Goal: Task Accomplishment & Management: Manage account settings

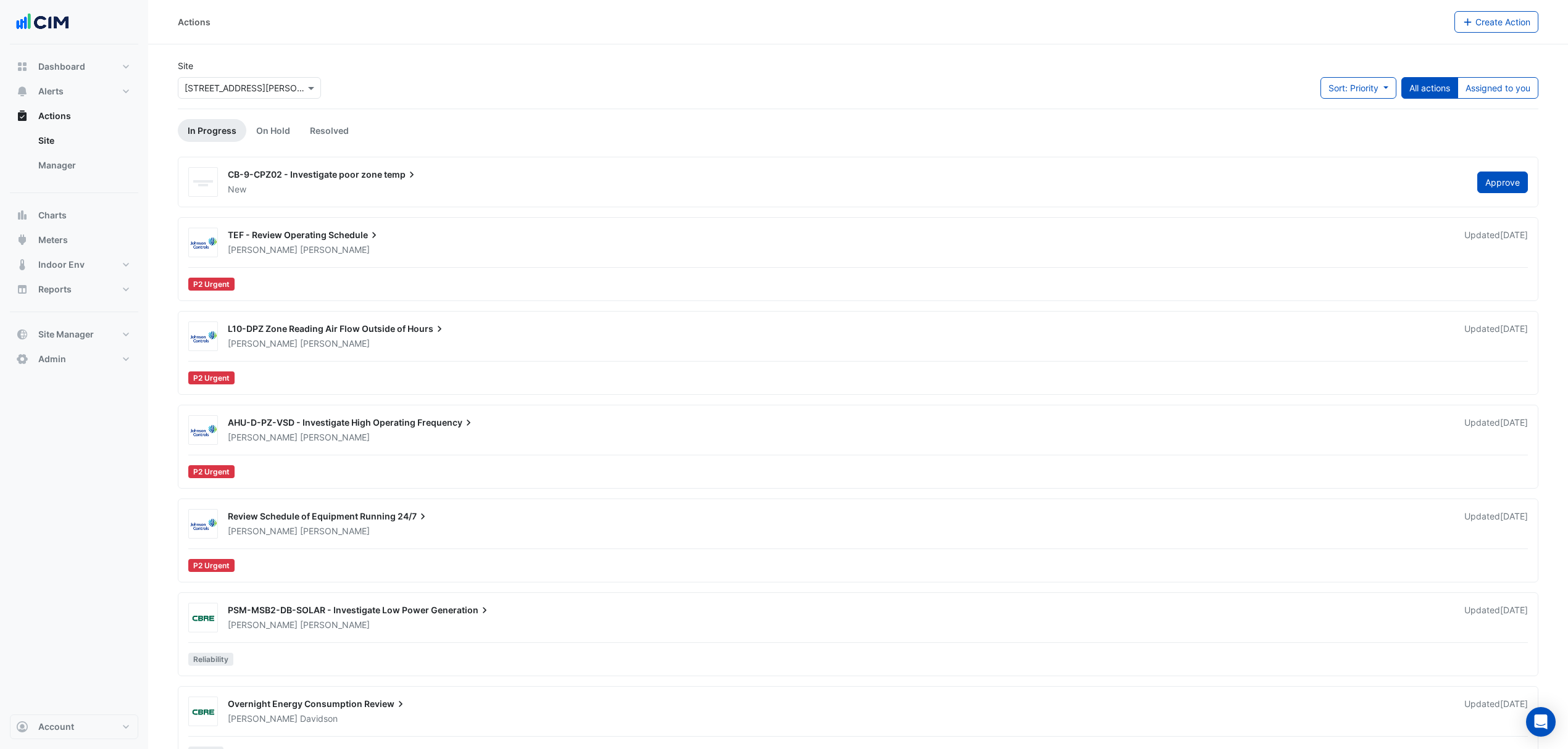
click at [628, 265] on div "TEF - Review Operating Schedule [PERSON_NAME] Updated [DATE] P2 Urgent" at bounding box center [858, 261] width 1350 height 68
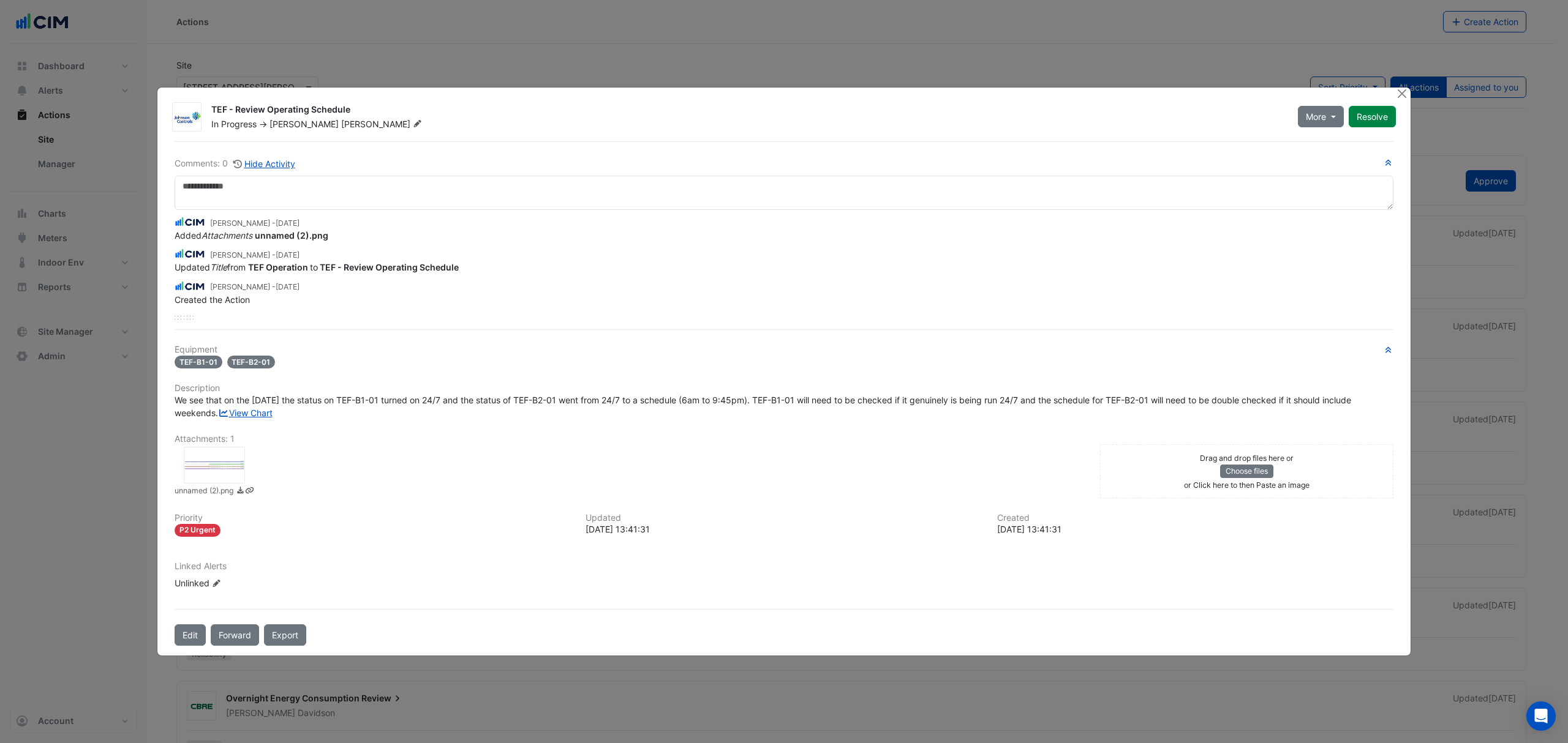
click at [225, 433] on div "Equipment TEF-B1-01 TEF-B2-01 Description We see that on the 22nd July the stat…" at bounding box center [783, 471] width 1219 height 255
click at [225, 418] on link "View Chart" at bounding box center [245, 413] width 55 height 10
click at [1390, 88] on div "TEF - Review Operating Schedule In Progress -> David Tuero More On Hold Not Doi…" at bounding box center [784, 372] width 1254 height 568
click at [1395, 88] on button "Close" at bounding box center [1401, 94] width 13 height 13
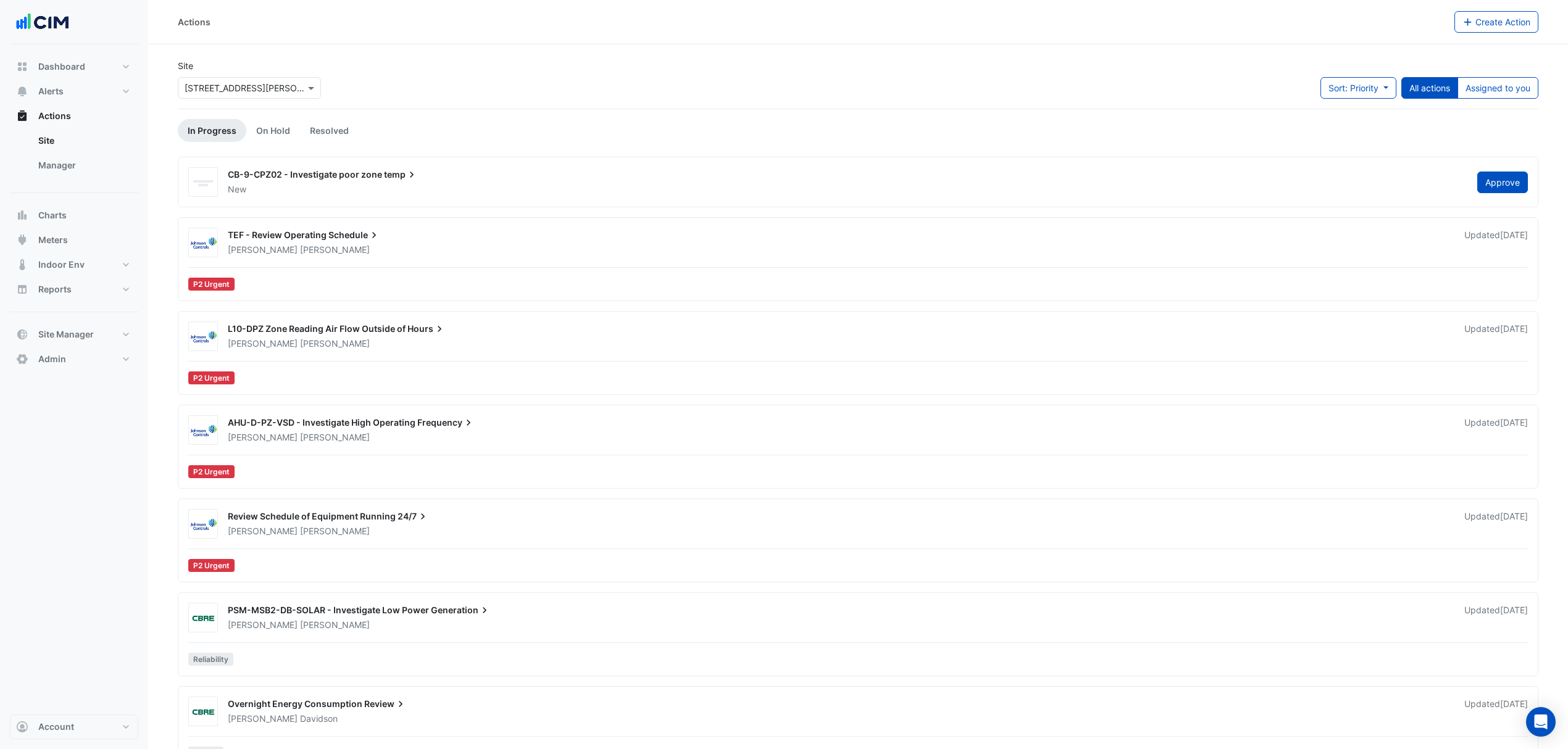
click at [647, 58] on section "Site × 1 Shelley Street Sort: Priority Priority Updated All actions Assigned to…" at bounding box center [858, 410] width 1420 height 730
click at [483, 335] on div "L10-DPZ Zone Reading Air Flow Outside of Hours" at bounding box center [839, 330] width 1222 height 15
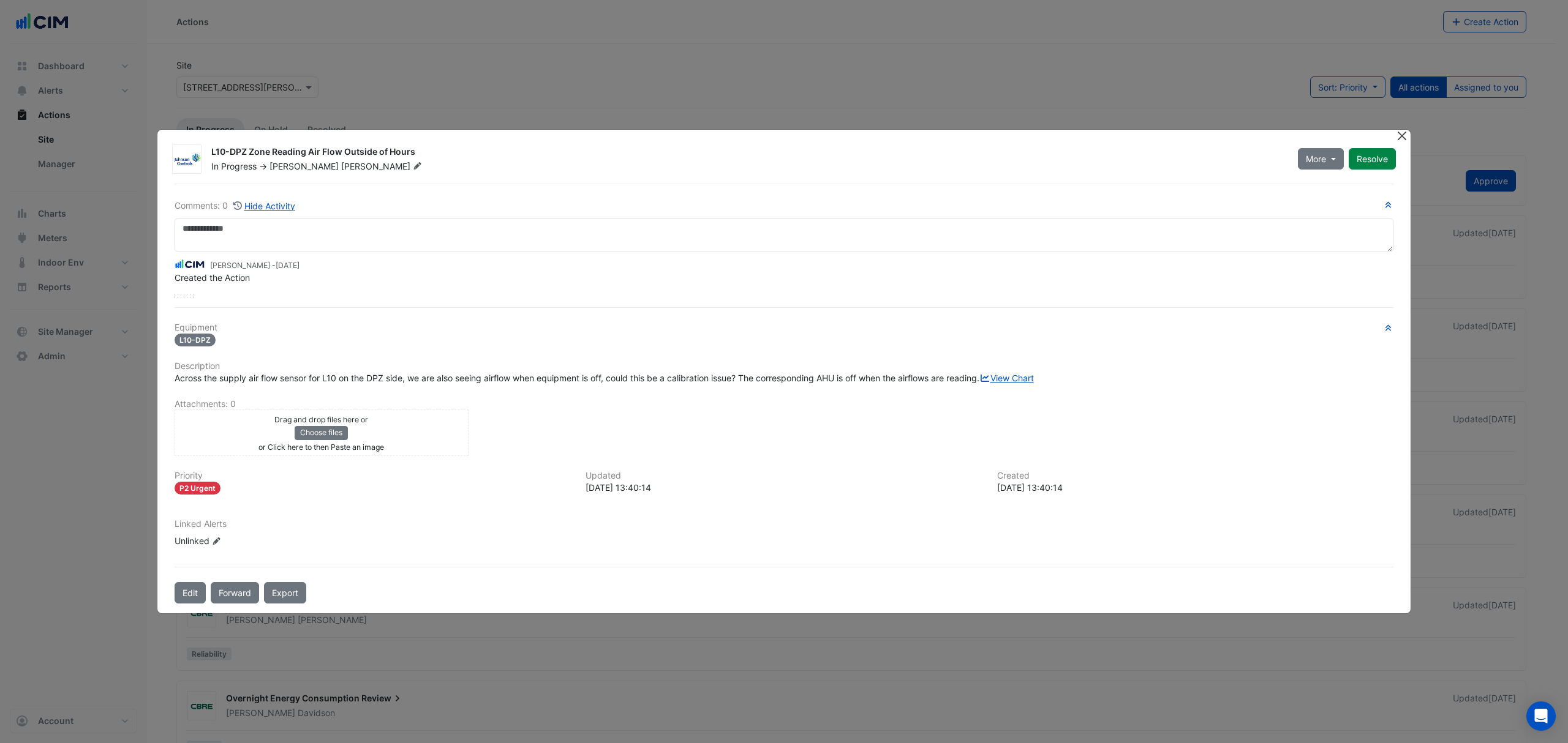
click at [1404, 130] on button "Close" at bounding box center [1401, 136] width 13 height 13
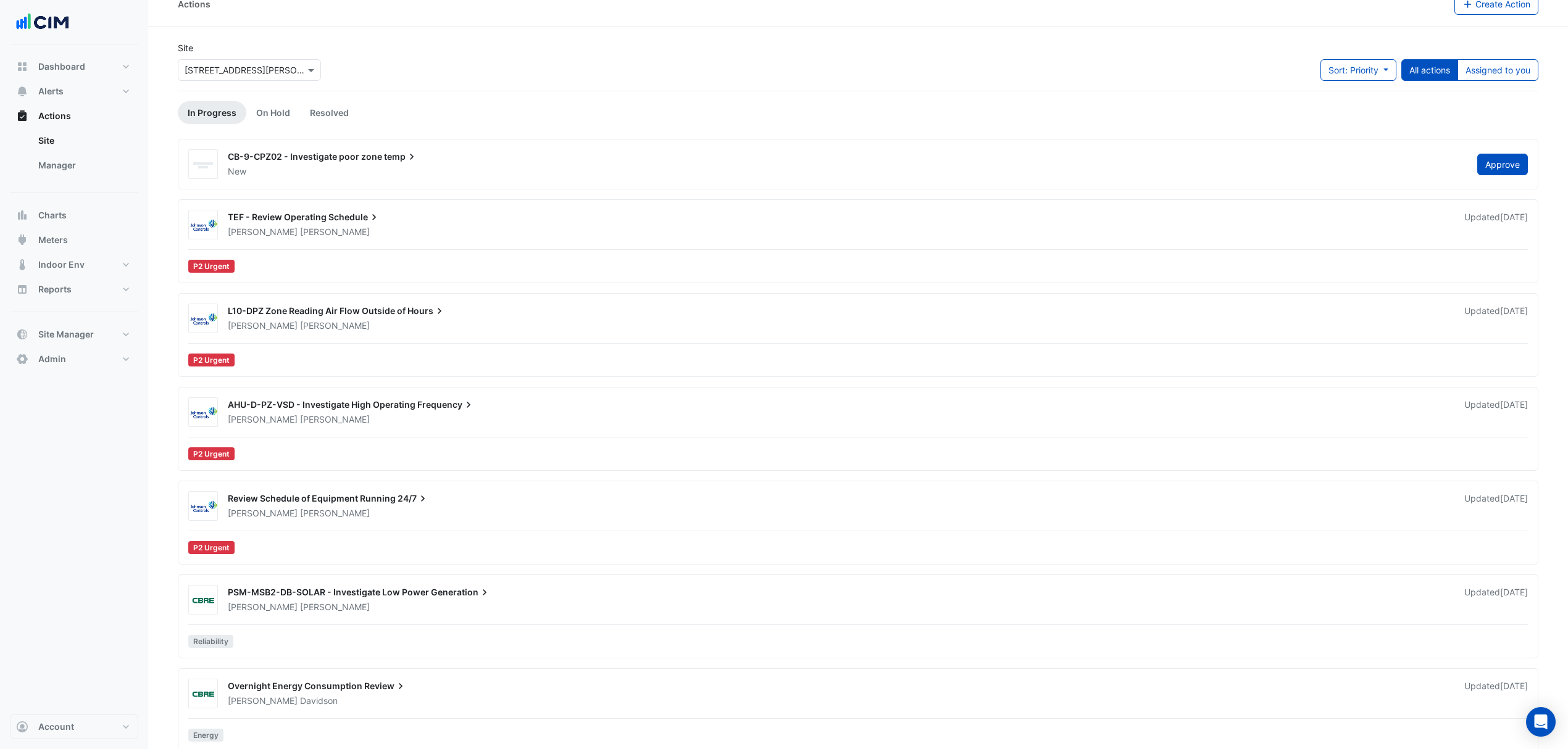
scroll to position [34, 0]
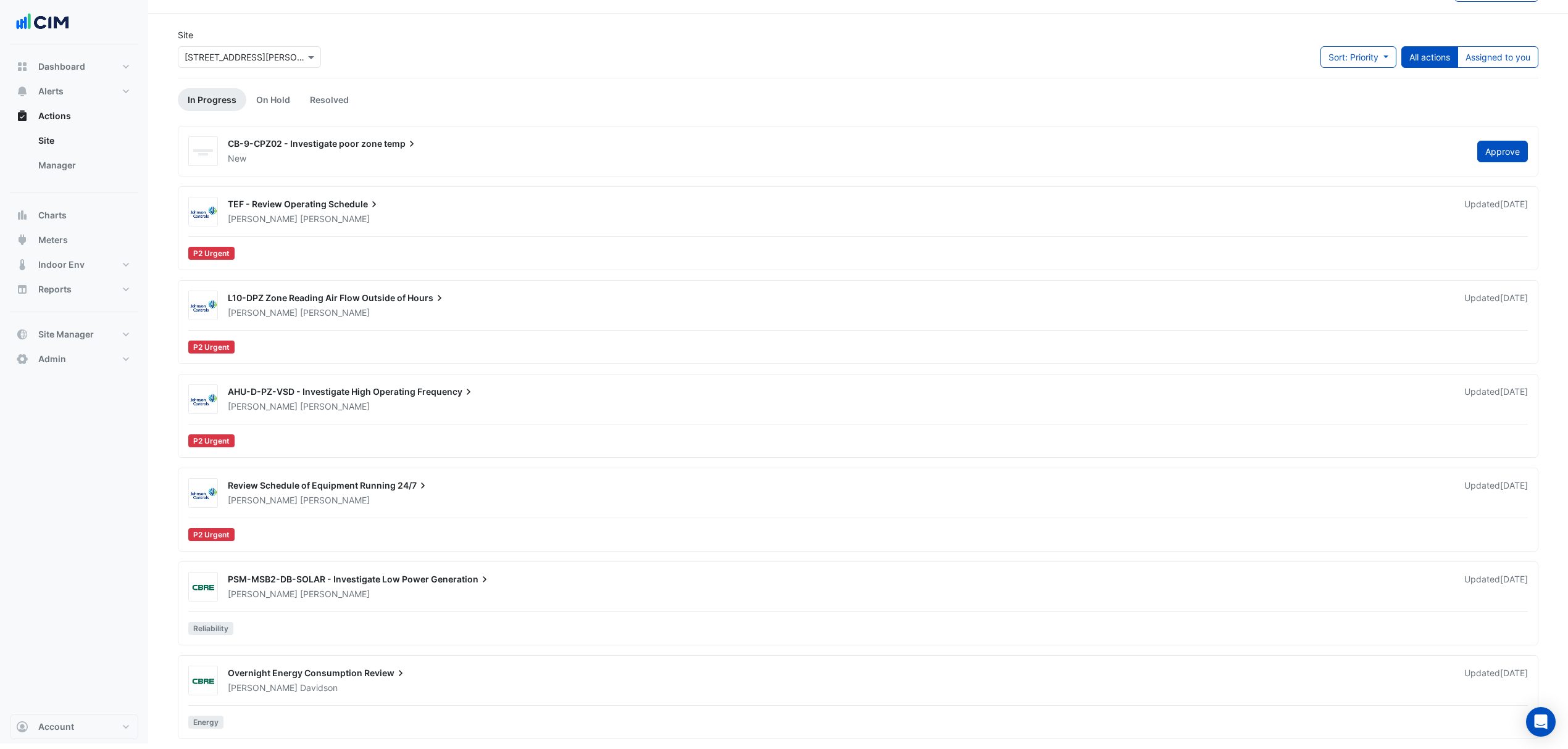
click at [575, 585] on div "PSM-MSB2-DB-SOLAR - Investigate Low Power Generation" at bounding box center [839, 581] width 1222 height 15
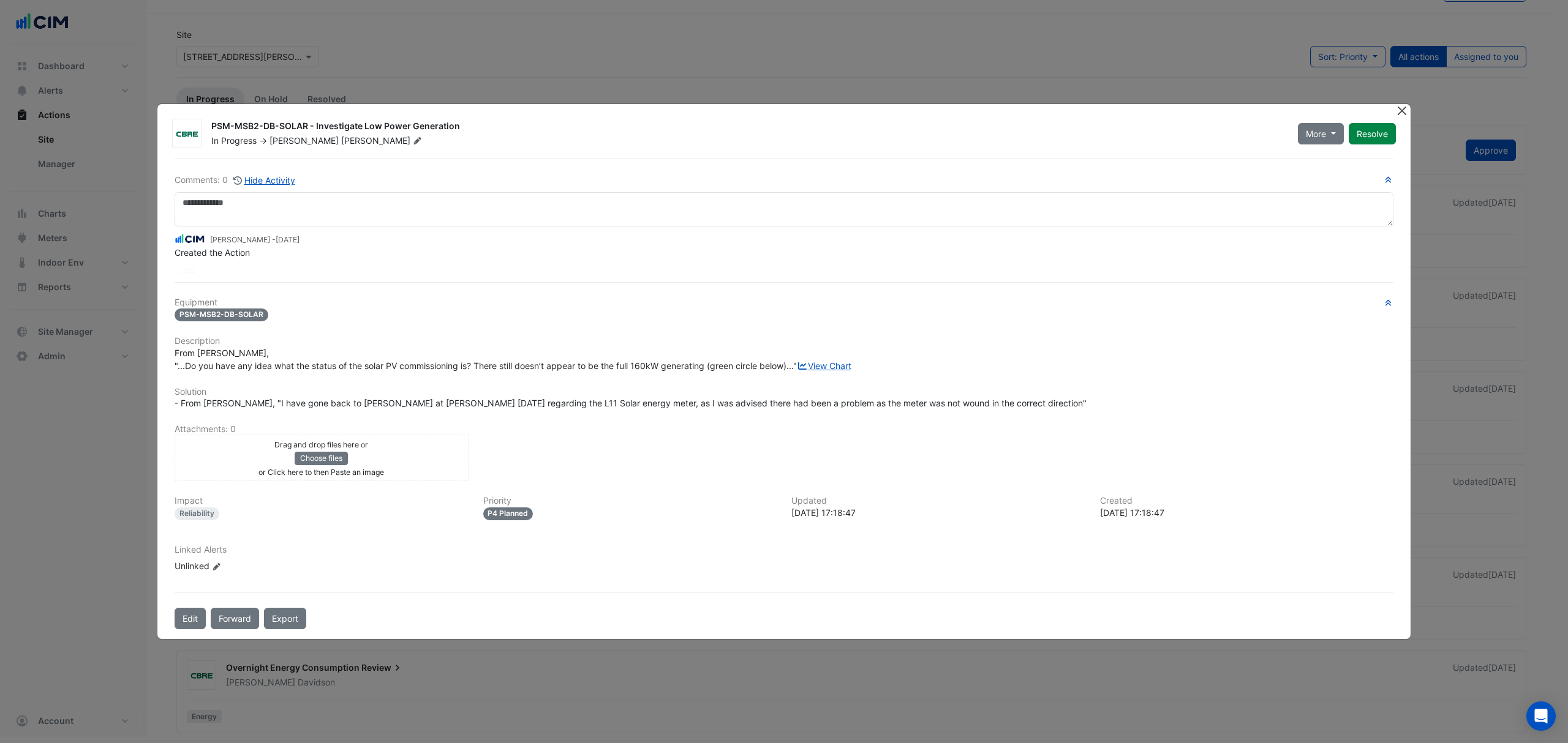
click at [1401, 104] on button "Close" at bounding box center [1401, 110] width 13 height 13
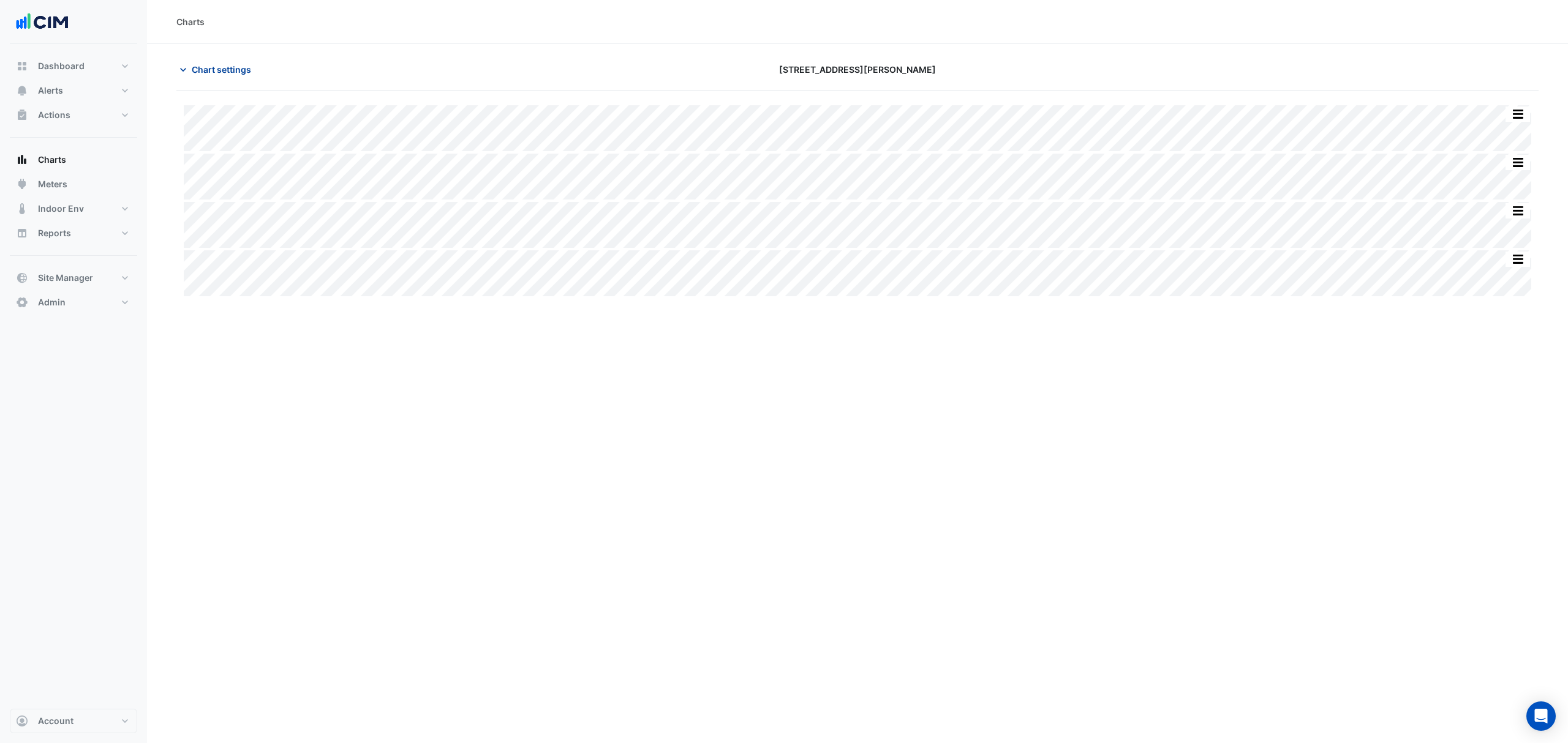
click at [219, 69] on span "Chart settings" at bounding box center [221, 69] width 59 height 13
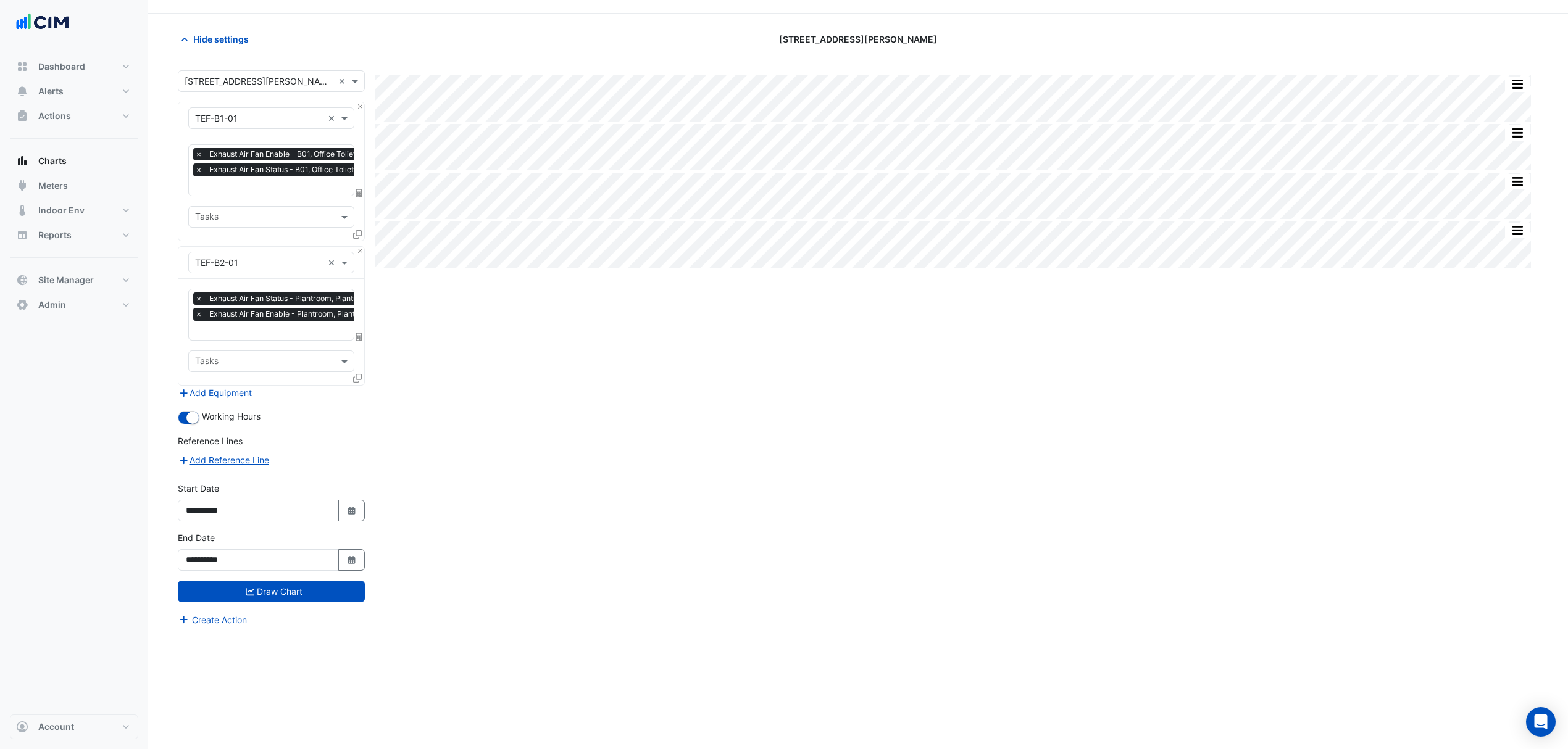
scroll to position [48, 0]
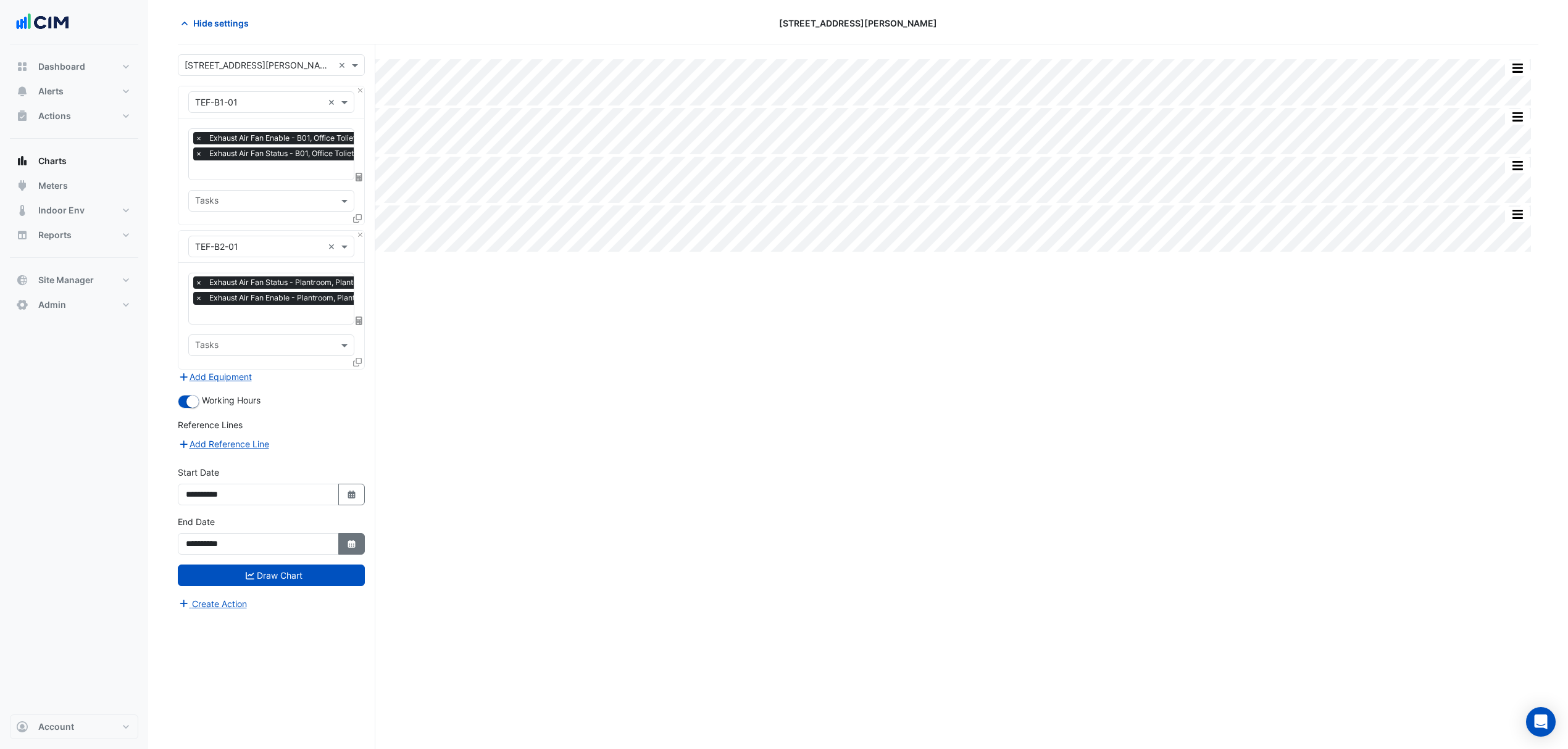
click at [356, 537] on button "Select Date" at bounding box center [352, 544] width 28 height 22
click at [317, 382] on span "Next month" at bounding box center [316, 381] width 9 height 9
select select "**"
click at [313, 500] on div "2" at bounding box center [316, 500] width 20 height 20
type input "**********"
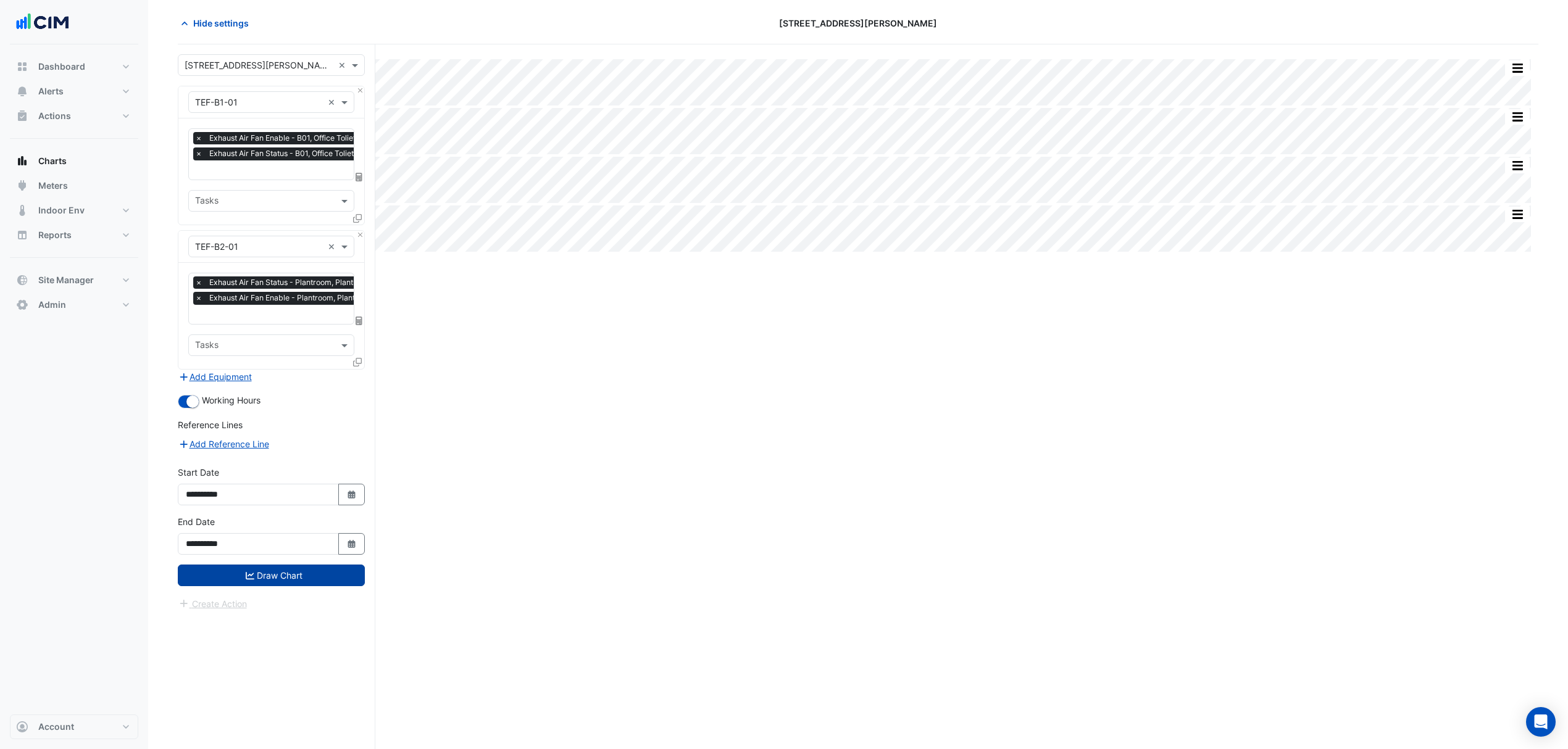
click at [328, 570] on button "Draw Chart" at bounding box center [271, 575] width 187 height 22
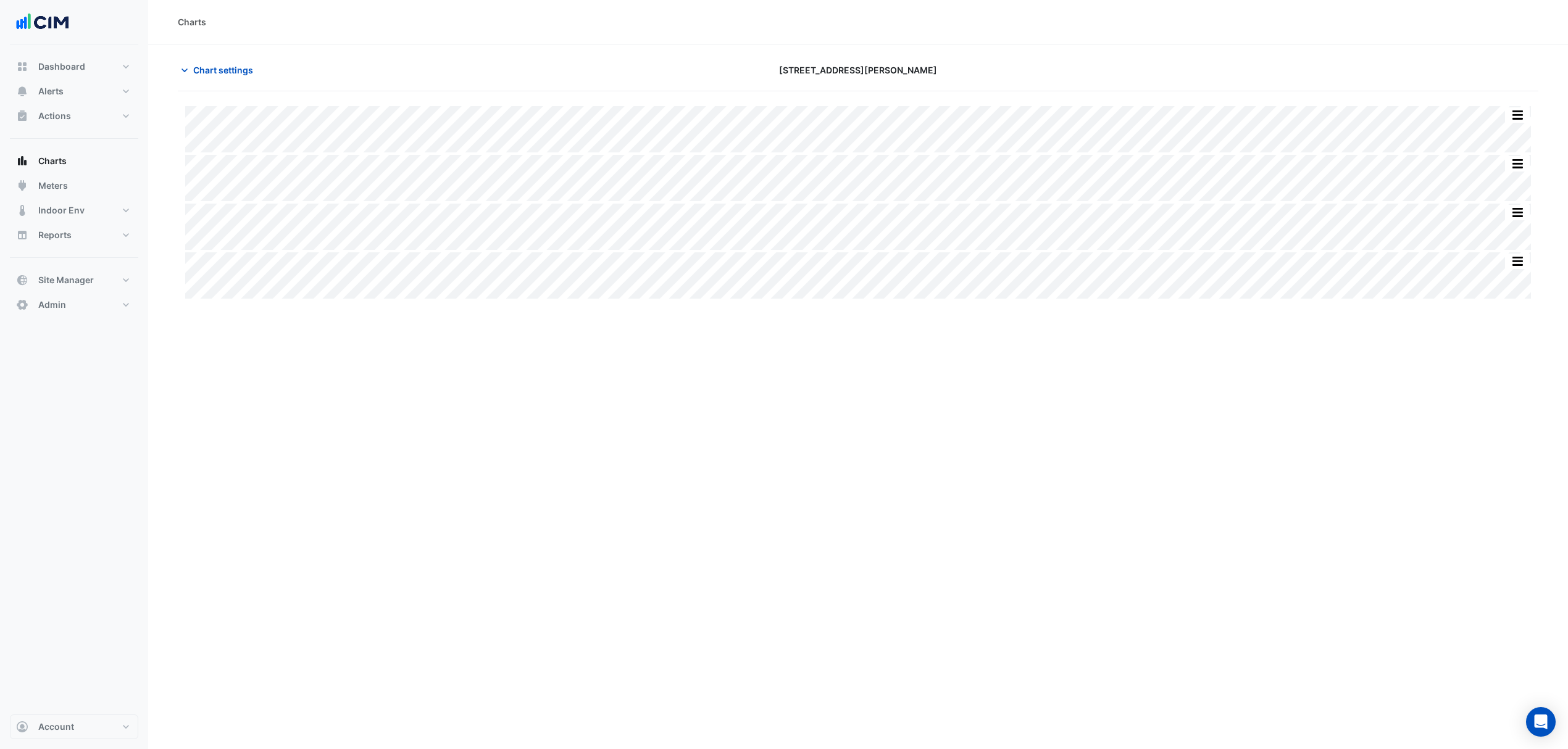
click at [243, 82] on div "Chart settings 1 Shelley Street" at bounding box center [858, 75] width 1361 height 32
click at [243, 77] on button "Chart settings" at bounding box center [220, 70] width 83 height 22
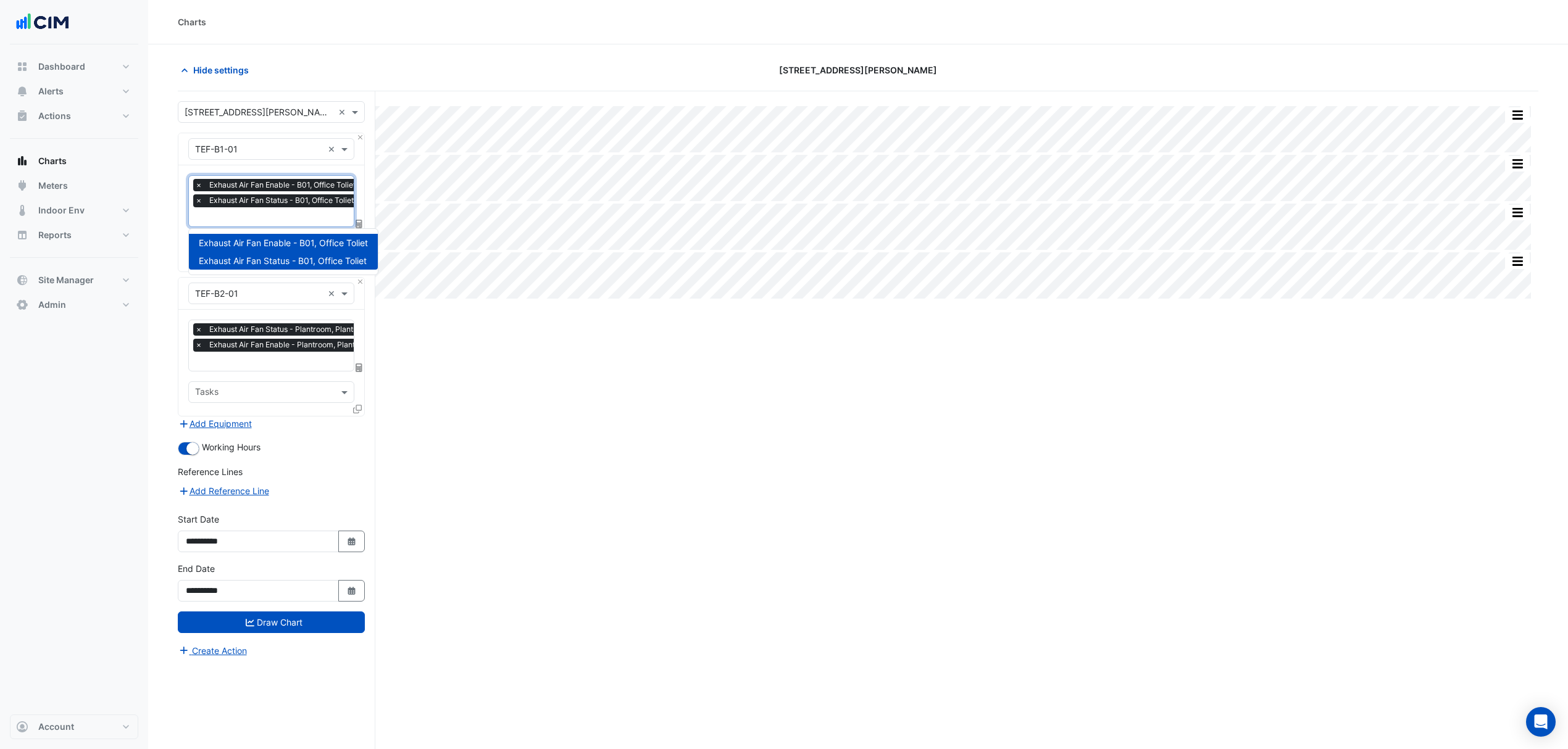
click at [230, 199] on span "Exhaust Air Fan Status - B01, Office Toliet" at bounding box center [281, 200] width 150 height 13
click at [495, 406] on div "Split All Split None Print Save as JPEG Save as PNG Pivot Data Table Export CSV…" at bounding box center [858, 444] width 1361 height 705
click at [208, 423] on button "Add Equipment" at bounding box center [215, 423] width 74 height 14
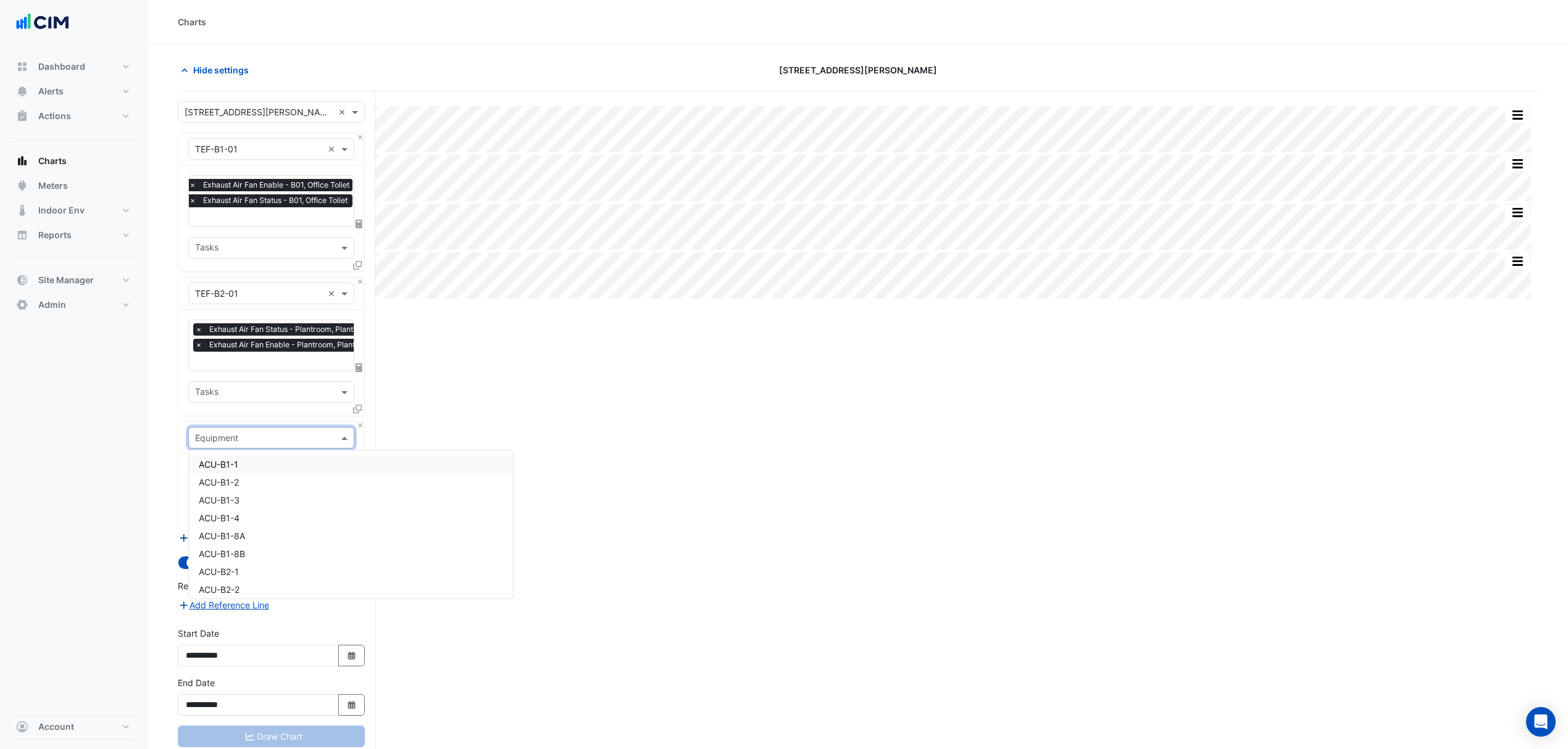
click at [225, 437] on input "text" at bounding box center [259, 438] width 128 height 13
type input "*"
type input "***"
click at [596, 533] on div "Split All Split None Print Save as JPEG Save as PNG Pivot Data Table Export CSV…" at bounding box center [858, 444] width 1361 height 705
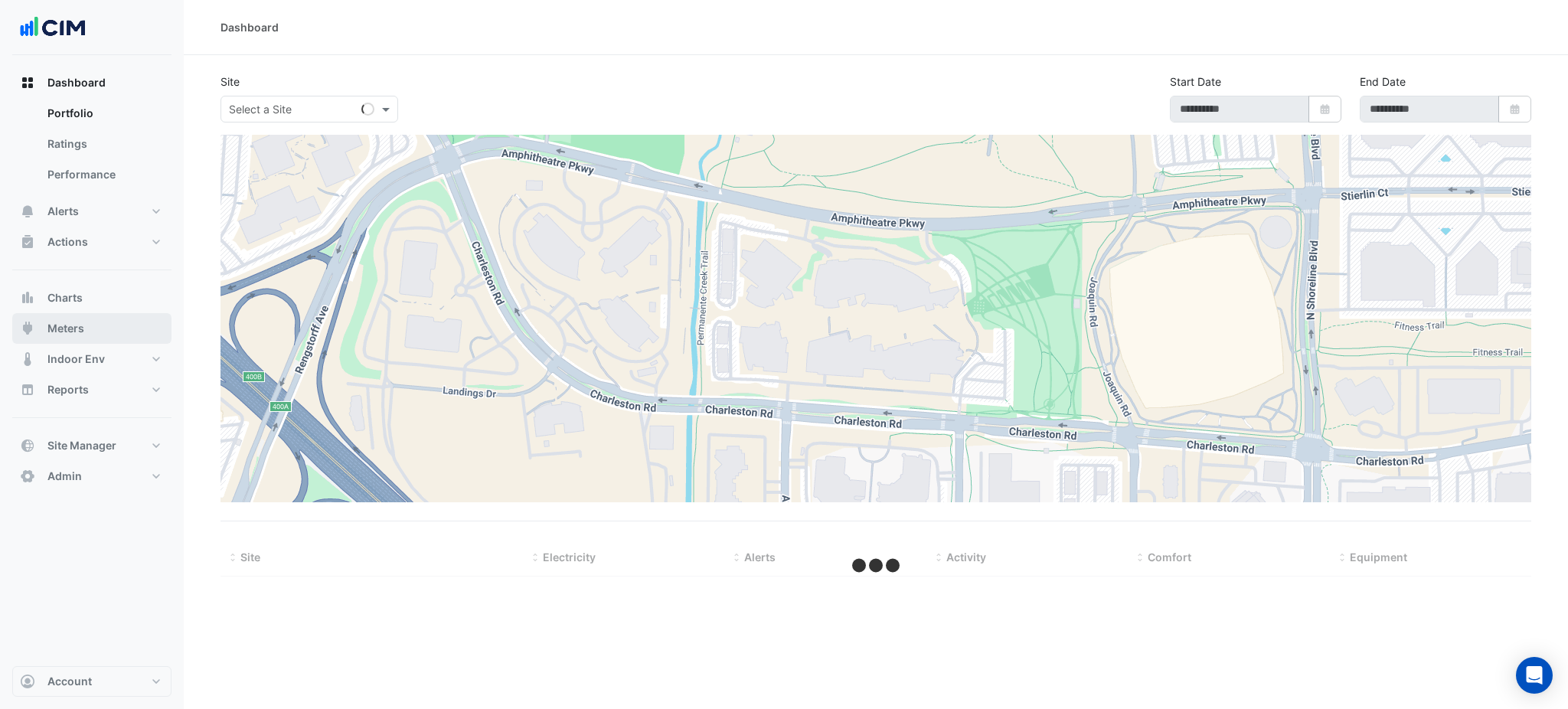
click at [116, 341] on button "Meters" at bounding box center [91, 328] width 160 height 30
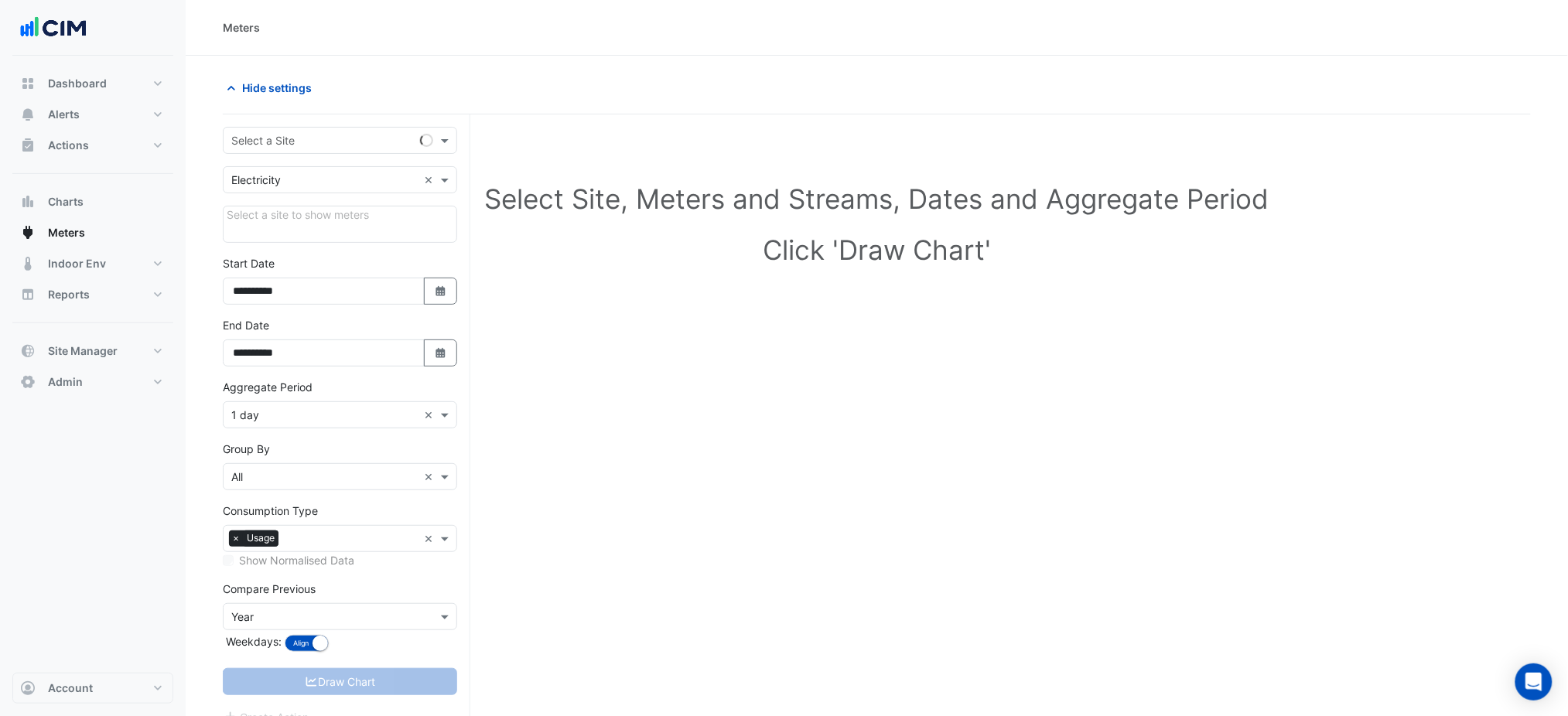
click at [254, 140] on input "text" at bounding box center [324, 141] width 186 height 16
type input "***"
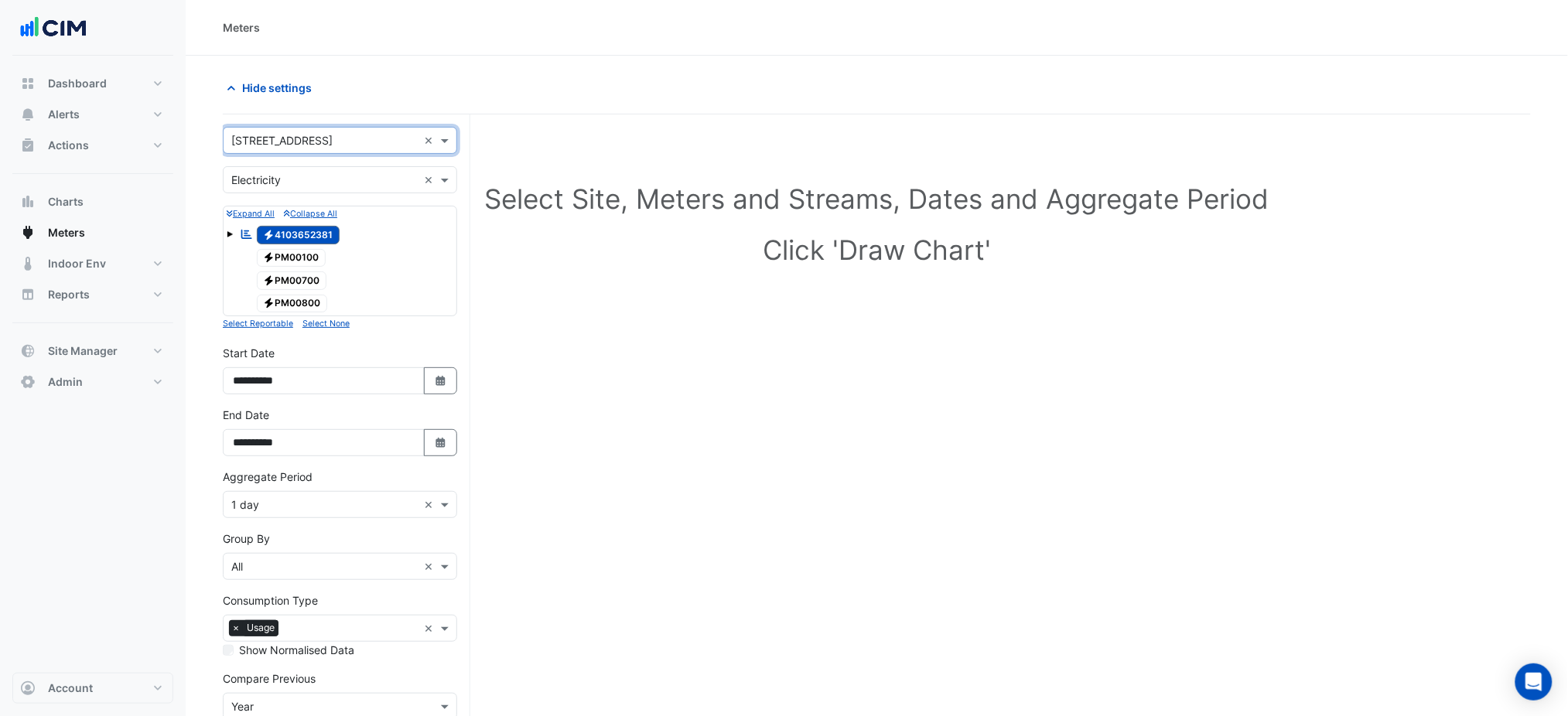
click at [329, 172] on input "text" at bounding box center [324, 180] width 186 height 16
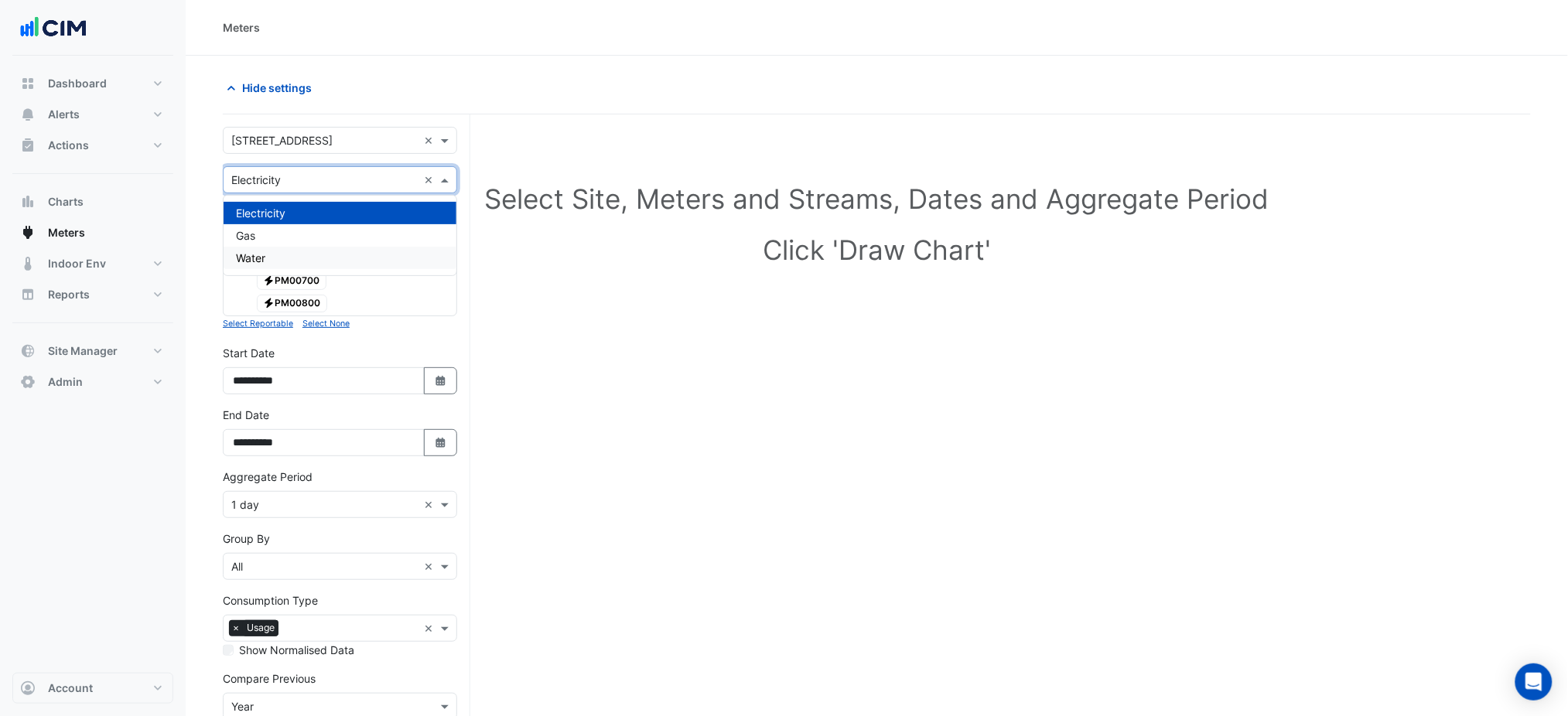
click at [288, 260] on div "Water" at bounding box center [340, 258] width 233 height 22
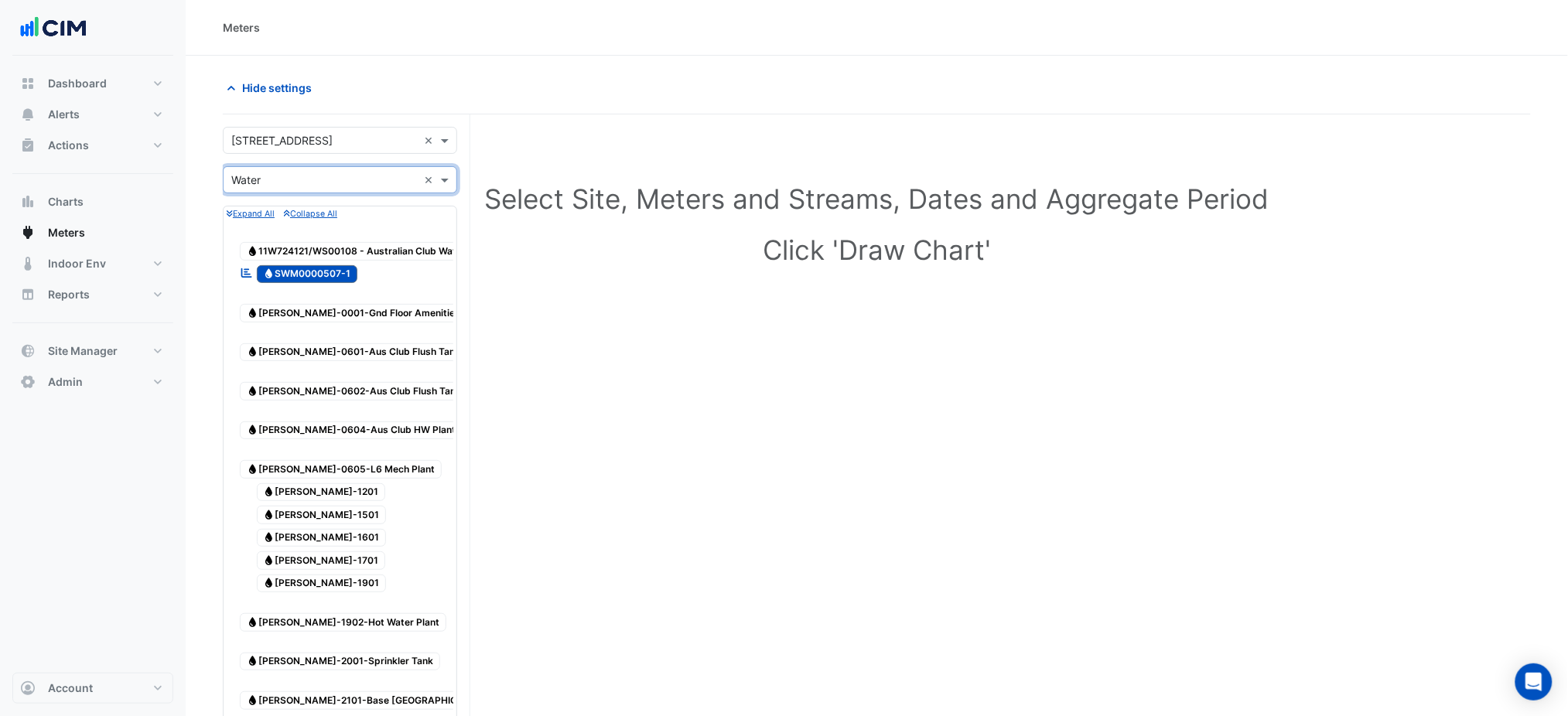
scroll to position [588, 0]
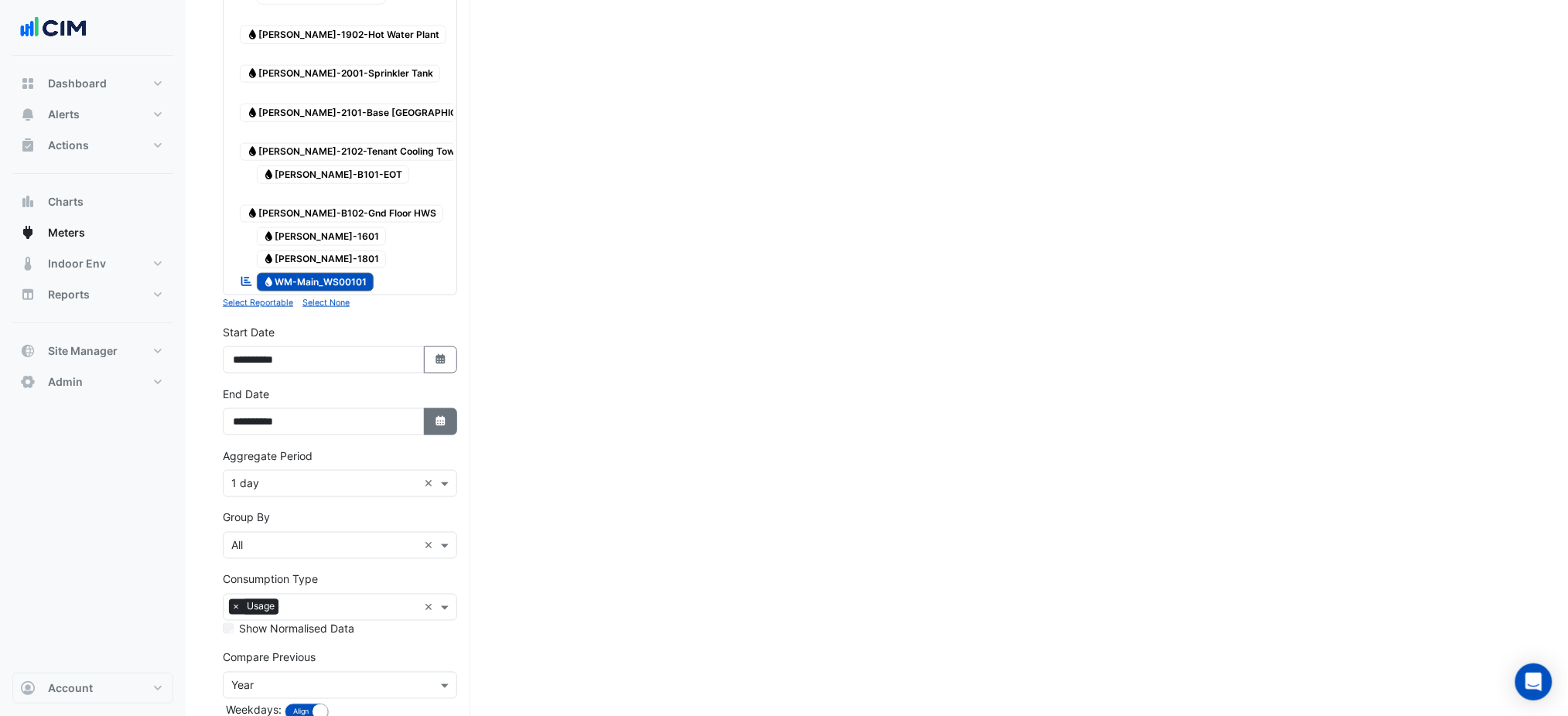
click at [447, 408] on button "Select Date" at bounding box center [441, 421] width 34 height 27
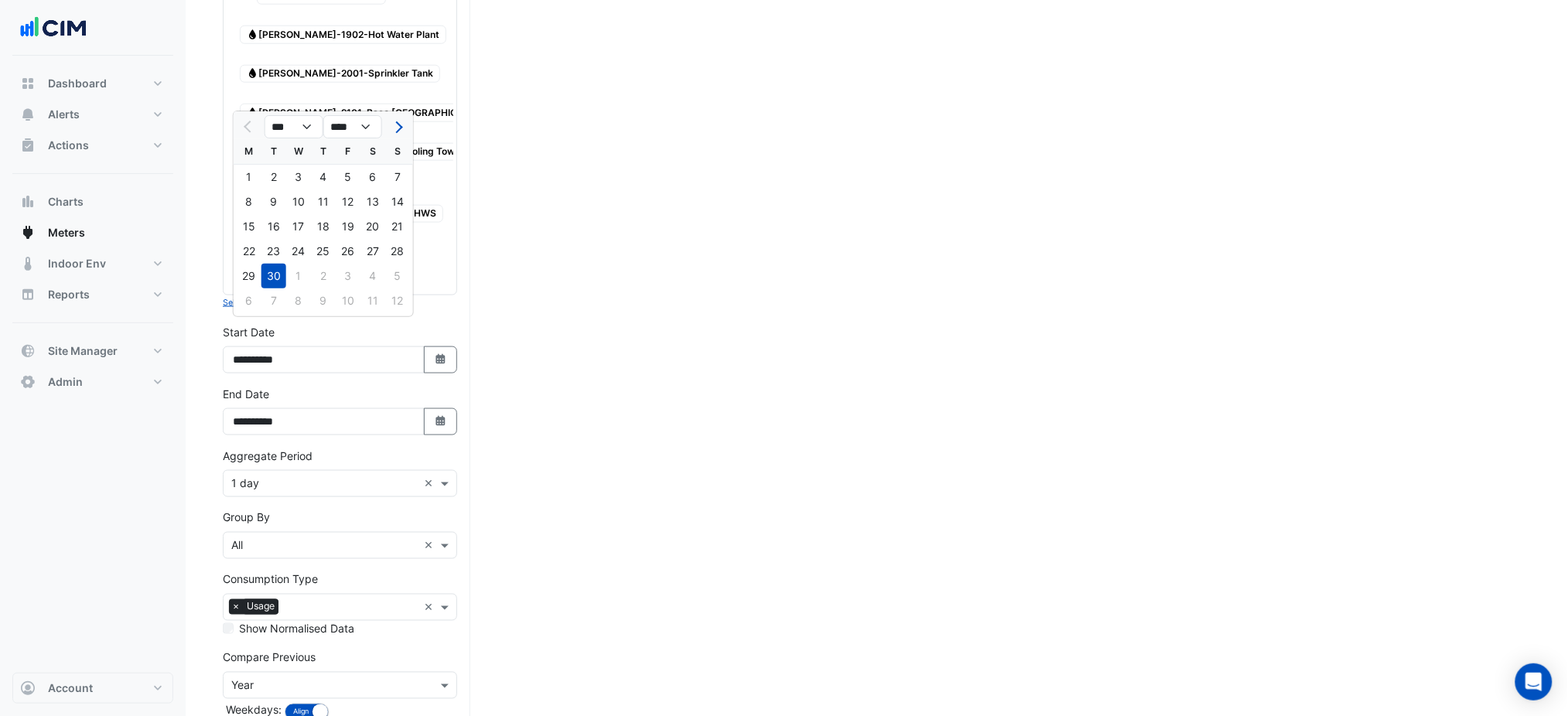
click at [293, 470] on div "× 1 day ×" at bounding box center [339, 483] width 234 height 27
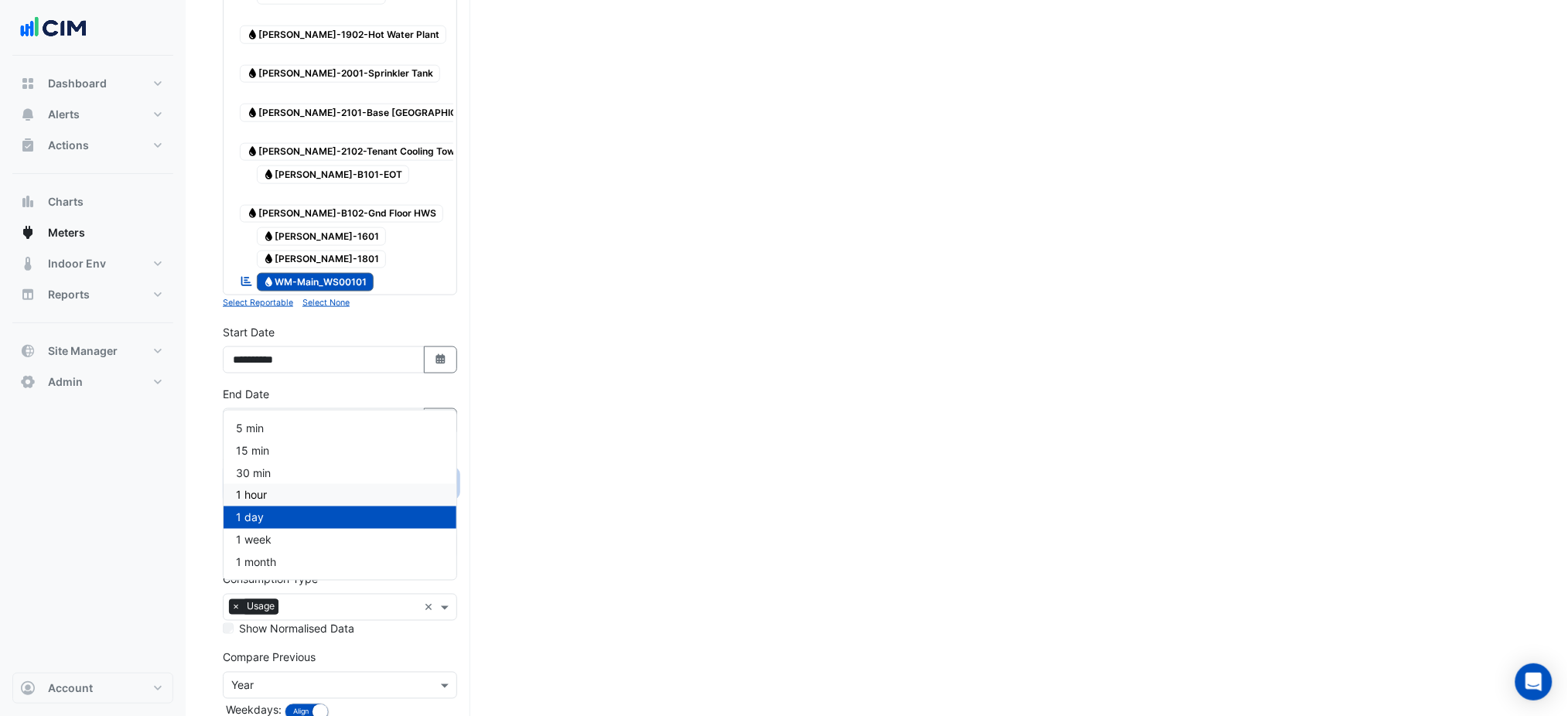
click at [261, 489] on span "1 hour" at bounding box center [251, 495] width 31 height 13
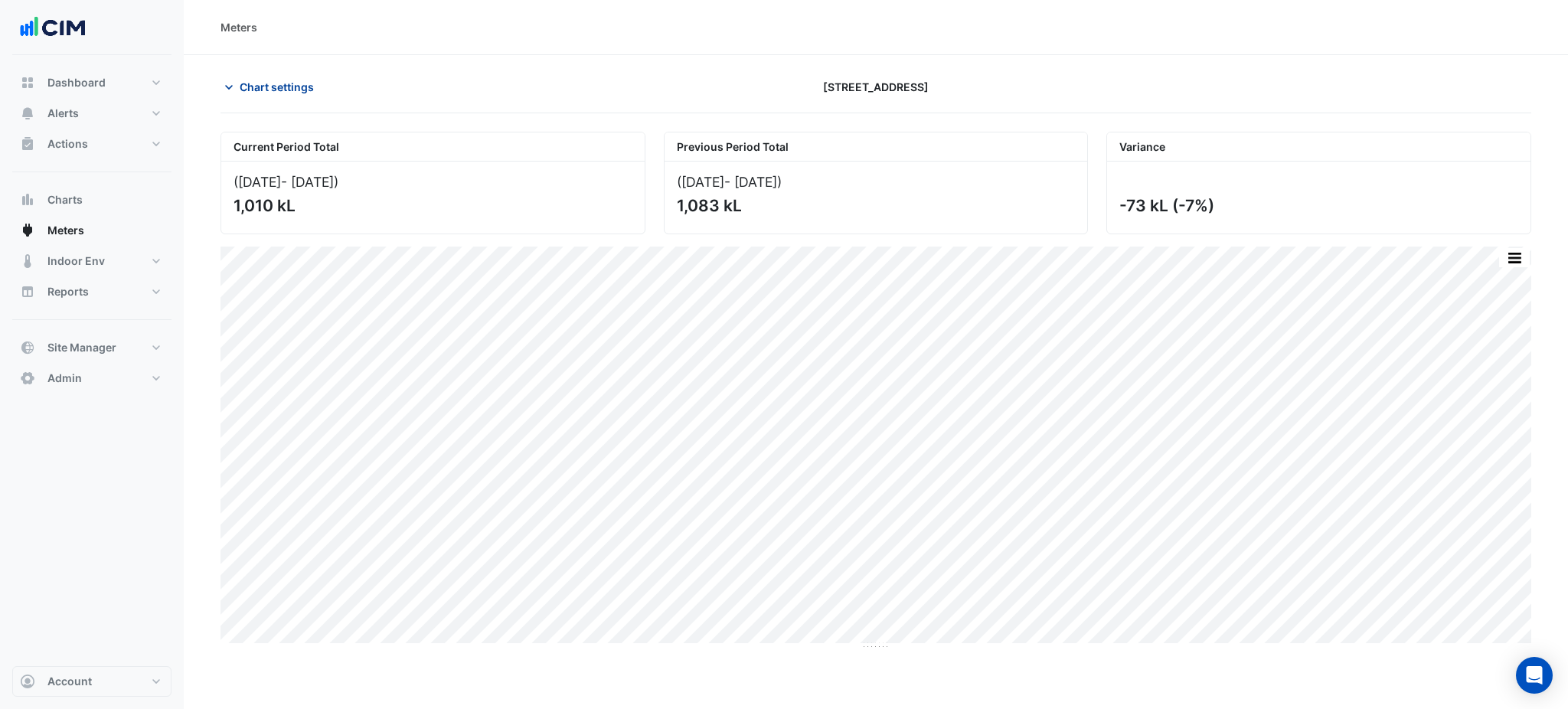
click at [309, 90] on span "Chart settings" at bounding box center [277, 86] width 74 height 16
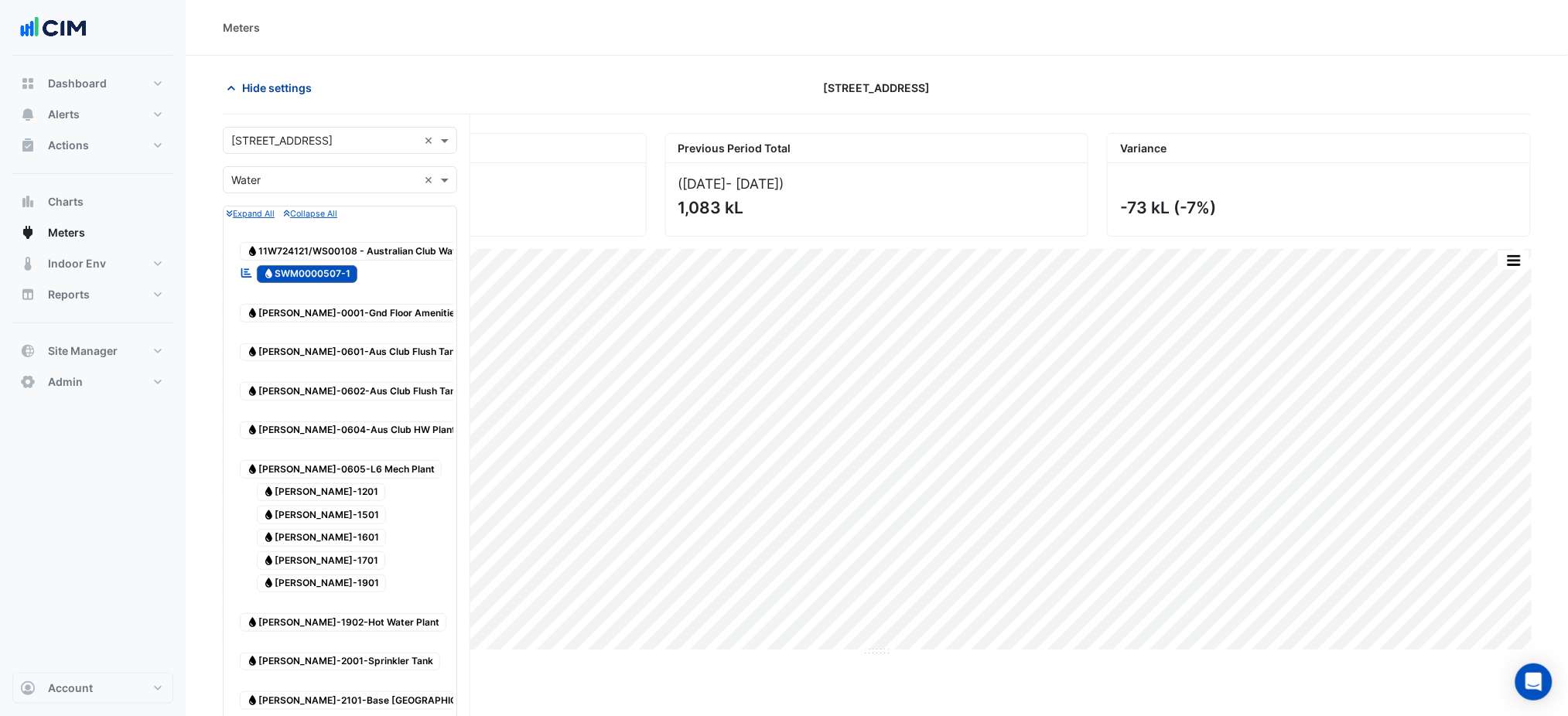
click at [312, 90] on button "Hide settings" at bounding box center [272, 88] width 99 height 27
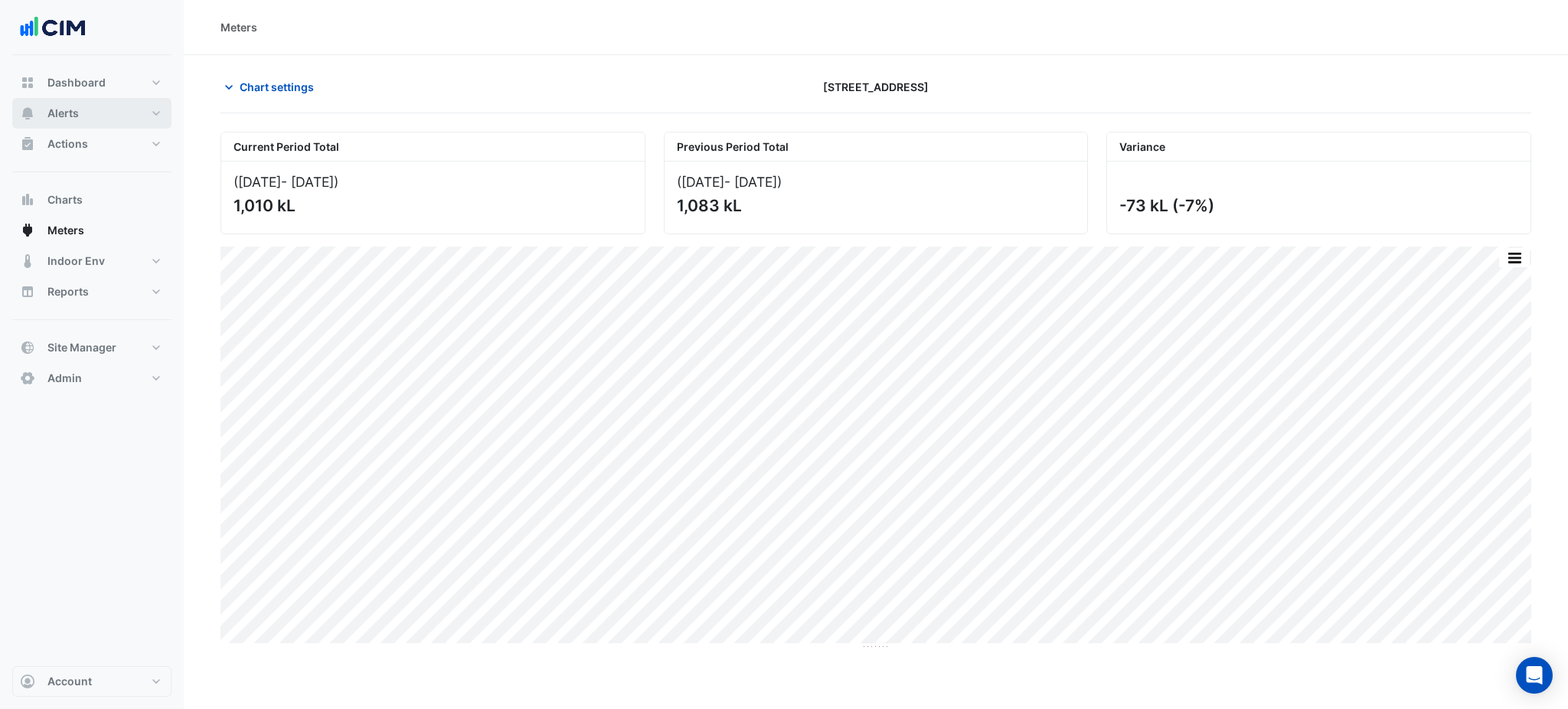
click at [78, 123] on button "Alerts" at bounding box center [91, 113] width 160 height 30
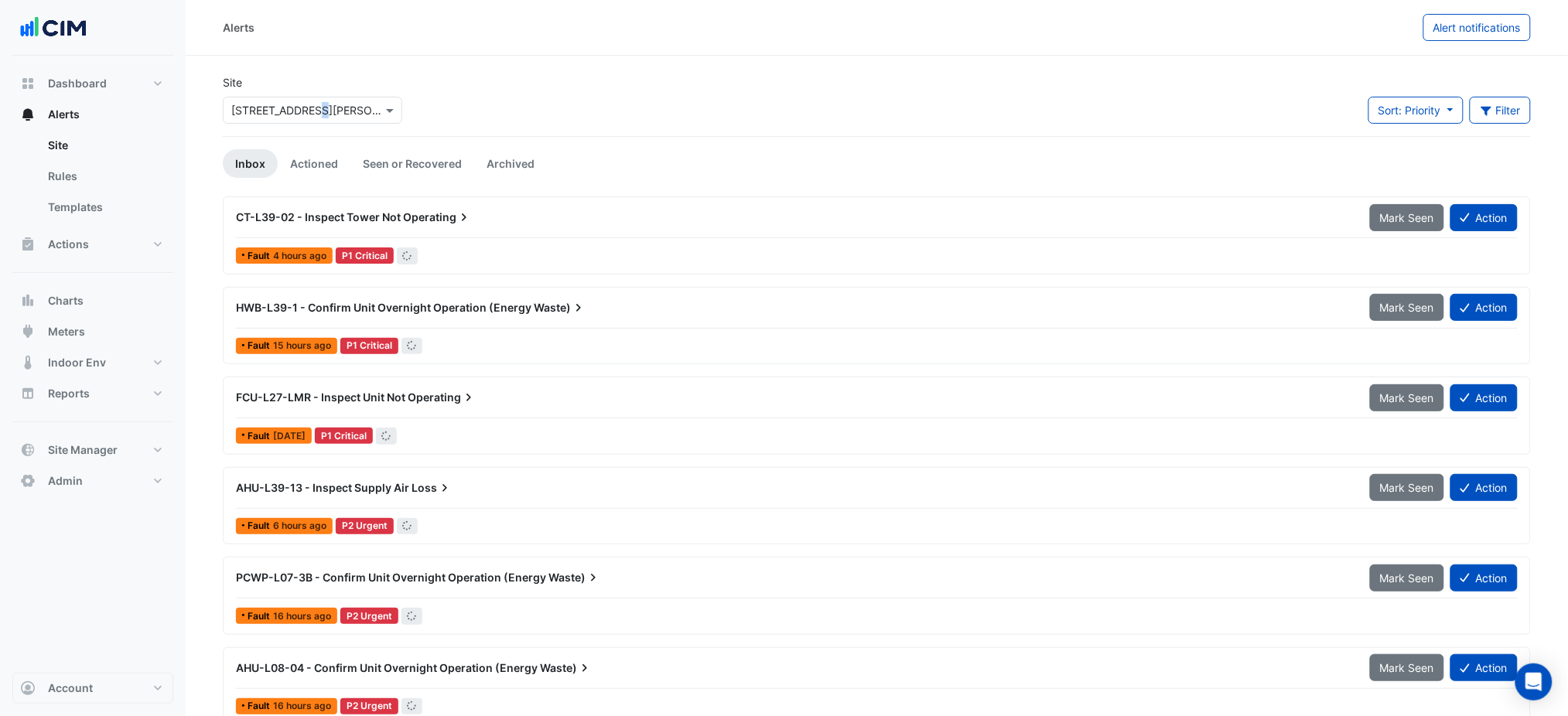
click at [308, 97] on div "× 201 Elizabeth St" at bounding box center [312, 107] width 186 height 34
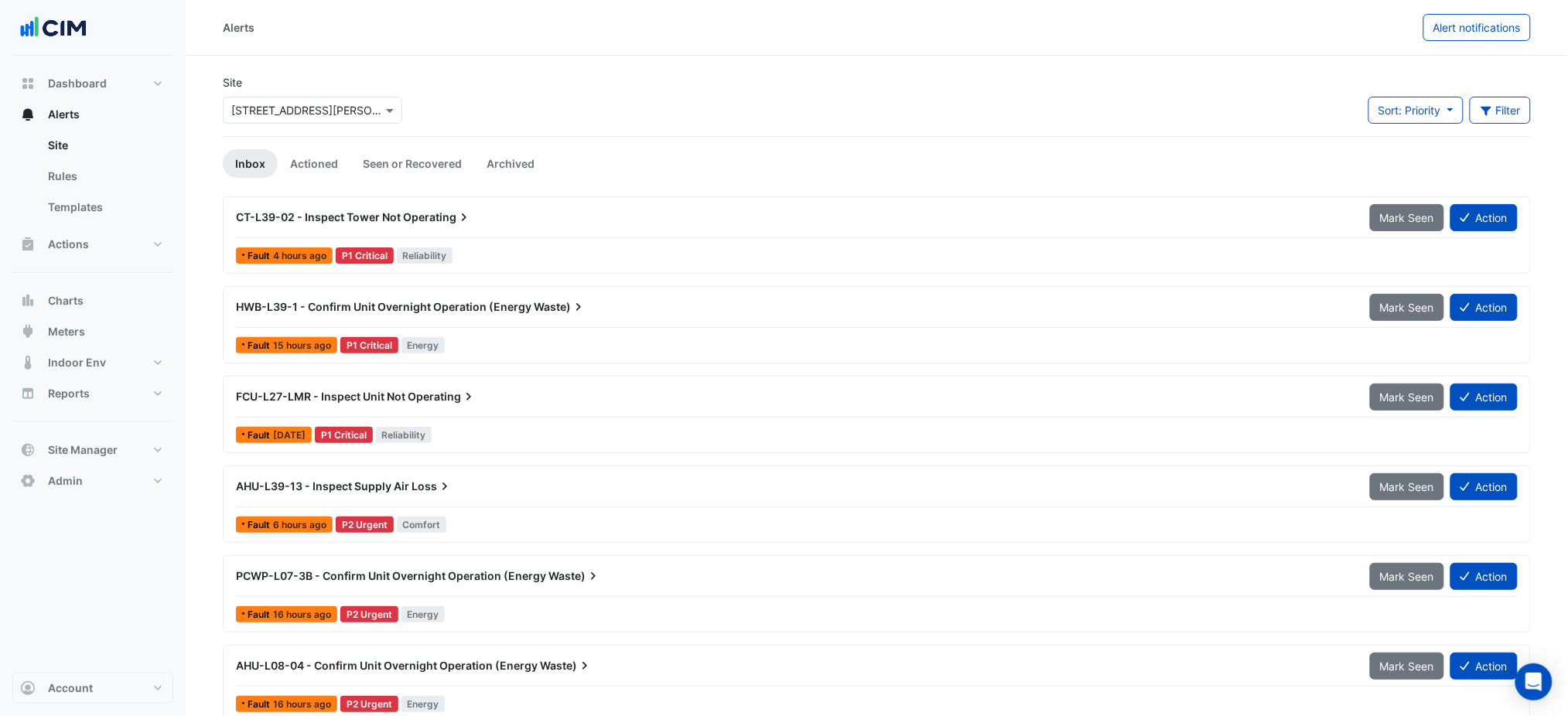
click at [309, 97] on div "× 201 Elizabeth St" at bounding box center [312, 110] width 179 height 27
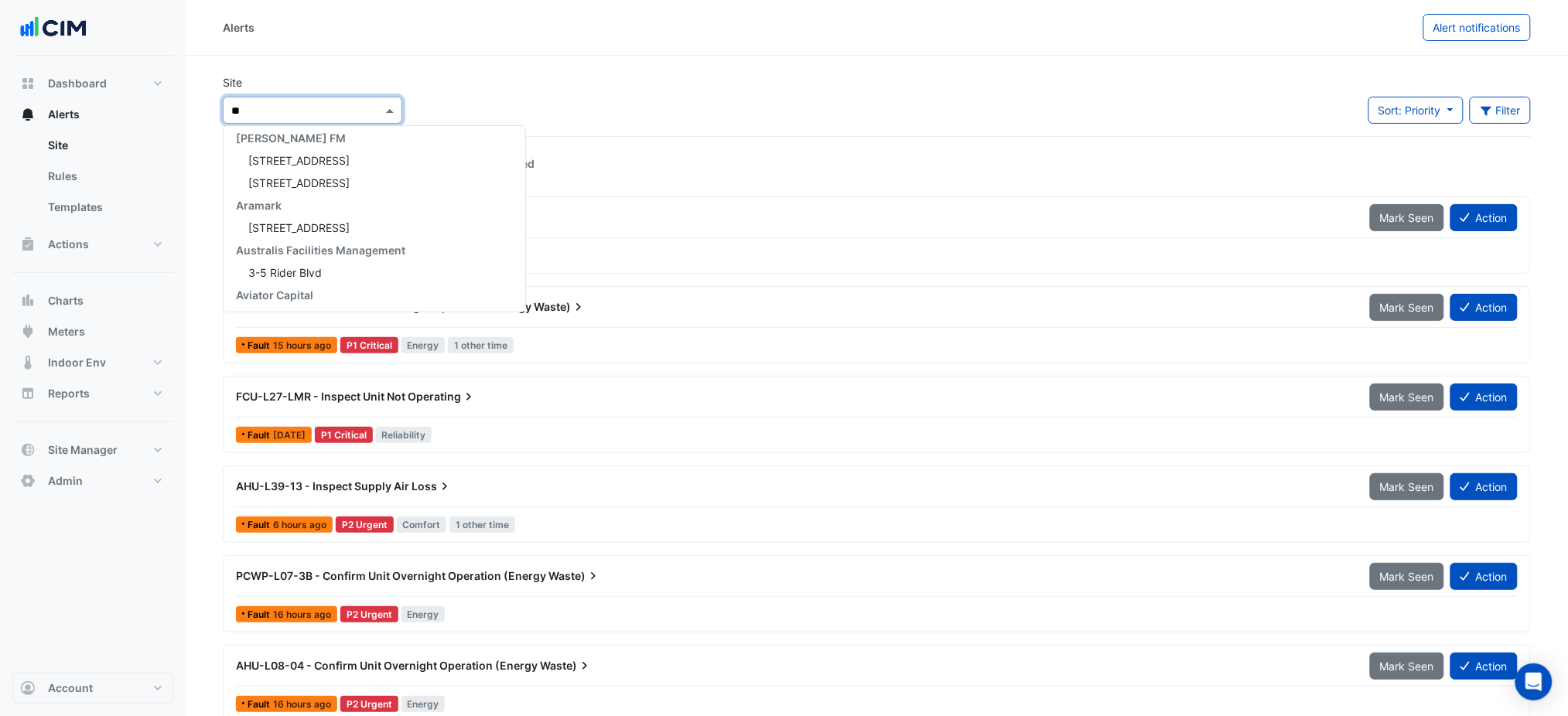
type input "***"
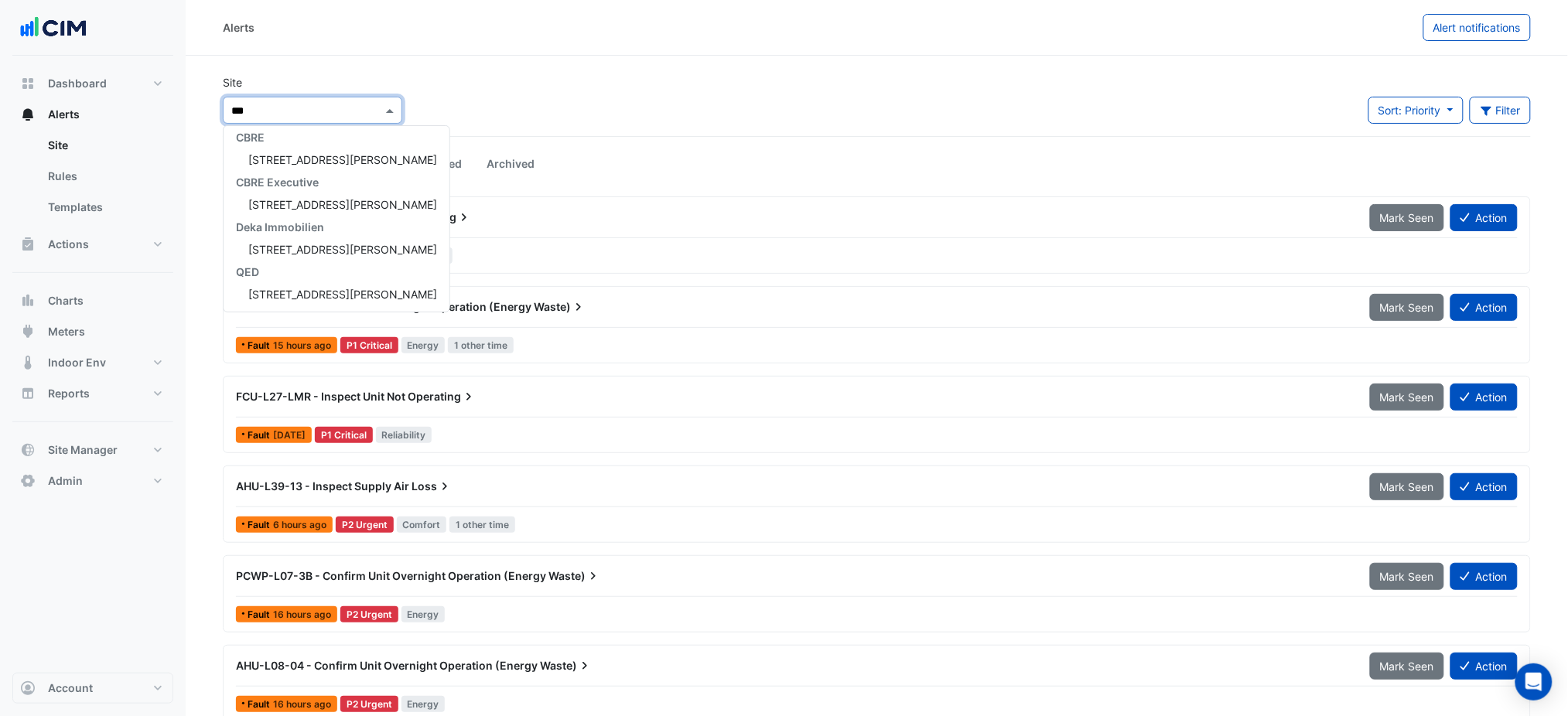
scroll to position [51, 0]
click at [316, 162] on span "333 George Street" at bounding box center [342, 159] width 188 height 13
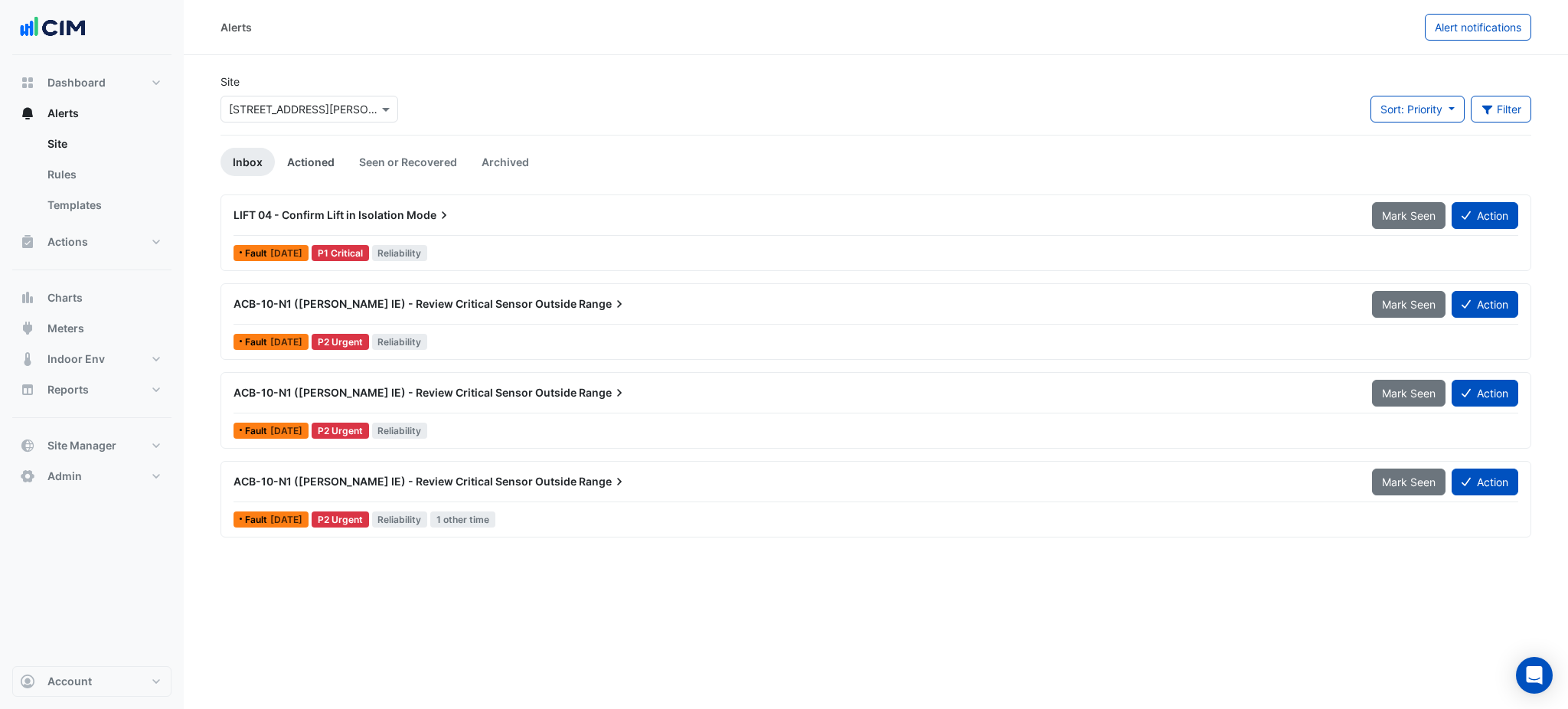
click at [314, 161] on link "Actioned" at bounding box center [311, 162] width 72 height 29
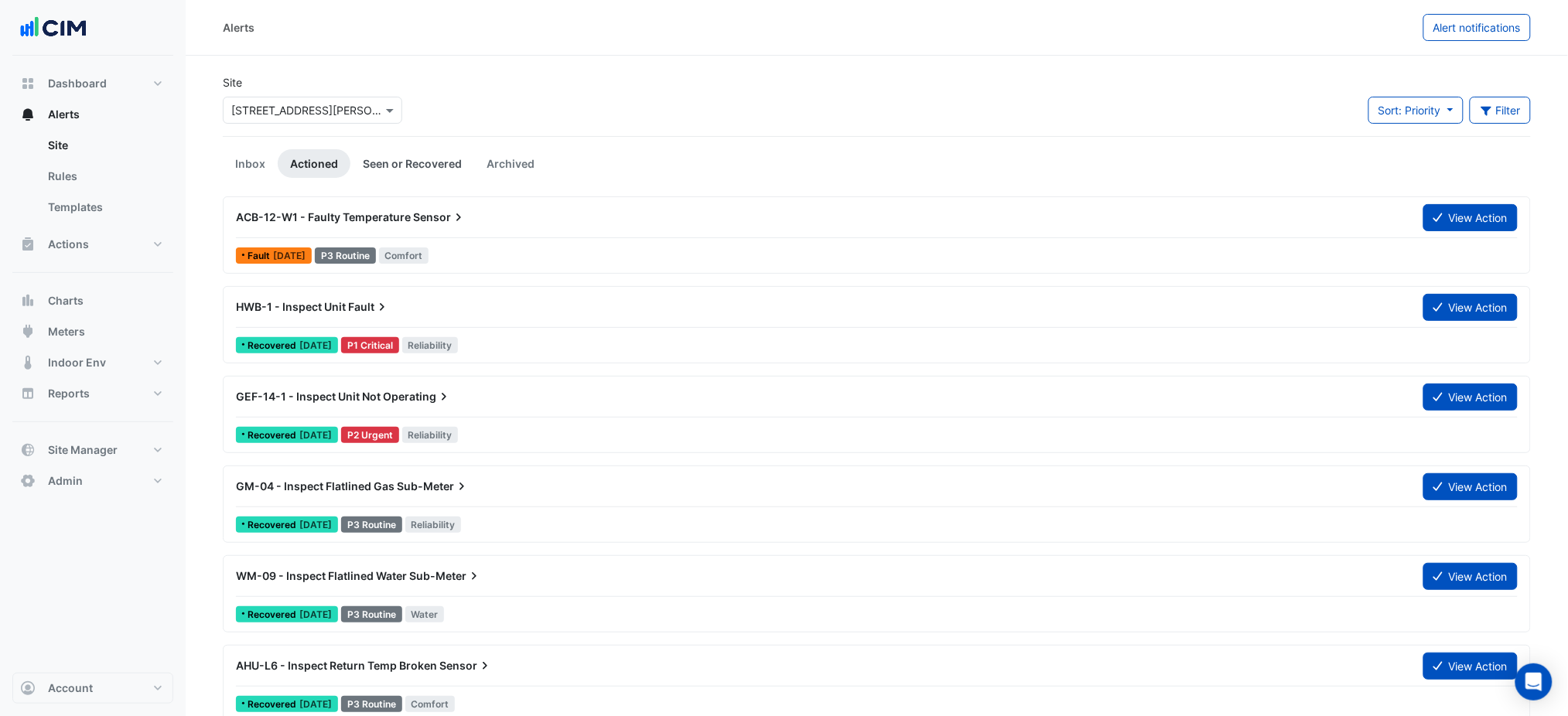
click at [425, 162] on link "Seen or Recovered" at bounding box center [412, 163] width 124 height 29
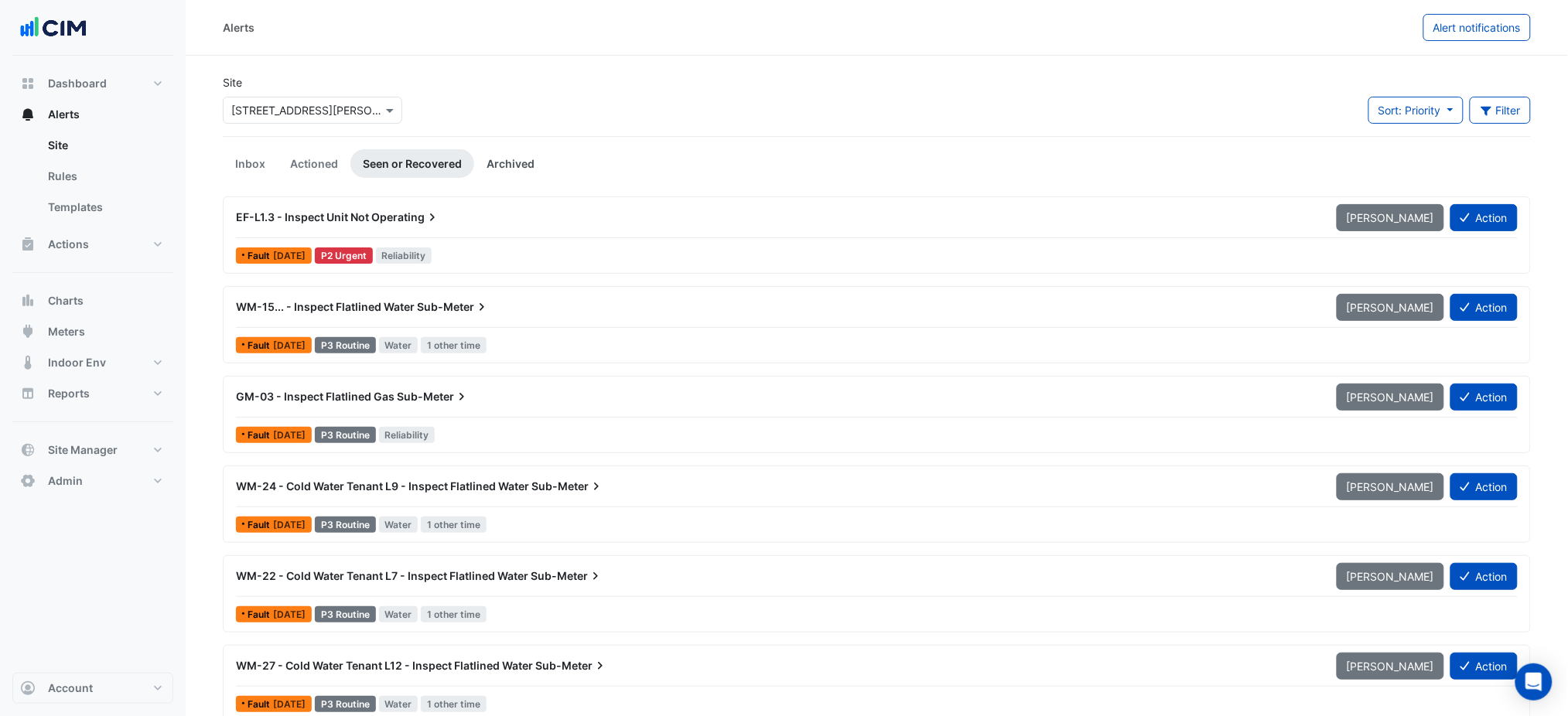
click at [492, 162] on link "Archived" at bounding box center [511, 163] width 73 height 29
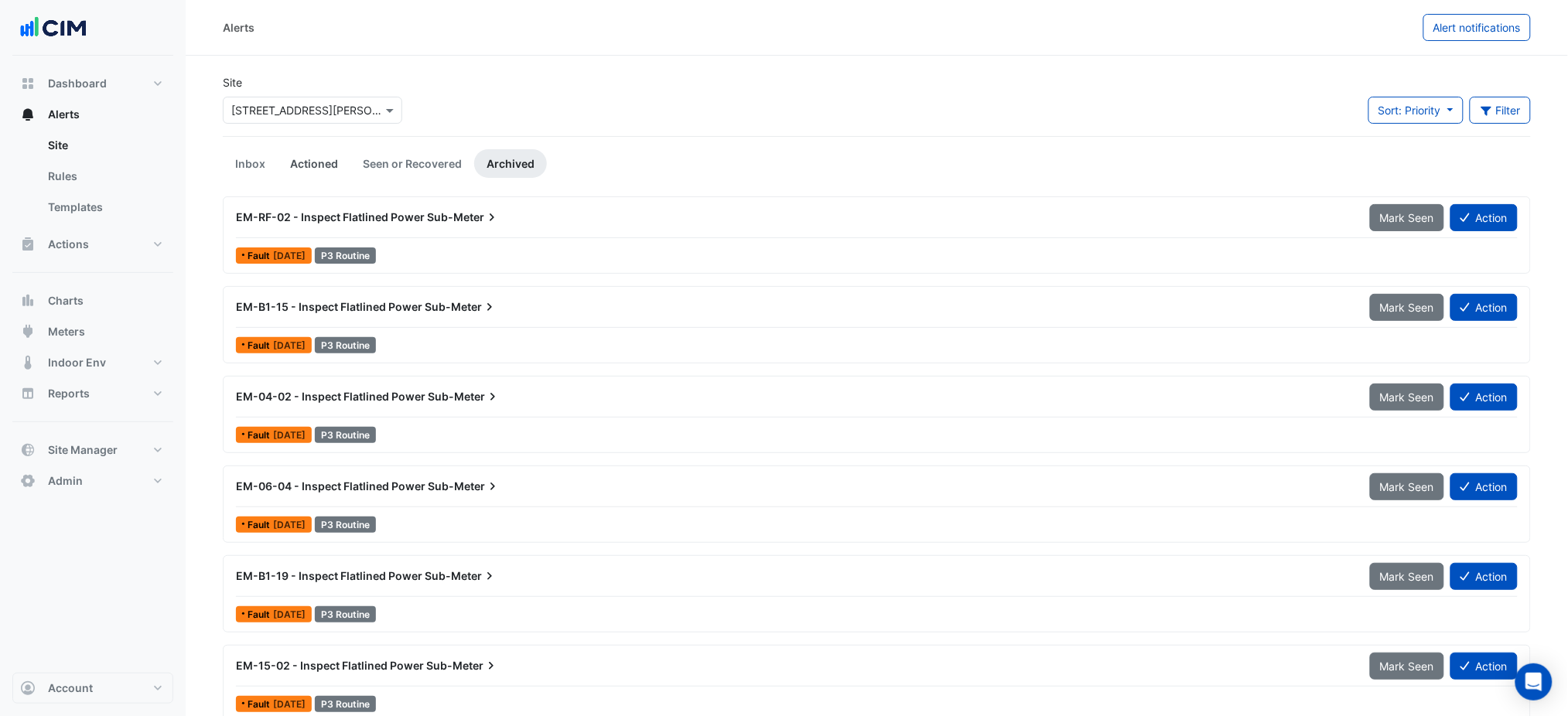
click at [322, 166] on link "Actioned" at bounding box center [314, 163] width 73 height 29
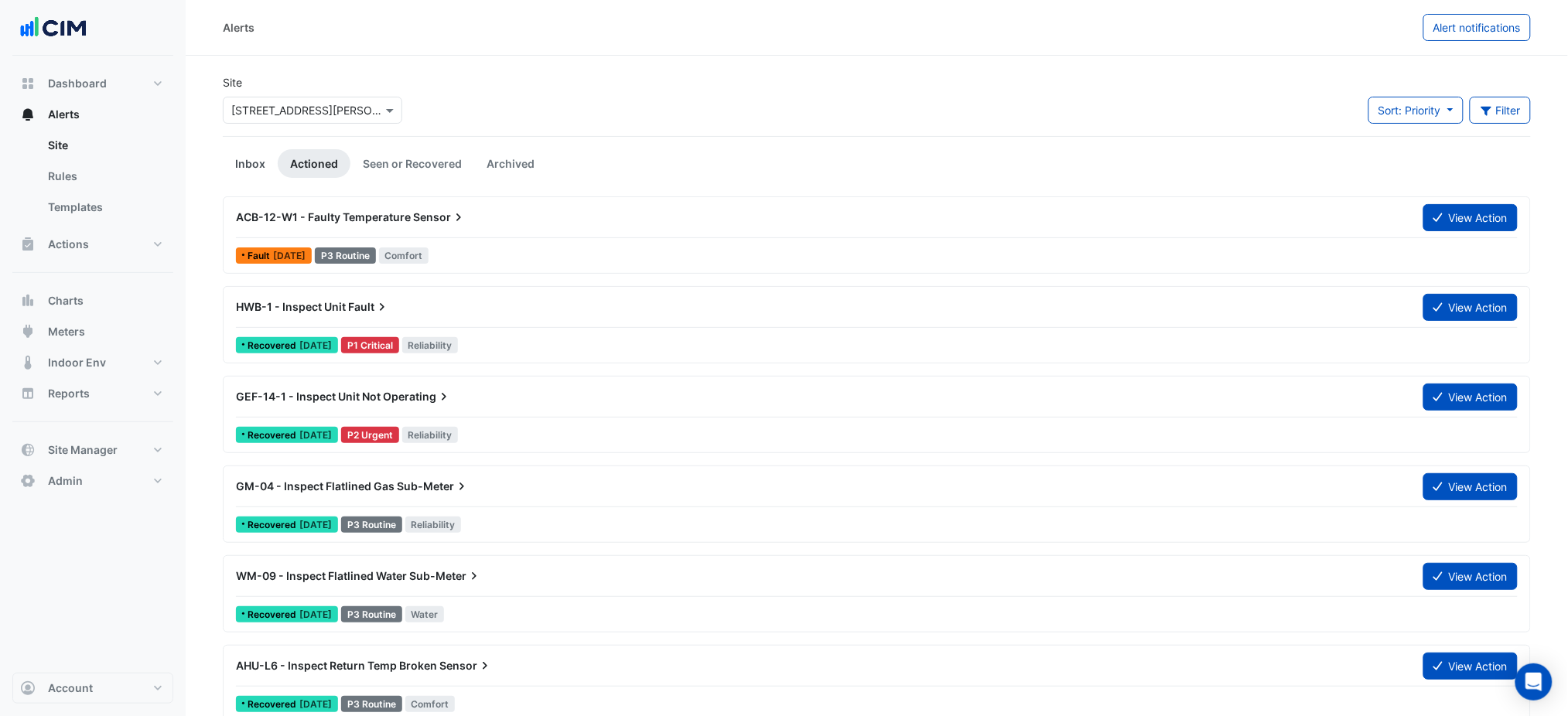
click at [223, 168] on link "Inbox" at bounding box center [250, 163] width 55 height 29
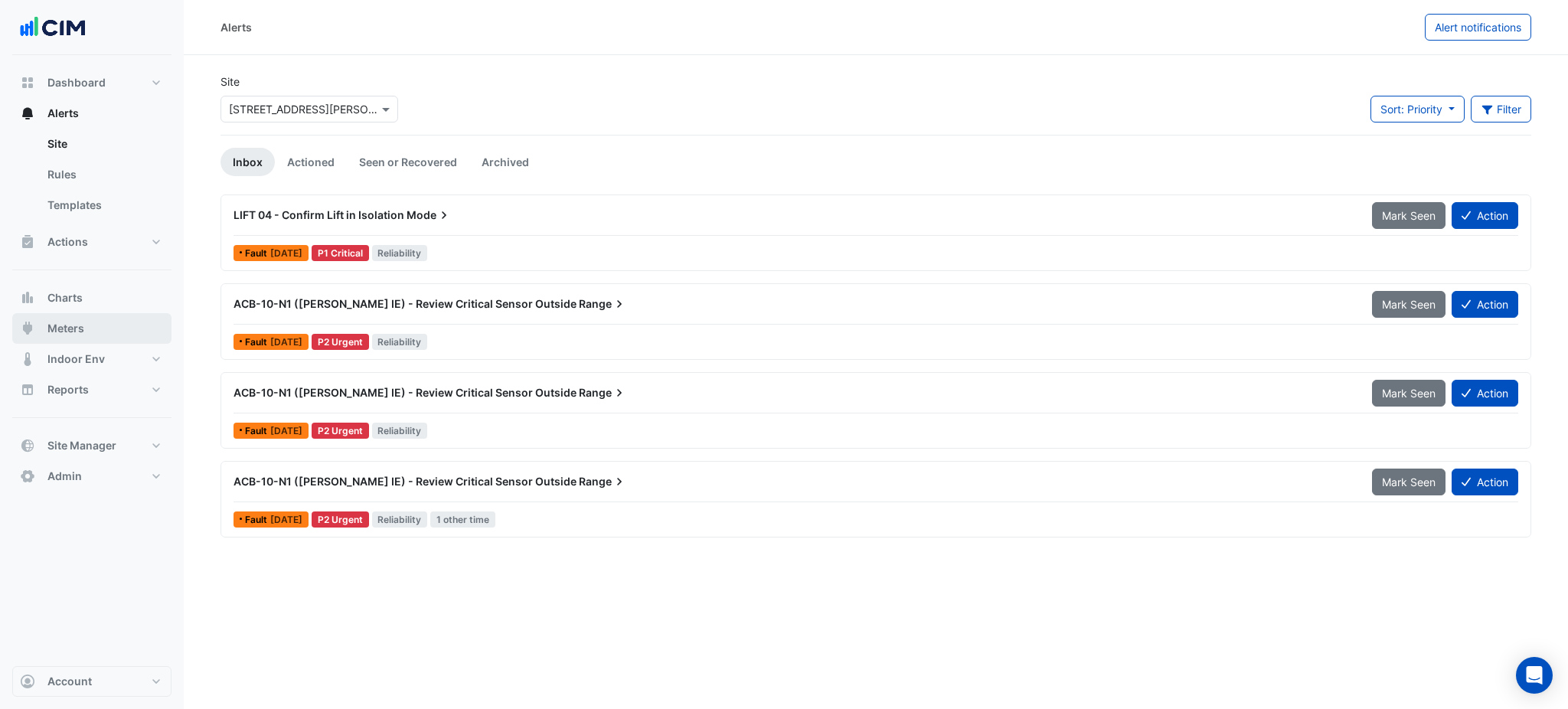
click at [57, 324] on span "Meters" at bounding box center [66, 329] width 37 height 16
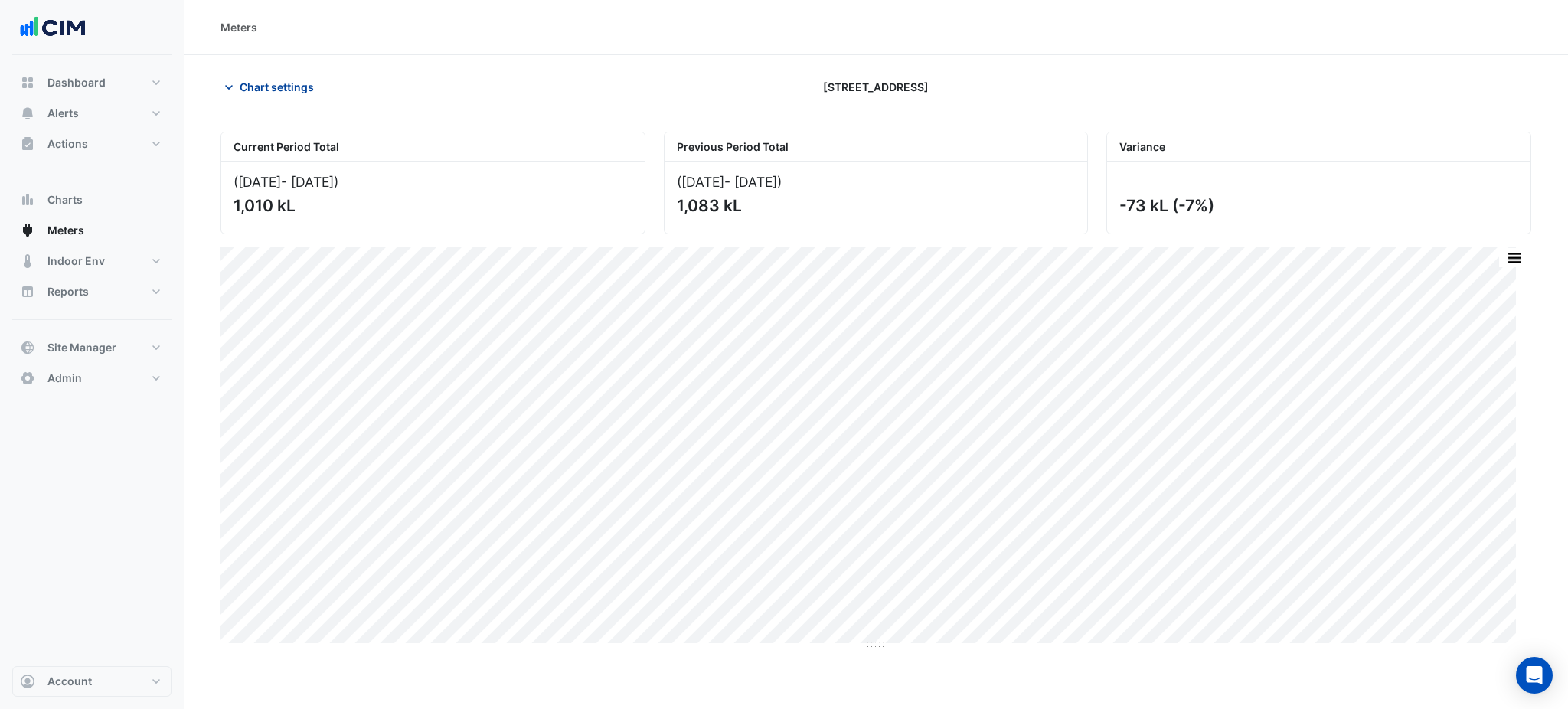
click at [284, 95] on button "Chart settings" at bounding box center [272, 87] width 103 height 27
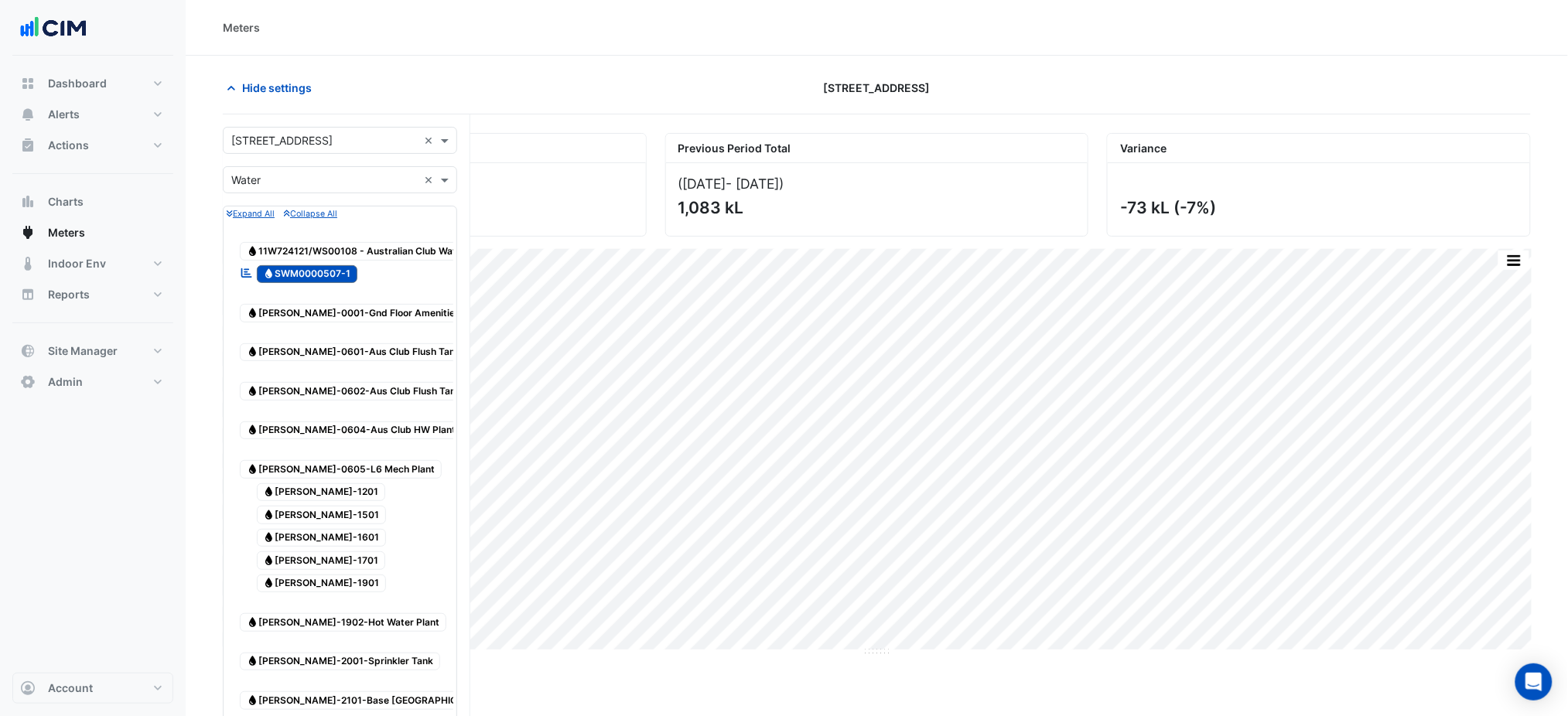
click at [306, 140] on input "text" at bounding box center [324, 141] width 186 height 16
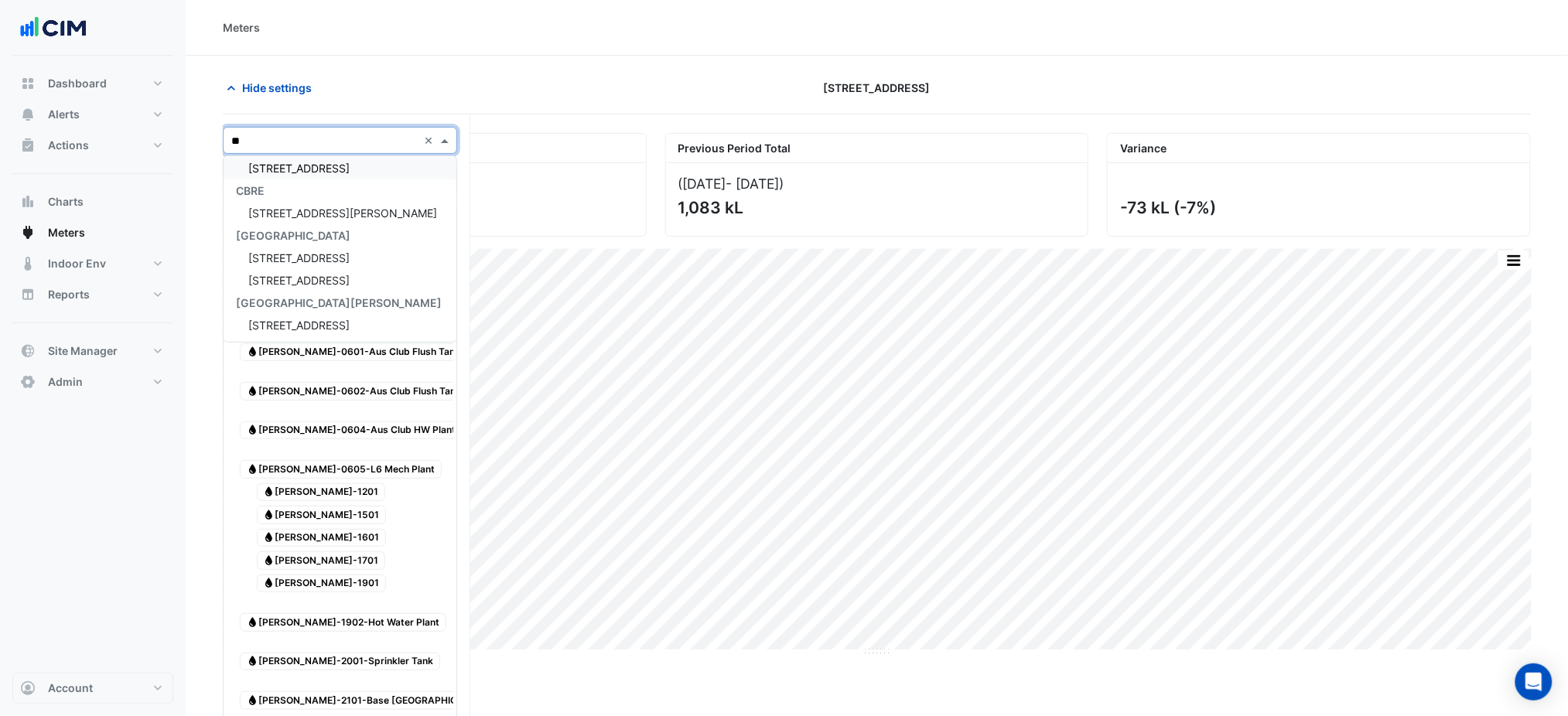
type input "***"
click at [307, 170] on span "333 George Street" at bounding box center [342, 168] width 188 height 13
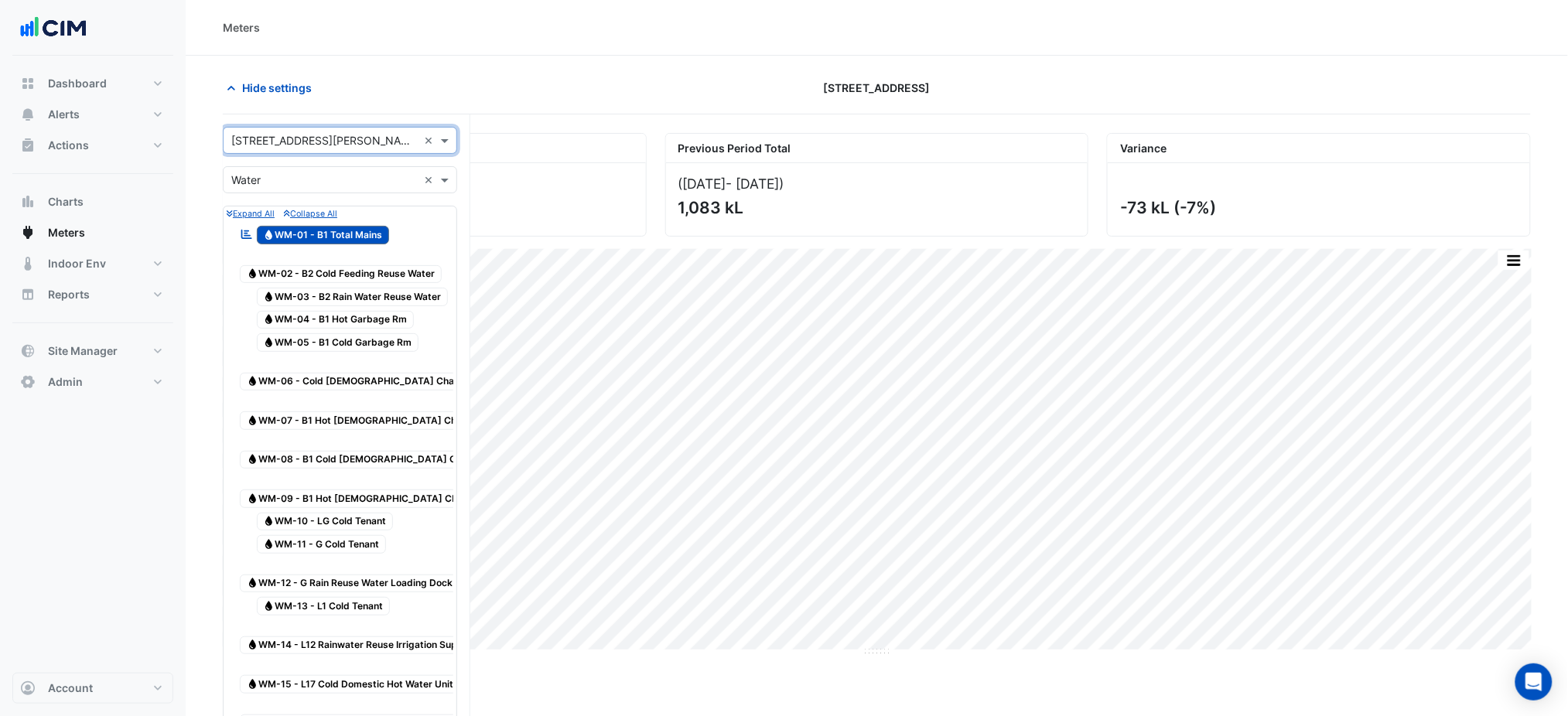
click at [319, 183] on input "text" at bounding box center [324, 180] width 186 height 16
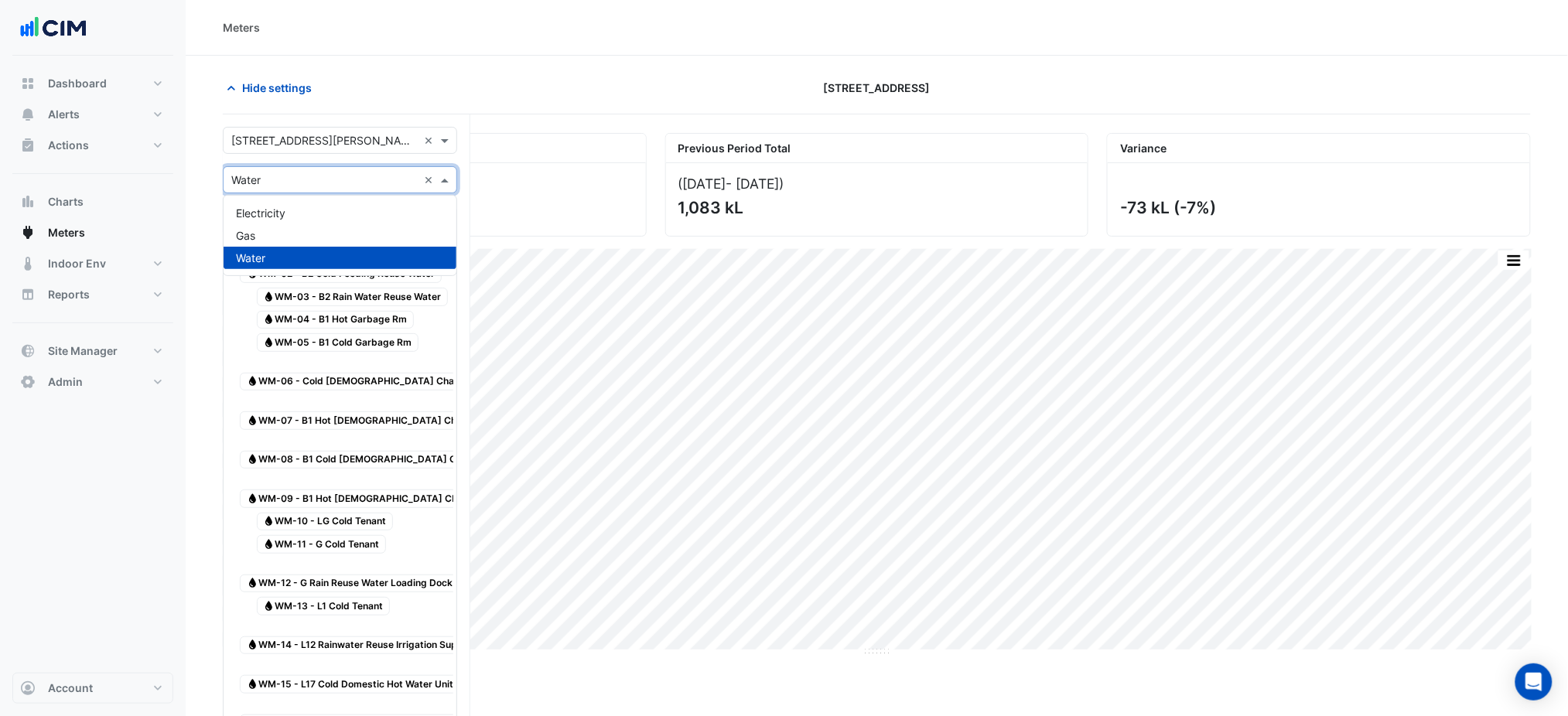
click at [302, 212] on div "Electricity" at bounding box center [340, 213] width 233 height 22
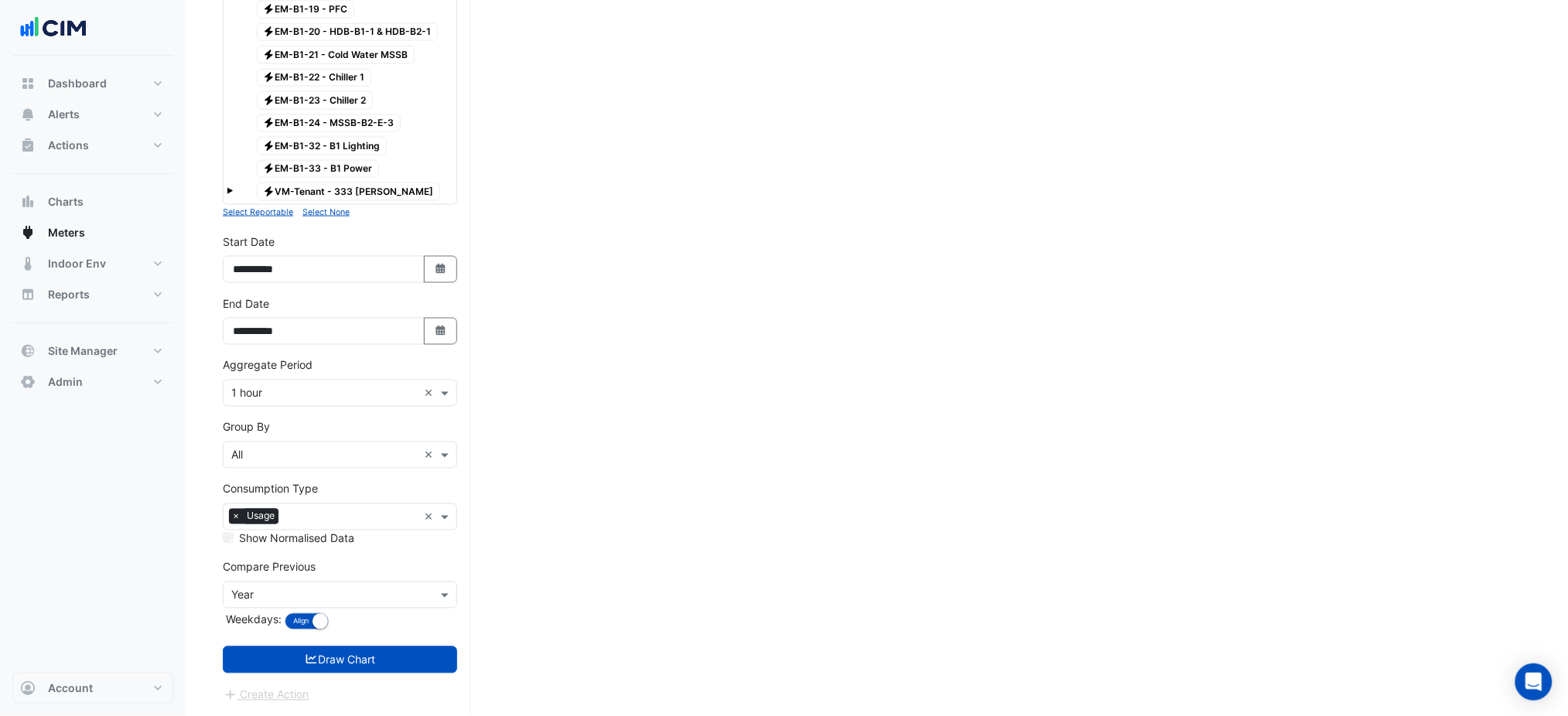
scroll to position [741, 0]
click at [351, 404] on div "× 1 hour ×" at bounding box center [339, 392] width 234 height 27
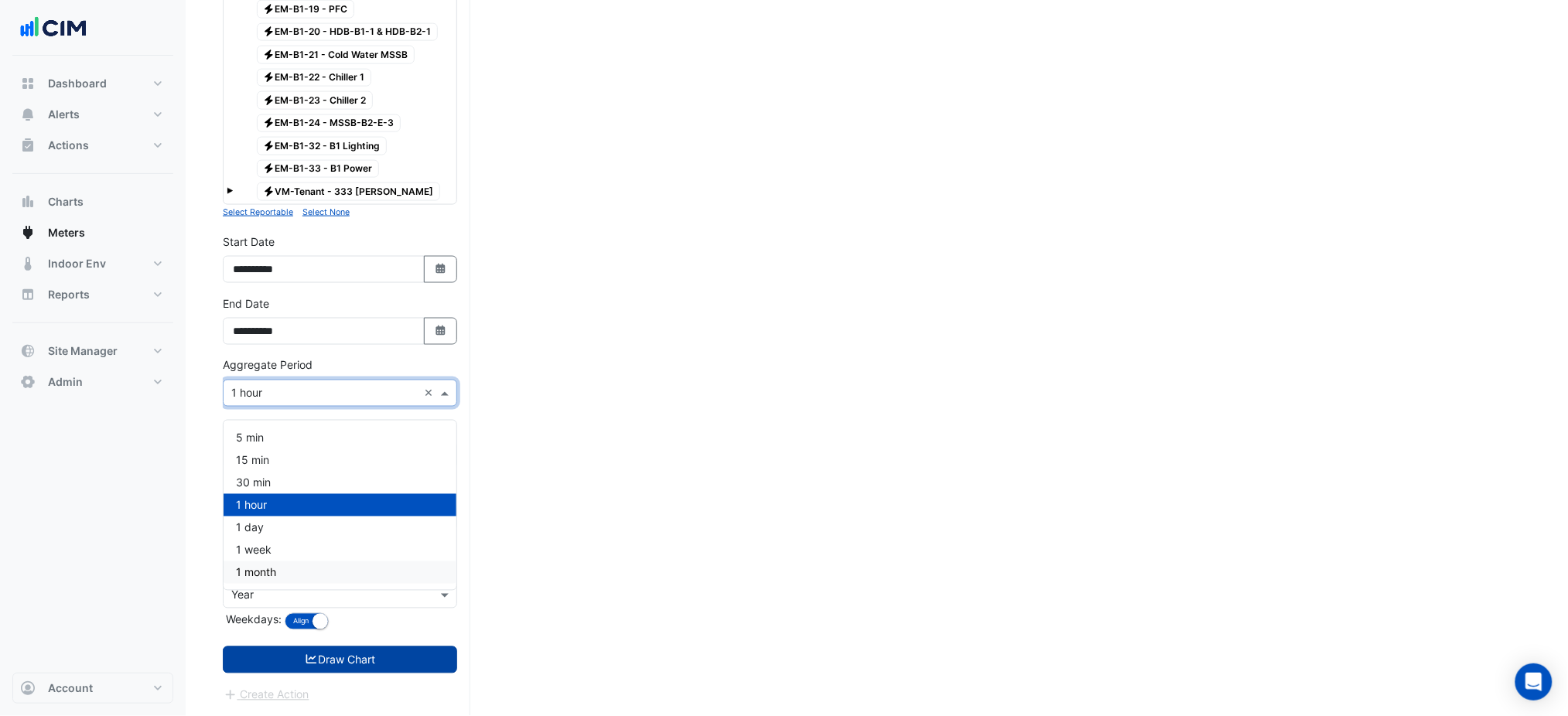
click at [366, 662] on button "Draw Chart" at bounding box center [339, 660] width 234 height 27
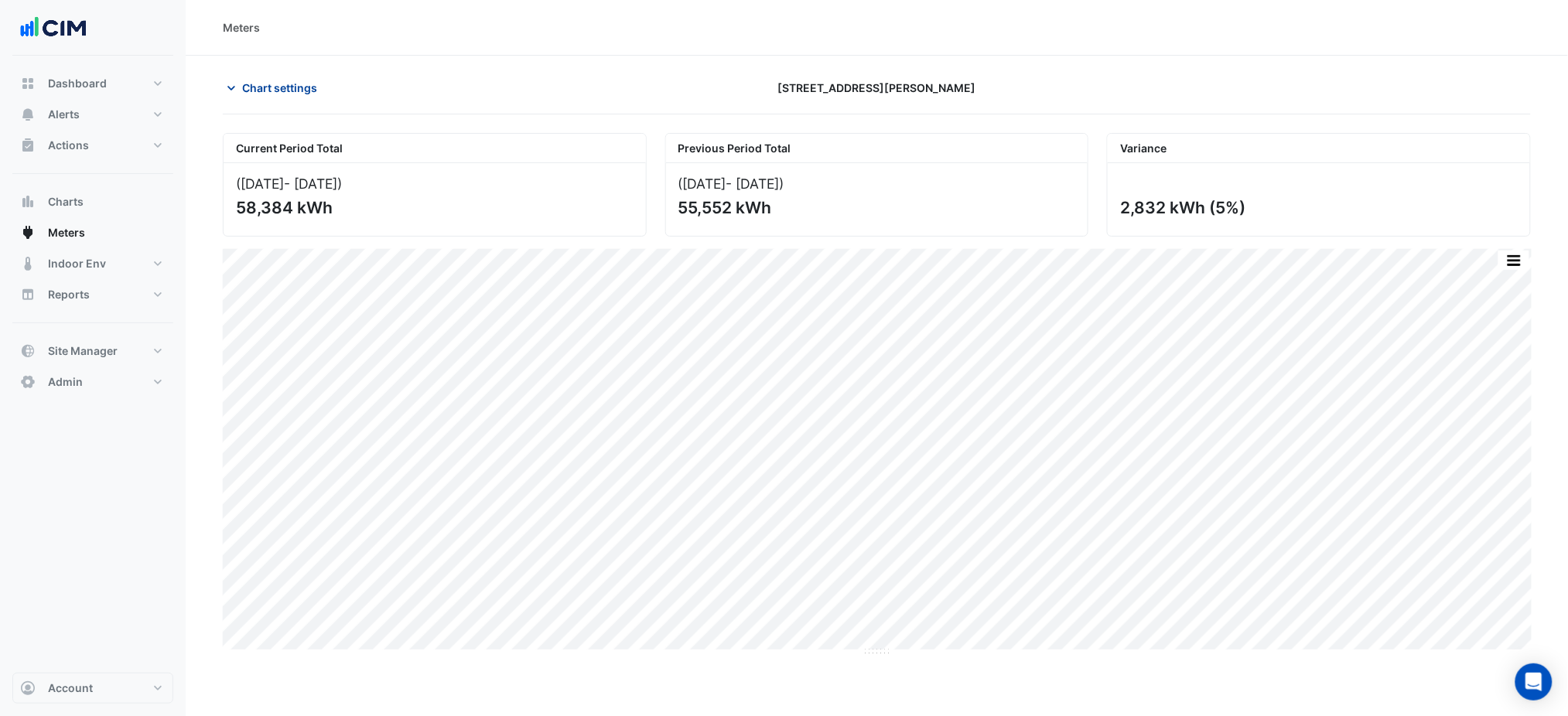
click at [307, 87] on span "Chart settings" at bounding box center [280, 87] width 75 height 16
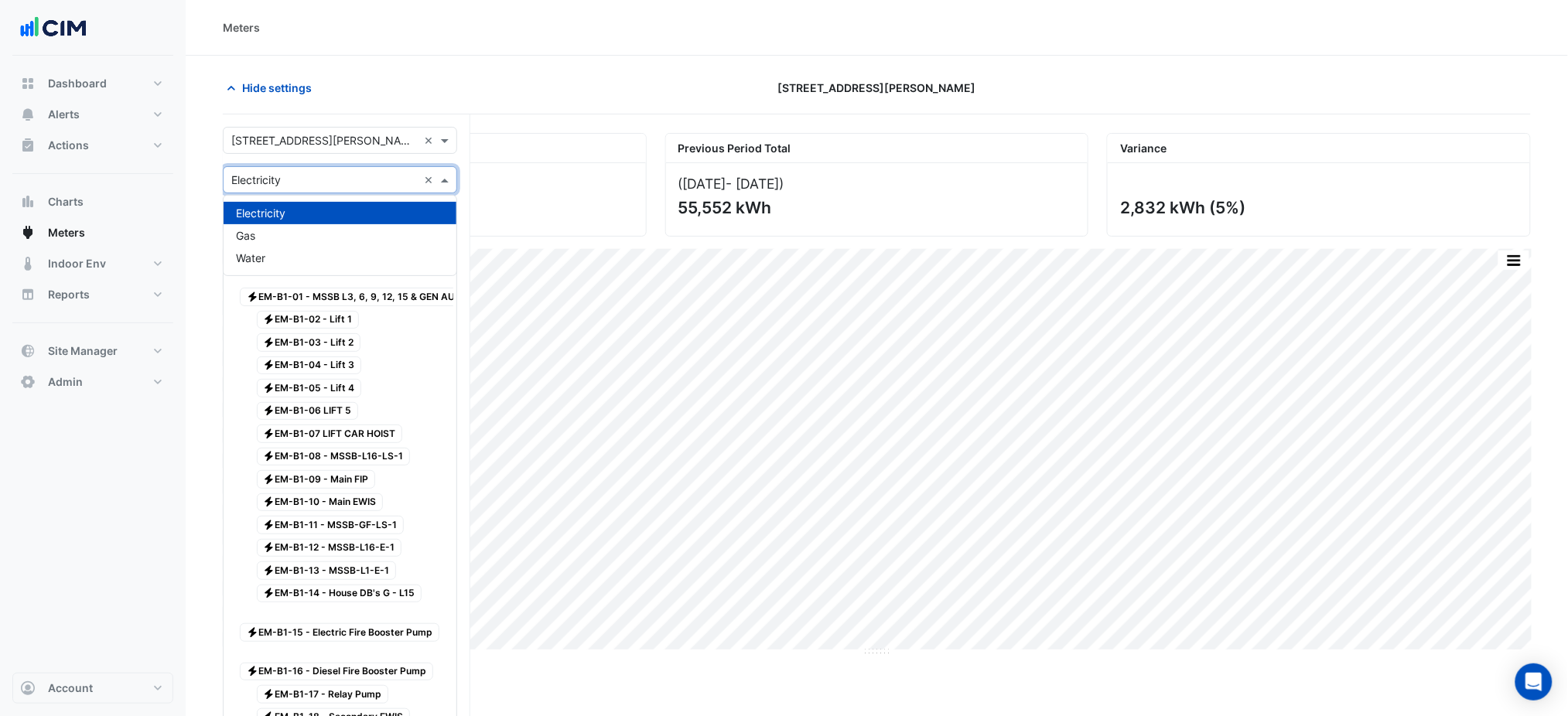
click at [307, 189] on div "× Electricity ×" at bounding box center [339, 179] width 234 height 27
click at [291, 233] on div "Gas" at bounding box center [340, 236] width 233 height 22
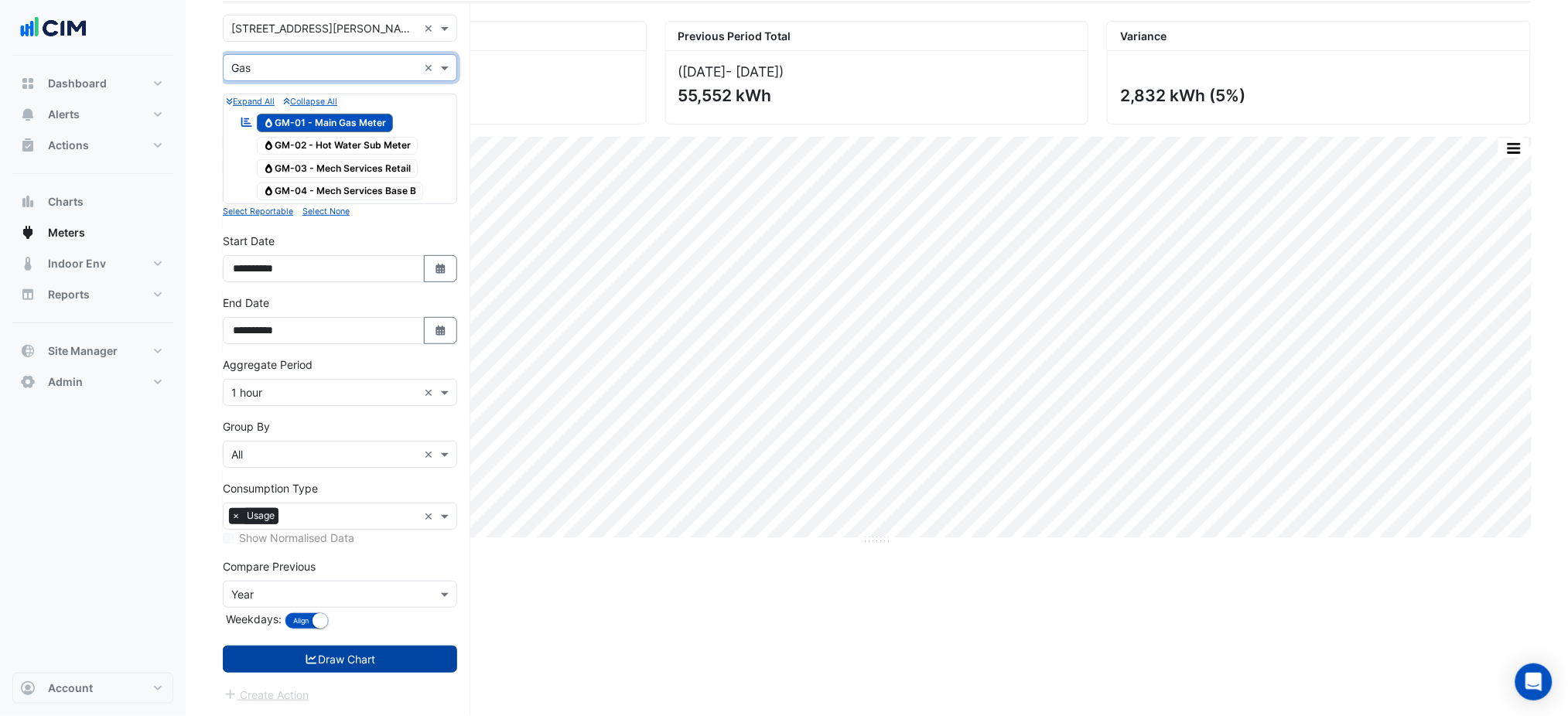
click at [392, 663] on button "Draw Chart" at bounding box center [339, 659] width 234 height 27
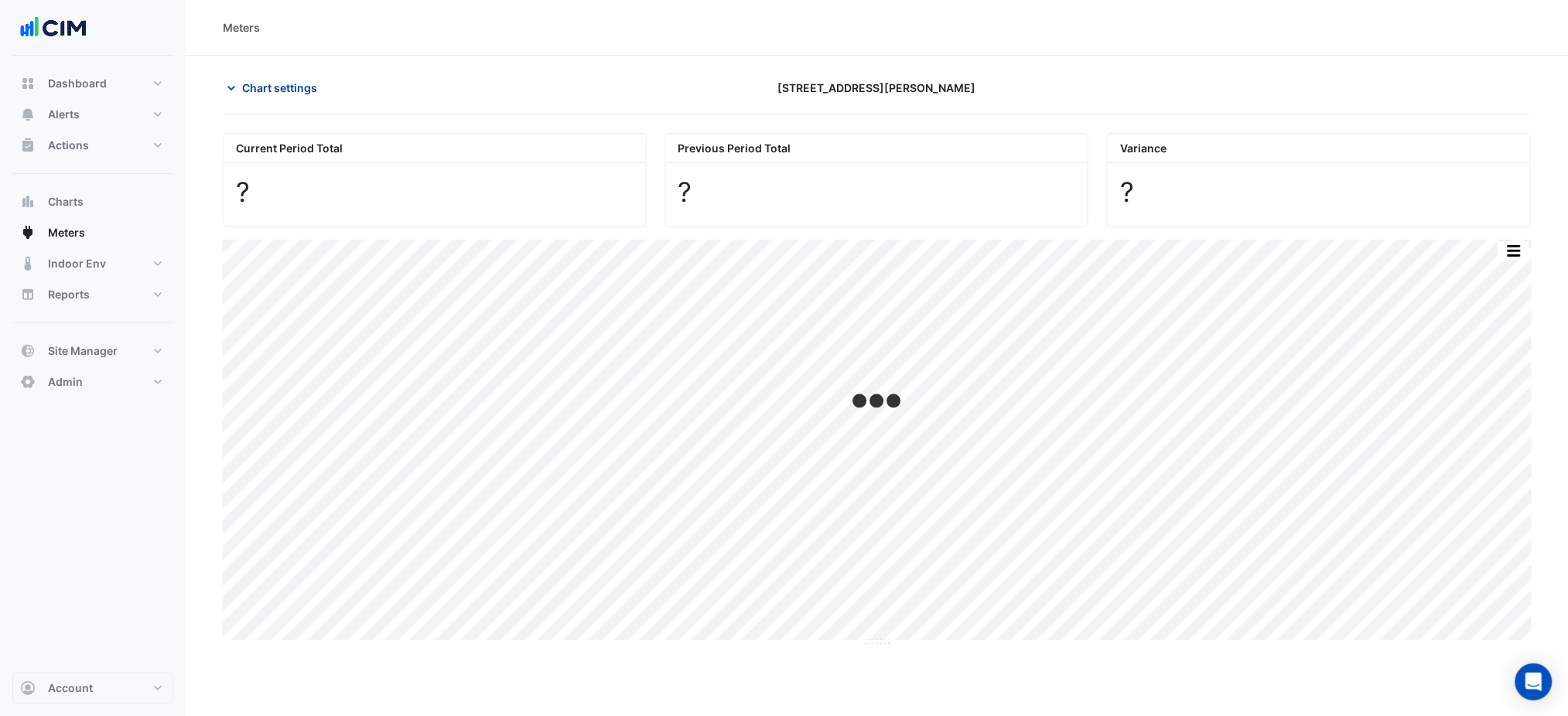
click at [276, 83] on span "Chart settings" at bounding box center [280, 87] width 75 height 16
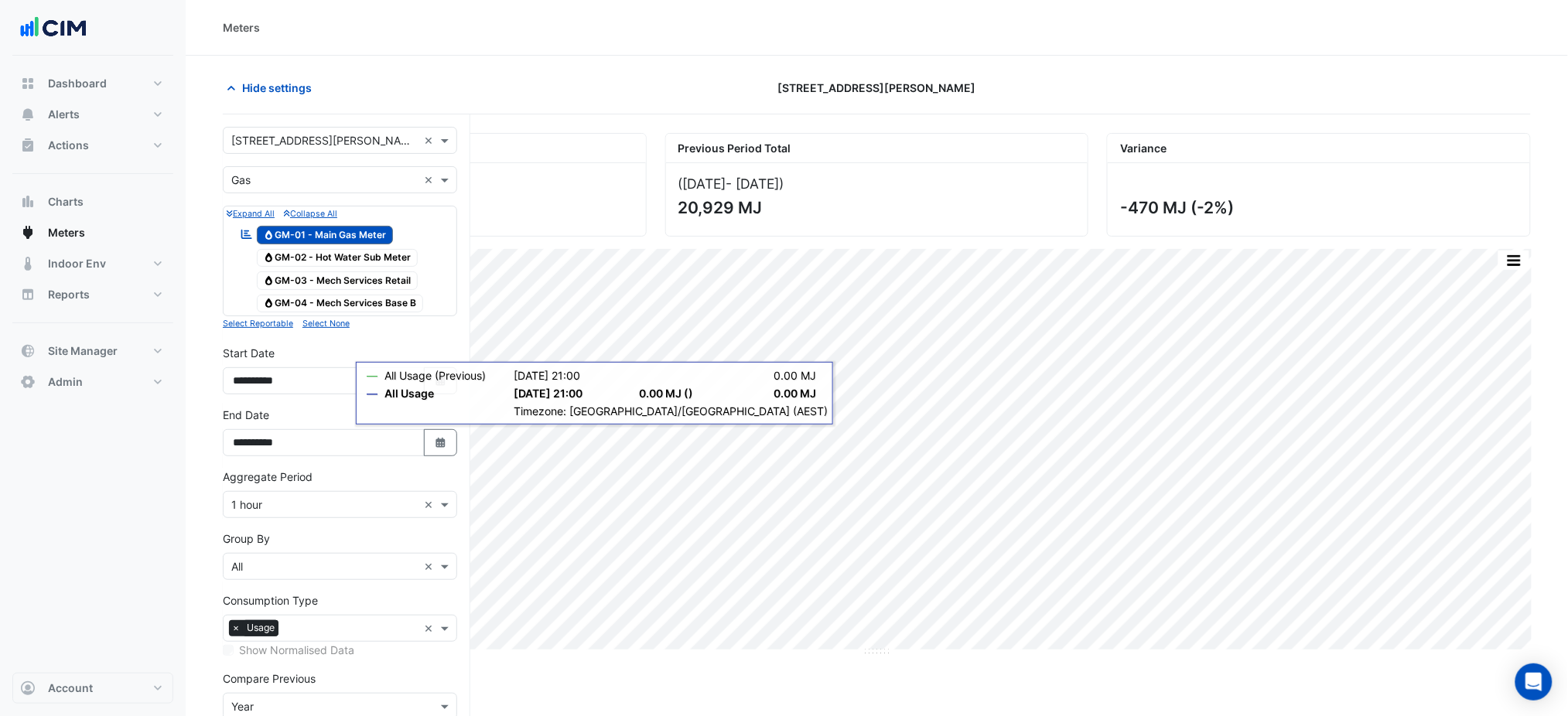
click at [286, 181] on input "text" at bounding box center [324, 180] width 186 height 16
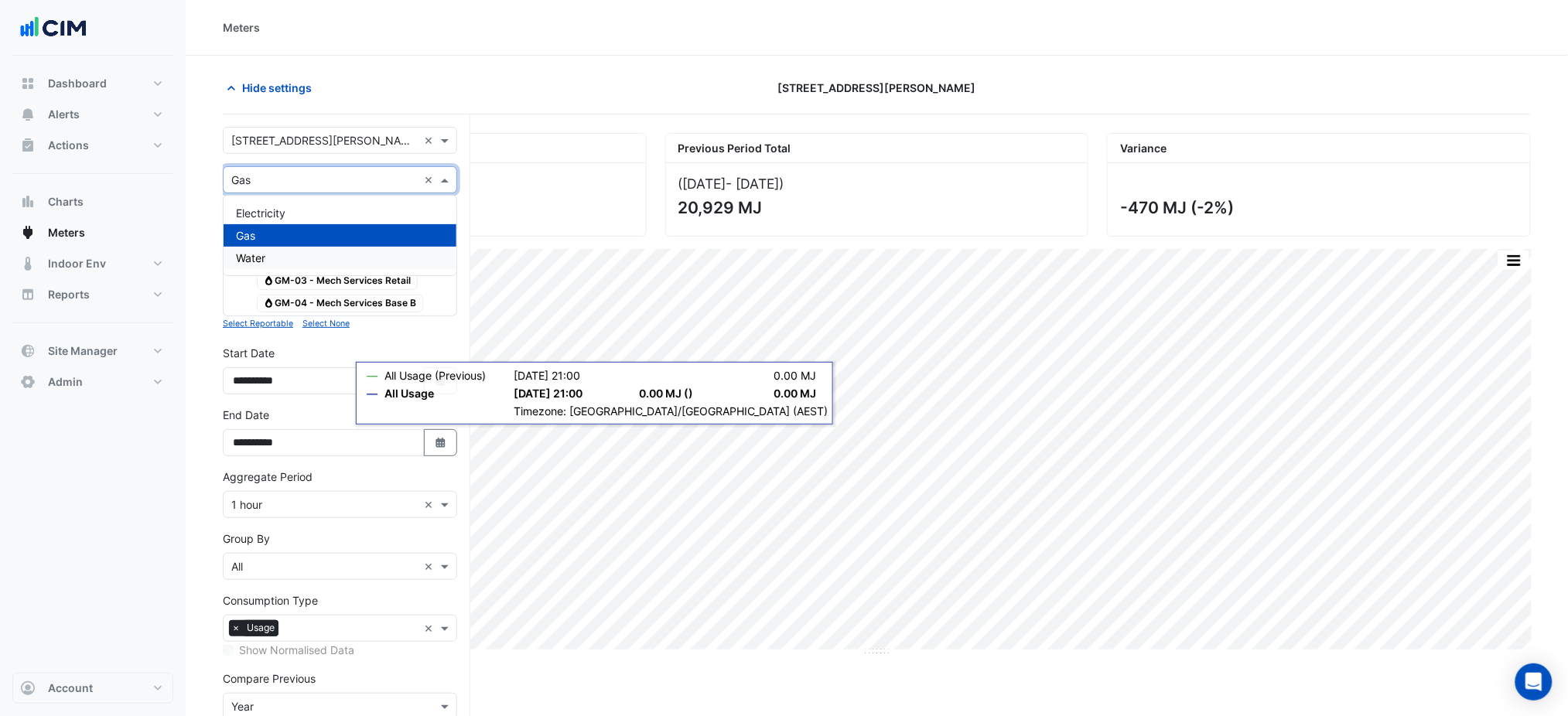
click at [295, 254] on div "Water" at bounding box center [340, 258] width 233 height 22
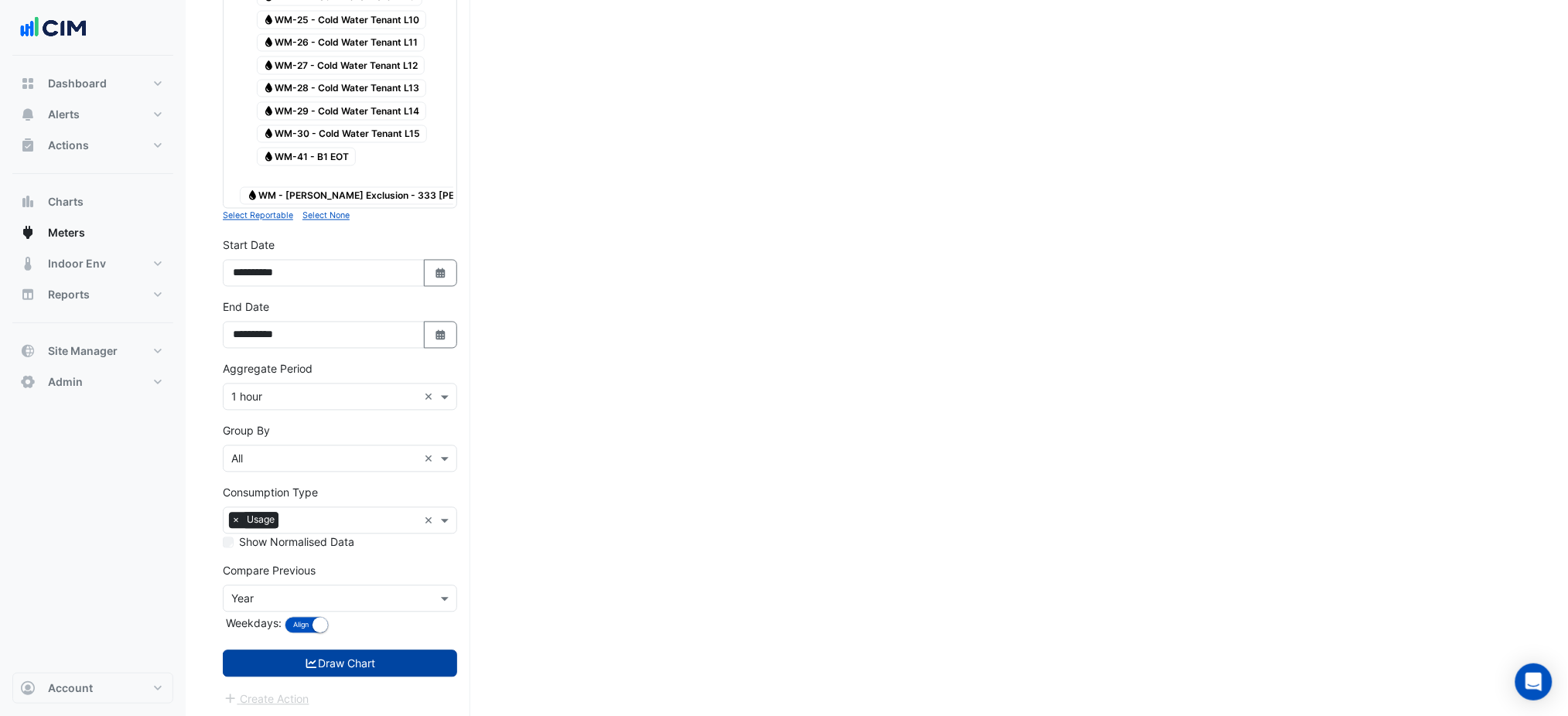
click at [403, 664] on button "Draw Chart" at bounding box center [339, 664] width 234 height 27
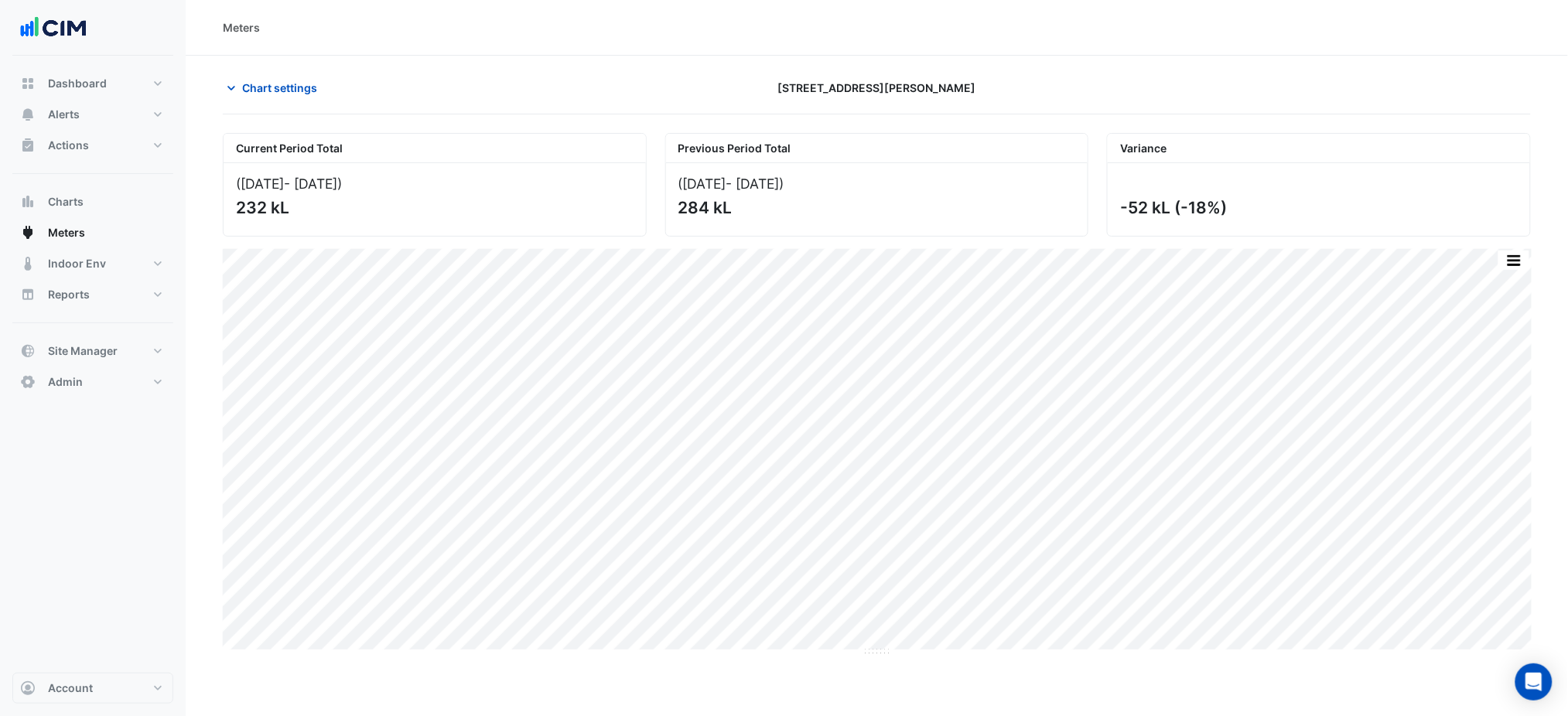
click at [250, 75] on button "Chart settings" at bounding box center [275, 88] width 104 height 27
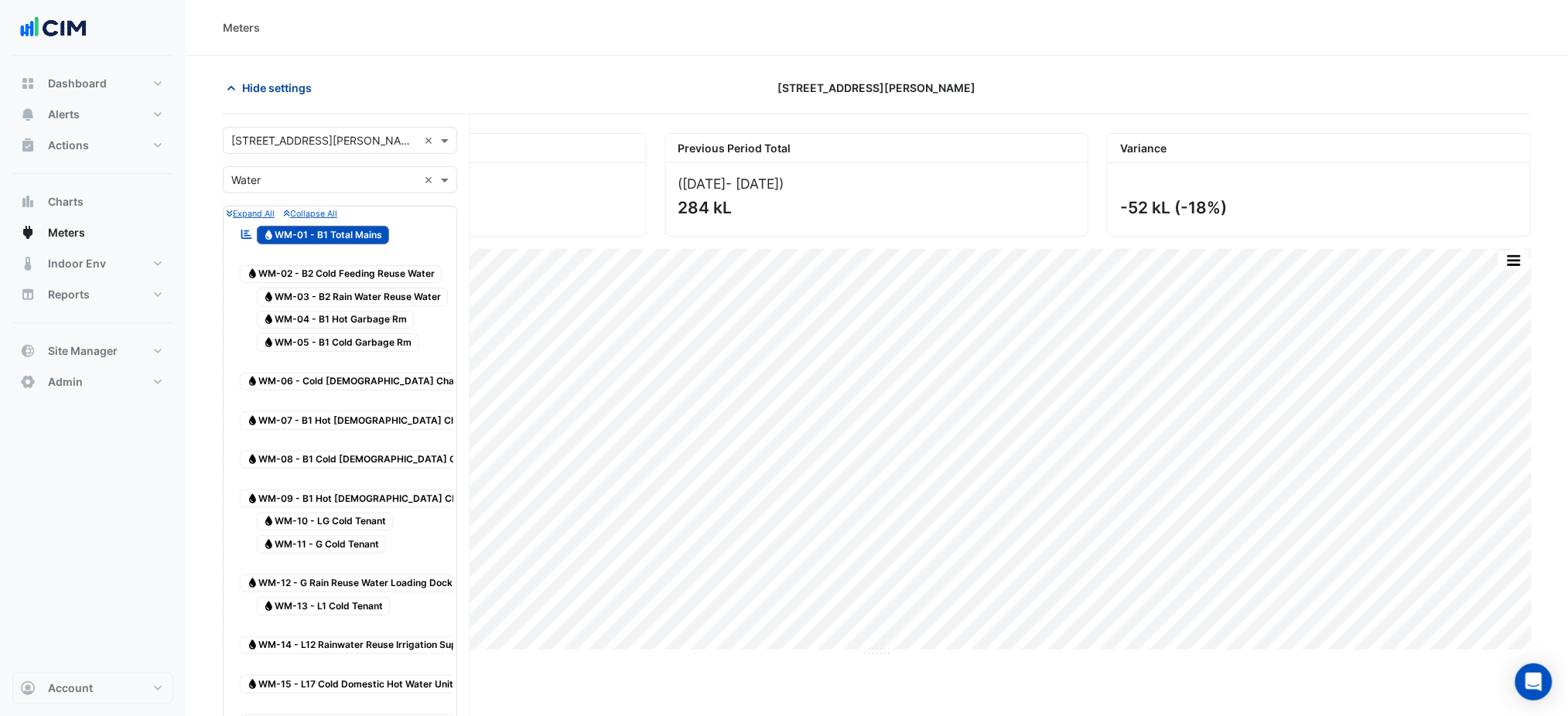
click at [250, 75] on button "Hide settings" at bounding box center [272, 88] width 99 height 27
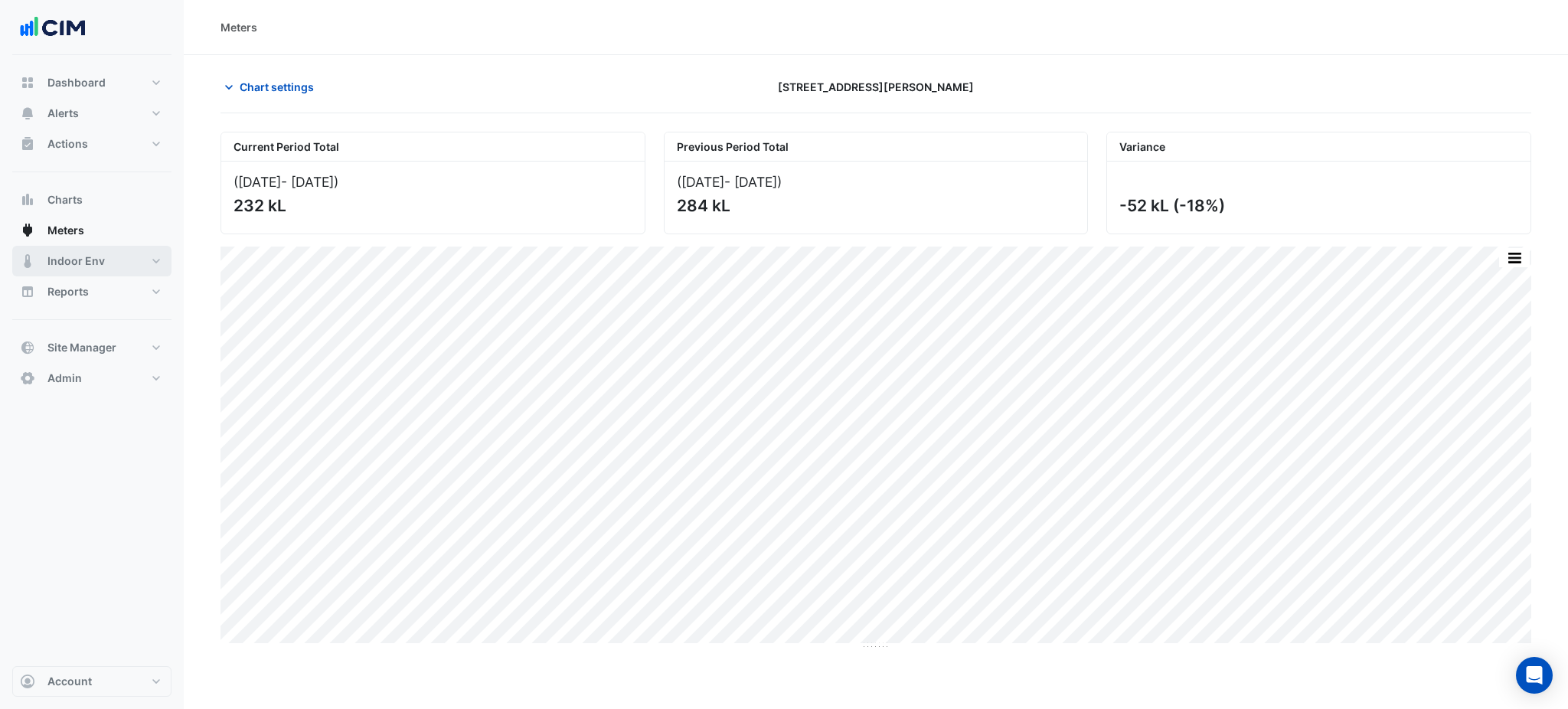
click at [129, 262] on button "Indoor Env" at bounding box center [91, 260] width 160 height 30
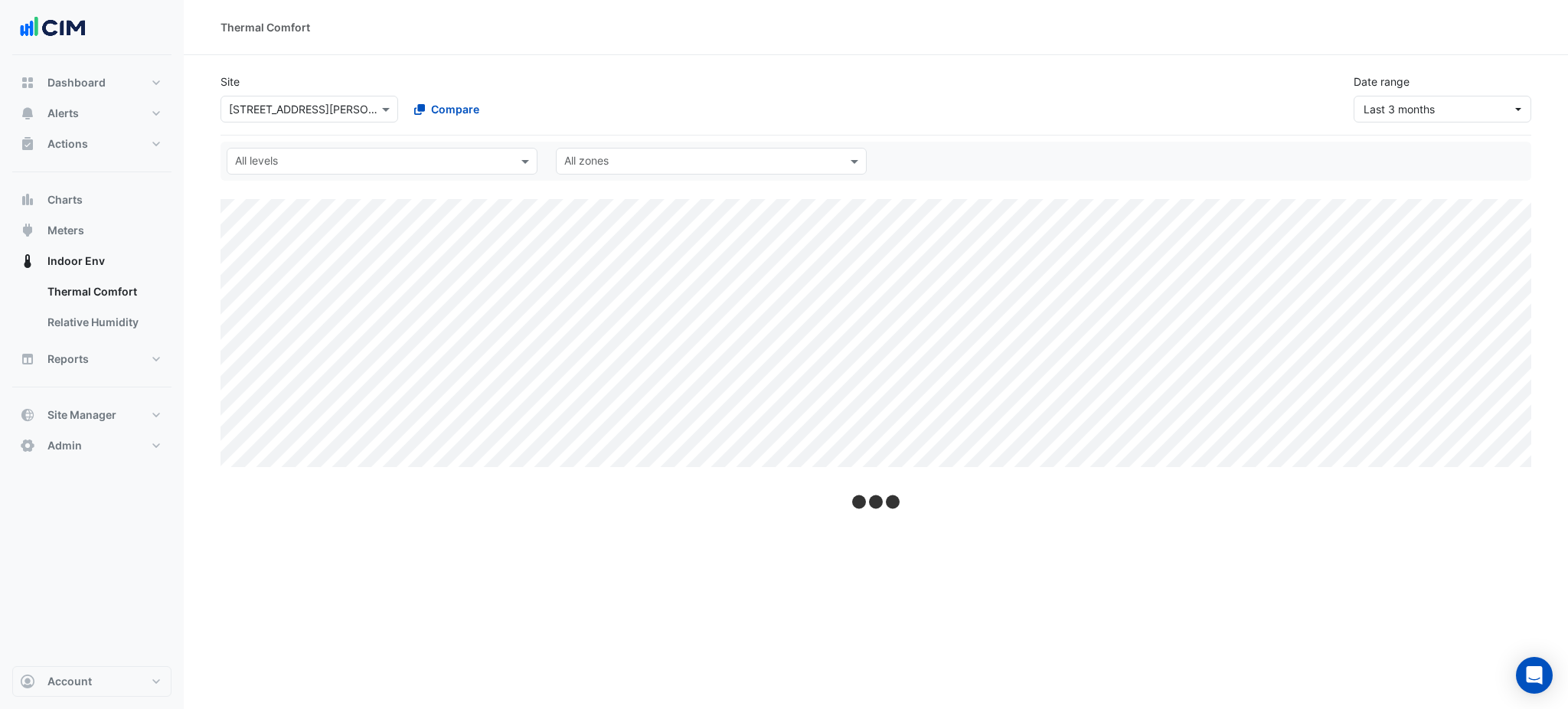
click at [1355, 120] on div "Last 3 months" at bounding box center [1442, 109] width 177 height 27
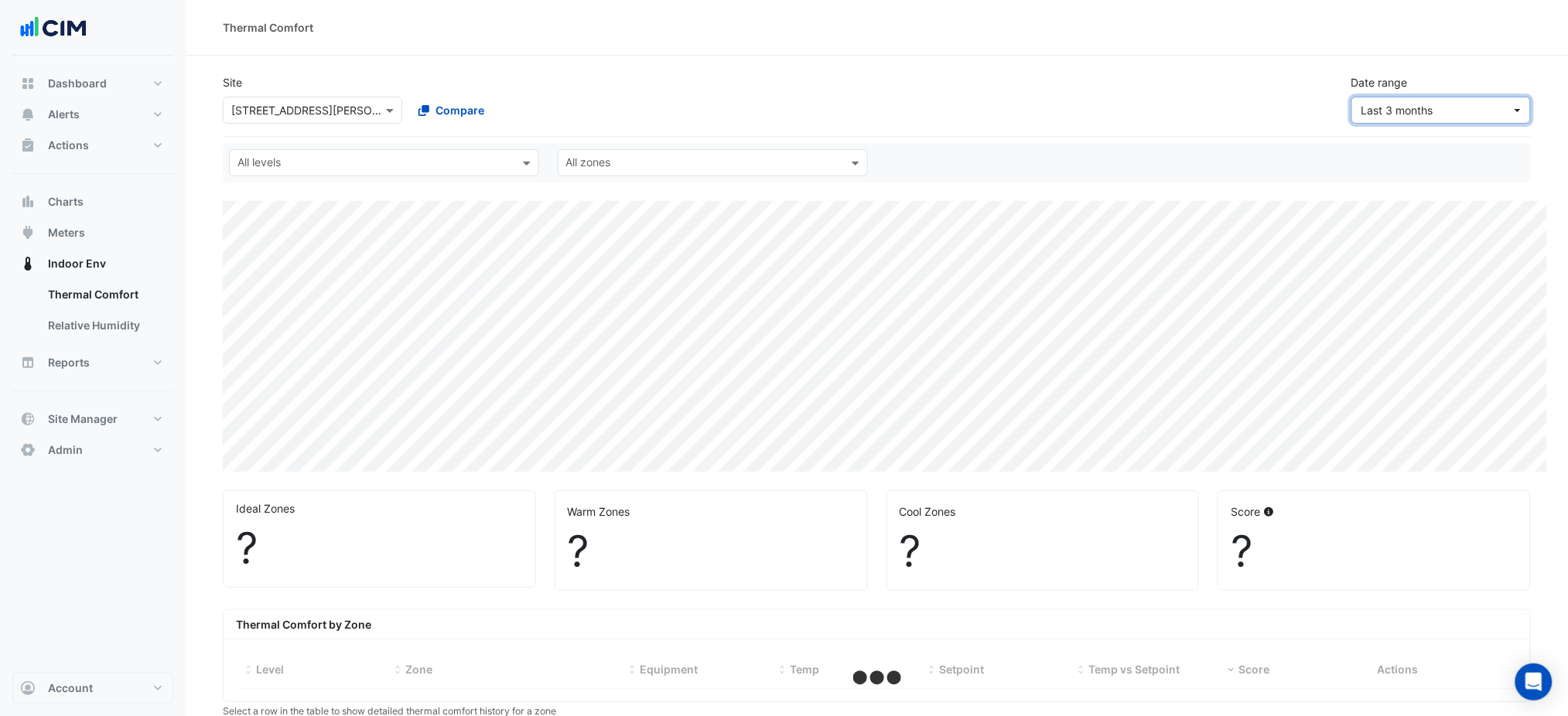
click at [1395, 110] on span "Last 3 months" at bounding box center [1396, 110] width 72 height 13
select select "***"
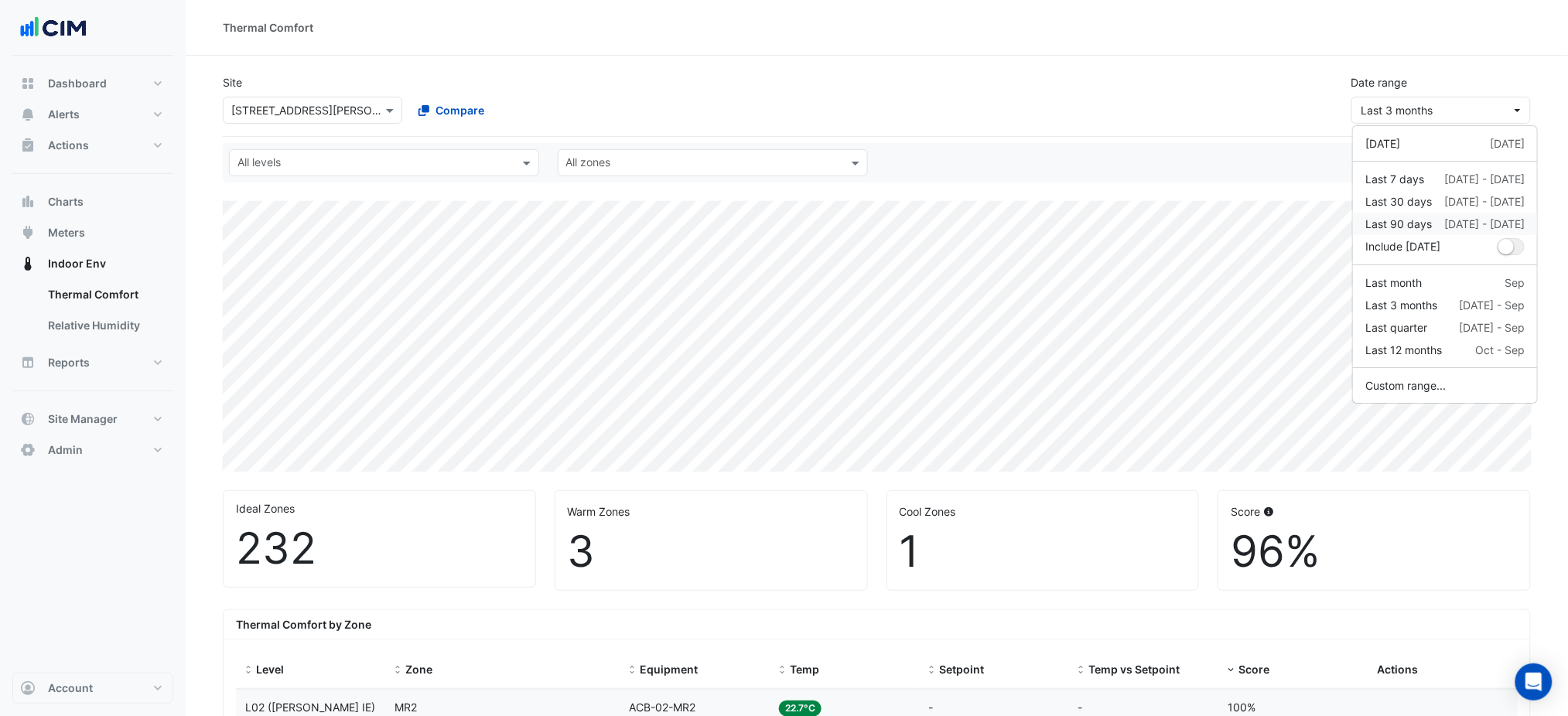
click at [1409, 231] on div "Last 90 days" at bounding box center [1397, 223] width 66 height 16
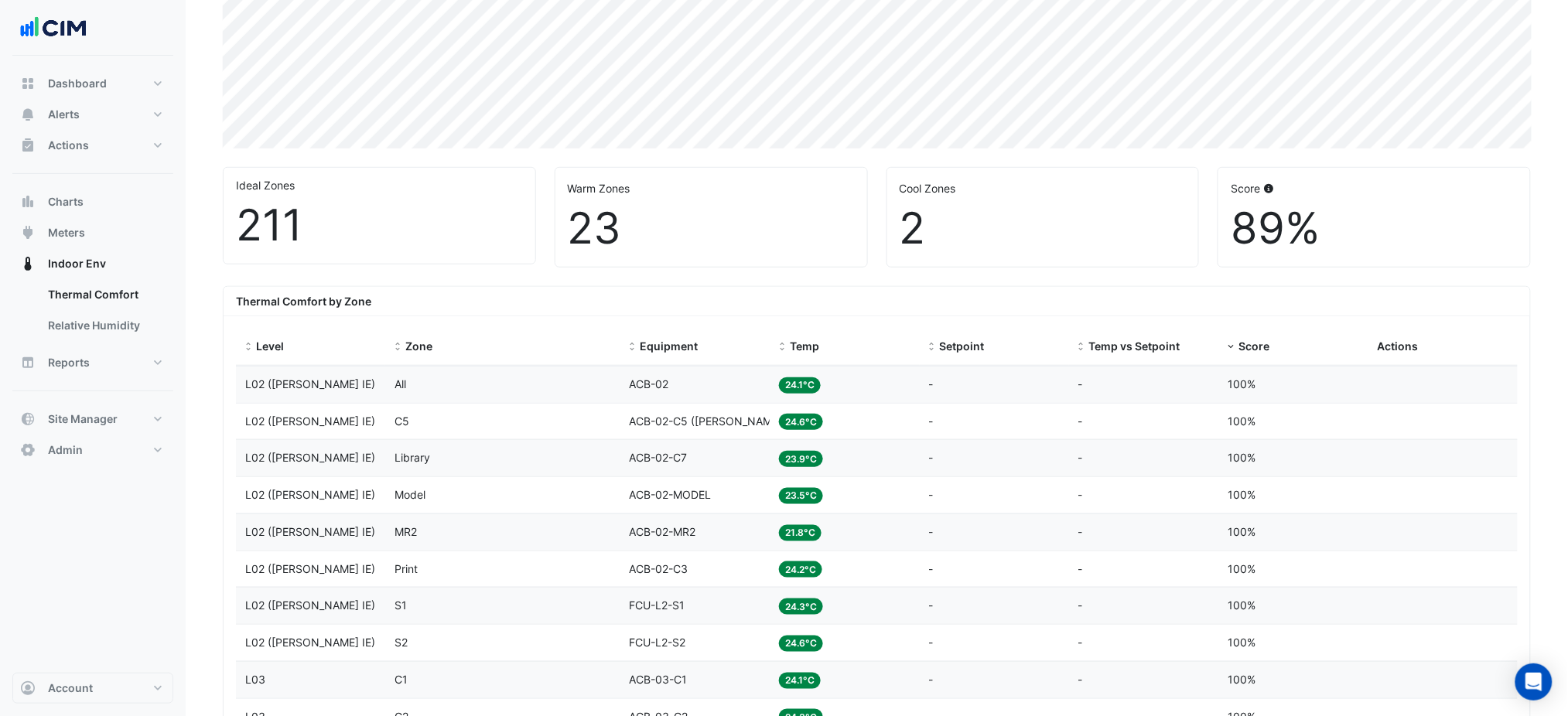
scroll to position [516, 0]
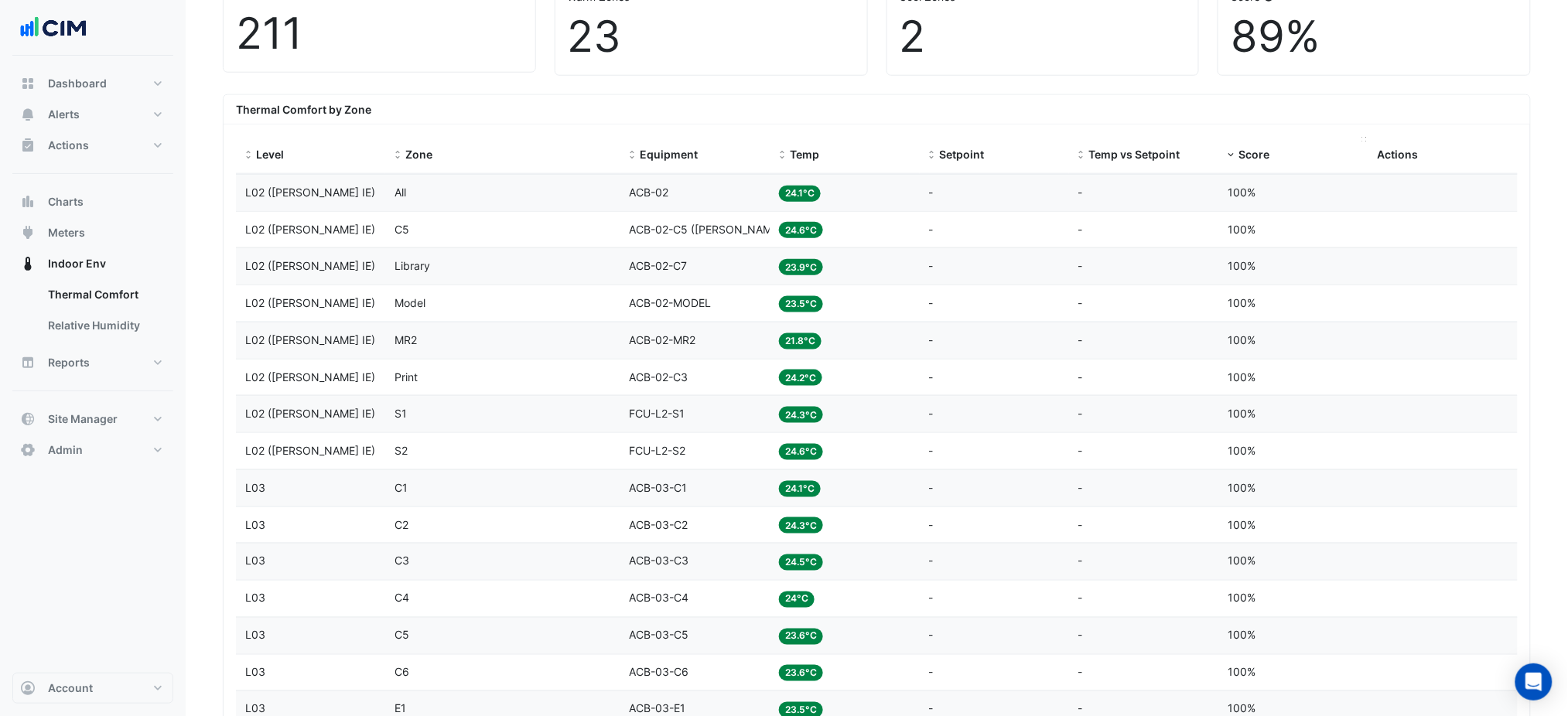
click at [1246, 161] on div "Score" at bounding box center [1293, 155] width 131 height 18
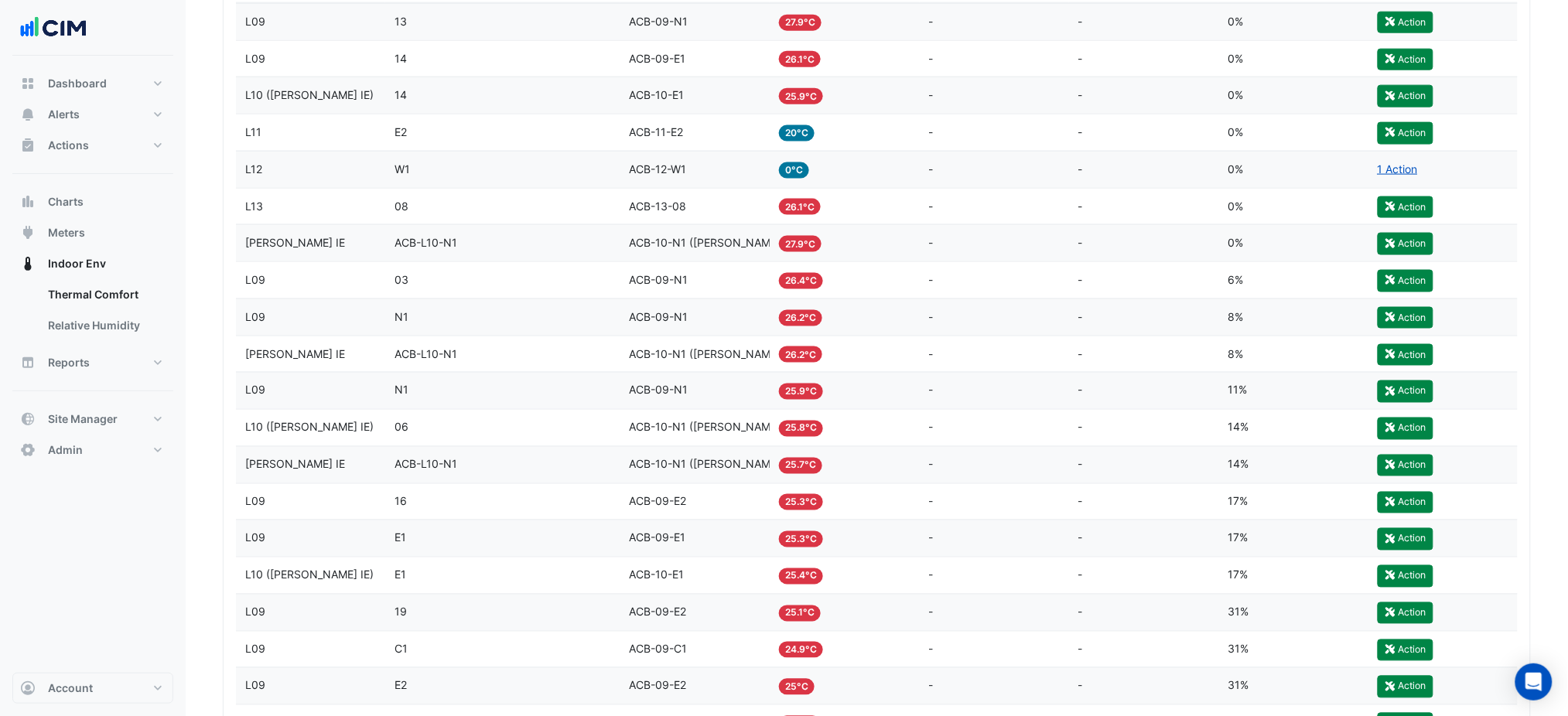
scroll to position [722, 0]
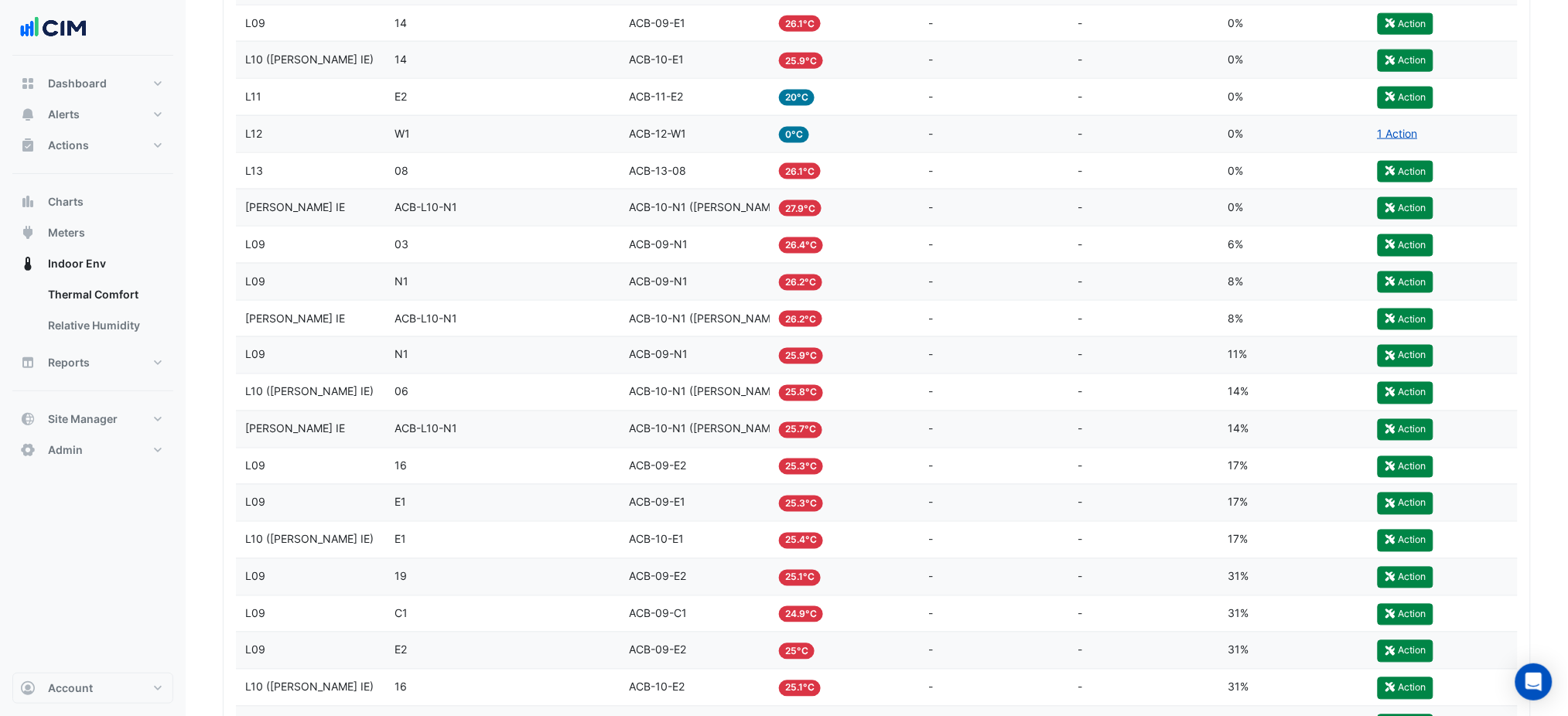
click at [661, 324] on span "ACB-10-N1 (NABERS IE)" at bounding box center [713, 318] width 168 height 13
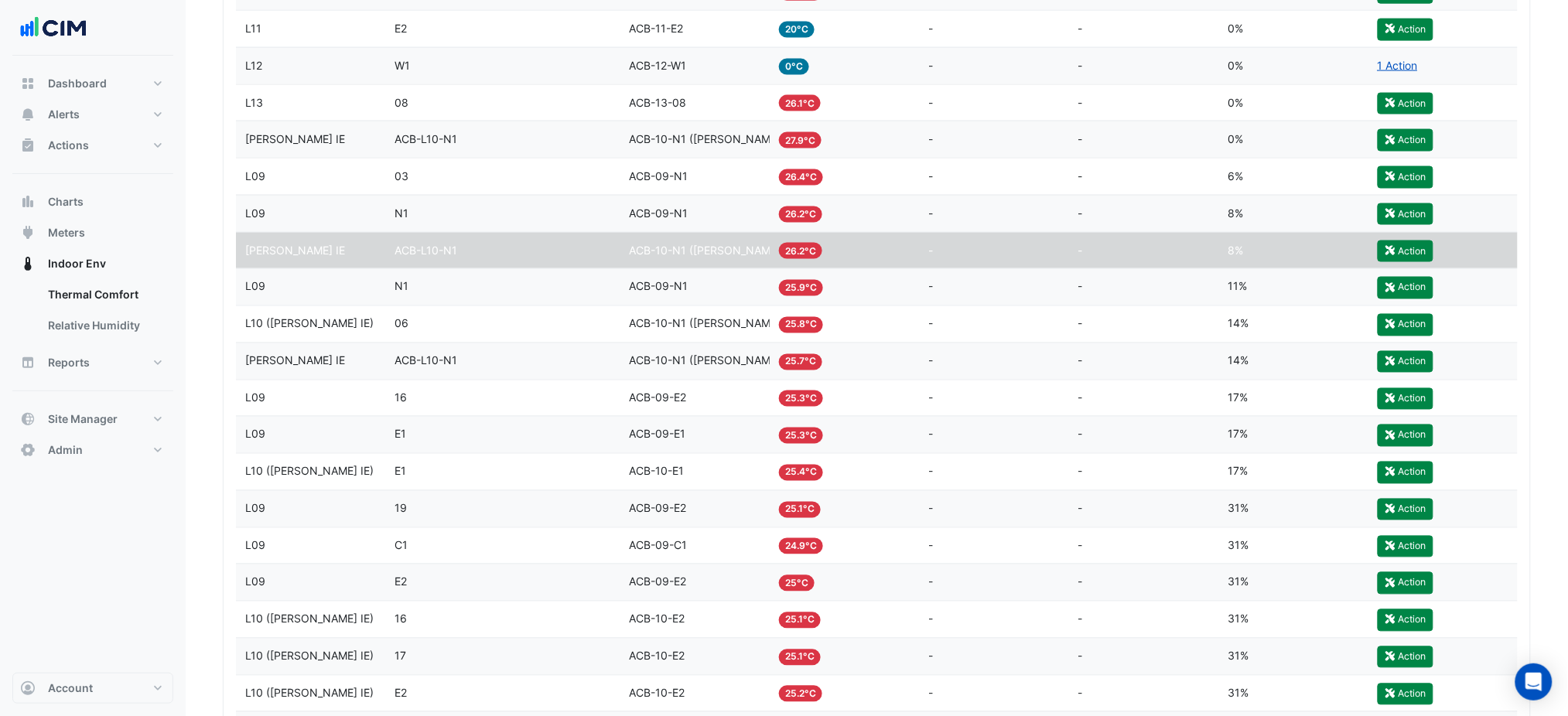
scroll to position [824, 0]
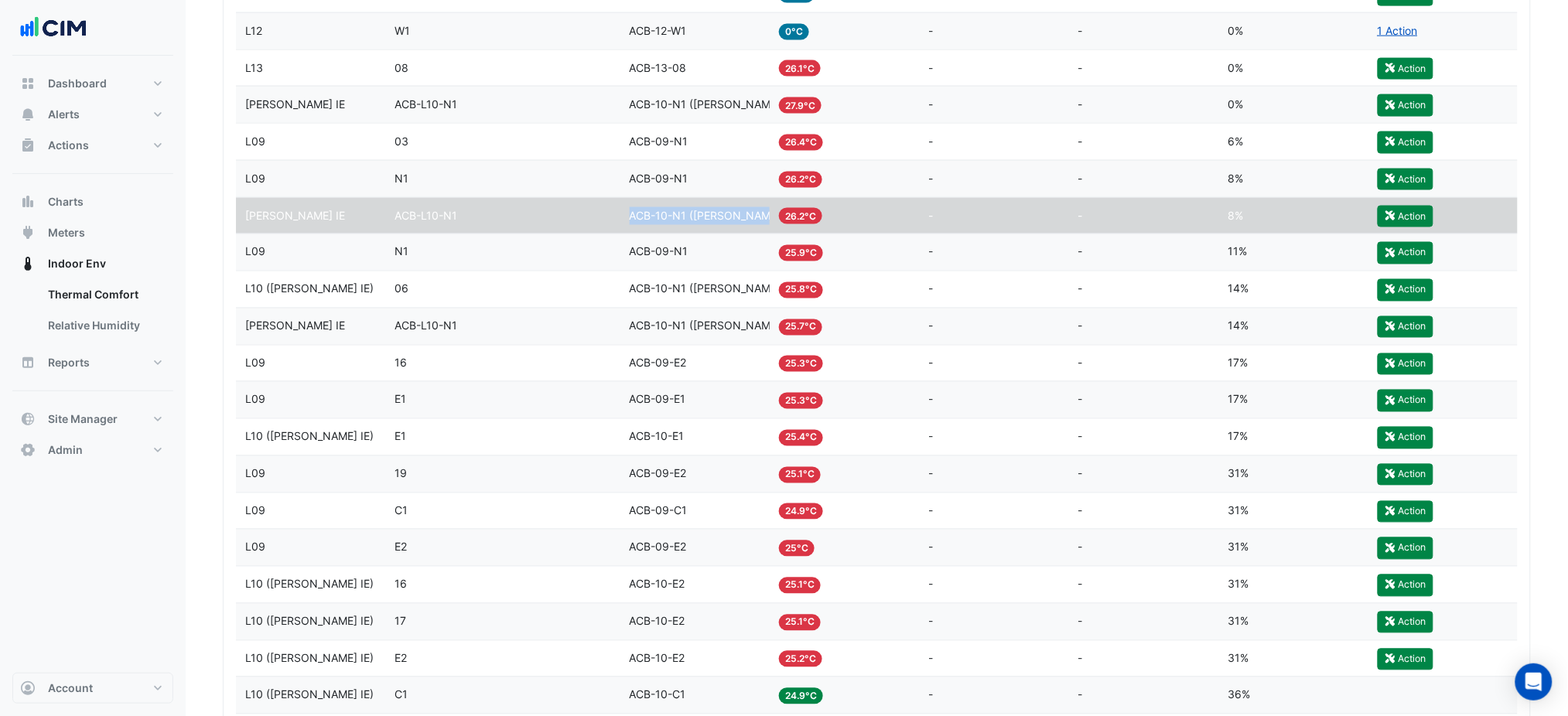
drag, startPoint x: 773, startPoint y: 216, endPoint x: 633, endPoint y: 215, distance: 140.0
click at [633, 215] on div "Level NABERS IE Zone ACB-L10-N1 Equipment ACB-10-N1 (NABERS IE) Temp 26.2°C Set…" at bounding box center [876, 215] width 1282 height 36
copy div "ACB-10-N1 (NABERS IE)"
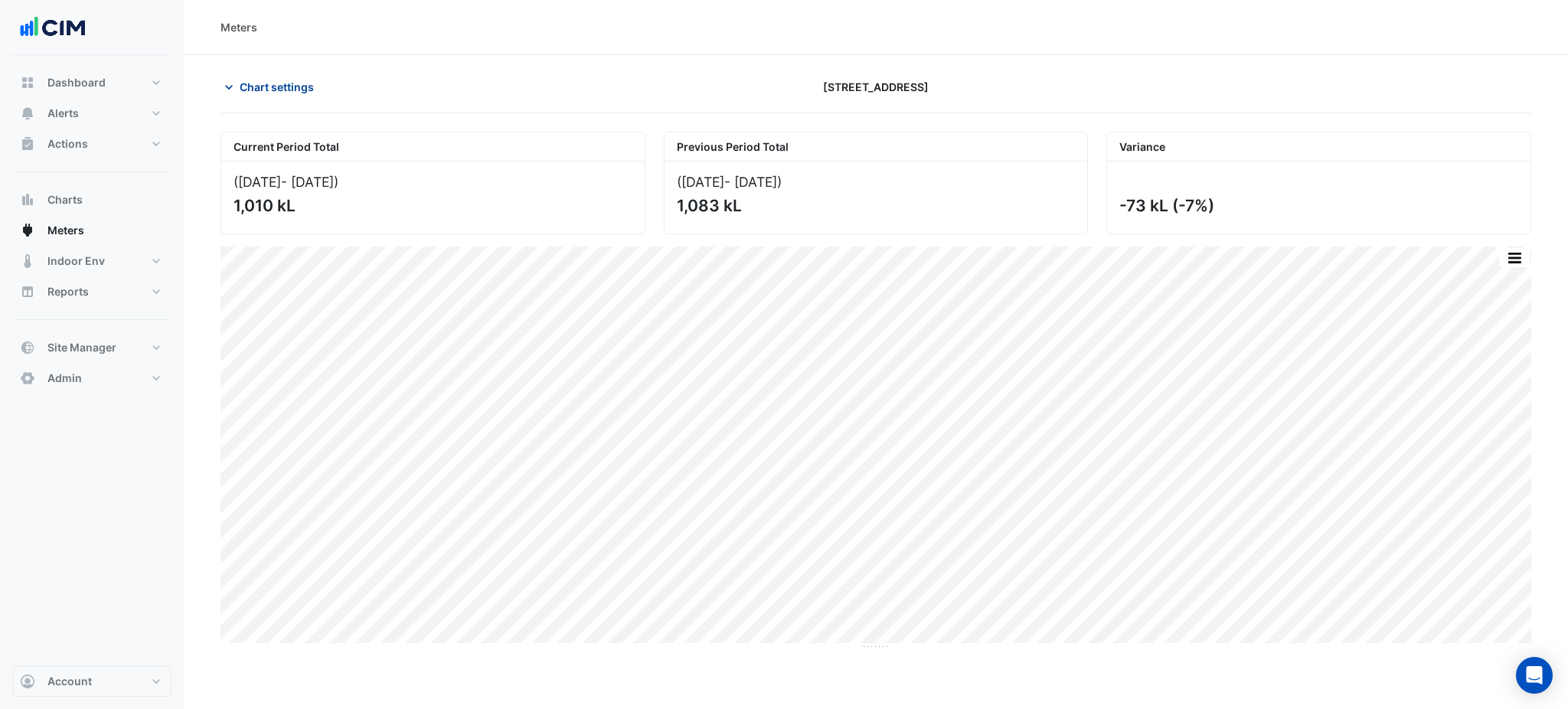
click at [268, 83] on span "Chart settings" at bounding box center [277, 86] width 74 height 16
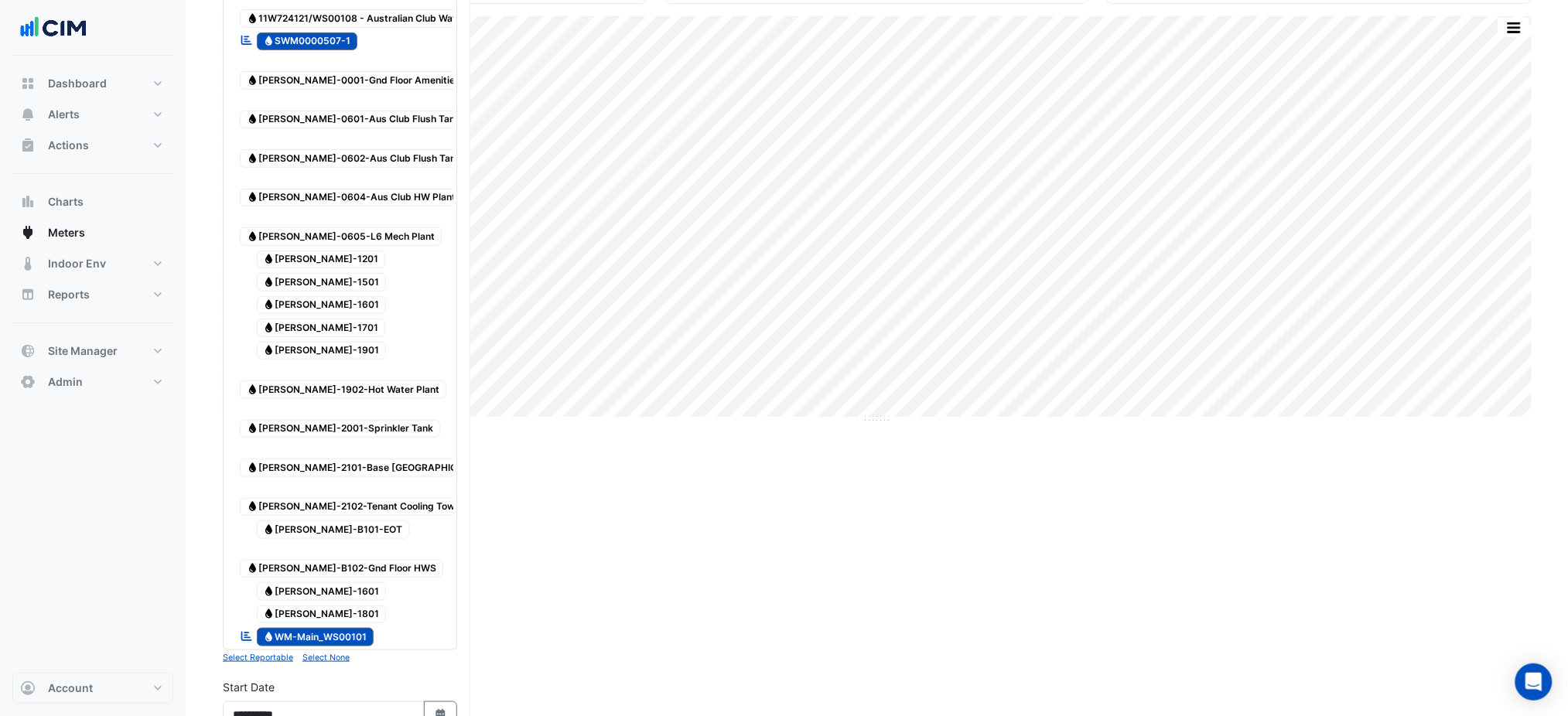
scroll to position [516, 0]
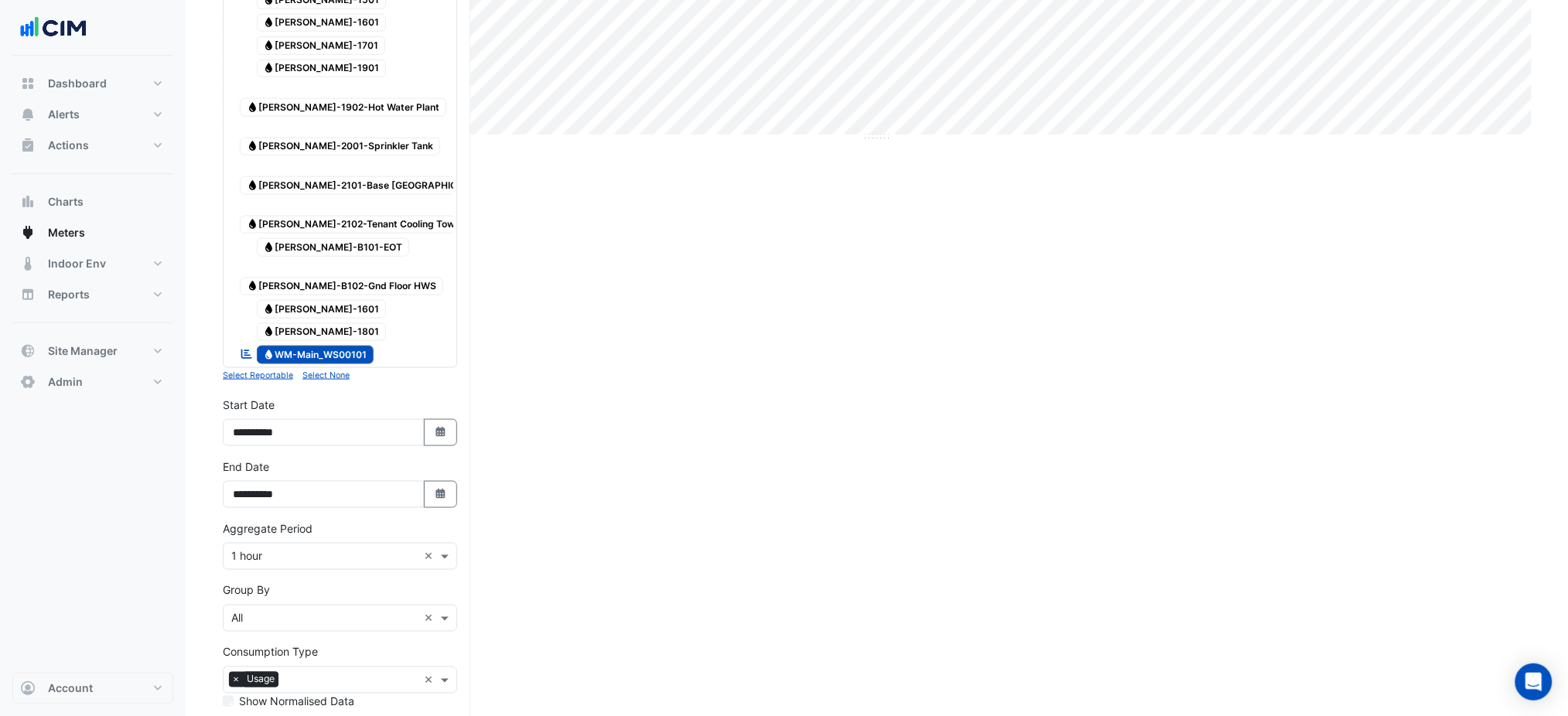
click at [316, 346] on span "Water WM-Main_WS00101" at bounding box center [315, 355] width 117 height 19
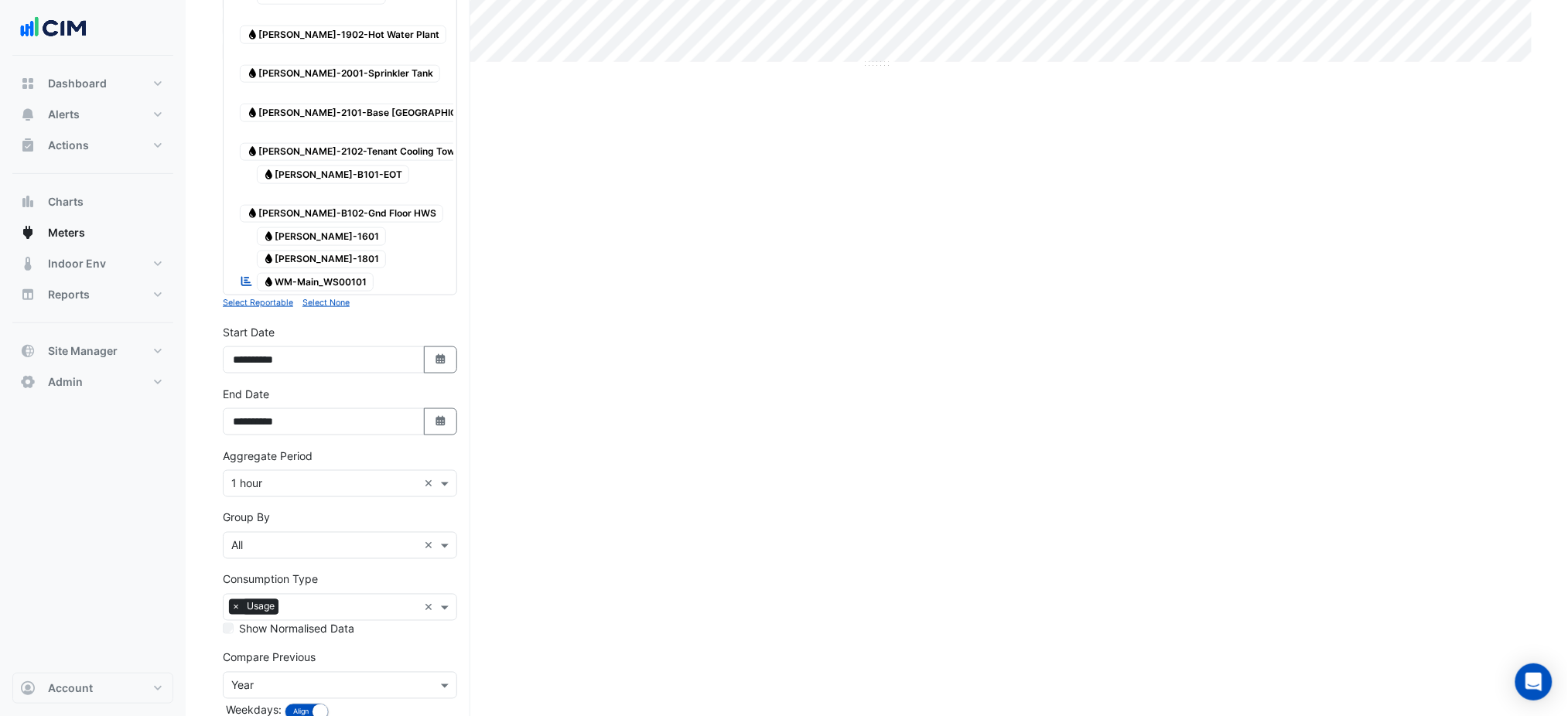
drag, startPoint x: 377, startPoint y: 688, endPoint x: 387, endPoint y: 668, distance: 22.4
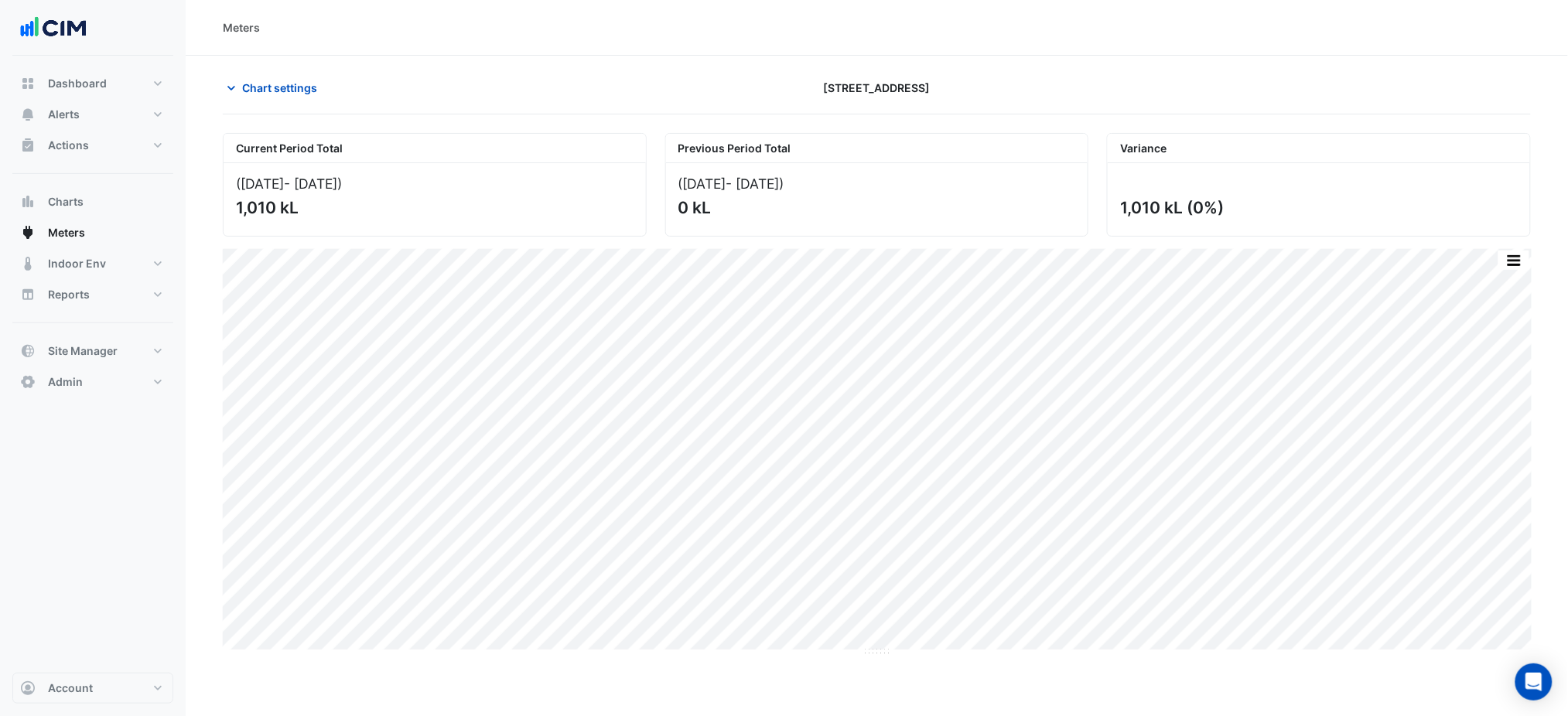
click at [502, 72] on section "Chart settings 167 Macquarie St Current Period Total (01 Sep 25 - 30 Sep 25 ) 1…" at bounding box center [876, 725] width 1382 height 1339
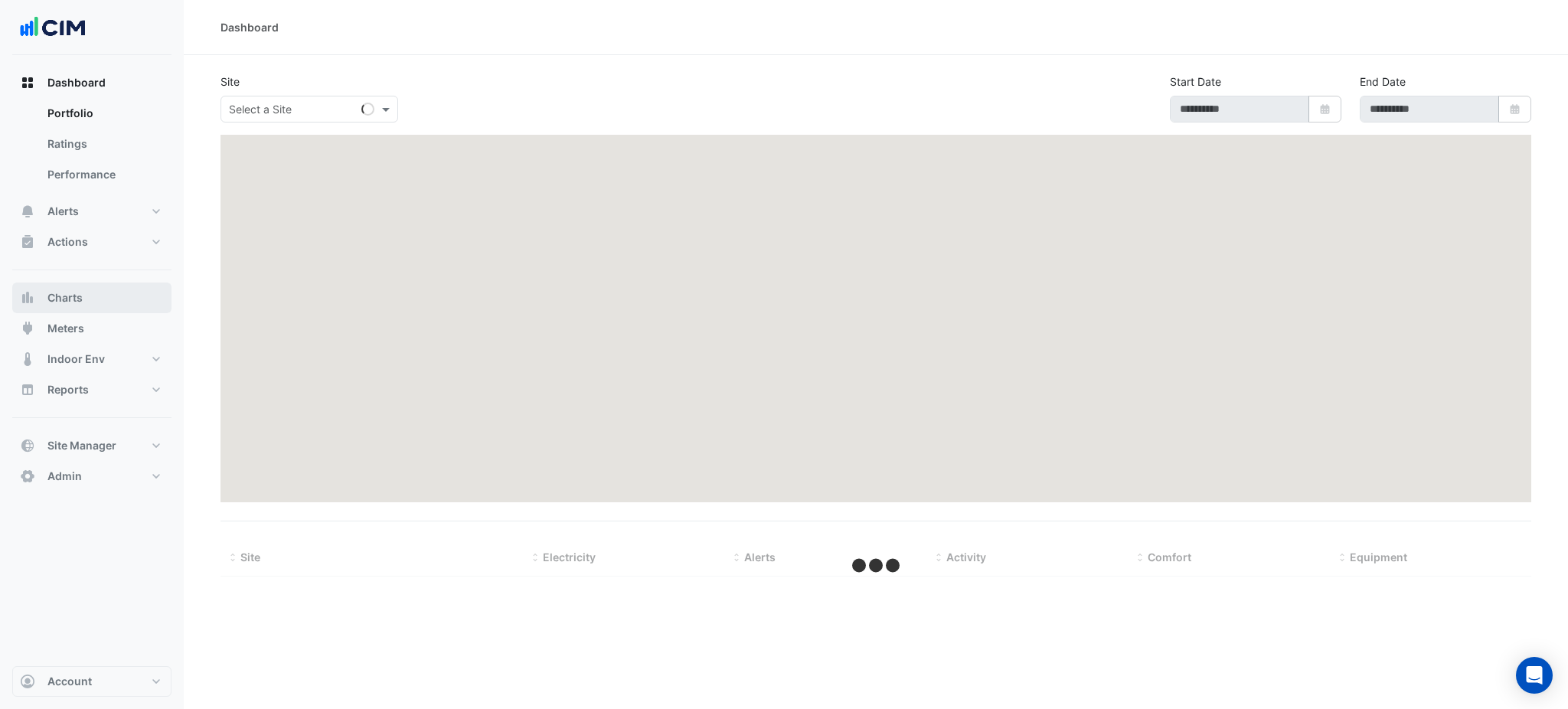
click at [34, 307] on button "Charts" at bounding box center [91, 297] width 160 height 30
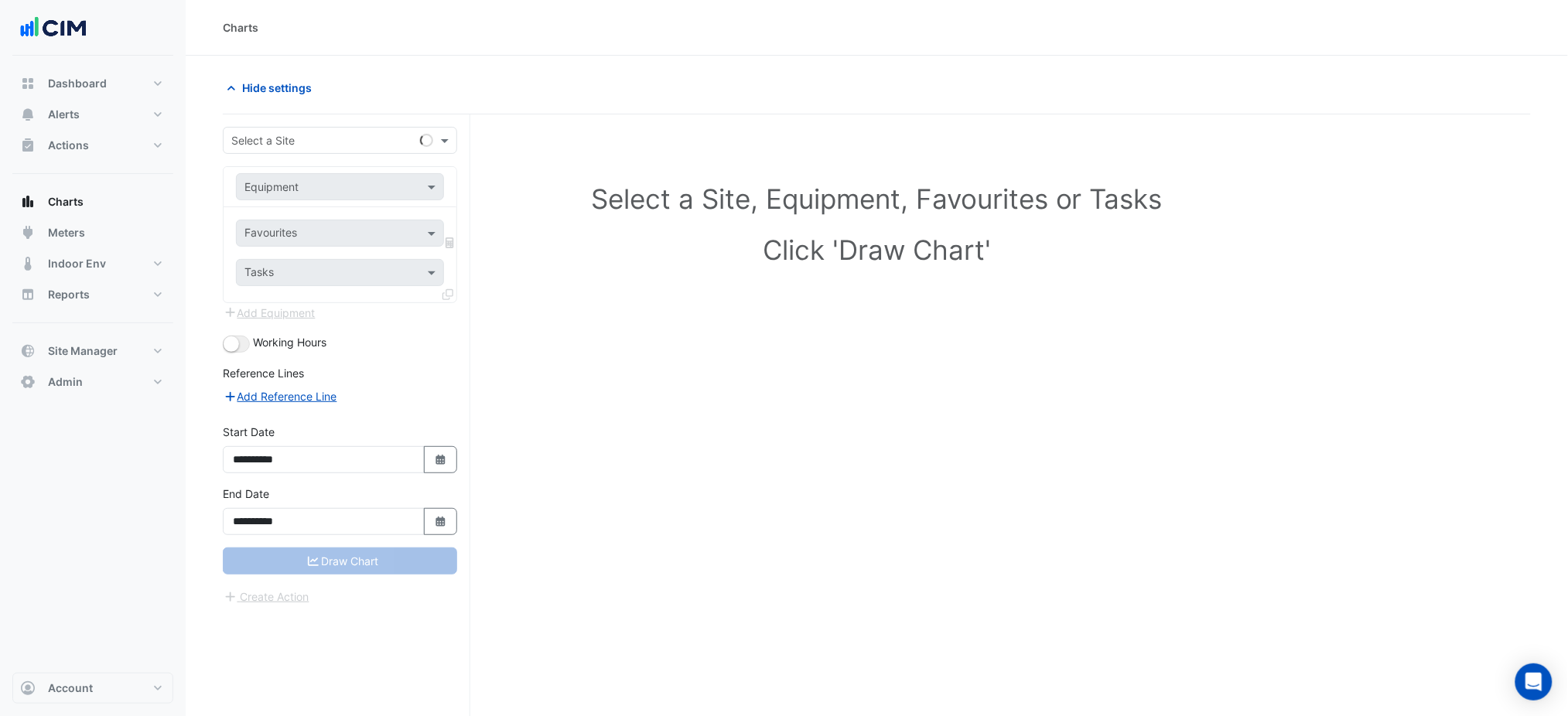
click at [305, 120] on div "**********" at bounding box center [347, 445] width 248 height 661
click at [307, 133] on input "text" at bounding box center [324, 141] width 186 height 16
paste input "**********"
click at [366, 143] on input "**********" at bounding box center [324, 141] width 186 height 16
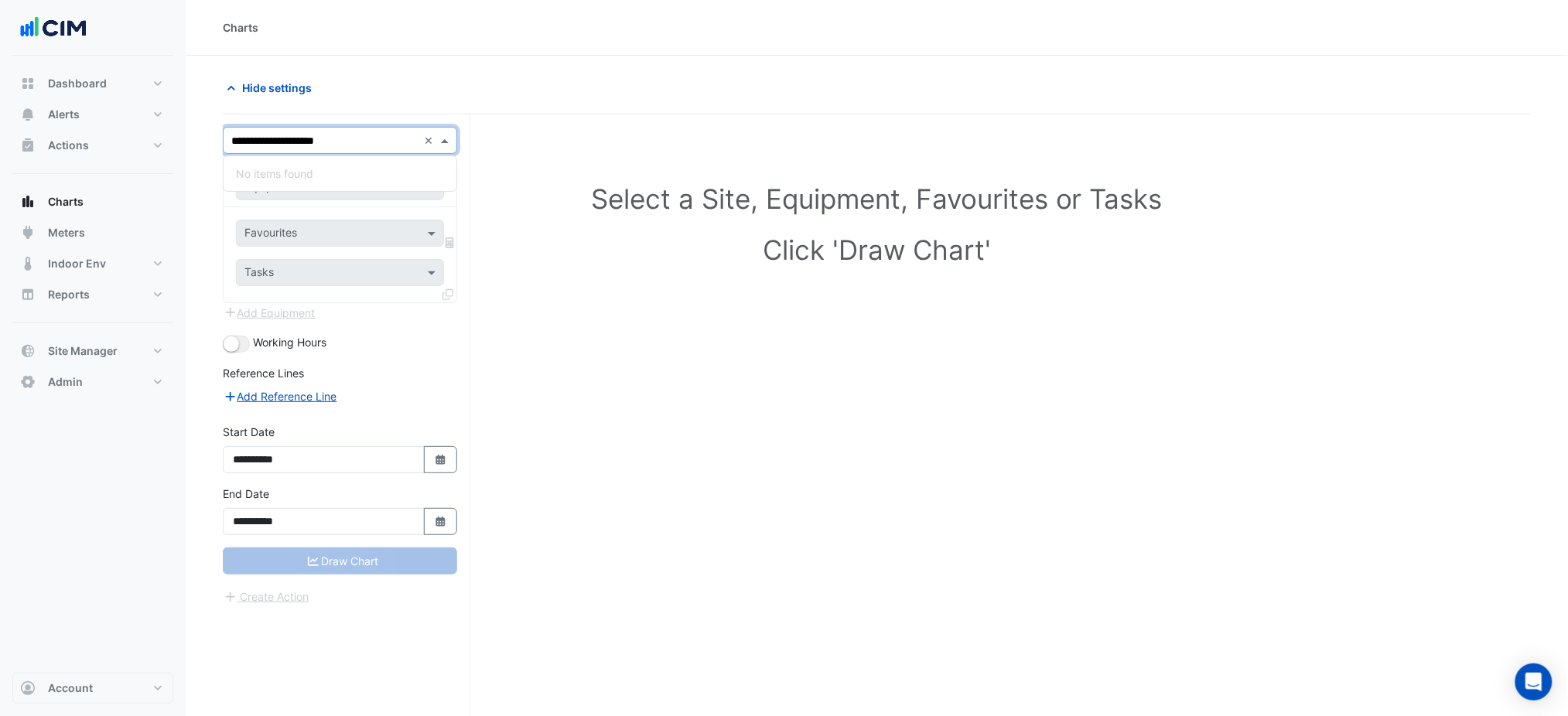
click at [366, 143] on input "**********" at bounding box center [324, 141] width 186 height 16
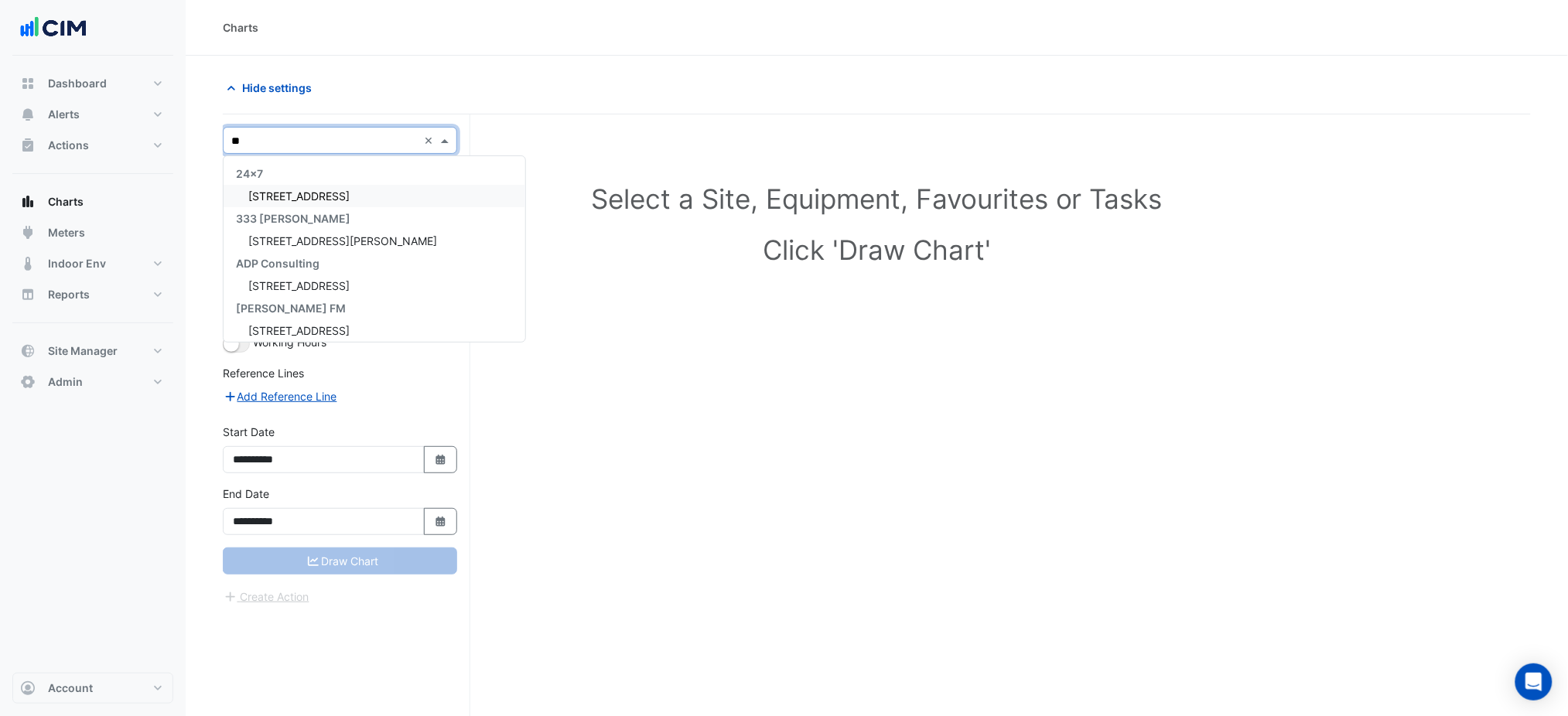
type input "***"
click at [351, 193] on div "333 George Street" at bounding box center [340, 196] width 233 height 22
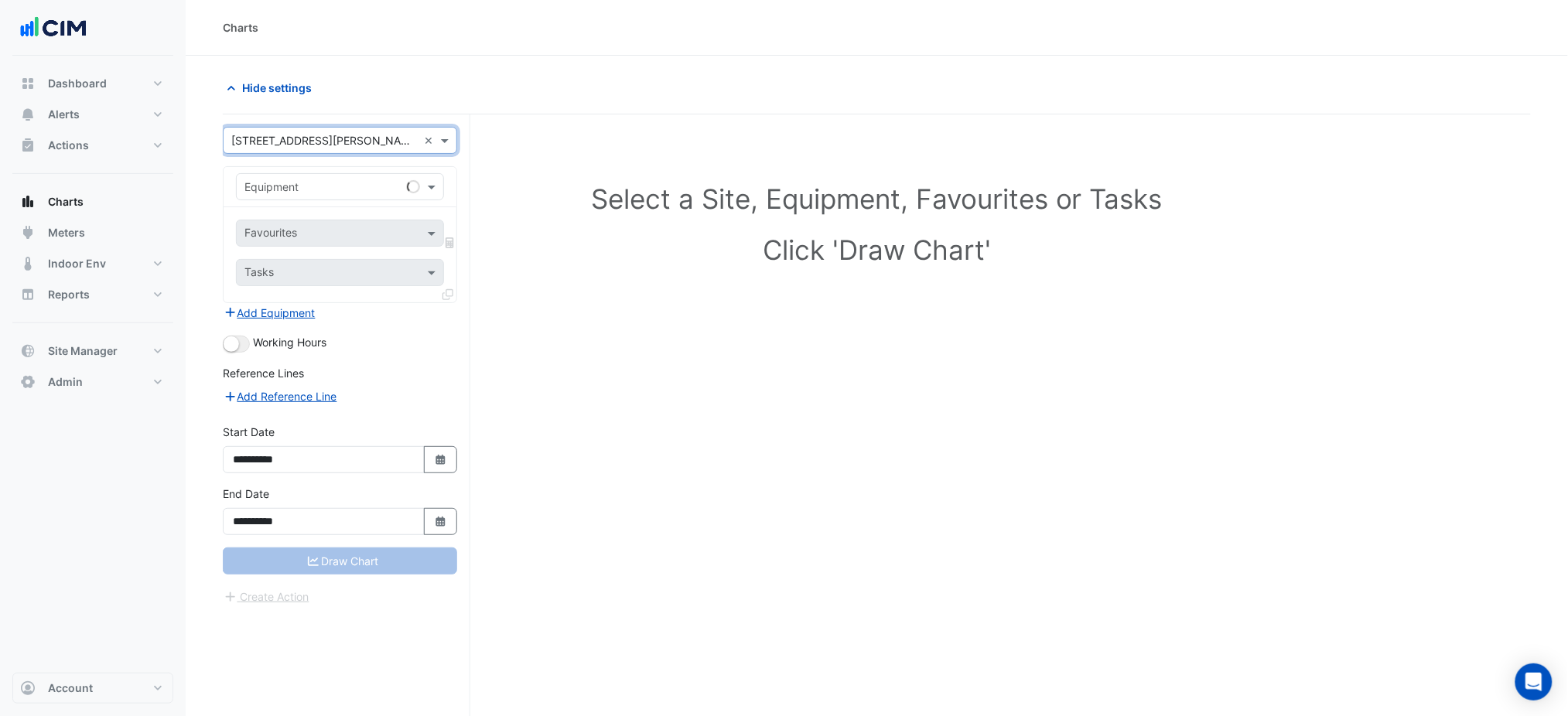
click at [351, 193] on input "text" at bounding box center [324, 186] width 160 height 16
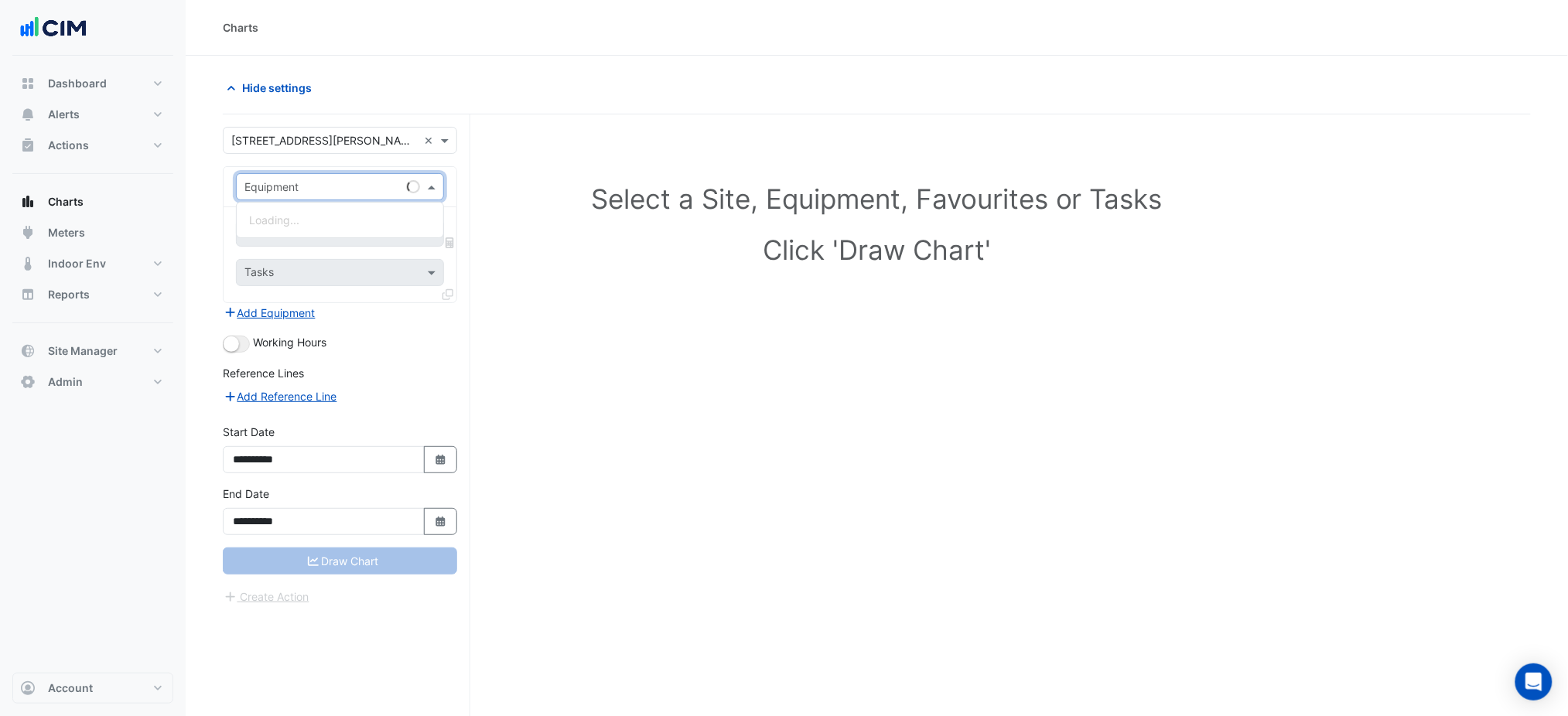
paste input "**********"
type input "**********"
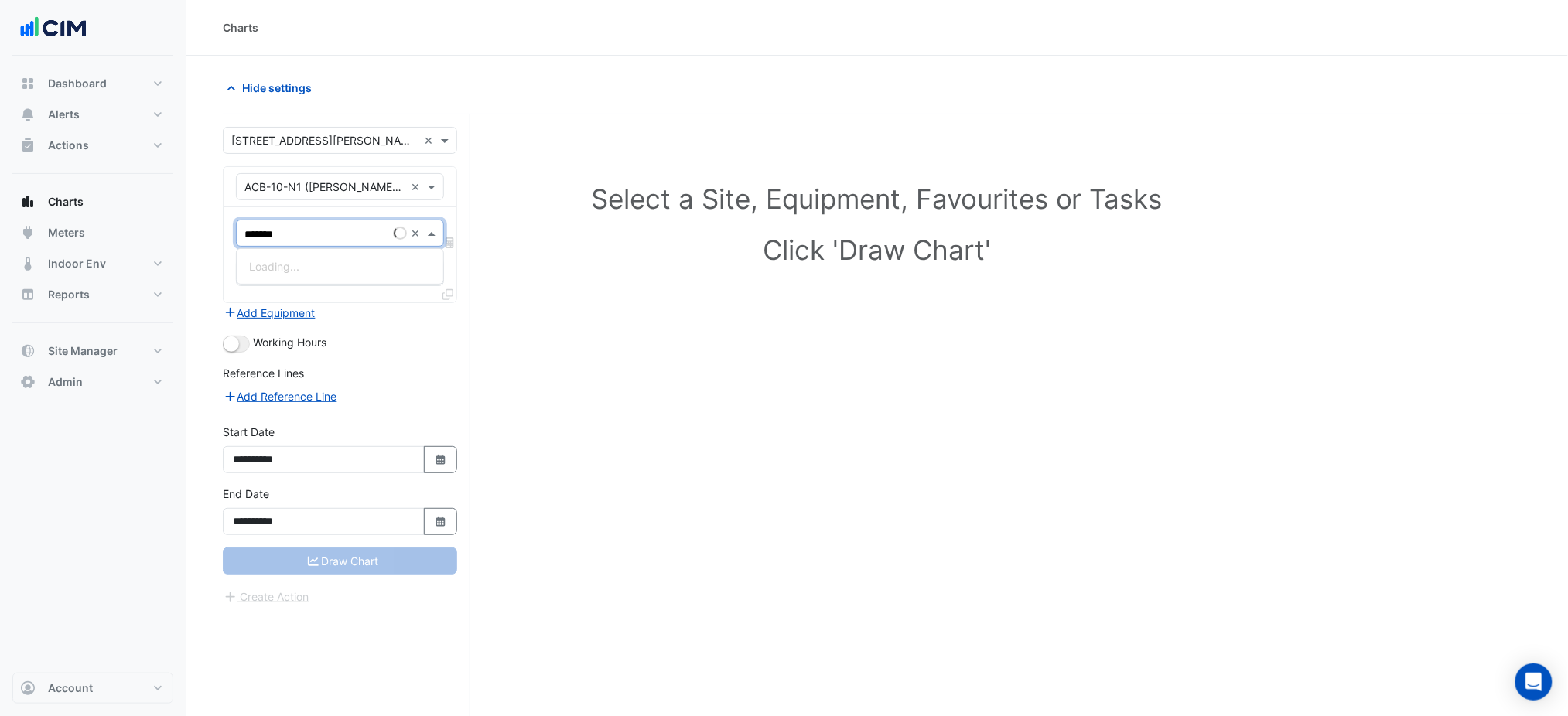
type input "********"
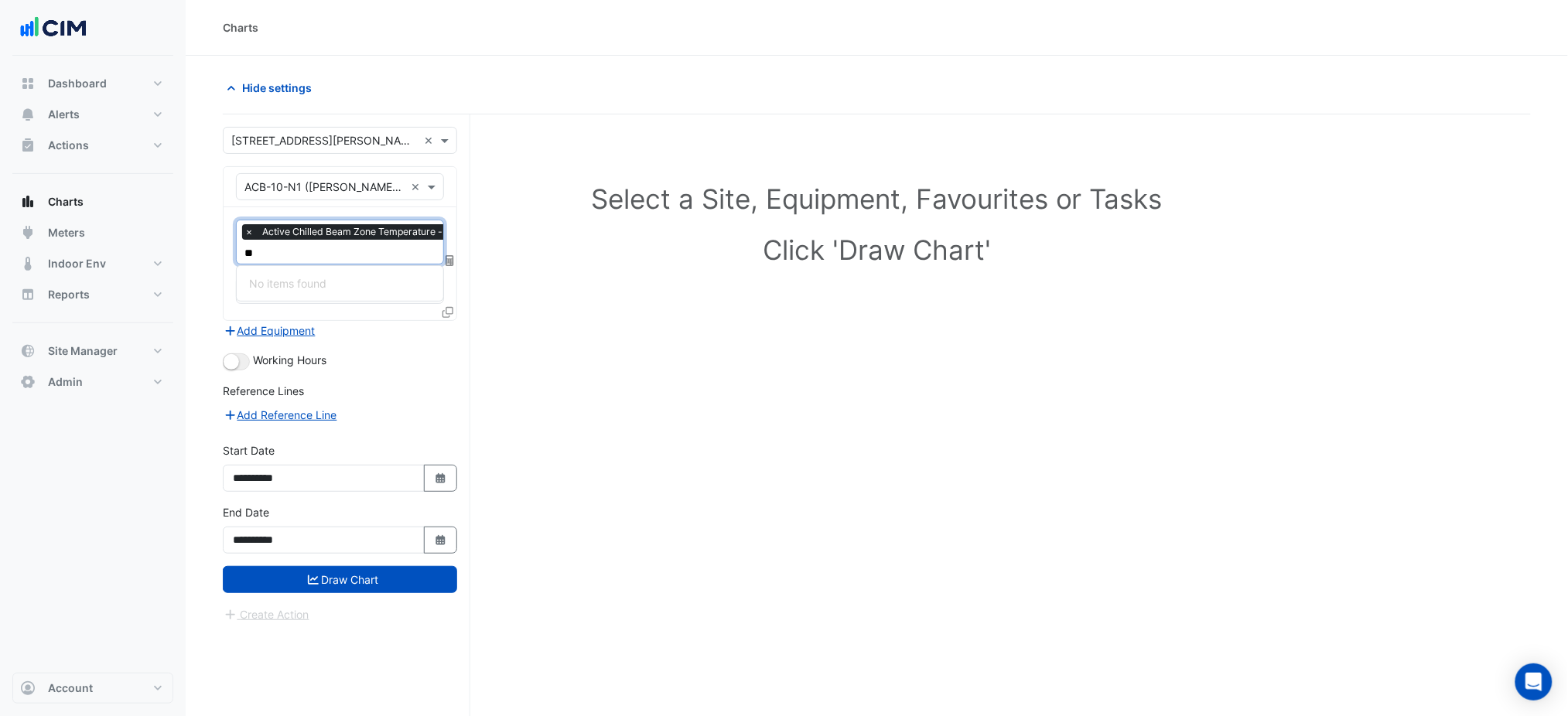
type input "*"
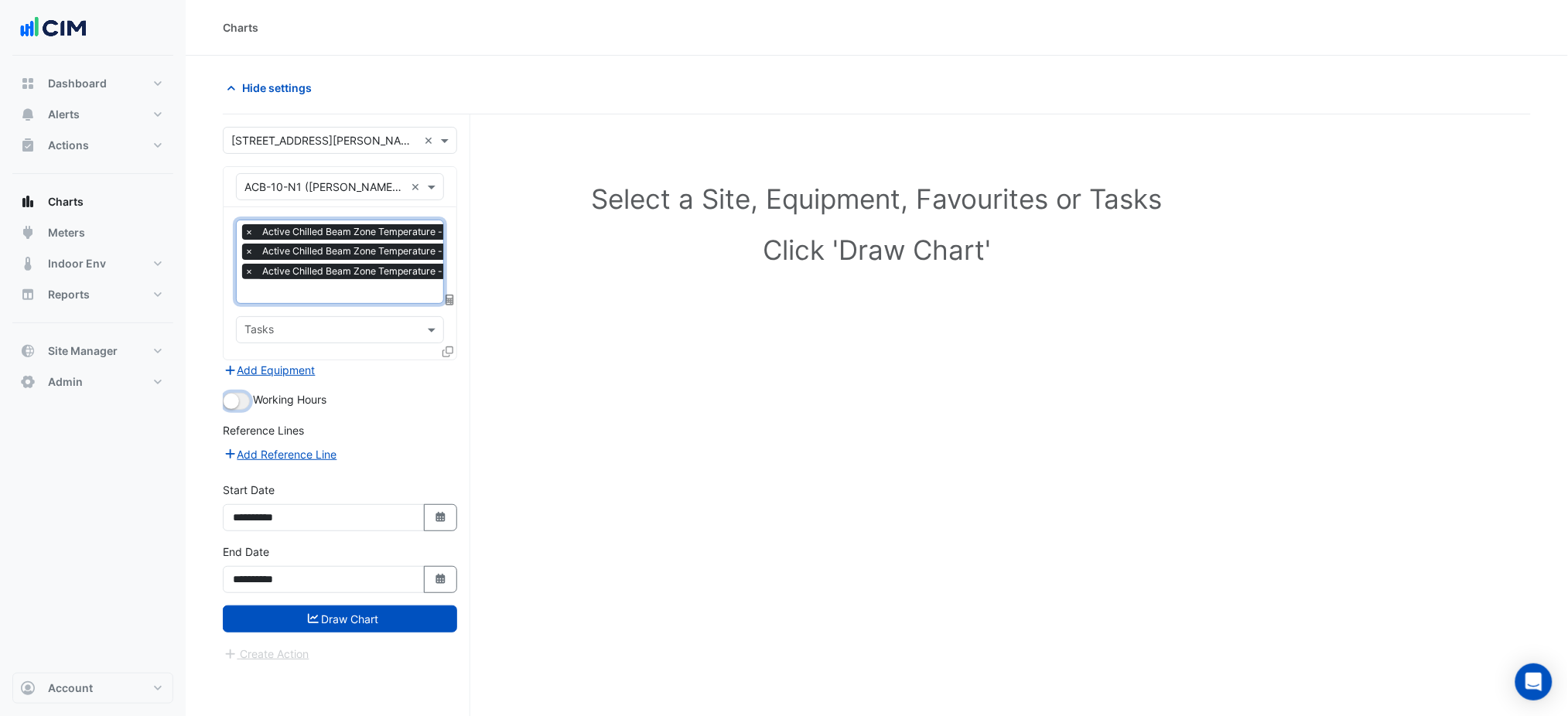
click at [246, 392] on button "button" at bounding box center [236, 401] width 27 height 17
click at [307, 306] on div "× Active Chilled Beam Zone Temperature - NABERS IE, ACB-L10-N1 × Active Chilled…" at bounding box center [340, 282] width 233 height 152
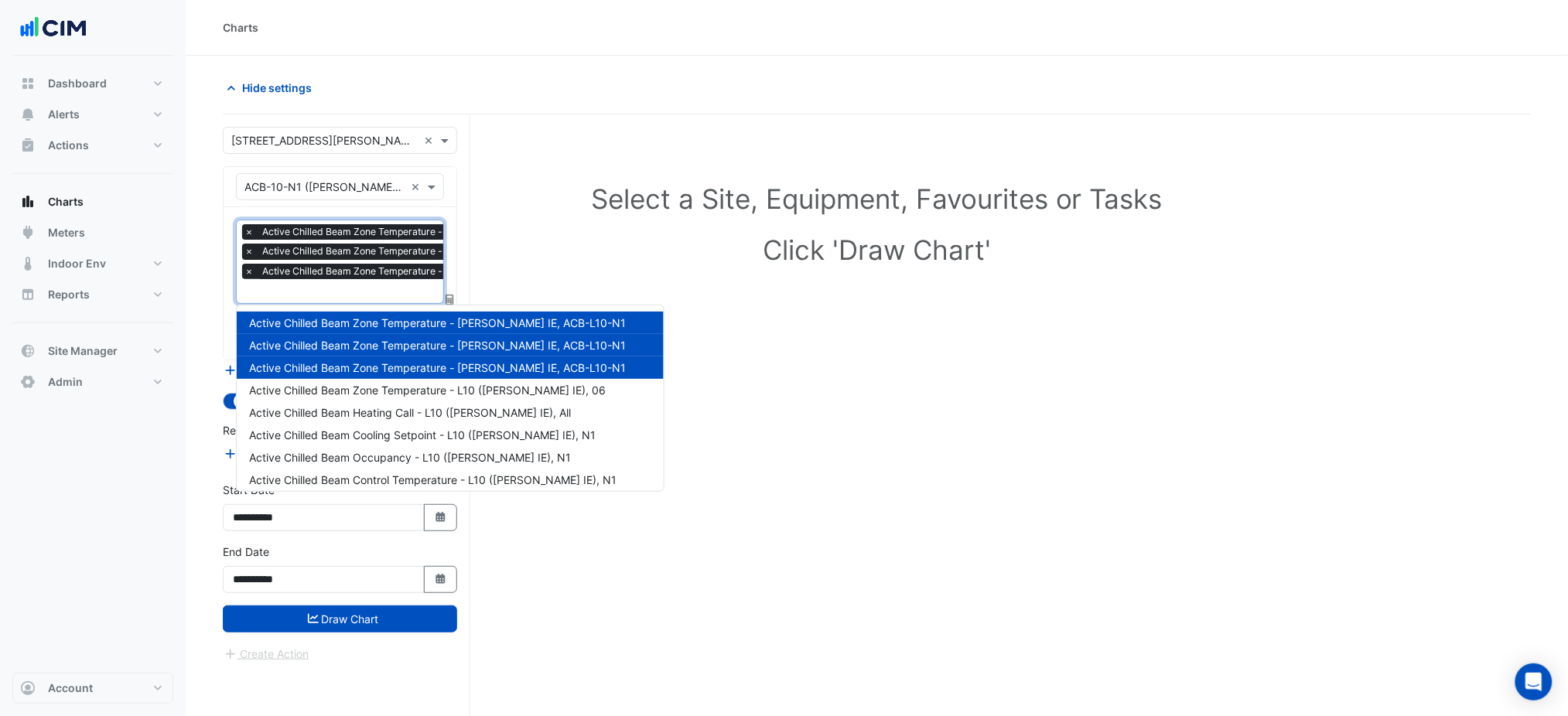
click at [310, 289] on input "text" at bounding box center [421, 292] width 354 height 16
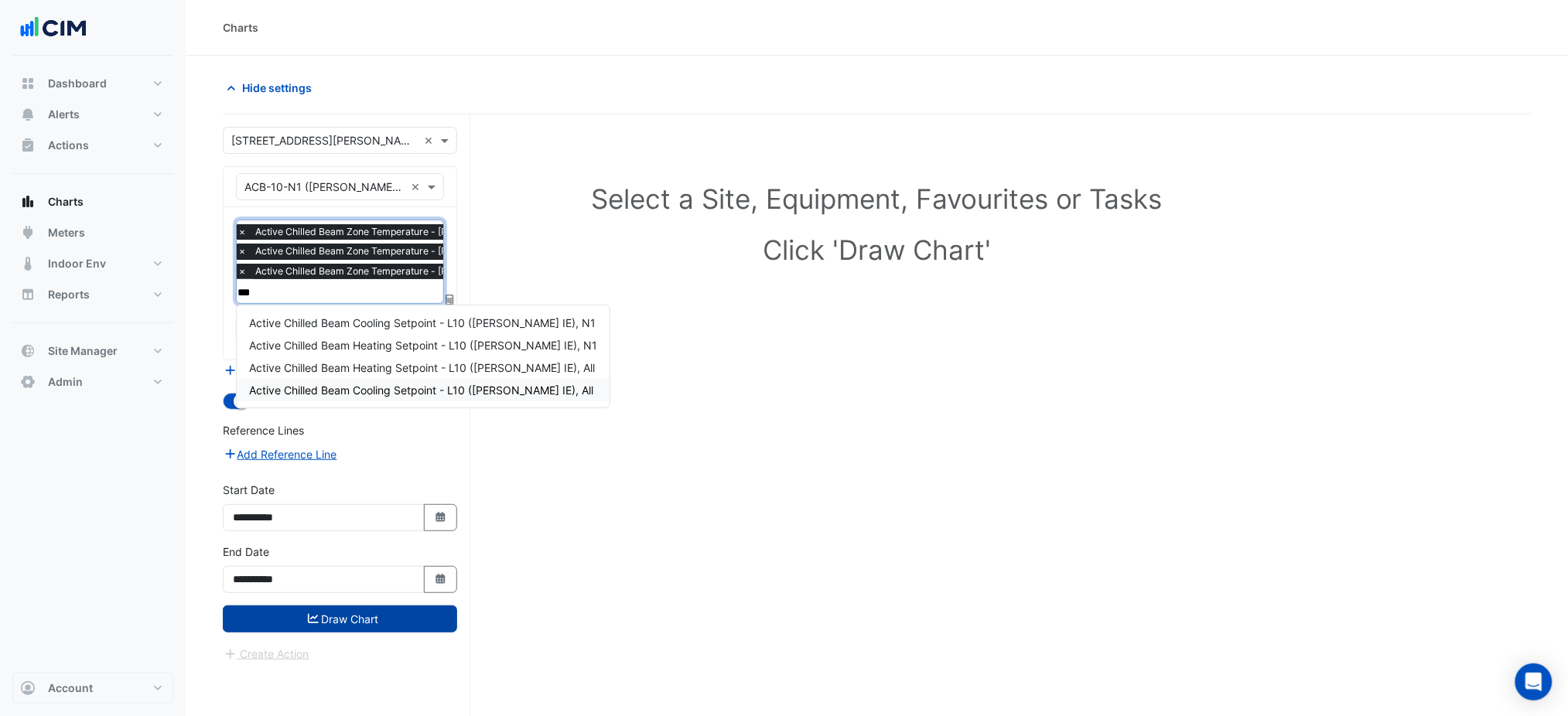
type input "***"
click at [390, 629] on button "Draw Chart" at bounding box center [339, 619] width 234 height 27
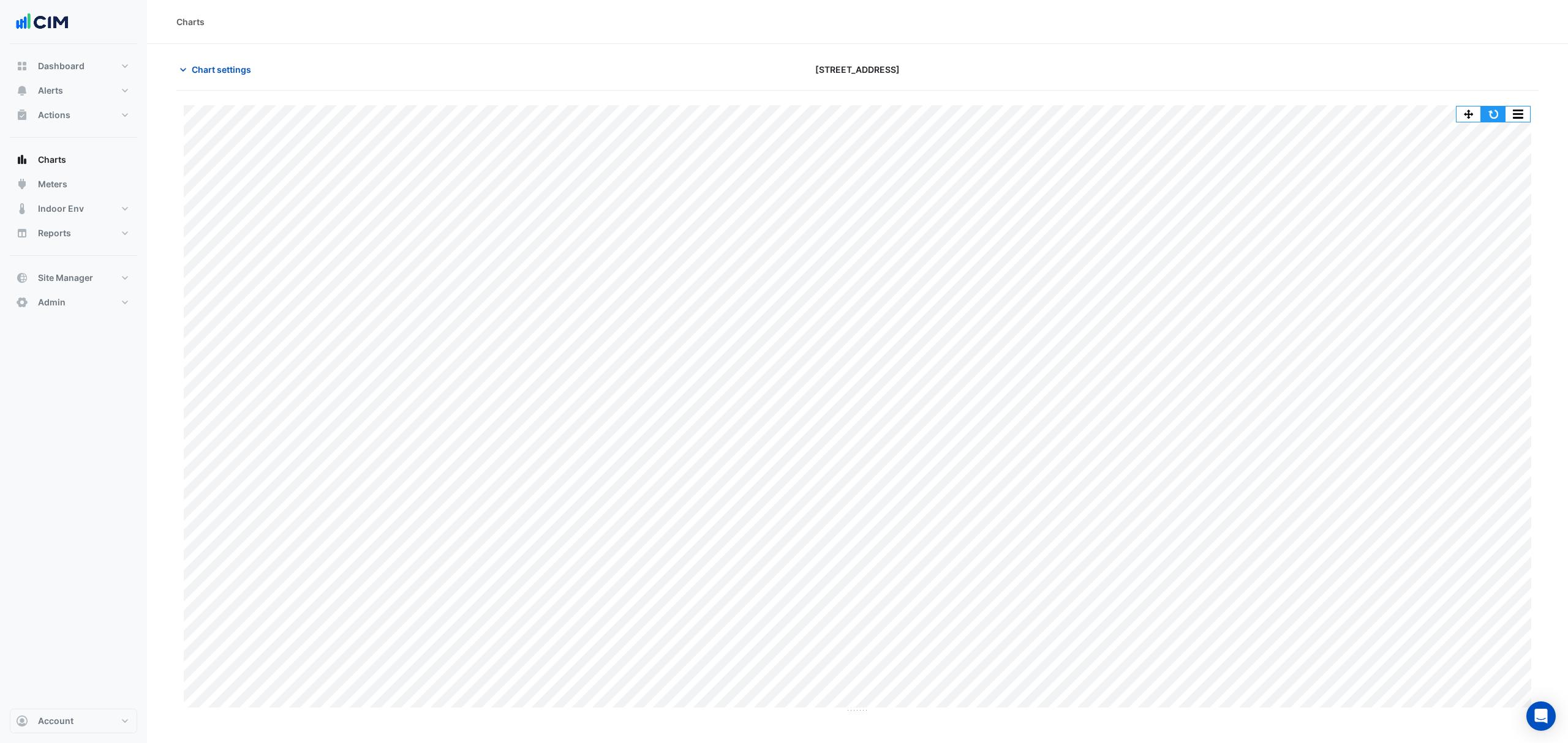
click at [1493, 113] on button "button" at bounding box center [1493, 114] width 24 height 15
click at [625, 63] on div "Chart settings" at bounding box center [398, 69] width 458 height 21
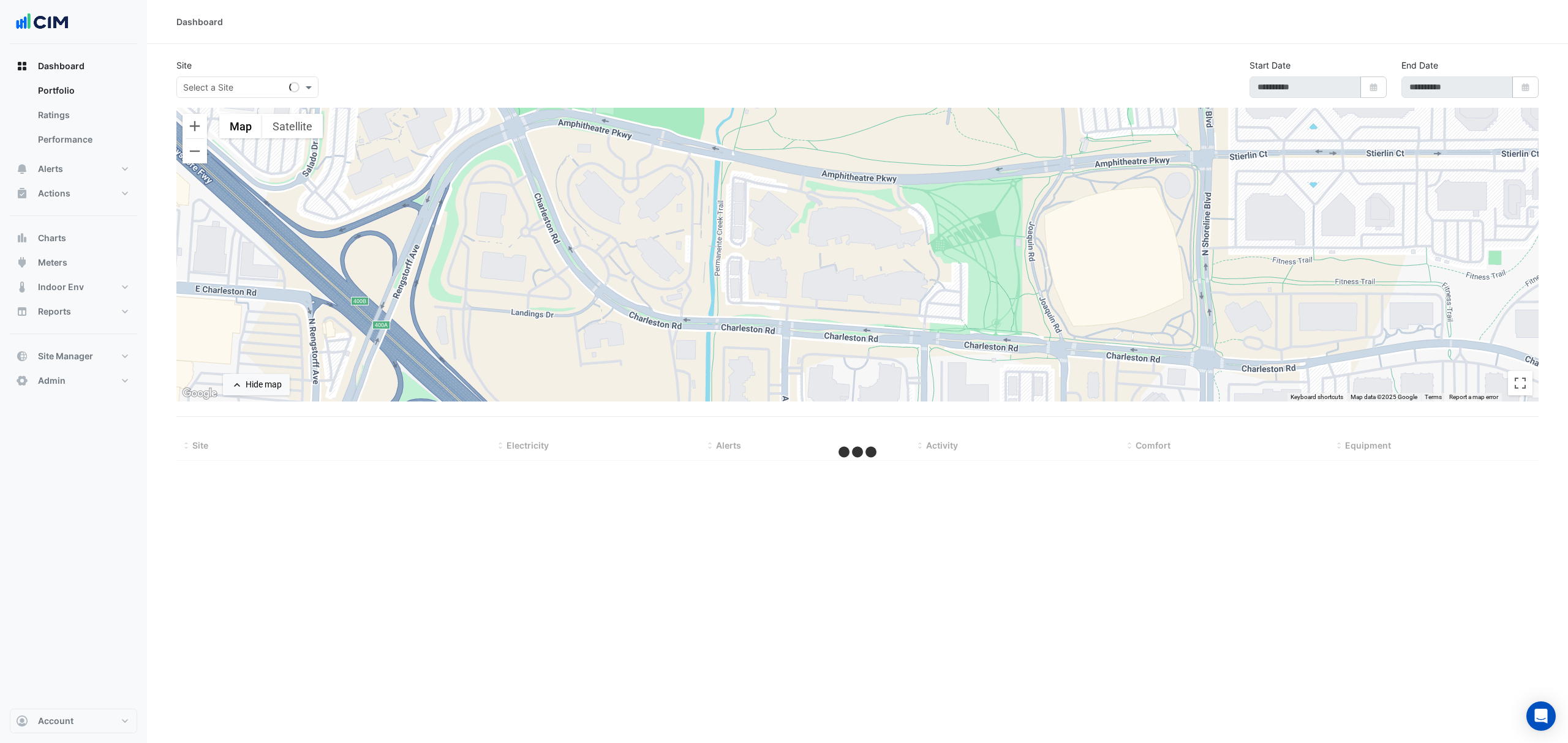
type input "**********"
select select "***"
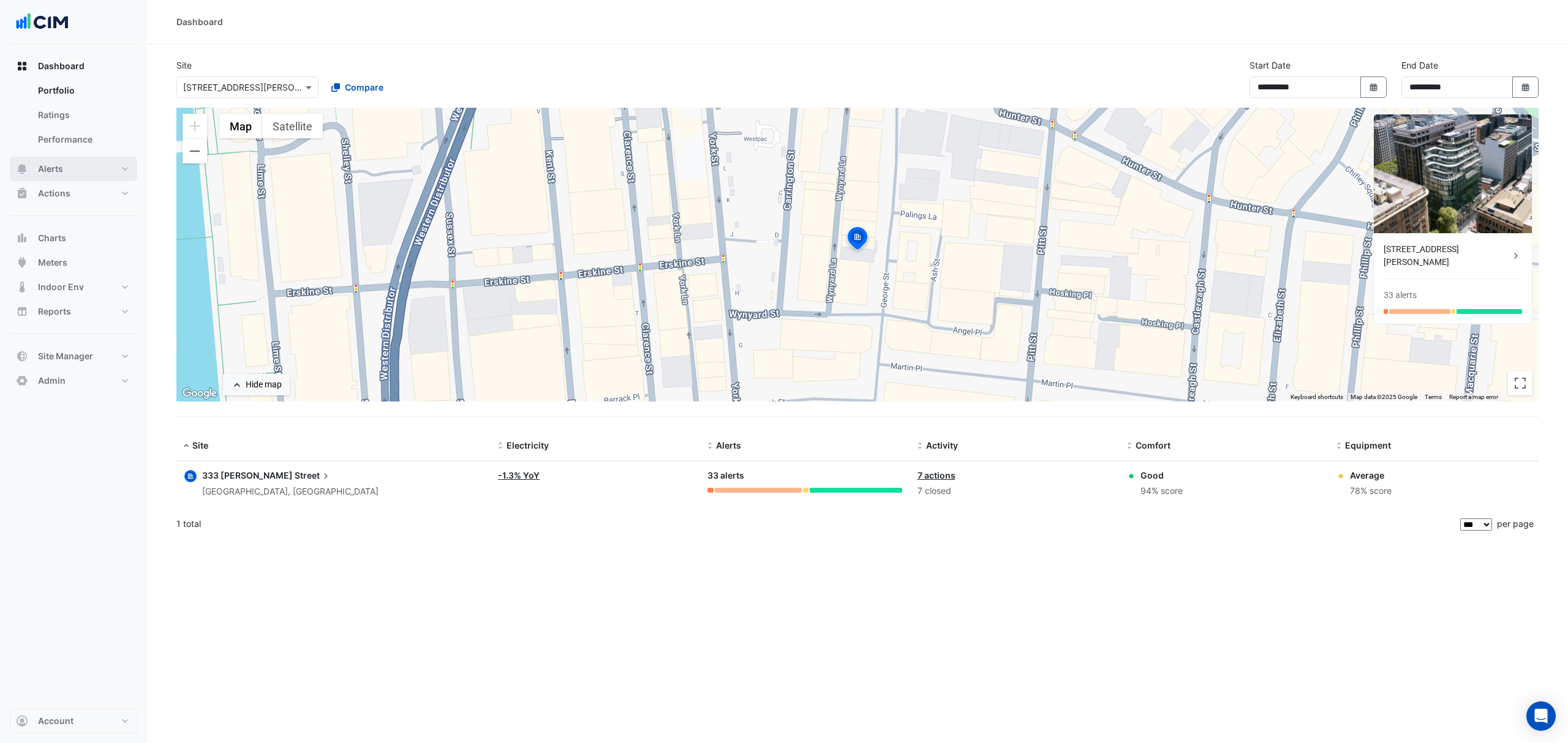
click at [72, 165] on button "Alerts" at bounding box center [73, 168] width 128 height 24
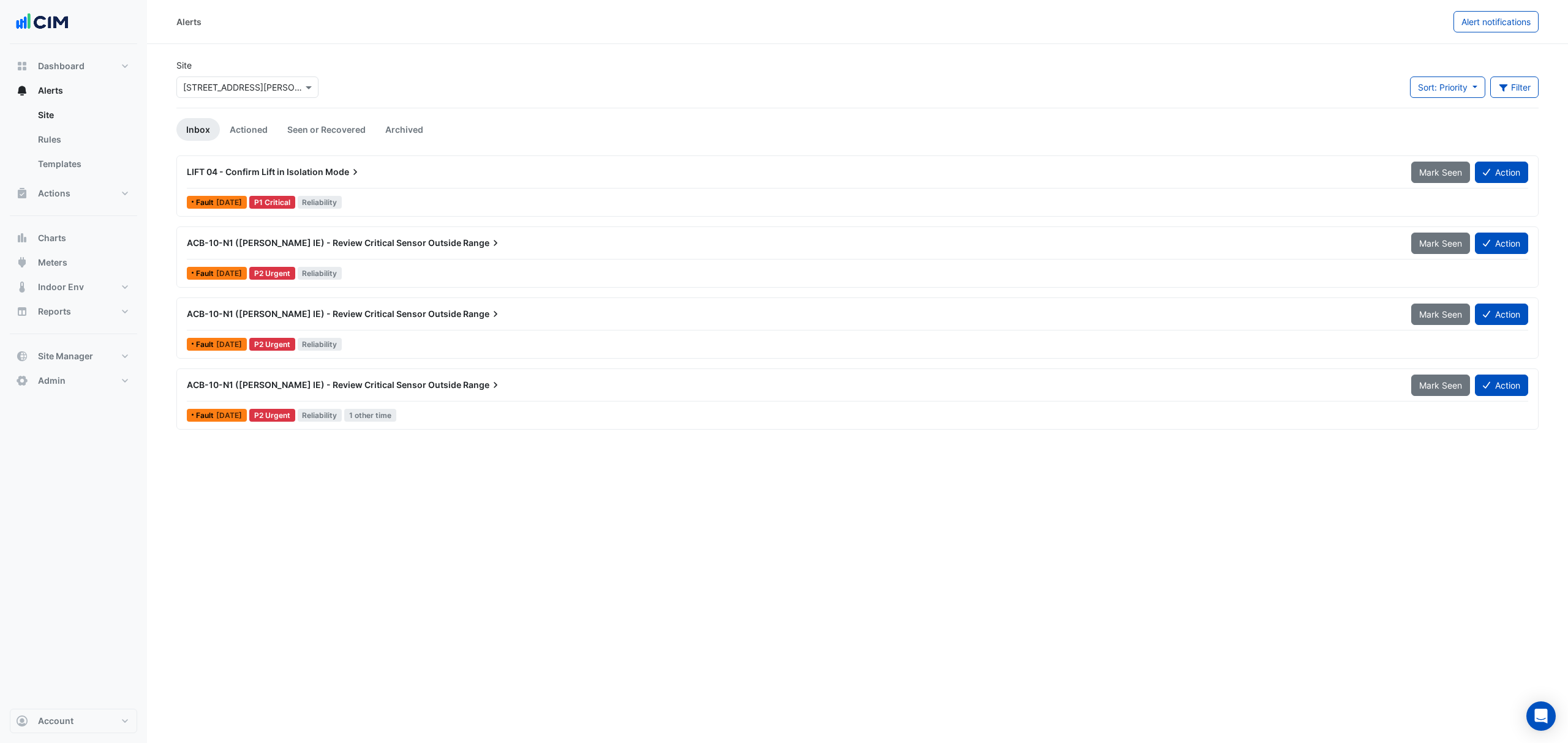
click at [286, 86] on input "text" at bounding box center [235, 87] width 104 height 13
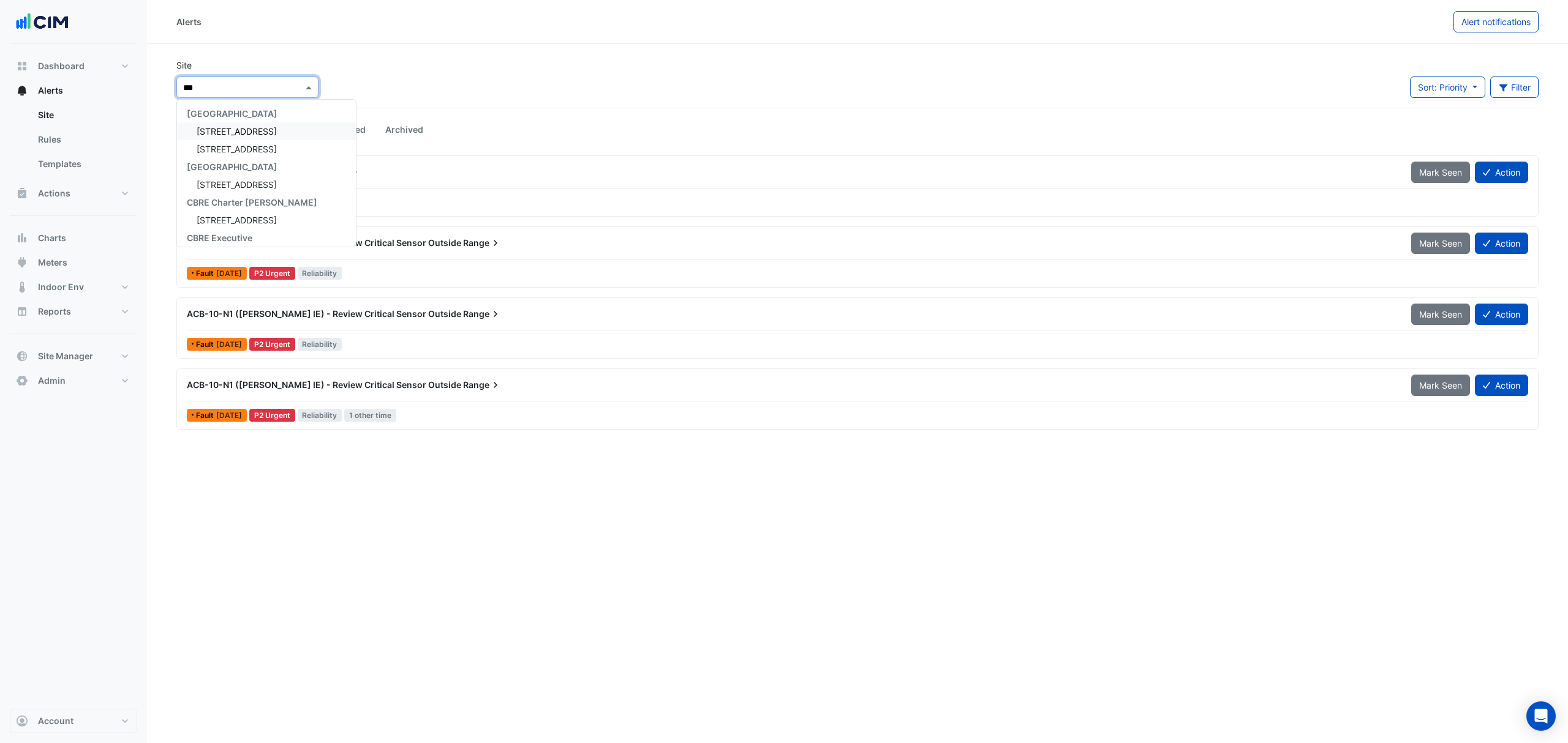
type input "****"
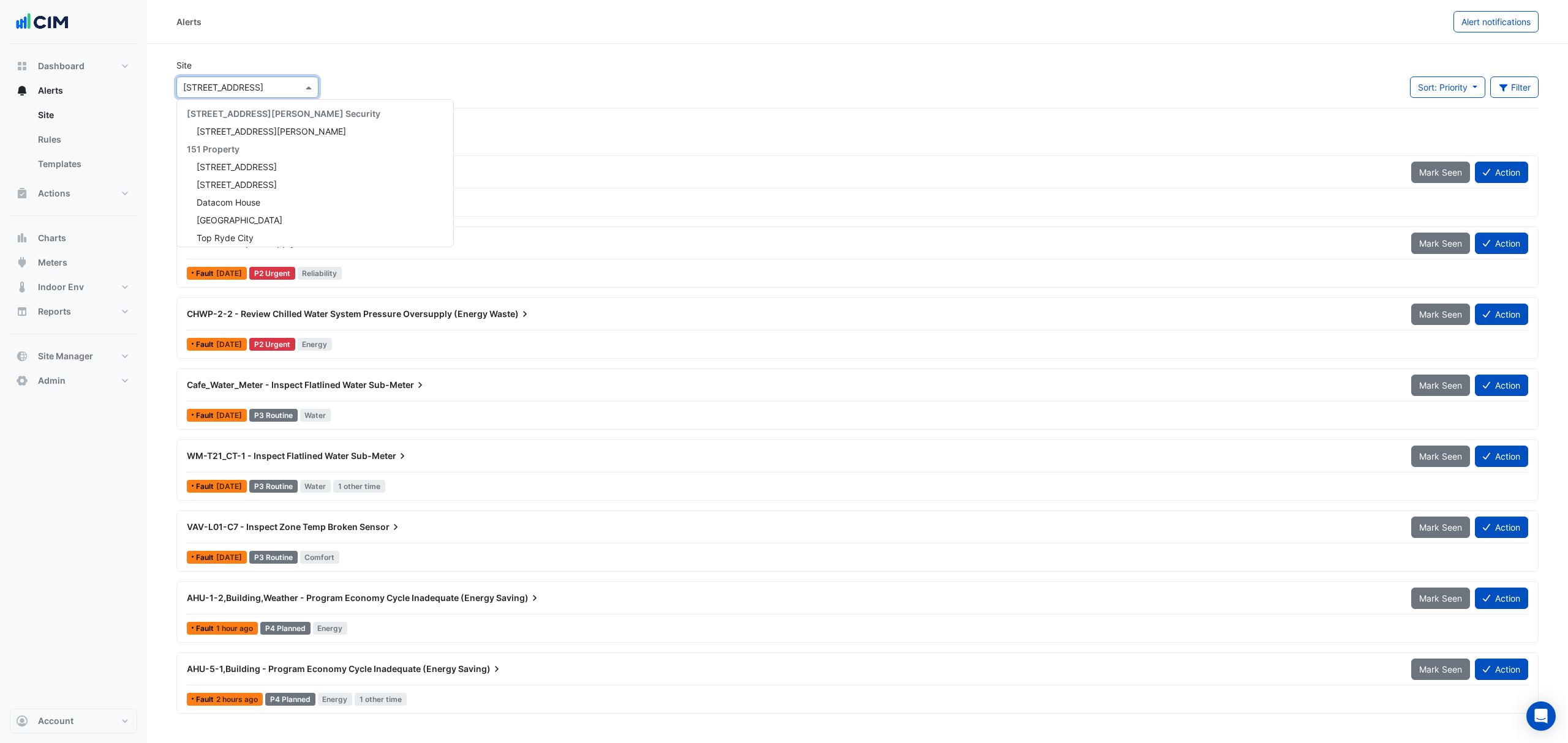
click at [253, 86] on input "text" at bounding box center [235, 87] width 104 height 13
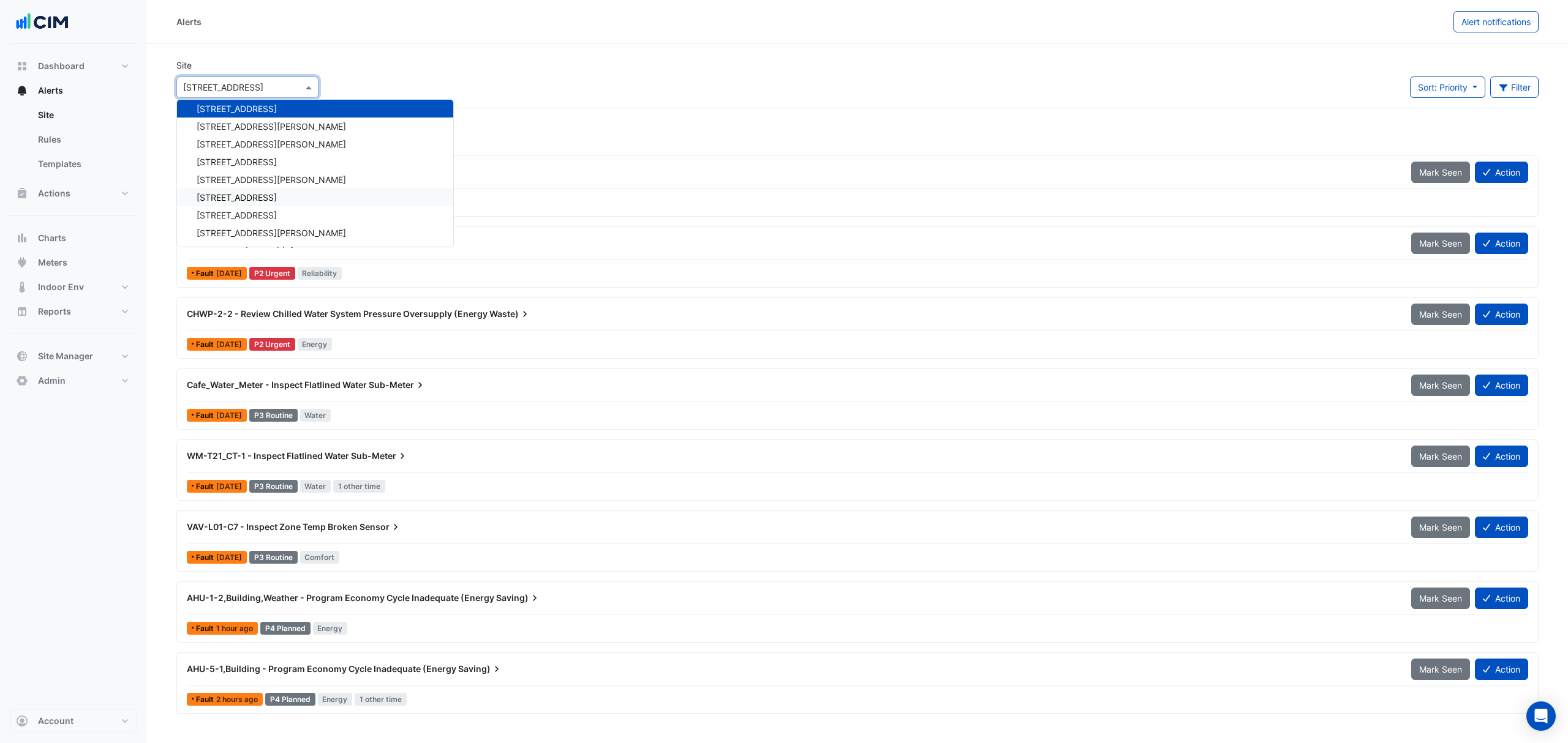
click at [520, 106] on div "Site × 2-12 Macquarie St 141 Walker Street Security 141 Walker Street 151 Prope…" at bounding box center [857, 83] width 1377 height 49
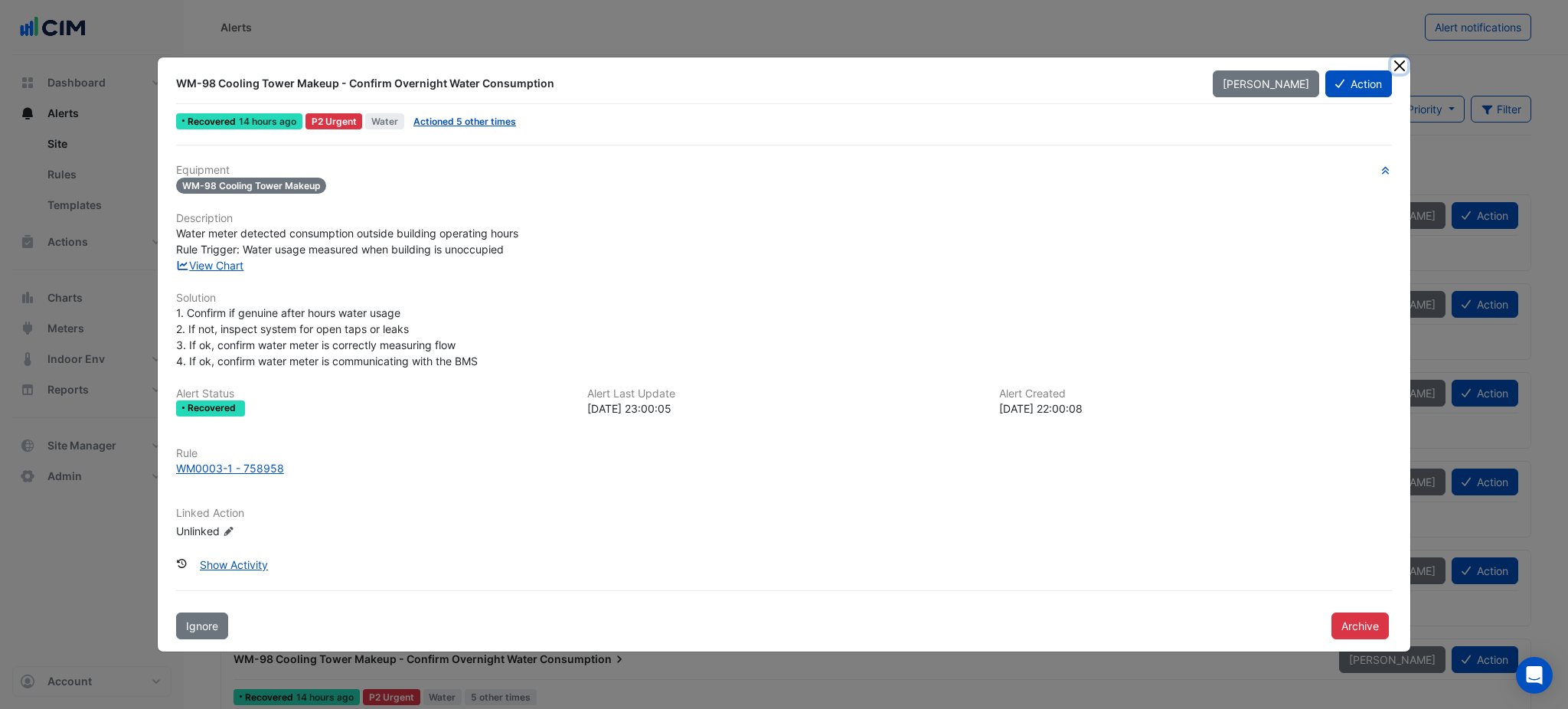
click at [1404, 62] on button "Close" at bounding box center [1399, 65] width 16 height 16
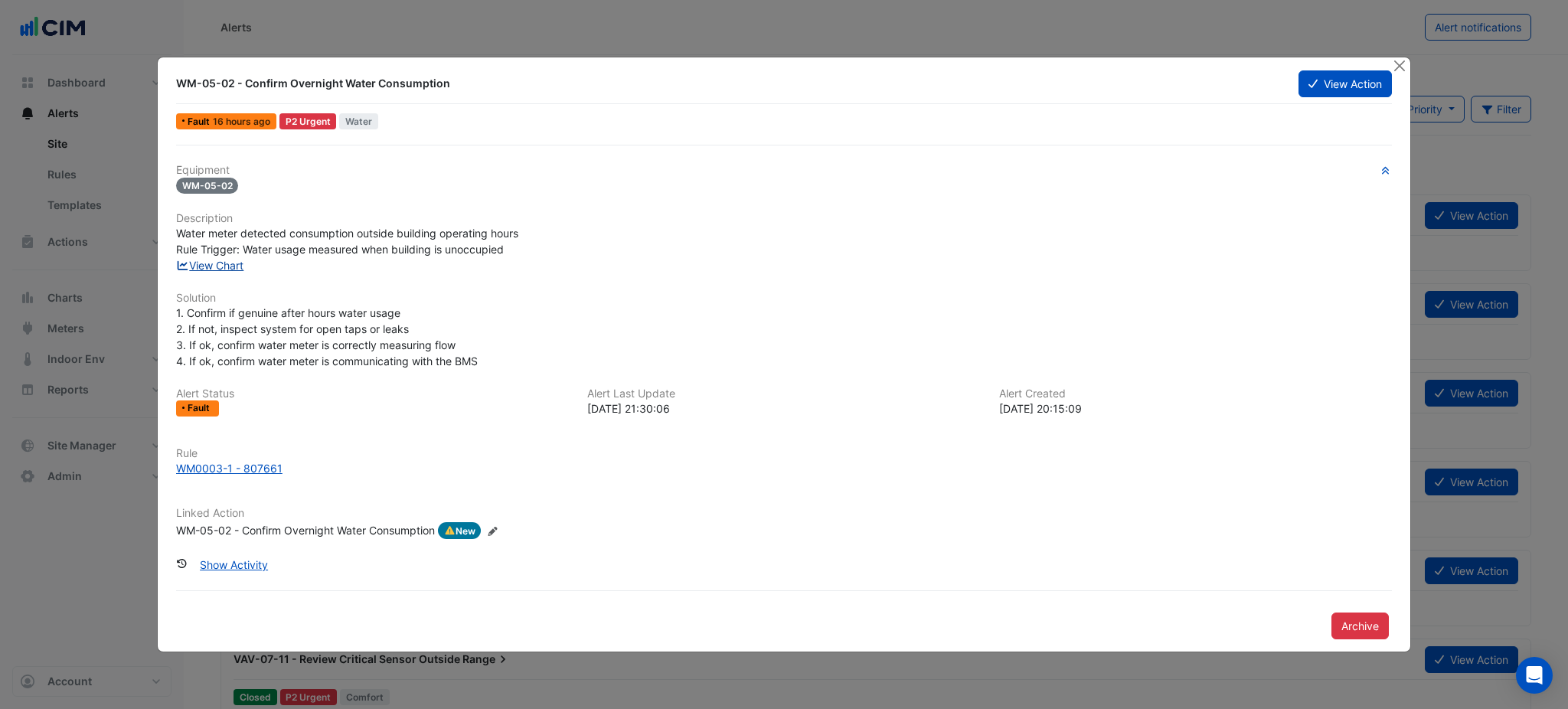
click at [221, 270] on link "View Chart" at bounding box center [210, 265] width 68 height 13
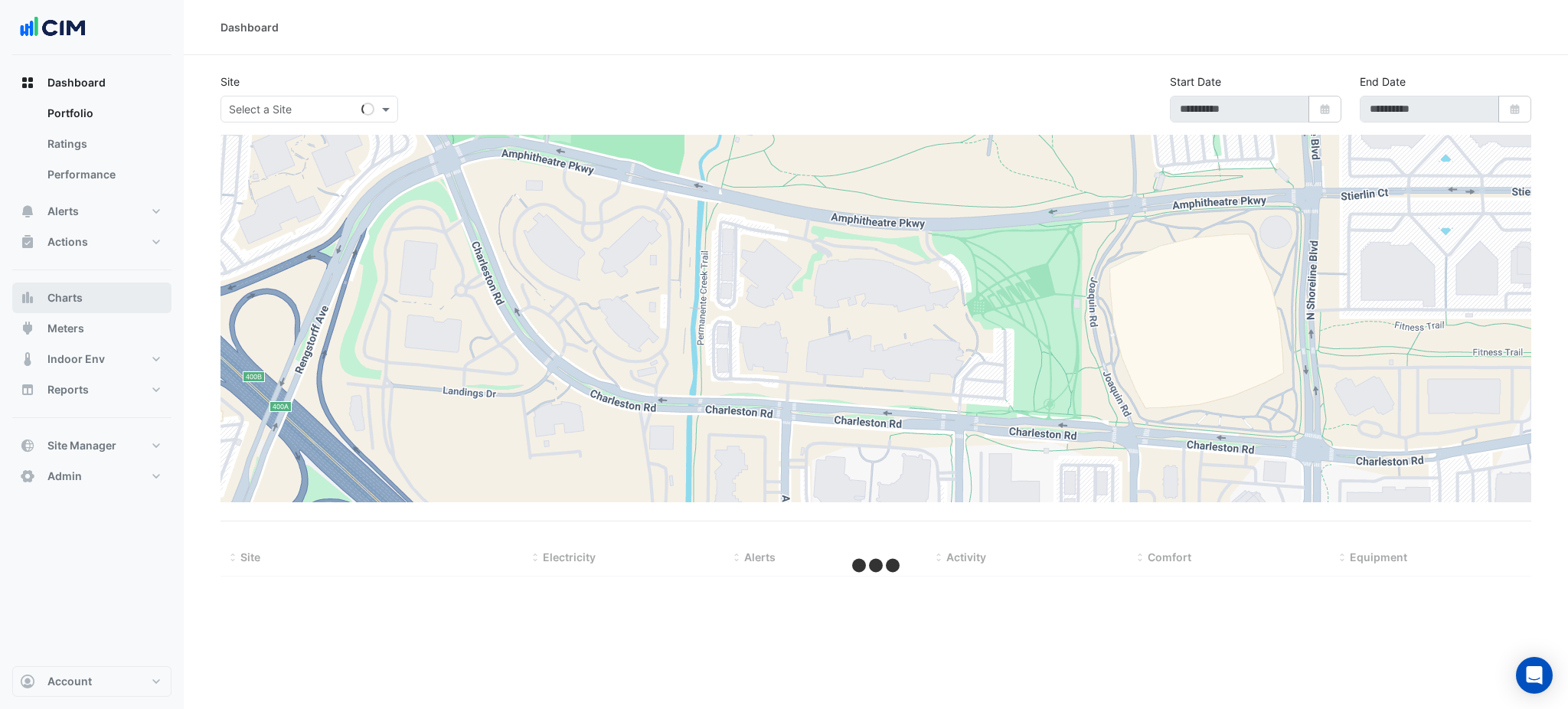
click at [77, 311] on button "Charts" at bounding box center [91, 297] width 160 height 30
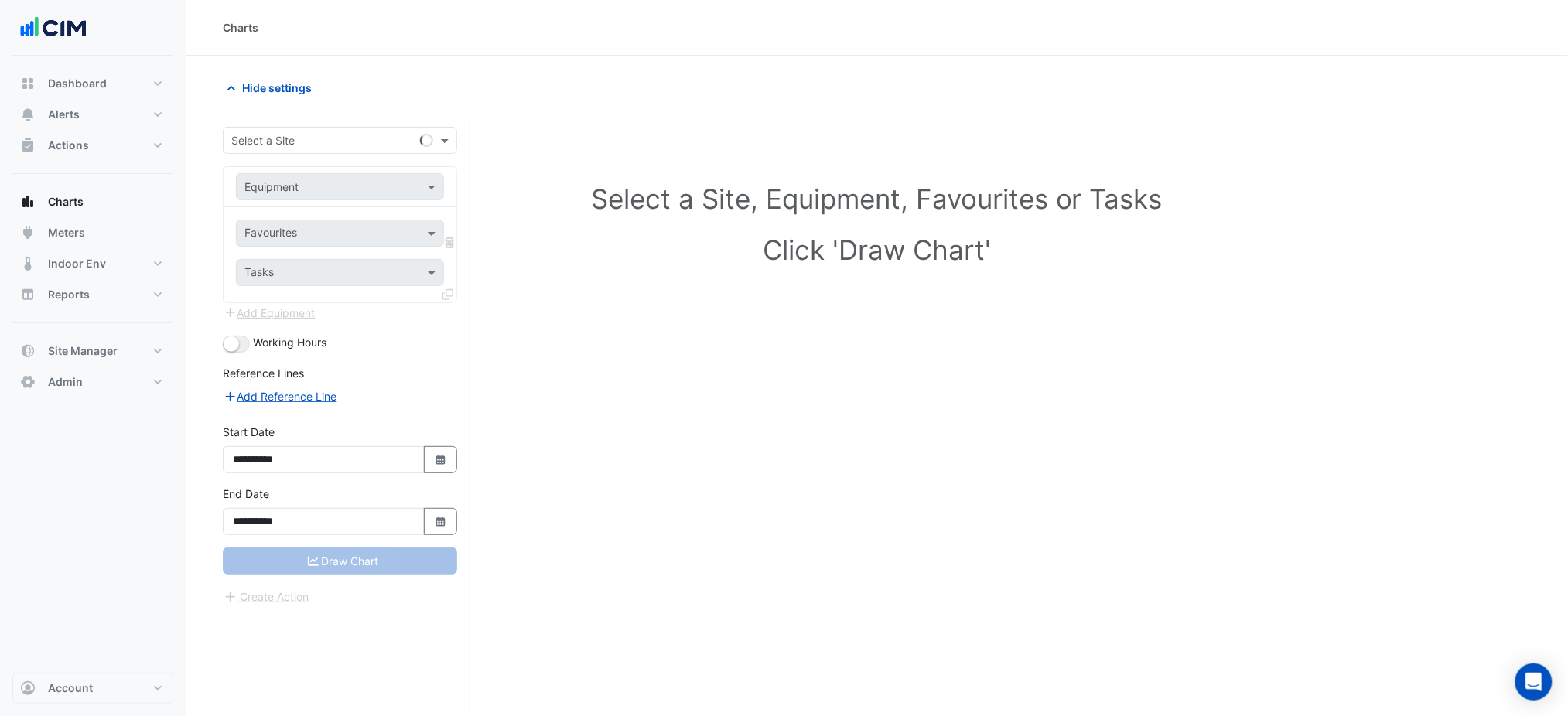
click at [305, 135] on input "text" at bounding box center [324, 141] width 186 height 16
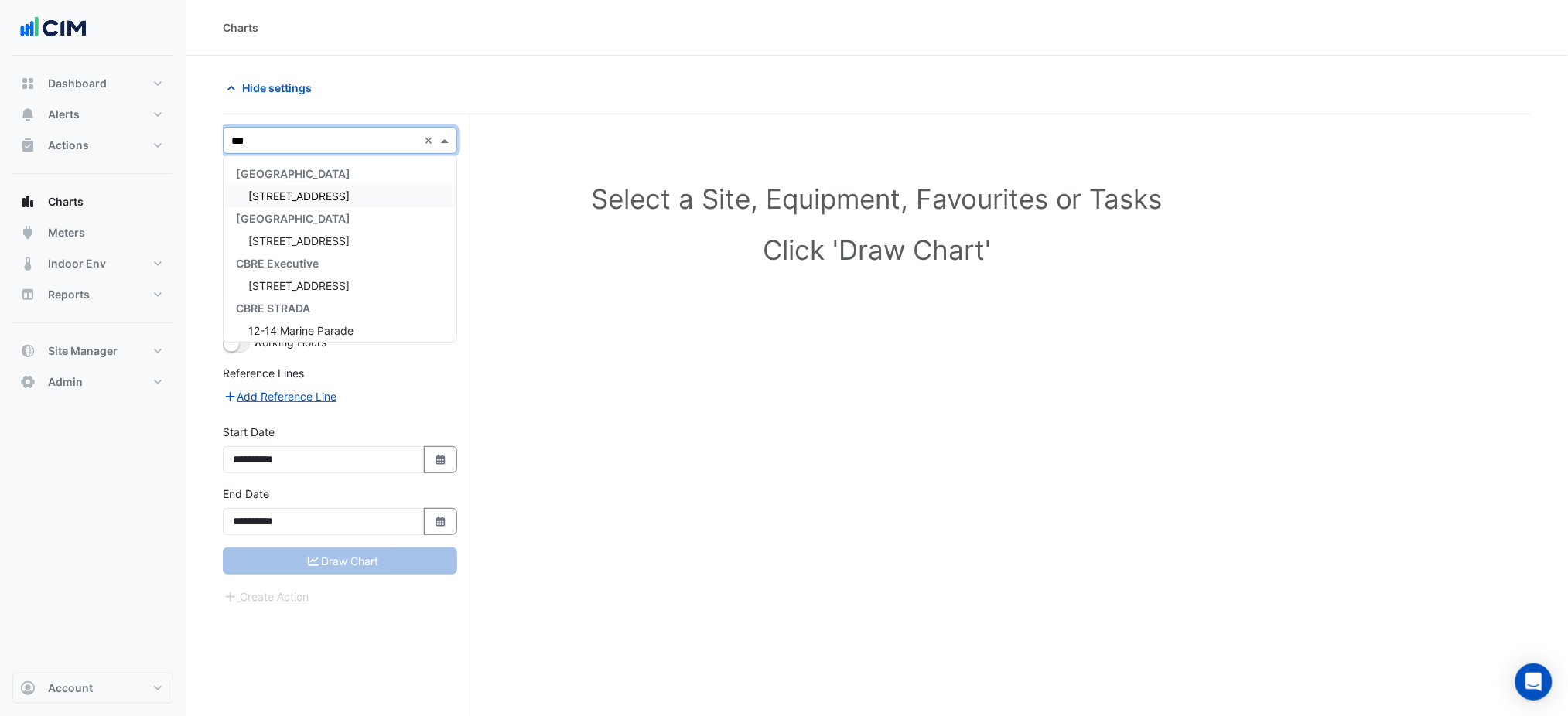
type input "****"
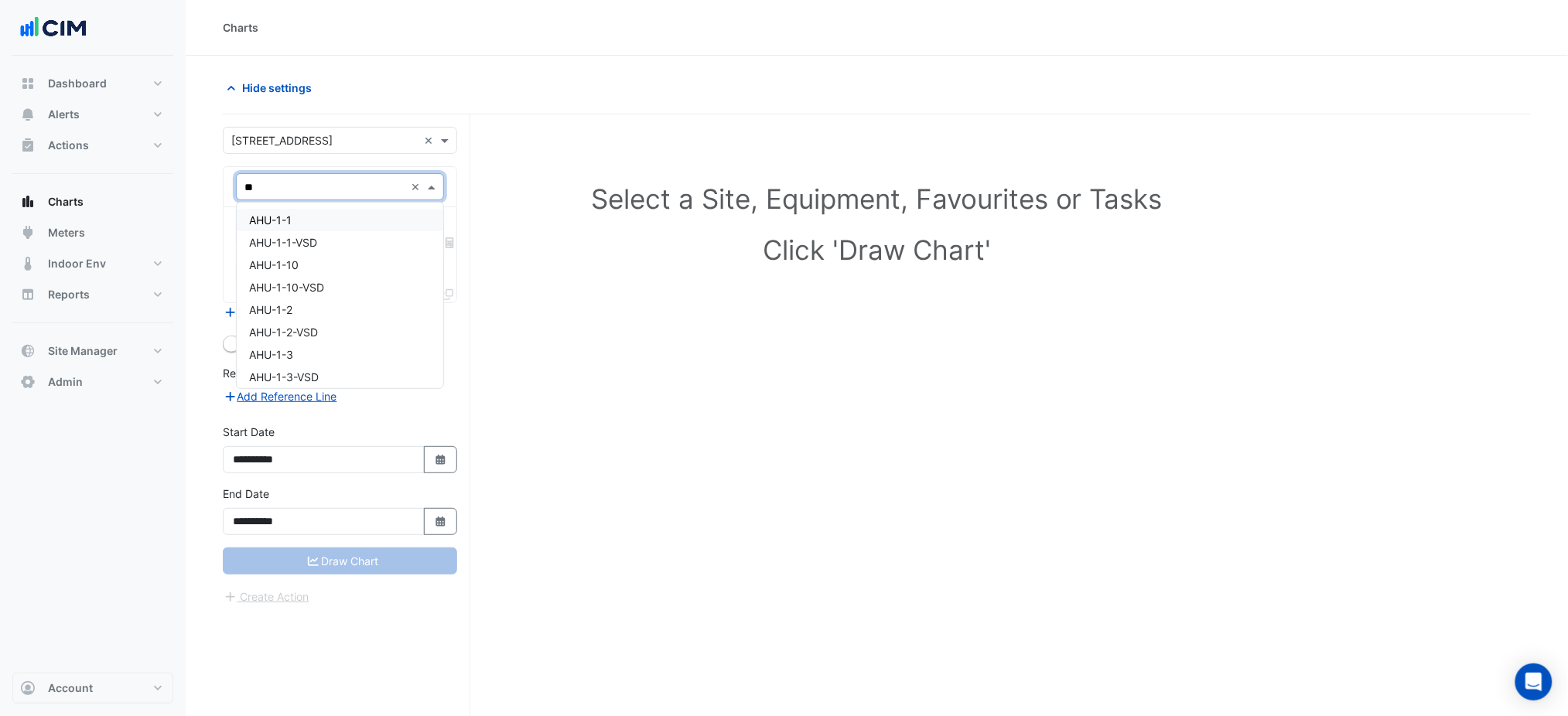
type input "***"
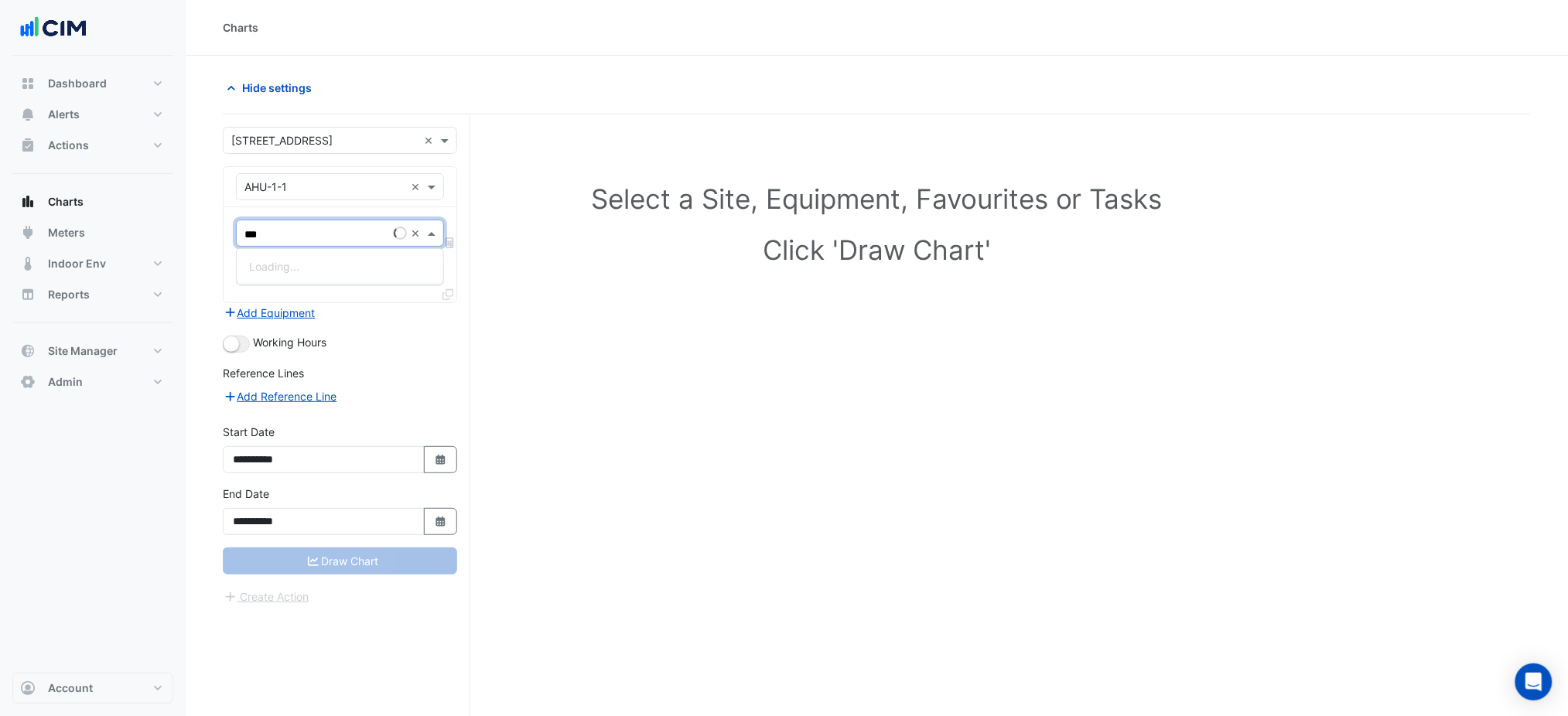
type input "****"
click at [389, 266] on span "Unit Supply Air Fan Status - Plantroom, TOWER EAST-CENTRE" at bounding box center [406, 267] width 316 height 13
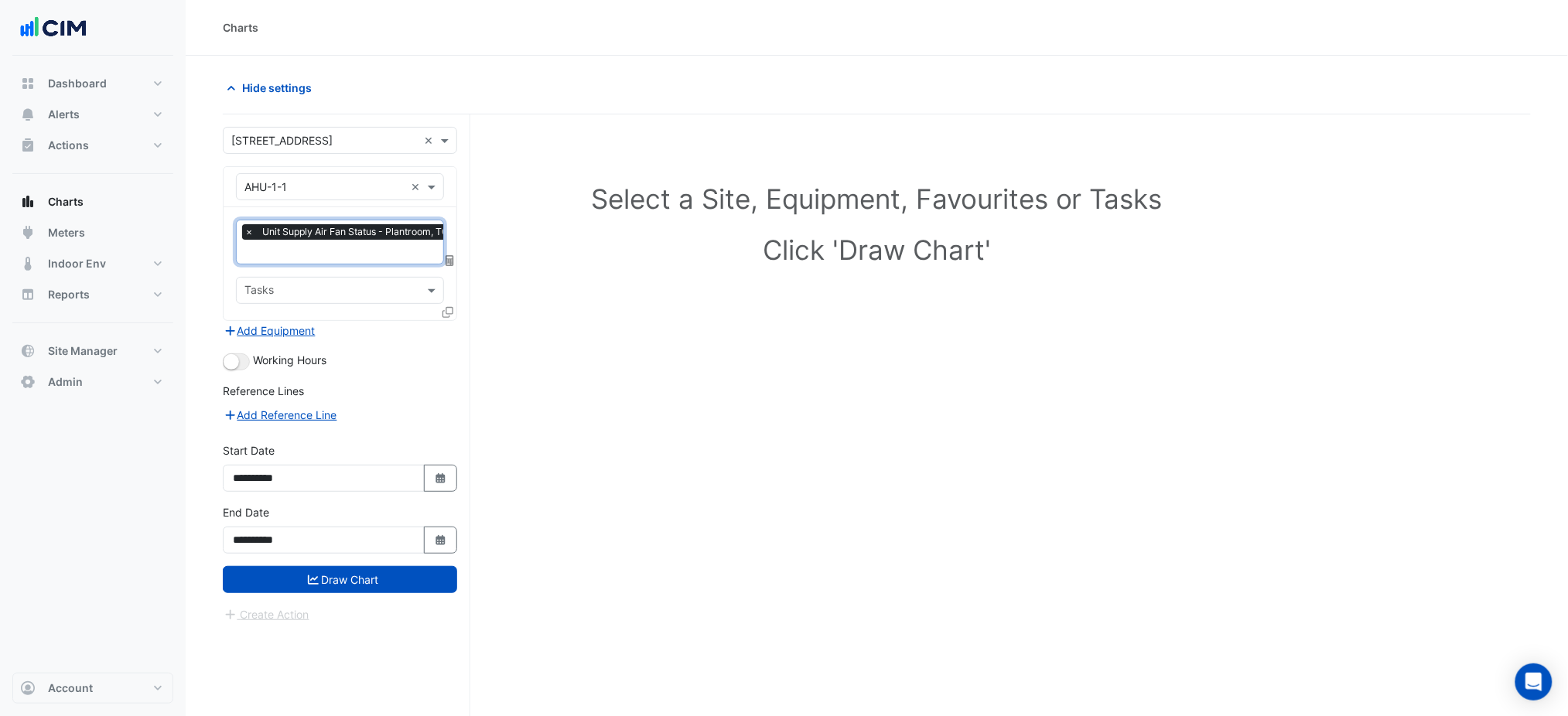
click at [450, 307] on icon at bounding box center [448, 312] width 11 height 11
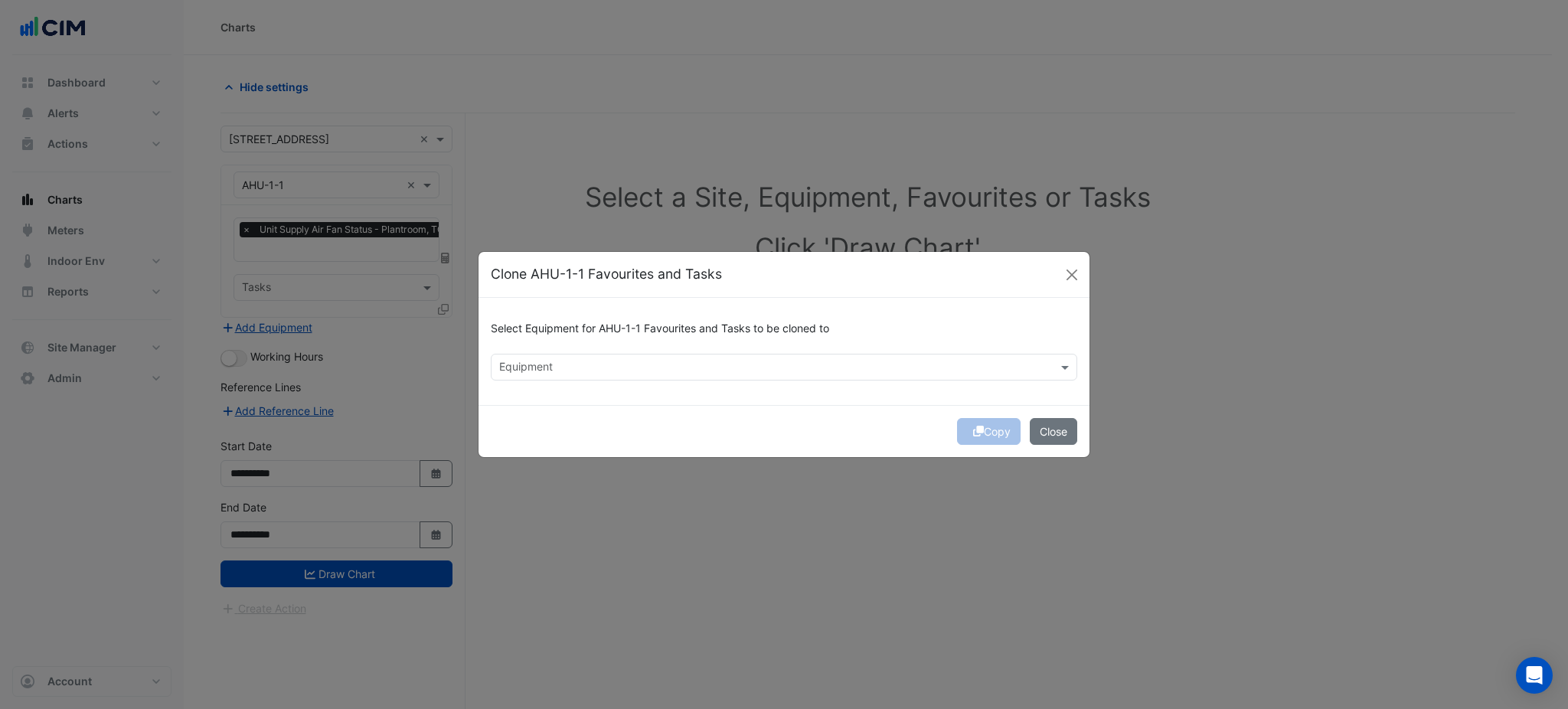
click at [509, 348] on div "Select Equipment for AHU-1-1 Favourites and Tasks to be cloned to" at bounding box center [784, 331] width 587 height 43
click at [515, 361] on input "text" at bounding box center [775, 368] width 552 height 16
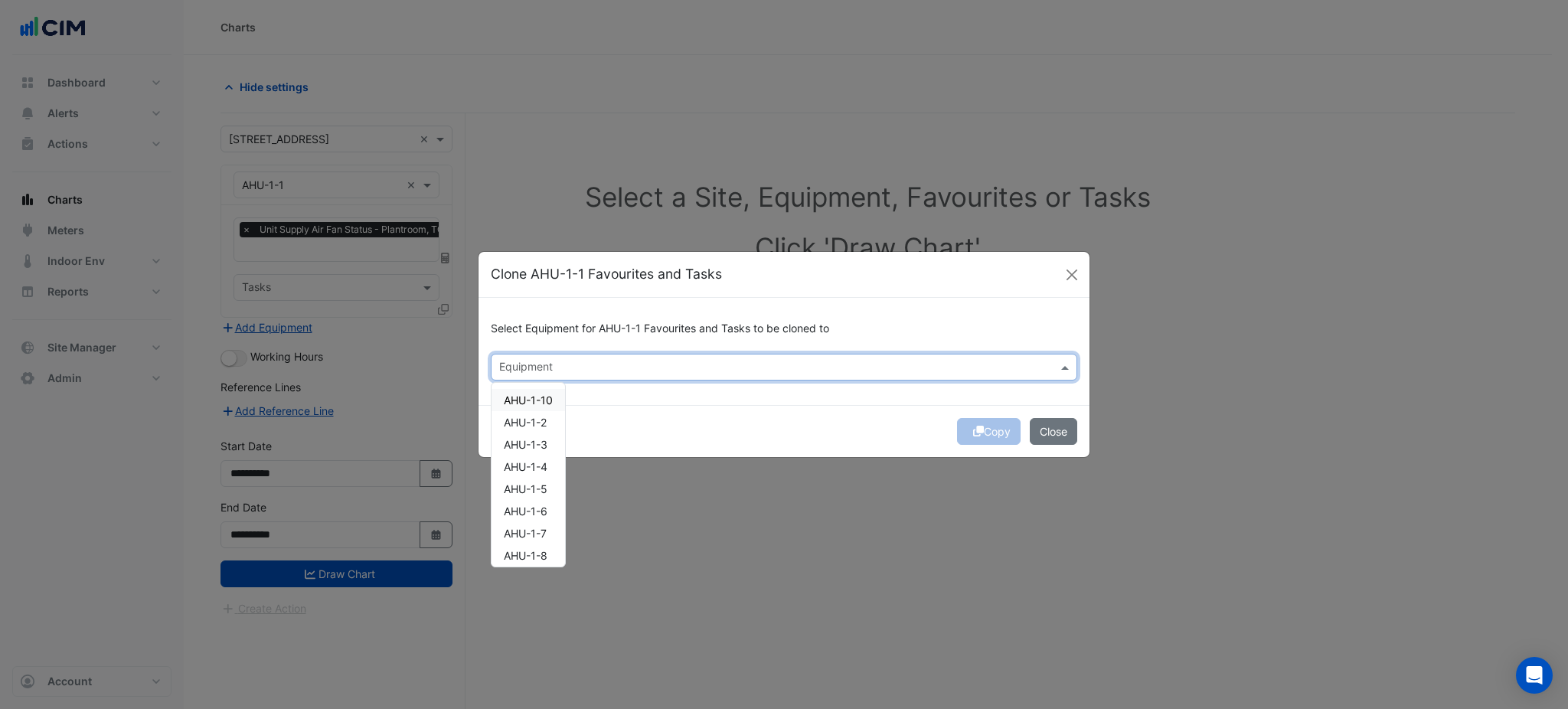
drag, startPoint x: 530, startPoint y: 396, endPoint x: 534, endPoint y: 406, distance: 10.8
click at [530, 398] on span "AHU-1-10" at bounding box center [528, 400] width 49 height 13
drag, startPoint x: 535, startPoint y: 423, endPoint x: 537, endPoint y: 432, distance: 9.2
click at [535, 424] on span "AHU-1-2" at bounding box center [525, 423] width 42 height 13
click at [537, 446] on span "AHU-1-3" at bounding box center [525, 445] width 43 height 13
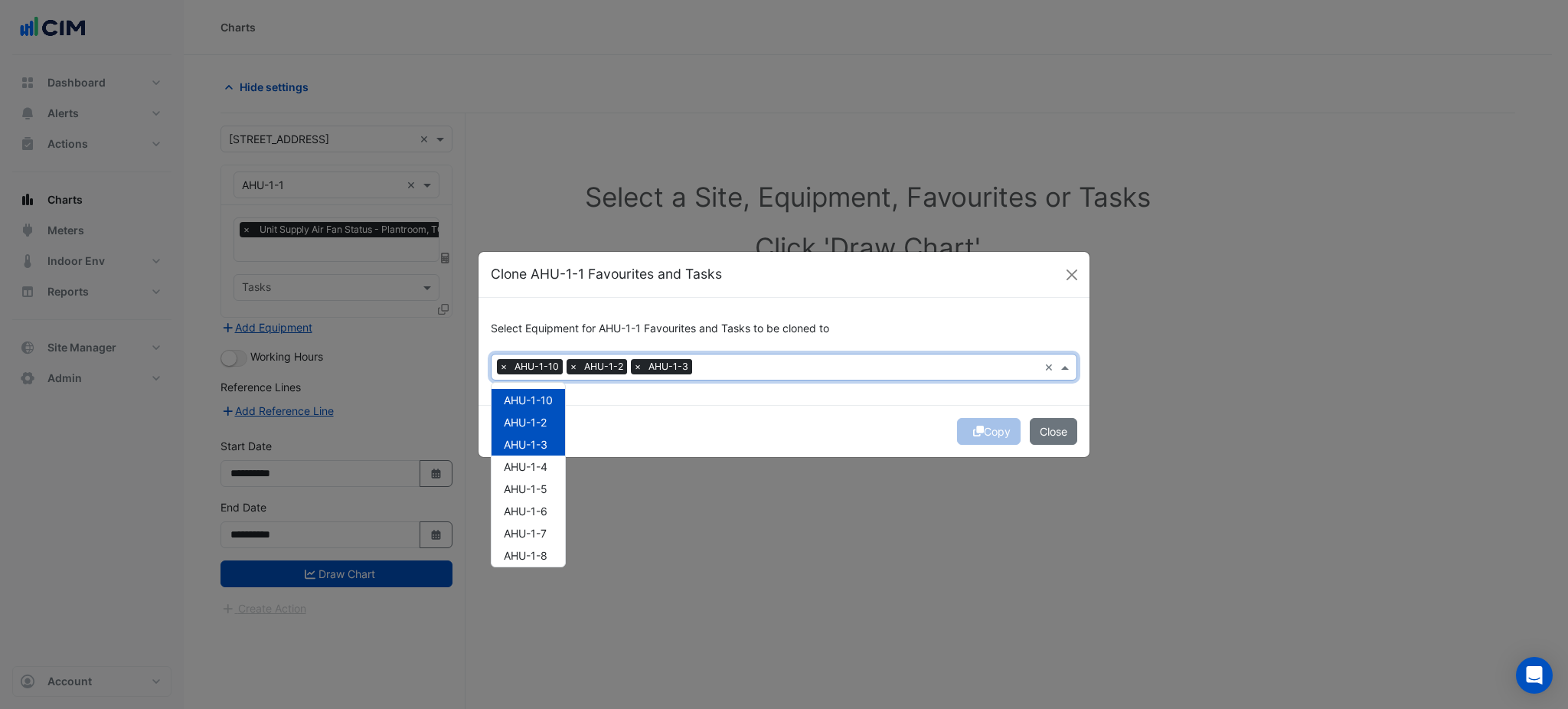
drag, startPoint x: 540, startPoint y: 463, endPoint x: 542, endPoint y: 472, distance: 9.2
click at [540, 464] on span "AHU-1-4" at bounding box center [525, 467] width 43 height 13
click at [545, 500] on div "AHU-1-6" at bounding box center [529, 511] width 74 height 22
click at [545, 514] on span "AHU-1-6" at bounding box center [525, 511] width 43 height 13
click at [537, 493] on span "AHU-1-5" at bounding box center [525, 489] width 43 height 13
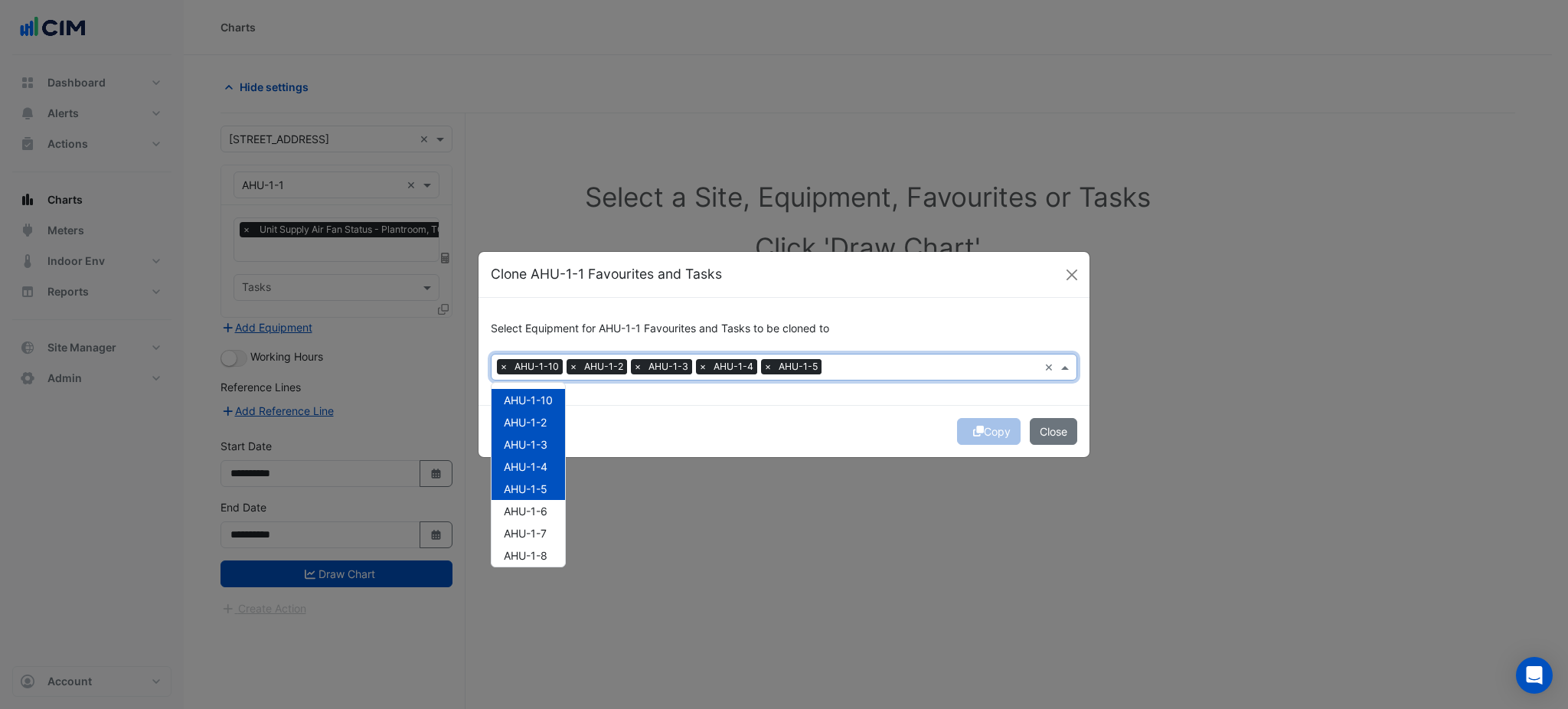
drag, startPoint x: 539, startPoint y: 506, endPoint x: 540, endPoint y: 518, distance: 12.0
click at [539, 507] on span "AHU-1-6" at bounding box center [525, 511] width 43 height 13
click at [542, 527] on span "AHU-1-7" at bounding box center [525, 534] width 42 height 13
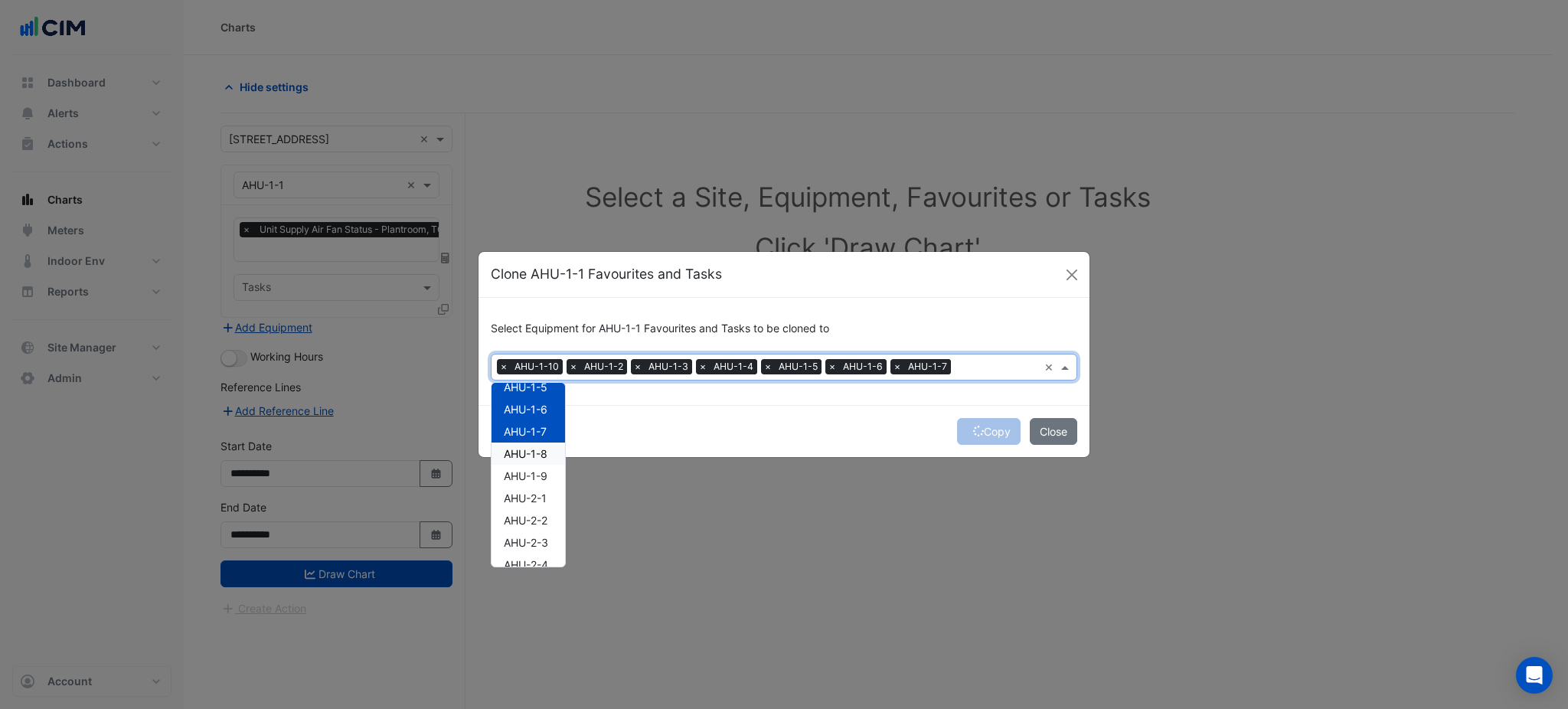
click at [536, 449] on span "AHU-1-8" at bounding box center [525, 454] width 43 height 13
click at [537, 479] on span "AHU-1-9" at bounding box center [525, 476] width 43 height 13
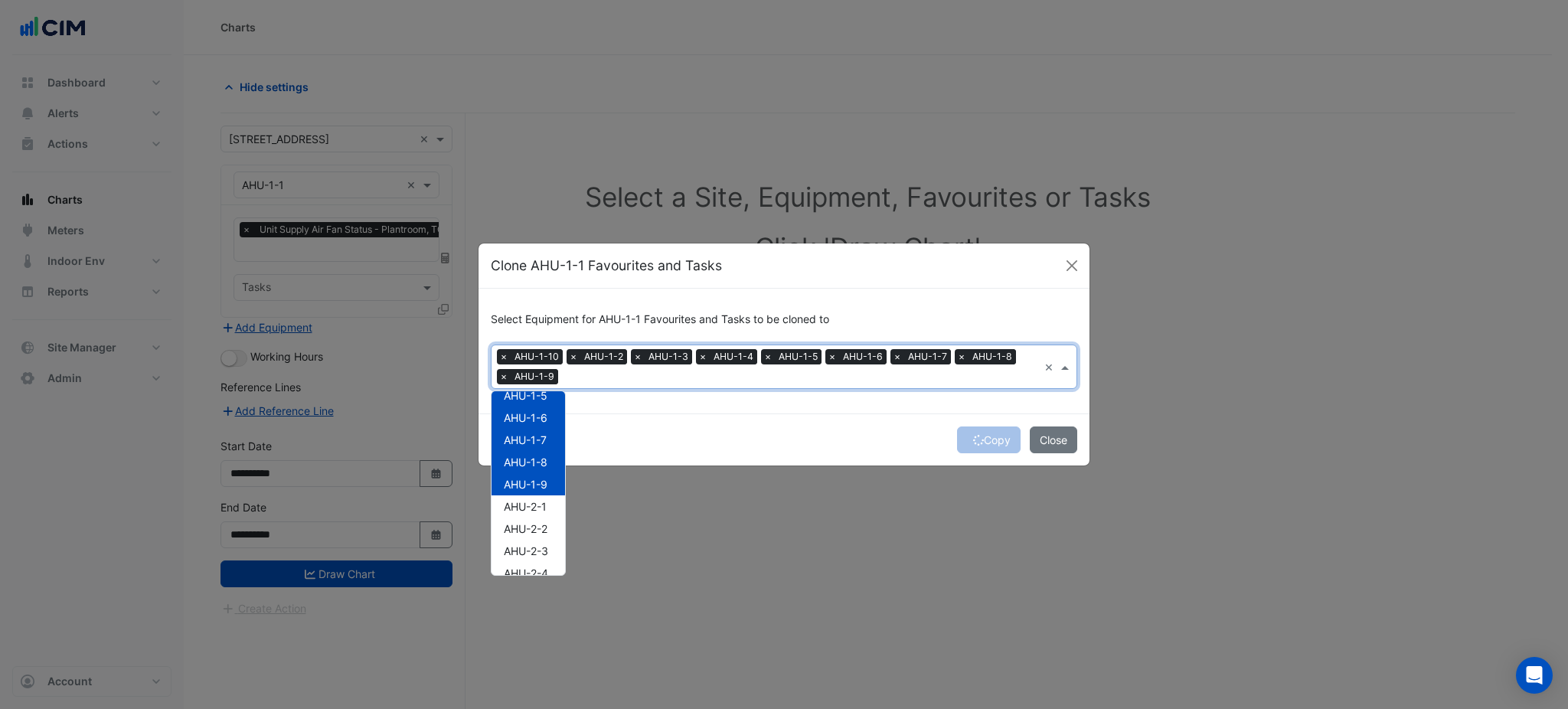
drag, startPoint x: 542, startPoint y: 487, endPoint x: 540, endPoint y: 501, distance: 14.1
click at [542, 491] on div "AHU-1-9" at bounding box center [529, 485] width 74 height 22
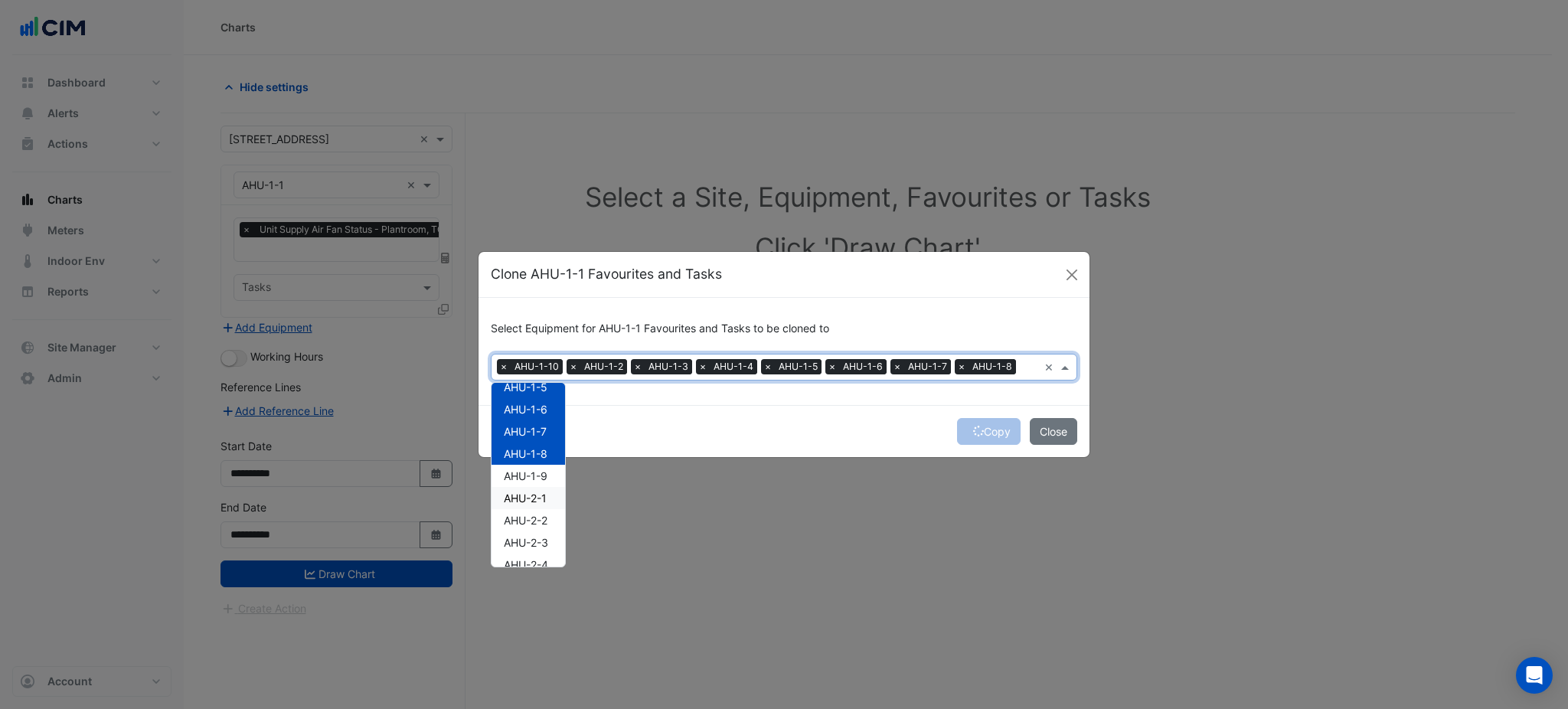
click at [535, 523] on span "AHU-2-2" at bounding box center [525, 521] width 43 height 13
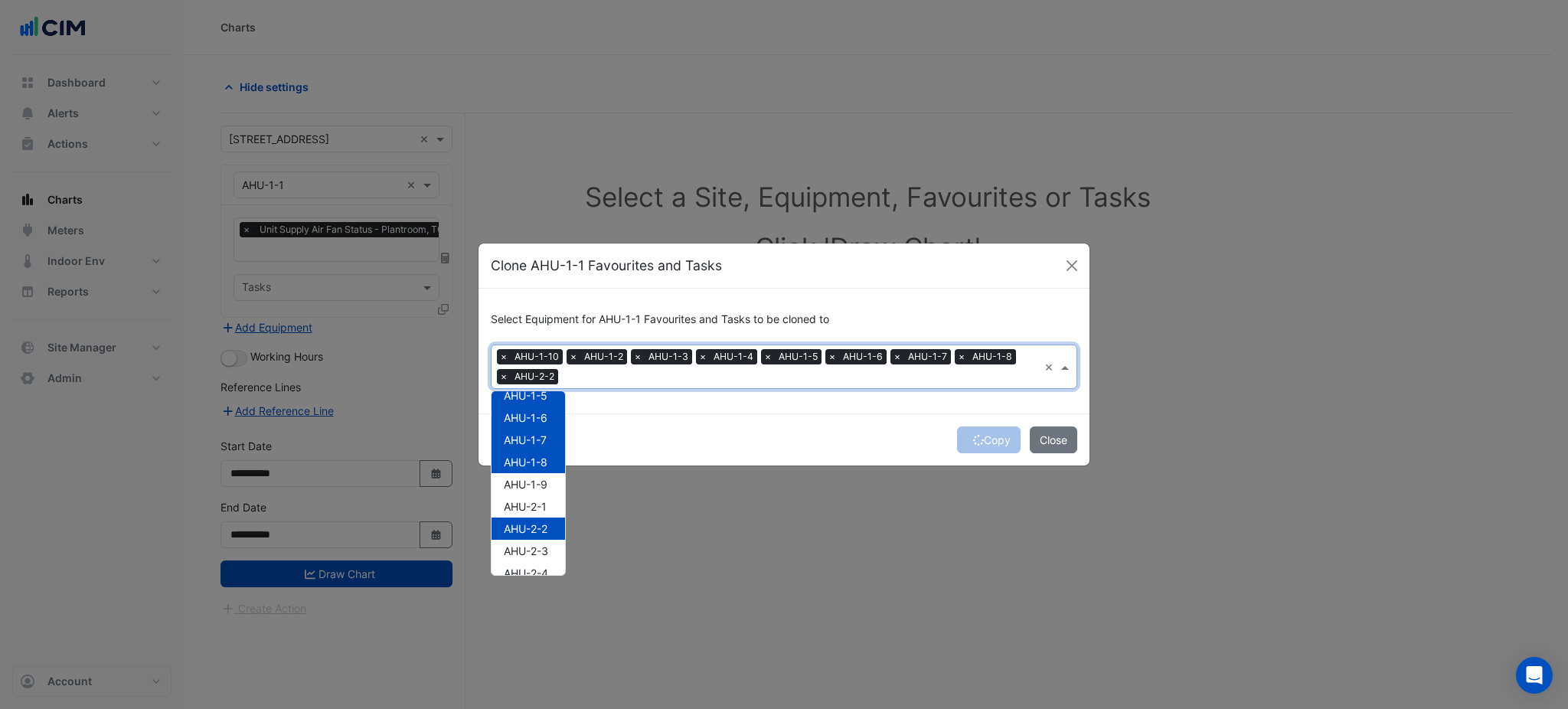
click at [534, 478] on span "AHU-1-9" at bounding box center [525, 485] width 43 height 13
click at [534, 500] on span "AHU-2-1" at bounding box center [525, 507] width 42 height 13
click at [528, 451] on span "AHU-2-3" at bounding box center [526, 450] width 44 height 13
drag, startPoint x: 531, startPoint y: 470, endPoint x: 536, endPoint y: 496, distance: 26.5
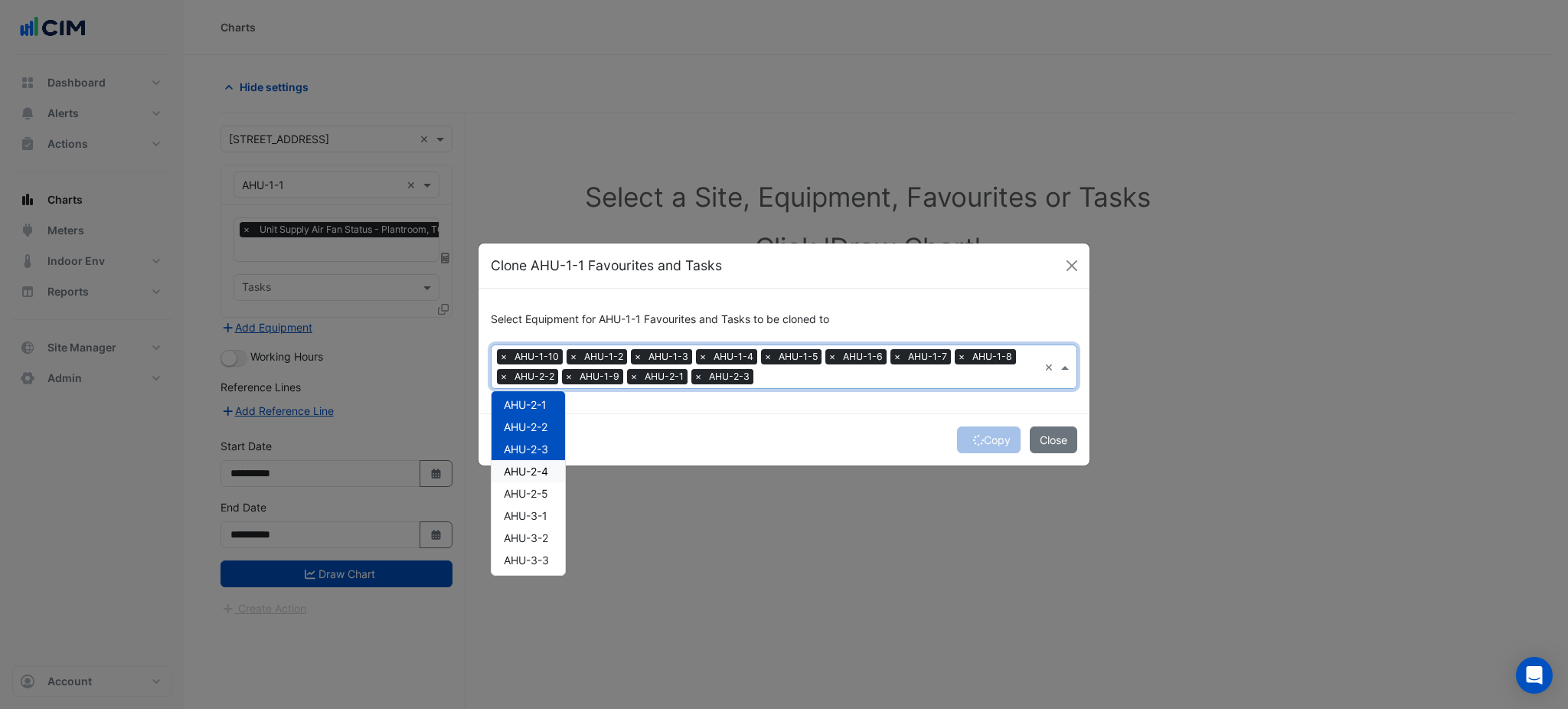
click at [532, 471] on div "AHU-1-10 AHU-1-2 AHU-1-3 AHU-1-4 AHU-1-5 AHU-1-6 AHU-1-7 AHU-1-8 AHU-1-9 AHU-2-…" at bounding box center [529, 560] width 74 height 733
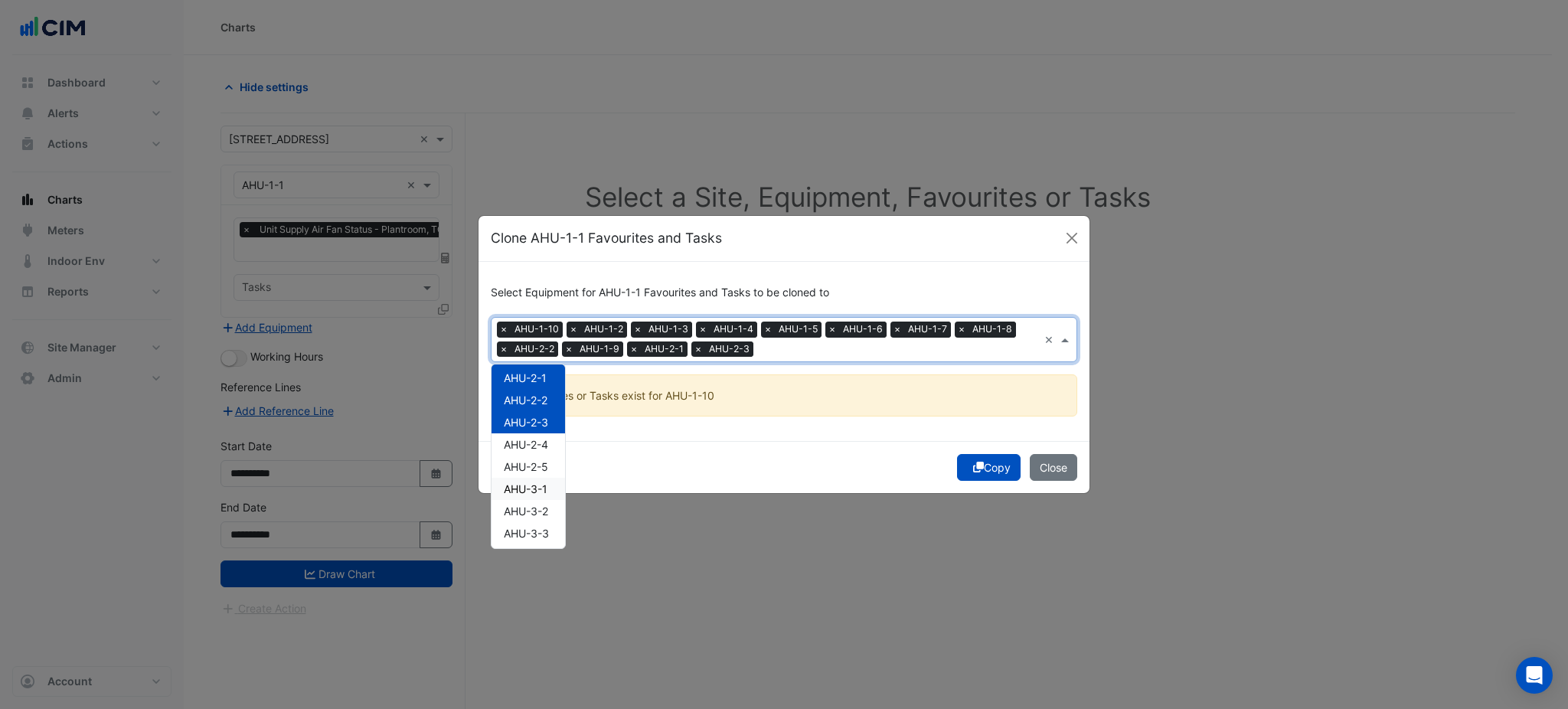
drag, startPoint x: 536, startPoint y: 496, endPoint x: 537, endPoint y: 504, distance: 8.1
click at [536, 497] on div "AHU-3-1" at bounding box center [529, 489] width 74 height 22
click at [533, 462] on span "AHU-2-5" at bounding box center [526, 467] width 44 height 13
click at [533, 442] on span "AHU-2-4" at bounding box center [526, 445] width 44 height 13
click at [535, 508] on span "AHU-3-2" at bounding box center [526, 511] width 44 height 13
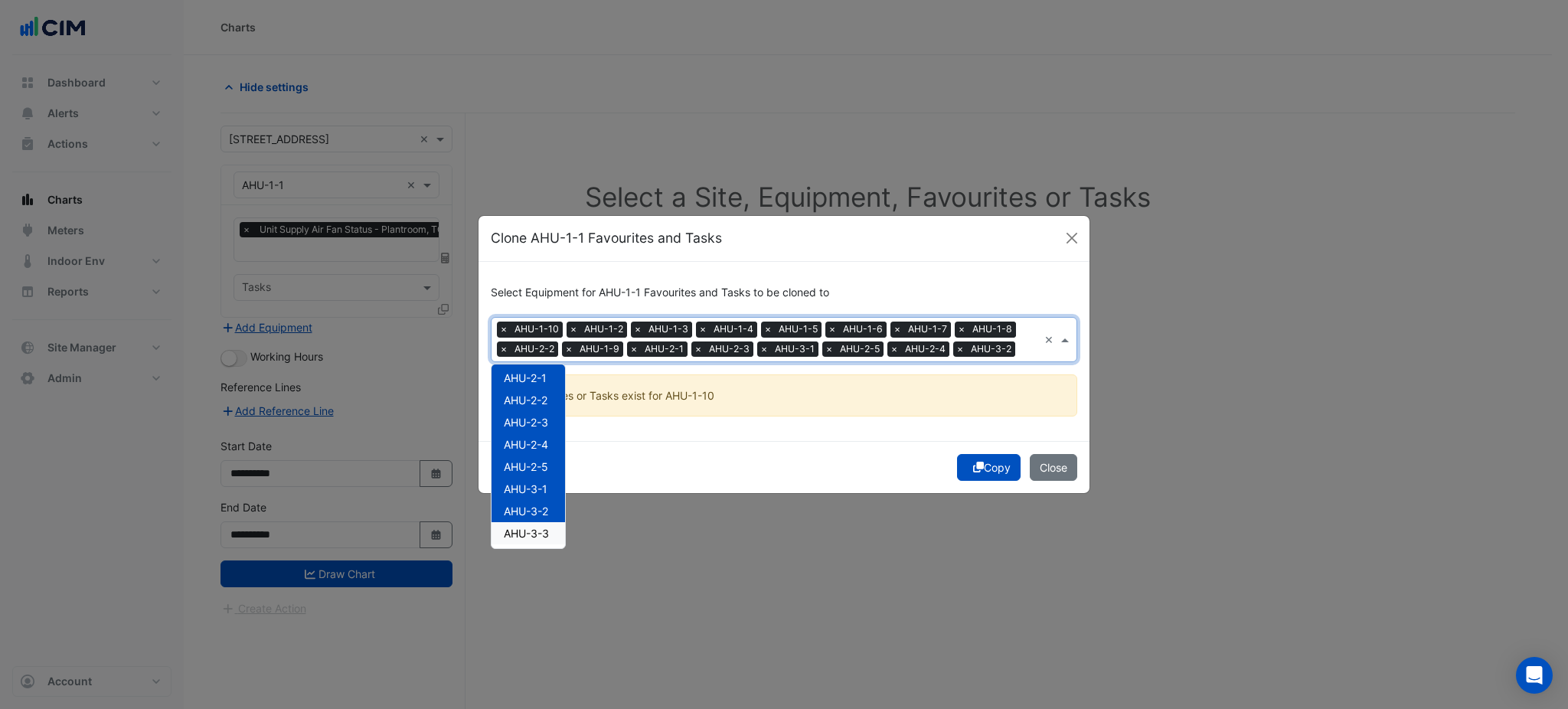
click at [537, 534] on span "AHU-3-3" at bounding box center [526, 534] width 45 height 13
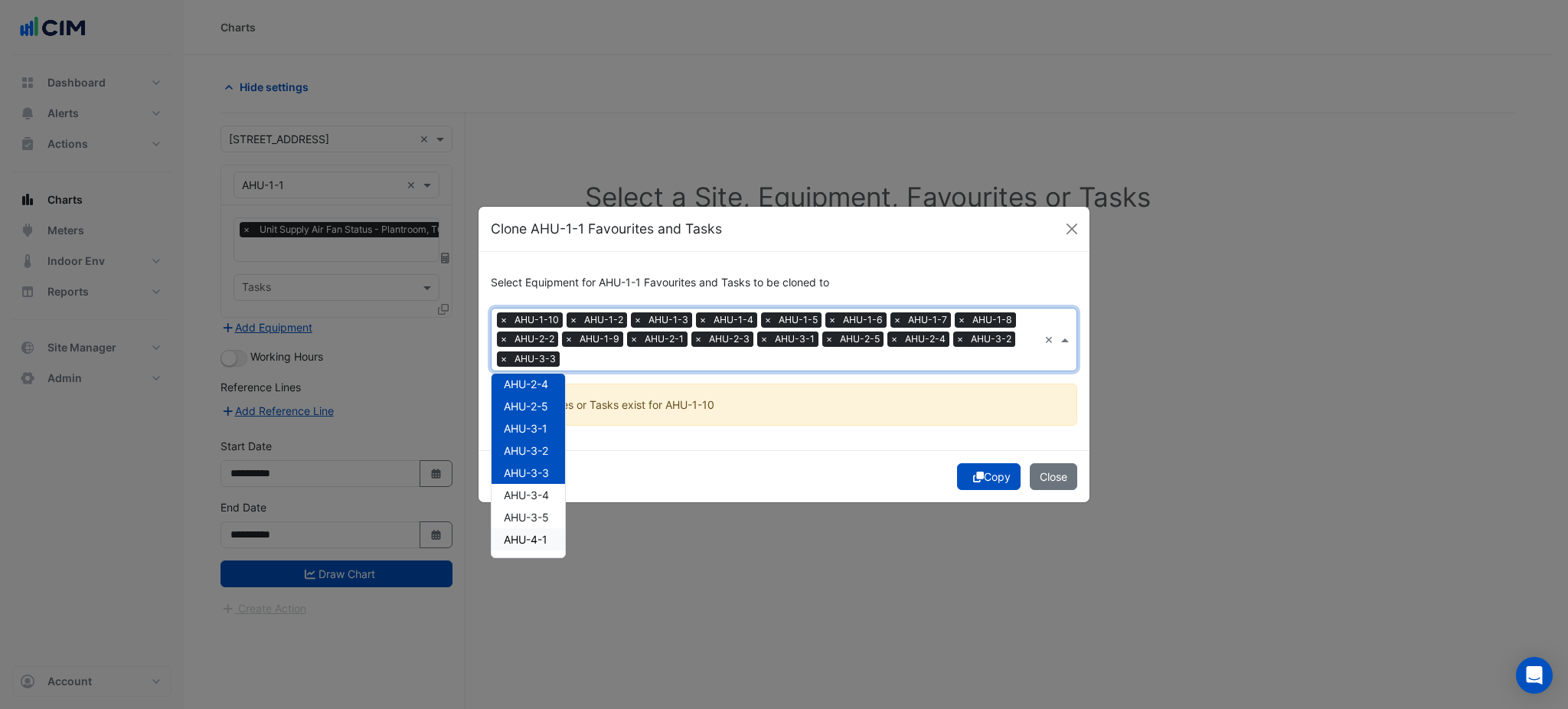
scroll to position [306, 0]
click at [531, 459] on span "AHU-3-4" at bounding box center [526, 463] width 45 height 13
click at [533, 483] on span "AHU-3-5" at bounding box center [526, 485] width 45 height 13
click at [536, 504] on span "AHU-4-1" at bounding box center [525, 507] width 43 height 13
click at [533, 535] on span "AHU-4-2" at bounding box center [526, 529] width 44 height 13
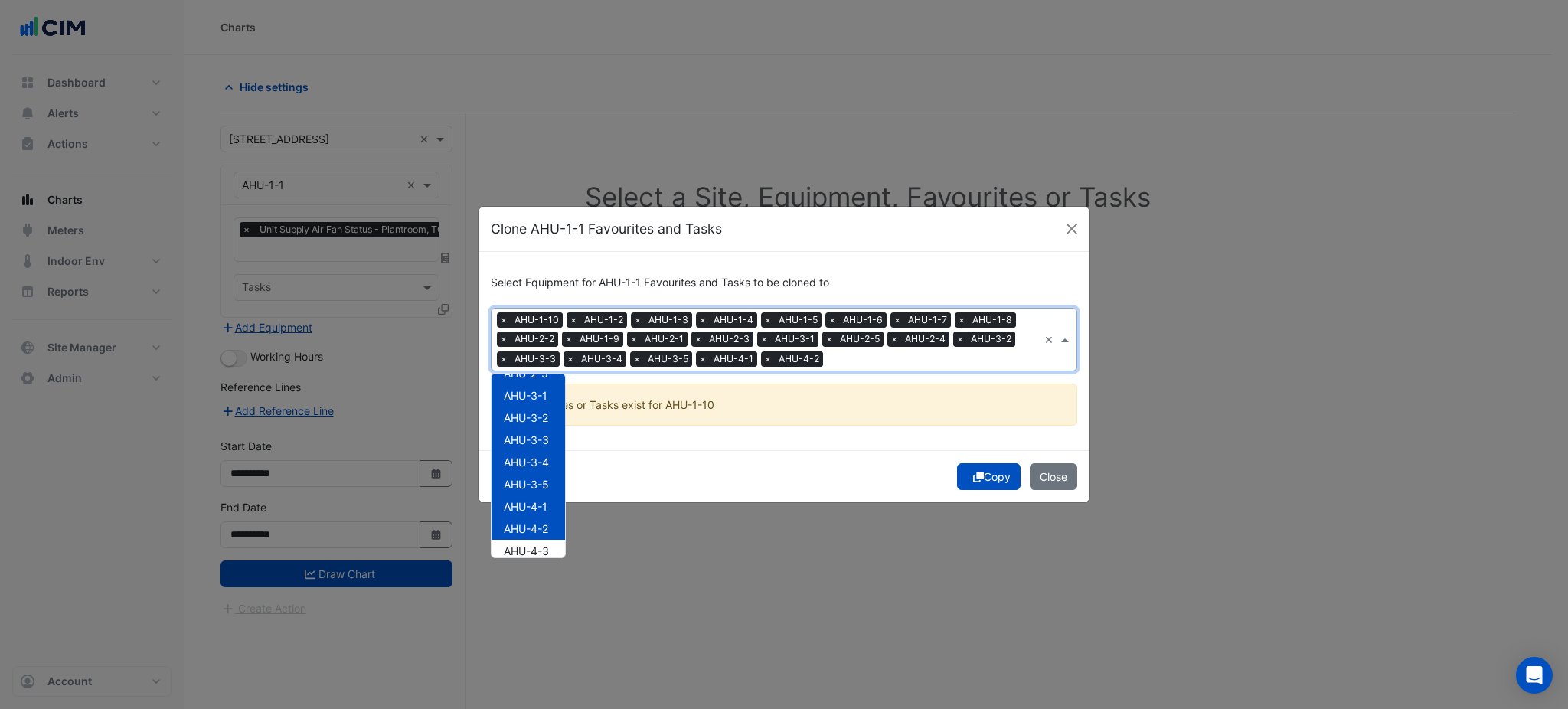
click at [533, 541] on div "AHU-4-3" at bounding box center [529, 551] width 74 height 22
click at [533, 479] on div "AHU-4-4" at bounding box center [529, 472] width 74 height 22
click at [533, 491] on span "AHU-4-5" at bounding box center [526, 494] width 45 height 13
drag, startPoint x: 533, startPoint y: 508, endPoint x: 533, endPoint y: 521, distance: 13.0
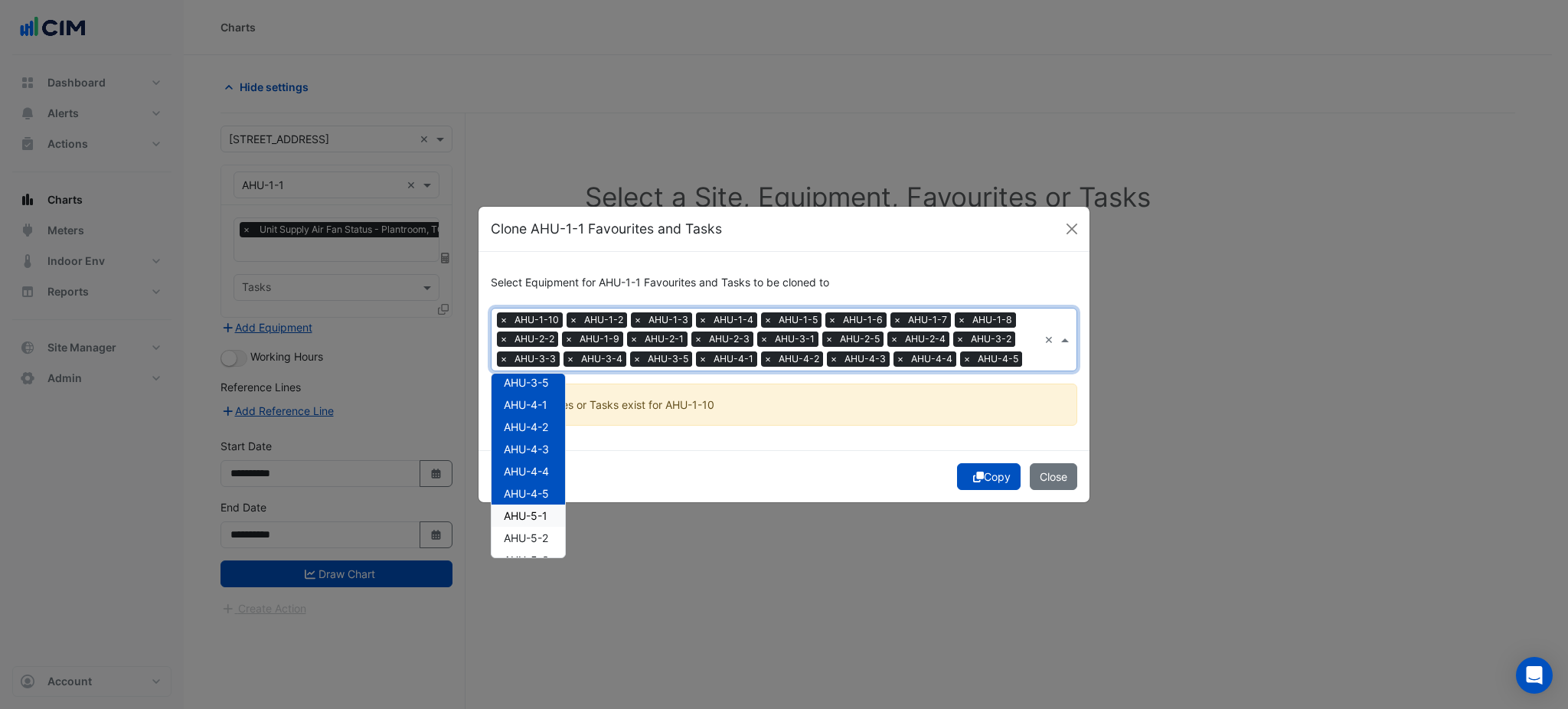
click at [533, 509] on div "AHU-5-1" at bounding box center [529, 516] width 74 height 22
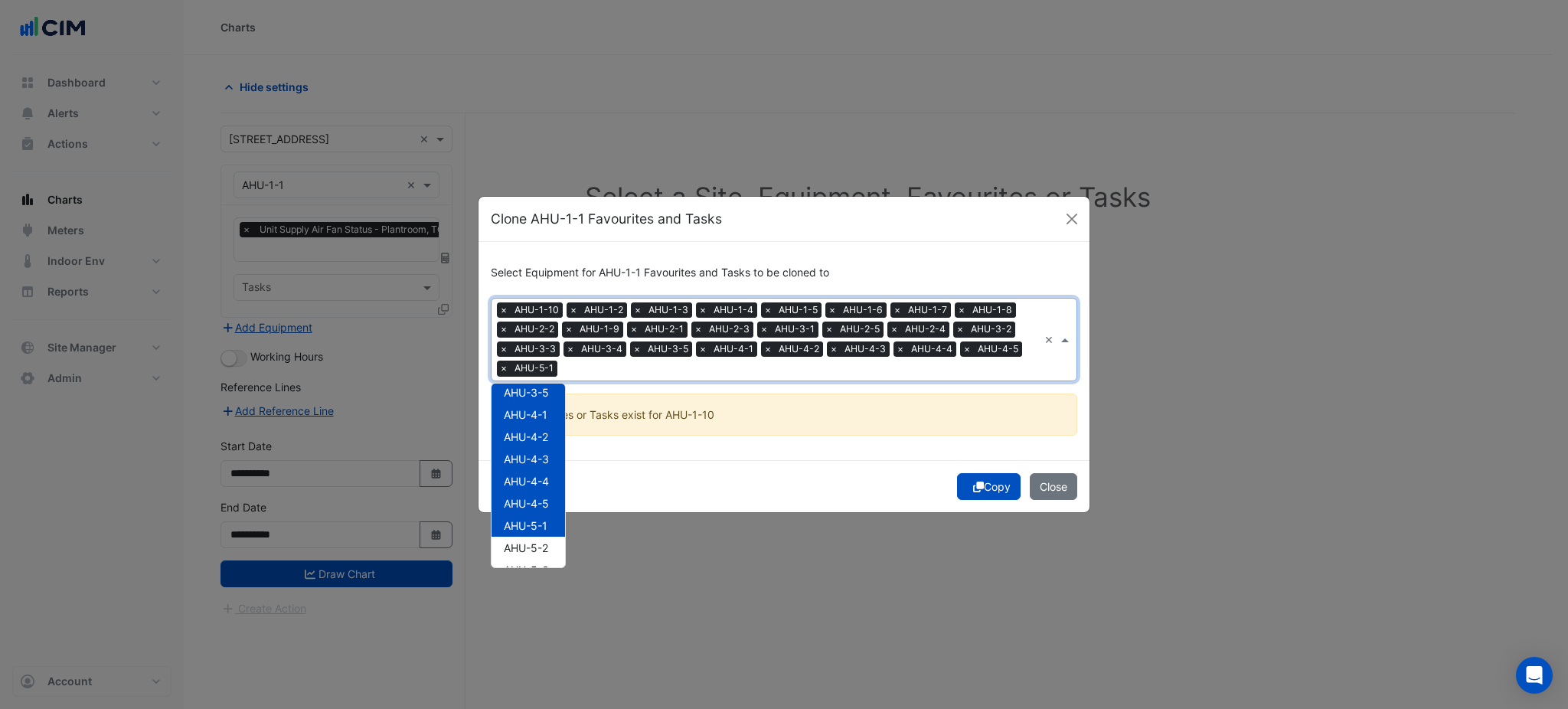
click at [533, 530] on span "AHU-5-1" at bounding box center [525, 526] width 43 height 13
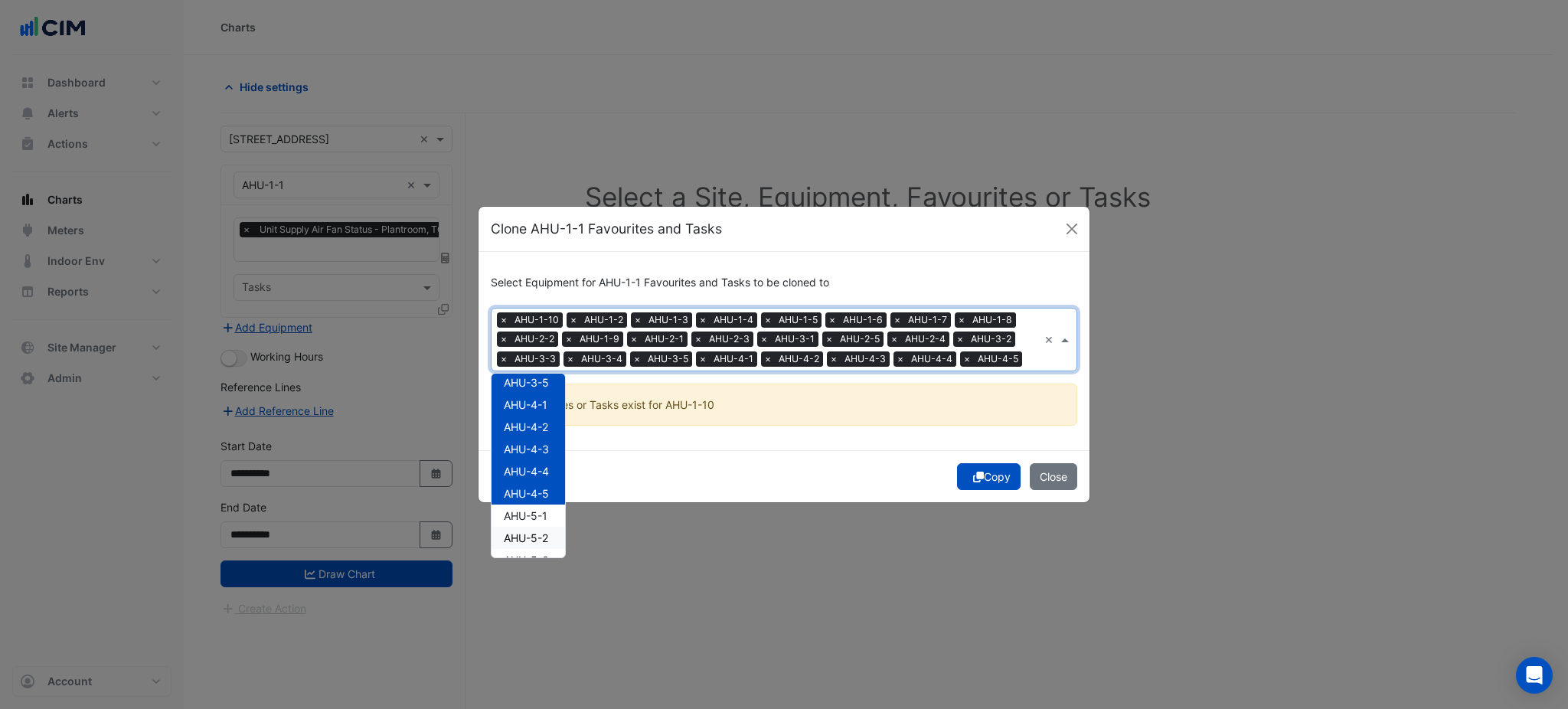
click at [533, 537] on span "AHU-5-2" at bounding box center [526, 538] width 44 height 13
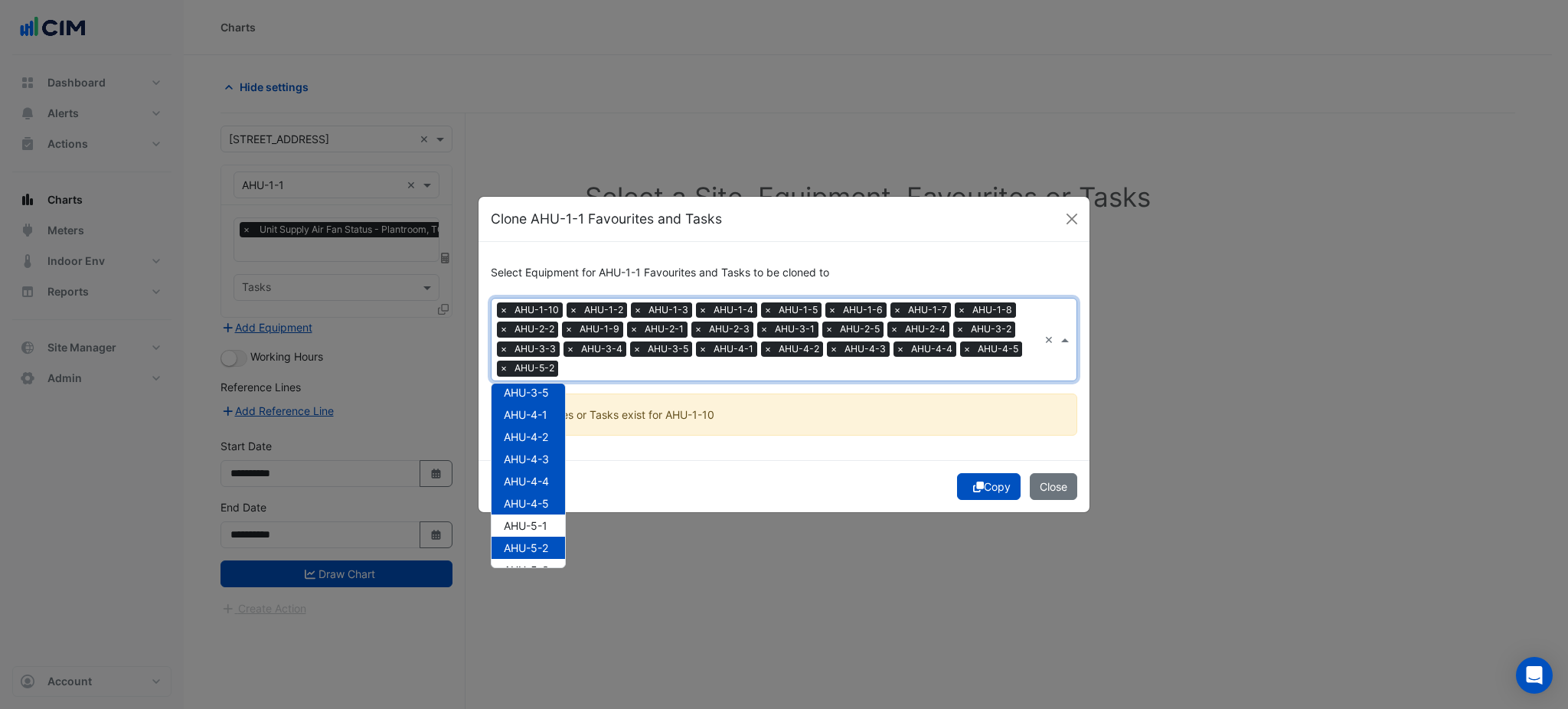
click at [537, 523] on span "AHU-5-1" at bounding box center [525, 526] width 43 height 13
click at [533, 479] on div "AHU-5-4" at bounding box center [529, 490] width 74 height 22
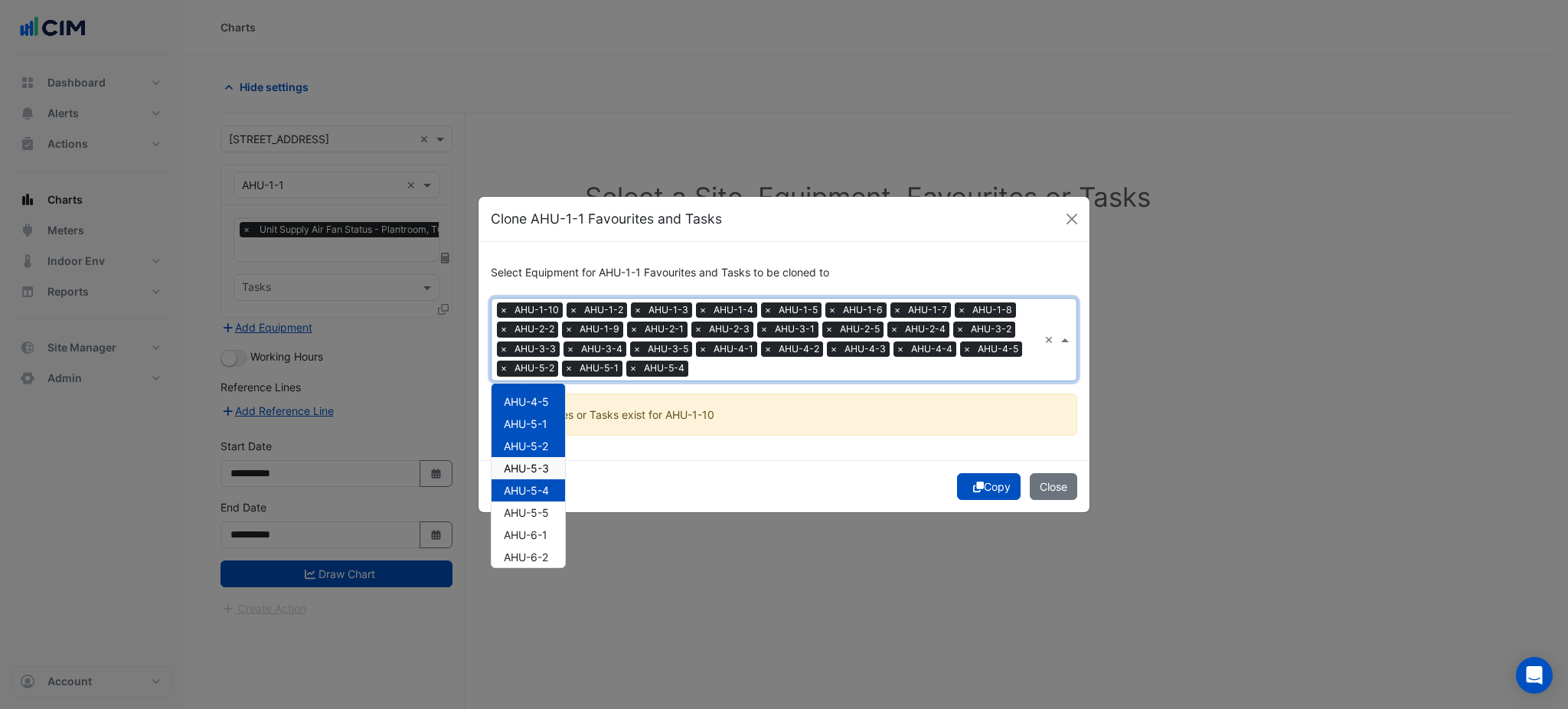
click at [539, 491] on span "AHU-5-4" at bounding box center [526, 490] width 45 height 13
click at [540, 465] on span "AHU-5-3" at bounding box center [526, 468] width 45 height 13
drag, startPoint x: 540, startPoint y: 484, endPoint x: 540, endPoint y: 502, distance: 18.0
click at [540, 487] on div "AHU-5-4" at bounding box center [529, 490] width 74 height 22
click at [540, 512] on span "AHU-5-5" at bounding box center [526, 512] width 45 height 13
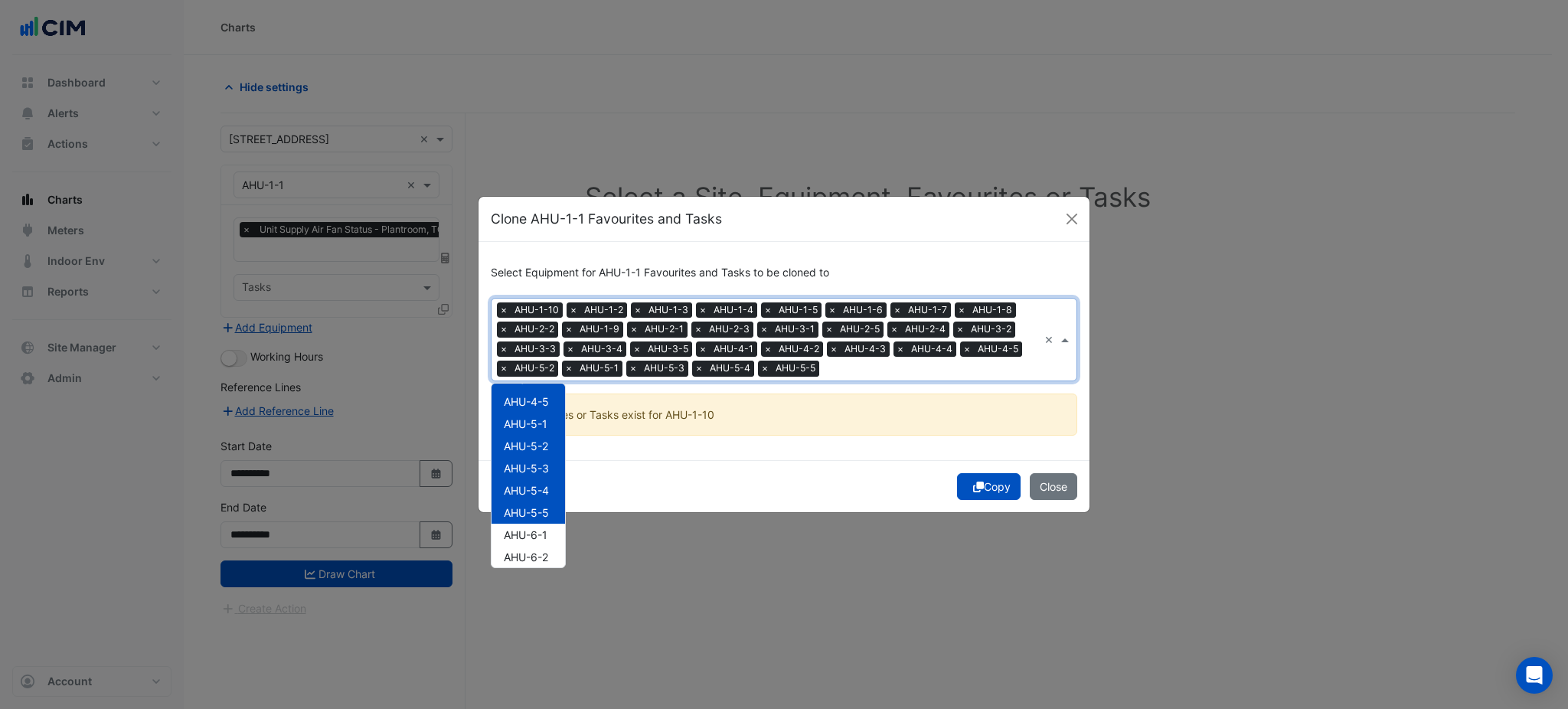
drag, startPoint x: 537, startPoint y: 527, endPoint x: 536, endPoint y: 541, distance: 14.0
click at [537, 528] on span "AHU-6-1" at bounding box center [525, 535] width 43 height 13
click at [533, 547] on div "AHU-6-2" at bounding box center [529, 558] width 74 height 22
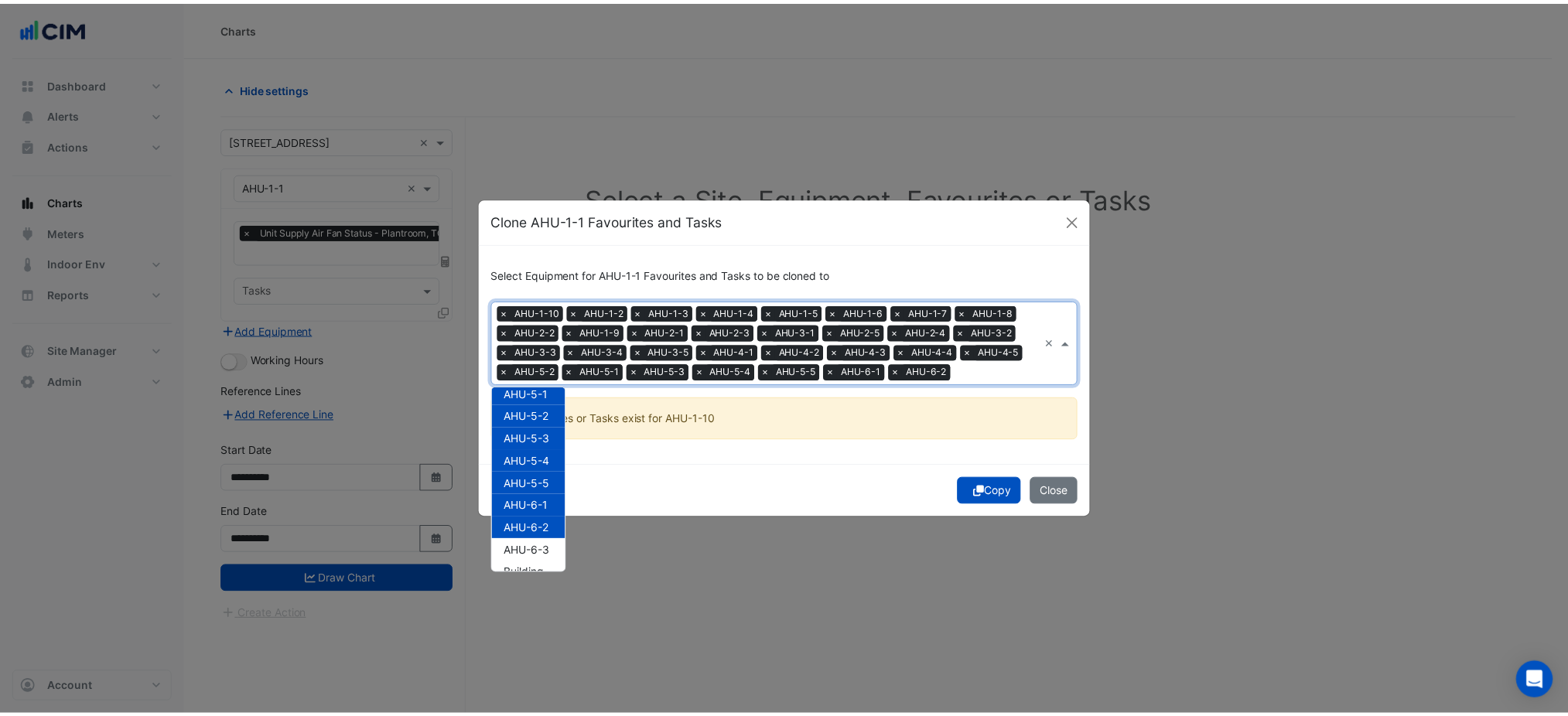
scroll to position [566, 0]
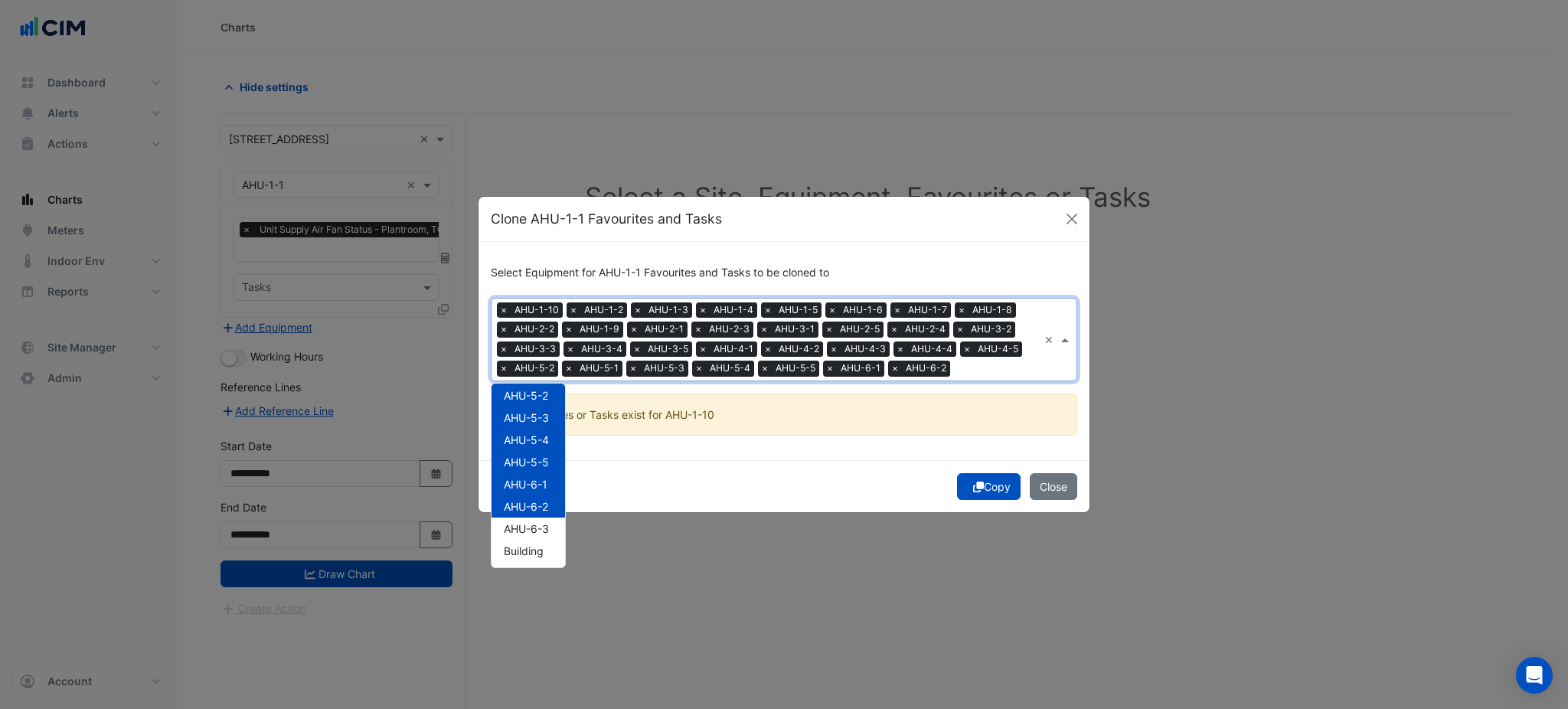
click at [544, 515] on div "AHU-6-2" at bounding box center [529, 507] width 74 height 22
click at [547, 520] on div "AHU-6-3" at bounding box center [529, 529] width 74 height 22
click at [550, 507] on div "AHU-6-2" at bounding box center [529, 507] width 74 height 22
click at [800, 455] on div "Select Equipment for AHU-1-1 Favourites and Tasks to be cloned to × AHU-1-10 × …" at bounding box center [784, 351] width 611 height 218
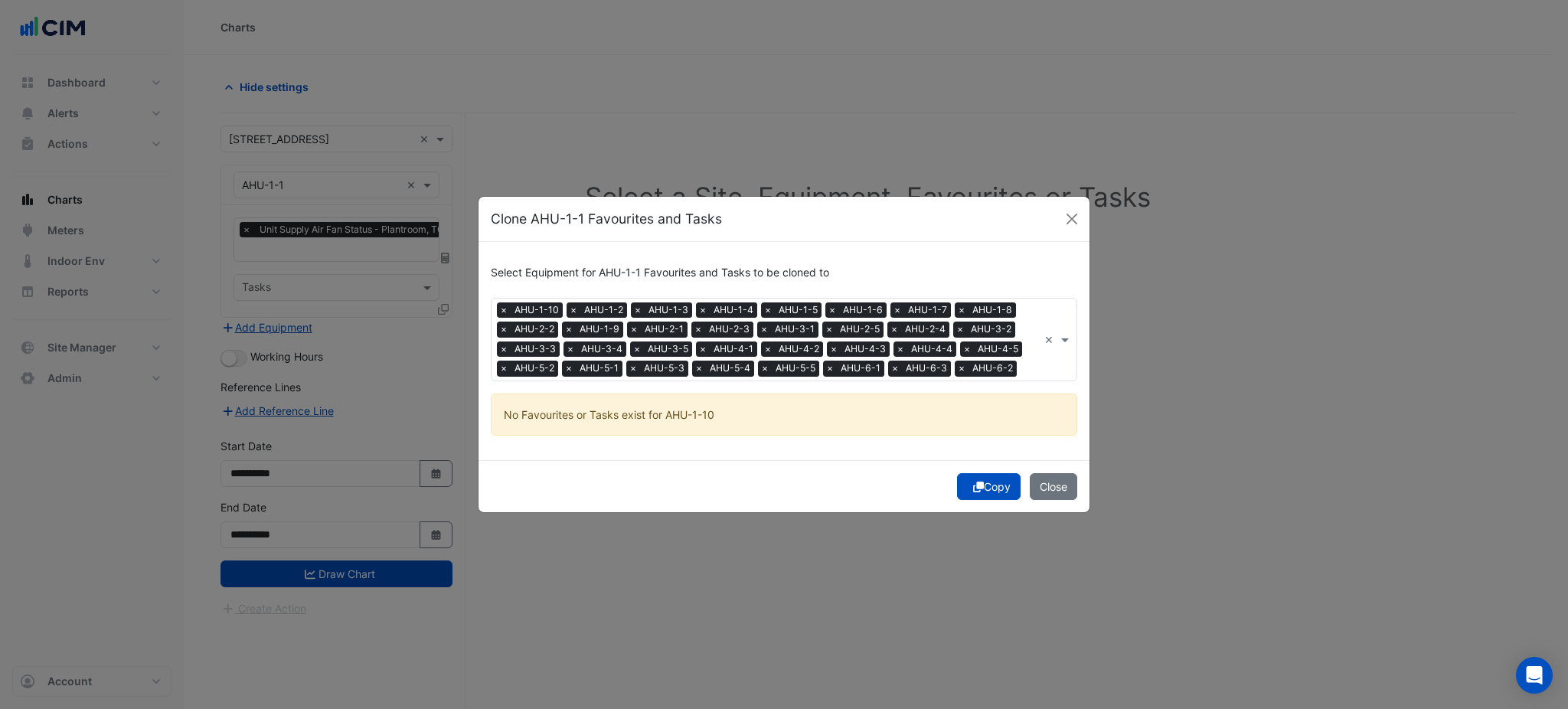
click at [984, 472] on div "Copy Close" at bounding box center [784, 487] width 611 height 52
click at [1018, 495] on button "Copy" at bounding box center [988, 487] width 64 height 27
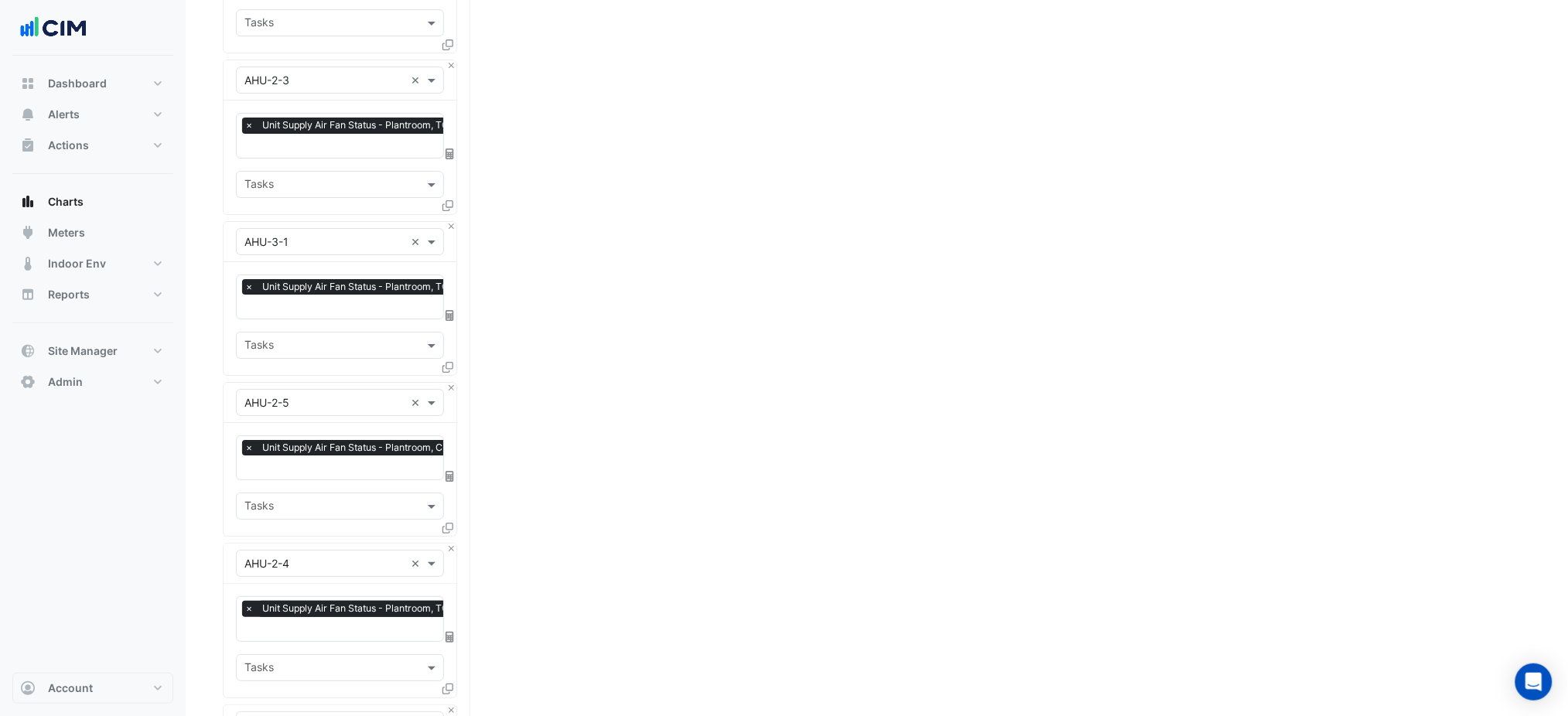
scroll to position [4872, 0]
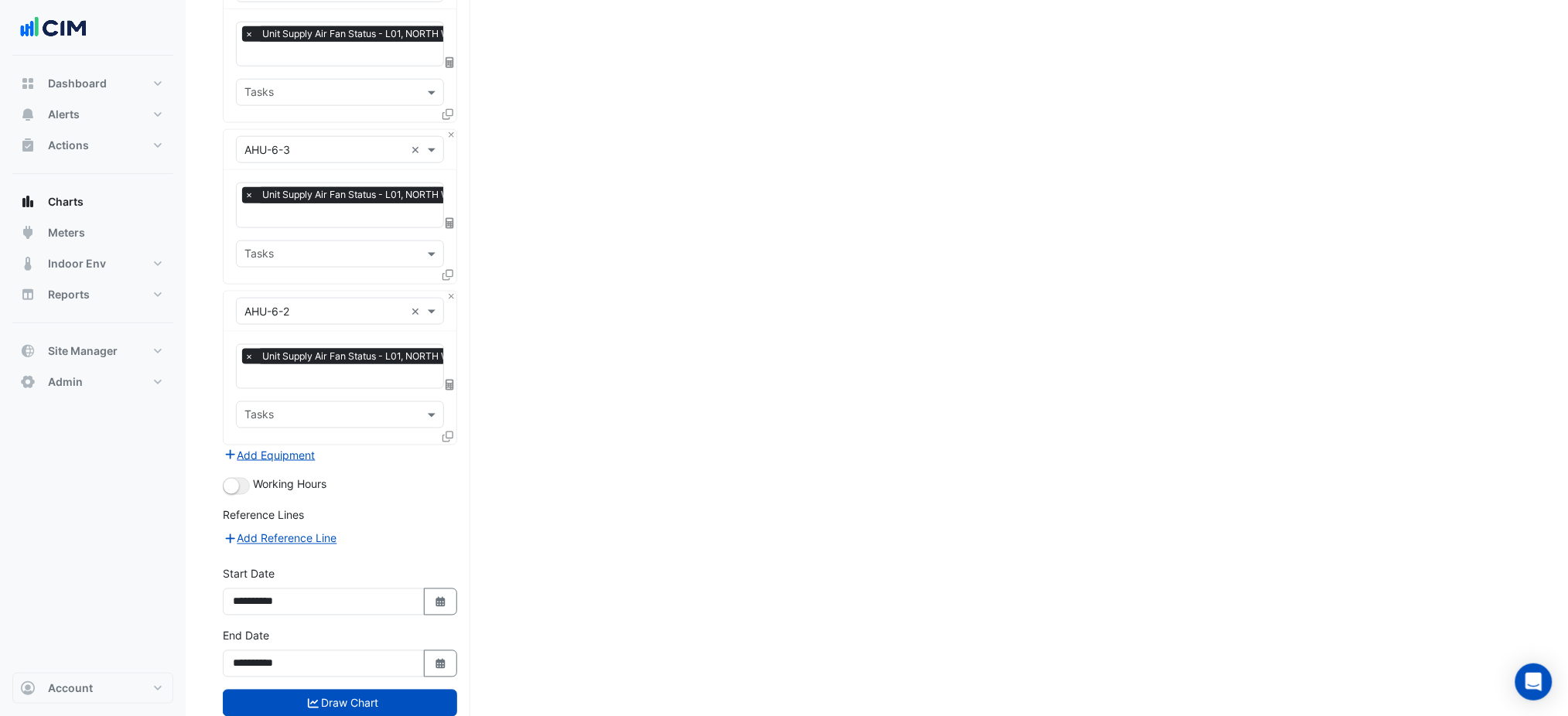
drag, startPoint x: 743, startPoint y: 331, endPoint x: 768, endPoint y: 688, distance: 357.9
click at [239, 478] on button "button" at bounding box center [236, 487] width 27 height 17
click at [367, 645] on div "**********" at bounding box center [339, 659] width 253 height 62
click at [371, 690] on button "Draw Chart" at bounding box center [339, 703] width 234 height 27
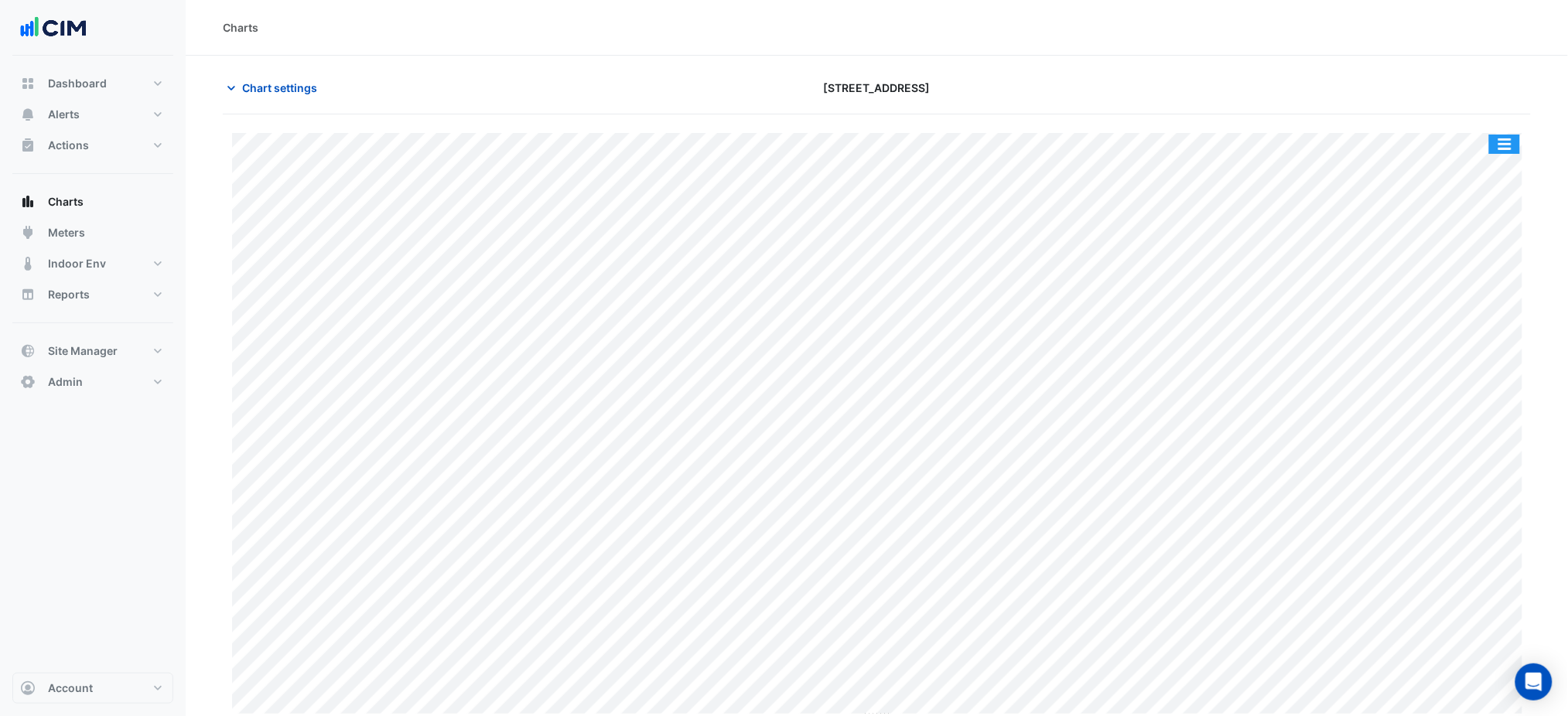
click at [1510, 145] on button "button" at bounding box center [1504, 144] width 31 height 20
drag, startPoint x: 1516, startPoint y: 127, endPoint x: 1502, endPoint y: 135, distance: 16.1
click at [1502, 135] on button "button" at bounding box center [1504, 144] width 31 height 20
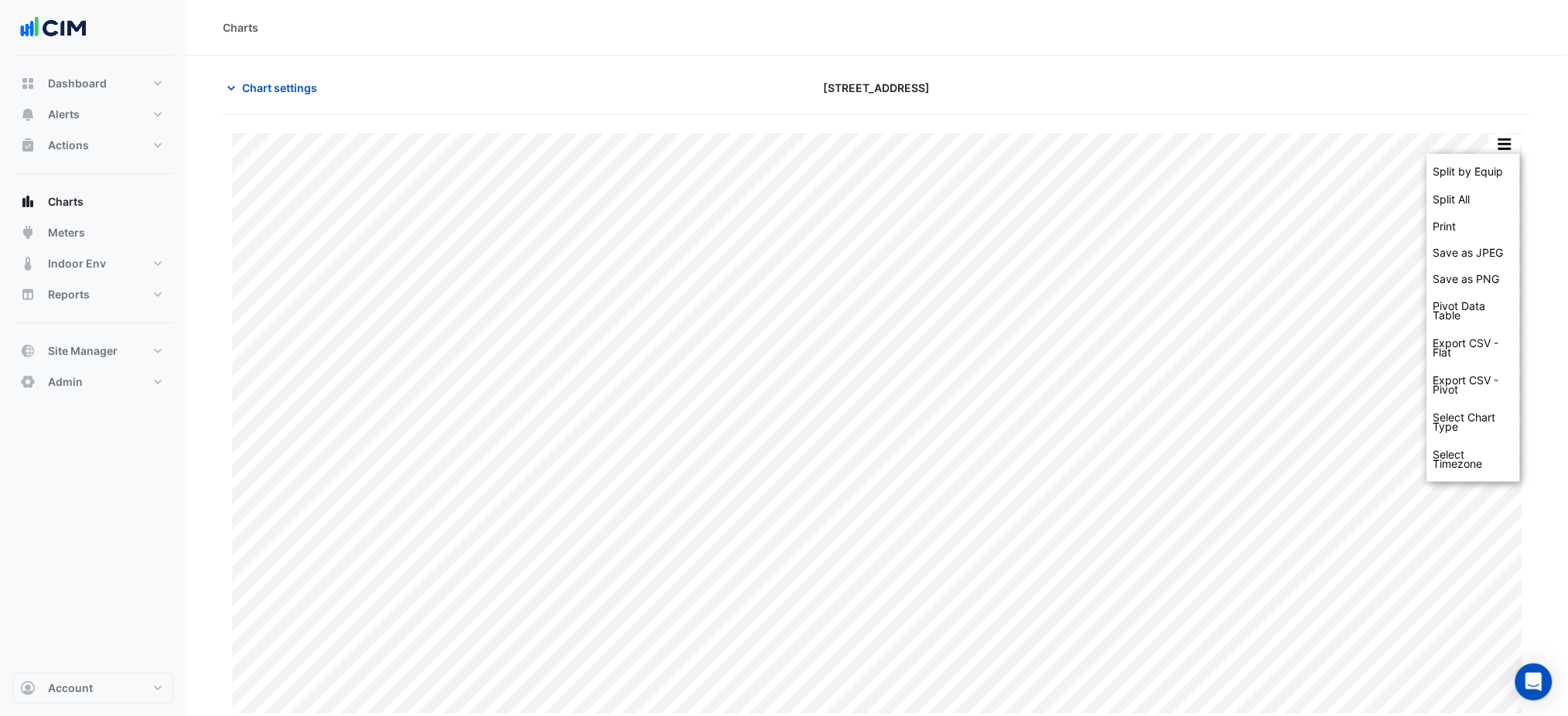
click at [1492, 162] on div "Split by Equip" at bounding box center [1474, 172] width 93 height 28
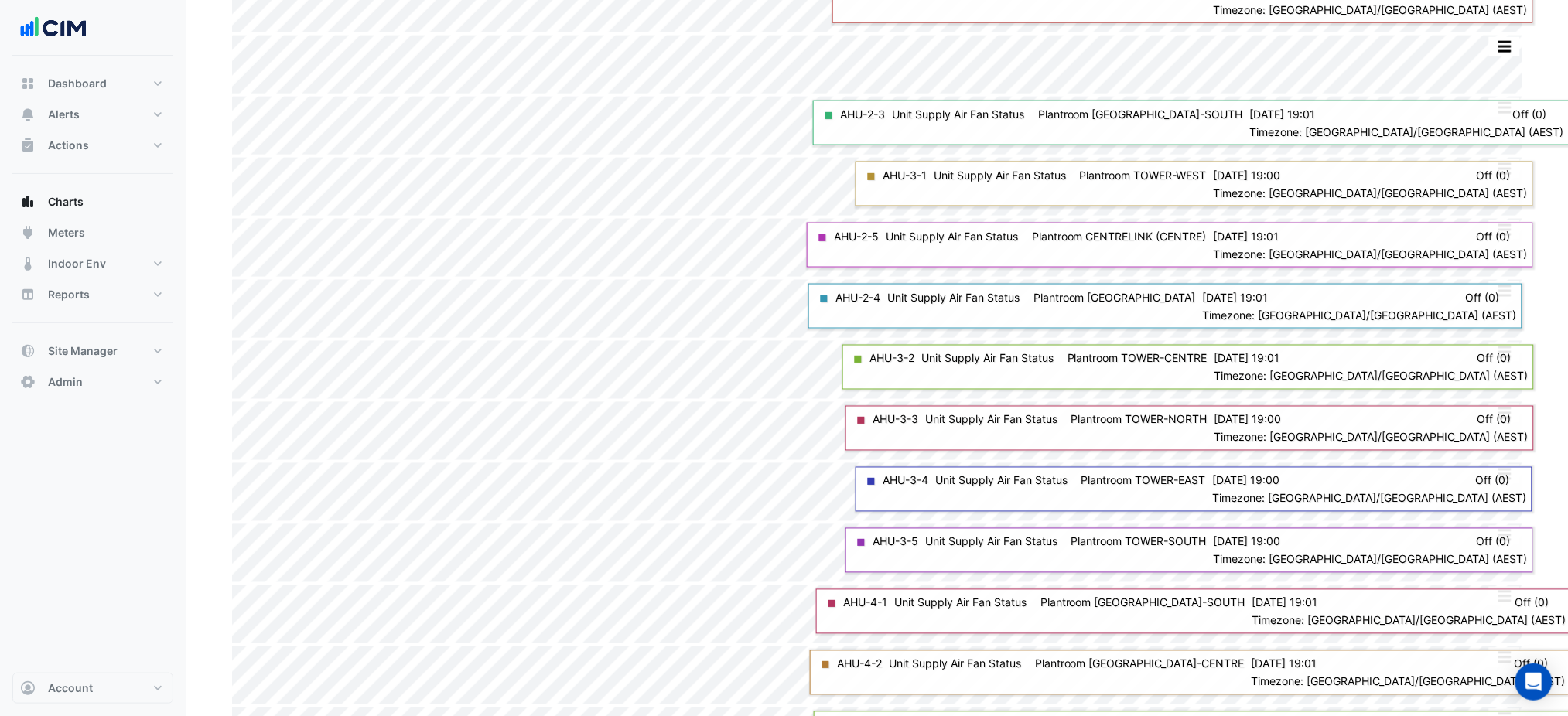
scroll to position [722, 0]
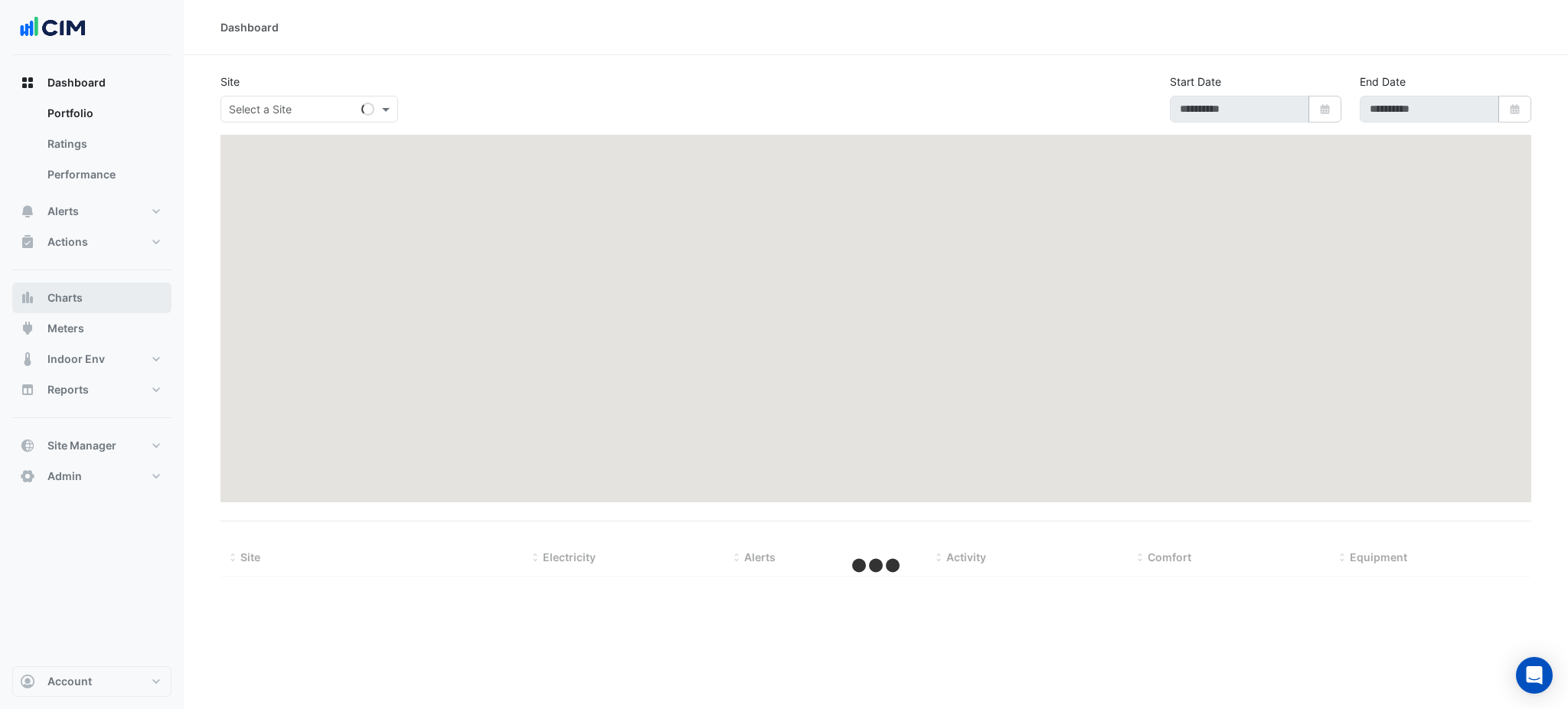
click at [118, 298] on button "Charts" at bounding box center [91, 297] width 160 height 30
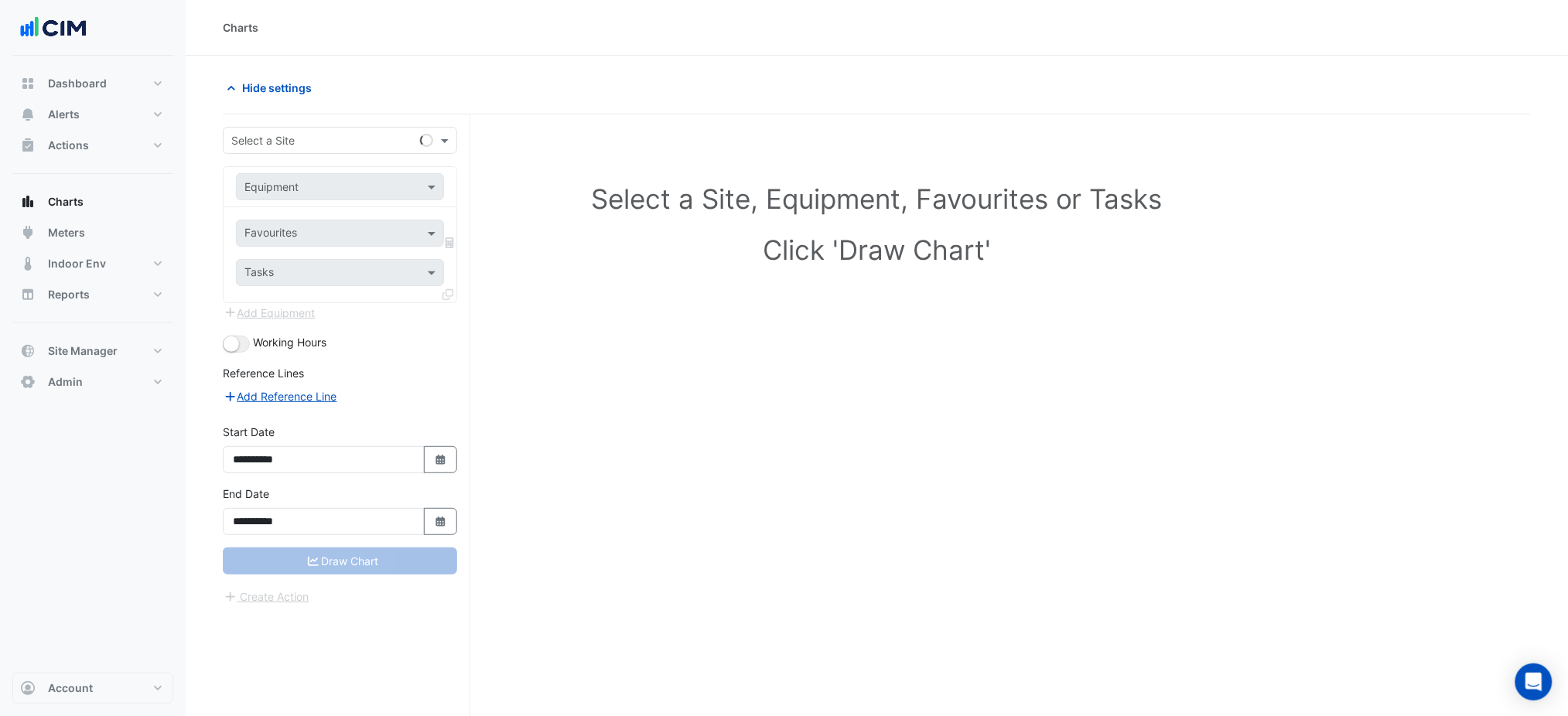
click at [253, 139] on input "text" at bounding box center [324, 141] width 186 height 16
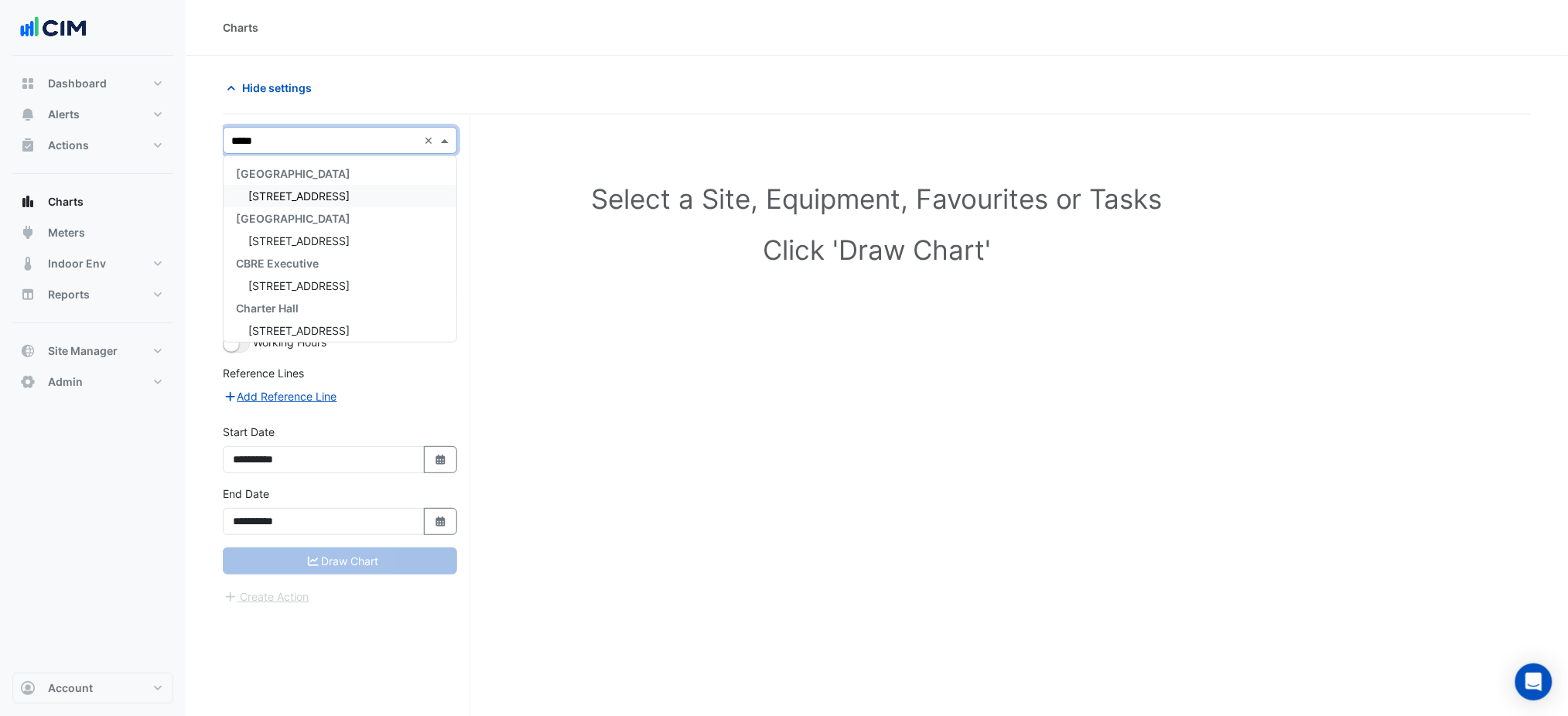
type input "****"
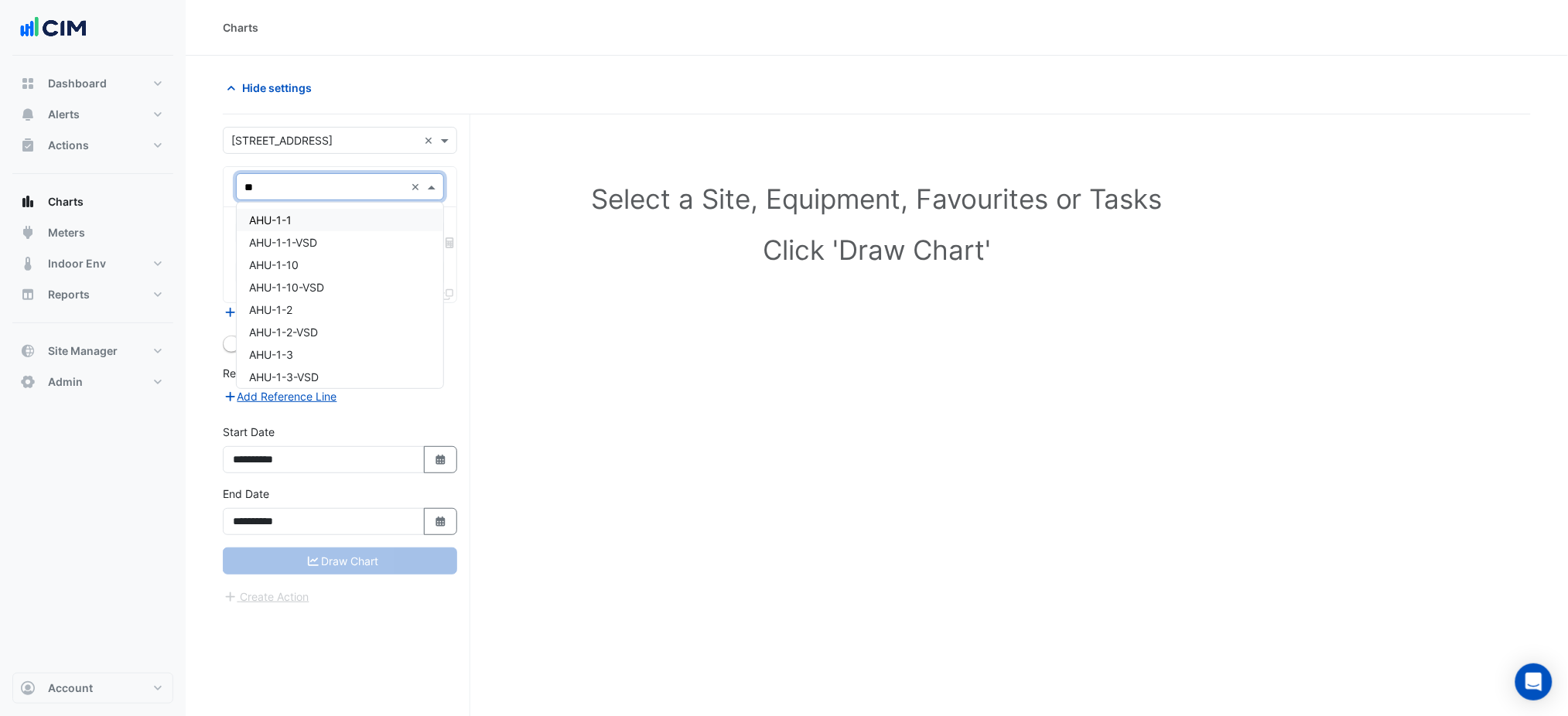
type input "***"
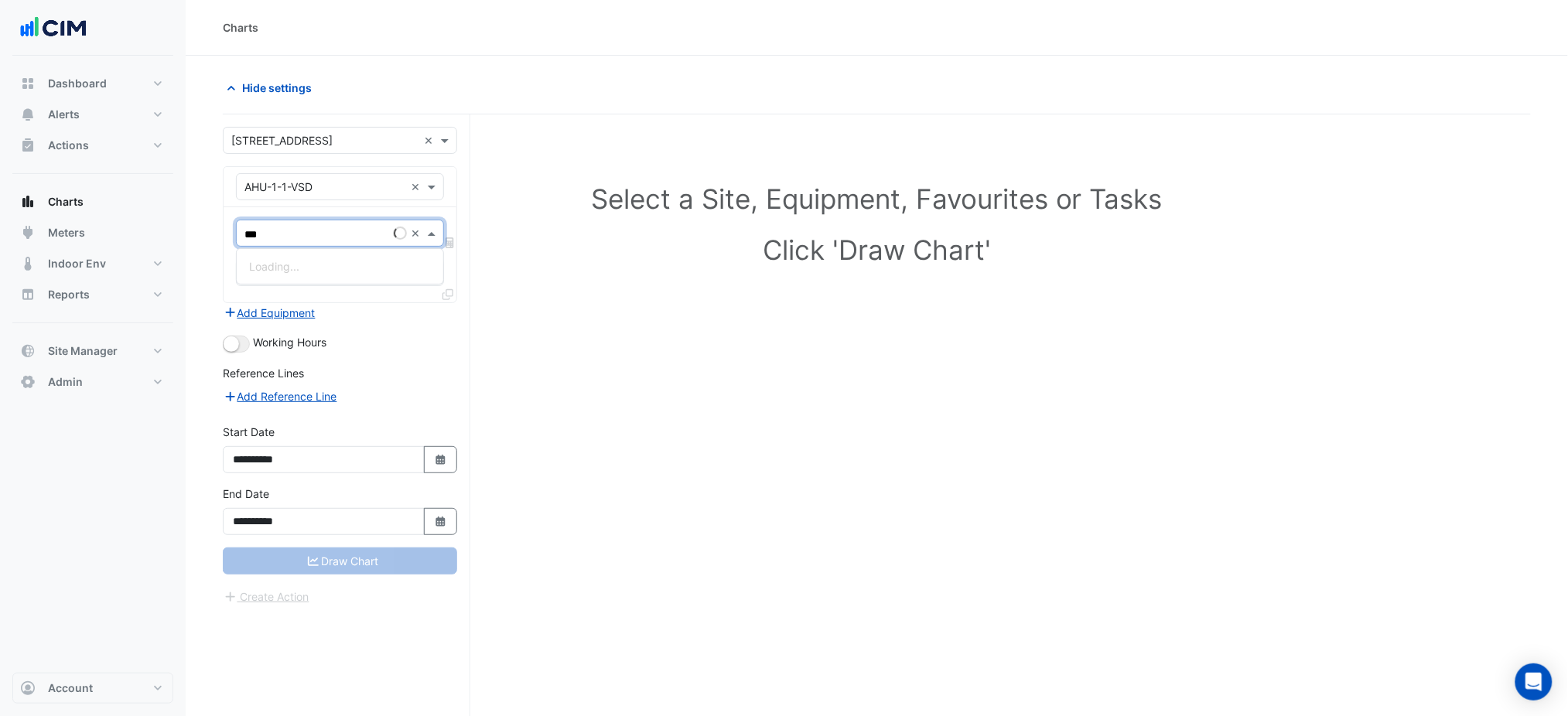
type input "****"
click at [301, 261] on span "VSD Operating Frequency - Plantroom, Plantroom" at bounding box center [375, 267] width 252 height 13
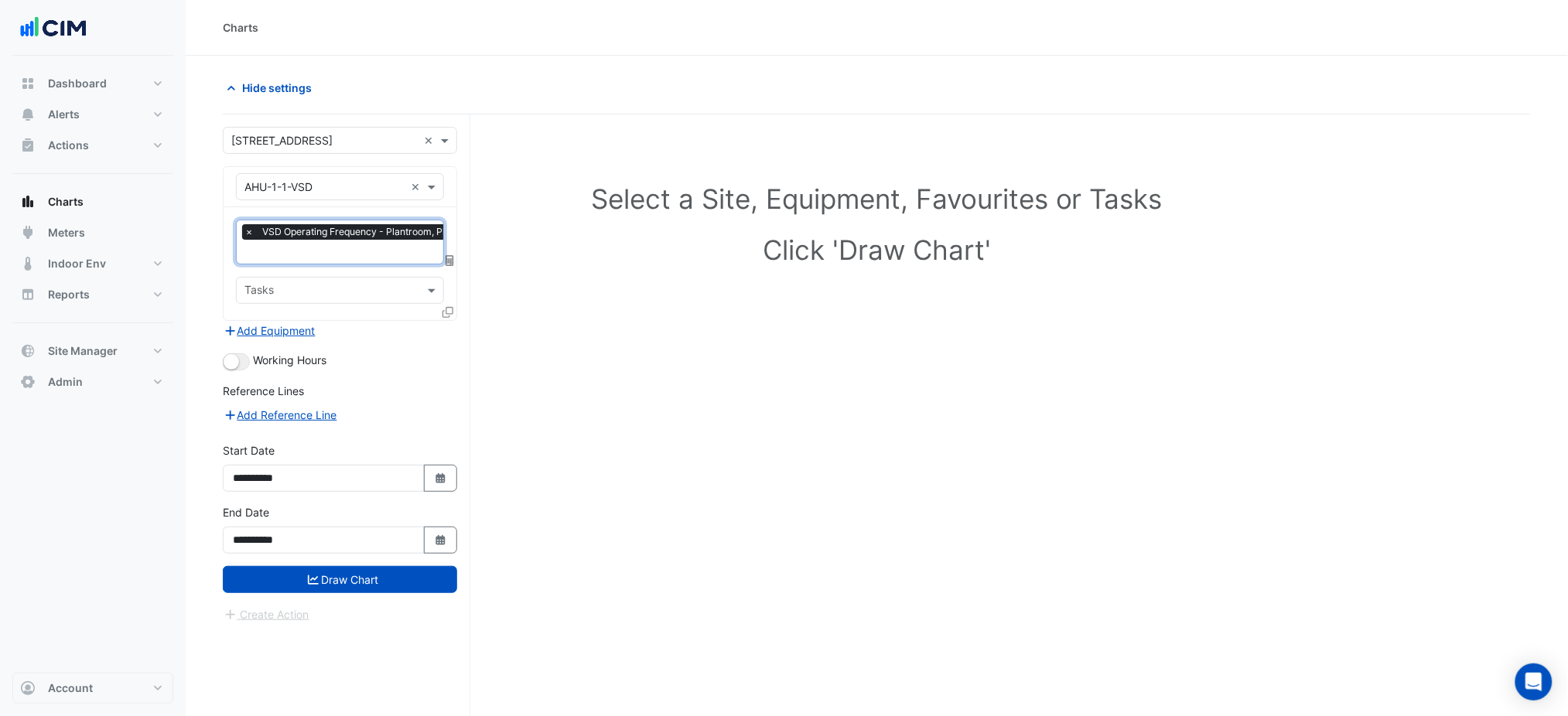
click at [453, 322] on div at bounding box center [449, 315] width 14 height 22
click at [450, 318] on div at bounding box center [449, 315] width 14 height 22
click at [447, 316] on fa-icon at bounding box center [448, 312] width 11 height 13
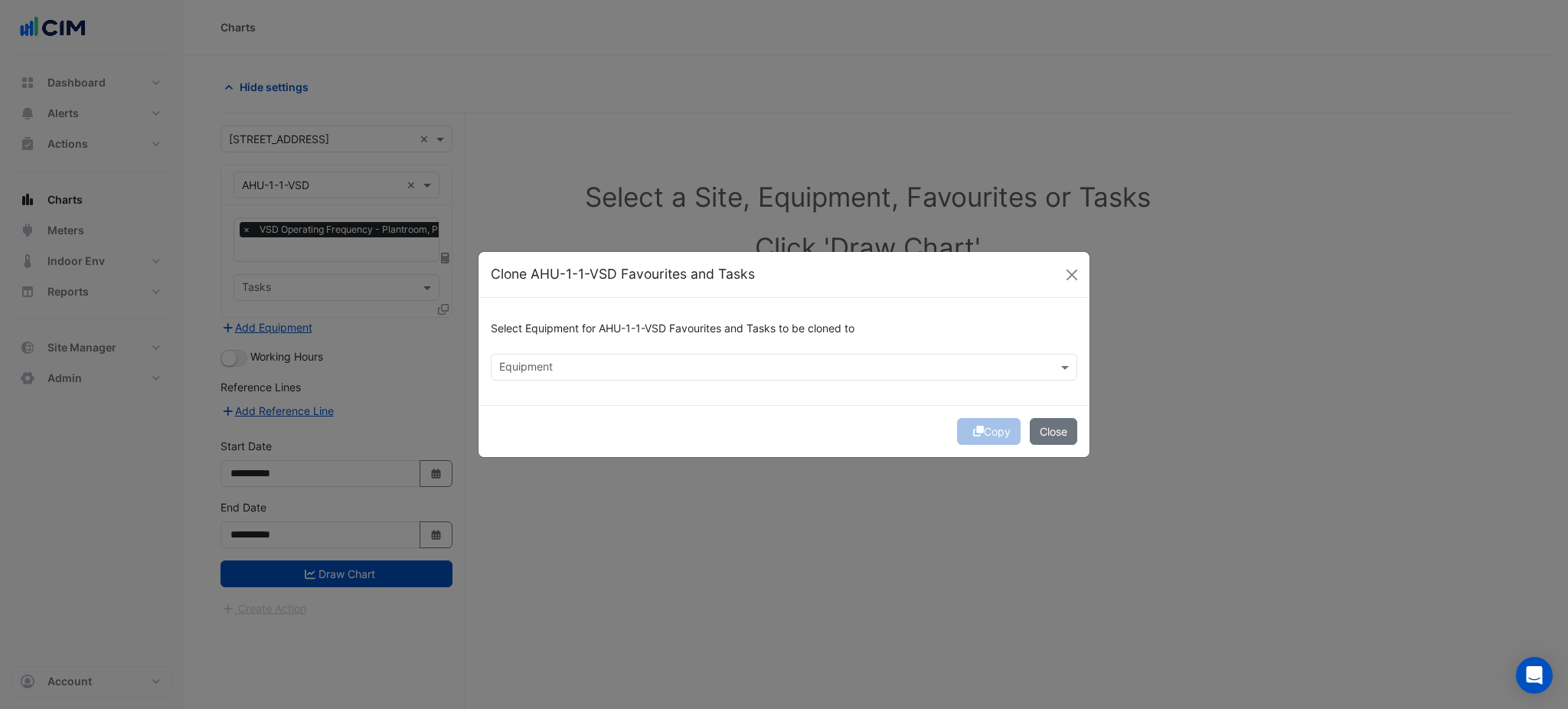
click at [618, 383] on div "Select Equipment for AHU-1-1-VSD Favourites and Tasks to be cloned to Equipment" at bounding box center [784, 352] width 611 height 107
click at [608, 368] on input "text" at bounding box center [775, 368] width 552 height 16
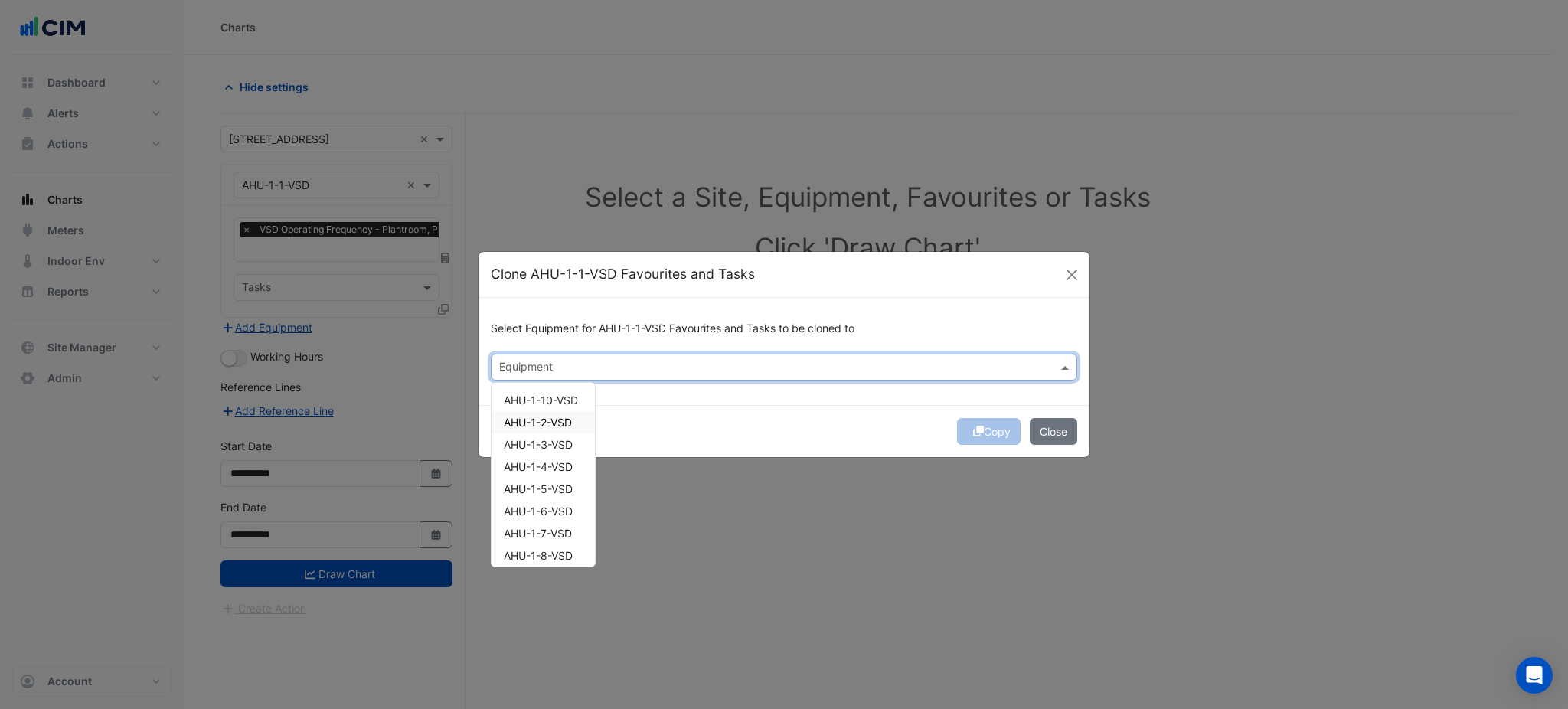
drag, startPoint x: 585, startPoint y: 412, endPoint x: 578, endPoint y: 433, distance: 22.1
click at [584, 413] on div "AHU-1-2-VSD" at bounding box center [544, 423] width 103 height 22
click at [577, 436] on div "AHU-1-3-VSD" at bounding box center [544, 445] width 103 height 22
click at [564, 463] on span "AHU-1-4-VSD" at bounding box center [538, 467] width 69 height 13
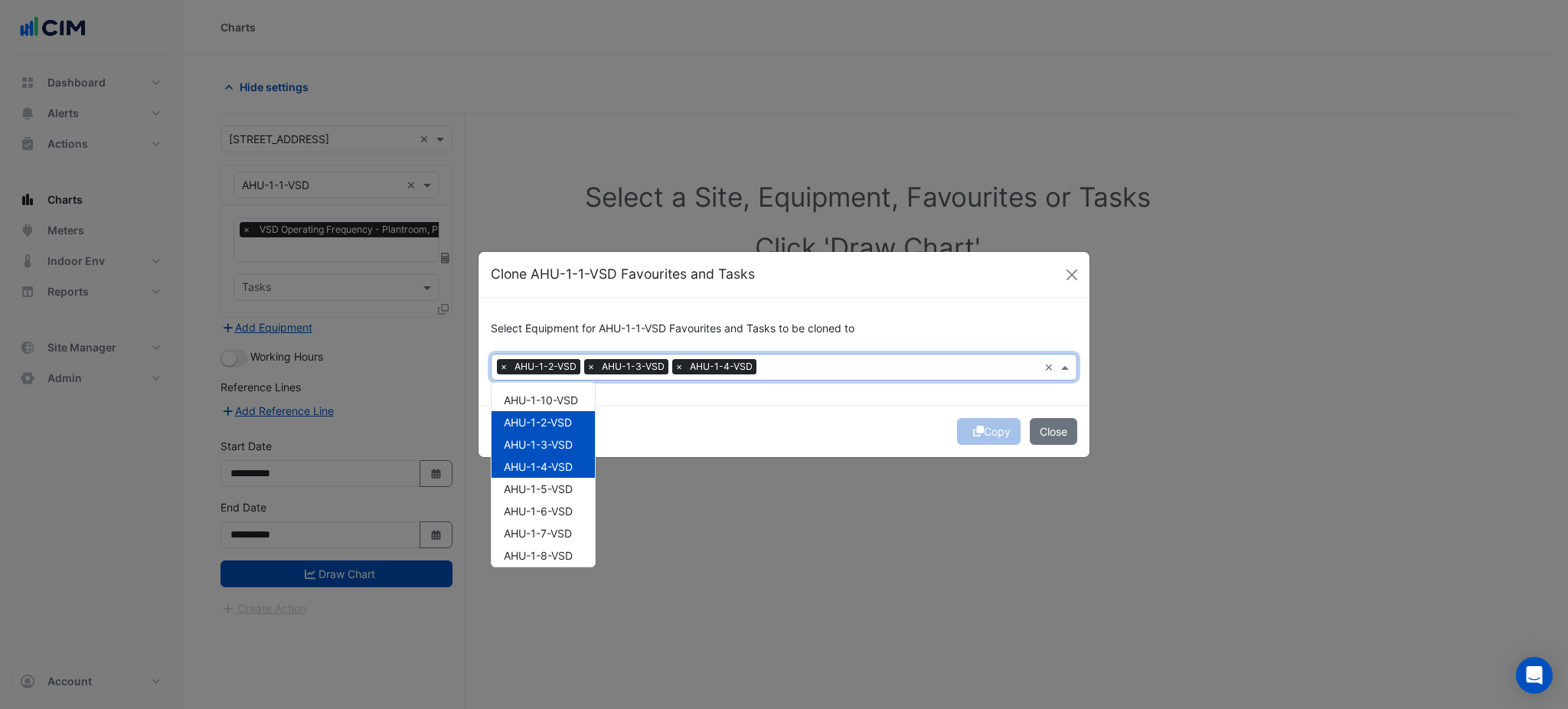
click at [556, 487] on span "AHU-1-5-VSD" at bounding box center [538, 489] width 69 height 13
click at [558, 511] on span "AHU-1-6-VSD" at bounding box center [538, 511] width 69 height 13
click at [558, 536] on span "AHU-1-7-VSD" at bounding box center [538, 534] width 68 height 13
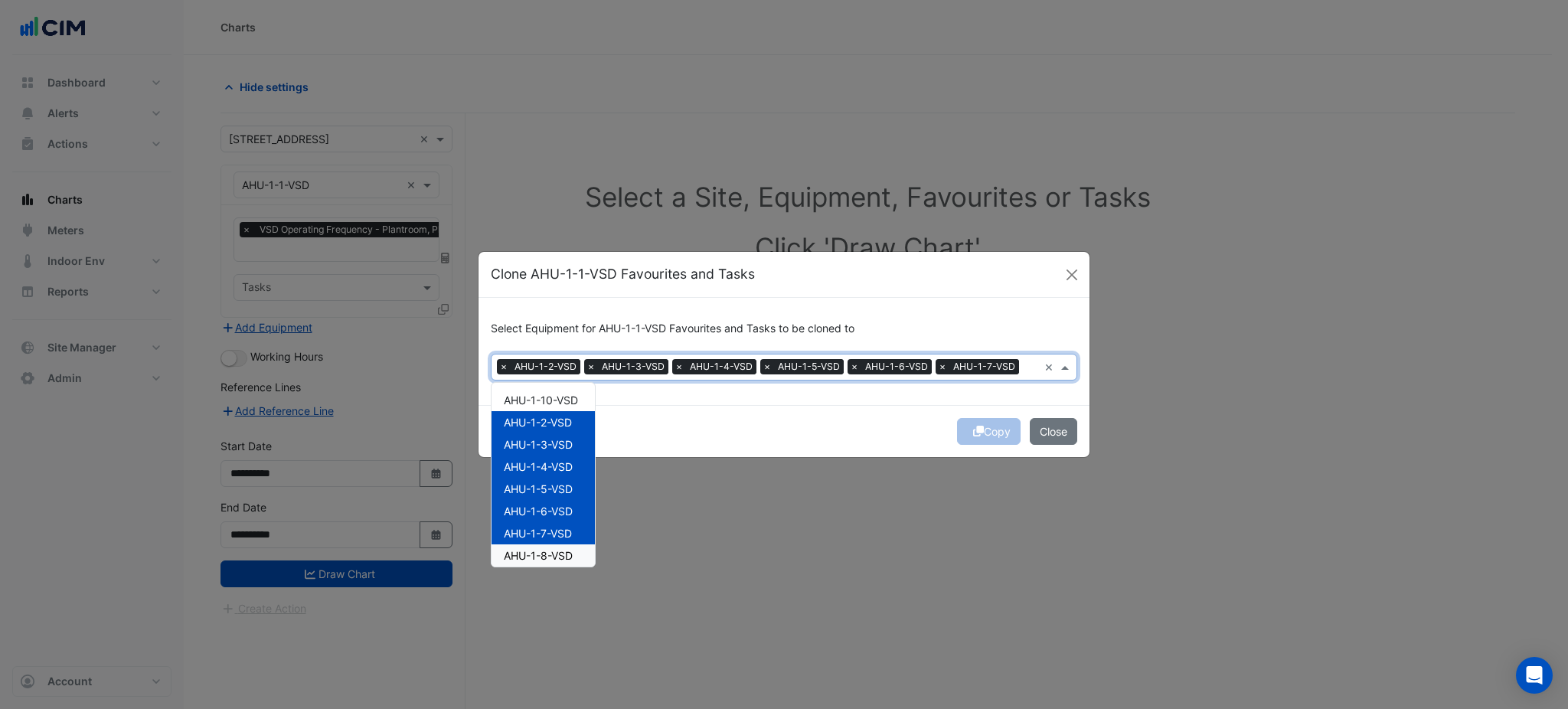
click at [558, 559] on span "AHU-1-8-VSD" at bounding box center [538, 556] width 69 height 13
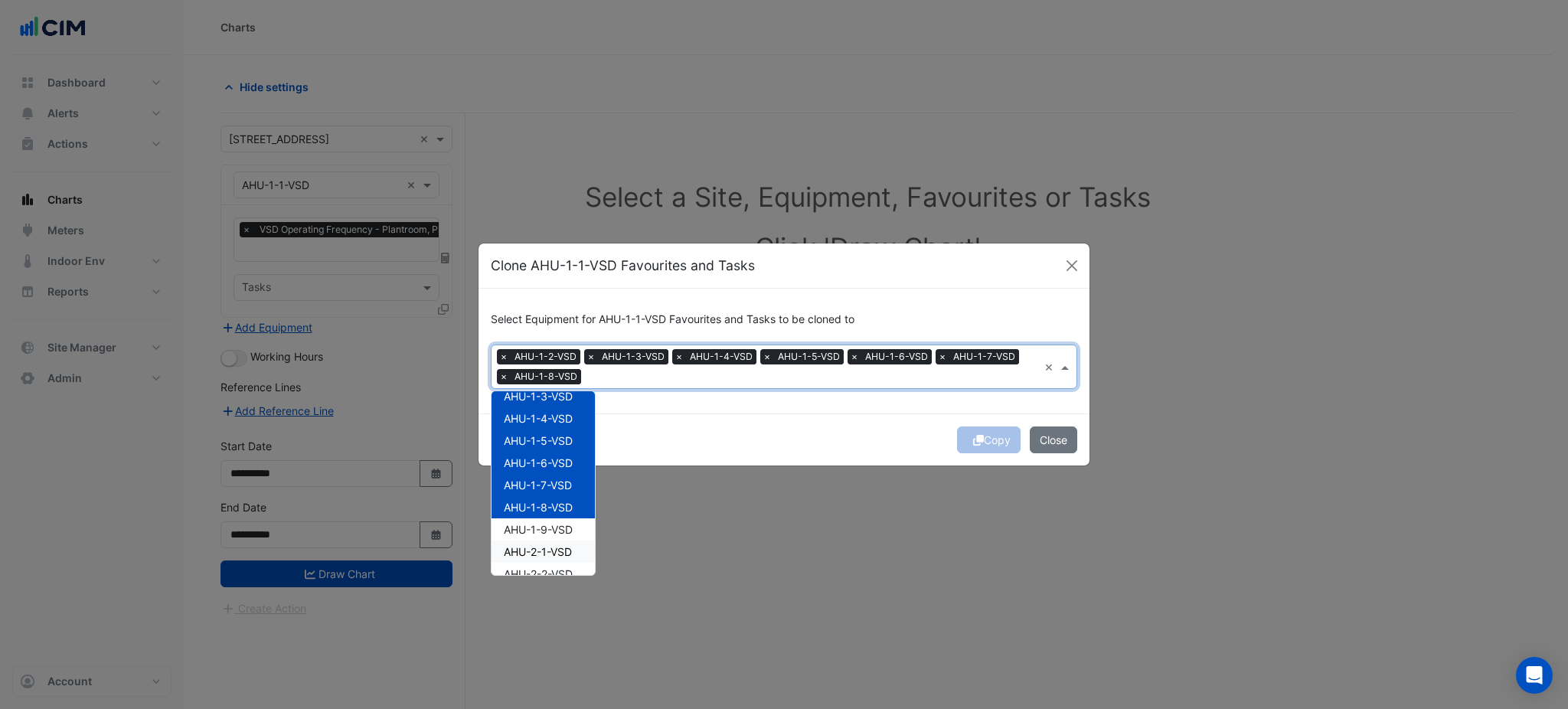
scroll to position [102, 0]
click at [562, 488] on span "AHU-1-9-VSD" at bounding box center [538, 485] width 69 height 13
click at [562, 506] on span "AHU-2-1-VSD" at bounding box center [538, 507] width 68 height 13
click at [556, 526] on span "AHU-2-2-VSD" at bounding box center [538, 529] width 69 height 13
drag, startPoint x: 554, startPoint y: 547, endPoint x: 556, endPoint y: 538, distance: 9.2
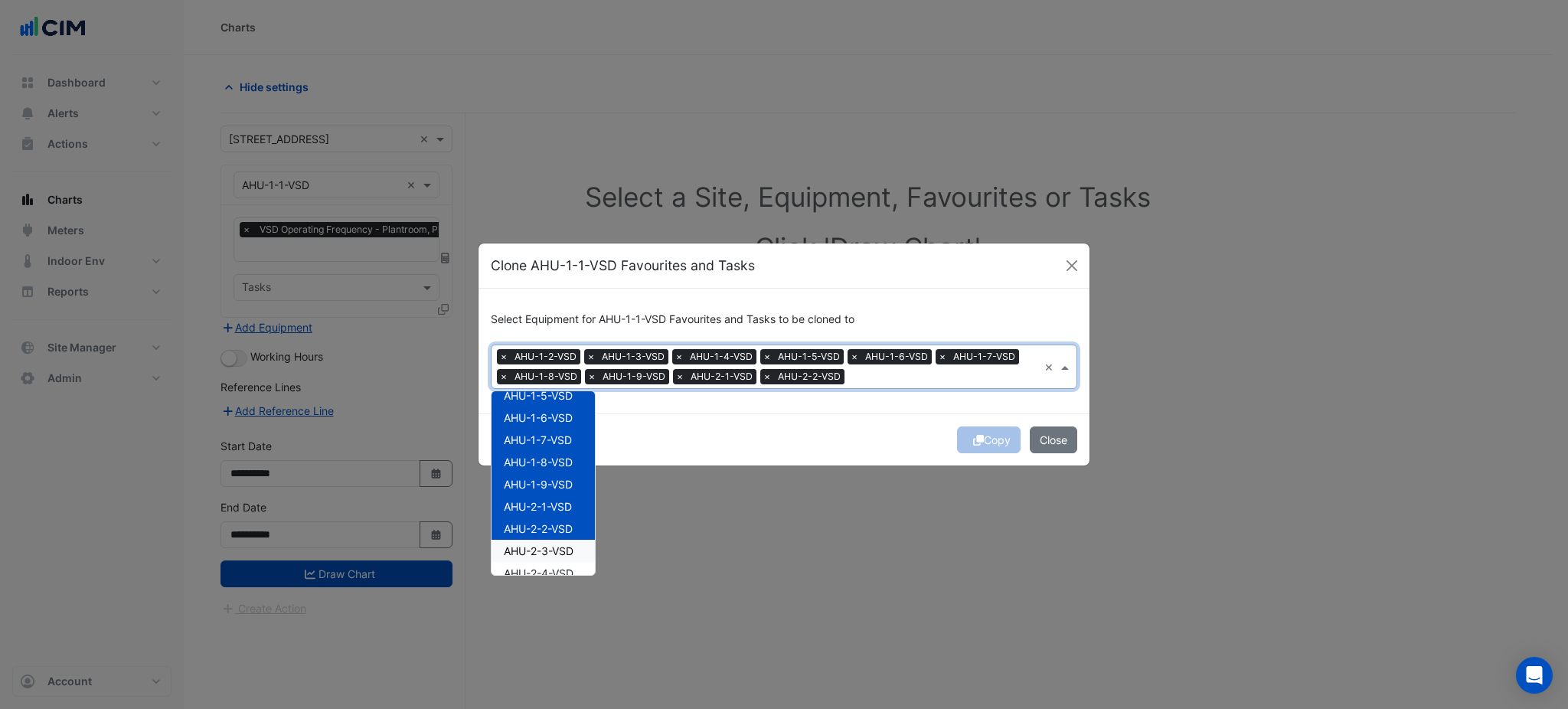
click at [554, 548] on span "AHU-2-3-VSD" at bounding box center [539, 551] width 70 height 13
click at [560, 511] on span "AHU-2-1-VSD" at bounding box center [538, 507] width 68 height 13
drag, startPoint x: 560, startPoint y: 528, endPoint x: 557, endPoint y: 547, distance: 19.2
click at [560, 528] on span "AHU-2-2-VSD" at bounding box center [538, 529] width 69 height 13
click at [557, 548] on span "AHU-2-3-VSD" at bounding box center [539, 551] width 70 height 13
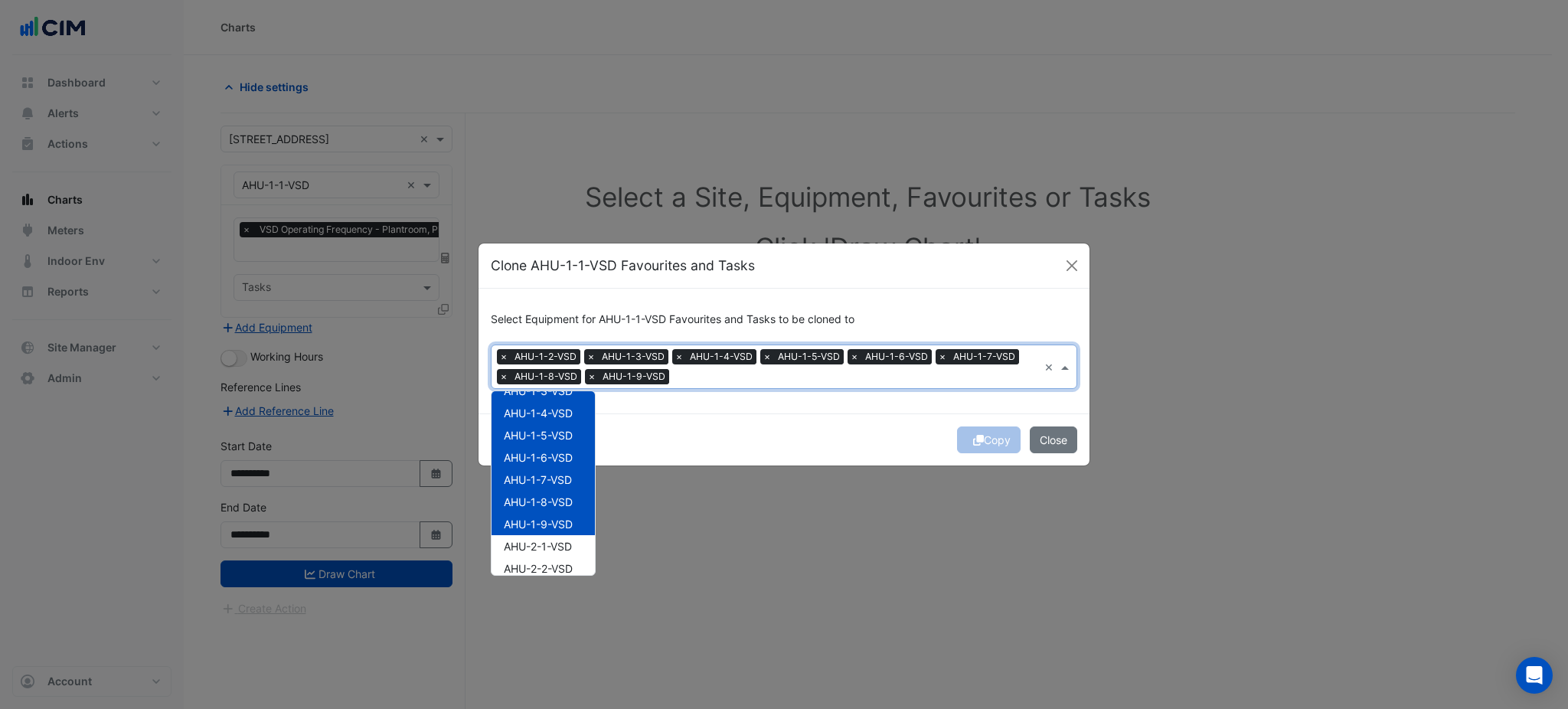
scroll to position [0, 0]
click at [555, 415] on span "AHU-1-10-VSD" at bounding box center [541, 409] width 74 height 13
click at [556, 511] on span "AHU-2-1-VSD" at bounding box center [538, 507] width 68 height 13
click at [556, 531] on span "AHU-2-2-VSD" at bounding box center [538, 529] width 69 height 13
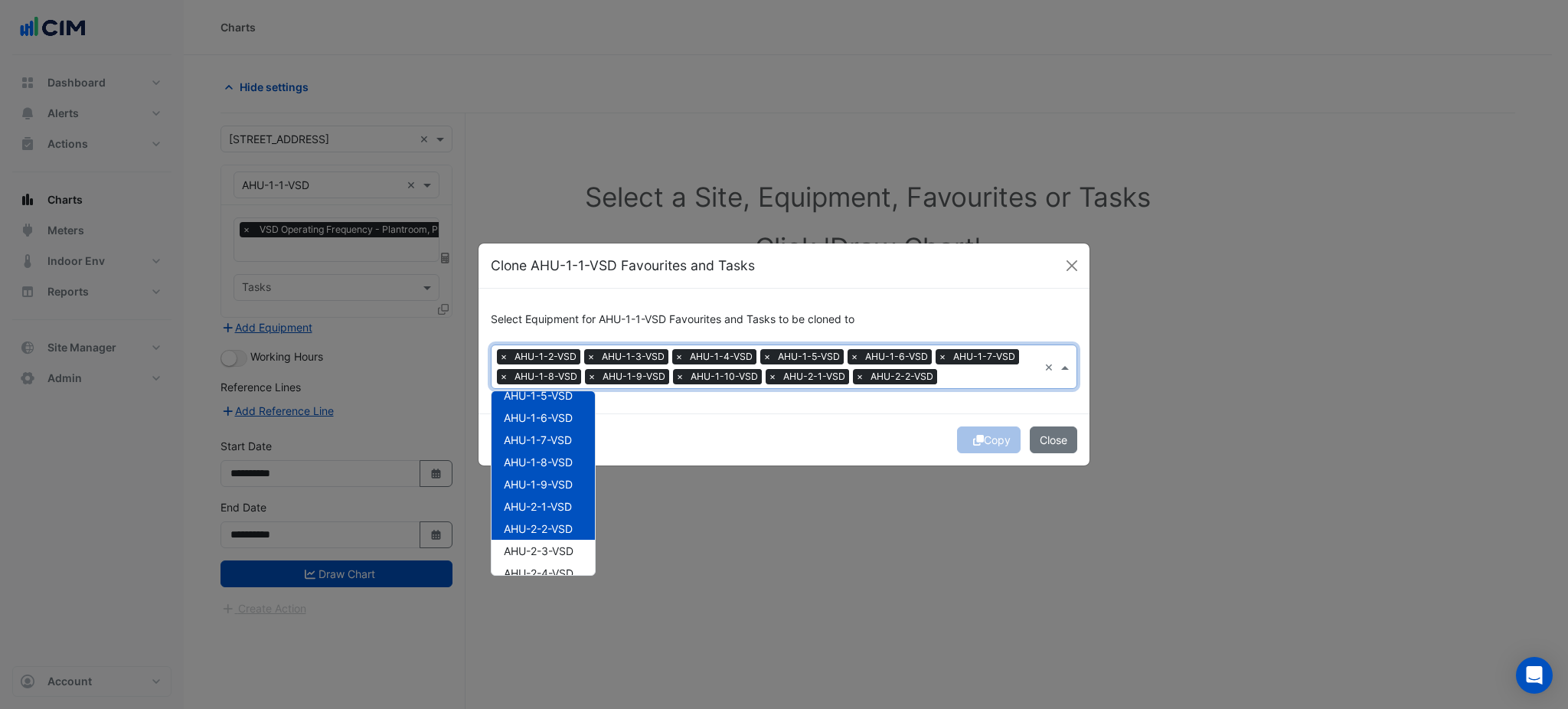
click at [560, 549] on span "AHU-2-3-VSD" at bounding box center [539, 551] width 70 height 13
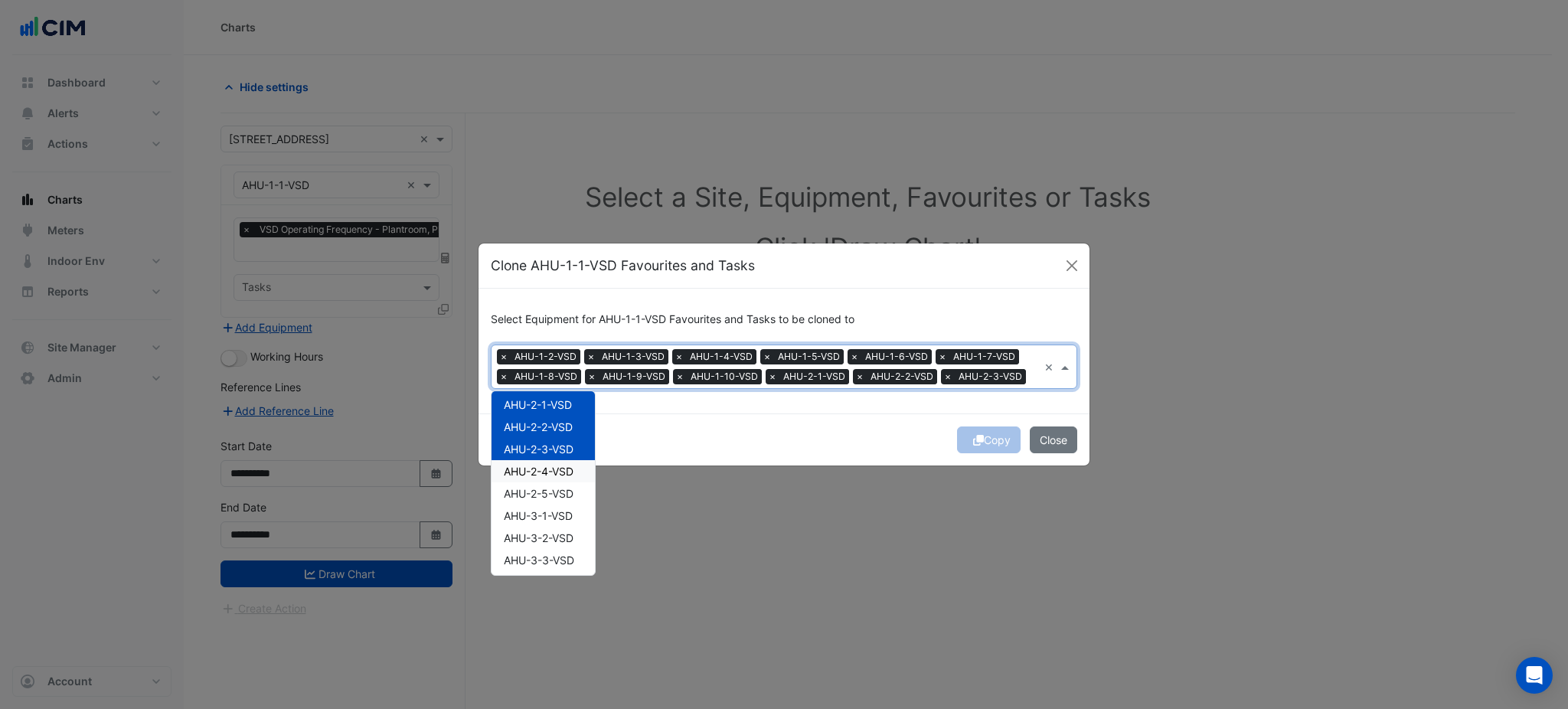
click at [560, 465] on span "AHU-2-4-VSD" at bounding box center [539, 472] width 70 height 13
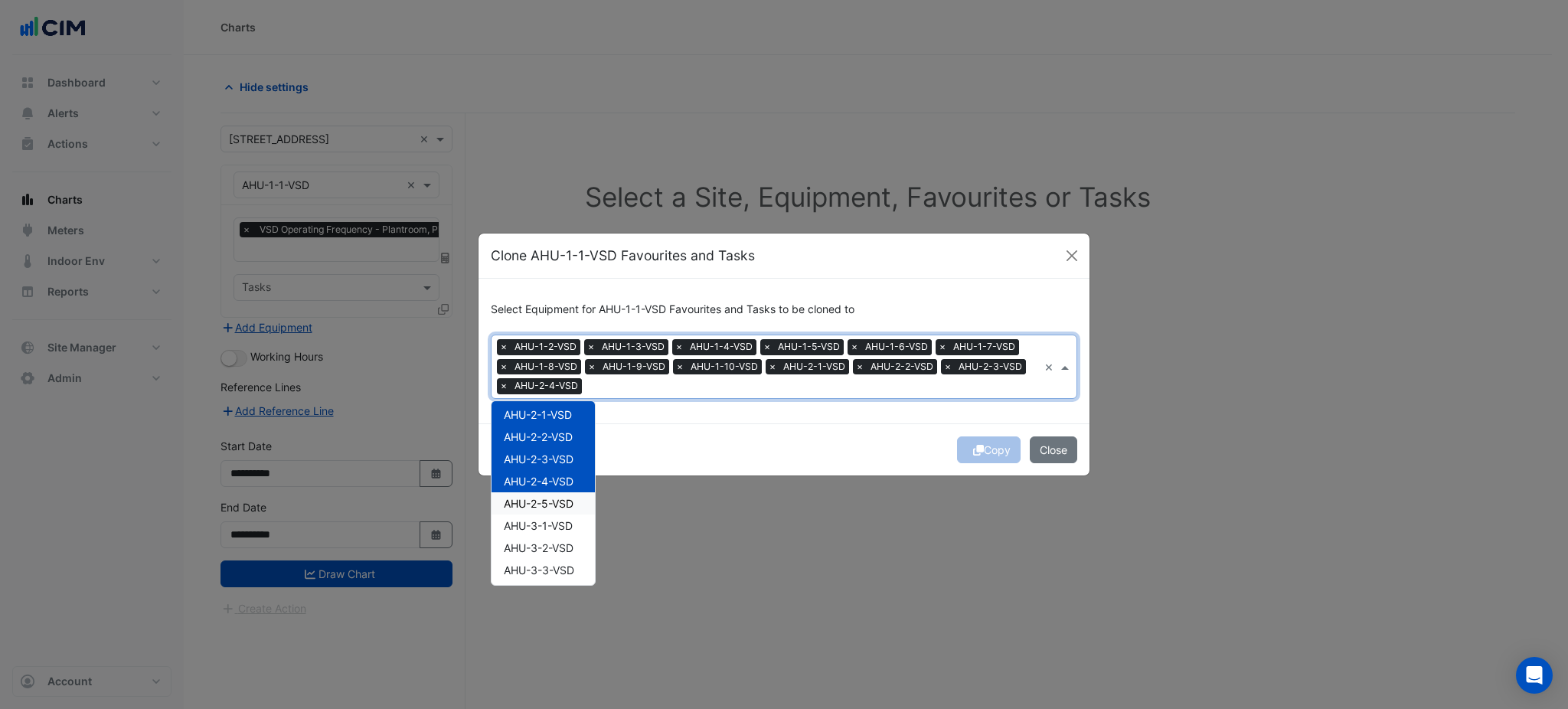
drag, startPoint x: 556, startPoint y: 493, endPoint x: 555, endPoint y: 522, distance: 29.0
click at [556, 496] on div "AHU-2-5-VSD" at bounding box center [544, 504] width 103 height 22
click at [555, 522] on span "AHU-3-1-VSD" at bounding box center [538, 526] width 69 height 13
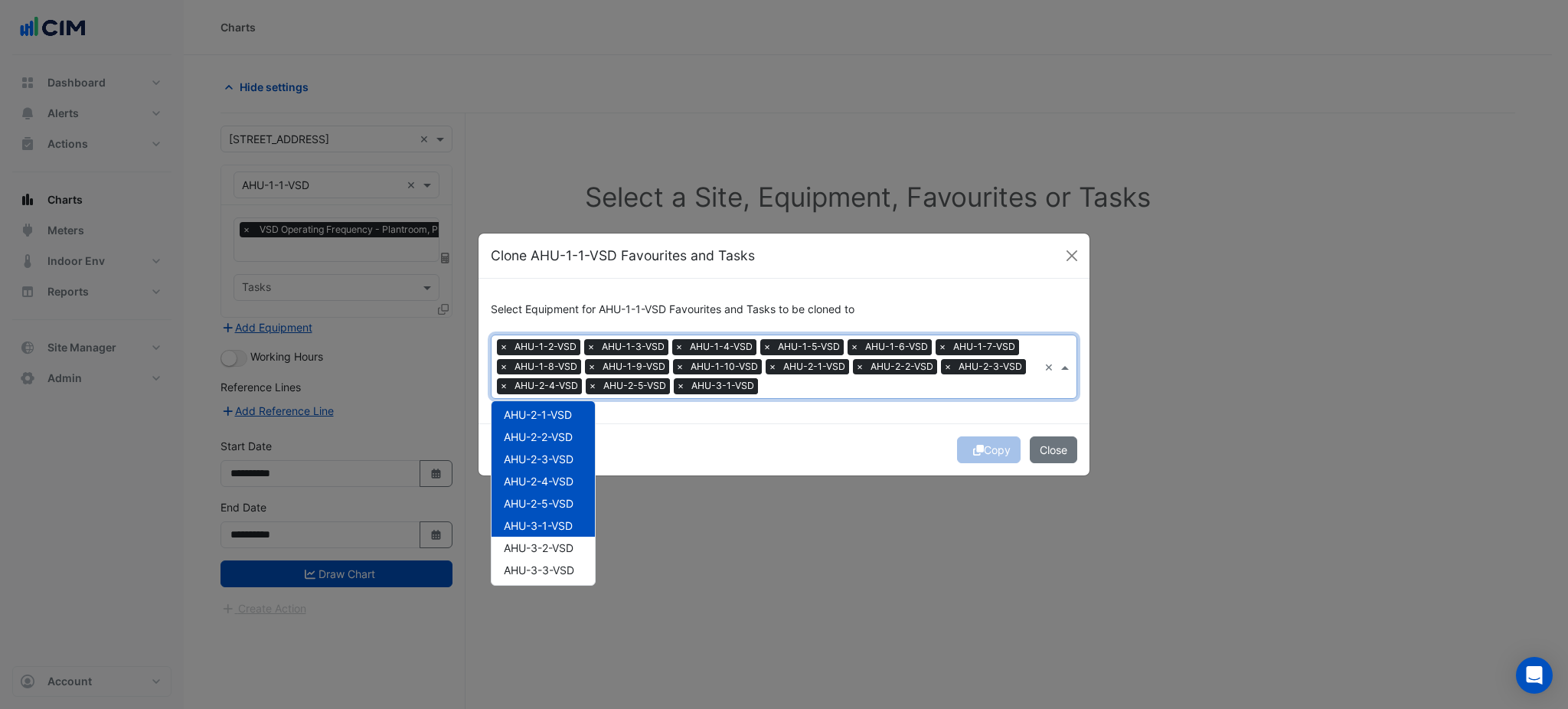
click at [550, 544] on span "AHU-3-2-VSD" at bounding box center [539, 548] width 70 height 13
click at [544, 562] on div "AHU-3-3-VSD" at bounding box center [544, 571] width 103 height 22
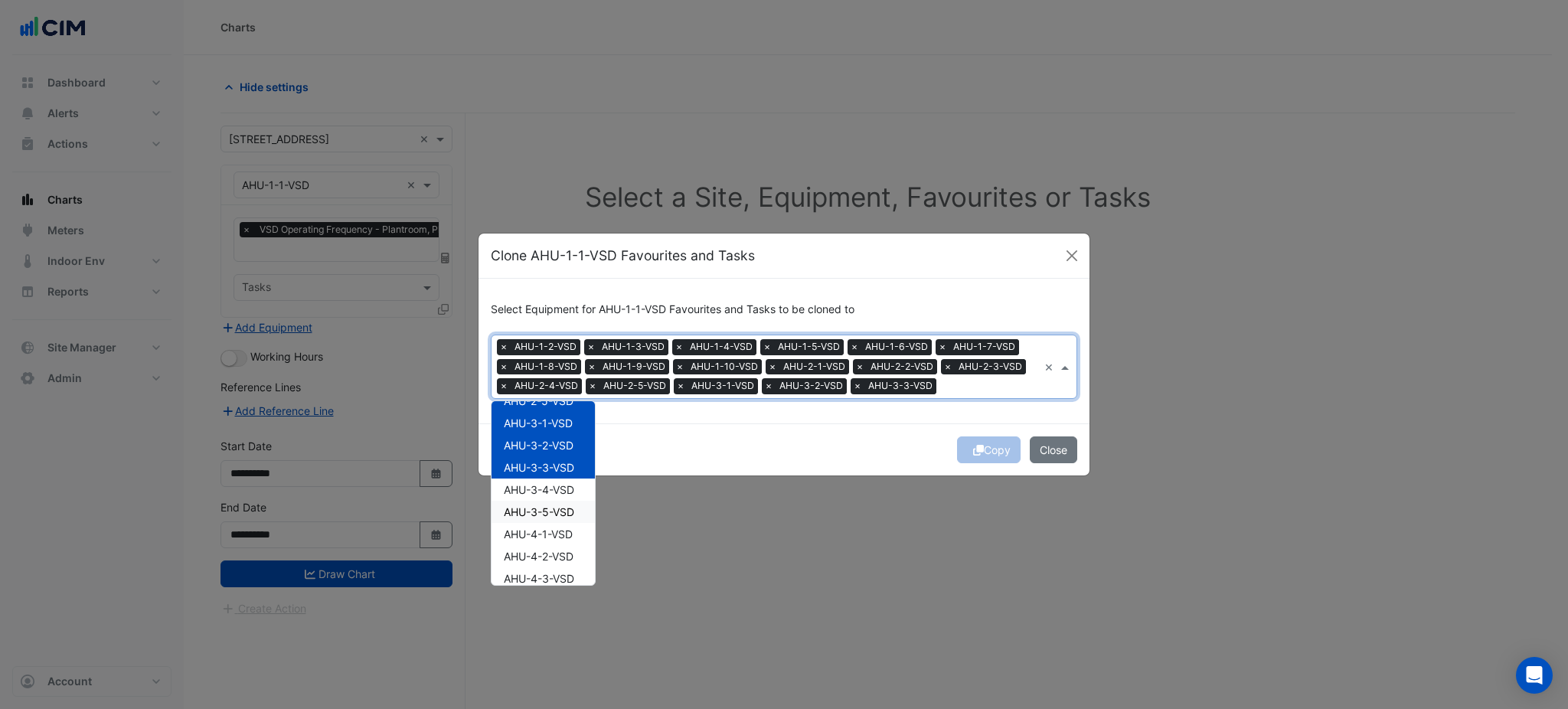
click at [557, 498] on div "AHU-3-4-VSD" at bounding box center [544, 490] width 103 height 22
click at [557, 511] on span "AHU-3-5-VSD" at bounding box center [539, 512] width 70 height 13
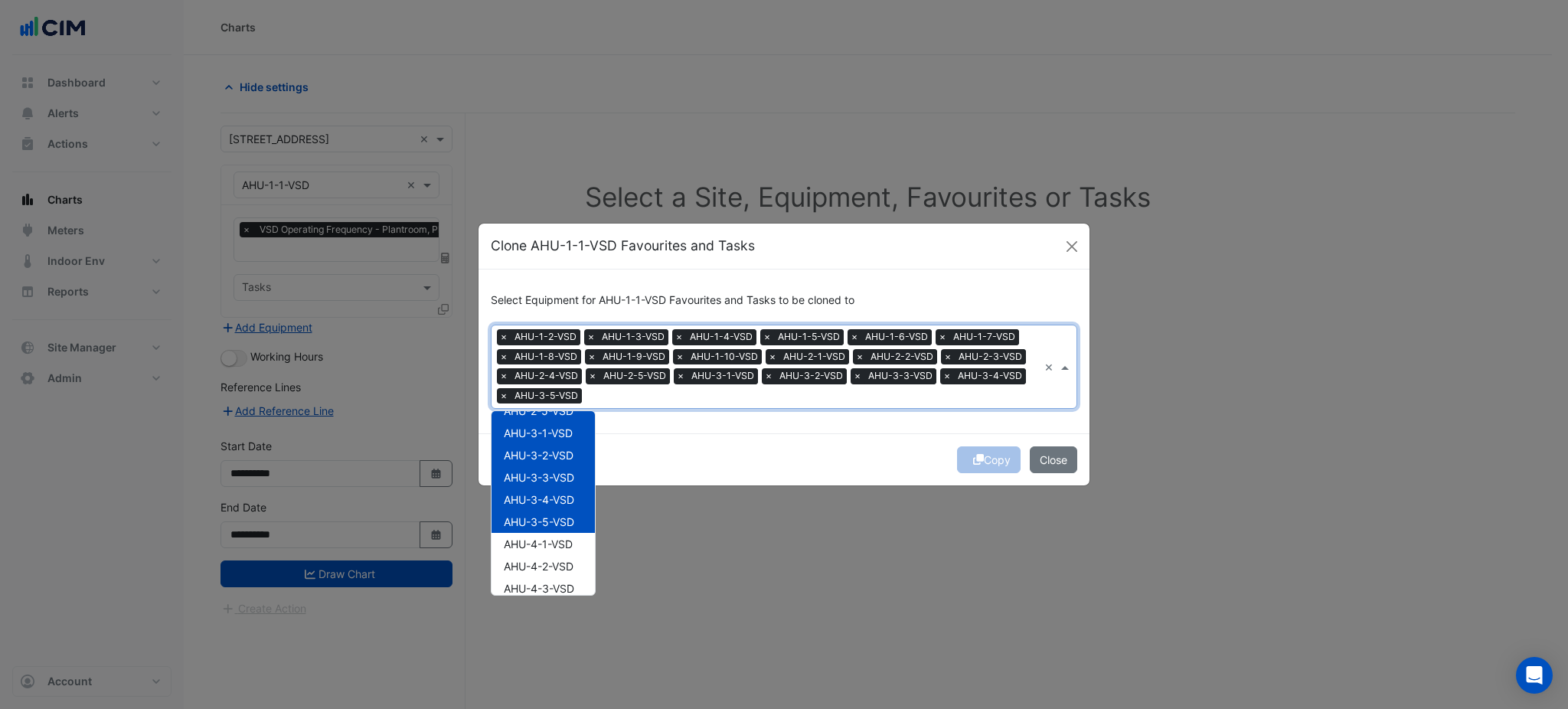
click at [552, 549] on span "AHU-4-1-VSD" at bounding box center [538, 544] width 69 height 13
drag, startPoint x: 554, startPoint y: 562, endPoint x: 555, endPoint y: 571, distance: 9.1
click at [554, 563] on span "AHU-4-2-VSD" at bounding box center [539, 567] width 70 height 13
click at [556, 583] on span "AHU-4-3-VSD" at bounding box center [539, 589] width 70 height 13
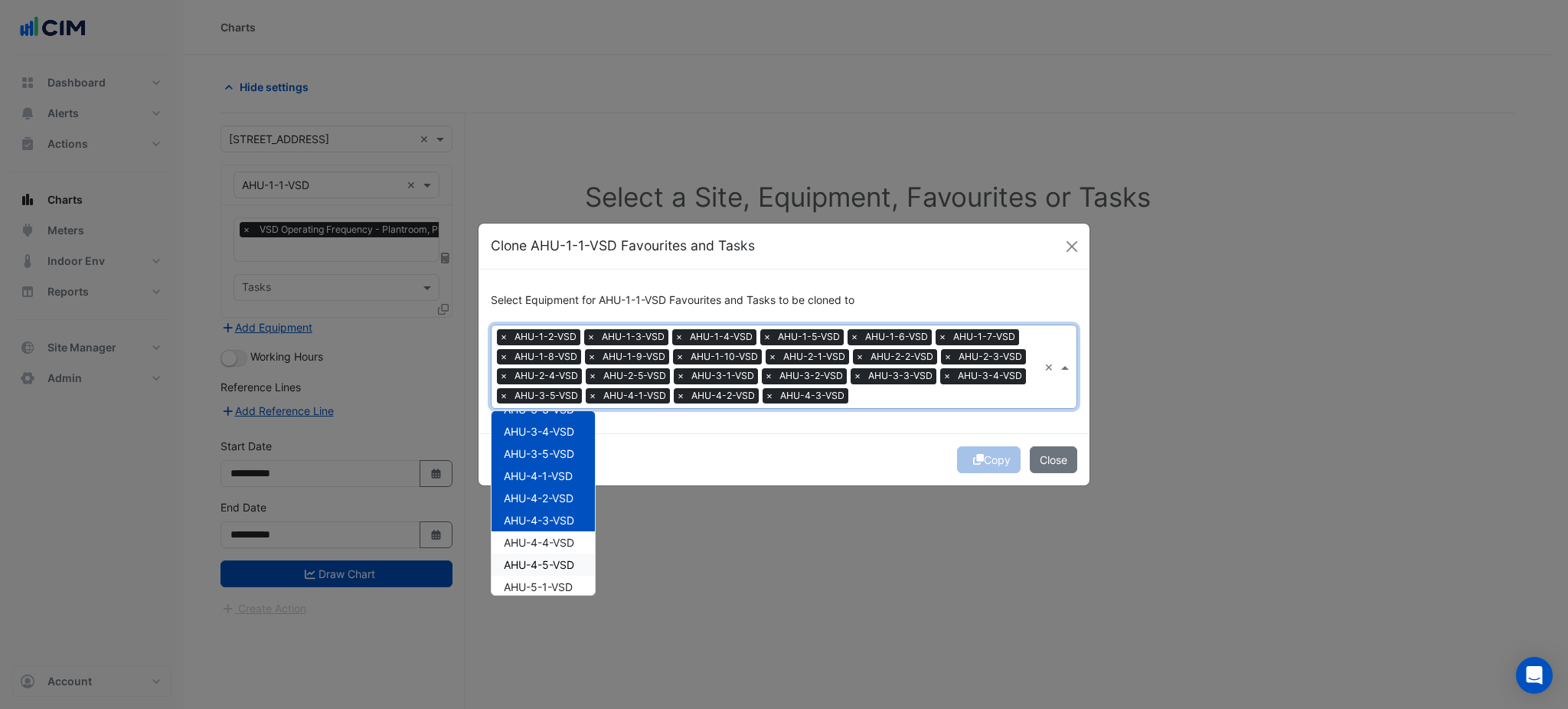
scroll to position [408, 0]
click at [565, 520] on div "AHU-4-5-VSD" at bounding box center [544, 531] width 103 height 22
click at [564, 527] on span "AHU-4-5-VSD" at bounding box center [539, 531] width 70 height 13
click at [564, 511] on span "AHU-4-4-VSD" at bounding box center [539, 509] width 70 height 13
click at [564, 533] on span "AHU-4-5-VSD" at bounding box center [539, 531] width 70 height 13
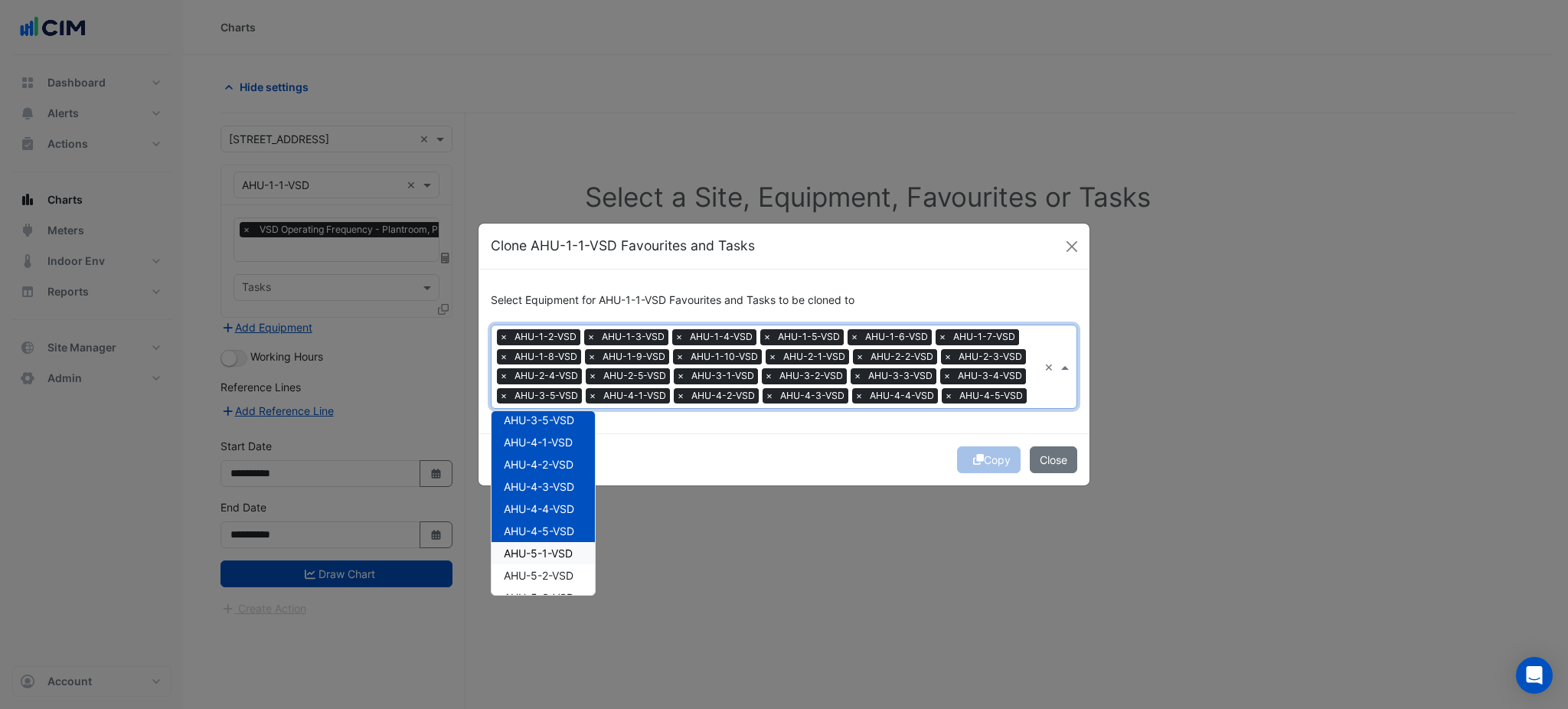
click at [560, 552] on span "AHU-5-1-VSD" at bounding box center [538, 553] width 69 height 13
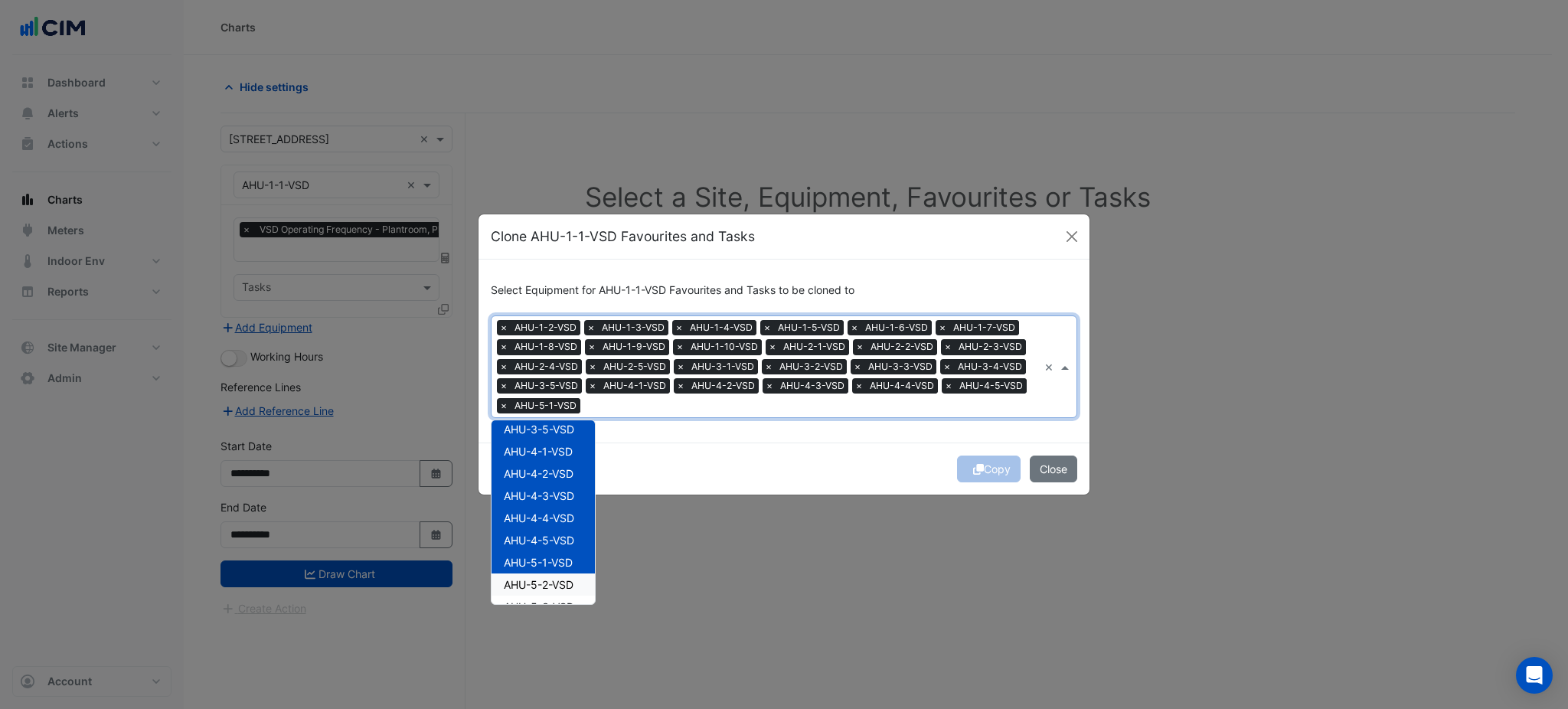
click at [554, 586] on span "AHU-5-2-VSD" at bounding box center [539, 584] width 70 height 13
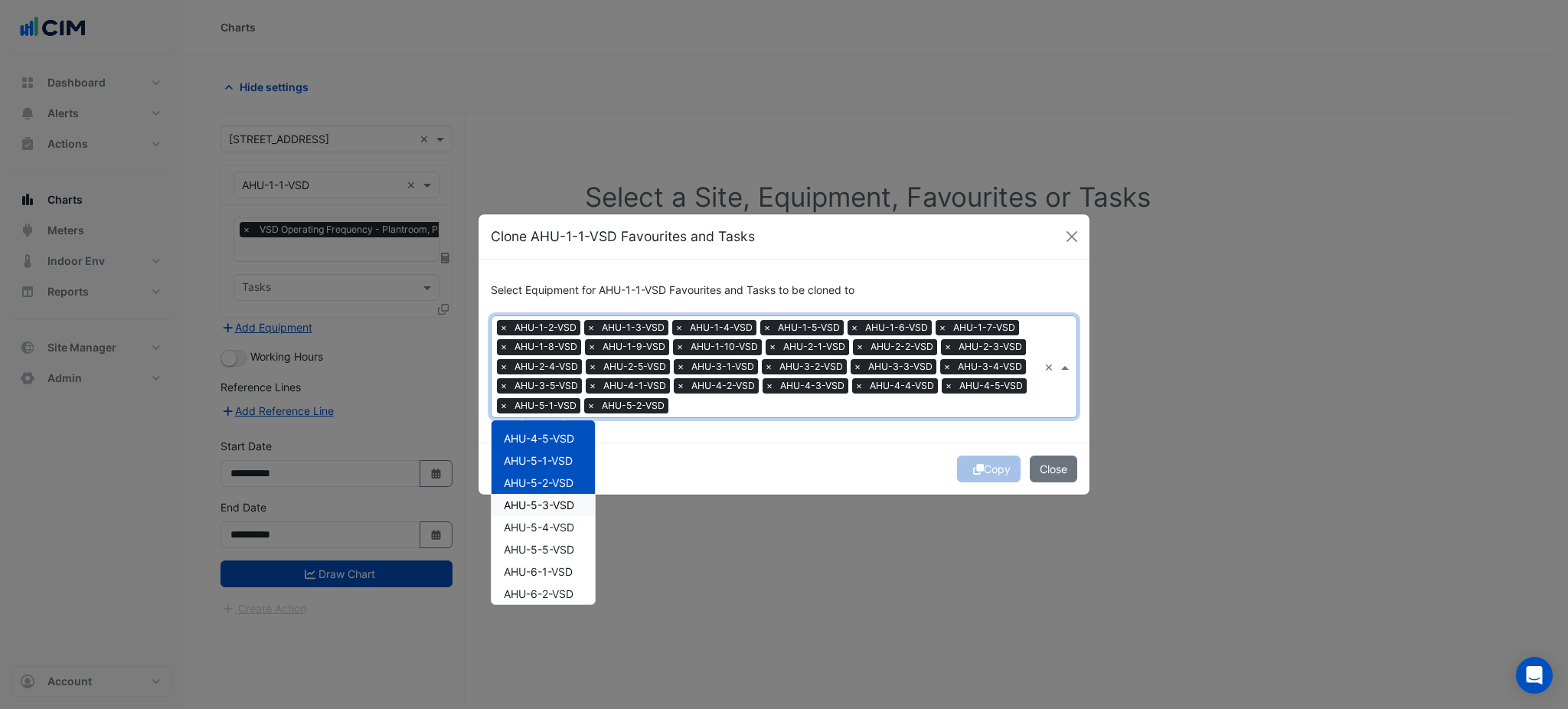
click at [568, 511] on div "AHU-5-3-VSD" at bounding box center [544, 505] width 103 height 22
click at [562, 535] on div "AHU-5-4-VSD" at bounding box center [544, 527] width 103 height 22
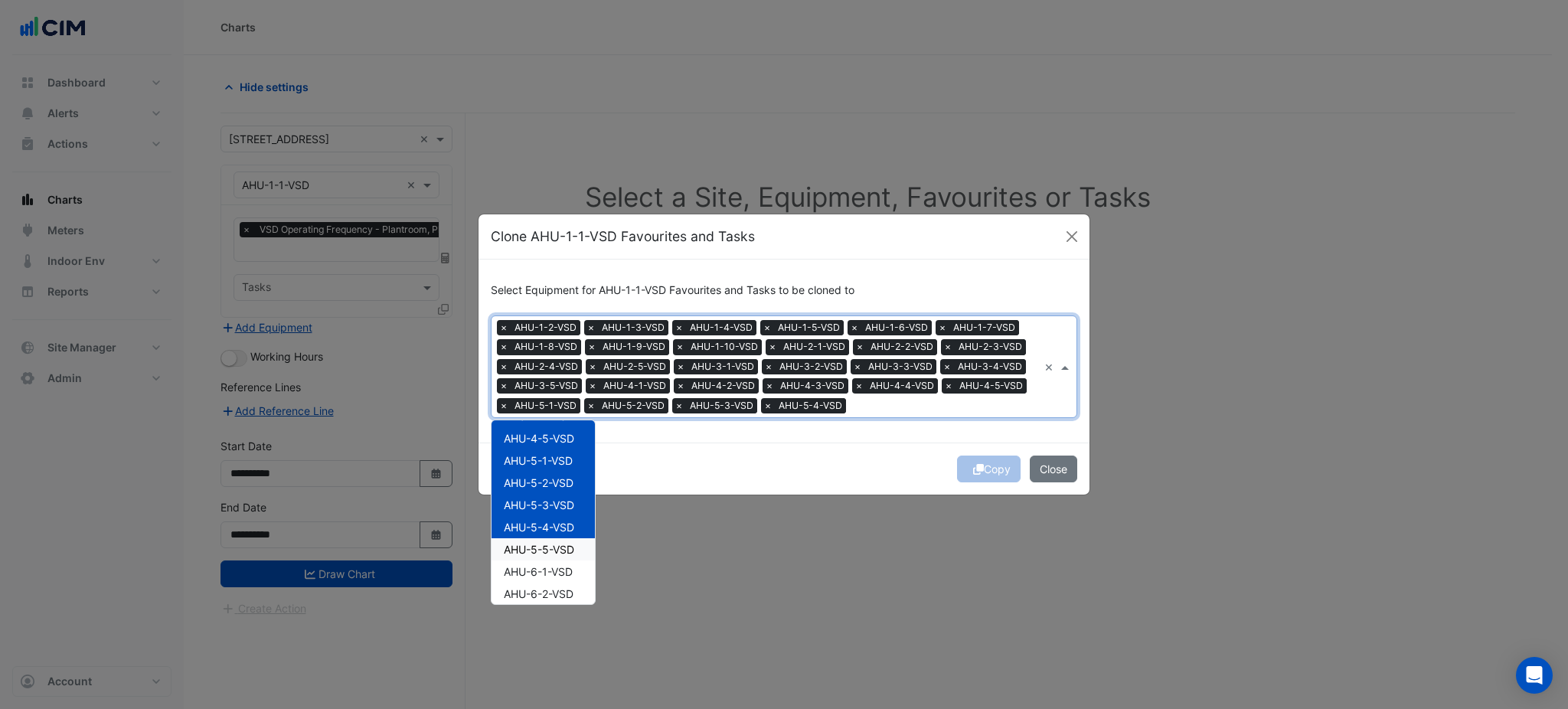
click at [561, 551] on span "AHU-5-5-VSD" at bounding box center [539, 549] width 70 height 13
click at [561, 565] on span "AHU-6-1-VSD" at bounding box center [538, 571] width 69 height 13
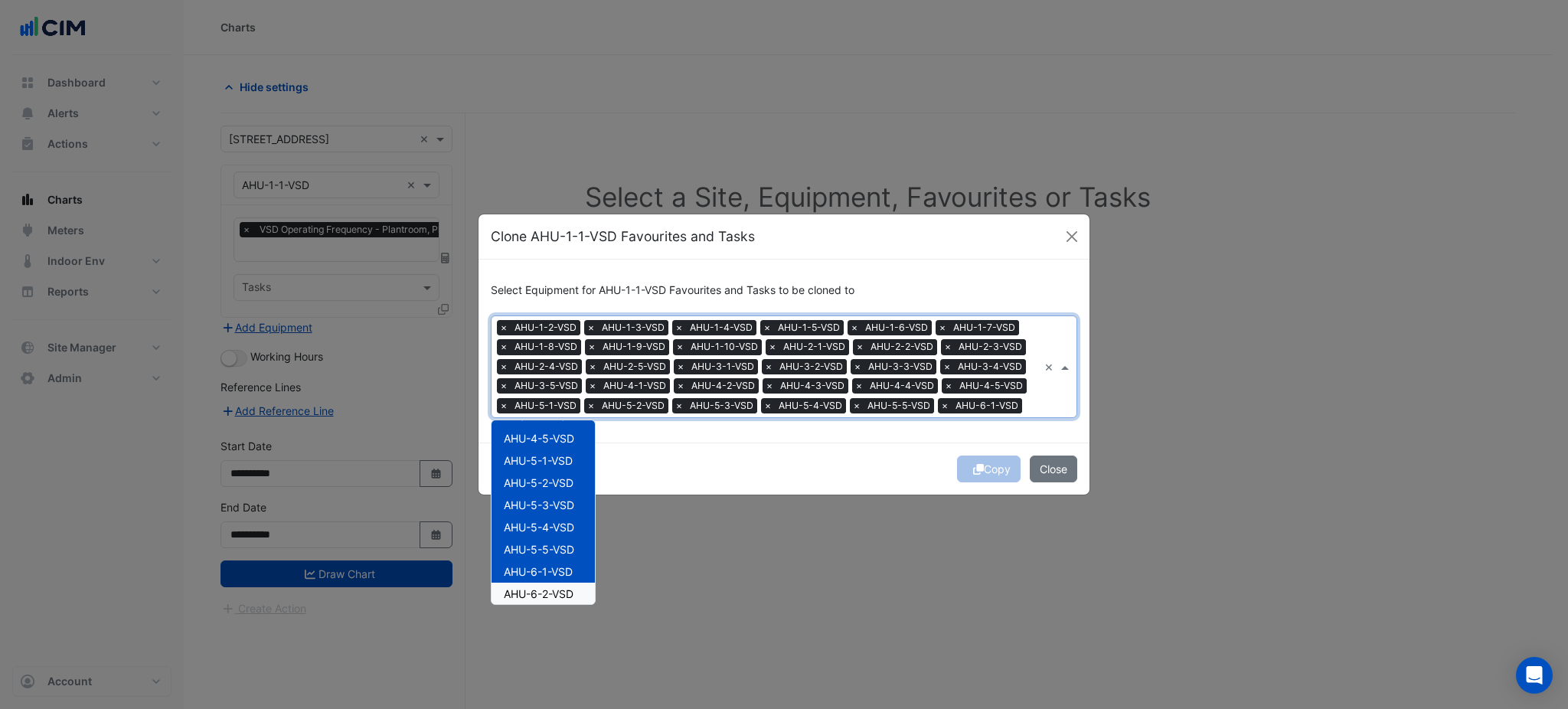
click at [561, 594] on span "AHU-6-2-VSD" at bounding box center [539, 594] width 70 height 13
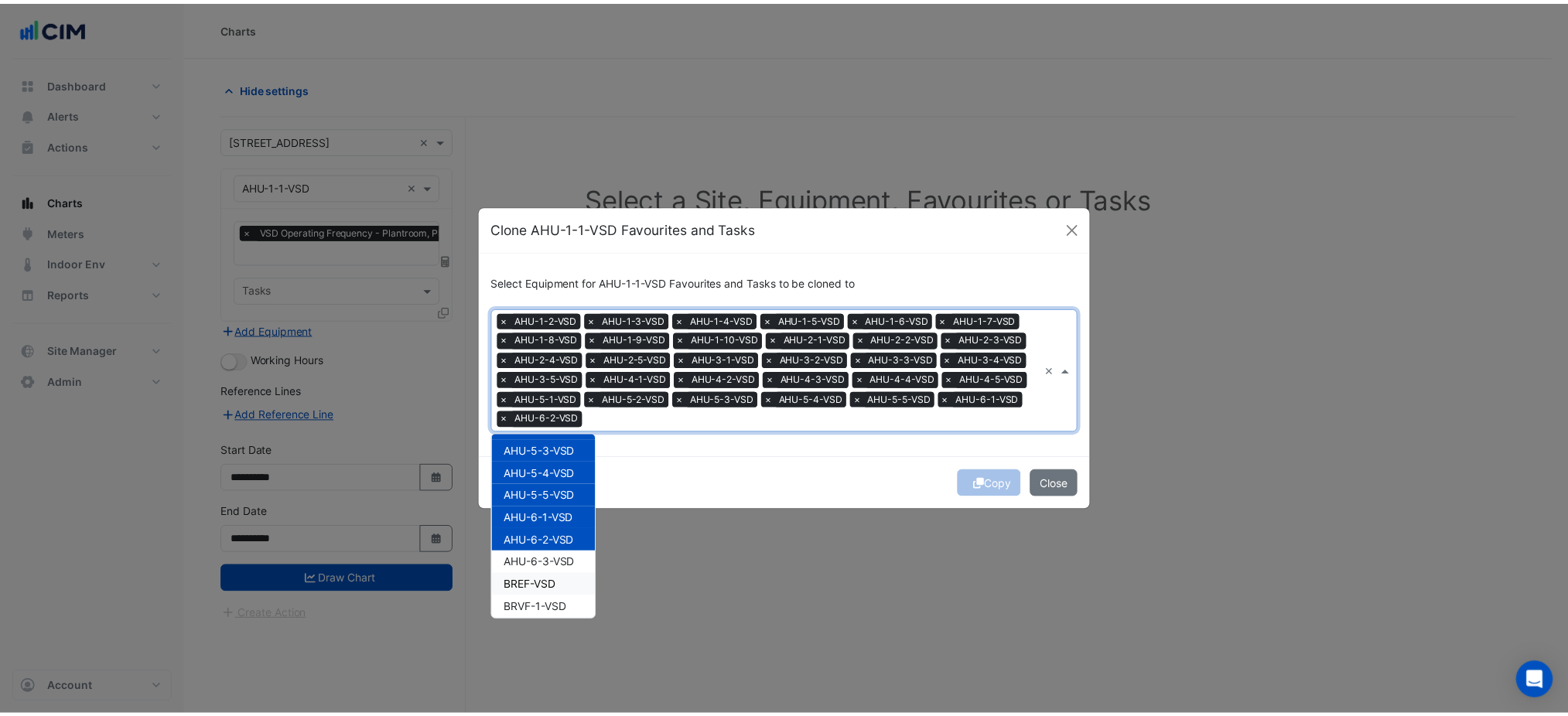
scroll to position [619, 0]
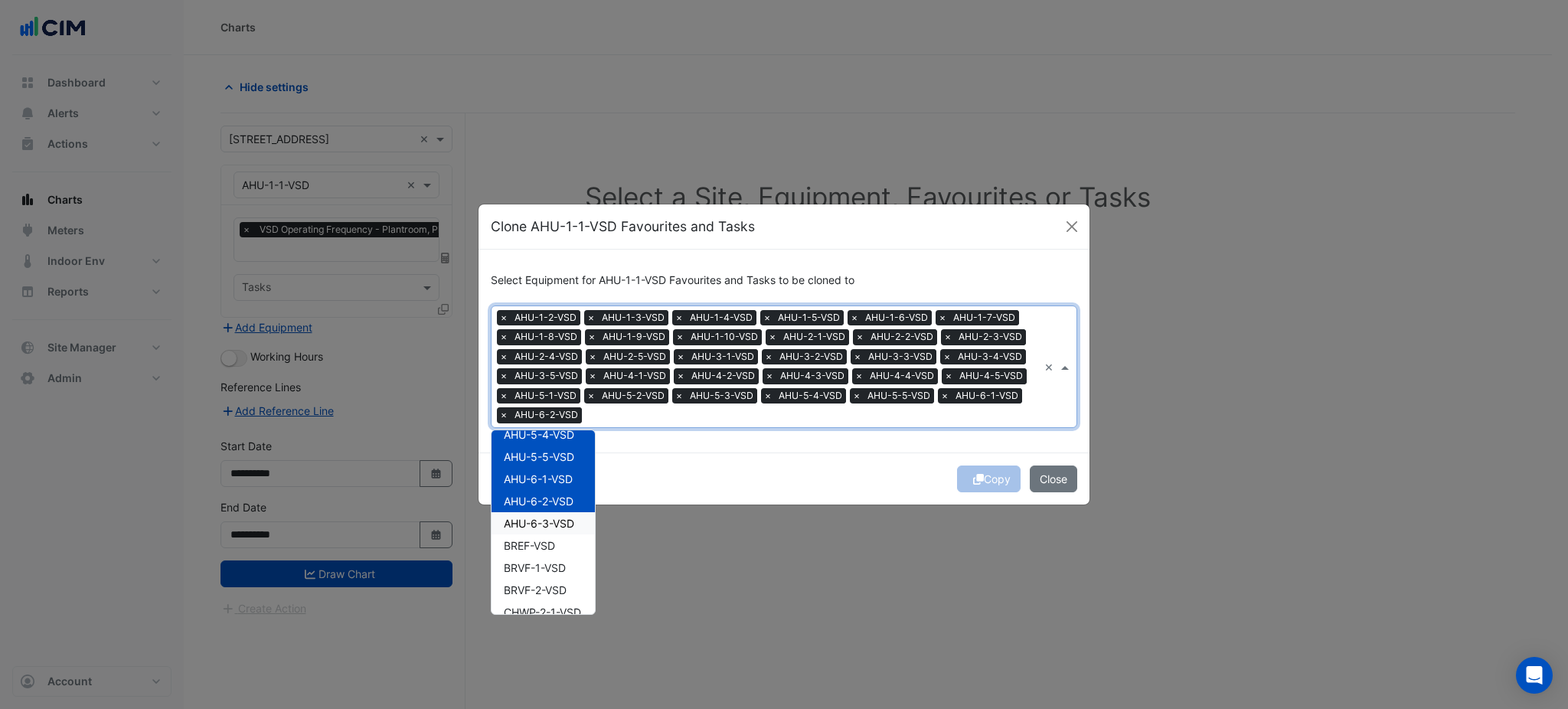
click at [558, 524] on span "AHU-6-3-VSD" at bounding box center [539, 523] width 70 height 13
click at [695, 462] on div "Copy Close" at bounding box center [784, 478] width 611 height 52
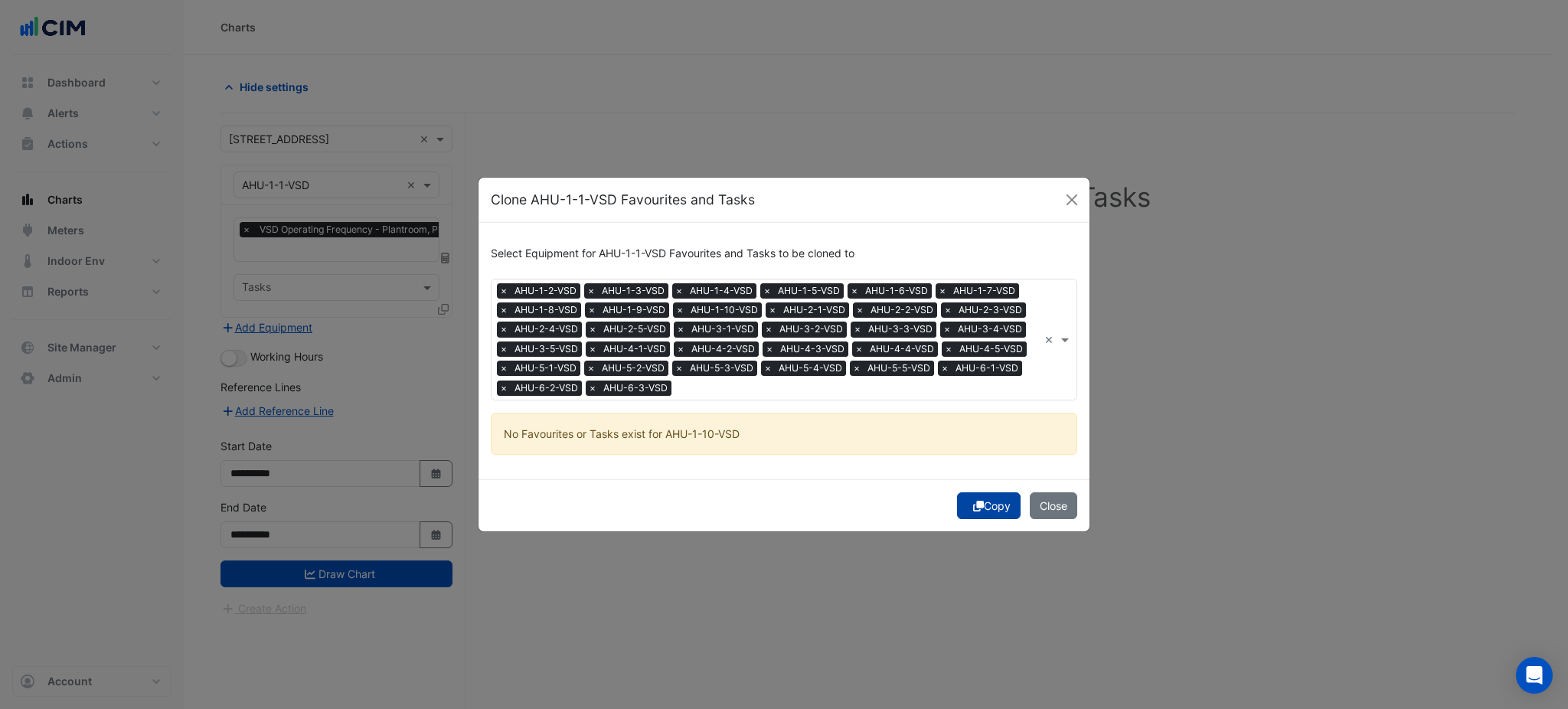
click at [989, 511] on button "Copy" at bounding box center [988, 506] width 64 height 27
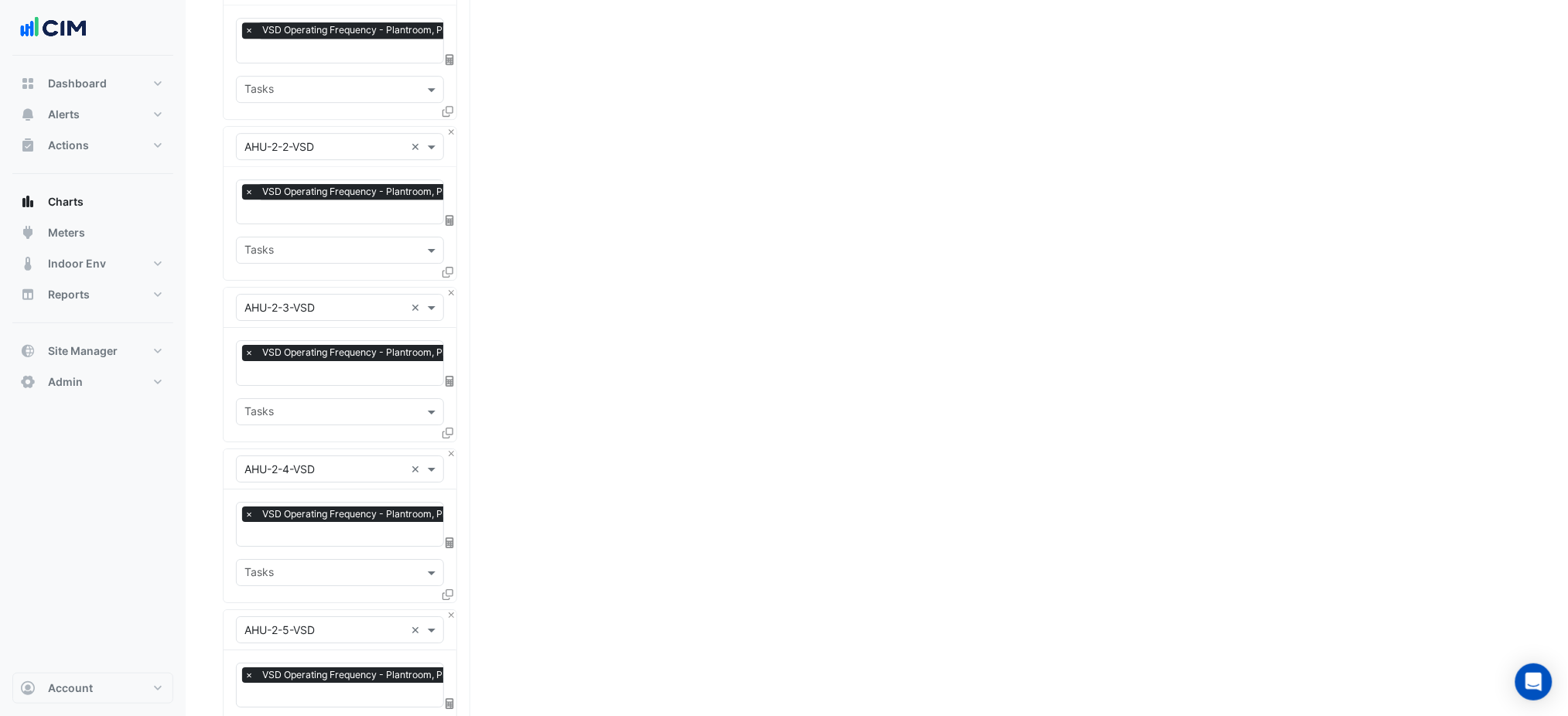
drag, startPoint x: 660, startPoint y: 378, endPoint x: 665, endPoint y: 683, distance: 305.0
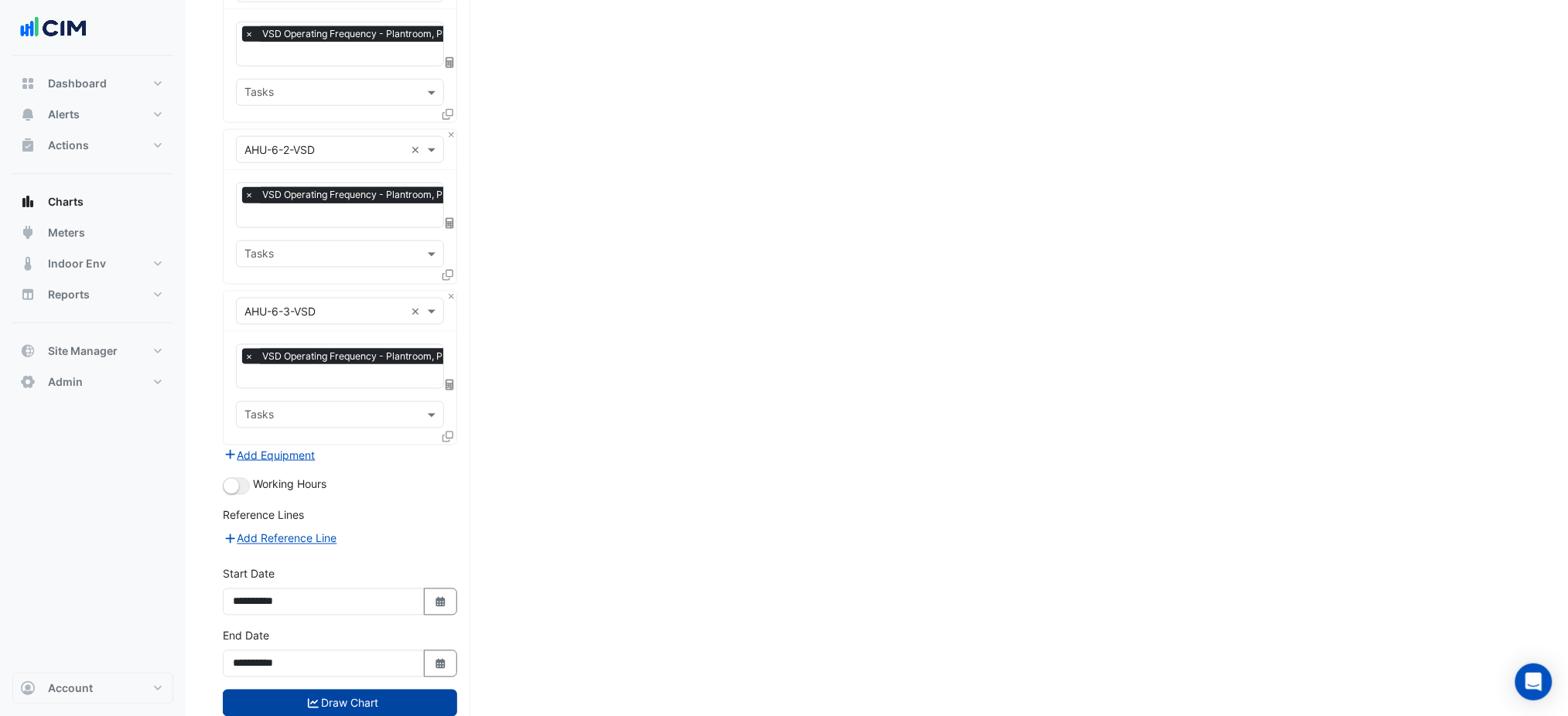
click at [433, 690] on button "Draw Chart" at bounding box center [339, 703] width 234 height 27
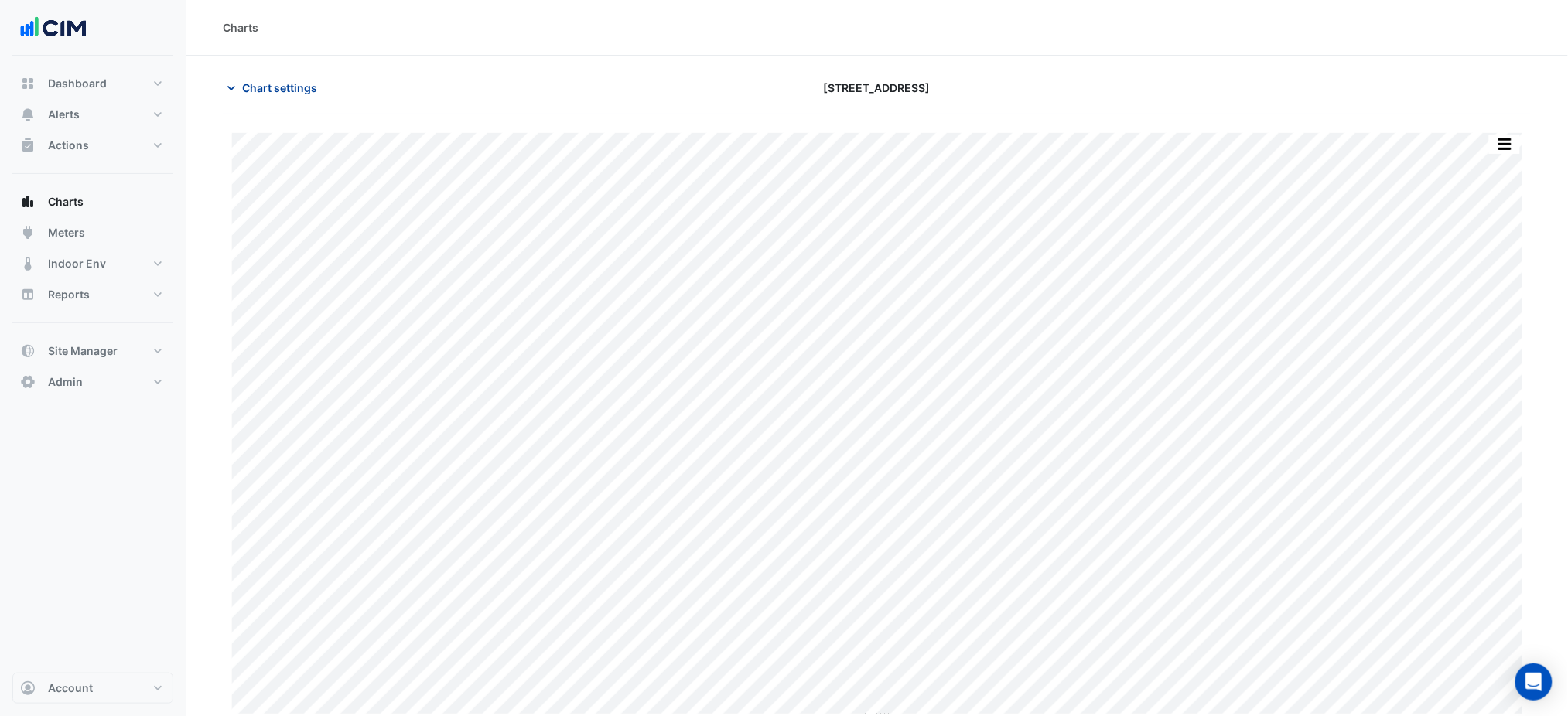
click at [281, 90] on span "Chart settings" at bounding box center [280, 87] width 75 height 16
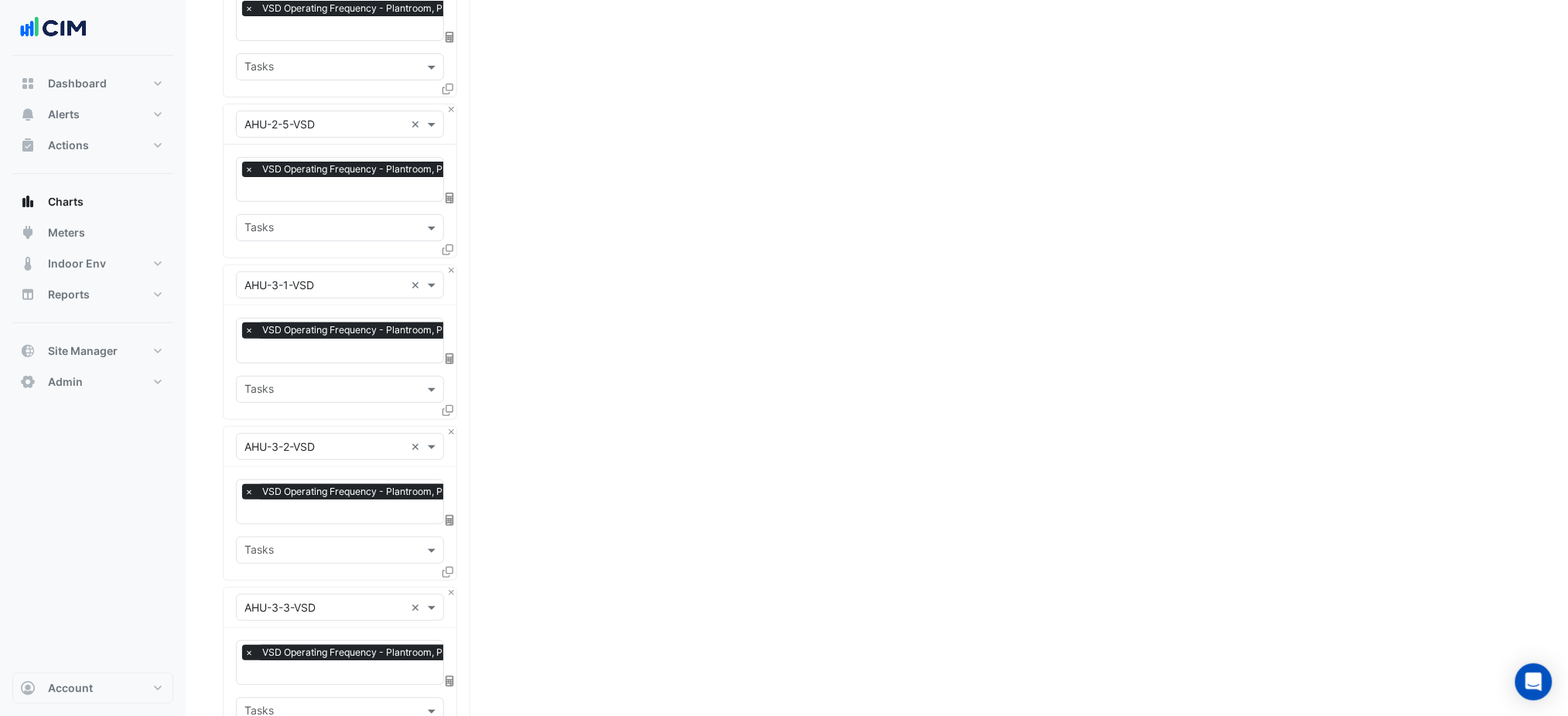
drag, startPoint x: 326, startPoint y: 352, endPoint x: 331, endPoint y: 640, distance: 288.0
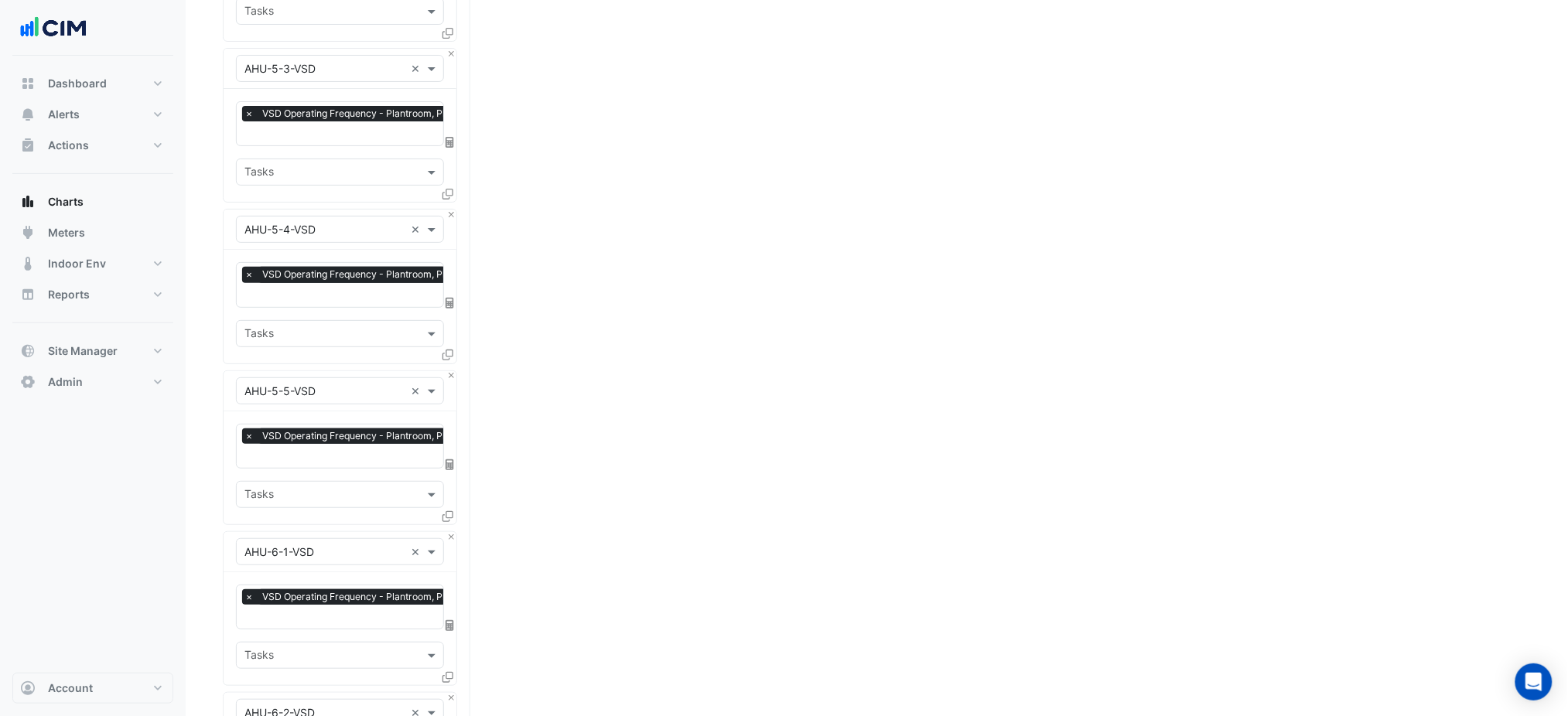
scroll to position [4872, 0]
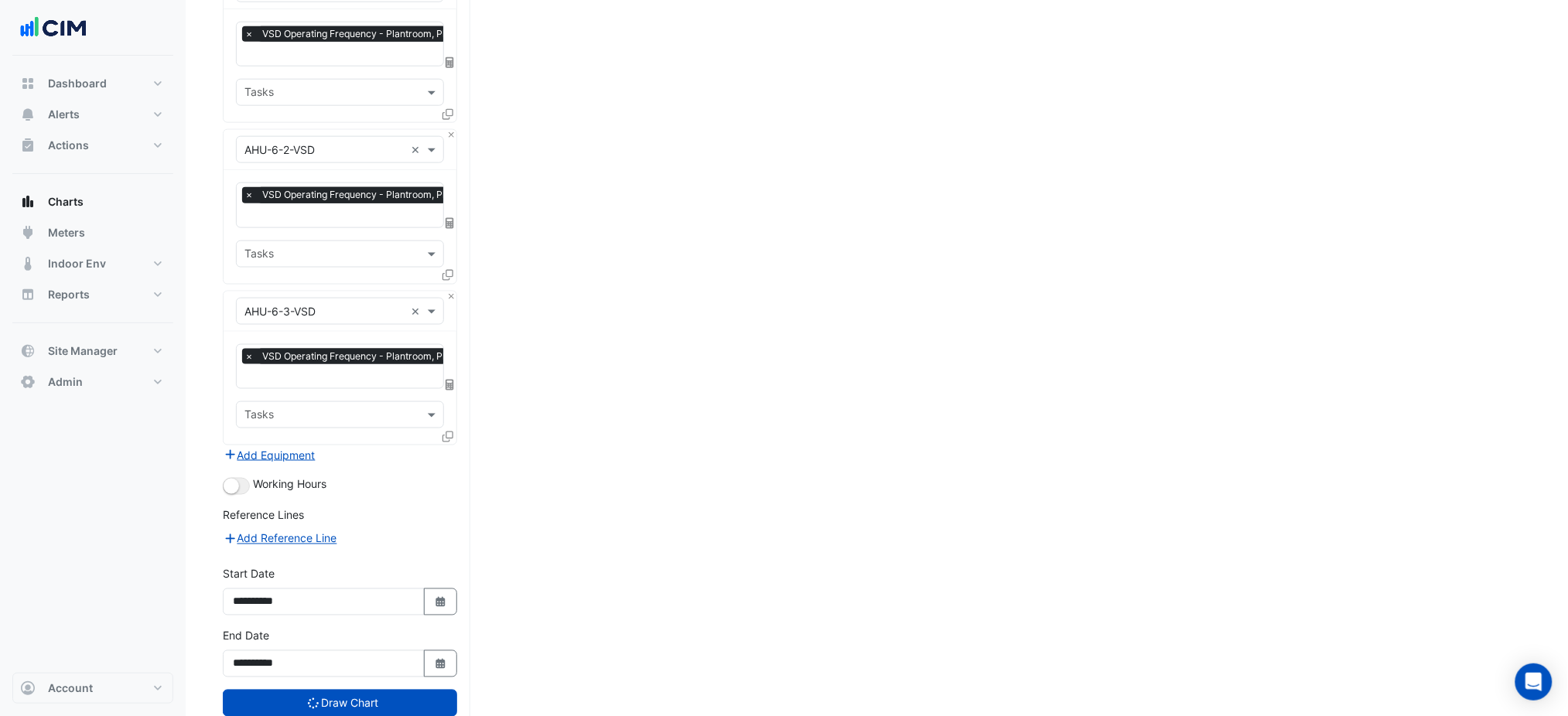
click at [232, 479] on small "button" at bounding box center [231, 487] width 16 height 16
click at [361, 690] on button "Draw Chart" at bounding box center [339, 703] width 234 height 27
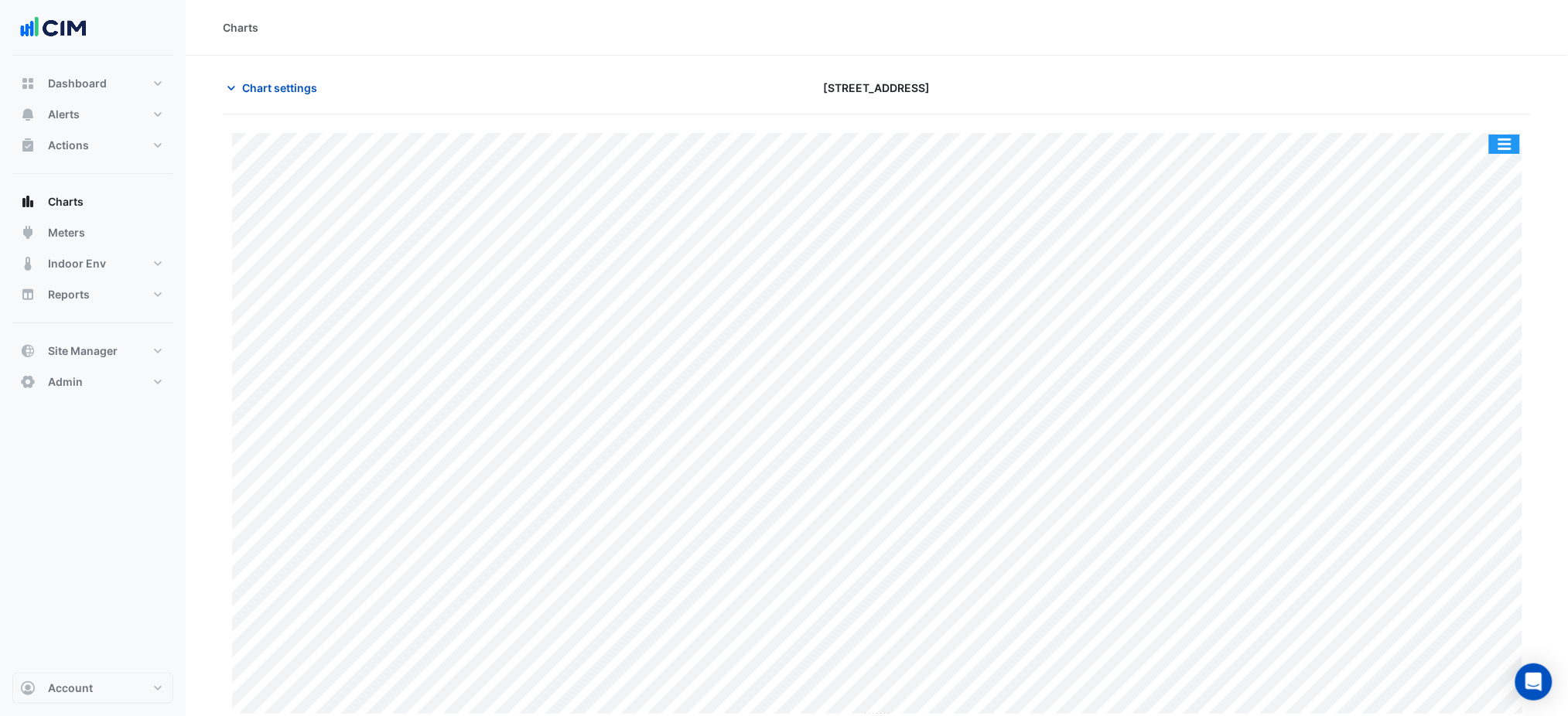
click at [1518, 134] on button "button" at bounding box center [1504, 144] width 31 height 20
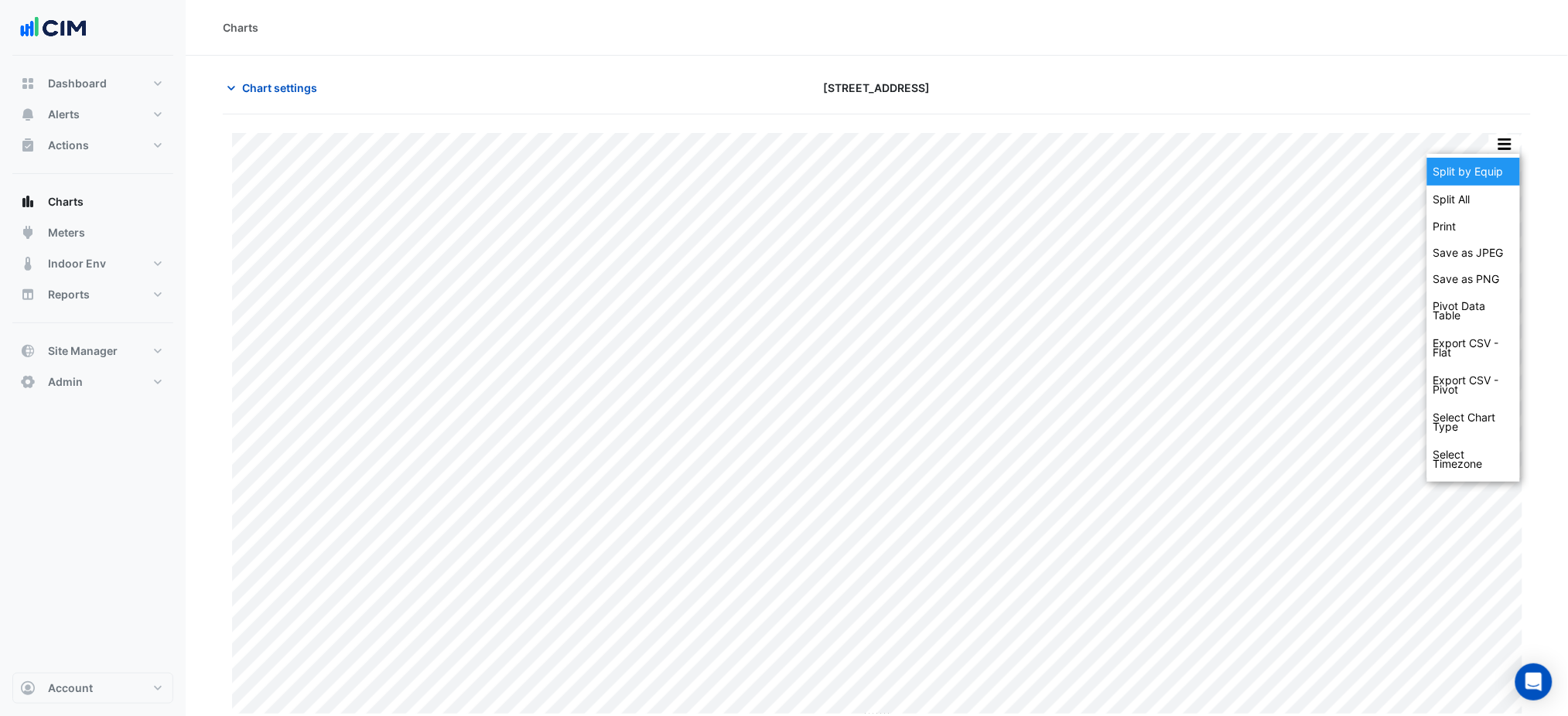
click at [1490, 170] on div "Split by Equip" at bounding box center [1474, 172] width 93 height 28
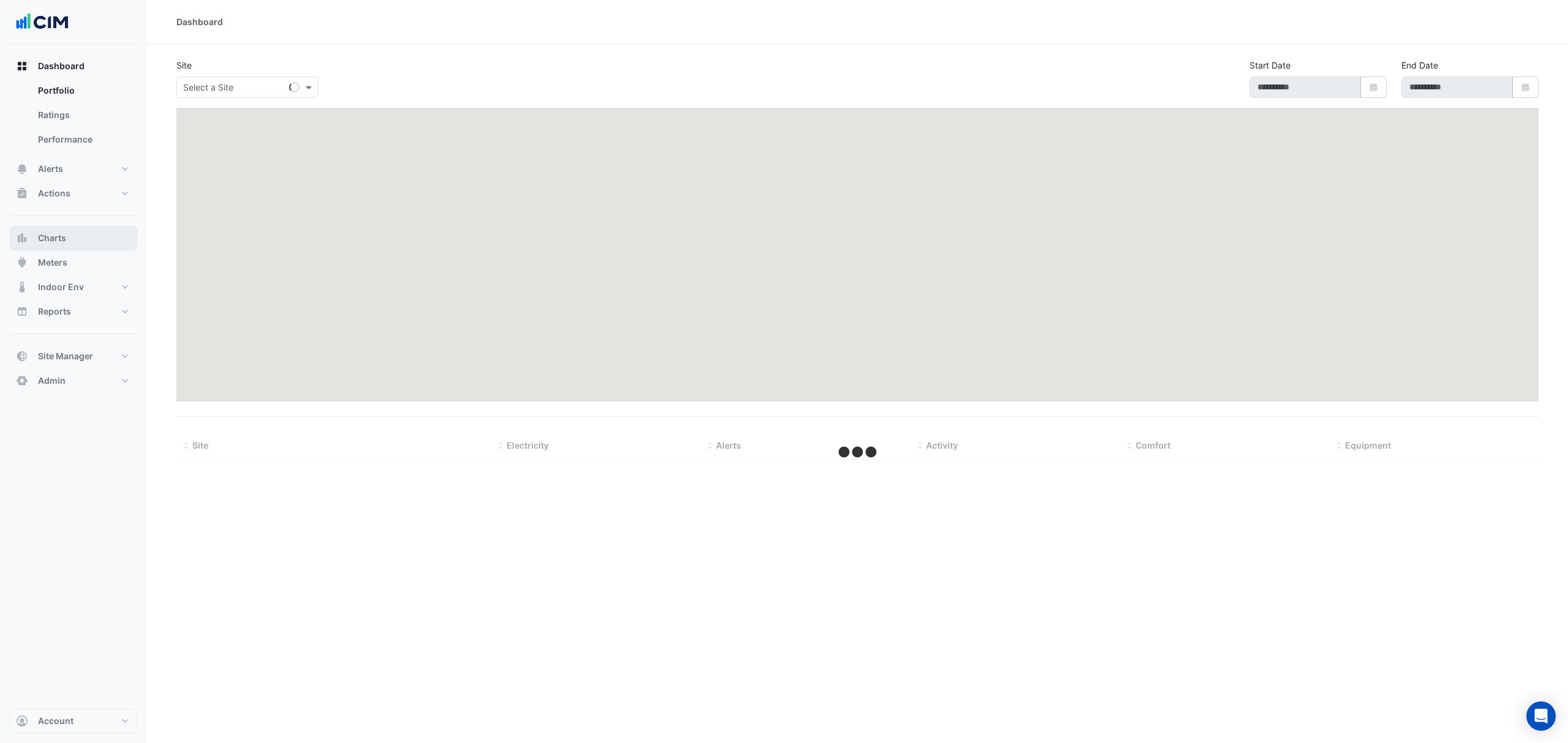
click at [76, 226] on button "Charts" at bounding box center [73, 238] width 128 height 24
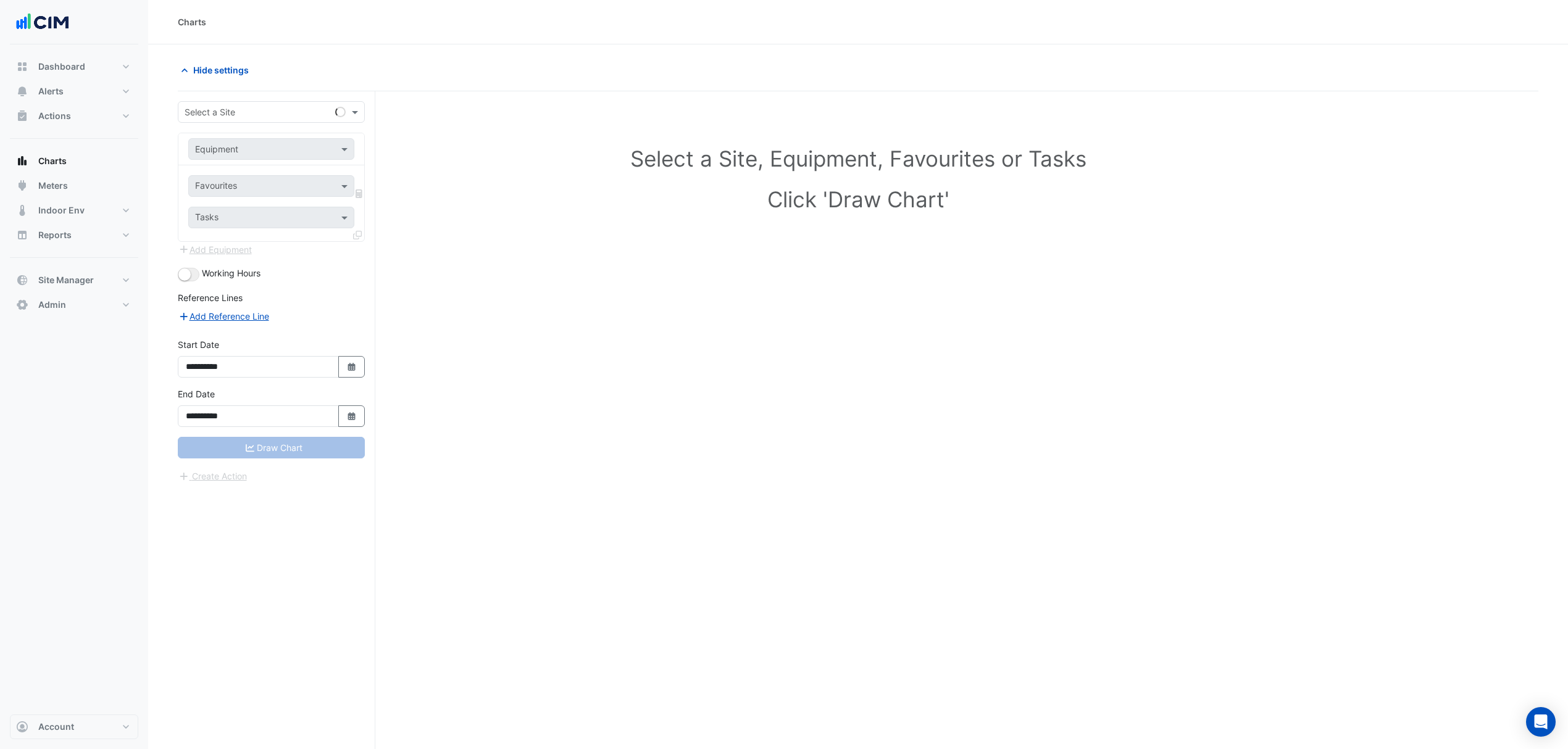
click at [233, 120] on div "Select a Site" at bounding box center [271, 112] width 187 height 22
type input "********"
type input "*****"
type input "******"
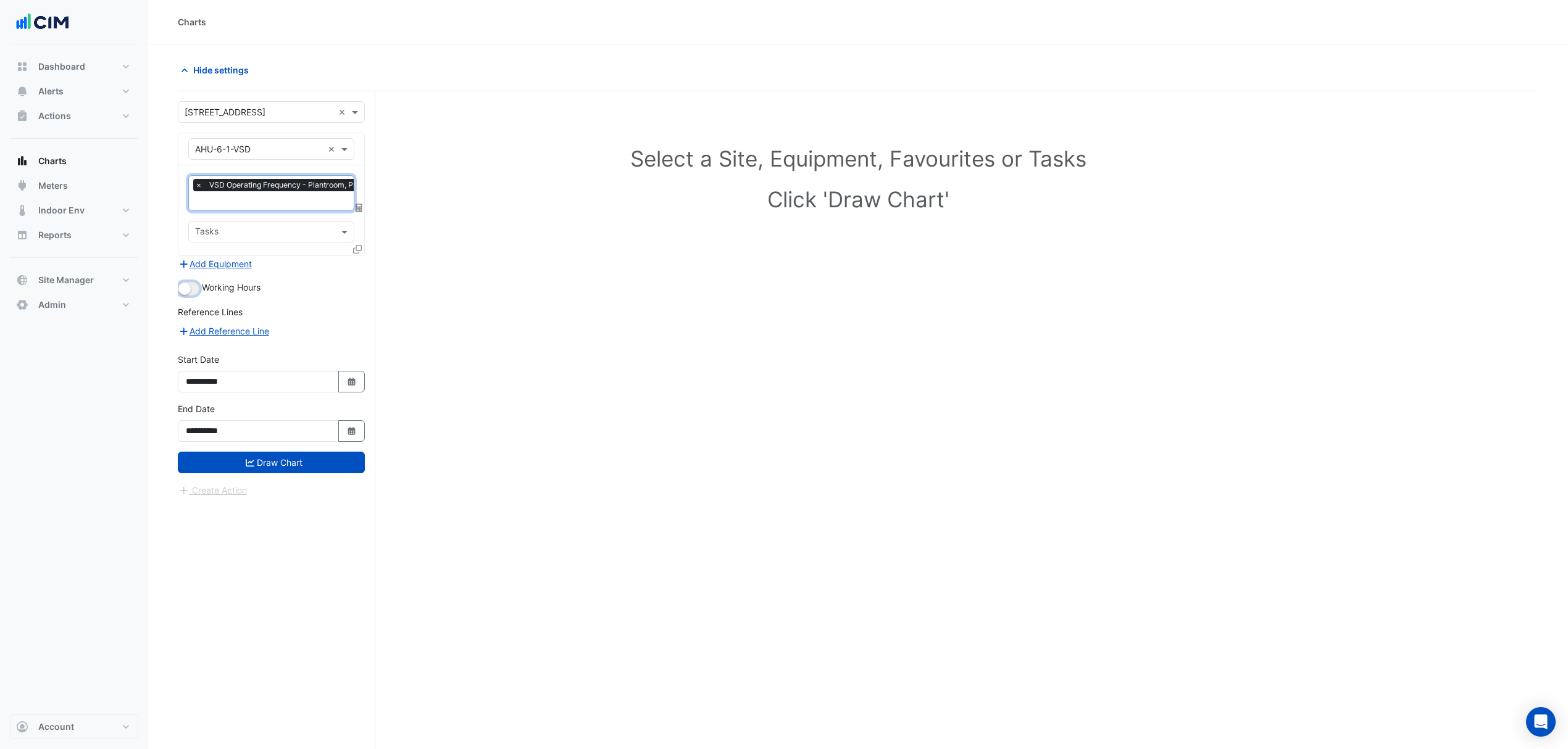
click at [191, 283] on button "button" at bounding box center [188, 289] width 22 height 13
click at [368, 252] on div "**********" at bounding box center [277, 444] width 198 height 705
click at [359, 248] on icon at bounding box center [358, 249] width 9 height 9
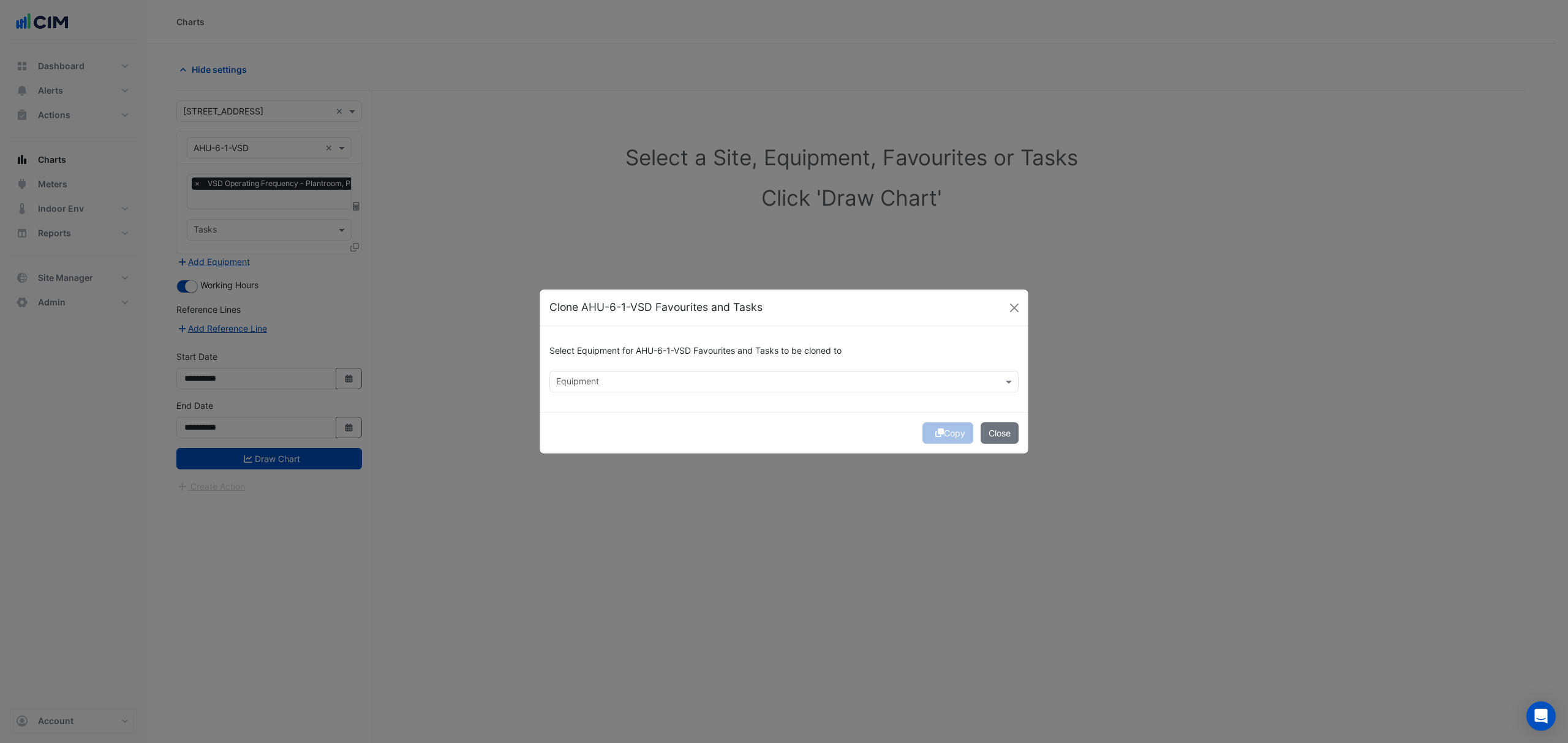
click at [580, 368] on div "Select Equipment for AHU-6-1-VSD Favourites and Tasks to be cloned to" at bounding box center [784, 353] width 470 height 35
click at [585, 376] on input "text" at bounding box center [777, 382] width 441 height 13
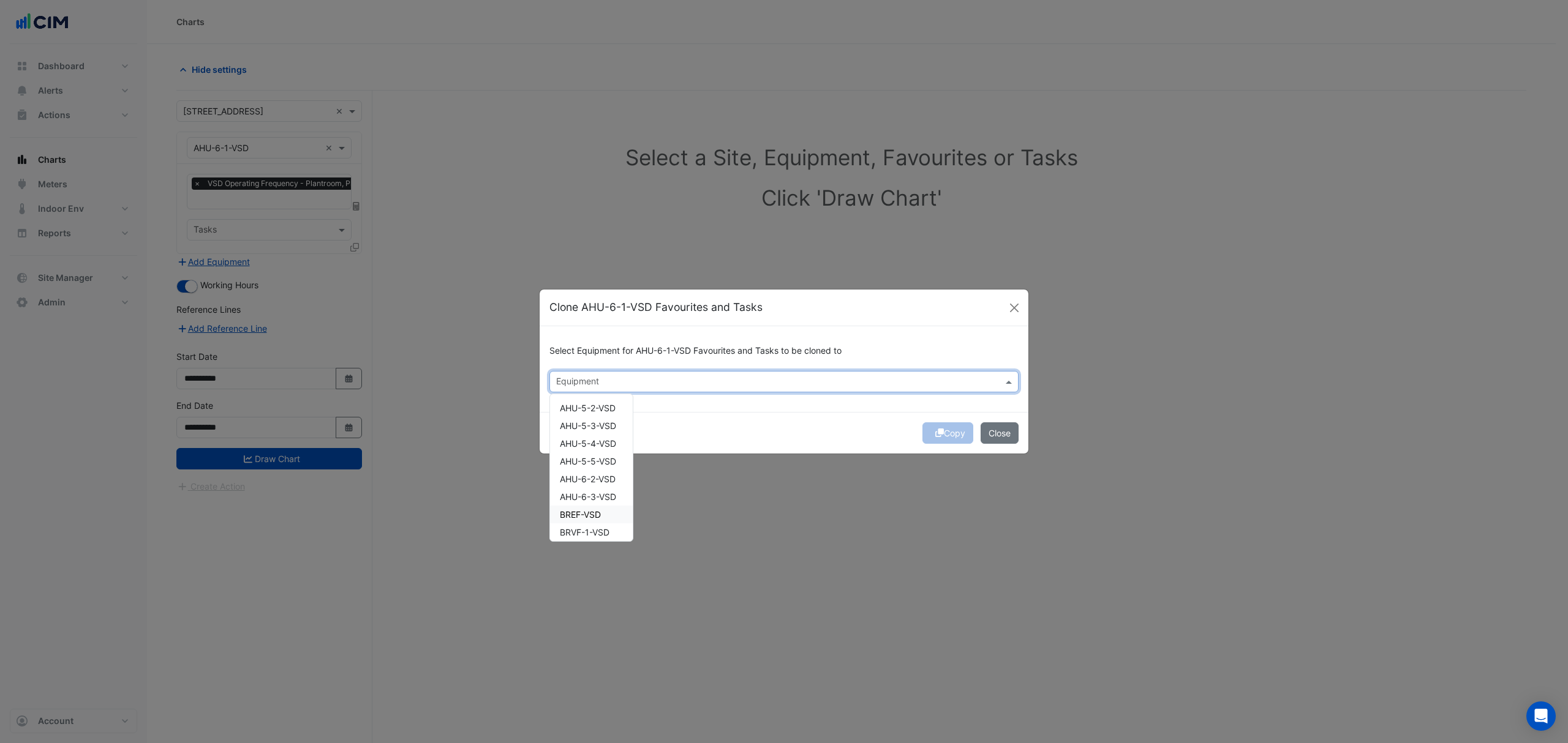
scroll to position [490, 0]
click at [611, 453] on span "AHU-6-2-VSD" at bounding box center [588, 451] width 56 height 10
click at [611, 466] on span "AHU-6-3-VSD" at bounding box center [588, 469] width 56 height 10
click at [731, 439] on div "Copy Close" at bounding box center [784, 432] width 489 height 41
click at [709, 387] on input "text" at bounding box center [843, 382] width 289 height 13
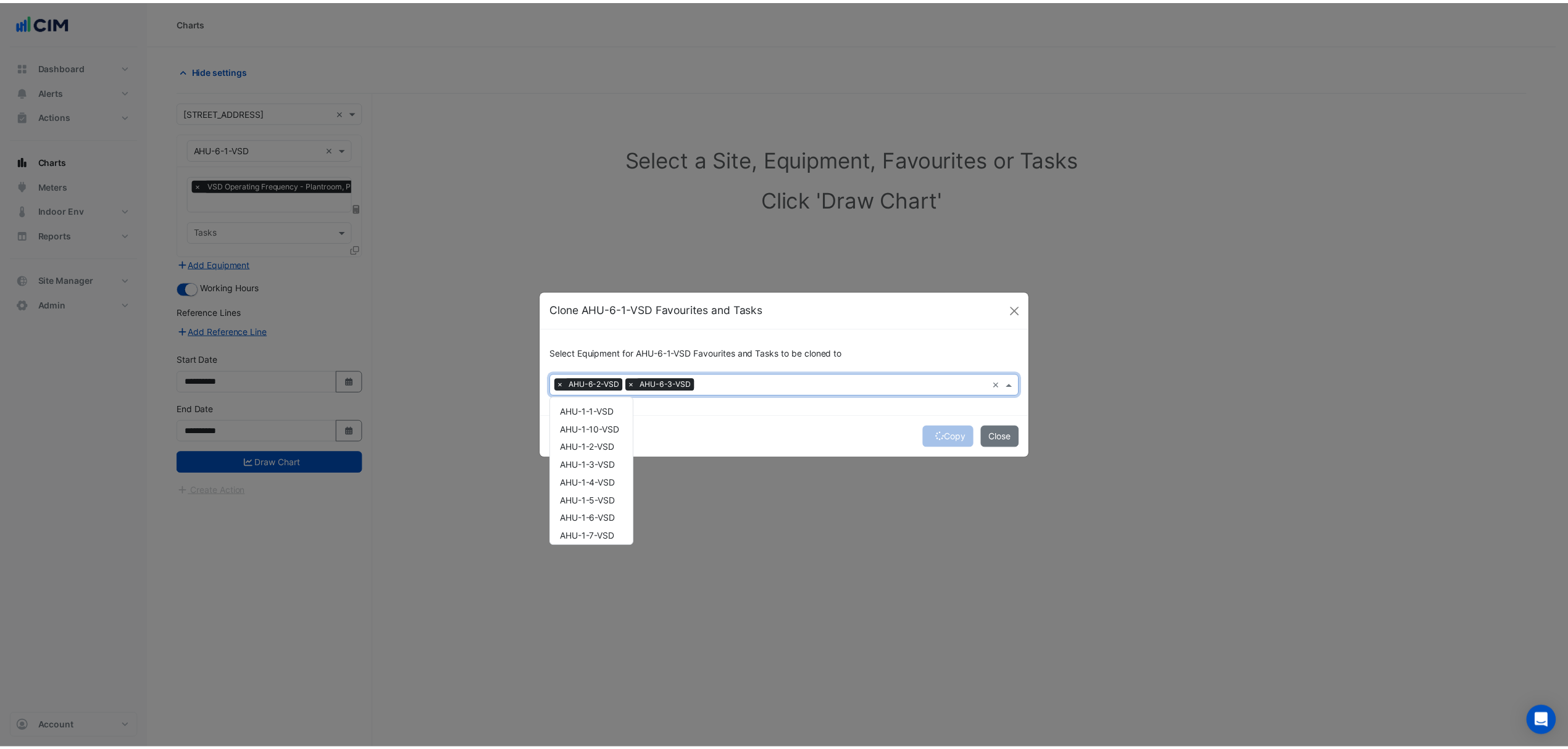
scroll to position [559, 0]
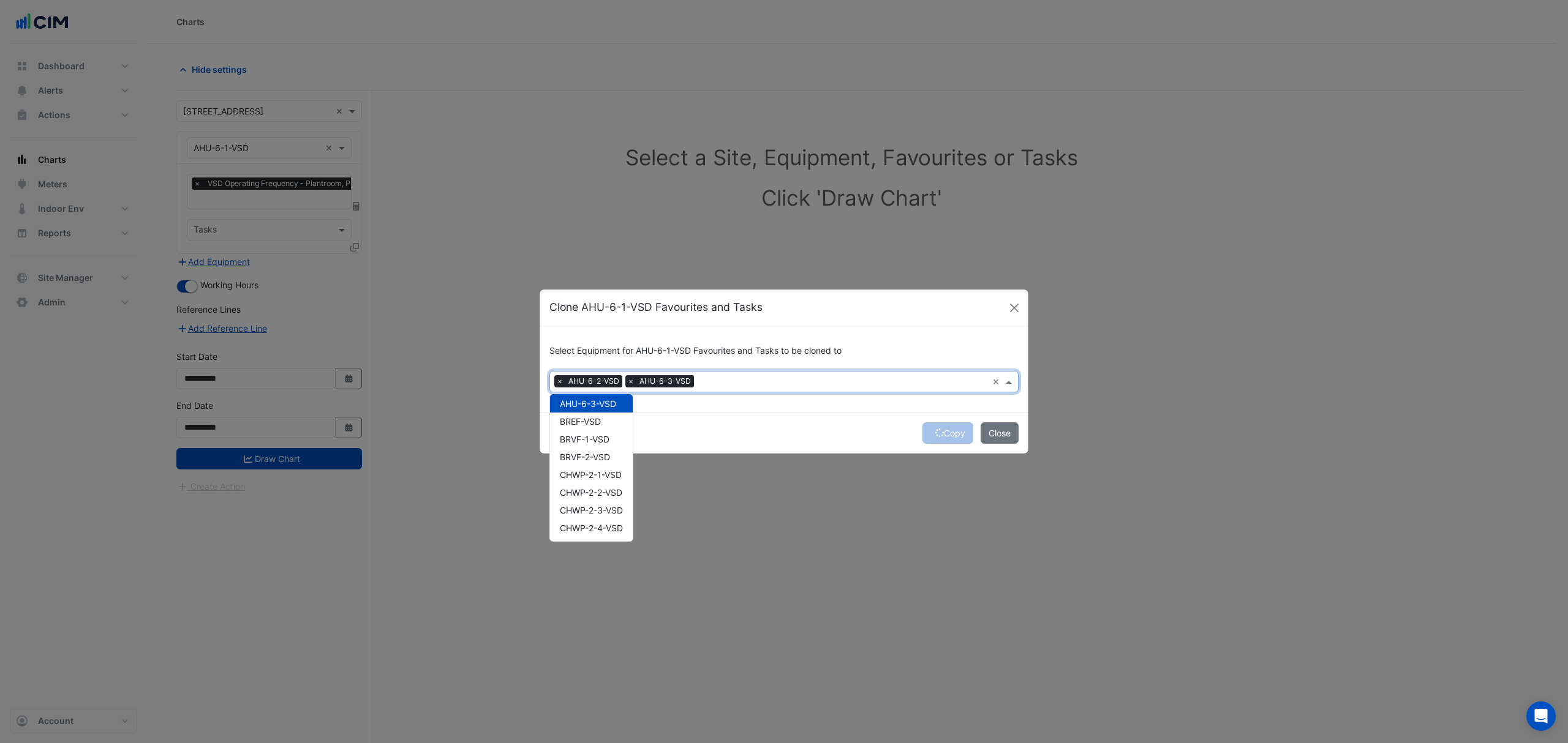
click at [714, 422] on div "Copy Close" at bounding box center [784, 432] width 489 height 41
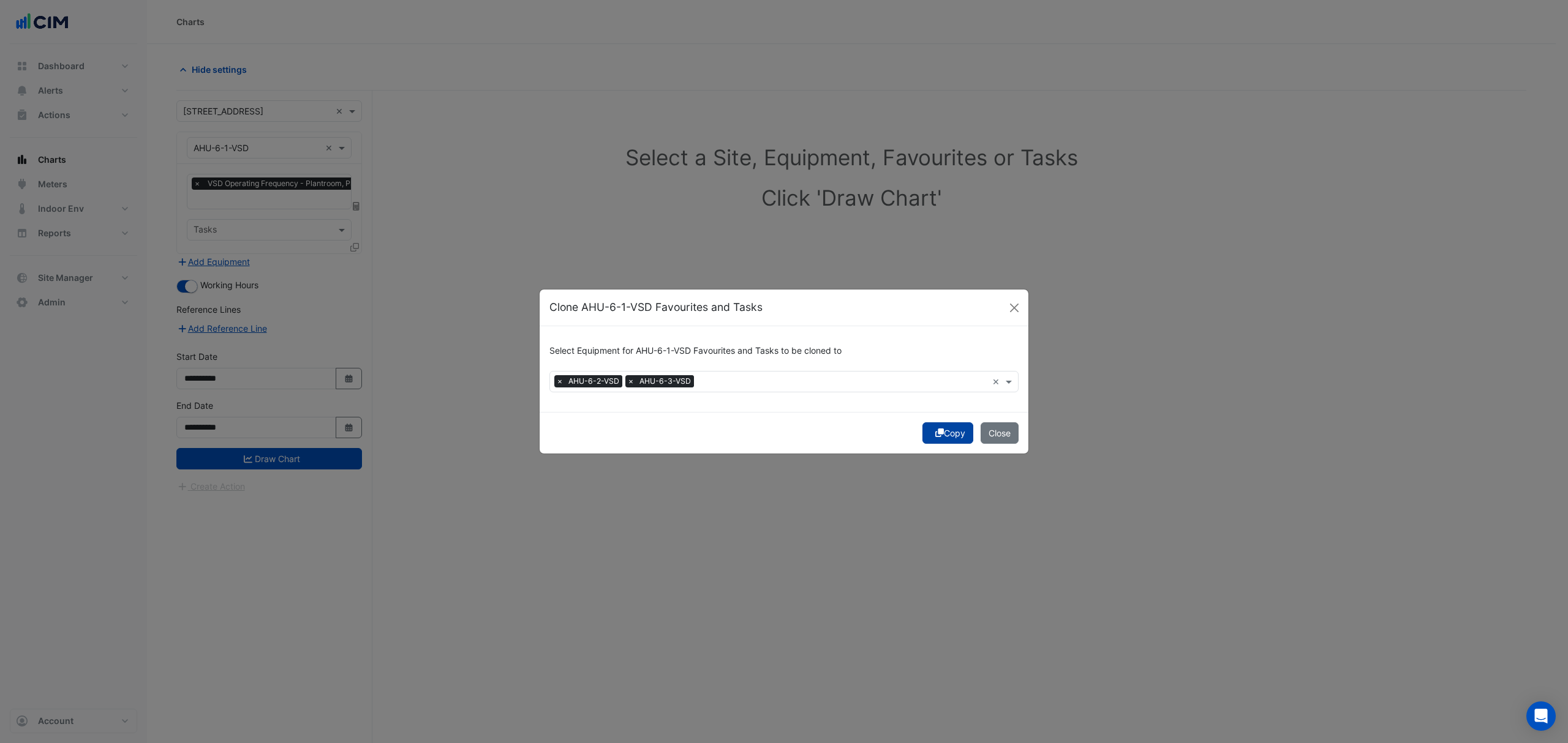
drag, startPoint x: 929, startPoint y: 437, endPoint x: 936, endPoint y: 435, distance: 7.3
click at [936, 435] on icon "submit" at bounding box center [940, 433] width 9 height 9
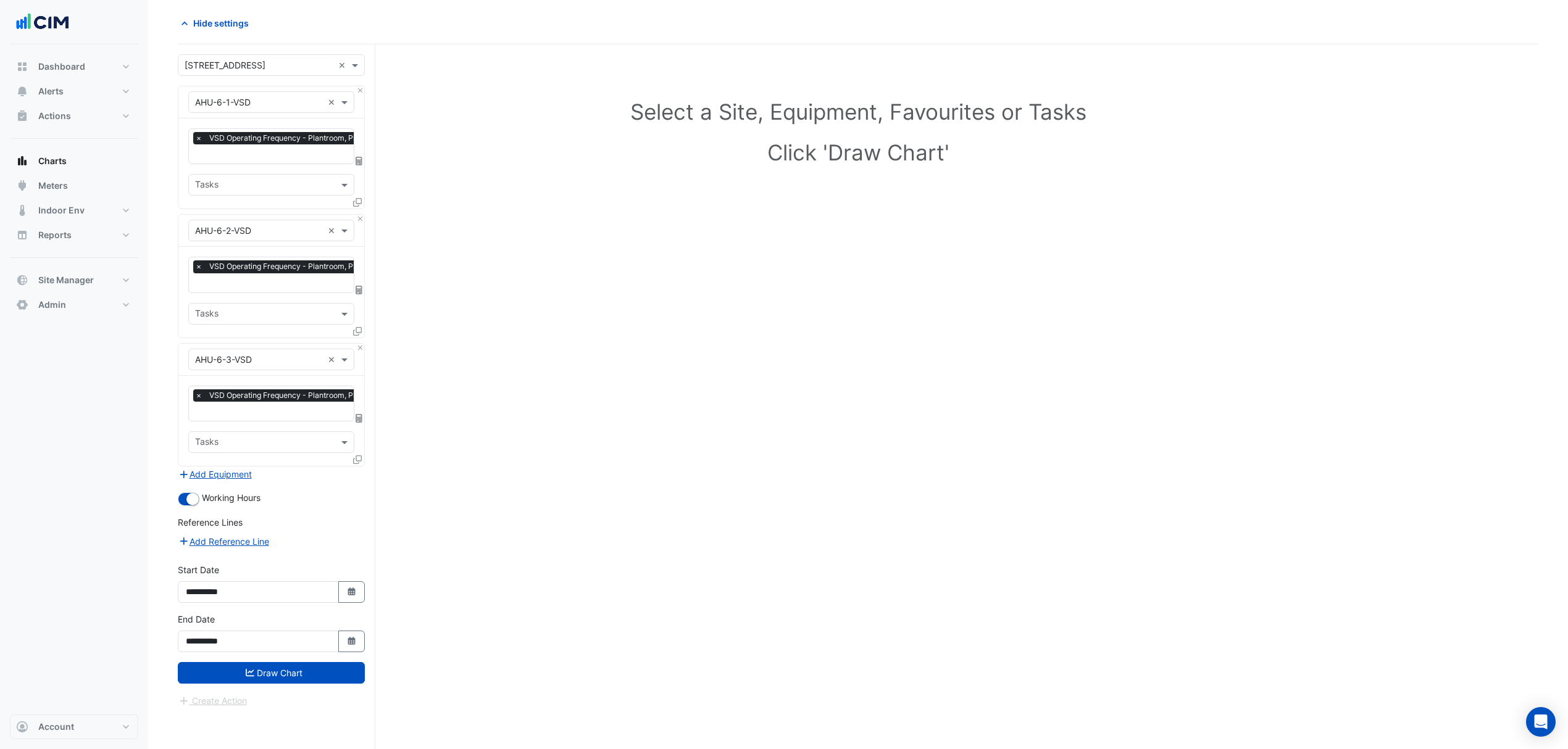
drag, startPoint x: 462, startPoint y: 500, endPoint x: 401, endPoint y: 705, distance: 213.9
click at [313, 672] on button "Draw Chart" at bounding box center [271, 672] width 187 height 22
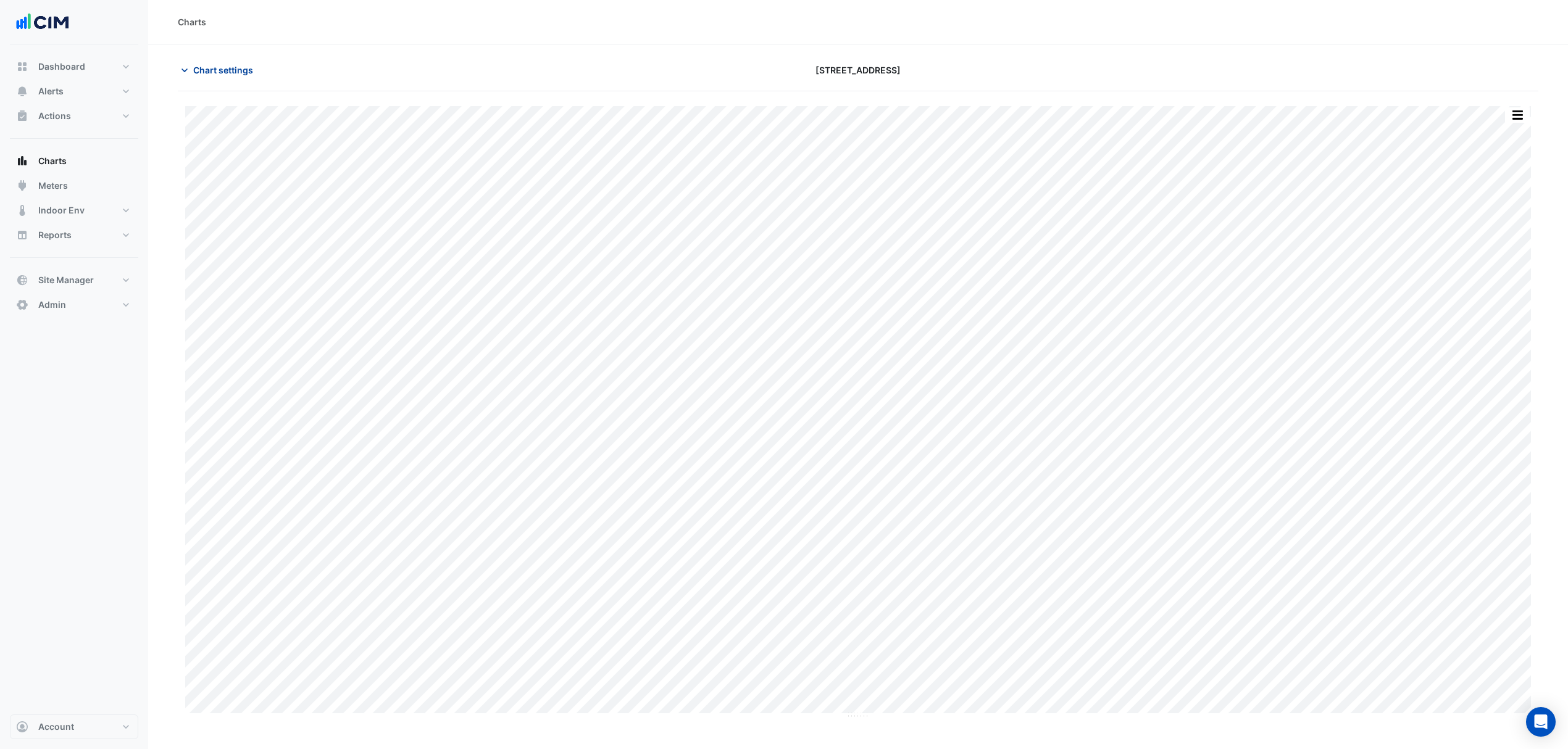
click at [249, 60] on button "Chart settings" at bounding box center [220, 70] width 83 height 22
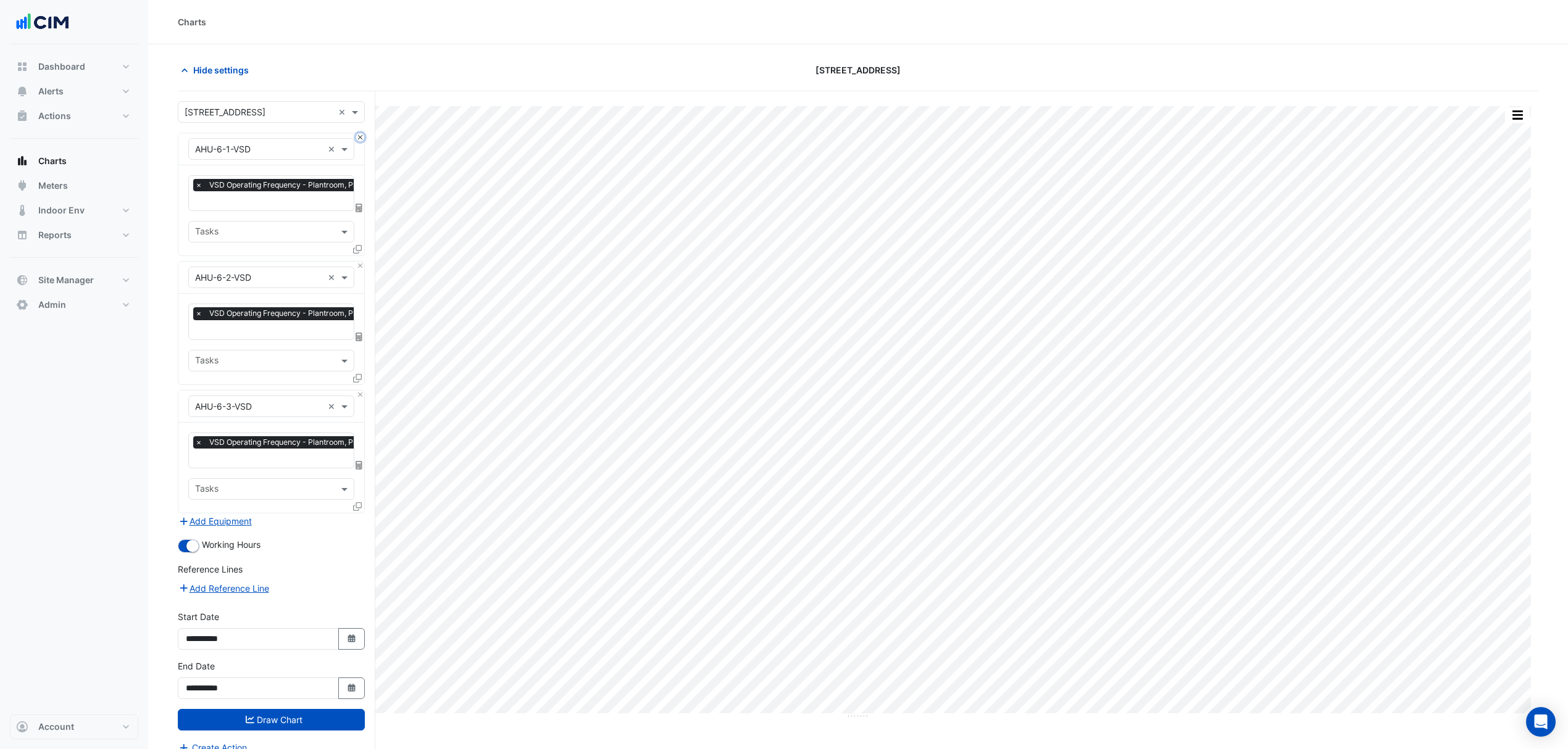
click at [358, 140] on button "Close" at bounding box center [360, 137] width 8 height 8
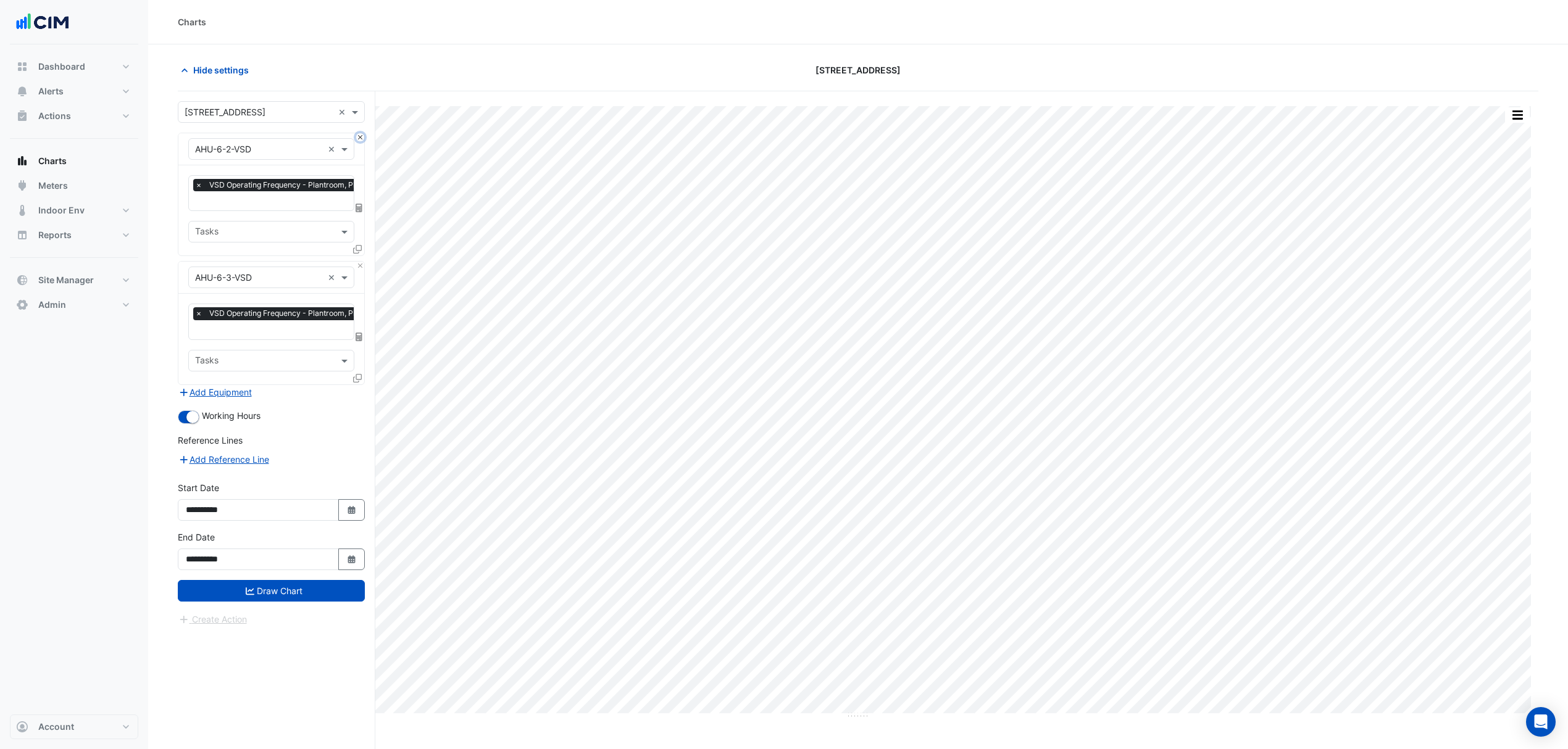
click at [359, 139] on button "Close" at bounding box center [360, 137] width 8 height 8
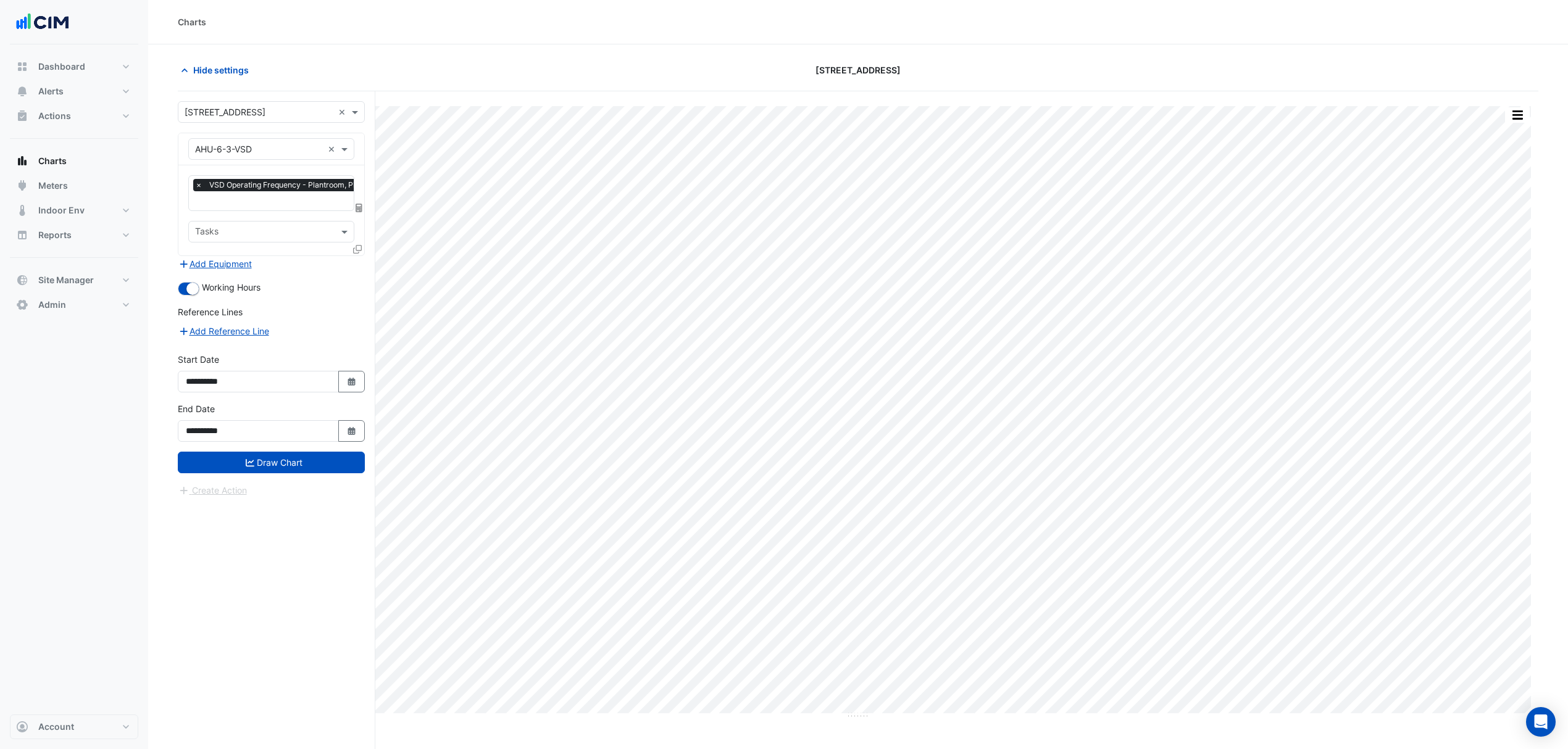
click at [359, 139] on div "× AHU-6-3-VSD ×" at bounding box center [272, 149] width 186 height 32
click at [269, 150] on input "text" at bounding box center [259, 149] width 128 height 13
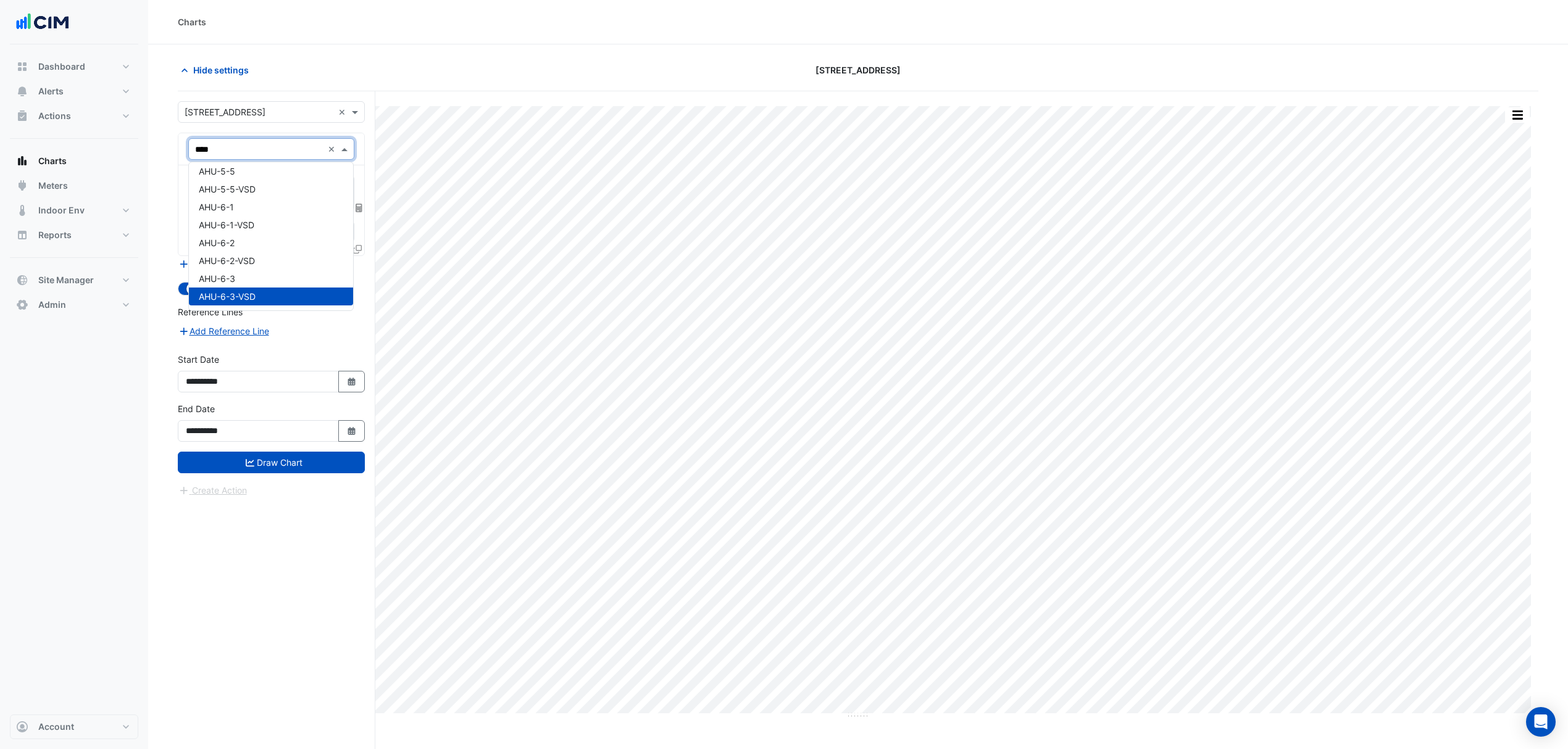
type input "*****"
click at [263, 195] on div "AHU-3-1-VSD" at bounding box center [271, 194] width 164 height 18
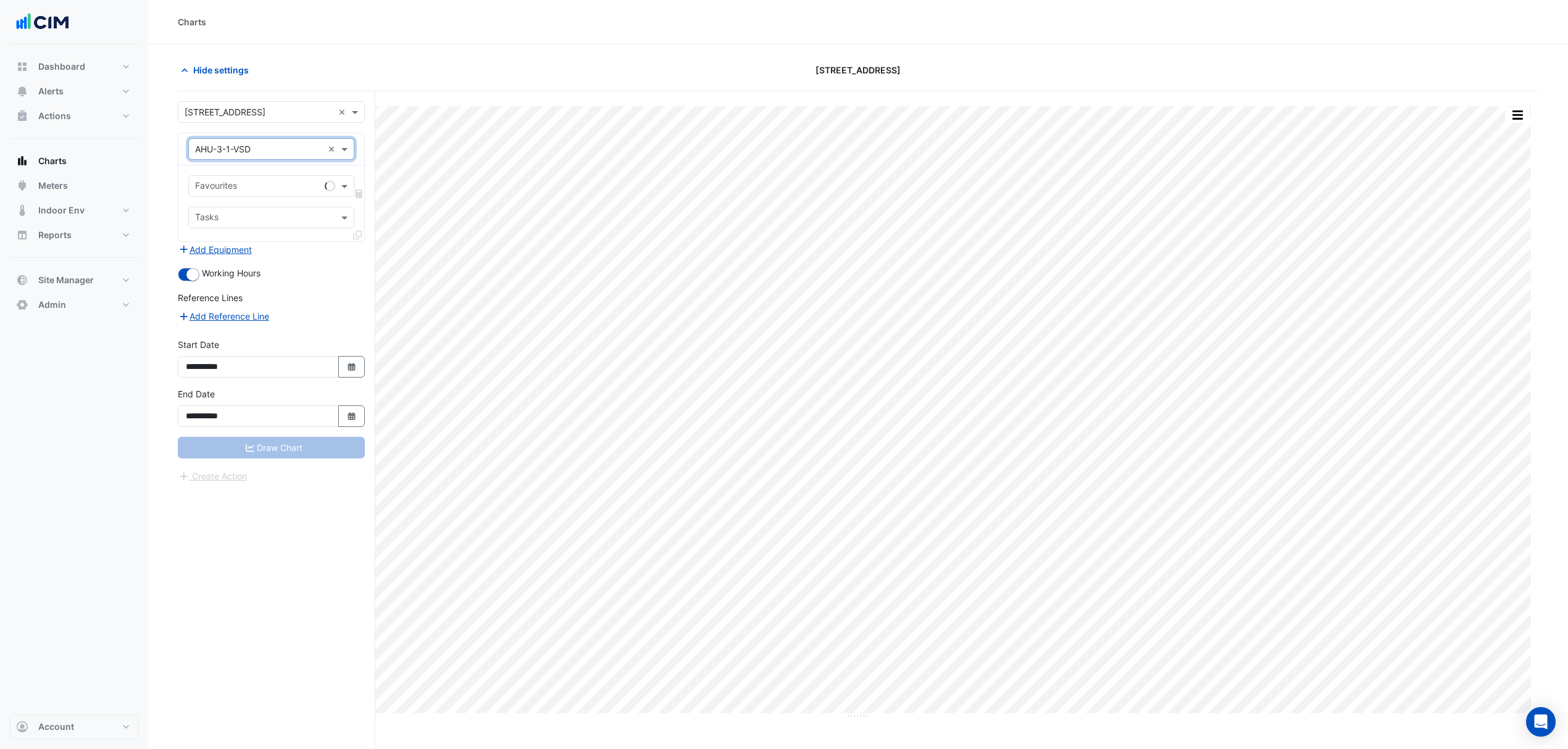
click at [295, 191] on input "text" at bounding box center [257, 187] width 125 height 13
type input "****"
click at [290, 208] on span "VSD Operating Frequency - Plantroom, Plantroom" at bounding box center [299, 213] width 201 height 10
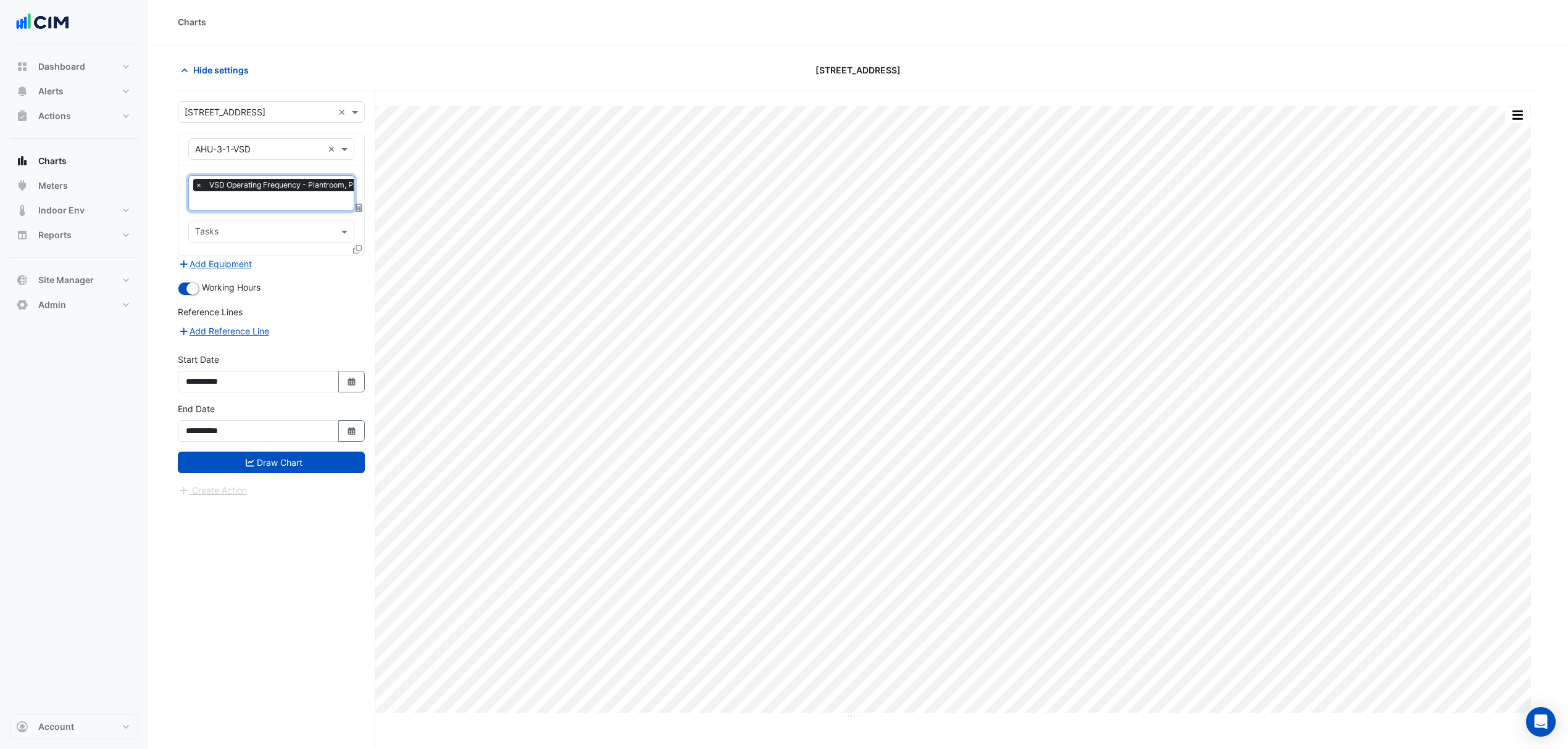
click at [354, 249] on icon at bounding box center [358, 249] width 9 height 9
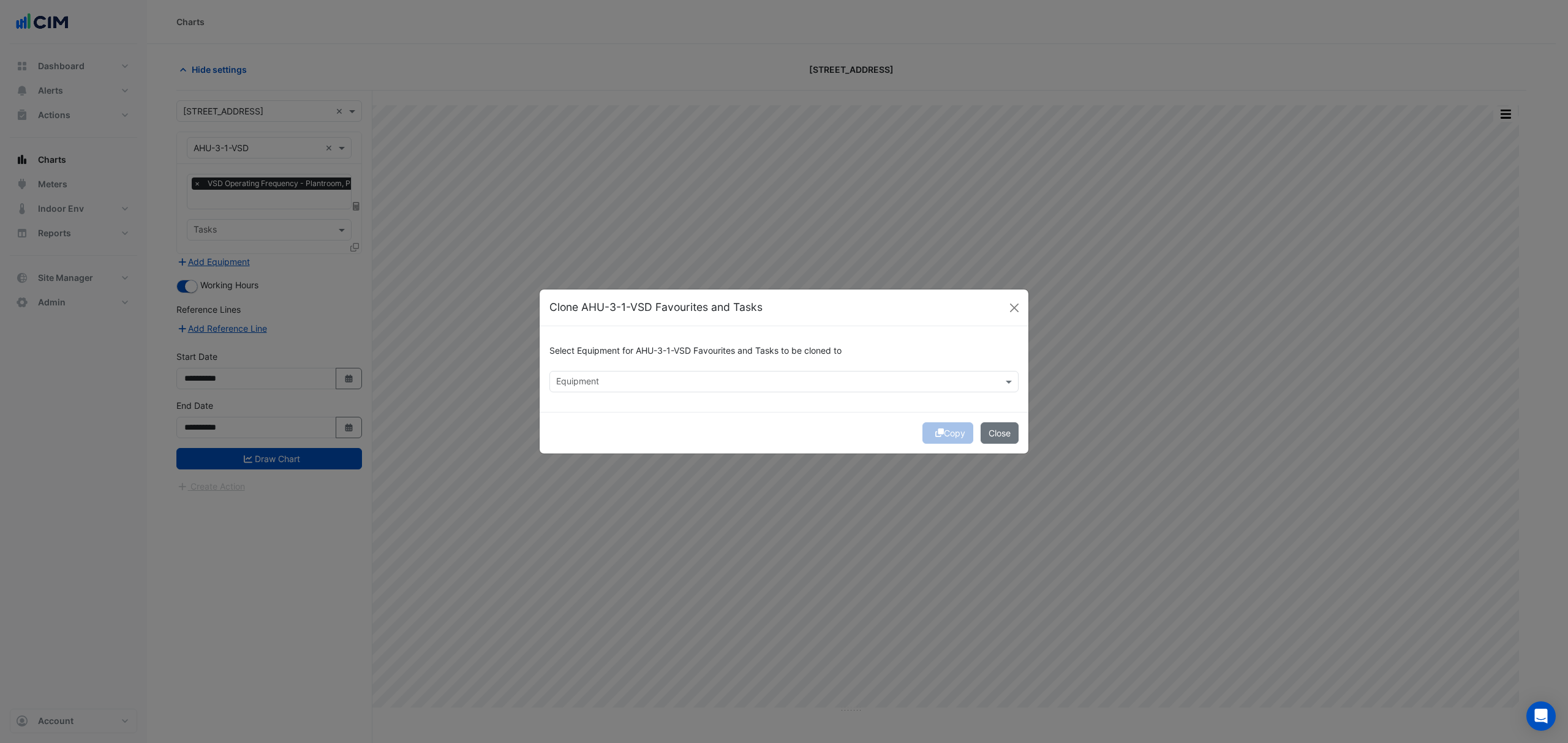
drag, startPoint x: 715, startPoint y: 356, endPoint x: 669, endPoint y: 387, distance: 55.5
click at [711, 362] on div "Select Equipment for AHU-3-1-VSD Favourites and Tasks to be cloned to" at bounding box center [784, 353] width 470 height 35
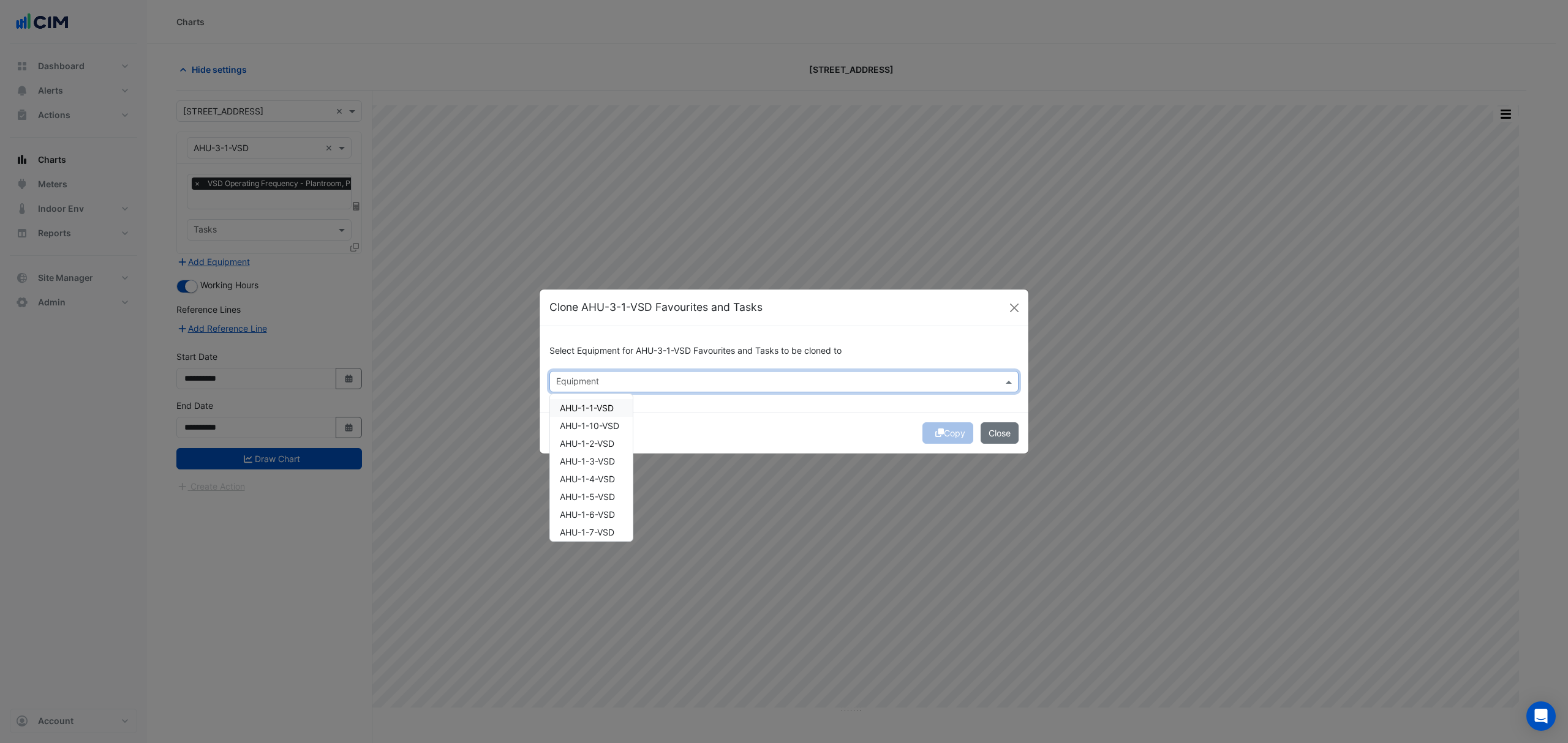
drag, startPoint x: 669, startPoint y: 387, endPoint x: 613, endPoint y: 390, distance: 56.1
click at [656, 383] on input "text" at bounding box center [777, 382] width 441 height 13
click at [616, 403] on span "AHU-3-2-VSD" at bounding box center [588, 408] width 56 height 10
click at [611, 425] on span "AHU-3-3-VSD" at bounding box center [588, 426] width 56 height 10
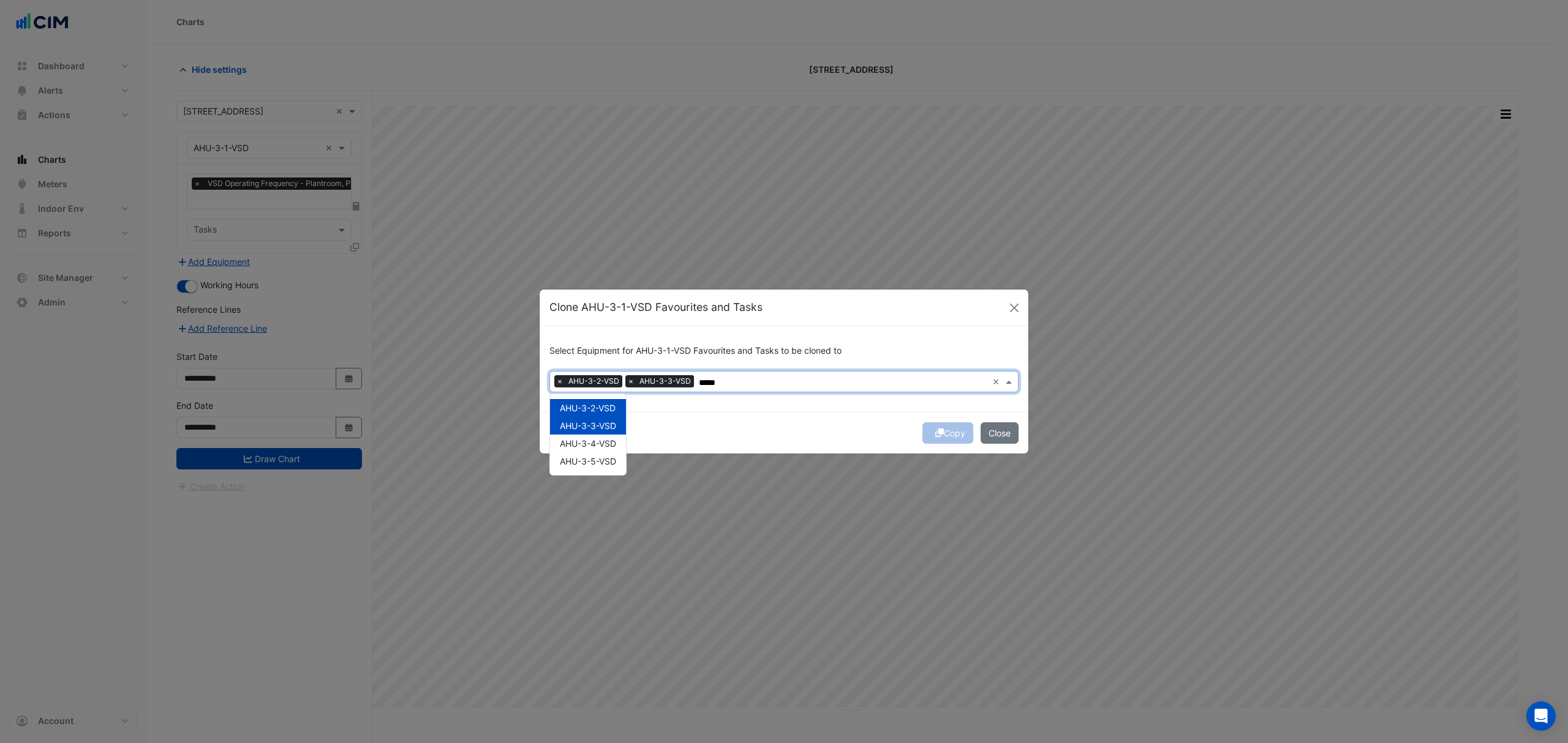
click at [611, 440] on span "AHU-3-4-VSD" at bounding box center [588, 443] width 56 height 10
click at [611, 456] on span "AHU-3-5-VSD" at bounding box center [588, 461] width 56 height 10
type input "*****"
click at [862, 419] on div "Copy Close" at bounding box center [784, 432] width 489 height 41
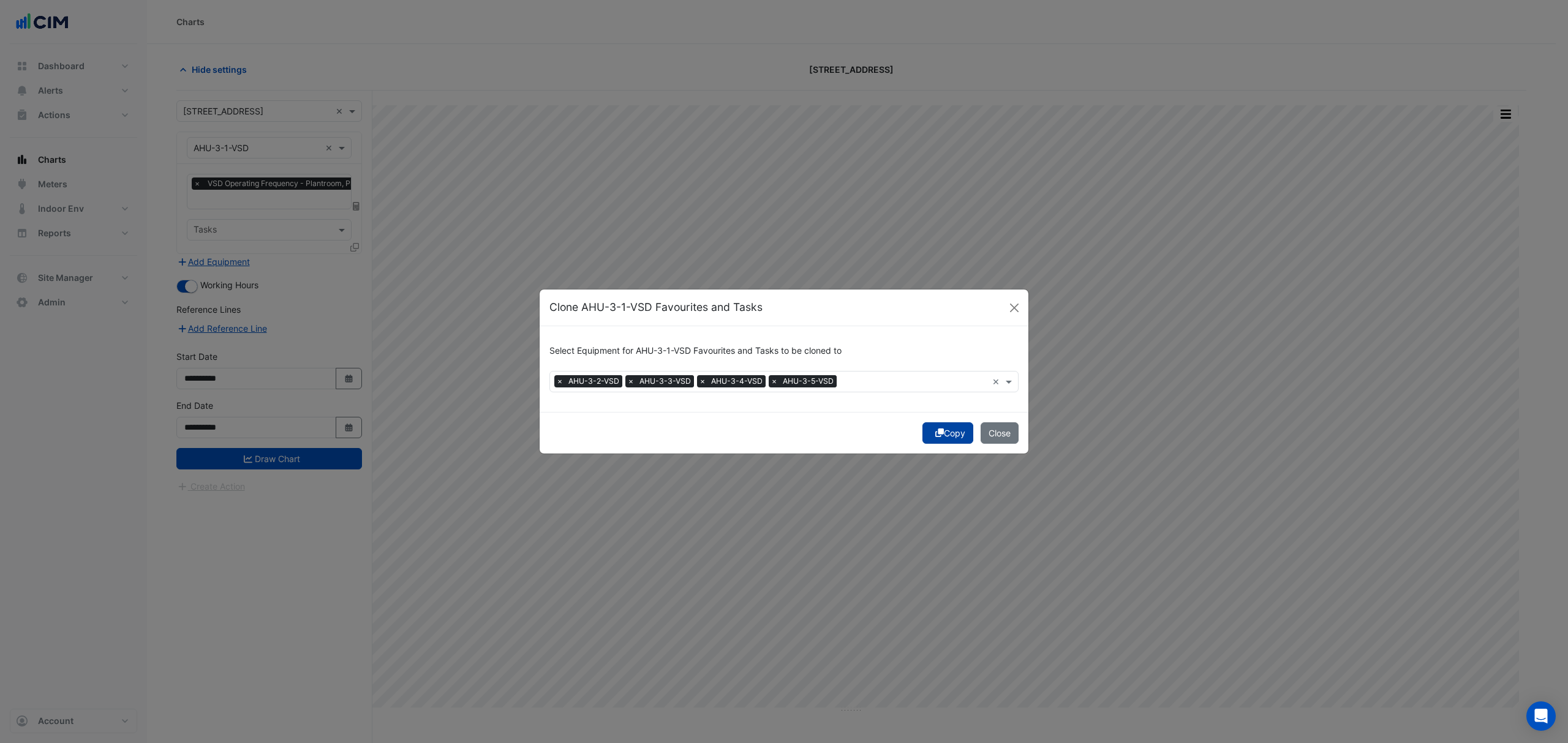
click at [923, 436] on button "Copy" at bounding box center [948, 432] width 51 height 21
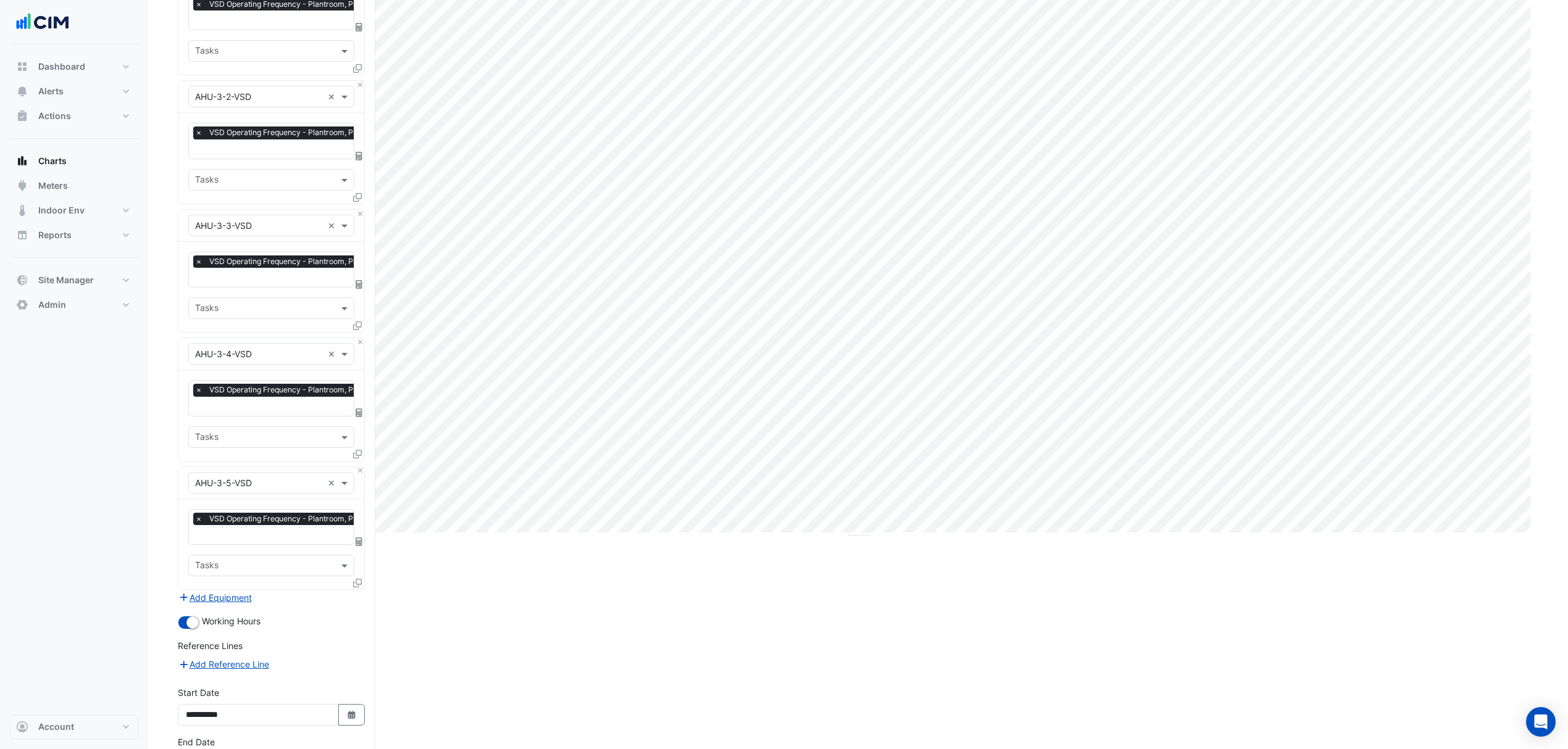
scroll to position [273, 0]
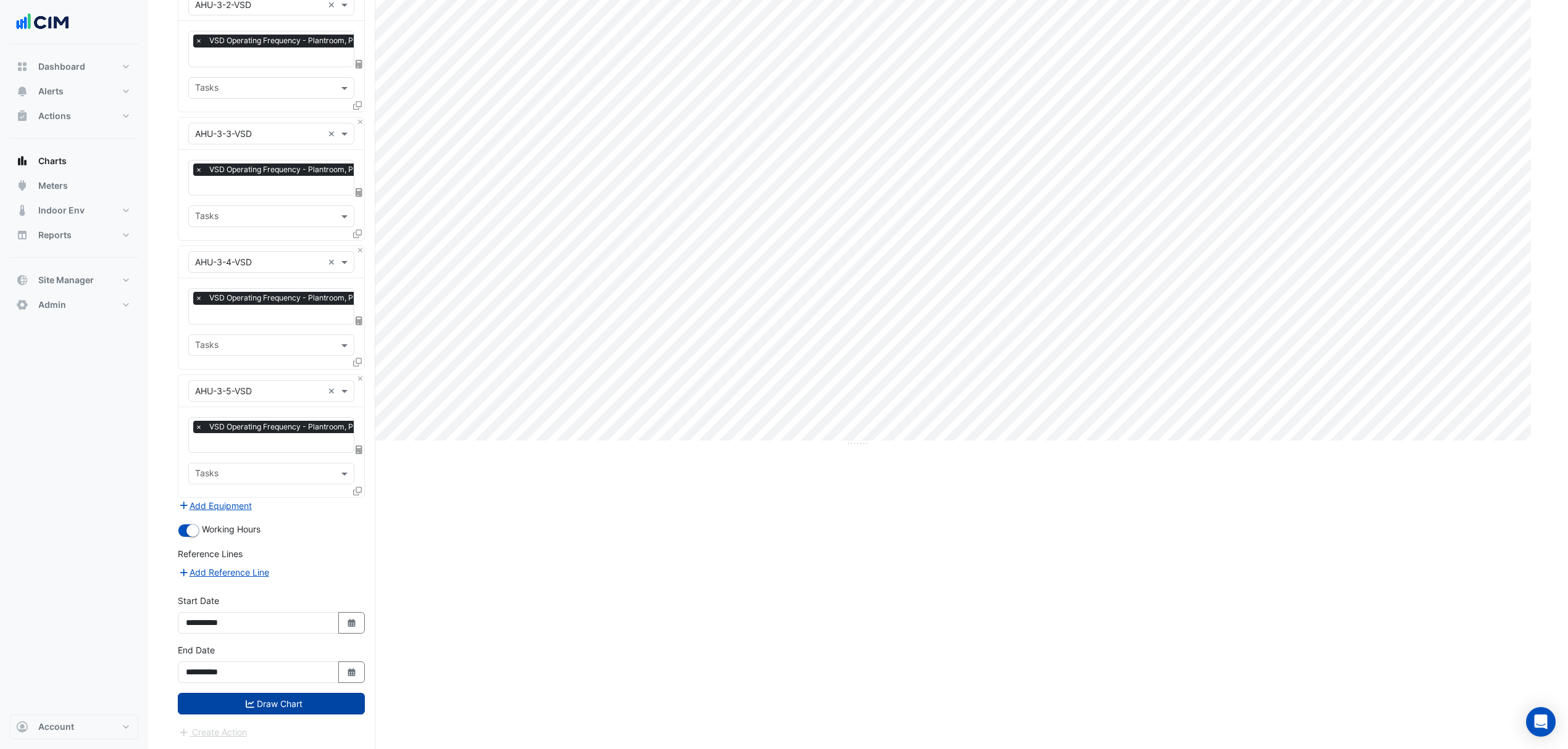
click at [300, 712] on button "Draw Chart" at bounding box center [271, 704] width 187 height 22
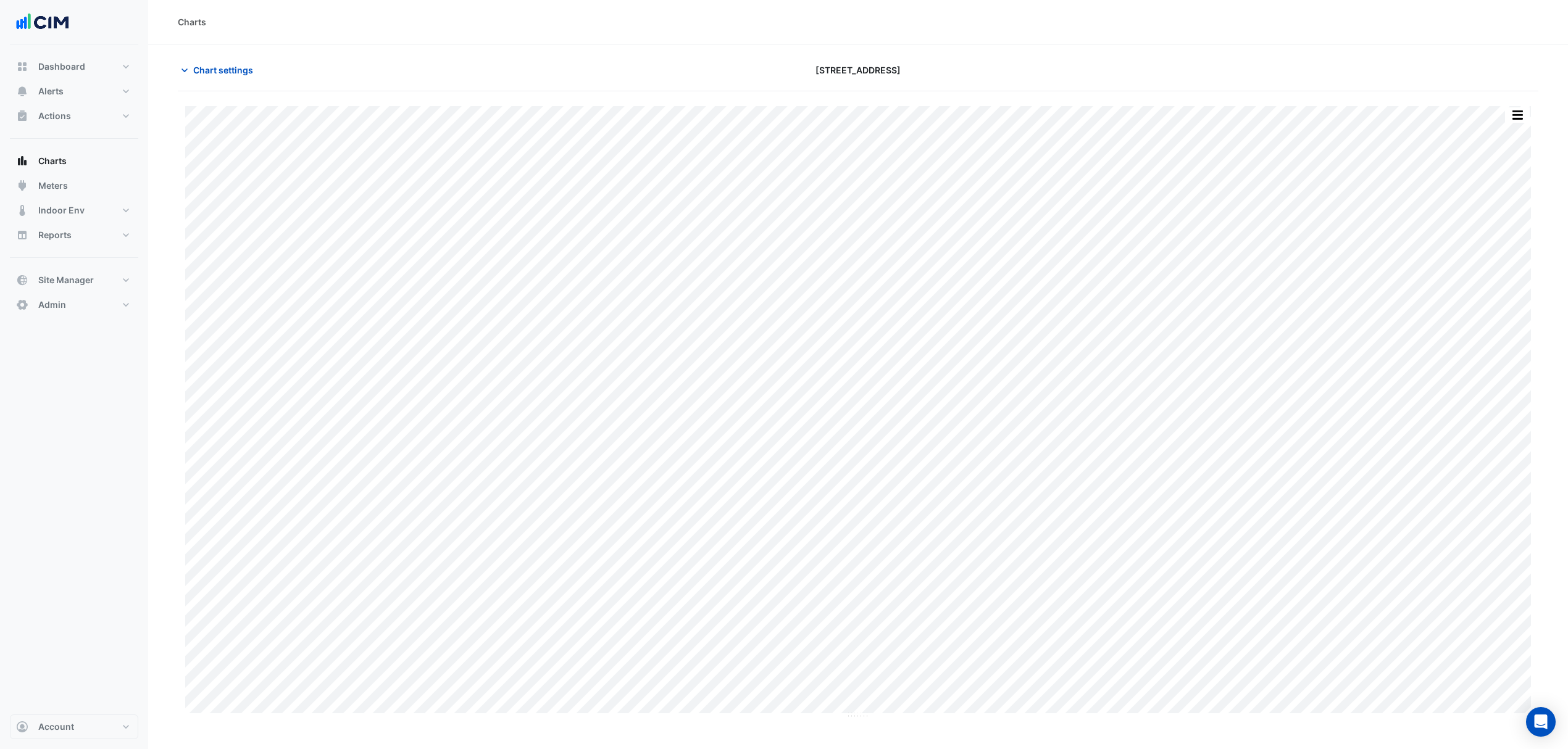
click at [225, 87] on div "Chart settings [STREET_ADDRESS]" at bounding box center [858, 75] width 1361 height 32
click at [231, 73] on span "Chart settings" at bounding box center [223, 69] width 60 height 13
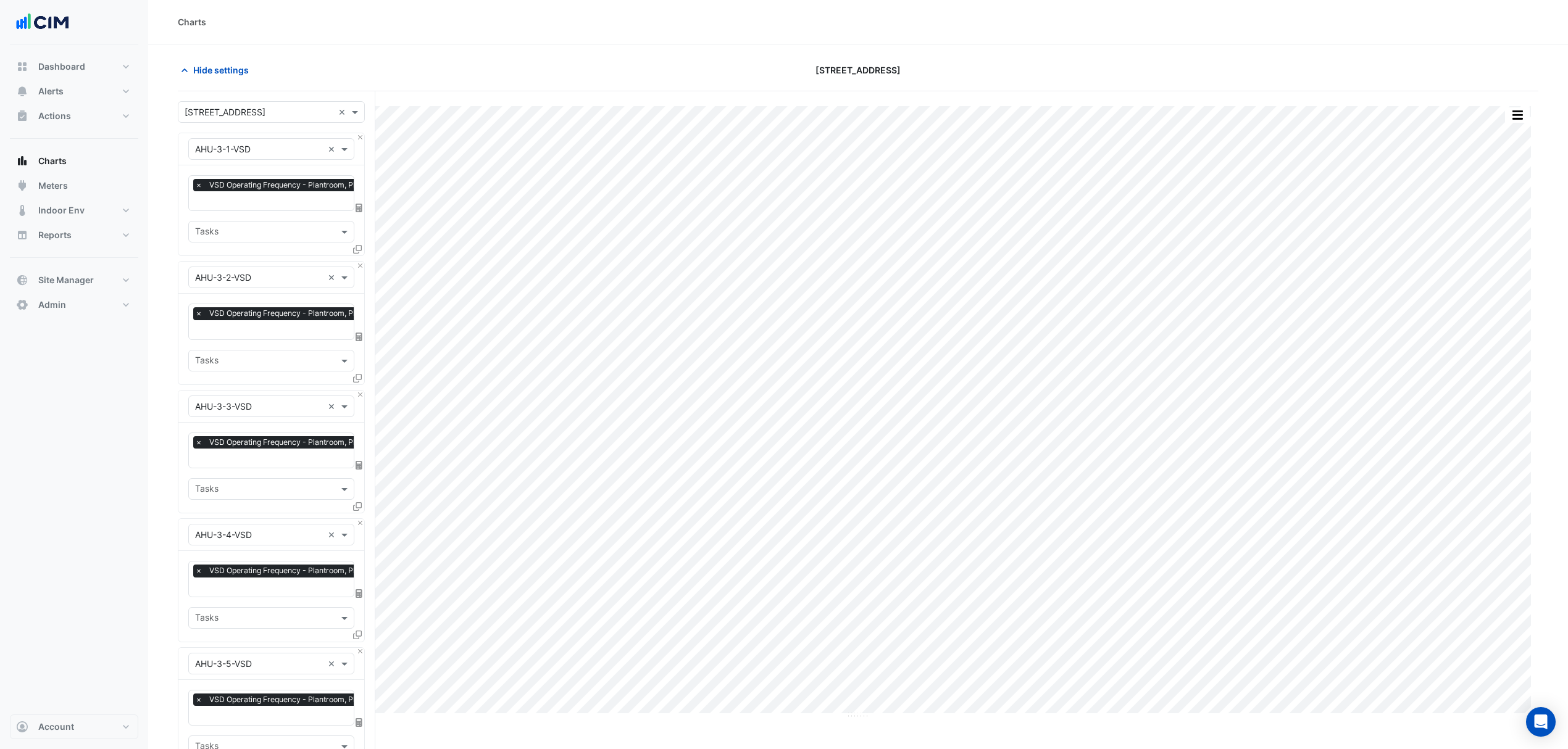
click at [263, 216] on div "× VSD Operating Frequency - Plantroom, Plantroom × Tasks" at bounding box center [272, 210] width 186 height 90
click at [356, 139] on button "Close" at bounding box center [360, 137] width 8 height 8
click at [356, 262] on button "Close" at bounding box center [360, 266] width 8 height 8
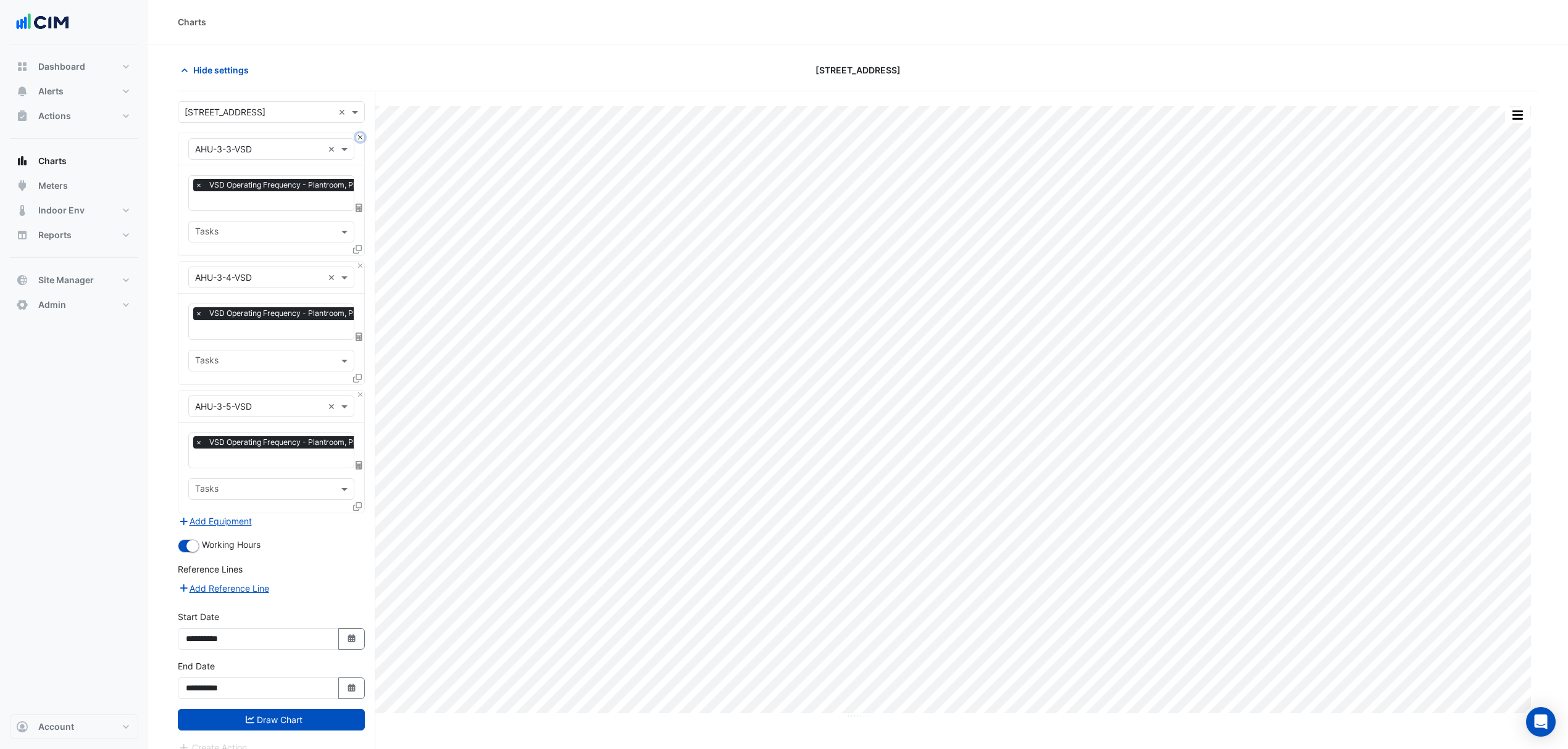
click at [356, 139] on button "Close" at bounding box center [360, 137] width 8 height 8
click at [356, 262] on button "Close" at bounding box center [360, 266] width 8 height 8
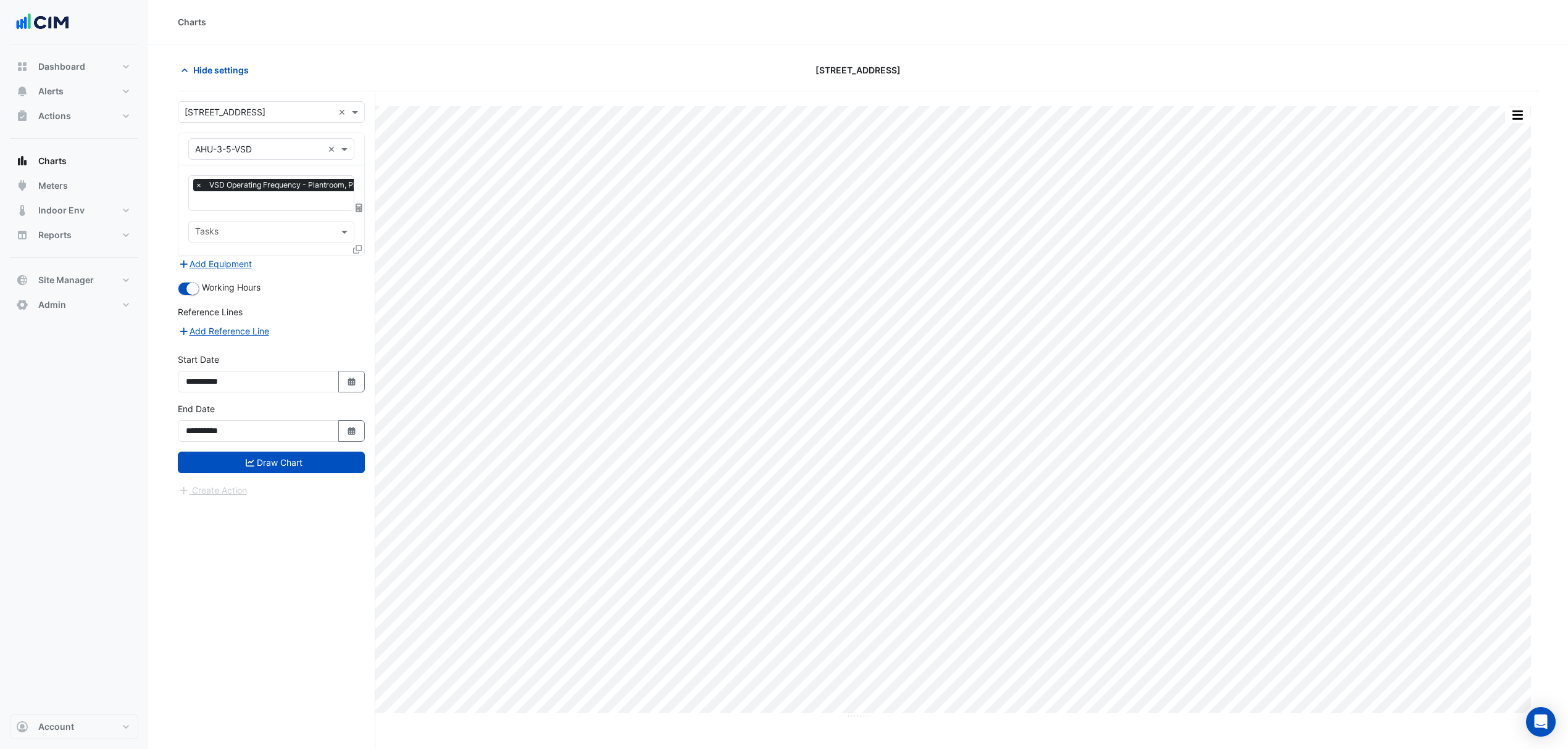
click at [356, 139] on div "× AHU-3-5-VSD ×" at bounding box center [272, 149] width 186 height 32
click at [313, 150] on input "text" at bounding box center [259, 149] width 128 height 13
type input "*******"
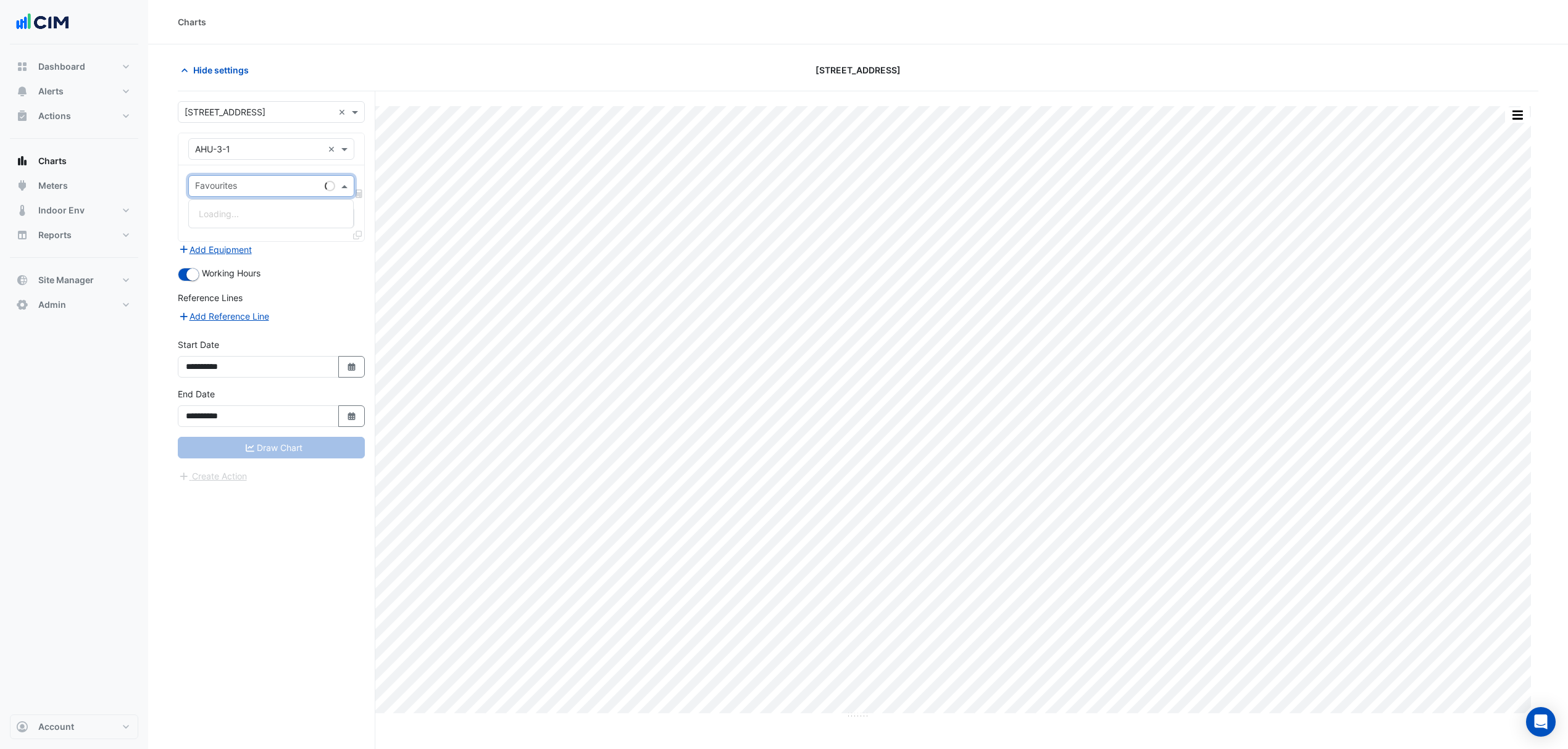
click at [245, 187] on input "text" at bounding box center [257, 187] width 125 height 13
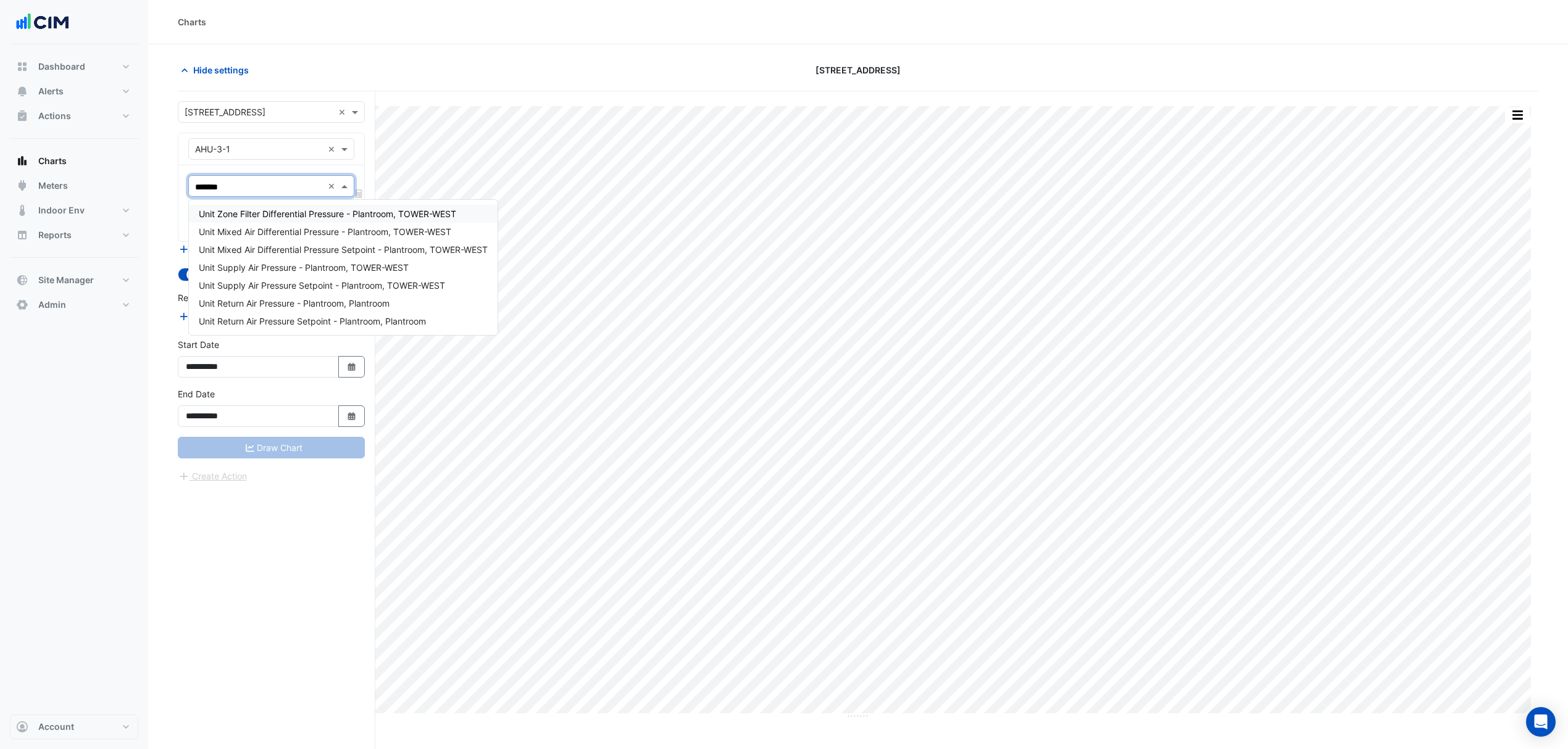
type input "********"
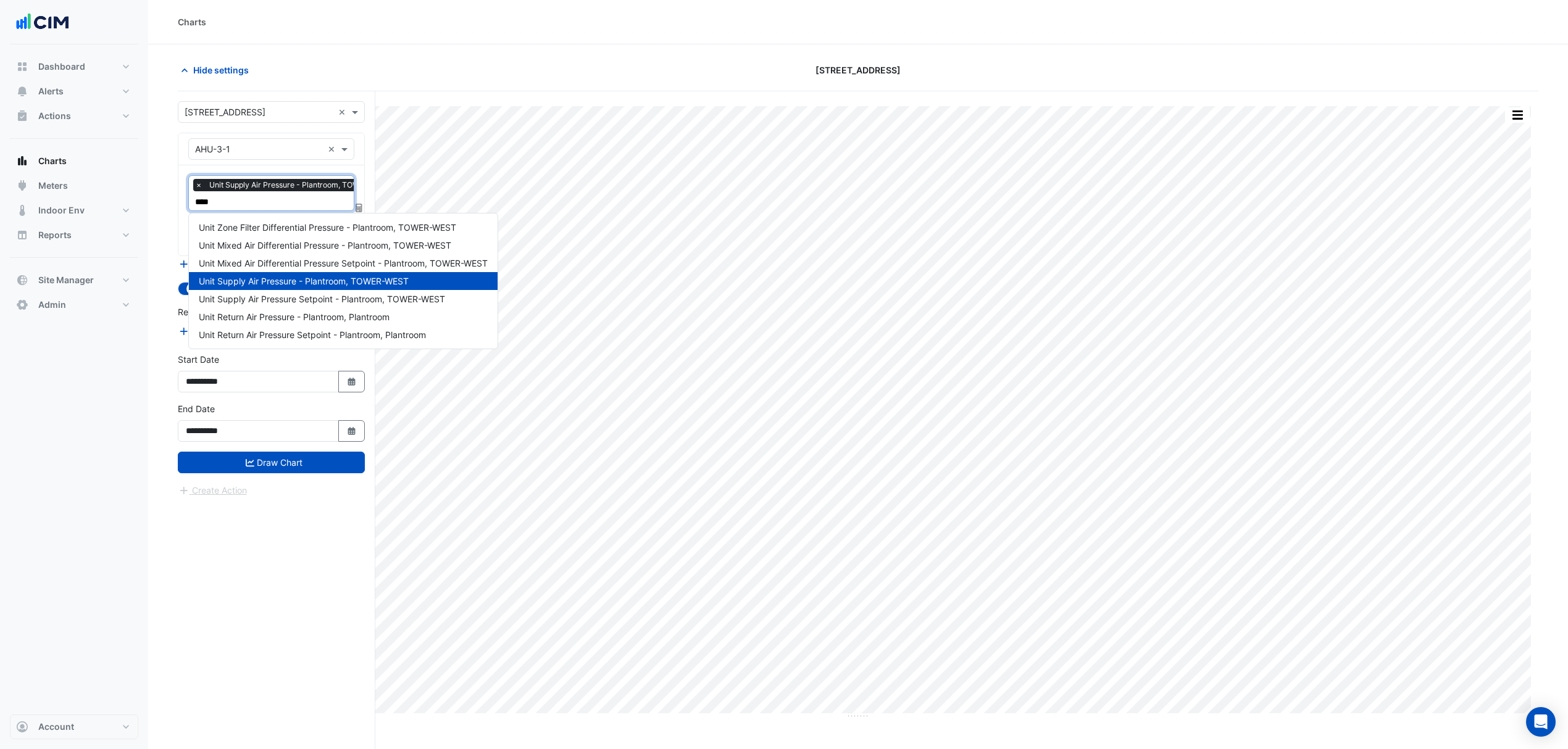
type input "*****"
click at [320, 299] on span "Unit Supply Air Pressure Setpoint - Plantroom, TOWER-WEST" at bounding box center [321, 299] width 246 height 10
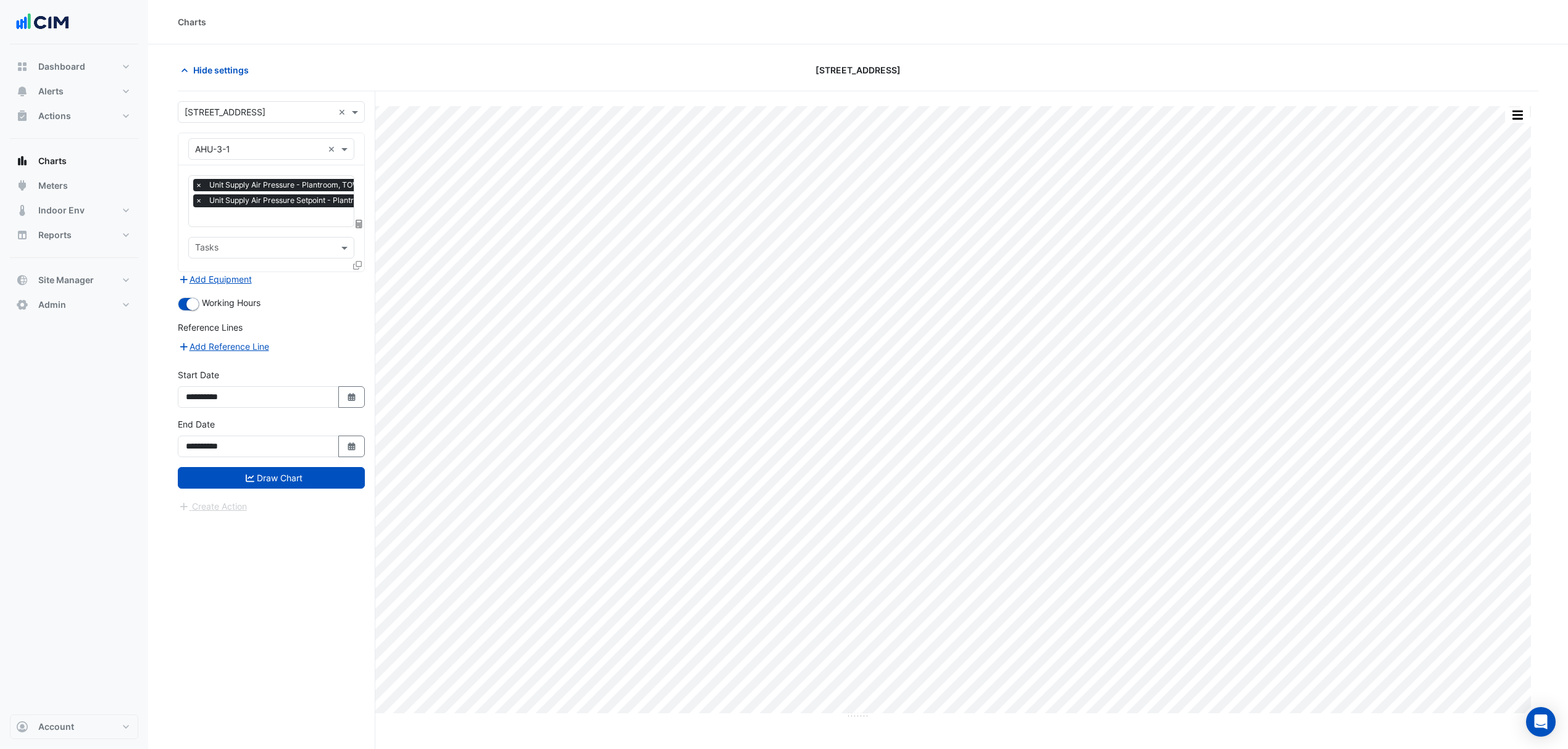
click at [354, 261] on icon at bounding box center [358, 266] width 9 height 9
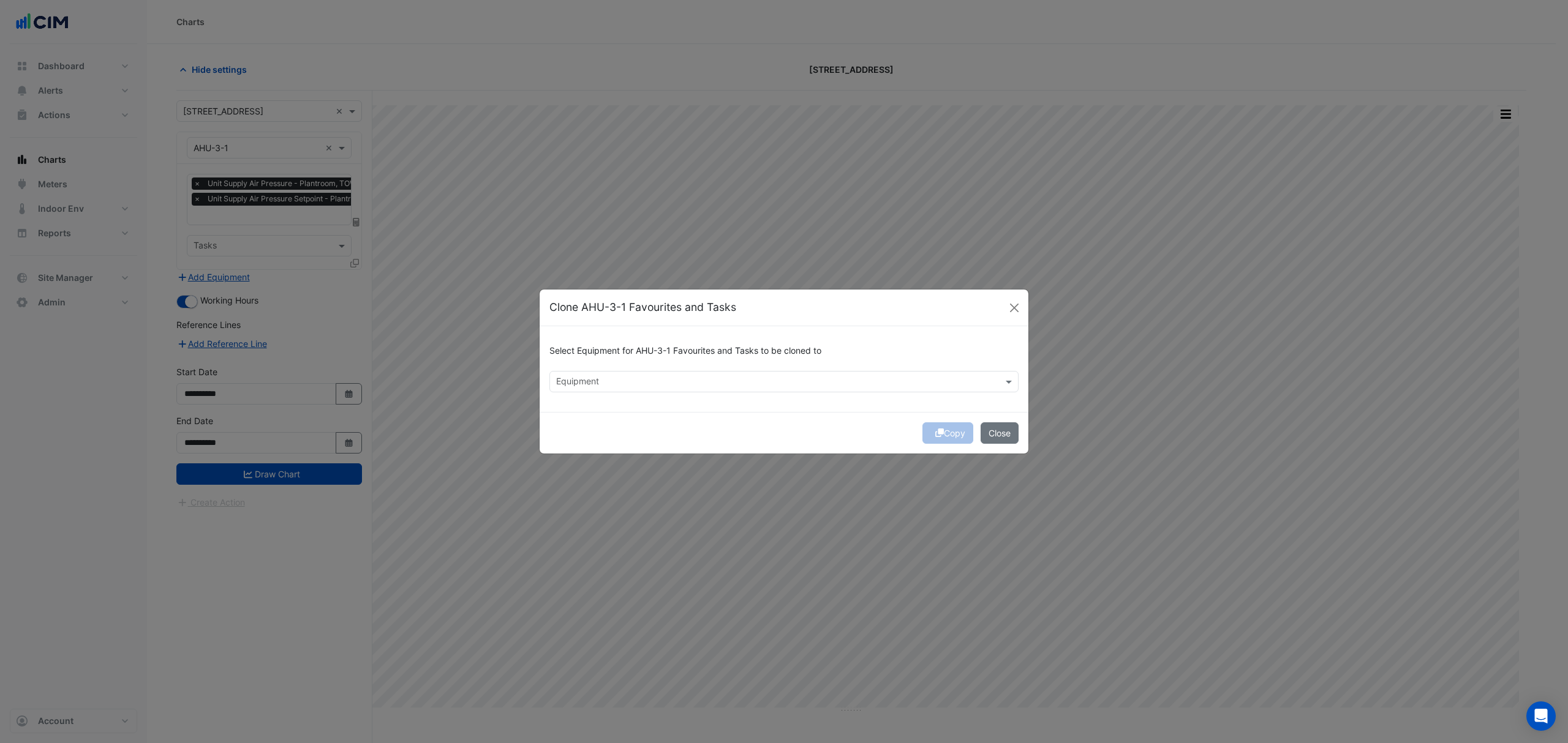
click at [996, 302] on div "Clone AHU-3-1 Favourites and Tasks" at bounding box center [784, 307] width 489 height 36
click at [1014, 308] on button "Close" at bounding box center [1014, 308] width 18 height 18
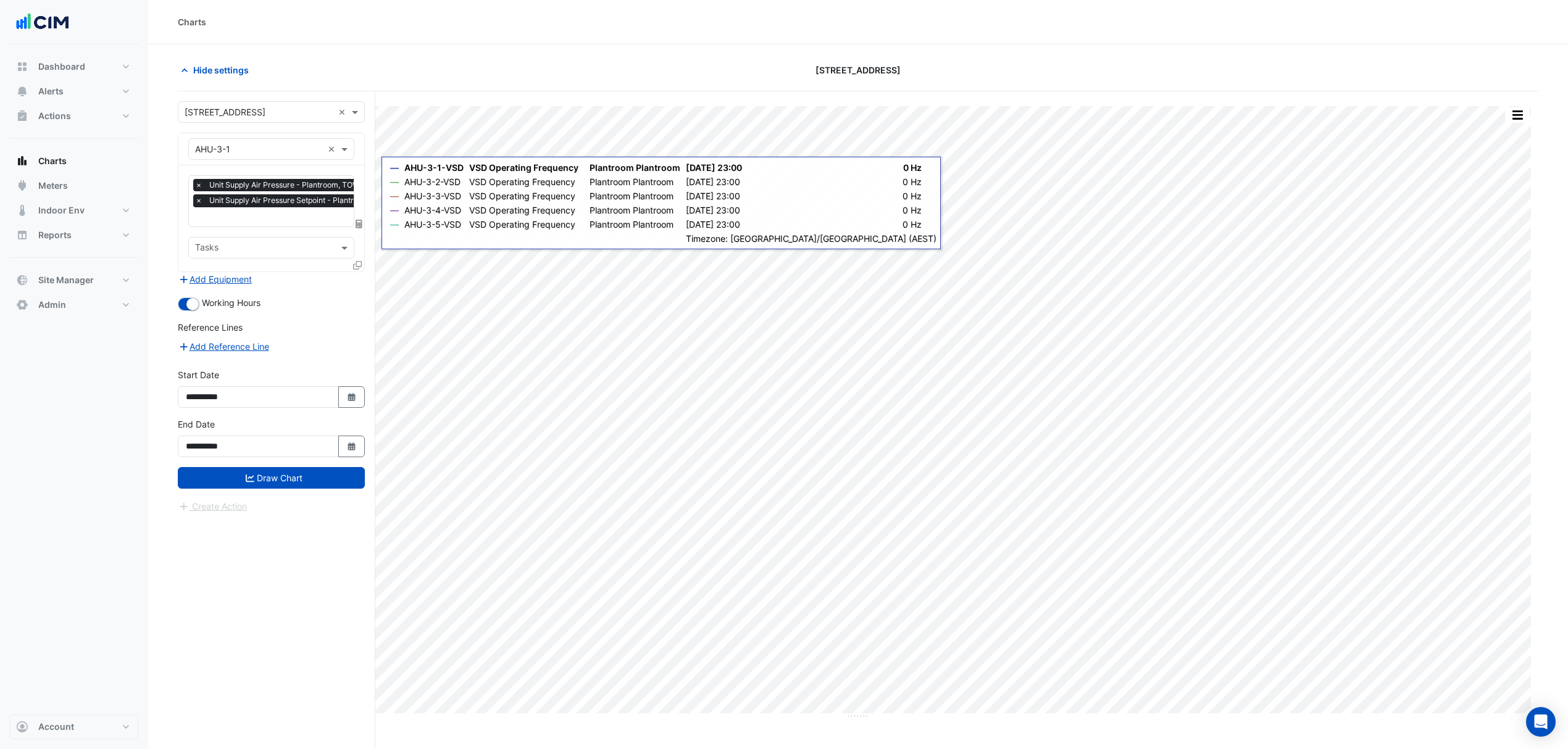
click at [359, 261] on icon at bounding box center [358, 266] width 9 height 9
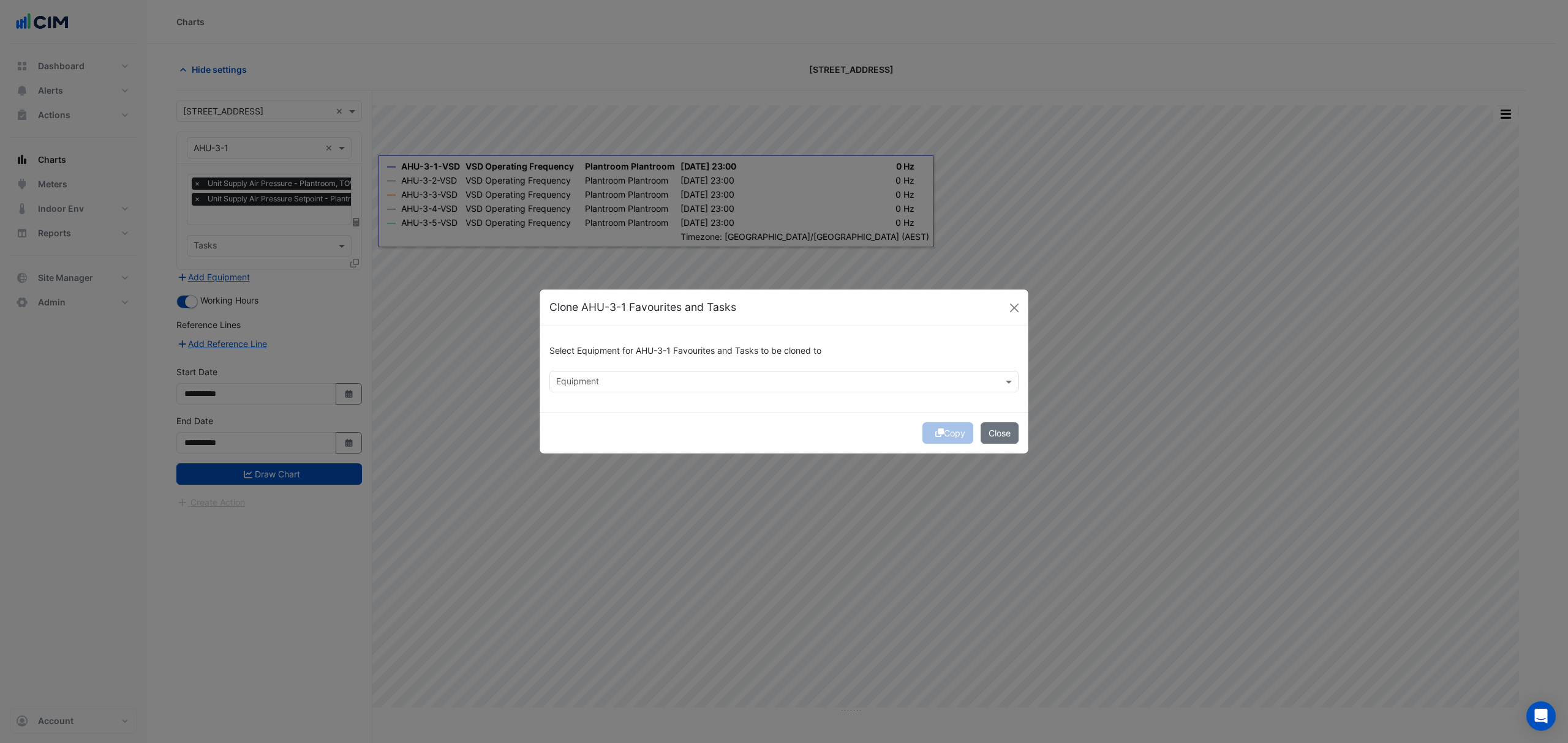
click at [660, 377] on input "text" at bounding box center [777, 382] width 441 height 13
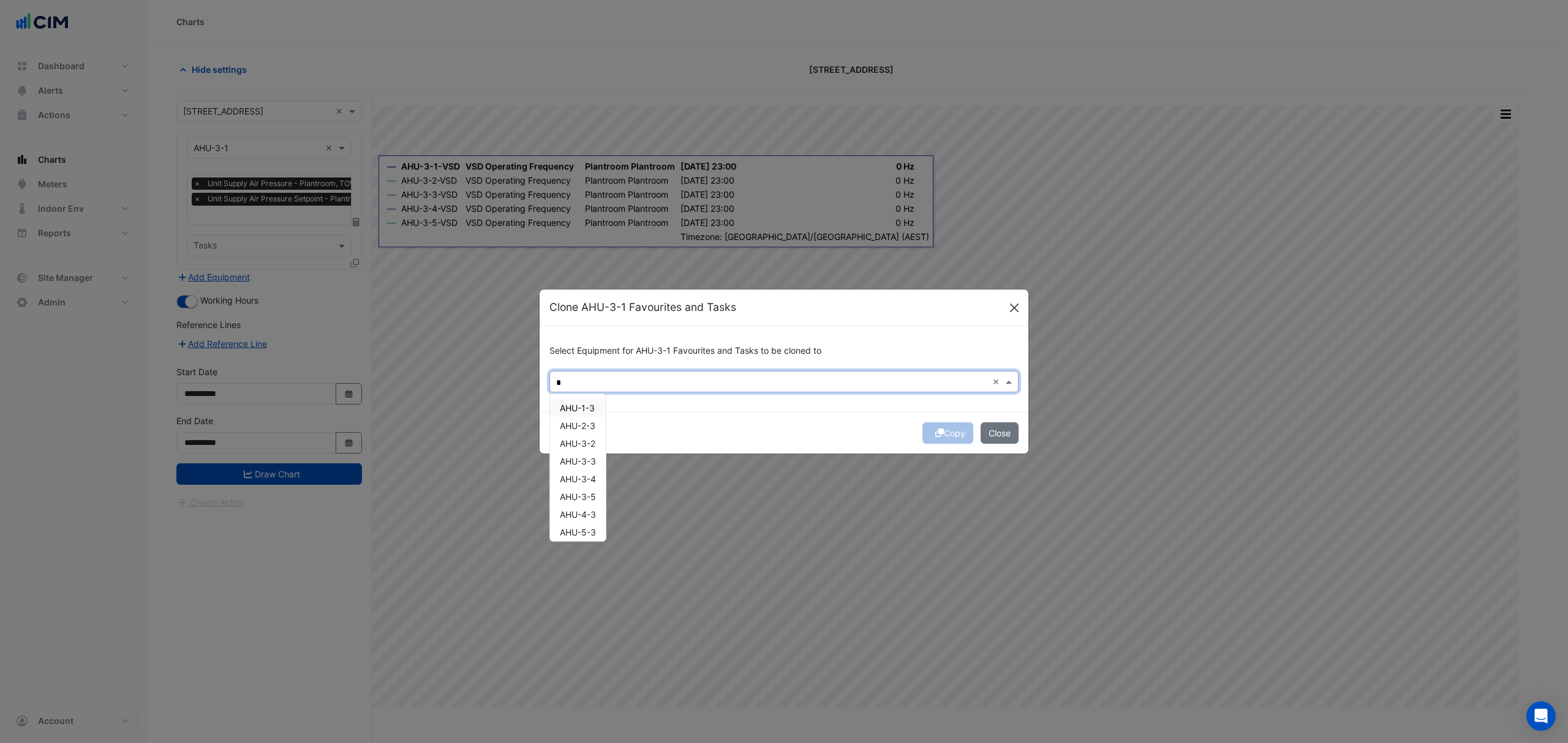
type input "*"
click at [1011, 305] on button "Close" at bounding box center [1014, 308] width 18 height 18
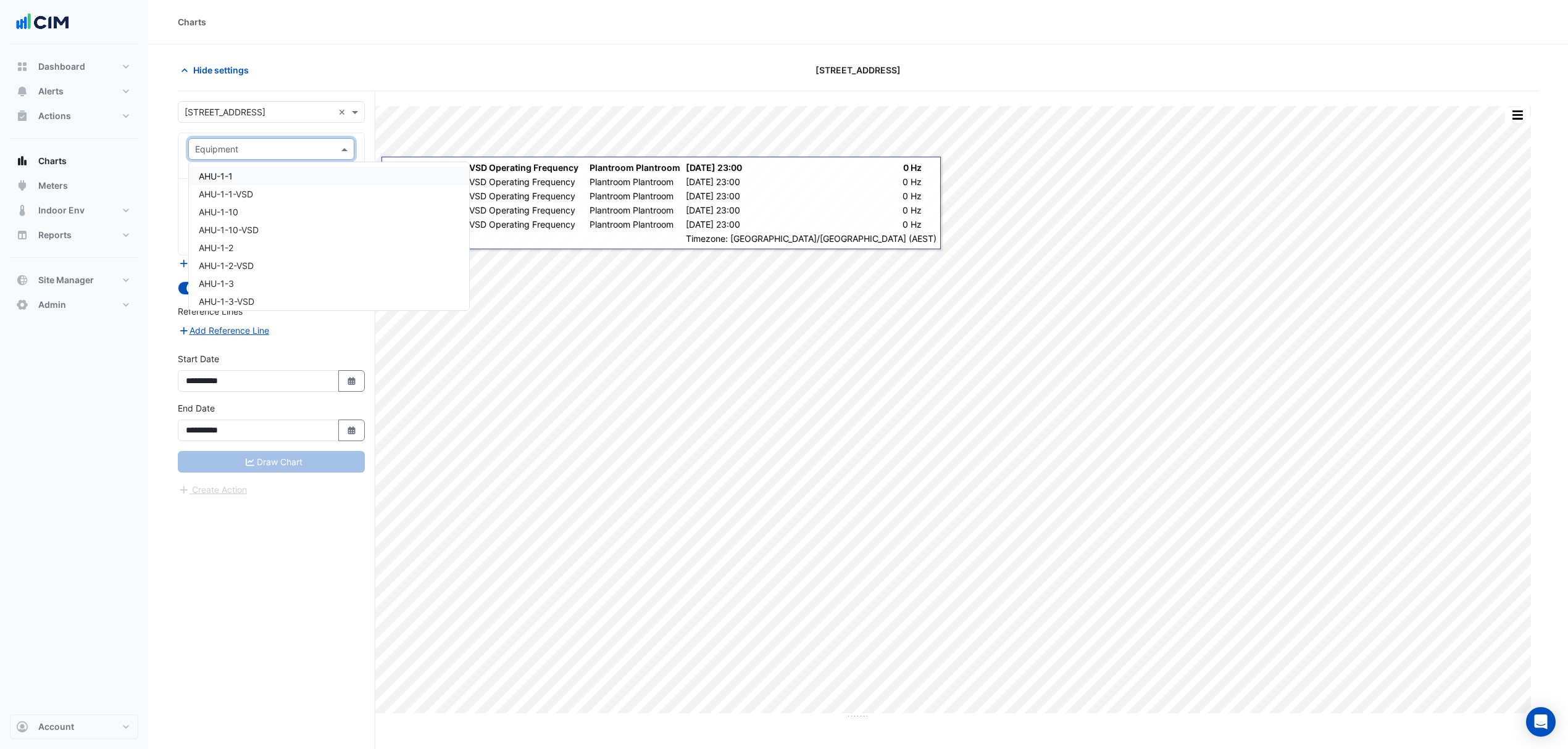
click at [313, 150] on input "text" at bounding box center [259, 149] width 128 height 13
type input "*******"
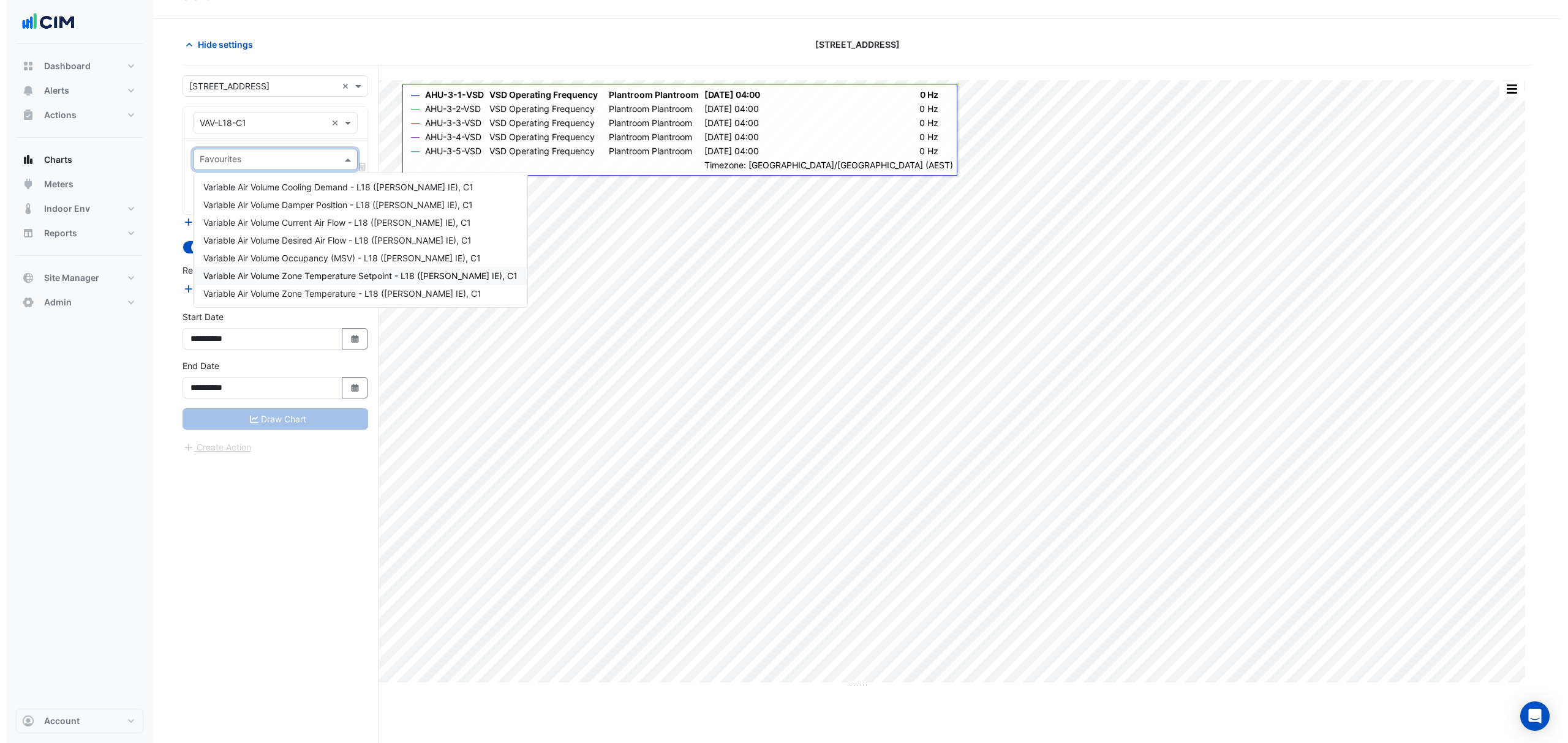
scroll to position [47, 0]
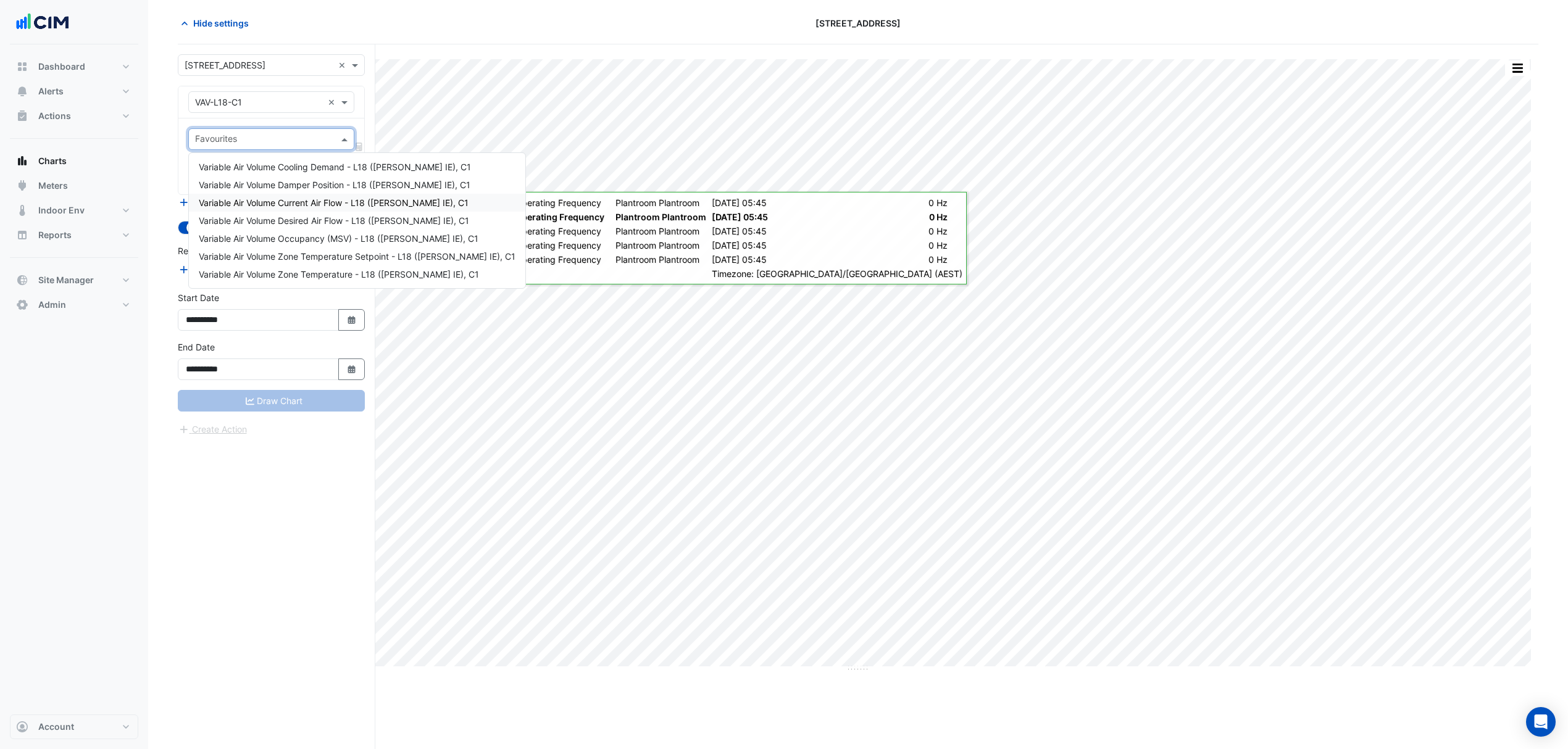
click at [339, 205] on span "Variable Air Volume Current Air Flow - L18 (NABERS IE), C1" at bounding box center [333, 203] width 270 height 10
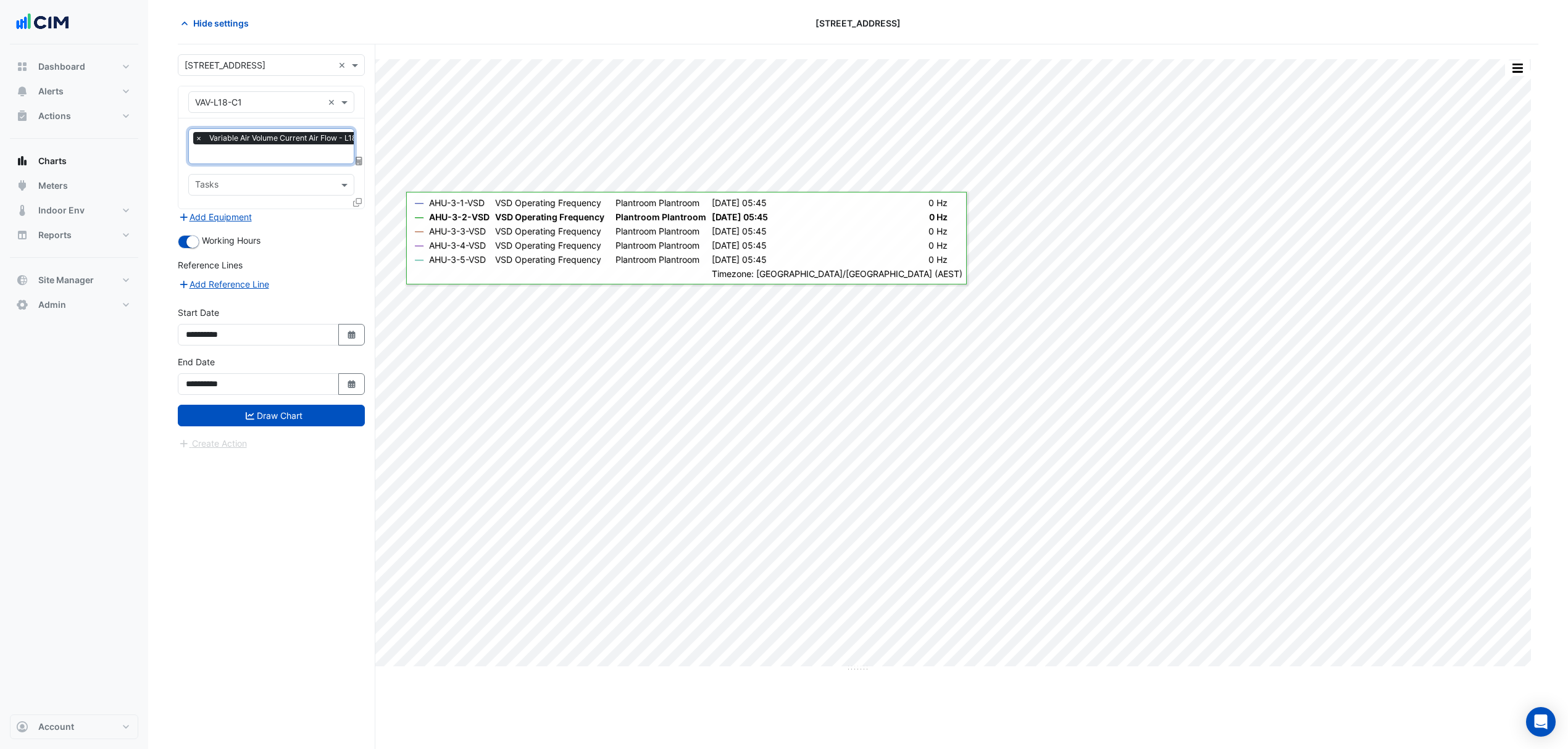
click at [294, 155] on input "text" at bounding box center [323, 155] width 256 height 13
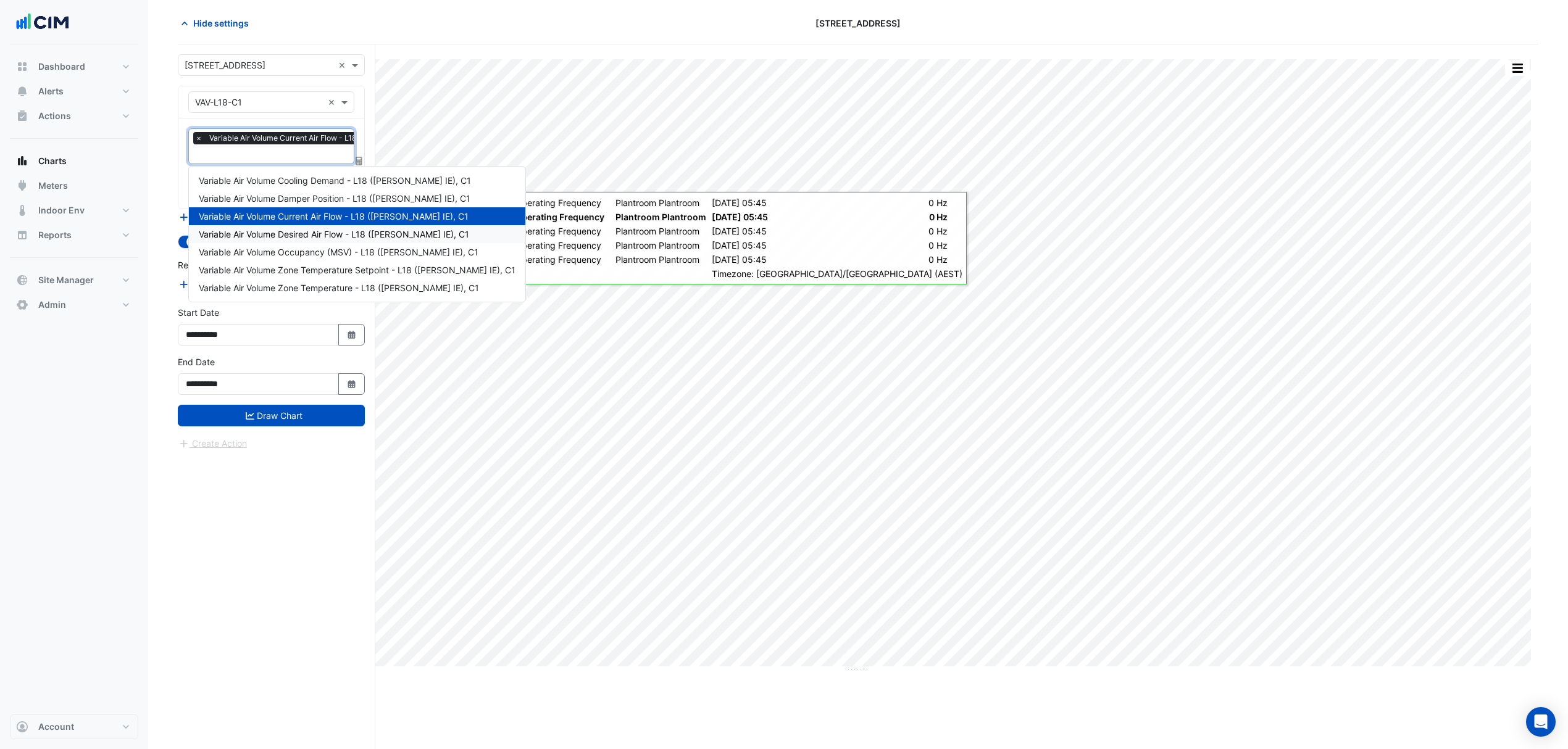
click at [310, 233] on span "Variable Air Volume Desired Air Flow - L18 (NABERS IE), C1" at bounding box center [333, 234] width 270 height 10
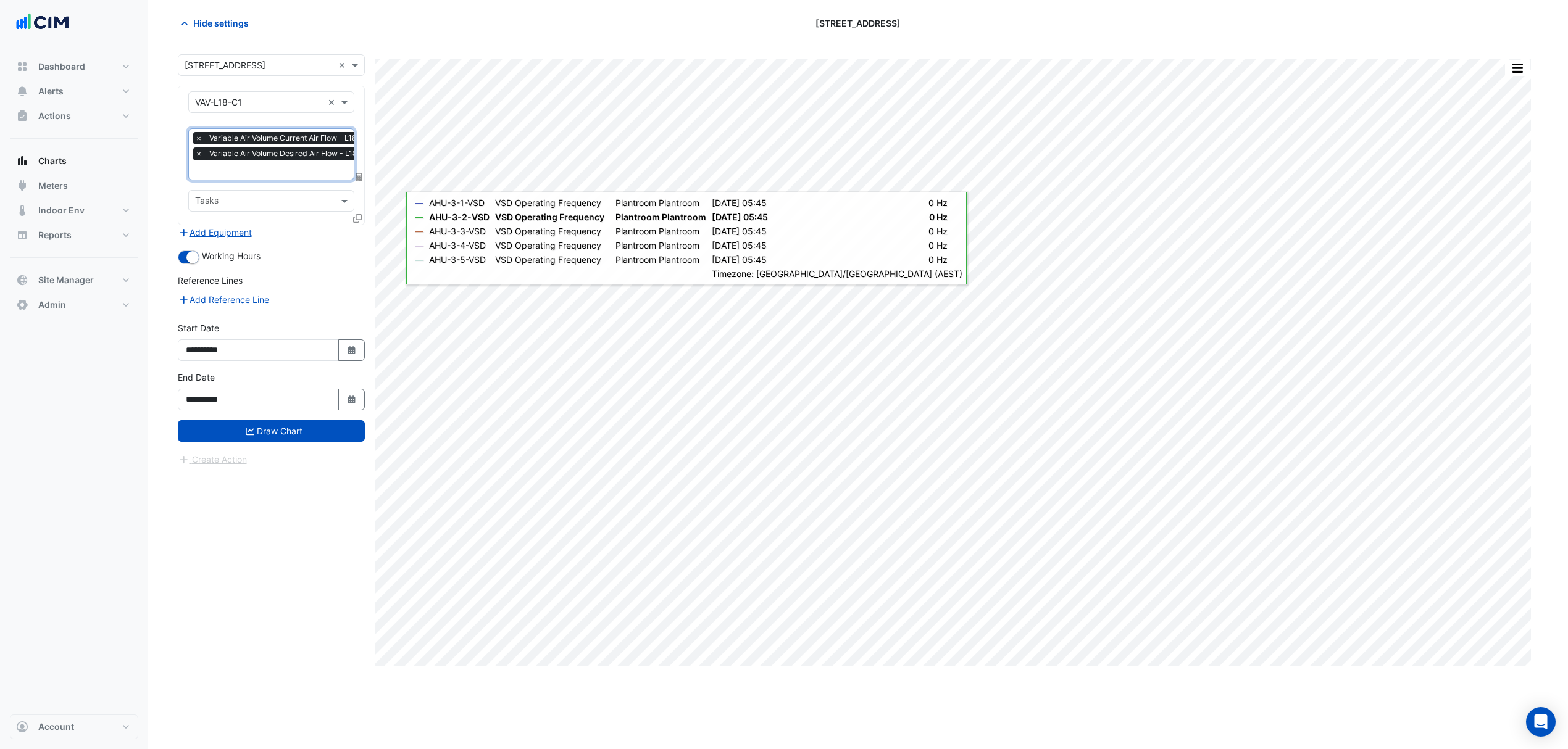
click at [320, 166] on input "text" at bounding box center [323, 171] width 257 height 13
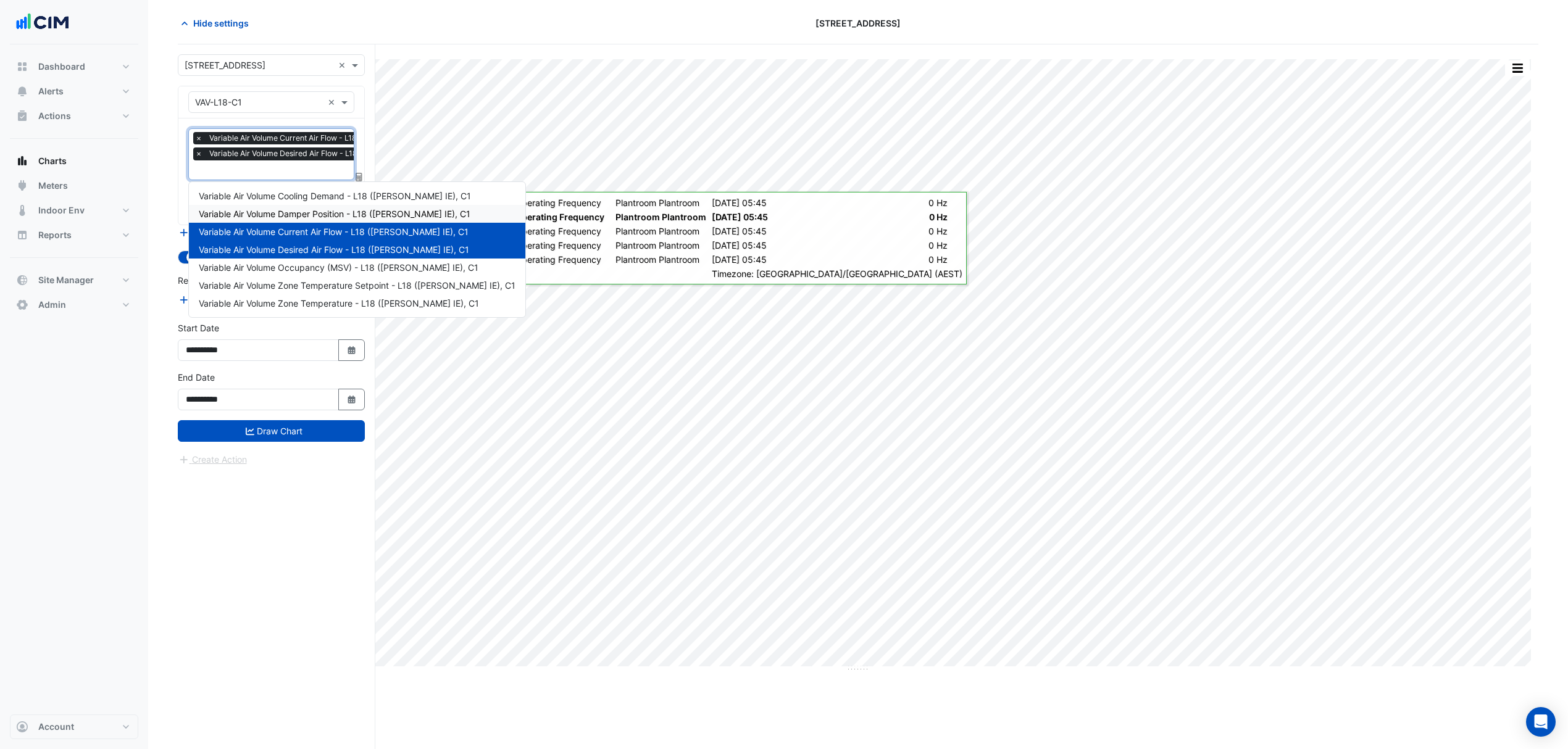
click at [334, 210] on span "Variable Air Volume Damper Position - L18 (NABERS IE), C1" at bounding box center [334, 213] width 272 height 10
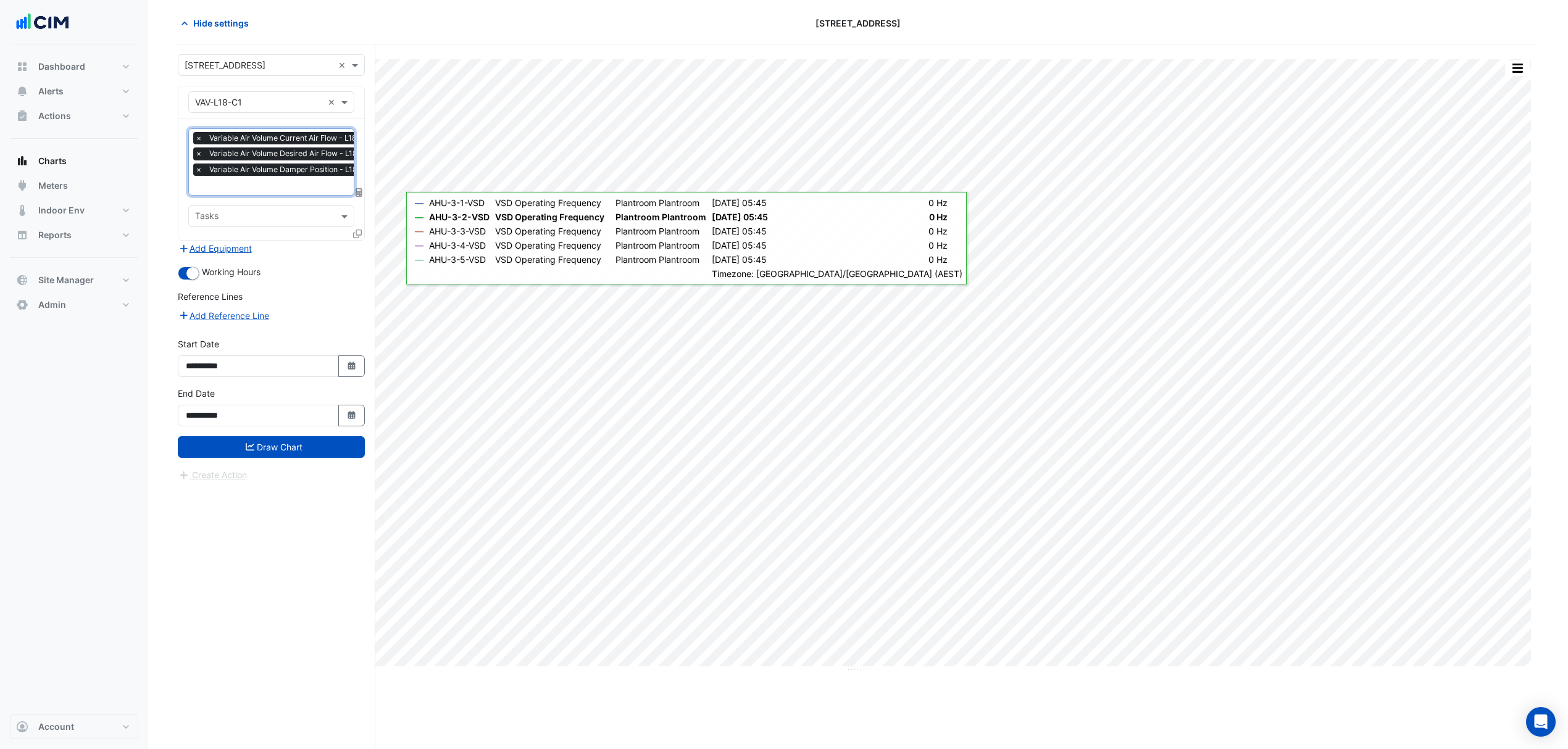
click at [357, 231] on icon at bounding box center [358, 234] width 9 height 9
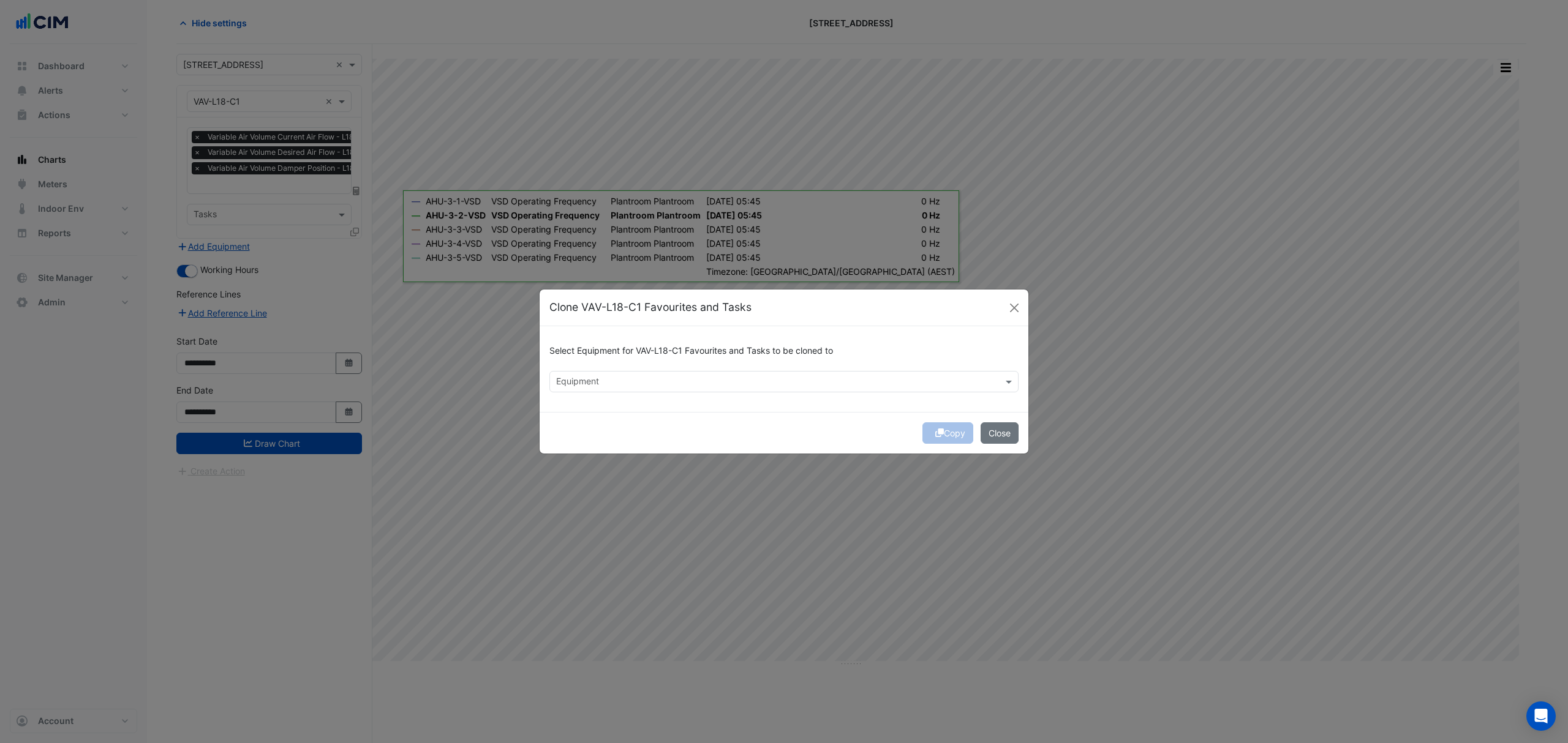
click at [600, 382] on input "text" at bounding box center [777, 382] width 441 height 13
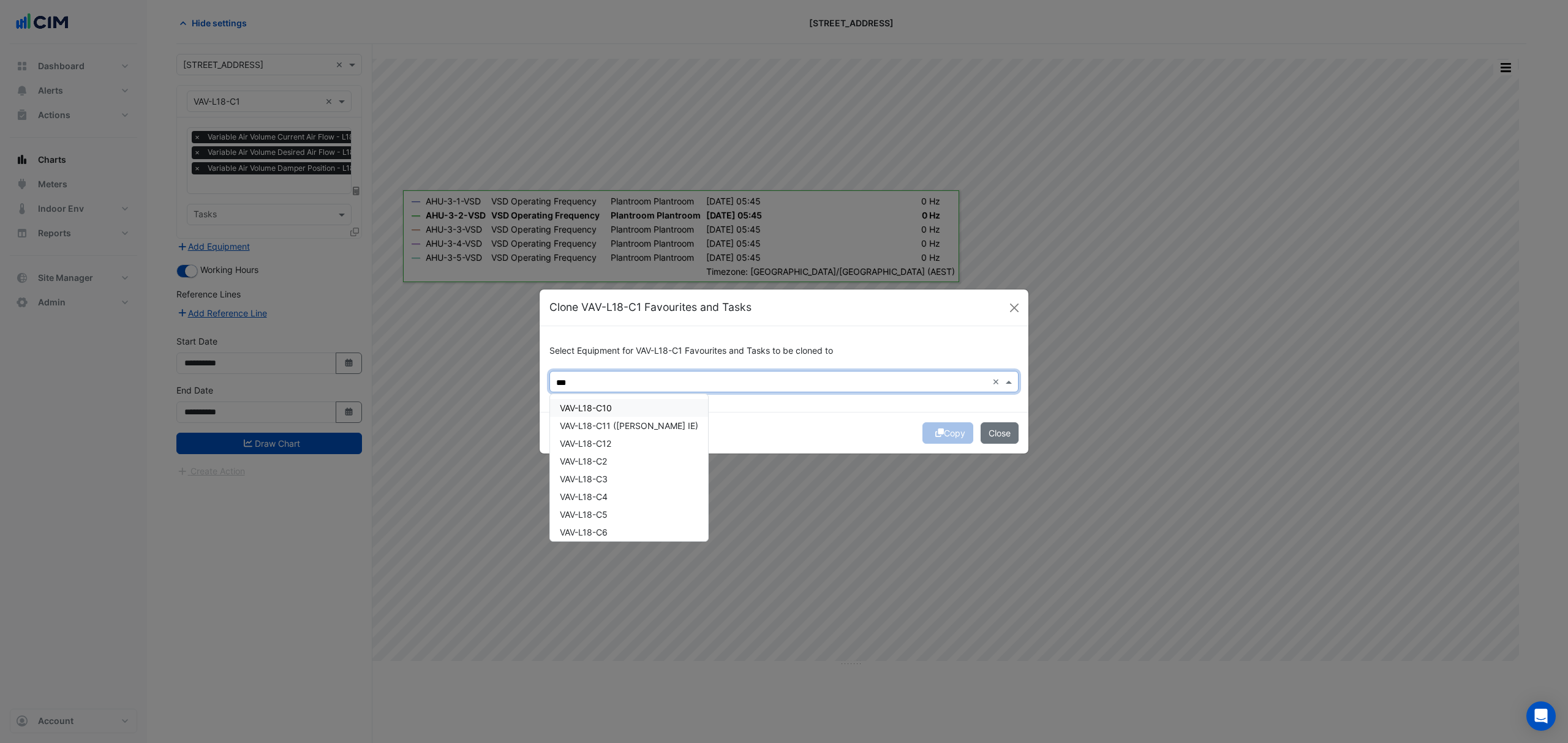
click at [578, 405] on span "VAV-L18-C10" at bounding box center [585, 408] width 52 height 10
drag, startPoint x: 578, startPoint y: 422, endPoint x: 585, endPoint y: 451, distance: 29.8
click at [578, 422] on span "VAV-L18-C11 (NABERS IE)" at bounding box center [629, 426] width 139 height 10
click at [585, 451] on div "VAV-L18-C12" at bounding box center [629, 443] width 158 height 18
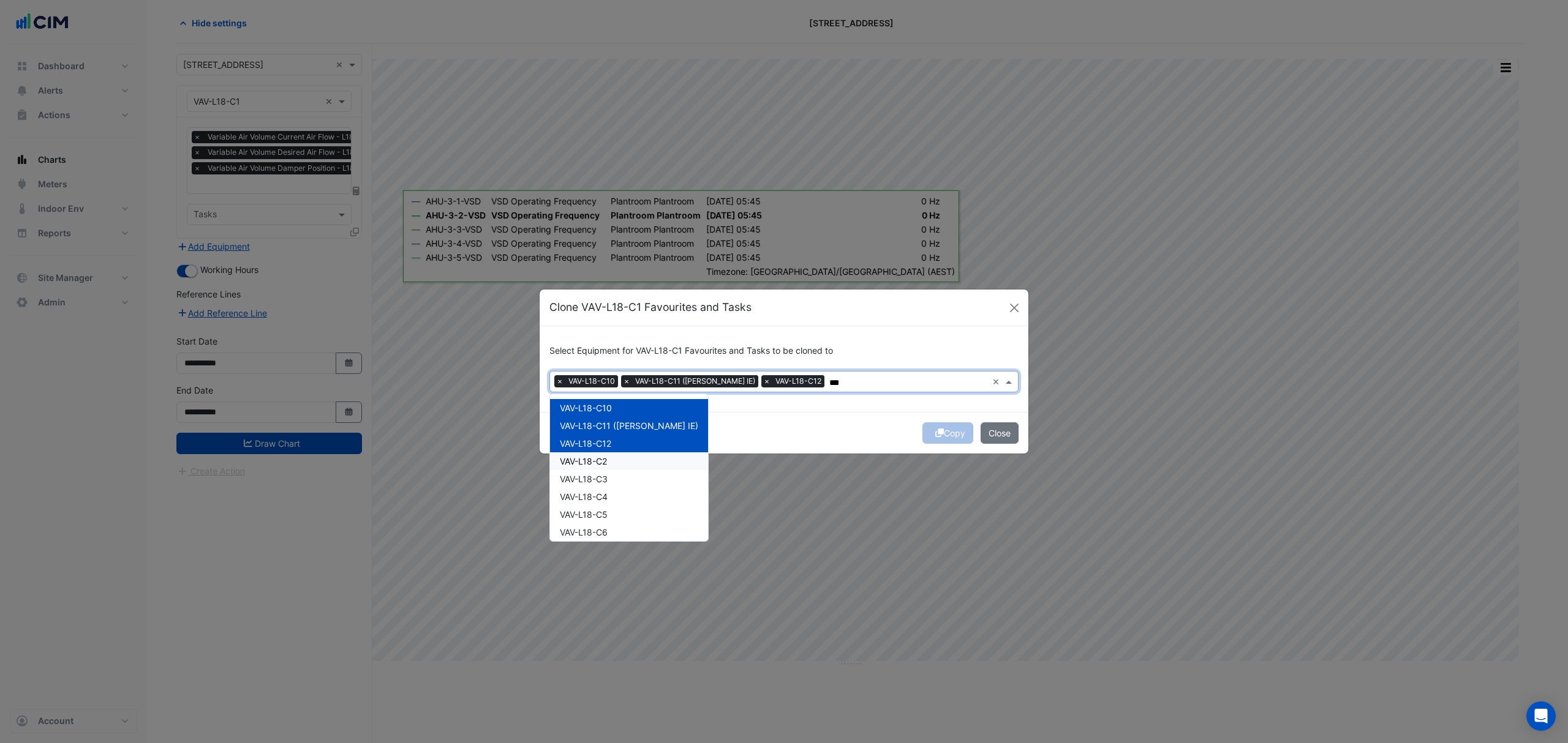
drag, startPoint x: 587, startPoint y: 462, endPoint x: 595, endPoint y: 477, distance: 17.0
click at [588, 466] on span "VAV-L18-C2" at bounding box center [583, 461] width 47 height 10
drag, startPoint x: 595, startPoint y: 477, endPoint x: 596, endPoint y: 487, distance: 10.0
click at [595, 477] on span "VAV-L18-C3" at bounding box center [583, 479] width 48 height 10
drag, startPoint x: 596, startPoint y: 487, endPoint x: 605, endPoint y: 509, distance: 23.8
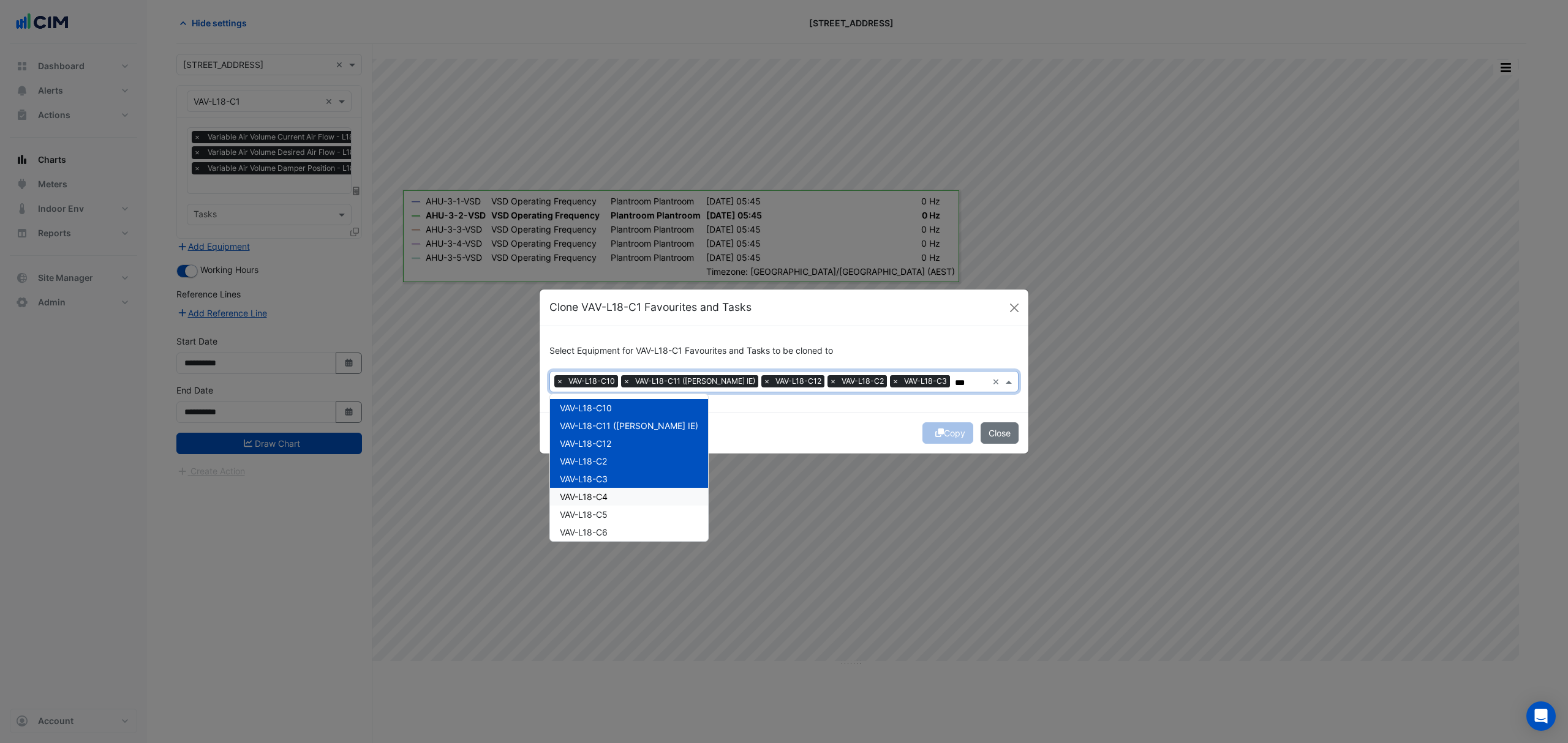
click at [596, 491] on div "VAV-L18-C4" at bounding box center [629, 497] width 158 height 18
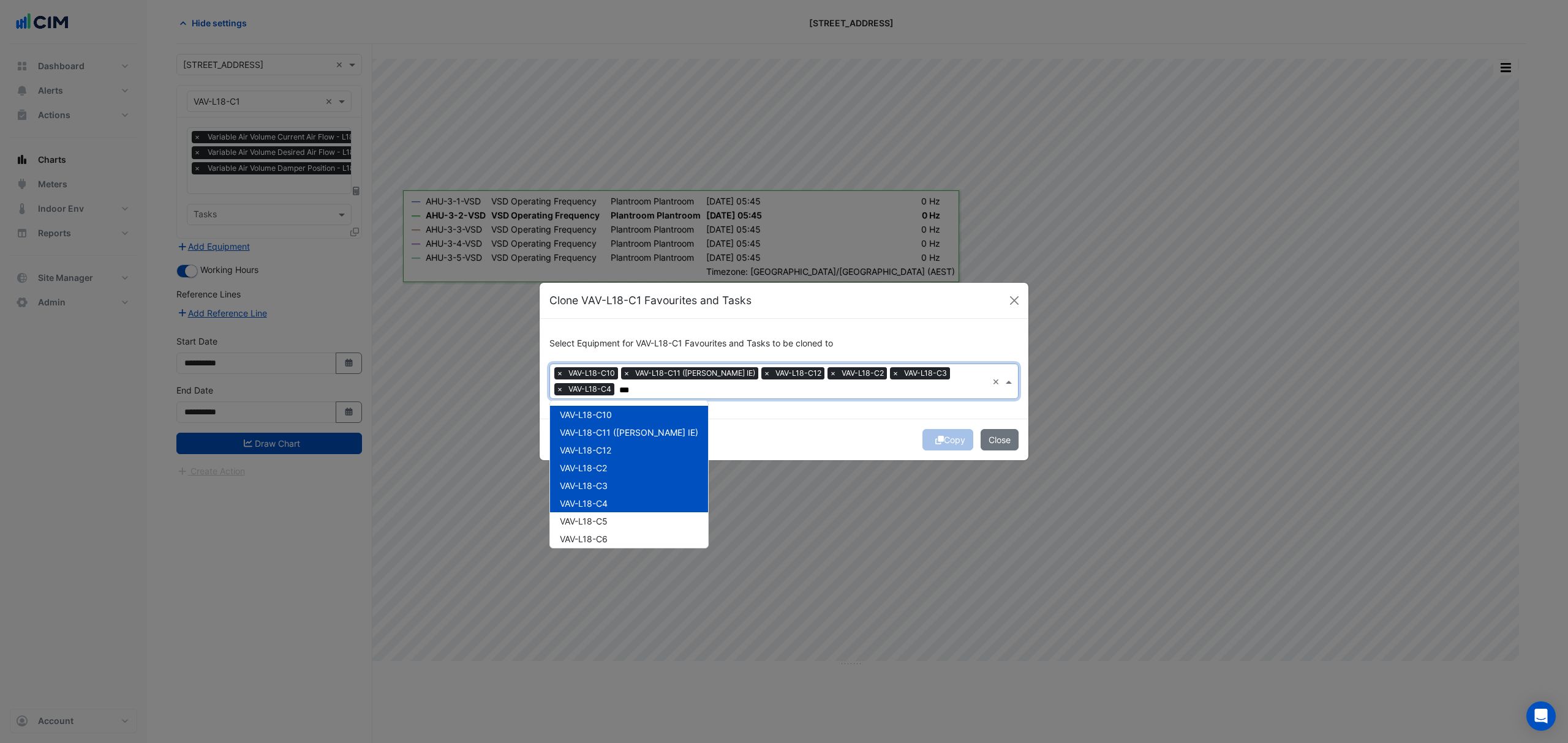
drag, startPoint x: 605, startPoint y: 509, endPoint x: 610, endPoint y: 528, distance: 19.6
click at [605, 510] on div "VAV-L18-C4" at bounding box center [629, 503] width 158 height 18
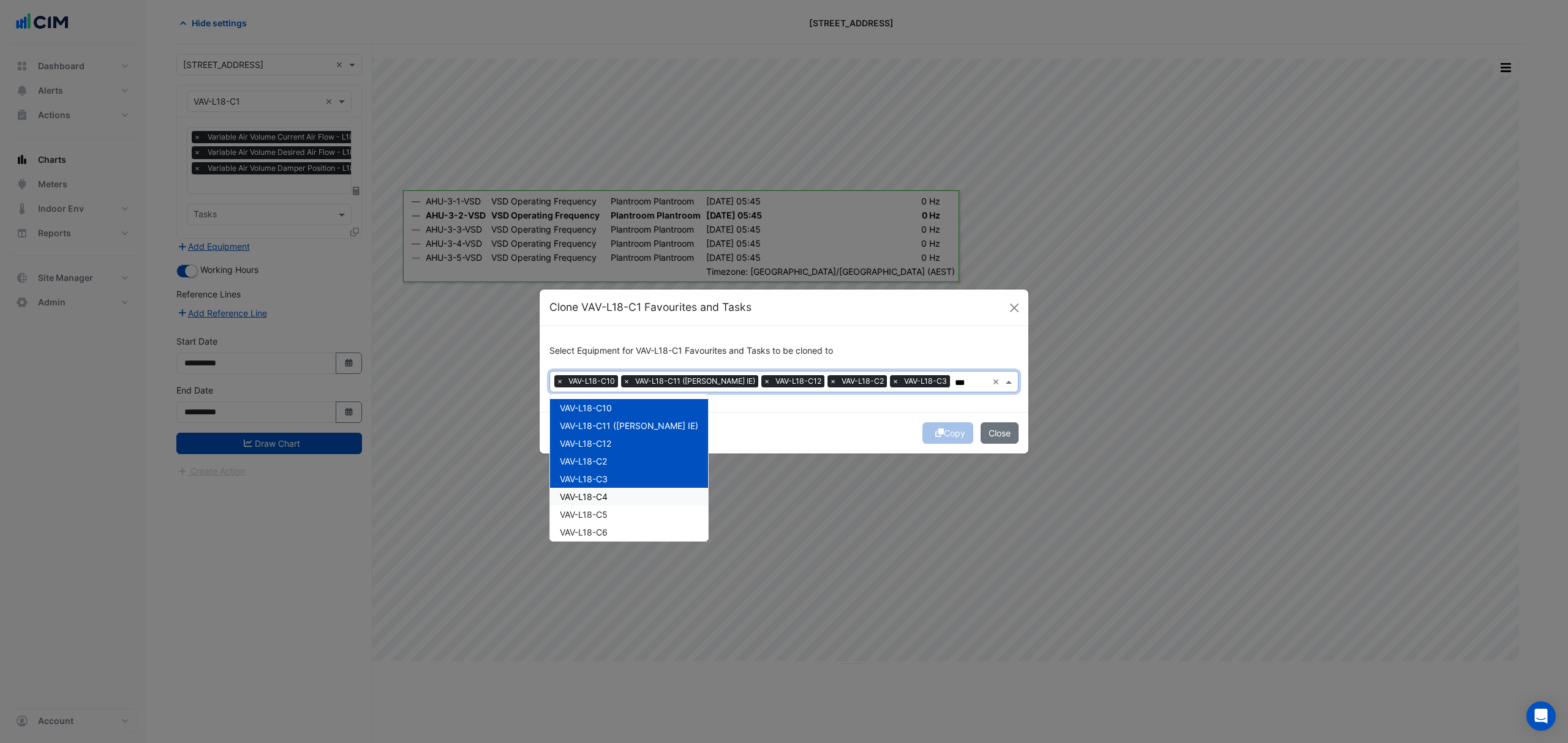
drag, startPoint x: 603, startPoint y: 498, endPoint x: 606, endPoint y: 520, distance: 22.2
click at [603, 500] on span "VAV-L18-C4" at bounding box center [583, 497] width 48 height 10
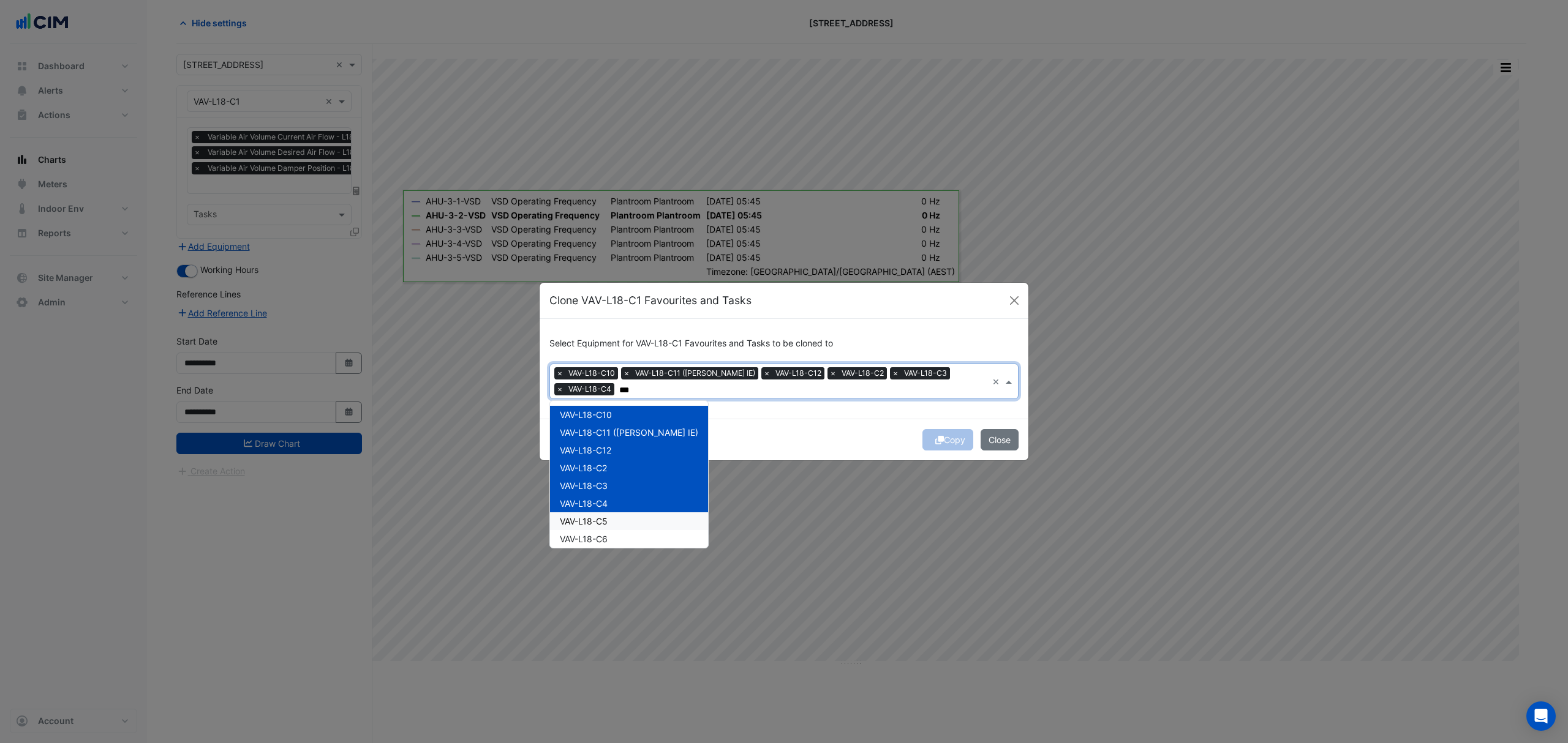
drag, startPoint x: 606, startPoint y: 520, endPoint x: 608, endPoint y: 534, distance: 14.1
click at [606, 522] on span "VAV-L18-C5" at bounding box center [583, 521] width 48 height 10
click at [608, 539] on span "VAV-L18-C6" at bounding box center [583, 539] width 48 height 10
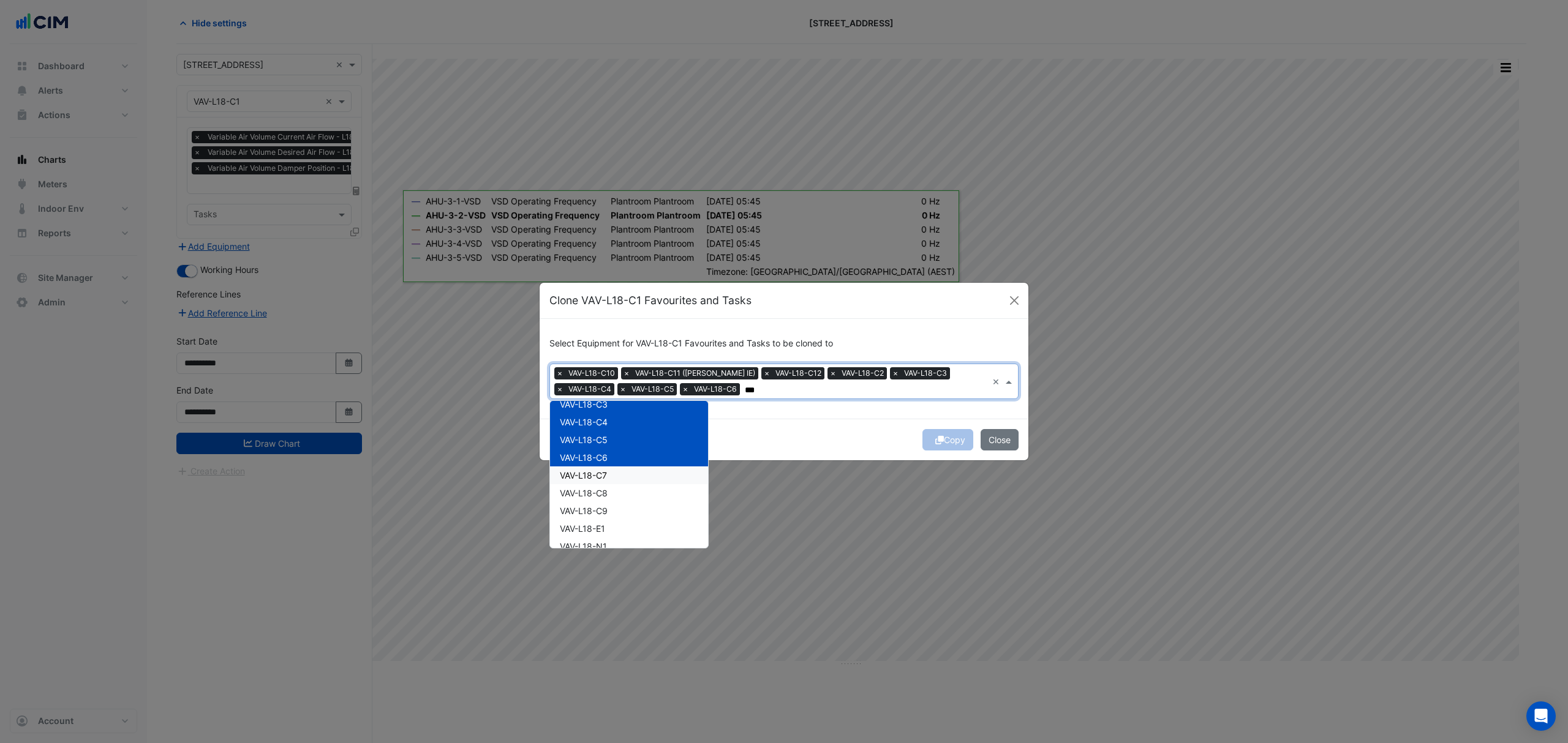
click at [617, 478] on div "VAV-L18-C7" at bounding box center [629, 475] width 158 height 18
drag, startPoint x: 616, startPoint y: 498, endPoint x: 619, endPoint y: 512, distance: 14.3
click at [616, 500] on div "VAV-L18-C8" at bounding box center [629, 493] width 158 height 18
click at [619, 516] on div "VAV-L18-C9" at bounding box center [629, 511] width 158 height 18
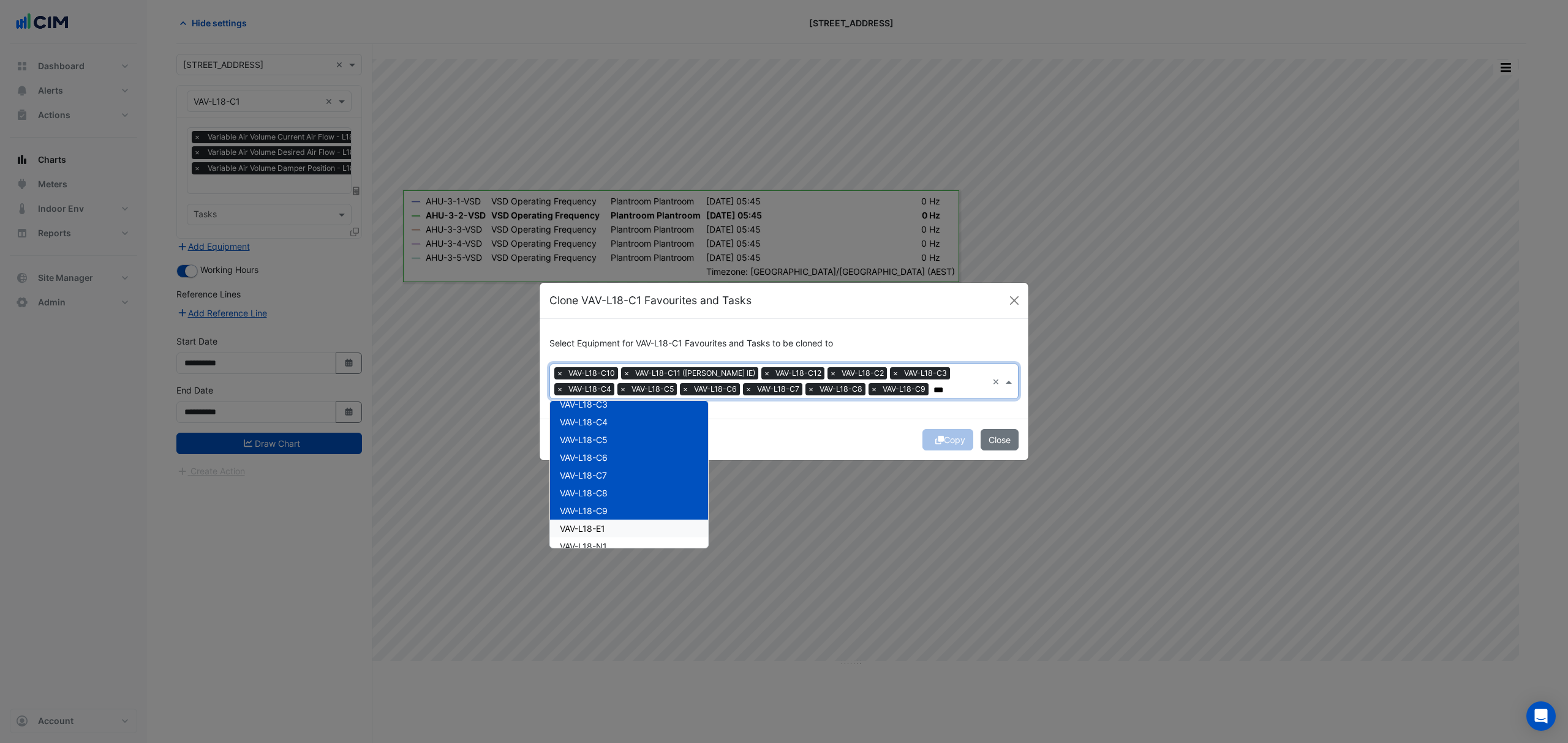
click at [616, 532] on div "VAV-L18-E1" at bounding box center [629, 528] width 158 height 18
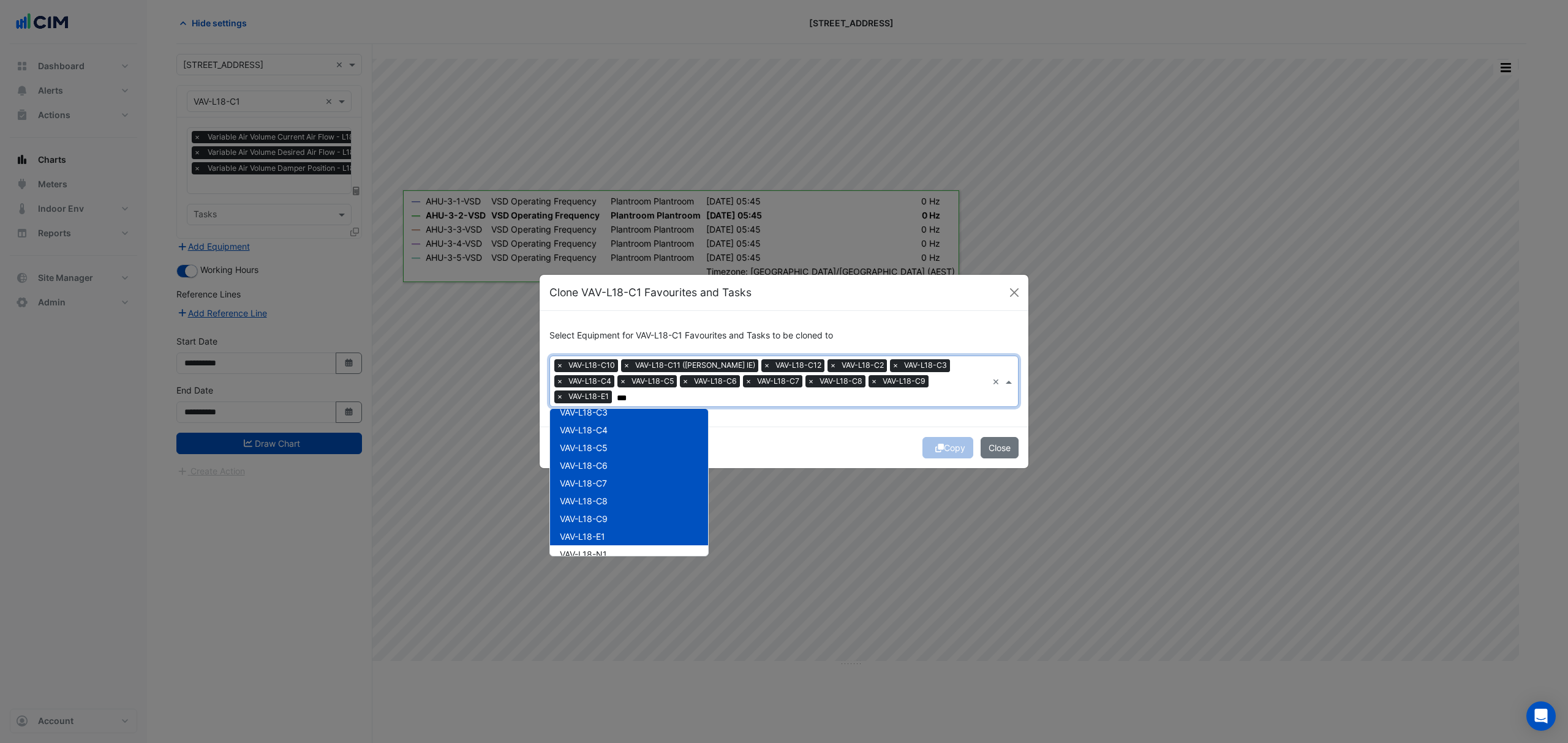
click at [613, 539] on div "VAV-L18-E1" at bounding box center [629, 536] width 158 height 18
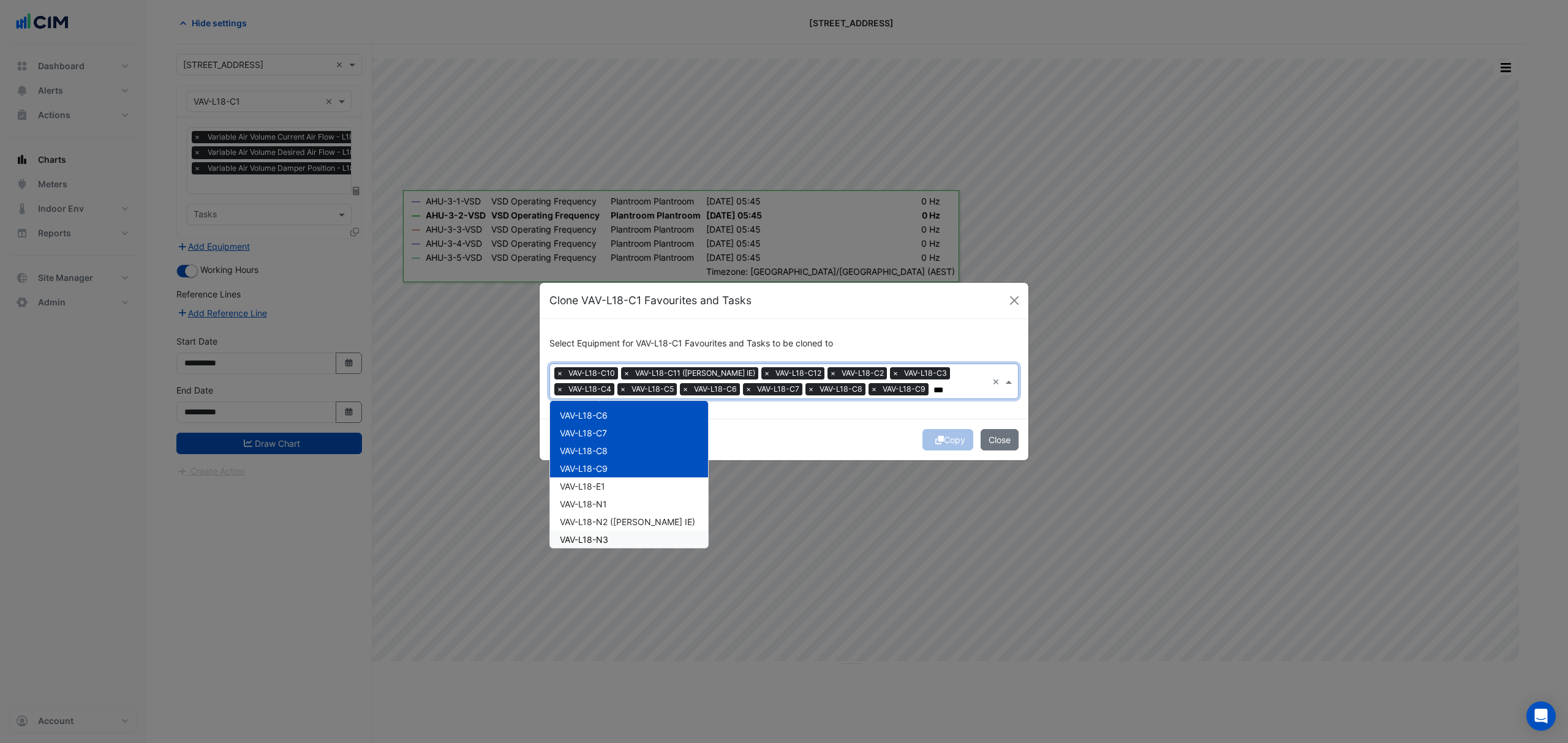
scroll to position [163, 0]
click at [605, 451] on span "VAV-L18-E1" at bounding box center [582, 447] width 45 height 10
click at [608, 469] on div "VAV-L18-N1" at bounding box center [629, 465] width 158 height 18
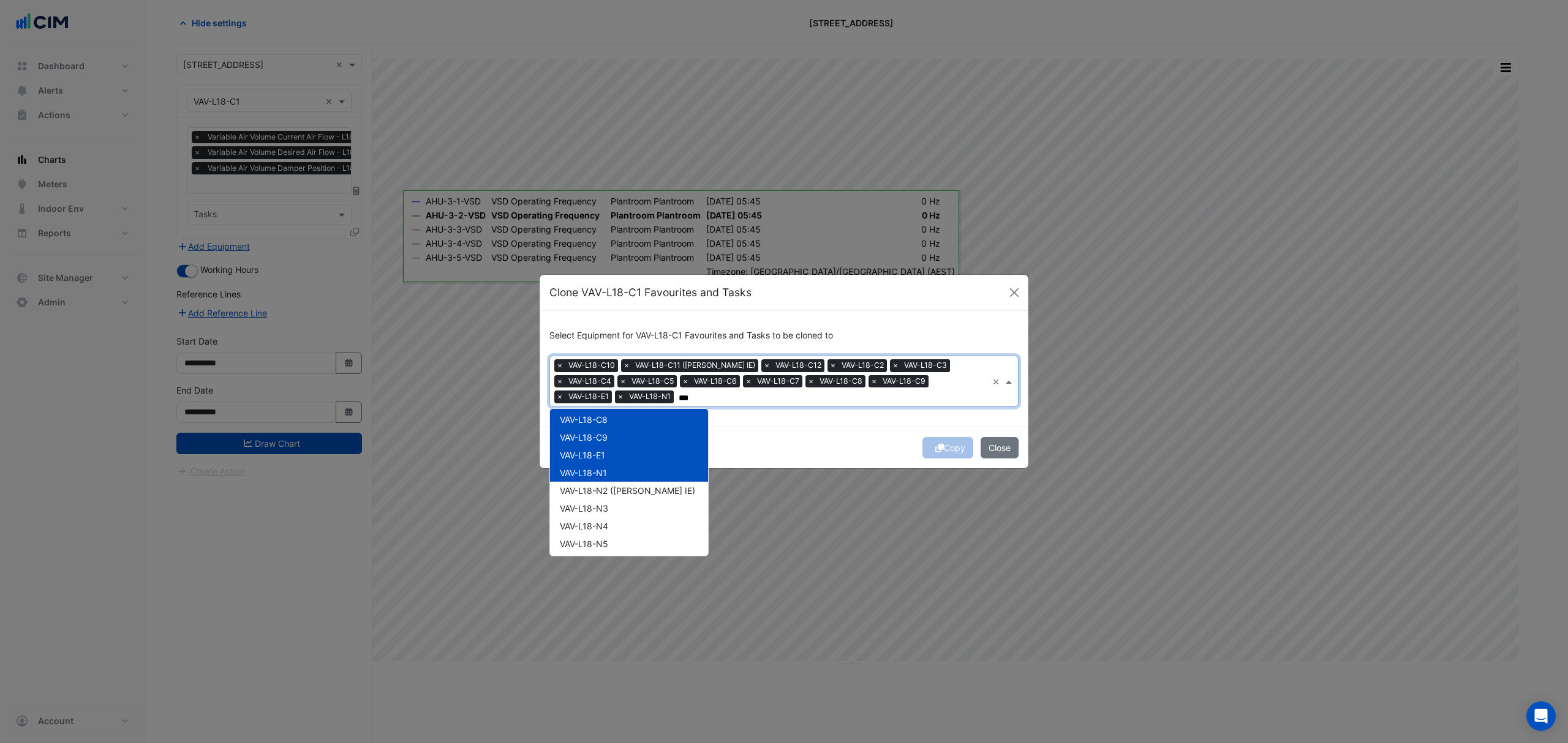
click at [613, 486] on span "VAV-L18-N2 (NABERS IE)" at bounding box center [627, 491] width 135 height 10
click at [613, 505] on div "VAV-L18-N3" at bounding box center [629, 508] width 158 height 18
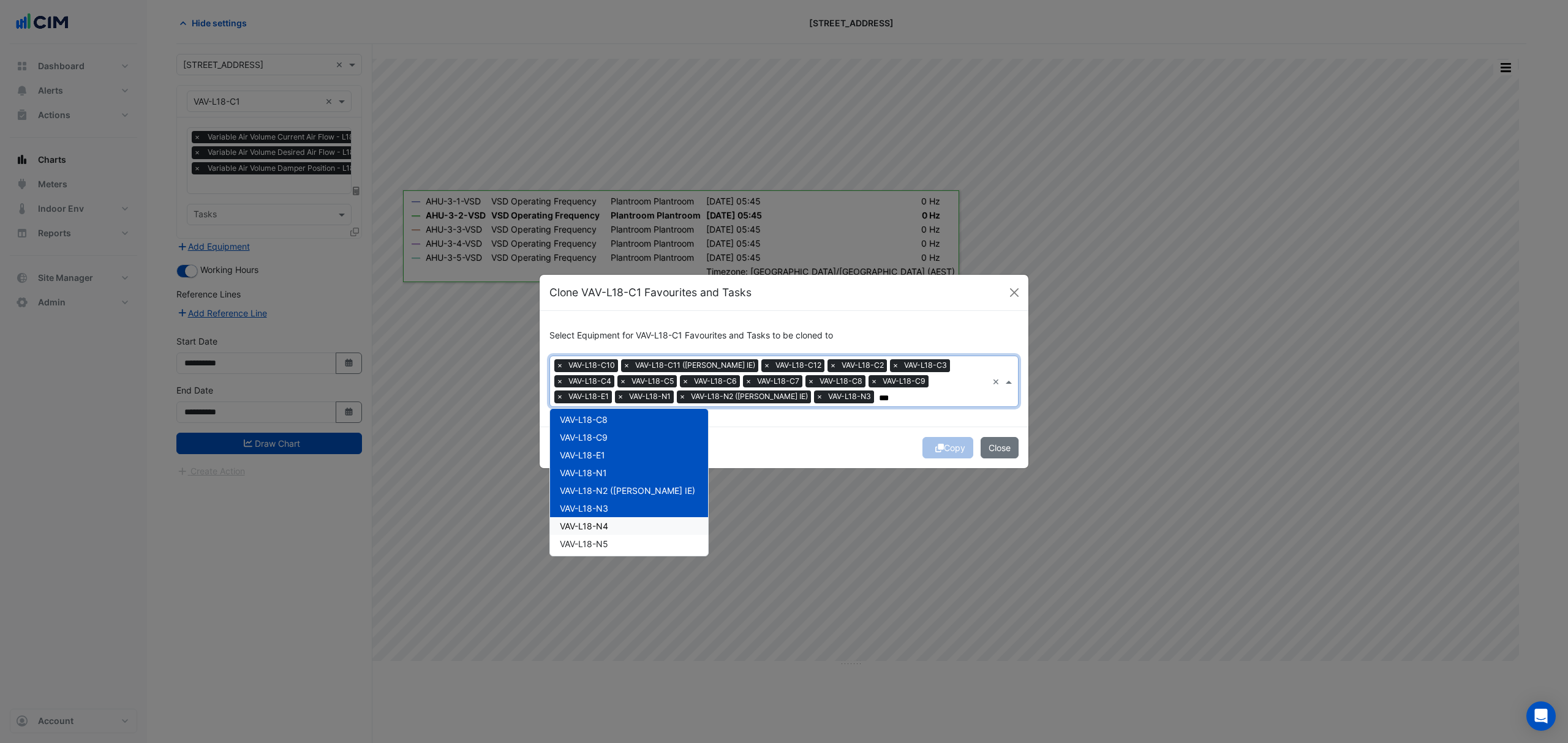
drag, startPoint x: 615, startPoint y: 519, endPoint x: 615, endPoint y: 532, distance: 13.0
click at [615, 522] on div "VAV-L18-N4" at bounding box center [629, 526] width 158 height 18
click at [616, 542] on div "VAV-L18-N5" at bounding box center [629, 544] width 158 height 18
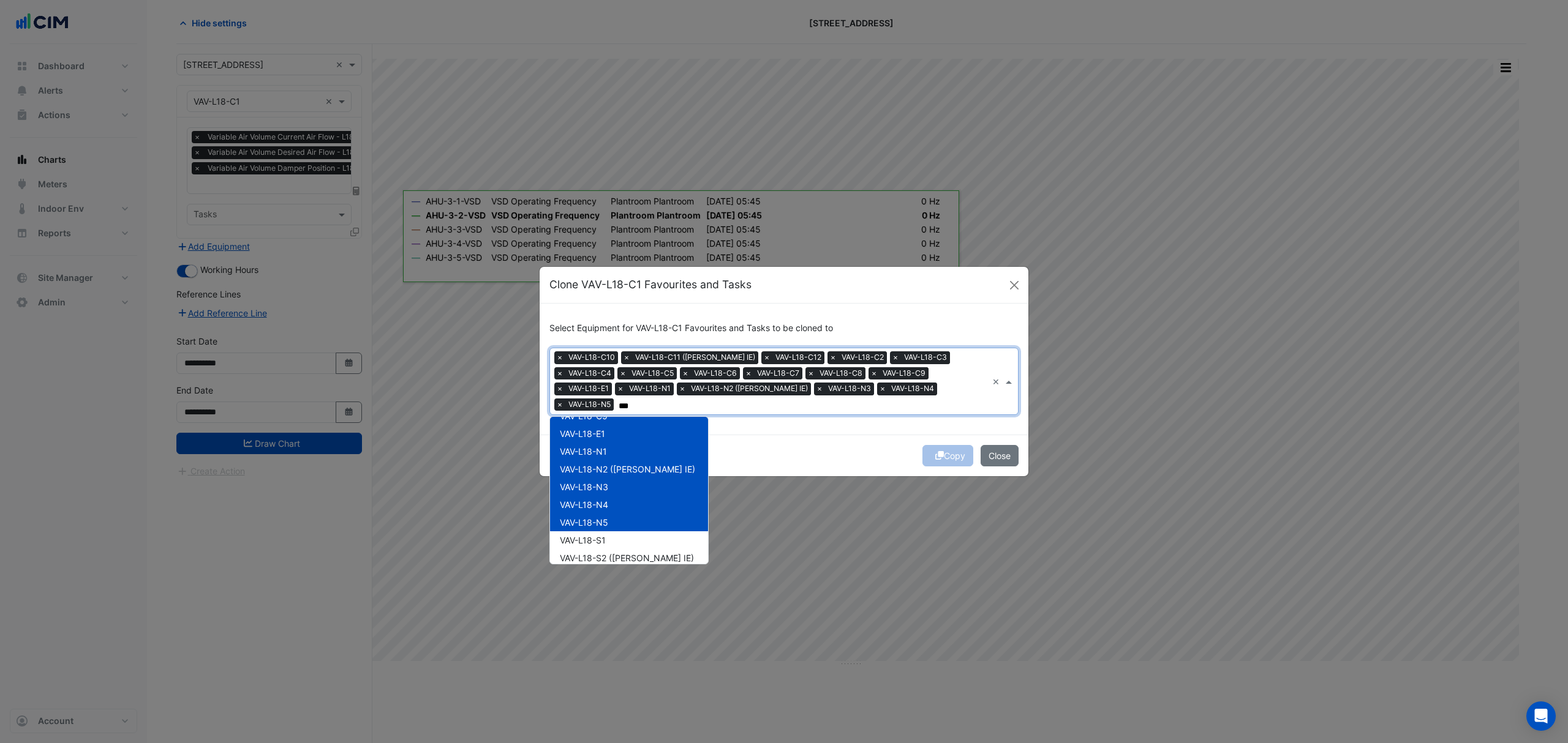
scroll to position [245, 0]
click at [613, 483] on div "VAV-L18-S1" at bounding box center [629, 488] width 158 height 18
drag, startPoint x: 616, startPoint y: 500, endPoint x: 618, endPoint y: 512, distance: 12.2
click at [616, 502] on span "VAV-L18-S2 (NABERS IE)" at bounding box center [627, 505] width 134 height 10
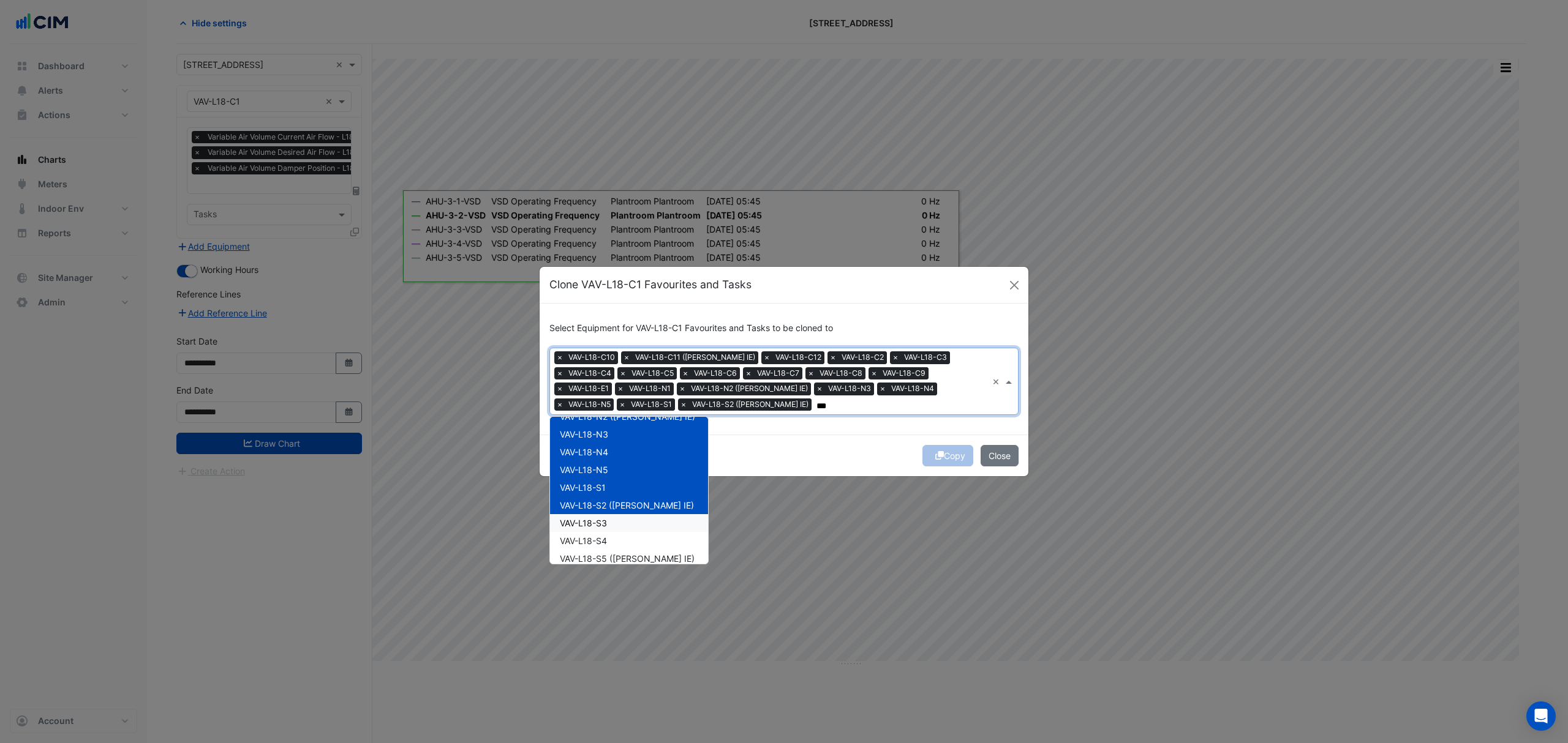
click at [619, 522] on div "VAV-L18-S3" at bounding box center [629, 523] width 158 height 18
click at [622, 544] on div "VAV-L18-S4" at bounding box center [629, 541] width 158 height 18
click at [625, 556] on span "VAV-L18-S5 (NABERS IE)" at bounding box center [627, 559] width 135 height 10
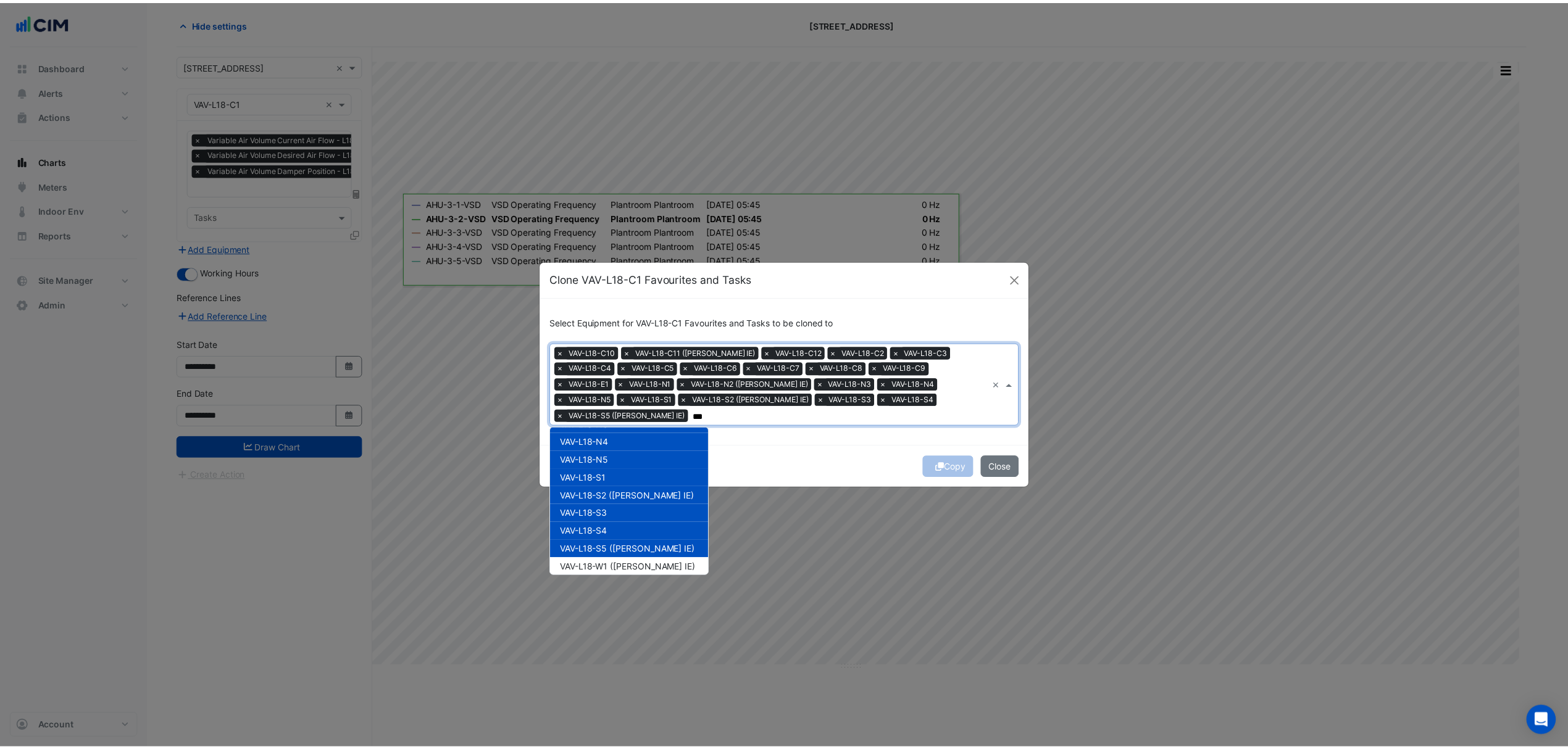
scroll to position [273, 0]
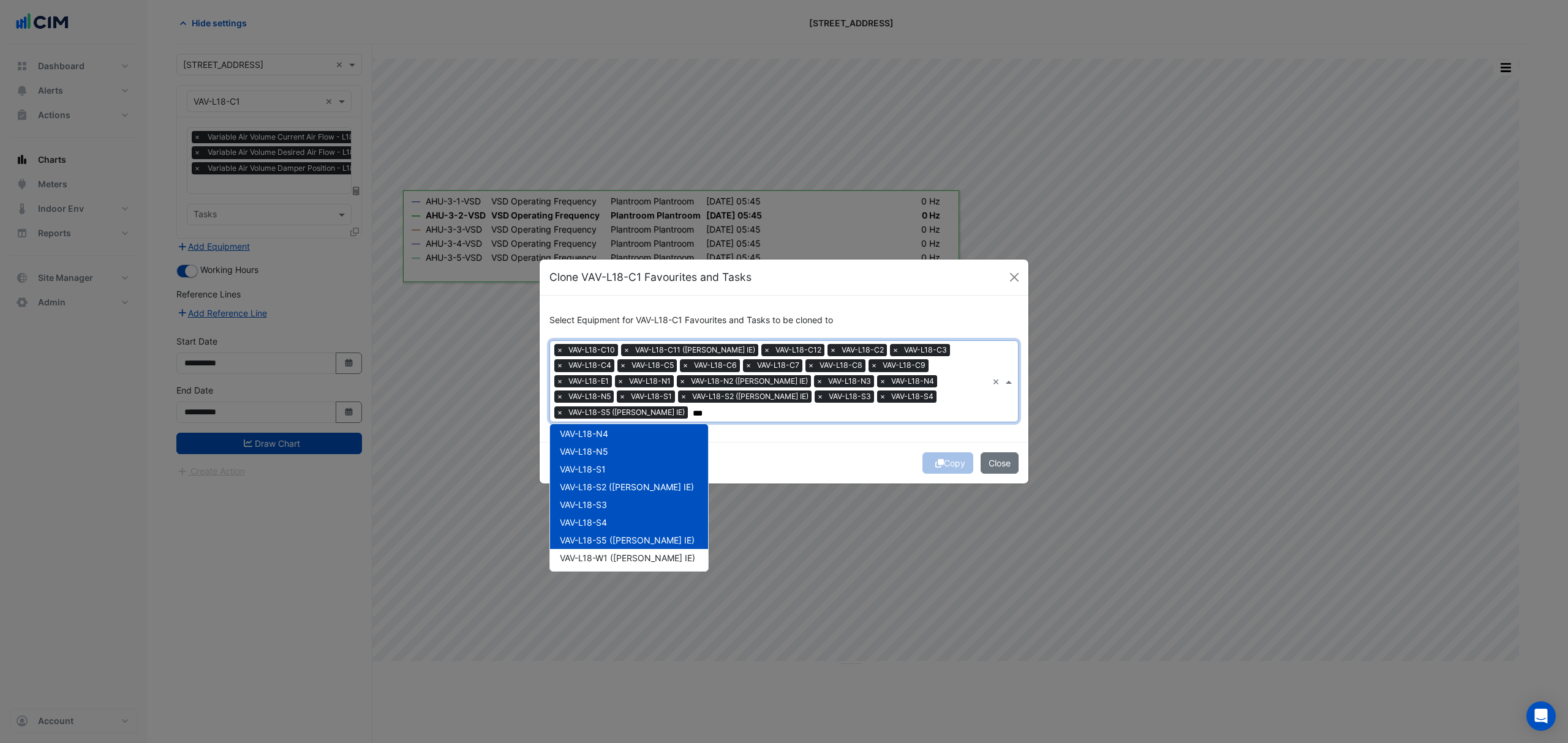
click at [627, 553] on span "VAV-L18-W1 (NABERS IE)" at bounding box center [627, 558] width 135 height 10
type input "***"
click at [780, 437] on div "Select Equipment for VAV-L18-C1 Favourites and Tasks to be cloned to × VAV-L18-…" at bounding box center [784, 369] width 489 height 146
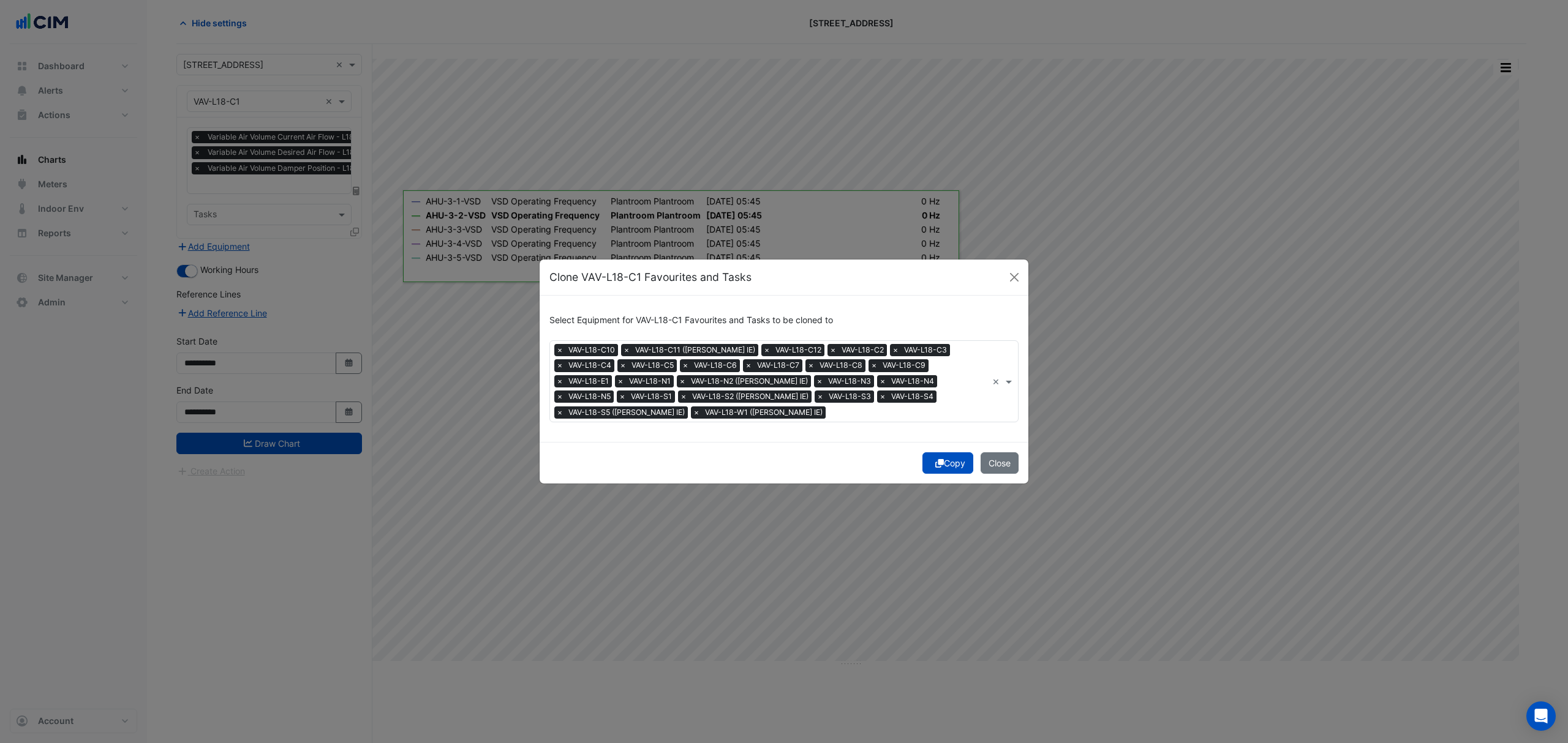
click at [974, 469] on div "Copy Close" at bounding box center [784, 463] width 489 height 41
click at [969, 469] on button "Copy" at bounding box center [948, 463] width 51 height 21
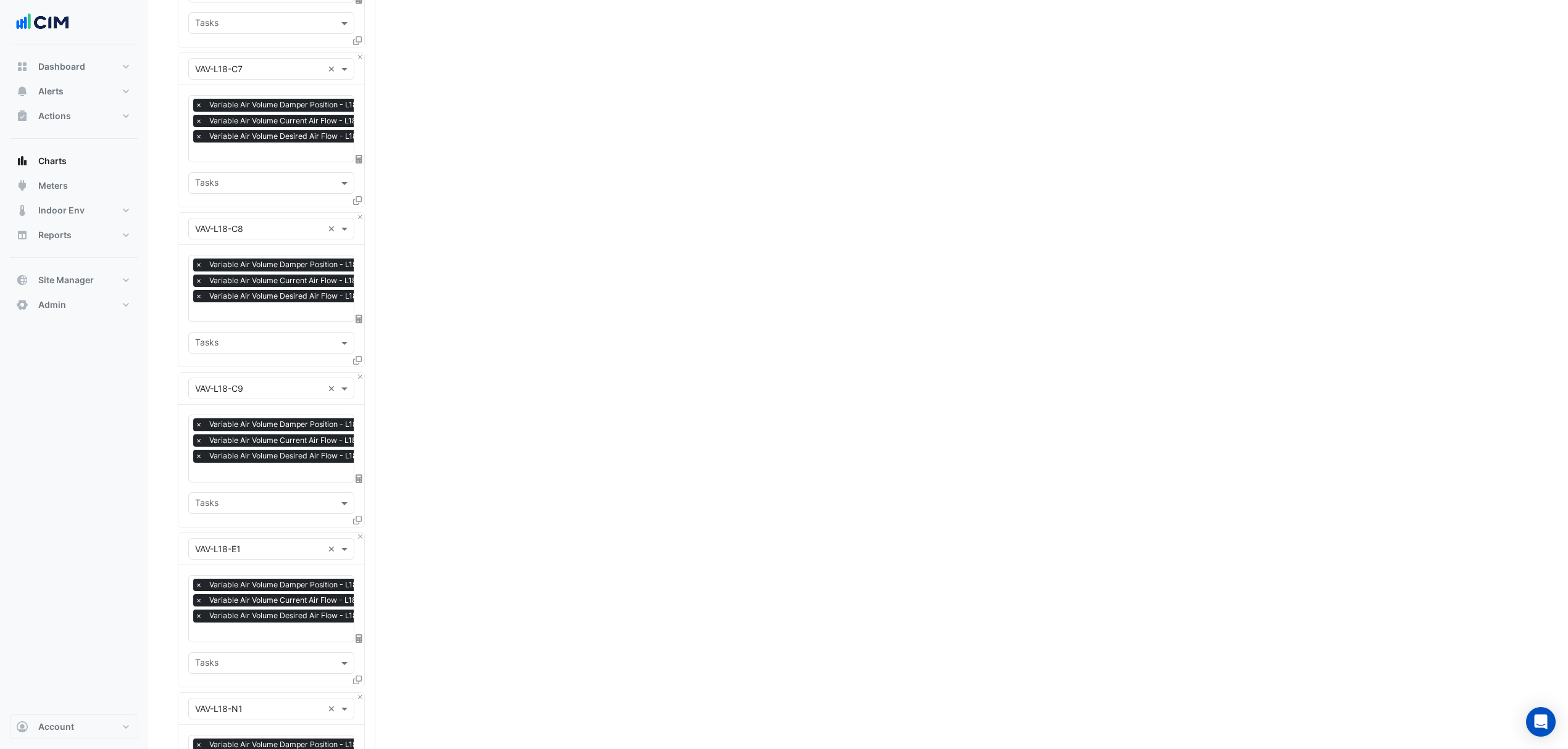
drag, startPoint x: 167, startPoint y: 633, endPoint x: 116, endPoint y: 788, distance: 163.2
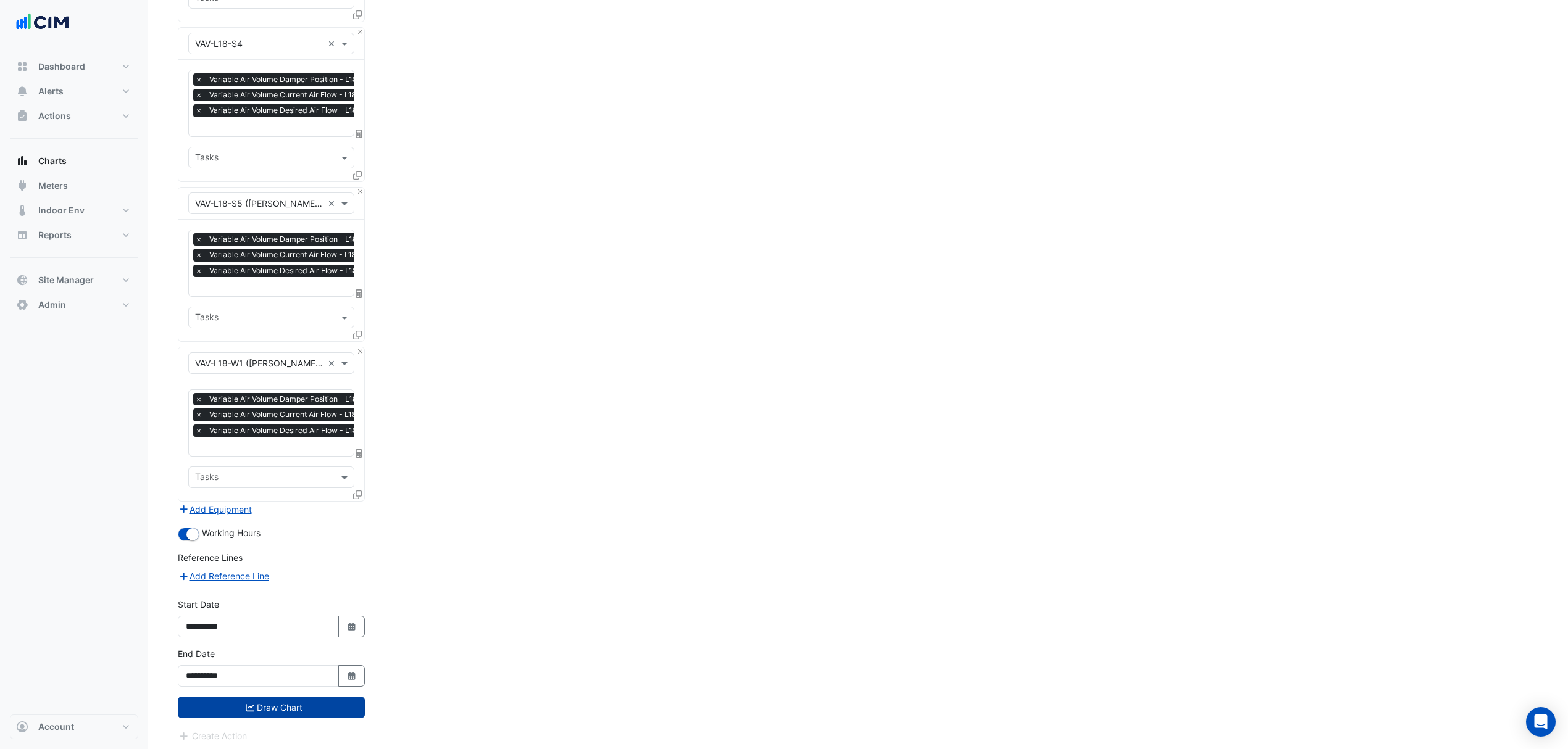
click at [294, 706] on button "Draw Chart" at bounding box center [271, 707] width 187 height 22
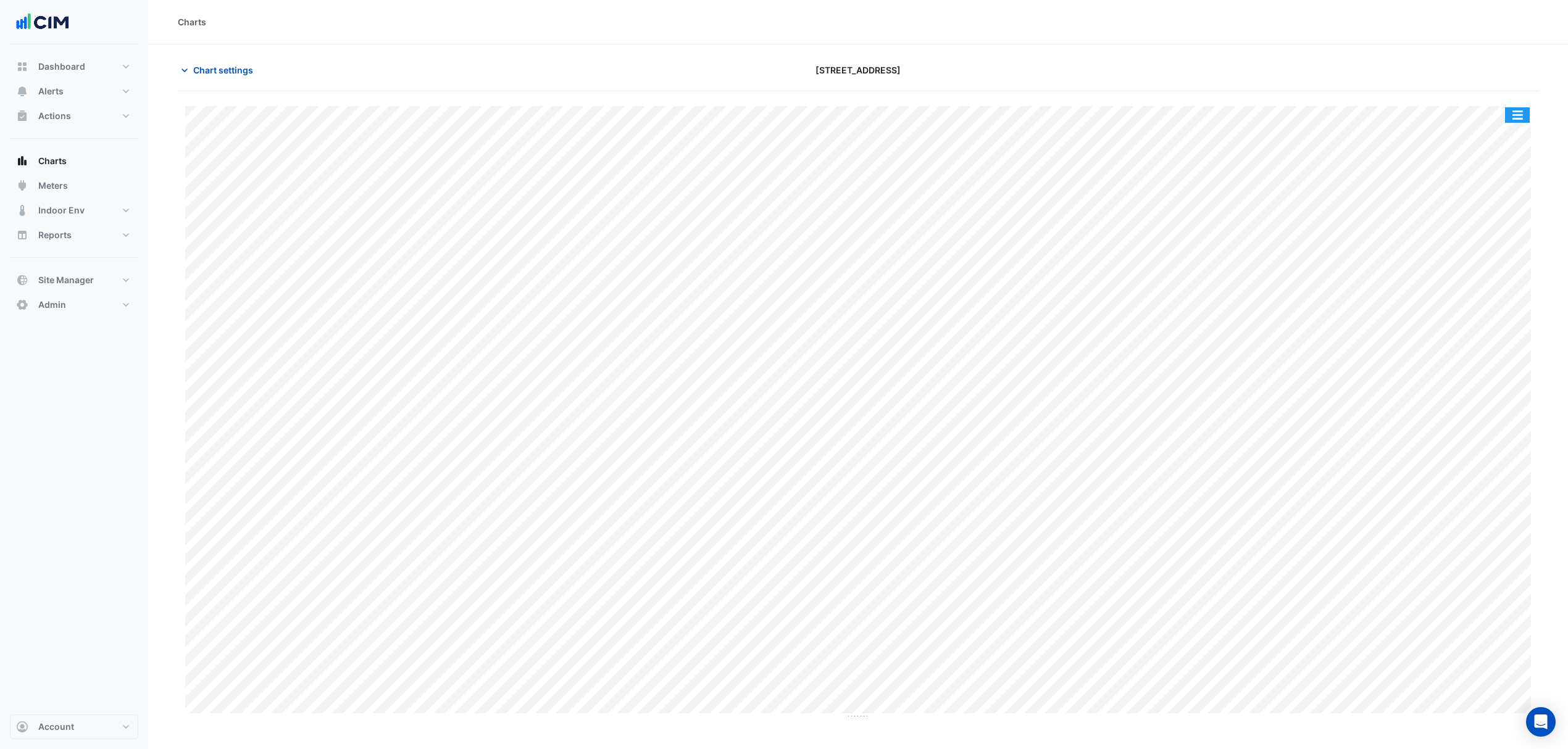
click at [1517, 112] on button "button" at bounding box center [1517, 115] width 25 height 16
click at [1510, 140] on div "Split by Equip" at bounding box center [1493, 137] width 74 height 22
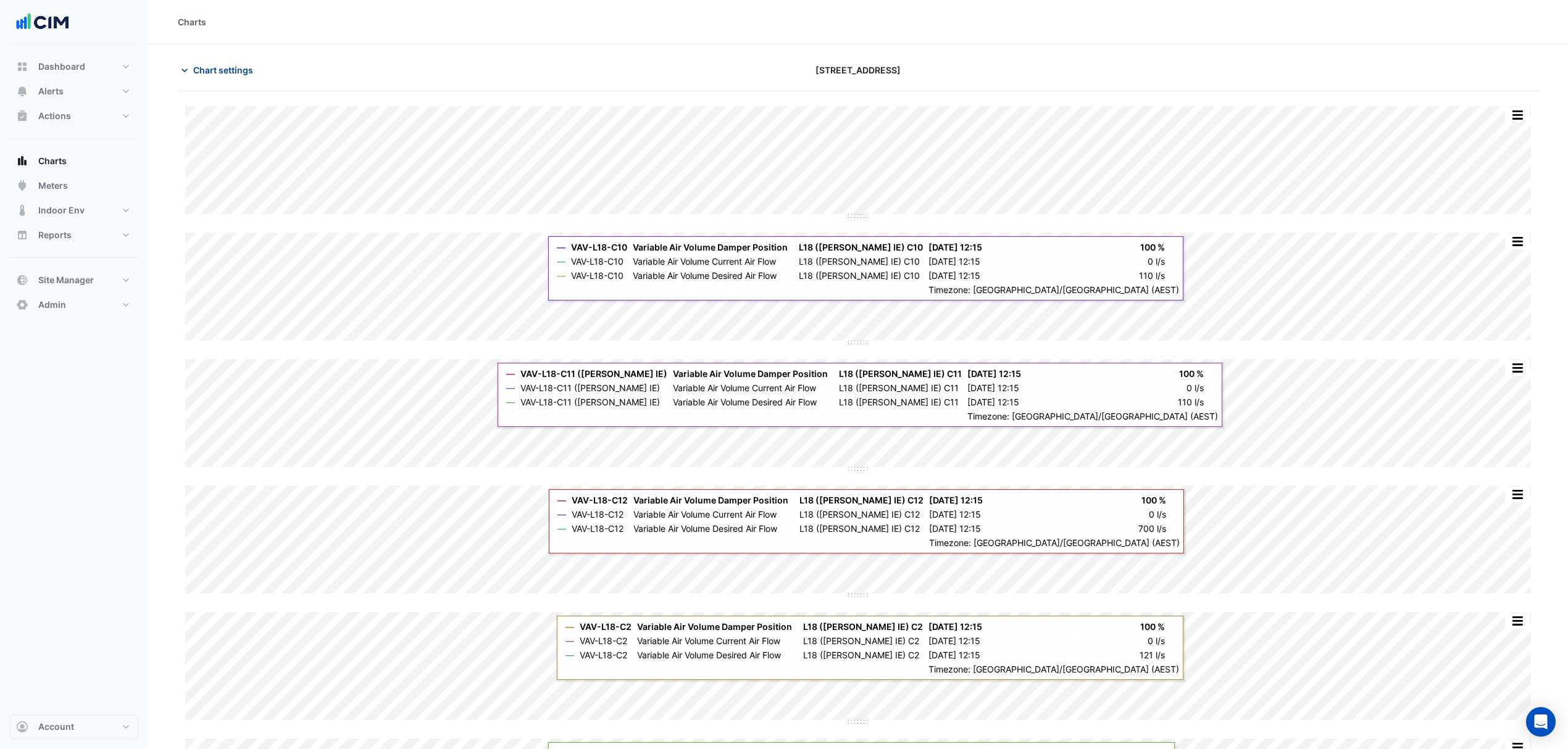
click at [179, 71] on icon "button" at bounding box center [185, 70] width 13 height 13
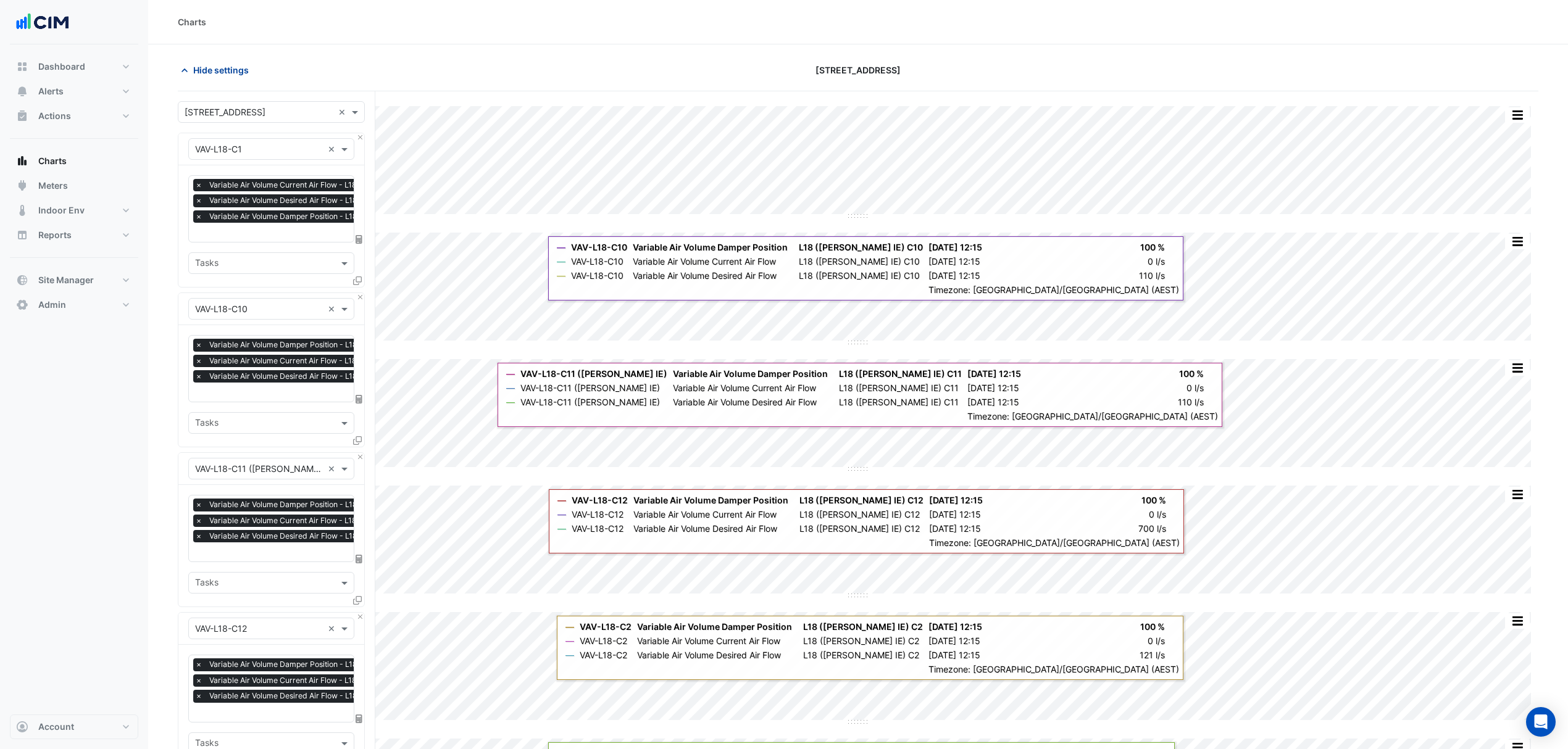
click at [185, 67] on icon "button" at bounding box center [185, 70] width 13 height 13
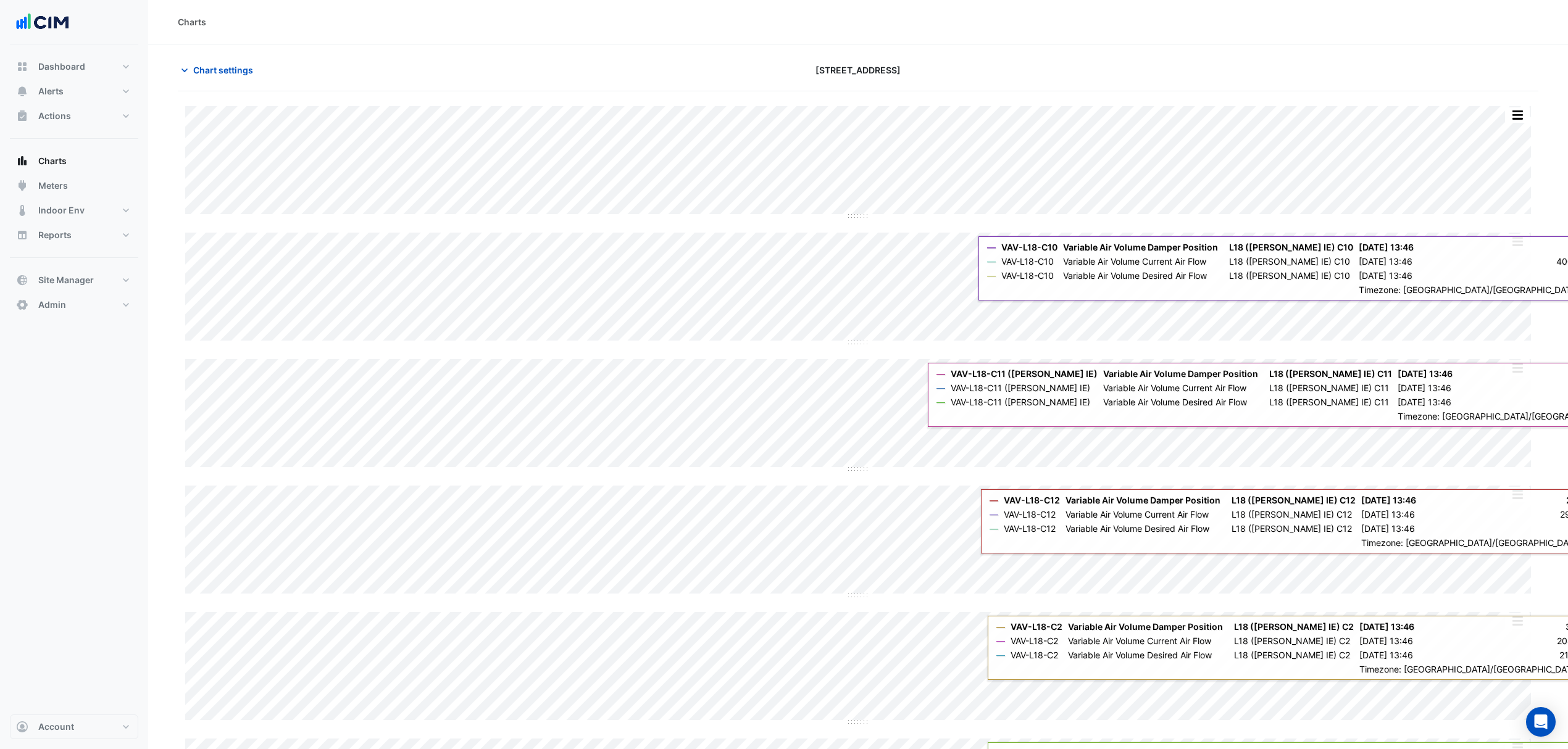
click at [1522, 123] on div "Split by Unit Split All Split None Print Save as JPEG Save as PNG Pivot Data Ta…" at bounding box center [1517, 115] width 26 height 16
click at [1522, 119] on button "button" at bounding box center [1517, 115] width 25 height 16
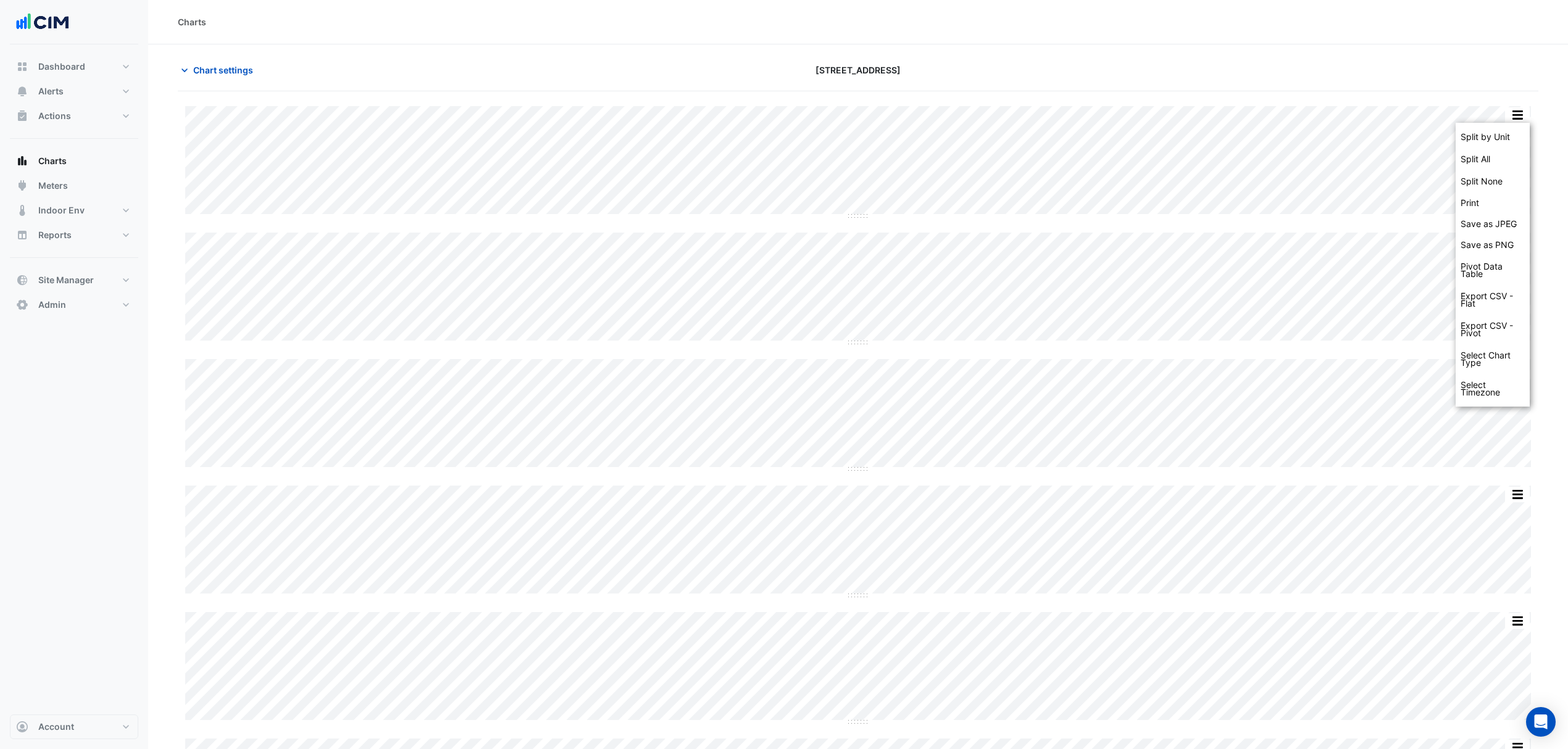
click at [1456, 82] on div "Chart settings 2-12 Macquarie St" at bounding box center [858, 75] width 1361 height 32
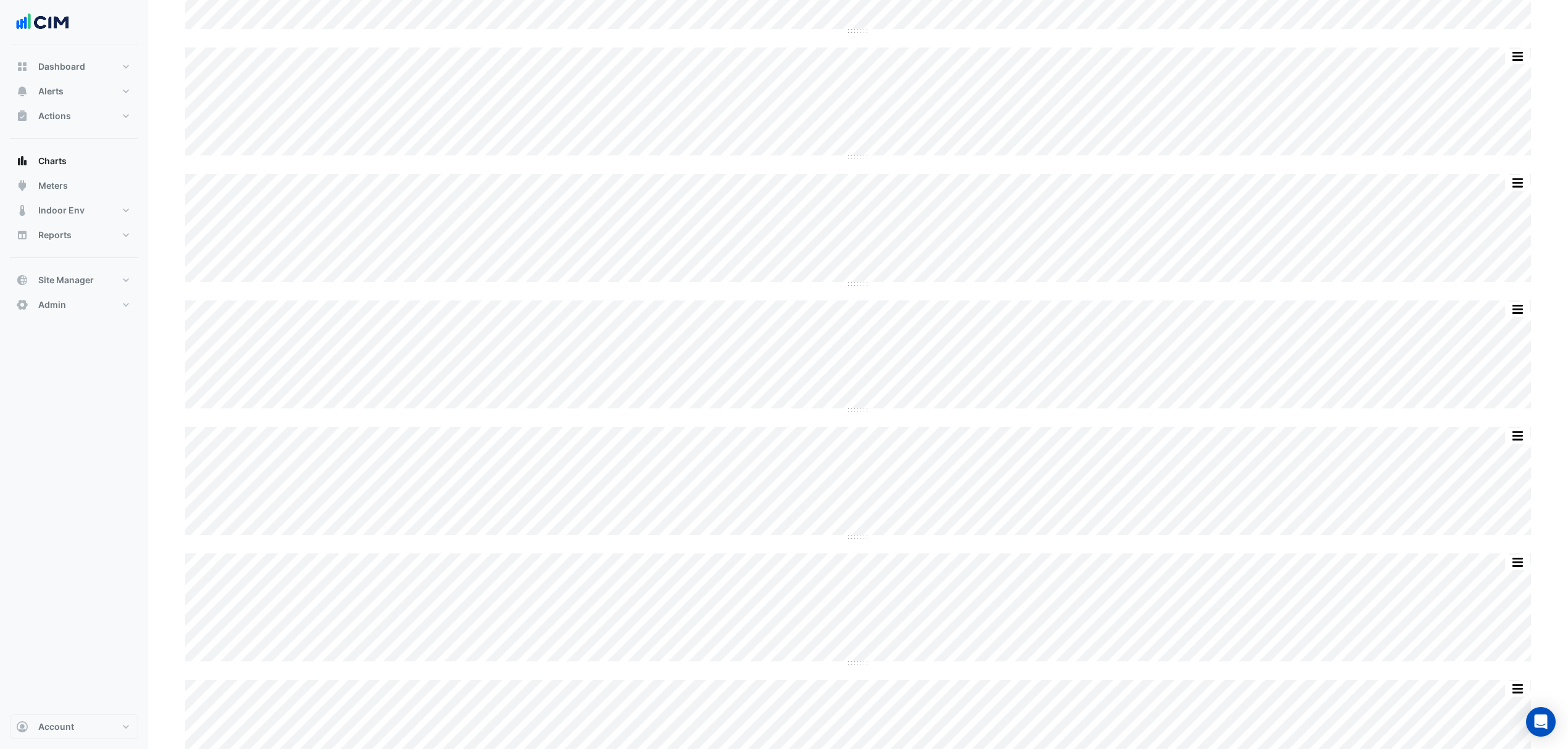
scroll to position [1241, 0]
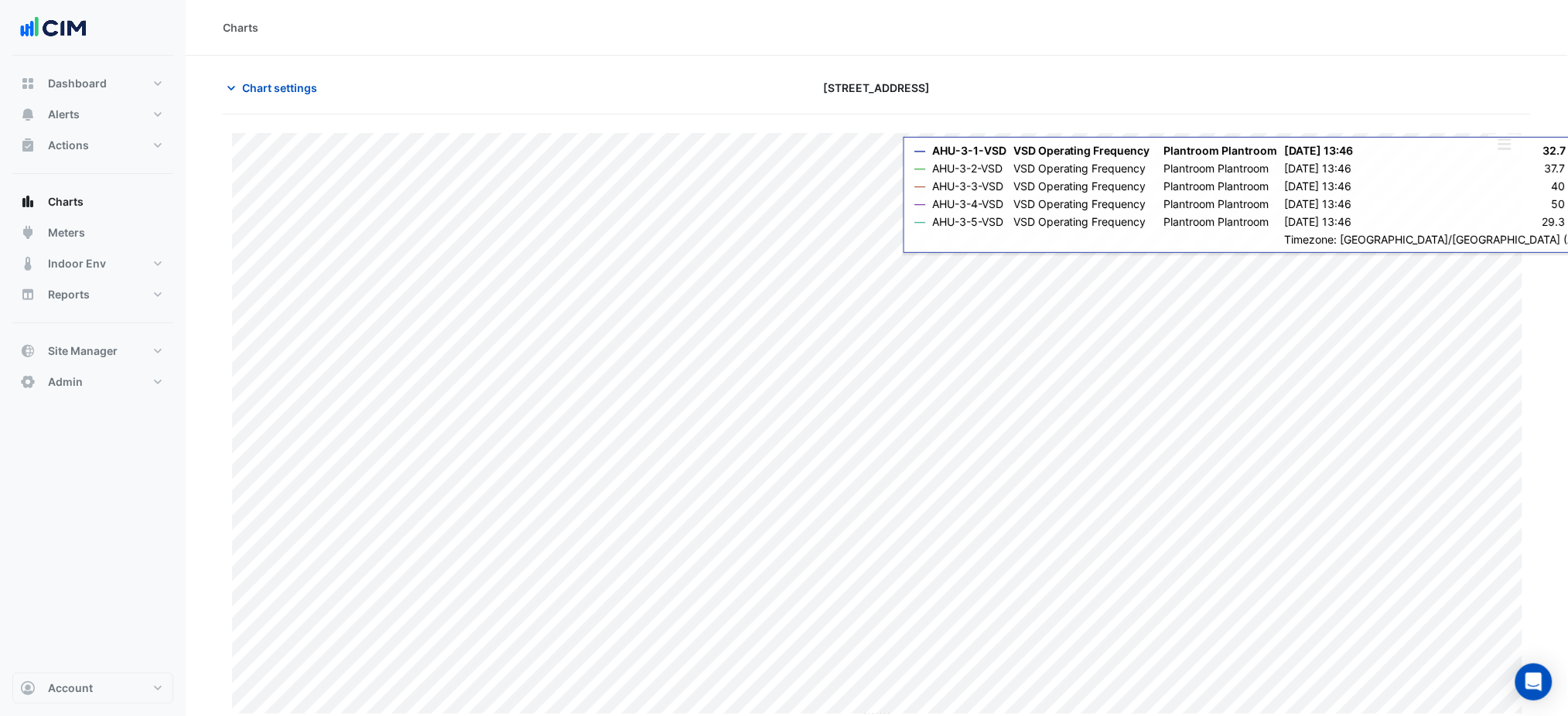
click at [1491, 147] on button "button" at bounding box center [1504, 144] width 31 height 20
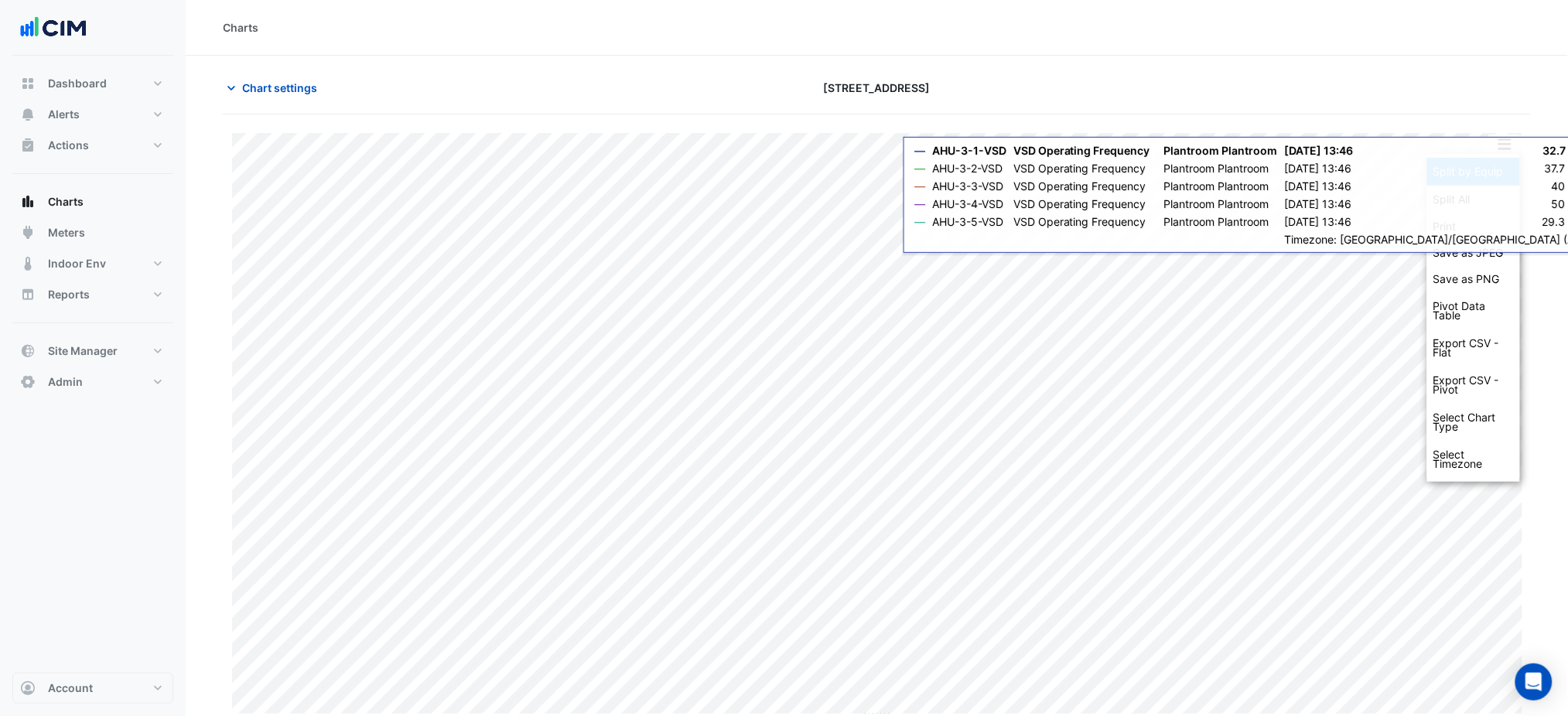
click at [1491, 168] on div "Split by Equip" at bounding box center [1474, 172] width 93 height 28
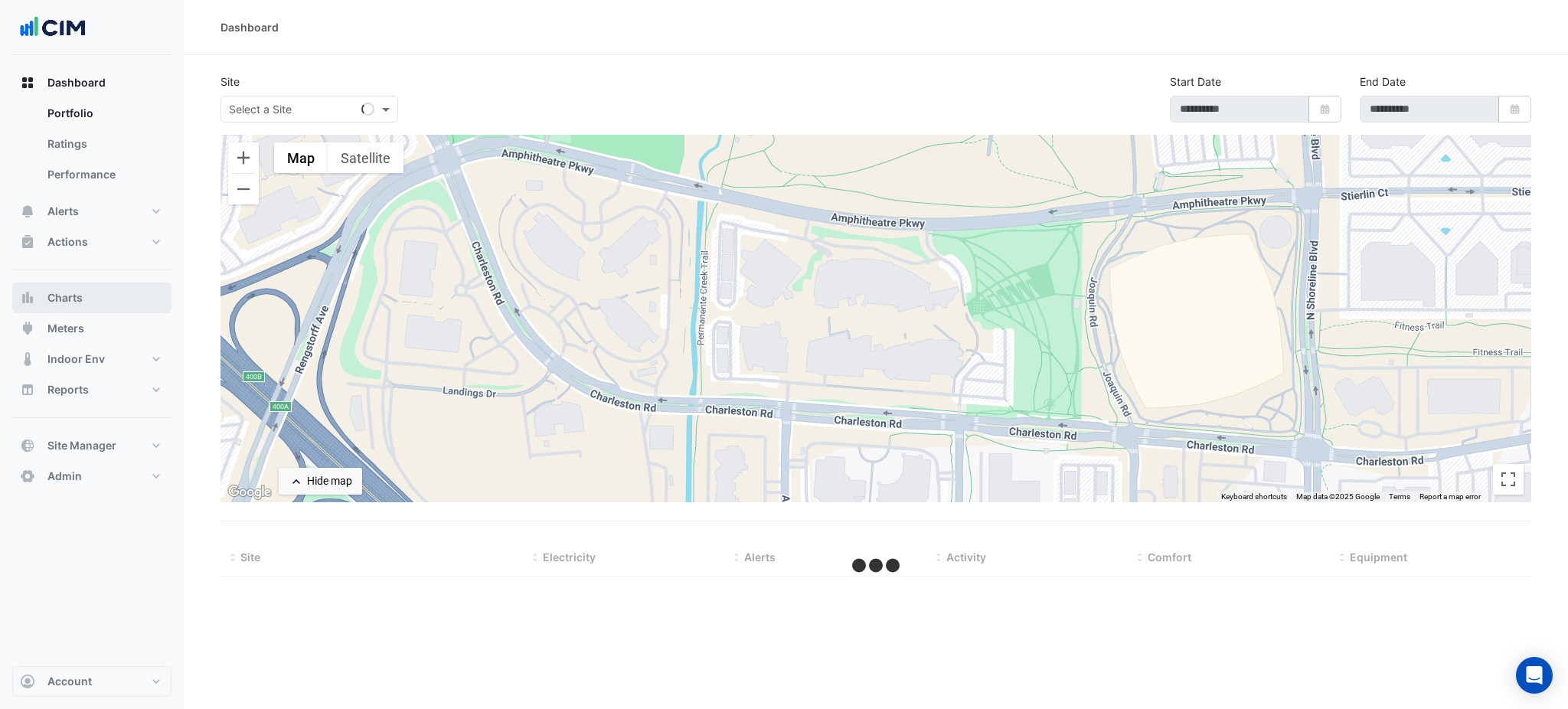
click at [83, 293] on button "Charts" at bounding box center [91, 297] width 160 height 30
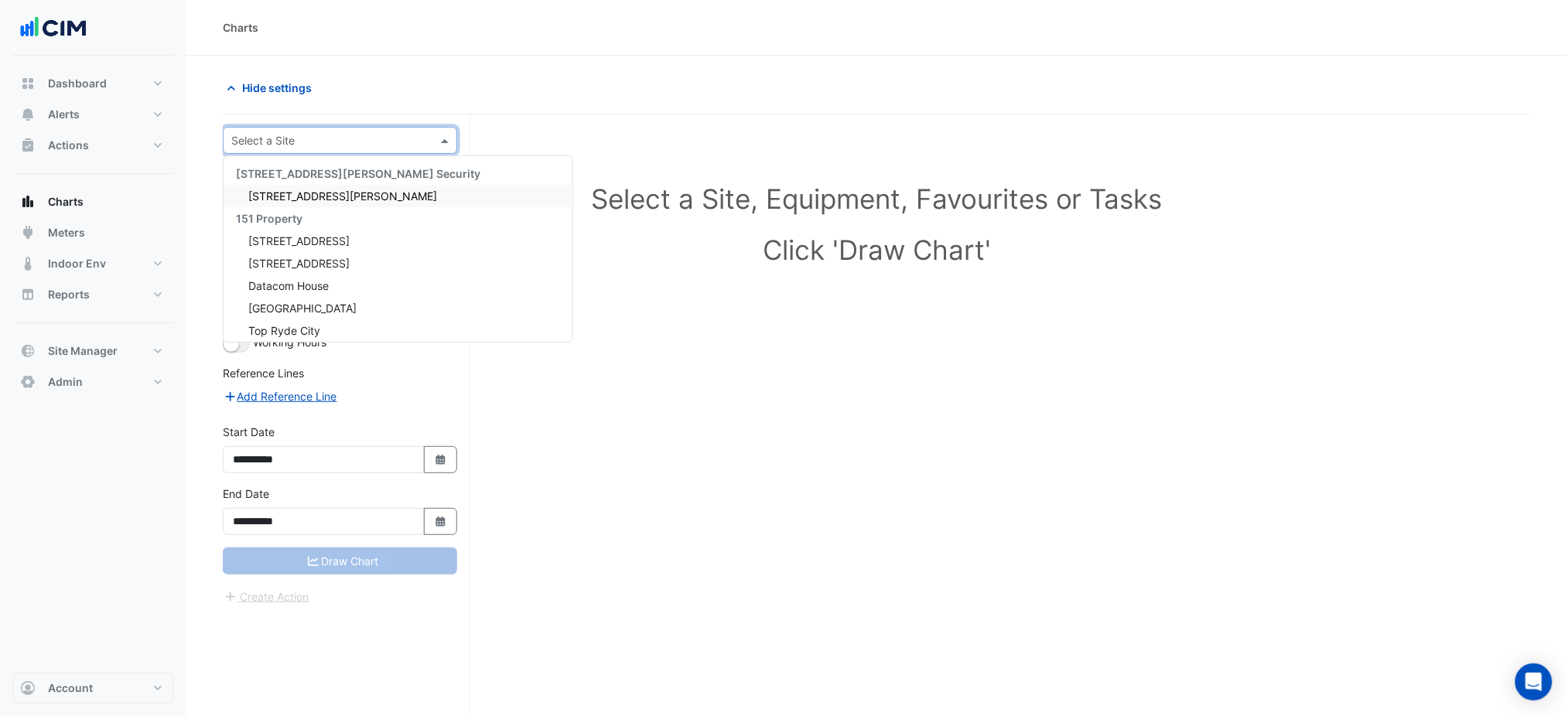
click at [316, 134] on input "text" at bounding box center [324, 141] width 186 height 16
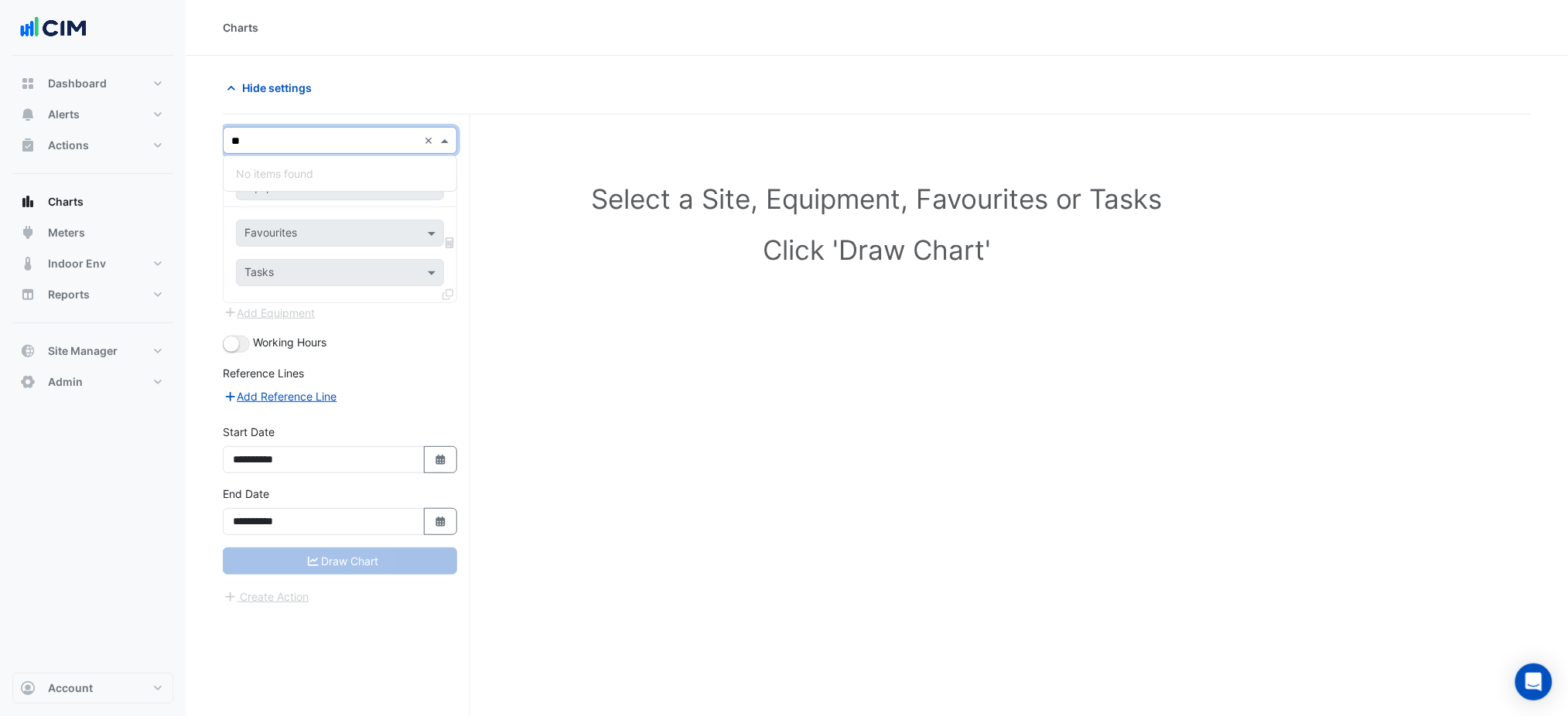
type input "*"
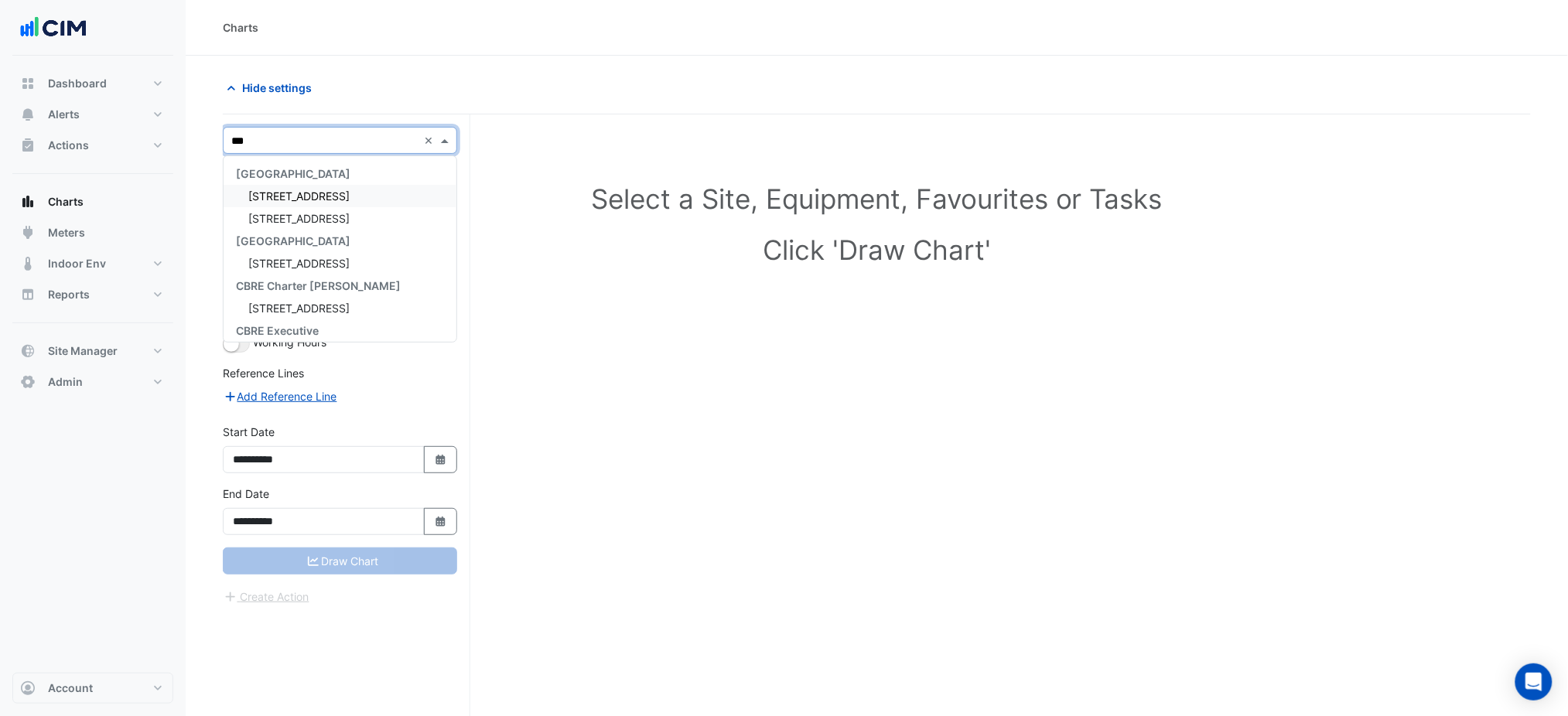
type input "****"
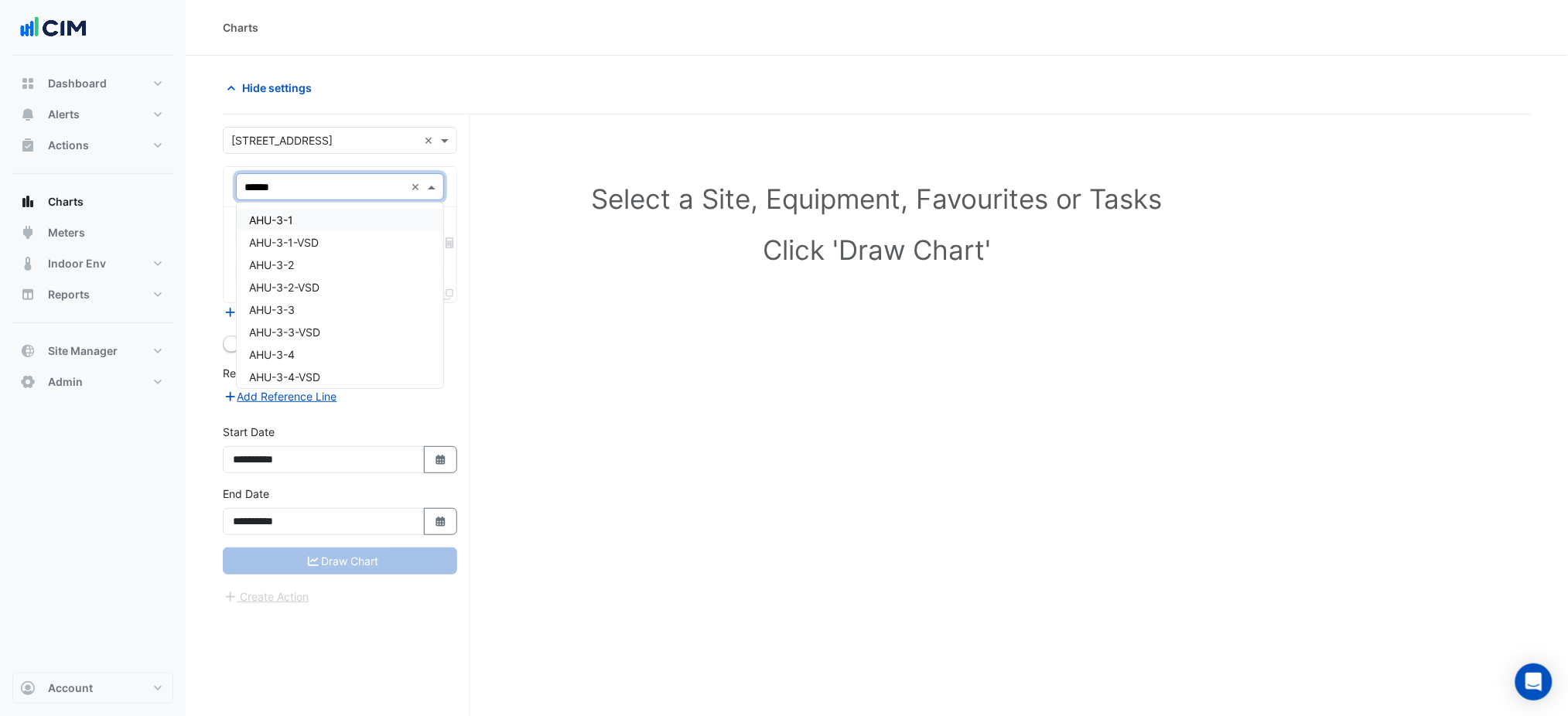
type input "*******"
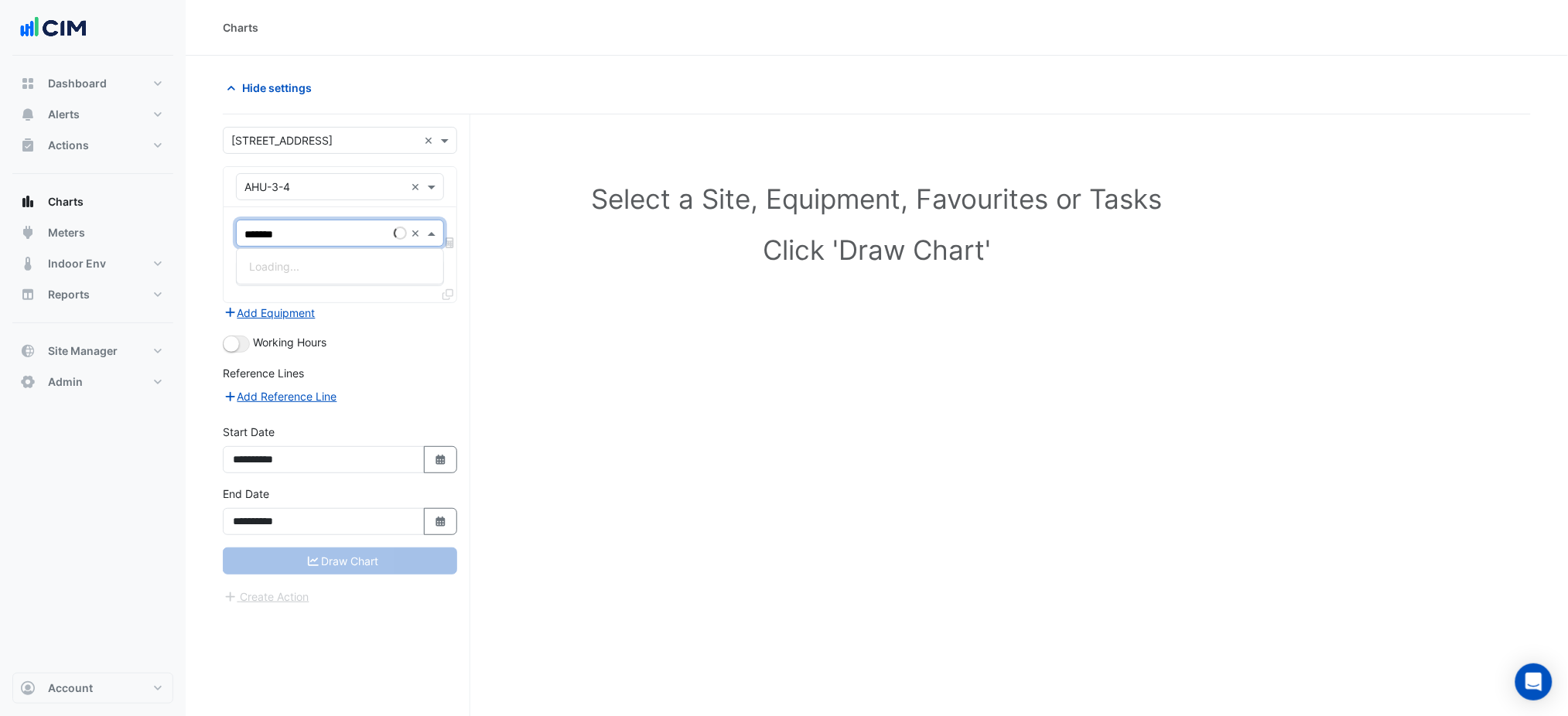
type input "********"
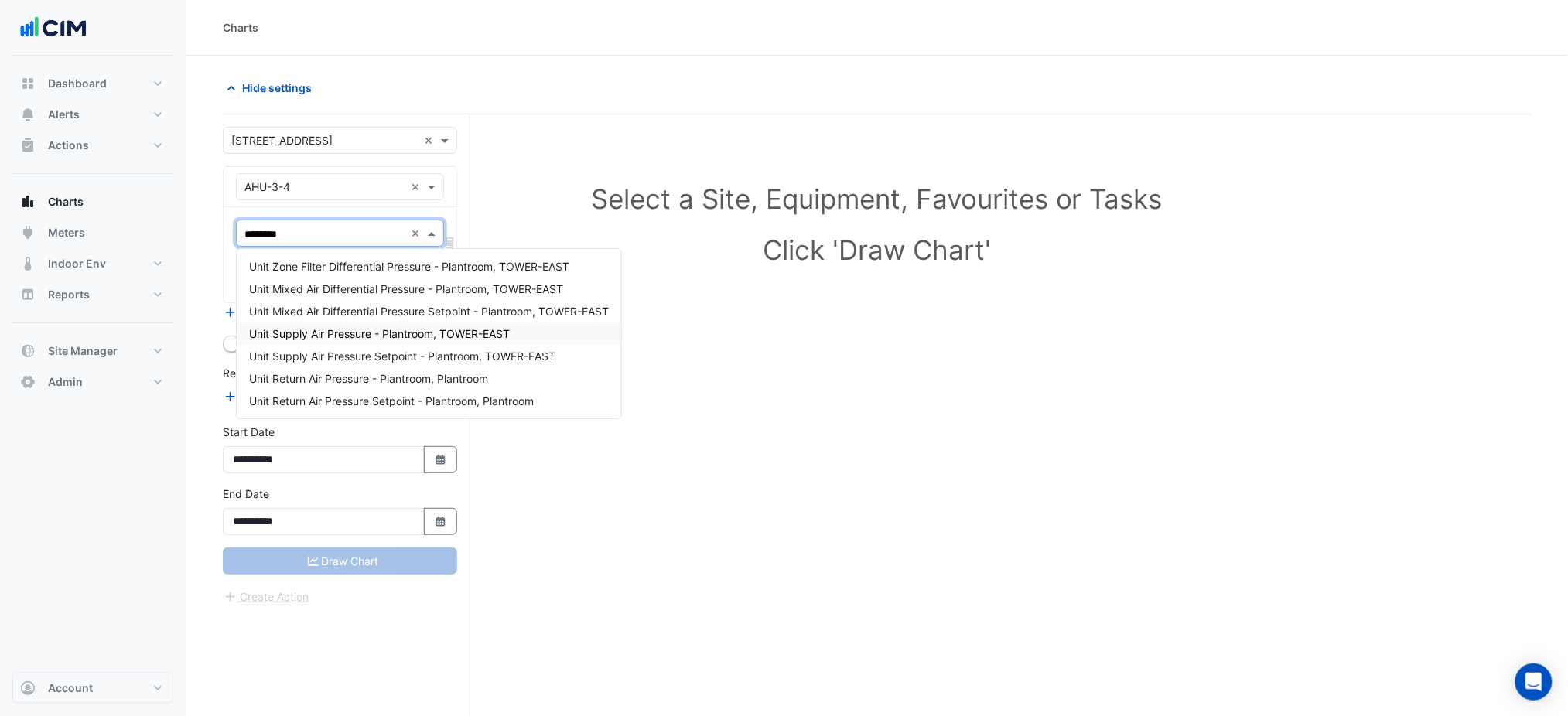
click at [420, 335] on span "Unit Supply Air Pressure - Plantroom, TOWER-EAST" at bounding box center [379, 334] width 261 height 13
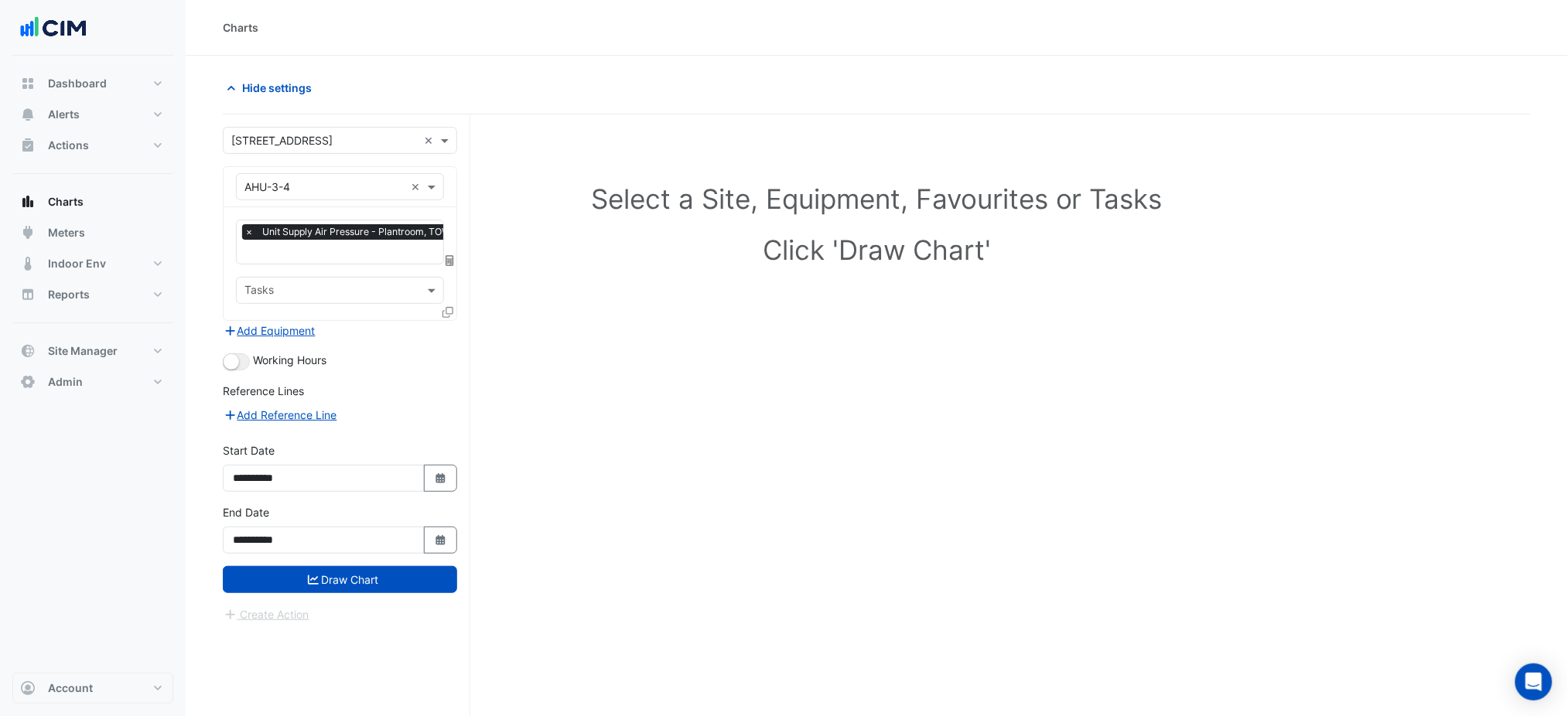
drag, startPoint x: 347, startPoint y: 271, endPoint x: 344, endPoint y: 264, distance: 7.6
click at [344, 270] on div "× Unit Supply Air Pressure - Plantroom, TOWER-EAST × Tasks" at bounding box center [340, 263] width 233 height 113
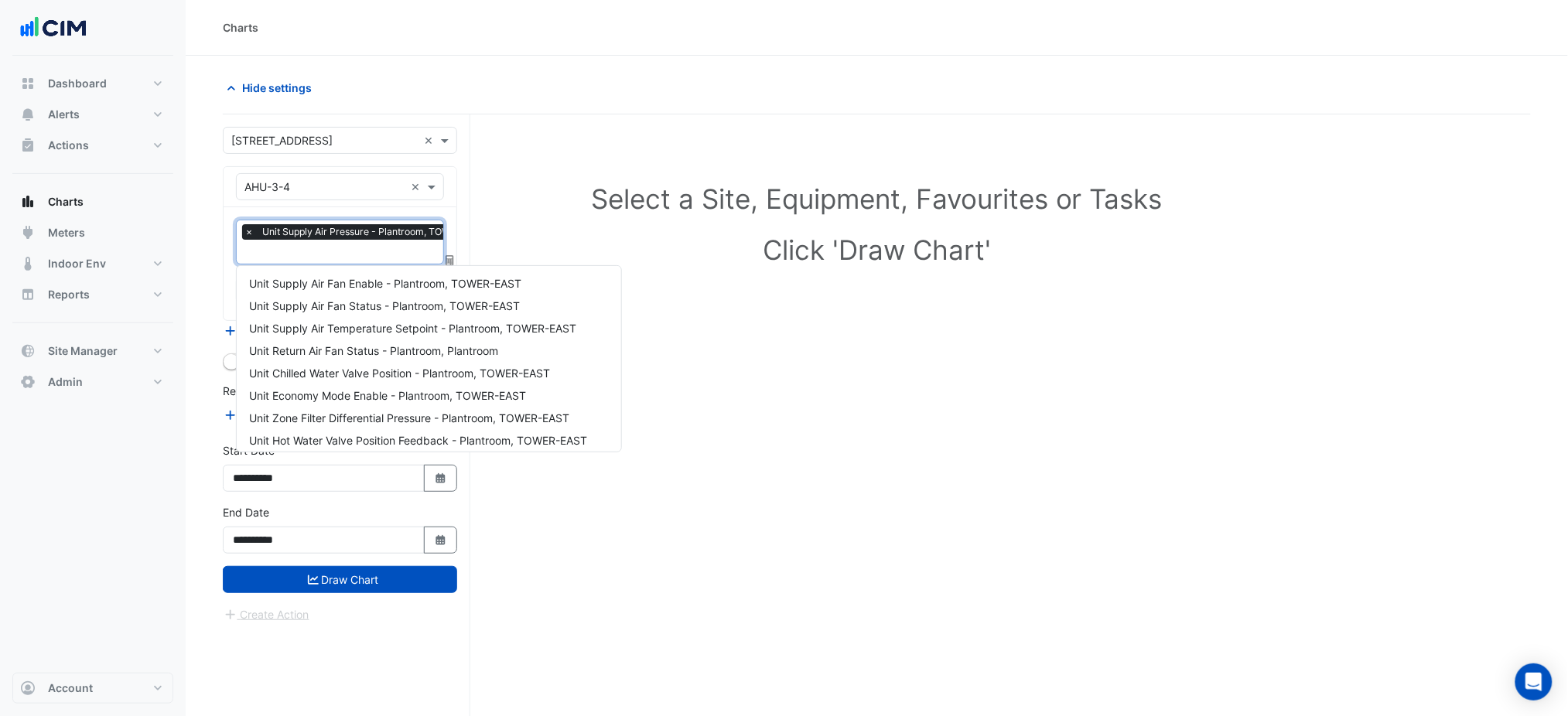
click at [341, 234] on span "Unit Supply Air Pressure - Plantroom, TOWER-EAST" at bounding box center [377, 232] width 237 height 16
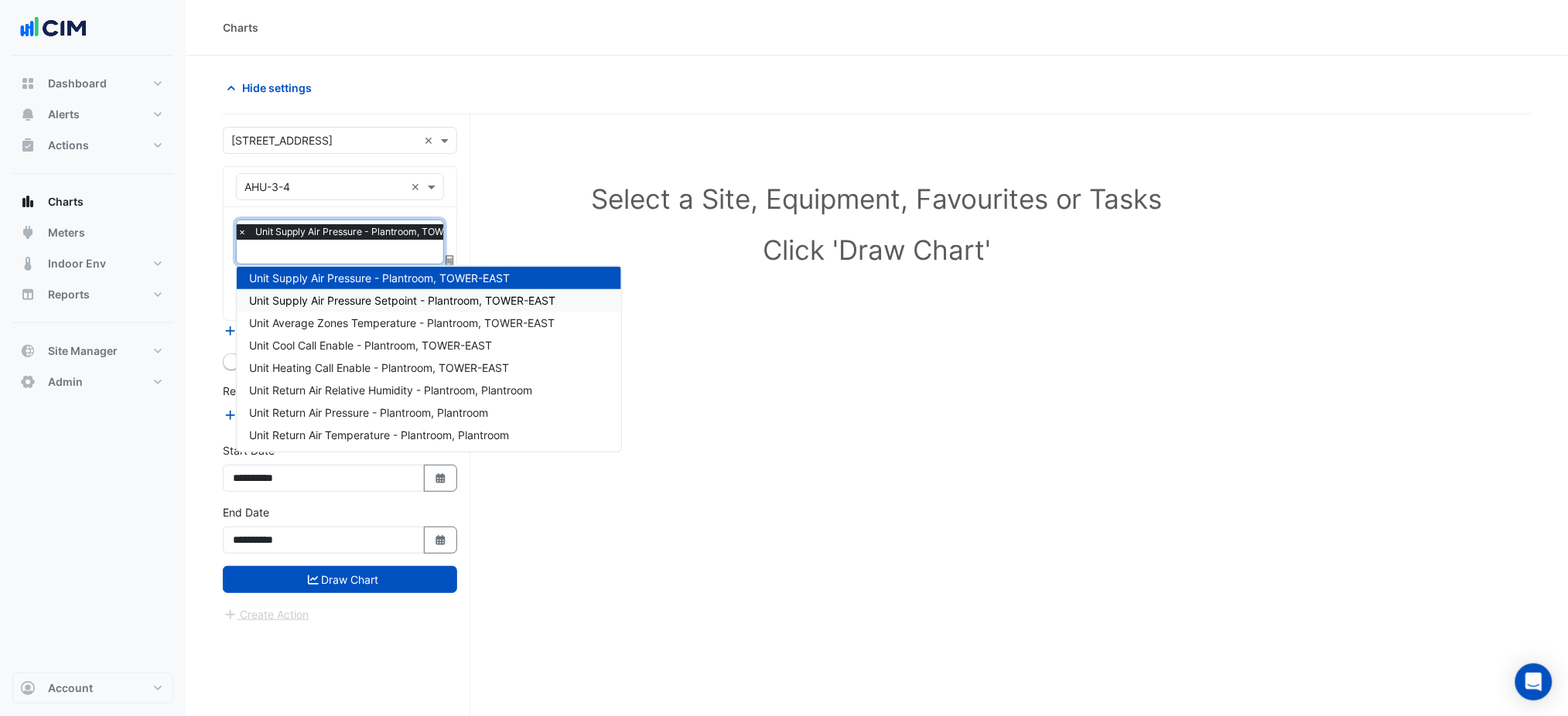
click at [402, 297] on span "Unit Supply Air Pressure Setpoint - Plantroom, TOWER-EAST" at bounding box center [402, 300] width 307 height 13
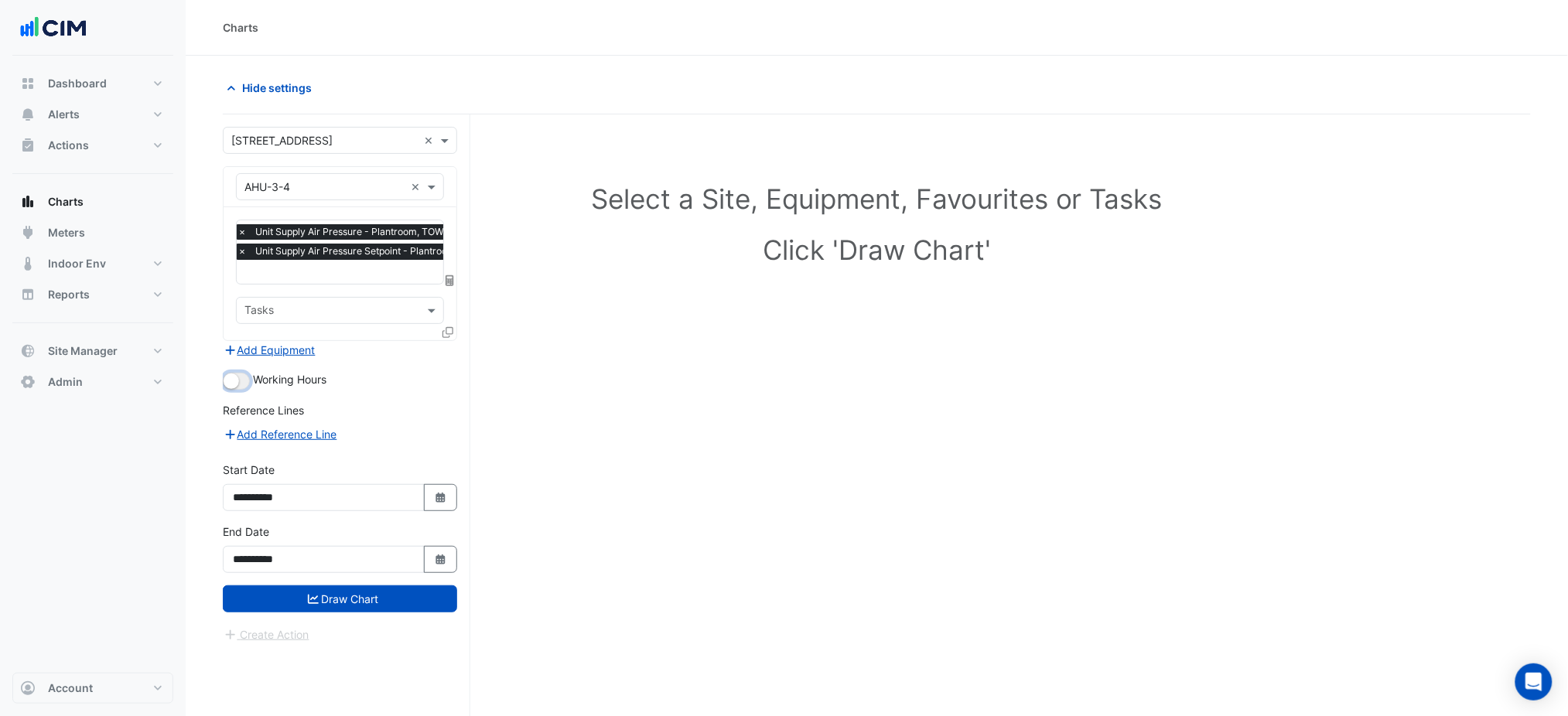
click at [241, 376] on button "button" at bounding box center [236, 381] width 27 height 17
click at [373, 581] on div "**********" at bounding box center [339, 555] width 253 height 62
click at [373, 587] on button "Draw Chart" at bounding box center [339, 599] width 234 height 27
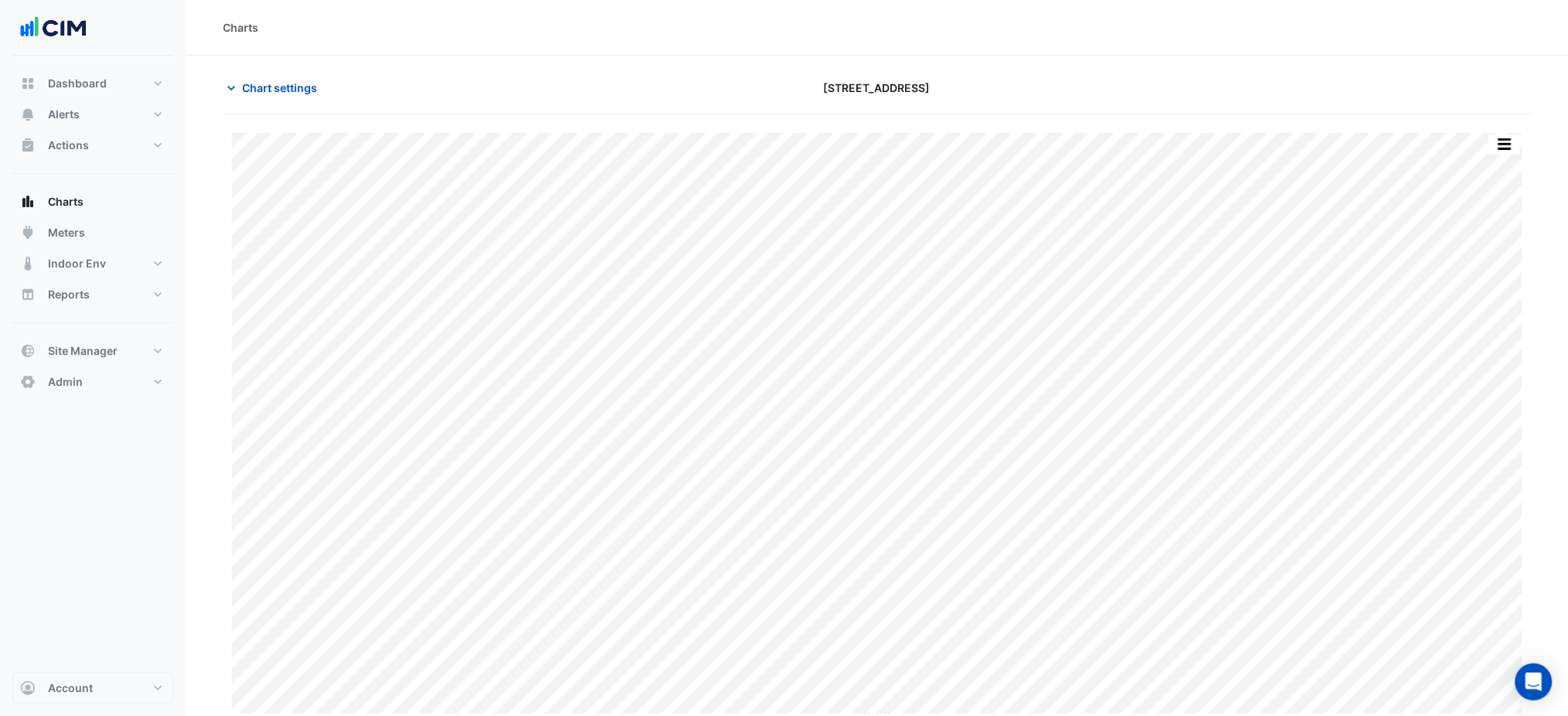
click at [320, 103] on div "Chart settings [STREET_ADDRESS]" at bounding box center [876, 94] width 1308 height 40
click at [316, 96] on button "Chart settings" at bounding box center [275, 88] width 104 height 27
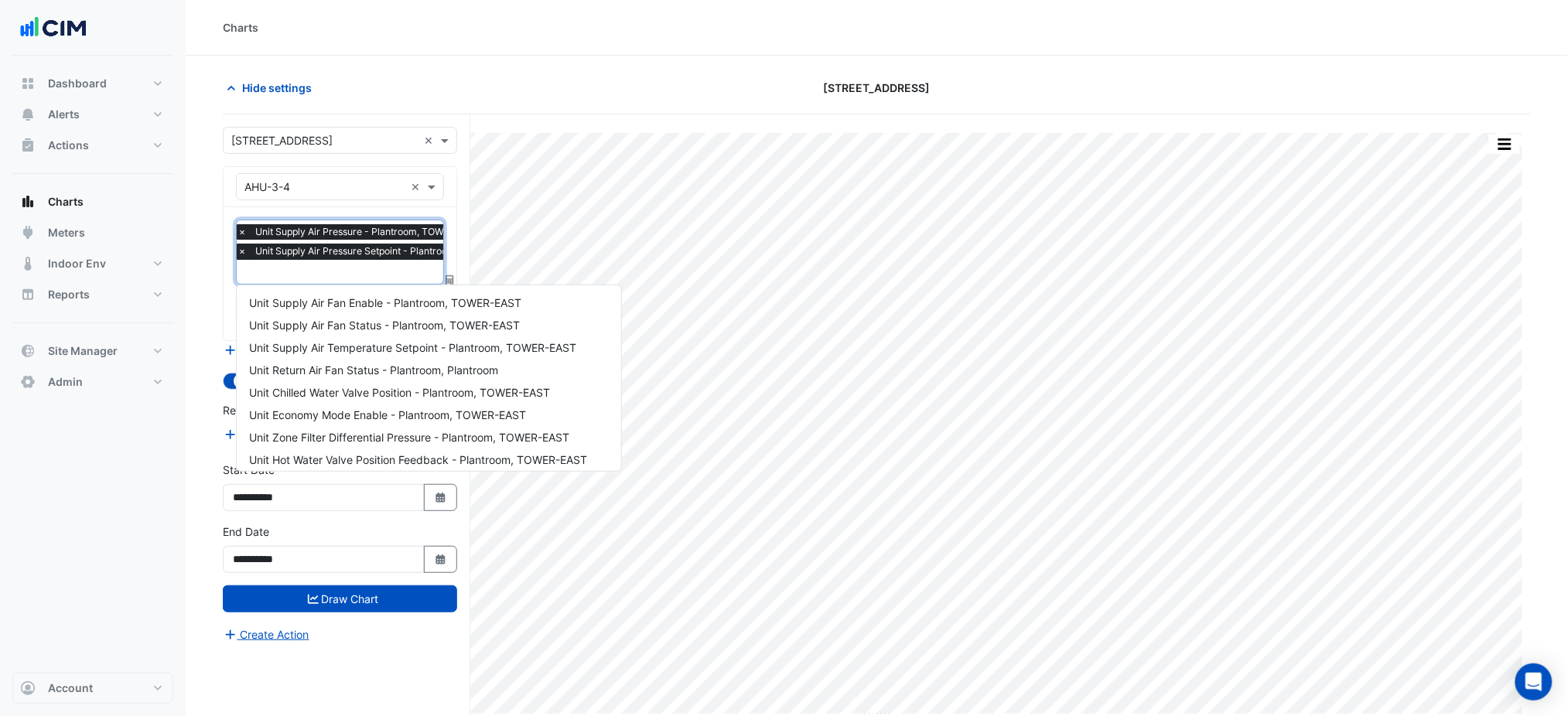
click at [365, 256] on span "Unit Supply Air Pressure Setpoint - Plantroom, TOWER-EAST" at bounding box center [389, 251] width 275 height 16
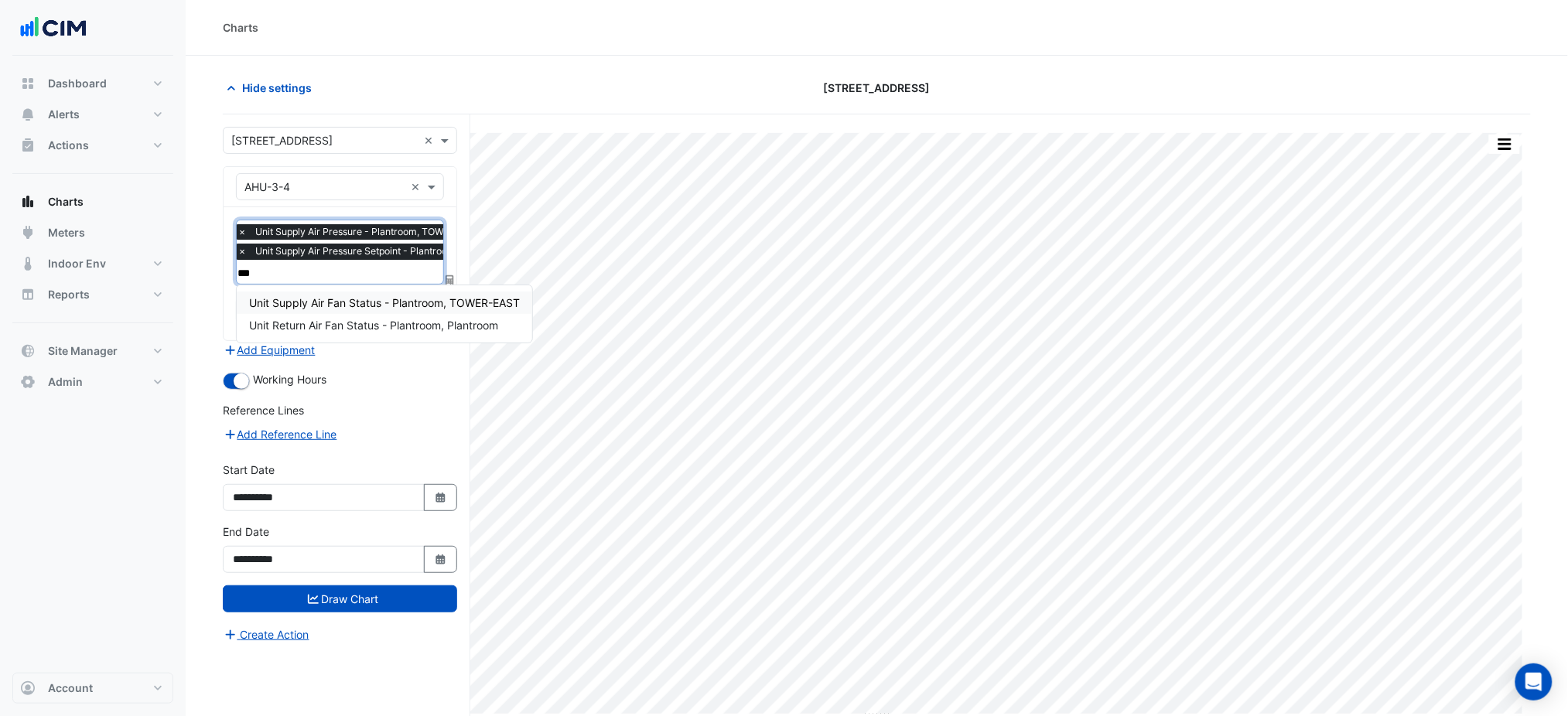
type input "****"
click at [378, 297] on span "Unit Supply Air Fan Status - Plantroom, TOWER-EAST" at bounding box center [384, 303] width 270 height 13
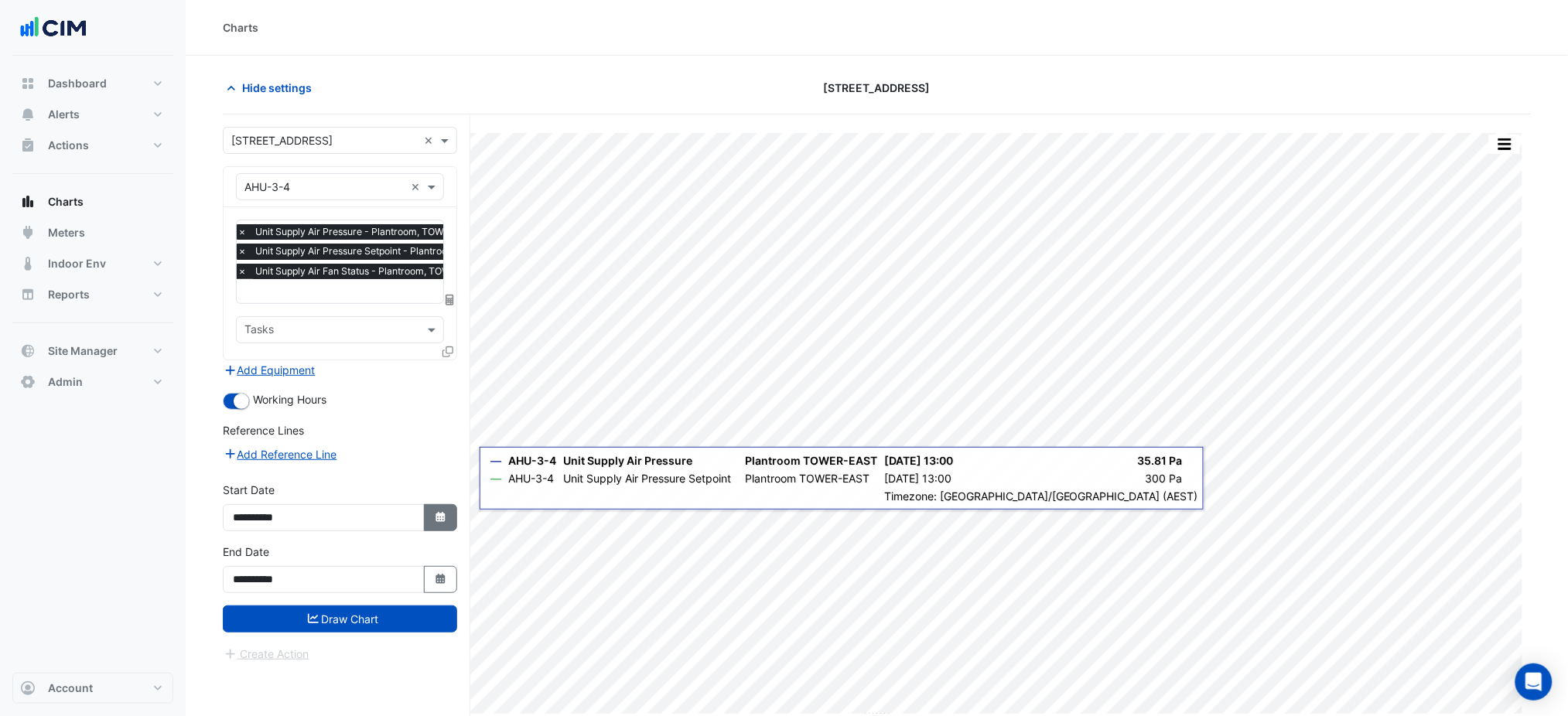
click at [440, 504] on div "**********" at bounding box center [339, 517] width 234 height 27
click at [438, 504] on button "Select Date" at bounding box center [441, 517] width 34 height 27
select select "*"
select select "****"
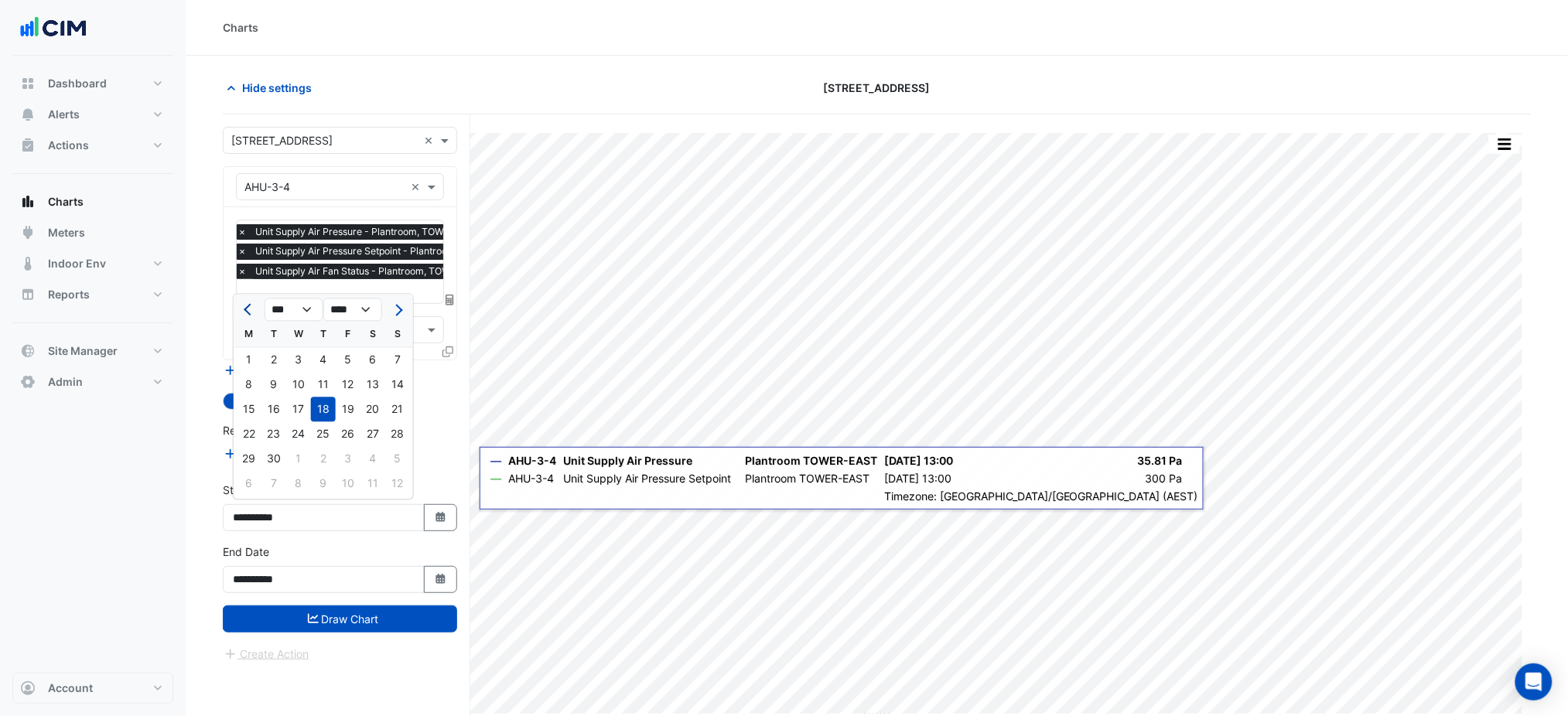
click at [242, 304] on button "Previous month" at bounding box center [249, 310] width 19 height 25
select select "*"
click at [392, 357] on div "1" at bounding box center [397, 360] width 25 height 25
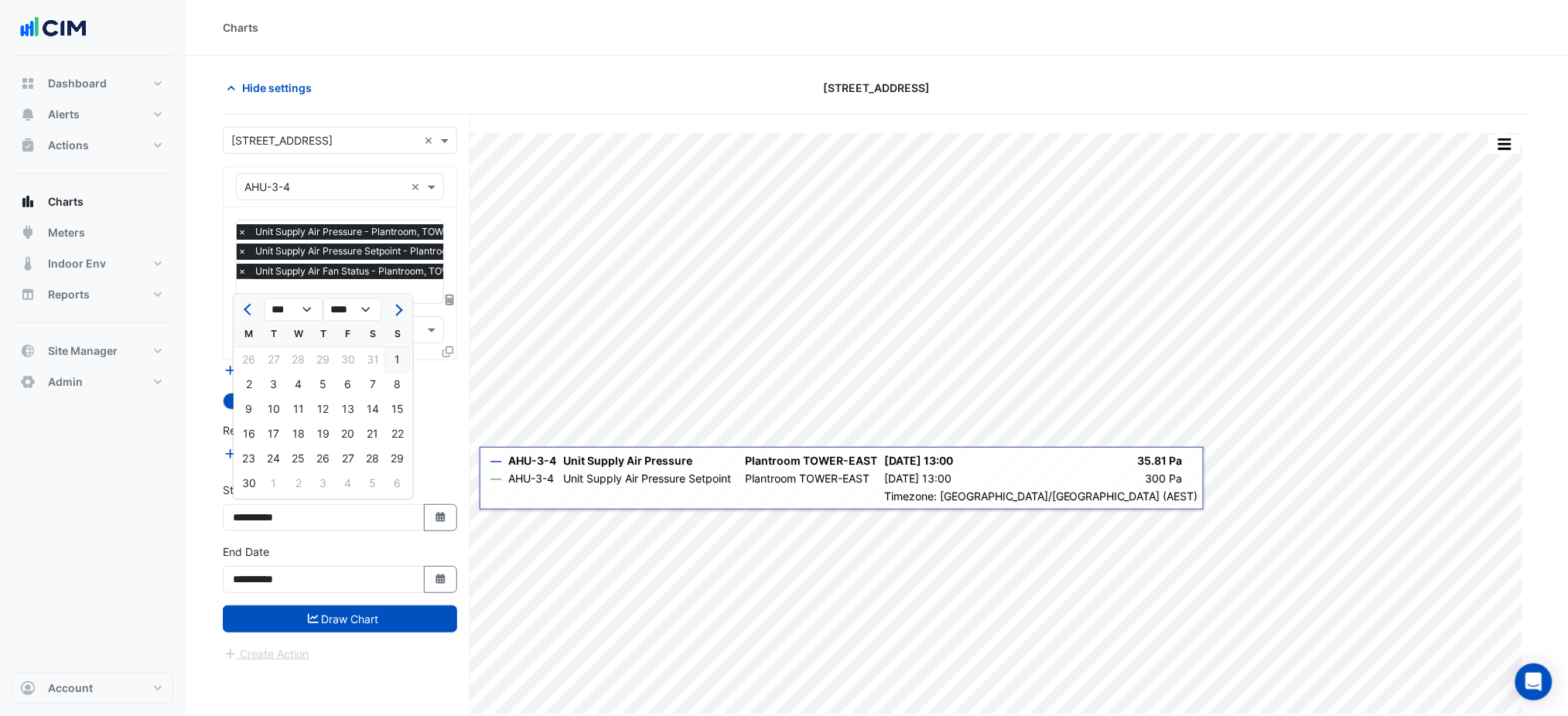
type input "**********"
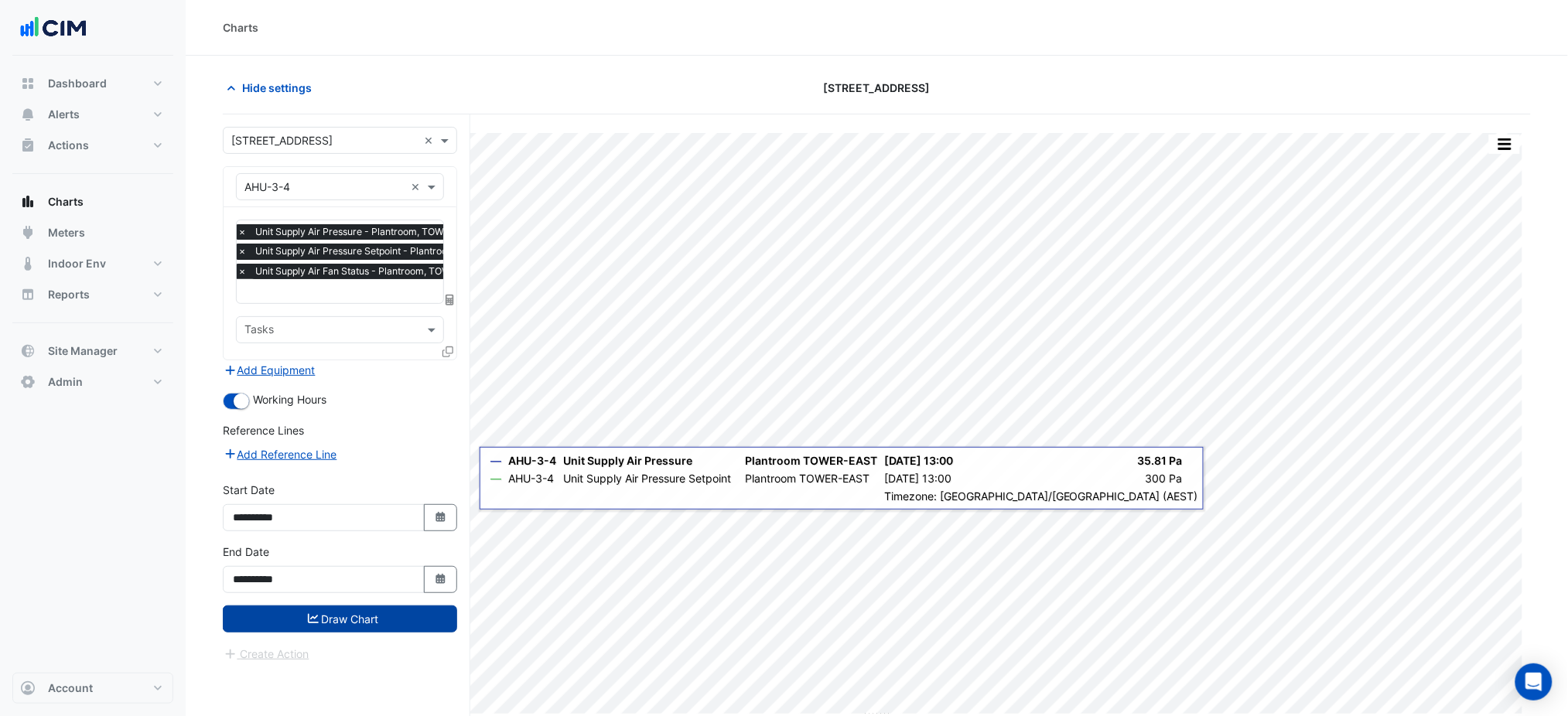
click at [352, 615] on button "Draw Chart" at bounding box center [339, 619] width 234 height 27
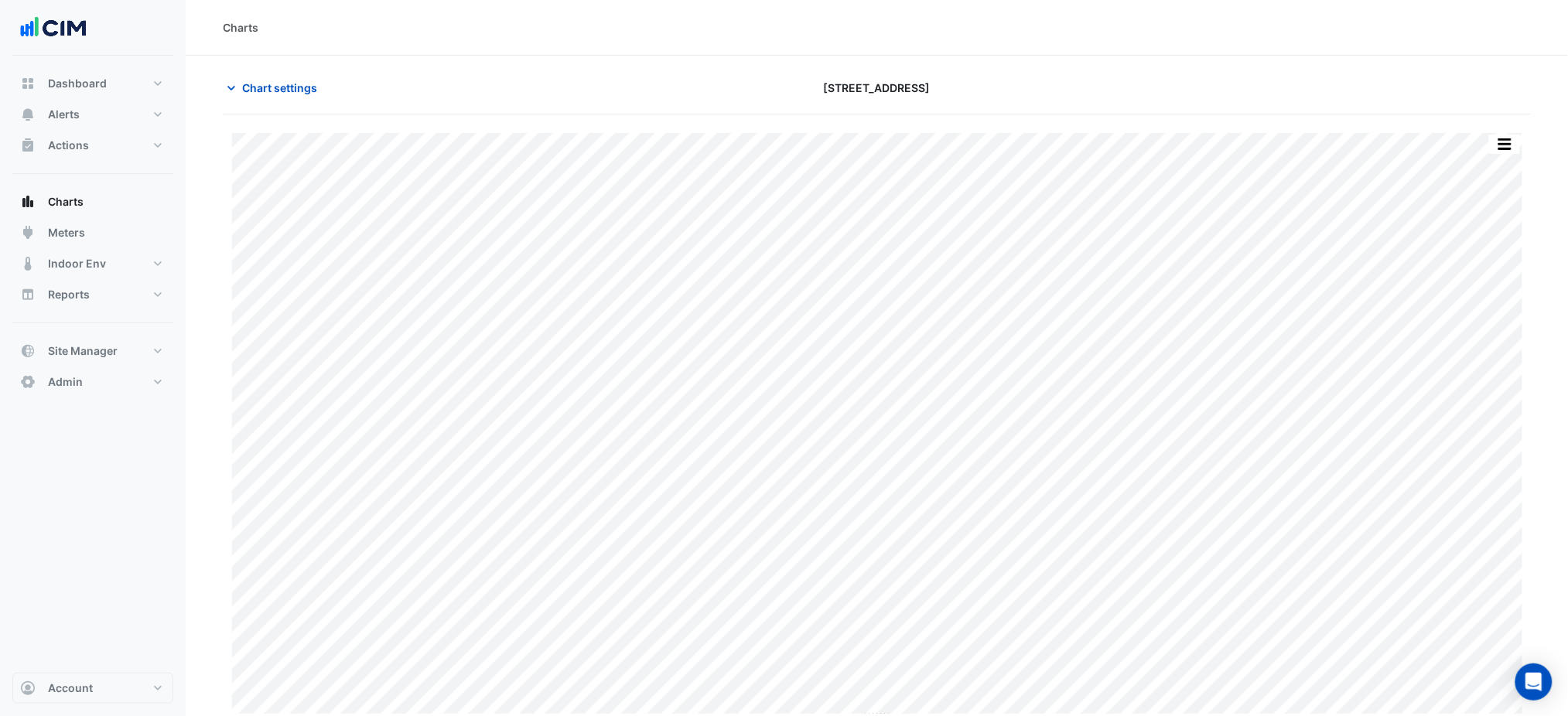
scroll to position [58, 0]
click at [1496, 84] on button "button" at bounding box center [1504, 86] width 31 height 20
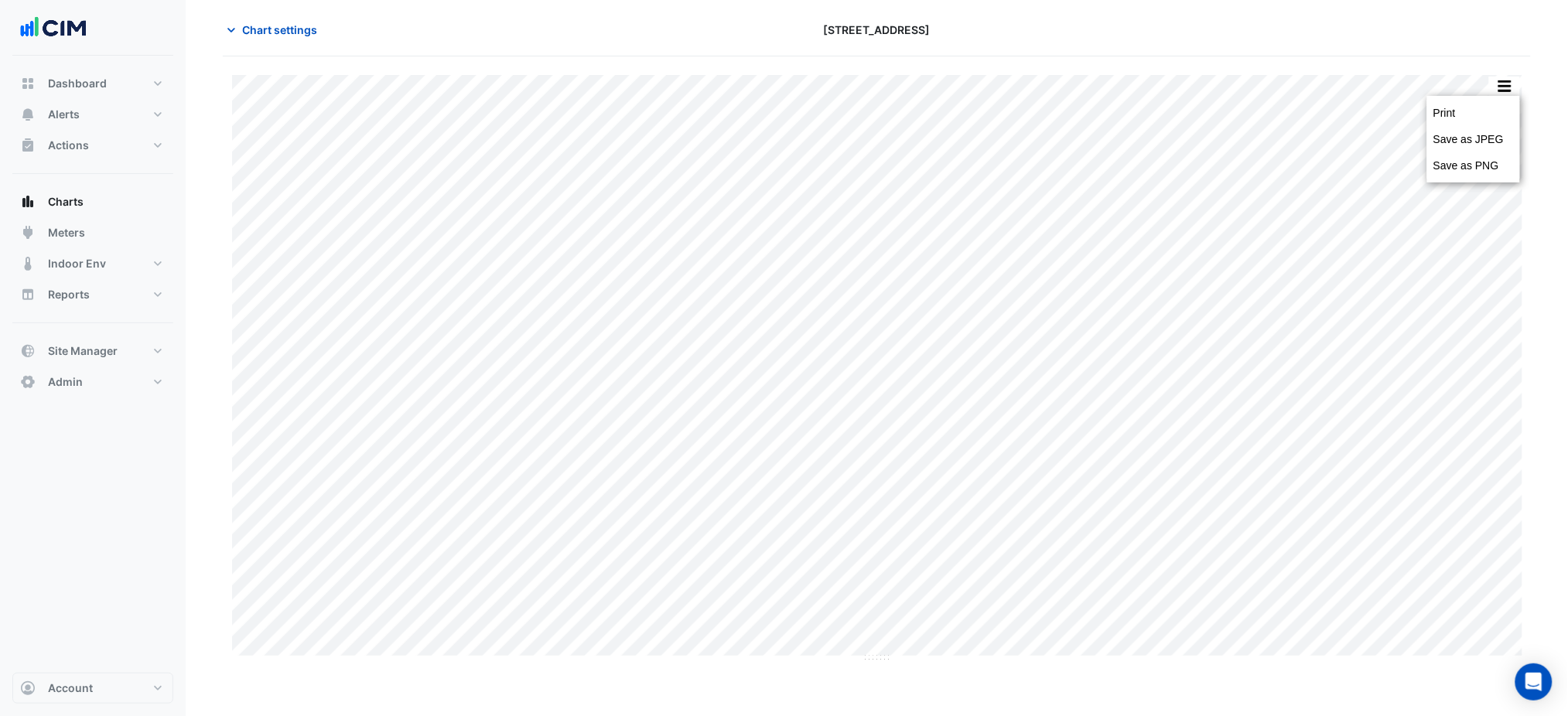
click at [1415, 61] on div "Print Save as JPEG Save as PNG — AHU-3-4 Unit Supply Air Pressure Plantroom TOW…" at bounding box center [876, 387] width 1308 height 661
click at [1501, 89] on button "button" at bounding box center [1504, 86] width 31 height 20
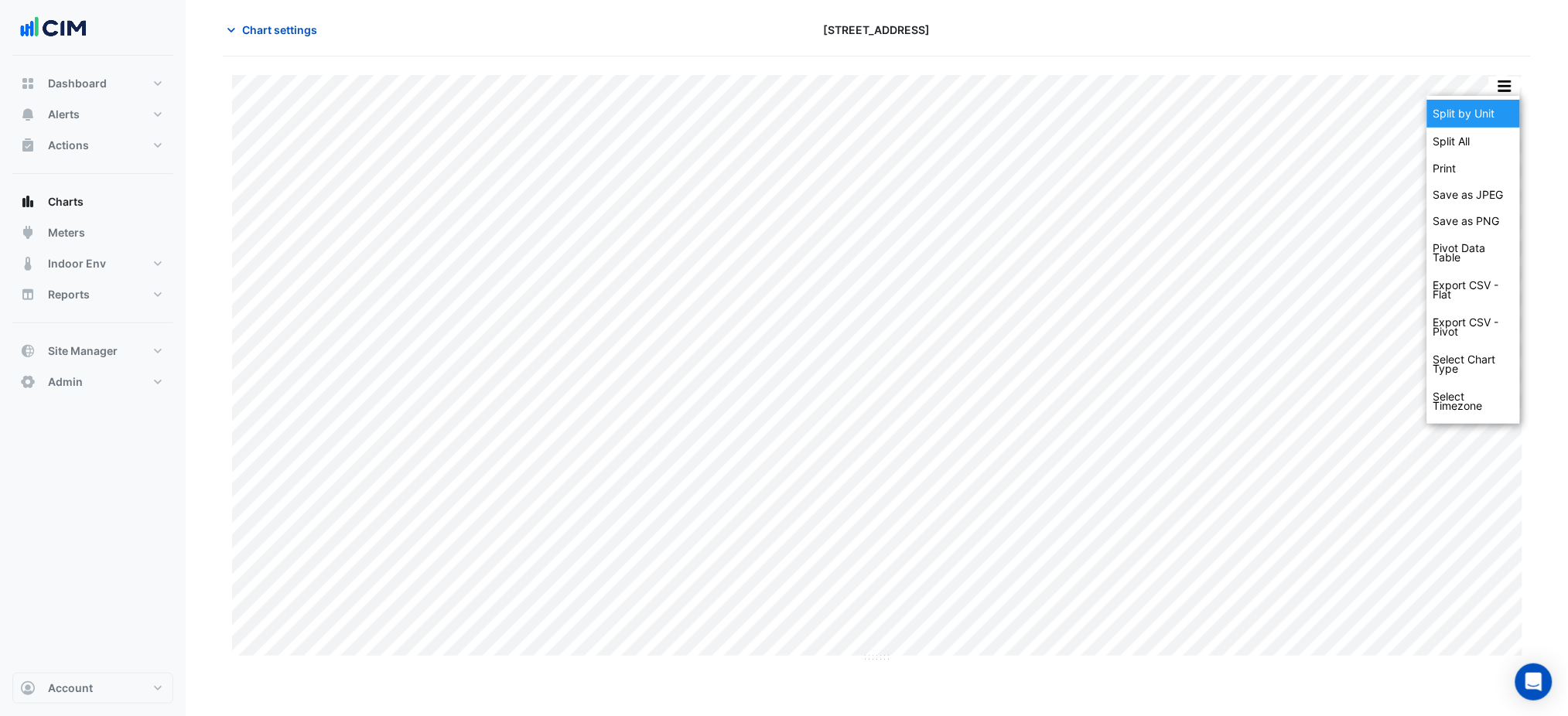
click at [1497, 103] on div "Split by Unit" at bounding box center [1474, 114] width 93 height 28
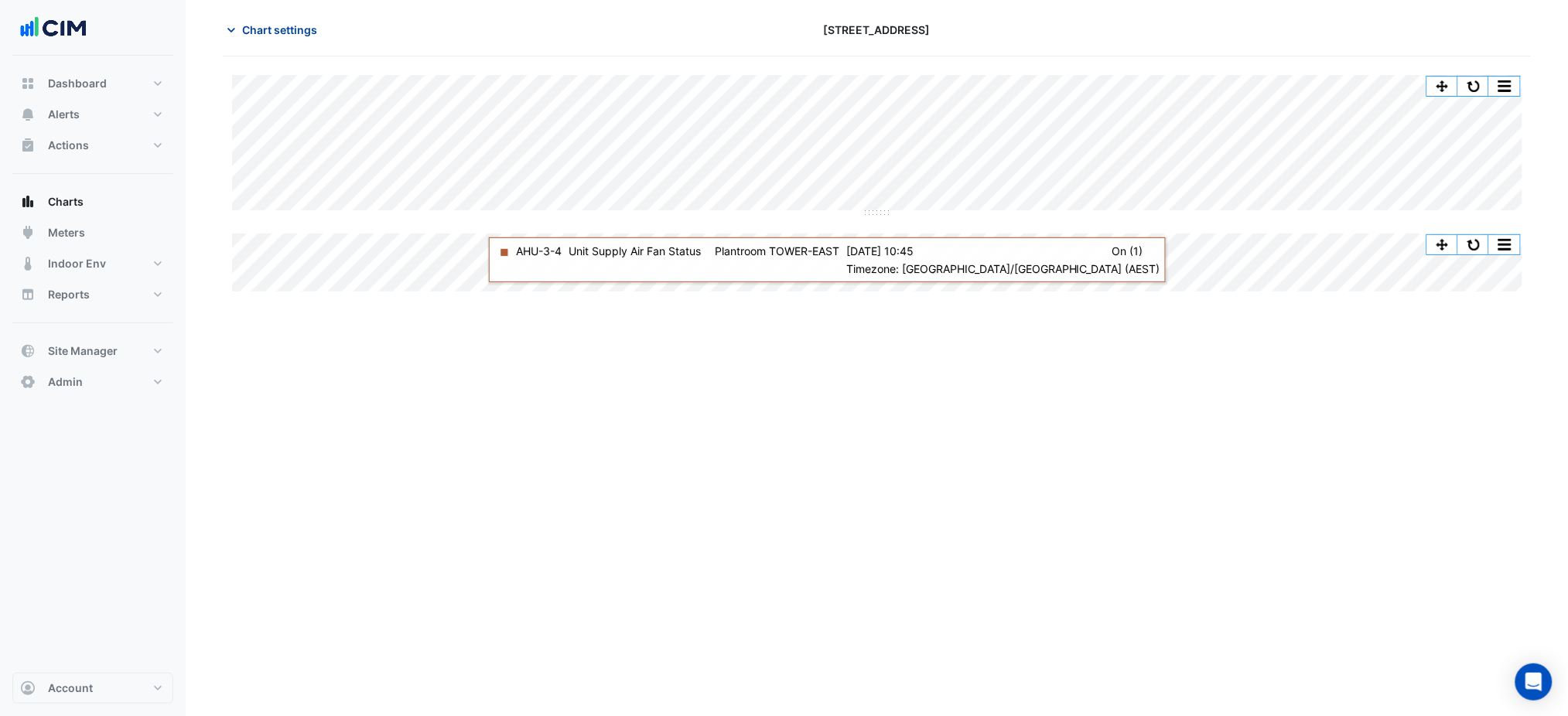
click at [276, 42] on button "Chart settings" at bounding box center [275, 29] width 104 height 27
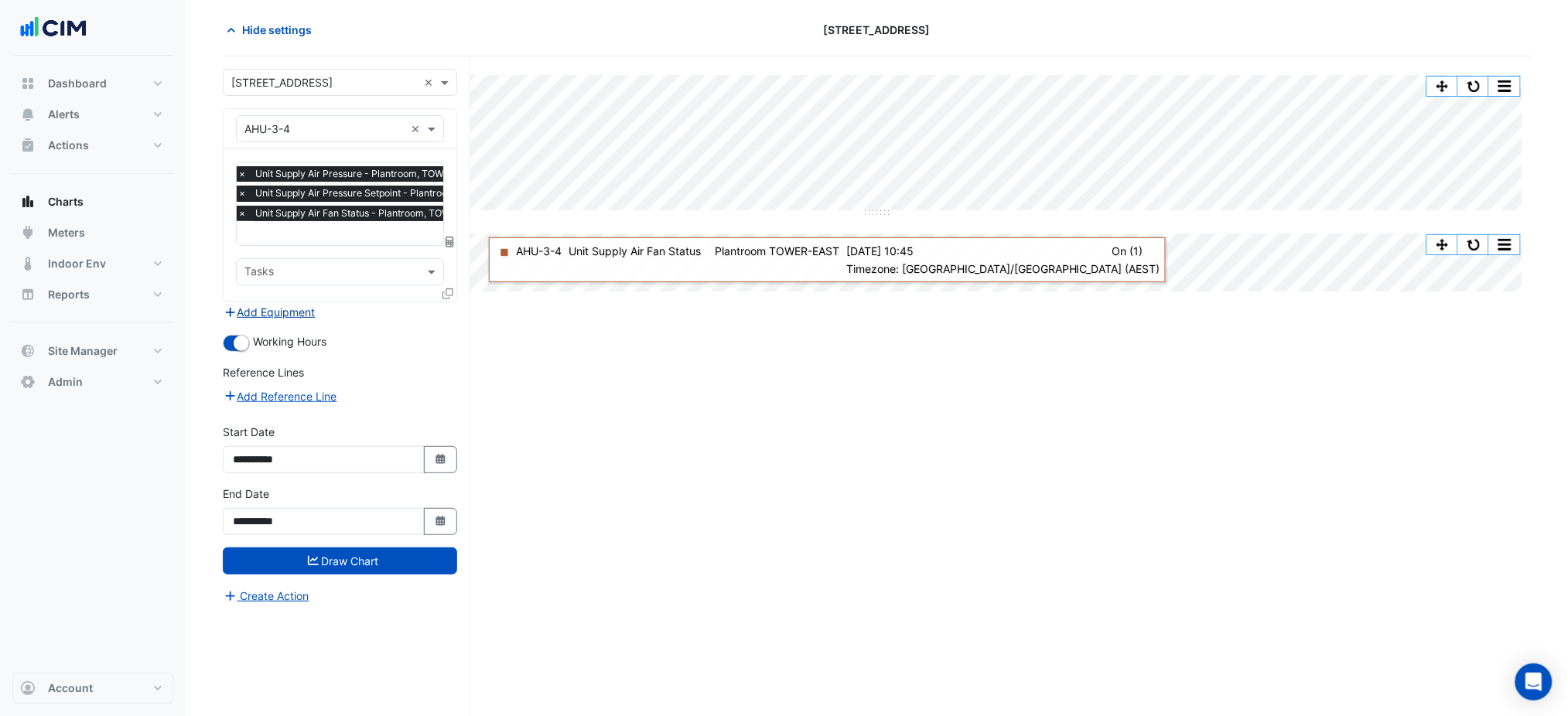
click at [307, 311] on button "Add Equipment" at bounding box center [269, 311] width 93 height 18
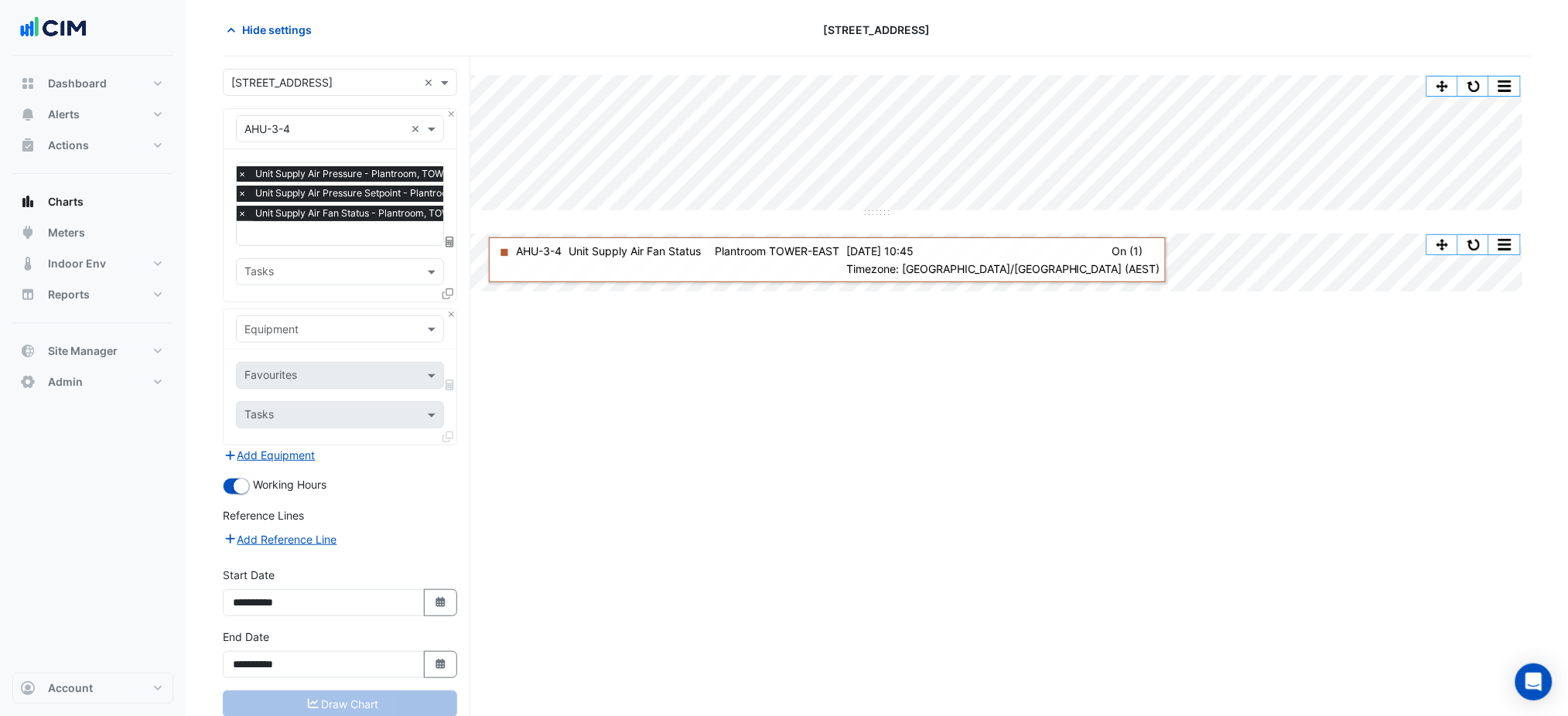
click at [320, 324] on input "text" at bounding box center [324, 329] width 160 height 16
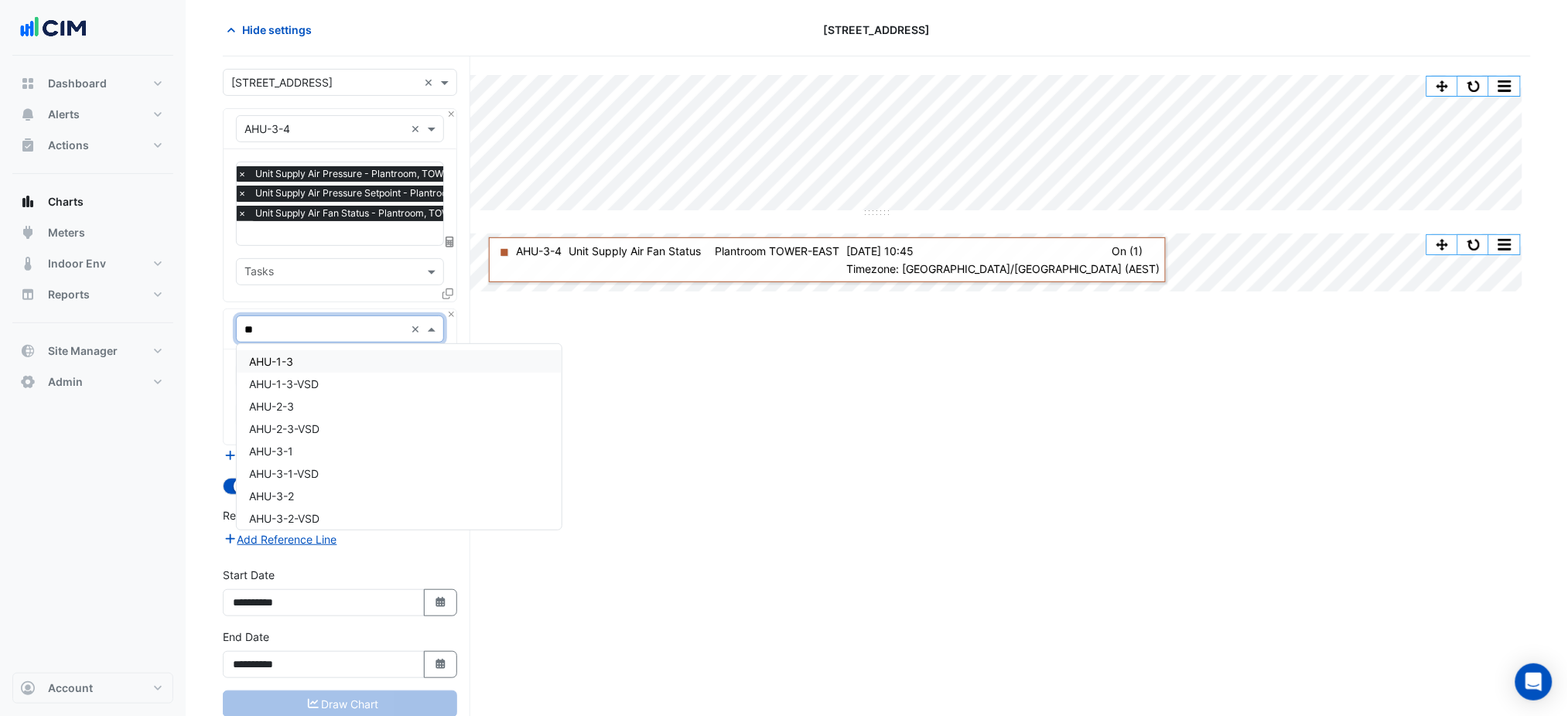
type input "***"
click at [329, 376] on div "AHU-3-4-VSD" at bounding box center [340, 384] width 207 height 22
click at [337, 371] on input "text" at bounding box center [323, 377] width 157 height 16
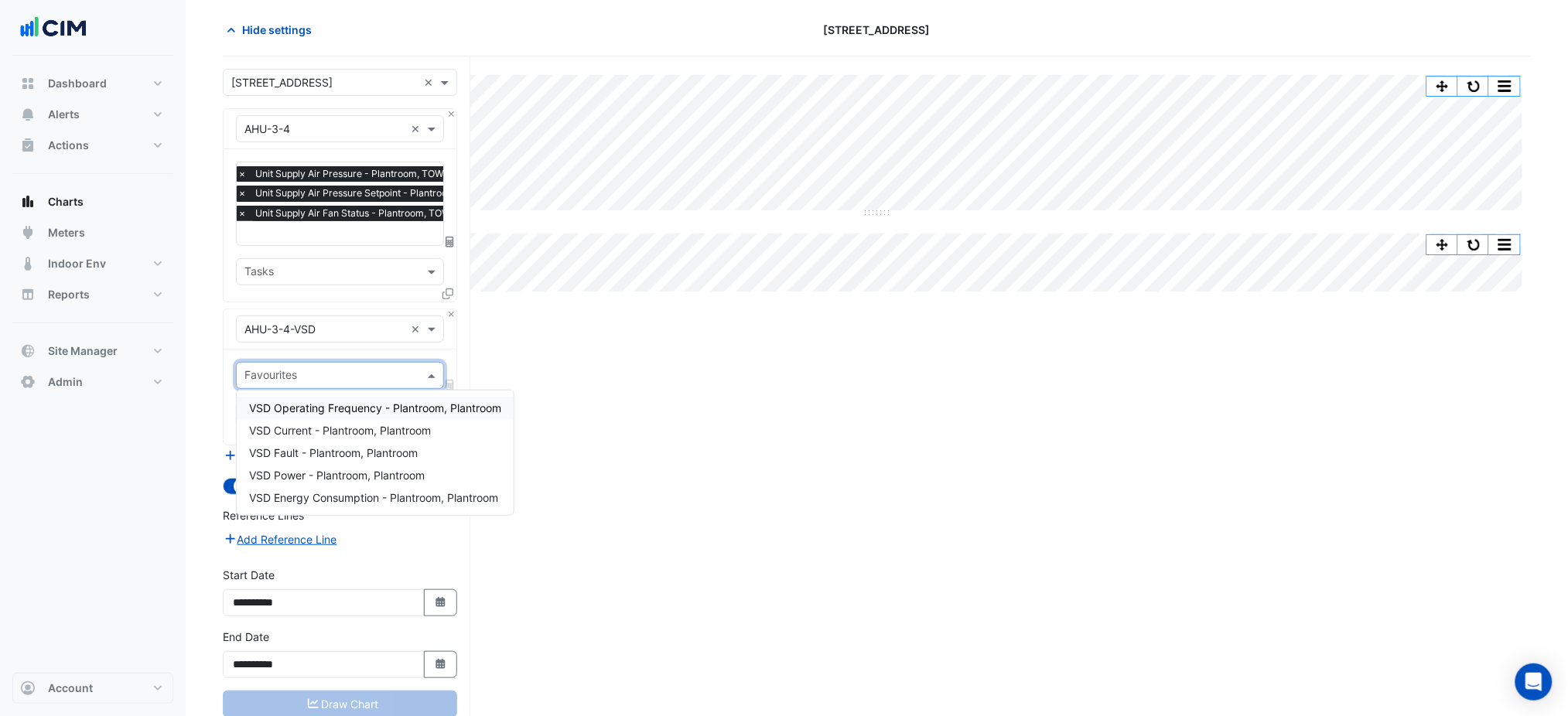
click at [374, 412] on span "VSD Operating Frequency - Plantroom, Plantroom" at bounding box center [375, 408] width 252 height 13
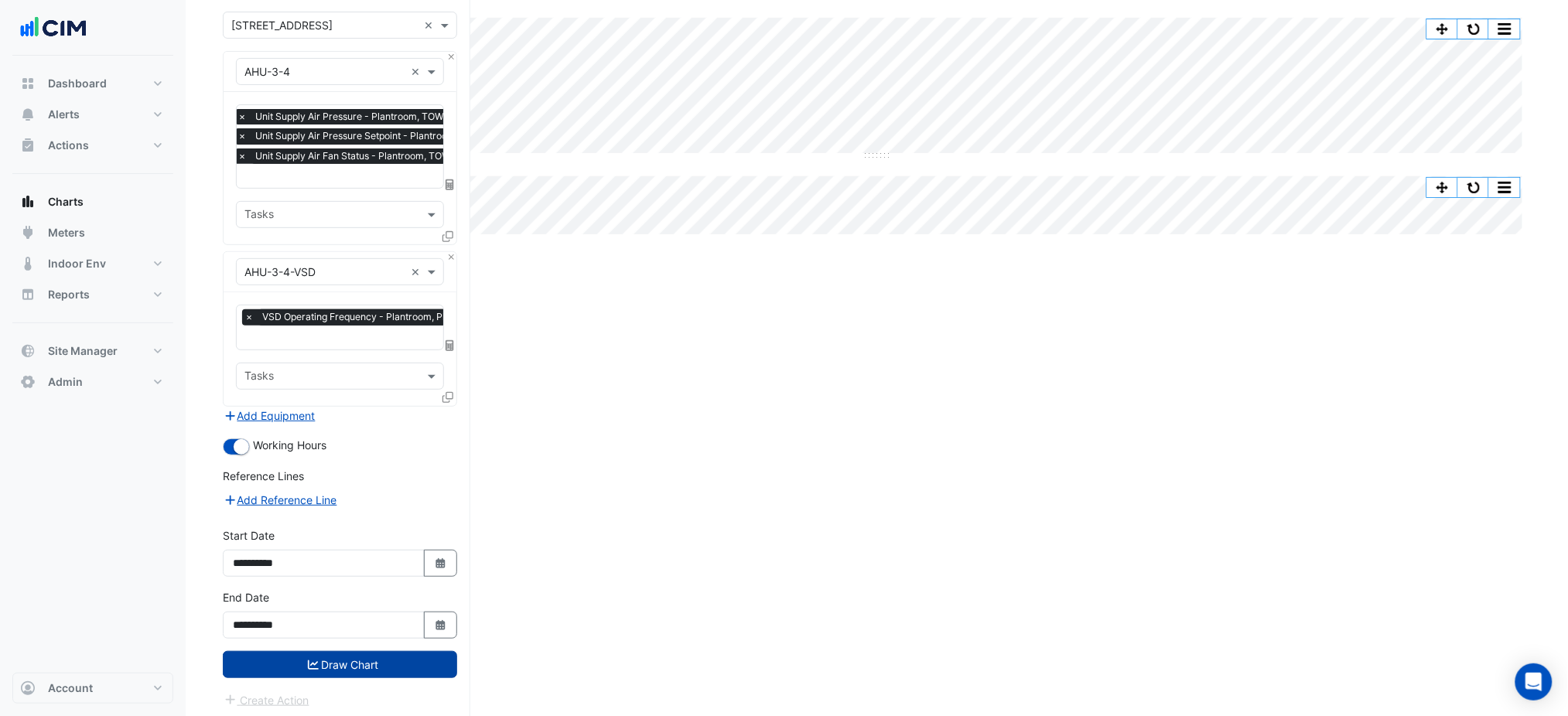
click at [394, 656] on button "Draw Chart" at bounding box center [339, 665] width 234 height 27
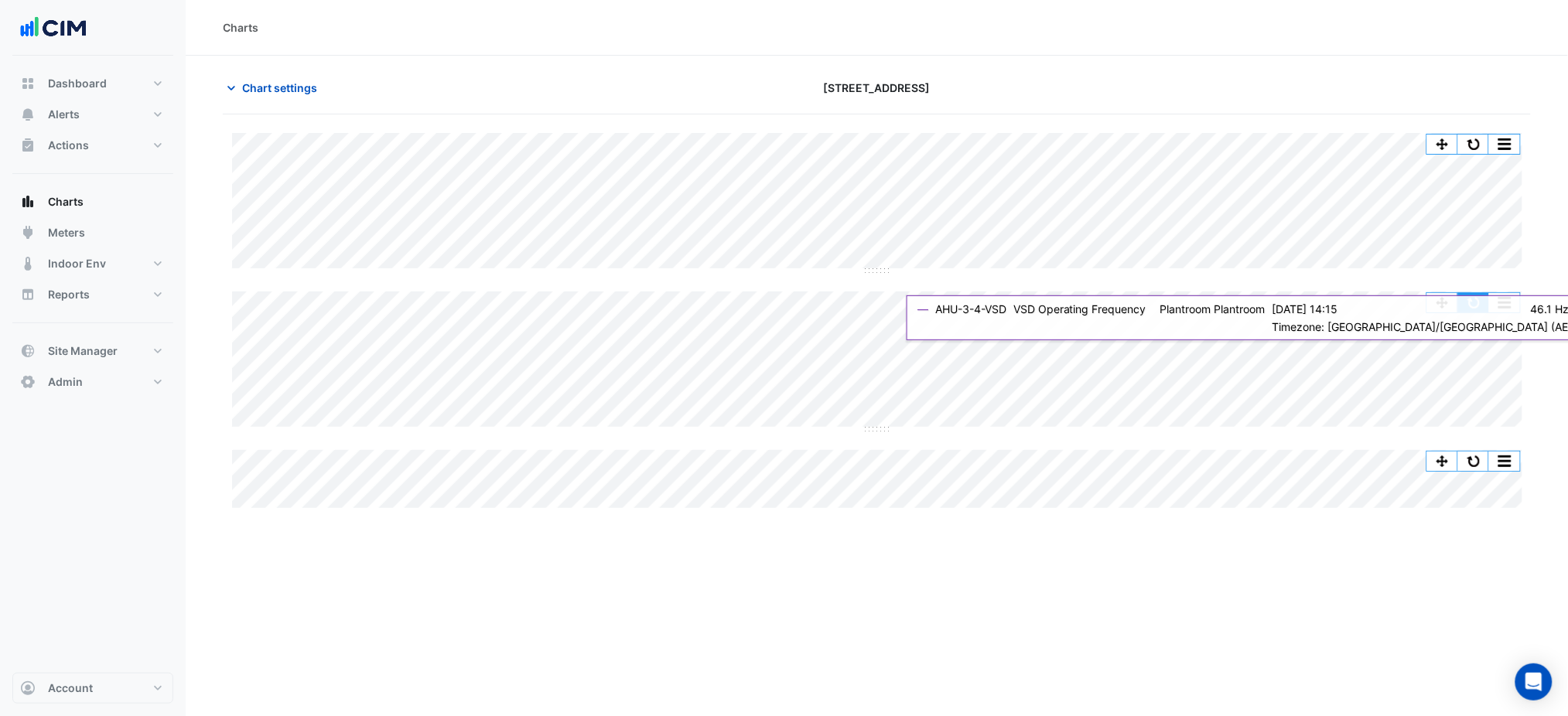
click at [1481, 304] on button "button" at bounding box center [1473, 302] width 31 height 20
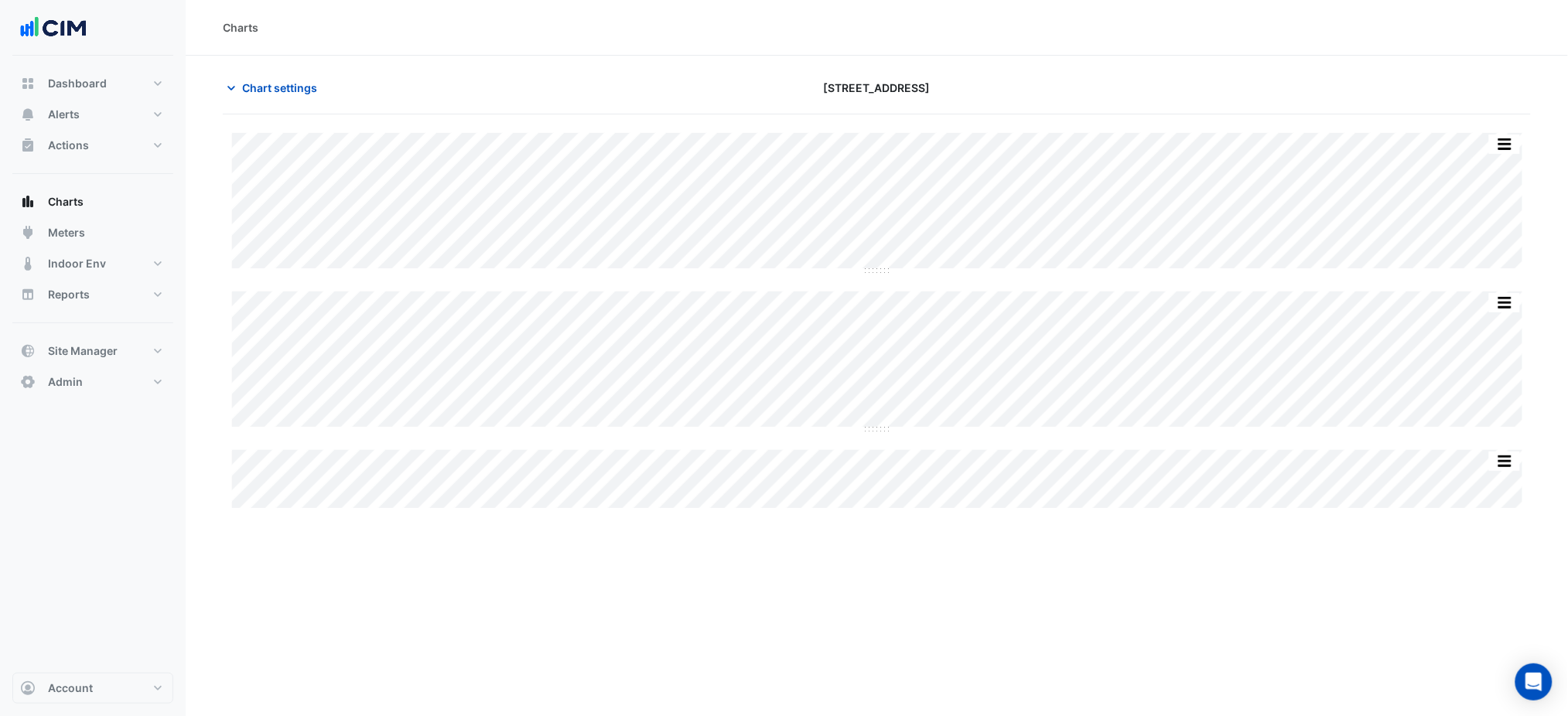
click at [290, 109] on div "Chart settings [STREET_ADDRESS]" at bounding box center [876, 94] width 1308 height 40
click at [290, 103] on div "Chart settings [STREET_ADDRESS]" at bounding box center [876, 94] width 1308 height 40
click at [290, 96] on button "Chart settings" at bounding box center [275, 88] width 104 height 27
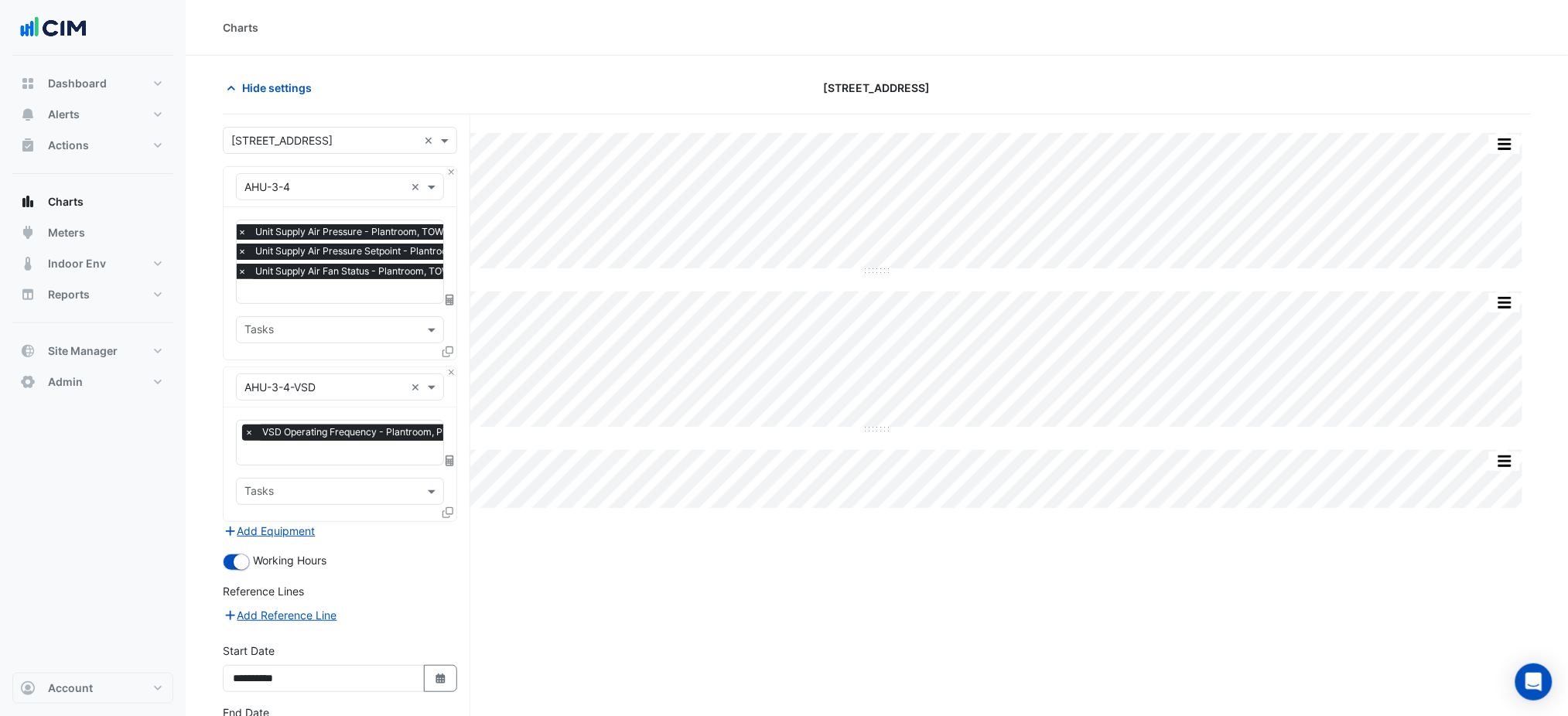
click at [361, 291] on input "text" at bounding box center [384, 292] width 293 height 16
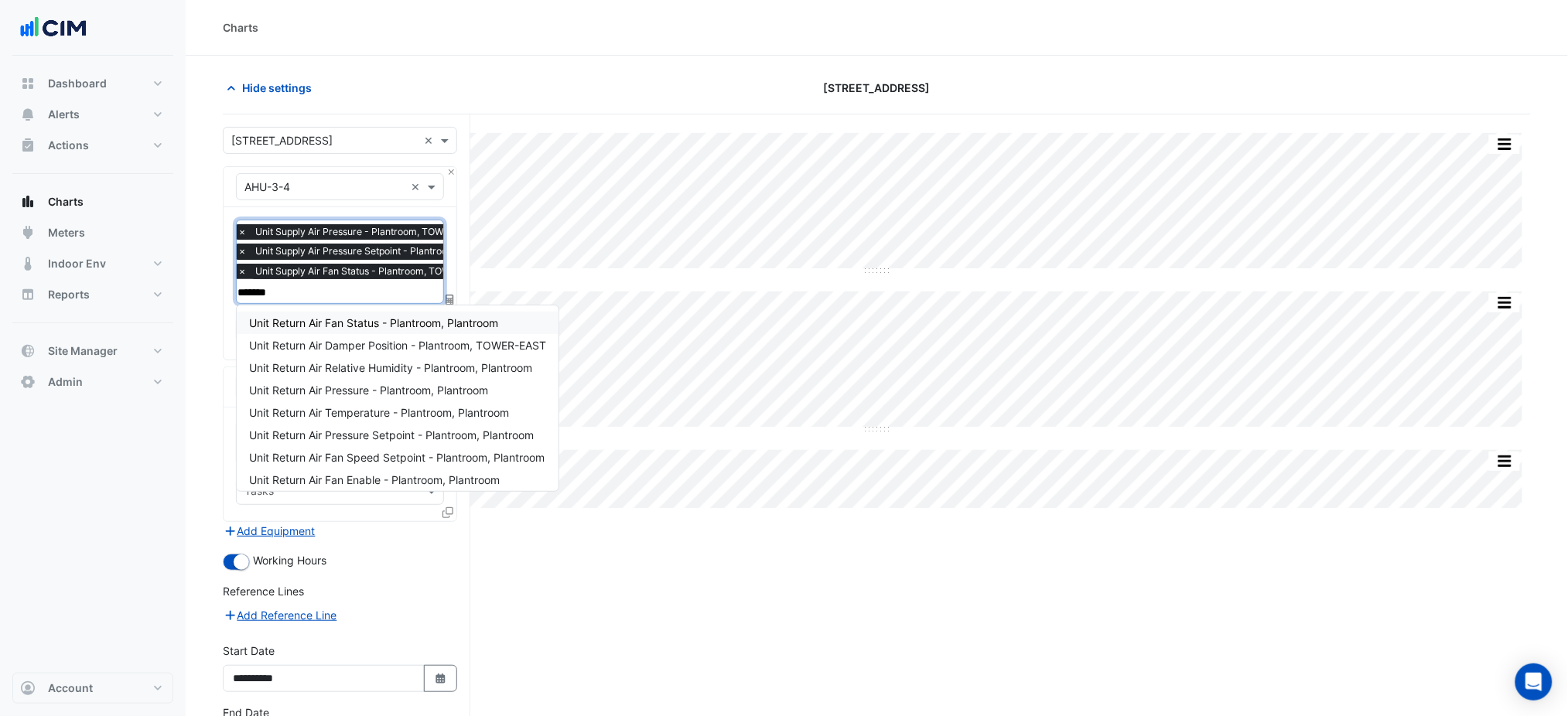
type input "********"
click at [429, 342] on span "Unit Return Air Damper Position - Plantroom, TOWER-EAST" at bounding box center [397, 345] width 297 height 13
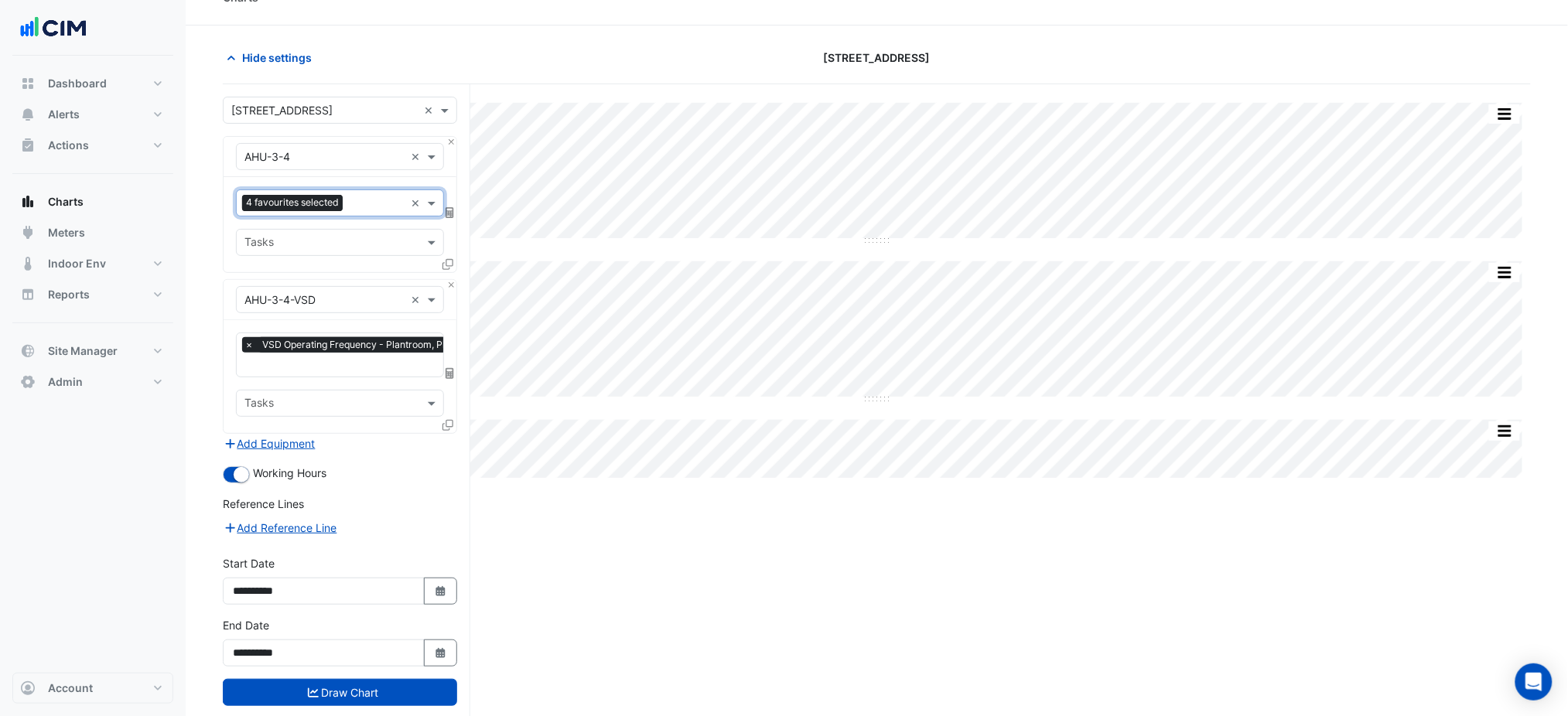
scroll to position [59, 0]
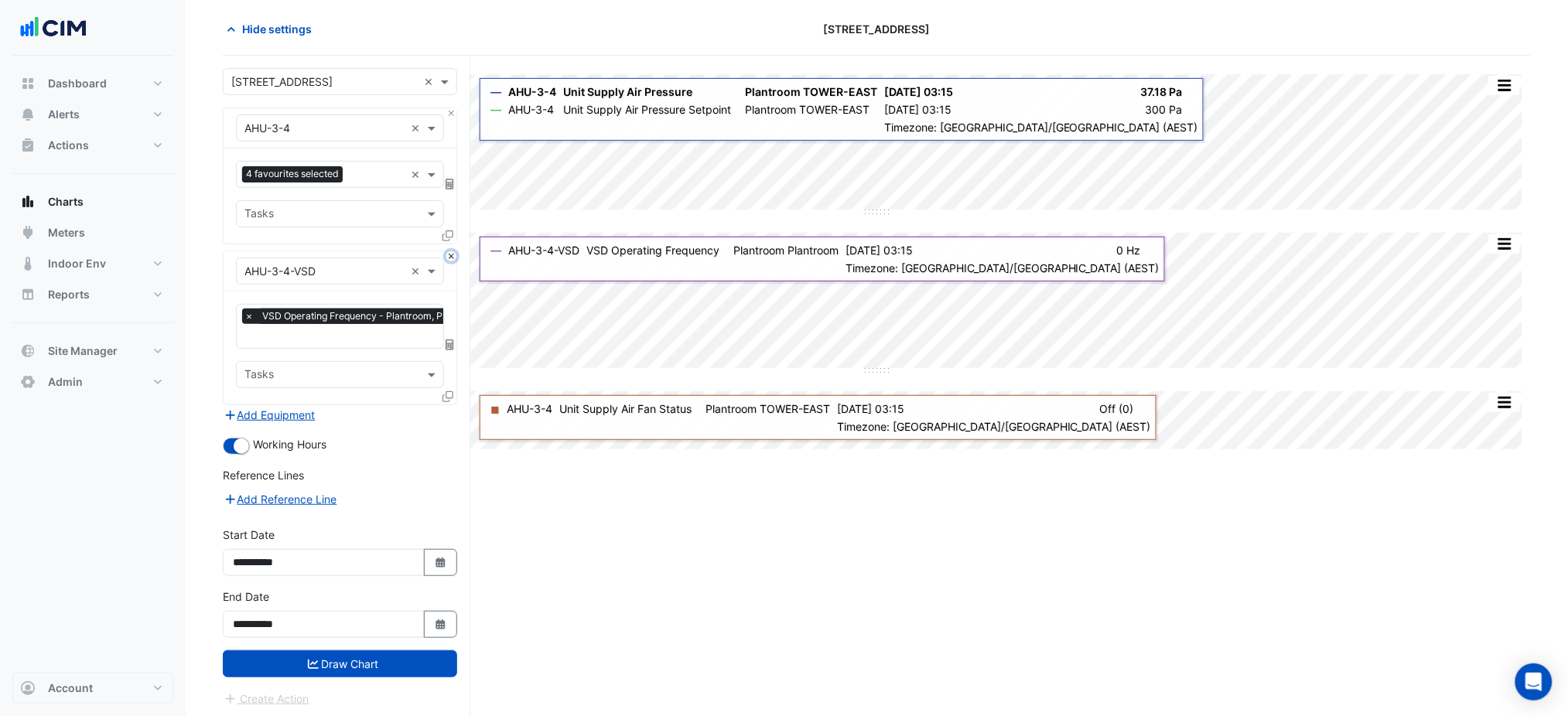
click at [447, 255] on button "Close" at bounding box center [451, 256] width 10 height 10
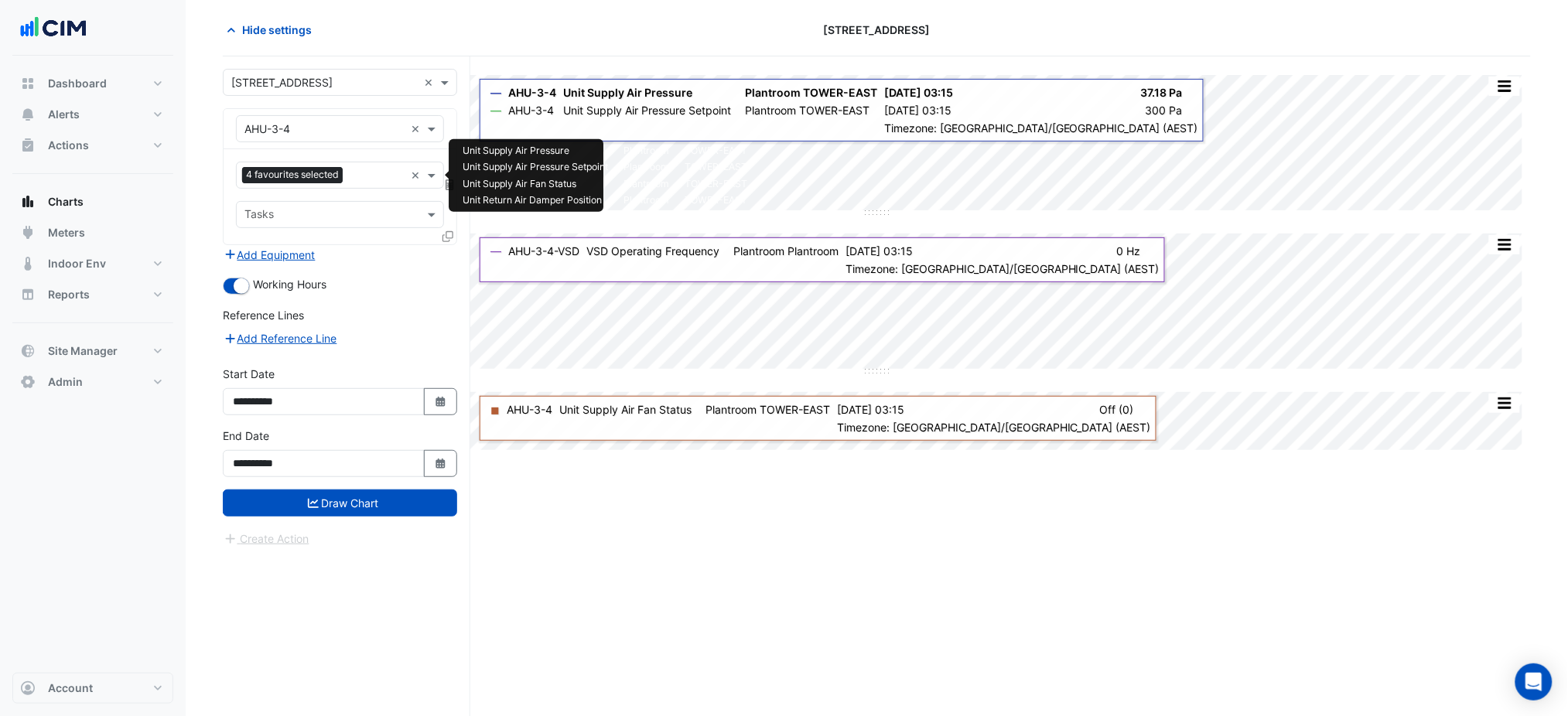
click at [352, 170] on input "text" at bounding box center [377, 176] width 56 height 16
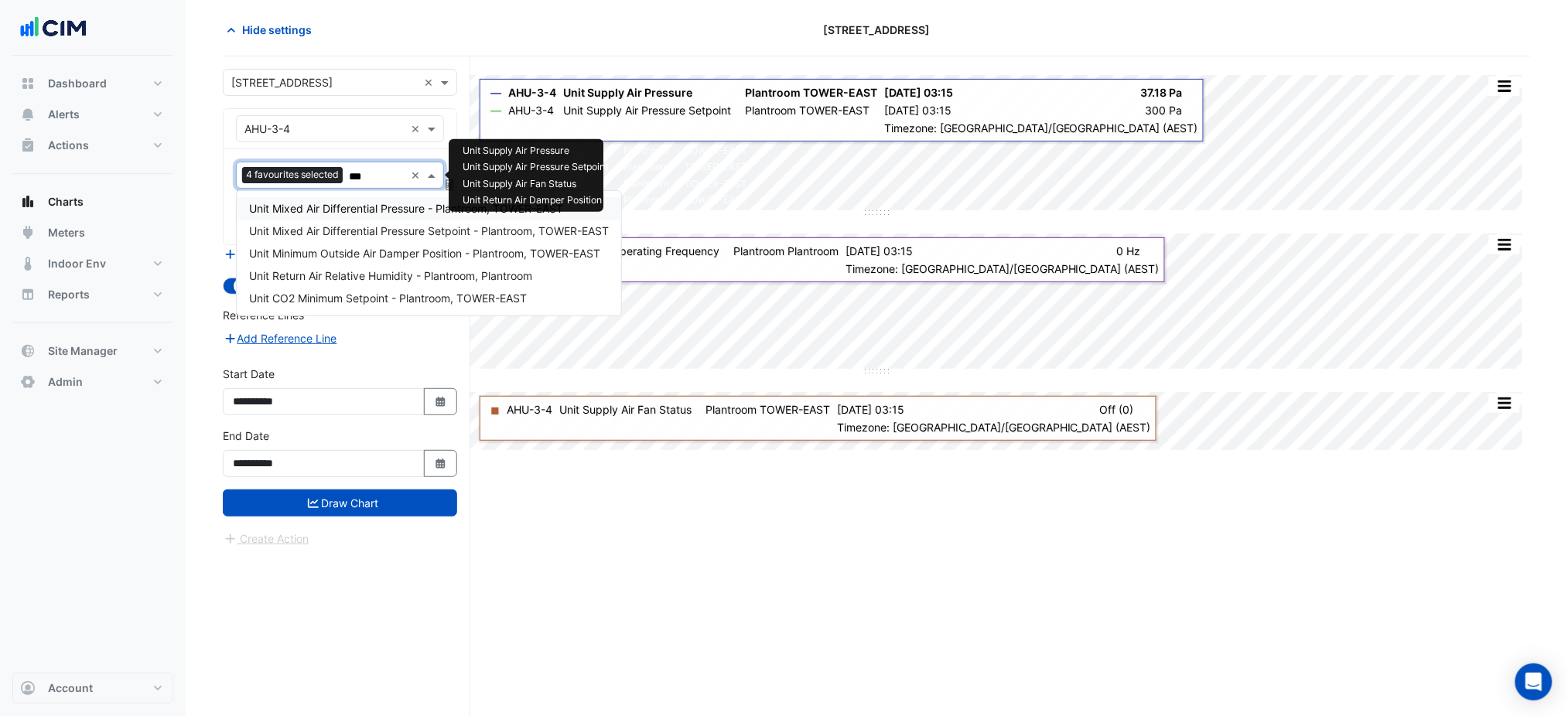
scroll to position [0, 0]
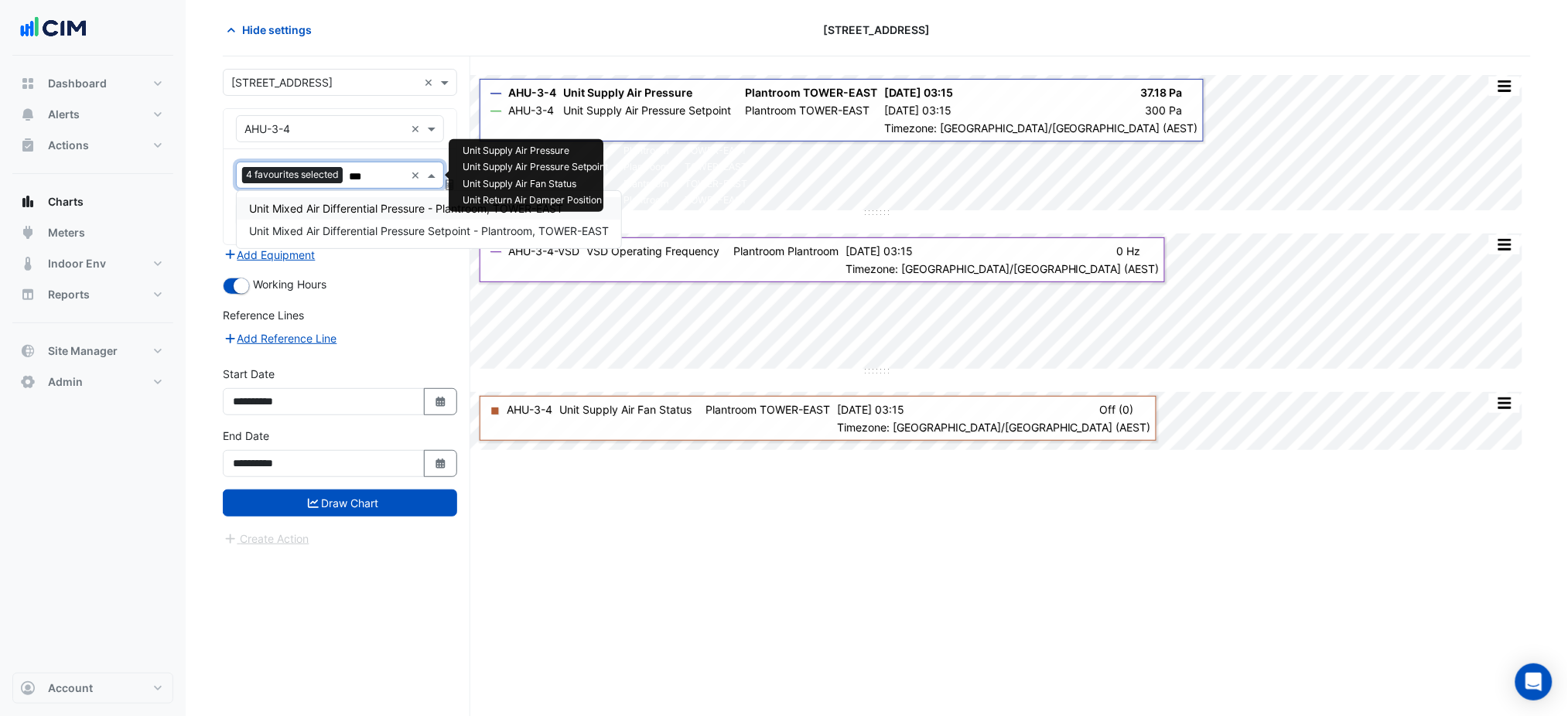
type input "****"
drag, startPoint x: 429, startPoint y: 208, endPoint x: 434, endPoint y: 218, distance: 11.2
click at [429, 208] on span "Unit Mixed Air Differential Pressure - Plantroom, TOWER-EAST" at bounding box center [406, 209] width 314 height 13
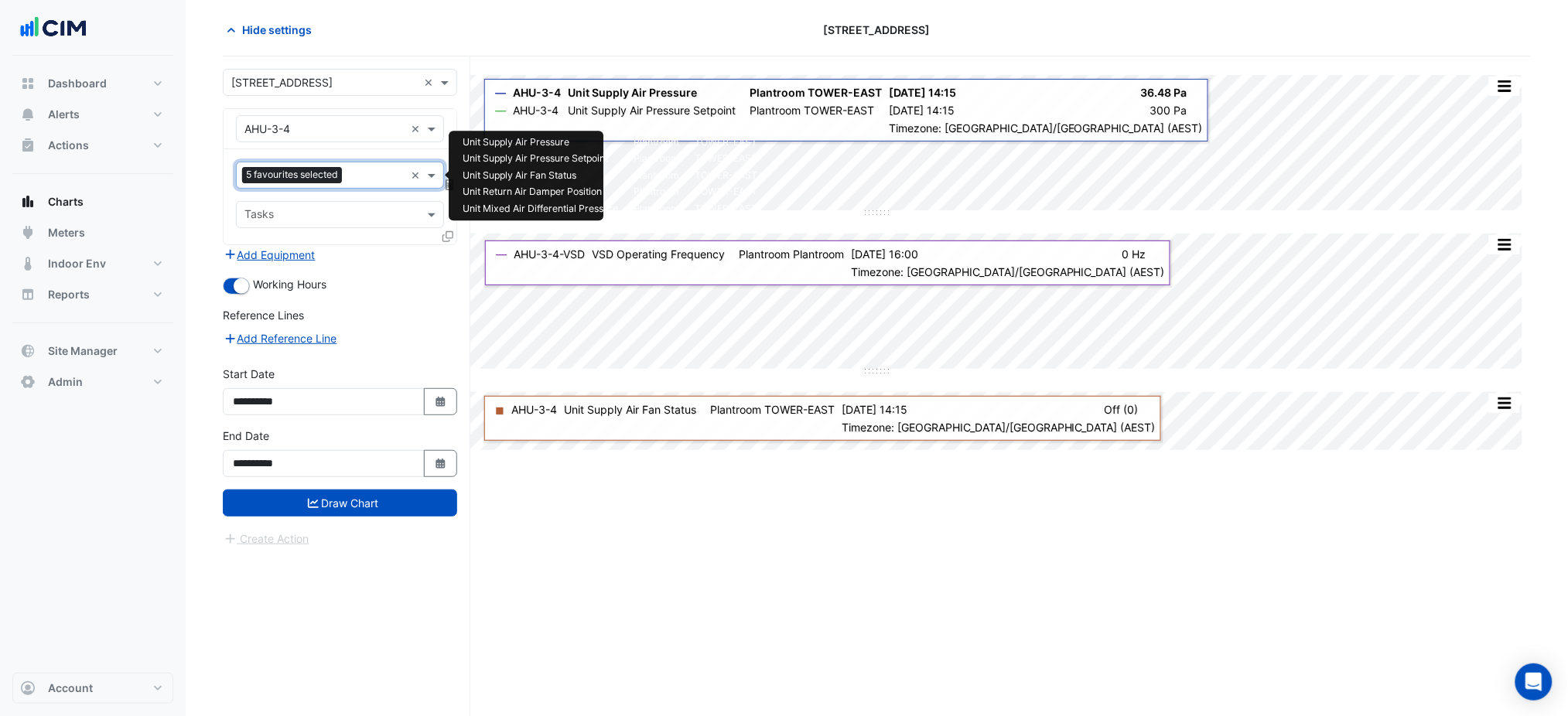
click at [366, 171] on input "text" at bounding box center [376, 176] width 57 height 16
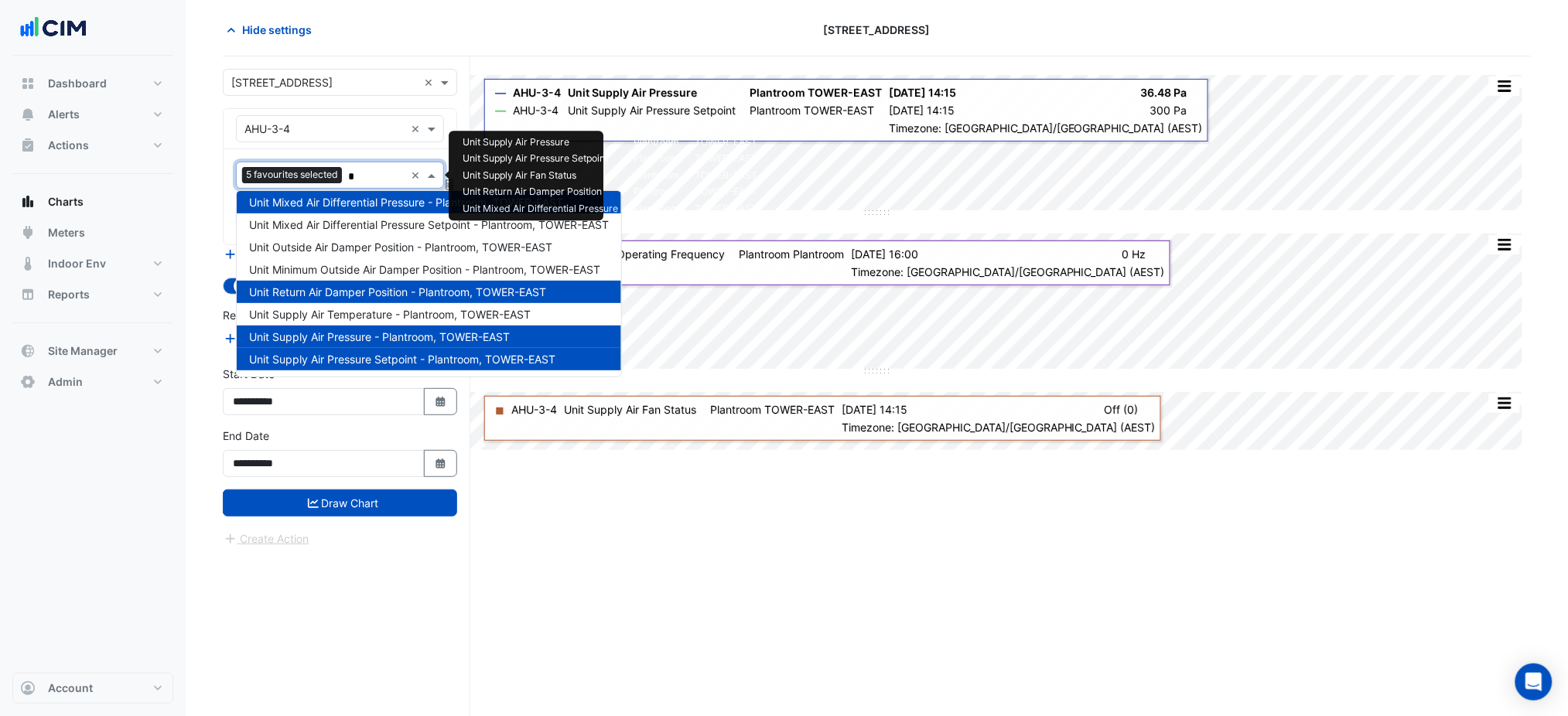
scroll to position [51, 0]
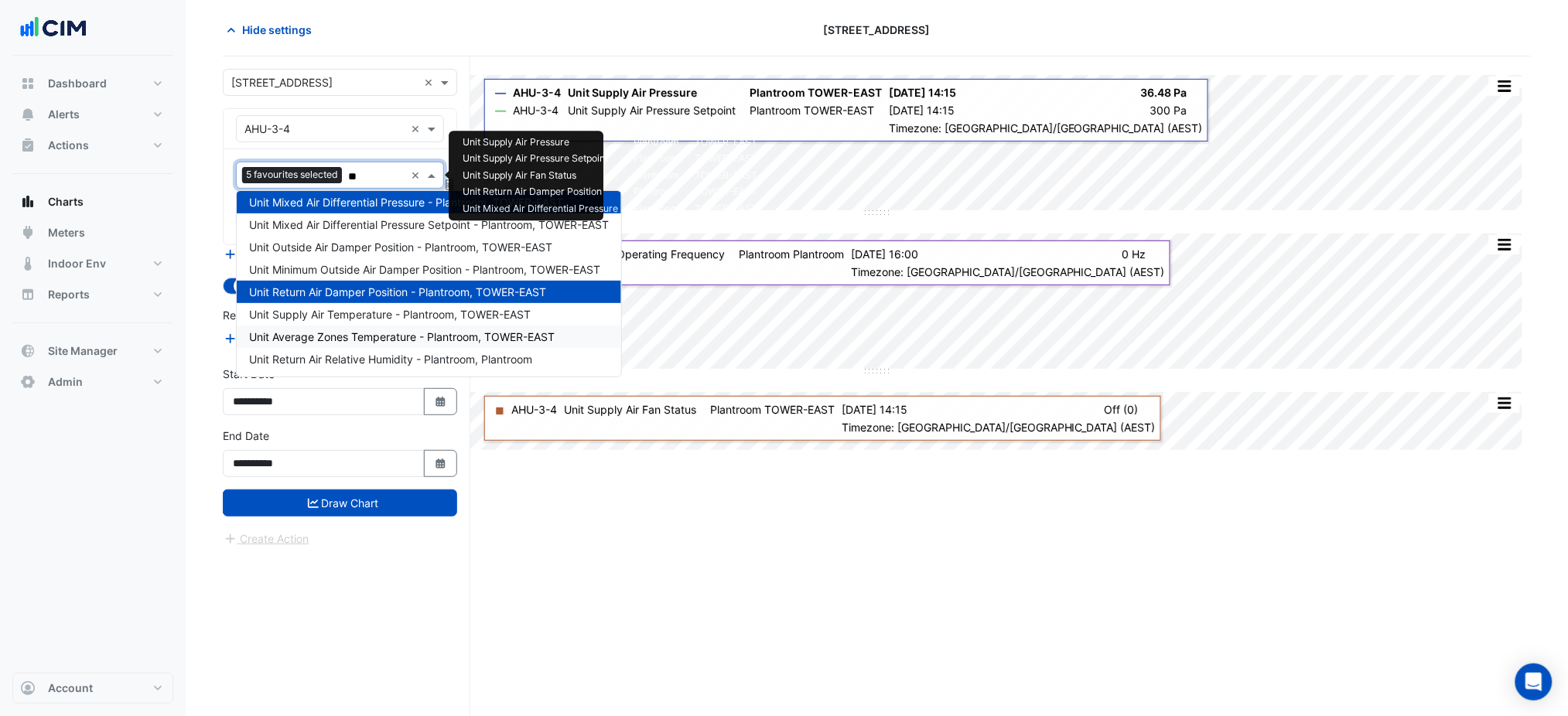
type input "***"
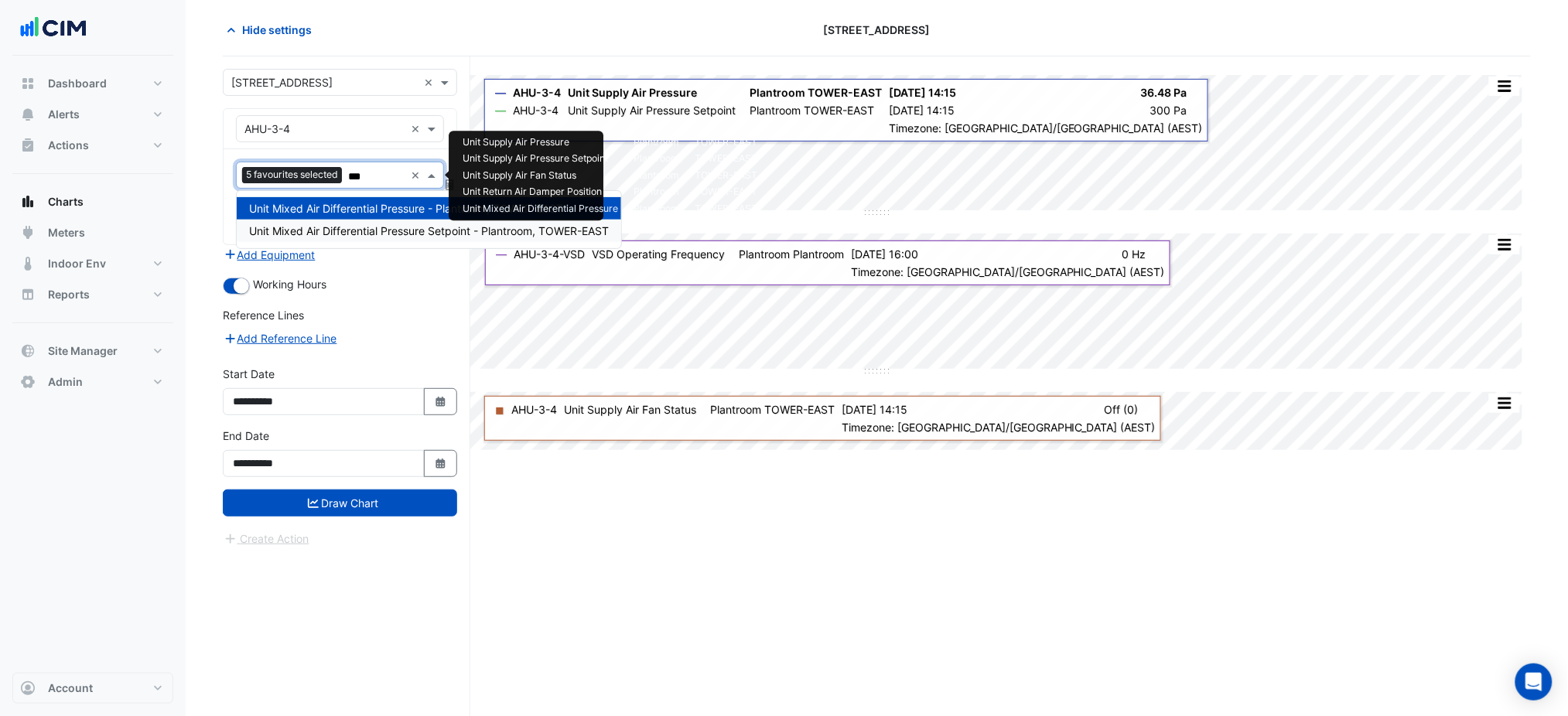
click at [348, 235] on span "Unit Mixed Air Differential Pressure Setpoint - Plantroom, TOWER-EAST" at bounding box center [429, 231] width 360 height 13
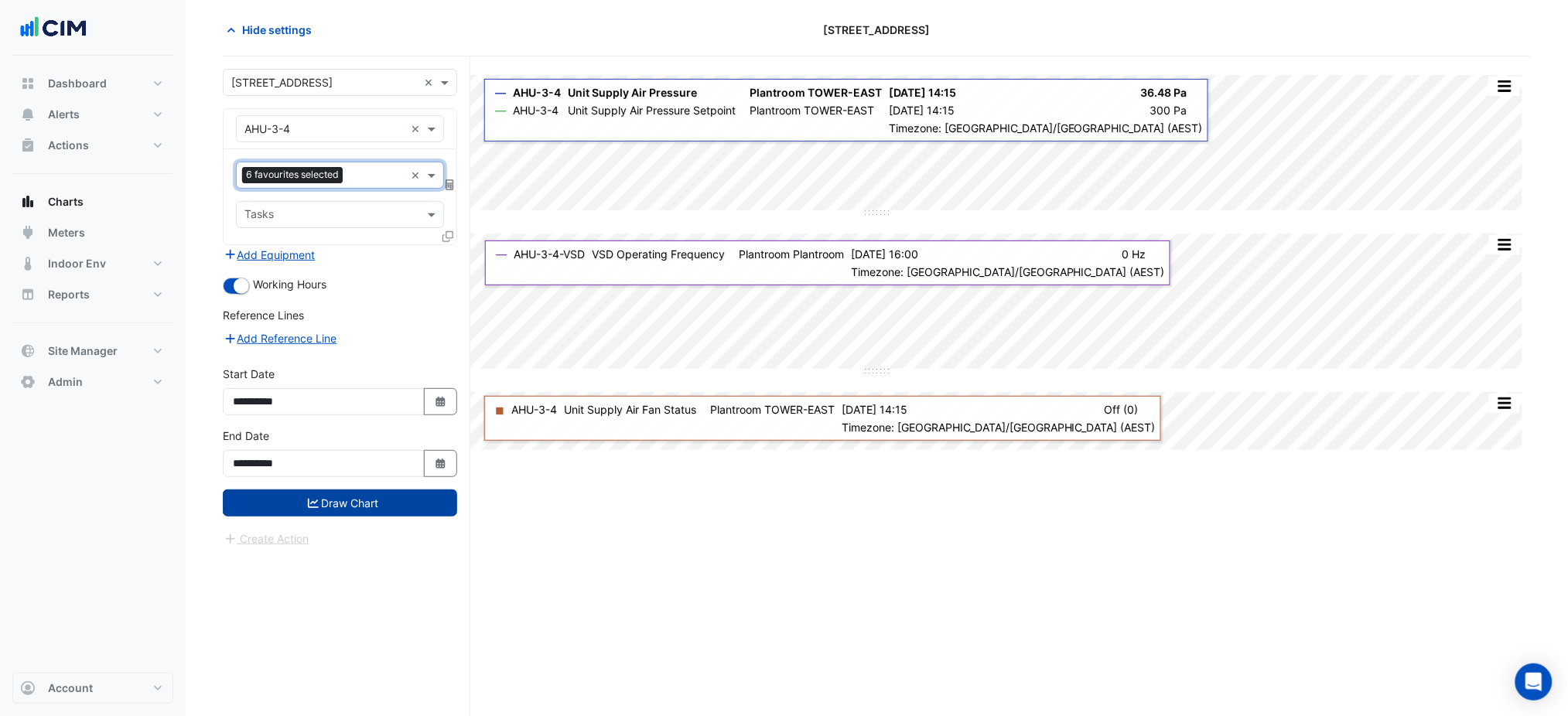
click at [436, 513] on button "Draw Chart" at bounding box center [339, 503] width 234 height 27
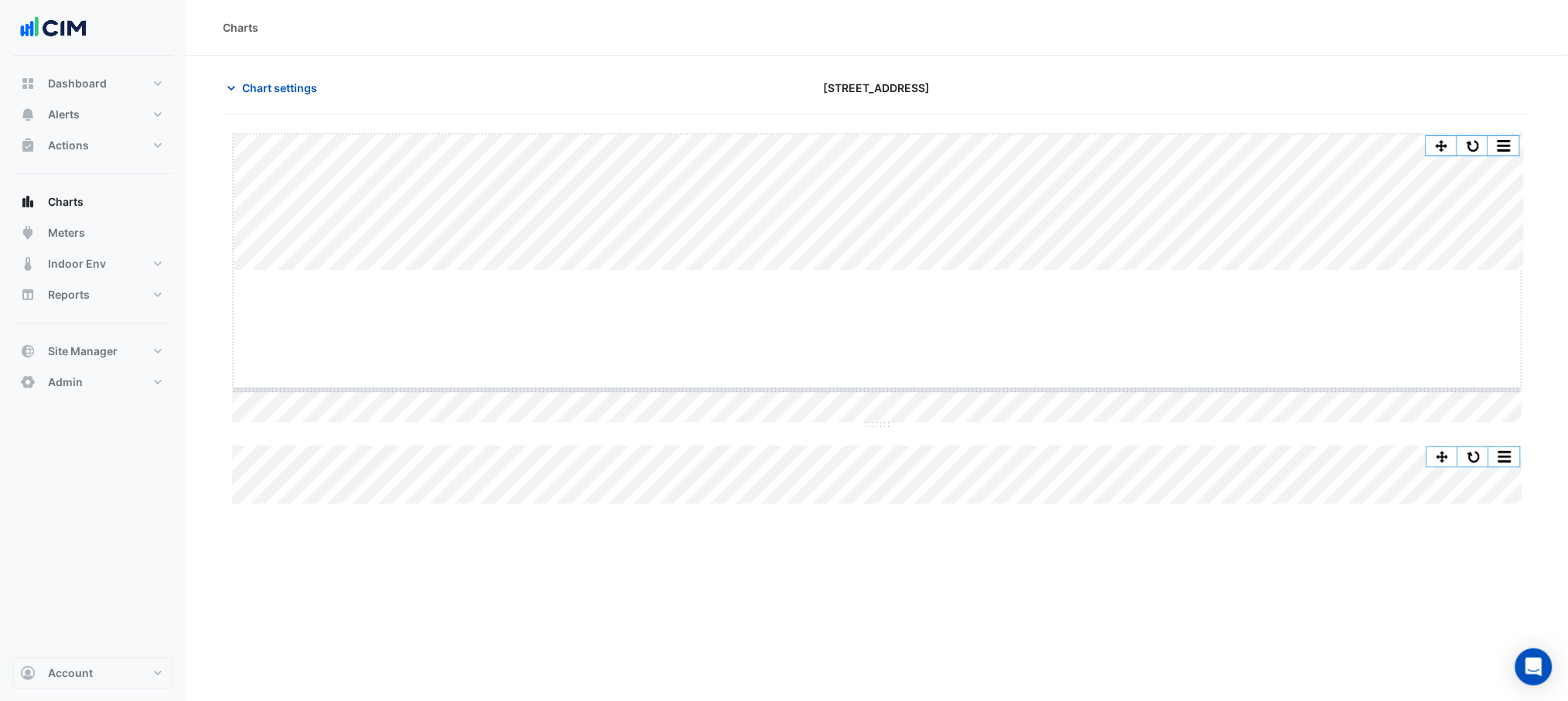
drag, startPoint x: 884, startPoint y: 270, endPoint x: 873, endPoint y: 392, distance: 122.5
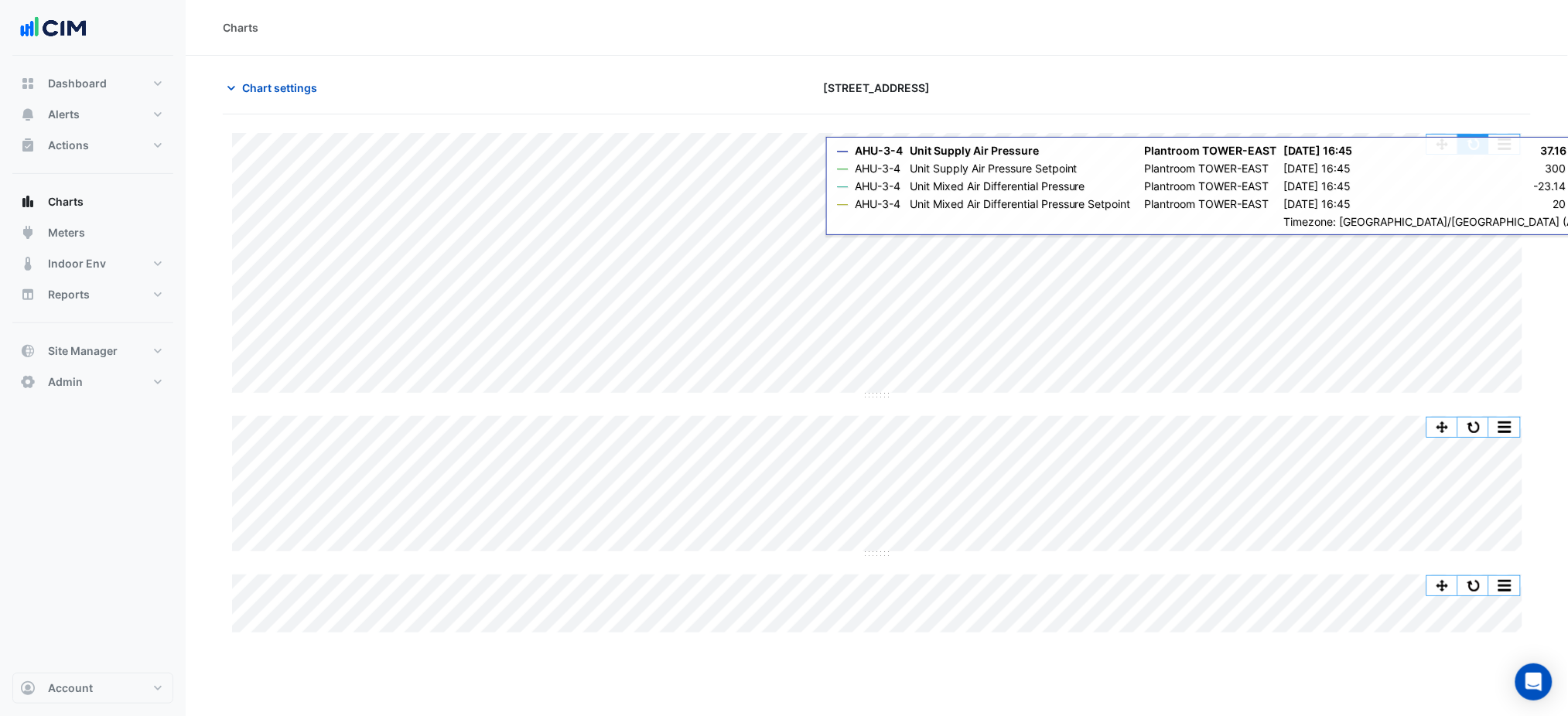
click at [1483, 143] on button "button" at bounding box center [1473, 144] width 31 height 20
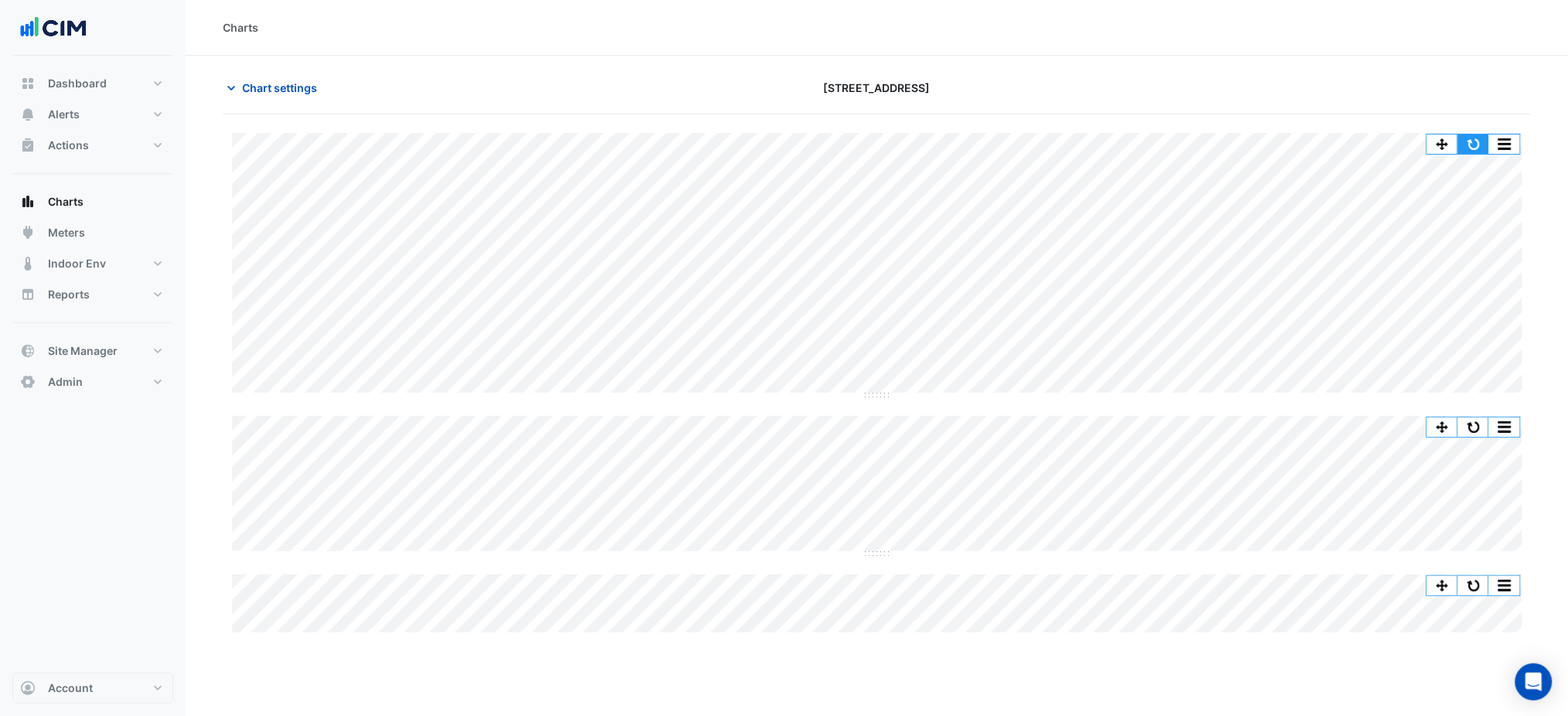
click at [1482, 135] on button "button" at bounding box center [1473, 144] width 31 height 20
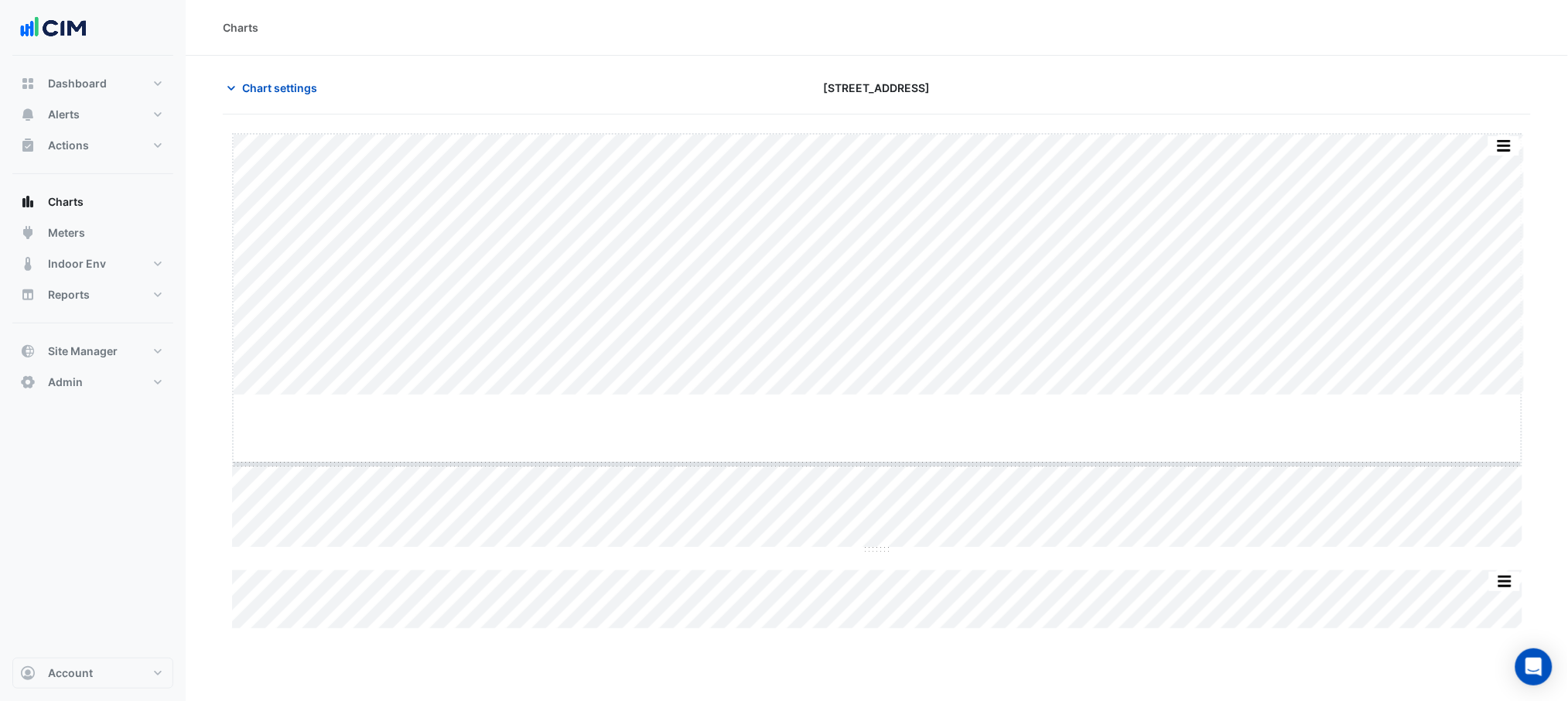
drag, startPoint x: 873, startPoint y: 394, endPoint x: 860, endPoint y: 463, distance: 70.2
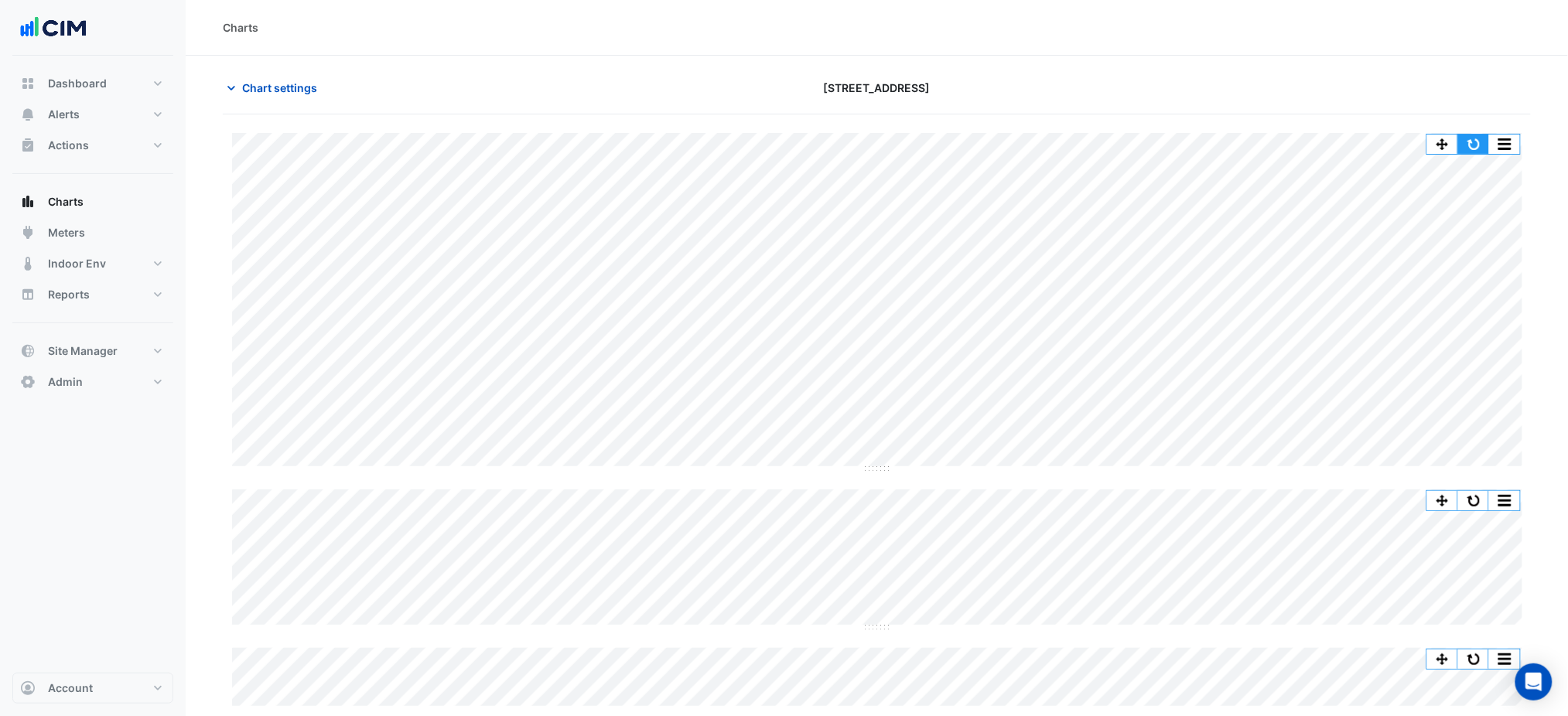
click at [1465, 139] on button "button" at bounding box center [1473, 144] width 31 height 20
click at [274, 92] on span "Chart settings" at bounding box center [280, 87] width 75 height 16
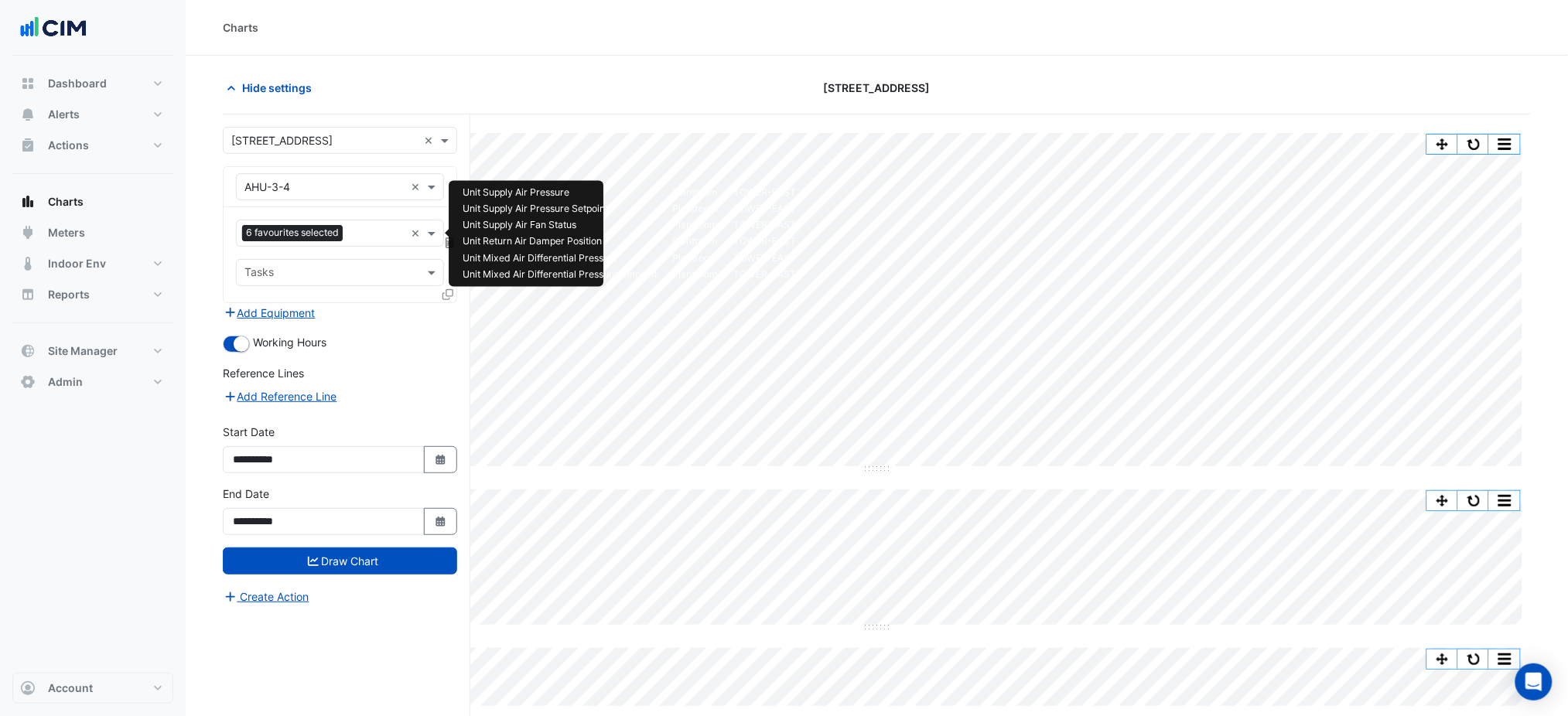
click at [356, 228] on input "text" at bounding box center [377, 234] width 56 height 16
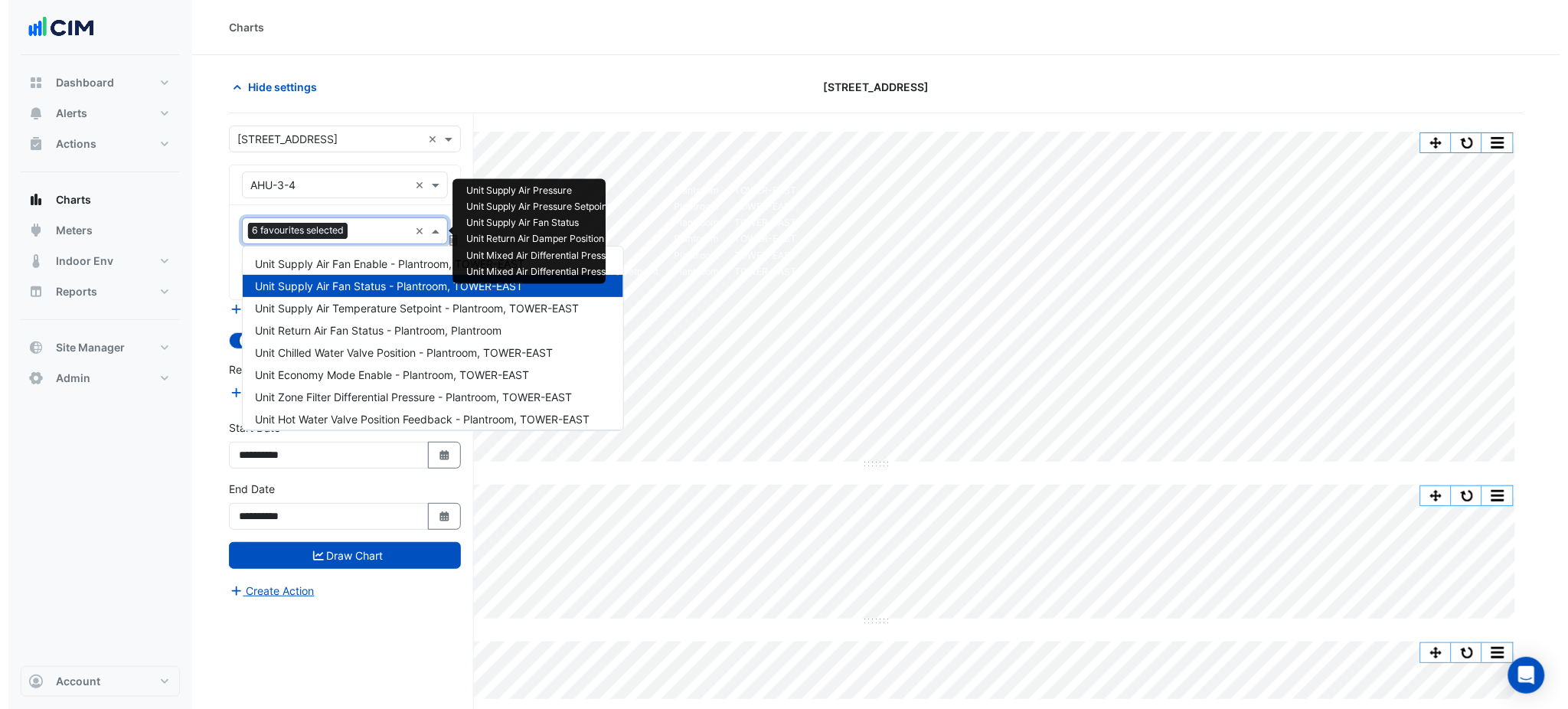
scroll to position [205, 0]
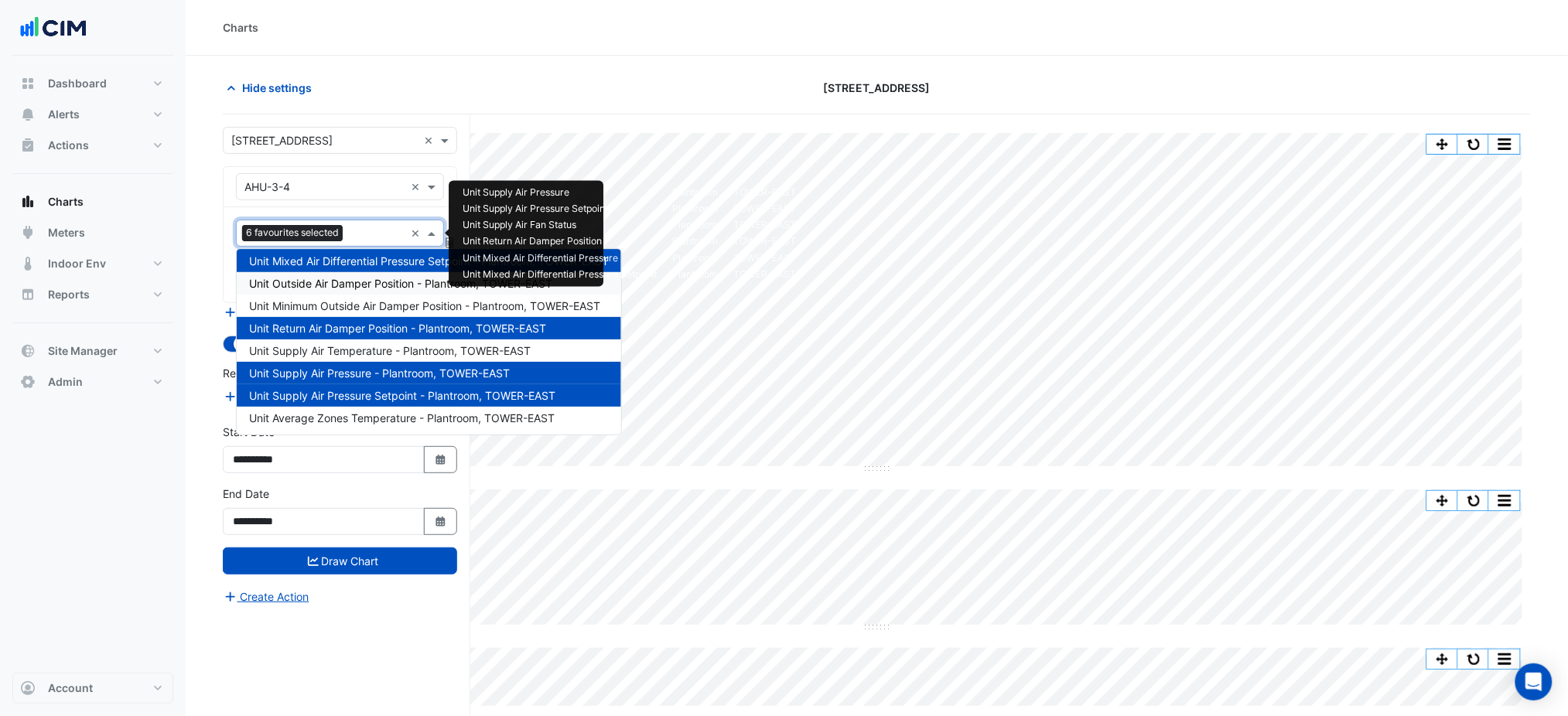
click at [382, 280] on span "Unit Outside Air Damper Position - Plantroom, TOWER-EAST" at bounding box center [400, 283] width 303 height 13
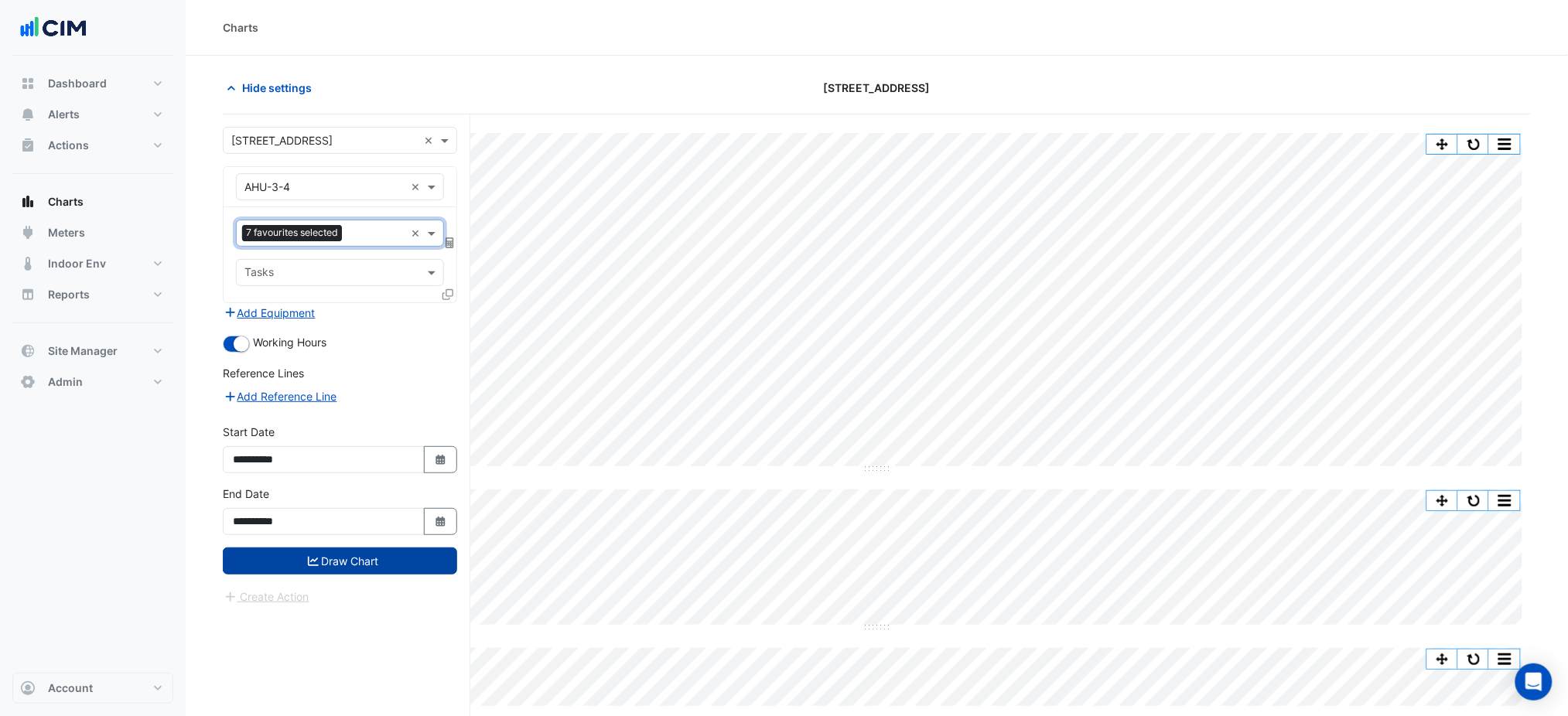
click at [324, 562] on button "Draw Chart" at bounding box center [339, 560] width 234 height 27
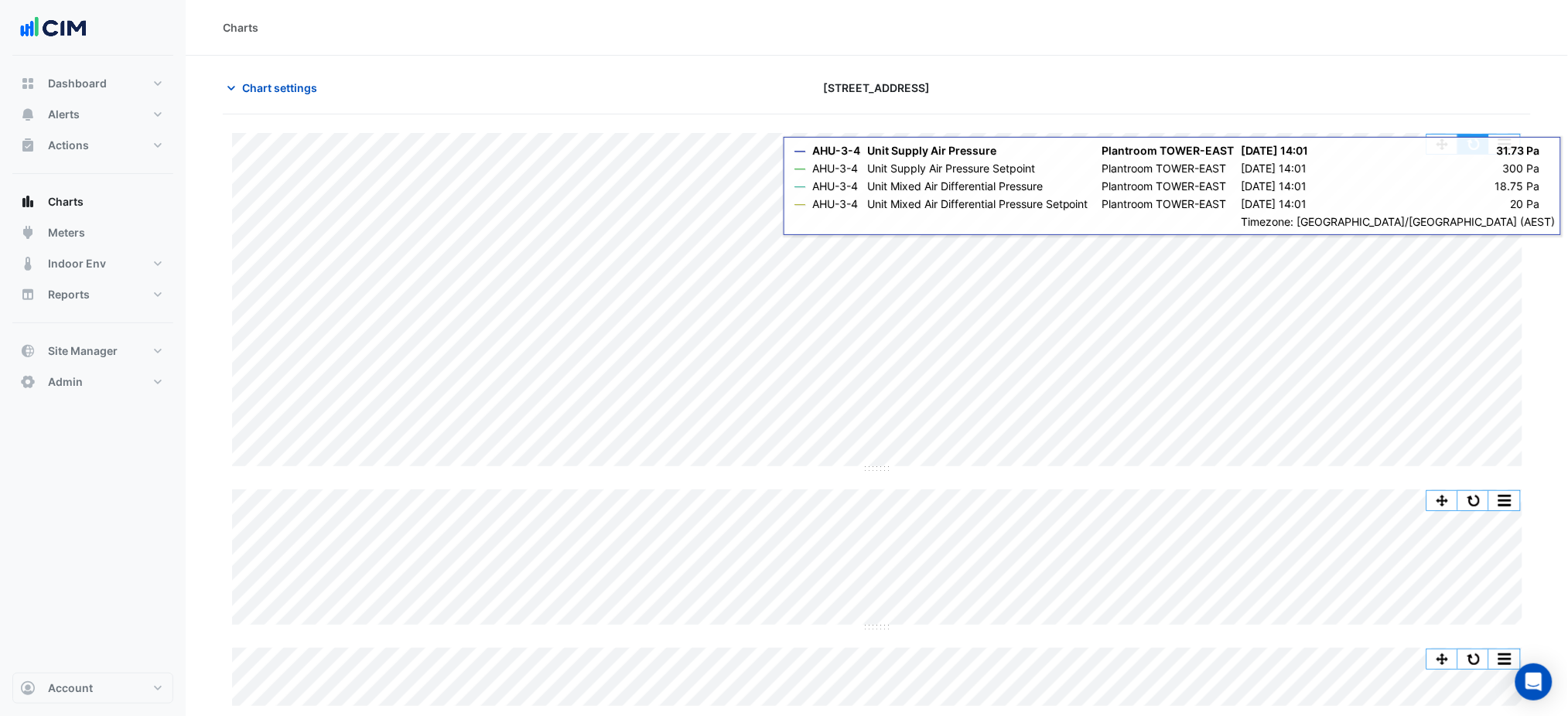
click at [1478, 149] on button "button" at bounding box center [1473, 144] width 31 height 20
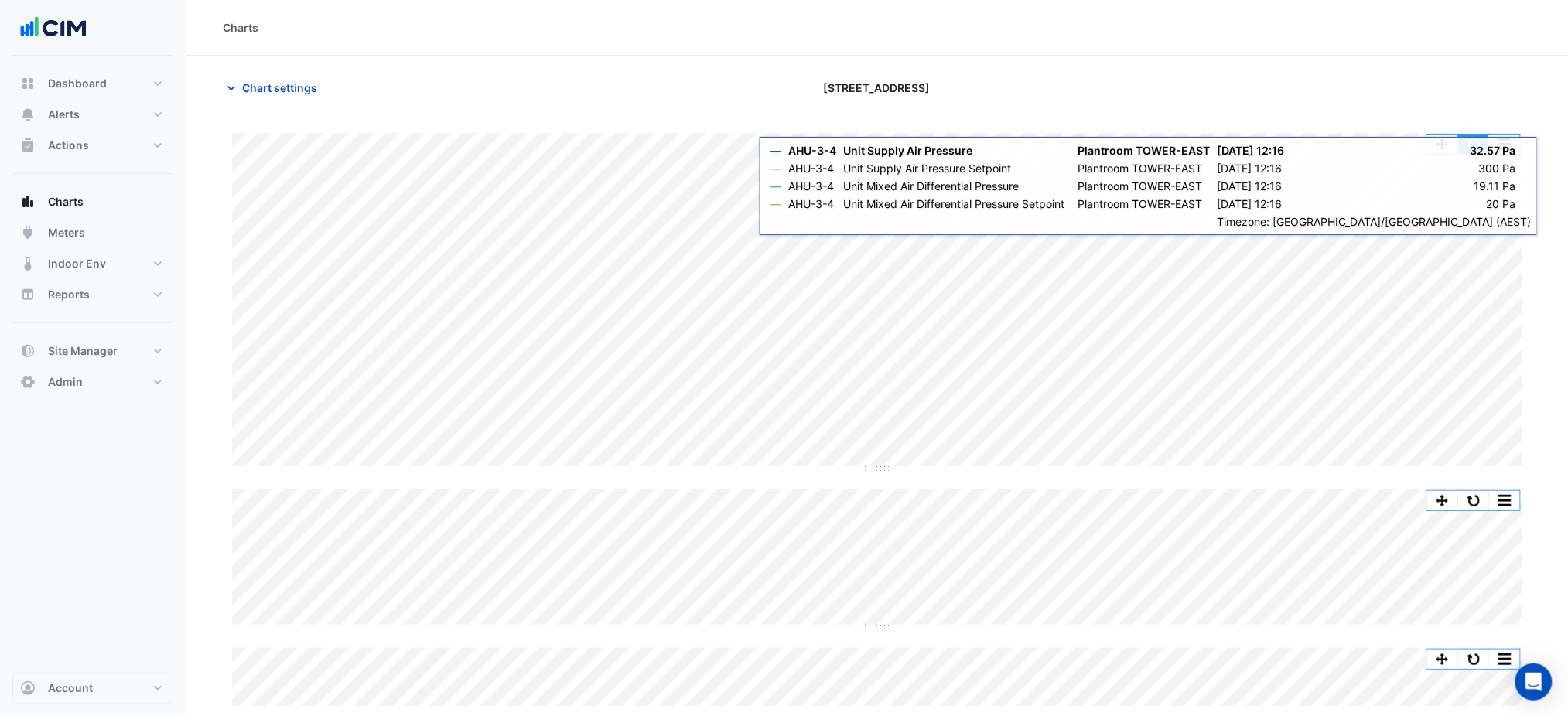
click at [1465, 143] on button "button" at bounding box center [1473, 144] width 31 height 20
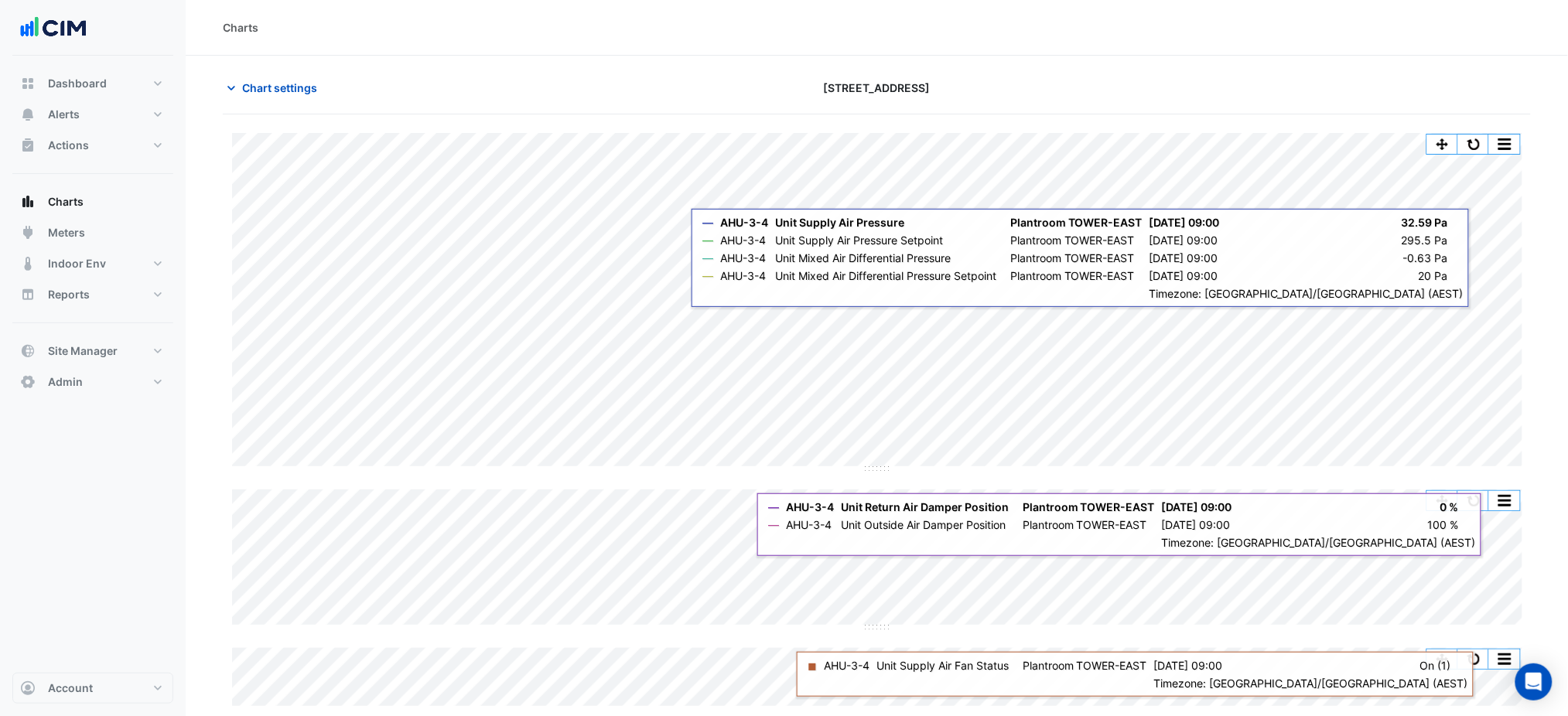
drag, startPoint x: 1361, startPoint y: 476, endPoint x: 1362, endPoint y: 127, distance: 349.0
click at [1362, 127] on div "Split All Split None Print Save as JPEG Save as PNG Pivot Data Table Export CSV…" at bounding box center [876, 445] width 1308 height 661
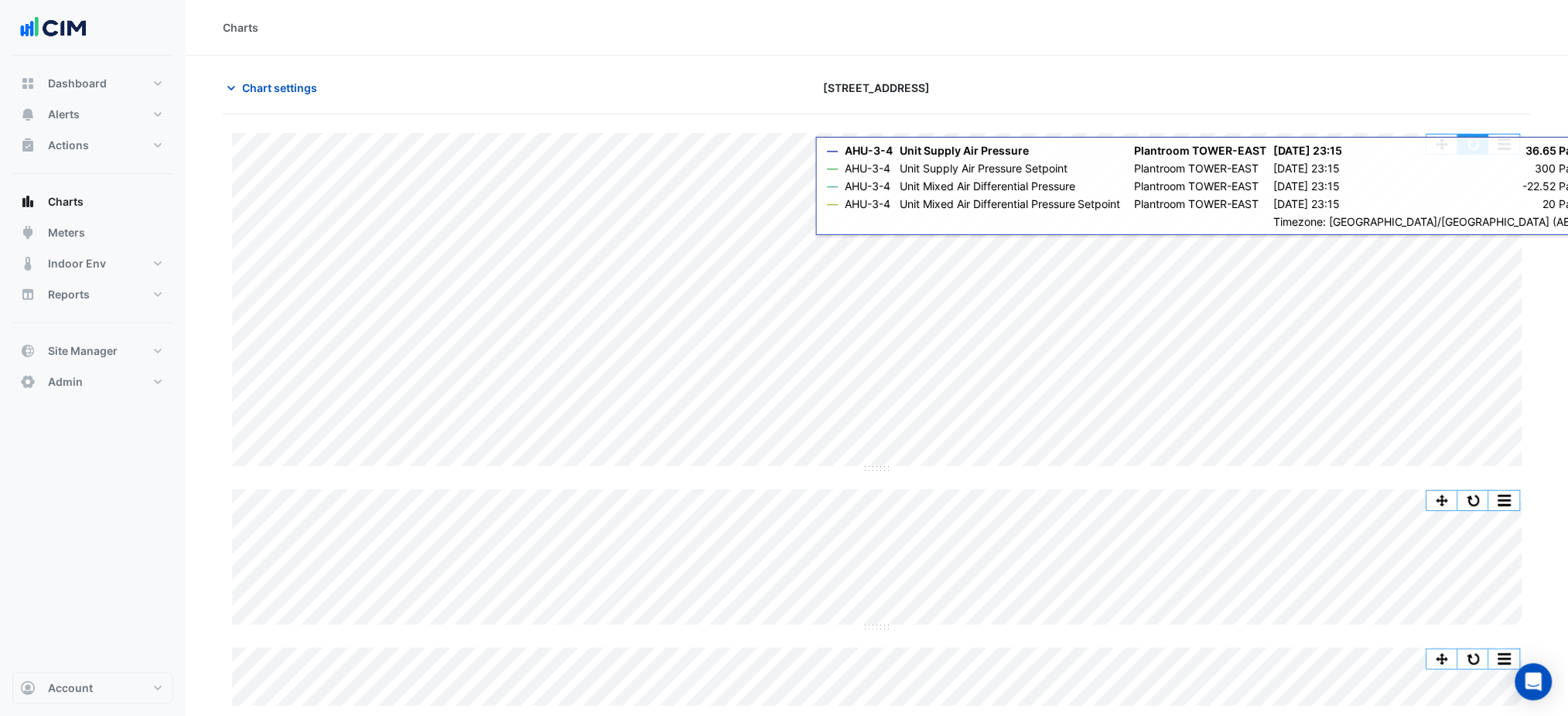
click at [1479, 145] on button "button" at bounding box center [1473, 144] width 31 height 20
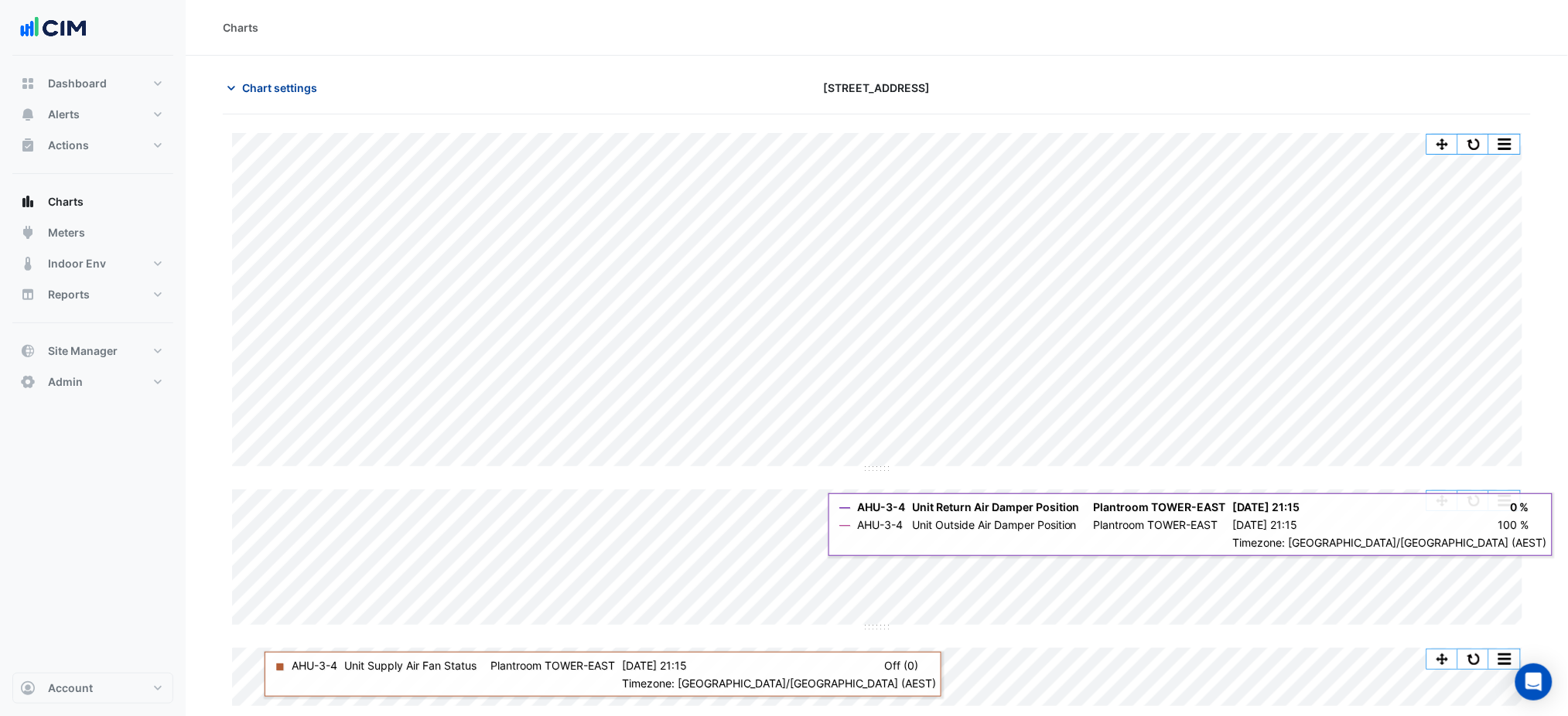
click at [282, 81] on span "Chart settings" at bounding box center [280, 87] width 75 height 16
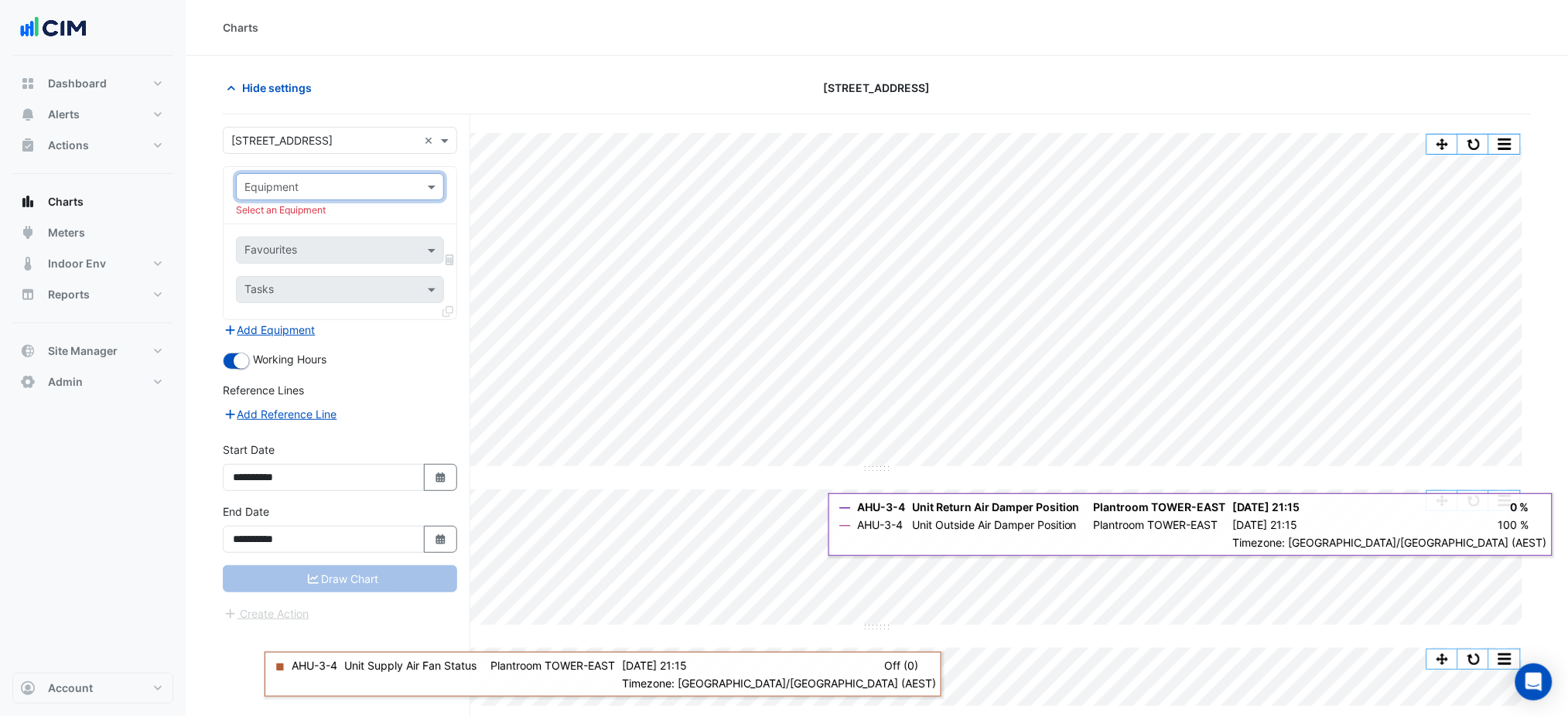
click at [356, 188] on input "text" at bounding box center [324, 186] width 160 height 16
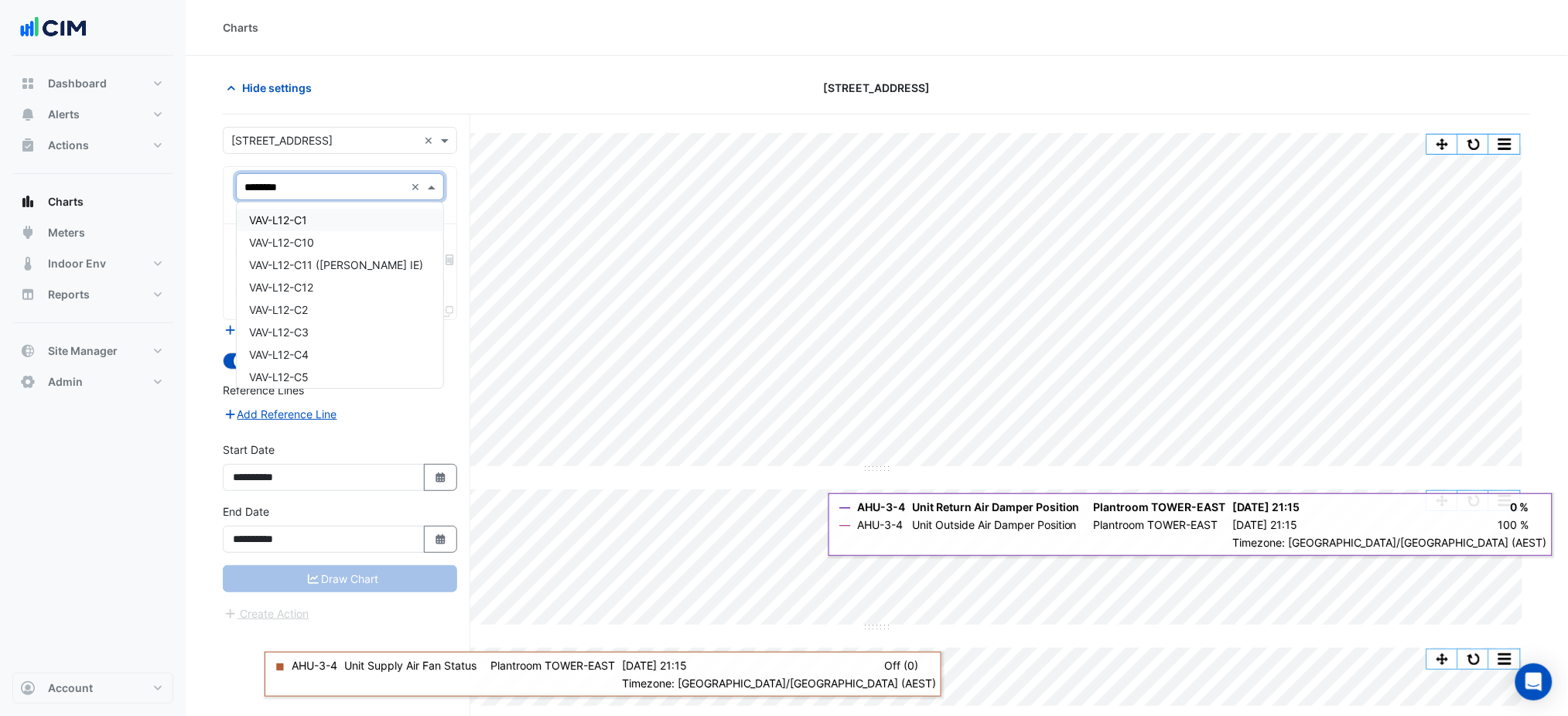
type input "*********"
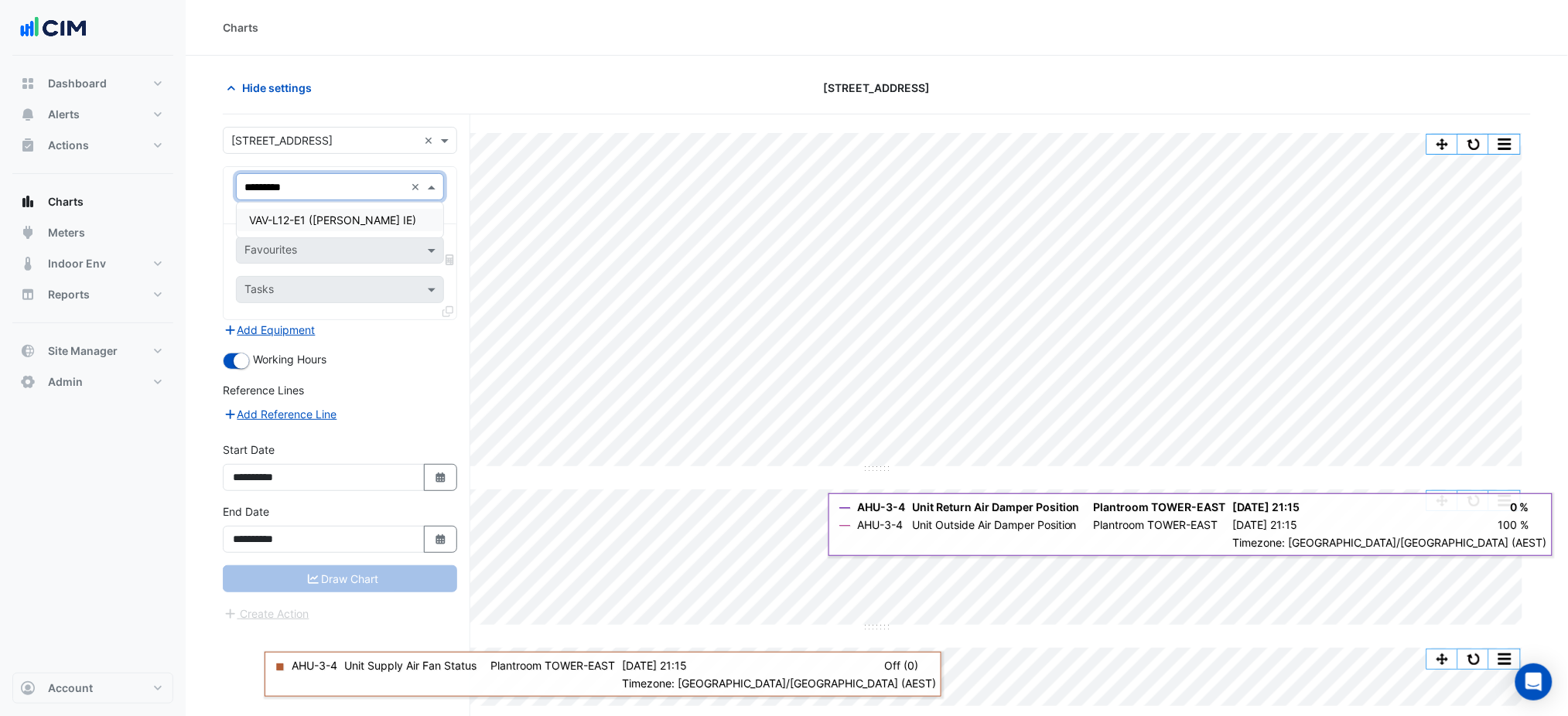
drag, startPoint x: 419, startPoint y: 220, endPoint x: 355, endPoint y: 228, distance: 64.5
click at [418, 220] on div "VAV-L12-E1 (NABERS IE)" at bounding box center [340, 220] width 207 height 22
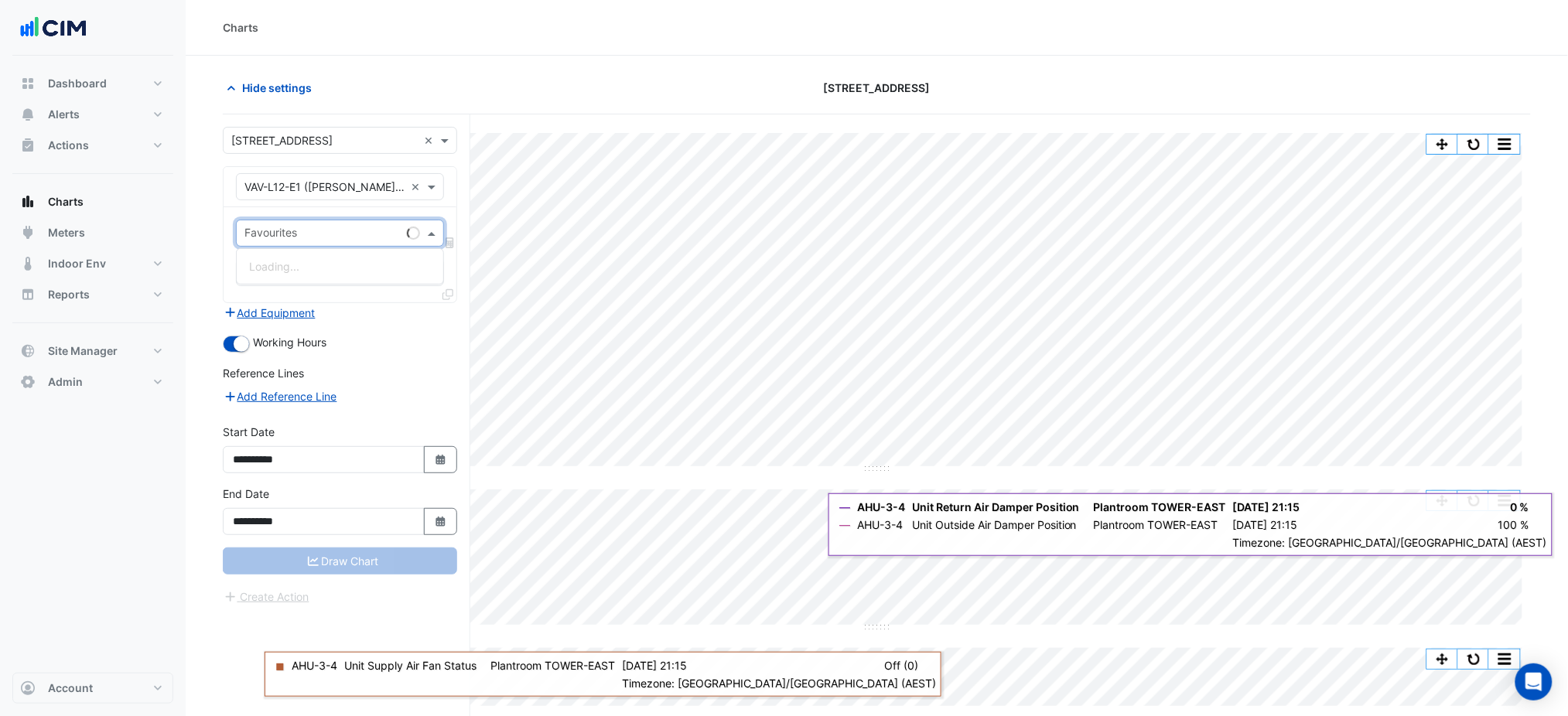
click at [337, 228] on input "text" at bounding box center [323, 234] width 157 height 16
type input "******"
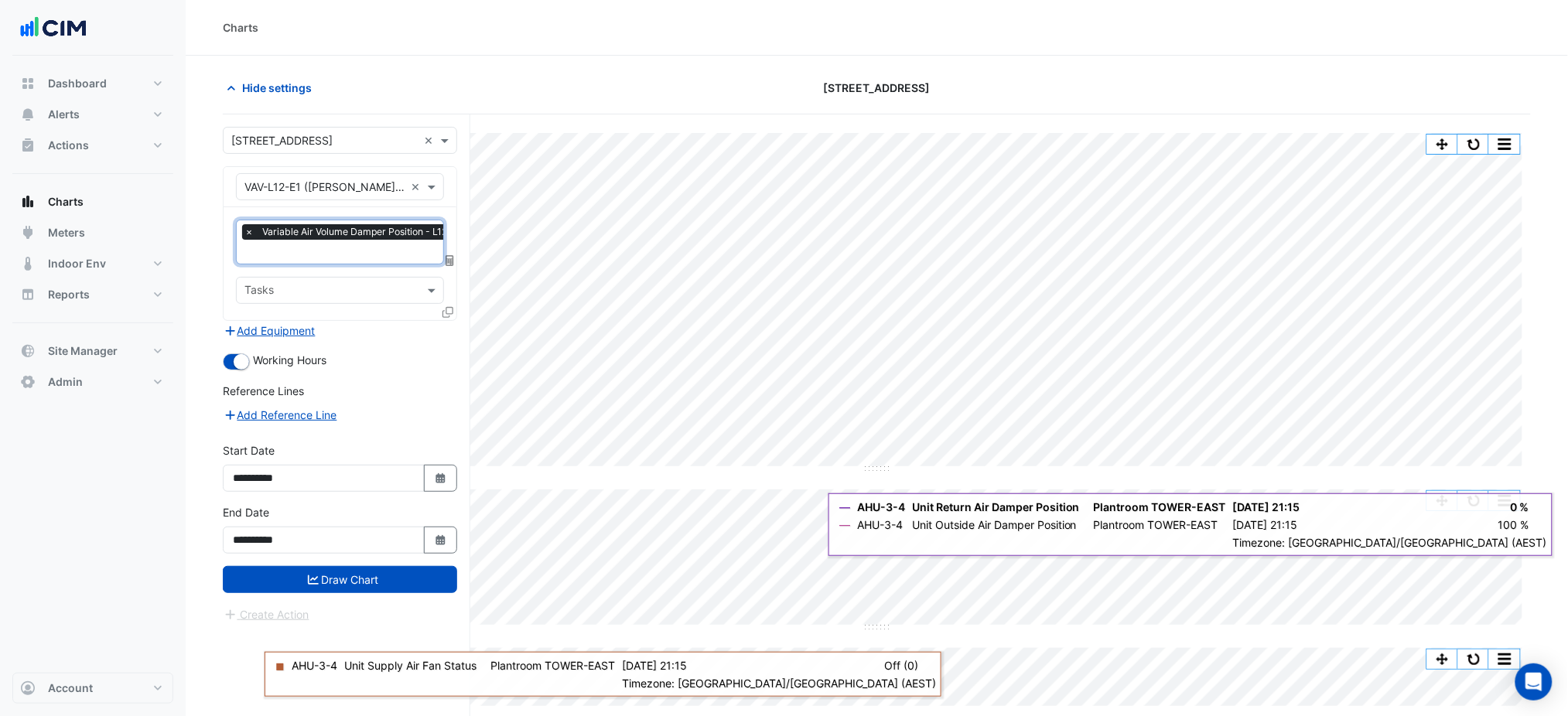
click at [443, 311] on icon at bounding box center [448, 312] width 11 height 11
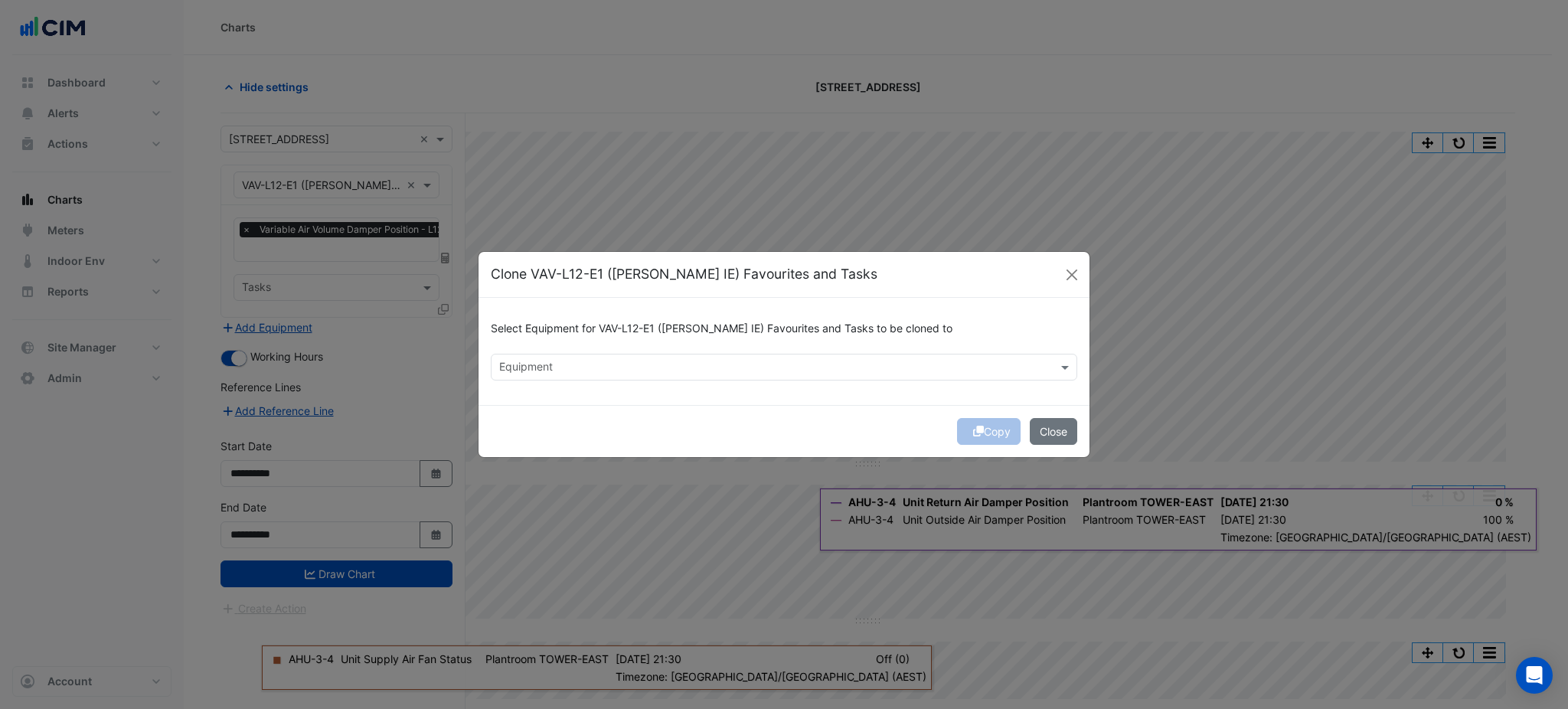
drag, startPoint x: 554, startPoint y: 344, endPoint x: 554, endPoint y: 366, distance: 22.0
click at [554, 348] on div "Select Equipment for VAV-L12-E1 (NABERS IE) Favourites and Tasks to be cloned to" at bounding box center [784, 331] width 587 height 43
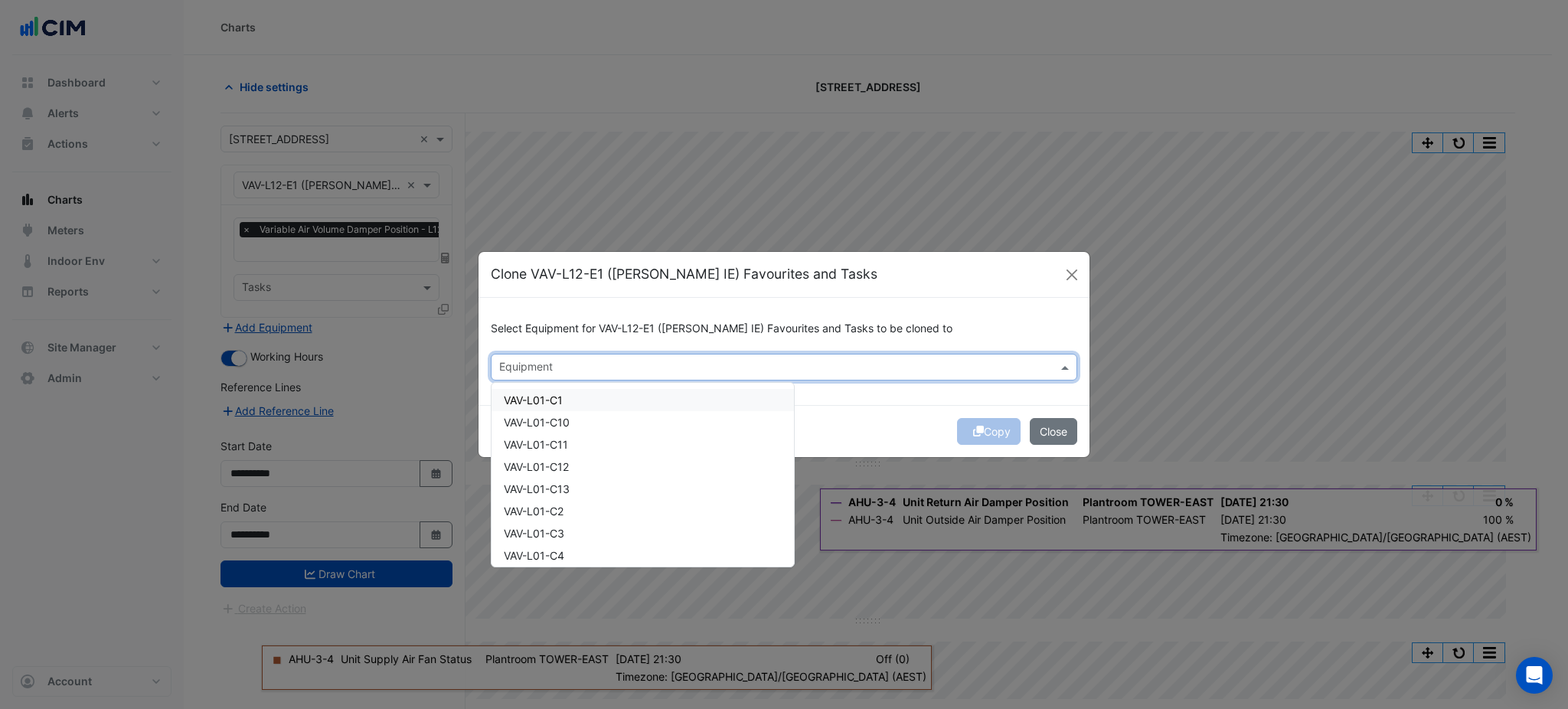
click at [554, 366] on input "text" at bounding box center [775, 368] width 552 height 16
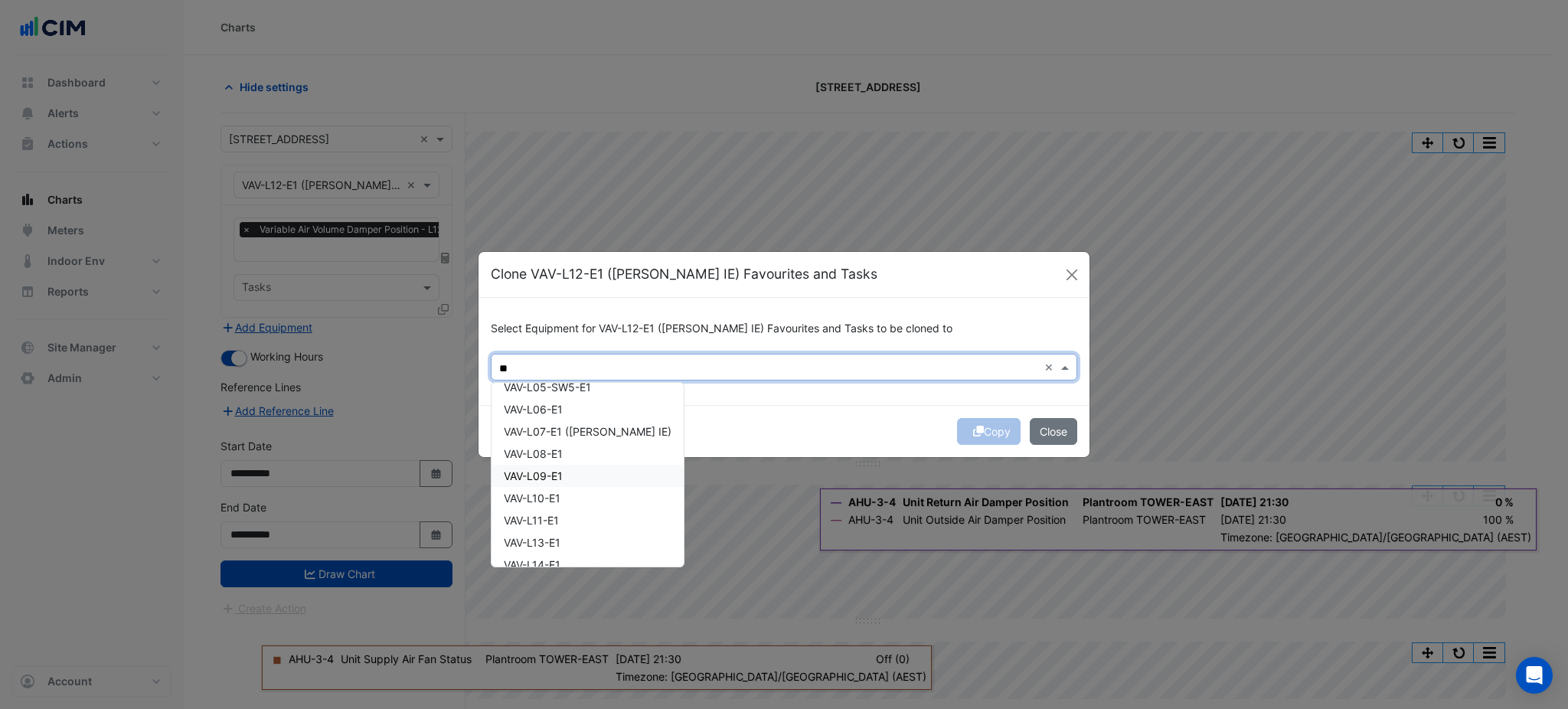
scroll to position [204, 0]
click at [571, 442] on div "VAV-L13-E1" at bounding box center [588, 440] width 192 height 22
click at [570, 463] on div "VAV-L14-E1" at bounding box center [588, 463] width 192 height 22
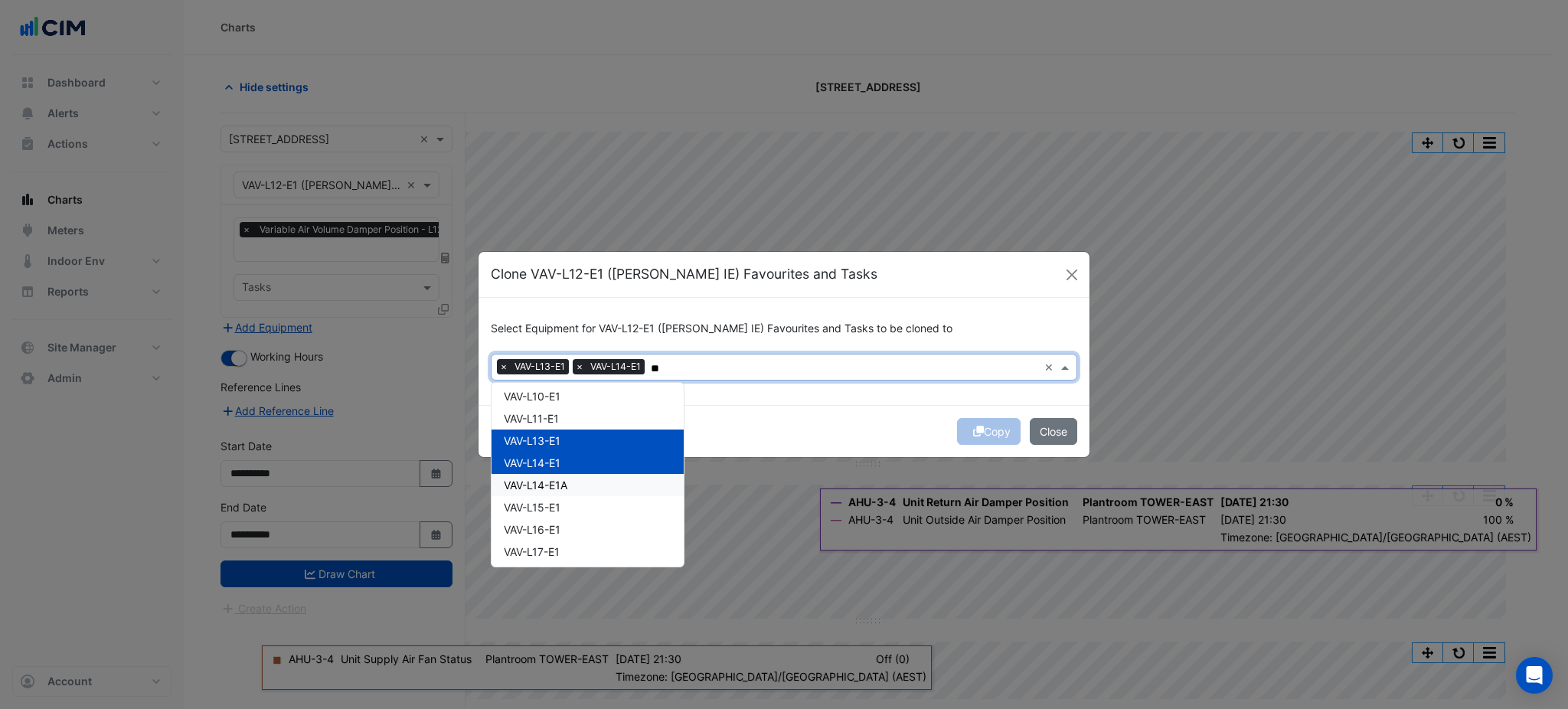
drag, startPoint x: 570, startPoint y: 488, endPoint x: 569, endPoint y: 497, distance: 9.1
click at [570, 489] on div "VAV-L14-E1A" at bounding box center [588, 486] width 192 height 22
click at [565, 506] on div "VAV-L15-E1" at bounding box center [588, 508] width 192 height 22
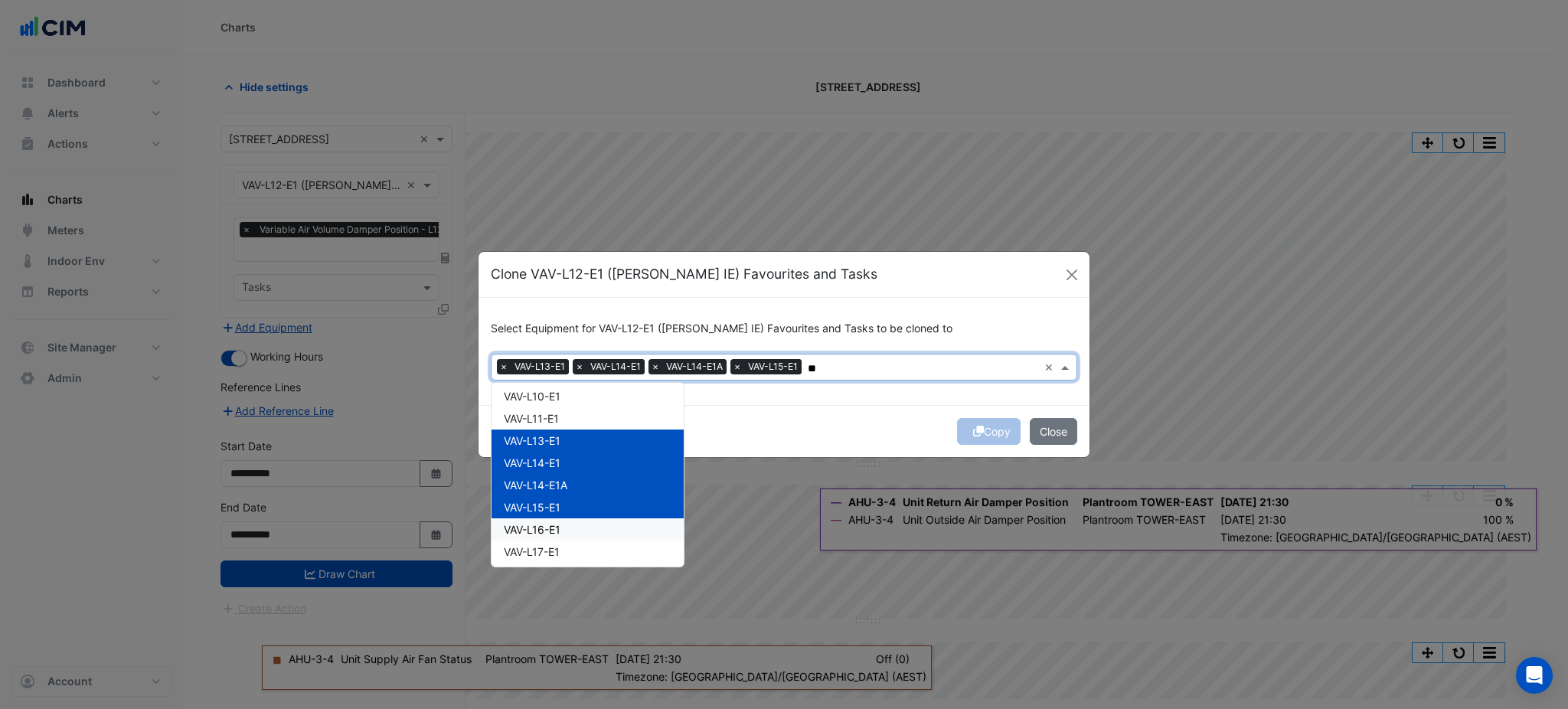
click at [573, 531] on div "VAV-L16-E1" at bounding box center [588, 530] width 192 height 22
drag, startPoint x: 569, startPoint y: 547, endPoint x: 580, endPoint y: 506, distance: 42.4
click at [569, 547] on div "VAV-L17-E1" at bounding box center [588, 552] width 192 height 22
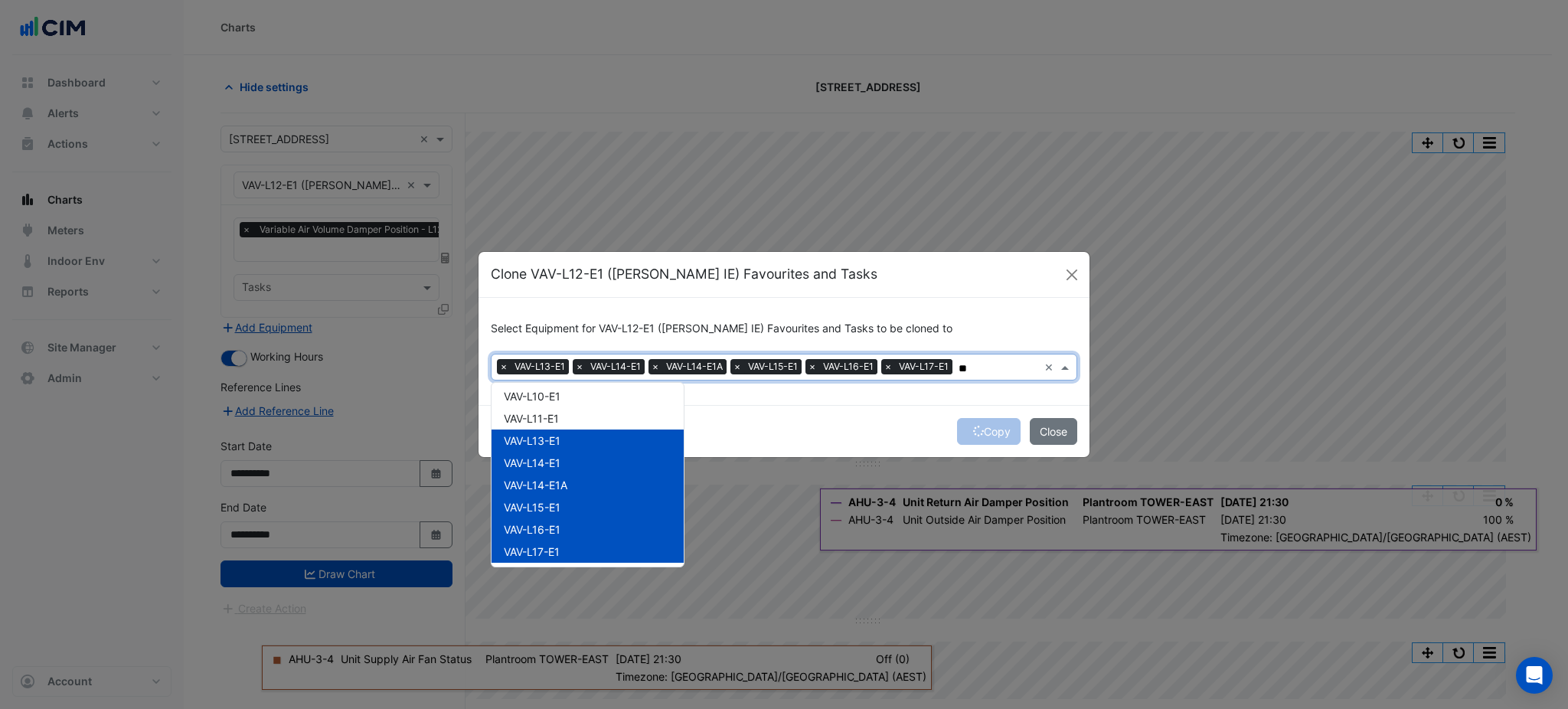
scroll to position [272, 0]
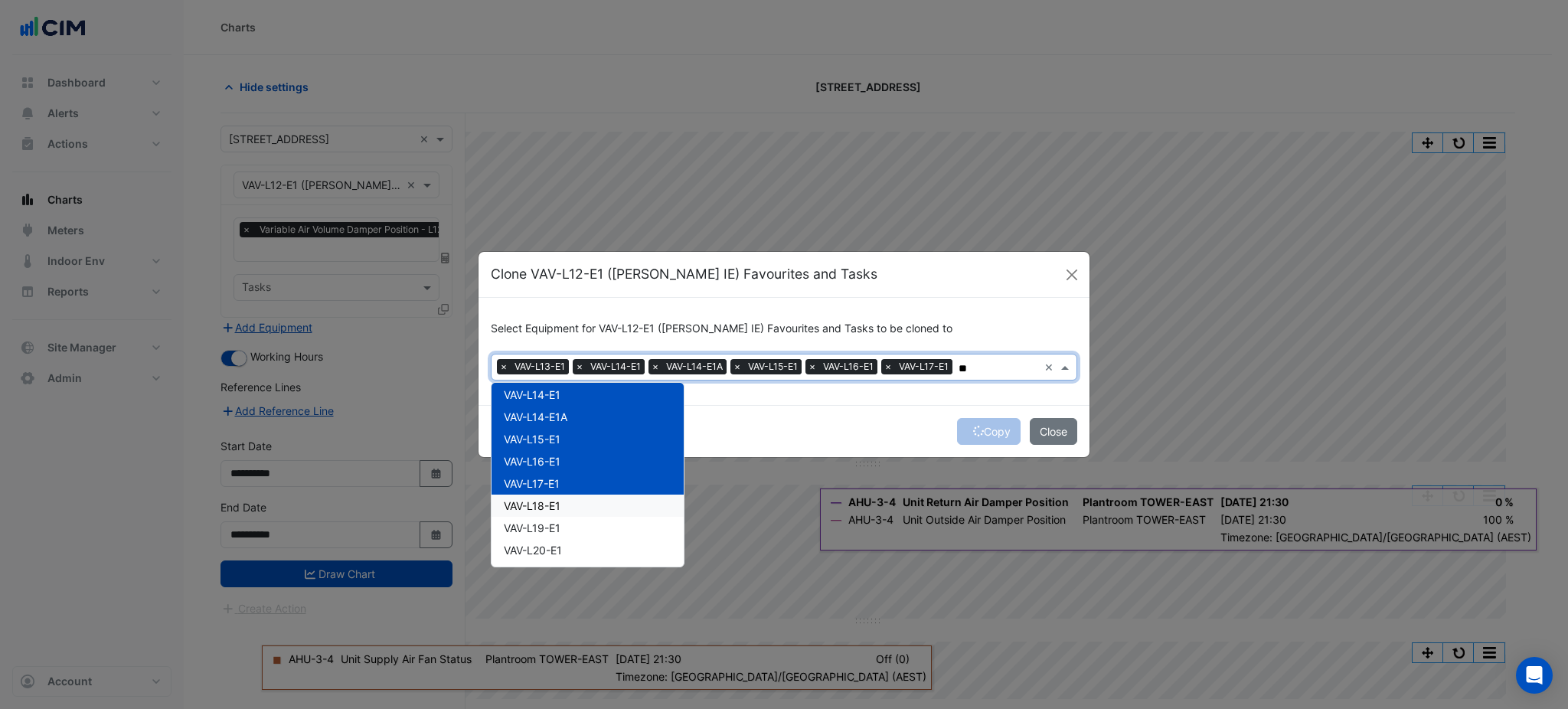
click at [579, 499] on div "VAV-L18-E1" at bounding box center [588, 506] width 192 height 22
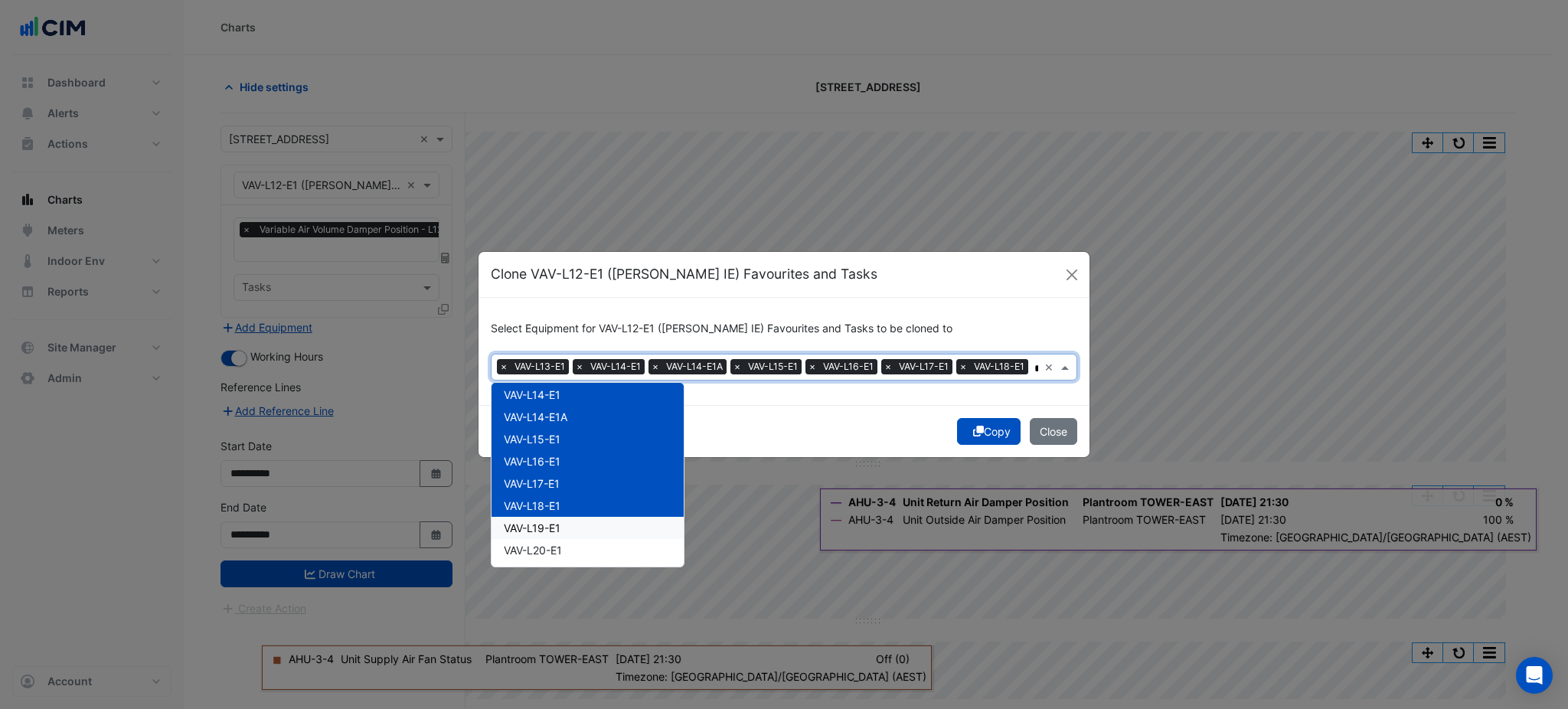
drag, startPoint x: 573, startPoint y: 525, endPoint x: 569, endPoint y: 546, distance: 21.4
click at [573, 527] on div "VAV-L19-E1" at bounding box center [588, 528] width 192 height 22
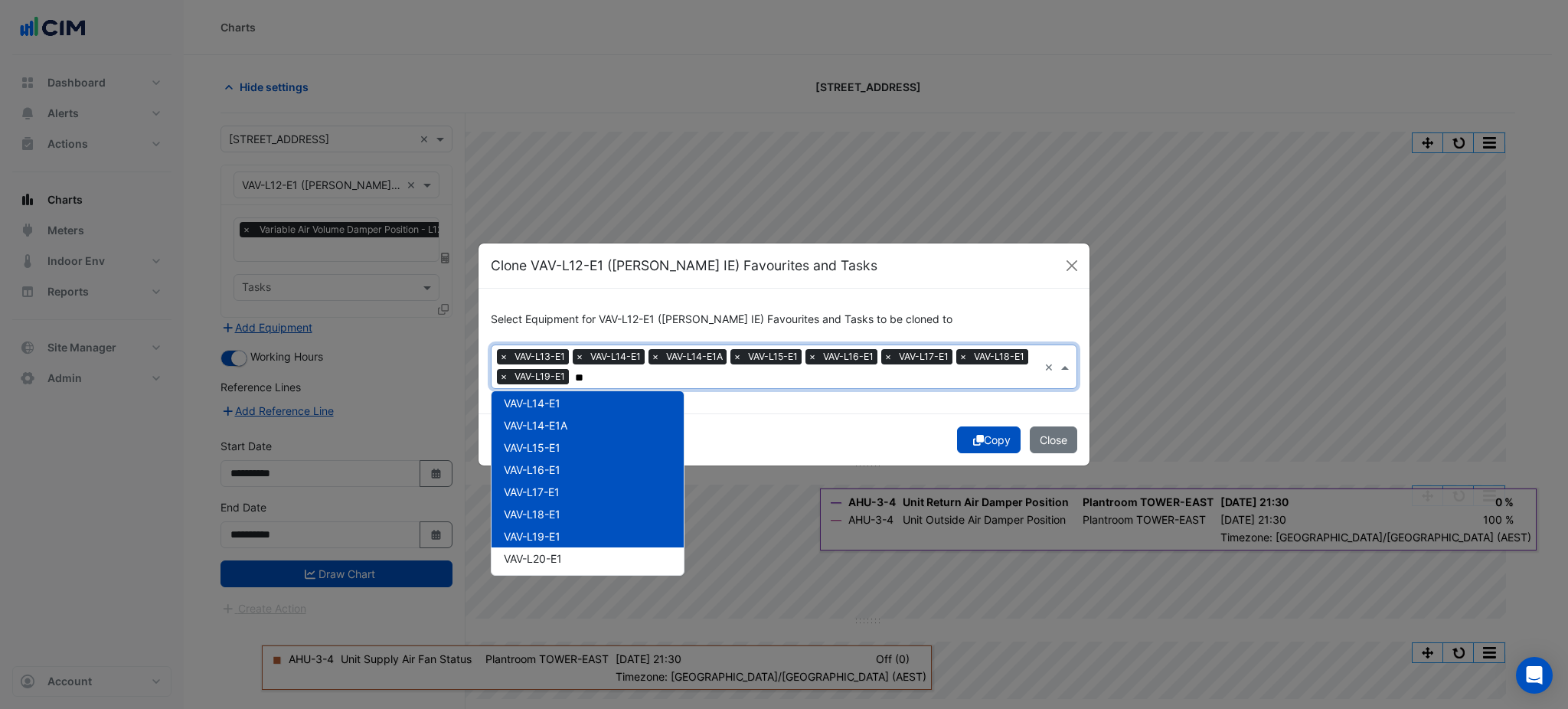
click at [567, 557] on div "VAV-L20-E1" at bounding box center [588, 559] width 192 height 22
type input "**"
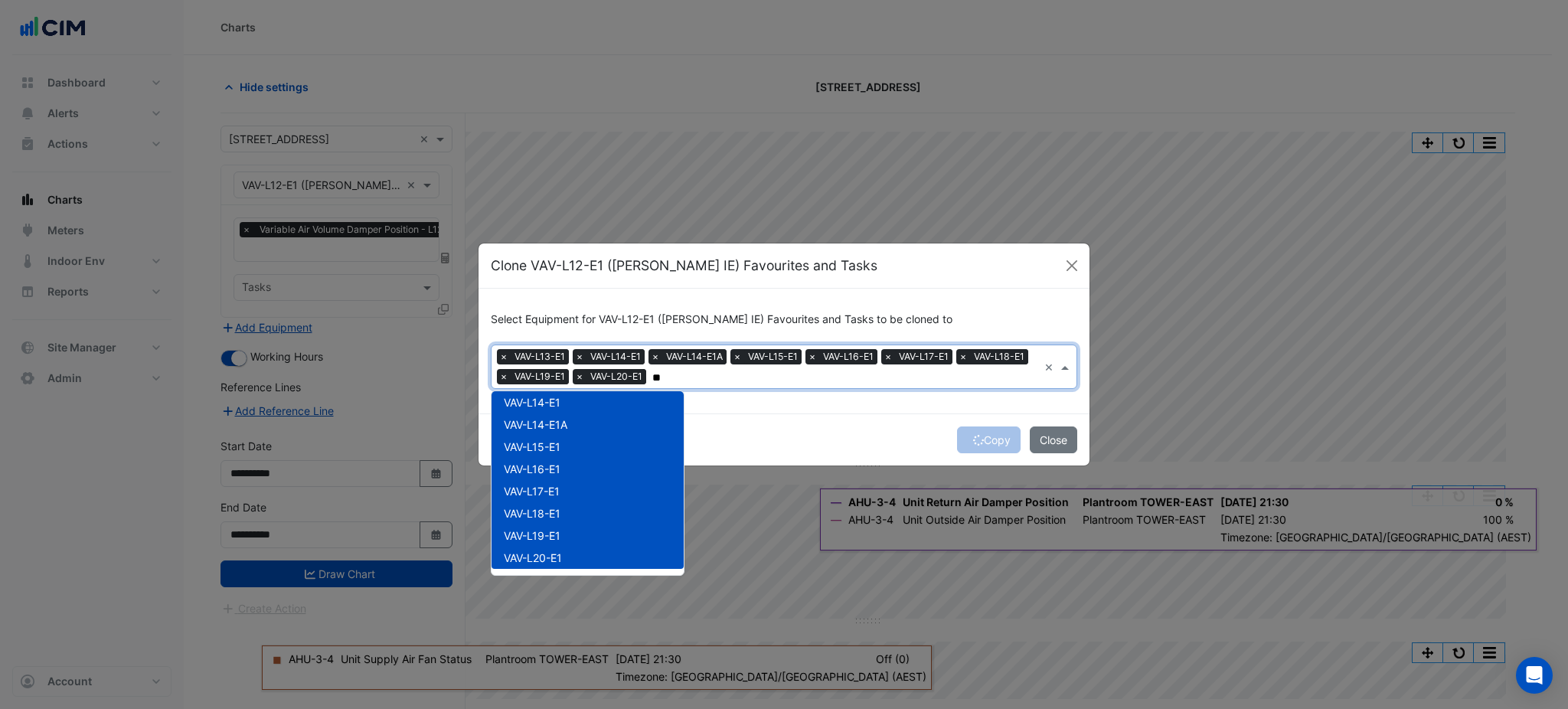
click at [790, 437] on div "Copy Close" at bounding box center [784, 439] width 611 height 52
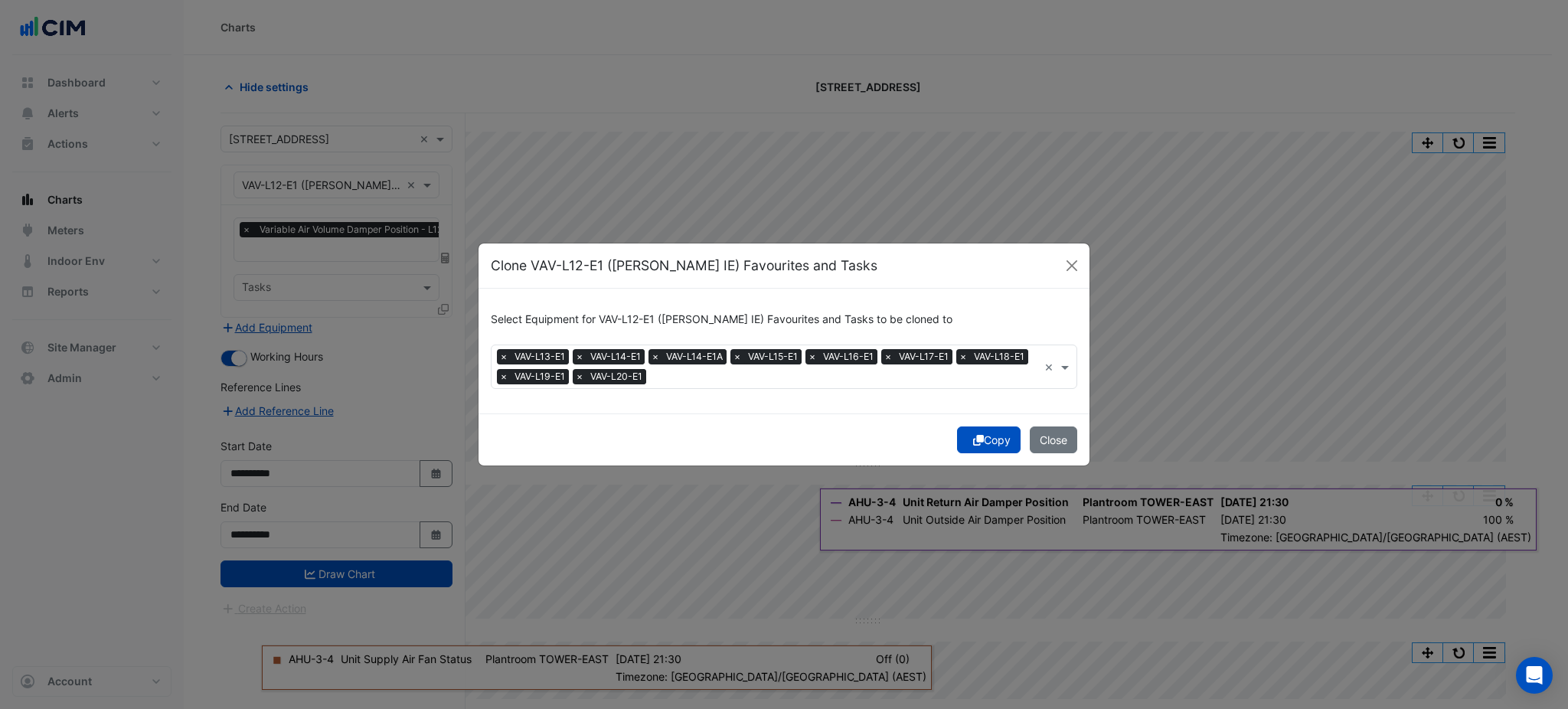
click at [1001, 437] on button "Copy" at bounding box center [988, 439] width 64 height 27
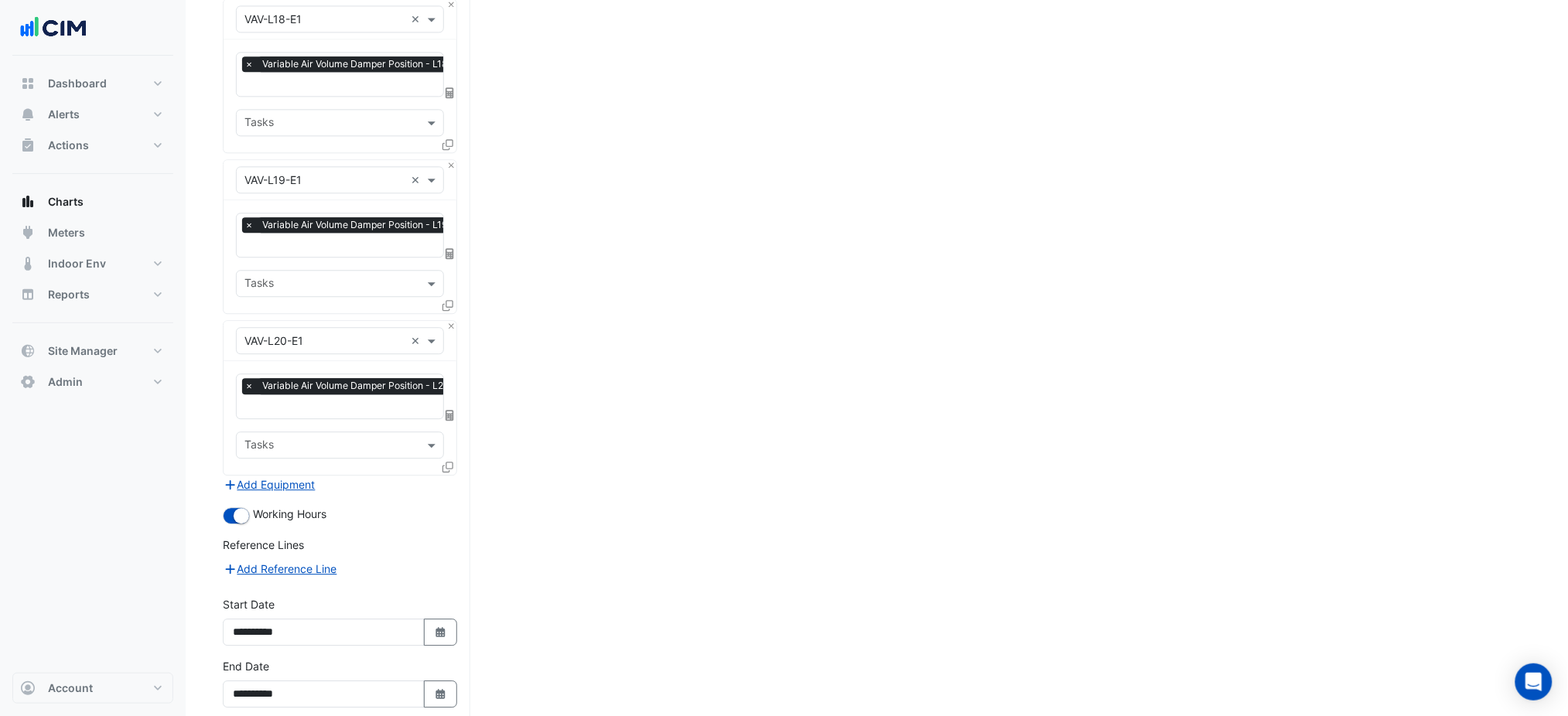
scroll to position [1356, 0]
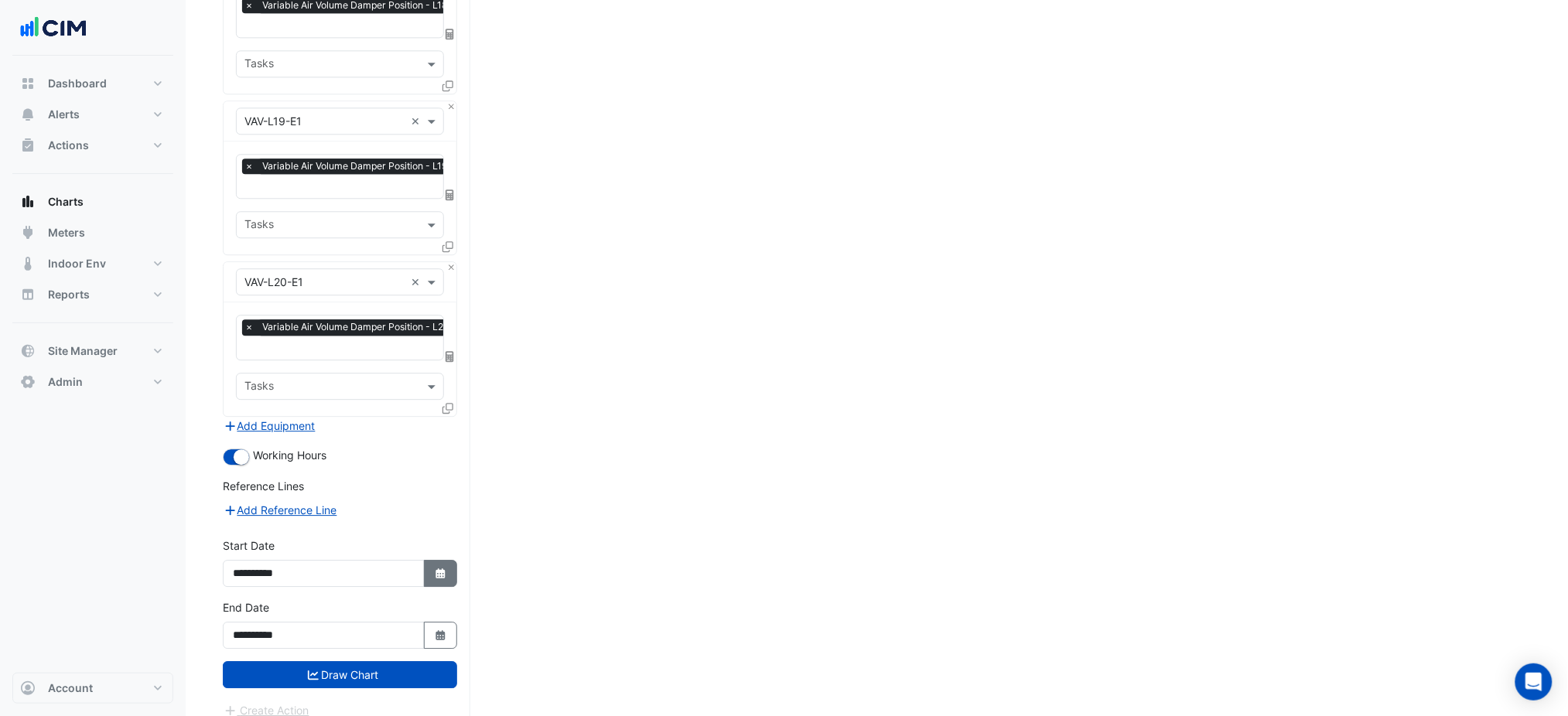
click at [437, 569] on icon "Select Date" at bounding box center [440, 574] width 14 height 11
select select "*"
select select "****"
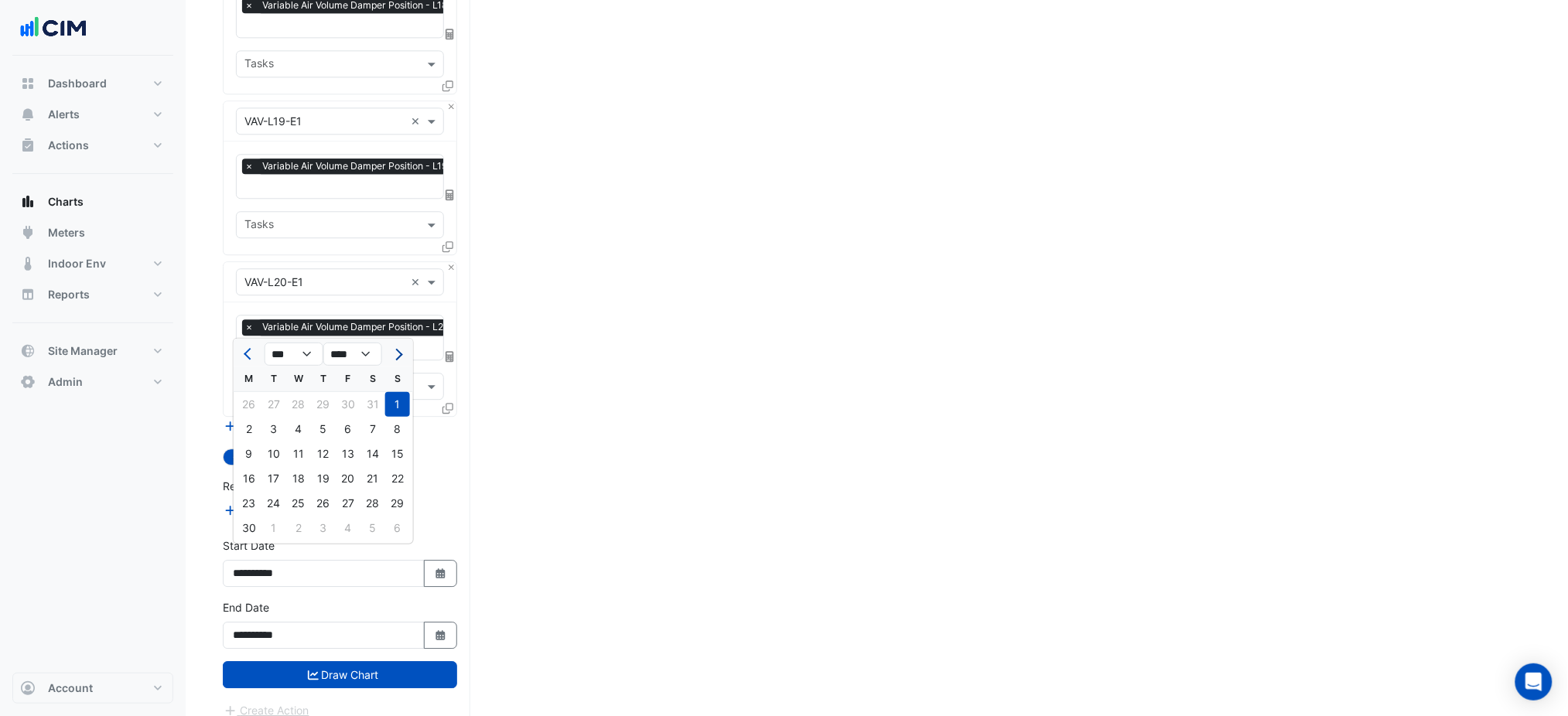
click at [403, 354] on button "Next month" at bounding box center [398, 354] width 19 height 25
click at [402, 354] on button "Next month" at bounding box center [398, 354] width 19 height 25
click at [248, 351] on span "Previous month" at bounding box center [249, 353] width 11 height 11
click at [396, 354] on span "Next month" at bounding box center [397, 353] width 11 height 11
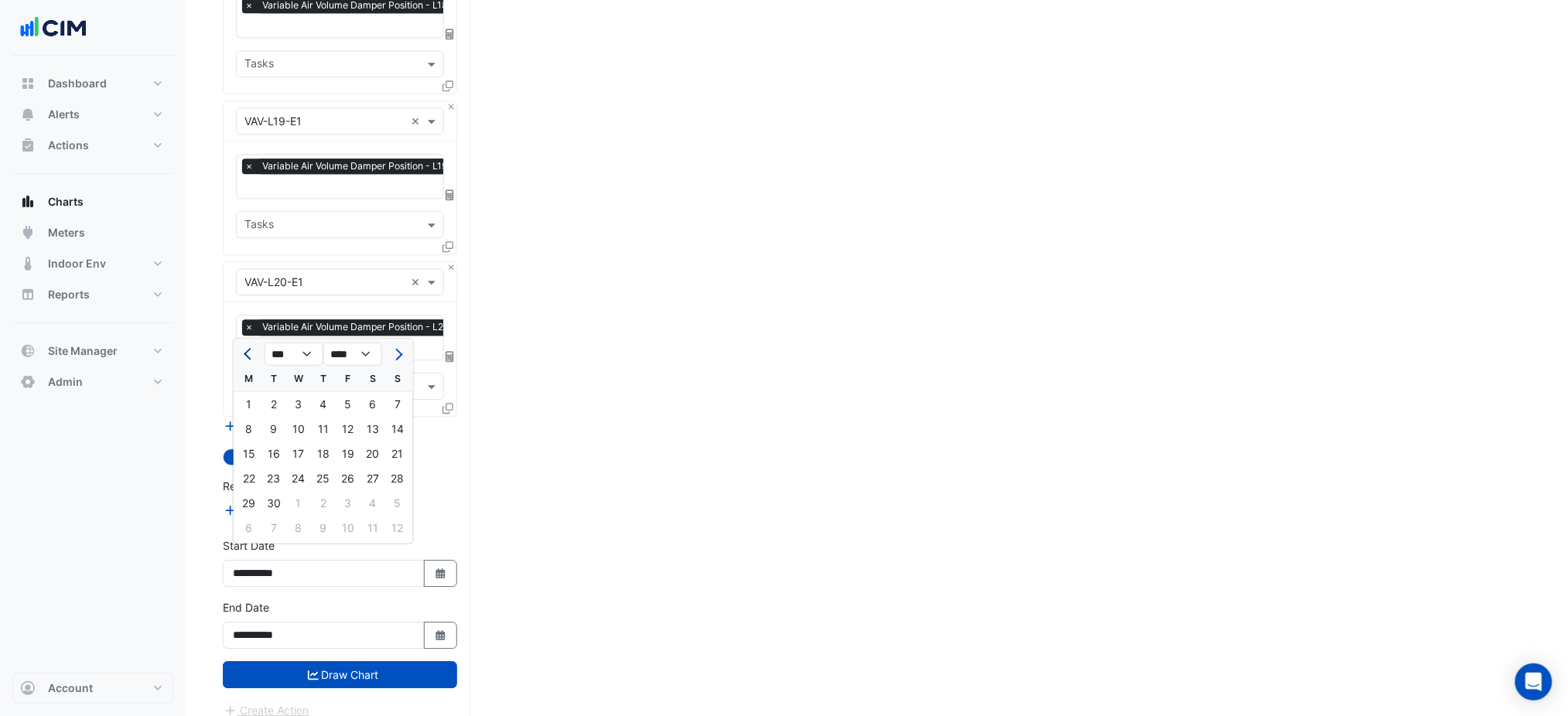
click at [244, 359] on button "Previous month" at bounding box center [249, 354] width 19 height 25
select select "*"
click at [348, 406] on div "1" at bounding box center [348, 405] width 25 height 25
type input "**********"
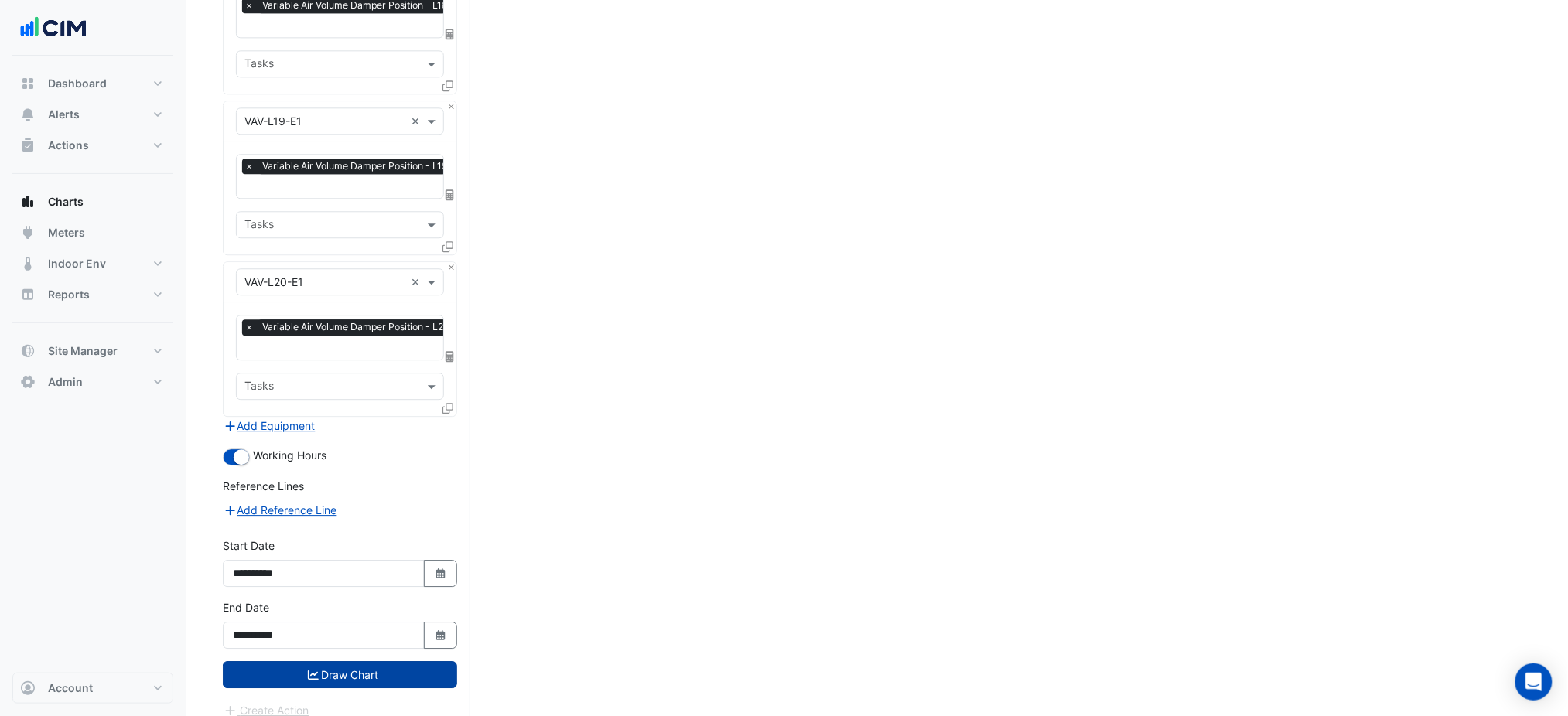
click at [368, 661] on button "Draw Chart" at bounding box center [339, 674] width 234 height 27
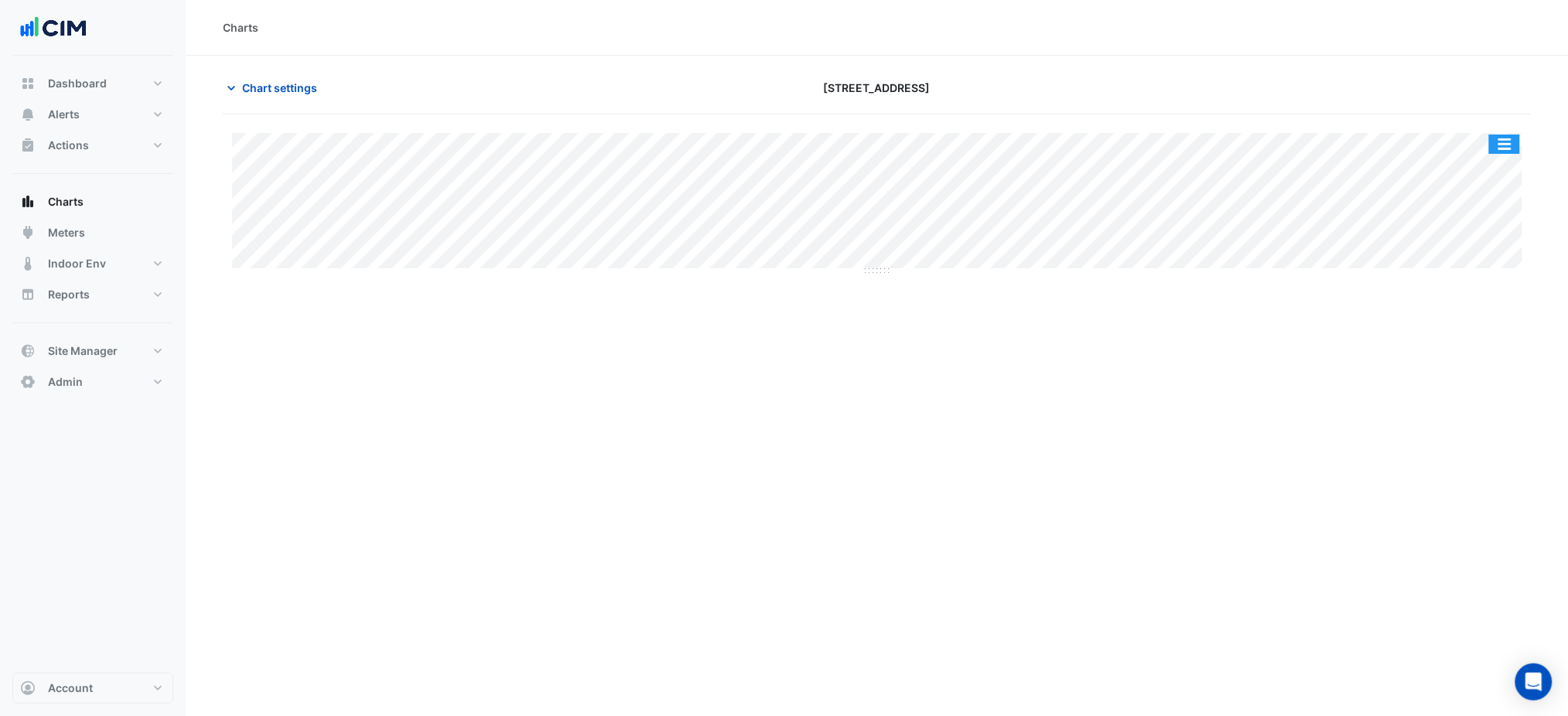
click at [1495, 139] on button "button" at bounding box center [1504, 144] width 31 height 20
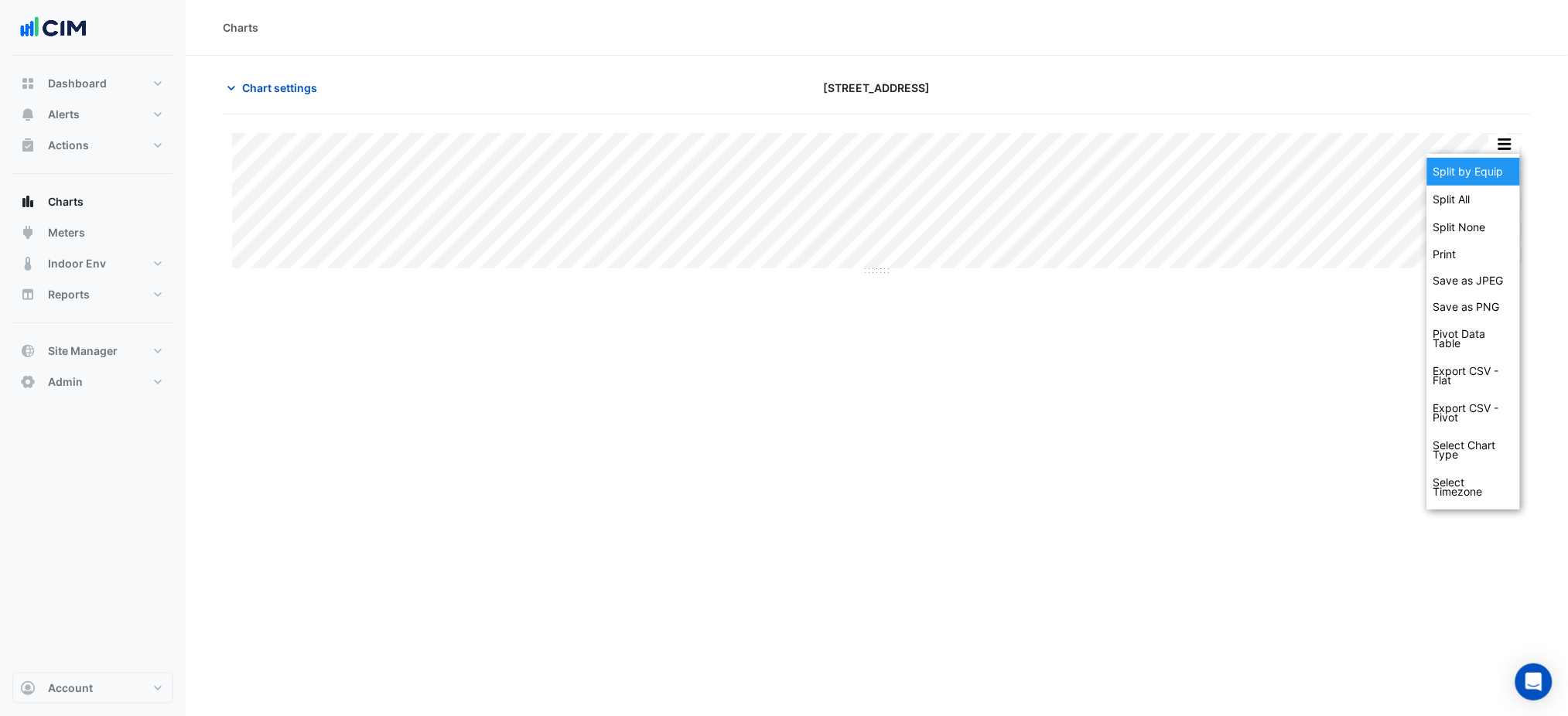
click at [1506, 172] on div "Split by Equip" at bounding box center [1474, 172] width 93 height 28
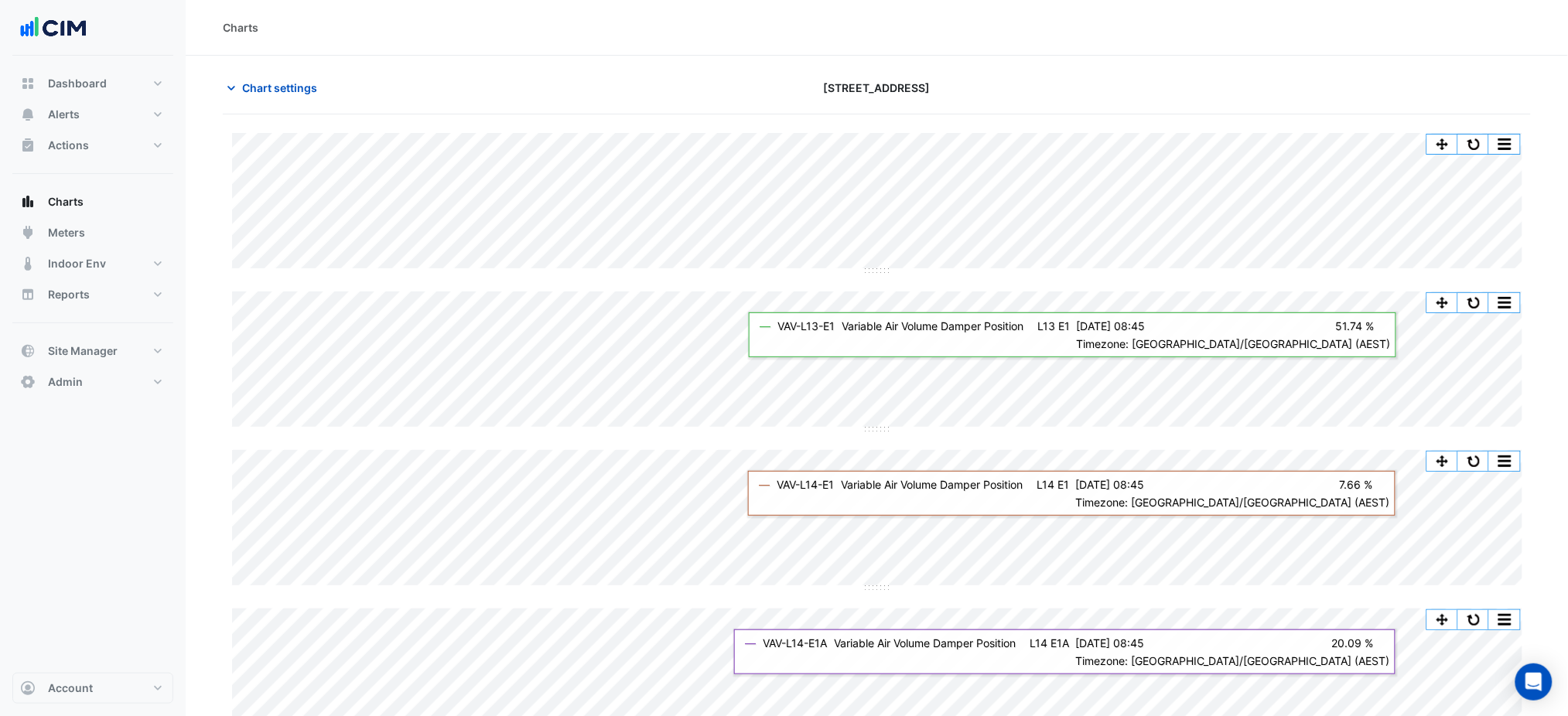
drag, startPoint x: 1315, startPoint y: 269, endPoint x: 1266, endPoint y: 117, distance: 159.7
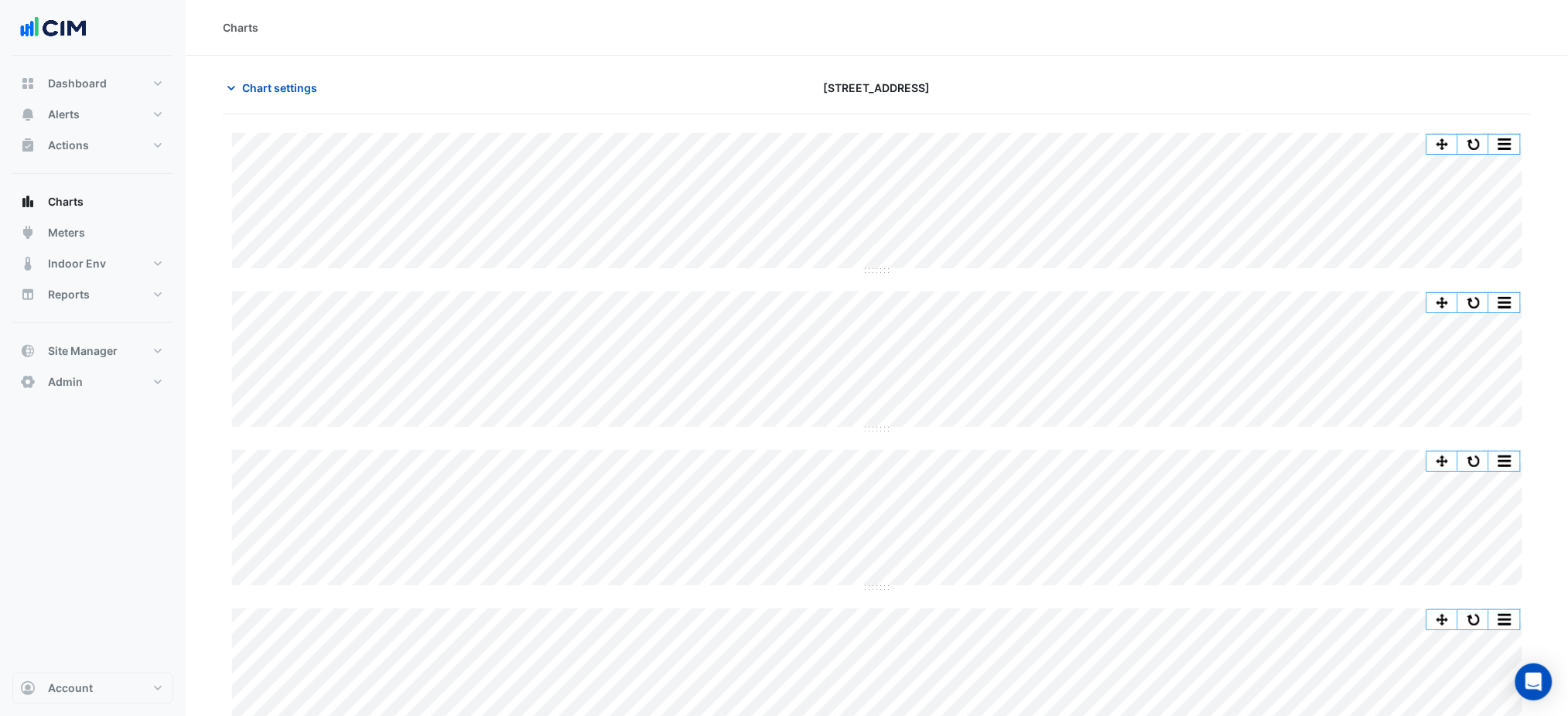
click at [280, 98] on button "Chart settings" at bounding box center [275, 88] width 104 height 27
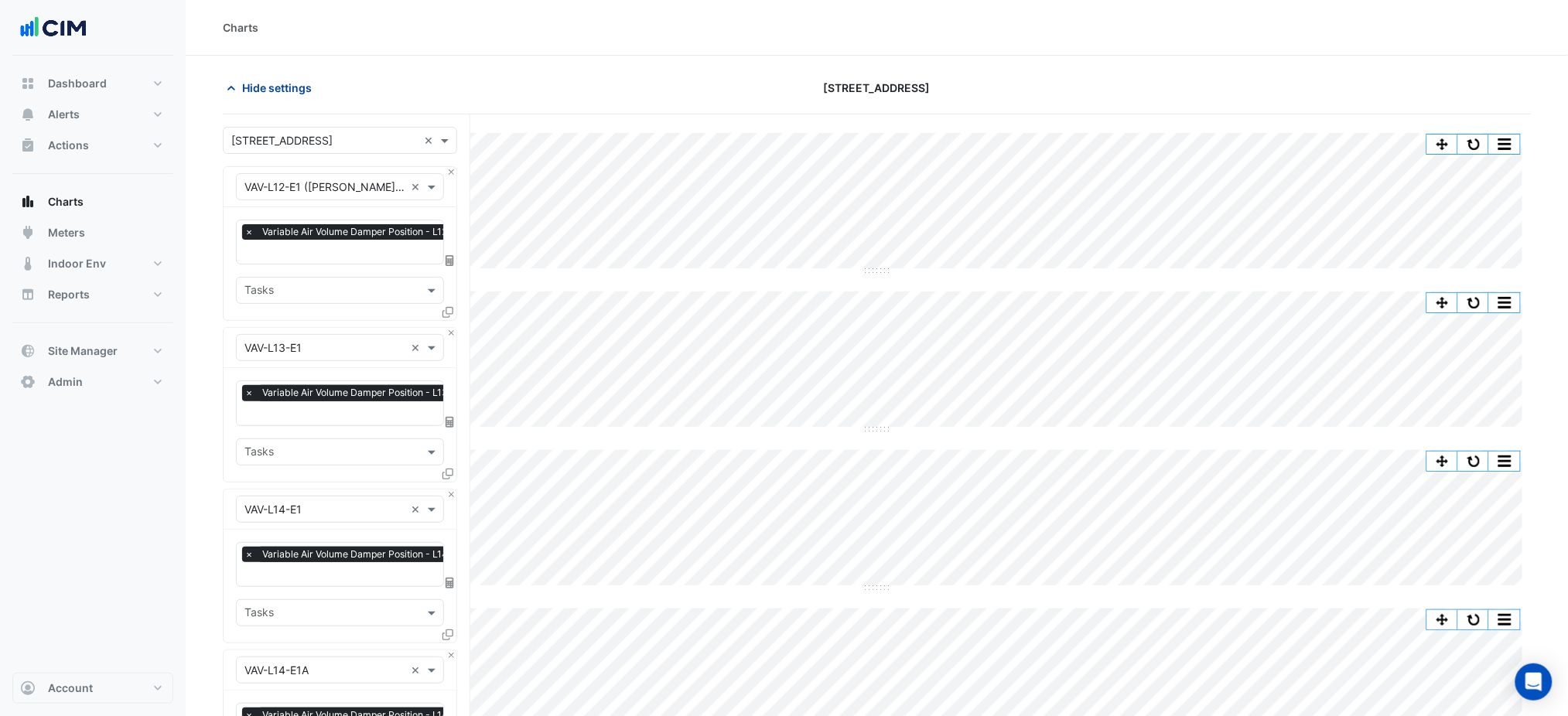
click at [288, 93] on span "Hide settings" at bounding box center [277, 87] width 70 height 16
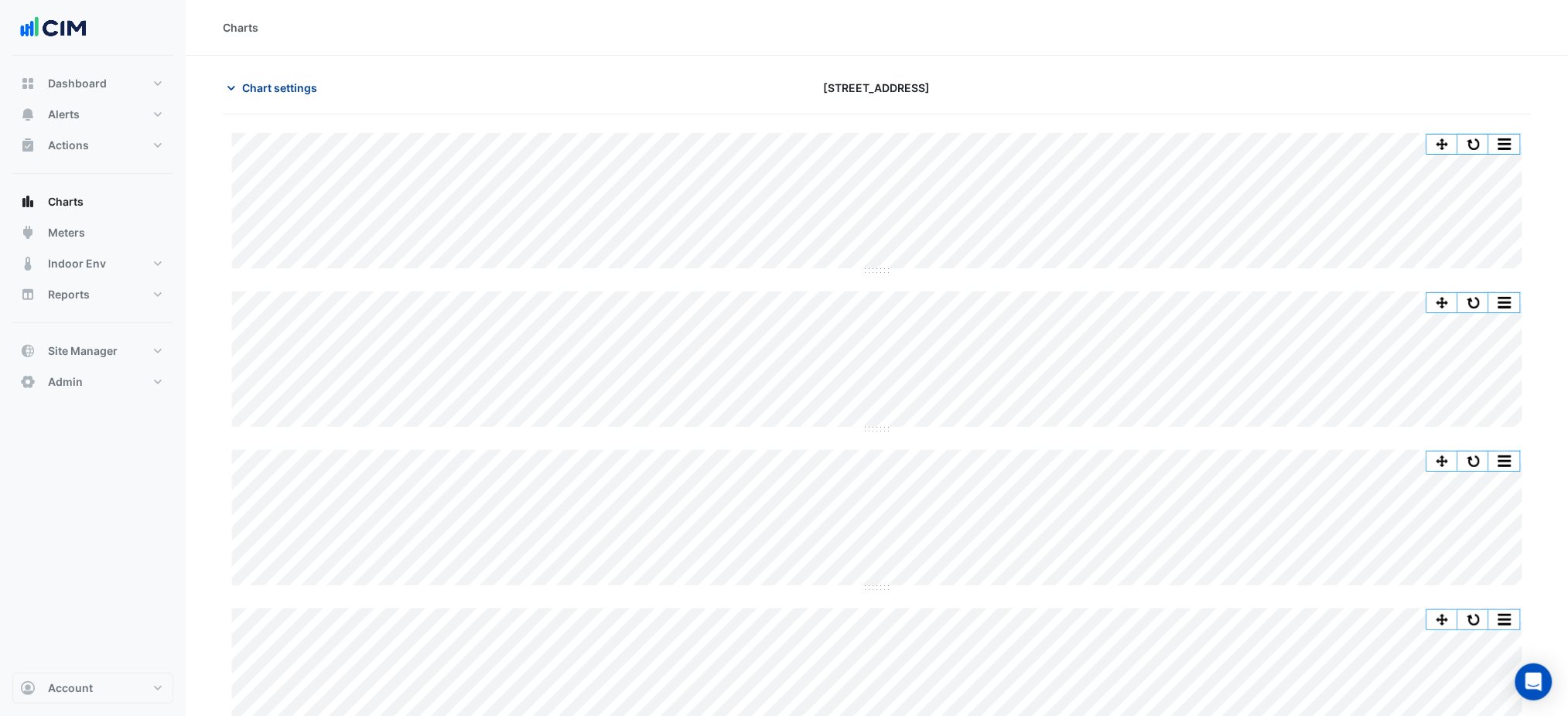
click at [288, 93] on span "Chart settings" at bounding box center [280, 87] width 75 height 16
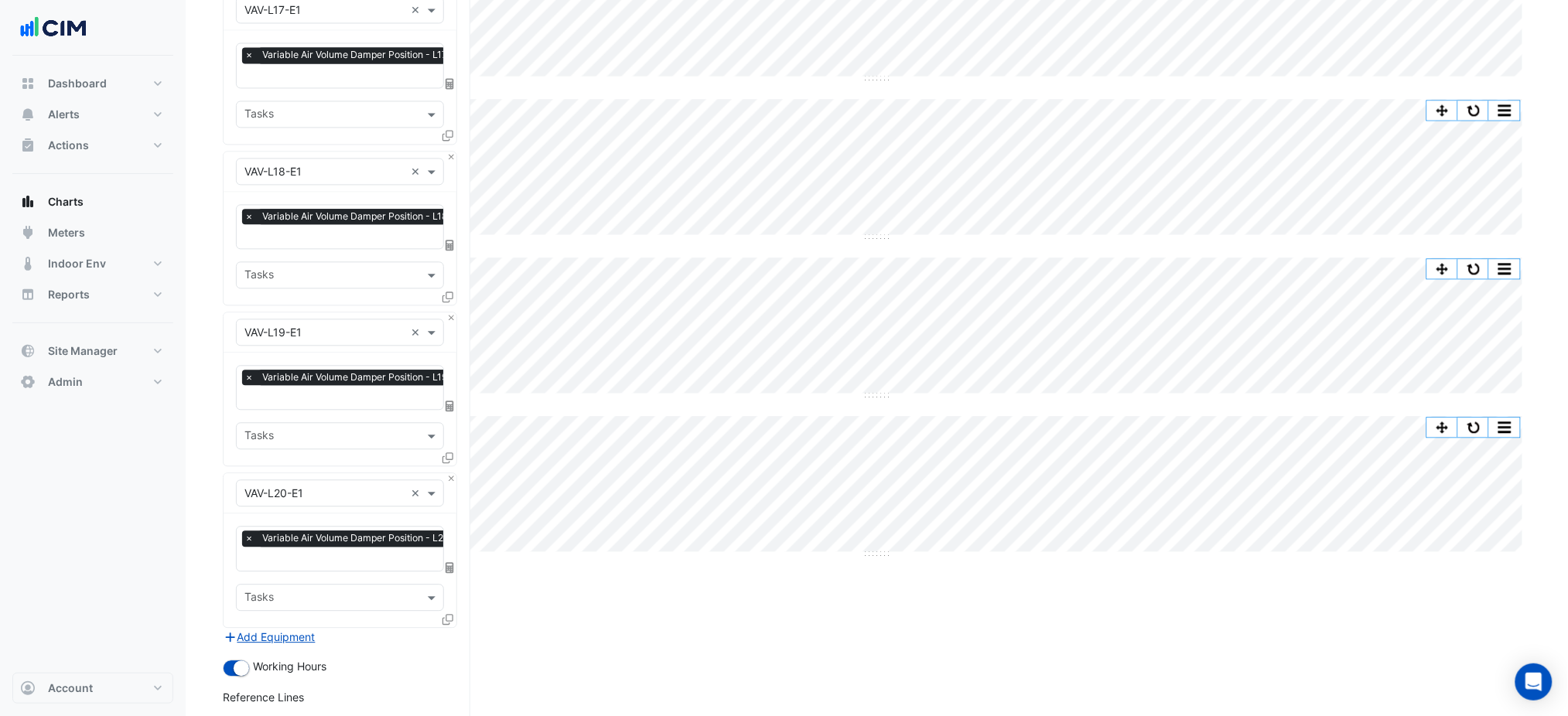
scroll to position [1356, 0]
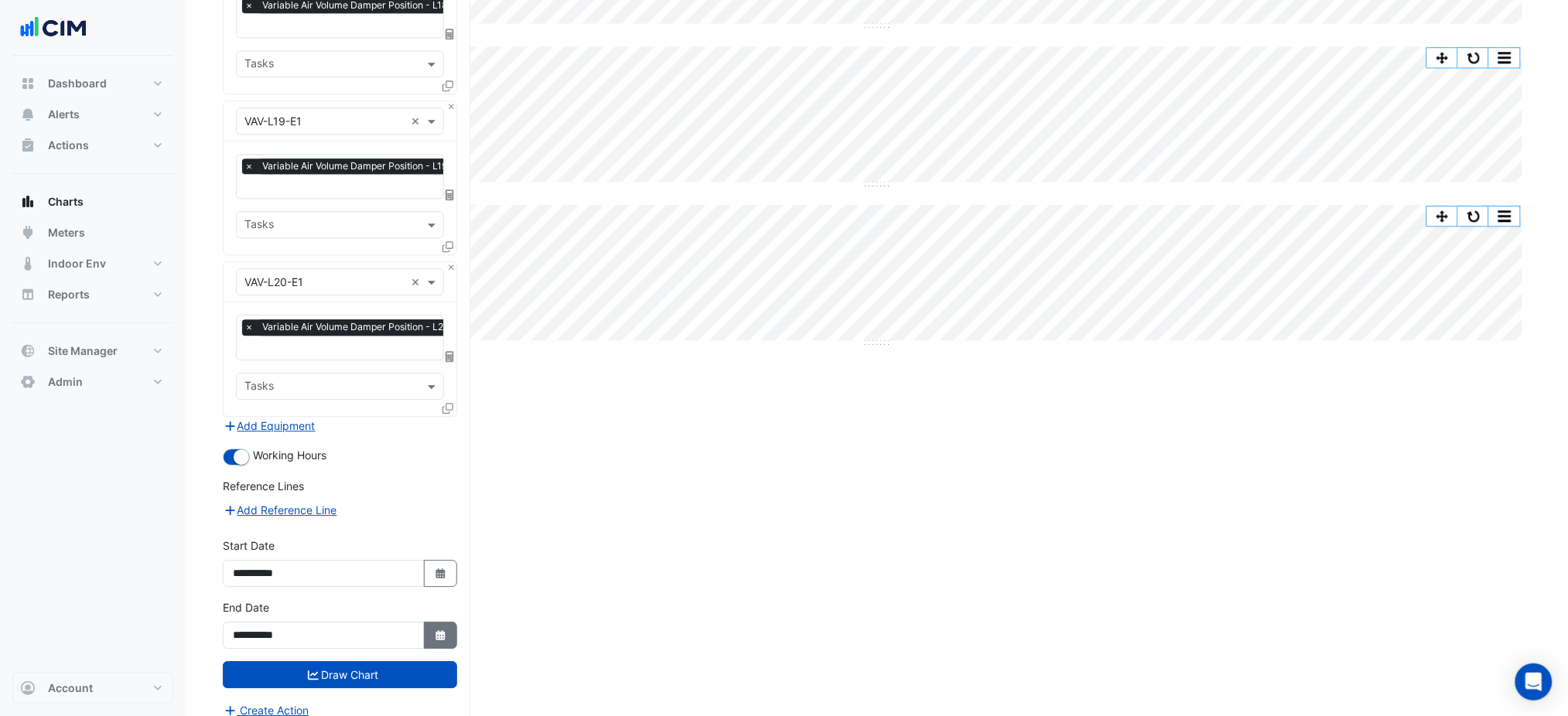
click at [441, 622] on button "Select Date" at bounding box center [441, 635] width 34 height 27
select select "**"
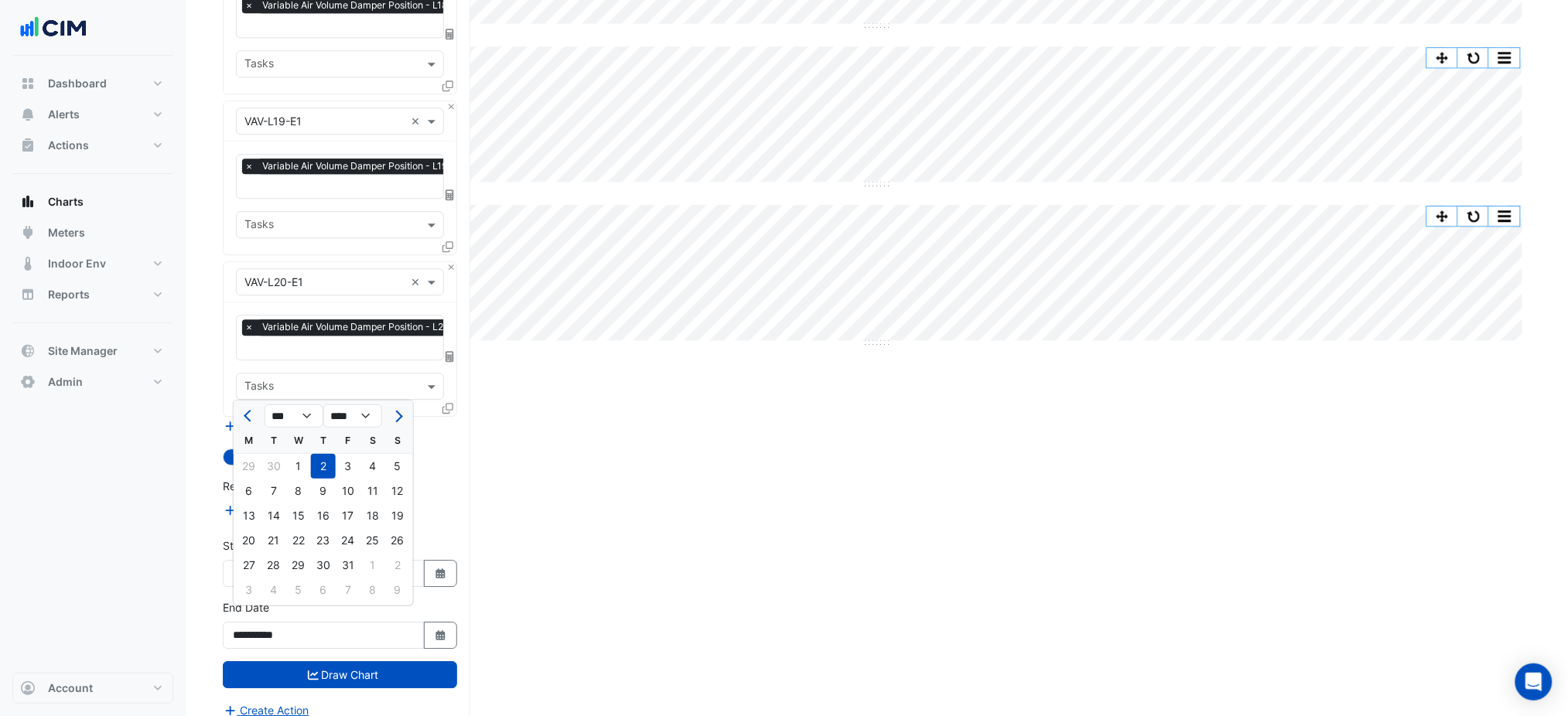
drag, startPoint x: 965, startPoint y: 505, endPoint x: 1296, endPoint y: 416, distance: 342.8
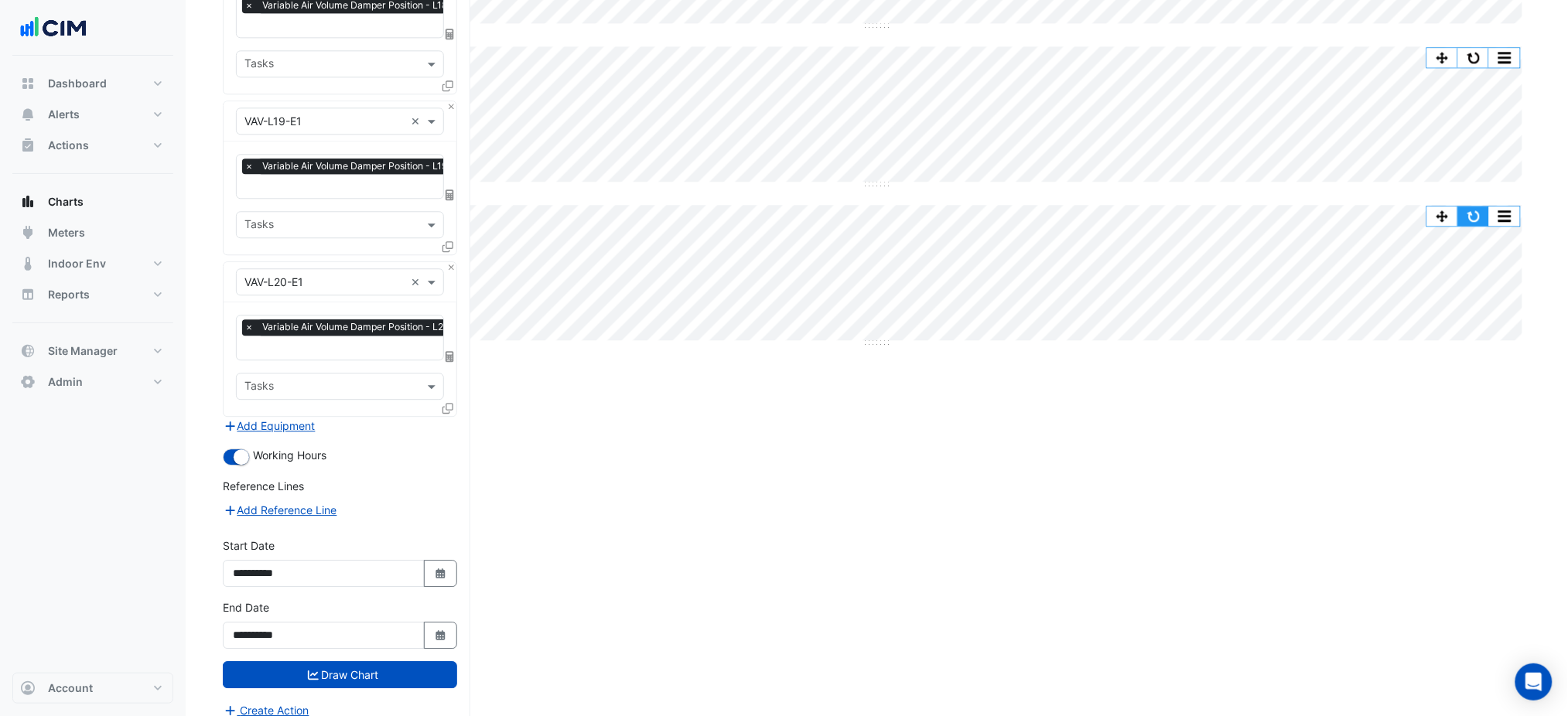
click at [1486, 215] on button "button" at bounding box center [1473, 216] width 31 height 20
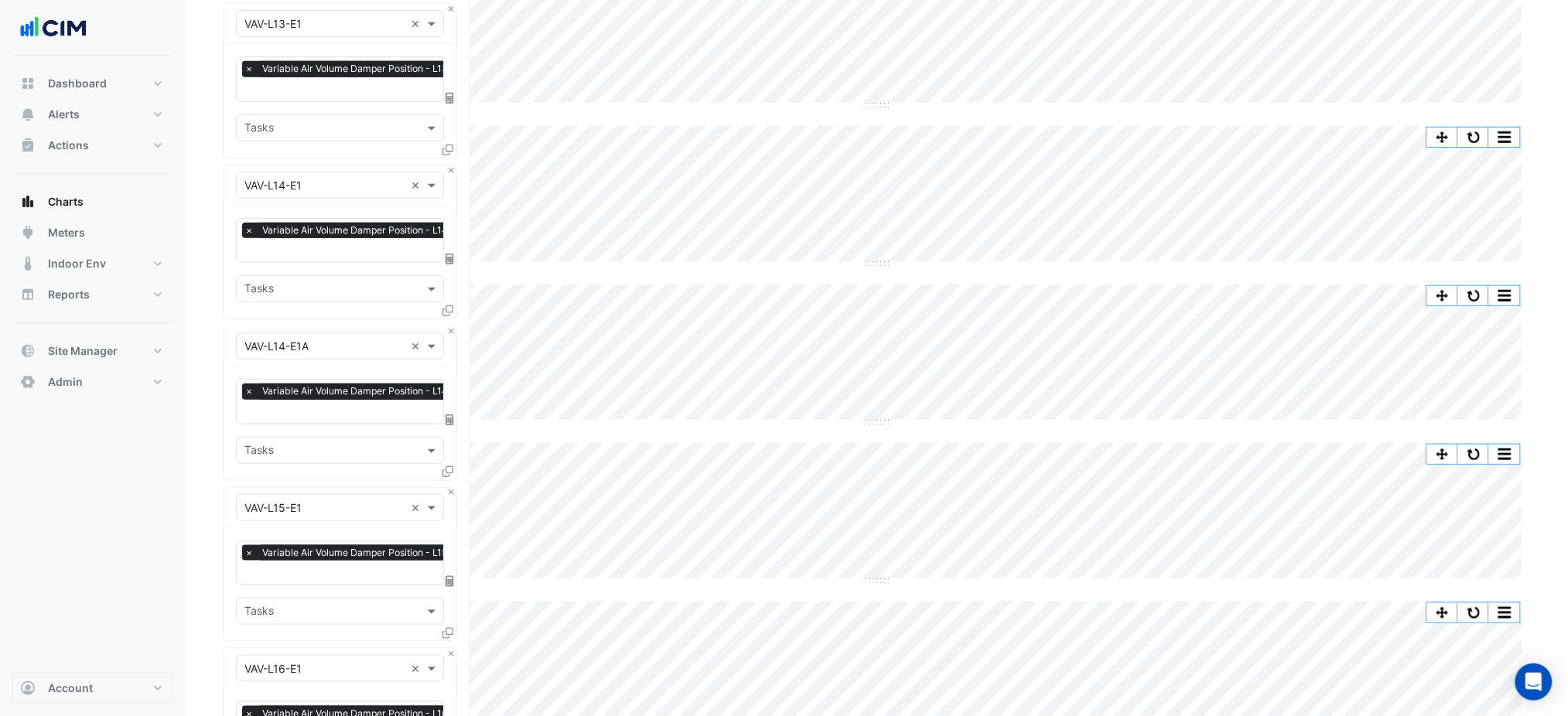
scroll to position [0, 0]
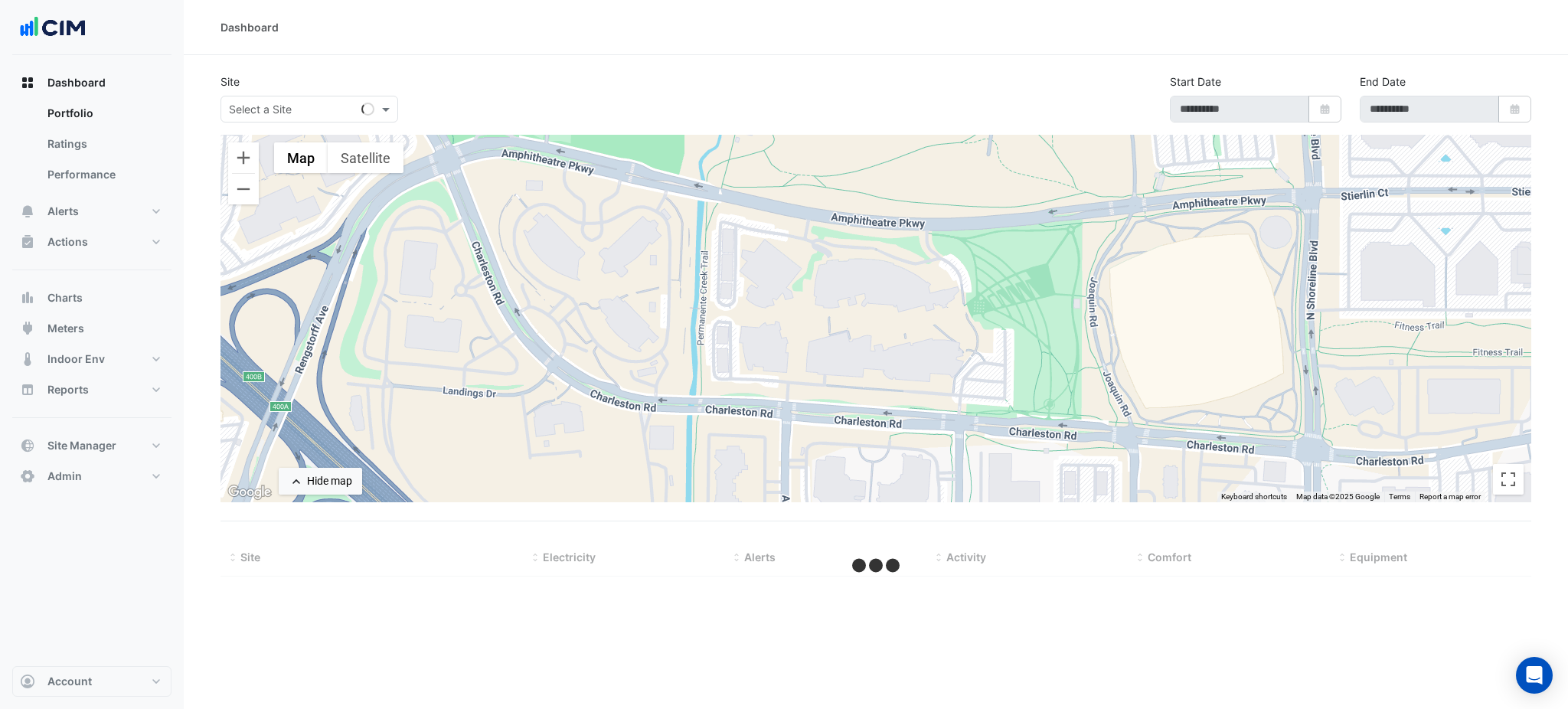
select select "***"
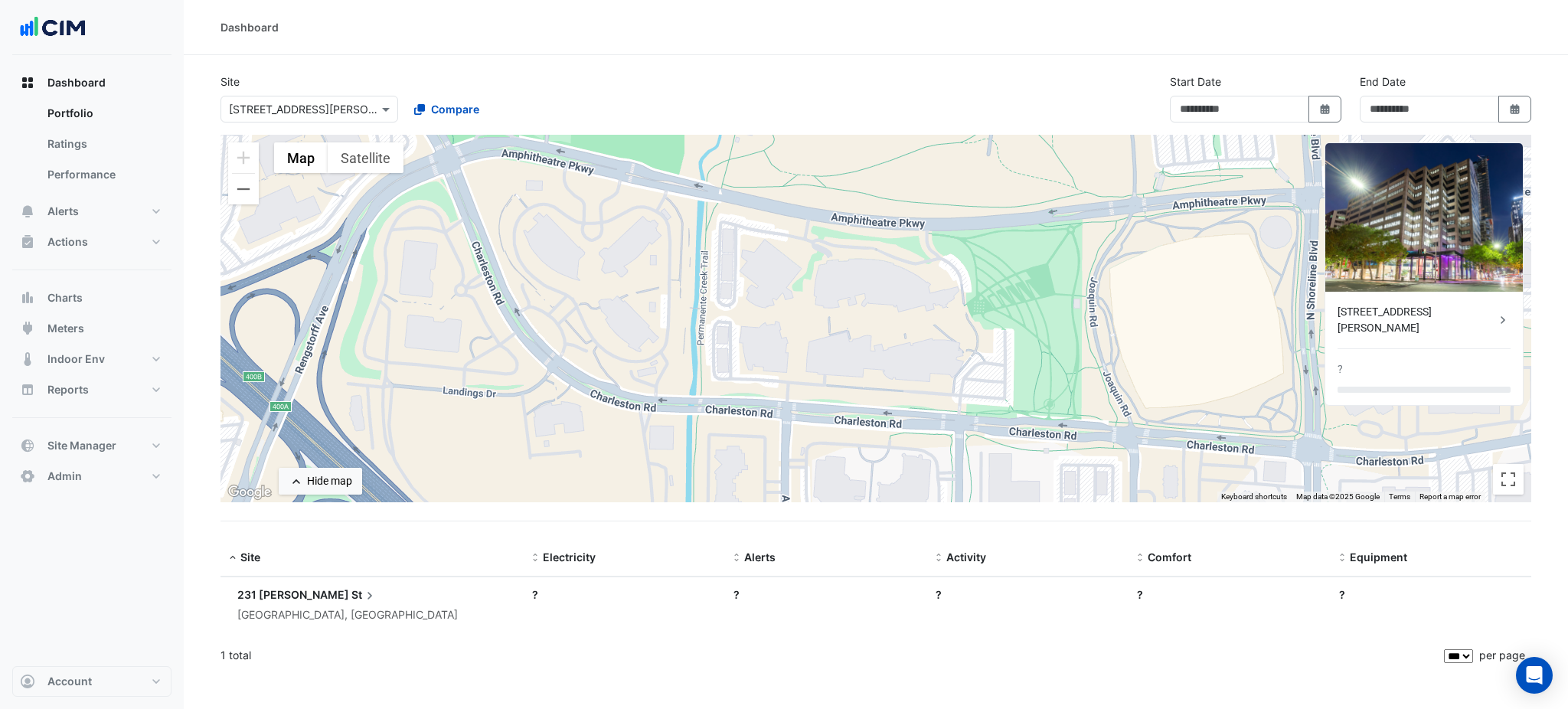
type input "**********"
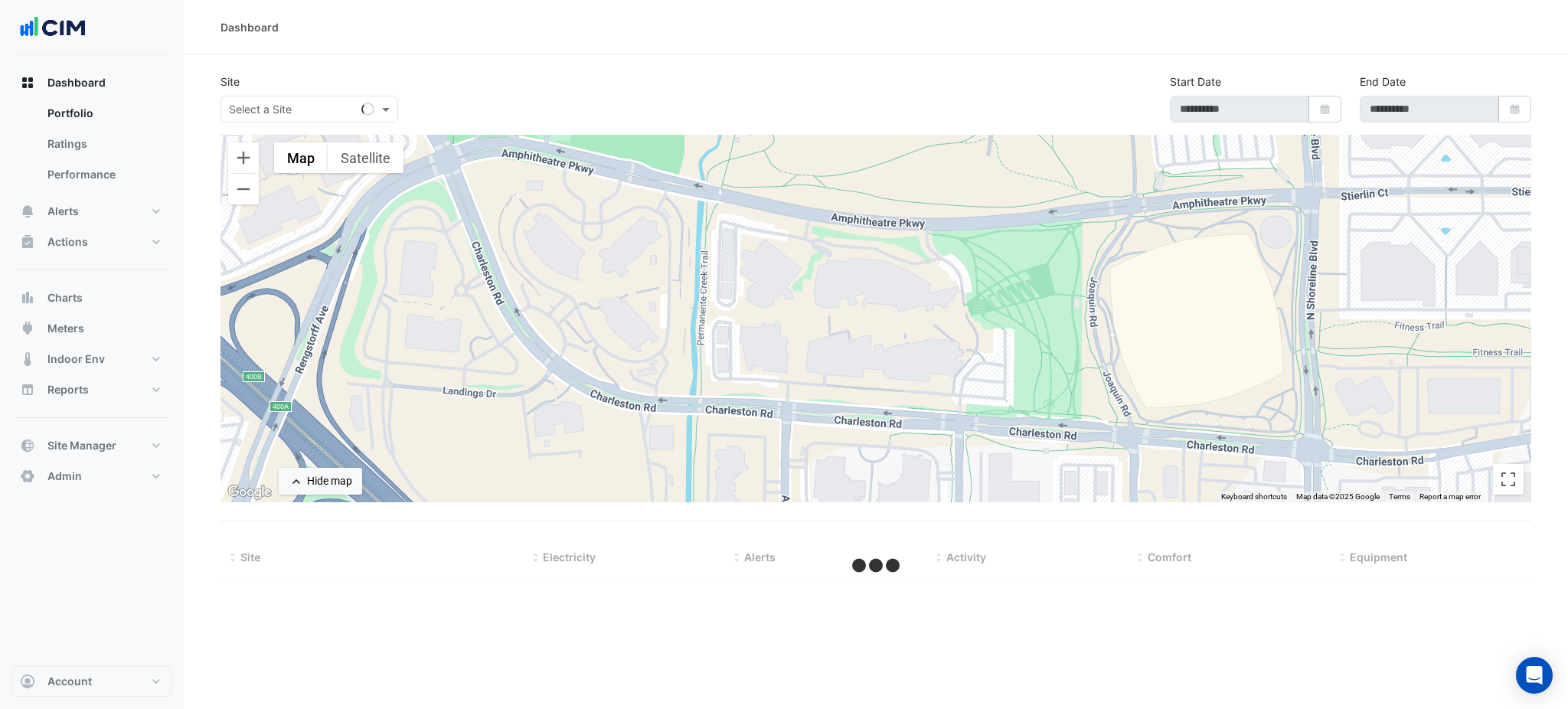
type input "**********"
select select "***"
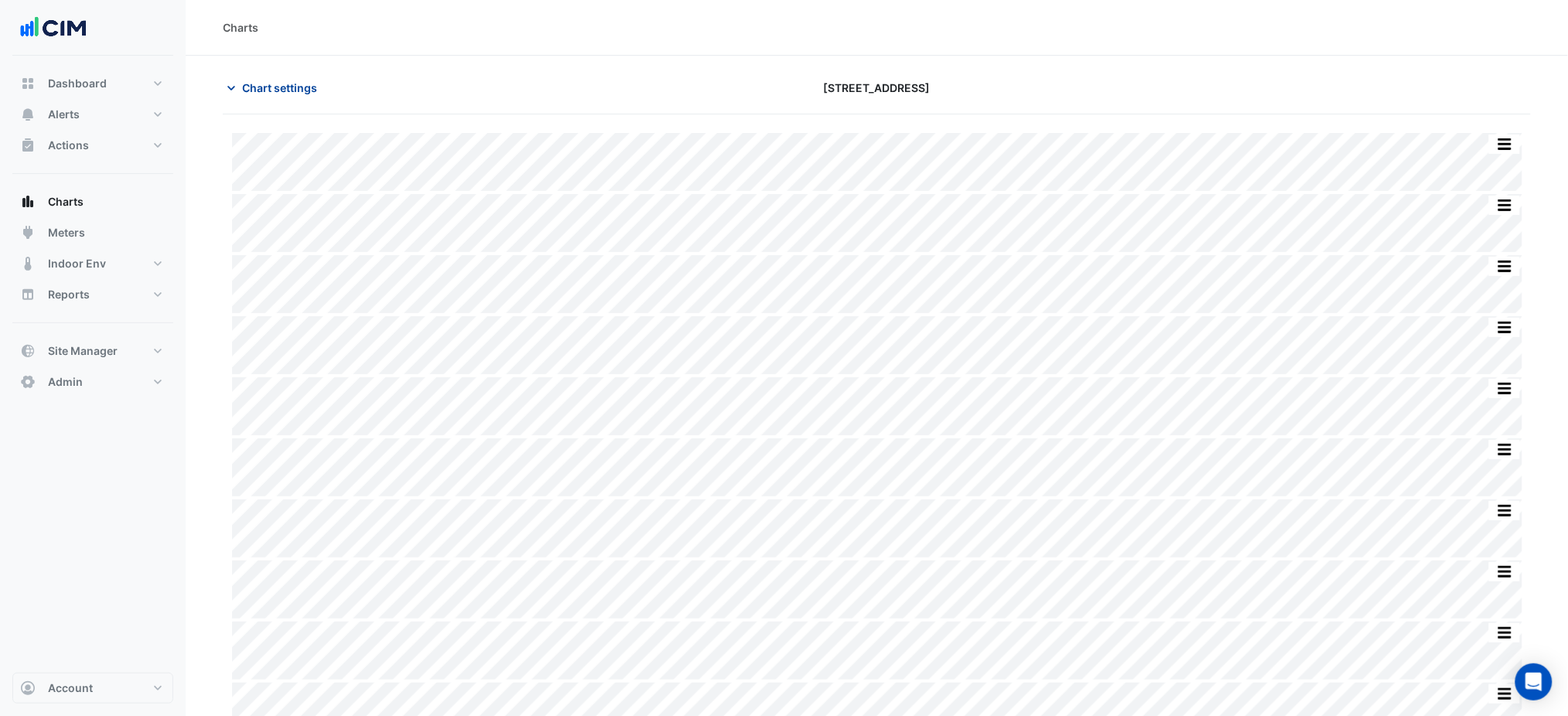
click at [300, 89] on span "Chart settings" at bounding box center [280, 87] width 75 height 16
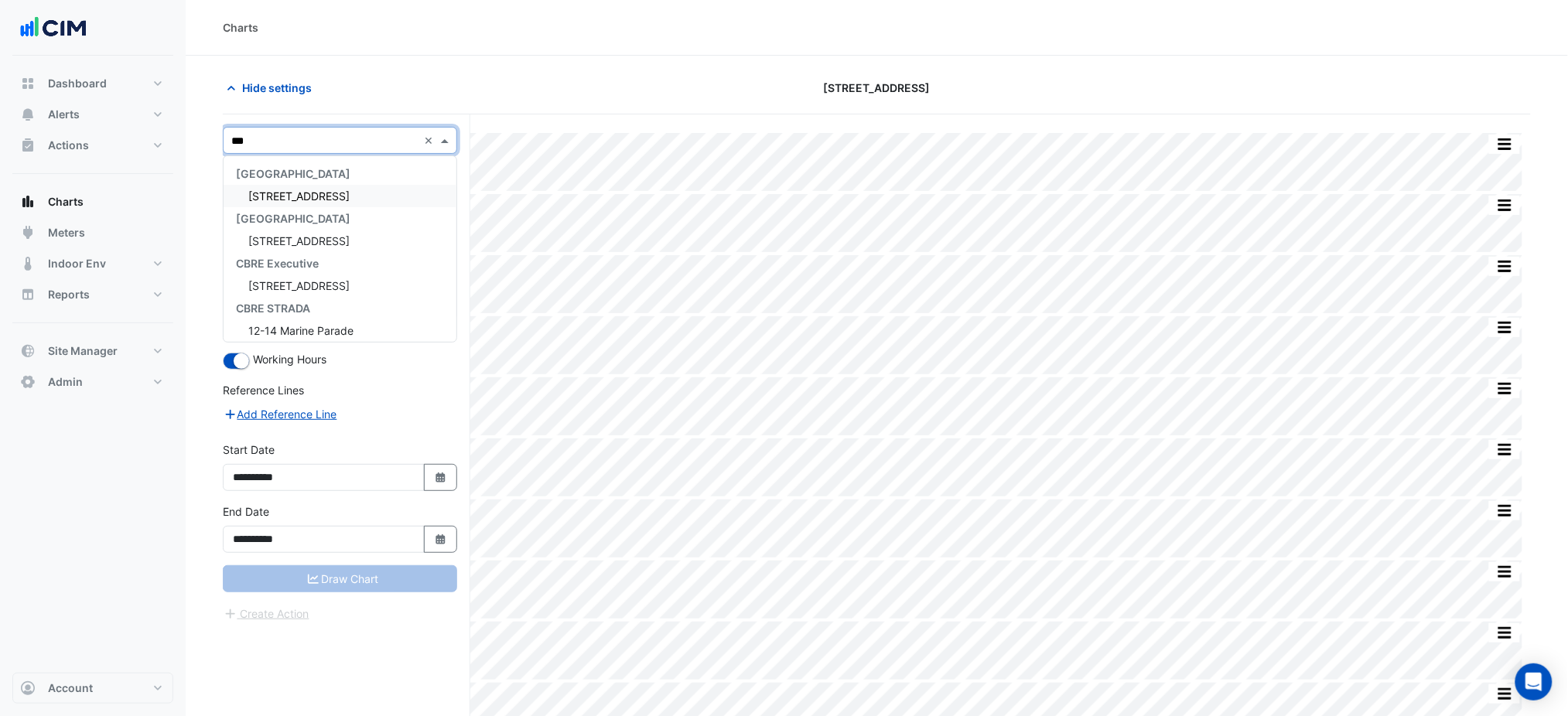
type input "****"
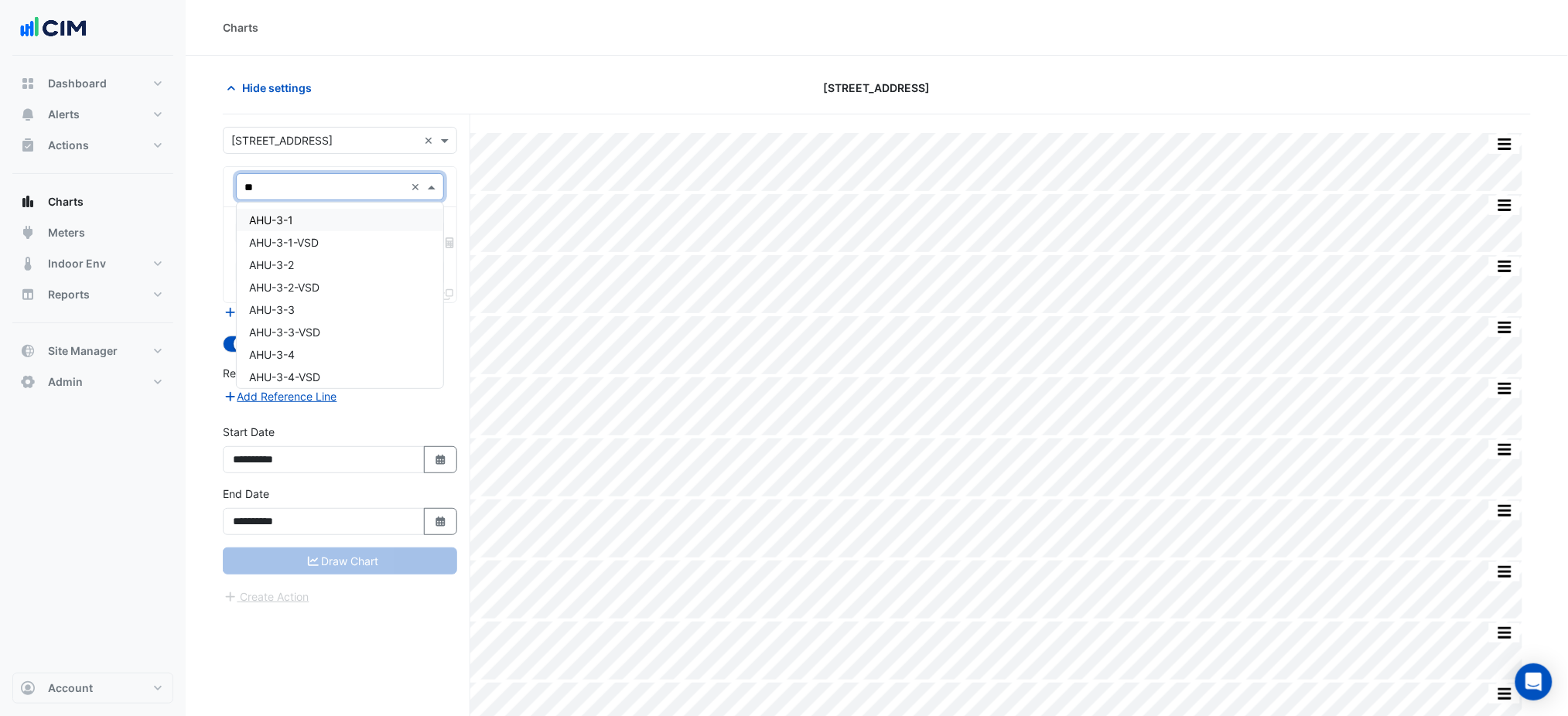
type input "*"
type input "*******"
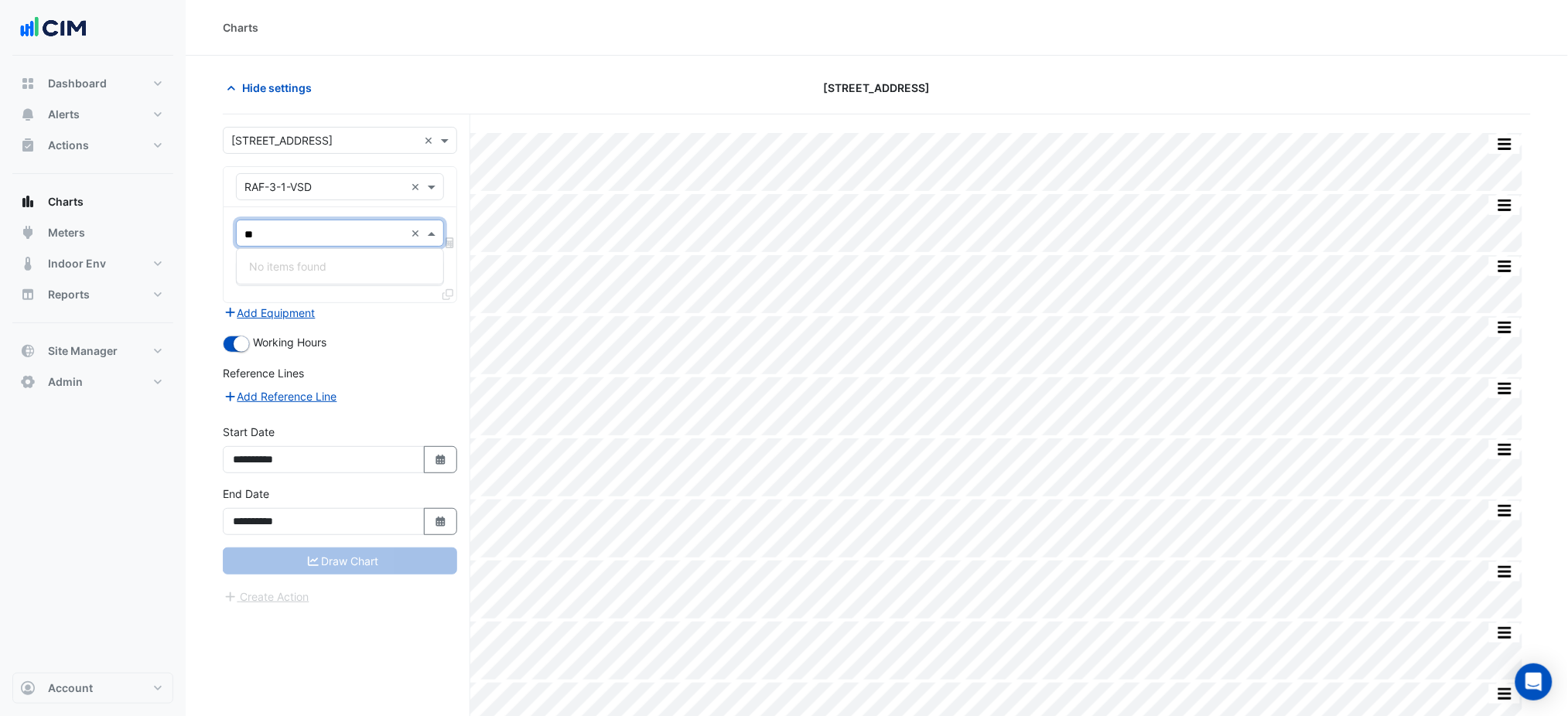
type input "*"
type input "**"
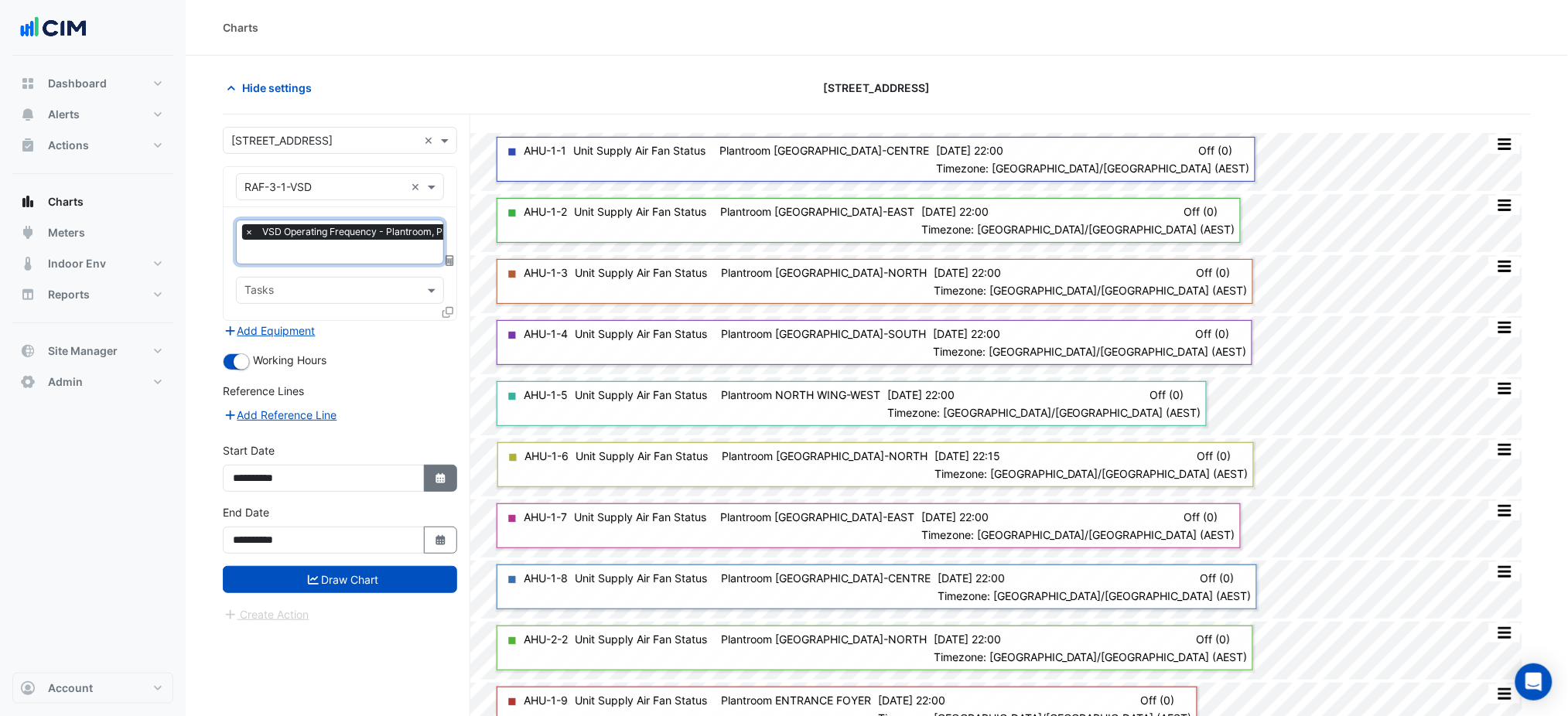
click at [435, 467] on button "Select Date" at bounding box center [441, 478] width 34 height 27
select select "*"
select select "****"
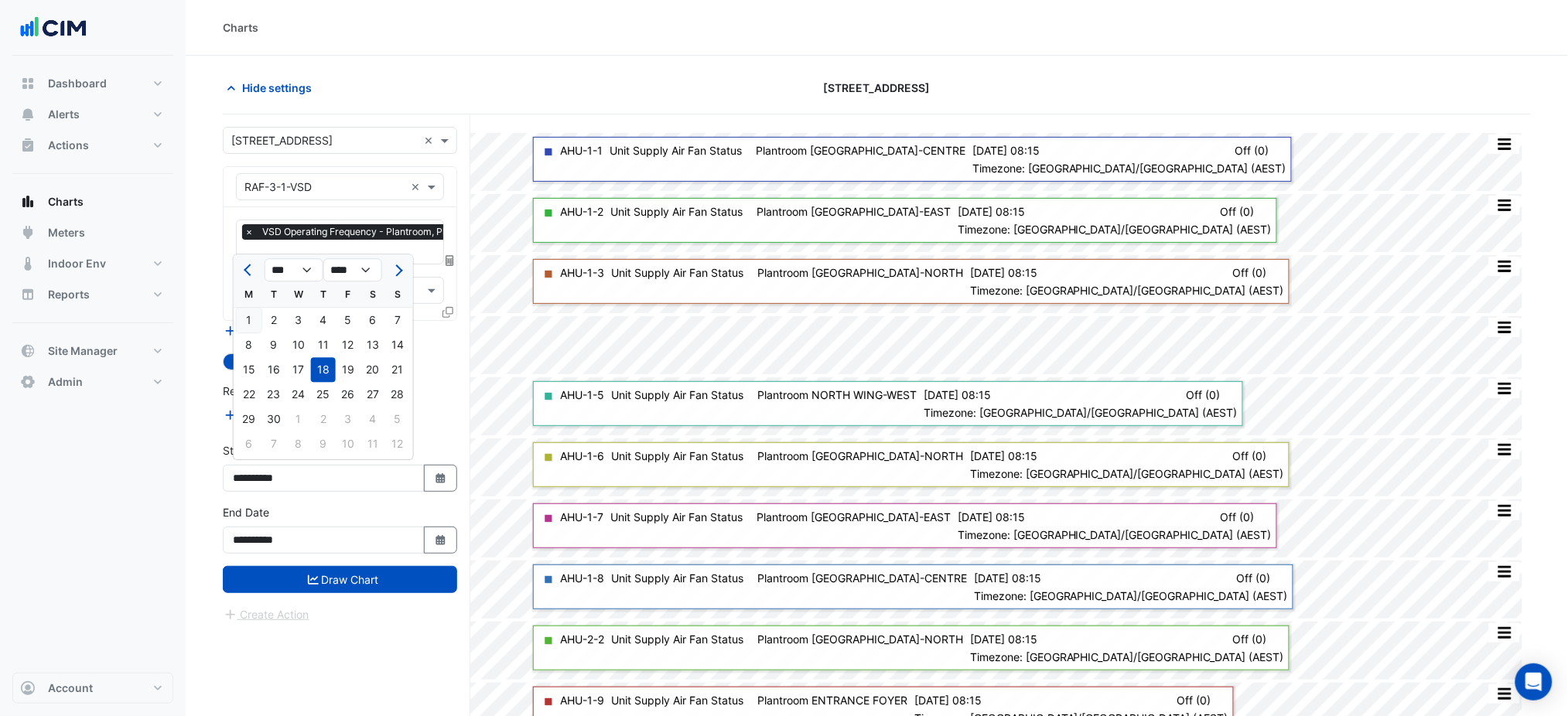
click at [243, 315] on div "1" at bounding box center [249, 320] width 25 height 25
type input "**********"
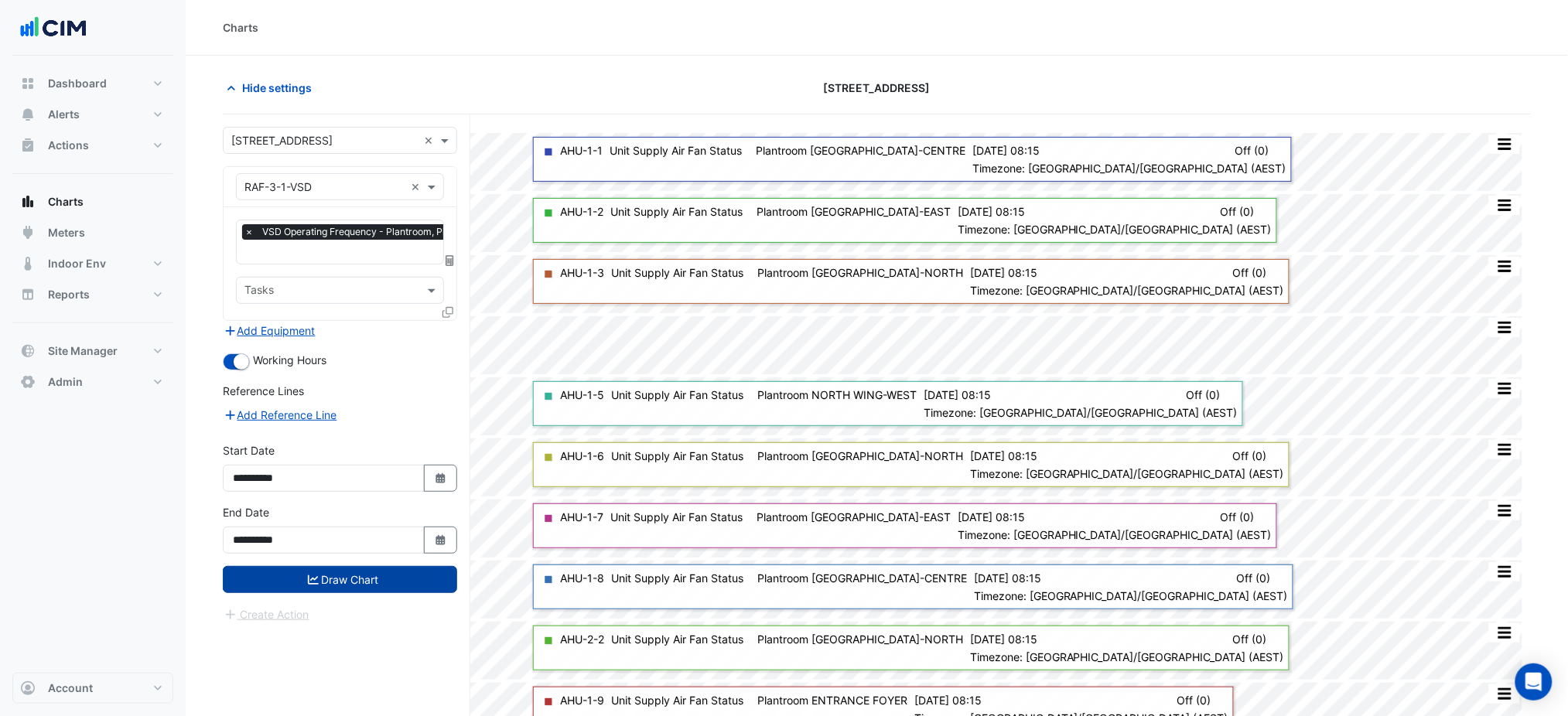
click at [333, 570] on button "Draw Chart" at bounding box center [339, 579] width 234 height 27
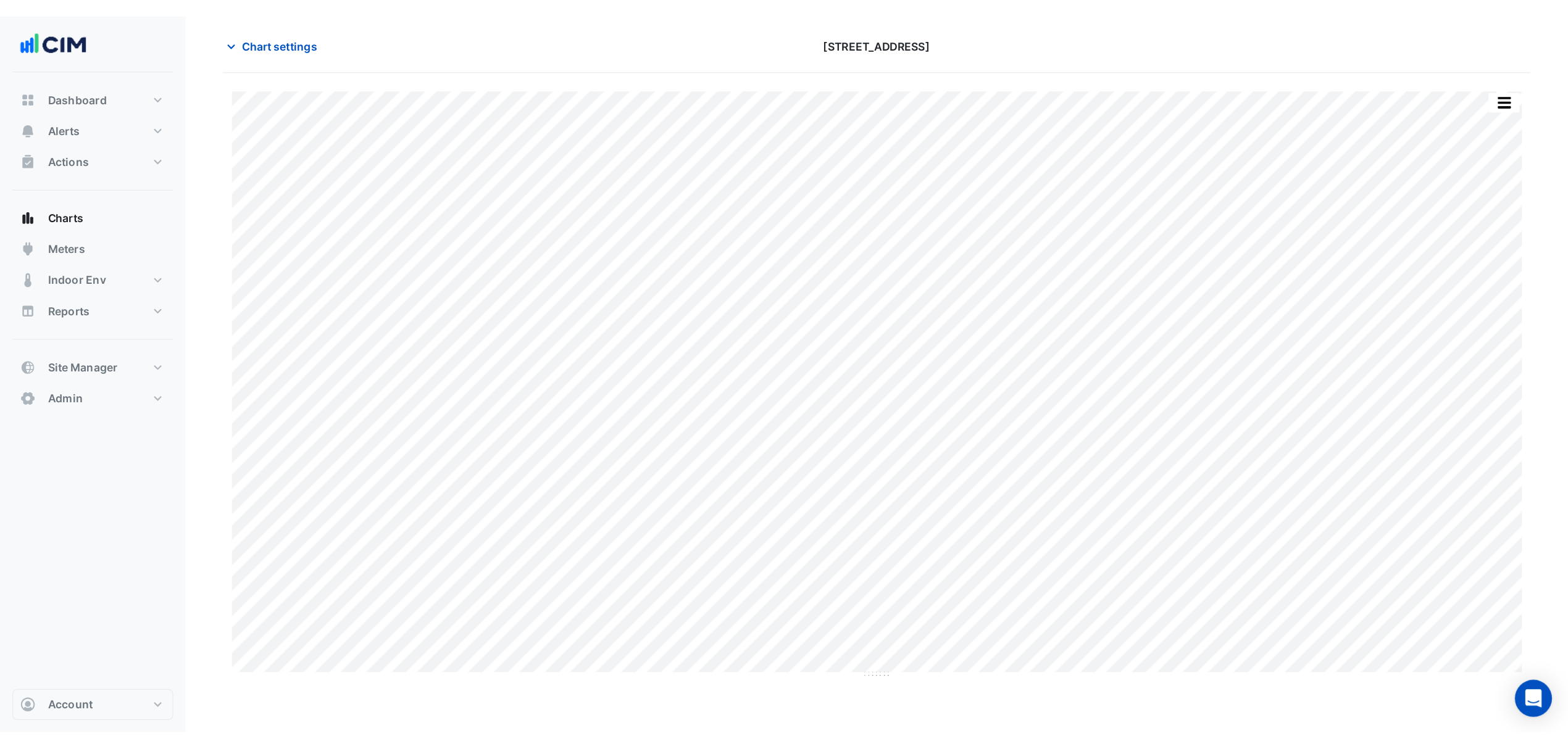
scroll to position [47, 0]
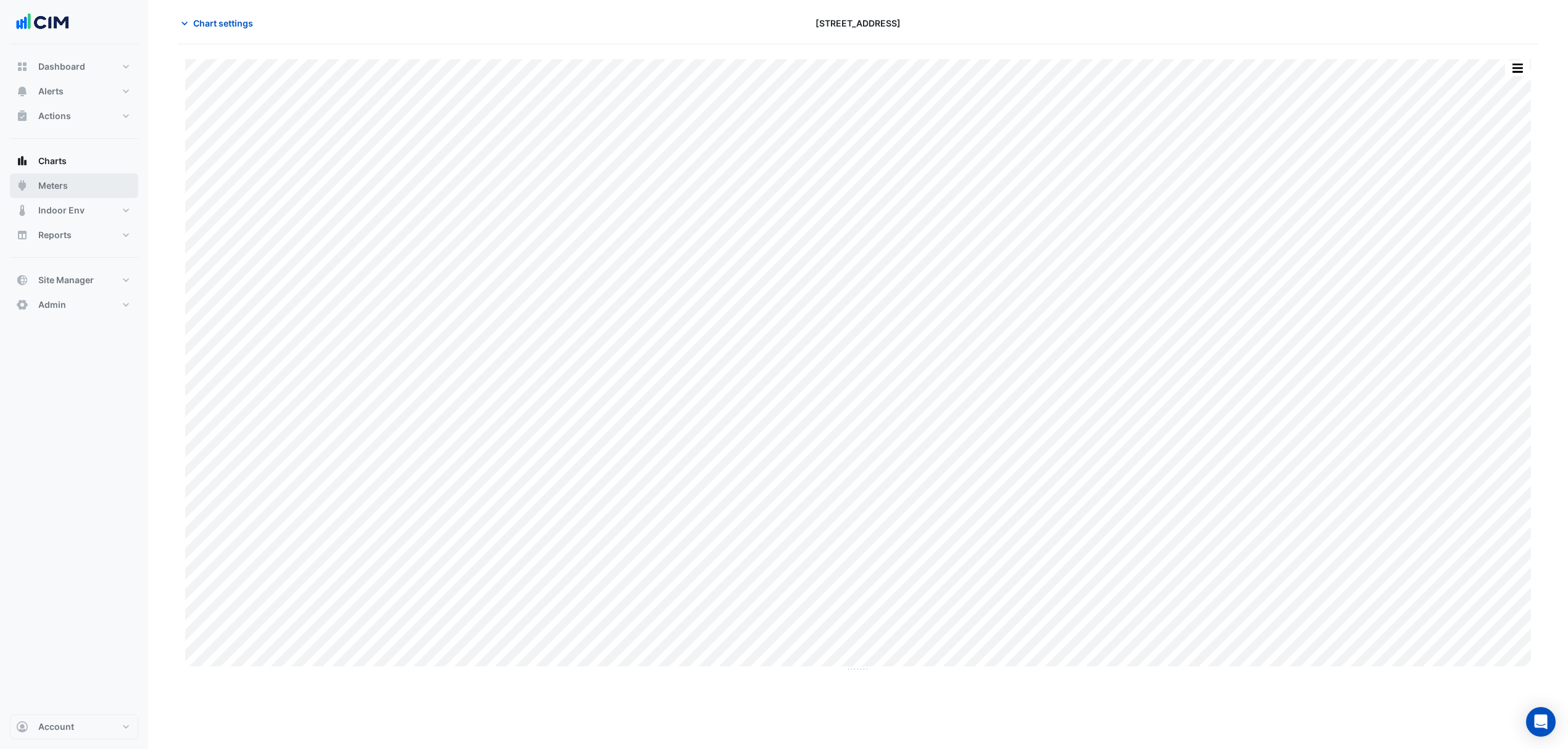
click at [73, 180] on button "Meters" at bounding box center [74, 185] width 129 height 25
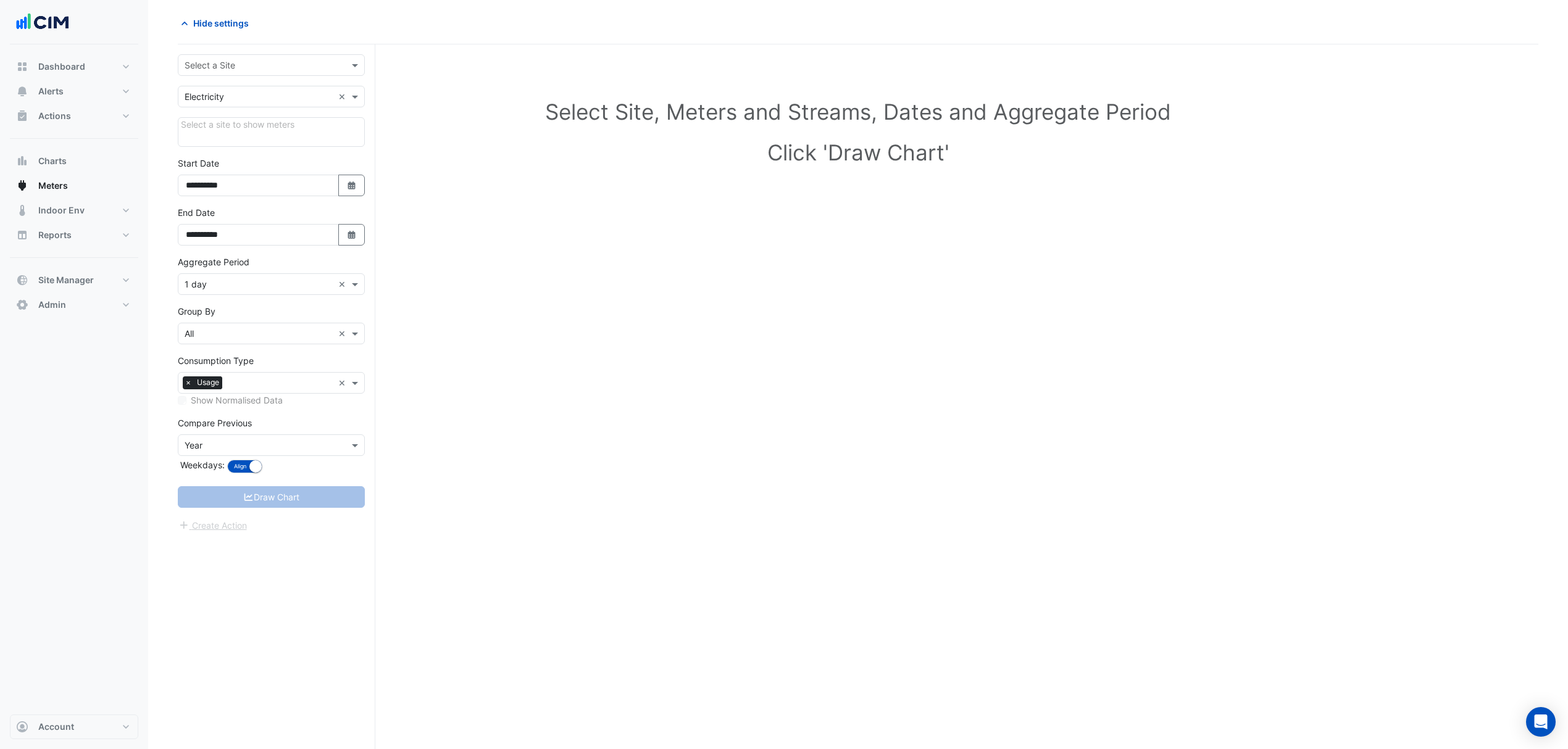
click at [237, 62] on input "text" at bounding box center [259, 65] width 149 height 13
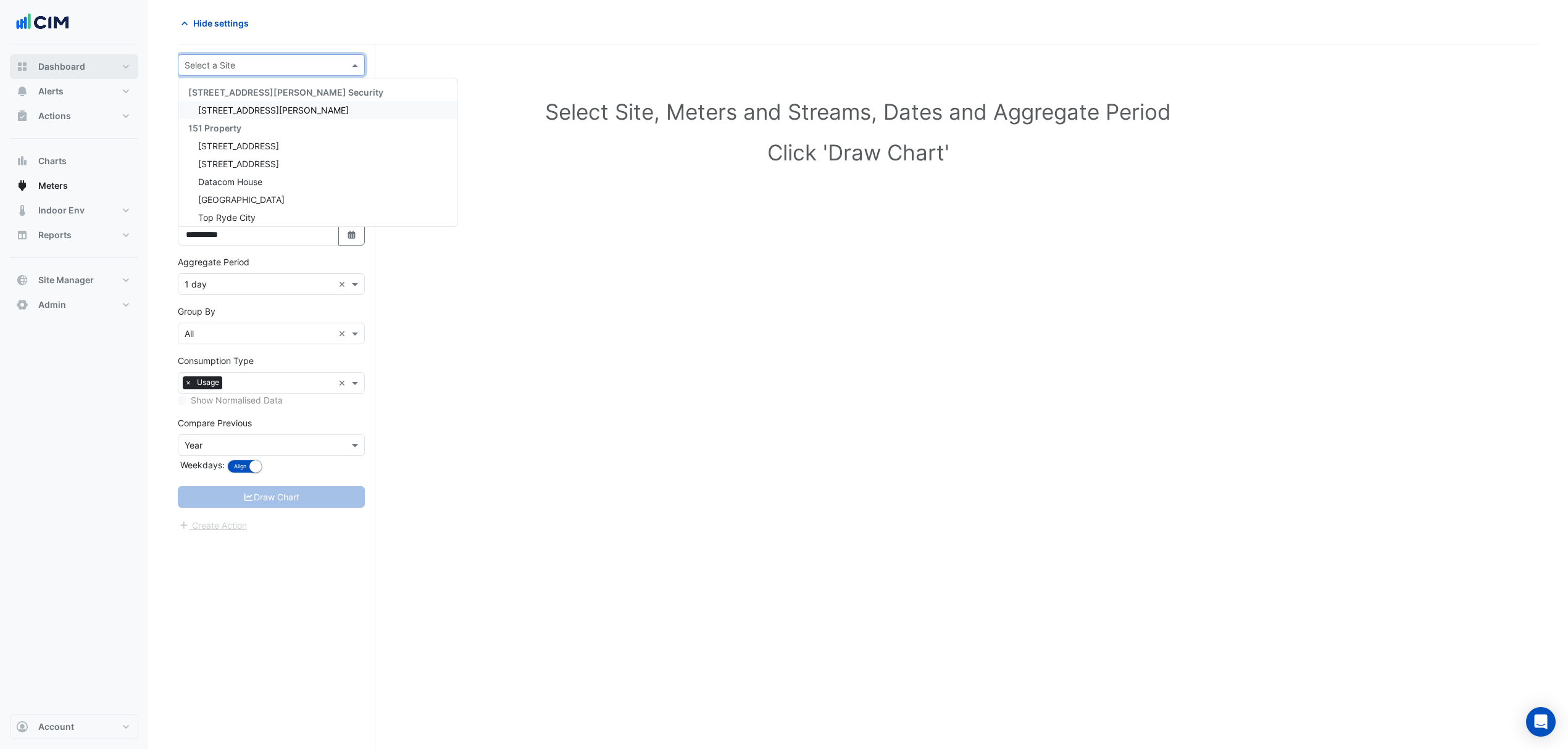
click at [57, 64] on span "Dashboard" at bounding box center [61, 66] width 47 height 13
select select "***"
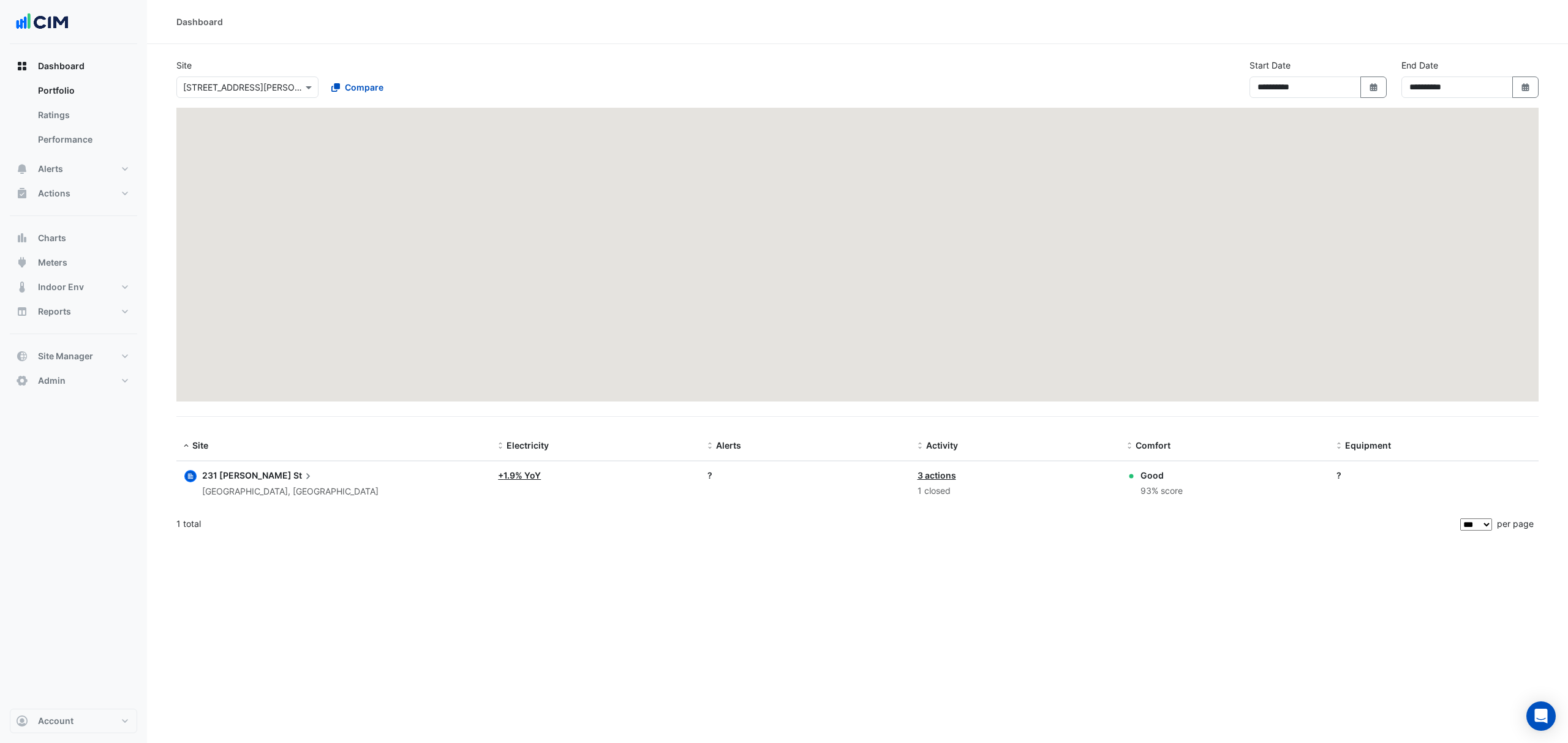
click at [208, 81] on input "text" at bounding box center [235, 87] width 104 height 13
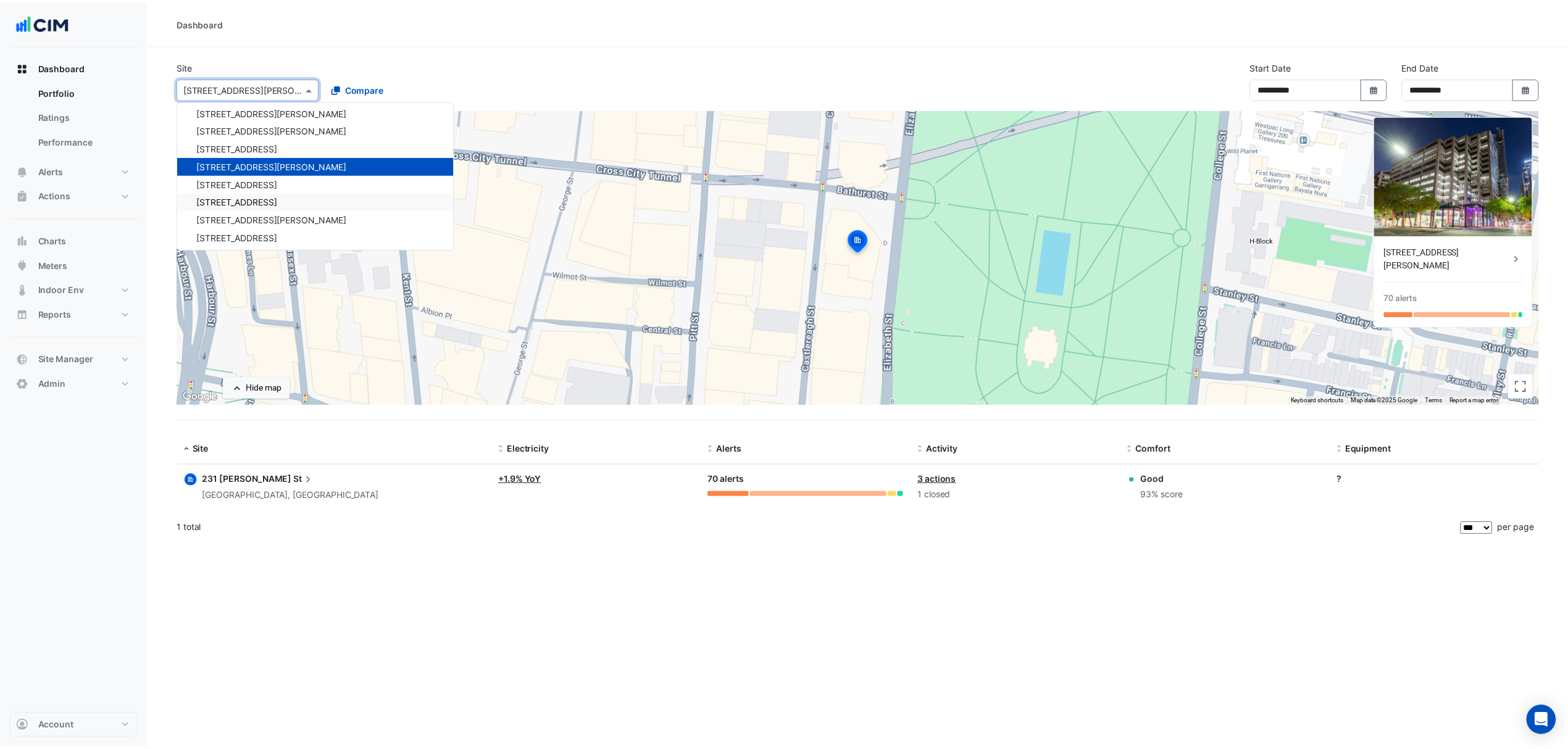
scroll to position [2714, 0]
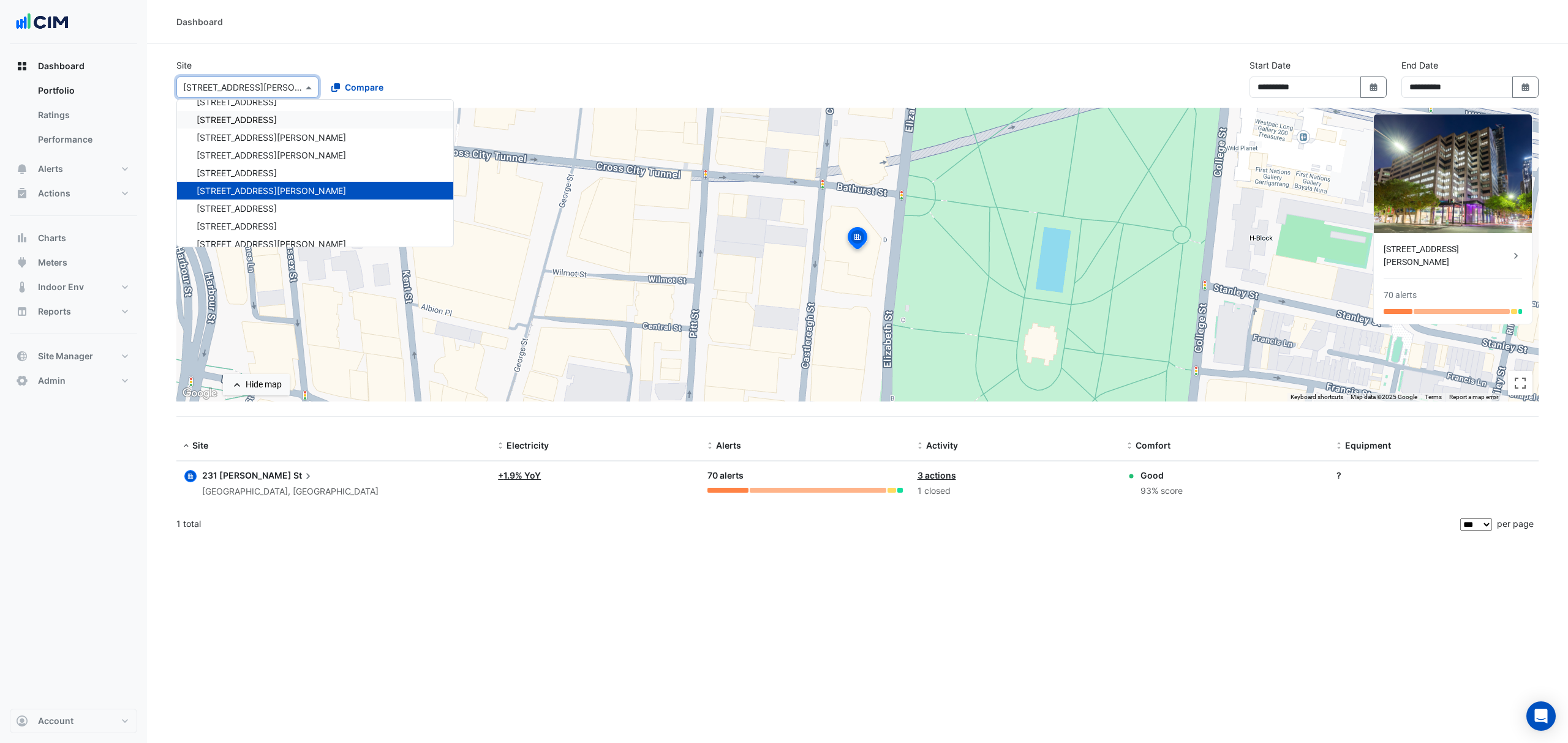
click at [262, 121] on span "[STREET_ADDRESS]" at bounding box center [236, 120] width 80 height 10
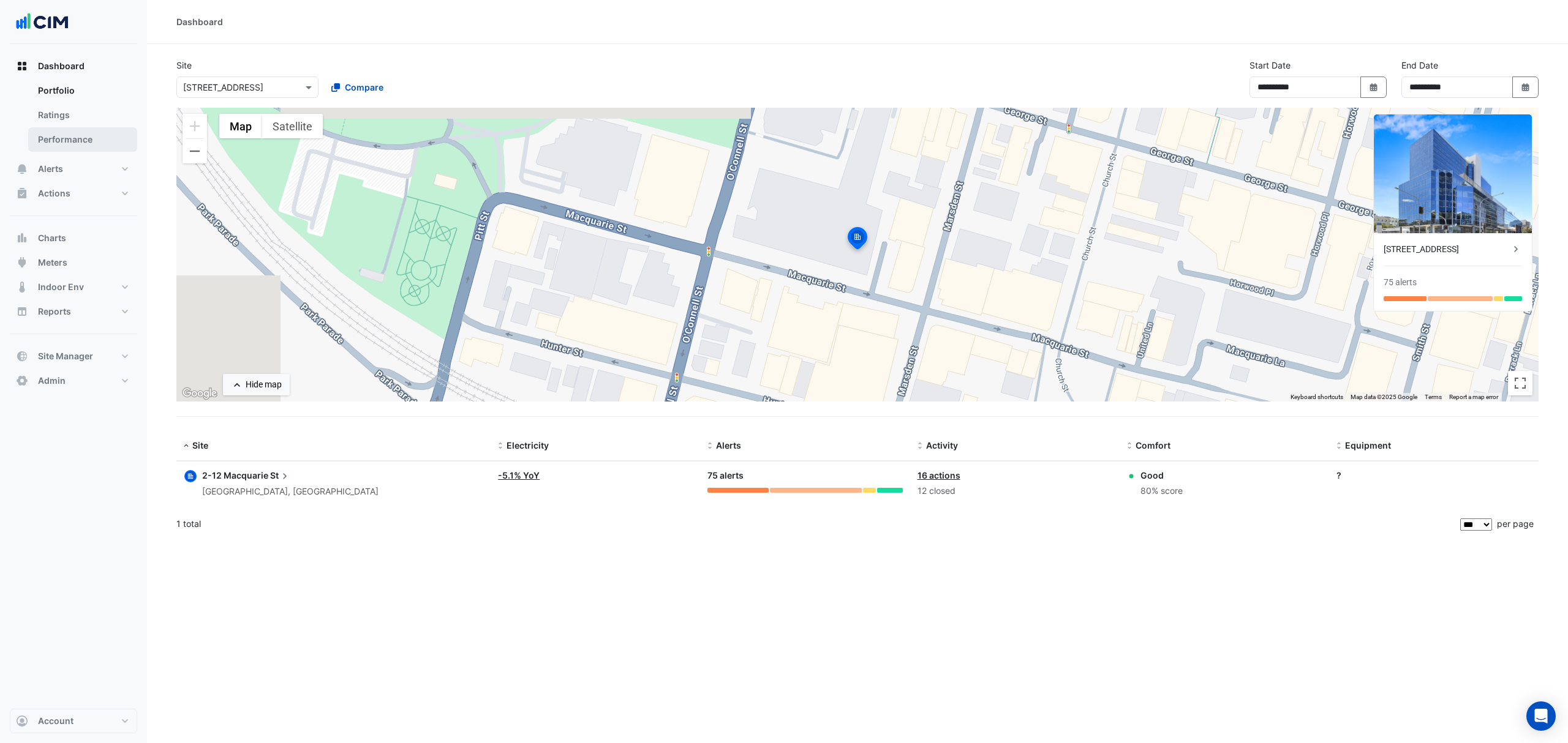
click at [86, 133] on link "Performance" at bounding box center [83, 139] width 109 height 24
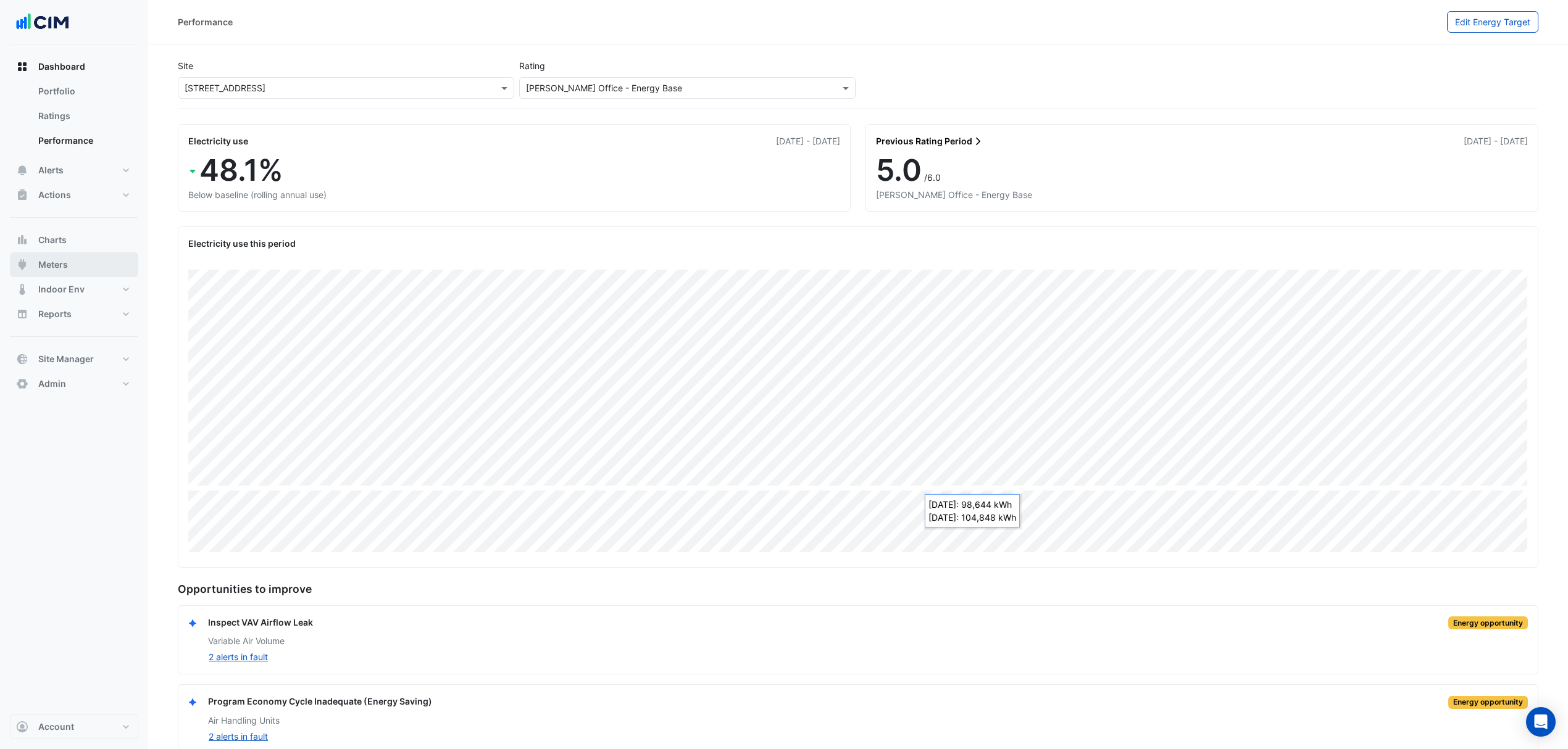
click at [57, 255] on button "Meters" at bounding box center [74, 264] width 129 height 25
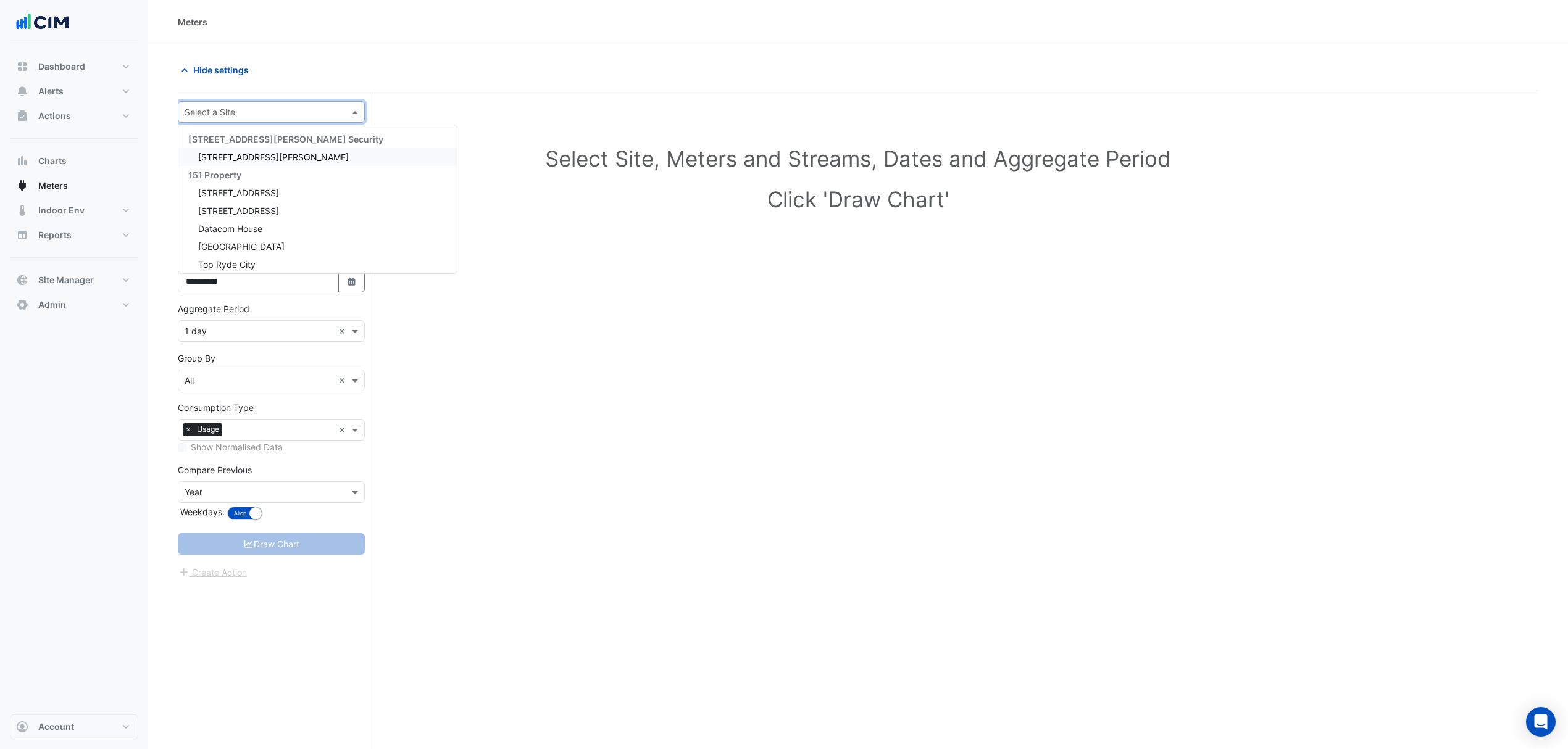
click at [289, 107] on input "text" at bounding box center [259, 112] width 149 height 13
type input "****"
click at [257, 152] on span "[STREET_ADDRESS]" at bounding box center [238, 157] width 81 height 10
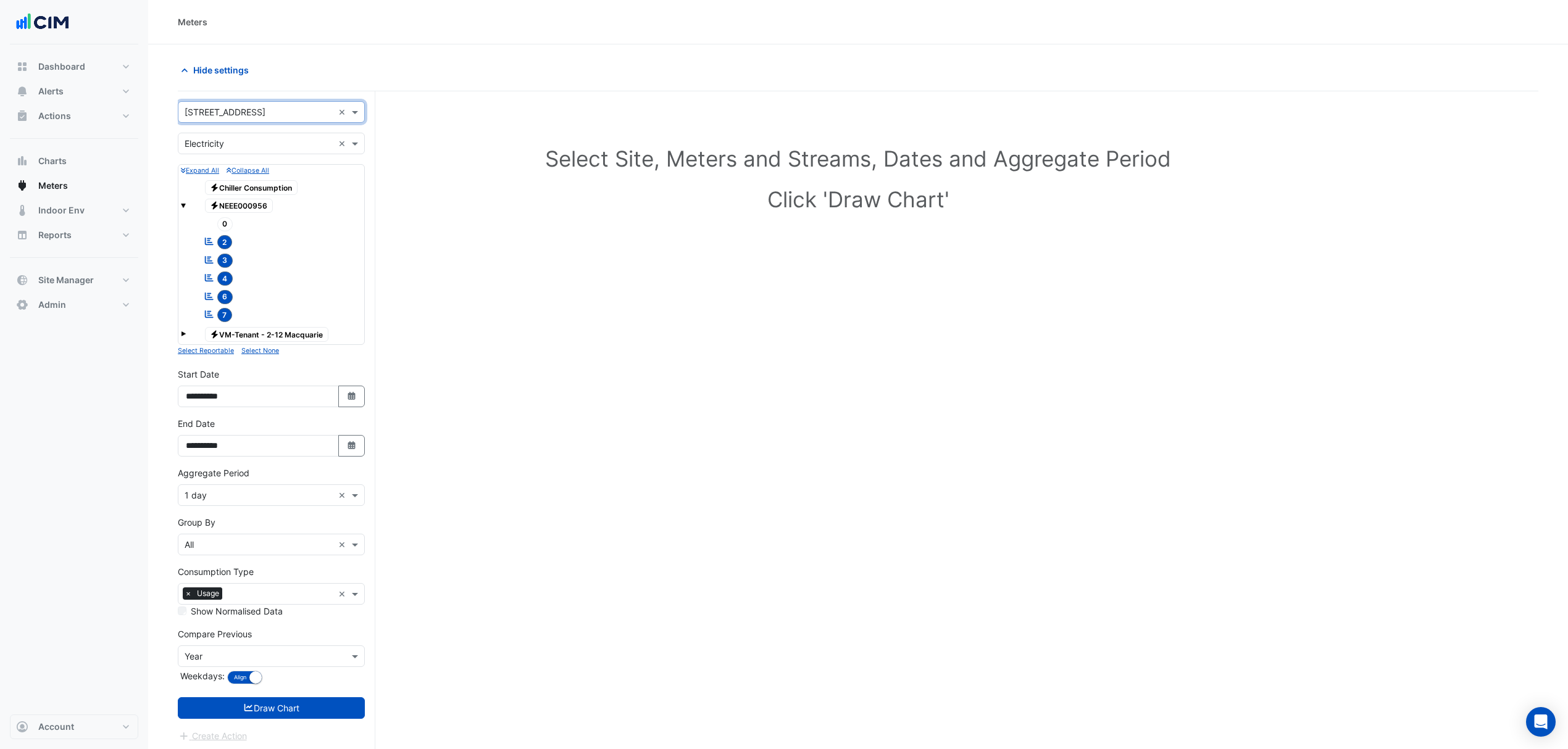
click at [220, 495] on input "text" at bounding box center [259, 495] width 149 height 13
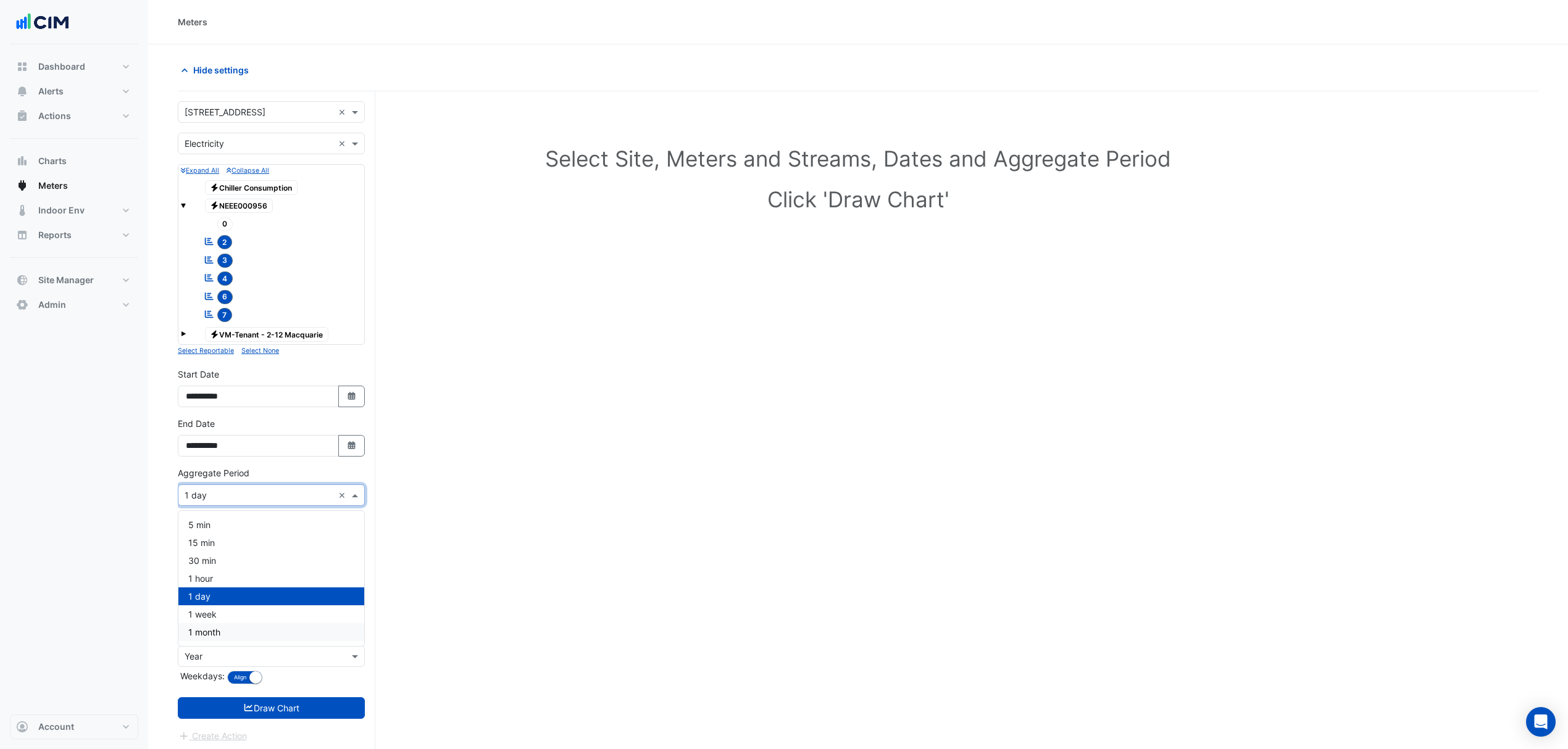
click at [223, 570] on div "1 month" at bounding box center [272, 632] width 186 height 18
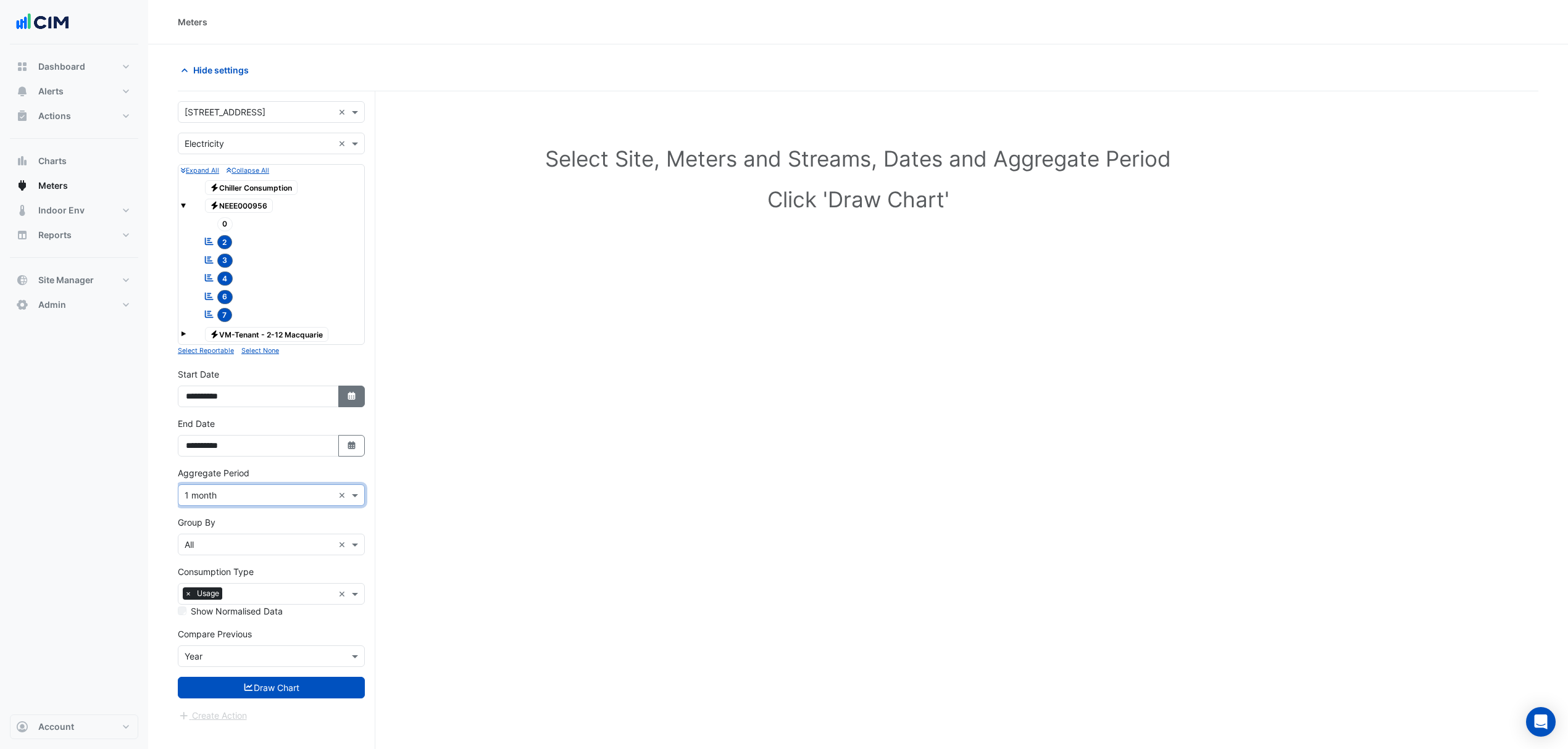
click at [351, 404] on button "Select Date" at bounding box center [352, 396] width 28 height 22
select select "*"
select select "****"
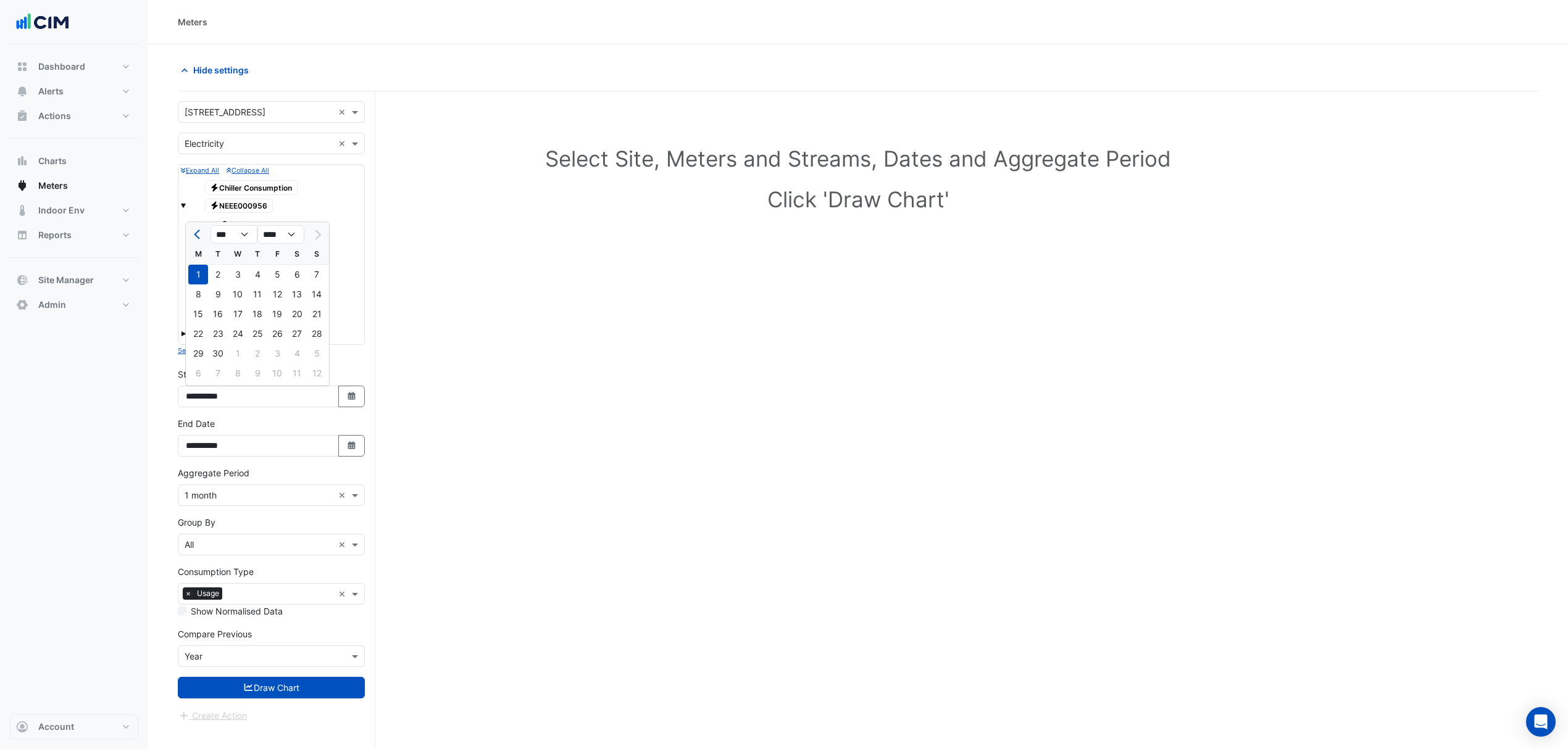
click at [526, 420] on div "Select Site, Meters and Streams, Dates and Aggregate Period Click 'Draw Chart'" at bounding box center [858, 451] width 1361 height 690
click at [352, 401] on fa-icon "Select Date" at bounding box center [351, 396] width 11 height 10
select select "*"
click at [245, 233] on select "*** *** *** *** *** *** *** *** ***" at bounding box center [234, 234] width 47 height 19
click at [287, 240] on select "**** **** **** **** **** **** **** **** **** **** ****" at bounding box center [281, 234] width 47 height 19
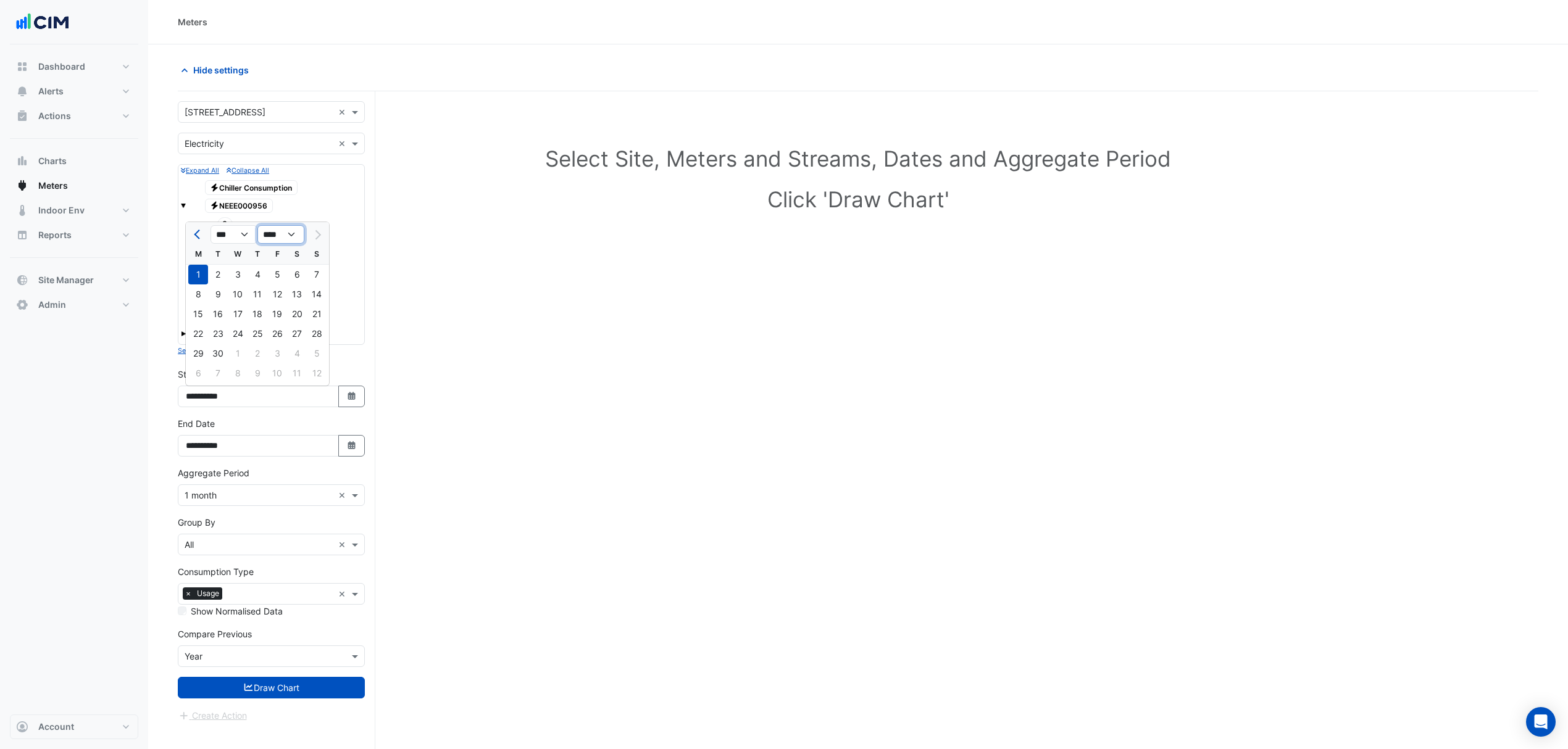
select select "****"
click at [257, 225] on select "**** **** **** **** **** **** **** **** **** **** ****" at bounding box center [281, 234] width 47 height 19
click at [321, 230] on button "Next month" at bounding box center [317, 234] width 15 height 20
select select "**"
click at [223, 269] on div "1" at bounding box center [218, 274] width 20 height 20
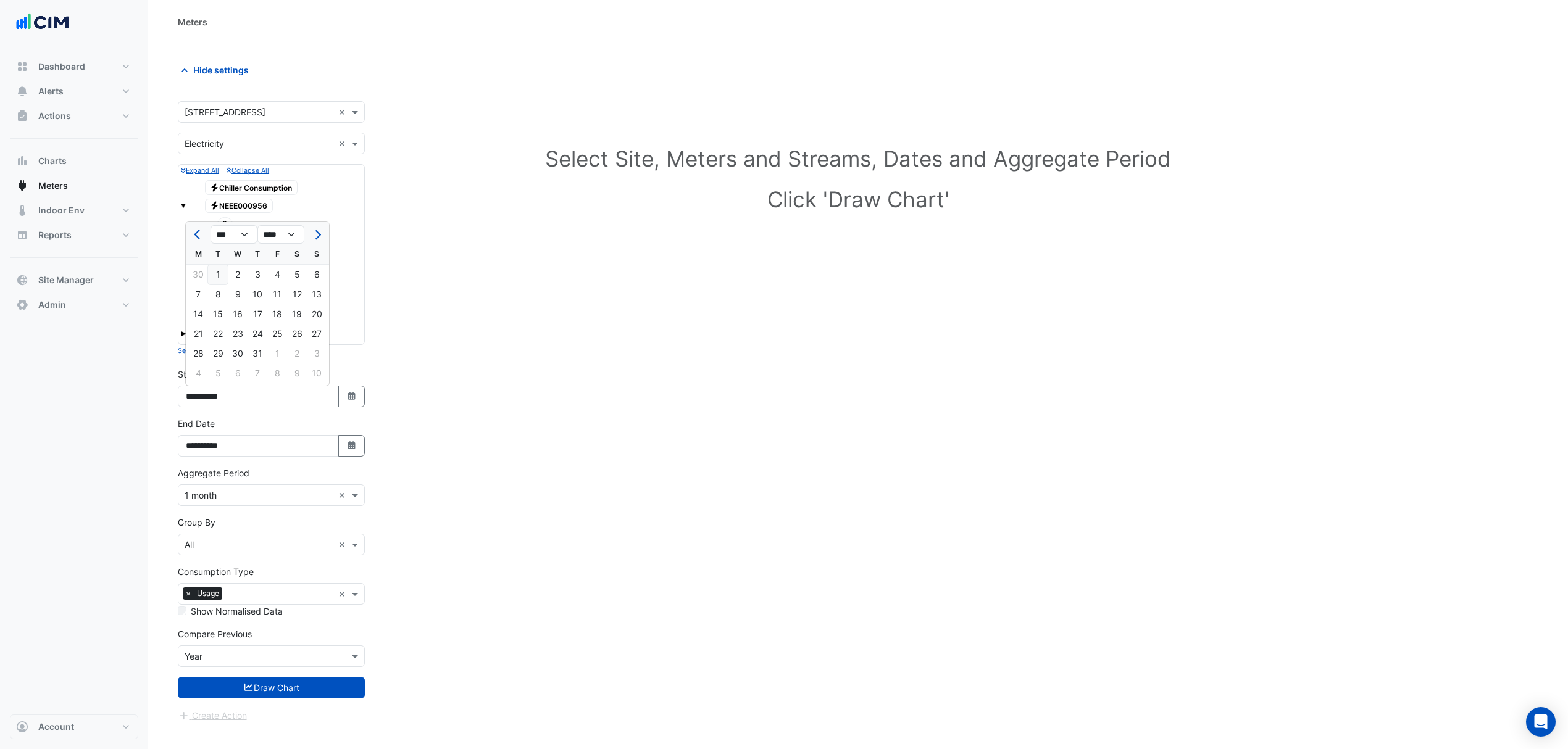
type input "**********"
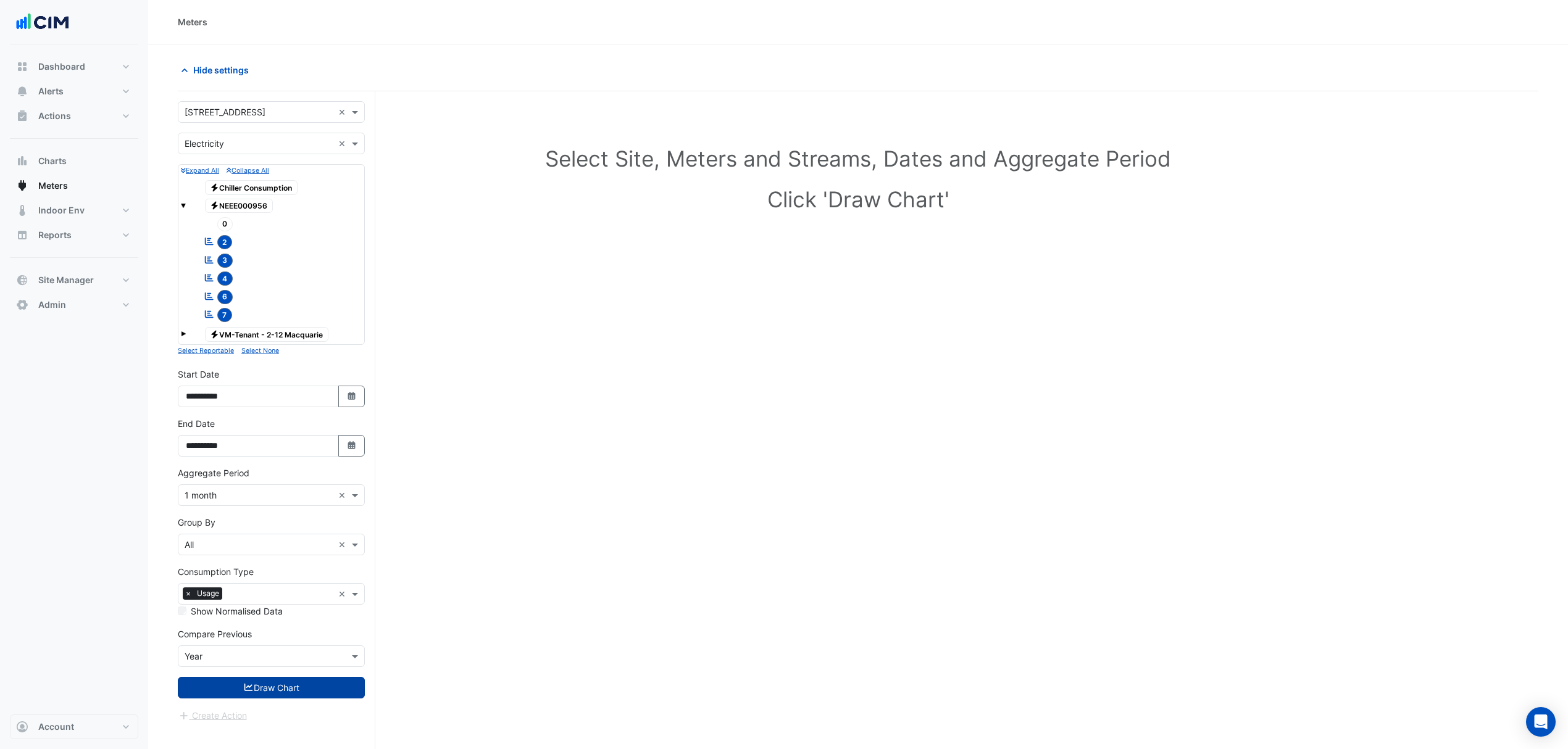
click at [257, 570] on button "Draw Chart" at bounding box center [271, 687] width 187 height 22
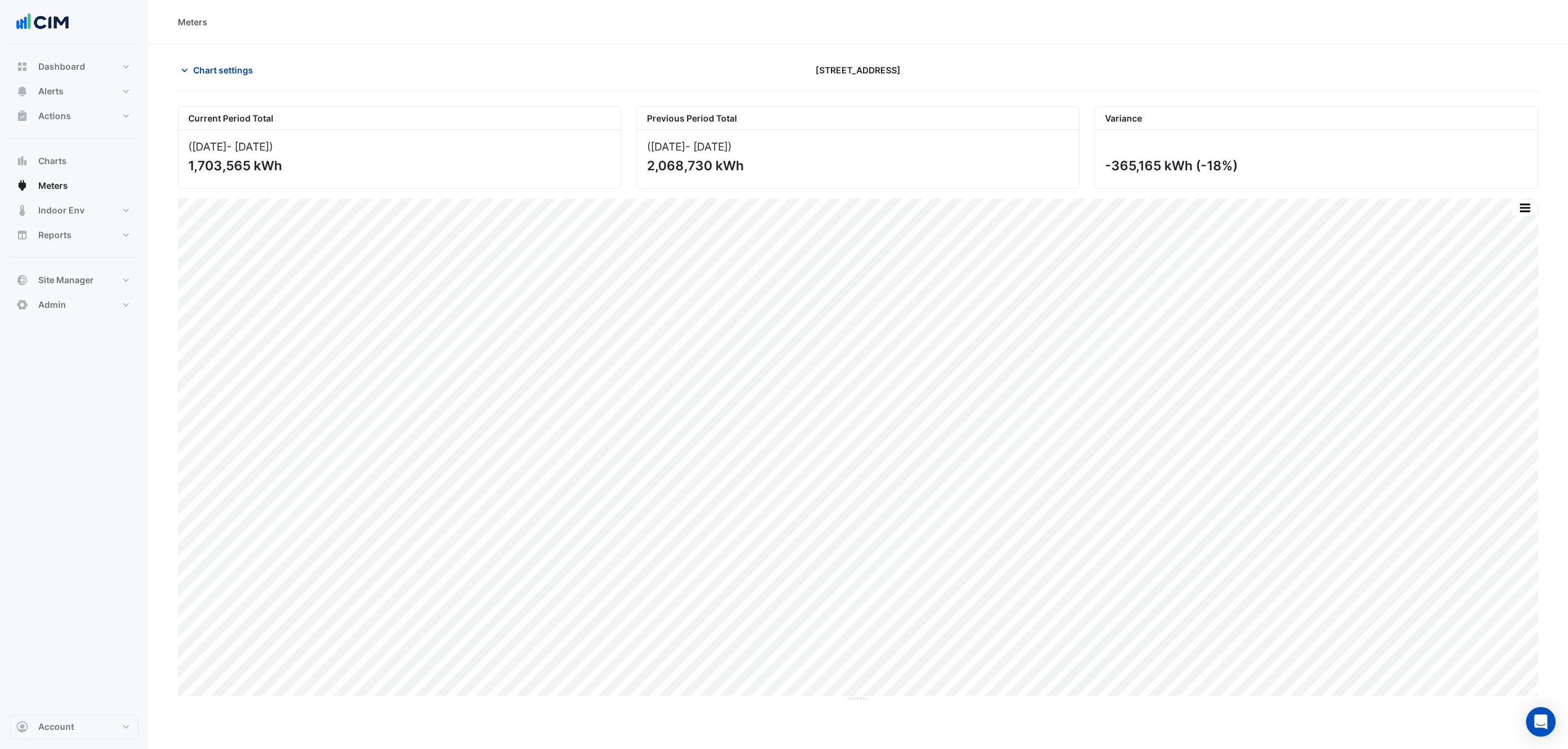
click at [233, 72] on span "Chart settings" at bounding box center [223, 69] width 60 height 13
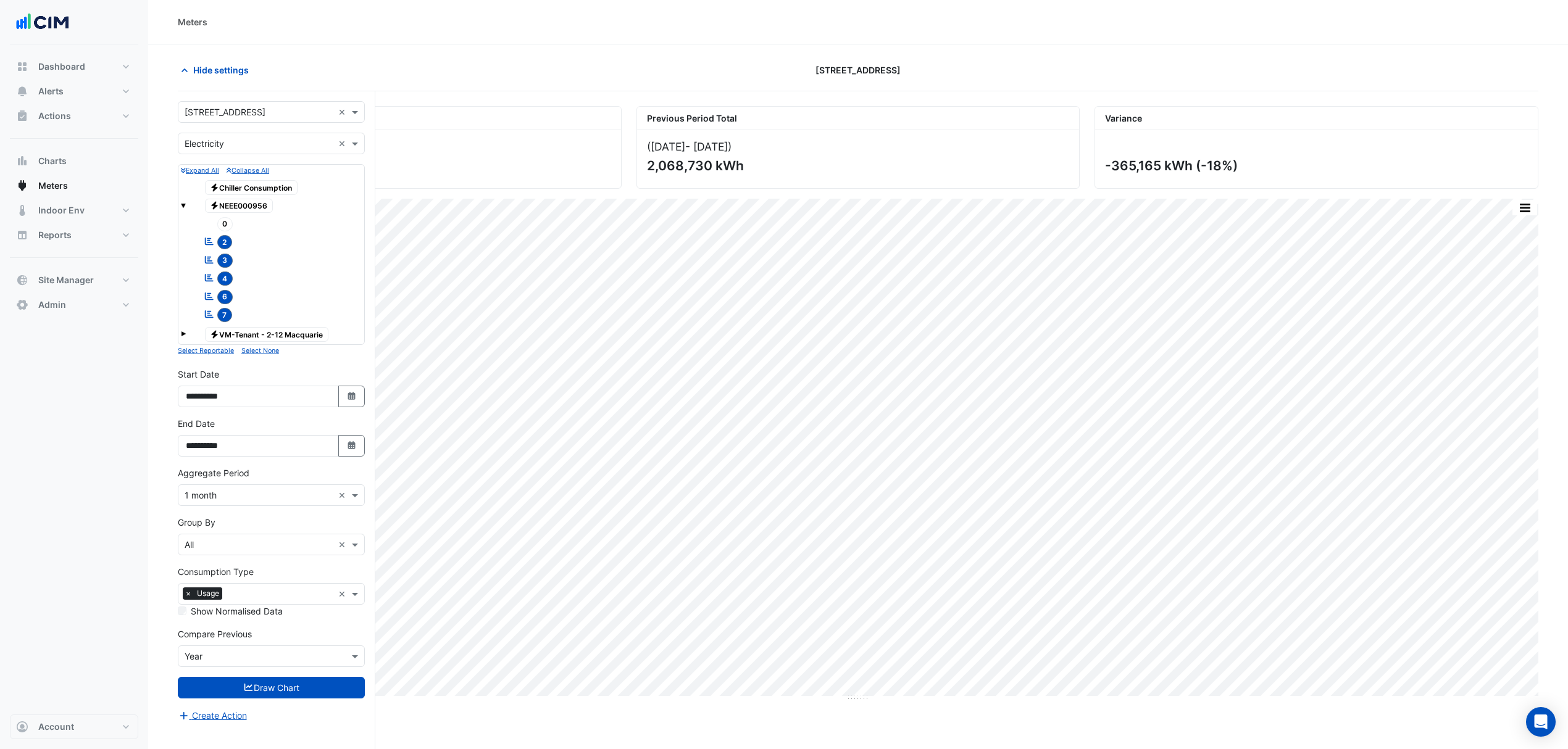
click at [243, 570] on div "Consumption Type × Usage × Show Normalised Data" at bounding box center [271, 591] width 187 height 53
click at [242, 570] on input "text" at bounding box center [280, 595] width 106 height 13
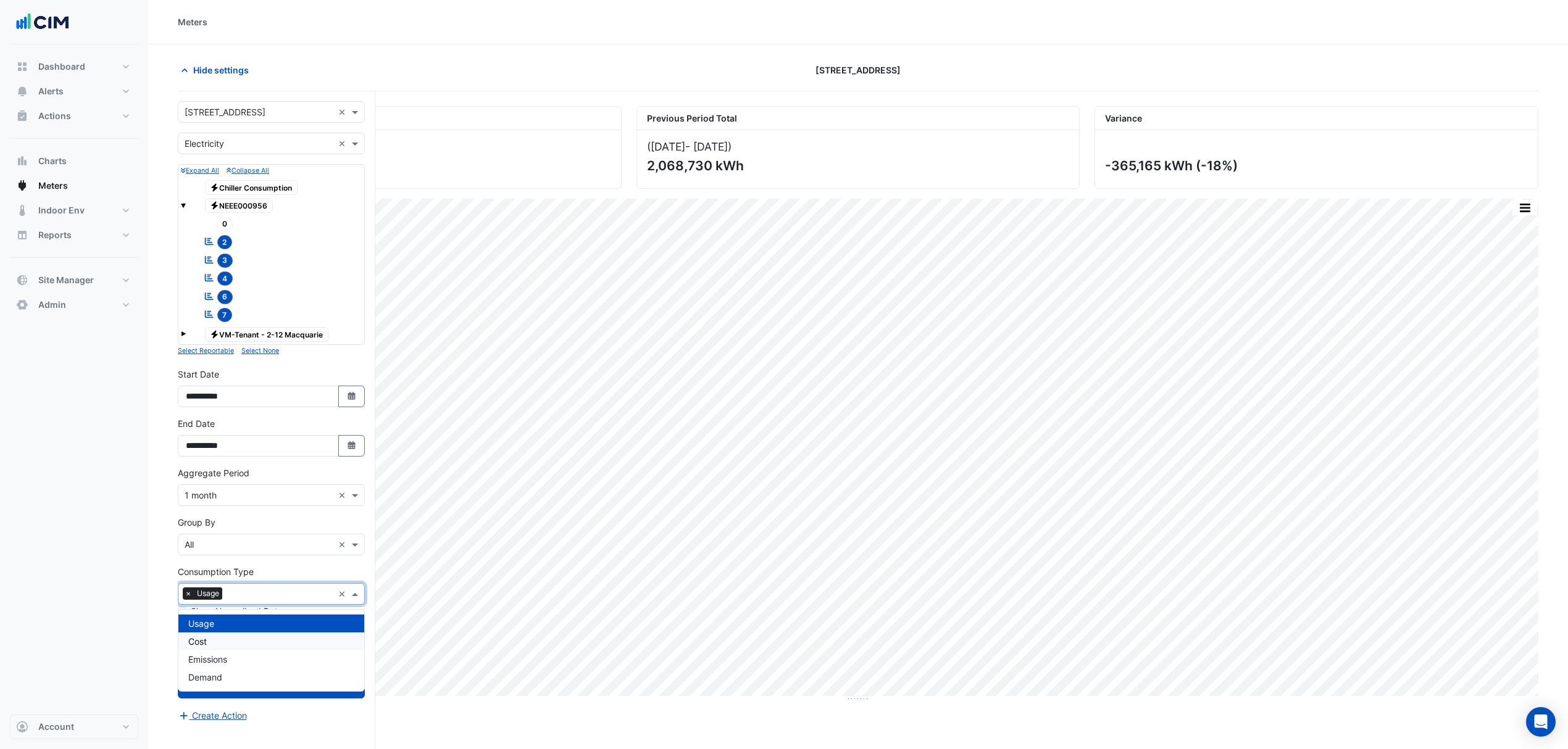
click at [216, 570] on div "Cost" at bounding box center [272, 641] width 186 height 18
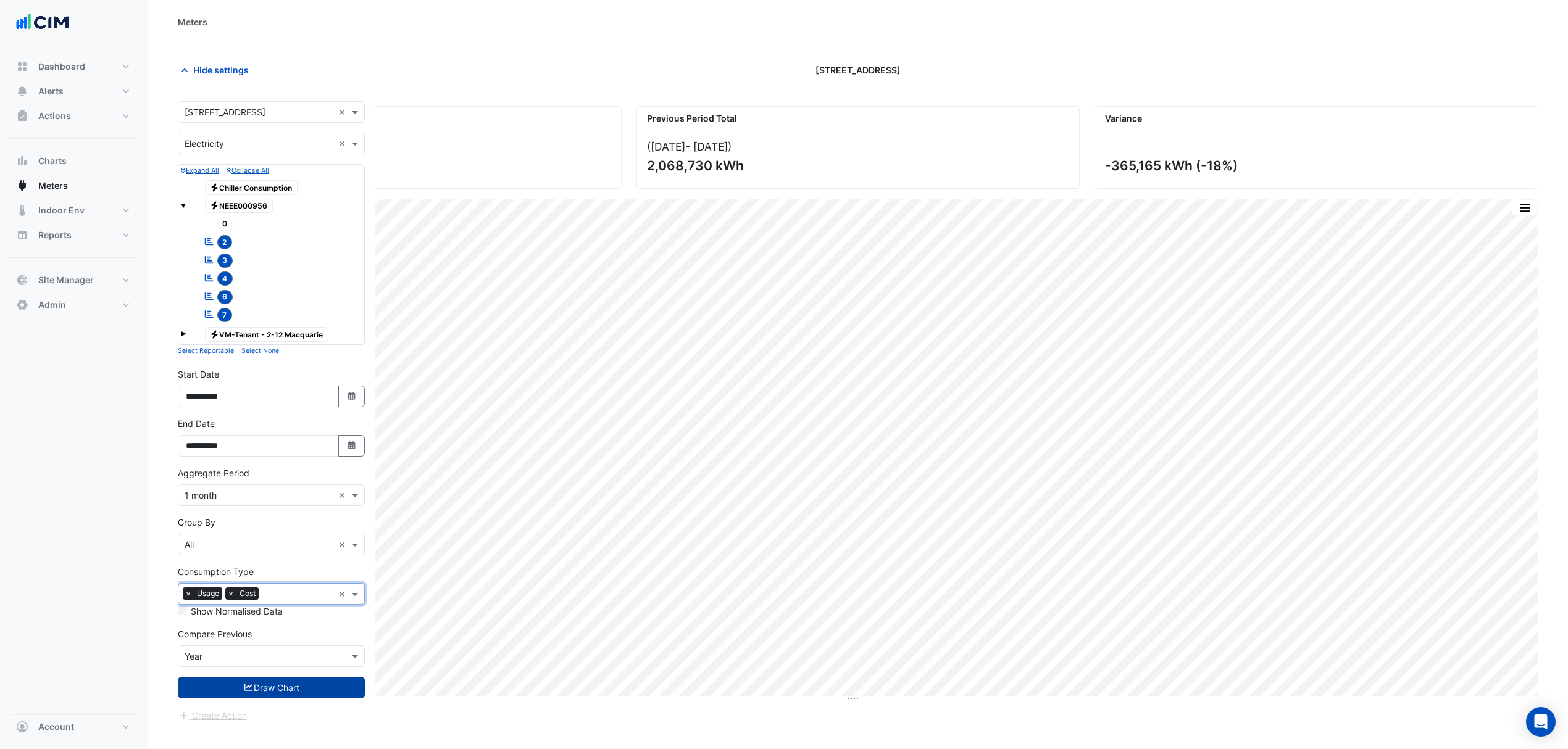
click at [235, 570] on button "Draw Chart" at bounding box center [271, 687] width 187 height 22
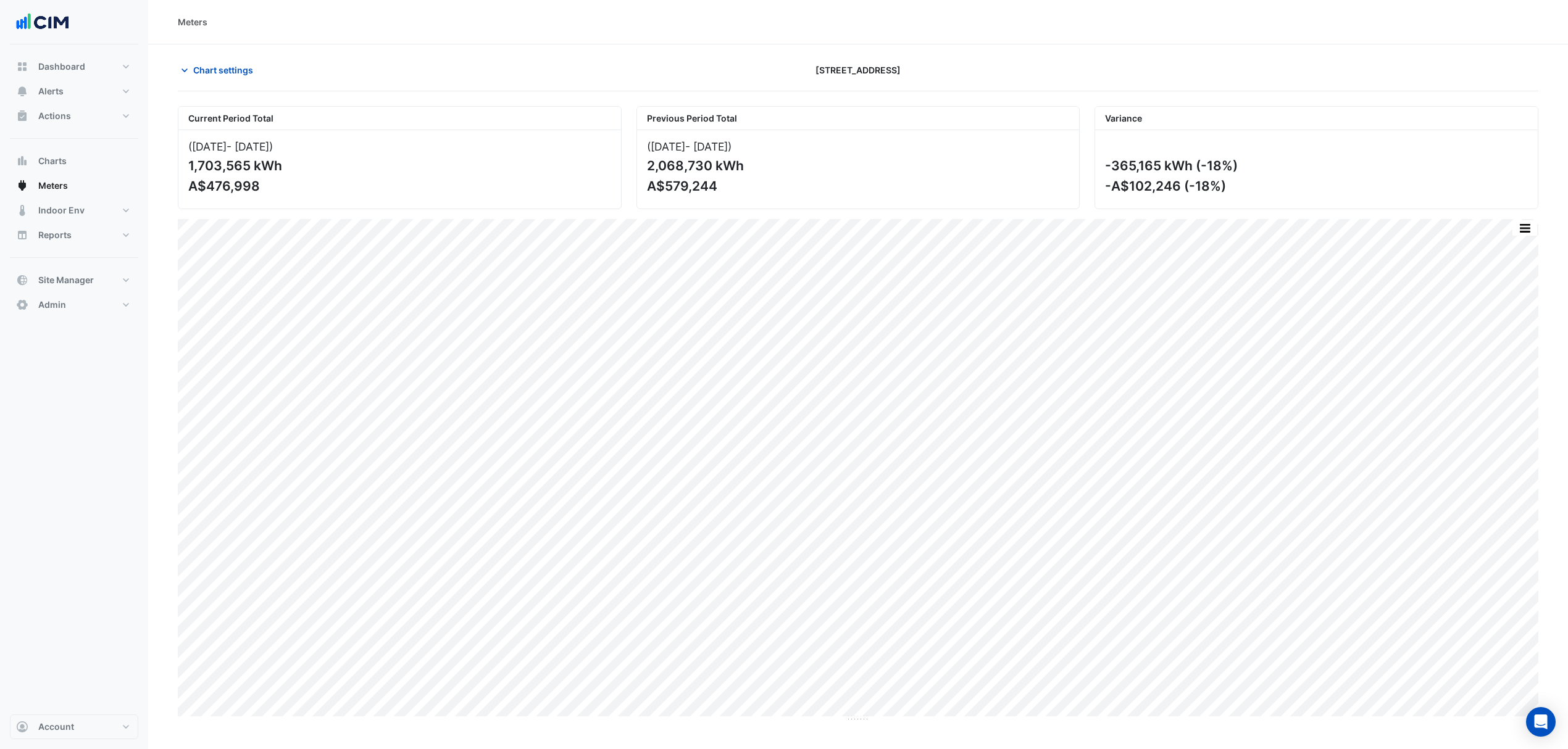
drag, startPoint x: 917, startPoint y: 63, endPoint x: 746, endPoint y: 70, distance: 171.1
click at [746, 70] on div "[STREET_ADDRESS]" at bounding box center [858, 70] width 458 height 22
drag, startPoint x: 205, startPoint y: 186, endPoint x: 297, endPoint y: 186, distance: 92.0
click at [295, 186] on div "A$476,998" at bounding box center [398, 186] width 420 height 16
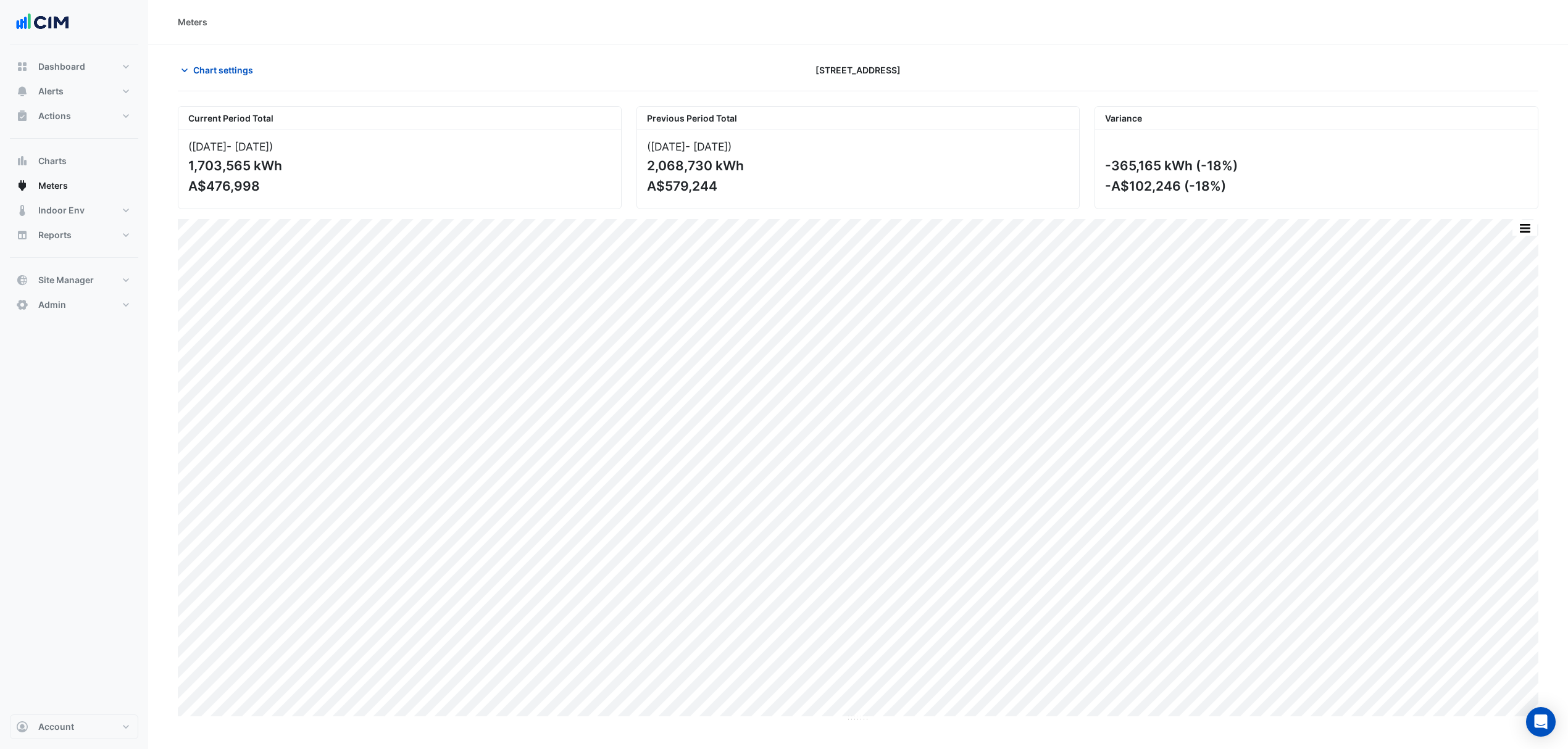
click at [317, 179] on div "(Oct 24 - Sep 25 ) 1,703,565 kWh A$476,998" at bounding box center [400, 169] width 443 height 78
click at [406, 65] on div "Chart settings" at bounding box center [400, 70] width 458 height 22
click at [408, 53] on section "Chart settings 2-12 Macquarie St Current Period Total (Oct 24 - Sep 25 ) 1,703,…" at bounding box center [858, 420] width 1420 height 752
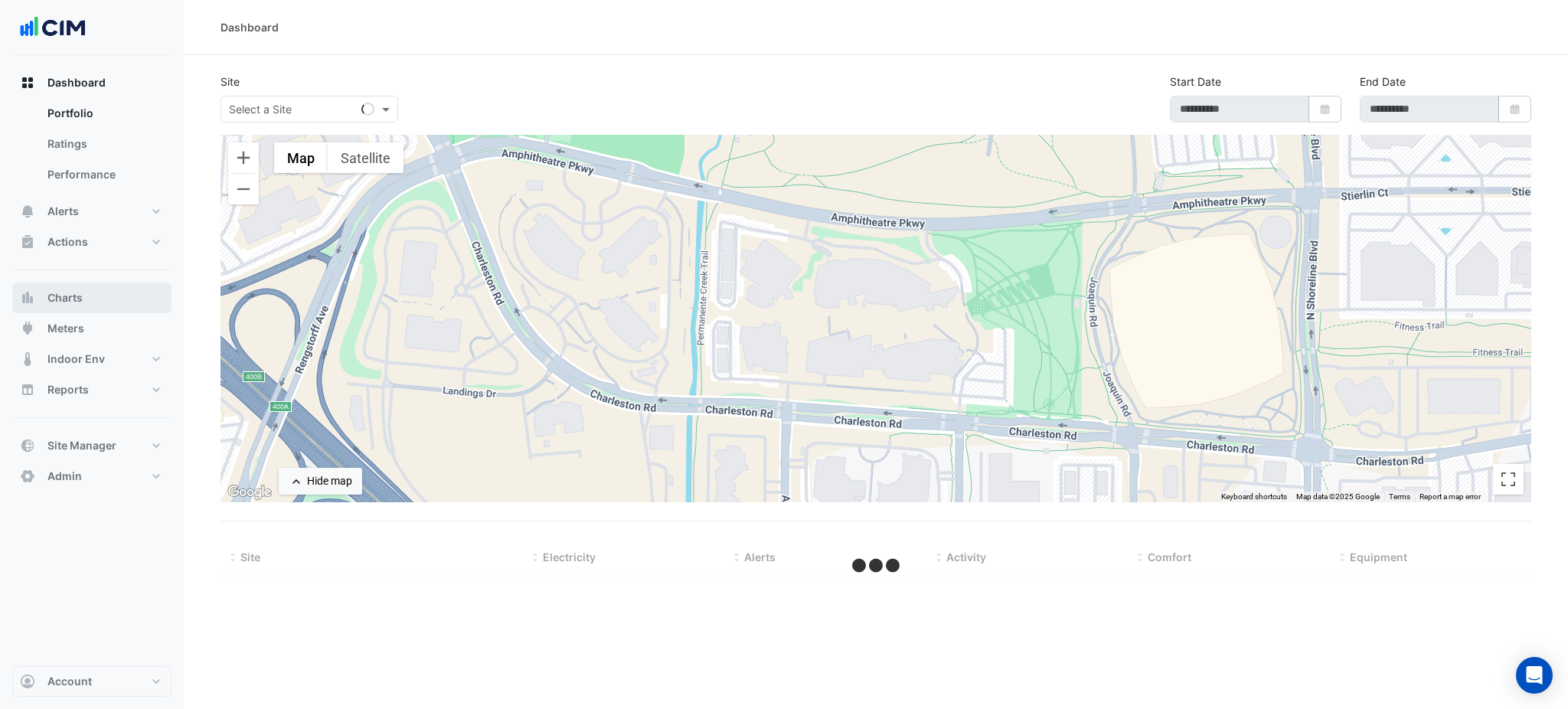
click at [102, 306] on button "Charts" at bounding box center [91, 297] width 160 height 30
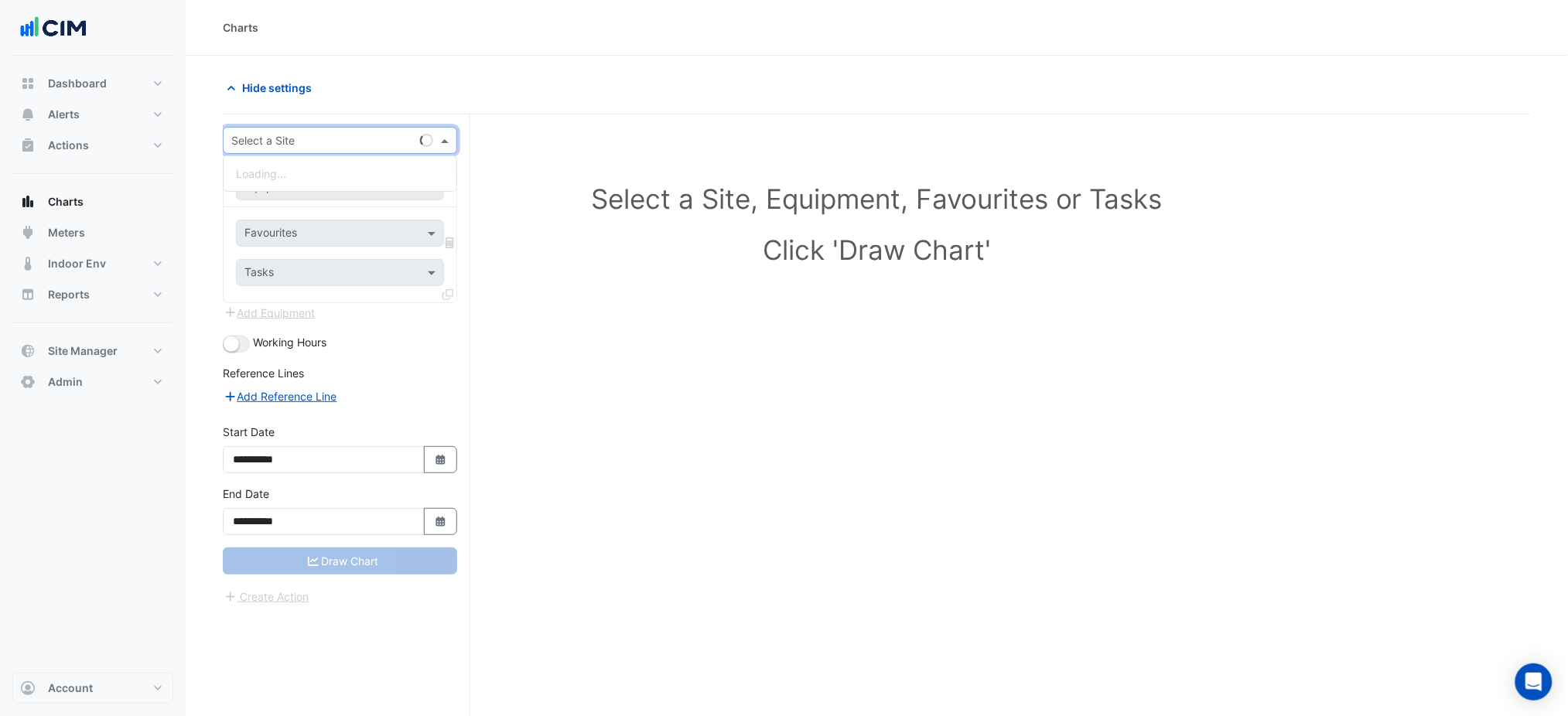
click at [280, 147] on input "text" at bounding box center [324, 141] width 186 height 16
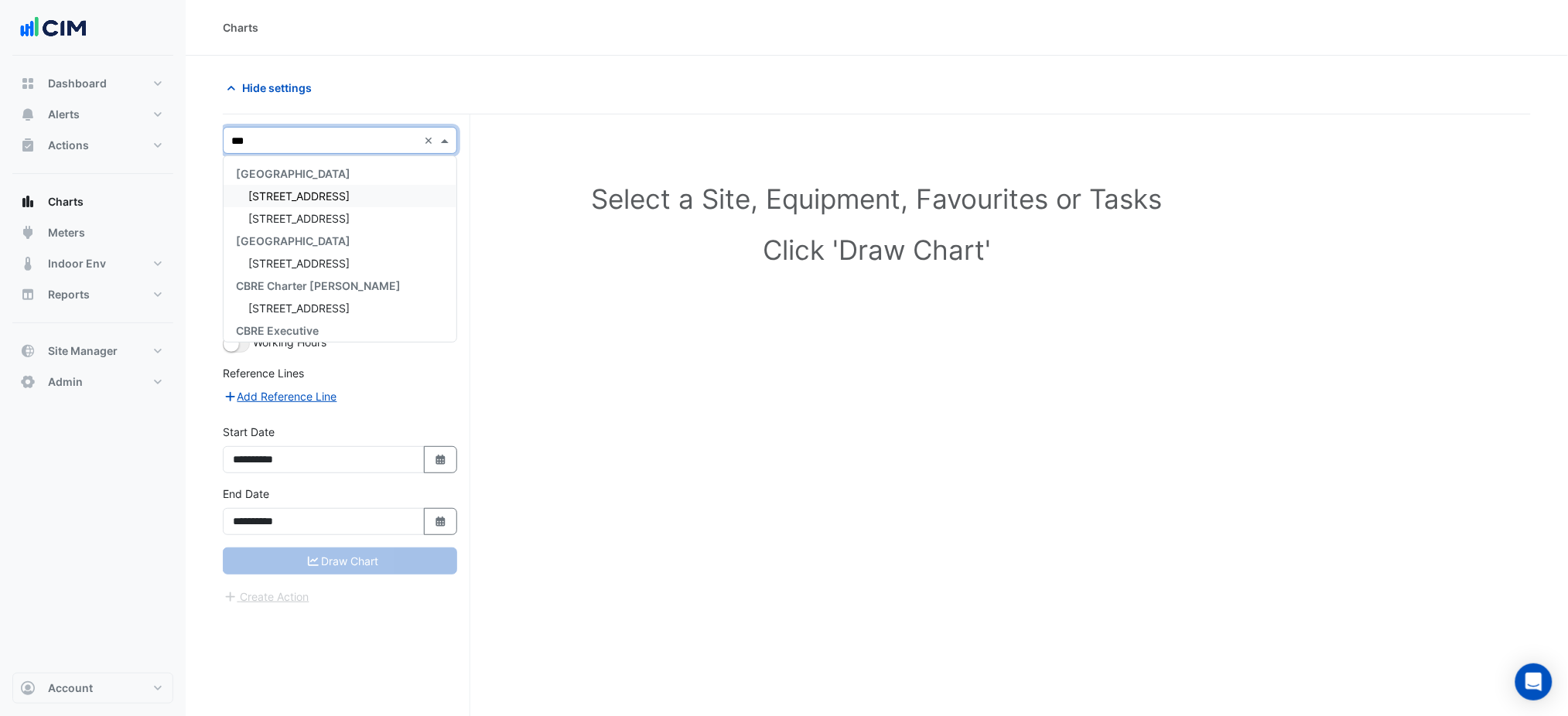
type input "****"
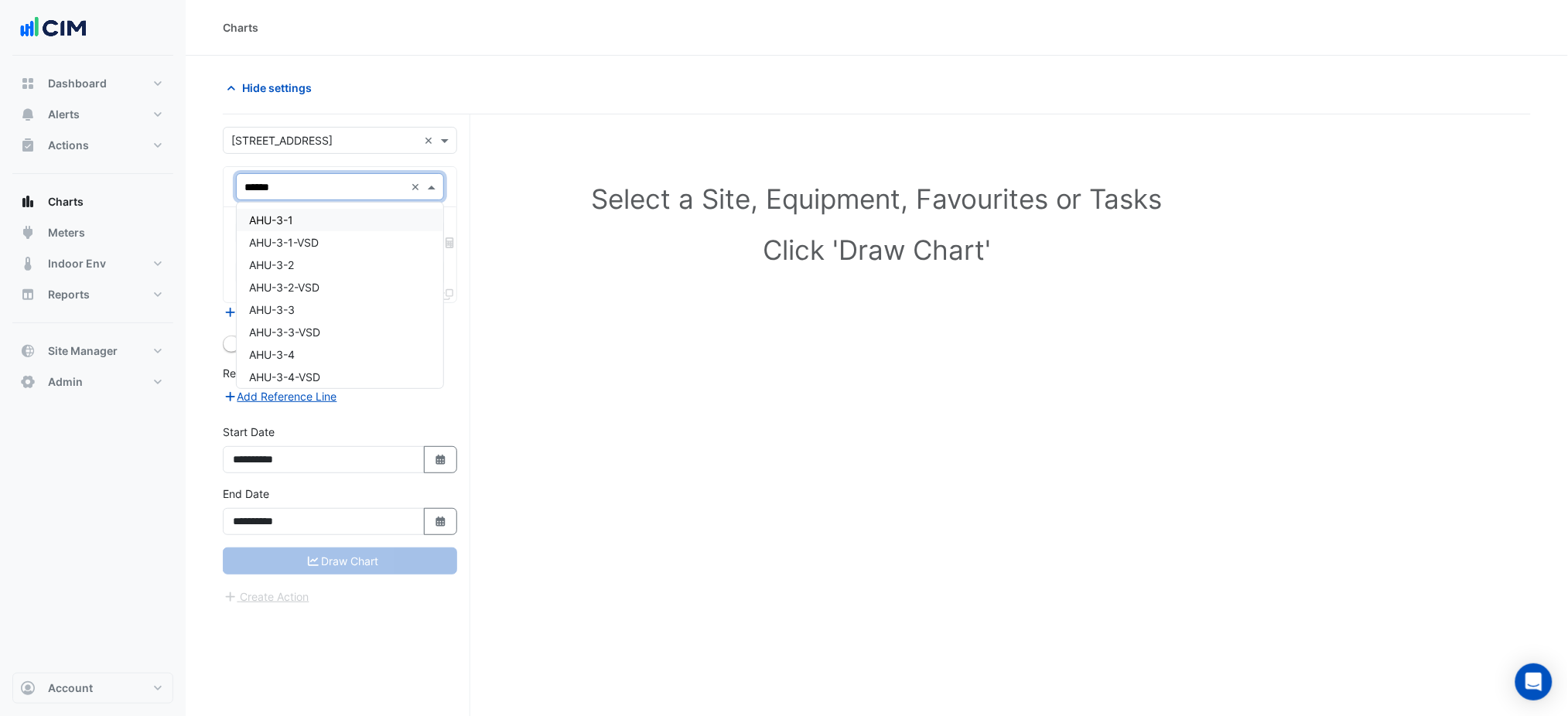
type input "*******"
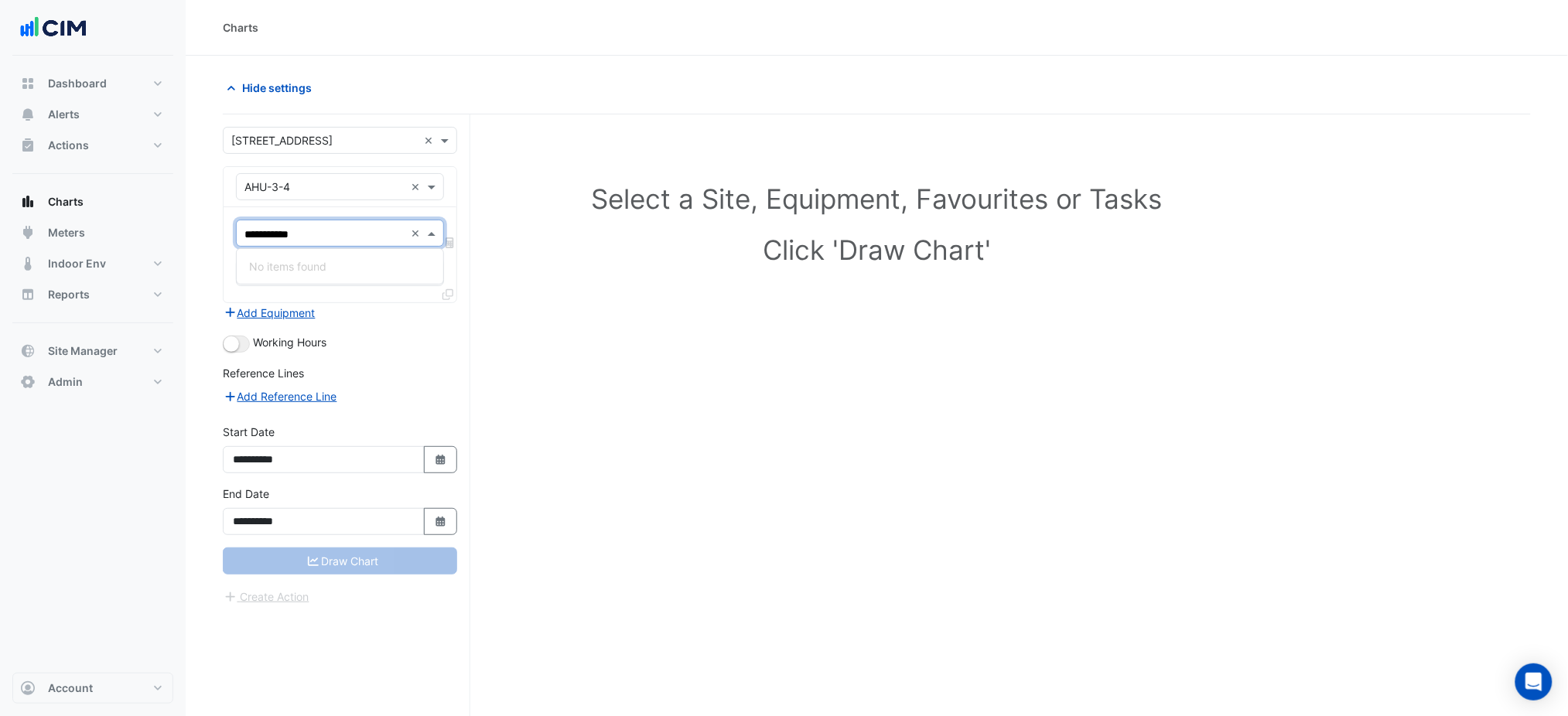
type input "*********"
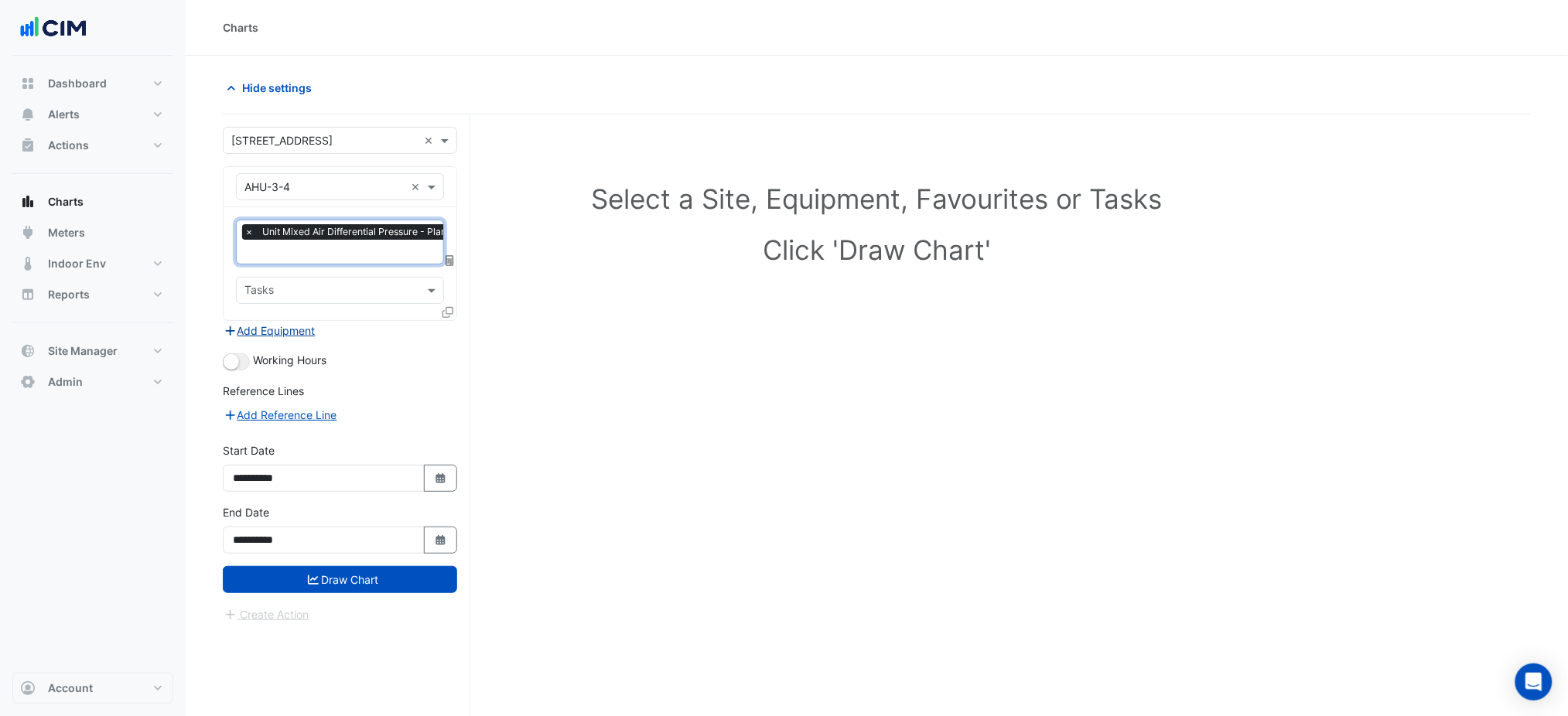
click at [275, 330] on button "Add Equipment" at bounding box center [269, 330] width 93 height 18
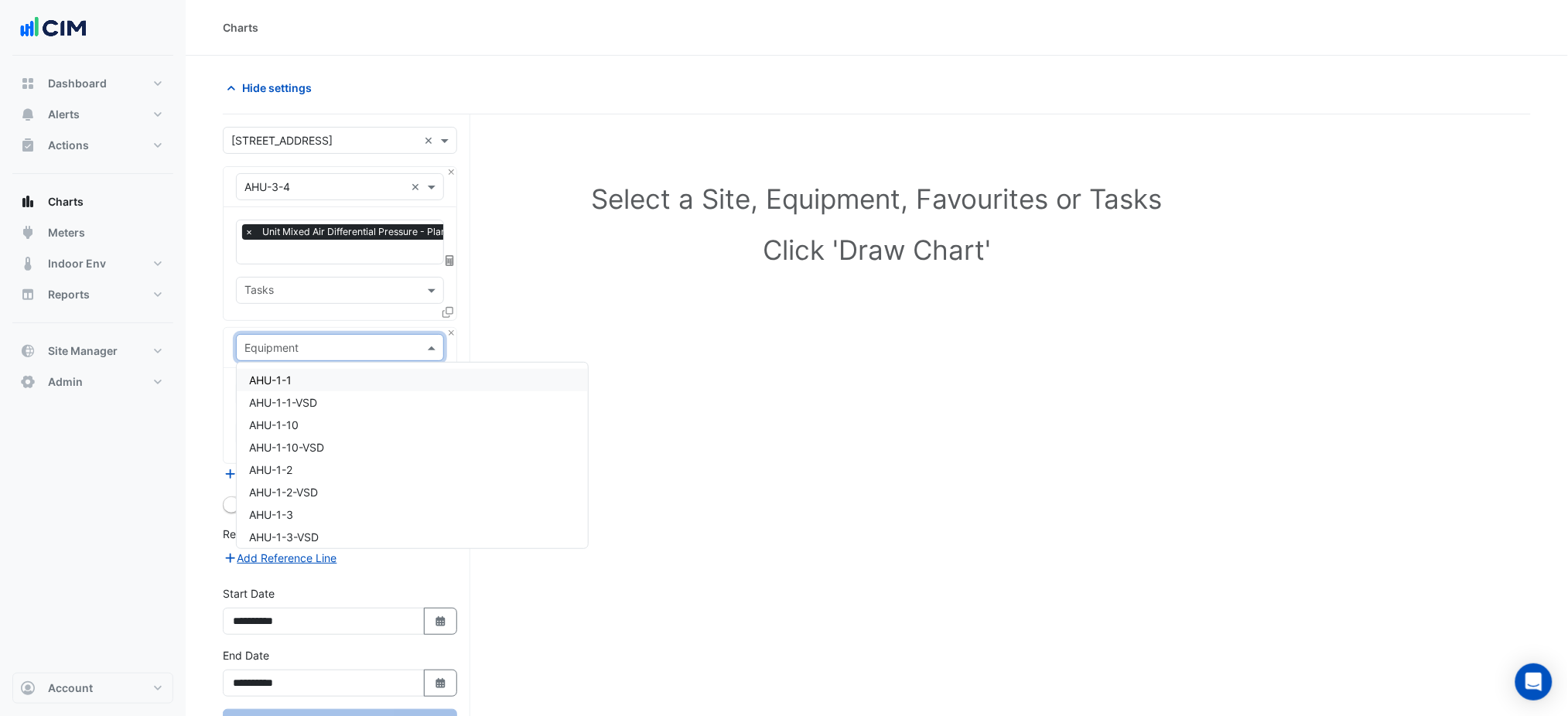
click at [288, 342] on input "text" at bounding box center [324, 348] width 160 height 16
type input "***"
click at [312, 406] on span "AHU-3-4-VSD" at bounding box center [284, 403] width 71 height 13
click at [324, 393] on input "text" at bounding box center [323, 395] width 157 height 16
type input "*****"
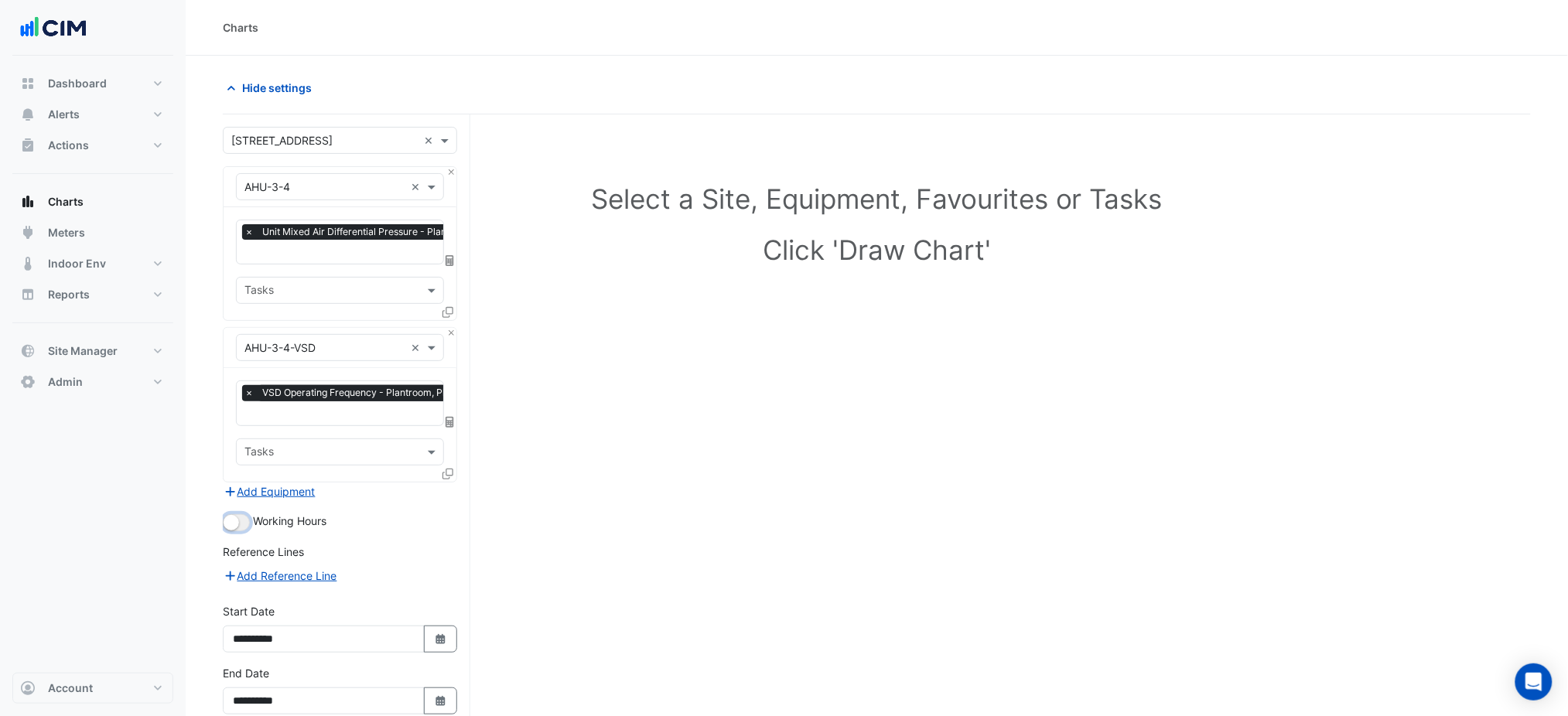
click at [249, 519] on button "button" at bounding box center [236, 523] width 27 height 17
click at [432, 626] on button "Select Date" at bounding box center [441, 639] width 34 height 27
select select "*"
select select "****"
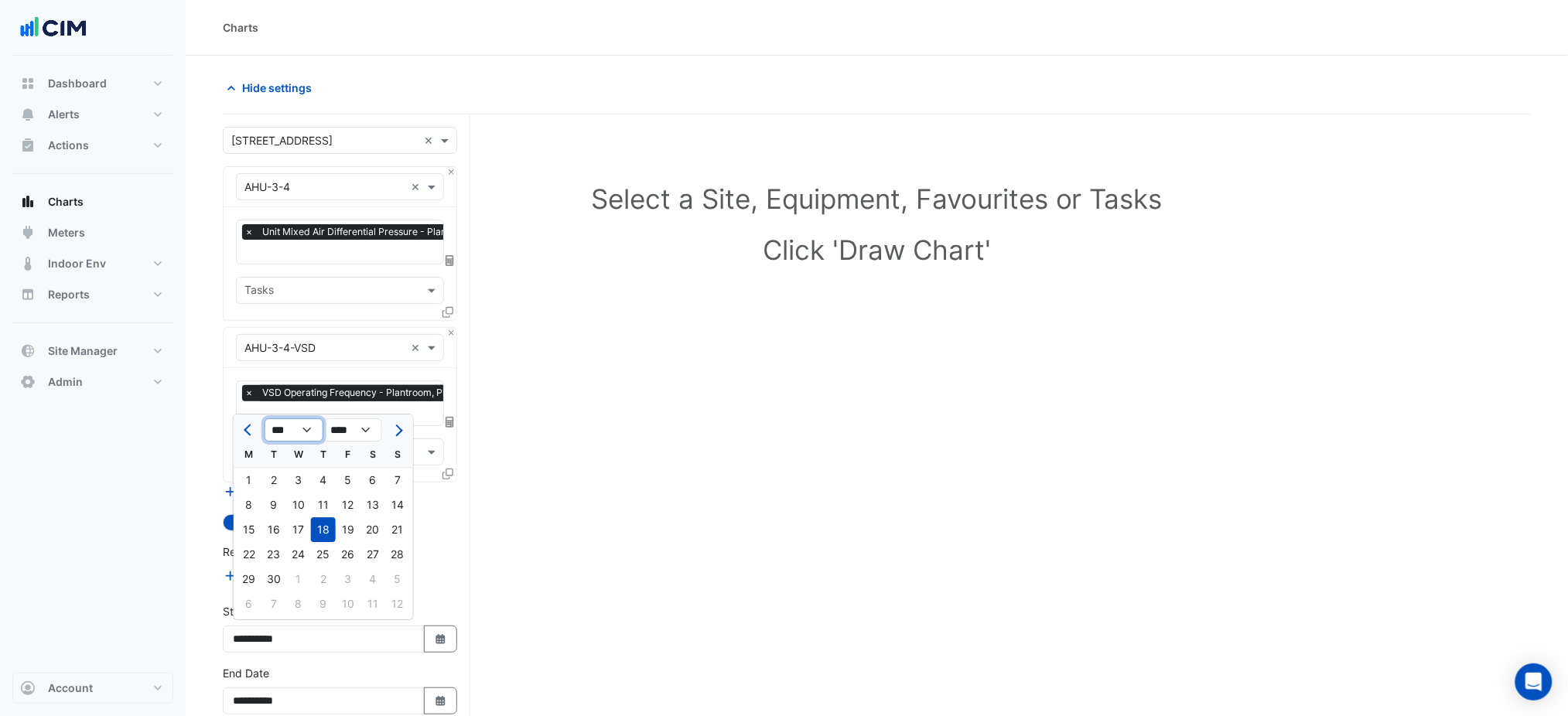
drag, startPoint x: 310, startPoint y: 429, endPoint x: 305, endPoint y: 438, distance: 10.3
click at [310, 429] on select "*** *** *** *** *** *** *** *** *** ***" at bounding box center [294, 430] width 59 height 23
select select "*"
click at [265, 420] on select "*** *** *** *** *** *** *** *** *** ***" at bounding box center [294, 430] width 59 height 23
click at [282, 478] on div "1" at bounding box center [273, 480] width 25 height 25
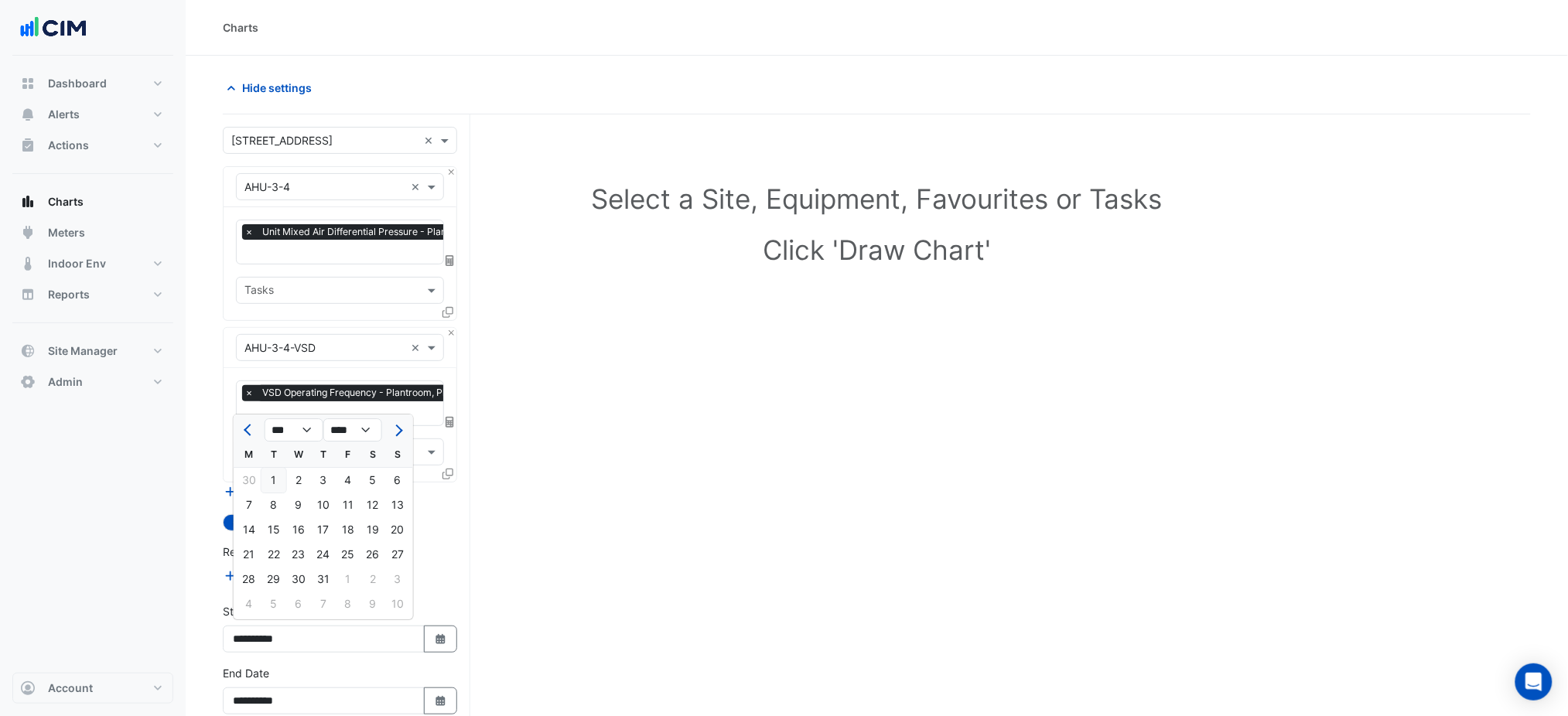
type input "**********"
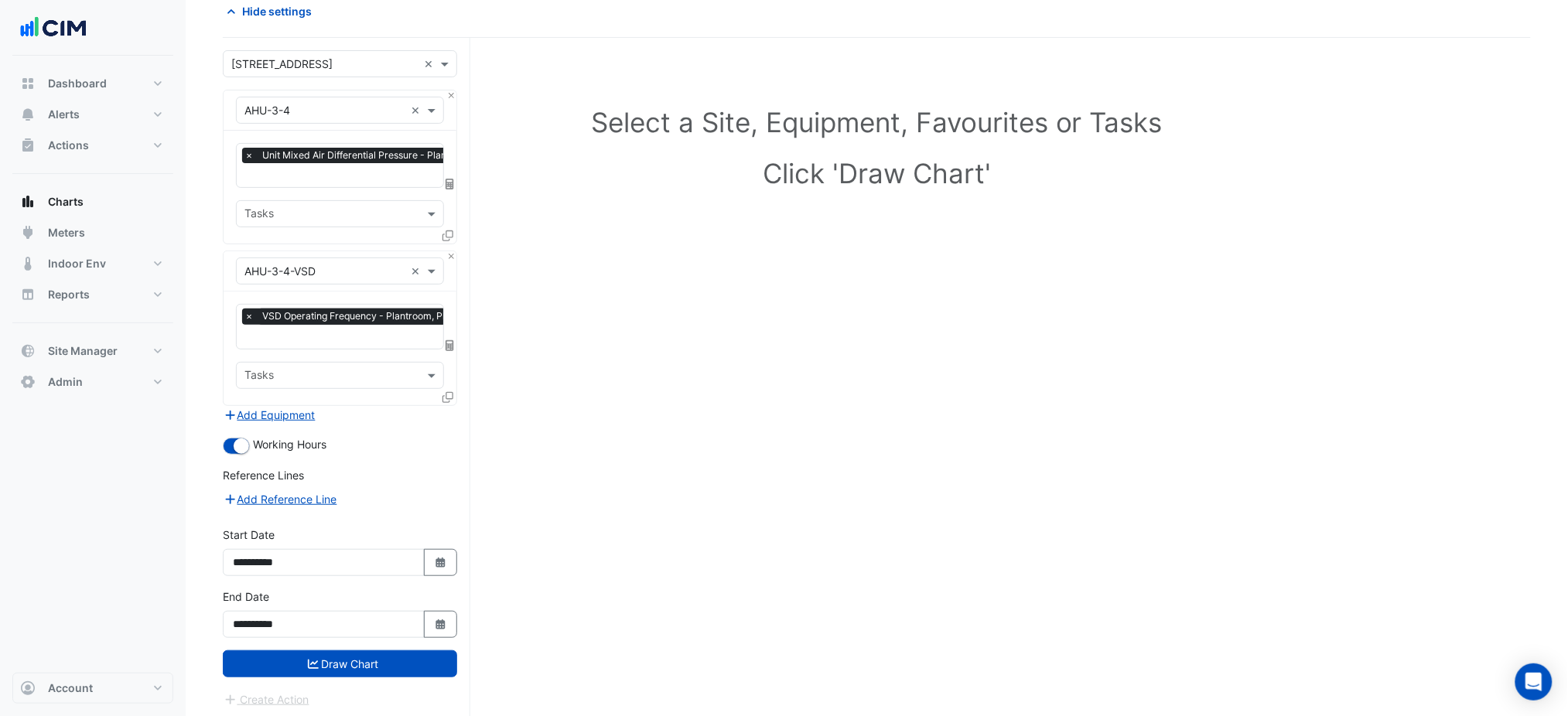
drag, startPoint x: 659, startPoint y: 475, endPoint x: 626, endPoint y: 691, distance: 218.5
click at [410, 651] on button "Draw Chart" at bounding box center [339, 664] width 234 height 27
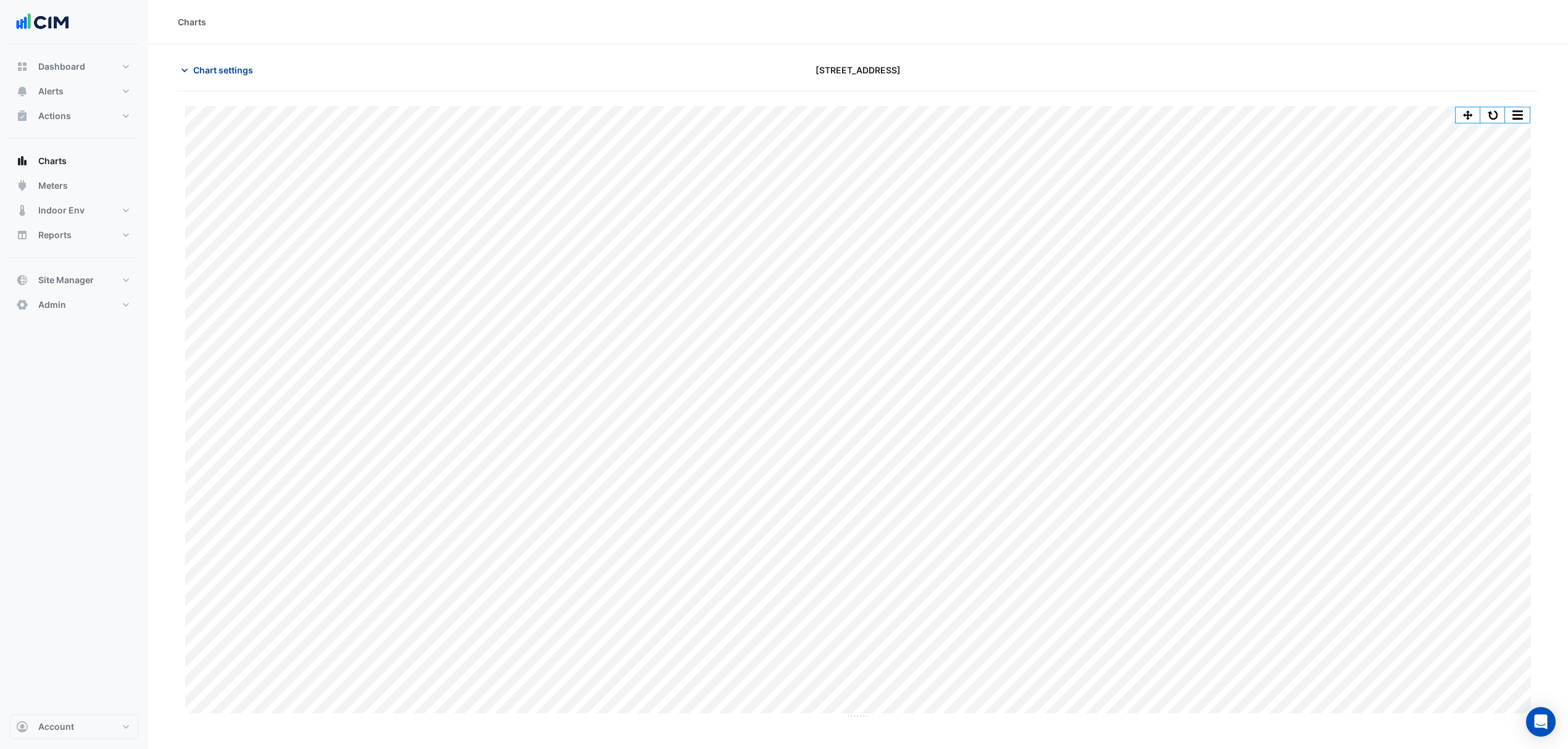
click at [223, 71] on span "Chart settings" at bounding box center [223, 69] width 60 height 13
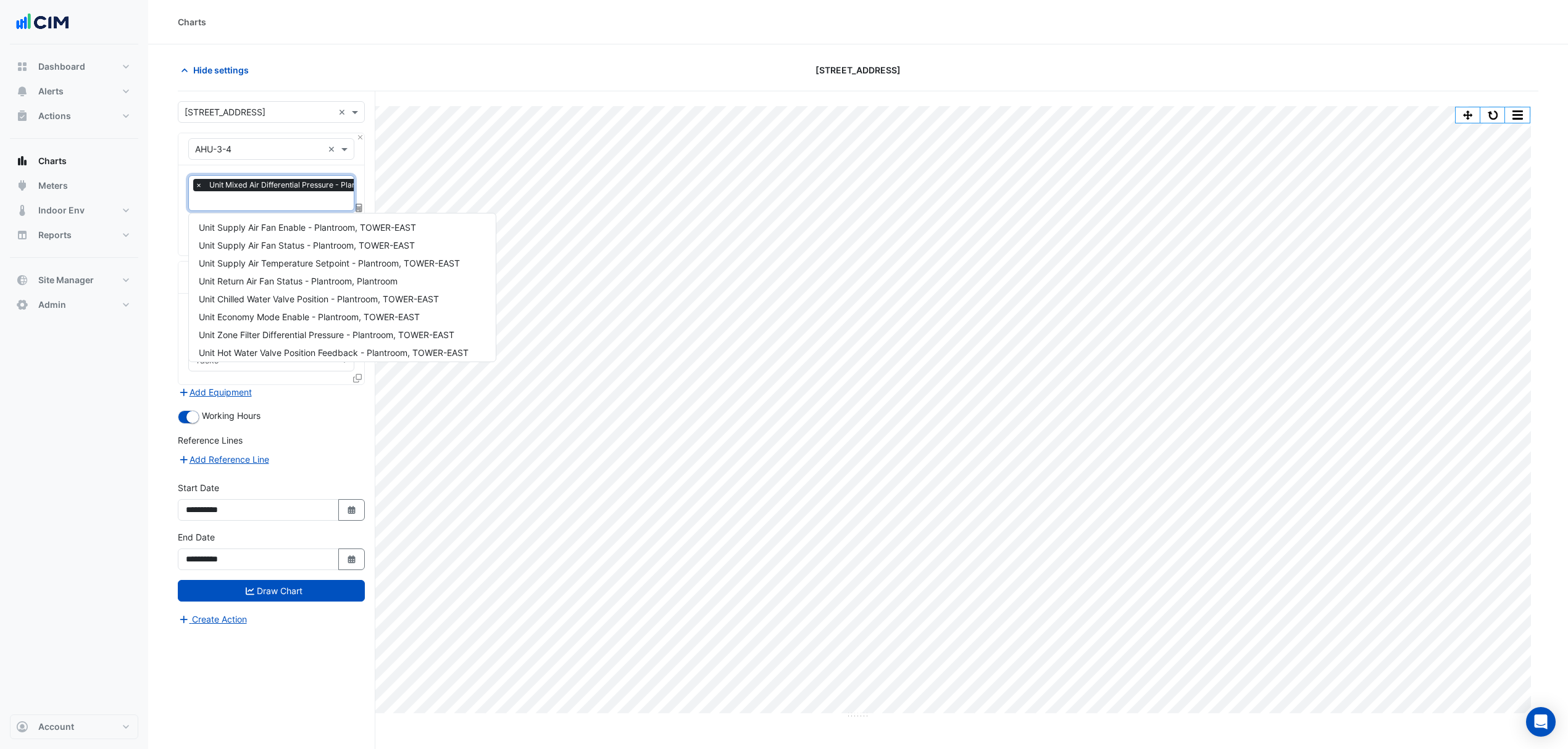
click at [230, 205] on input "text" at bounding box center [316, 202] width 242 height 13
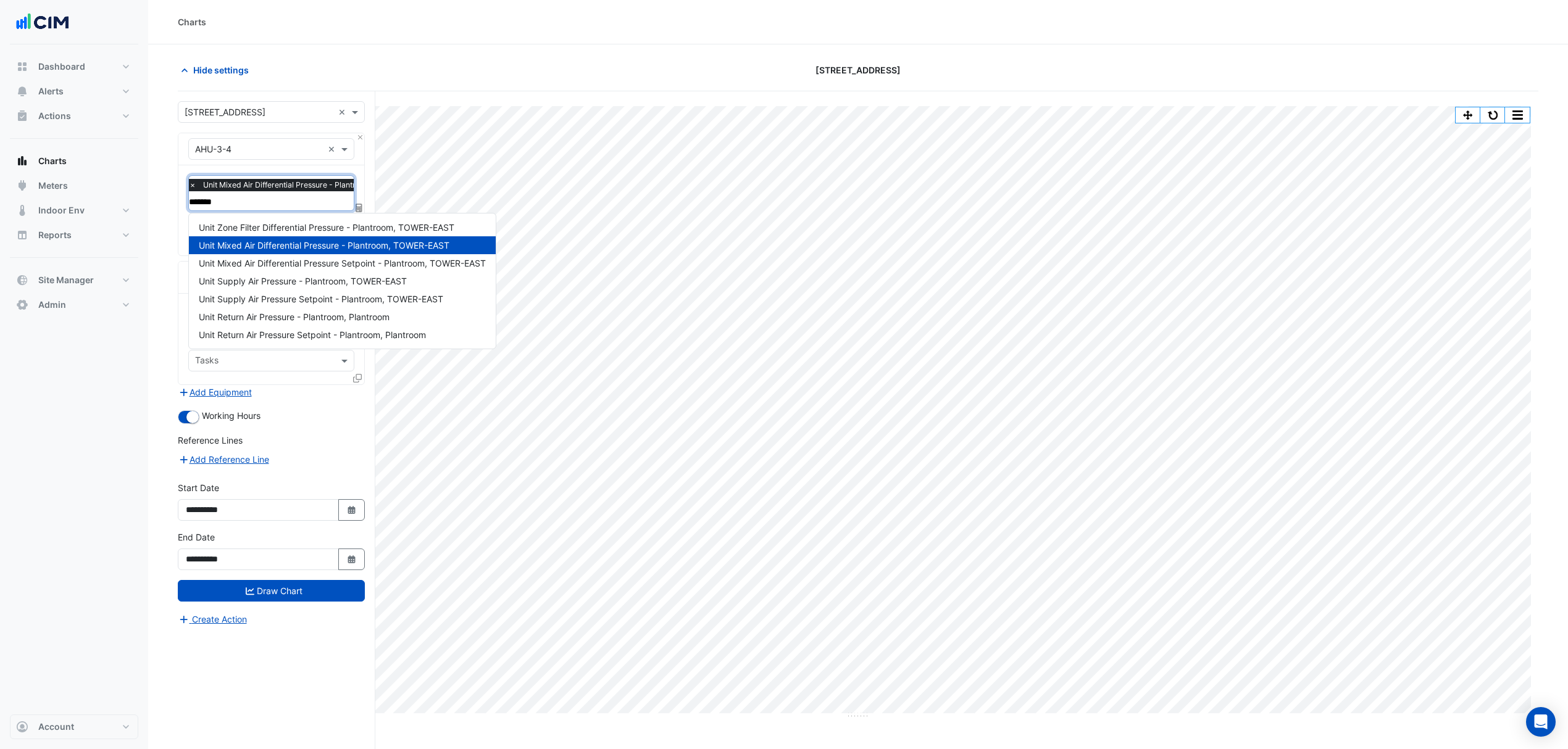
type input "********"
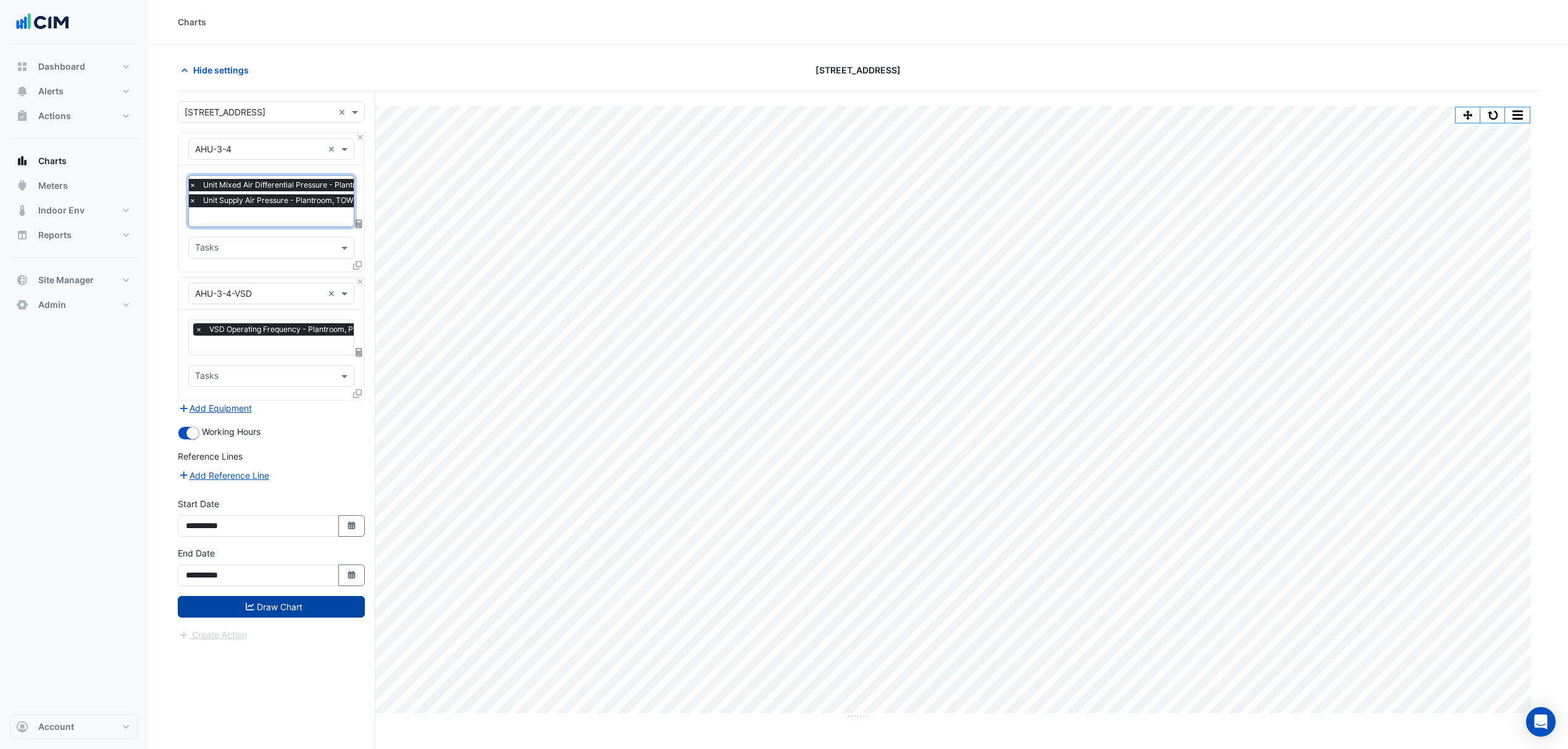
click at [289, 570] on button "Draw Chart" at bounding box center [271, 606] width 187 height 22
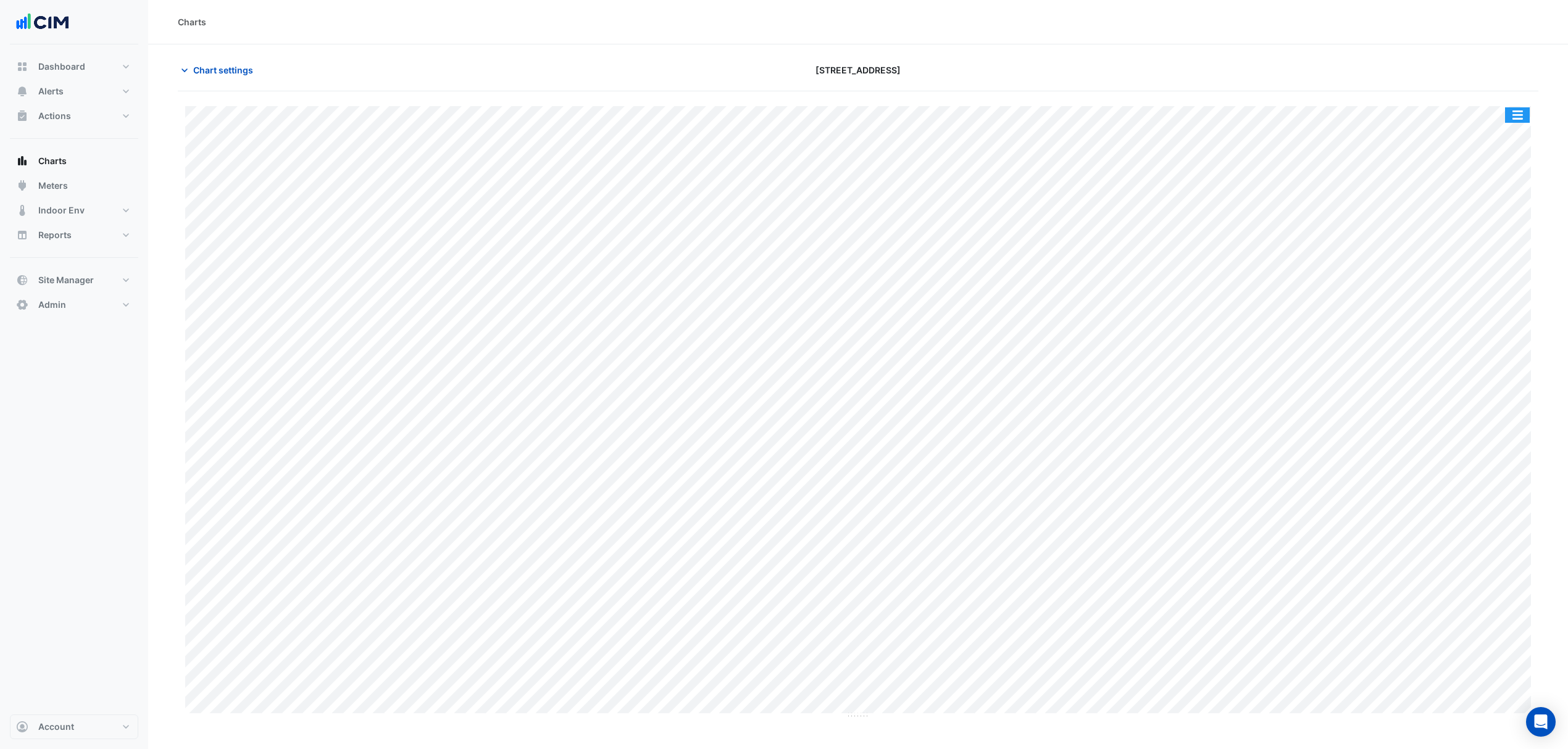
click at [1264, 114] on button "button" at bounding box center [1517, 115] width 25 height 16
click at [241, 67] on span "Chart settings" at bounding box center [223, 69] width 60 height 13
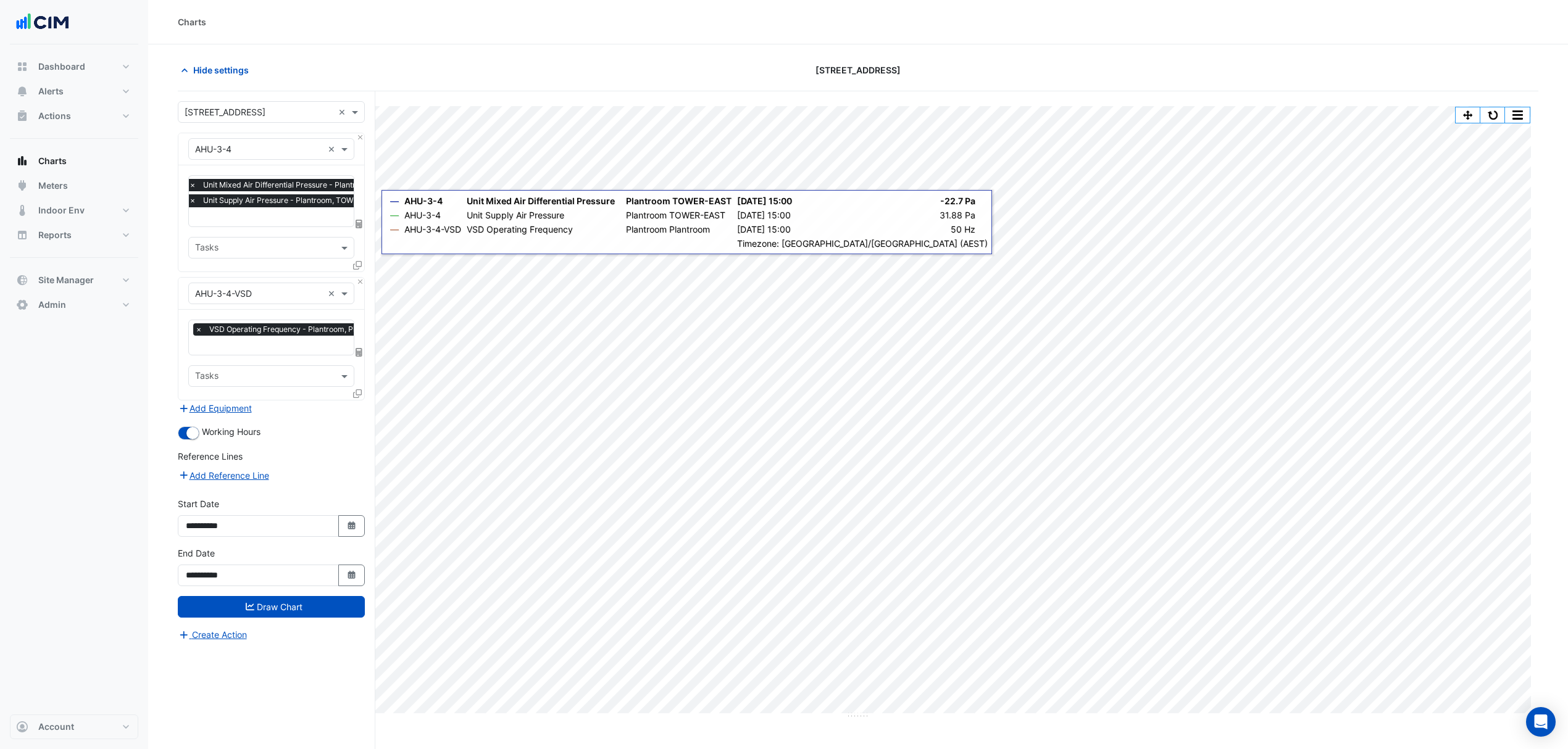
click at [357, 262] on icon at bounding box center [358, 266] width 9 height 9
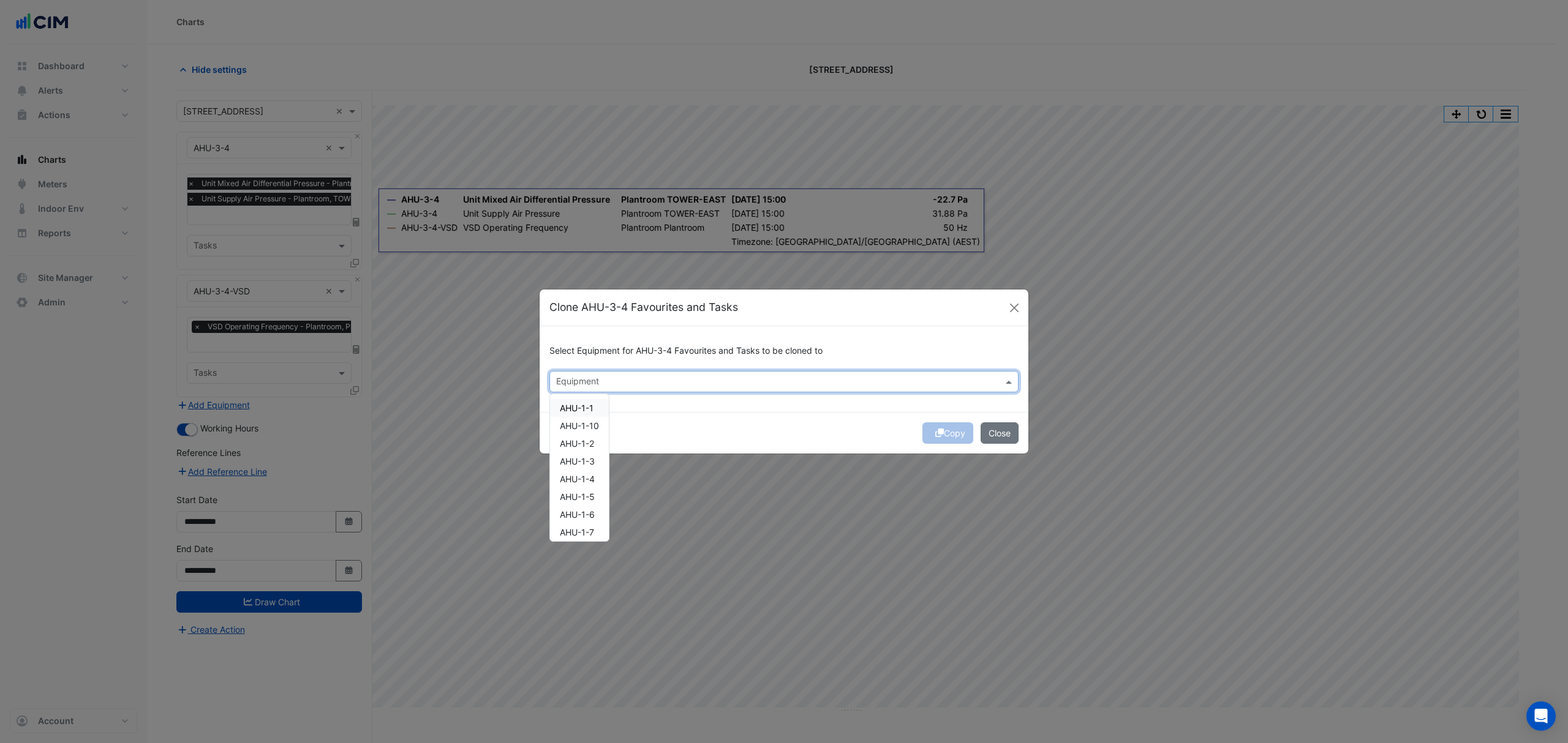
click at [566, 388] on div at bounding box center [776, 384] width 444 height 16
click at [586, 414] on span "AHU-3-1" at bounding box center [577, 416] width 35 height 10
click at [937, 436] on icon "submit" at bounding box center [940, 433] width 9 height 9
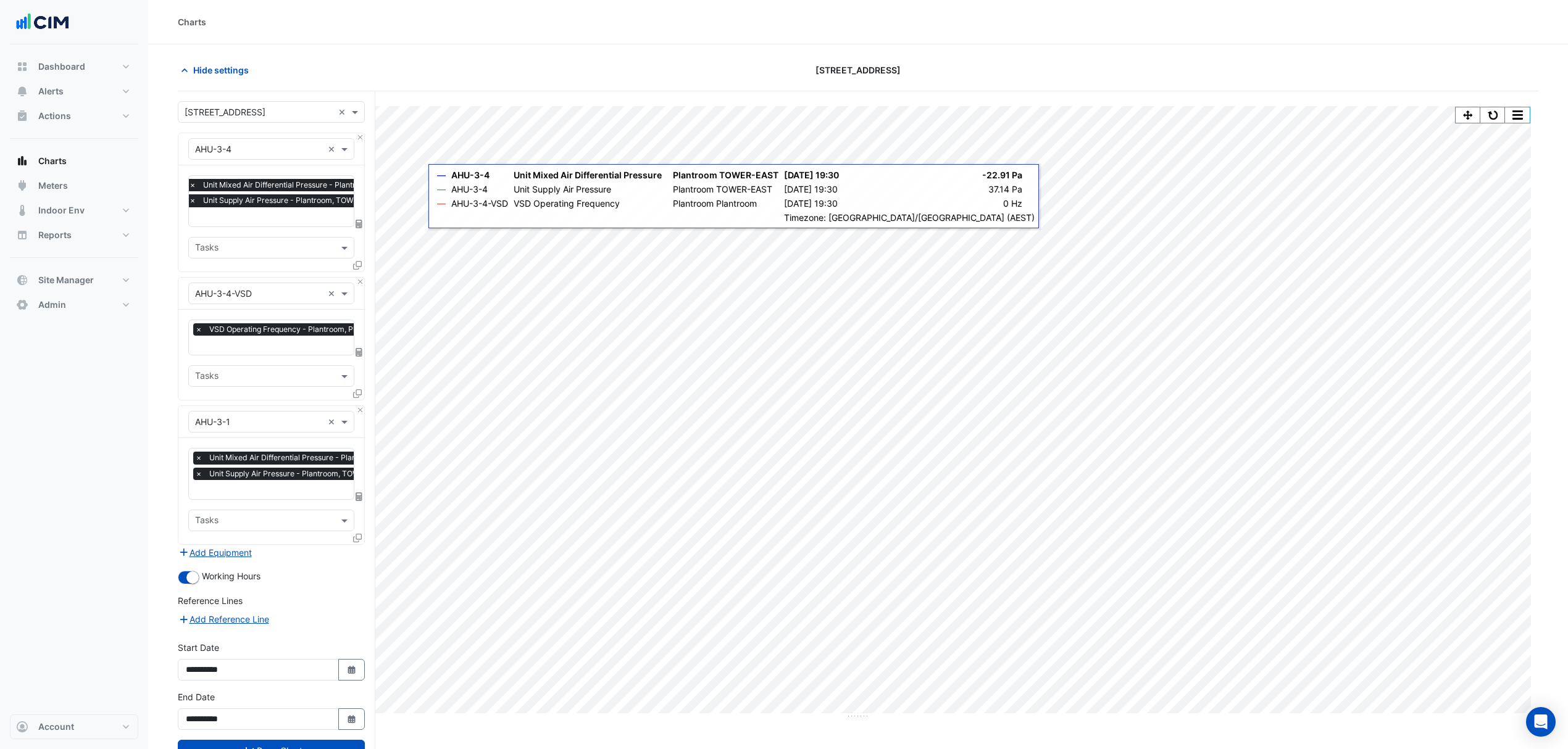
click at [353, 393] on icon at bounding box center [358, 394] width 9 height 9
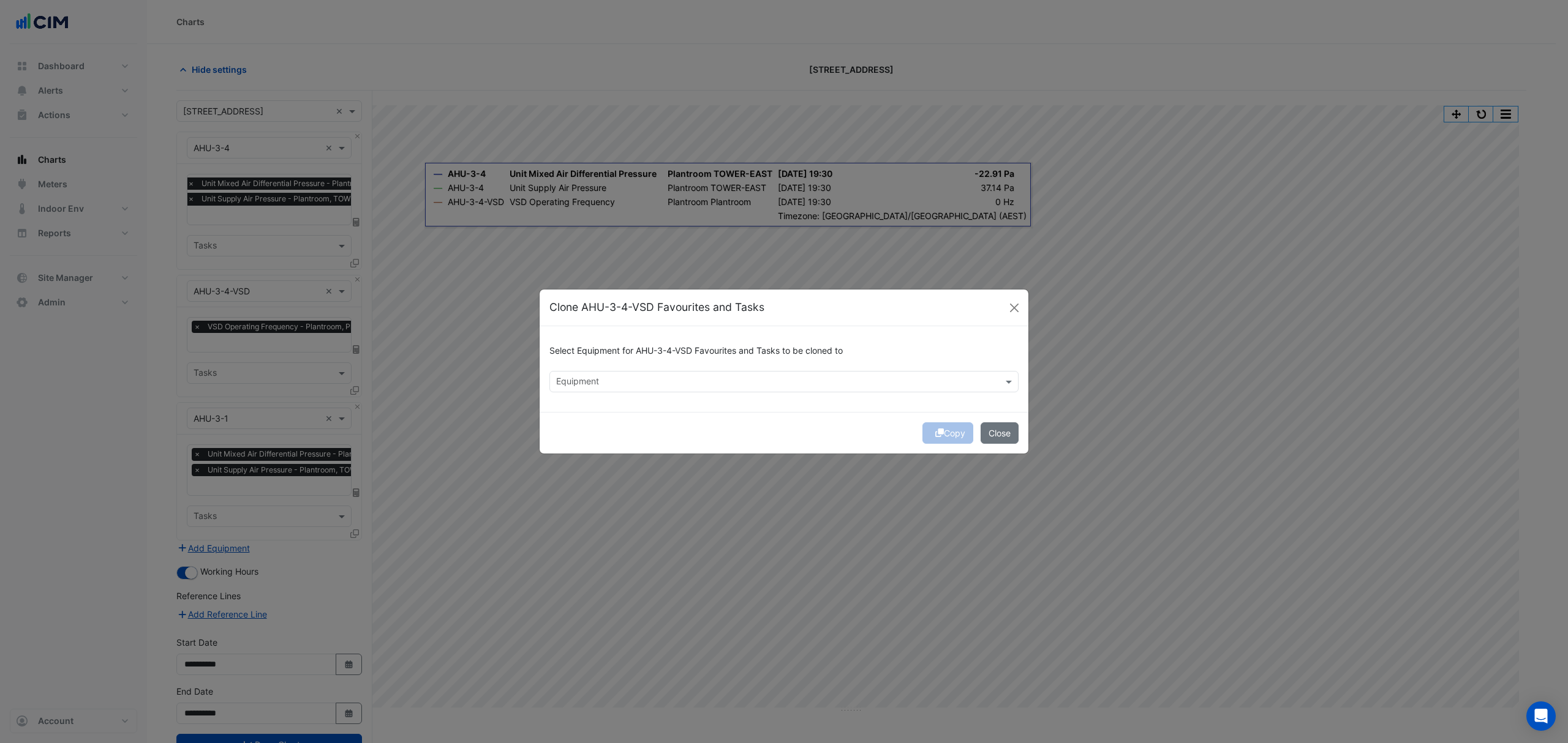
click at [585, 384] on input "text" at bounding box center [777, 382] width 441 height 13
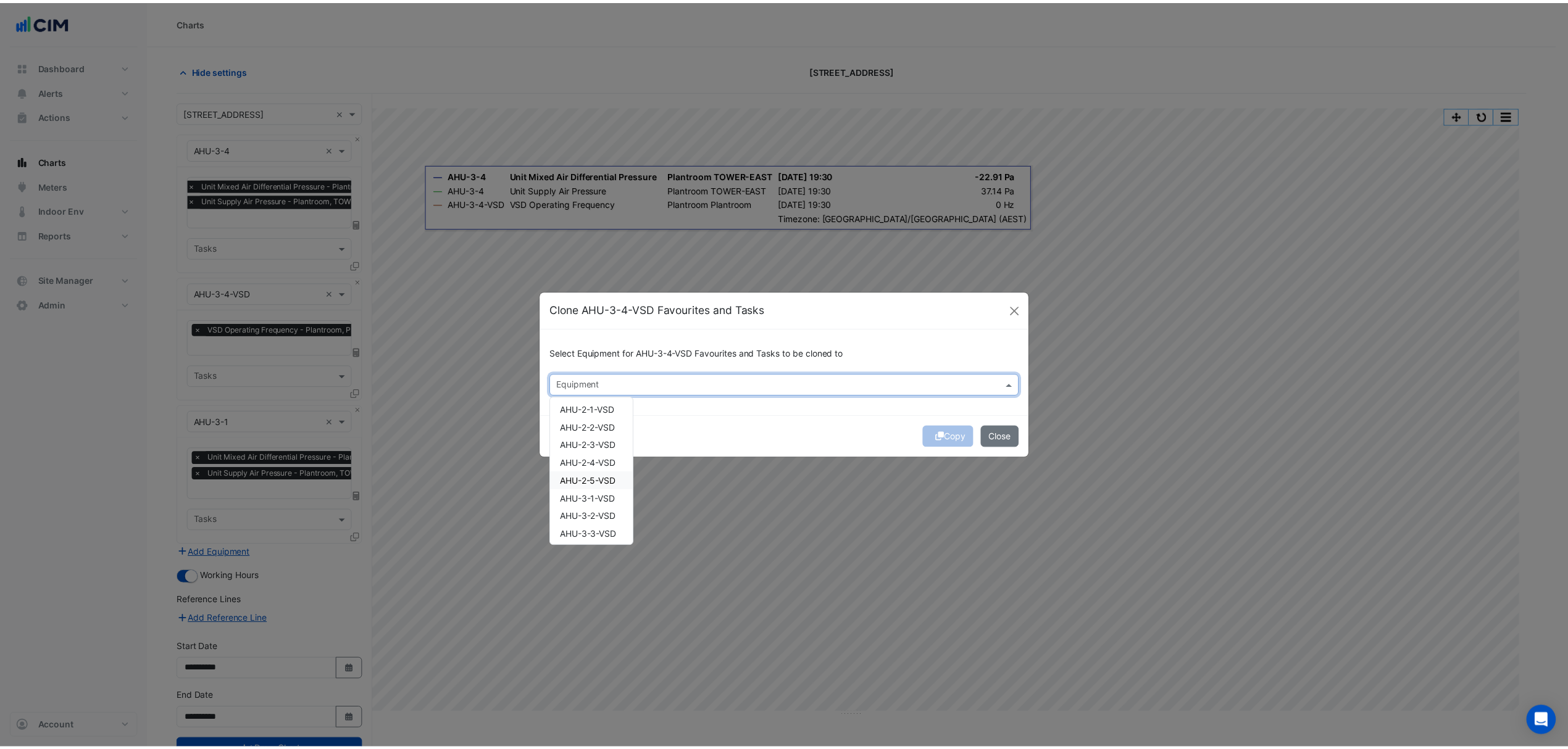
scroll to position [181, 0]
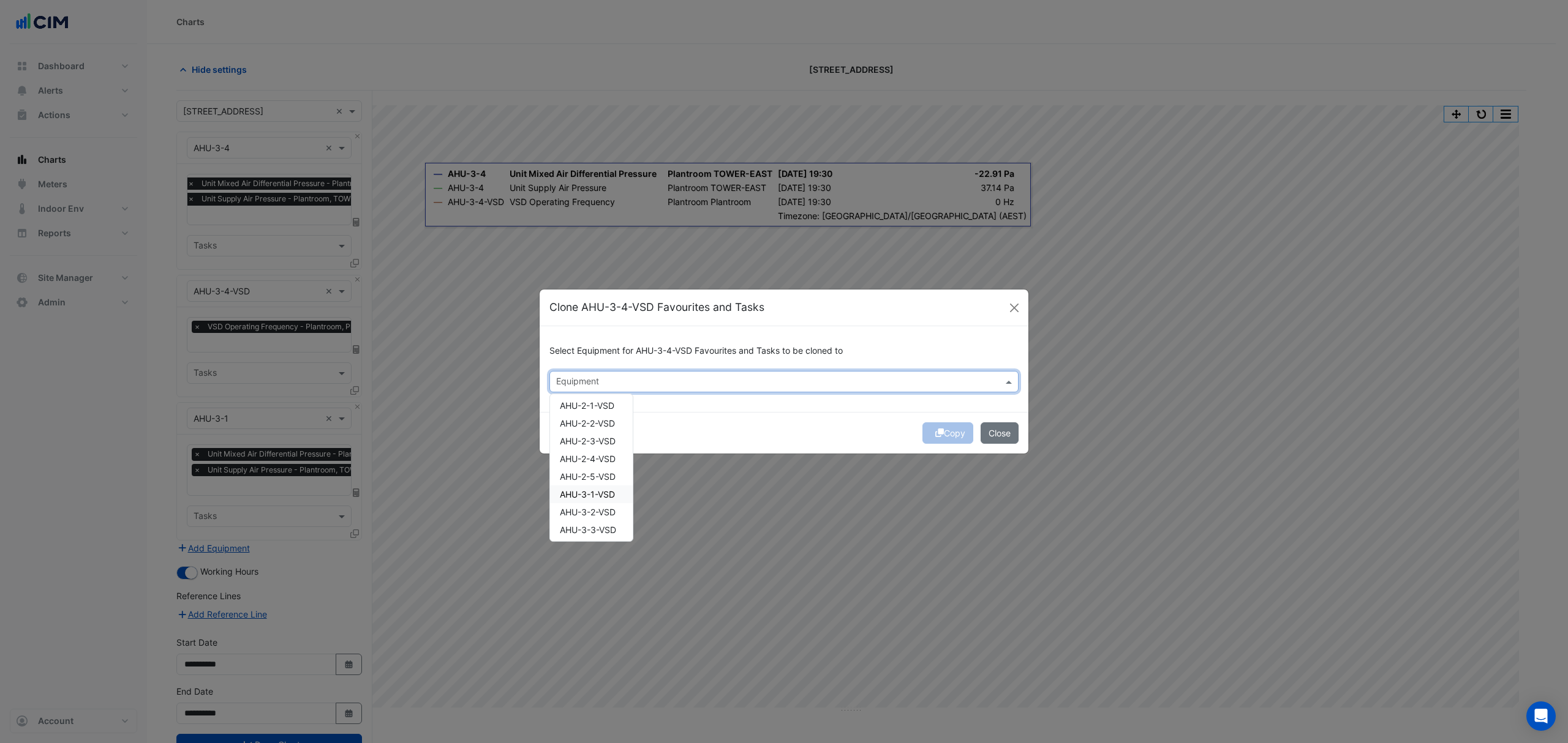
click at [596, 491] on span "AHU-3-1-VSD" at bounding box center [587, 494] width 55 height 10
click at [929, 432] on button "Copy" at bounding box center [948, 432] width 51 height 21
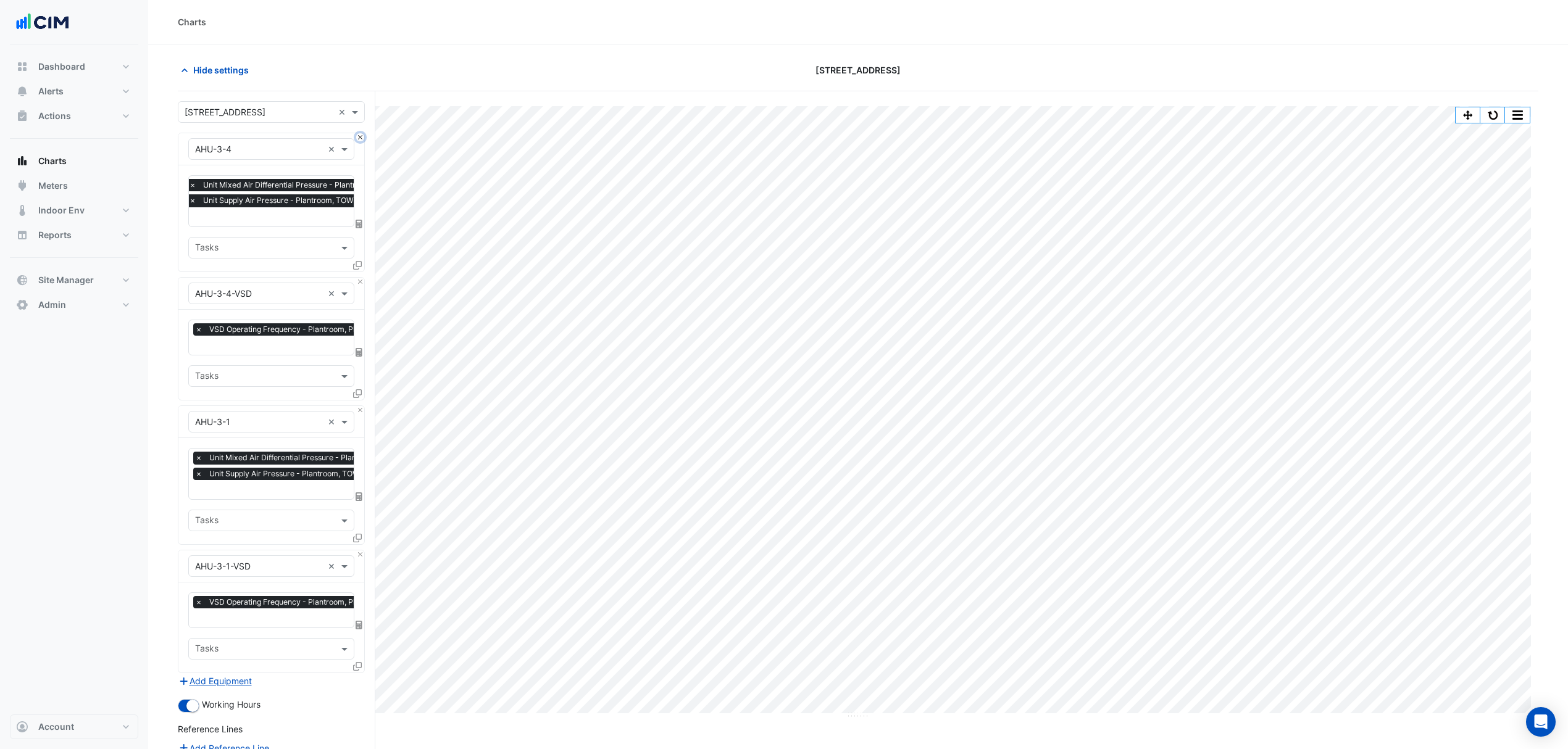
click at [357, 139] on button "Close" at bounding box center [360, 137] width 8 height 8
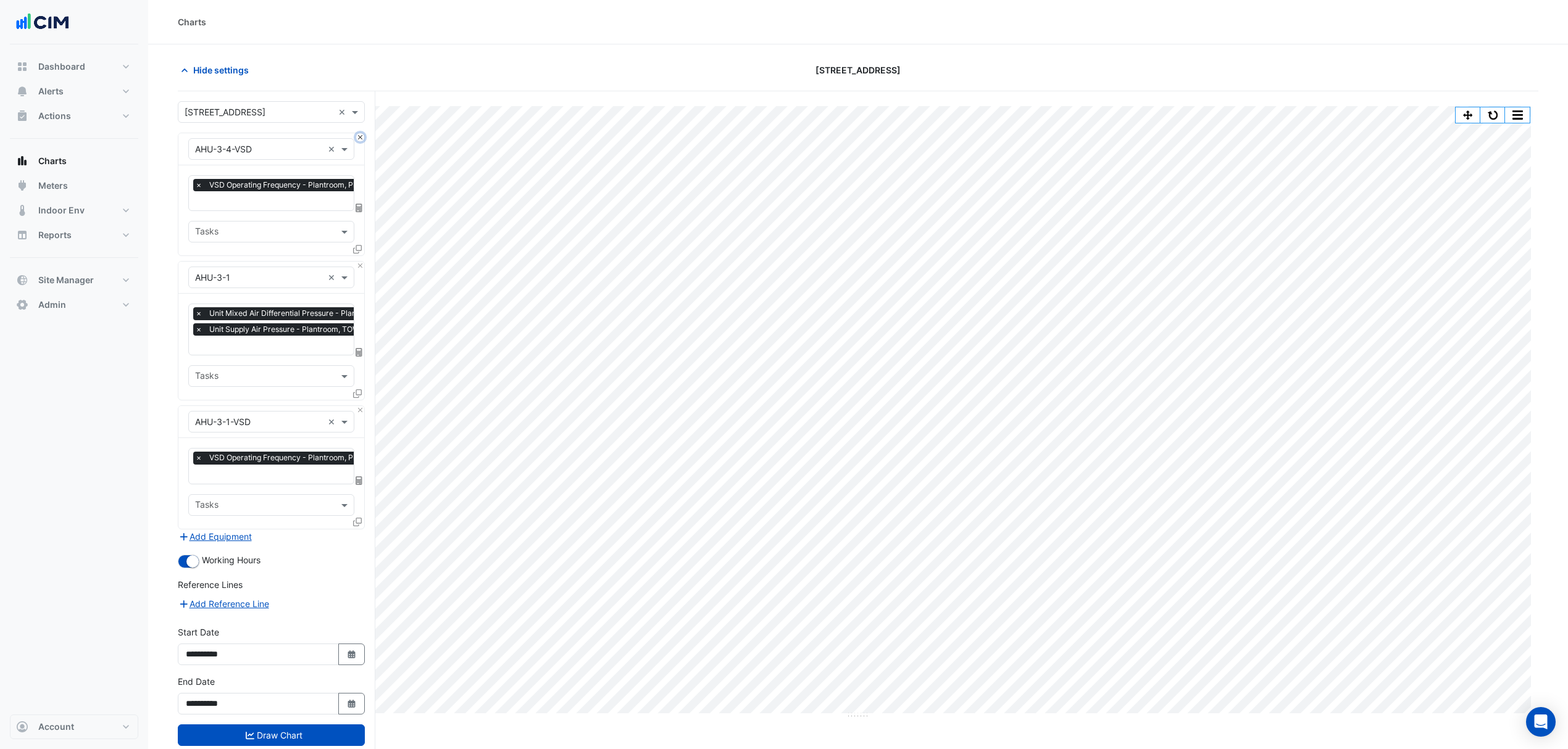
click at [357, 139] on button "Close" at bounding box center [360, 137] width 8 height 8
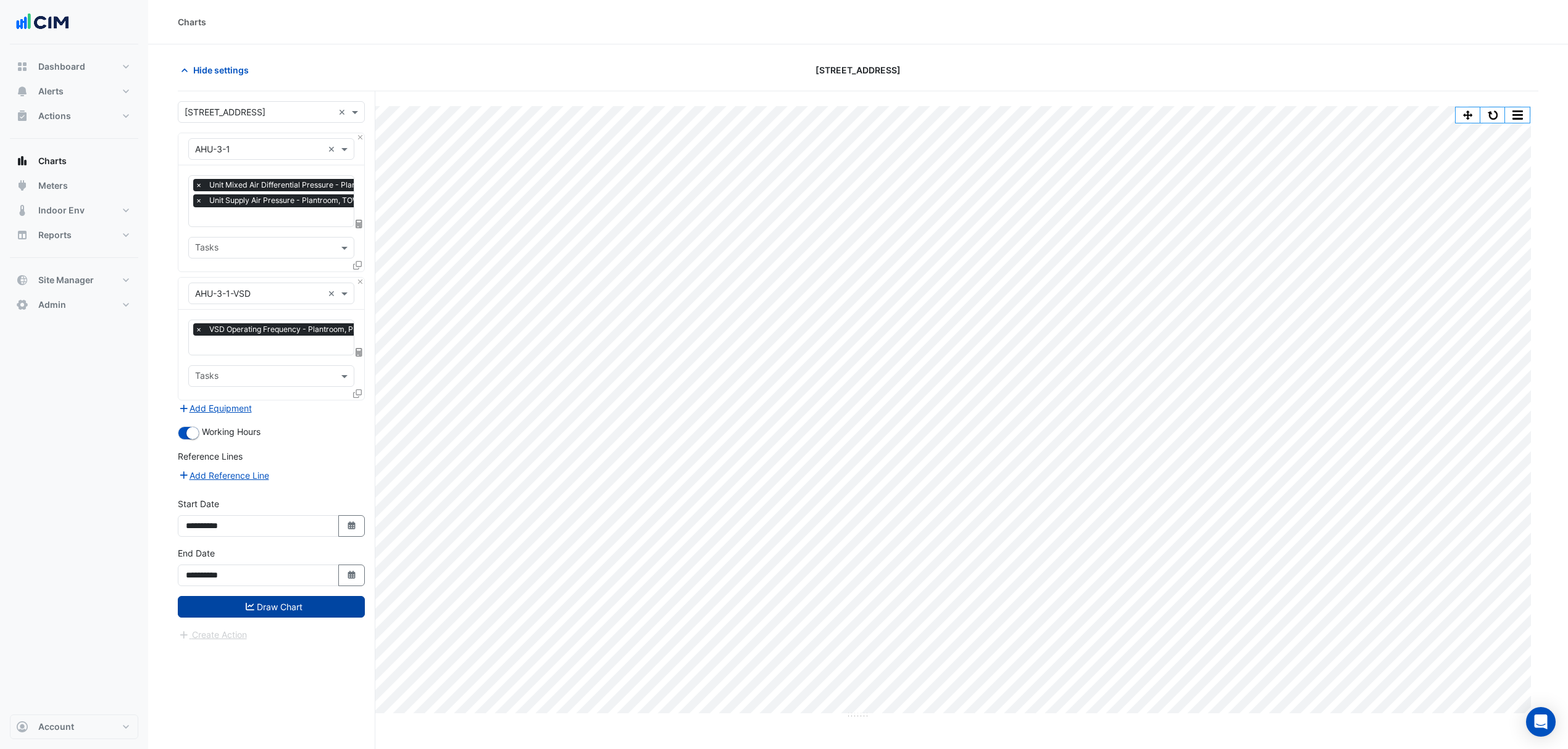
click at [237, 570] on button "Draw Chart" at bounding box center [271, 606] width 187 height 22
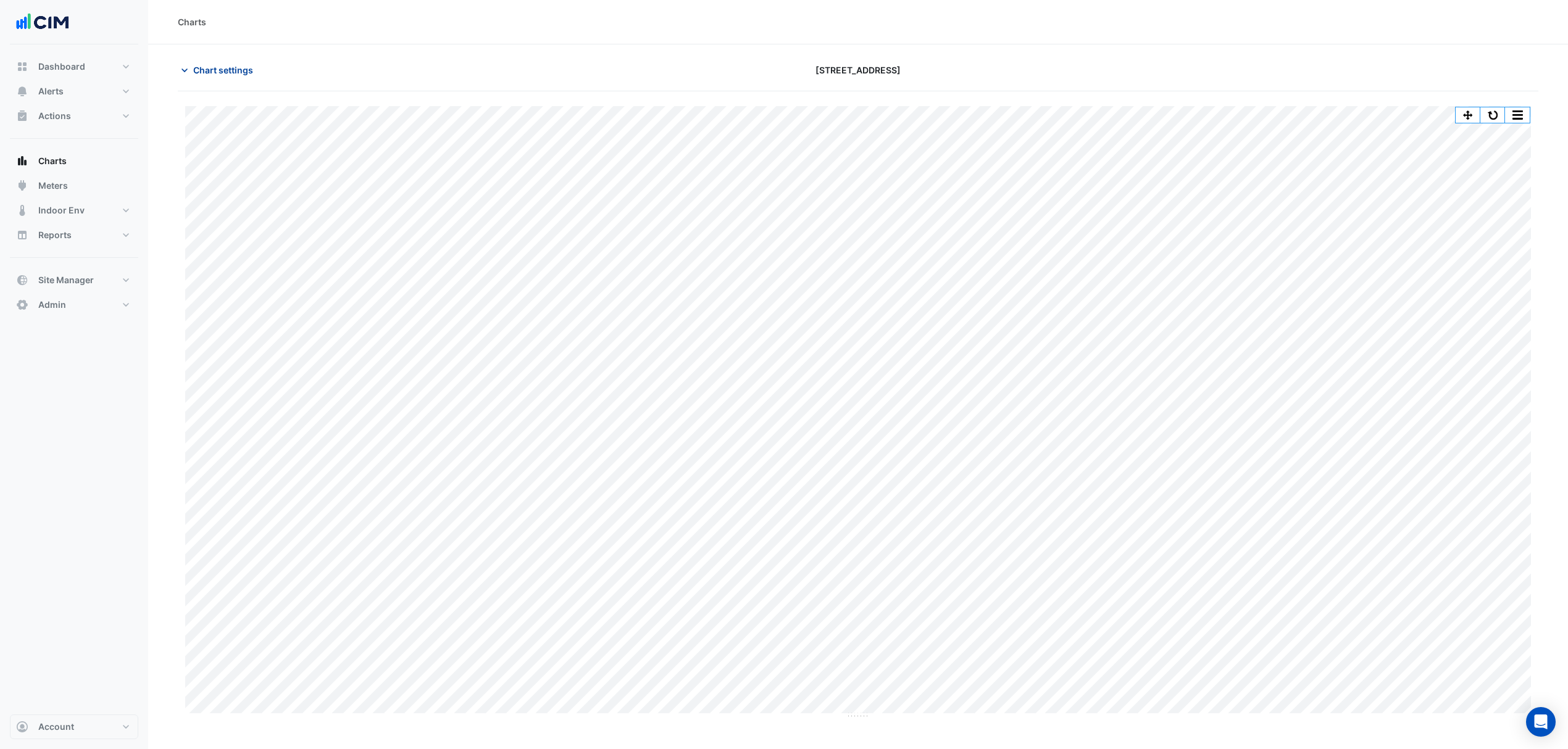
click at [258, 62] on button "Chart settings" at bounding box center [220, 70] width 83 height 22
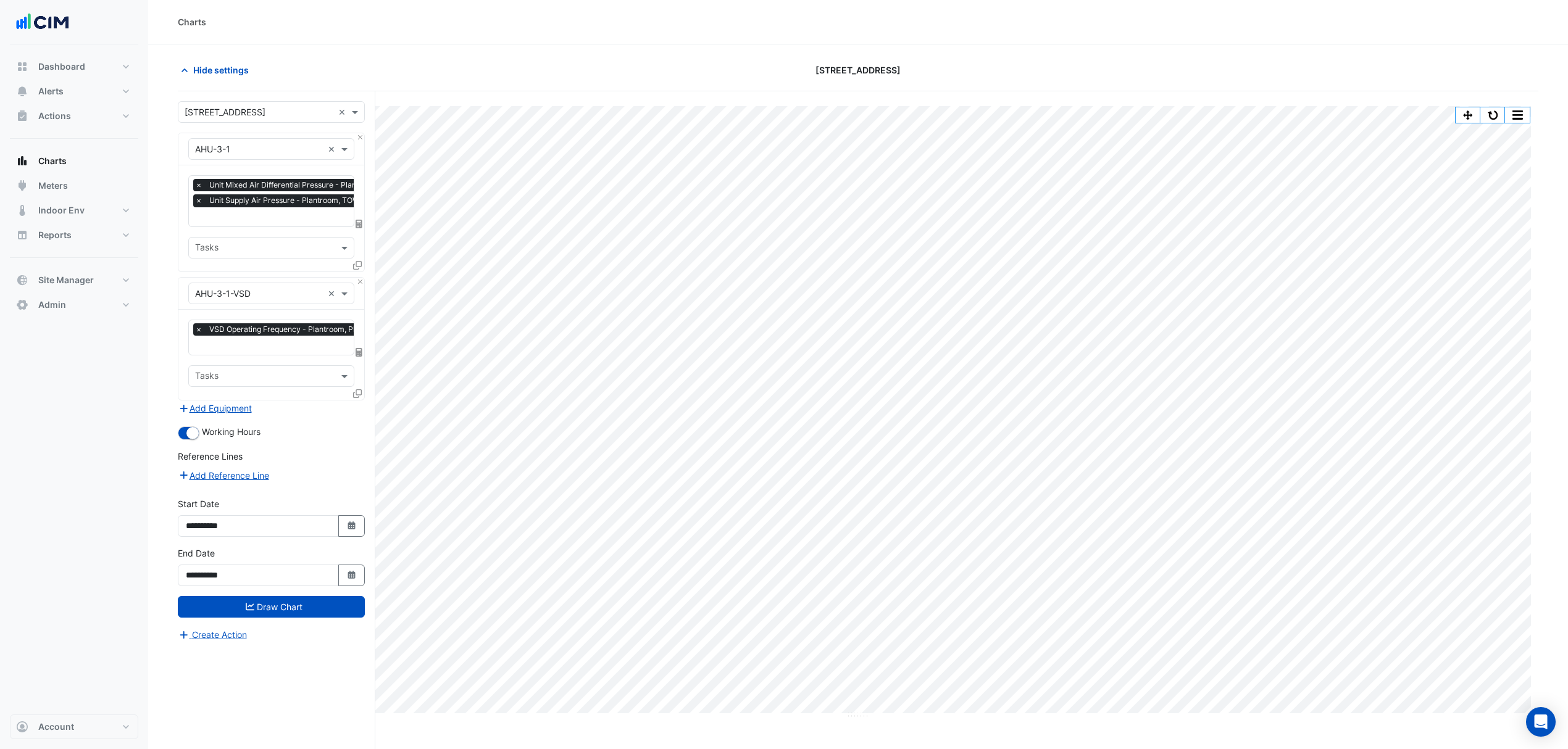
click at [354, 267] on icon at bounding box center [358, 266] width 9 height 9
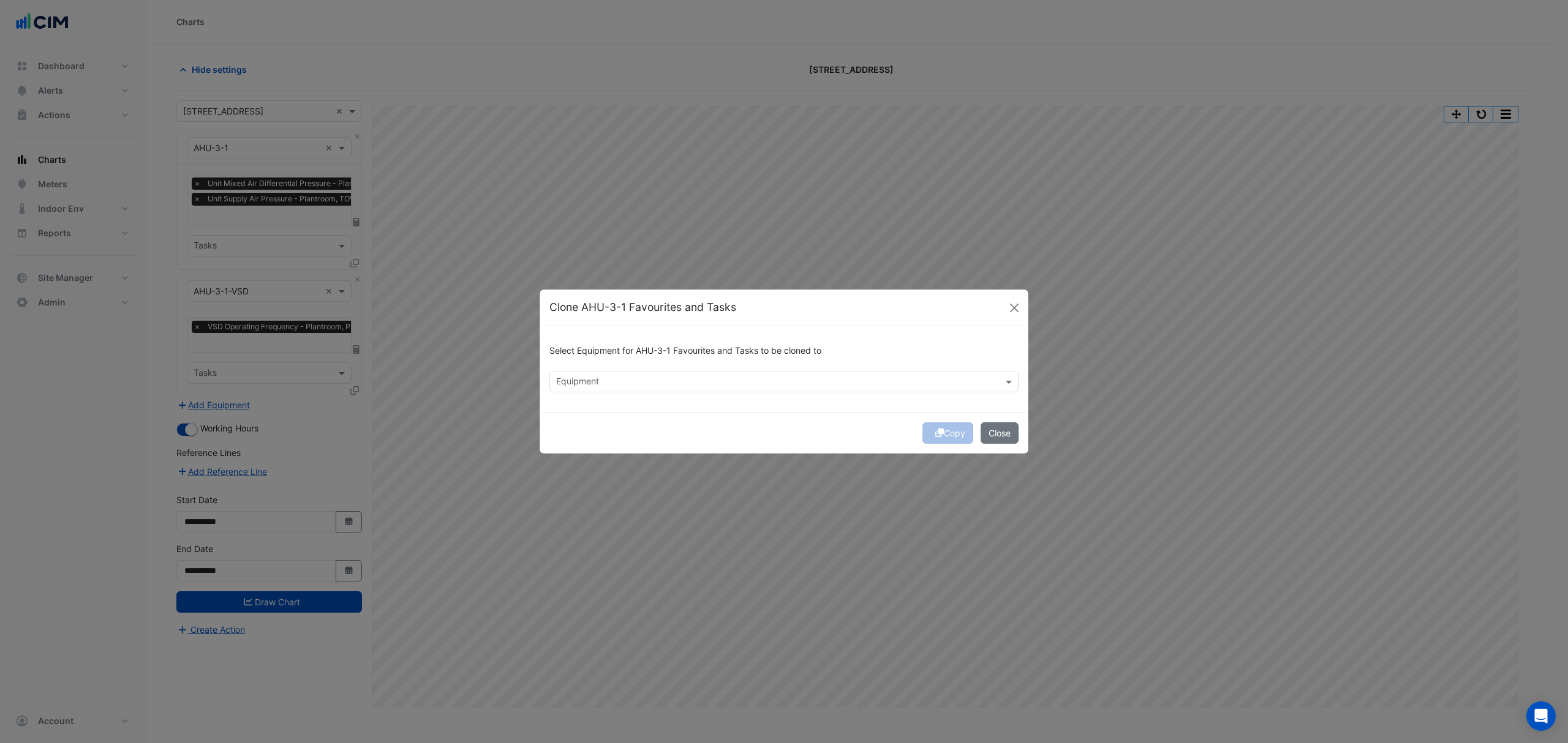
click at [602, 382] on input "text" at bounding box center [777, 382] width 441 height 13
click at [587, 403] on span "AHU-2-4" at bounding box center [577, 408] width 35 height 10
type input "***"
click at [934, 432] on div "Copy Close" at bounding box center [784, 432] width 489 height 41
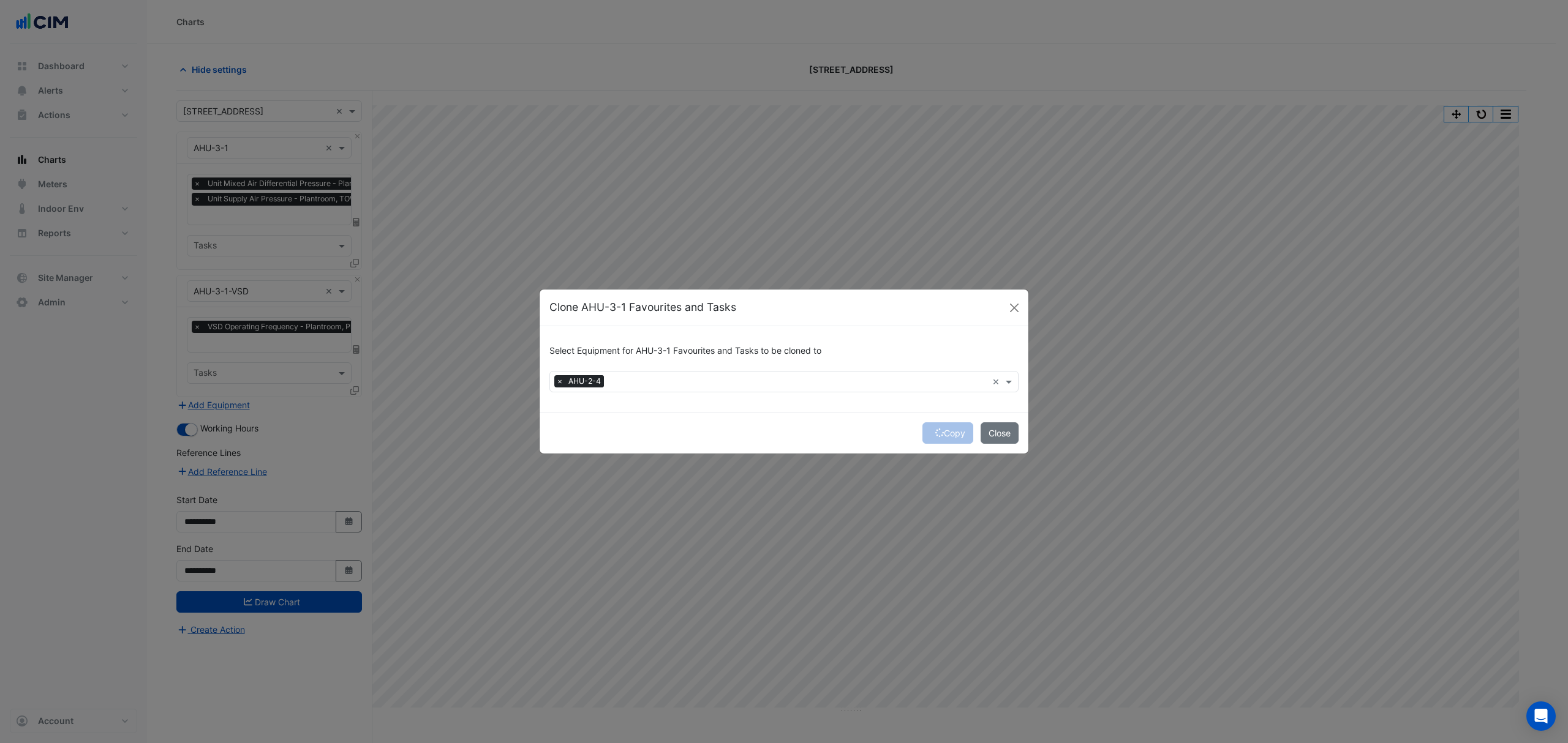
click at [934, 432] on div "Copy Close" at bounding box center [784, 432] width 489 height 41
click at [935, 432] on icon "submit" at bounding box center [940, 433] width 9 height 9
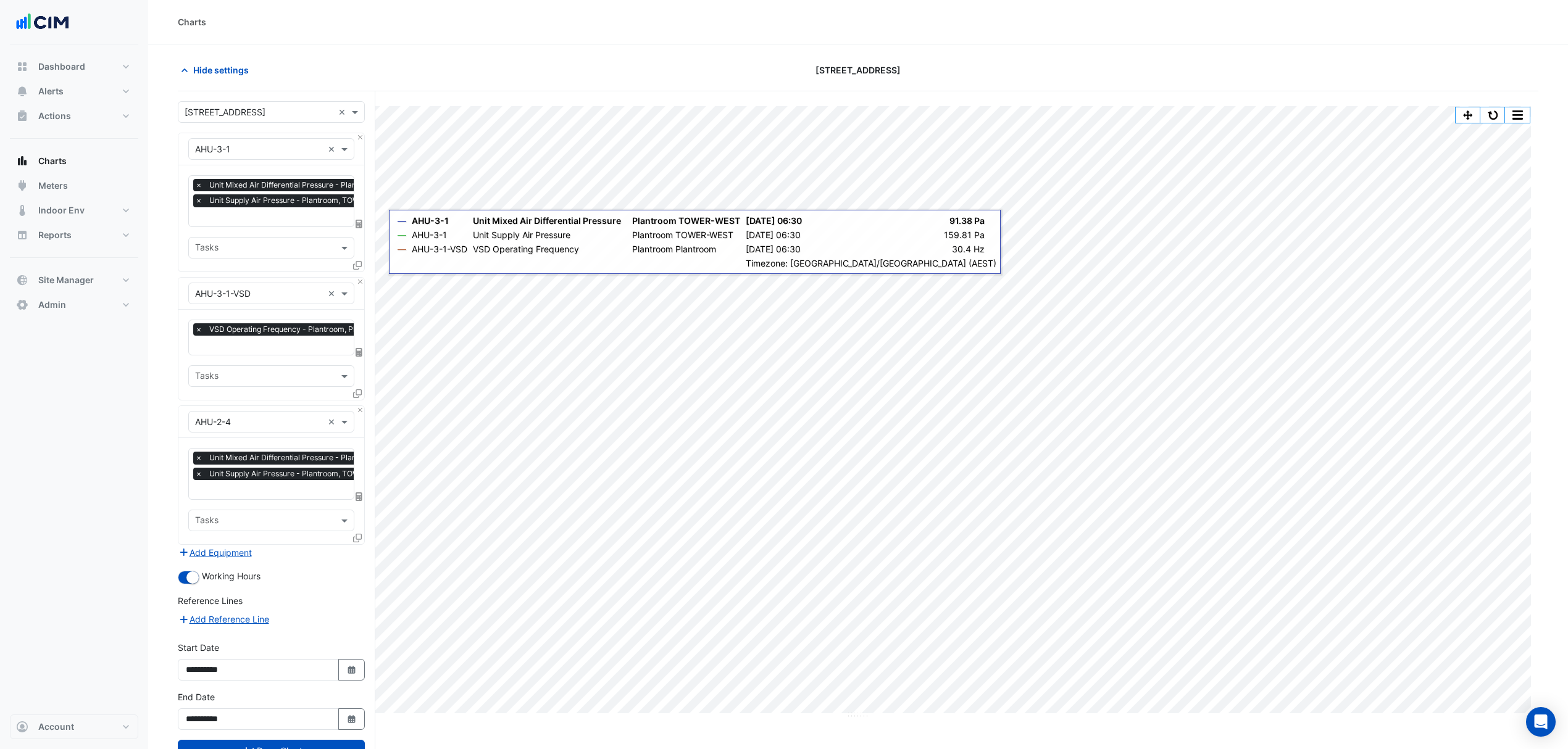
click at [353, 390] on icon at bounding box center [358, 394] width 9 height 9
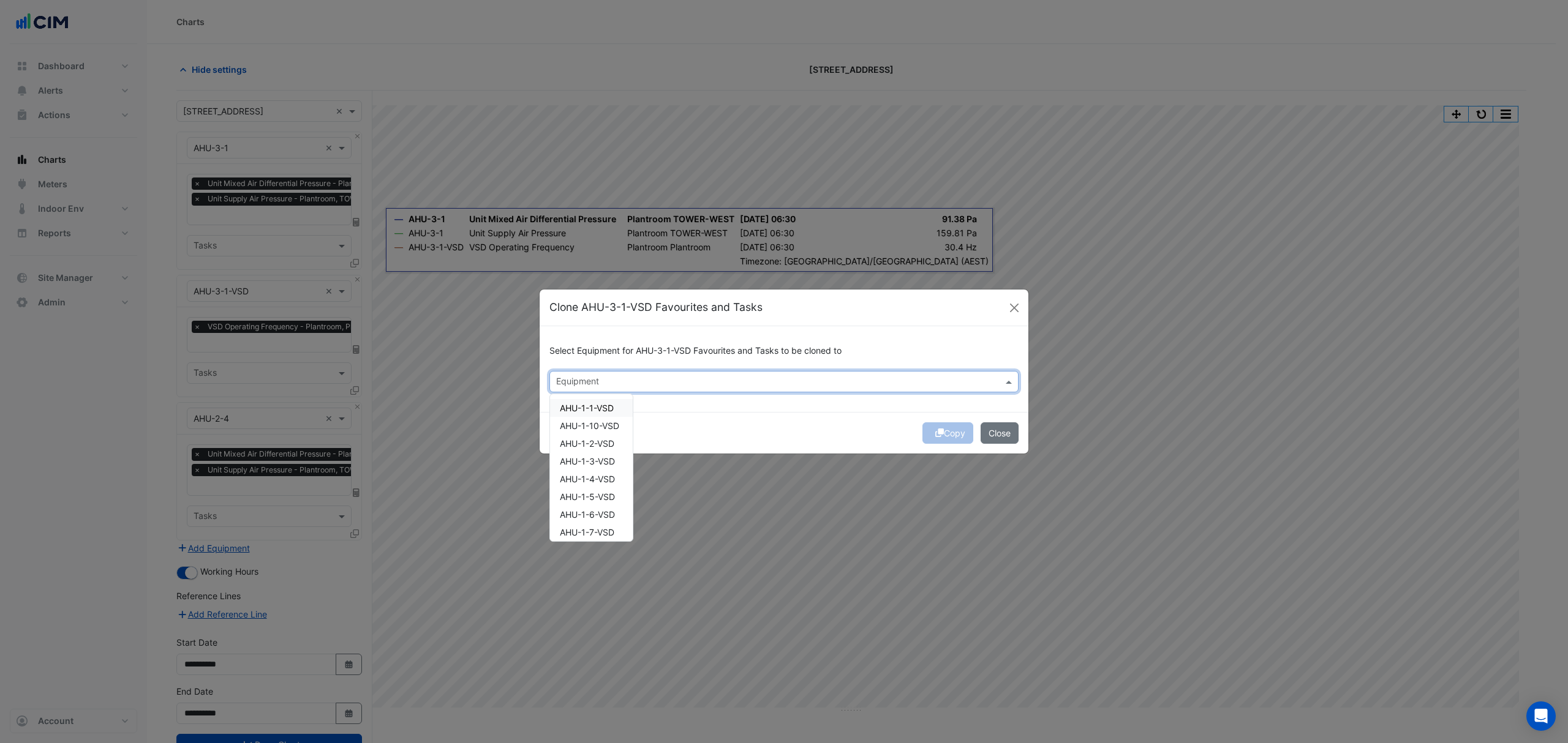
click at [563, 386] on input "text" at bounding box center [777, 382] width 441 height 13
click at [601, 409] on span "AHU-2-4-VSD" at bounding box center [588, 408] width 56 height 10
type input "***"
click at [926, 431] on div "Copy Close" at bounding box center [784, 432] width 489 height 41
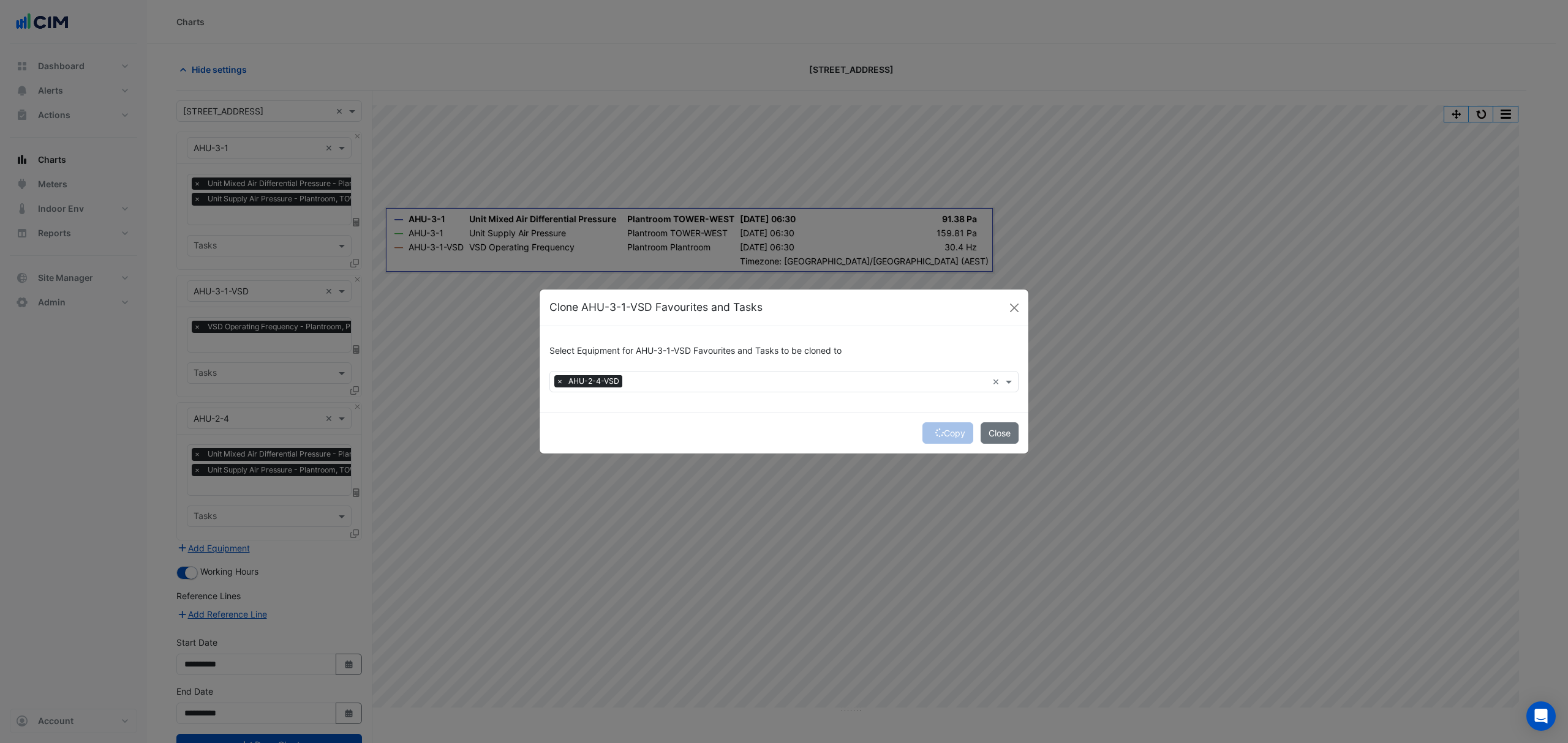
click at [926, 431] on div "Copy Close" at bounding box center [784, 432] width 489 height 41
click at [929, 431] on button "Copy" at bounding box center [948, 432] width 51 height 21
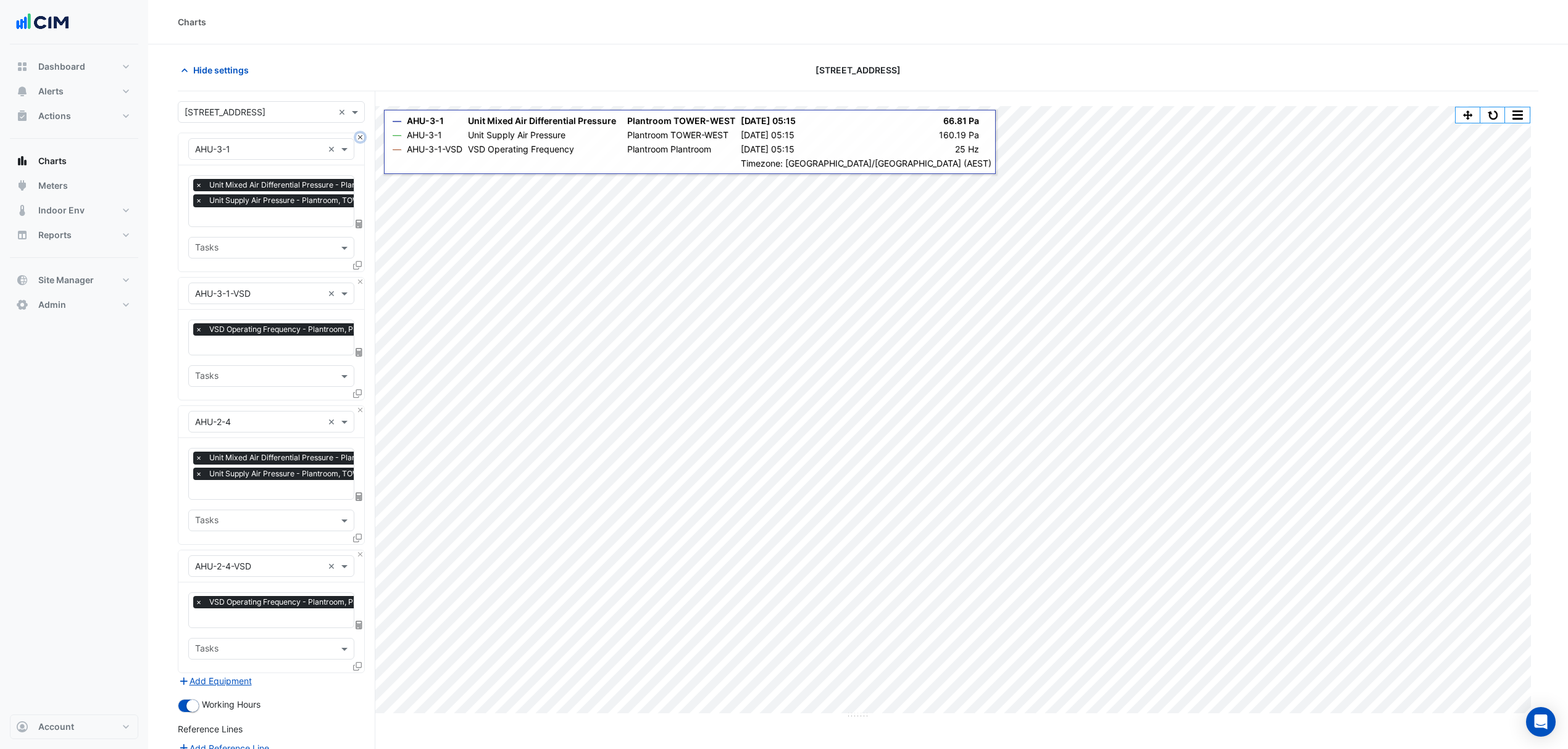
click at [359, 136] on button "Close" at bounding box center [360, 137] width 8 height 8
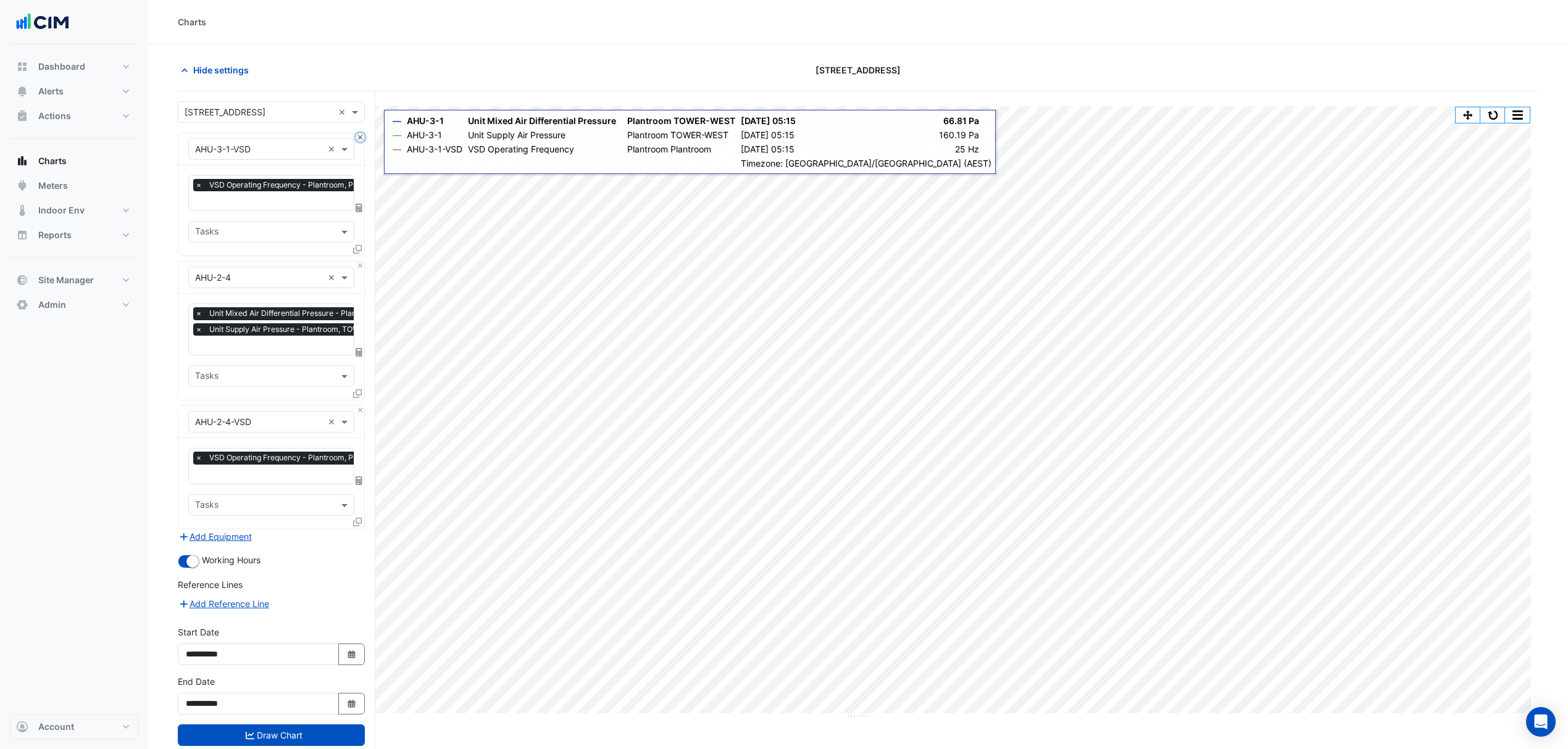
click at [359, 136] on button "Close" at bounding box center [360, 137] width 8 height 8
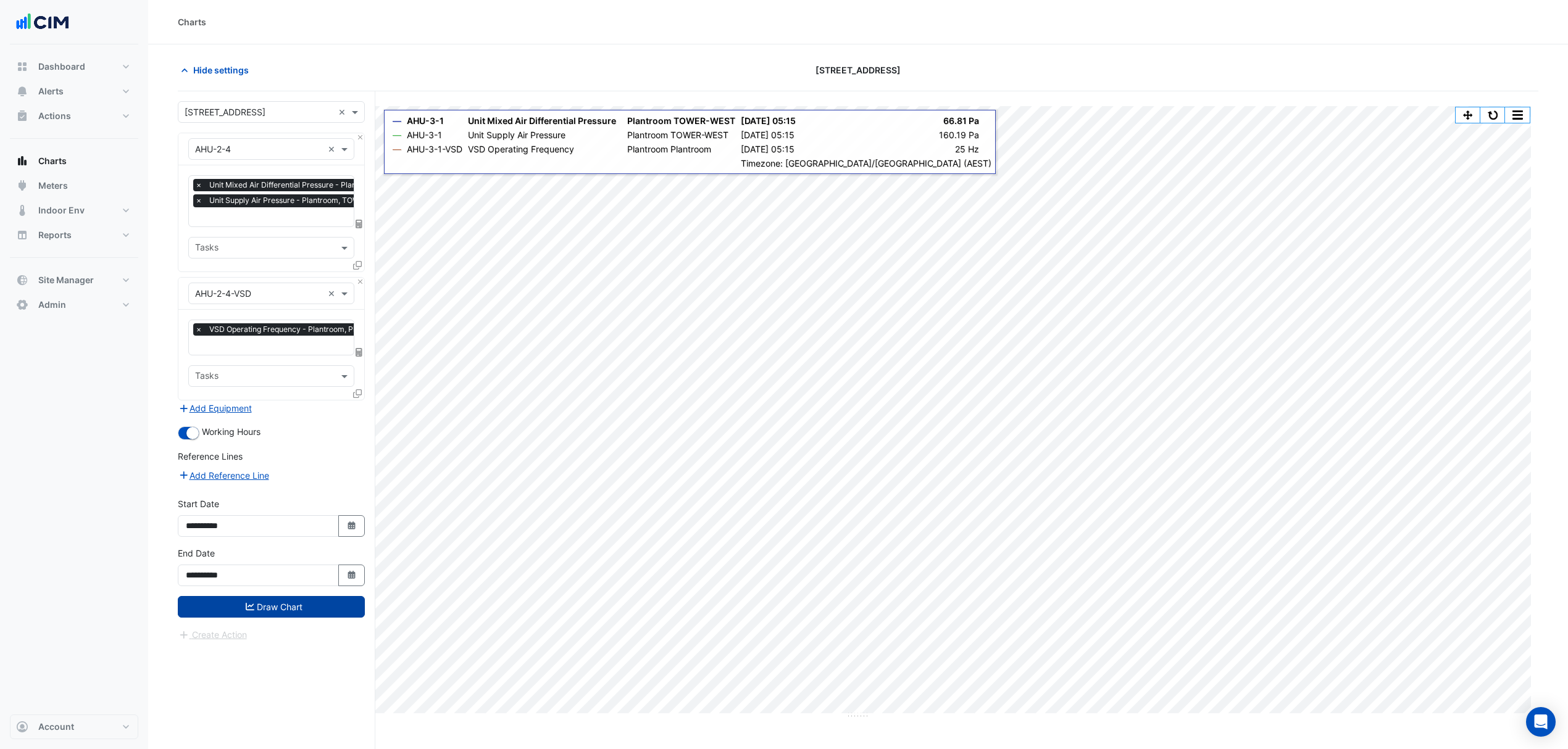
click at [273, 570] on button "Draw Chart" at bounding box center [271, 606] width 187 height 22
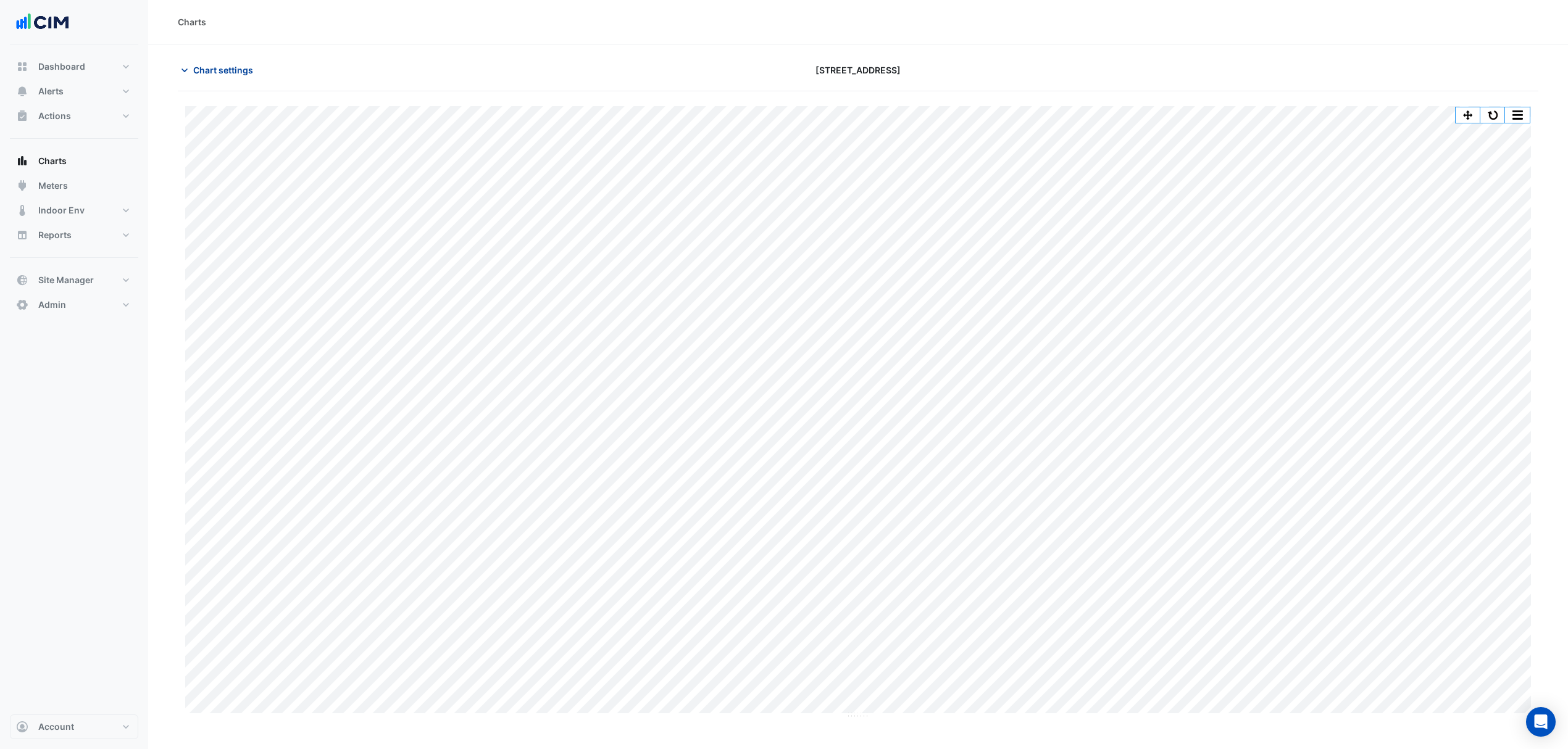
click at [228, 71] on span "Chart settings" at bounding box center [223, 69] width 60 height 13
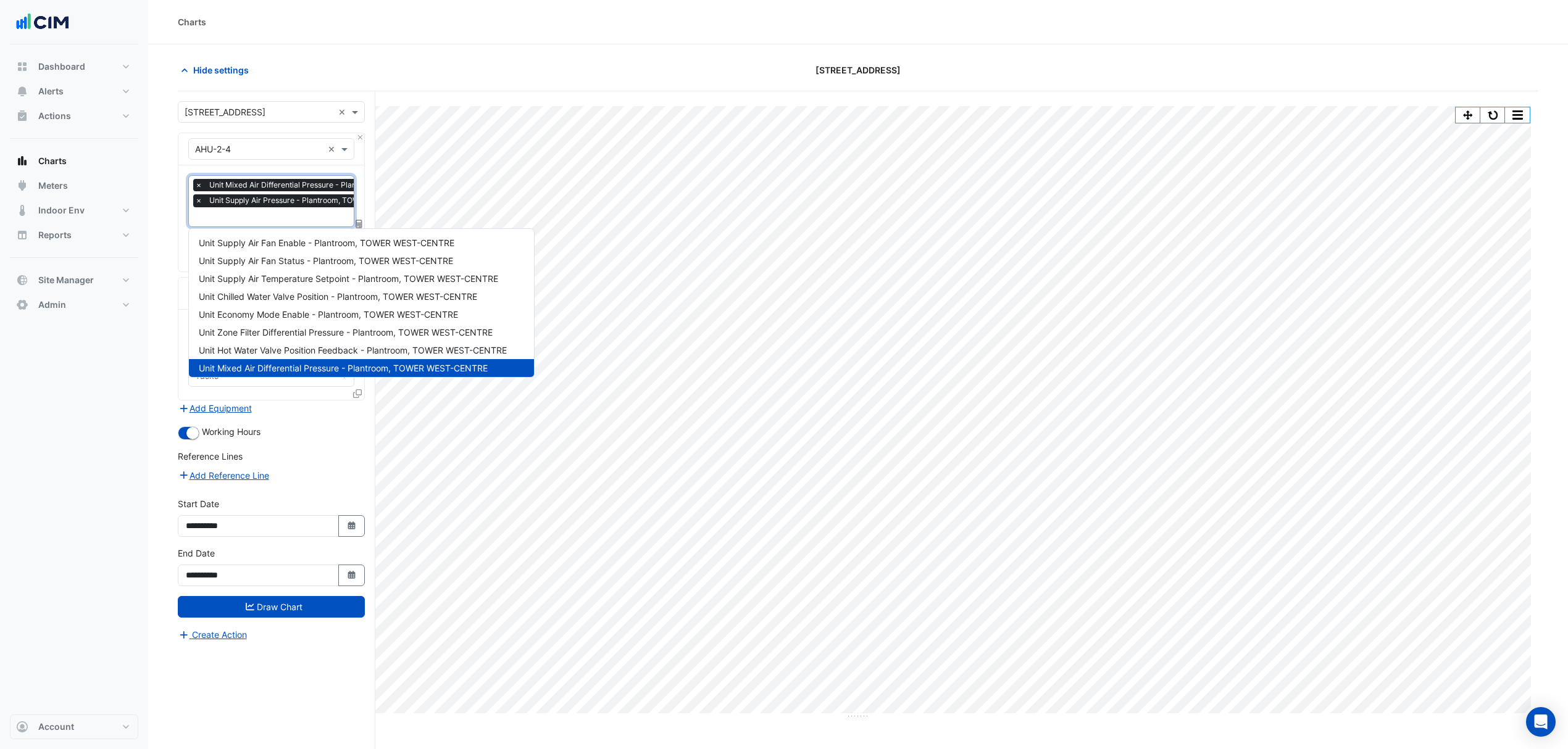
click at [259, 219] on input "text" at bounding box center [333, 218] width 275 height 13
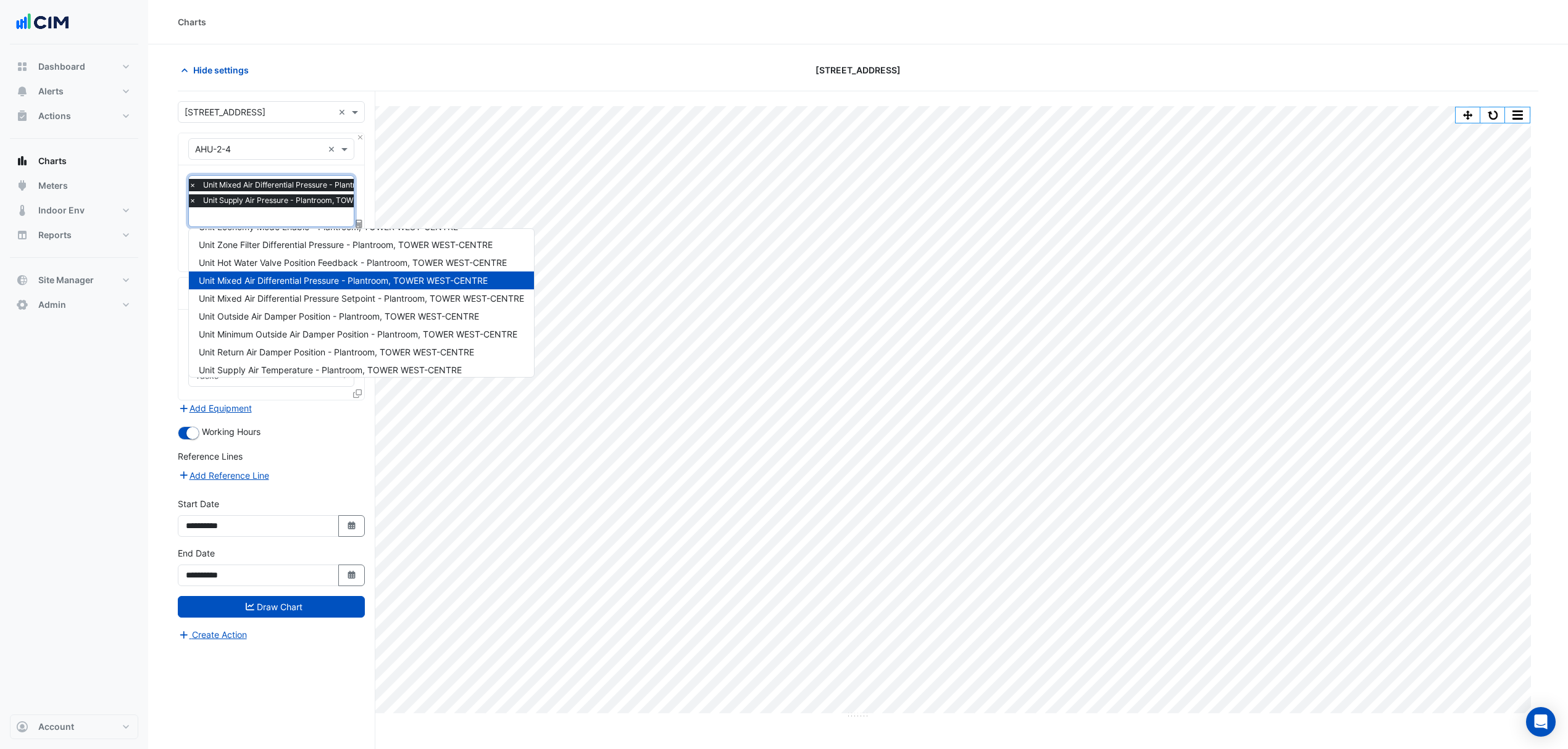
scroll to position [99, 0]
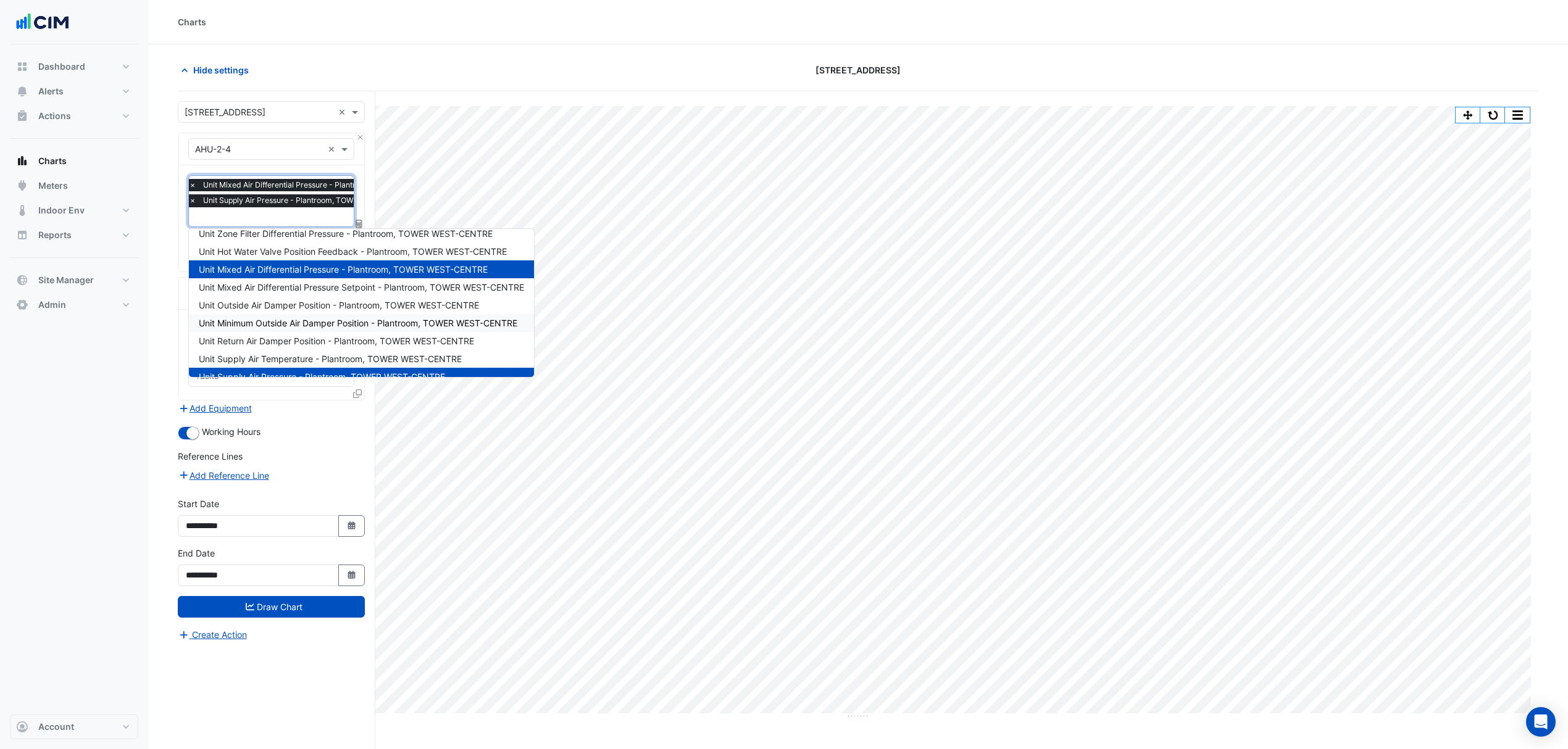
click at [328, 319] on span "Unit Minimum Outside Air Damper Position - Plantroom, TOWER WEST-CENTRE" at bounding box center [358, 323] width 319 height 10
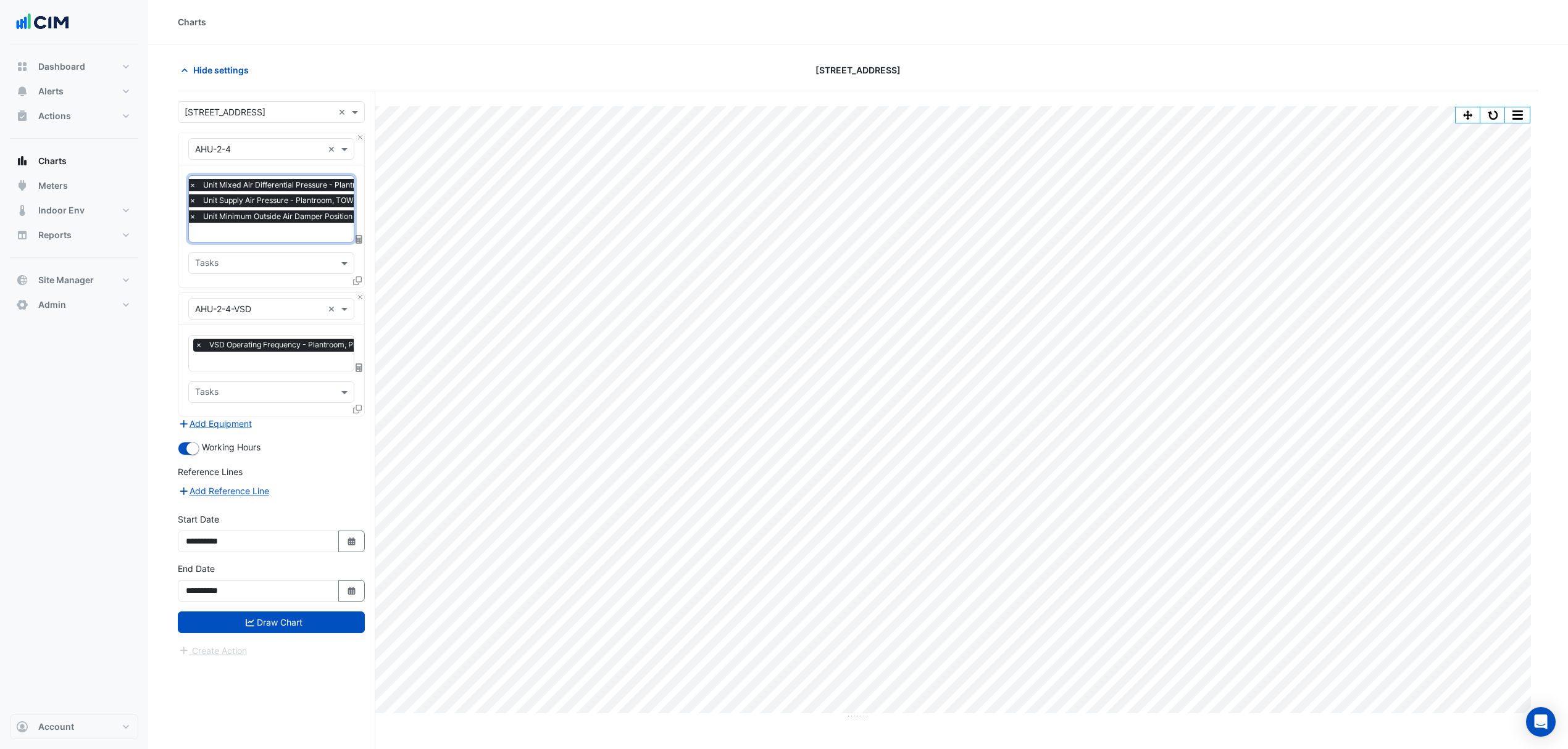
click at [263, 232] on input "text" at bounding box center [339, 233] width 301 height 13
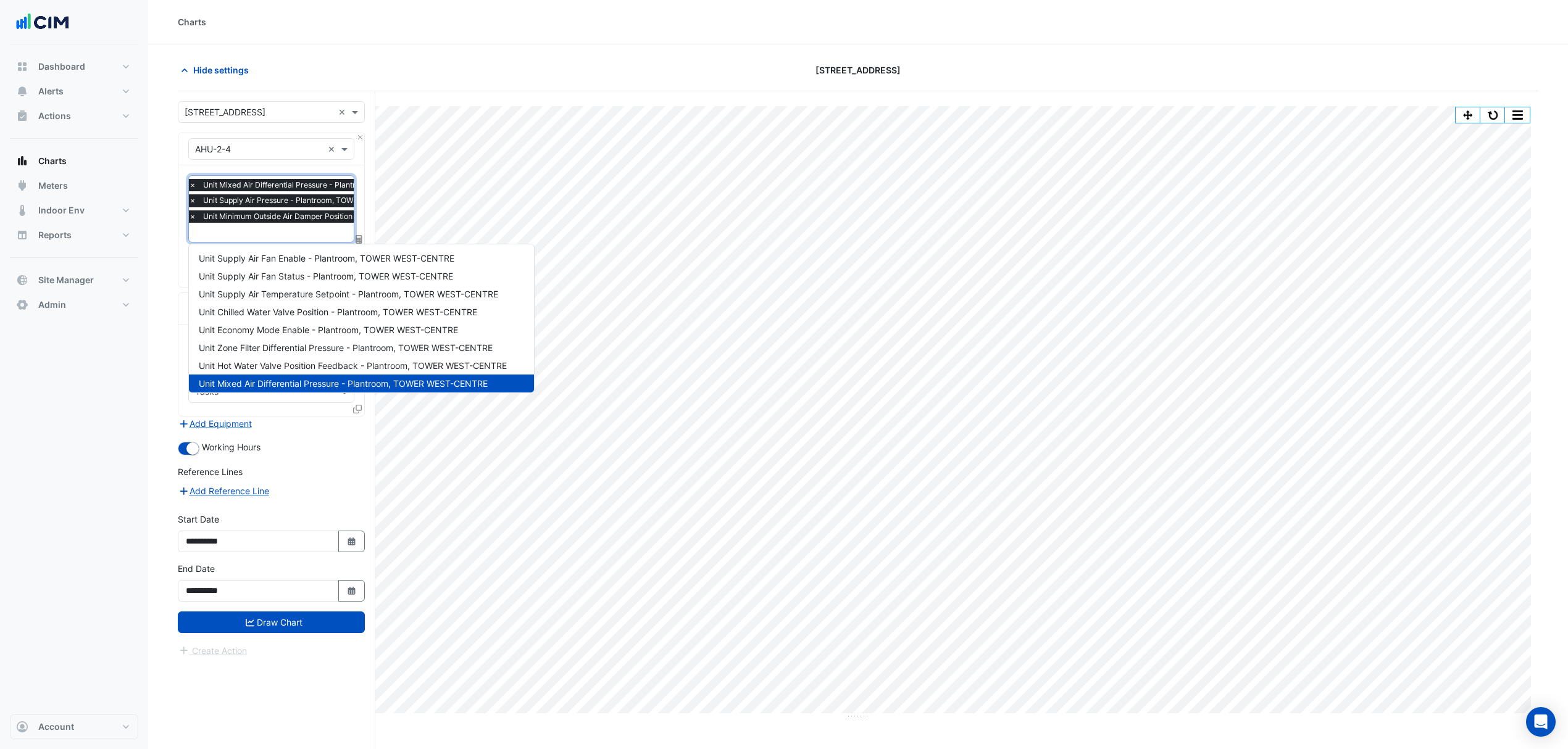
scroll to position [184, 0]
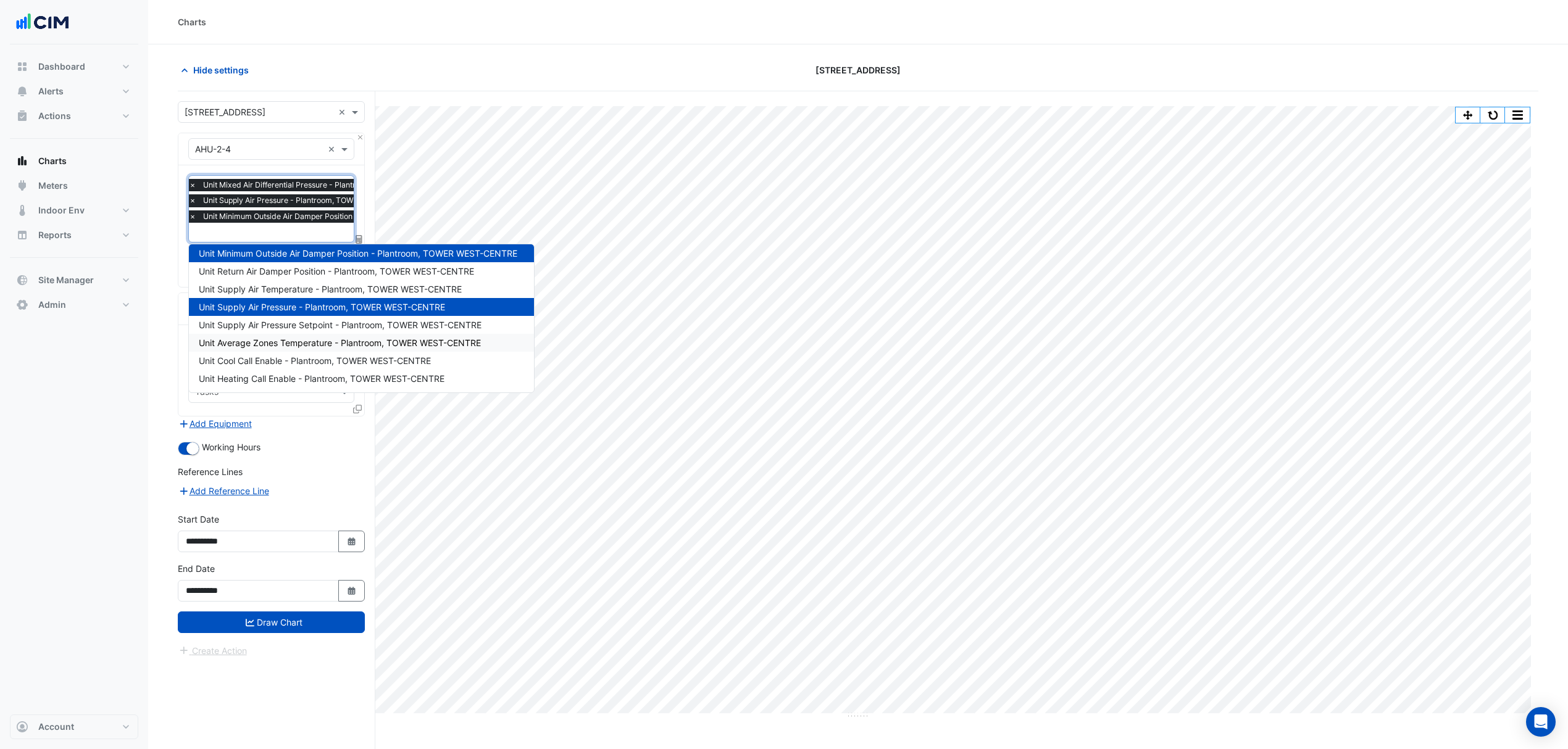
click at [359, 339] on span "Unit Average Zones Temperature - Plantroom, TOWER WEST-CENTRE" at bounding box center [339, 343] width 282 height 10
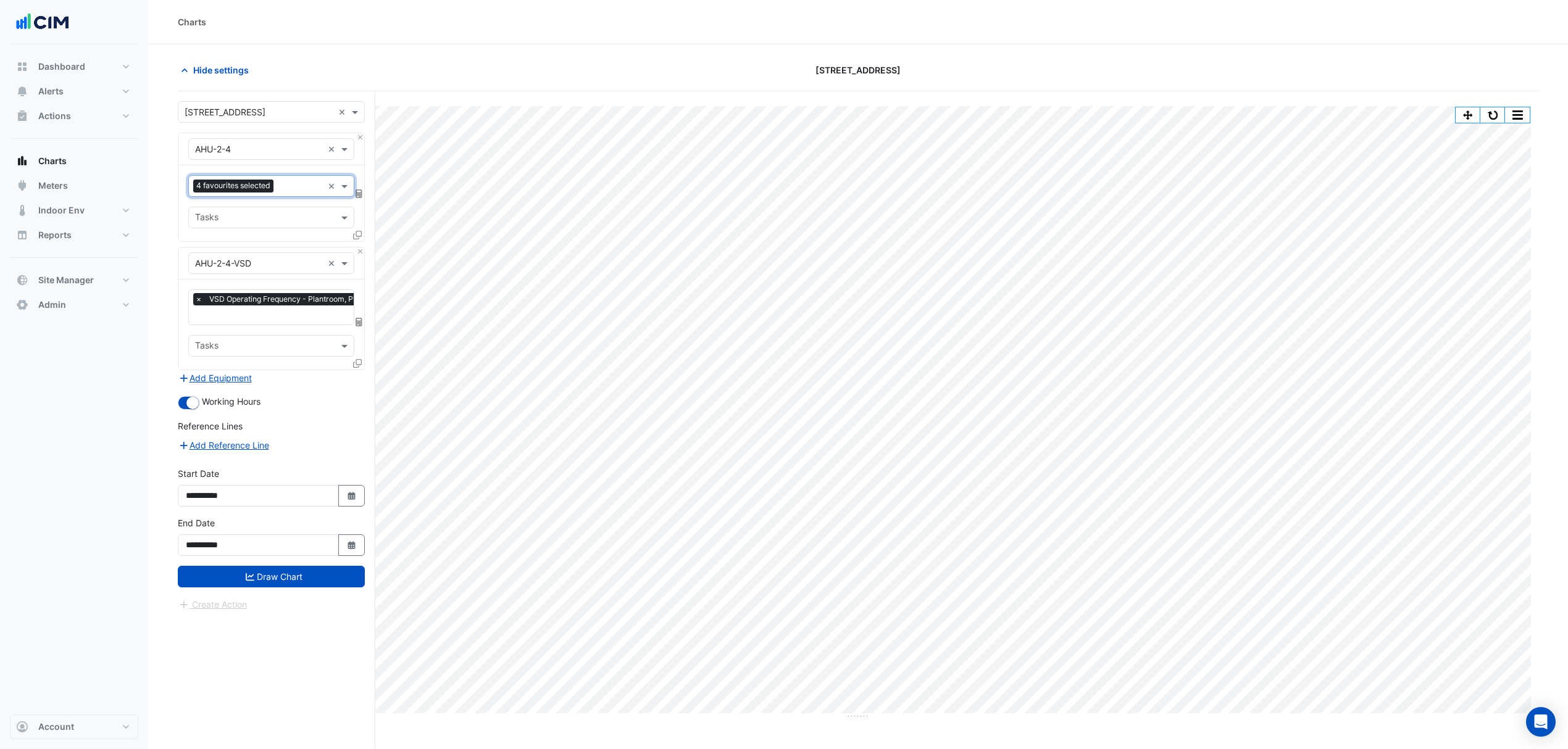
scroll to position [0, 0]
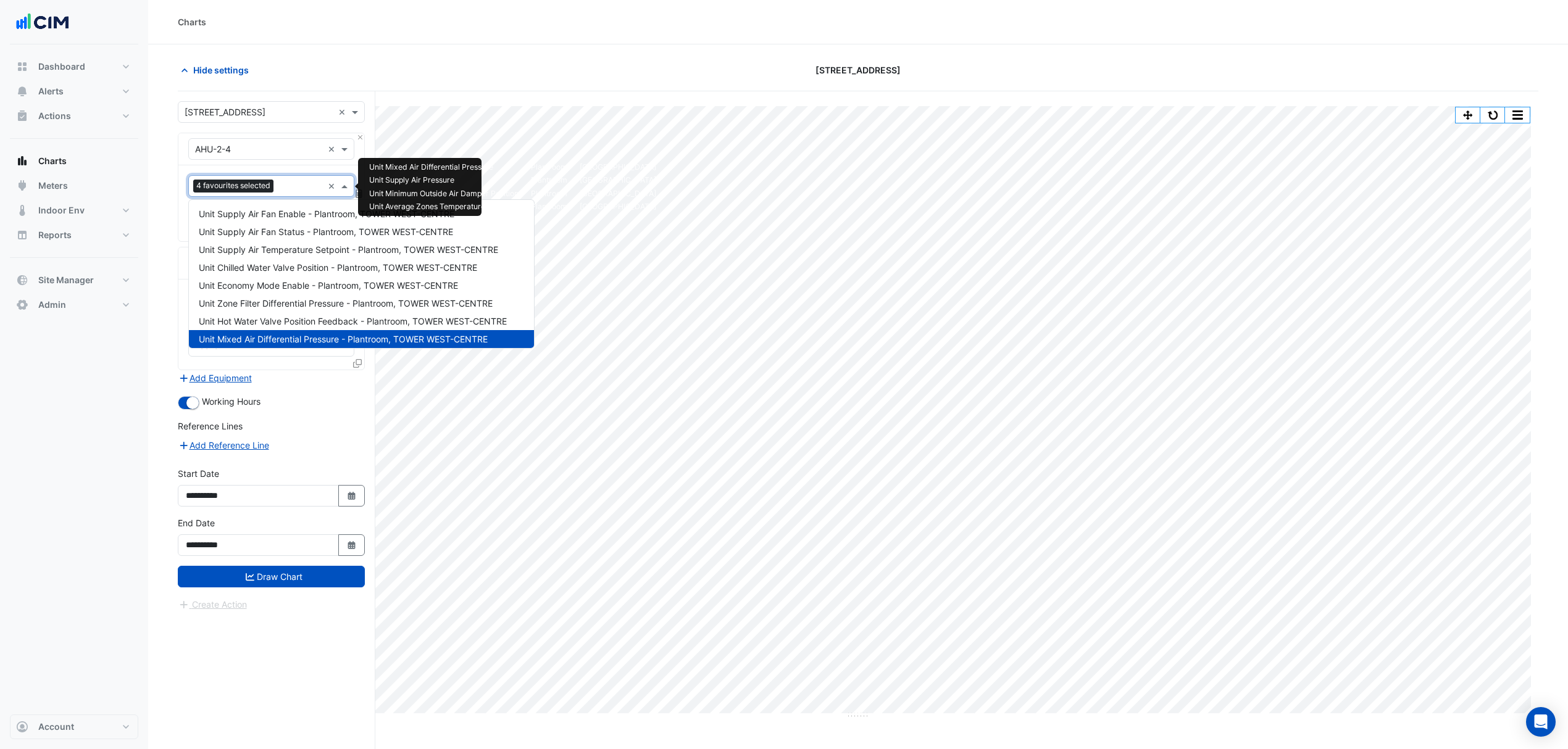
click at [288, 181] on input "text" at bounding box center [301, 187] width 45 height 13
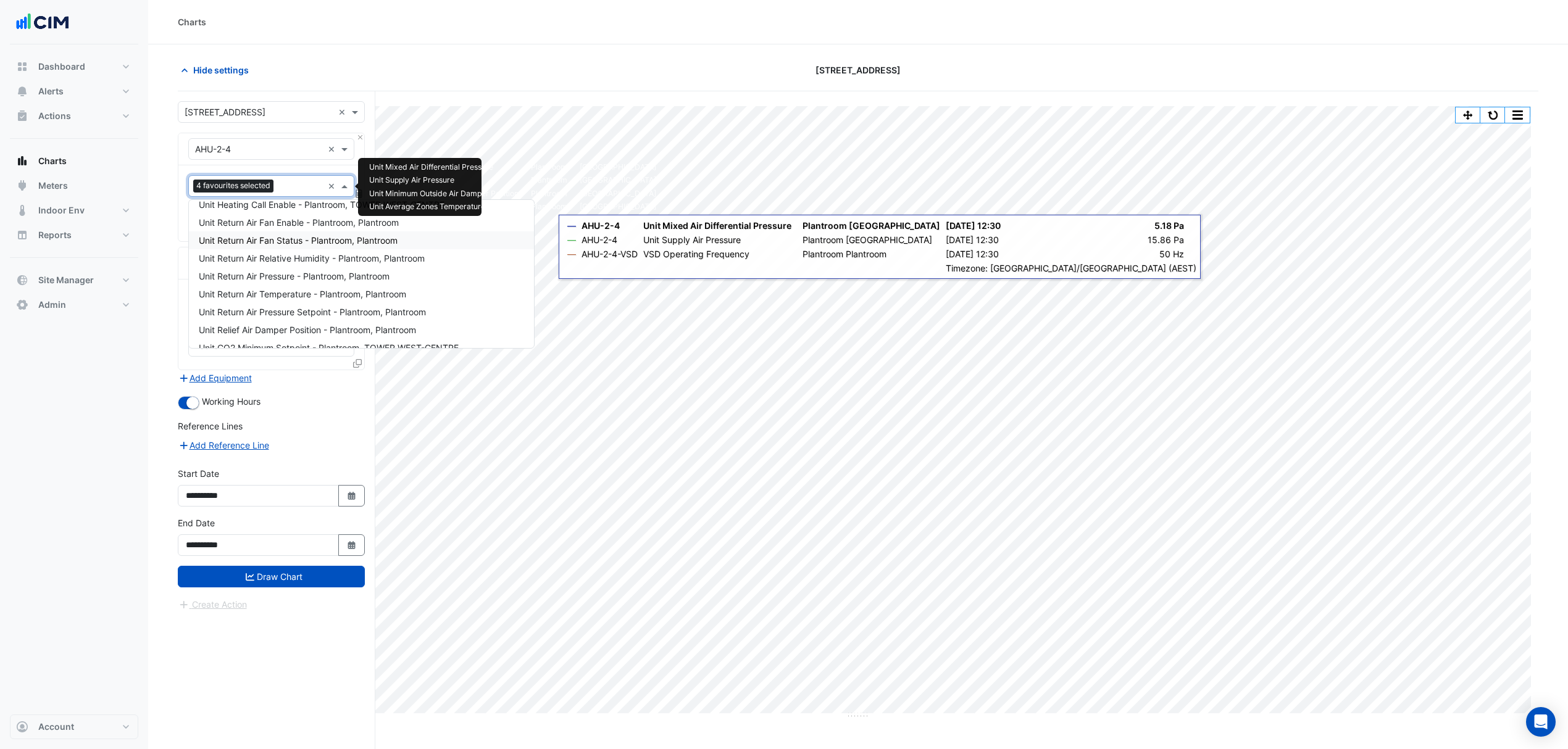
scroll to position [317, 0]
click at [336, 324] on span "Unit Relief Air Damper Position - Plantroom, Plantroom" at bounding box center [307, 327] width 217 height 10
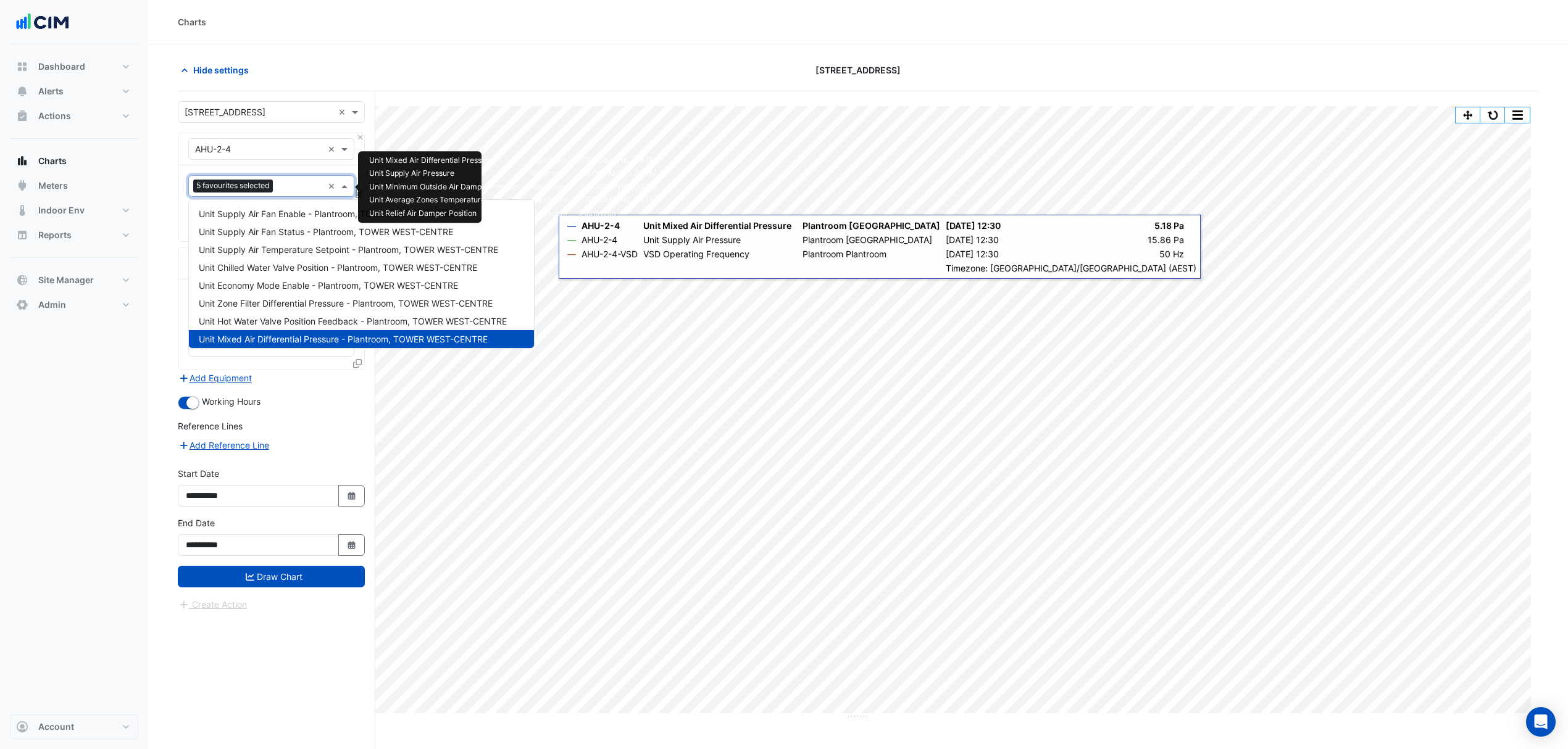
drag, startPoint x: 298, startPoint y: 188, endPoint x: 391, endPoint y: 240, distance: 106.6
click at [297, 188] on input "text" at bounding box center [300, 187] width 45 height 13
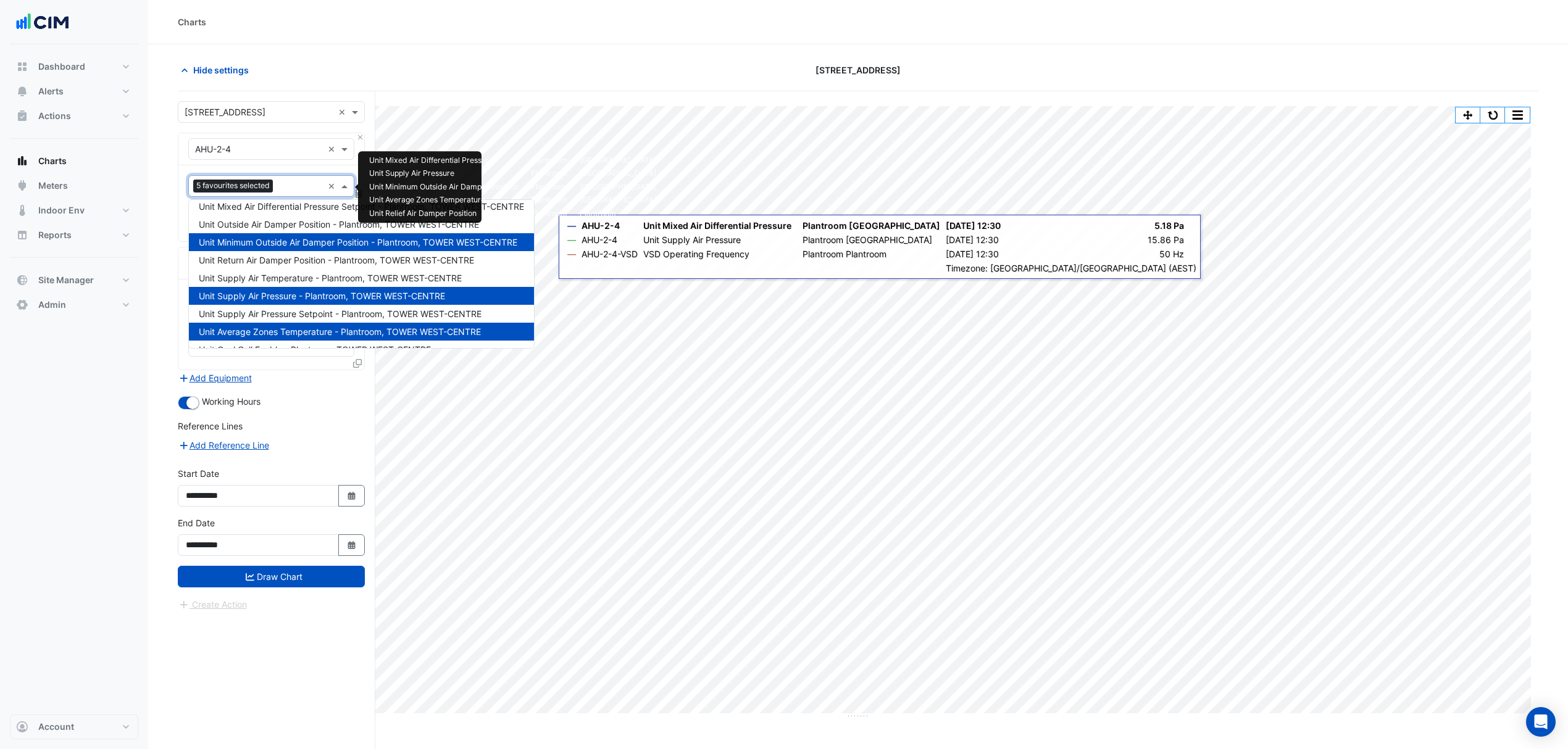
scroll to position [114, 0]
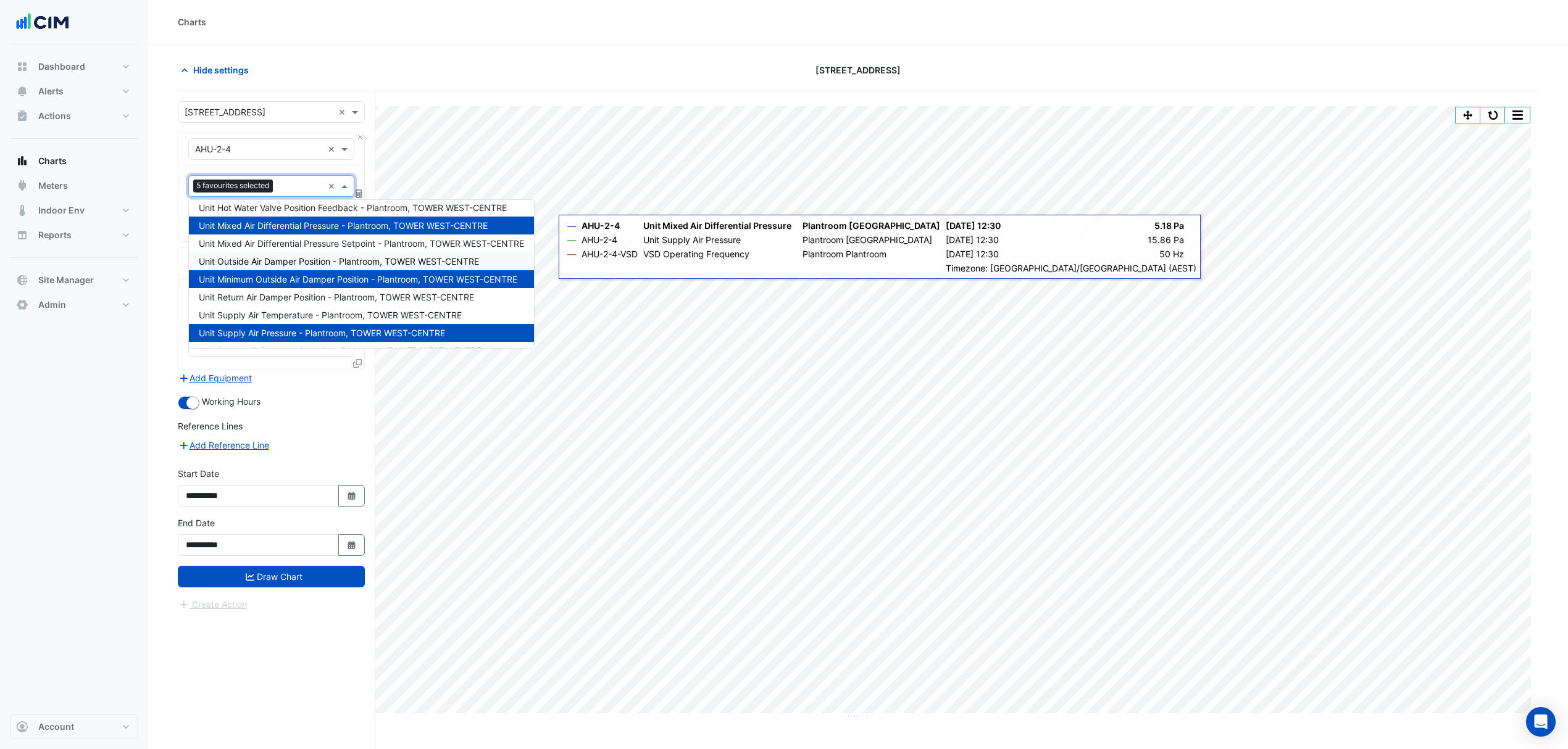
click at [240, 257] on span "Unit Outside Air Damper Position - Plantroom, TOWER WEST-CENTRE" at bounding box center [339, 261] width 281 height 10
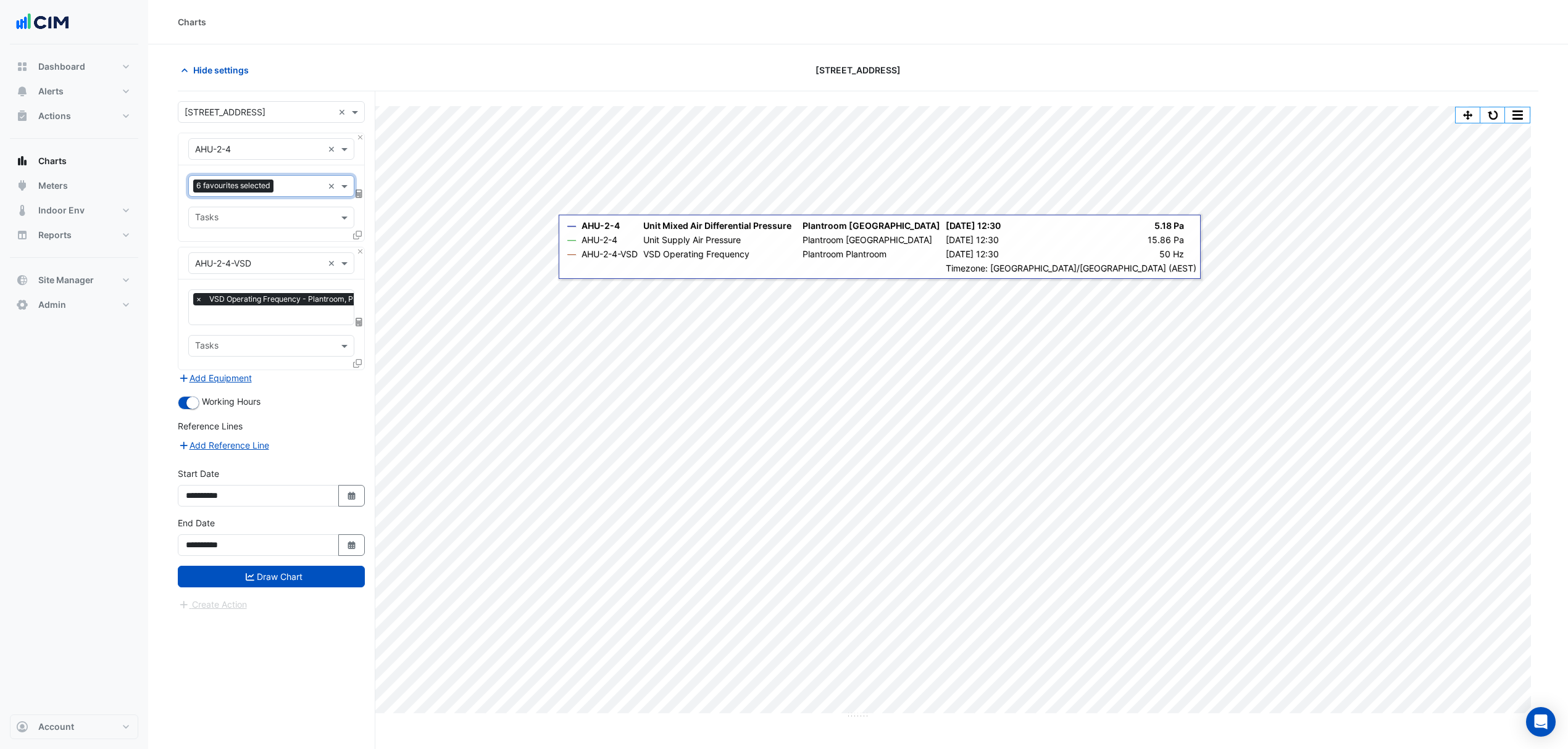
click at [282, 178] on div "6 favourites selected" at bounding box center [256, 186] width 134 height 19
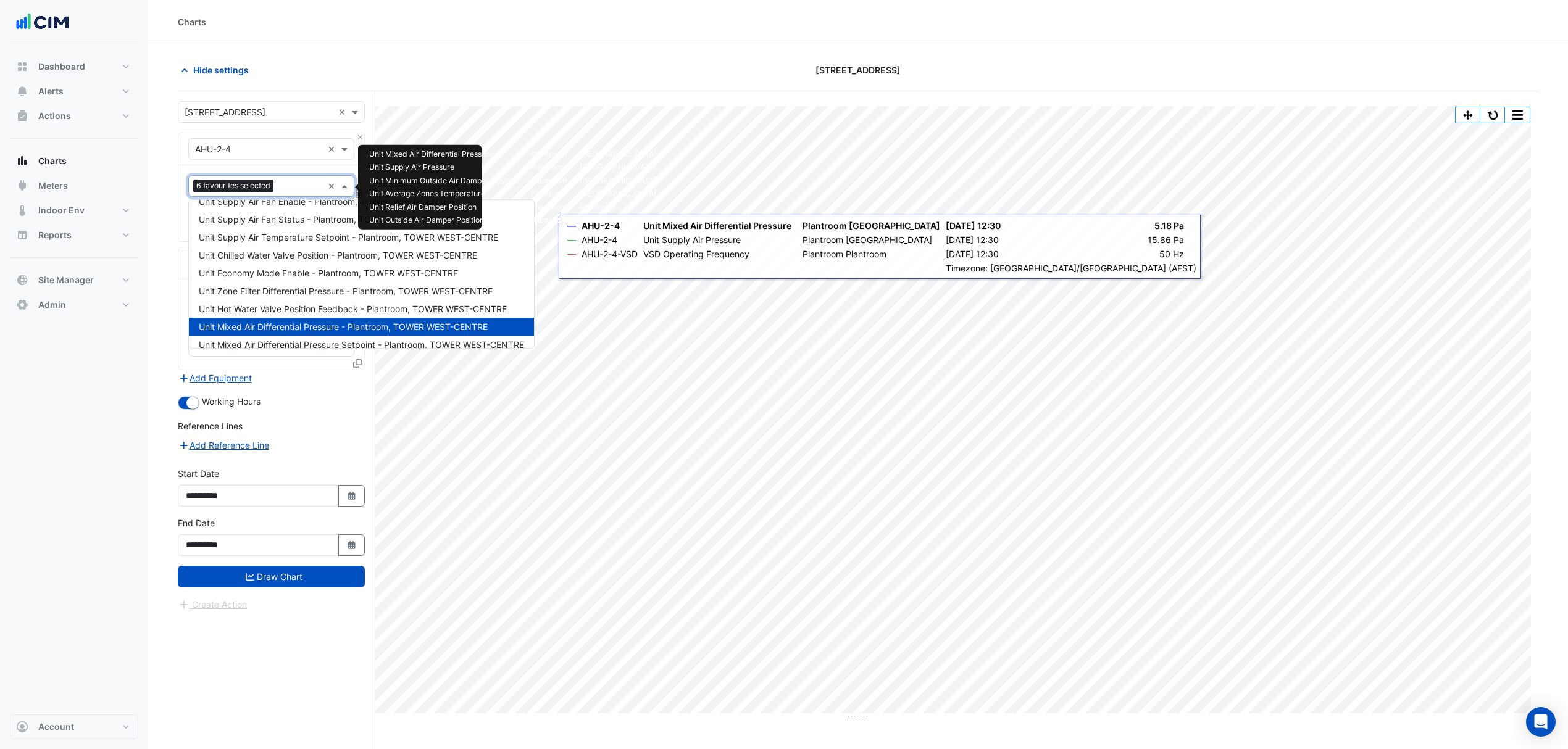
scroll to position [0, 0]
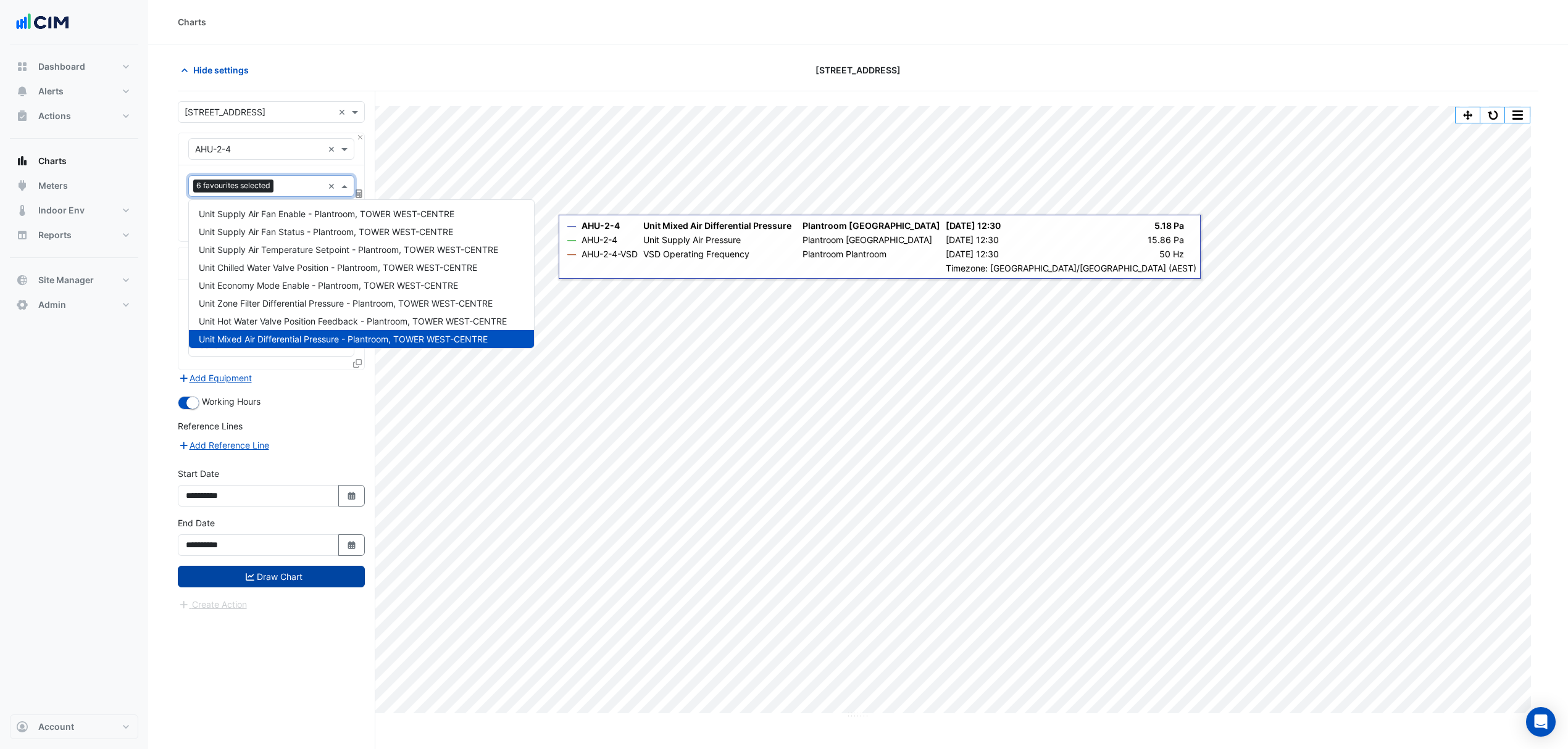
click at [237, 570] on button "Draw Chart" at bounding box center [271, 576] width 187 height 22
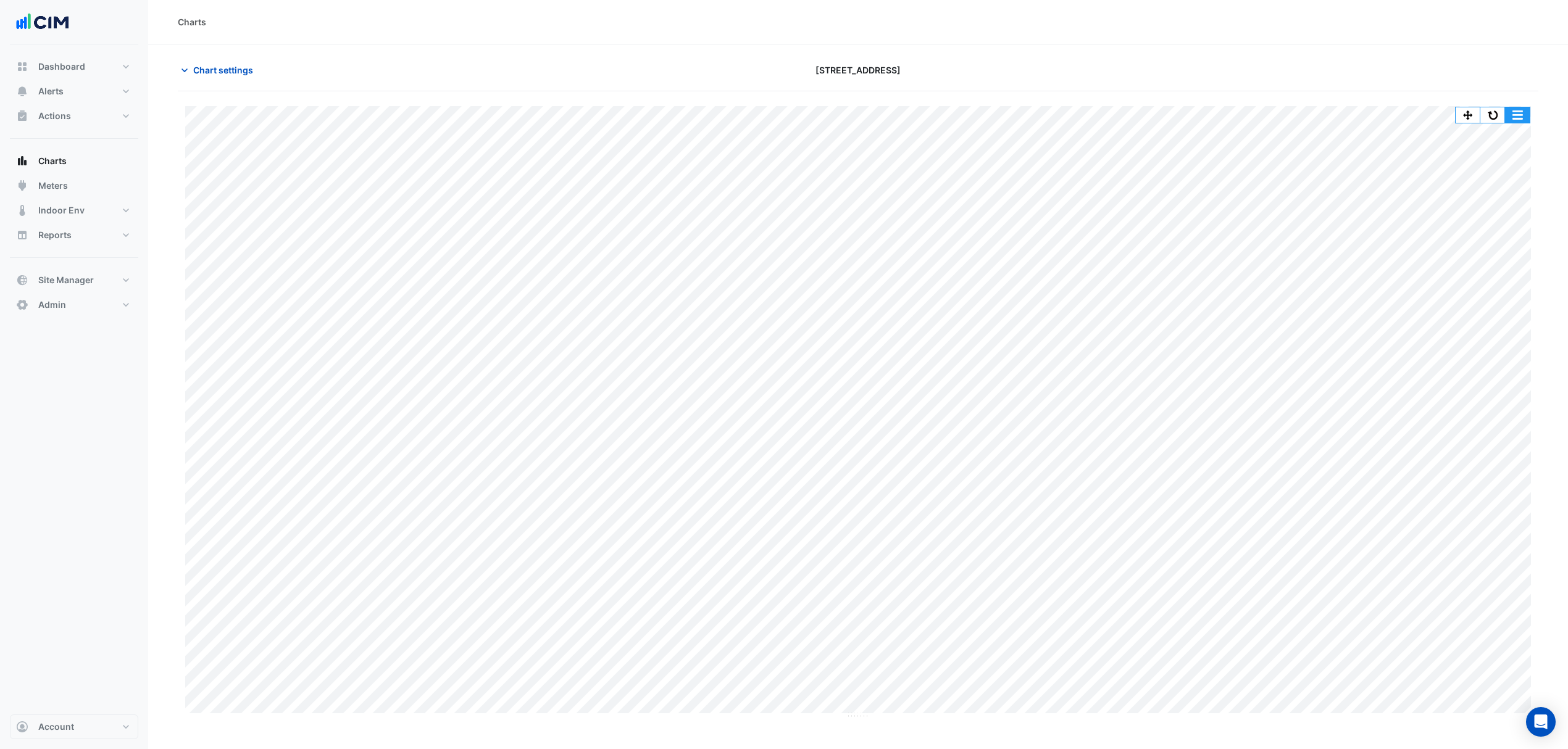
click at [1264, 112] on button "button" at bounding box center [1517, 115] width 25 height 16
click at [1264, 155] on div "Split by Unit" at bounding box center [1493, 159] width 74 height 22
click at [227, 67] on span "Chart settings" at bounding box center [223, 69] width 60 height 13
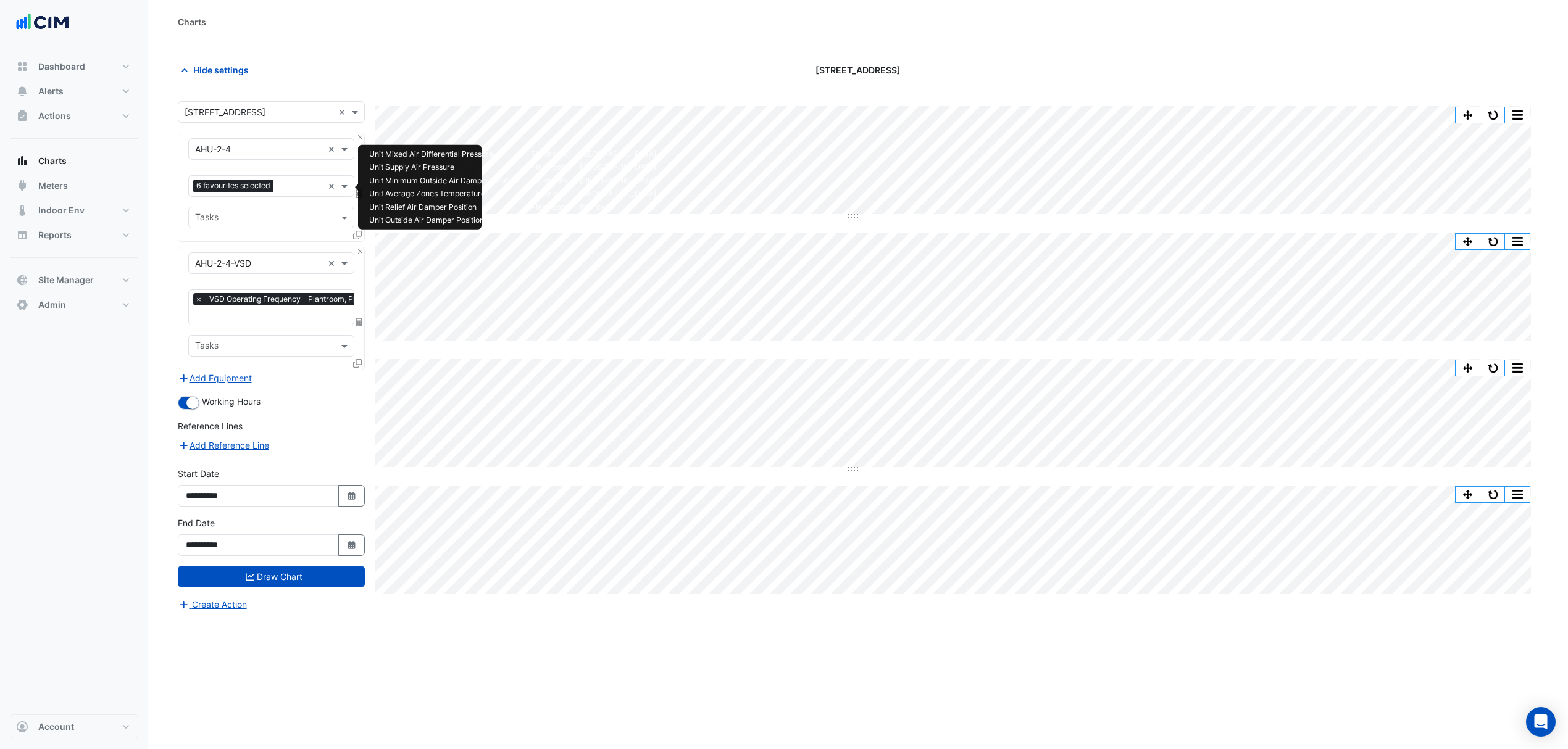
click at [255, 181] on span "6 favourites selected" at bounding box center [234, 185] width 80 height 13
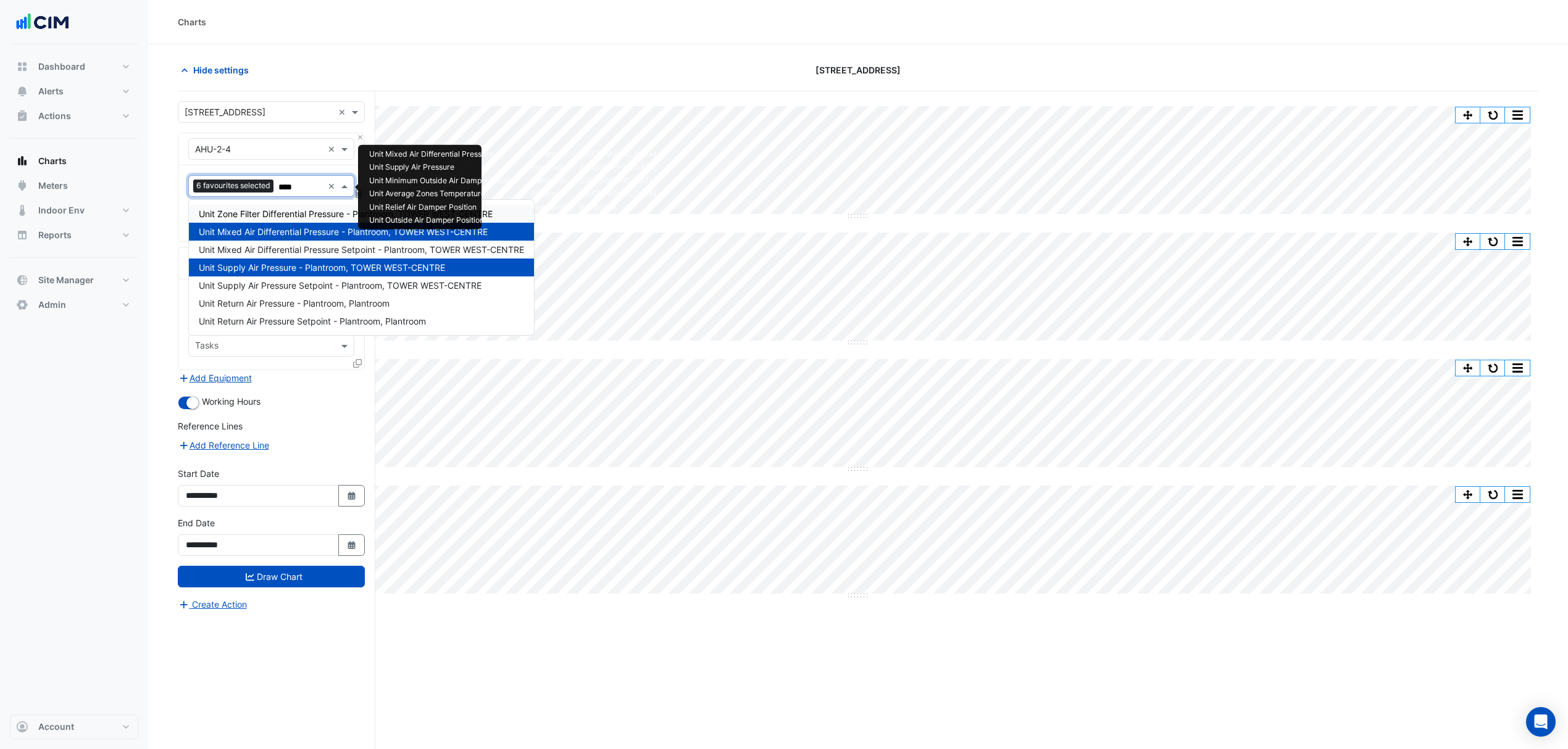
type input "*****"
click at [307, 289] on span "Unit Supply Air Pressure Setpoint - Plantroom, TOWER WEST-CENTRE" at bounding box center [340, 286] width 283 height 10
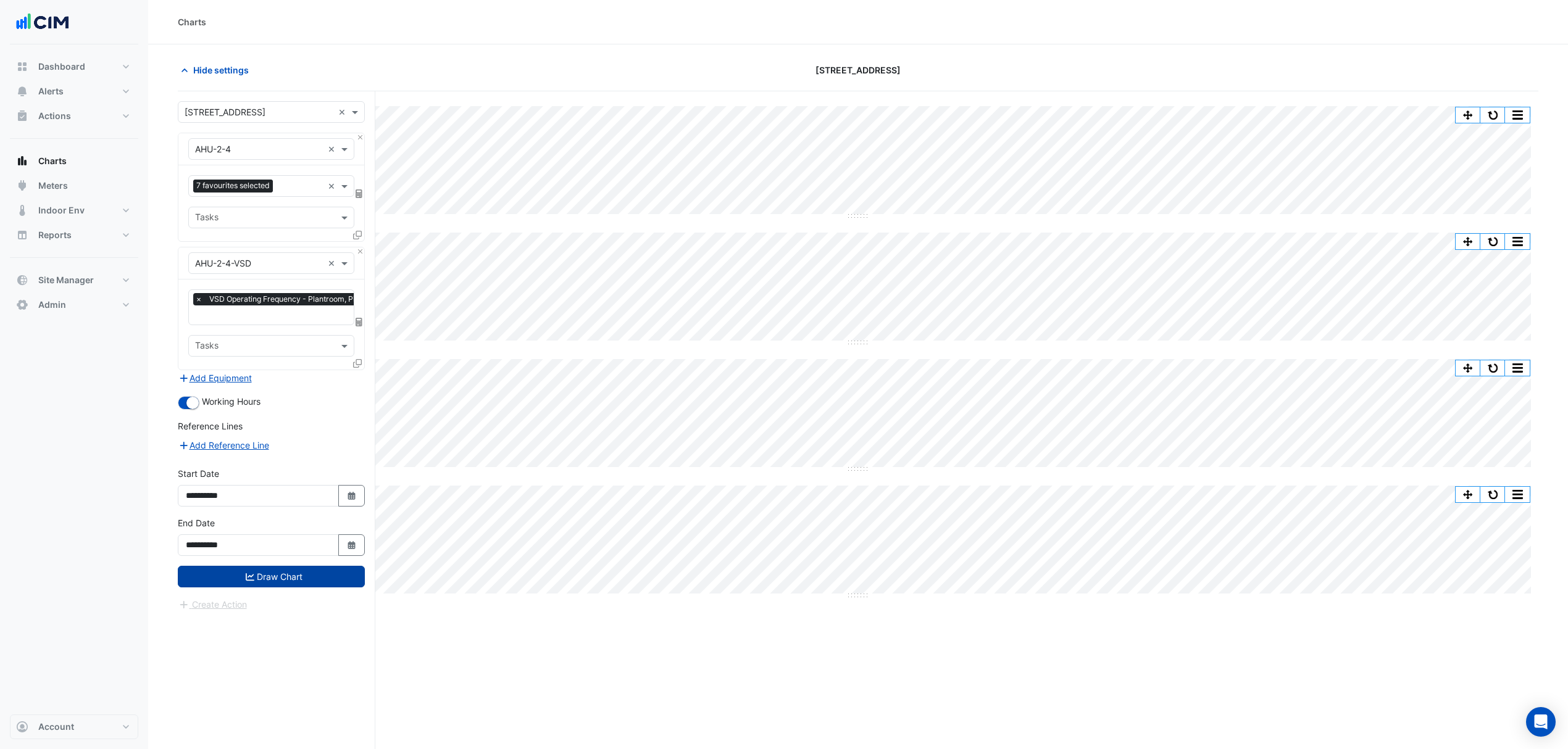
click at [281, 570] on button "Draw Chart" at bounding box center [271, 576] width 187 height 22
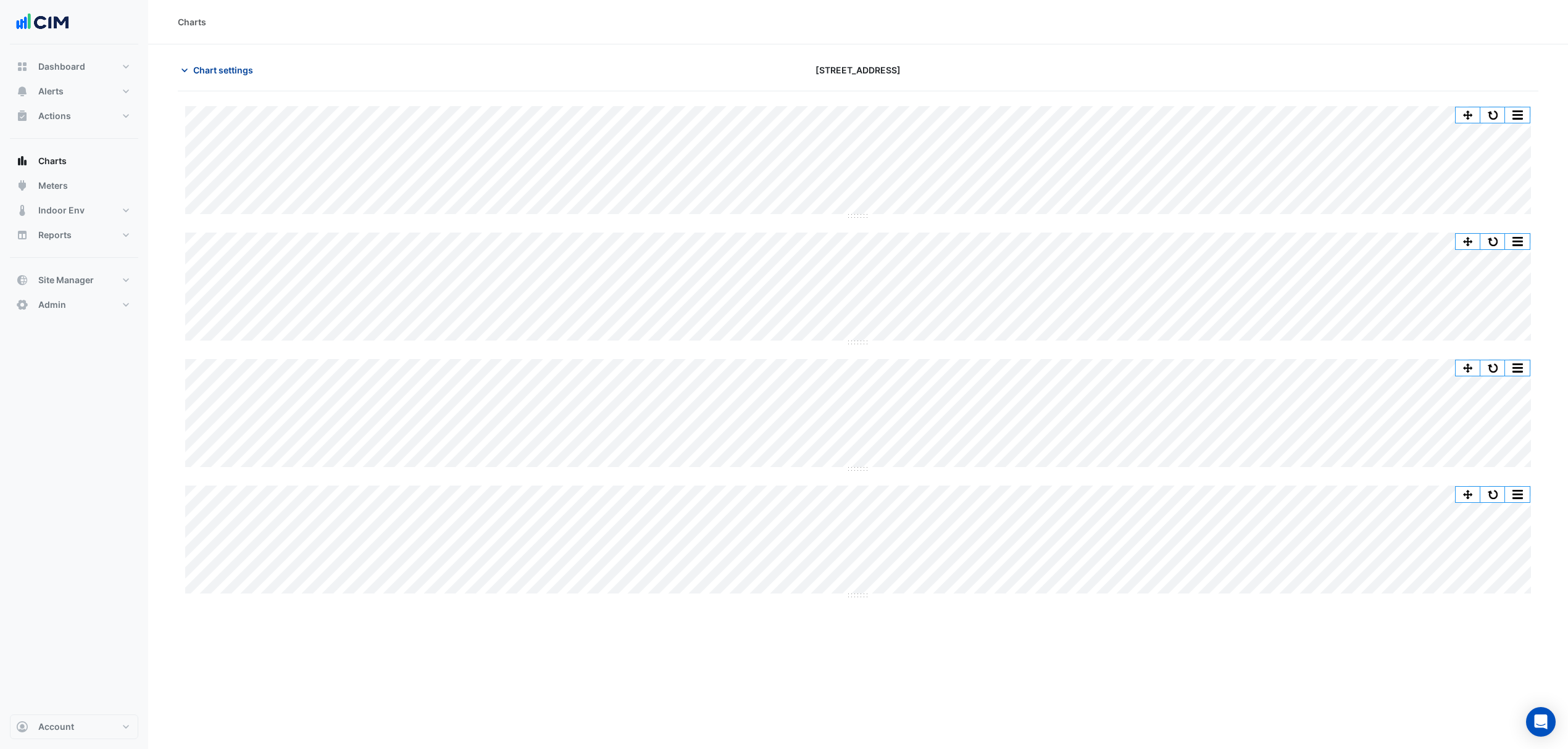
click at [228, 64] on span "Chart settings" at bounding box center [223, 69] width 60 height 13
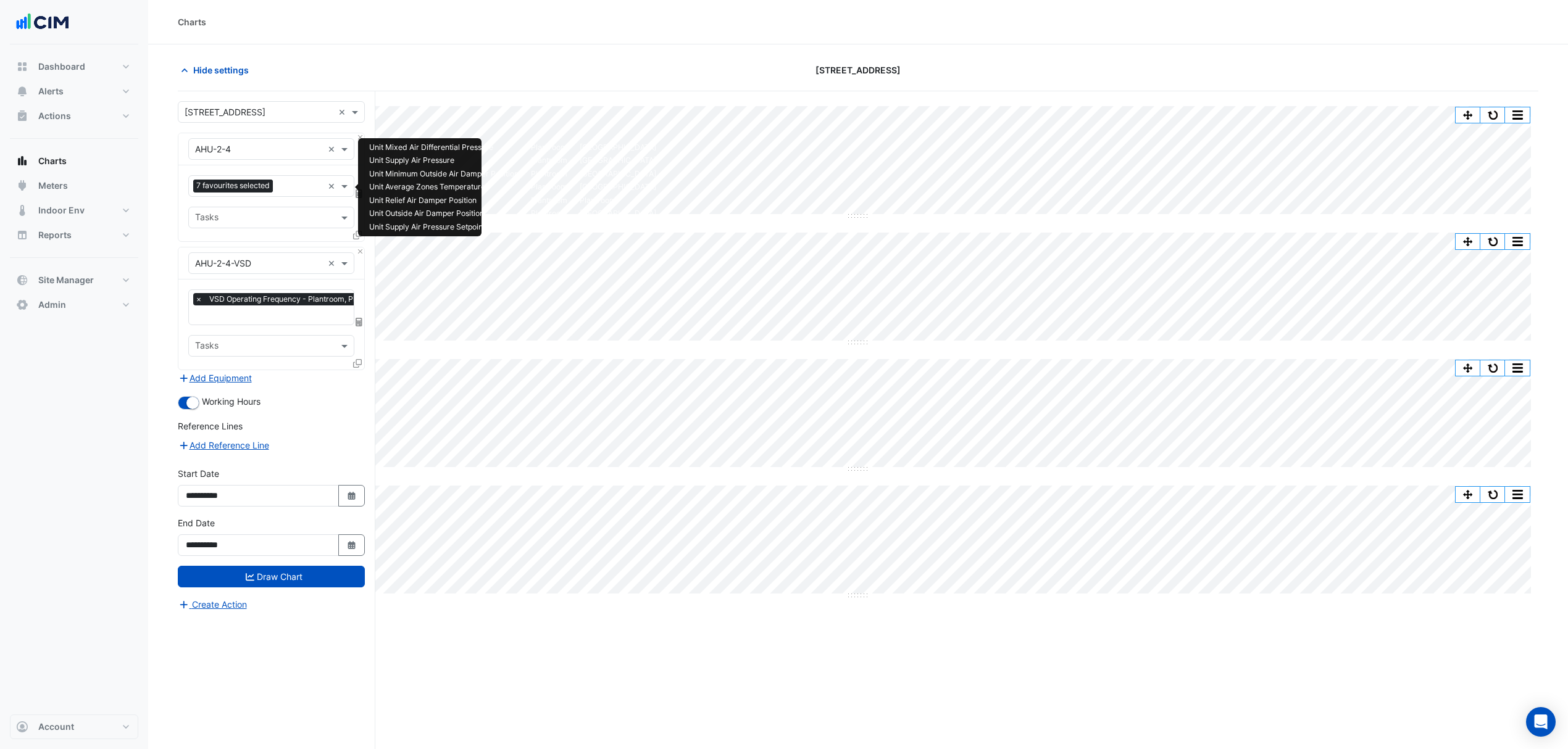
click at [289, 190] on input "text" at bounding box center [300, 187] width 45 height 13
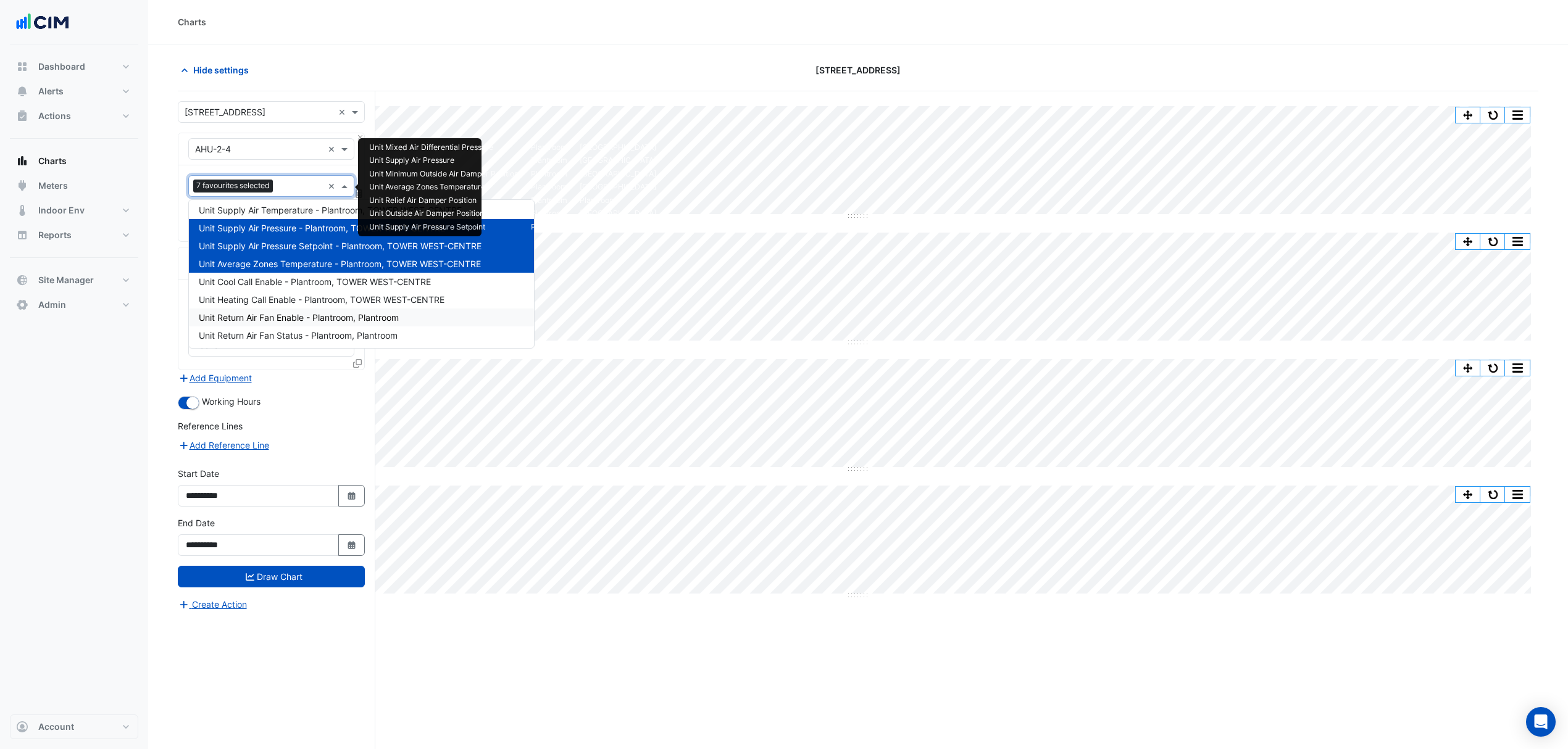
scroll to position [223, 0]
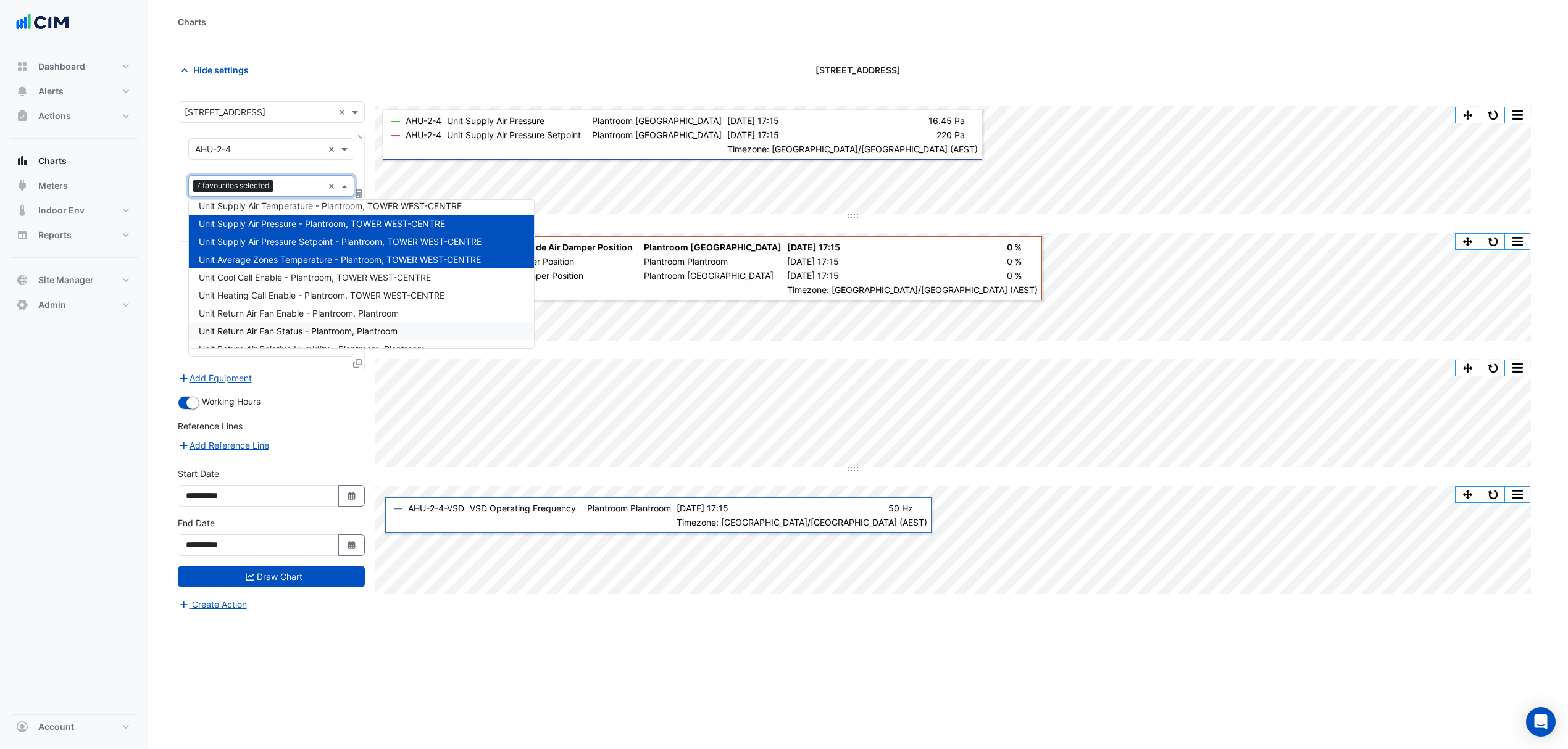
click at [156, 433] on section "Hide settings 2-12 Macquarie St Split by Equip Split All Split None Print Save …" at bounding box center [858, 420] width 1420 height 752
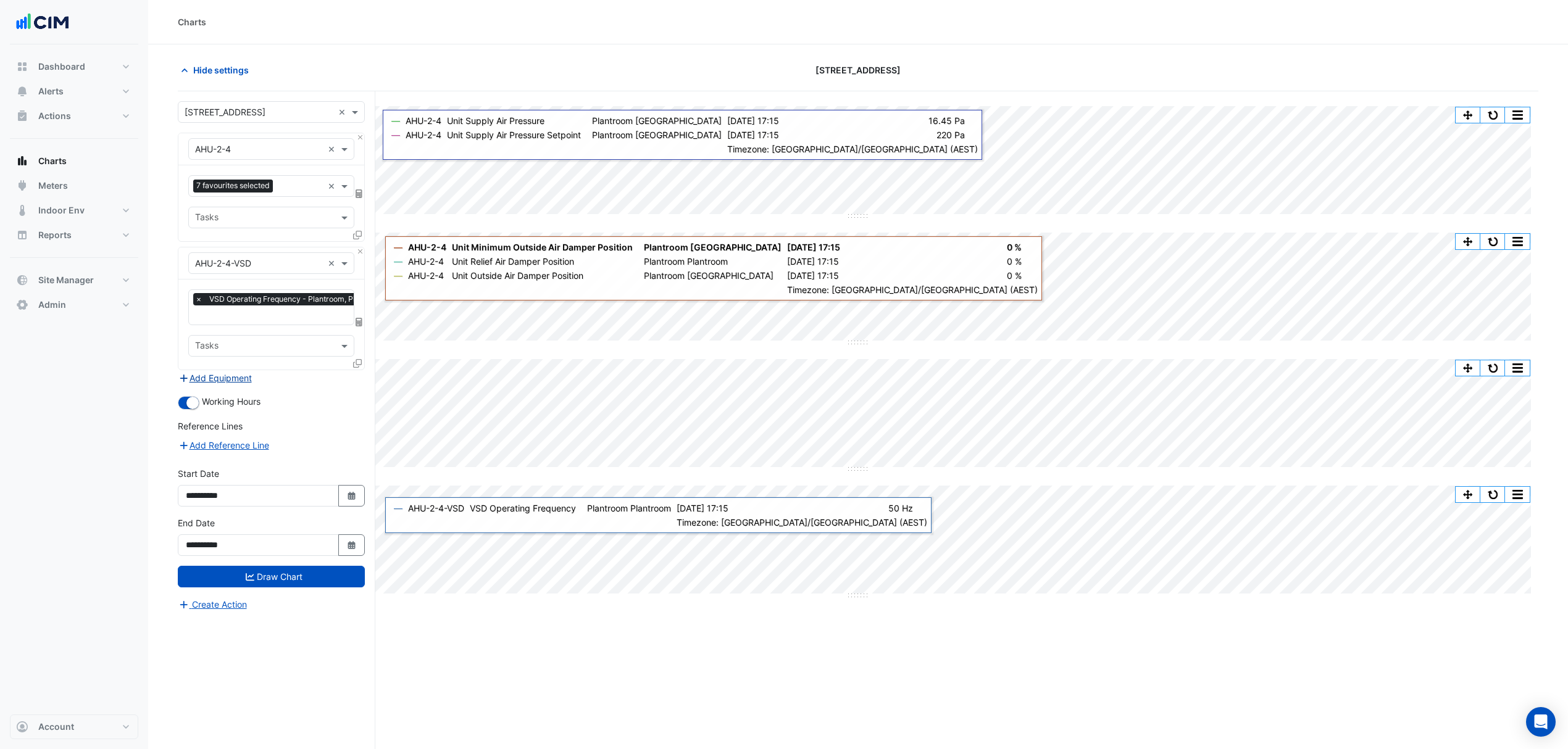
click at [230, 373] on button "Add Equipment" at bounding box center [215, 378] width 74 height 14
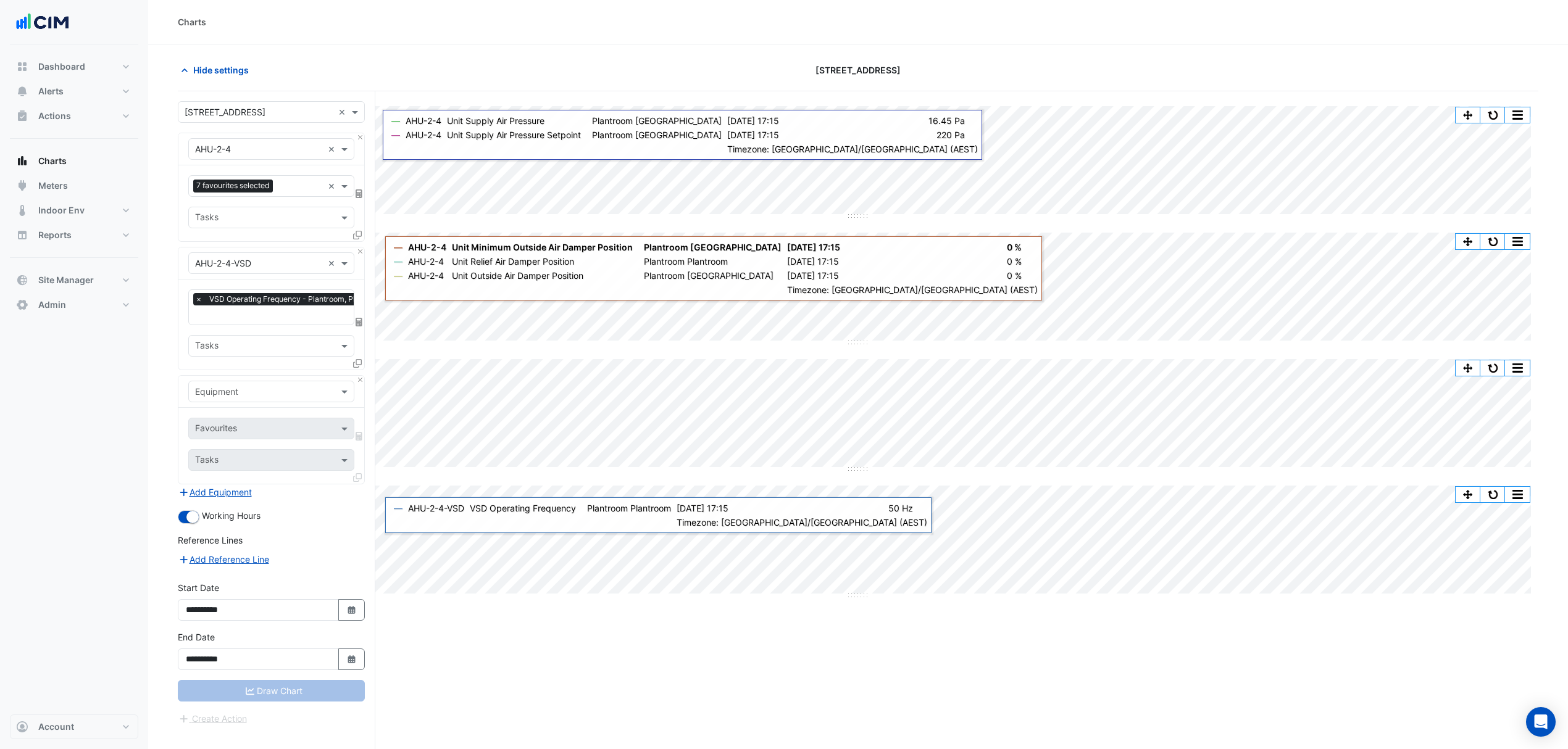
click at [228, 388] on input "text" at bounding box center [259, 392] width 128 height 13
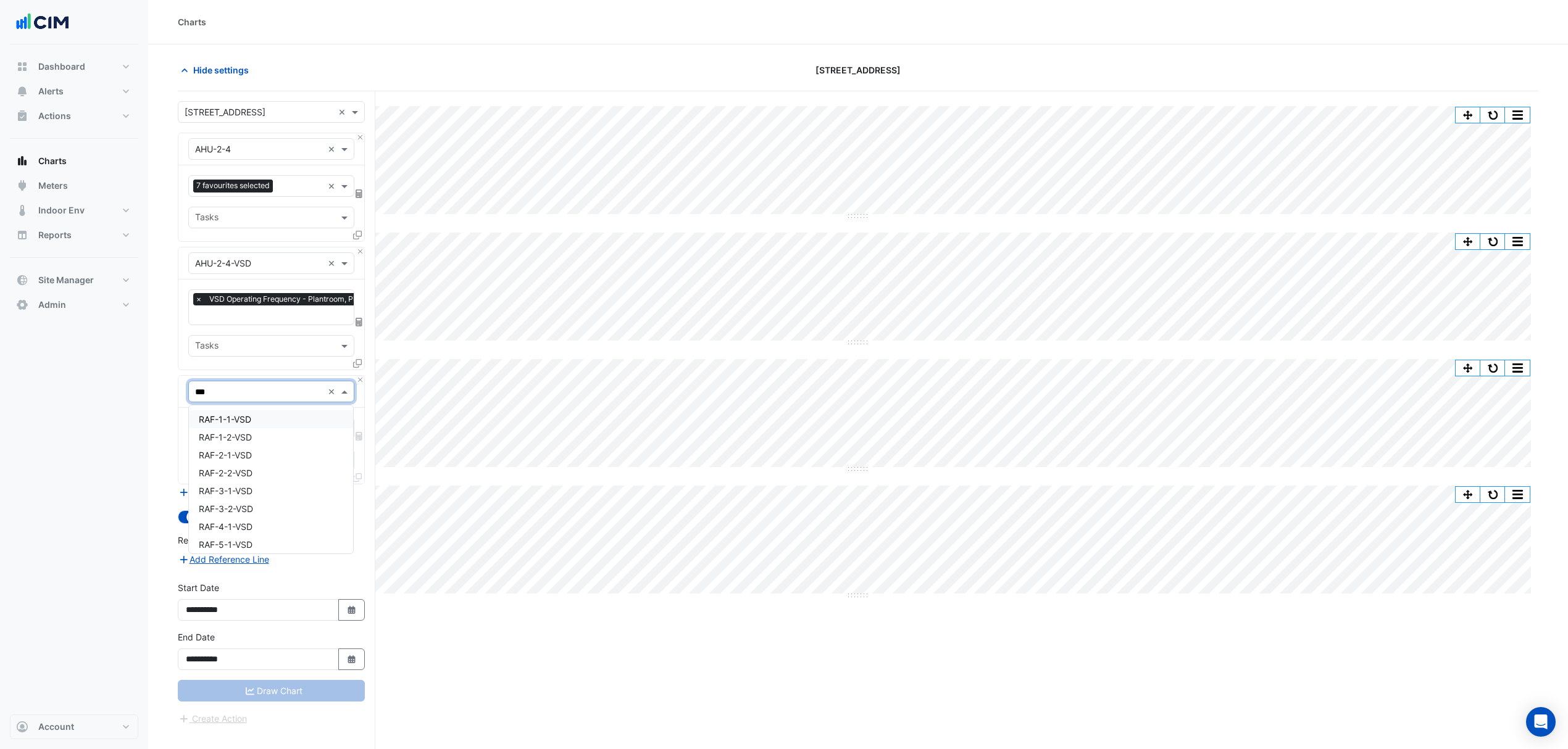
click at [266, 395] on input "***" at bounding box center [259, 392] width 128 height 13
type input "*******"
click at [280, 428] on input "text" at bounding box center [257, 429] width 125 height 13
click at [284, 492] on span "VSD Operating Frequency - Plantroom, Plantroom" at bounding box center [299, 492] width 201 height 10
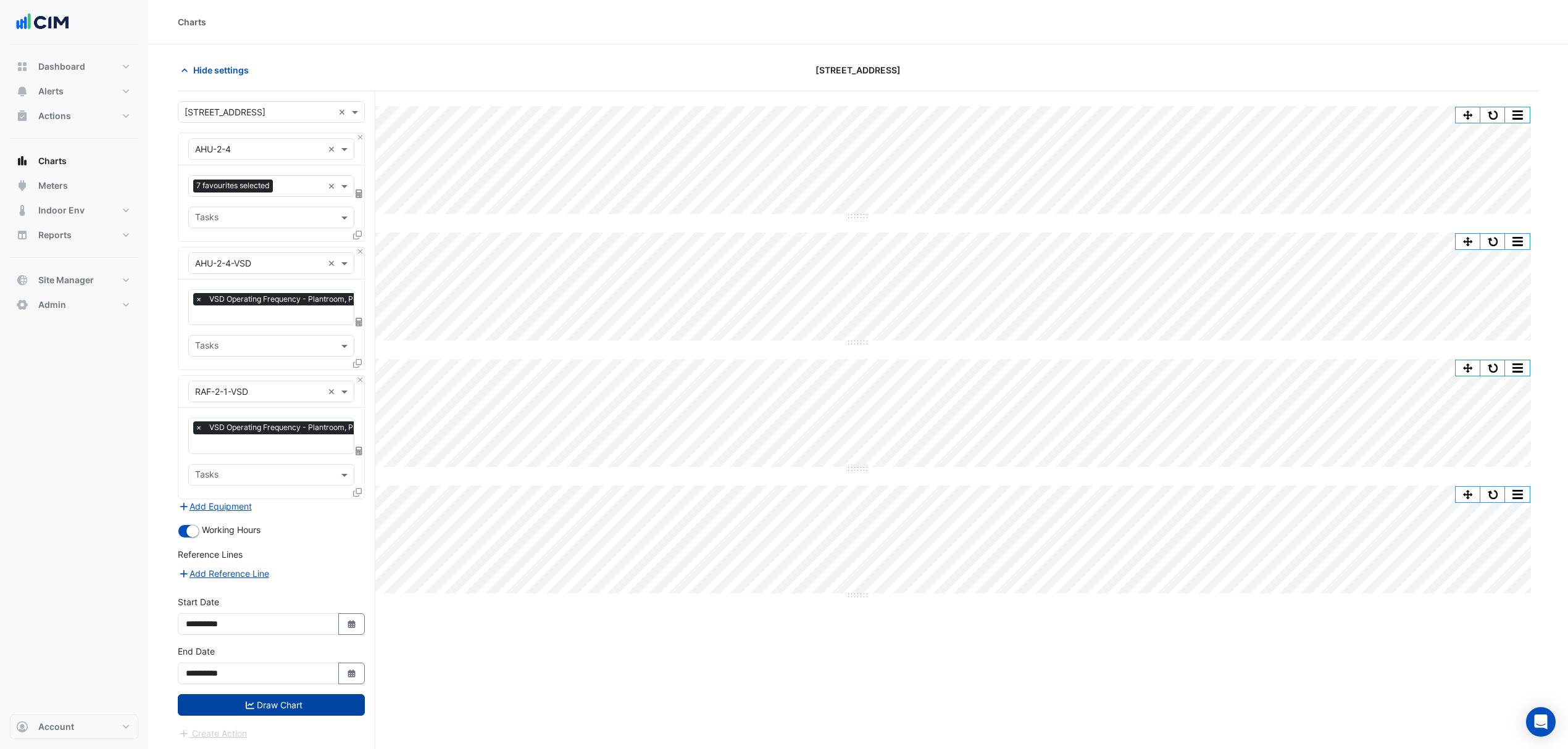
click at [330, 570] on button "Draw Chart" at bounding box center [271, 704] width 187 height 22
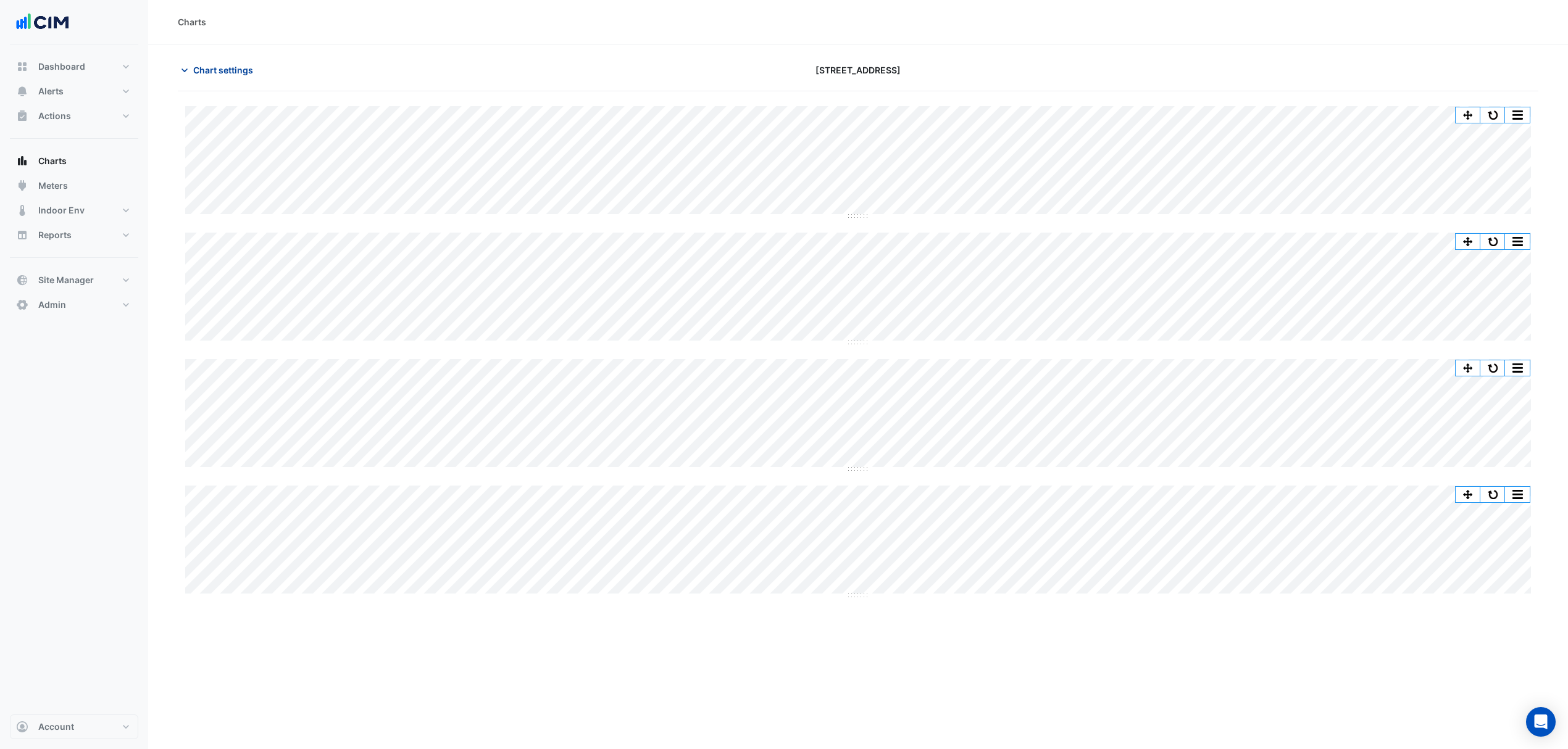
click at [211, 73] on span "Chart settings" at bounding box center [223, 69] width 60 height 13
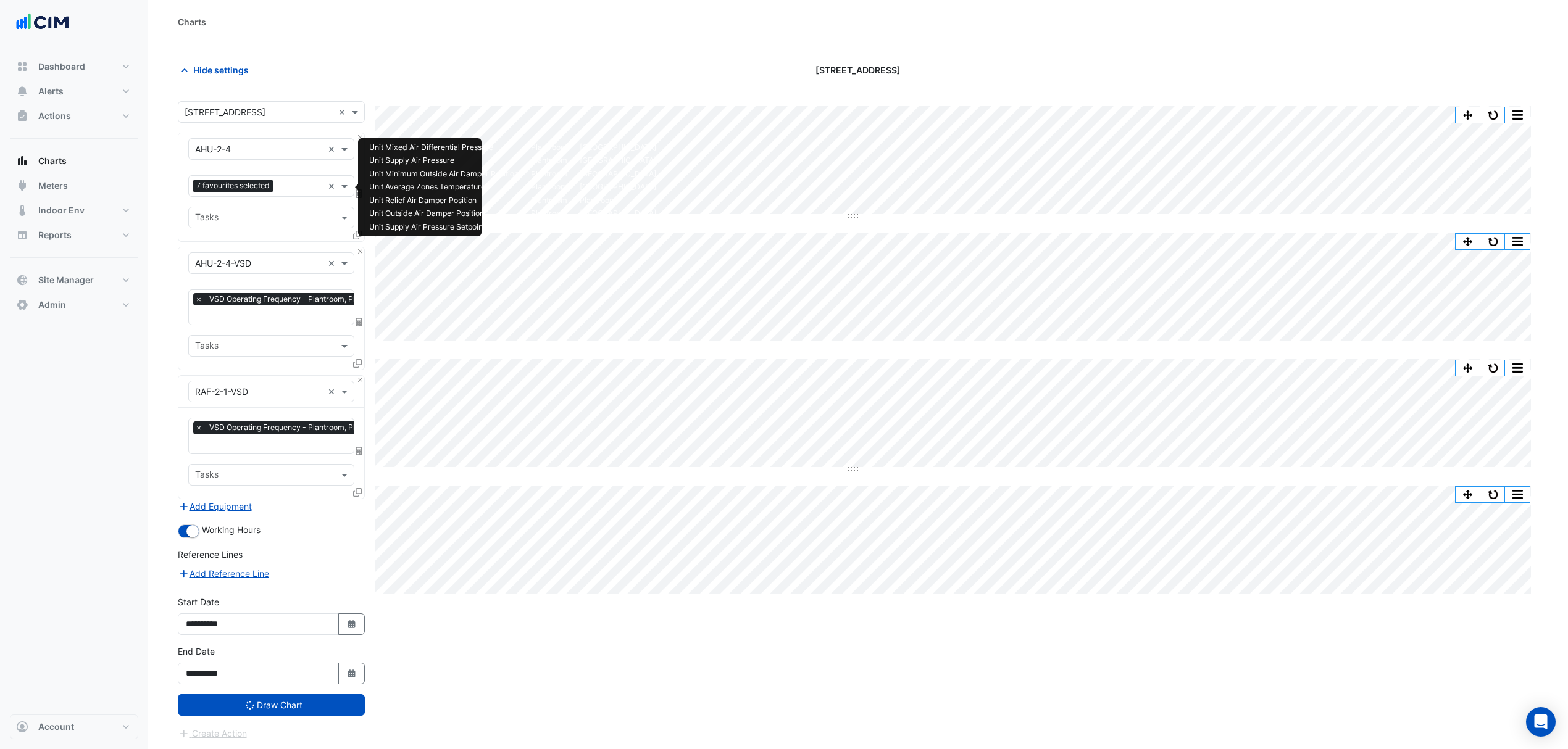
click at [315, 216] on input "text" at bounding box center [264, 218] width 138 height 13
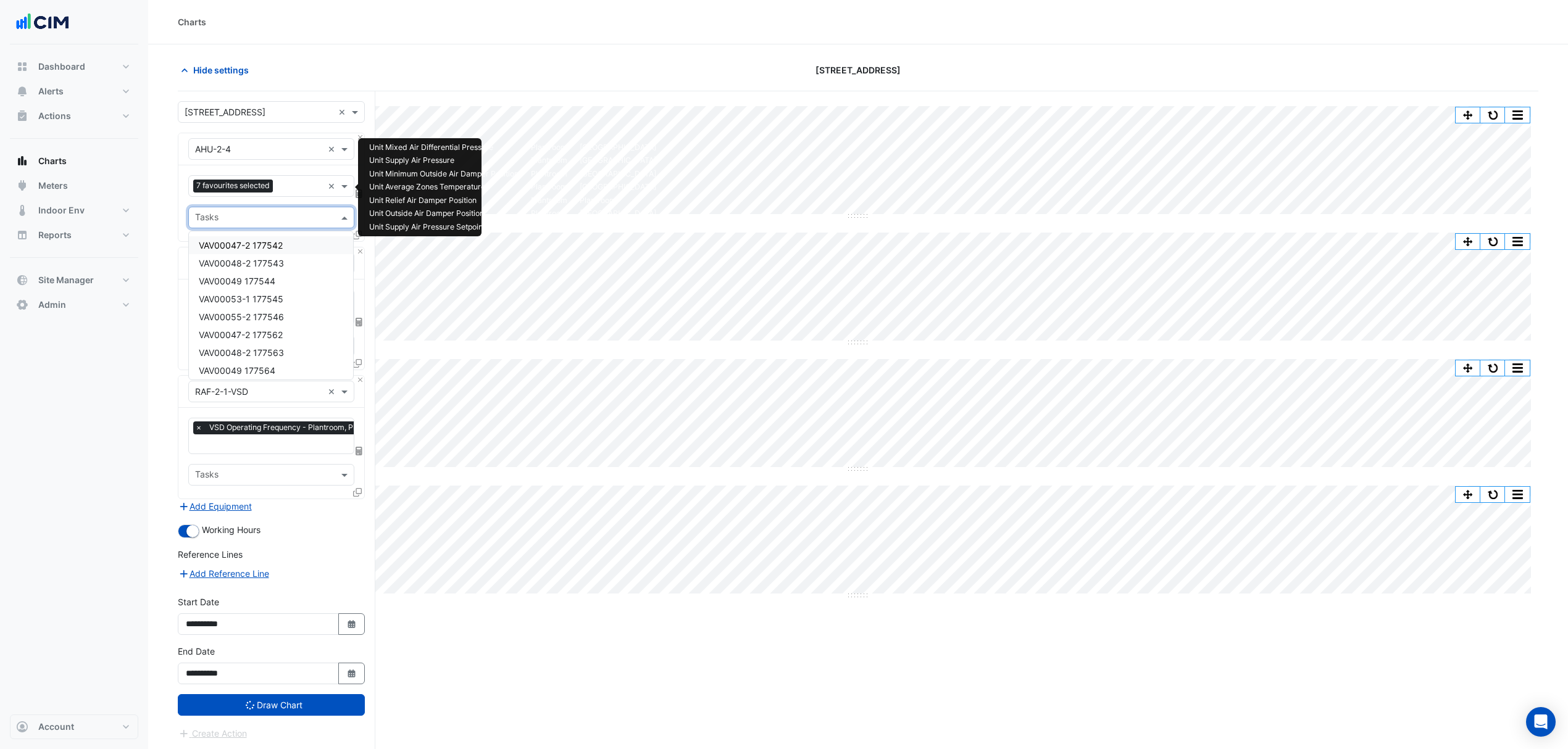
click at [292, 183] on input "text" at bounding box center [300, 187] width 45 height 13
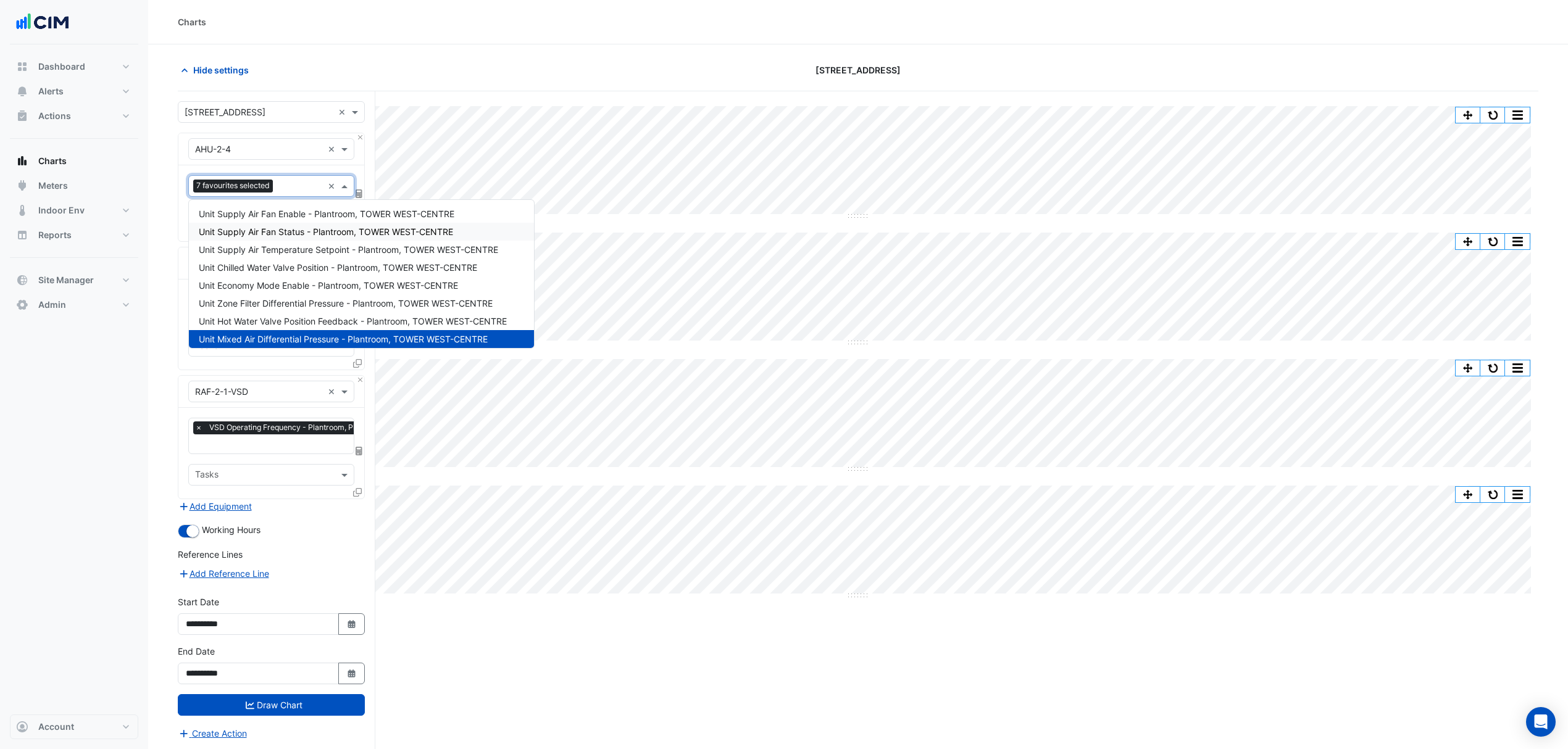
click at [159, 249] on section "Hide settings 2-12 Macquarie St Split by Equip Split All Split None Print Save …" at bounding box center [858, 420] width 1420 height 752
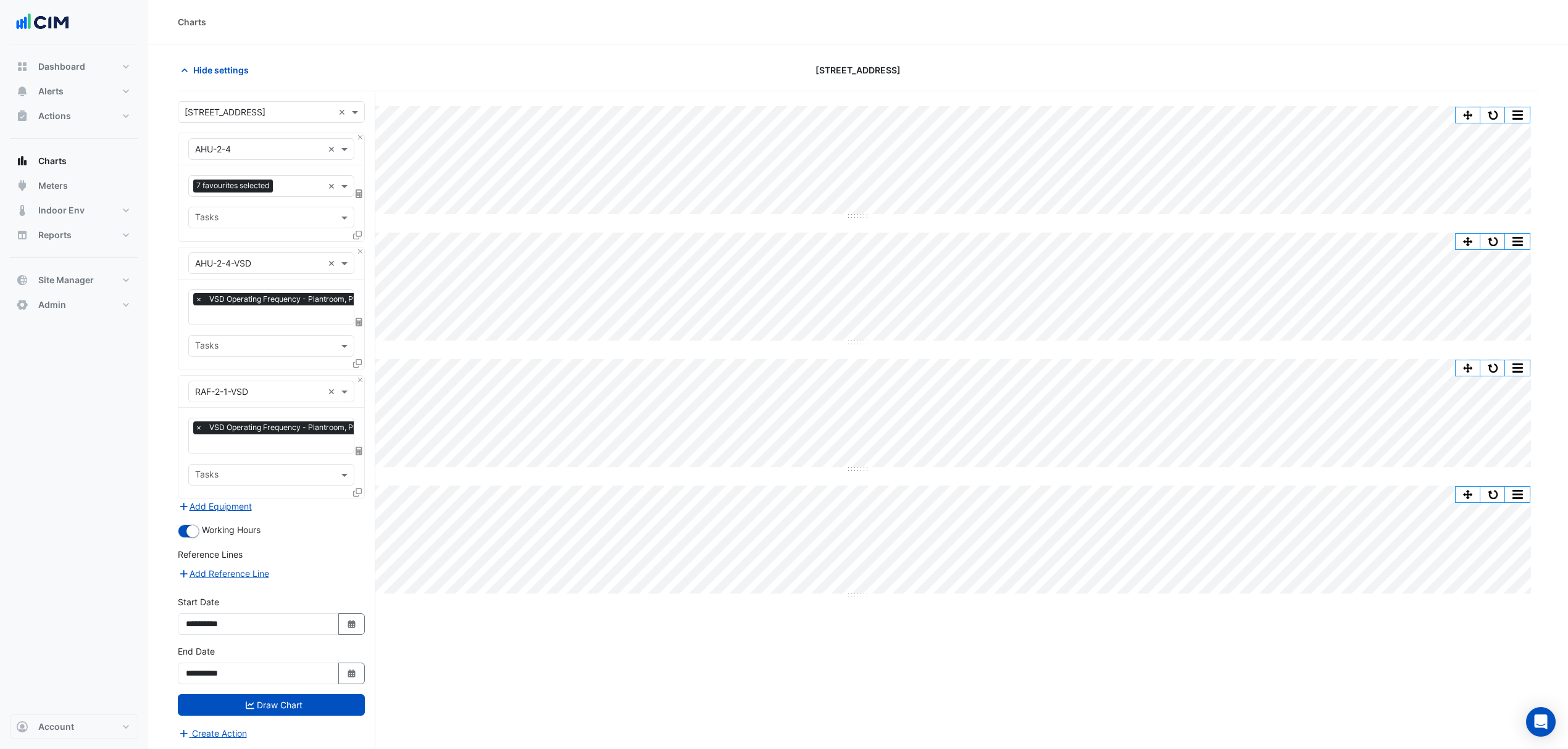
click at [154, 303] on section "Hide settings 2-12 Macquarie St Split by Equip Split All Split None Print Save …" at bounding box center [858, 420] width 1420 height 752
click at [205, 65] on span "Hide settings" at bounding box center [221, 69] width 56 height 13
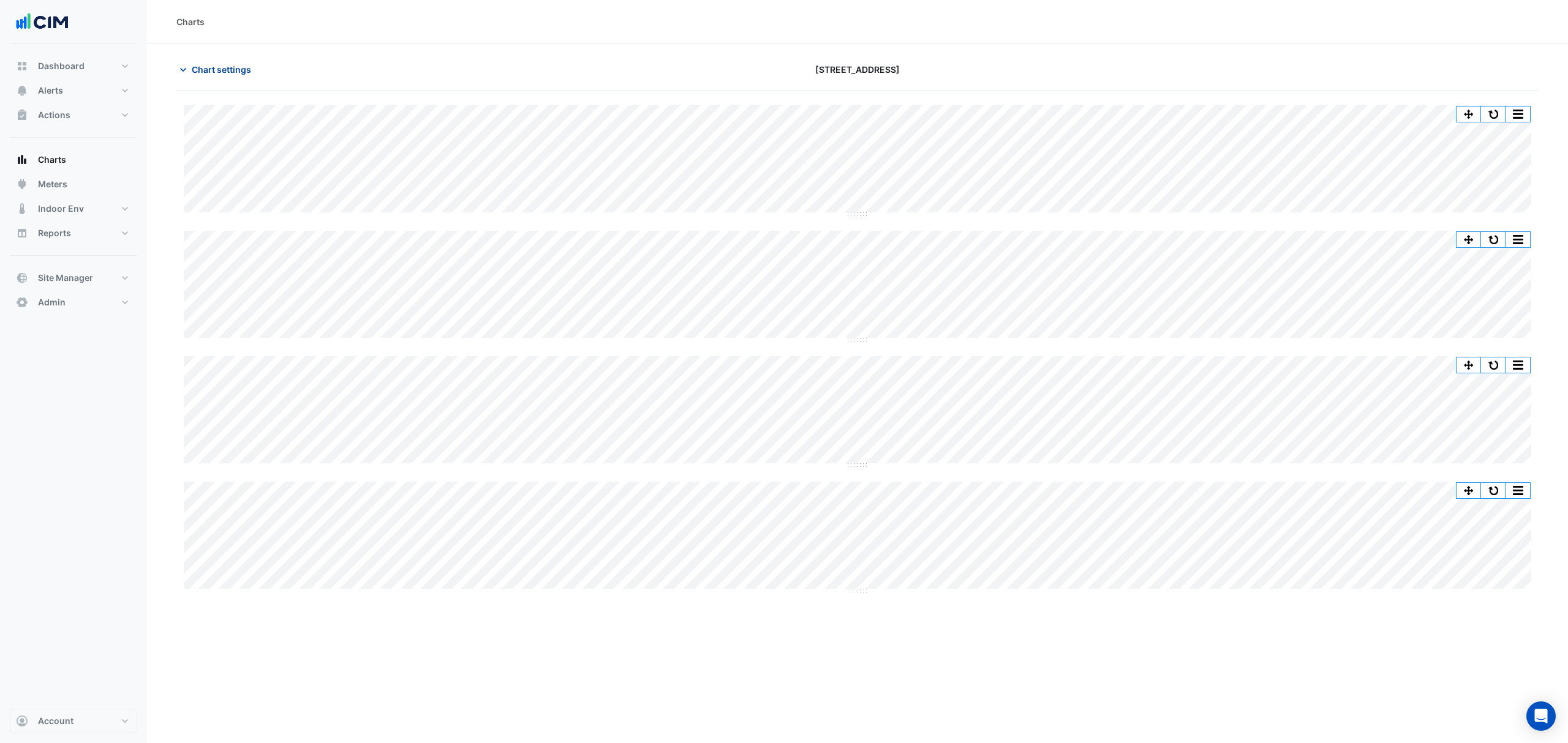
click at [213, 74] on span "Chart settings" at bounding box center [221, 69] width 59 height 13
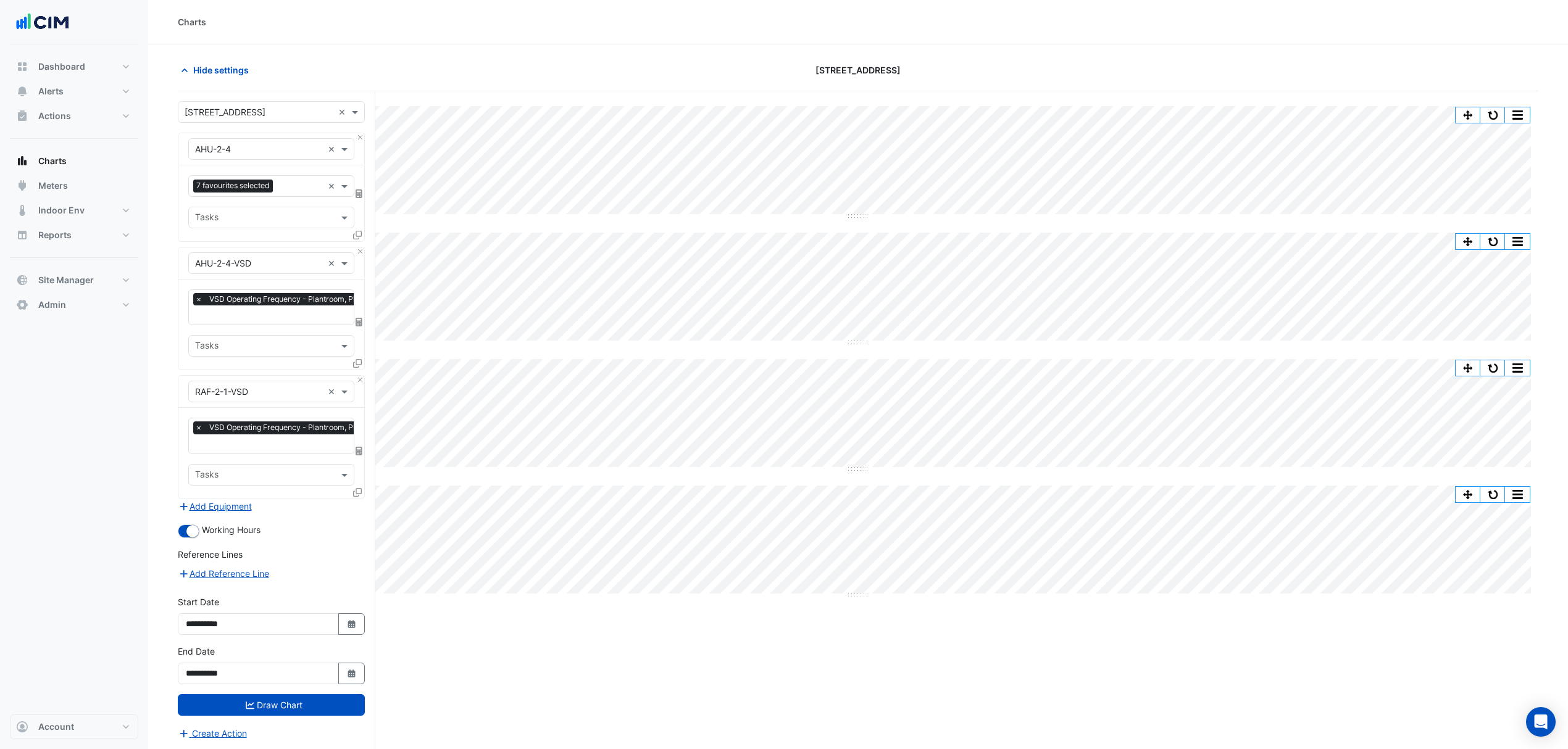
click at [359, 237] on icon at bounding box center [358, 235] width 9 height 9
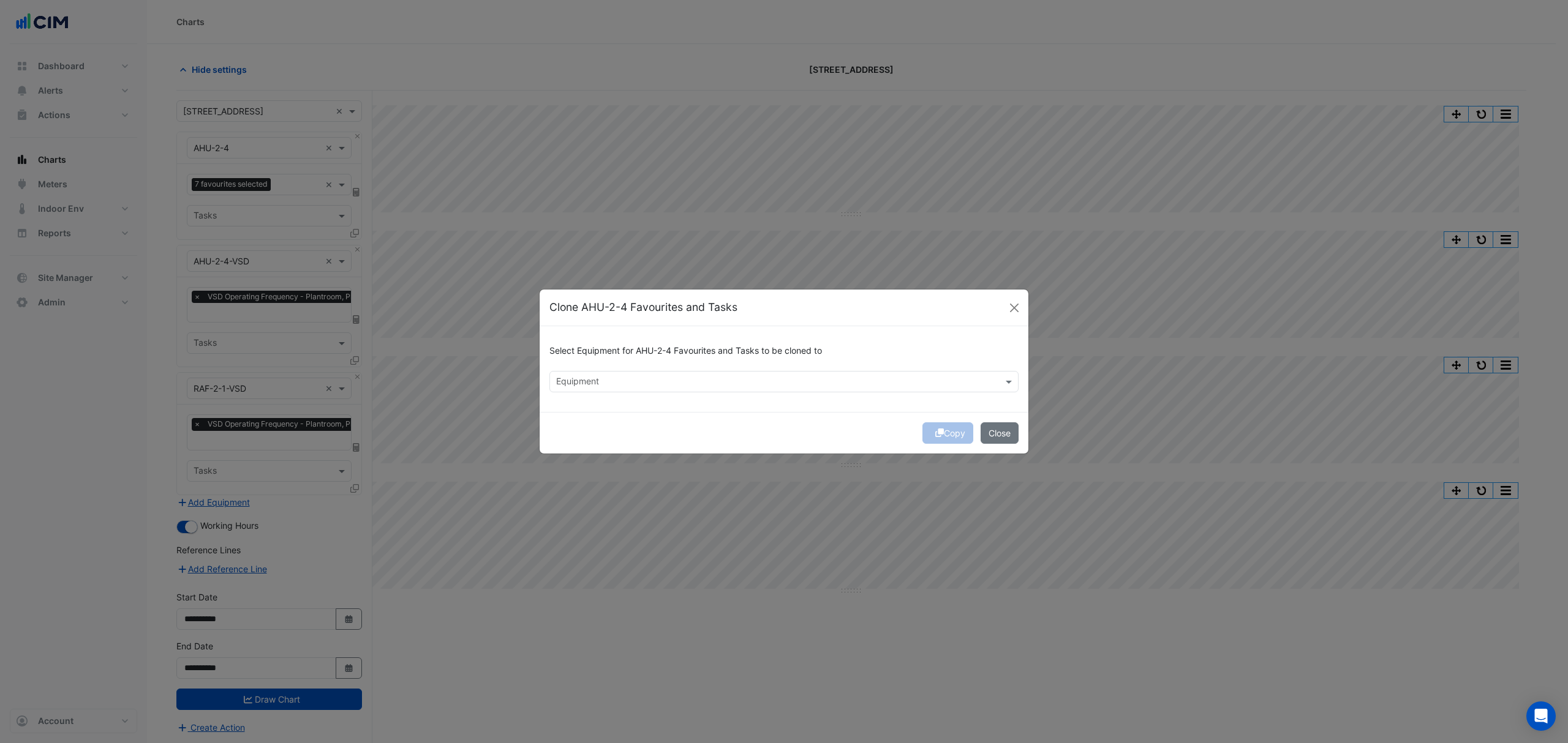
click at [633, 381] on input "text" at bounding box center [777, 382] width 441 height 13
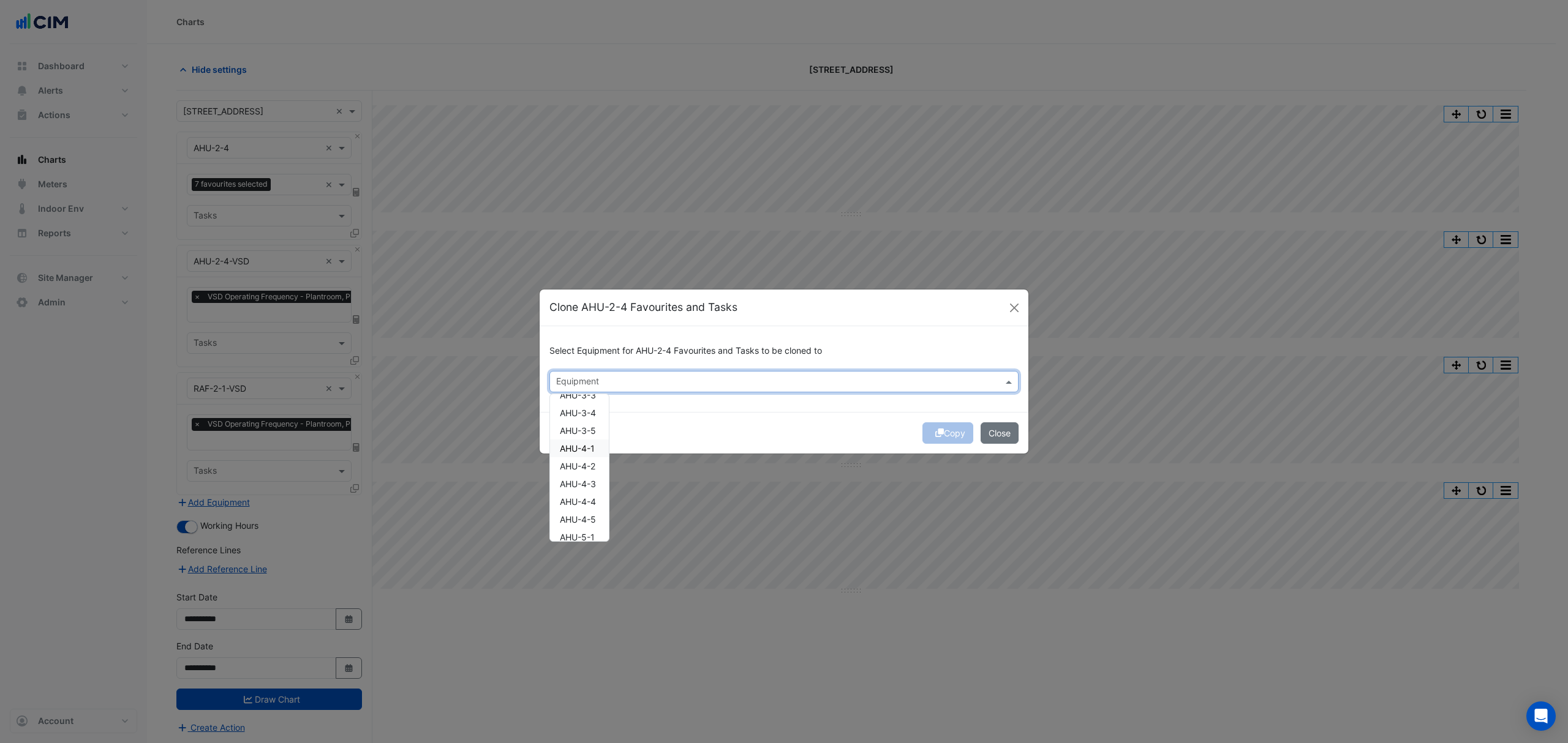
scroll to position [245, 0]
click at [594, 468] on span "AHU-3-4" at bounding box center [577, 465] width 36 height 10
click at [700, 415] on div "Copy Close" at bounding box center [784, 432] width 489 height 41
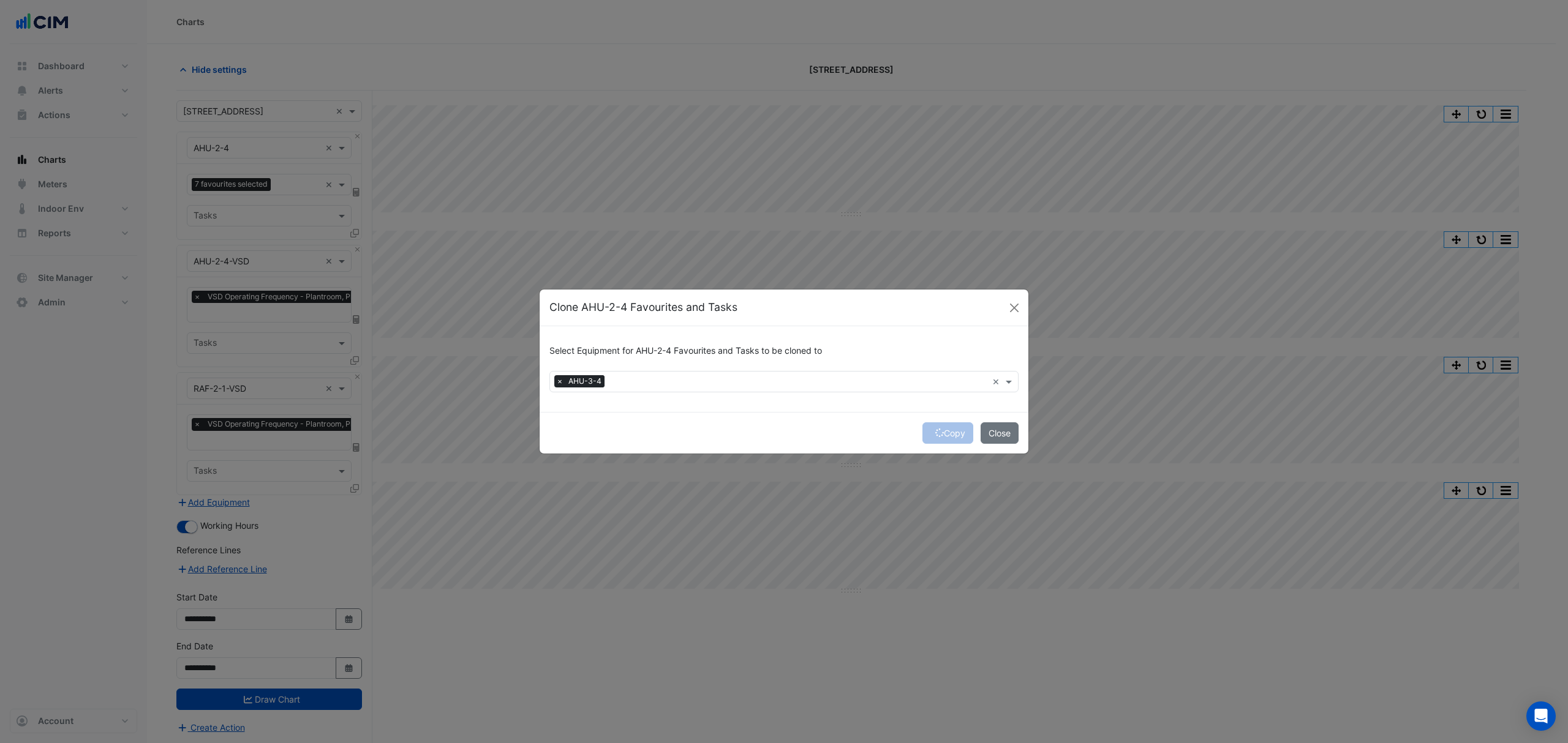
click at [939, 429] on div "Copy Close" at bounding box center [784, 432] width 489 height 41
click at [939, 429] on icon "submit" at bounding box center [940, 433] width 9 height 9
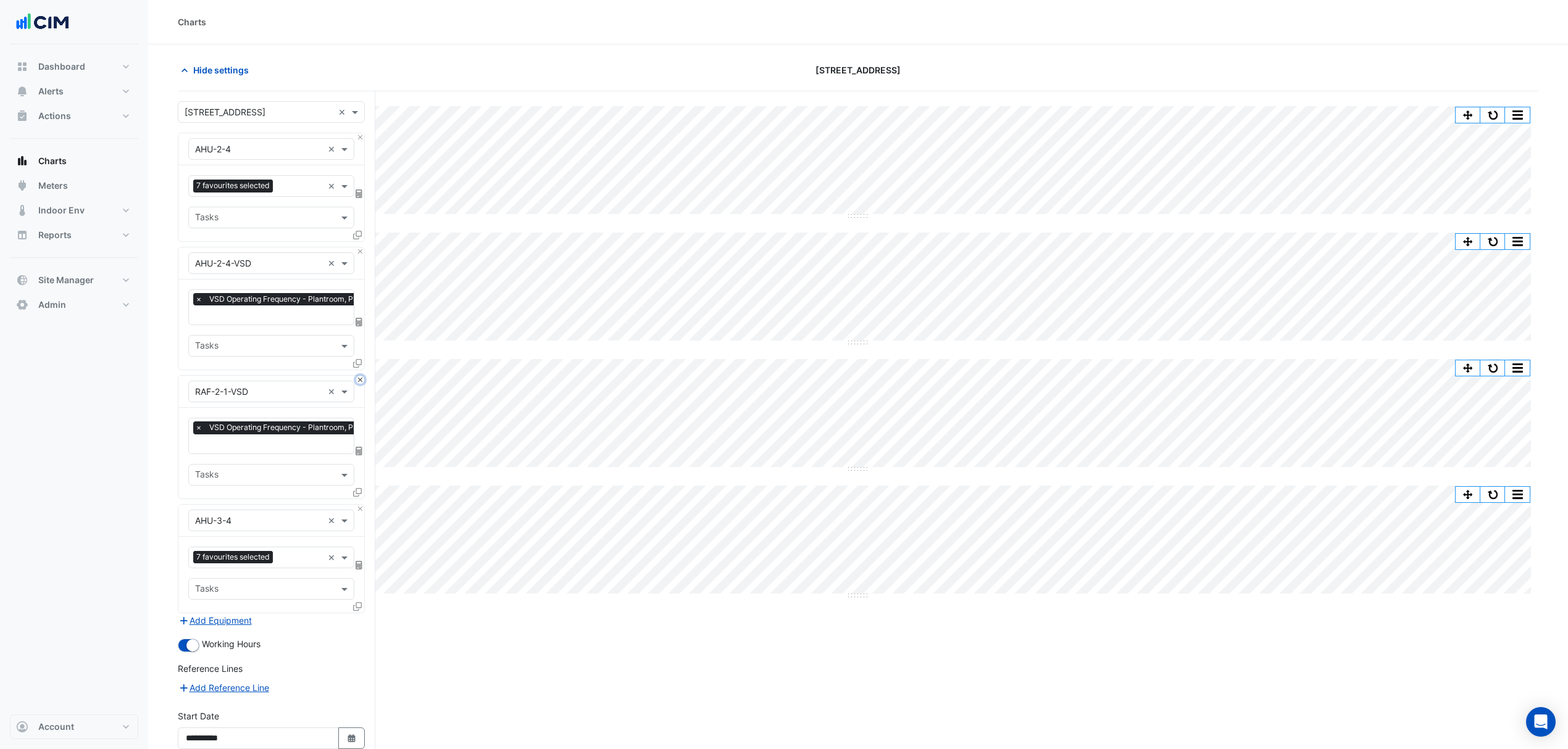
click at [361, 382] on button "Close" at bounding box center [360, 379] width 8 height 8
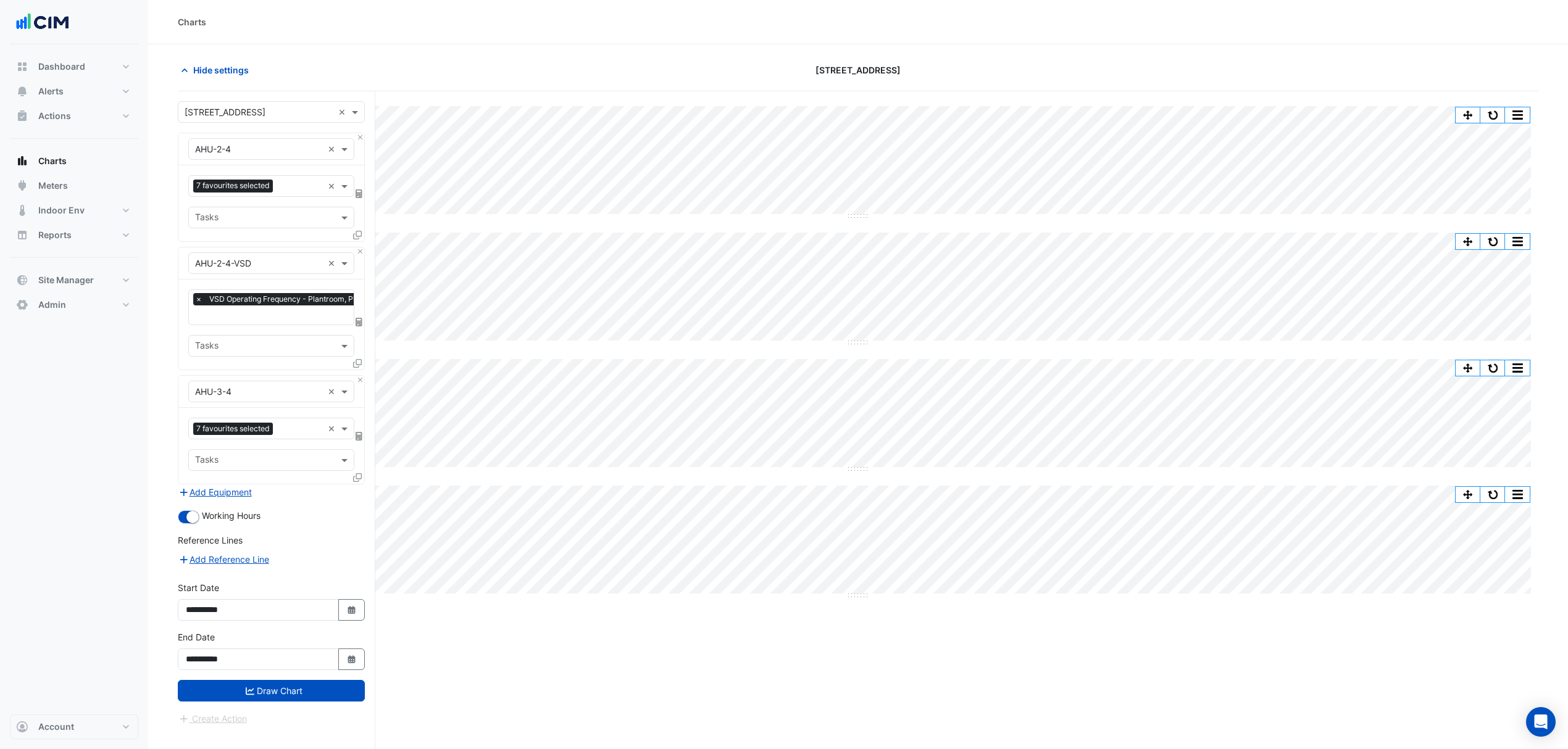
click at [359, 368] on icon at bounding box center [358, 364] width 9 height 9
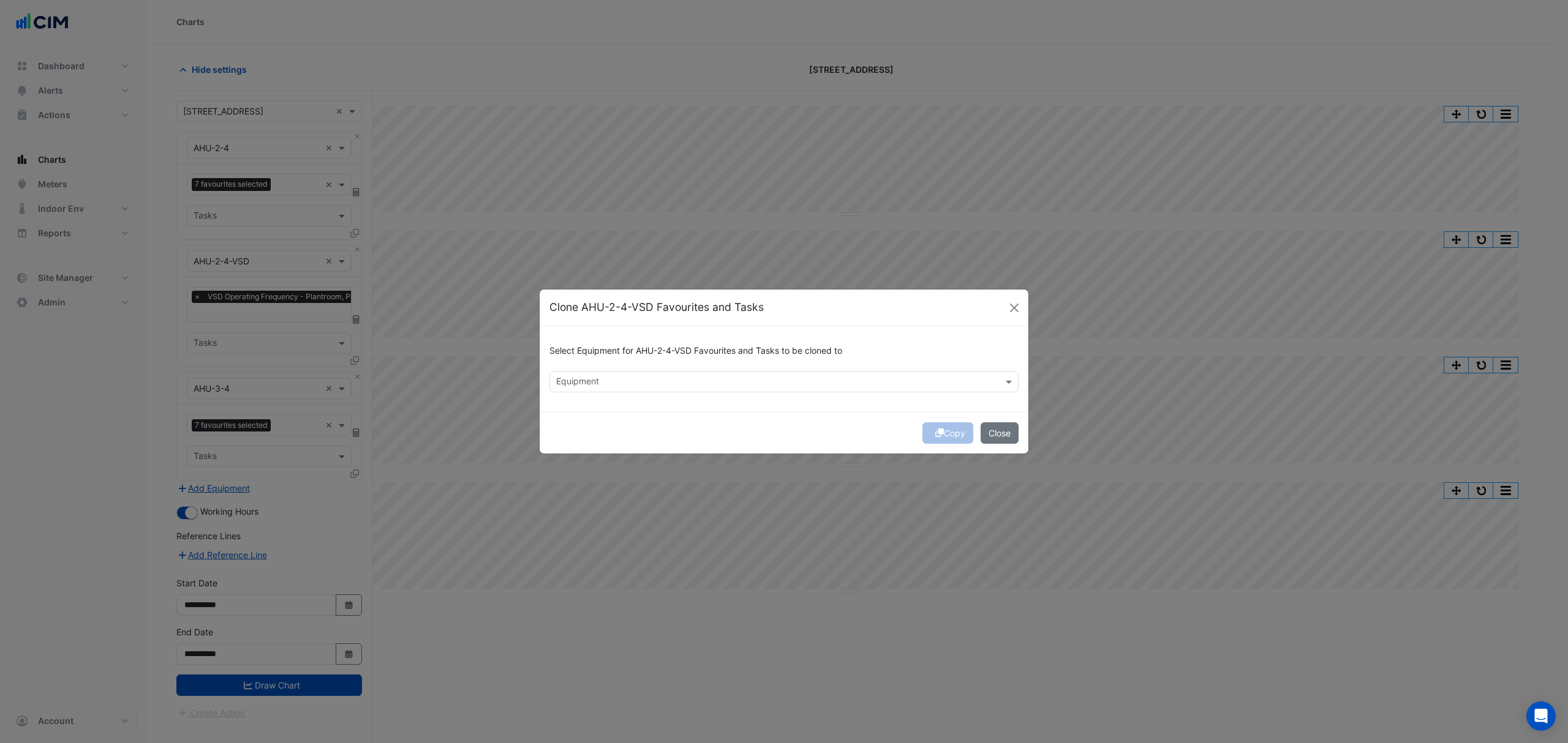
click at [596, 387] on input "text" at bounding box center [777, 382] width 441 height 13
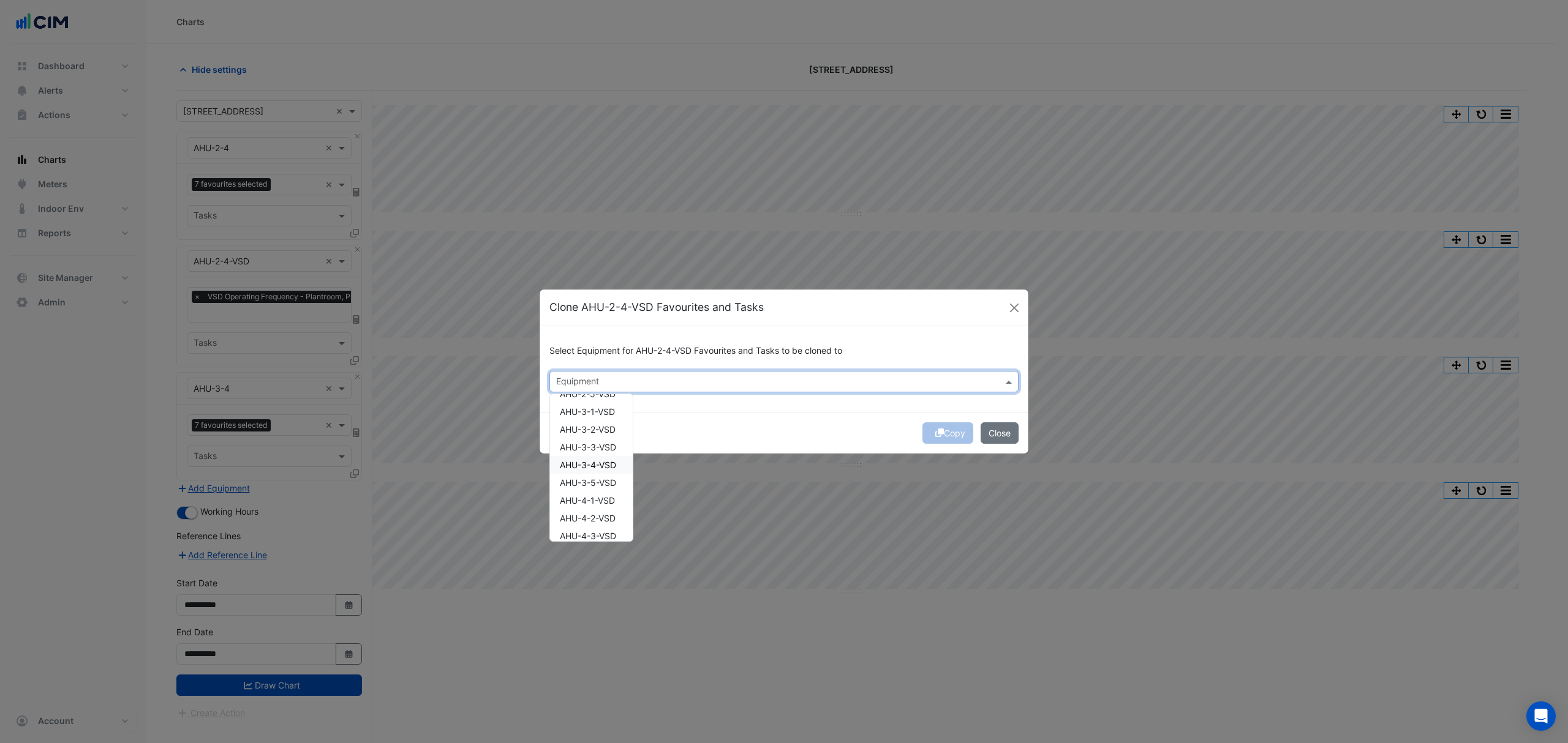
click at [608, 461] on span "AHU-3-4-VSD" at bounding box center [588, 465] width 56 height 10
click at [812, 415] on div "Copy Close" at bounding box center [784, 432] width 489 height 41
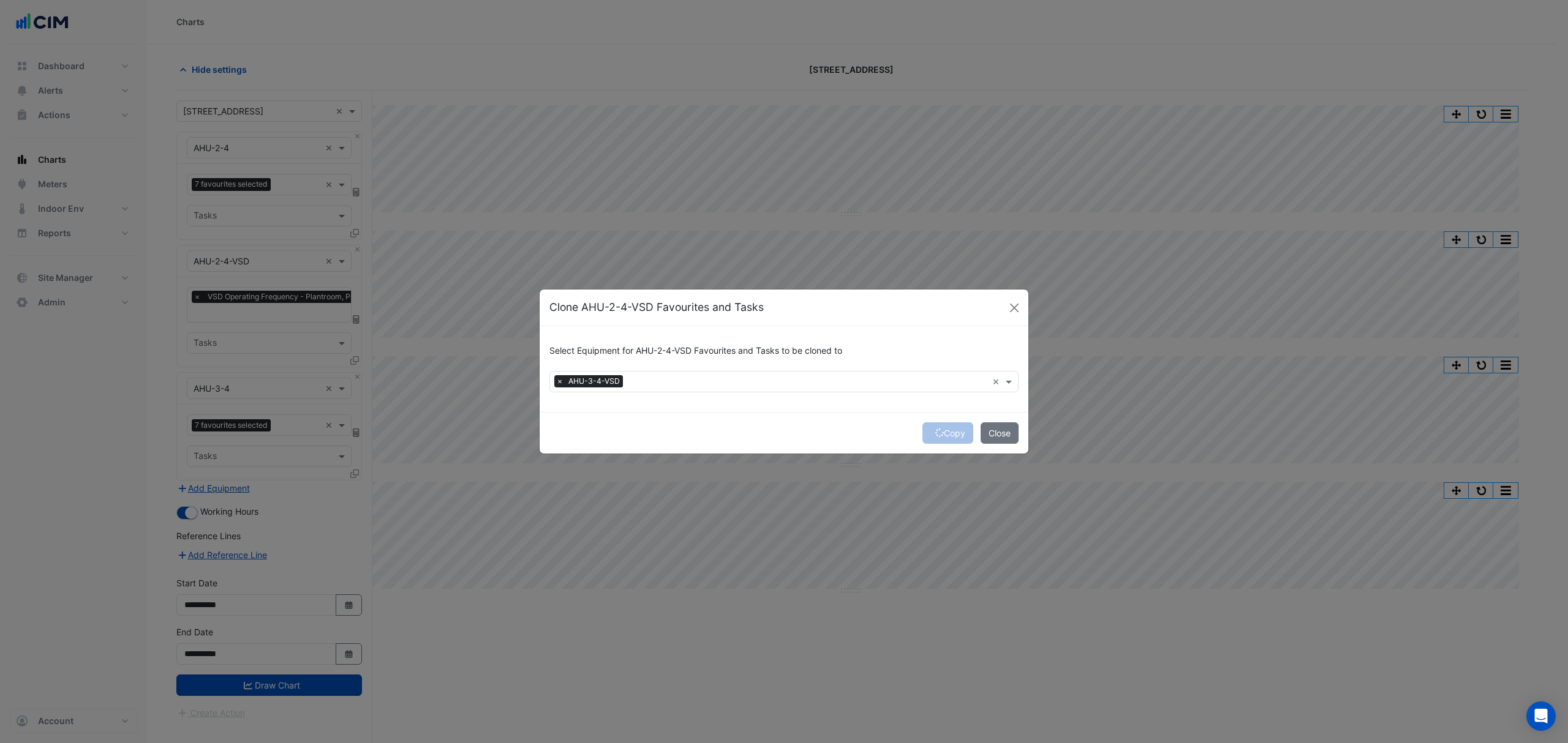
click at [959, 432] on div "Copy Close" at bounding box center [784, 432] width 489 height 41
click at [955, 431] on div "Copy Close" at bounding box center [784, 432] width 489 height 41
drag, startPoint x: 955, startPoint y: 431, endPoint x: 763, endPoint y: 397, distance: 195.0
click at [955, 432] on button "Copy" at bounding box center [948, 432] width 51 height 21
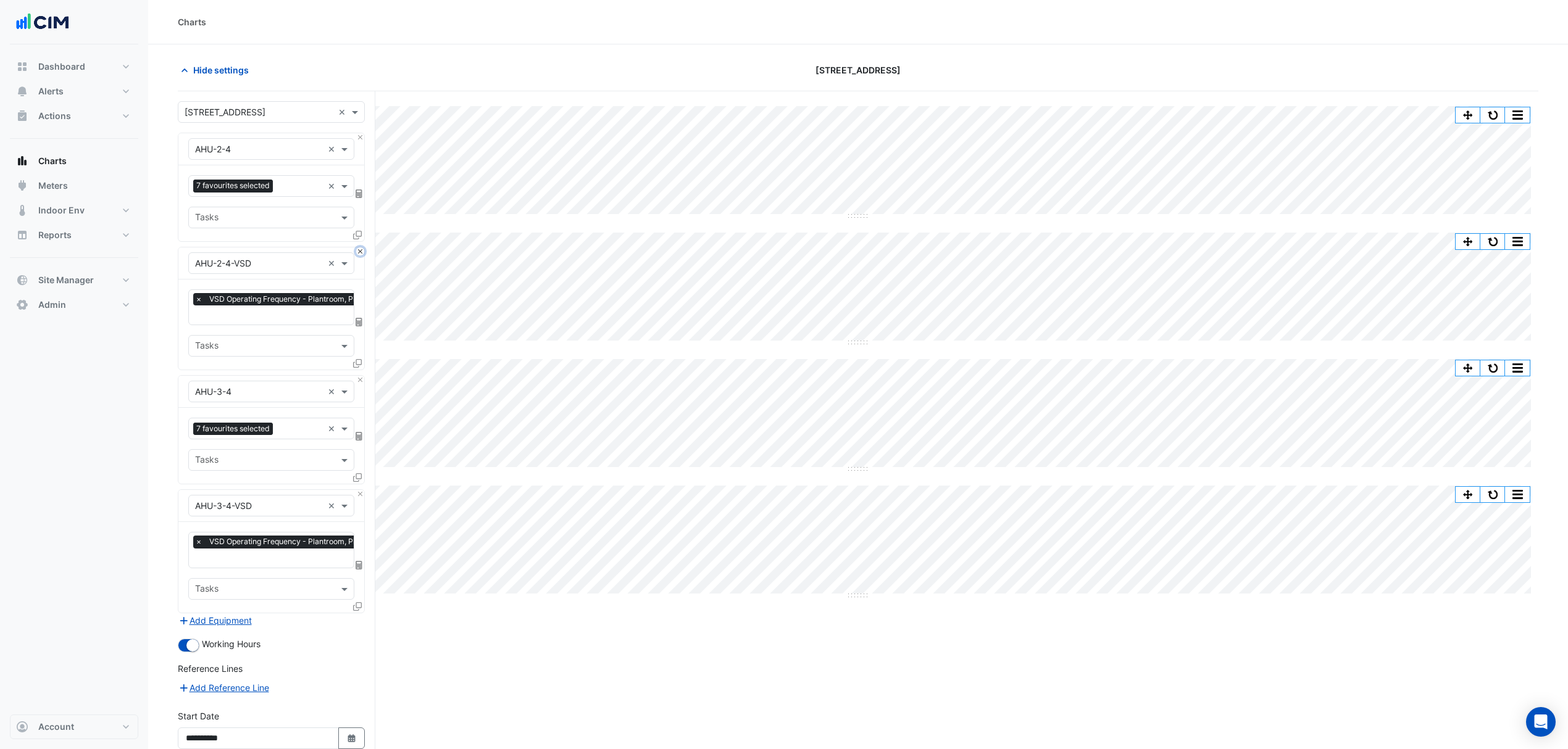
click at [359, 255] on button "Close" at bounding box center [360, 251] width 8 height 8
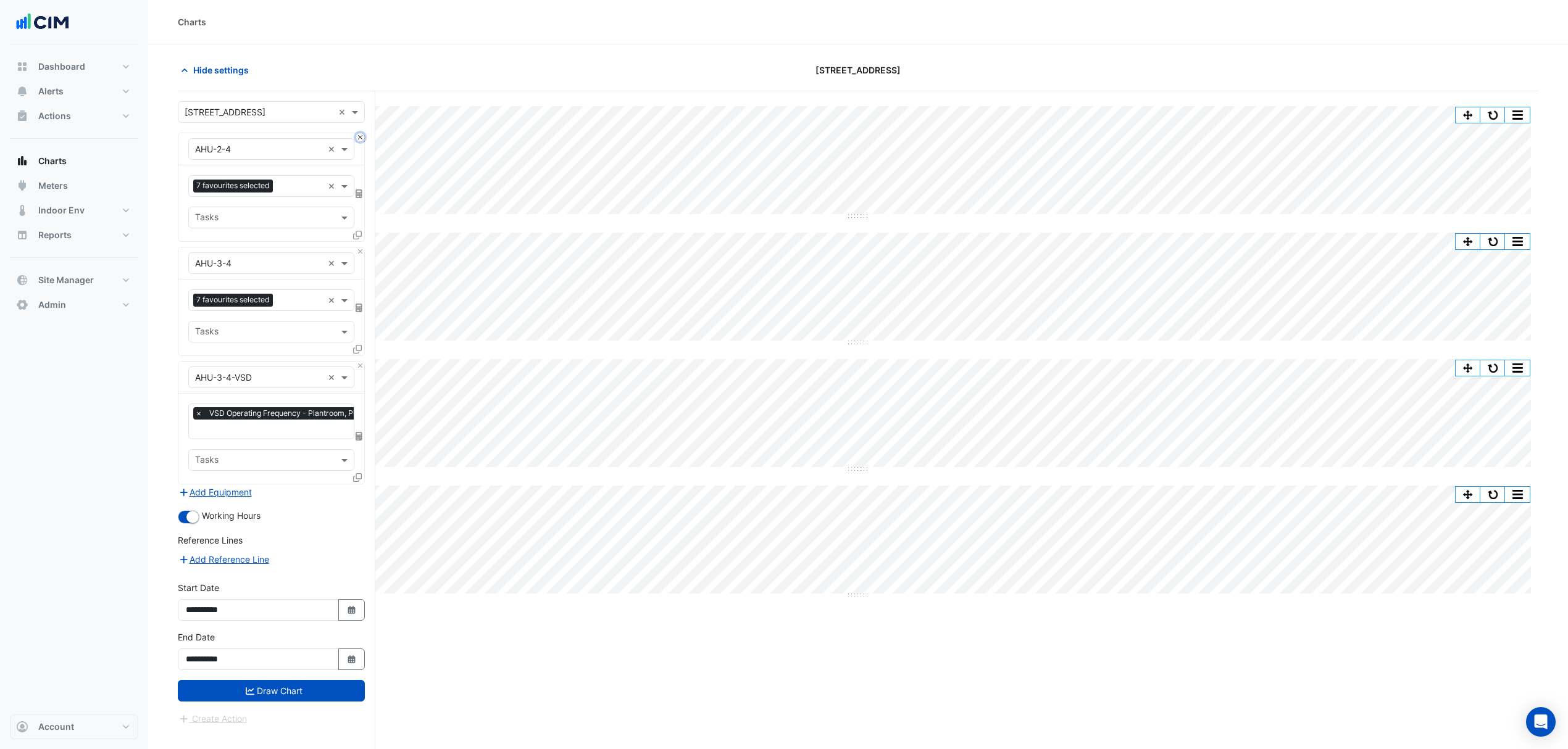
click at [358, 136] on button "Close" at bounding box center [360, 137] width 8 height 8
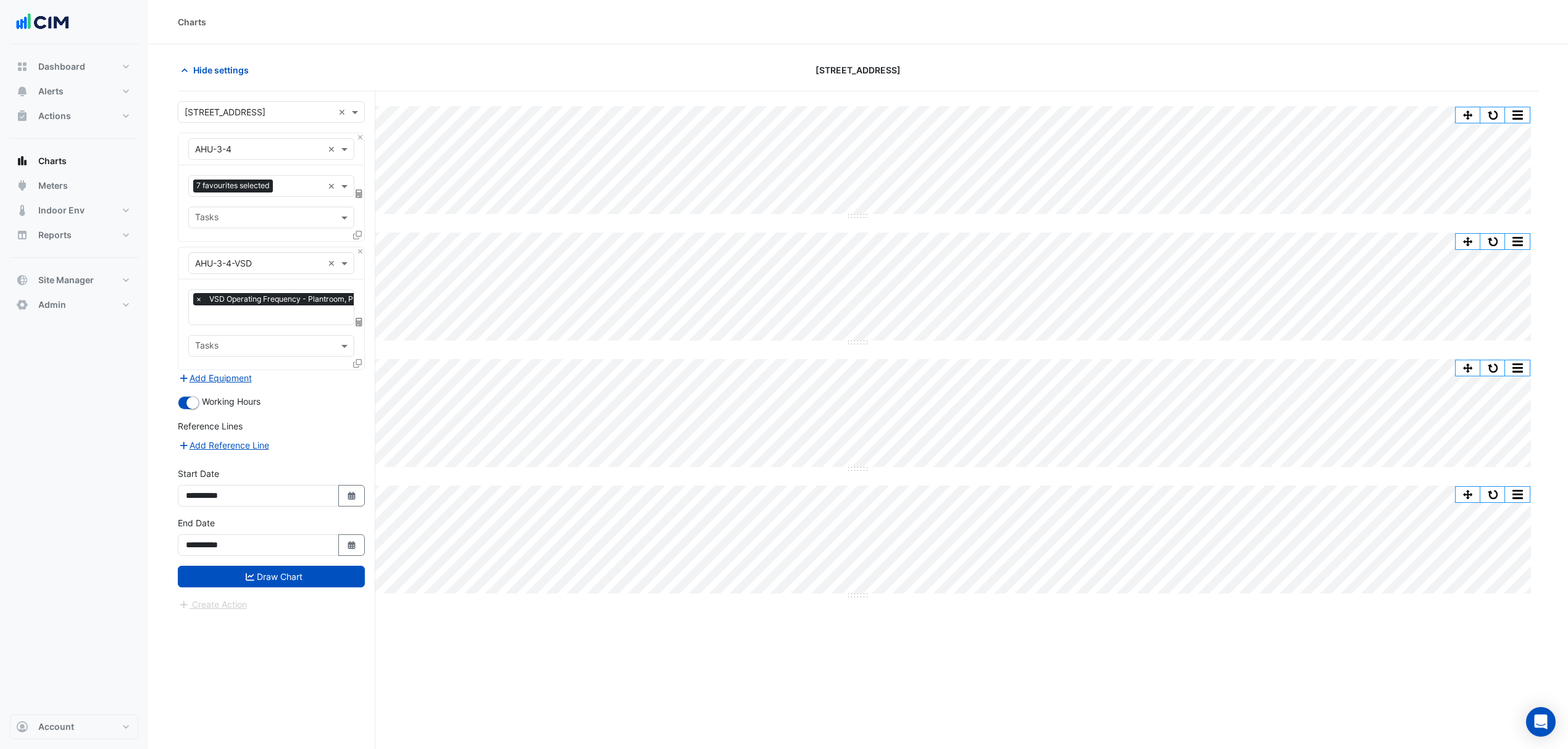
drag, startPoint x: 319, startPoint y: 571, endPoint x: 366, endPoint y: 275, distance: 299.7
click at [369, 277] on div "× 2-12 Macquarie St × × AHU-3-4 × 7 favourites selected × Tasks × AHU-3-4-VSD ×…" at bounding box center [277, 444] width 198 height 705
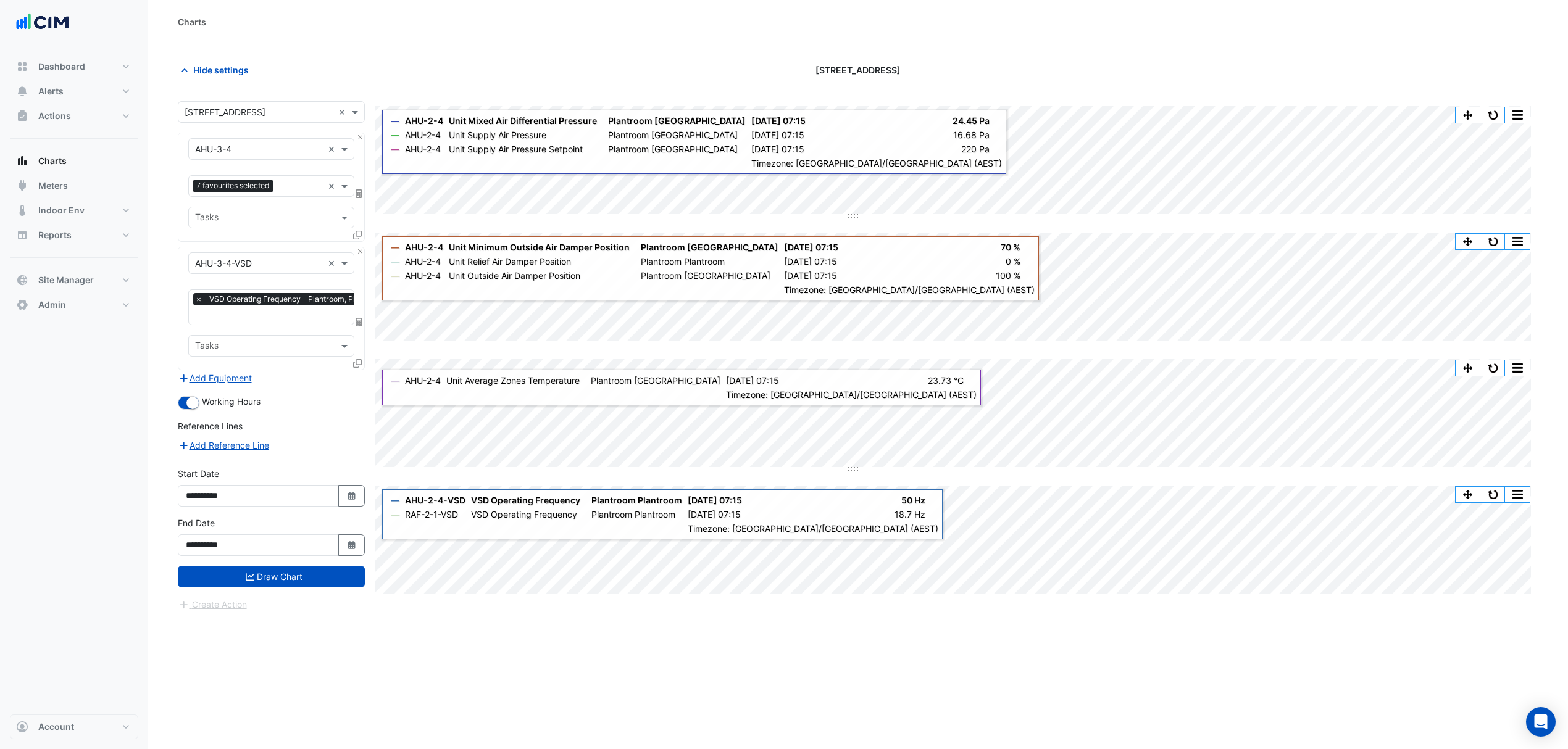
click at [281, 187] on input "text" at bounding box center [300, 187] width 45 height 13
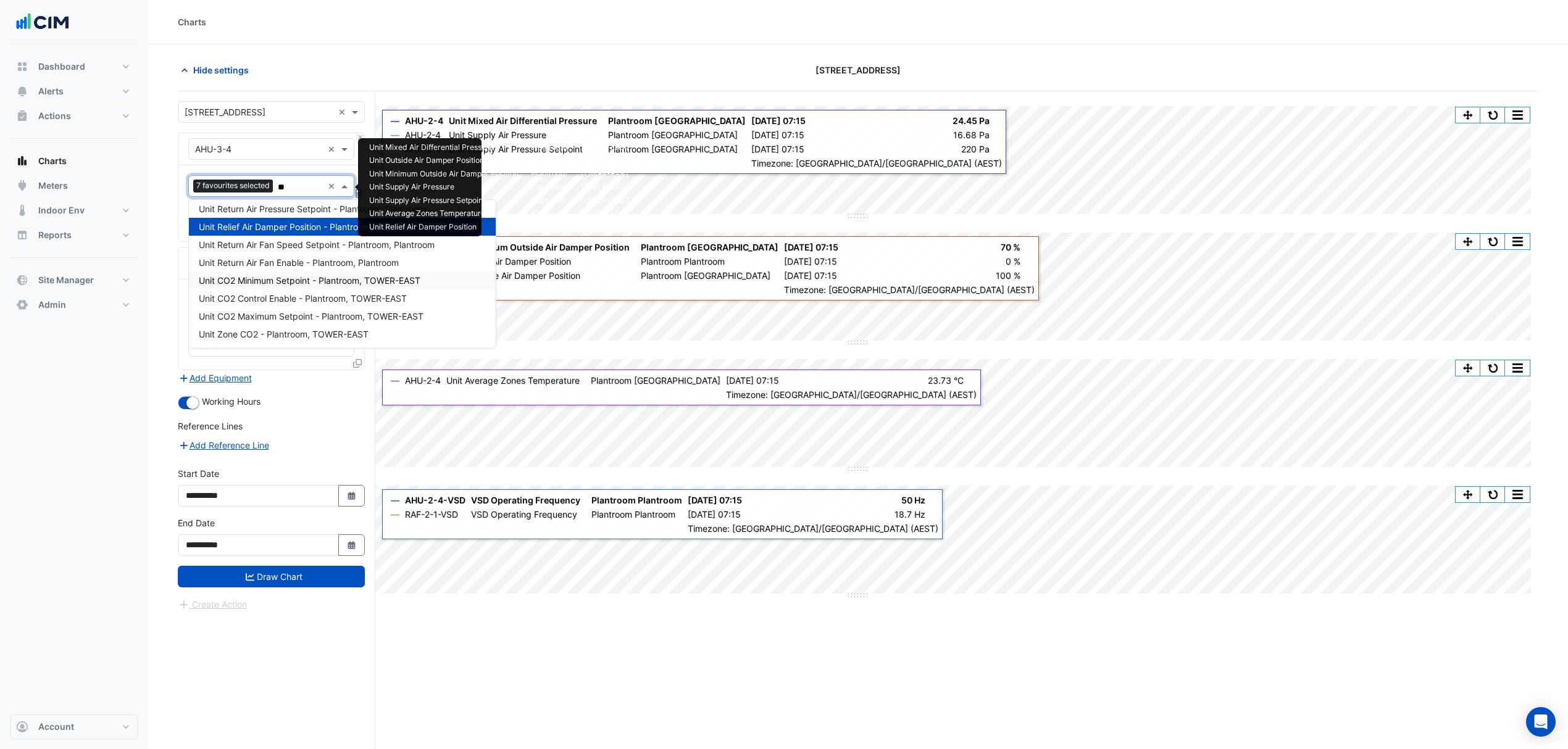
scroll to position [0, 0]
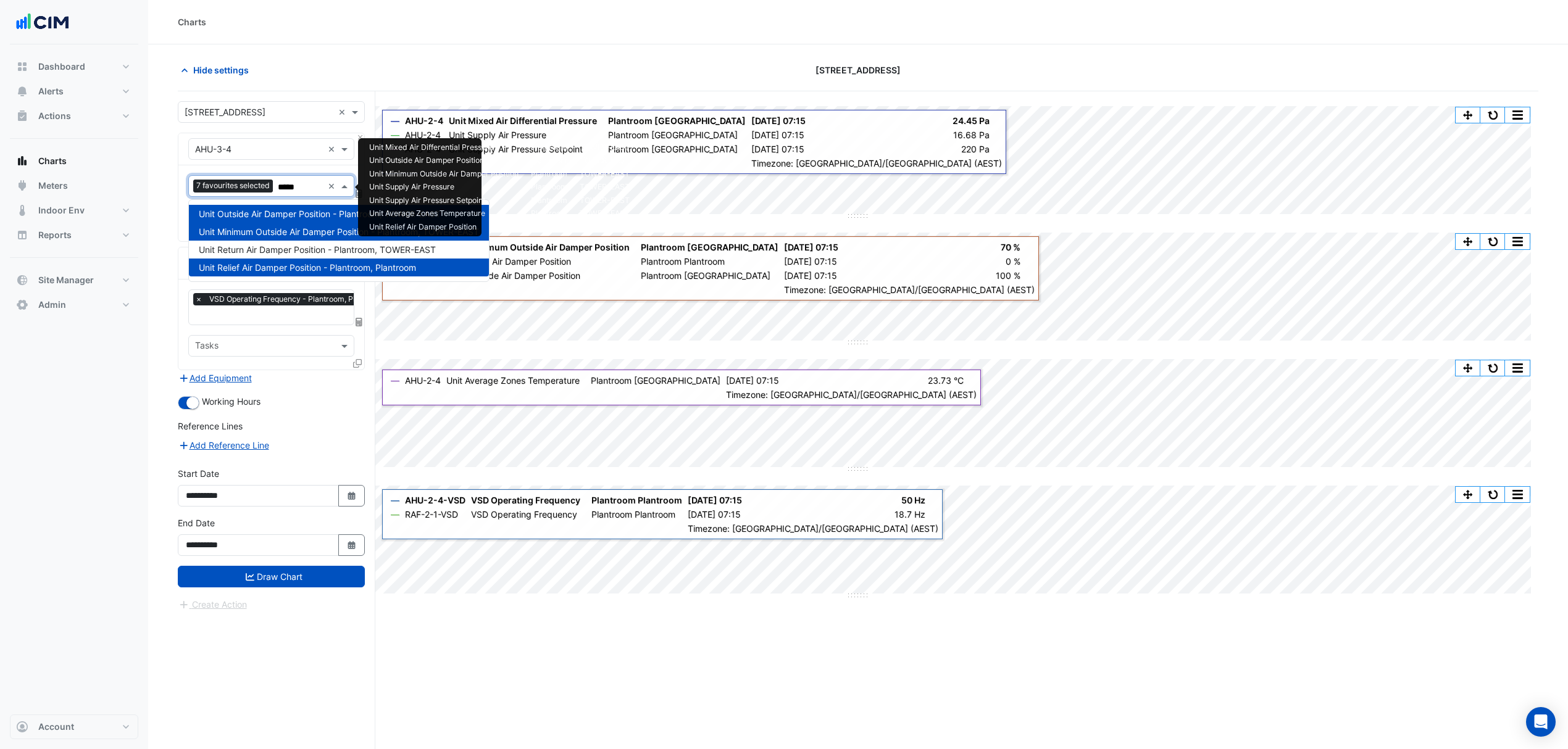
type input "******"
click at [315, 248] on span "Unit Return Air Damper Position - Plantroom, TOWER-EAST" at bounding box center [317, 250] width 237 height 10
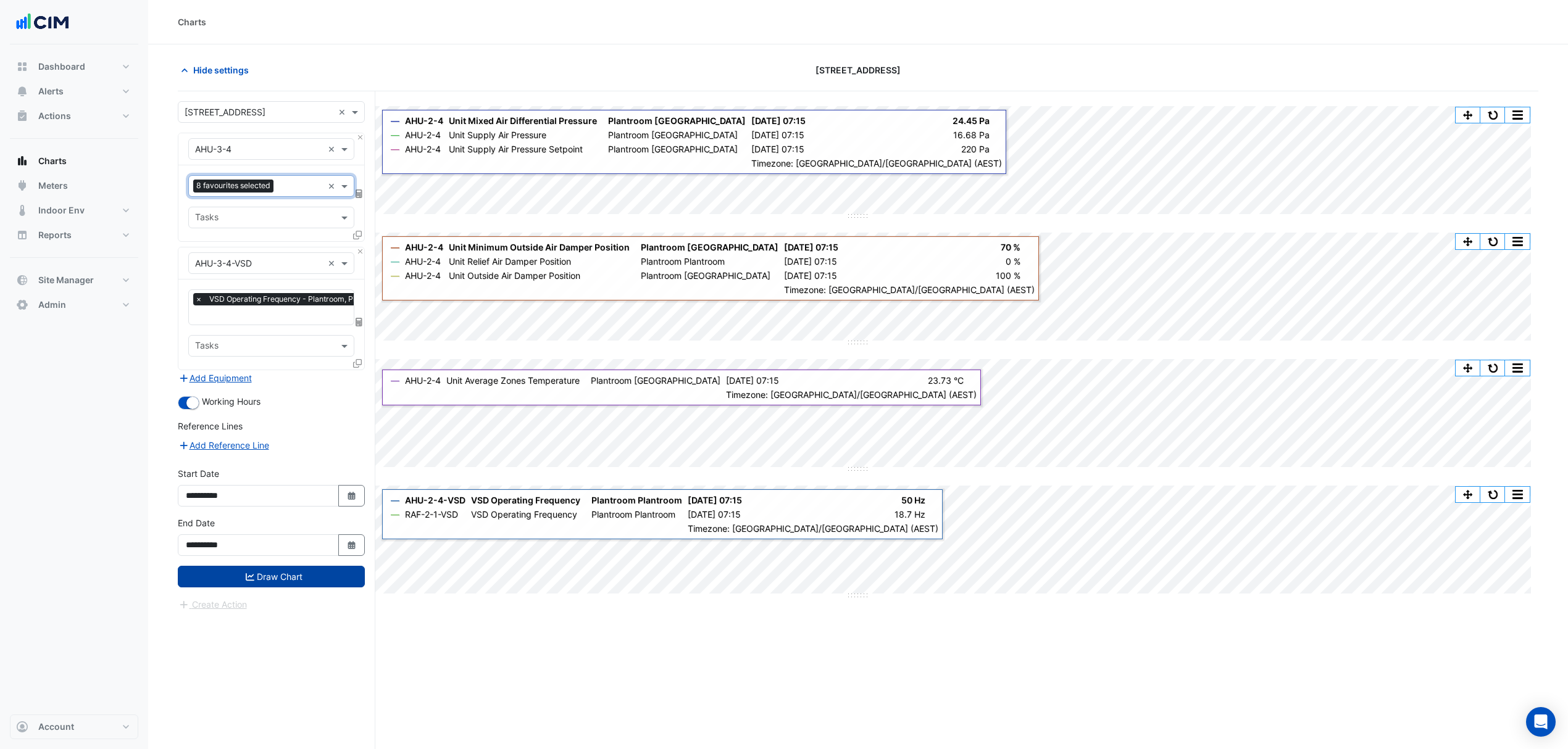
click at [319, 568] on button "Draw Chart" at bounding box center [271, 576] width 187 height 22
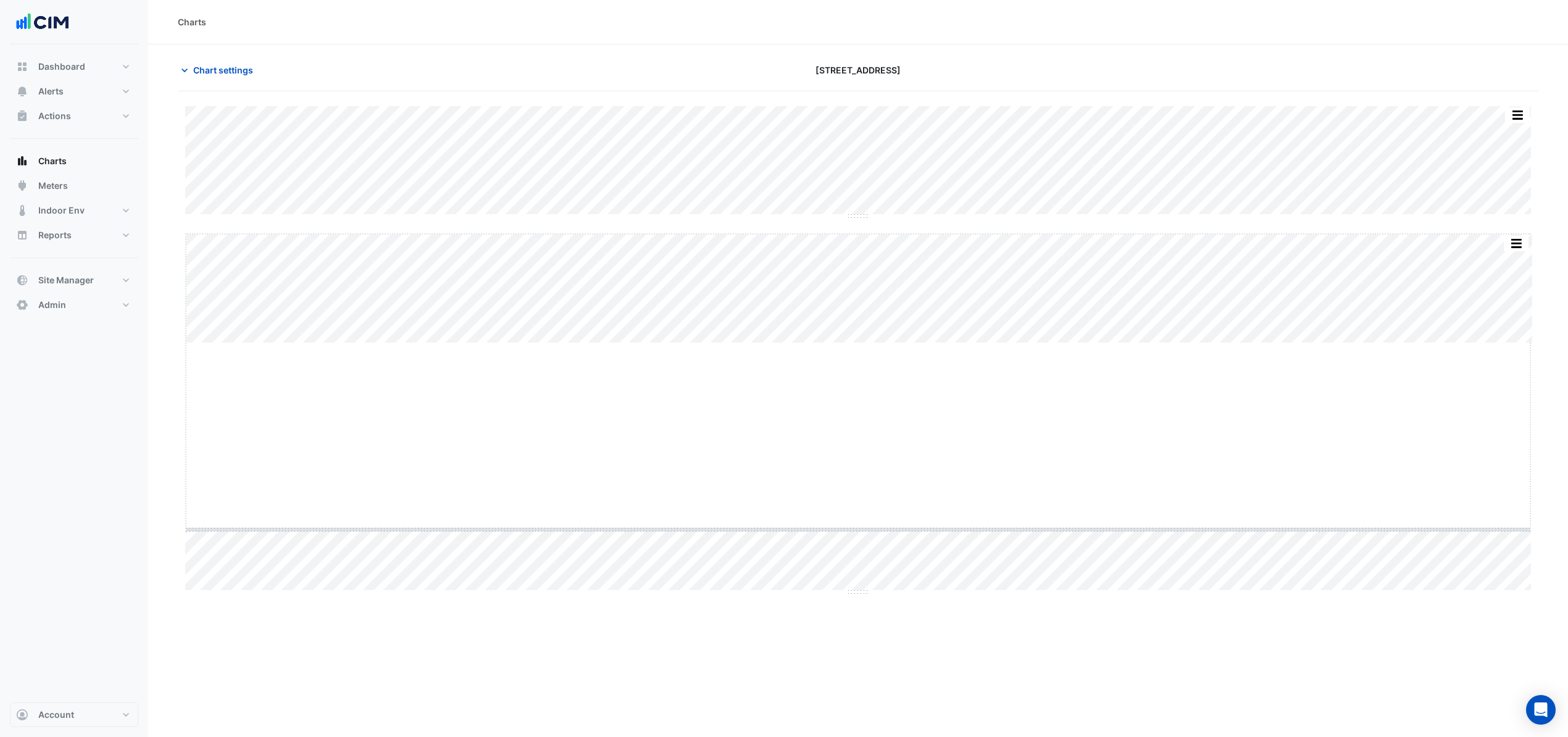
drag, startPoint x: 860, startPoint y: 344, endPoint x: 857, endPoint y: 477, distance: 133.0
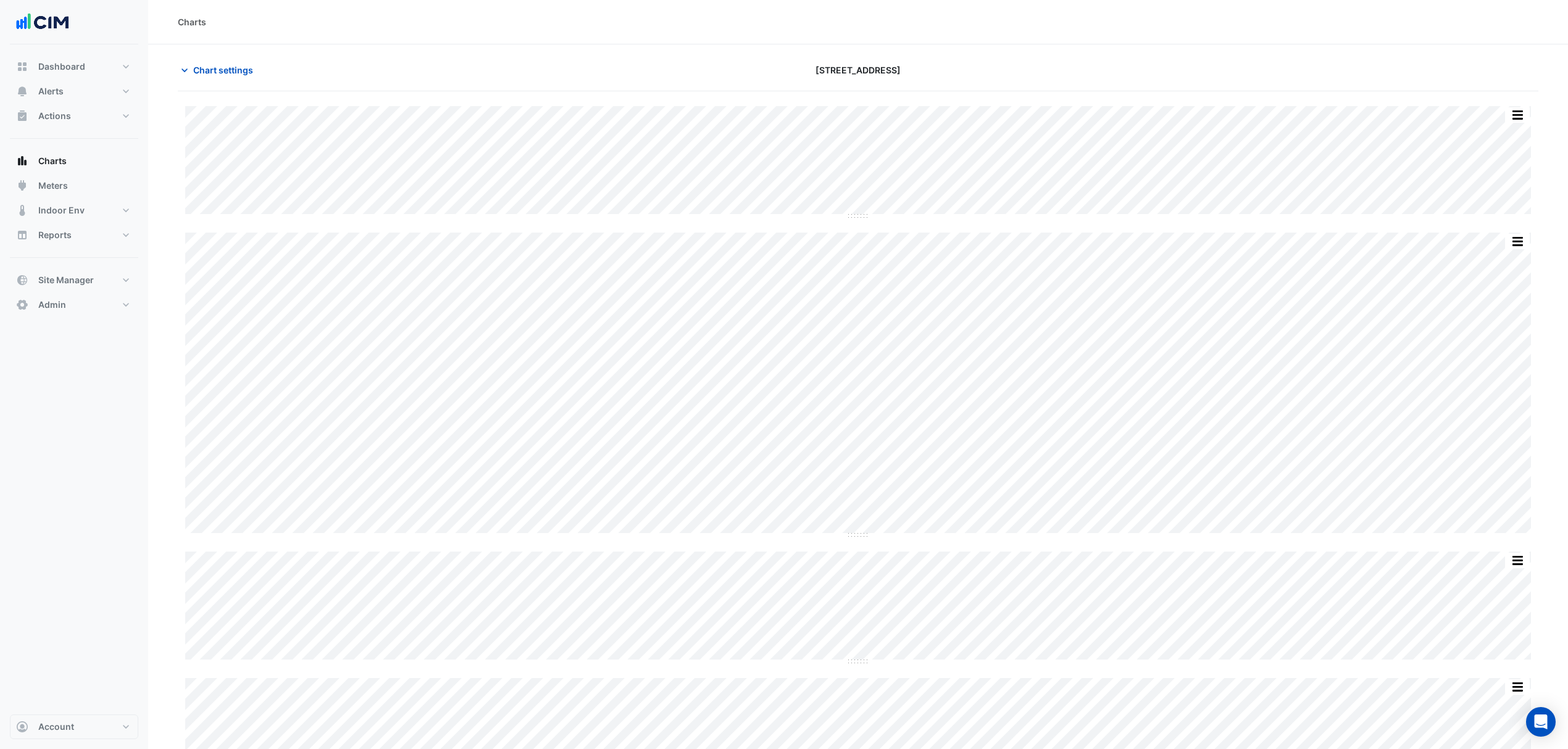
click at [855, 216] on div "Split by Equip Split All Split None Print Save as JPEG Save as PNG Pivot Data T…" at bounding box center [858, 162] width 1346 height 112
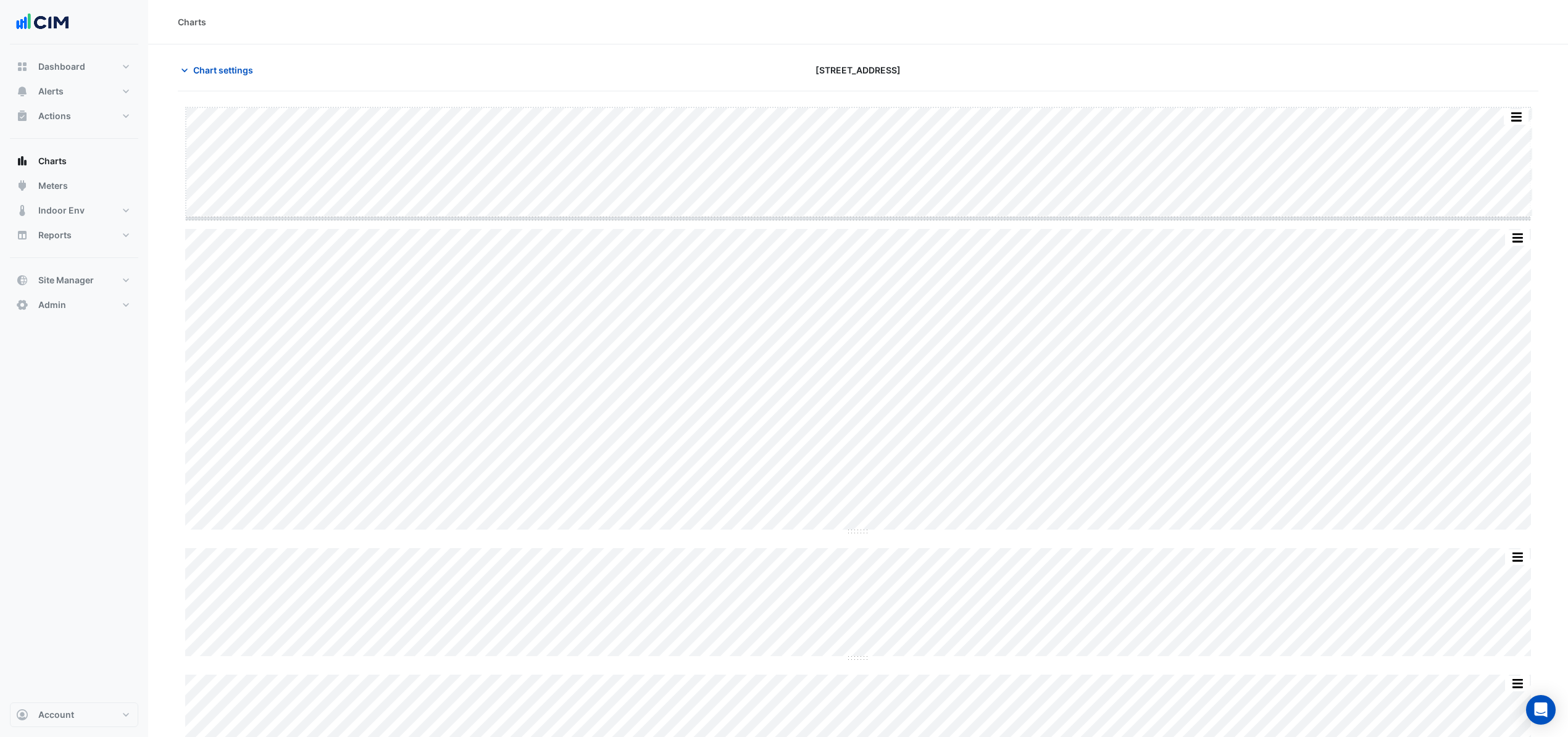
drag, startPoint x: 856, startPoint y: 216, endPoint x: 857, endPoint y: 228, distance: 12.0
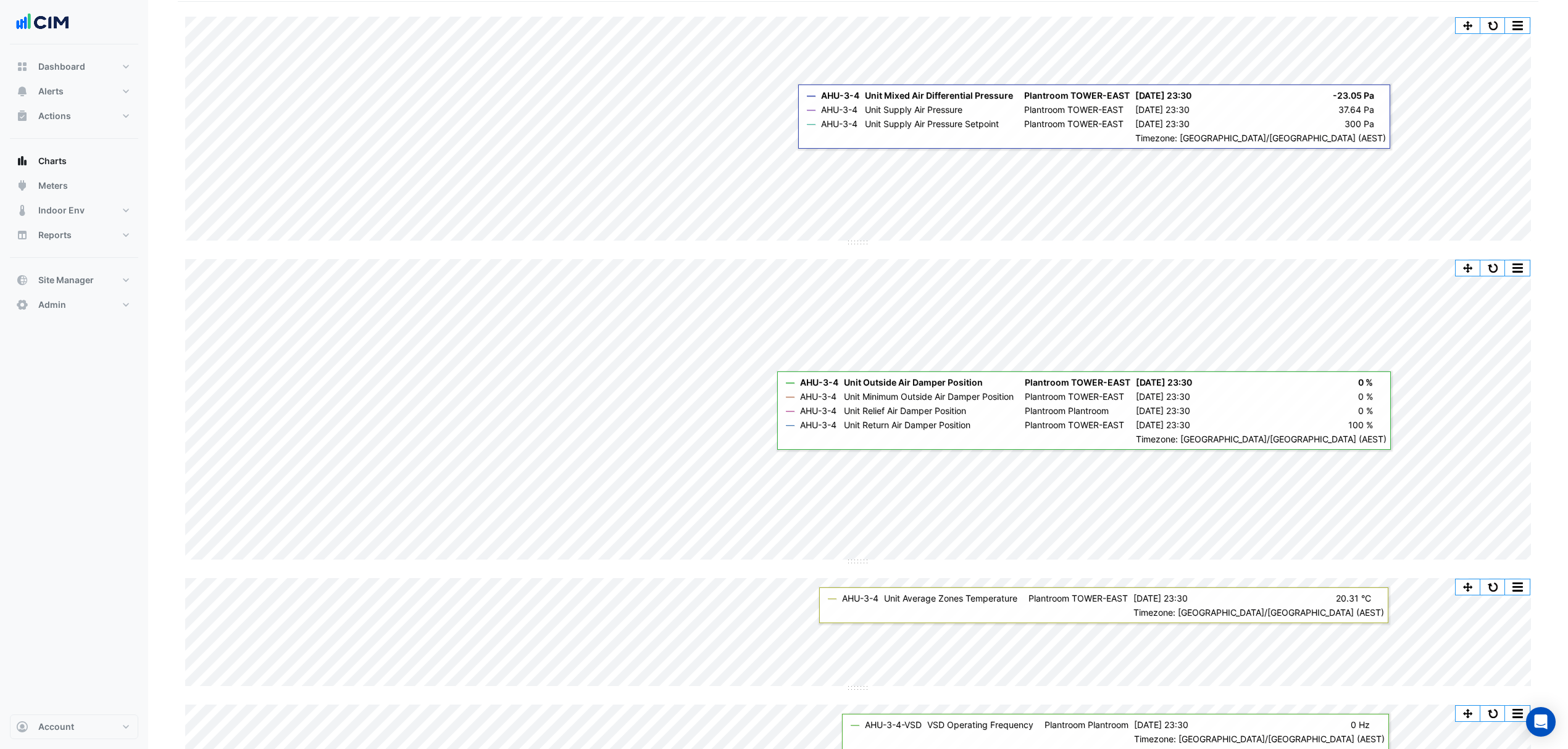
scroll to position [7, 0]
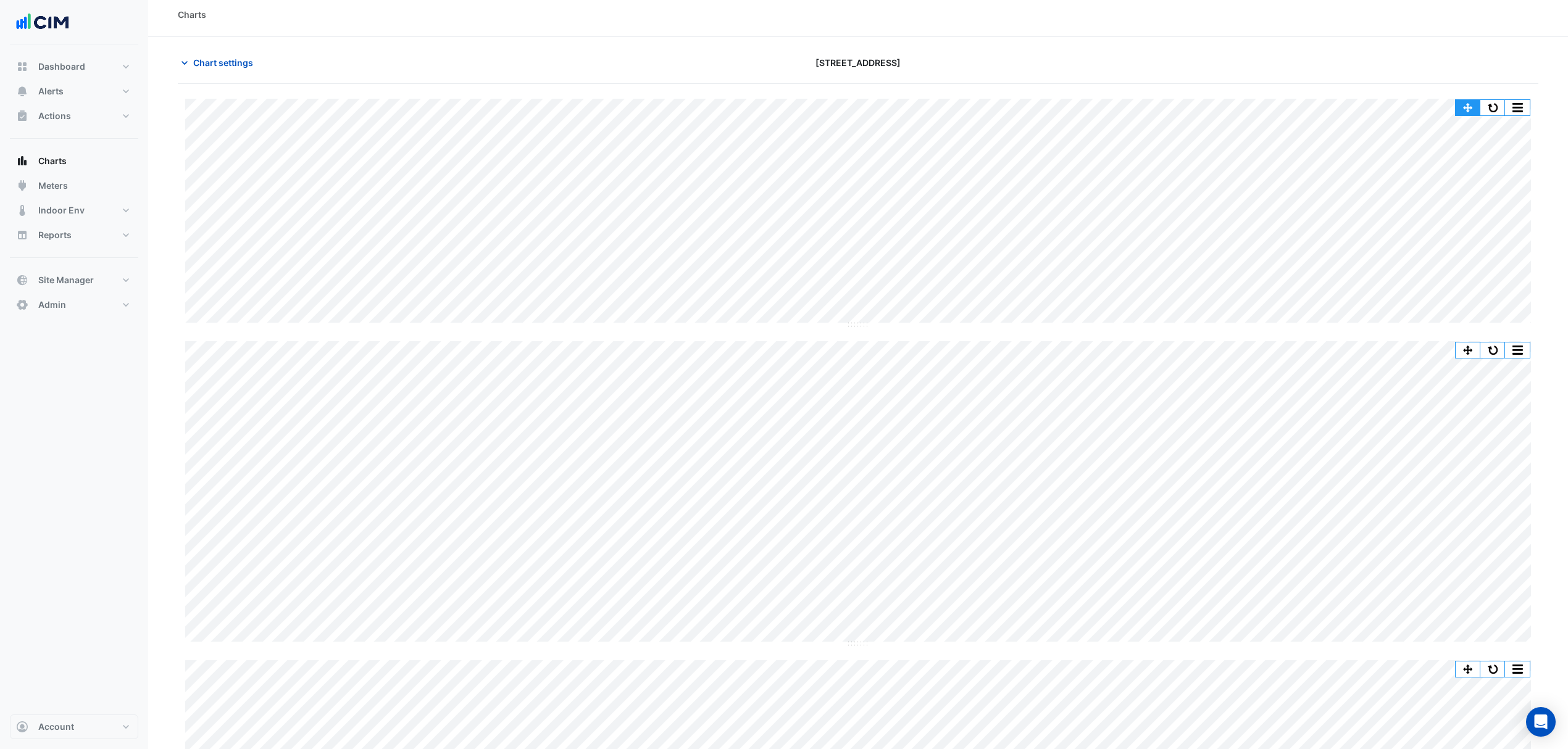
click at [1264, 104] on button "button" at bounding box center [1493, 107] width 25 height 16
click at [237, 60] on span "Chart settings" at bounding box center [223, 62] width 60 height 13
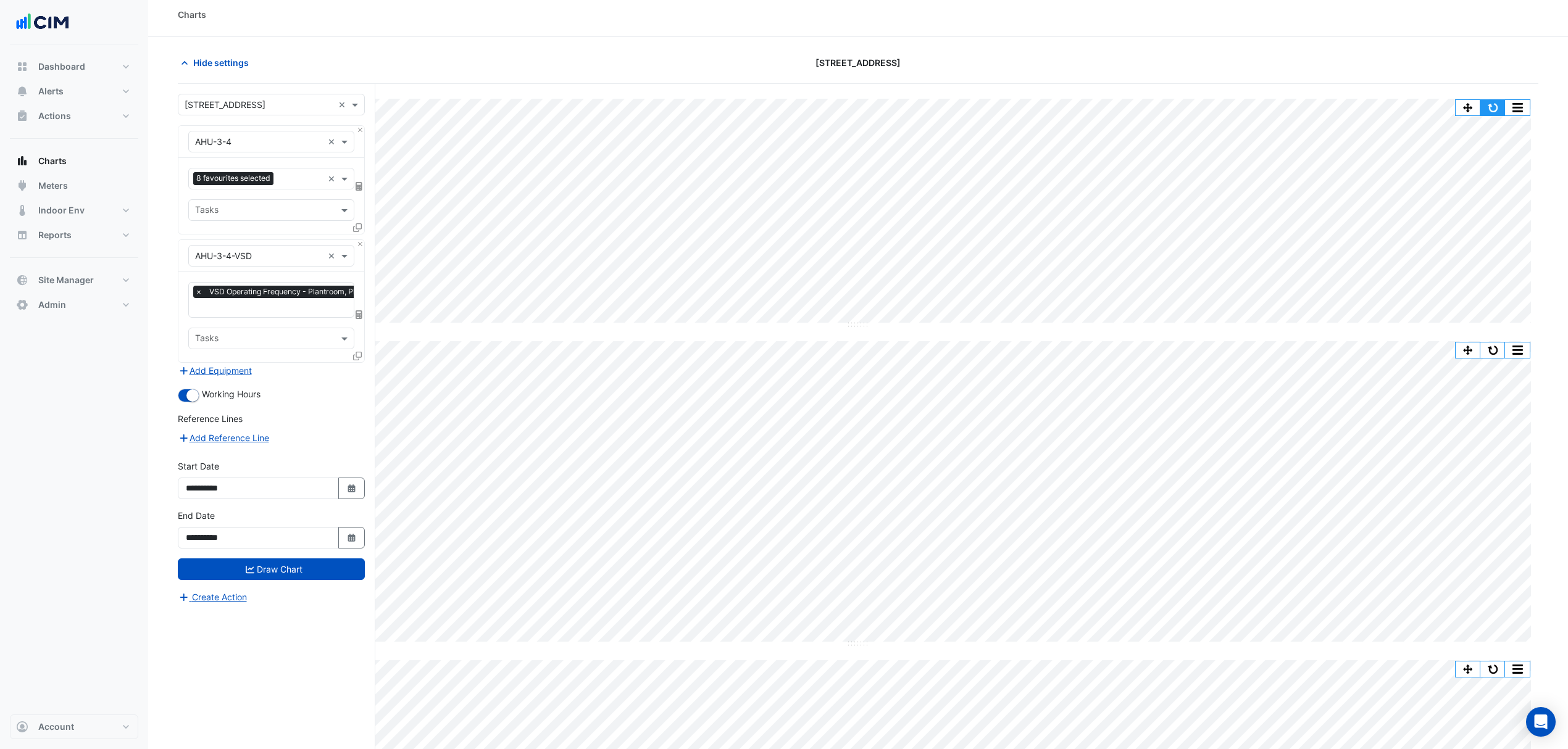
click at [1264, 112] on button "button" at bounding box center [1493, 107] width 25 height 16
click at [223, 58] on span "Hide settings" at bounding box center [221, 62] width 56 height 13
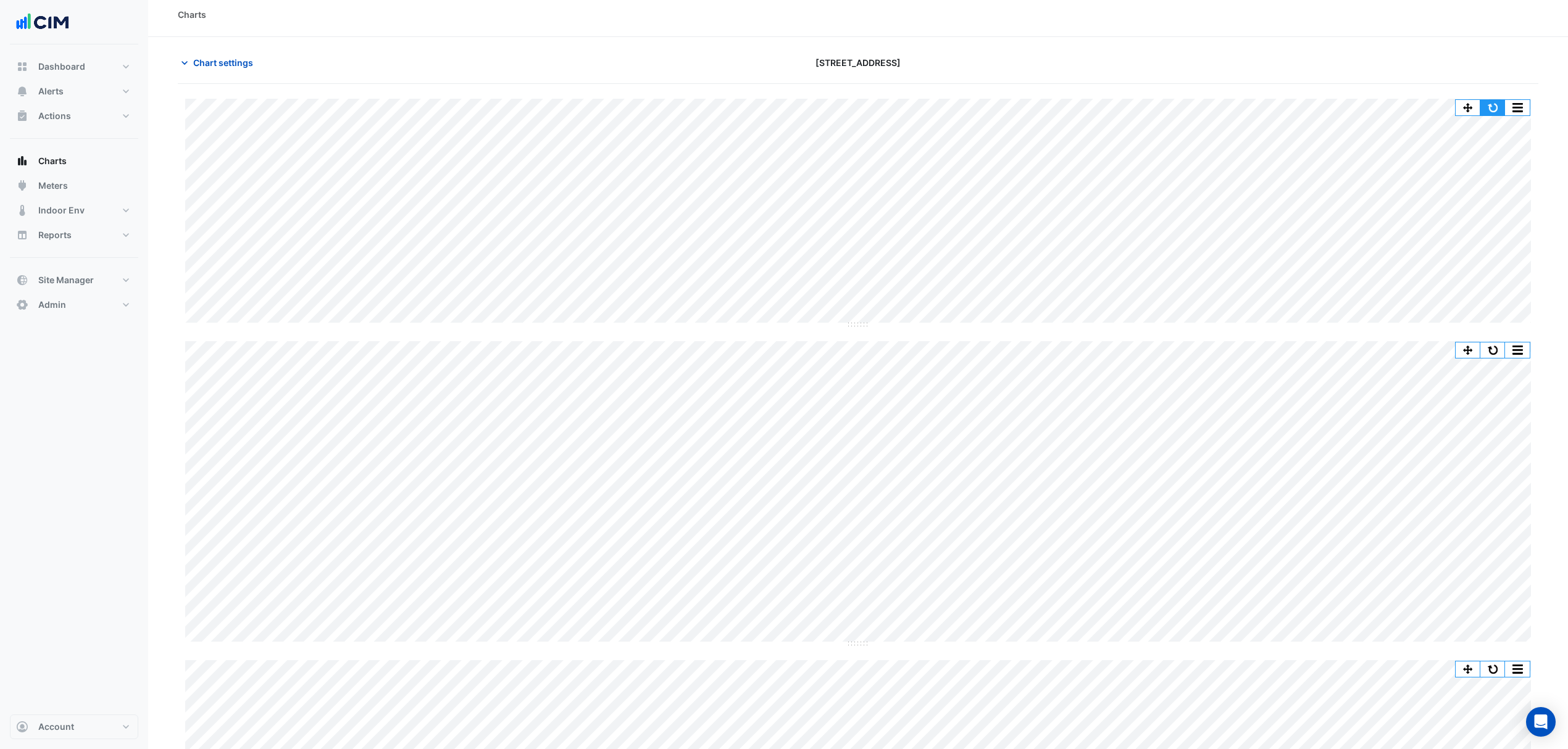
click at [1264, 105] on button "button" at bounding box center [1493, 107] width 25 height 16
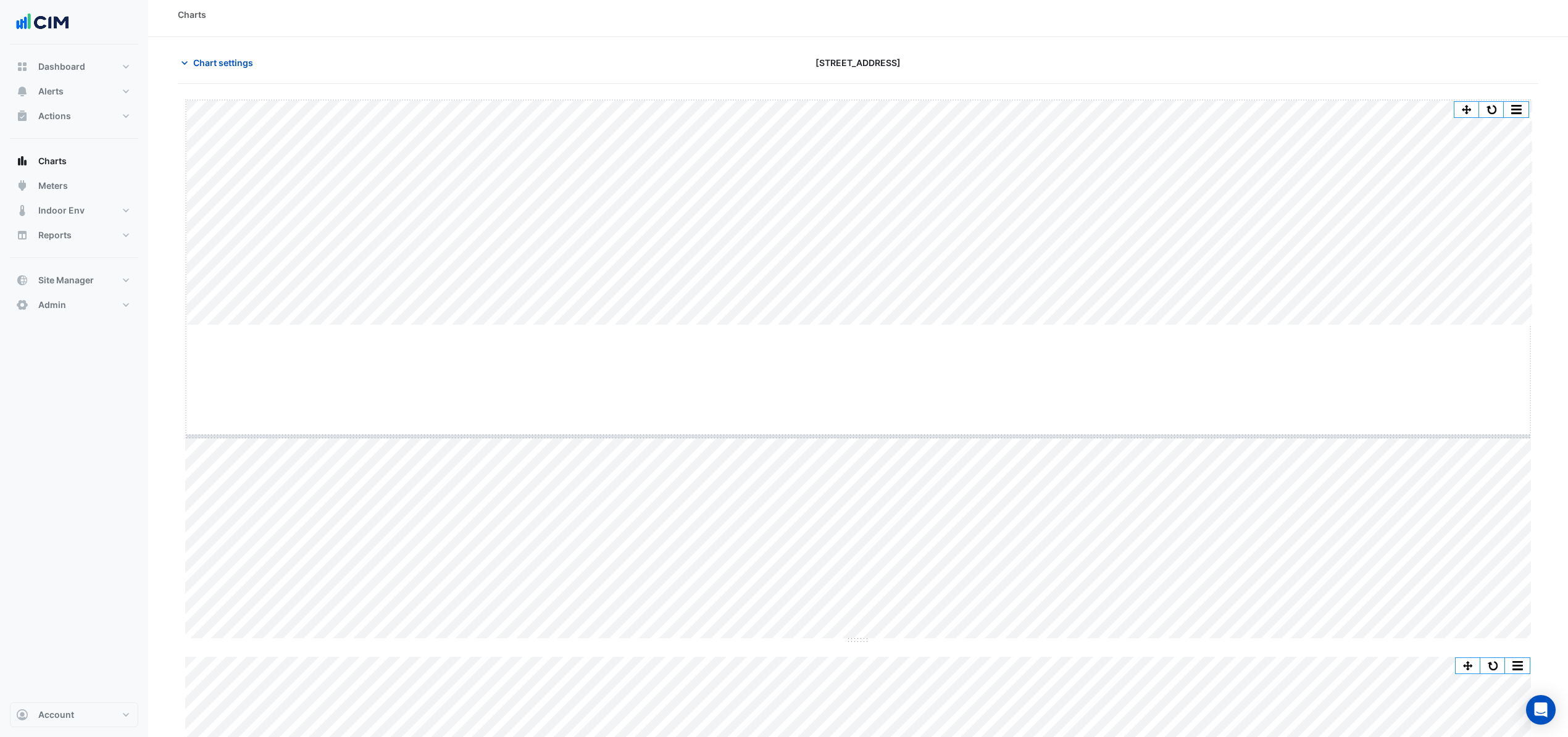
drag, startPoint x: 857, startPoint y: 326, endPoint x: 857, endPoint y: 335, distance: 9.0
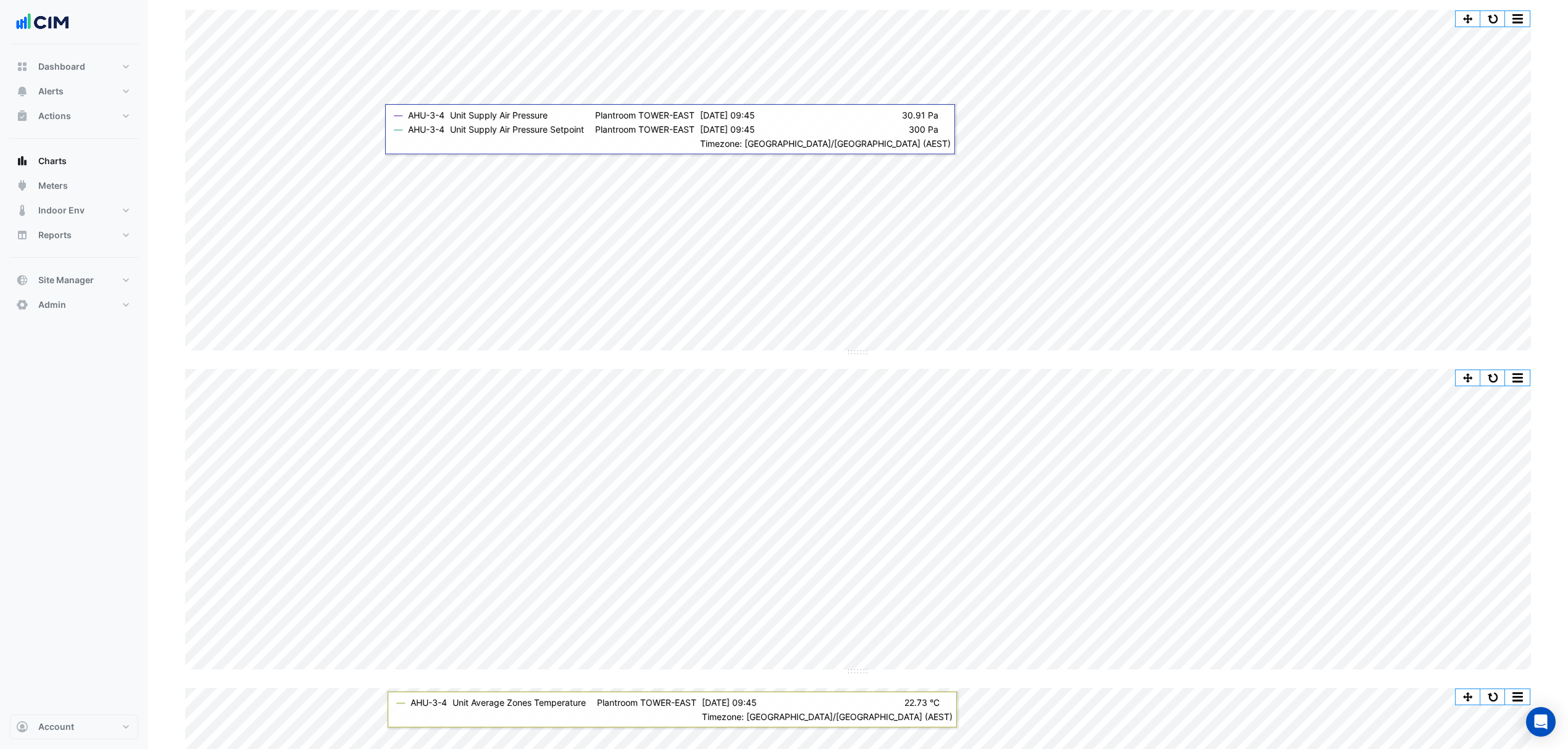
scroll to position [124, 0]
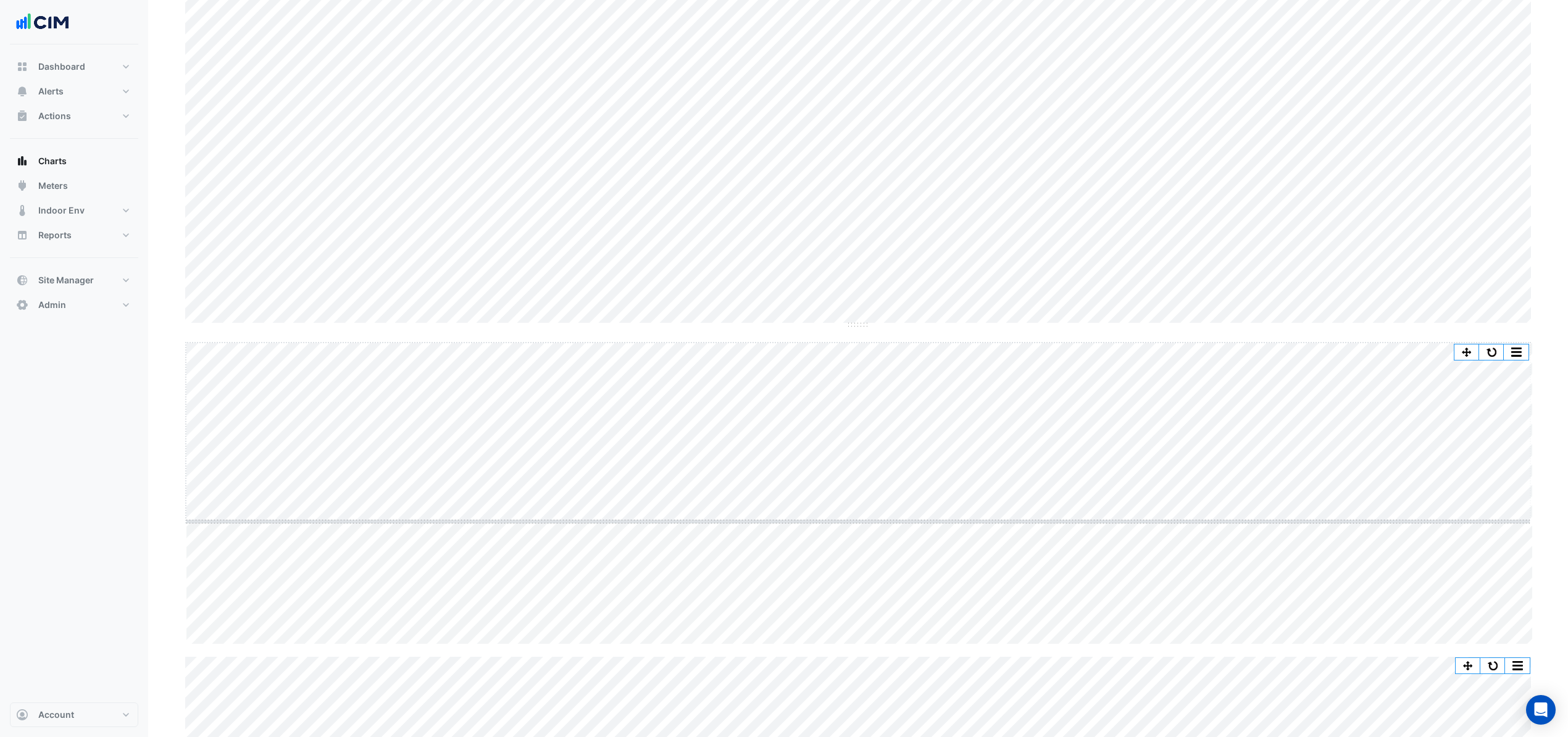
drag, startPoint x: 862, startPoint y: 643, endPoint x: 865, endPoint y: 520, distance: 123.0
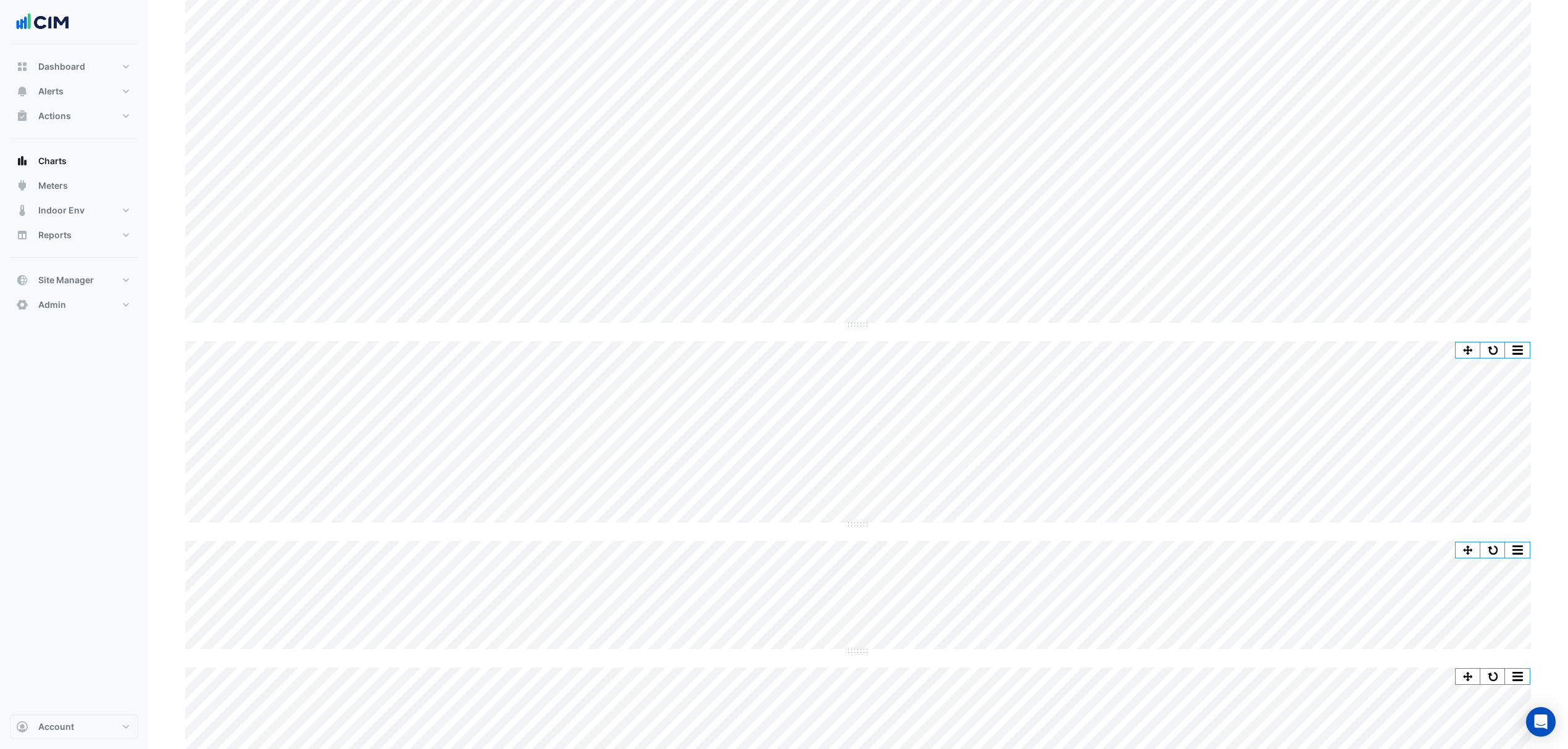
scroll to position [42, 0]
click at [1264, 77] on button "button" at bounding box center [1493, 73] width 25 height 16
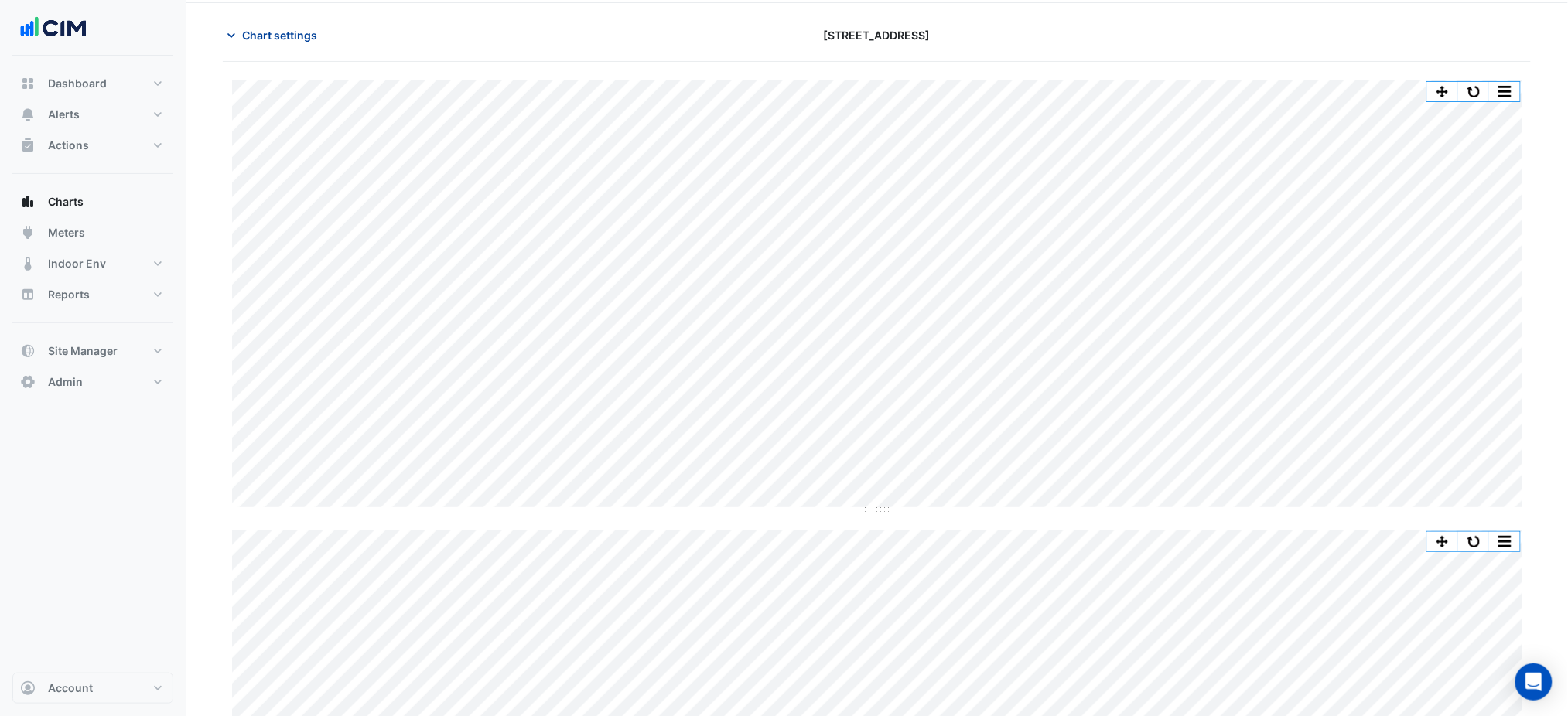
click at [265, 43] on button "Chart settings" at bounding box center [275, 34] width 104 height 27
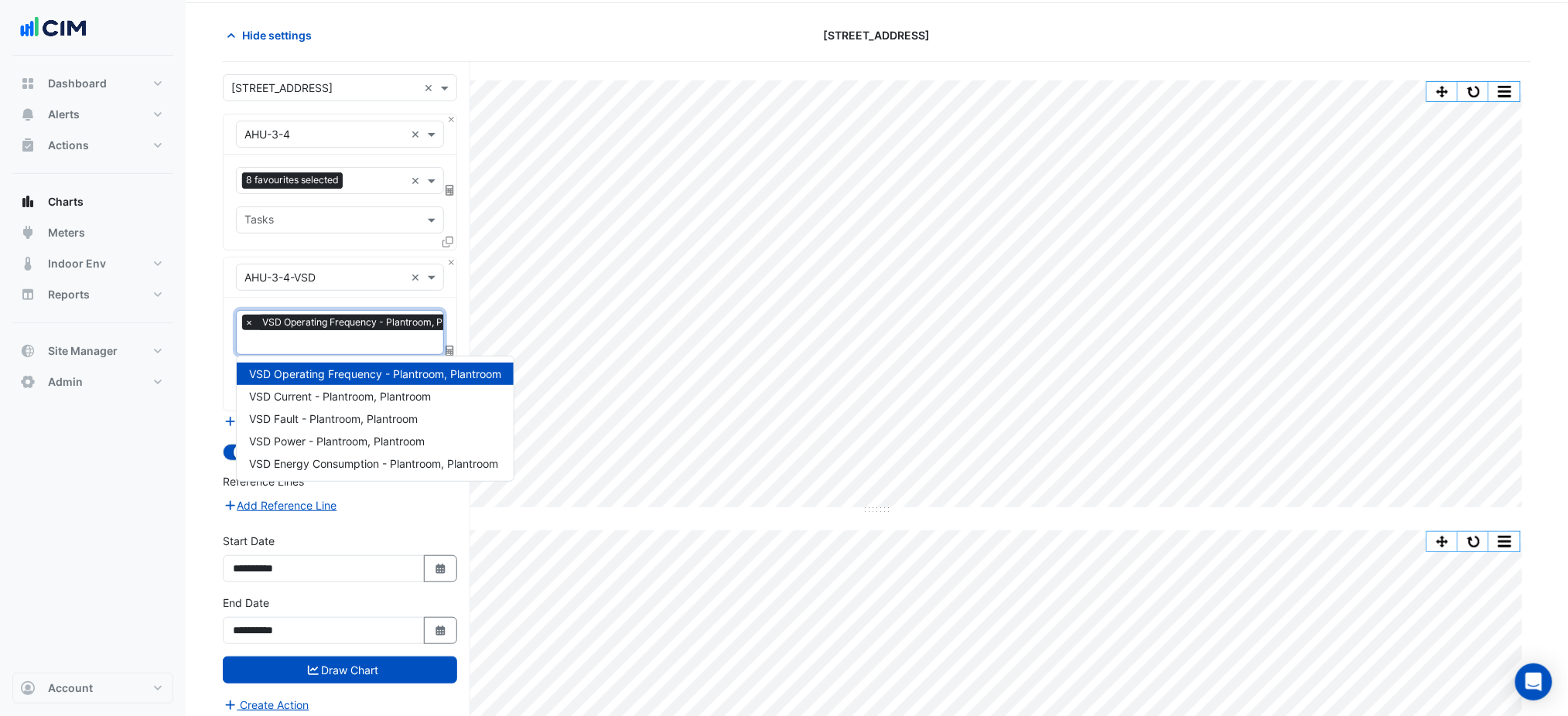
click at [324, 328] on span "VSD Operating Frequency - Plantroom, Plantroom" at bounding box center [372, 323] width 227 height 16
click at [338, 457] on span "VSD Energy Consumption - Plantroom, Plantroom" at bounding box center [373, 463] width 249 height 13
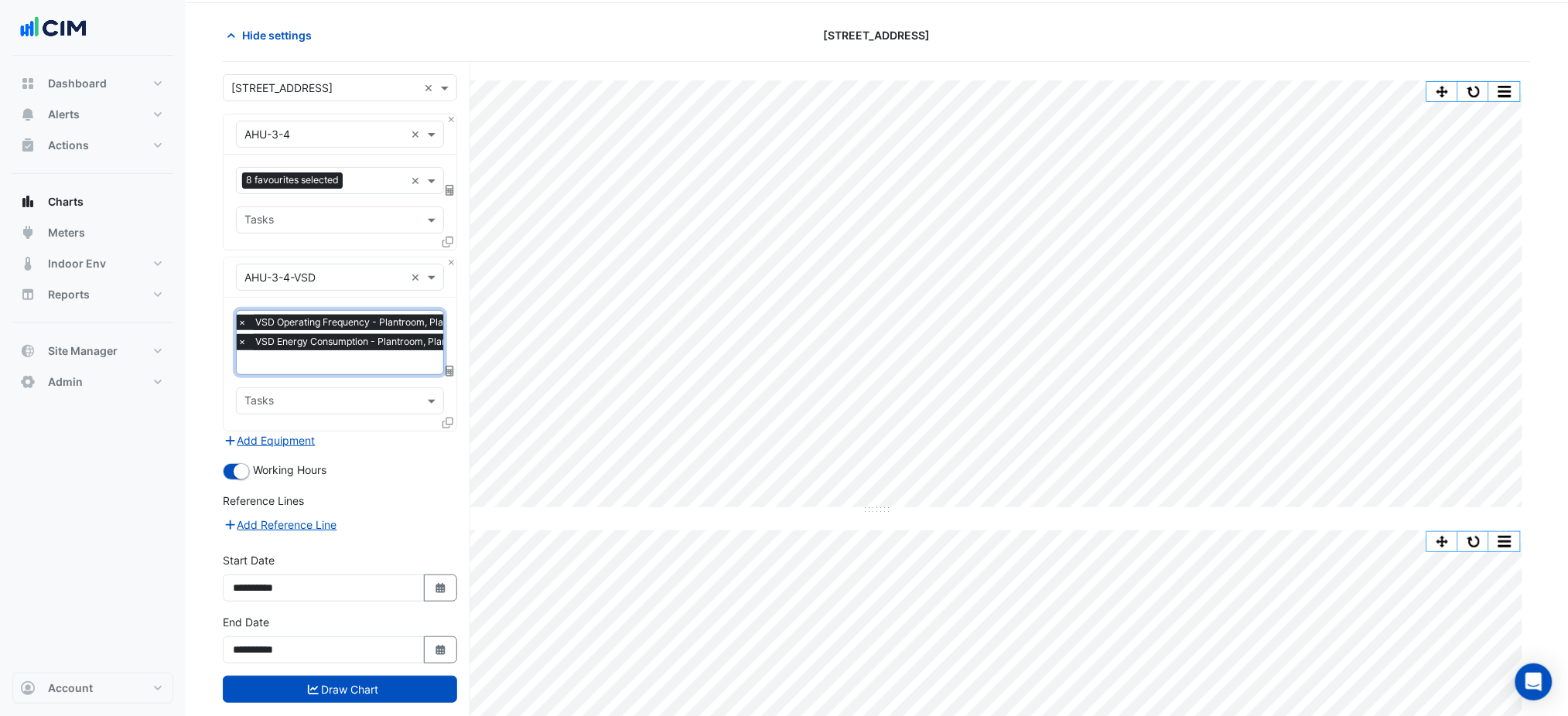
click at [343, 373] on div "× VSD Operating Frequency - Plantroom, Plantroom × VSD Energy Consumption - Pla…" at bounding box center [339, 343] width 208 height 65
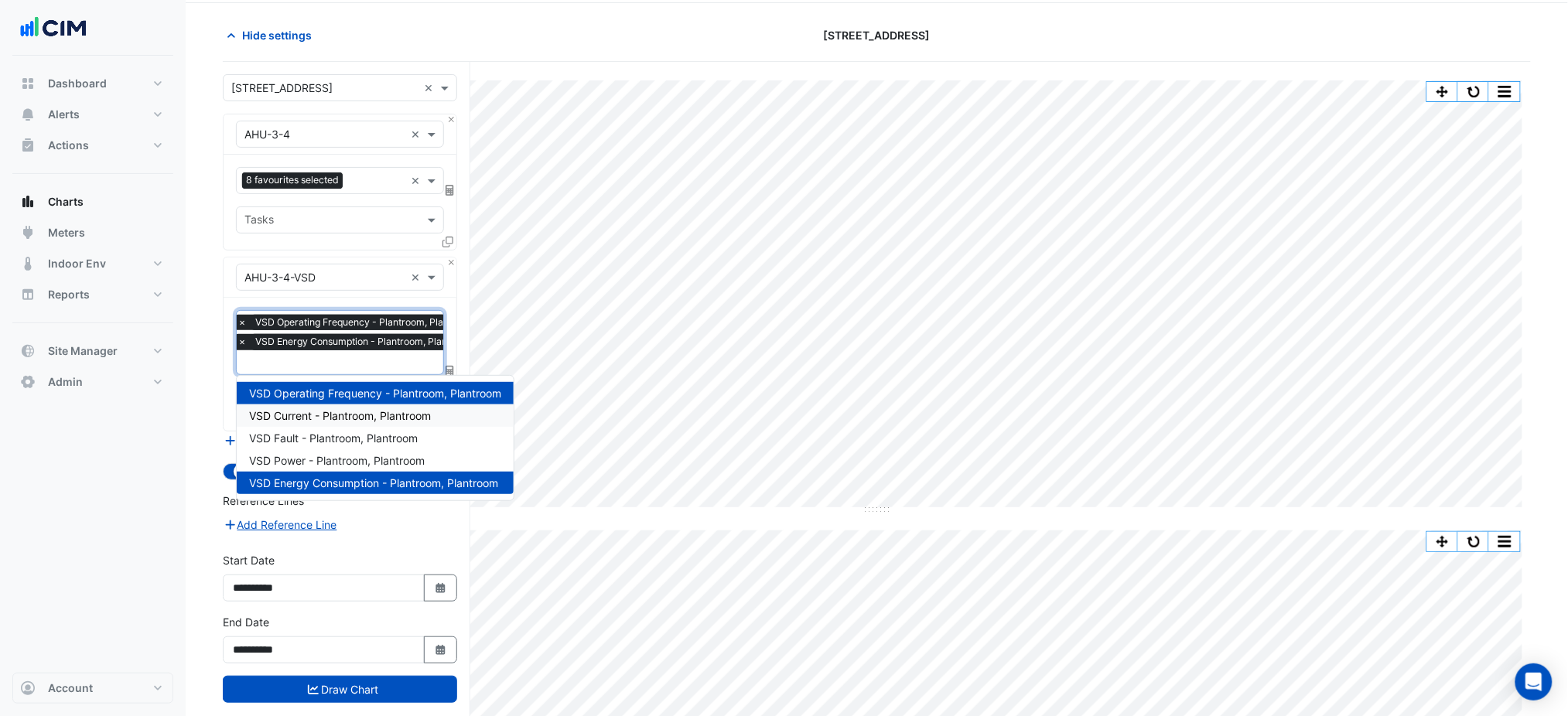
click at [326, 414] on span "VSD Current - Plantroom, Plantroom" at bounding box center [339, 416] width 182 height 13
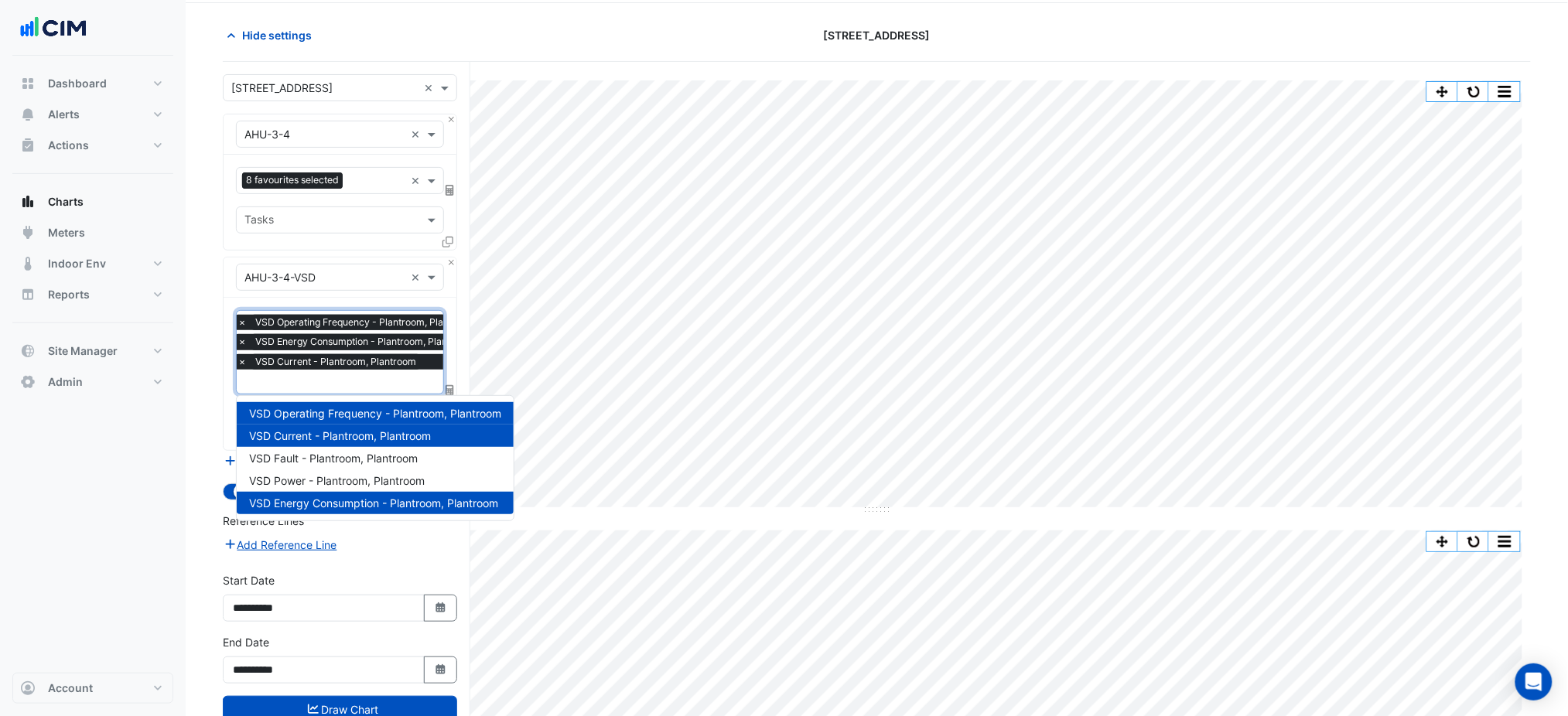
click at [333, 370] on div "× VSD Operating Frequency - Plantroom, Plantroom × VSD Energy Consumption - Pla…" at bounding box center [359, 344] width 248 height 59
click at [329, 475] on span "VSD Power - Plantroom, Plantroom" at bounding box center [337, 481] width 175 height 13
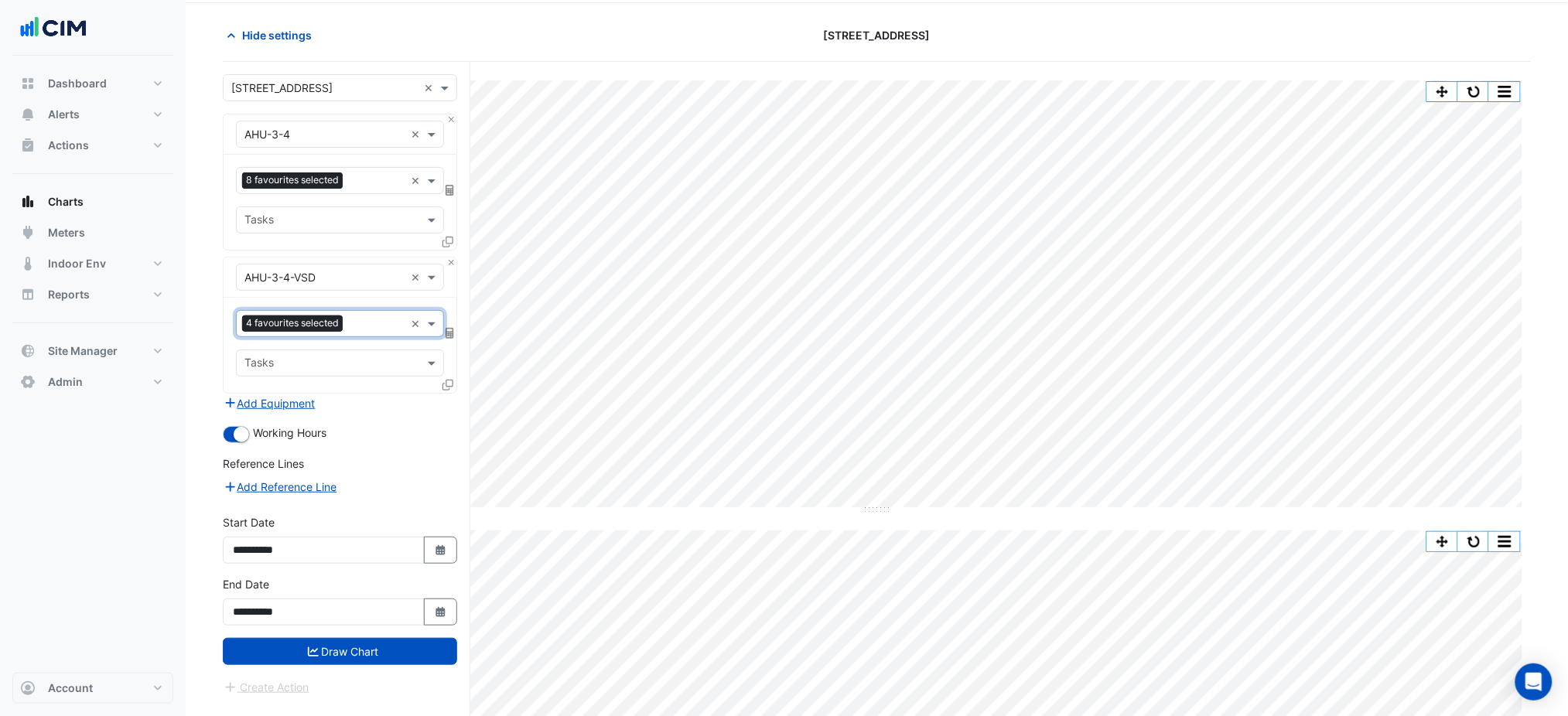
scroll to position [0, 0]
click at [349, 649] on button "Draw Chart" at bounding box center [339, 652] width 234 height 27
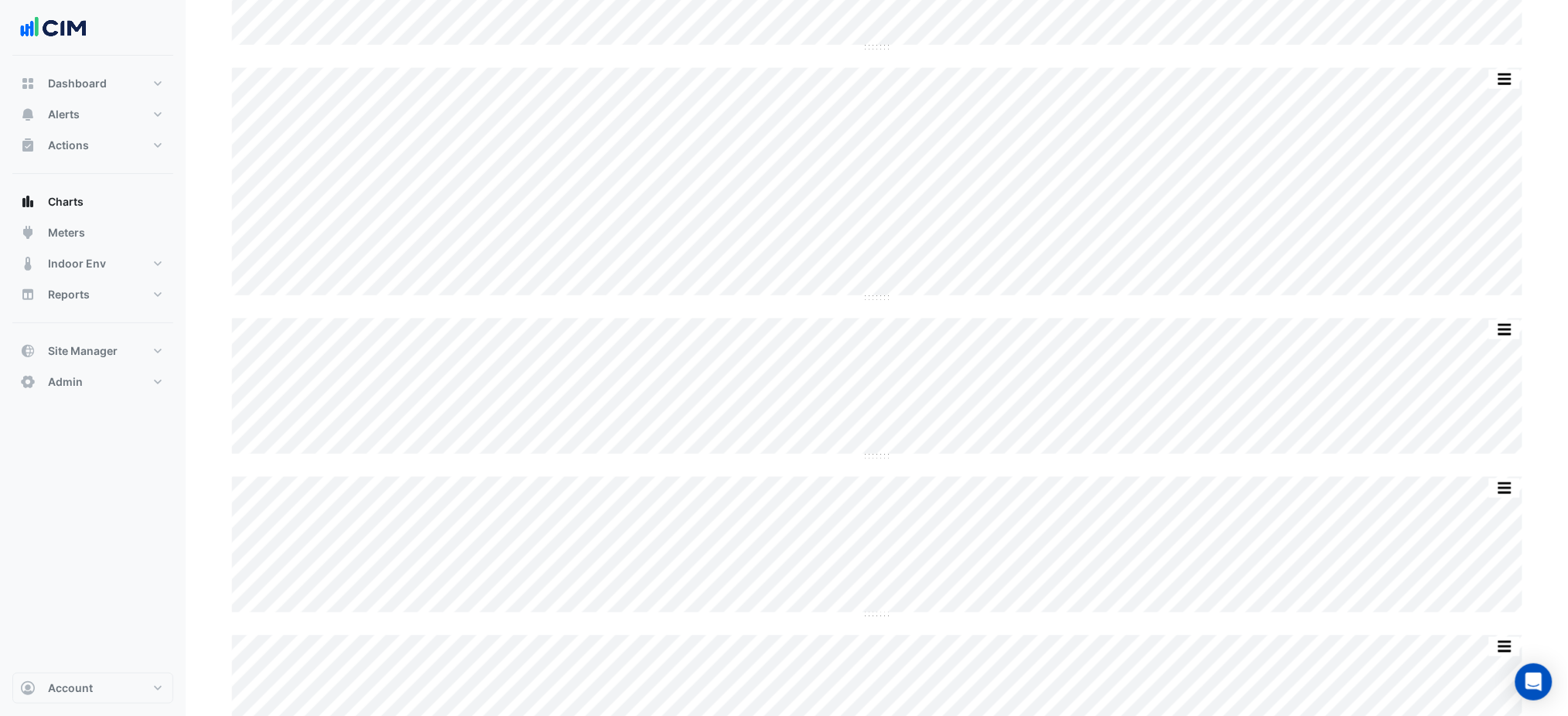
scroll to position [910, 0]
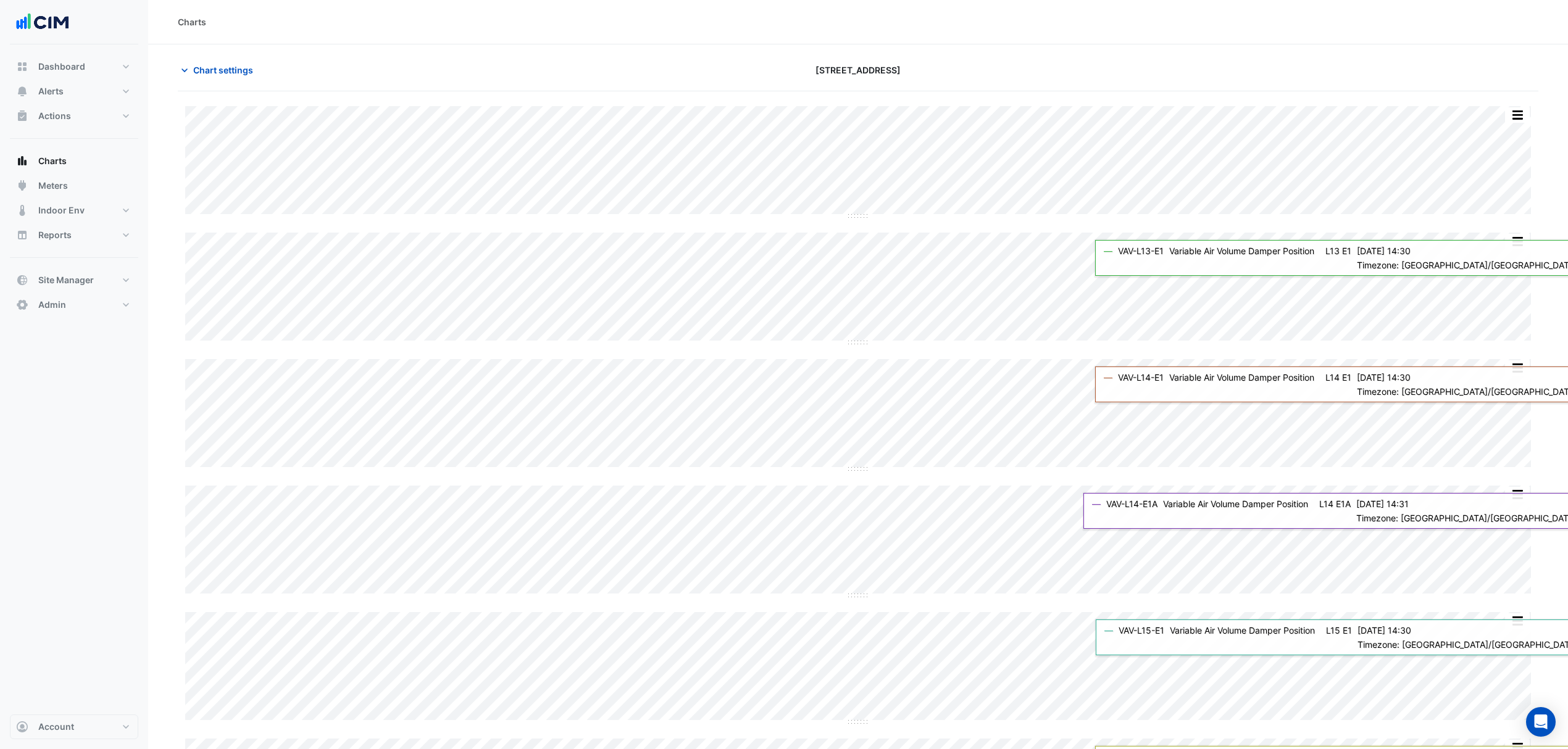
click at [211, 54] on section "Chart settings [STREET_ADDRESS] Split All Split None Print Save as JPEG Save as…" at bounding box center [858, 708] width 1420 height 1327
click at [220, 84] on div "Chart settings [STREET_ADDRESS]" at bounding box center [858, 75] width 1361 height 32
click at [211, 79] on button "Chart settings" at bounding box center [220, 70] width 83 height 22
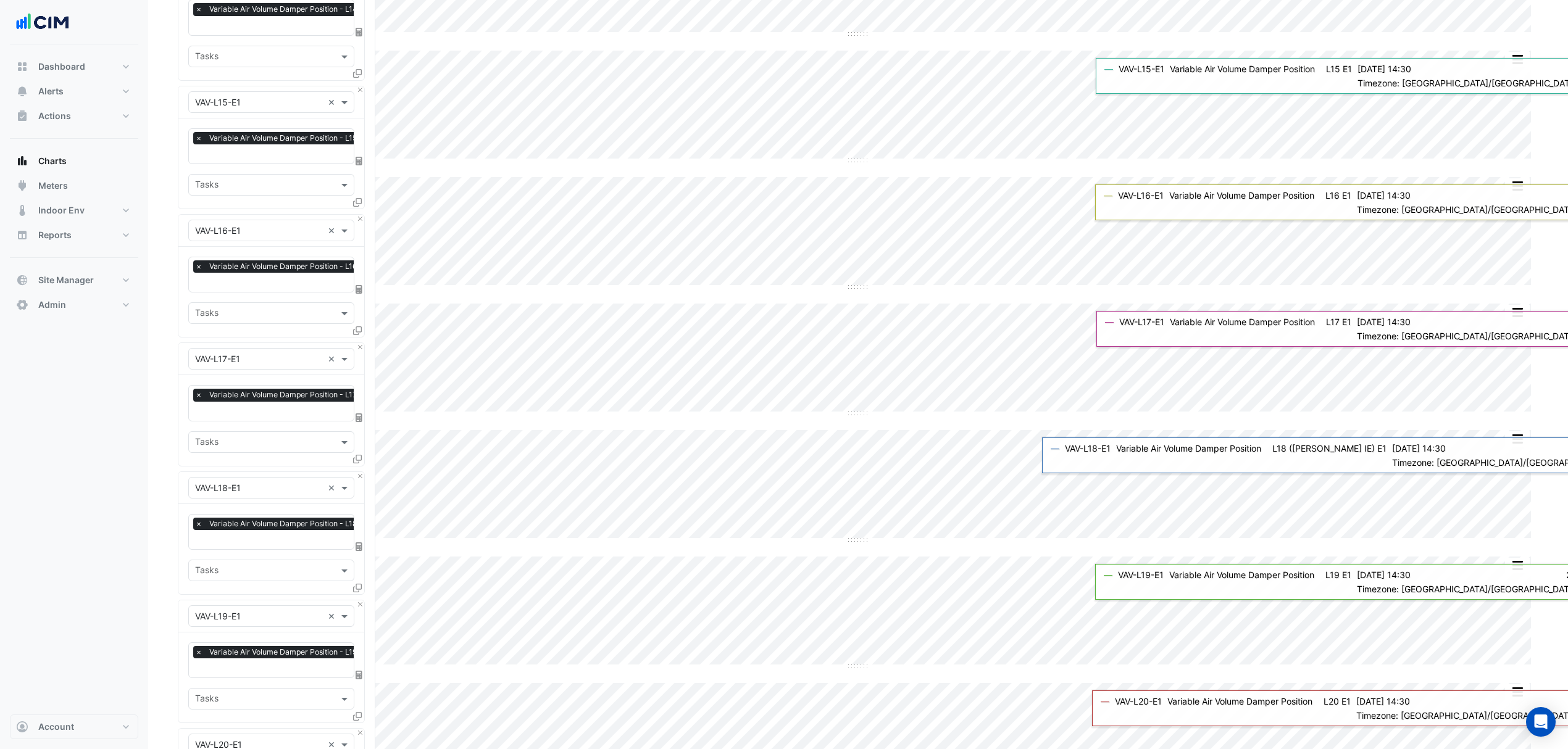
scroll to position [915, 0]
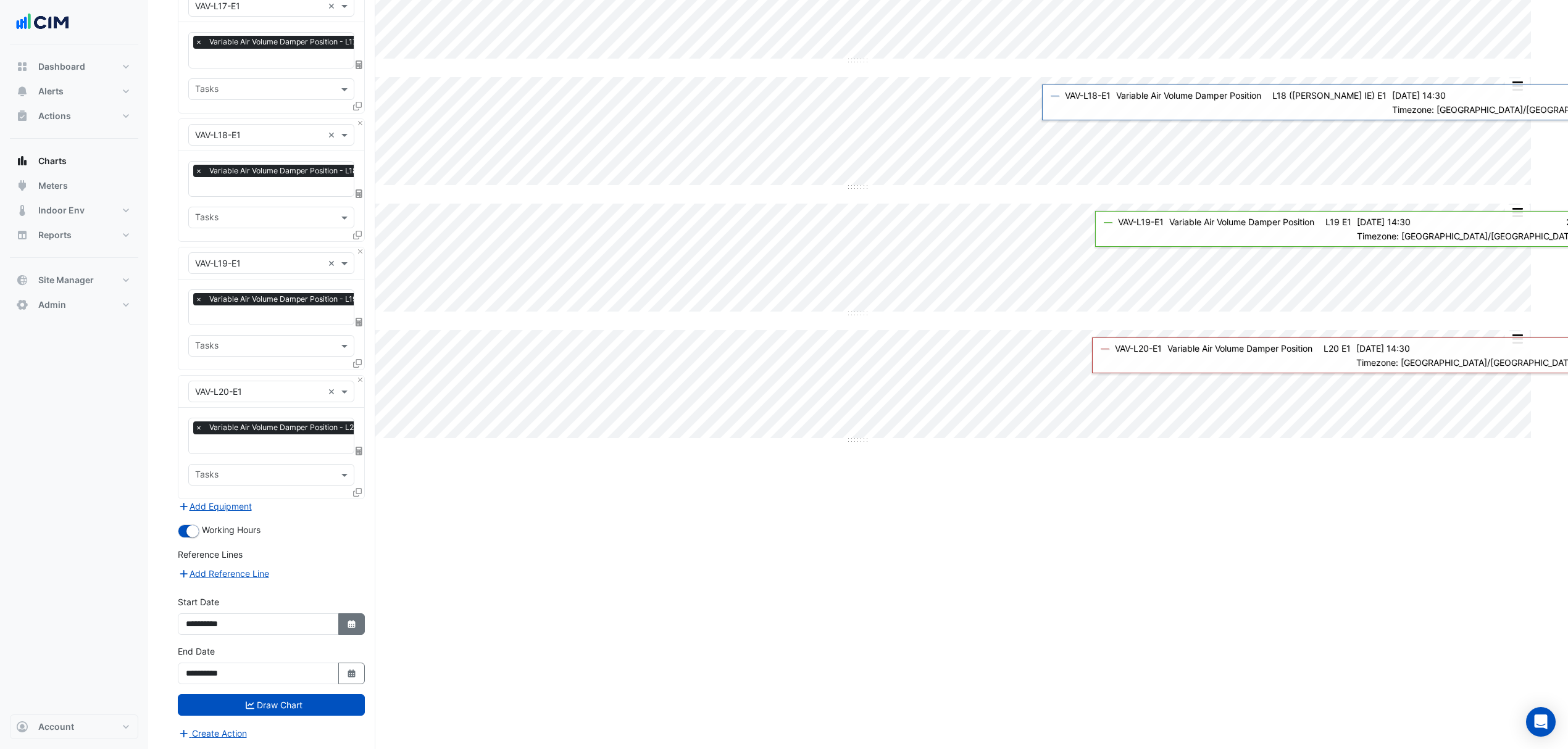
click at [344, 628] on button "Select Date" at bounding box center [352, 624] width 28 height 22
select select "*"
select select "****"
click at [319, 462] on button "Next month" at bounding box center [317, 458] width 15 height 20
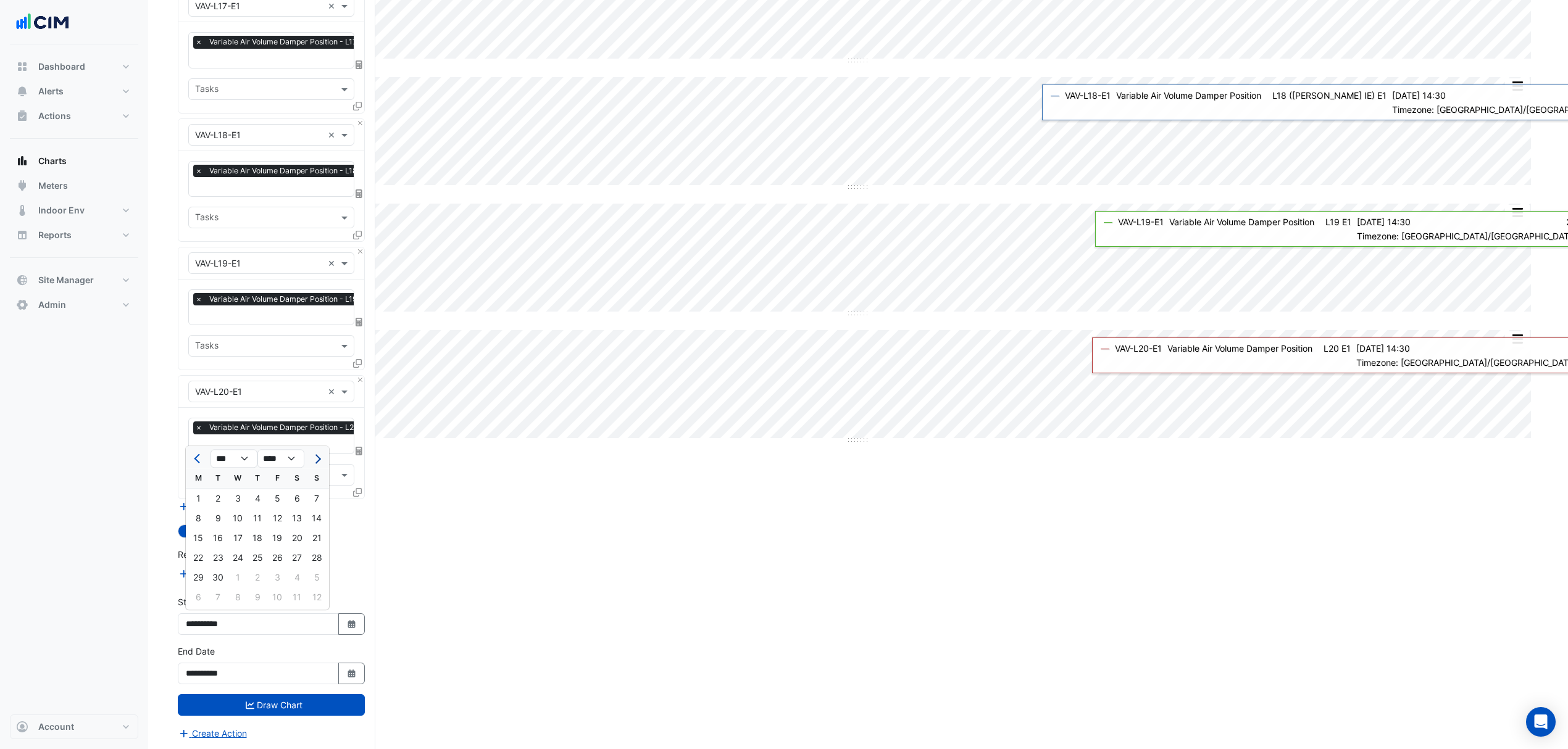
select select "**"
click at [231, 496] on div "1" at bounding box center [237, 498] width 20 height 20
type input "**********"
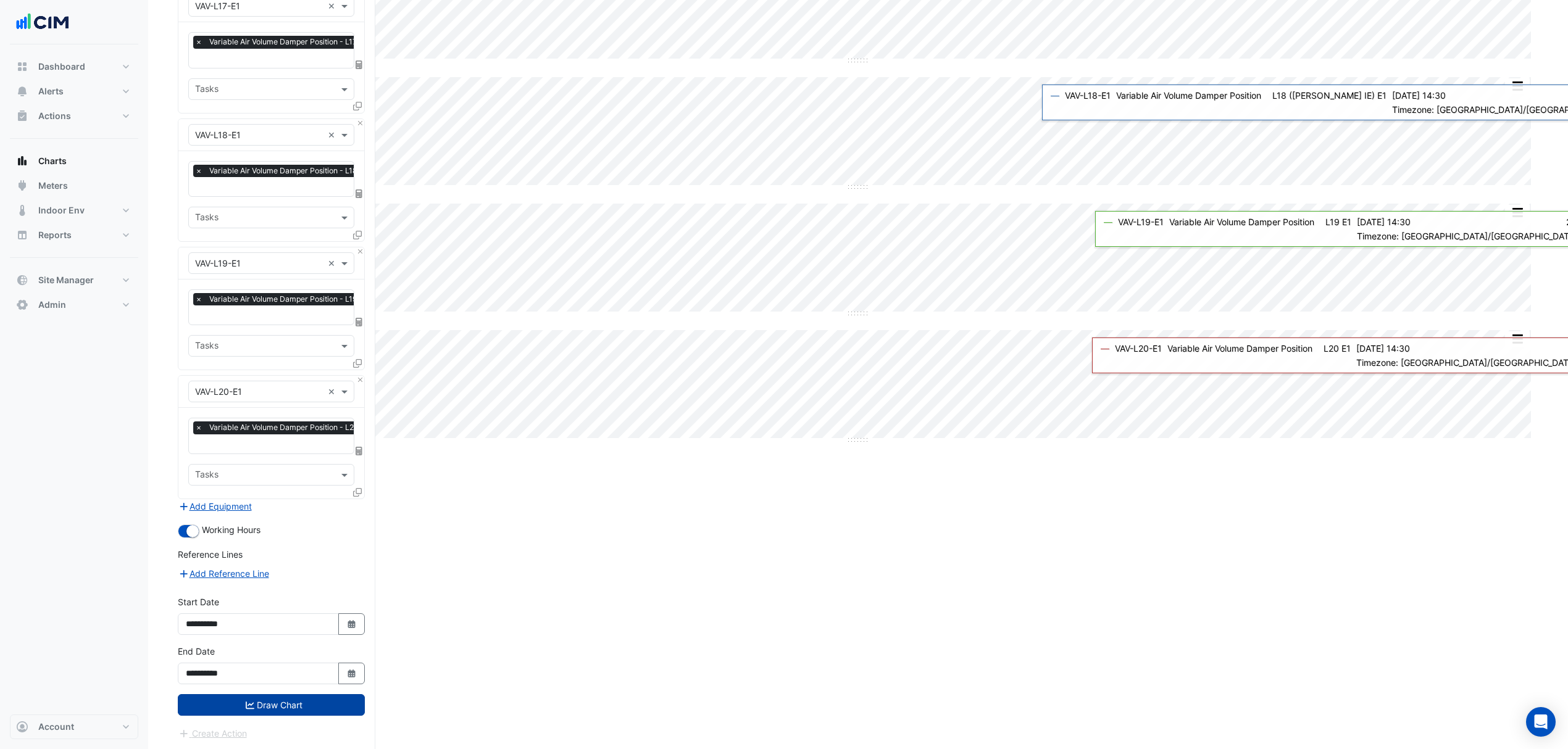
click at [243, 709] on button "Draw Chart" at bounding box center [271, 704] width 187 height 22
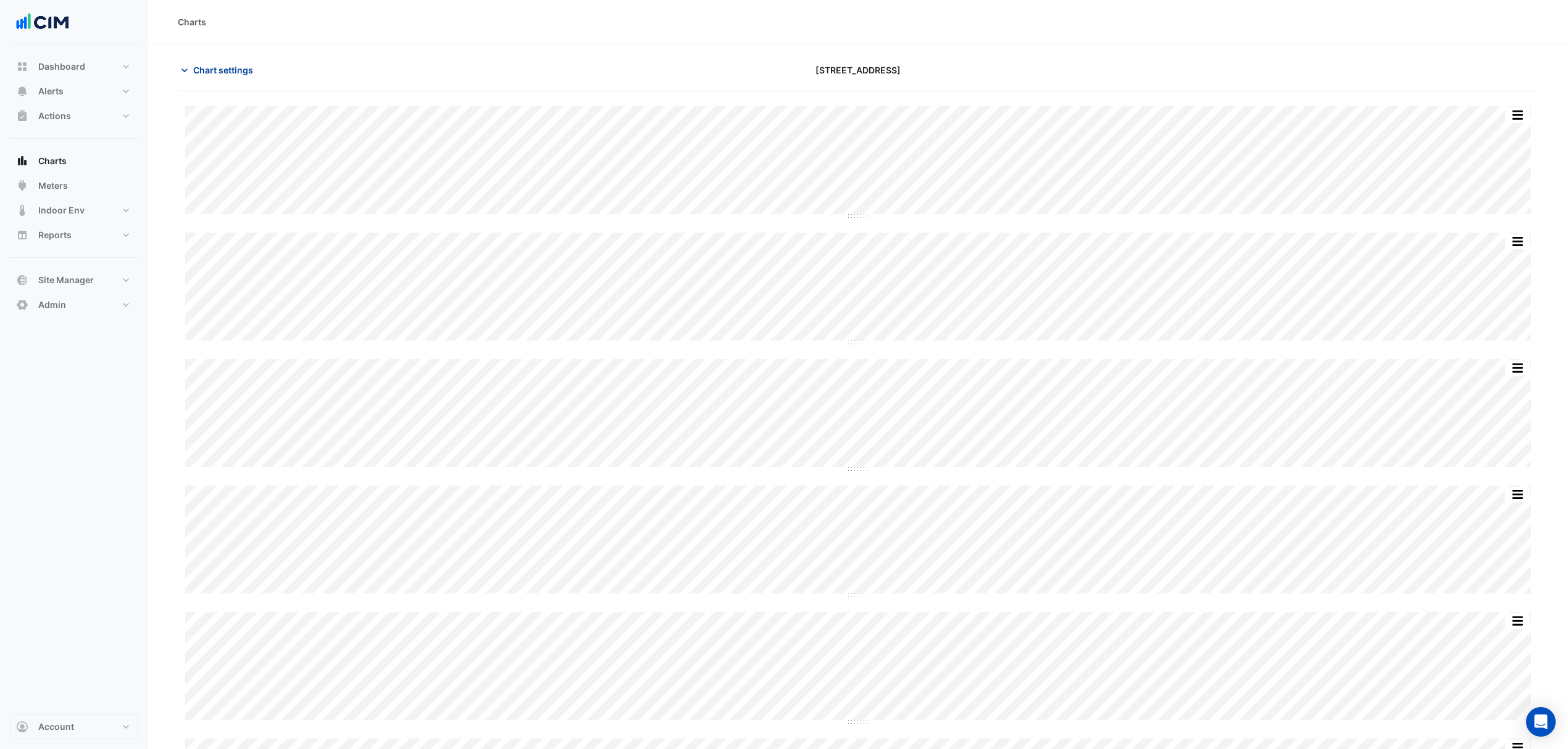
click at [223, 72] on span "Chart settings" at bounding box center [223, 69] width 60 height 13
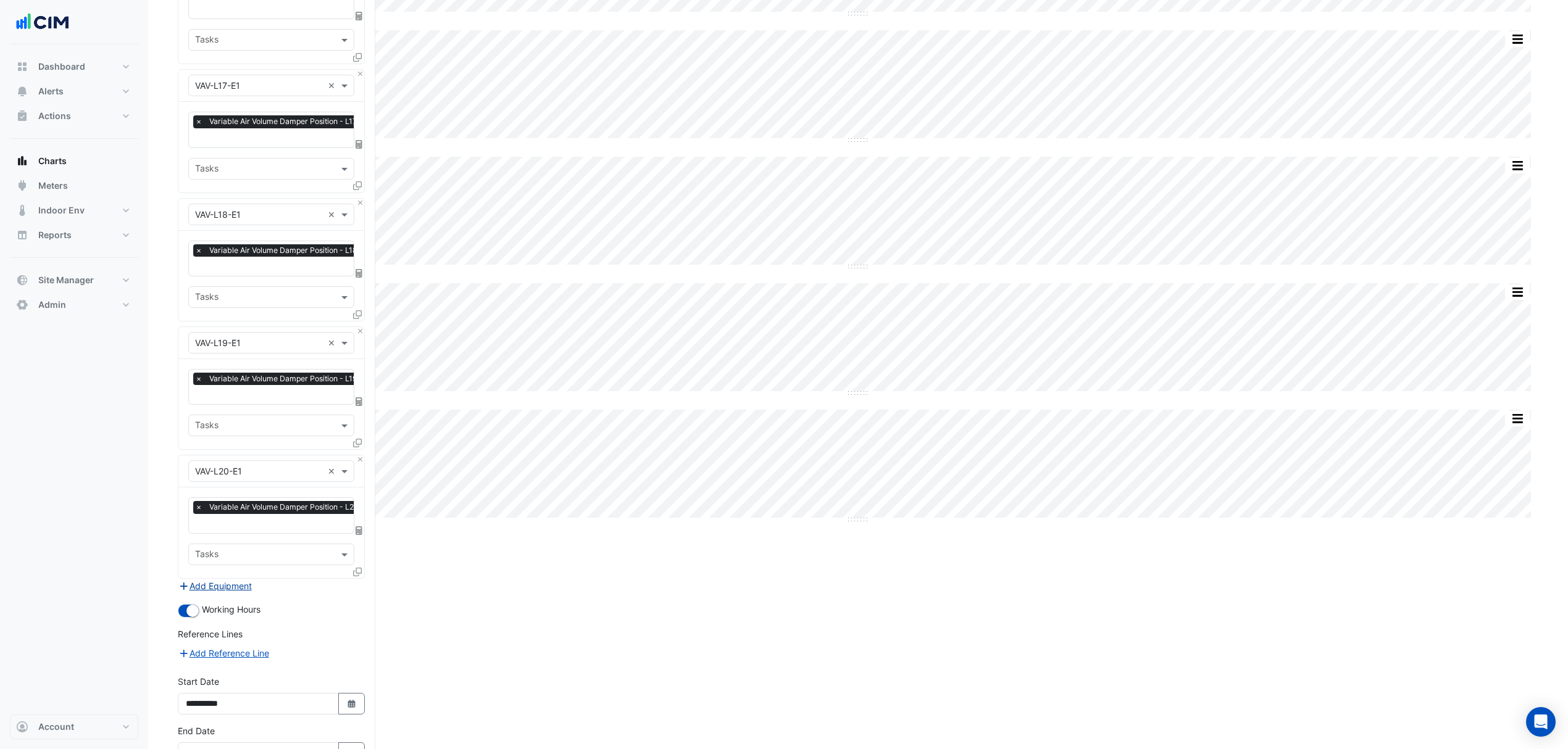
scroll to position [915, 0]
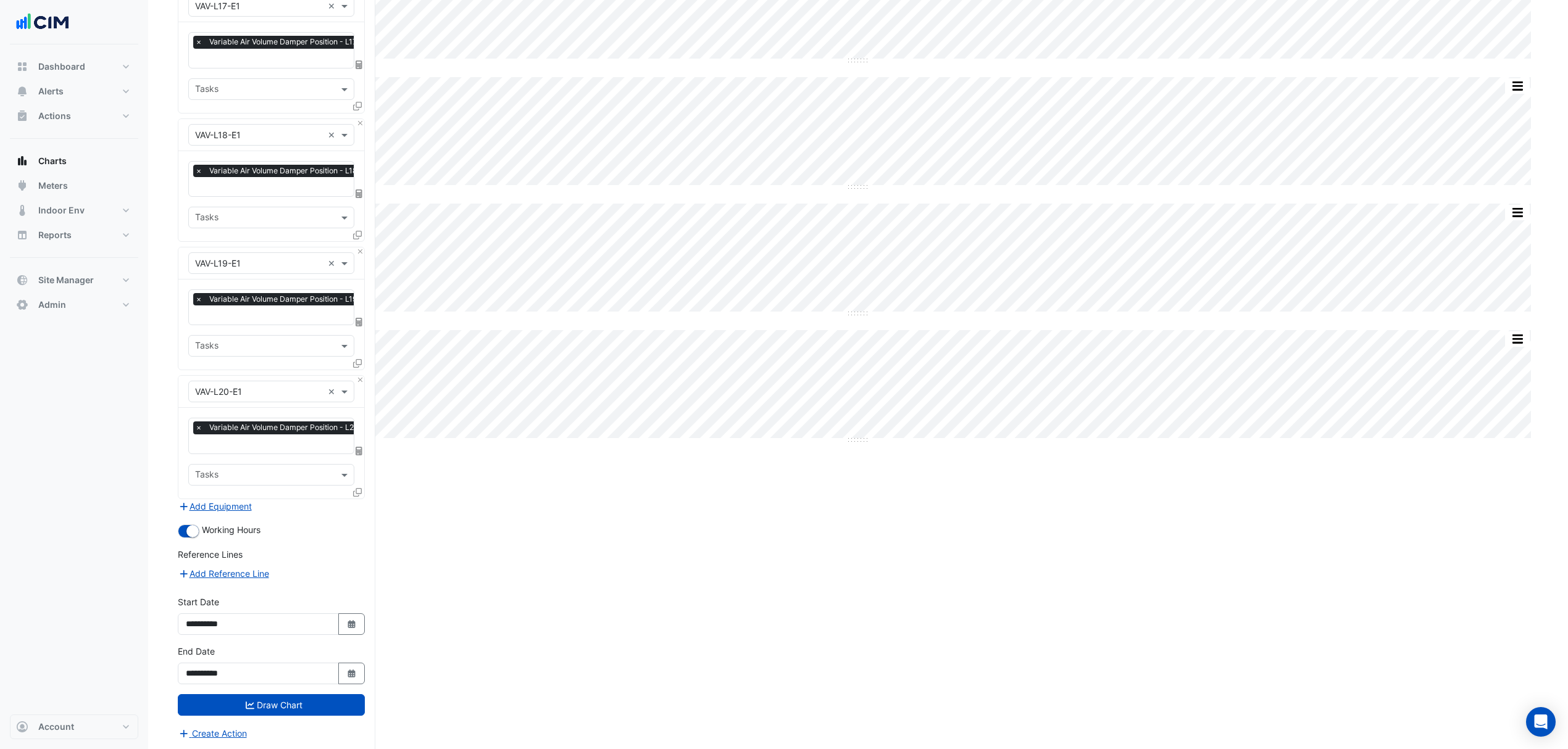
click at [232, 499] on button "Add Equipment" at bounding box center [215, 506] width 74 height 14
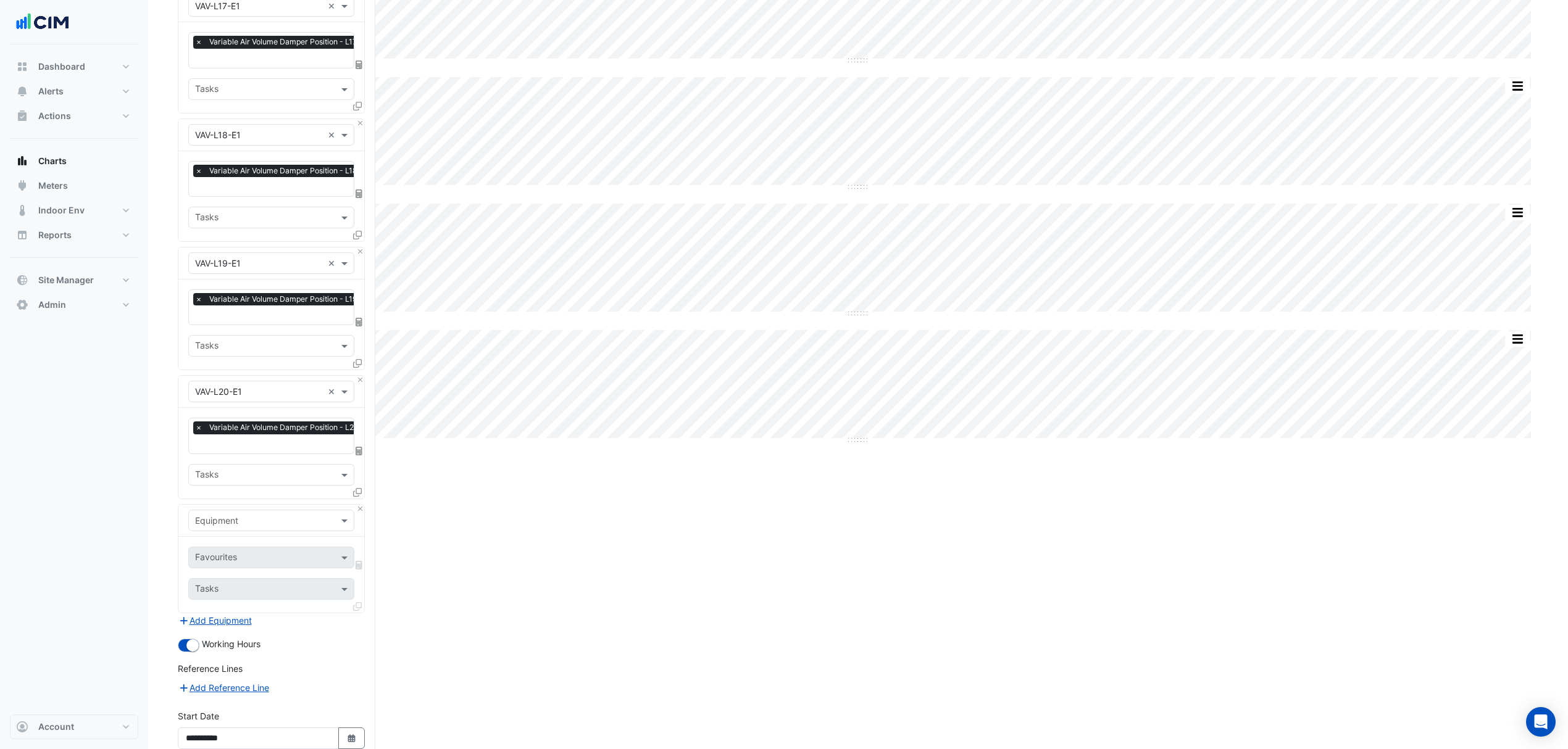
click at [240, 515] on input "text" at bounding box center [259, 521] width 128 height 13
type input "*******"
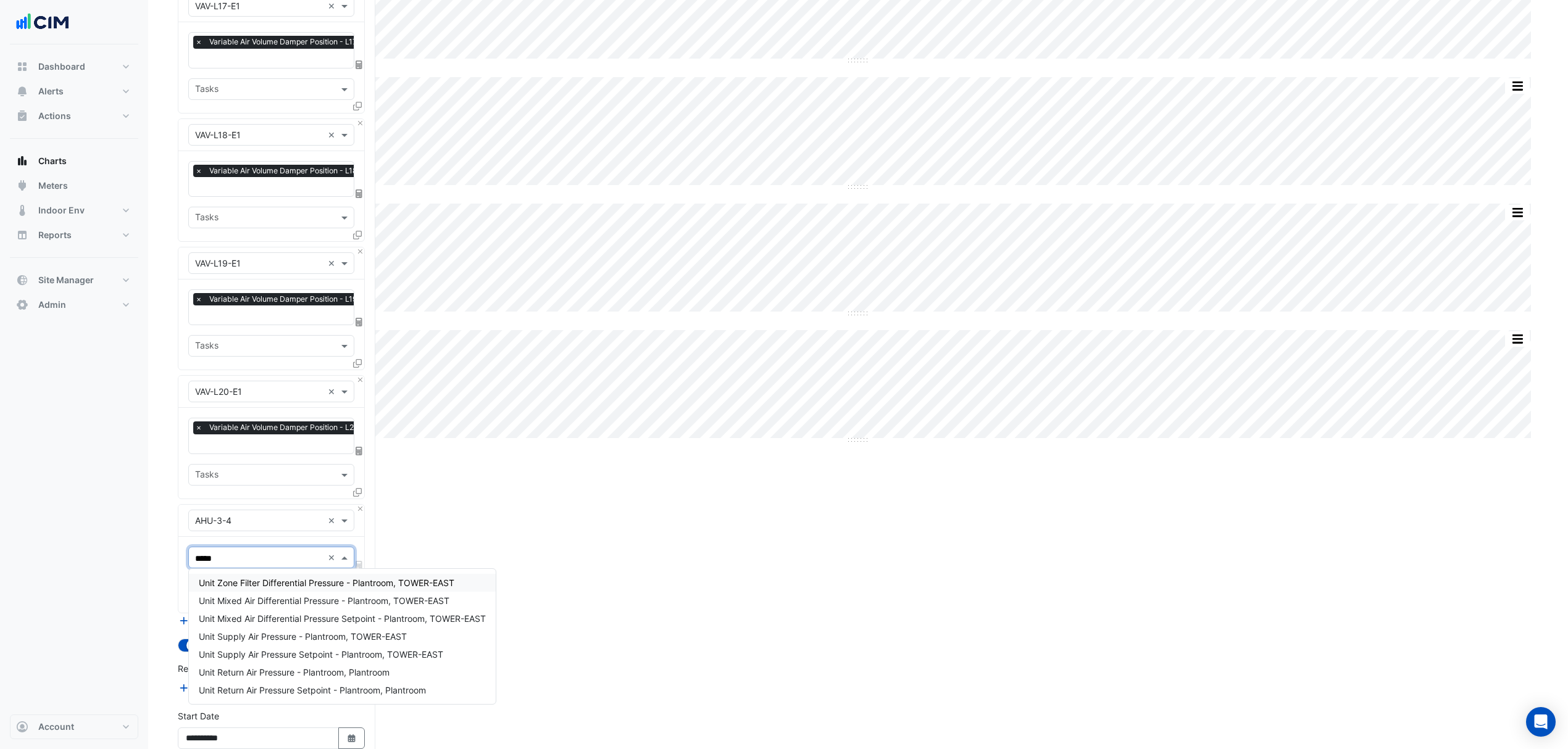
type input "****"
click at [307, 635] on span "Unit Supply Air Pressure - Plantroom, TOWER-EAST" at bounding box center [303, 637] width 208 height 10
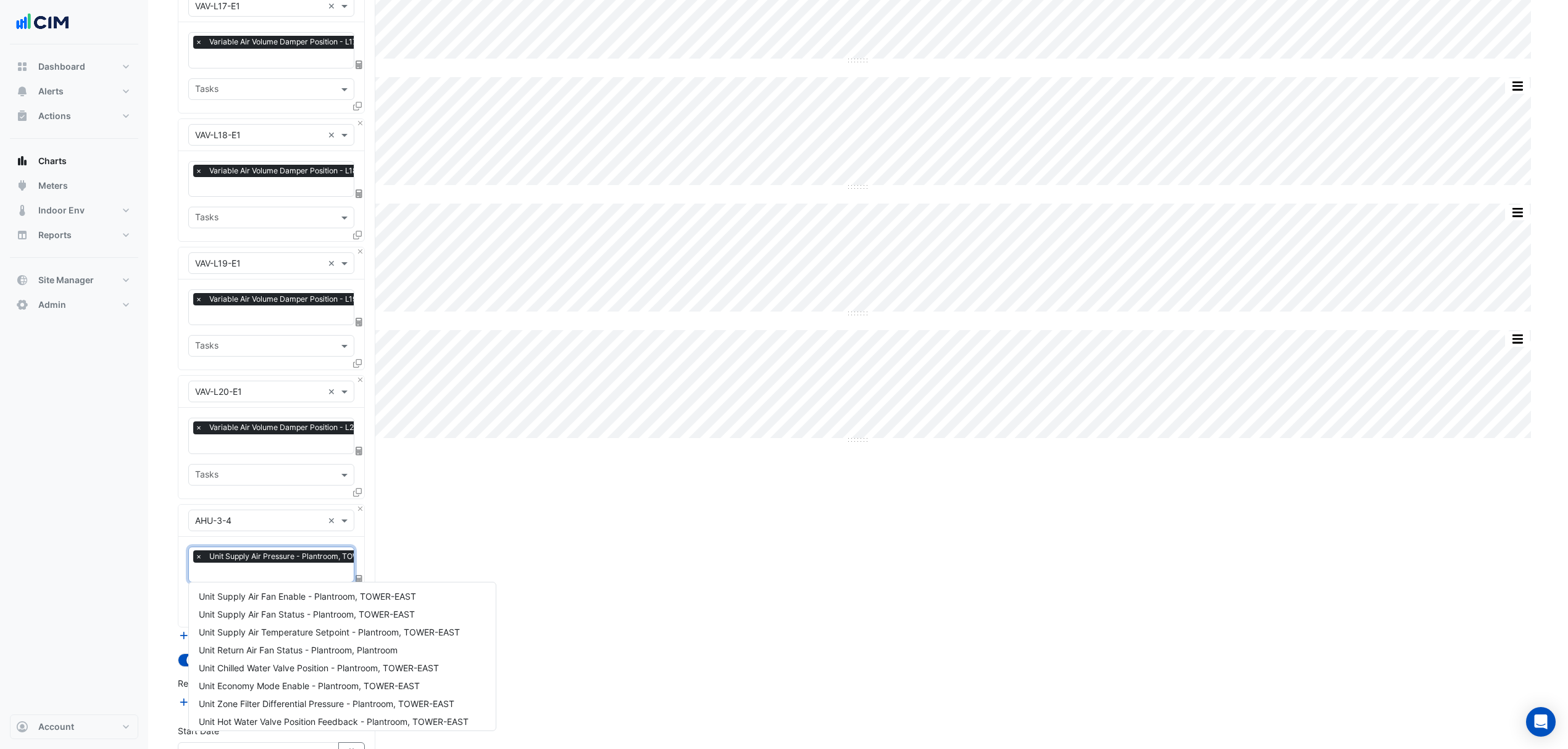
click at [260, 567] on input "text" at bounding box center [296, 573] width 203 height 13
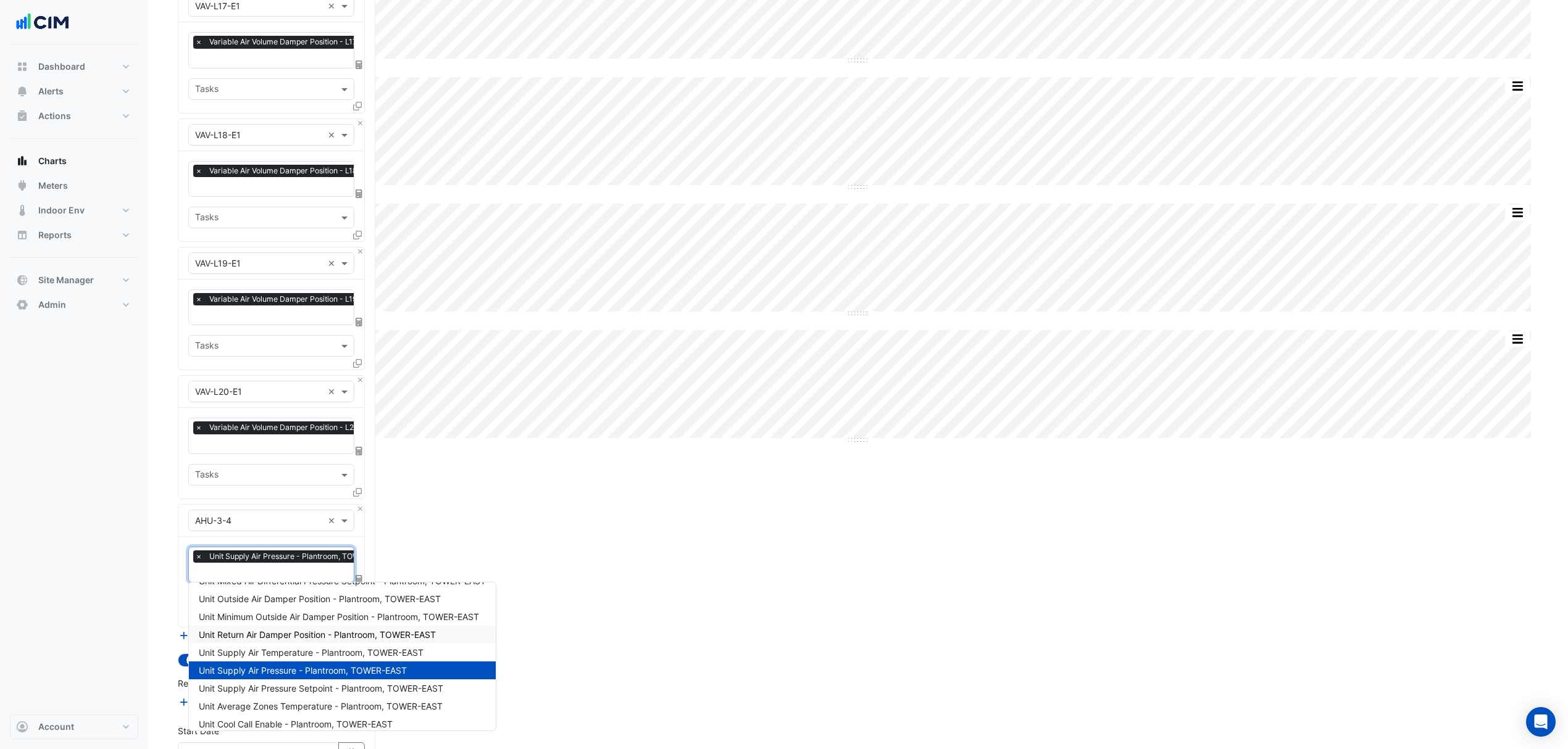
scroll to position [173, 0]
click at [289, 687] on span "Unit Supply Air Pressure Setpoint - Plantroom, TOWER-EAST" at bounding box center [321, 692] width 245 height 10
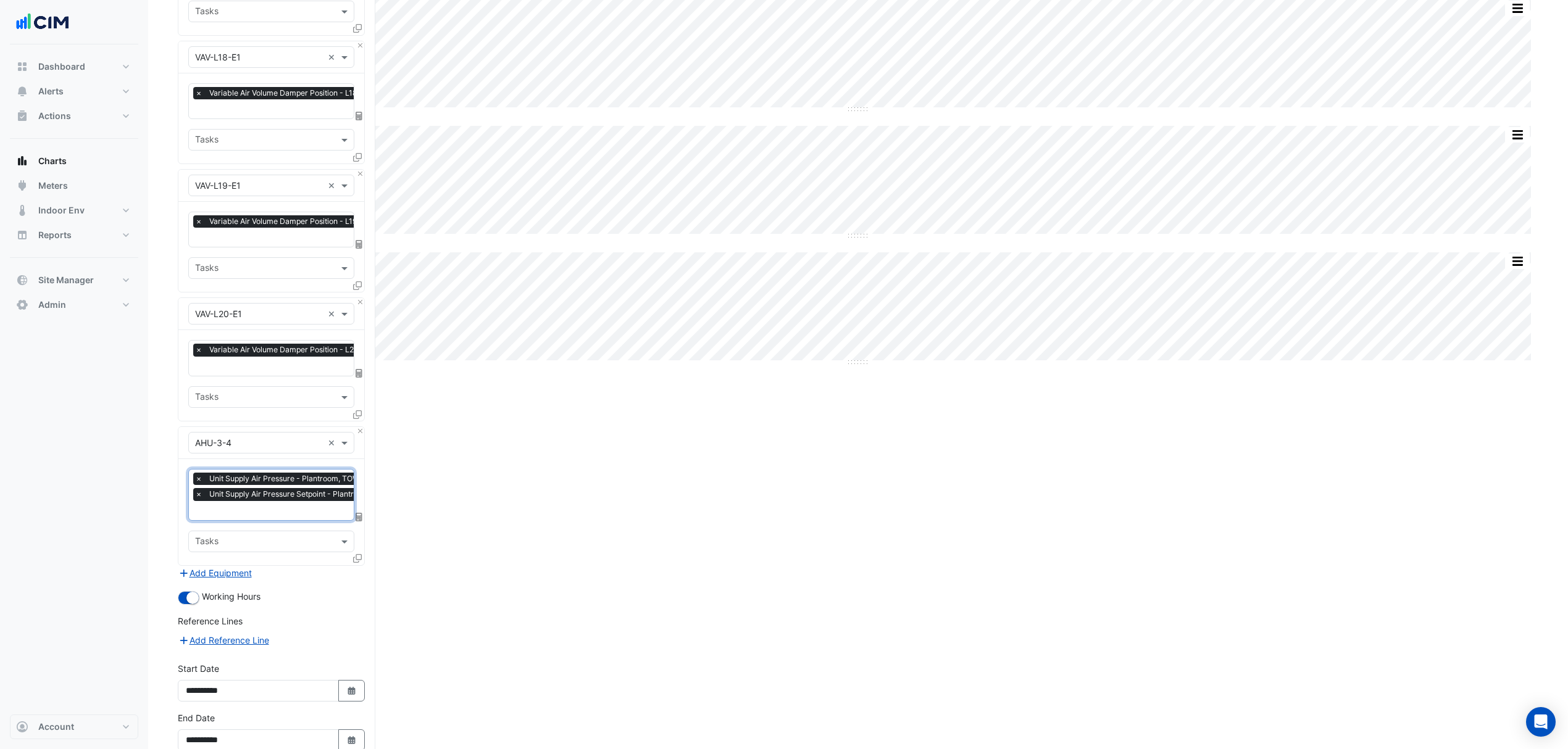
scroll to position [1059, 0]
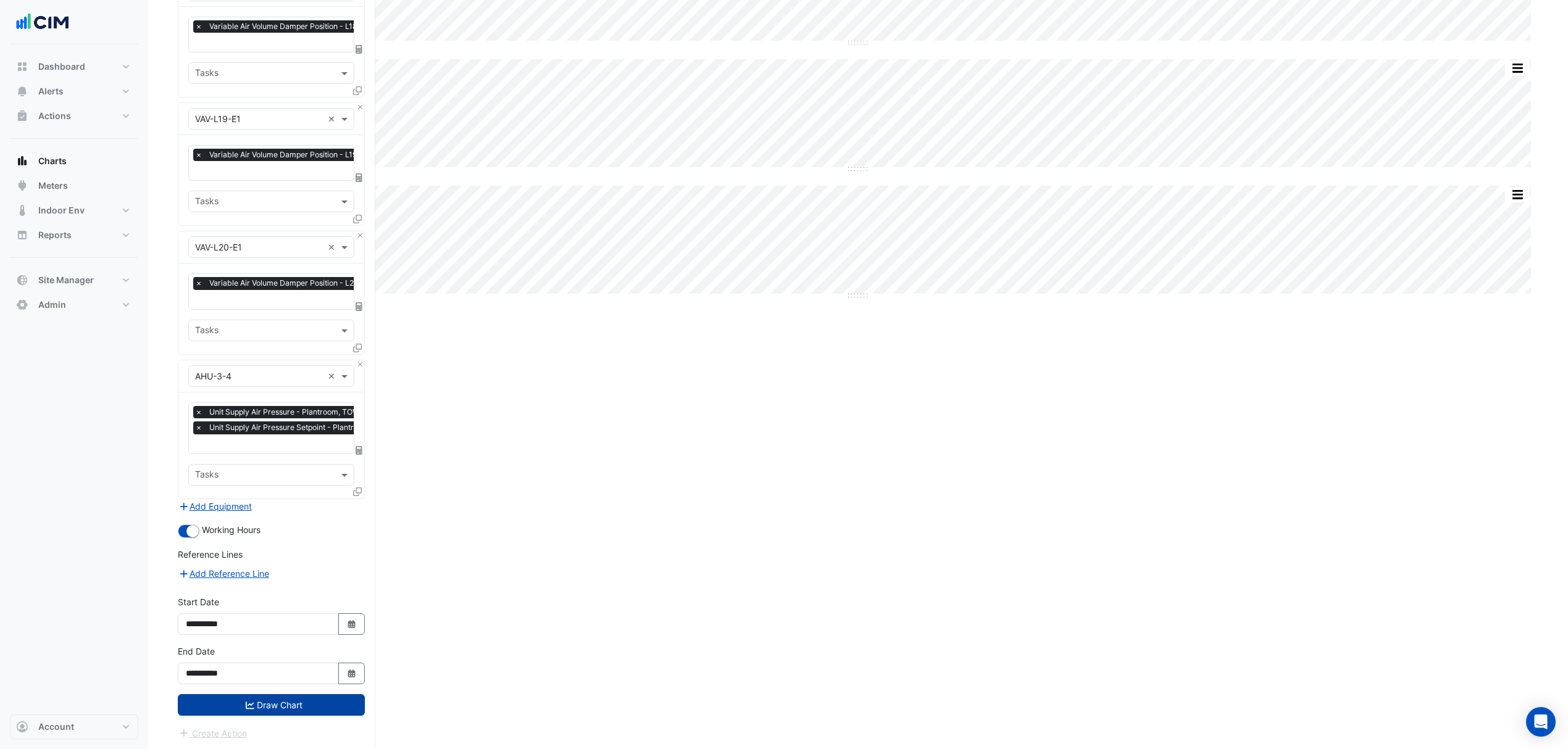
click at [321, 704] on button "Draw Chart" at bounding box center [271, 704] width 187 height 22
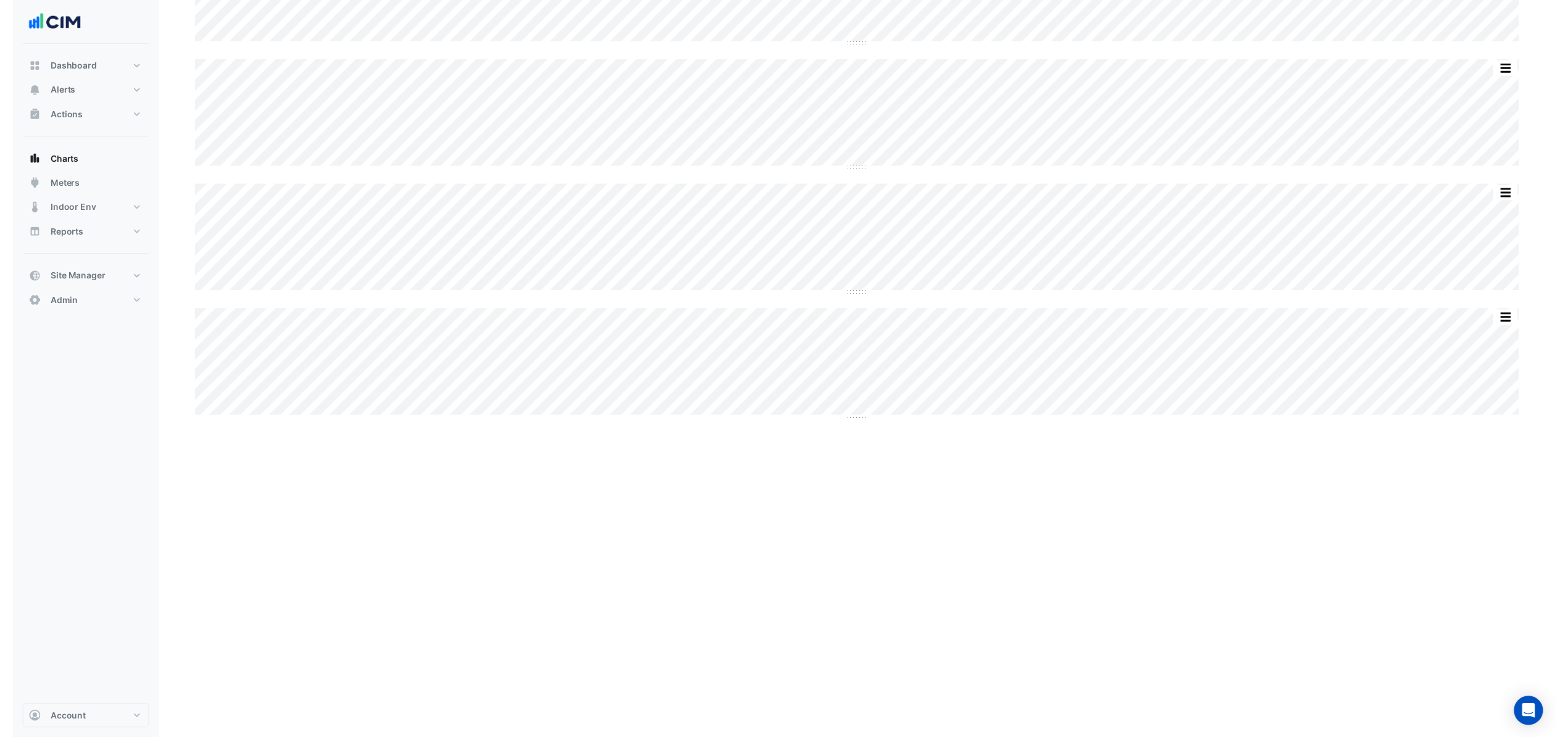
scroll to position [1059, 0]
drag, startPoint x: 857, startPoint y: 422, endPoint x: 897, endPoint y: 741, distance: 321.5
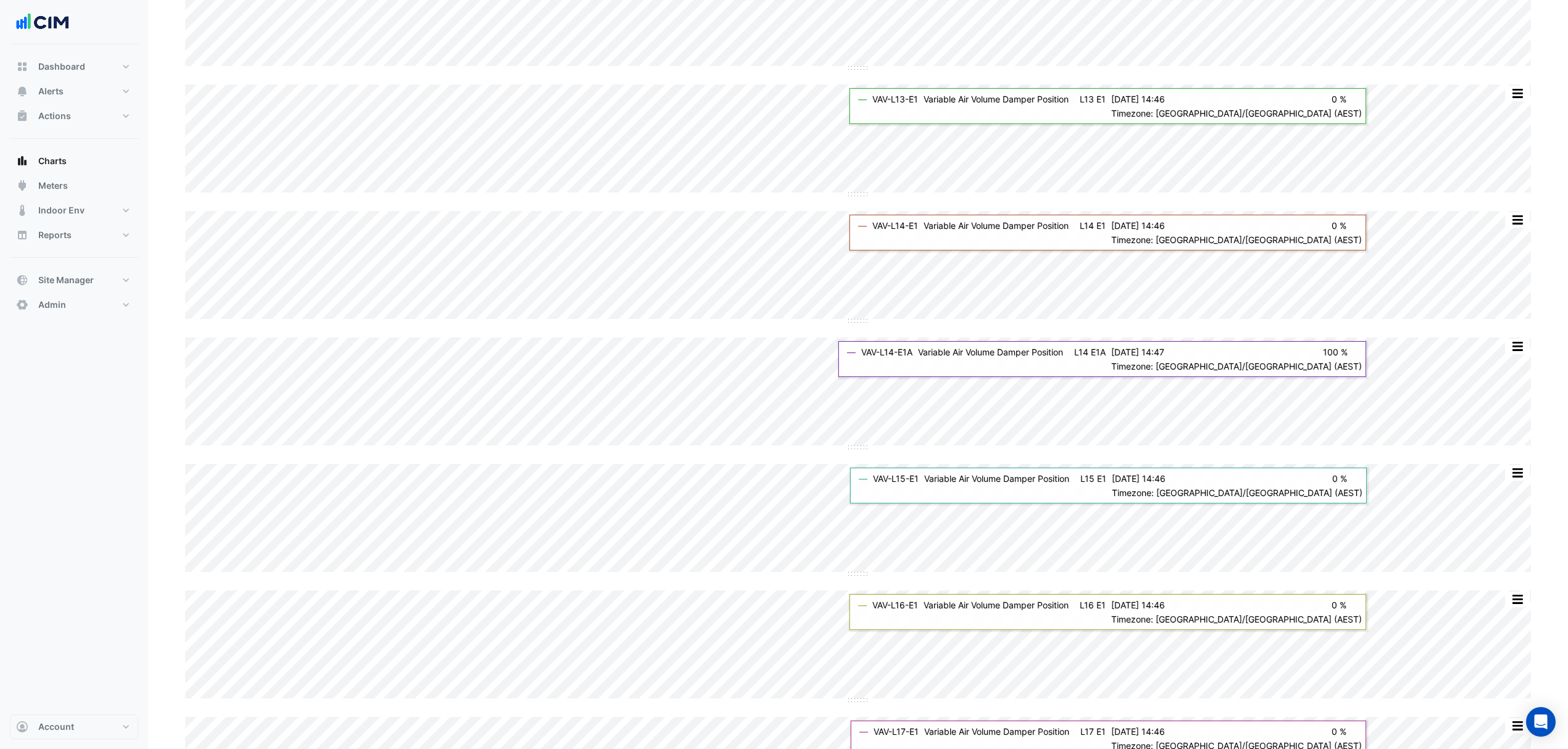
scroll to position [0, 0]
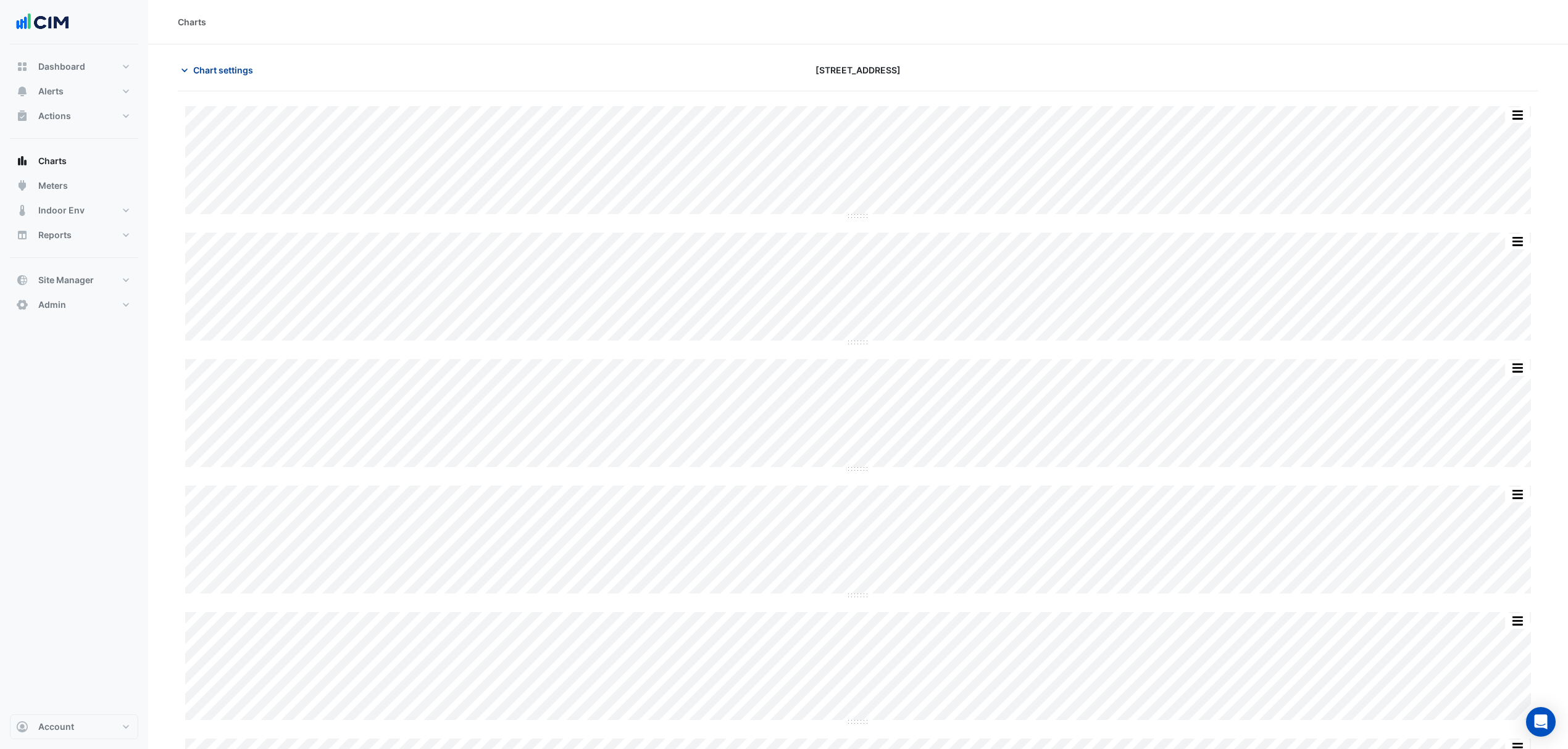
click at [211, 65] on span "Chart settings" at bounding box center [223, 69] width 60 height 13
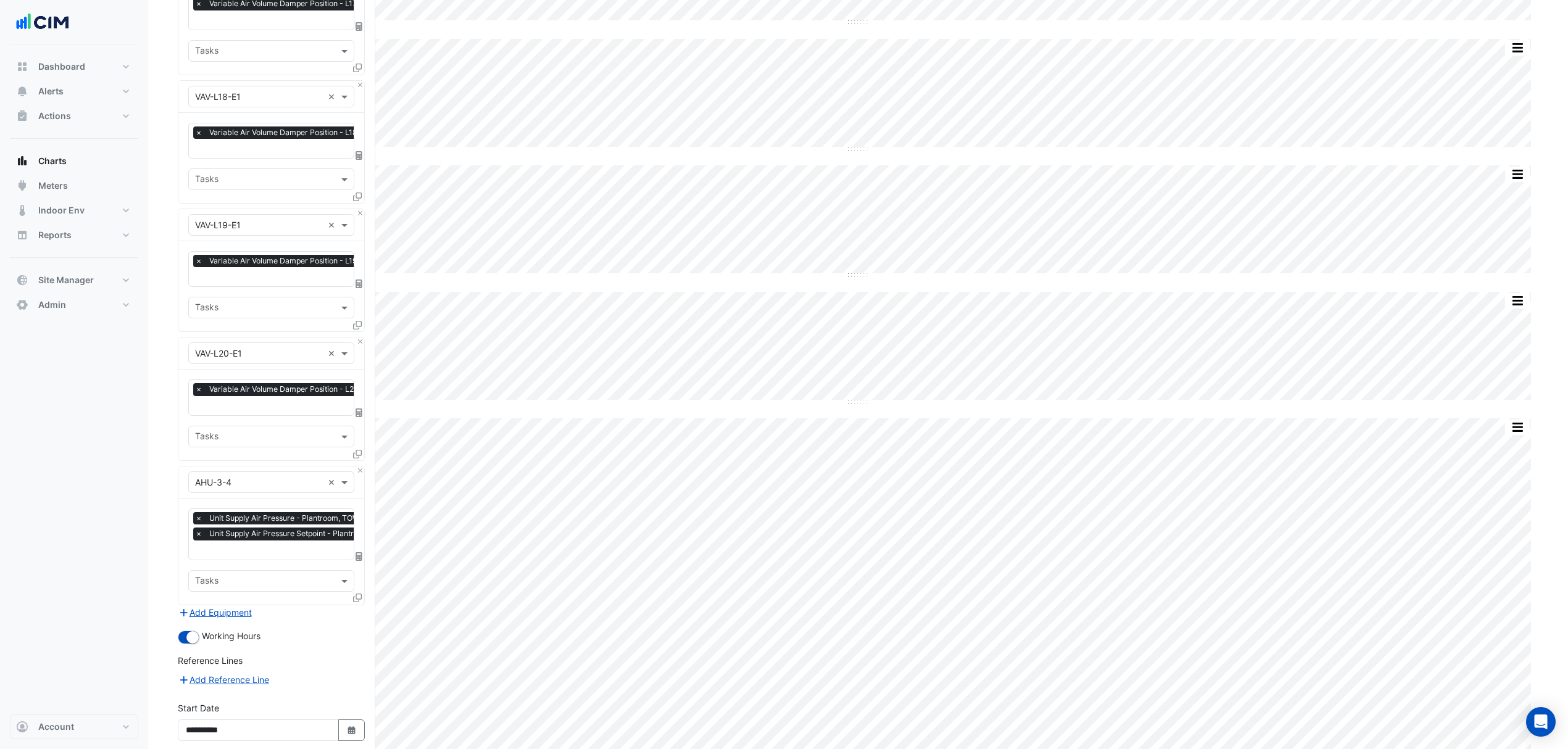
scroll to position [1070, 0]
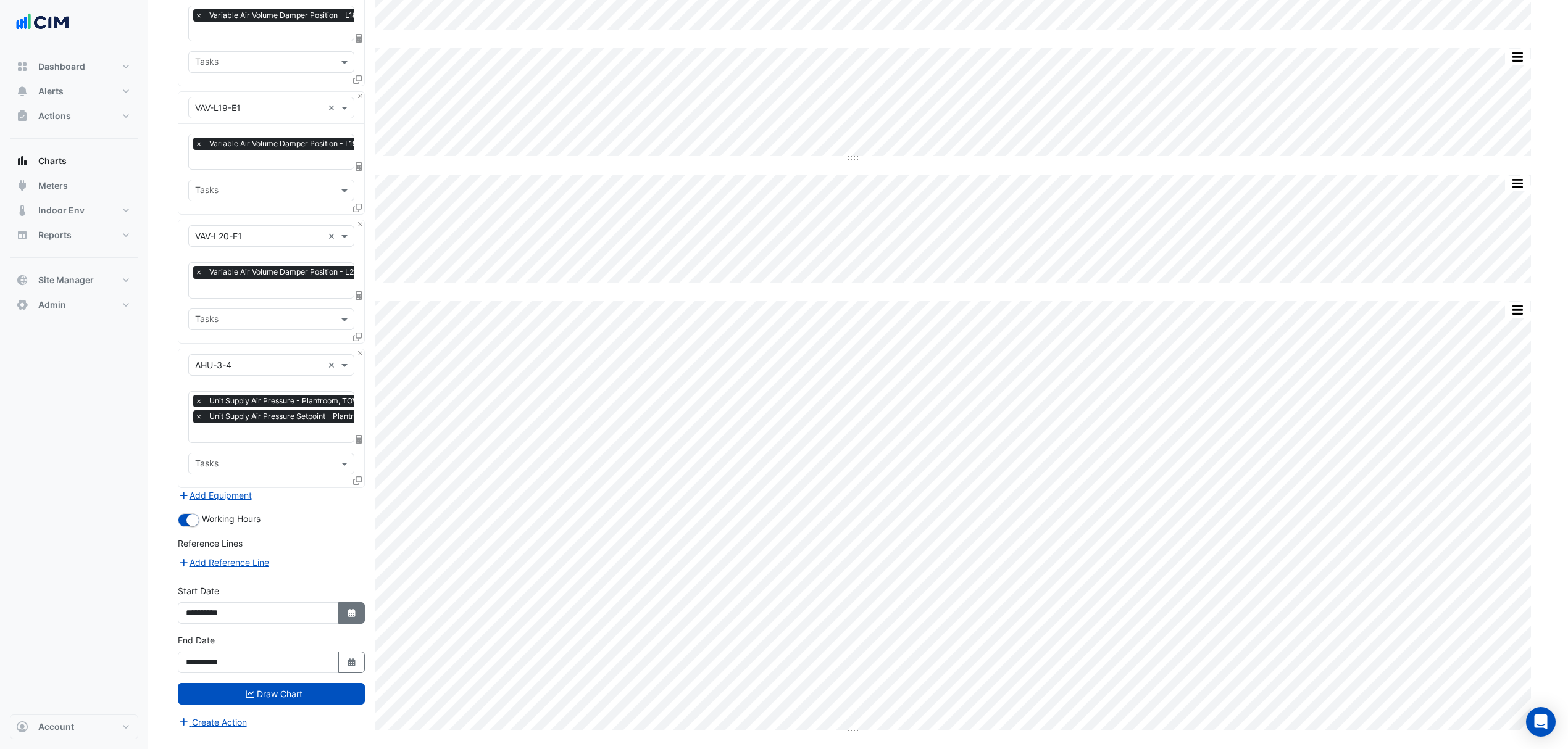
click at [349, 613] on icon "Select Date" at bounding box center [351, 614] width 11 height 9
select select "**"
select select "****"
click at [193, 447] on button "Previous month" at bounding box center [198, 447] width 15 height 20
select select "*"
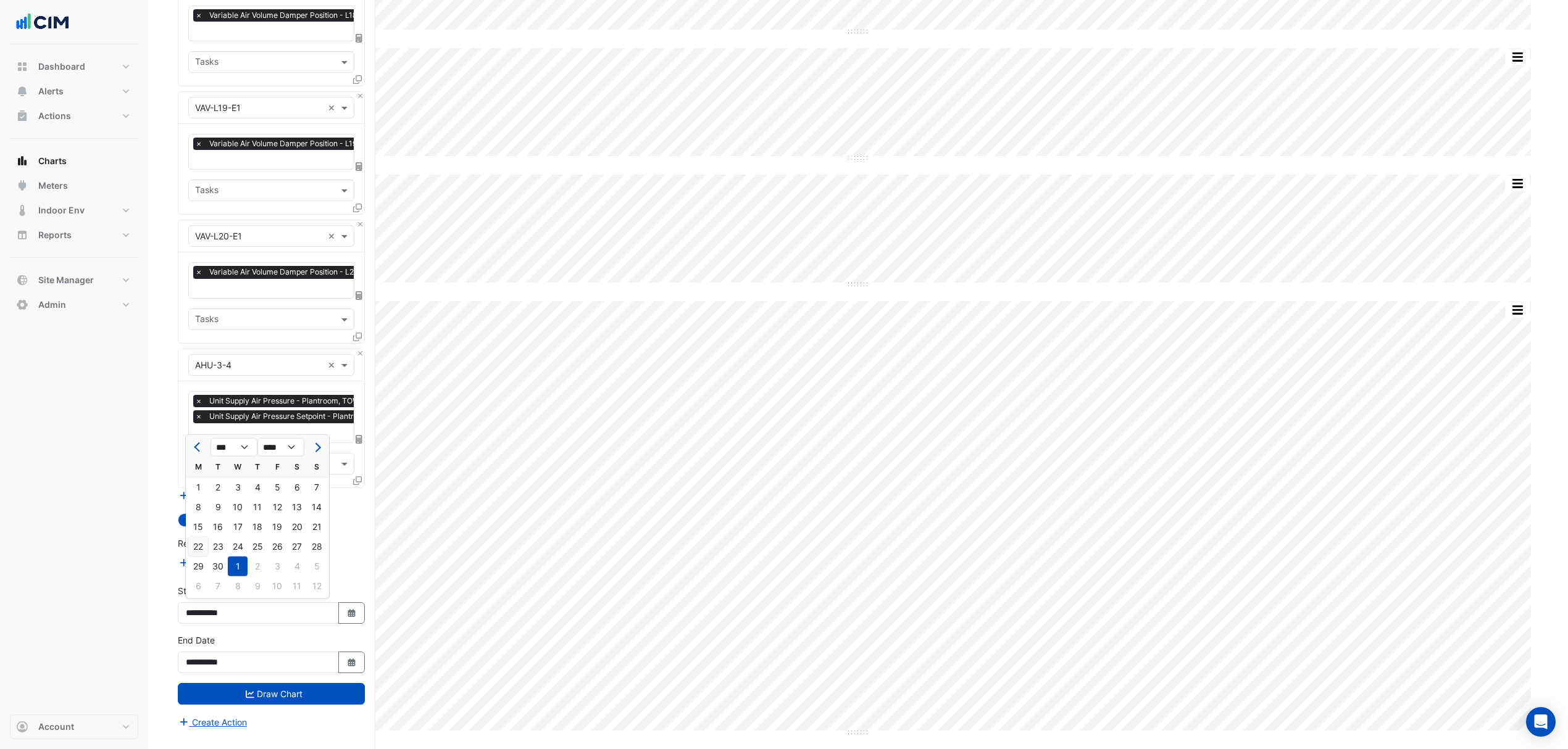
click at [194, 547] on div "22" at bounding box center [198, 547] width 20 height 20
type input "**********"
click at [253, 689] on button "Draw Chart" at bounding box center [271, 693] width 187 height 22
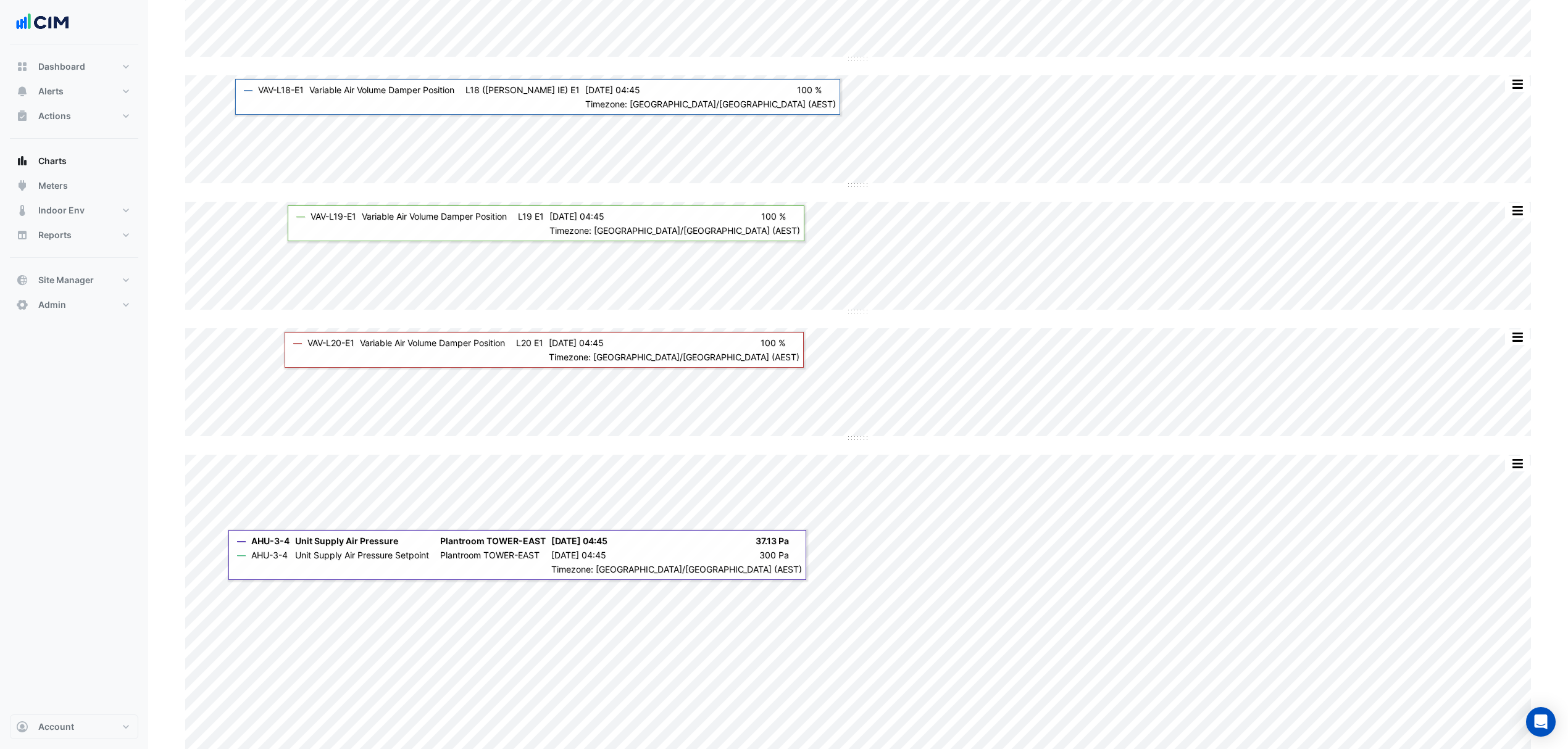
scroll to position [1070, 0]
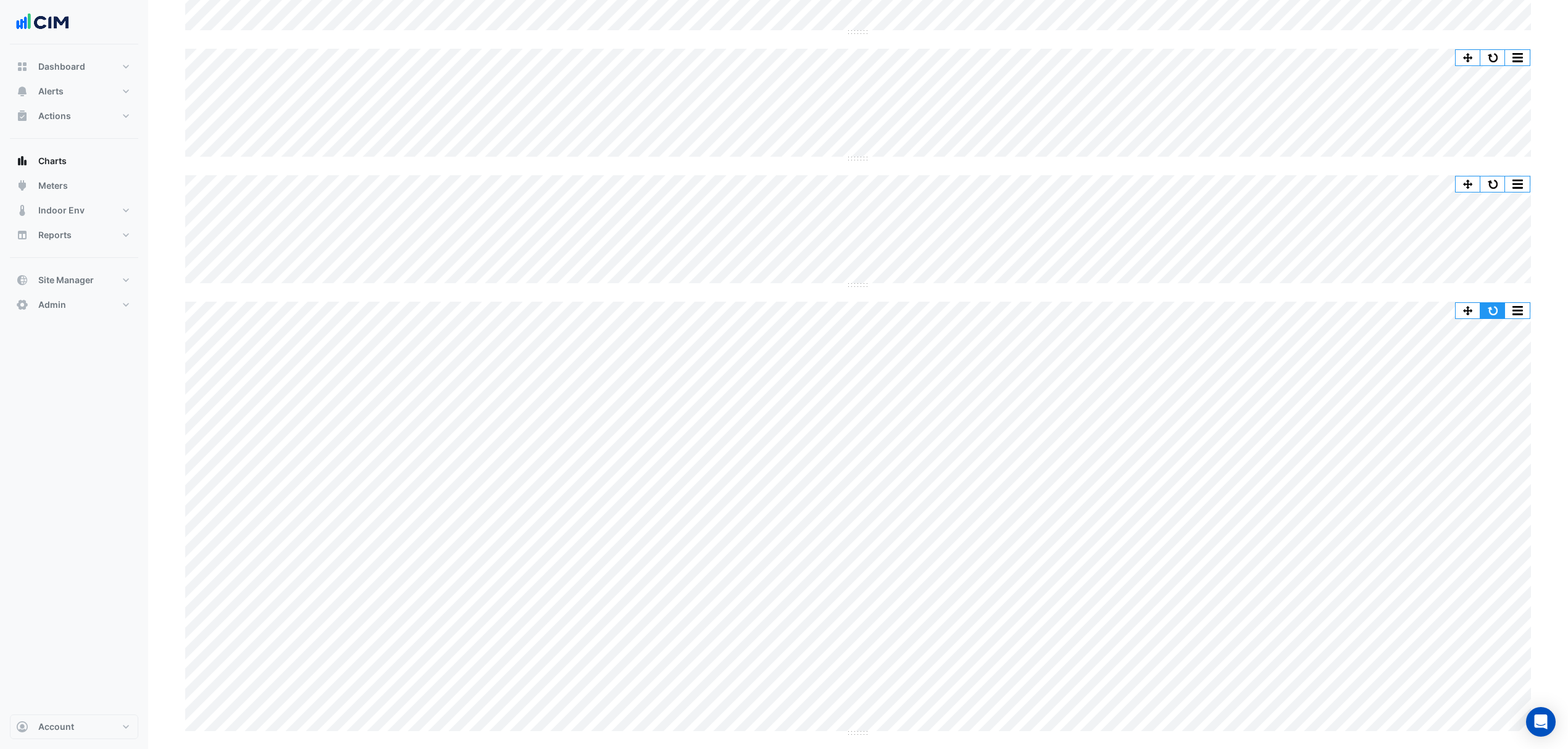
click at [1488, 312] on button "button" at bounding box center [1493, 310] width 25 height 16
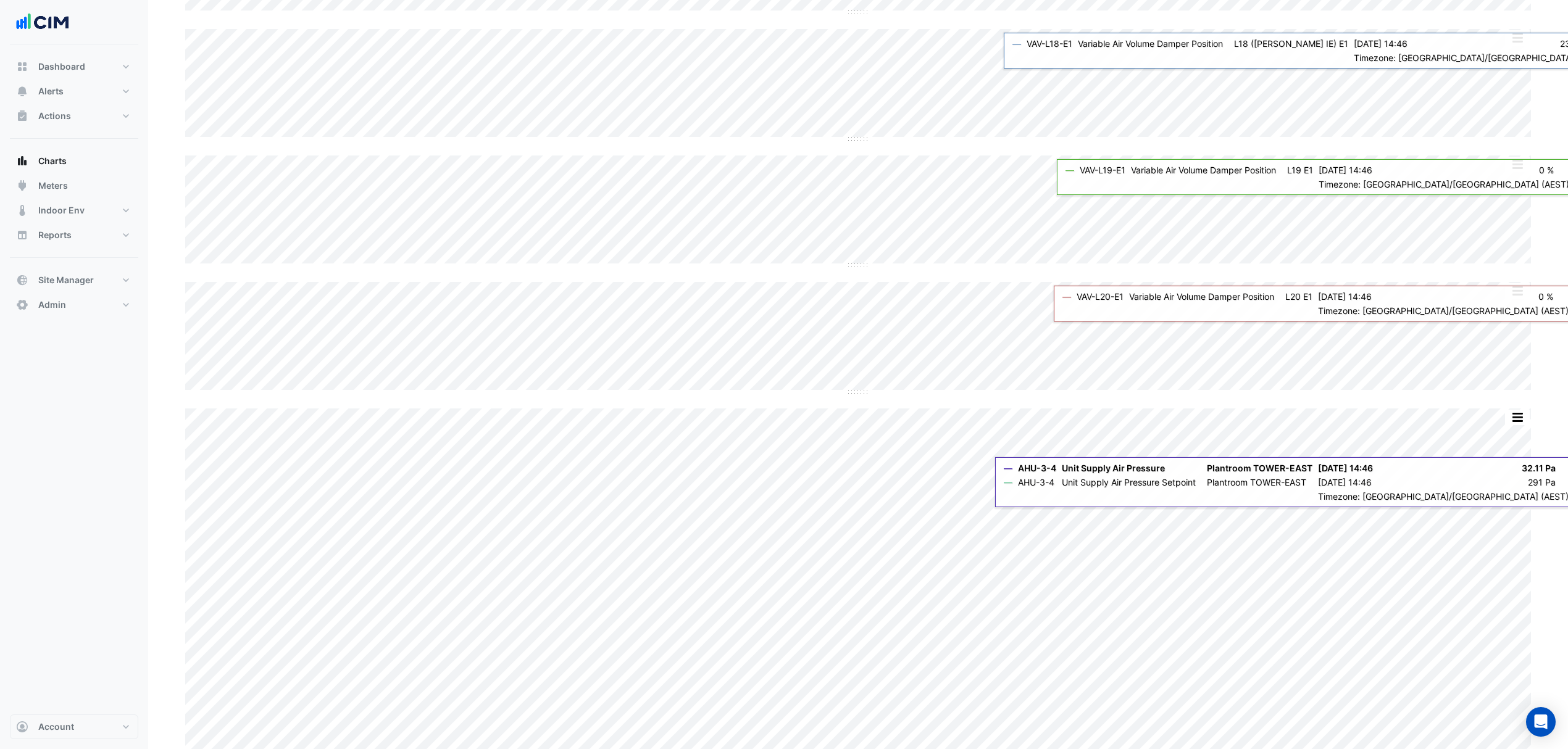
scroll to position [988, 0]
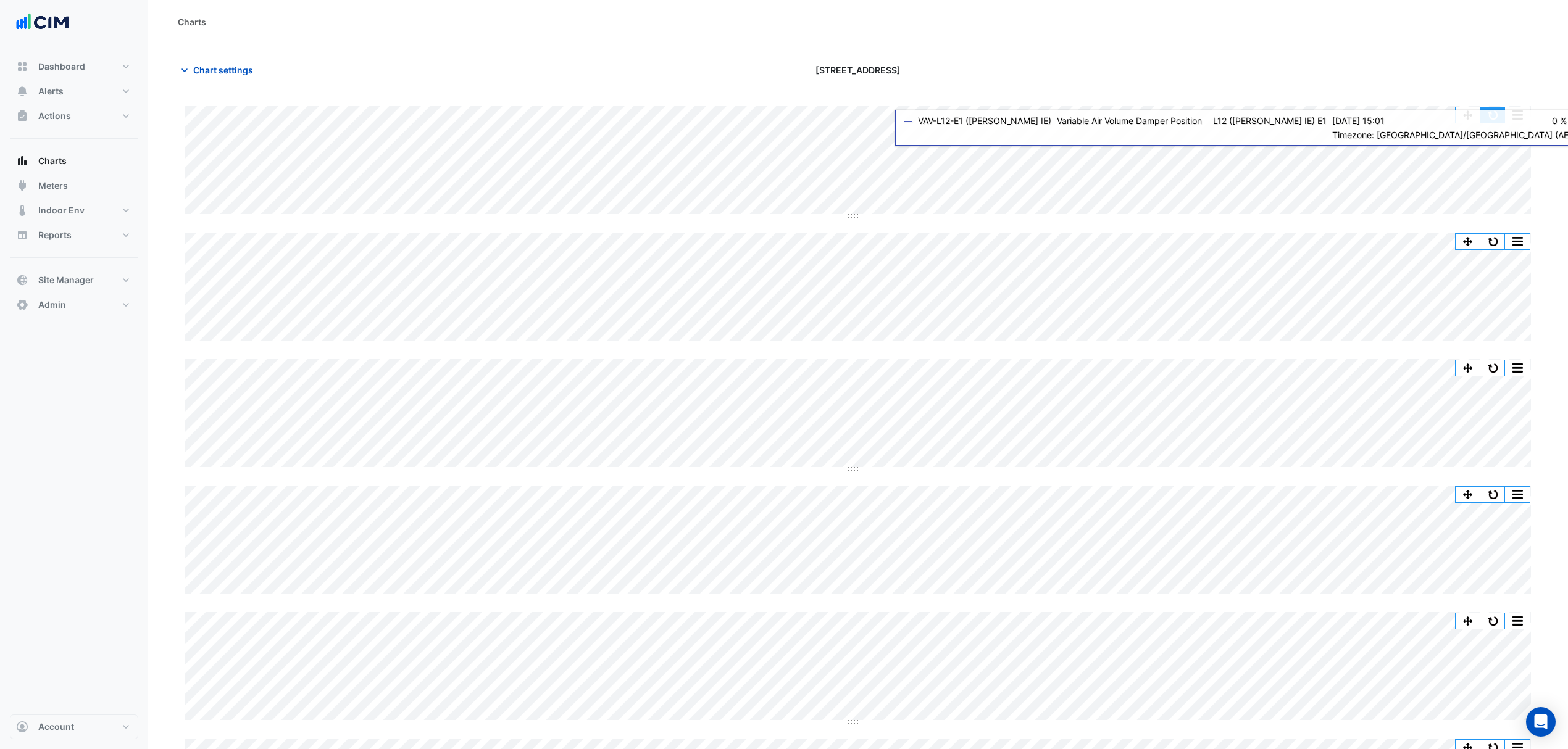
click at [1494, 114] on button "button" at bounding box center [1493, 115] width 25 height 16
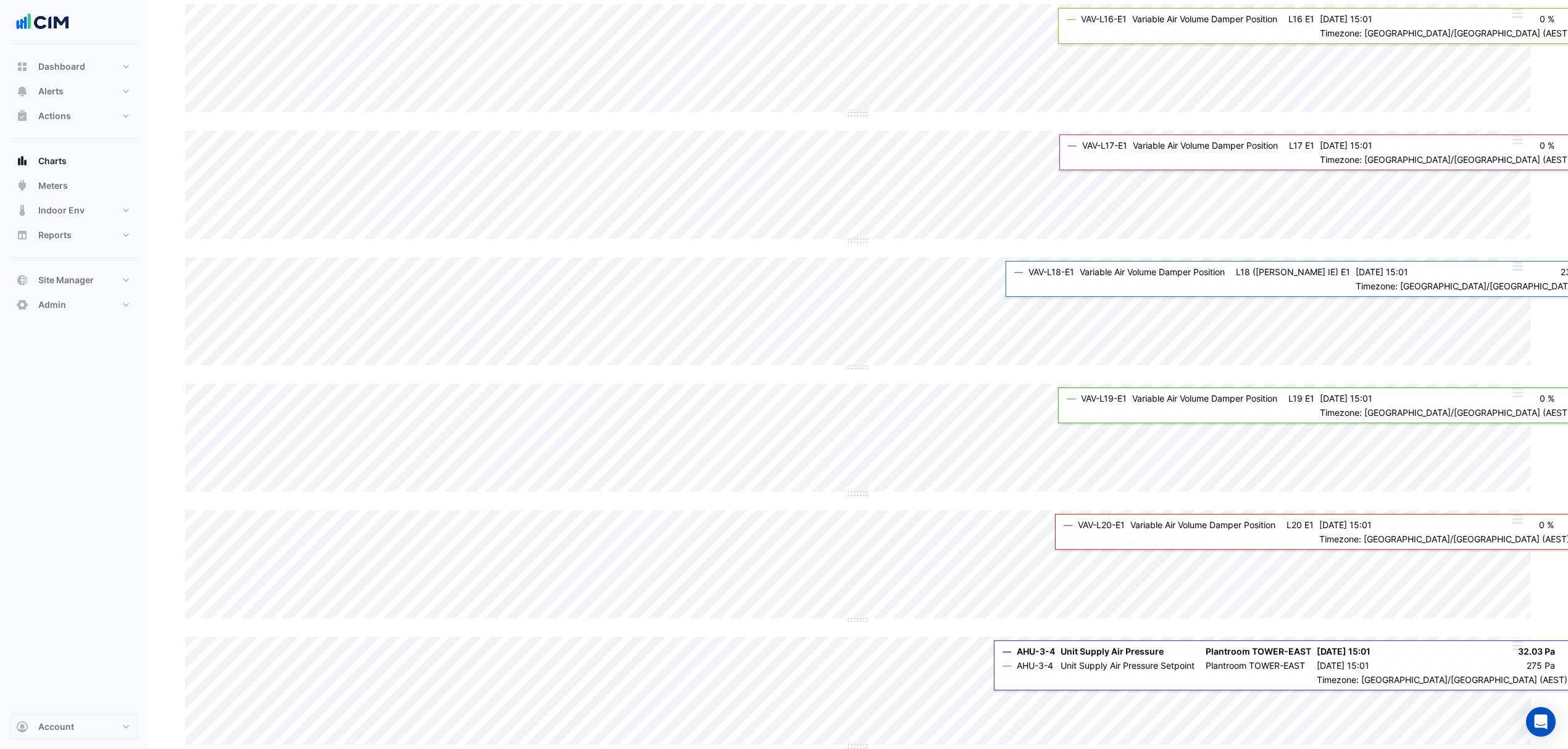
scroll to position [748, 0]
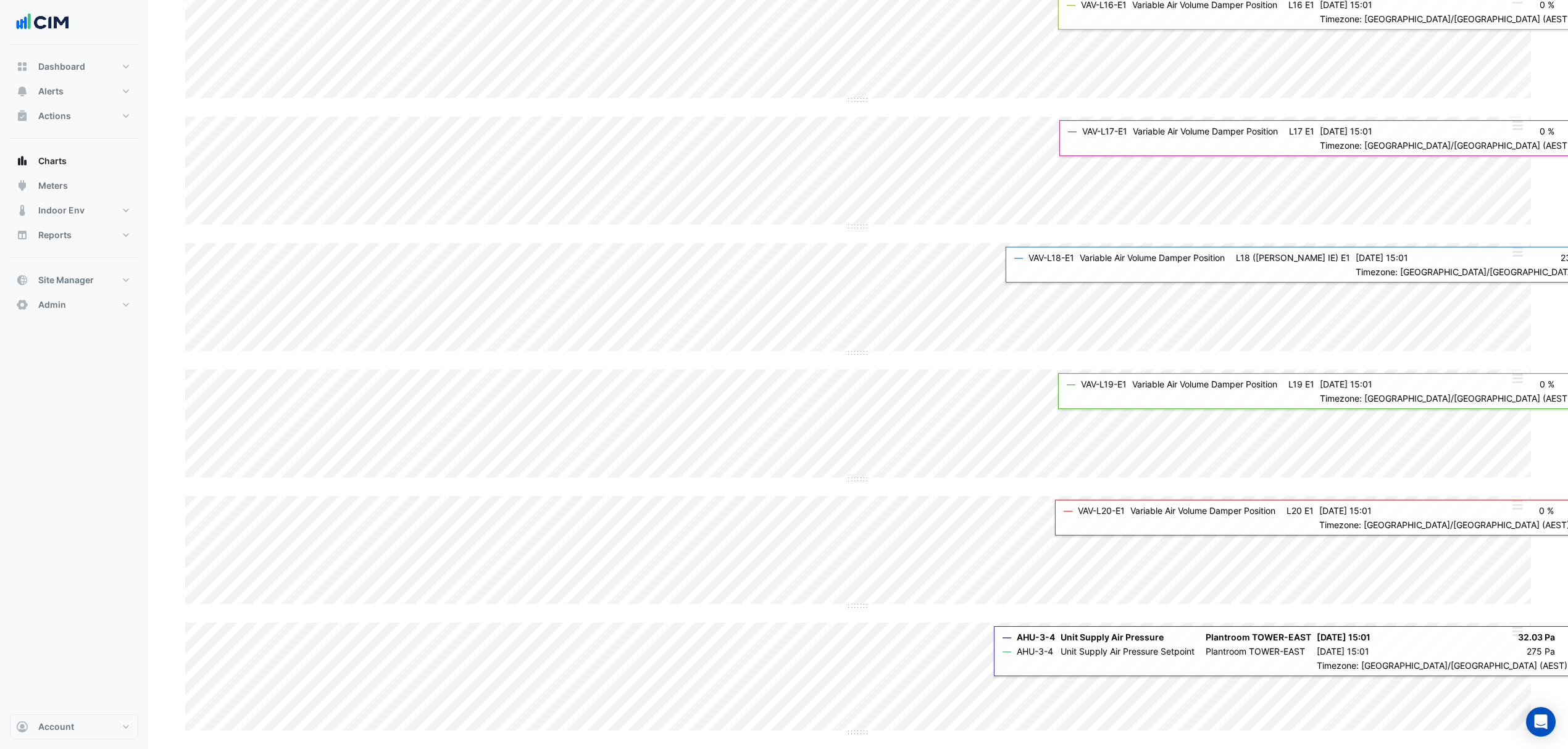
click at [1541, 533] on section "Chart settings [STREET_ADDRESS] Split by Unit Split All Split None Print Save a…" at bounding box center [858, 22] width 1420 height 1453
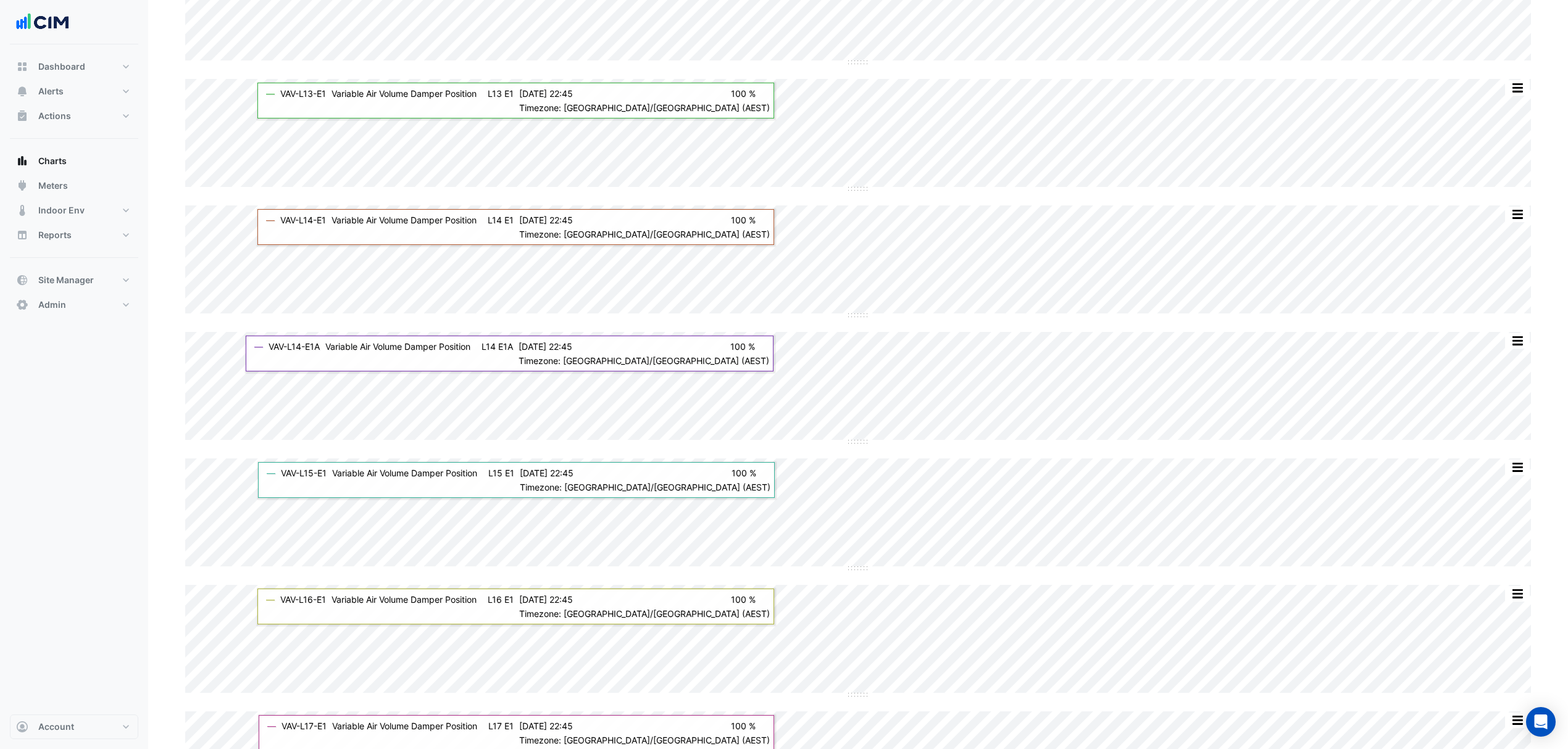
scroll to position [0, 0]
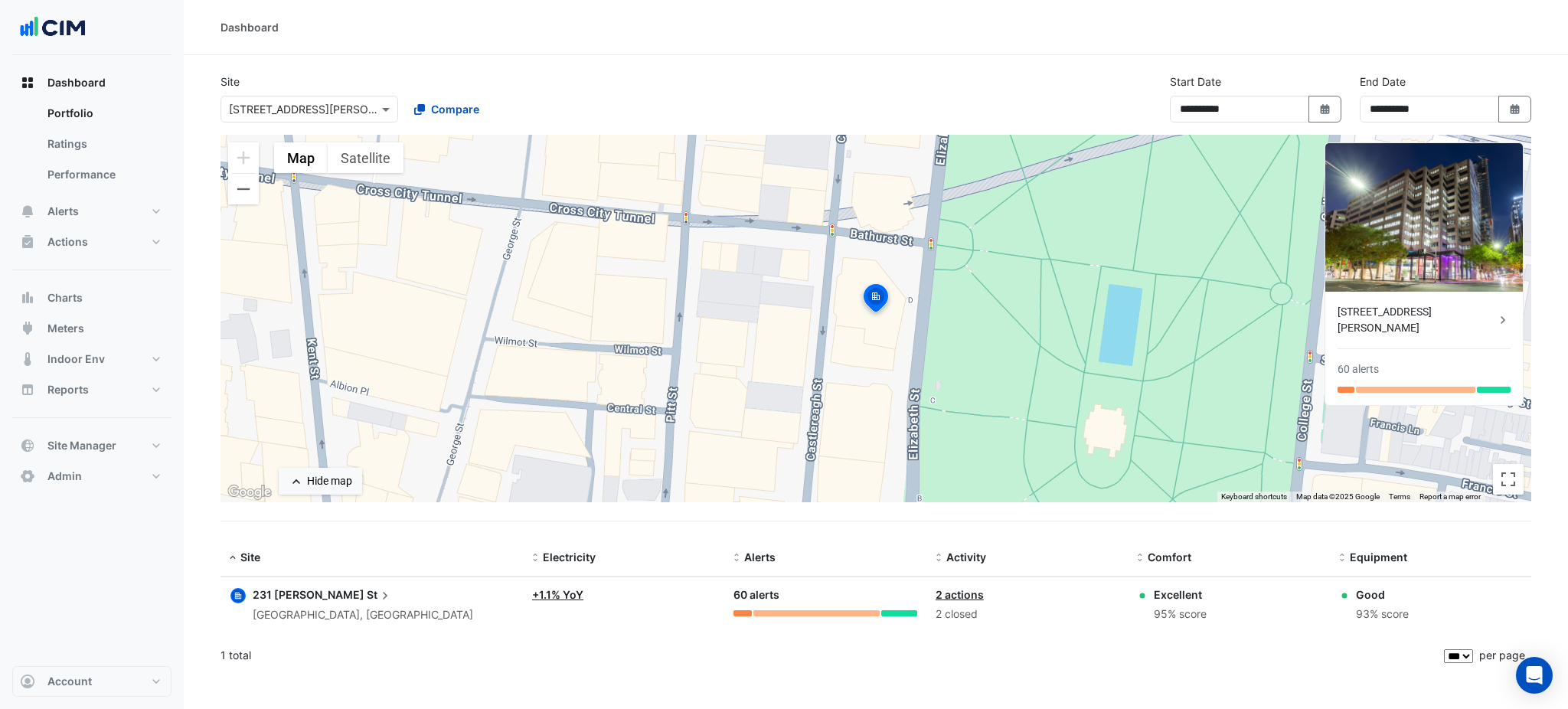
select select "***"
click at [84, 285] on button "Charts" at bounding box center [91, 297] width 160 height 30
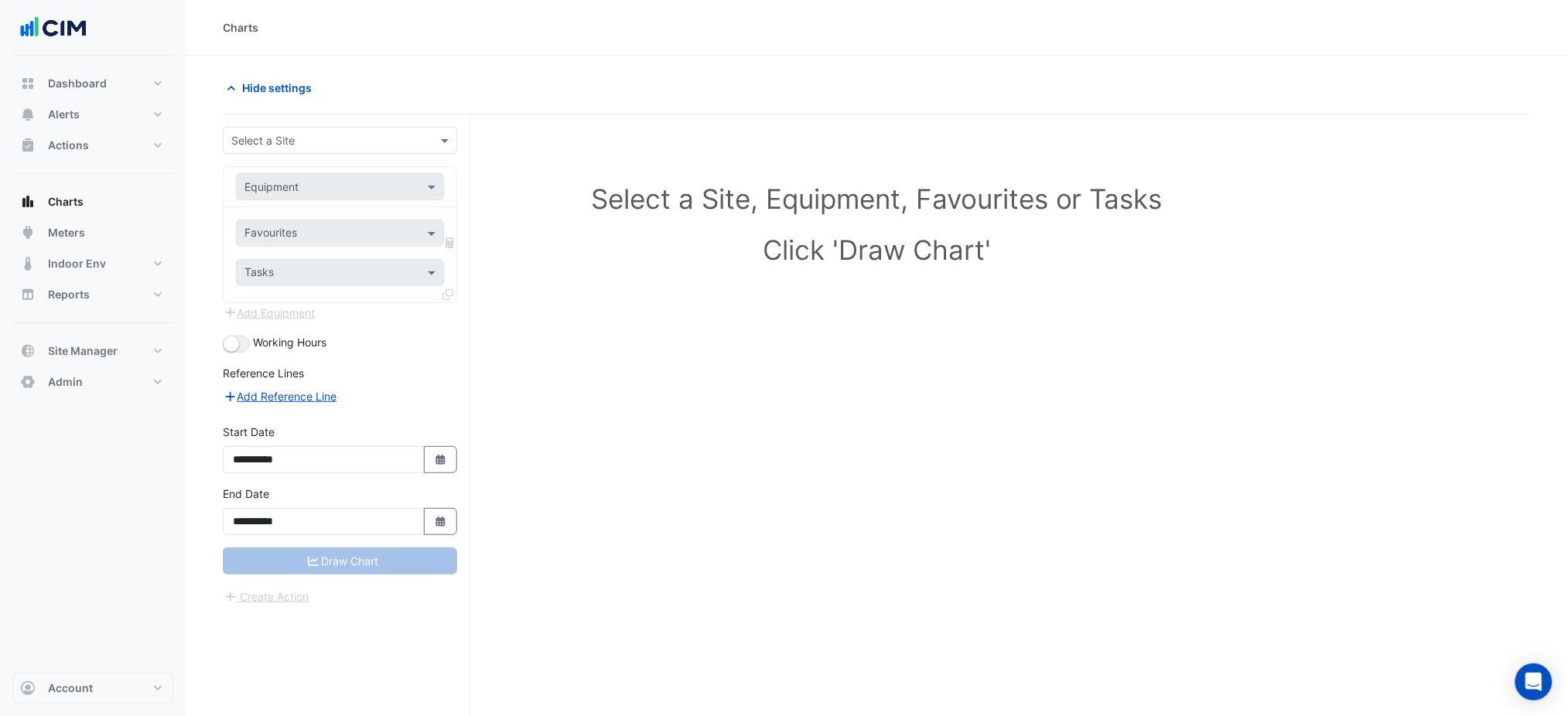
click at [288, 134] on input "text" at bounding box center [324, 141] width 186 height 16
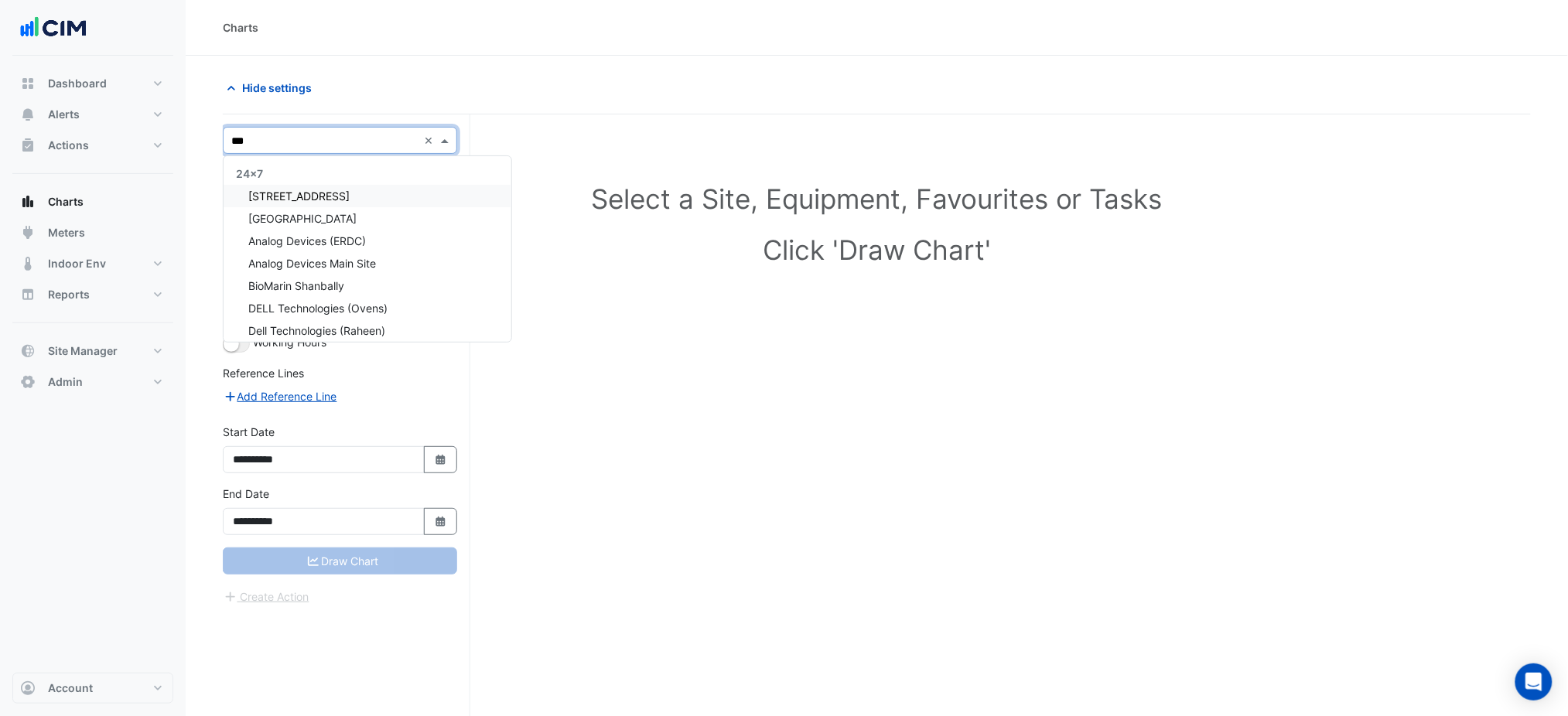
type input "****"
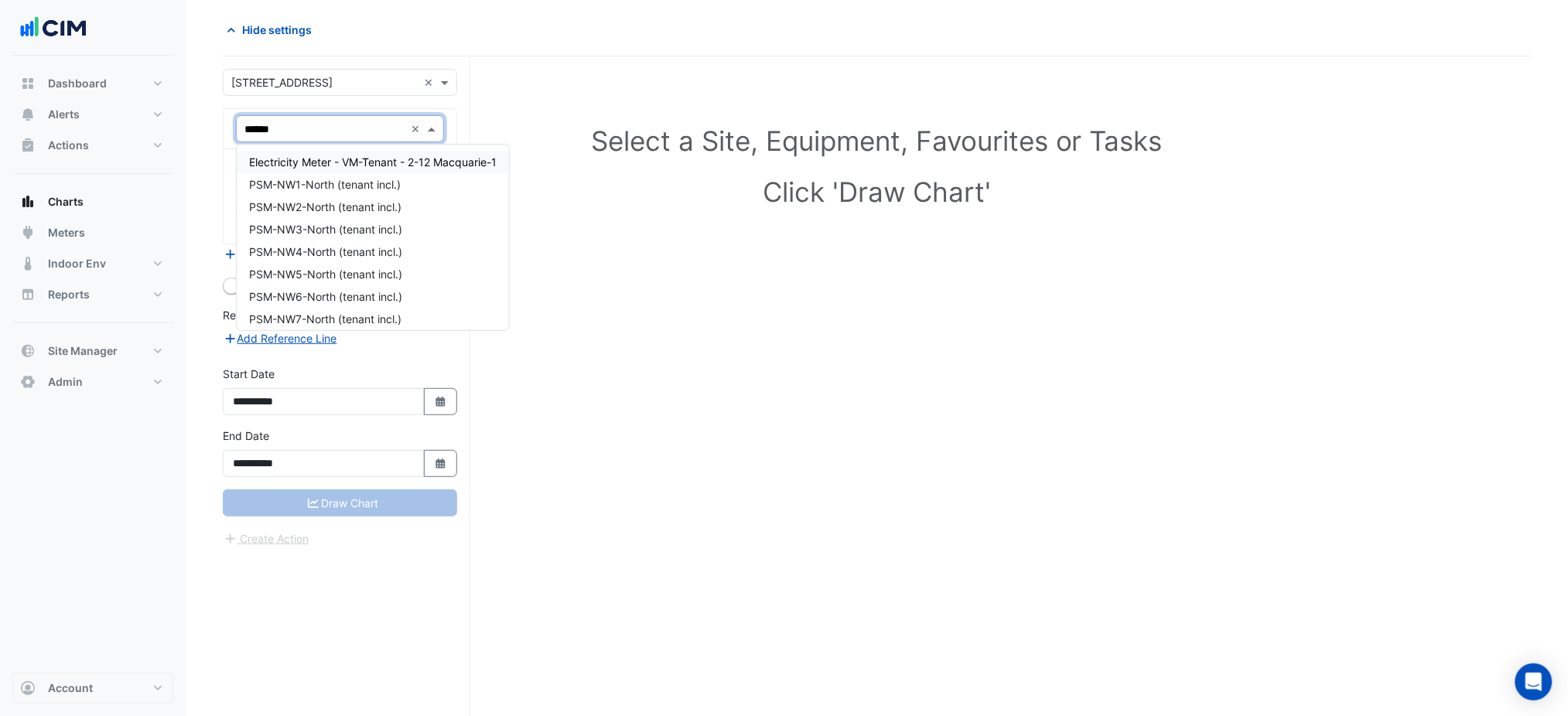
click at [322, 129] on input "******" at bounding box center [324, 129] width 160 height 16
click at [322, 128] on input "******" at bounding box center [324, 129] width 160 height 16
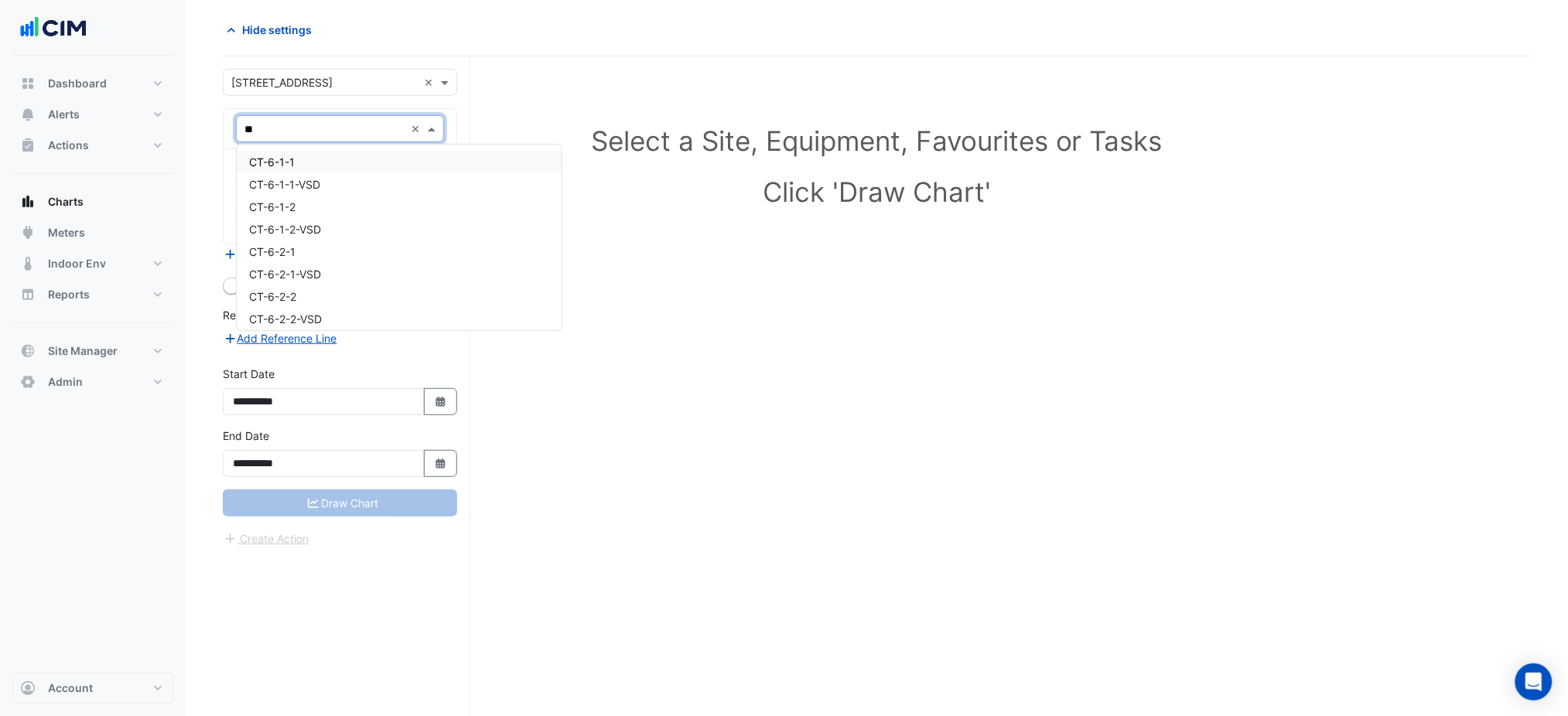
type input "*"
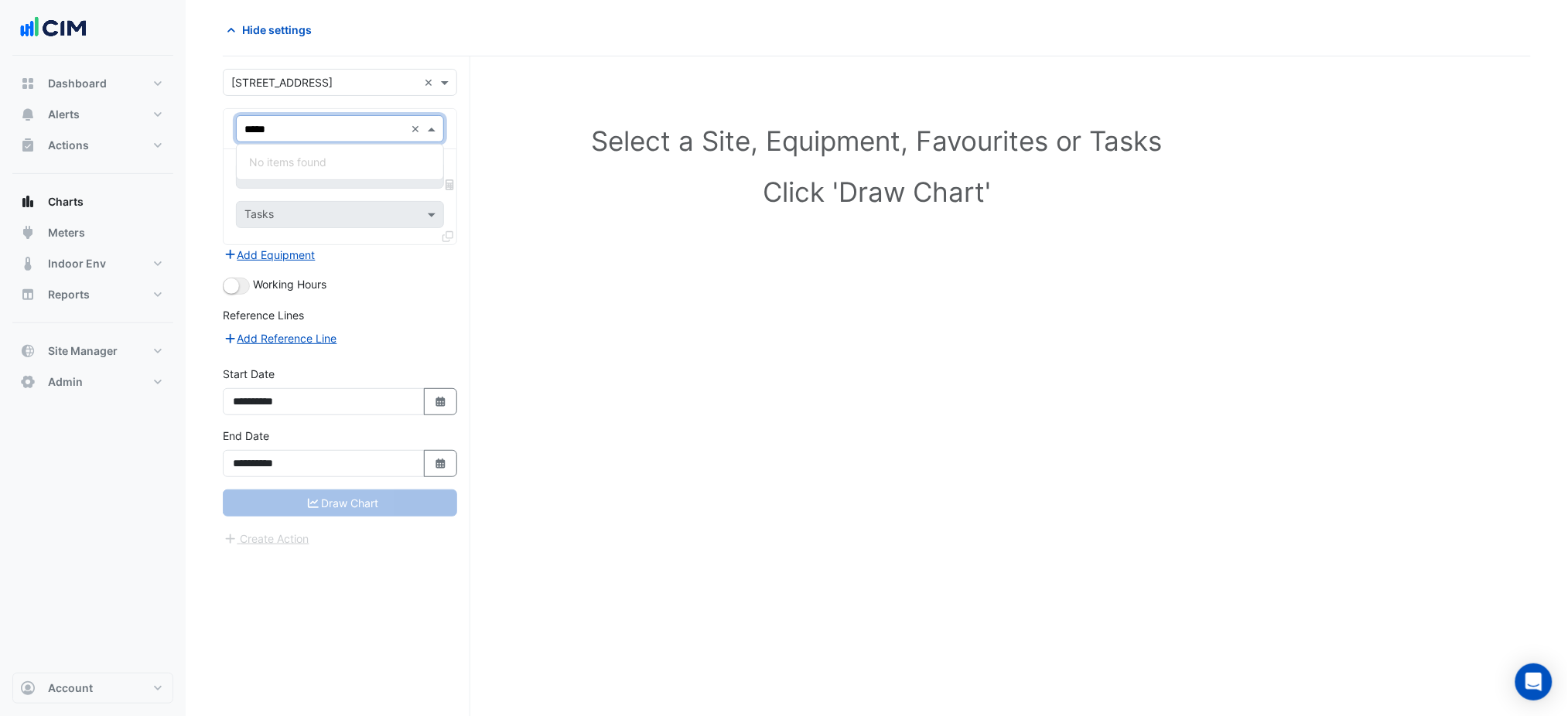
type input "****"
click at [327, 174] on div "TCWP-1-VSD" at bounding box center [340, 185] width 207 height 22
click at [327, 172] on input "text" at bounding box center [323, 176] width 157 height 16
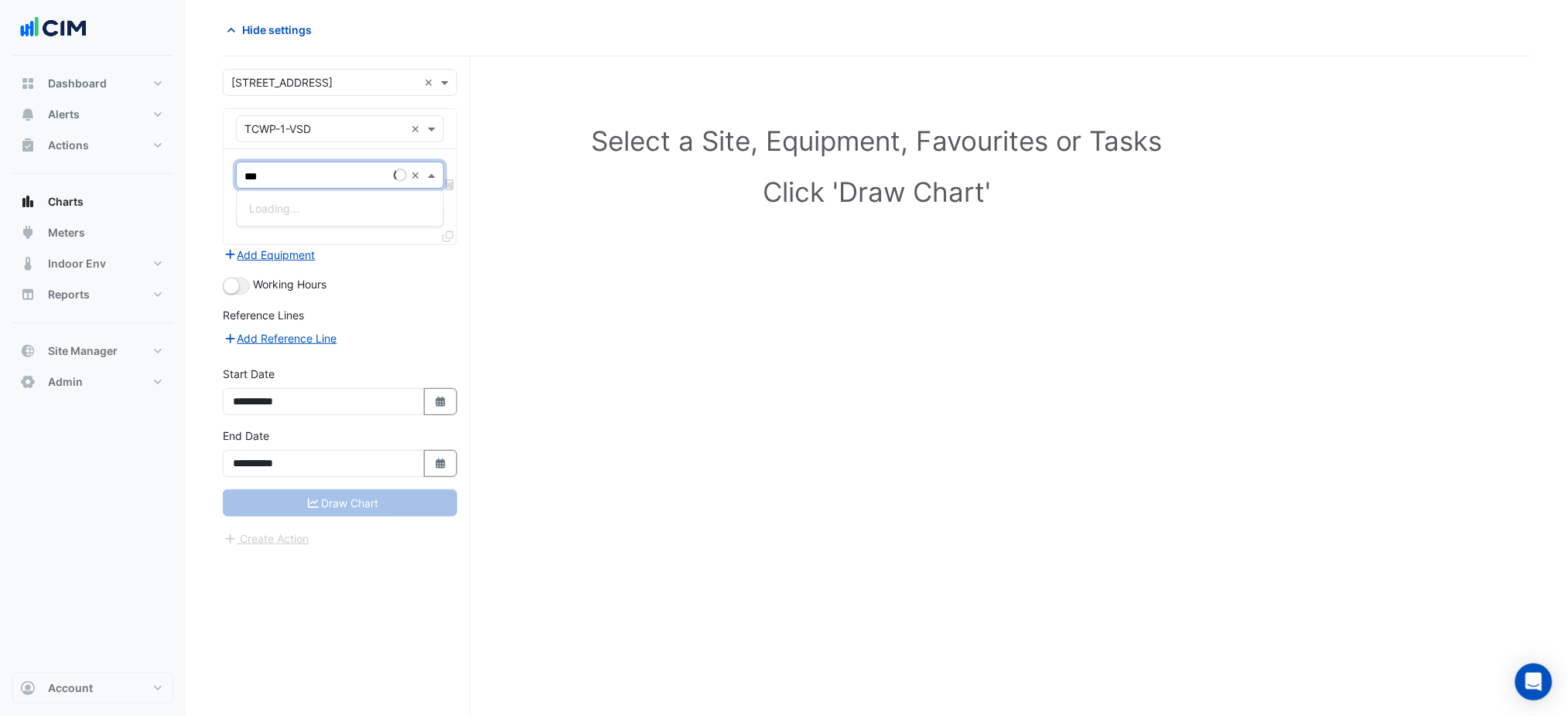
type input "****"
click at [331, 208] on span "VSD Operating Frequency - Plantroom, Plantroom" at bounding box center [375, 209] width 252 height 13
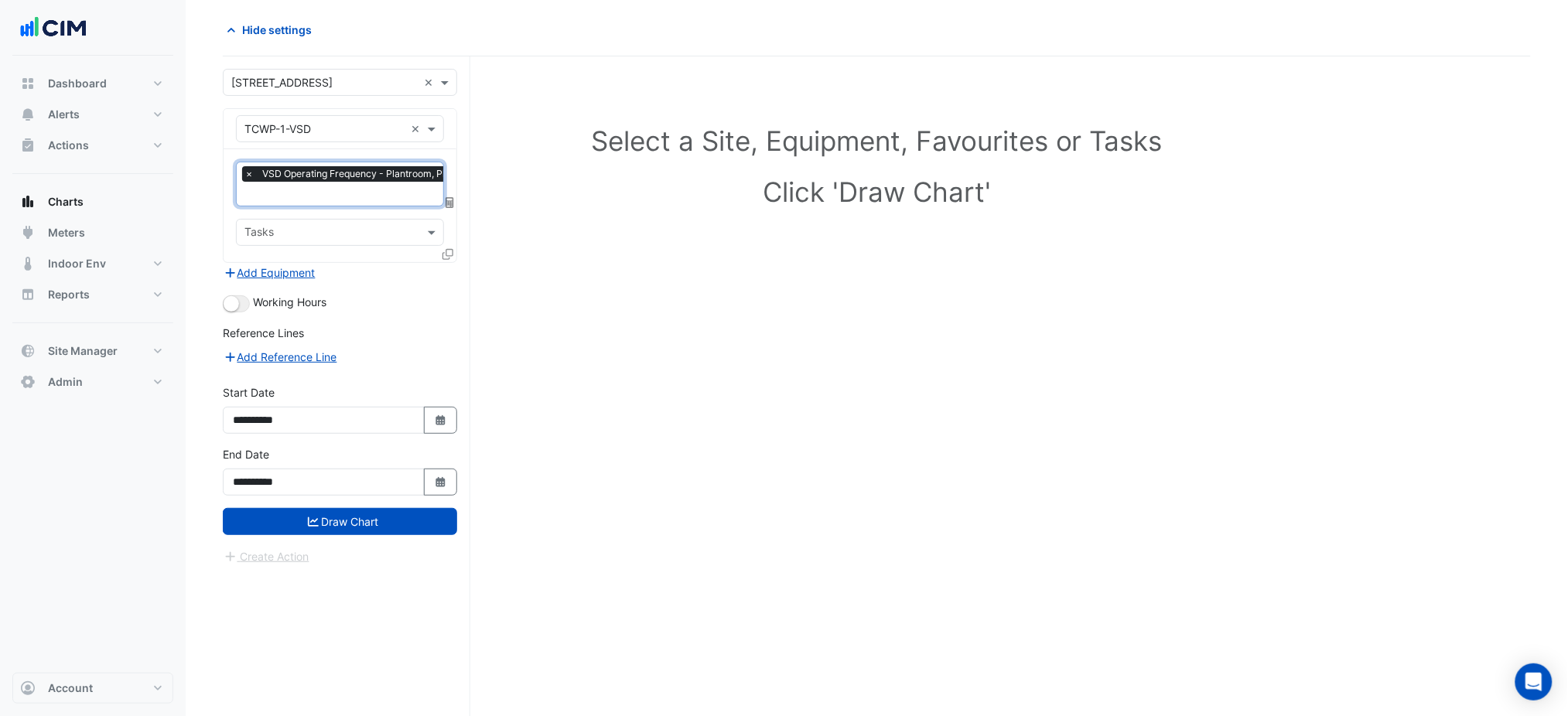
click at [450, 255] on icon at bounding box center [448, 255] width 11 height 11
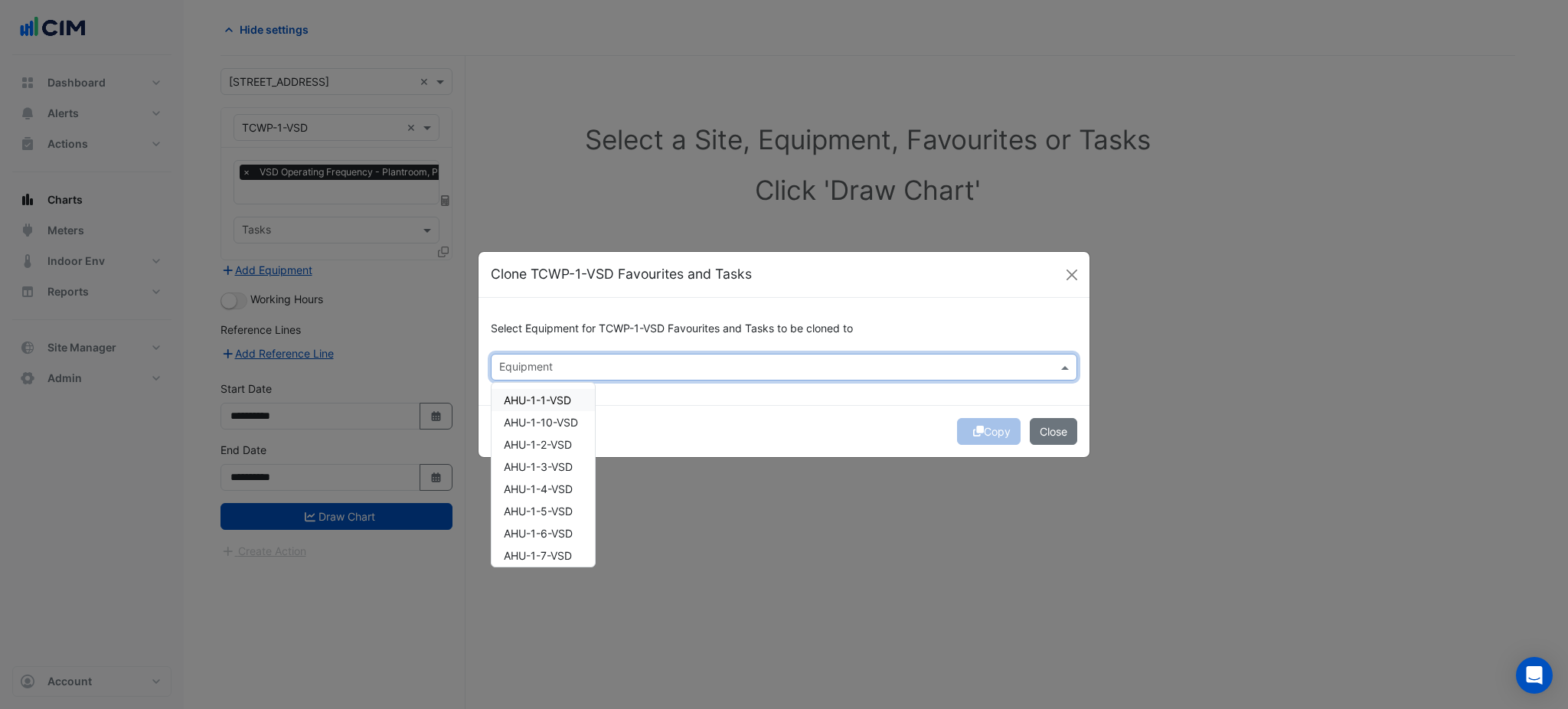
drag, startPoint x: 614, startPoint y: 366, endPoint x: 582, endPoint y: 393, distance: 41.9
click at [614, 367] on input "text" at bounding box center [775, 368] width 552 height 16
click at [1086, 271] on div "Clone TCWP-1-VSD Favourites and Tasks" at bounding box center [784, 274] width 611 height 45
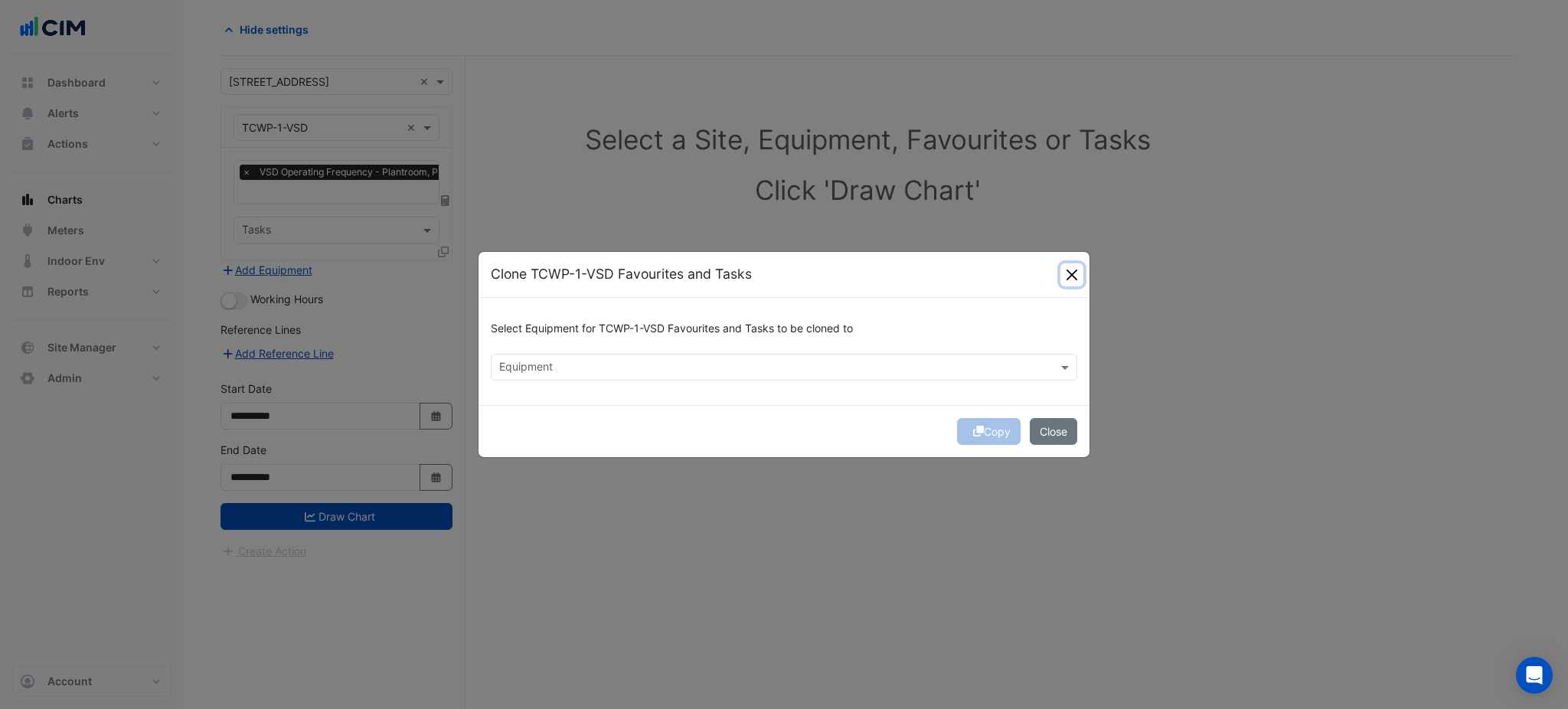
drag, startPoint x: 1073, startPoint y: 270, endPoint x: 1043, endPoint y: 276, distance: 30.6
click at [1072, 270] on button "Close" at bounding box center [1071, 274] width 23 height 23
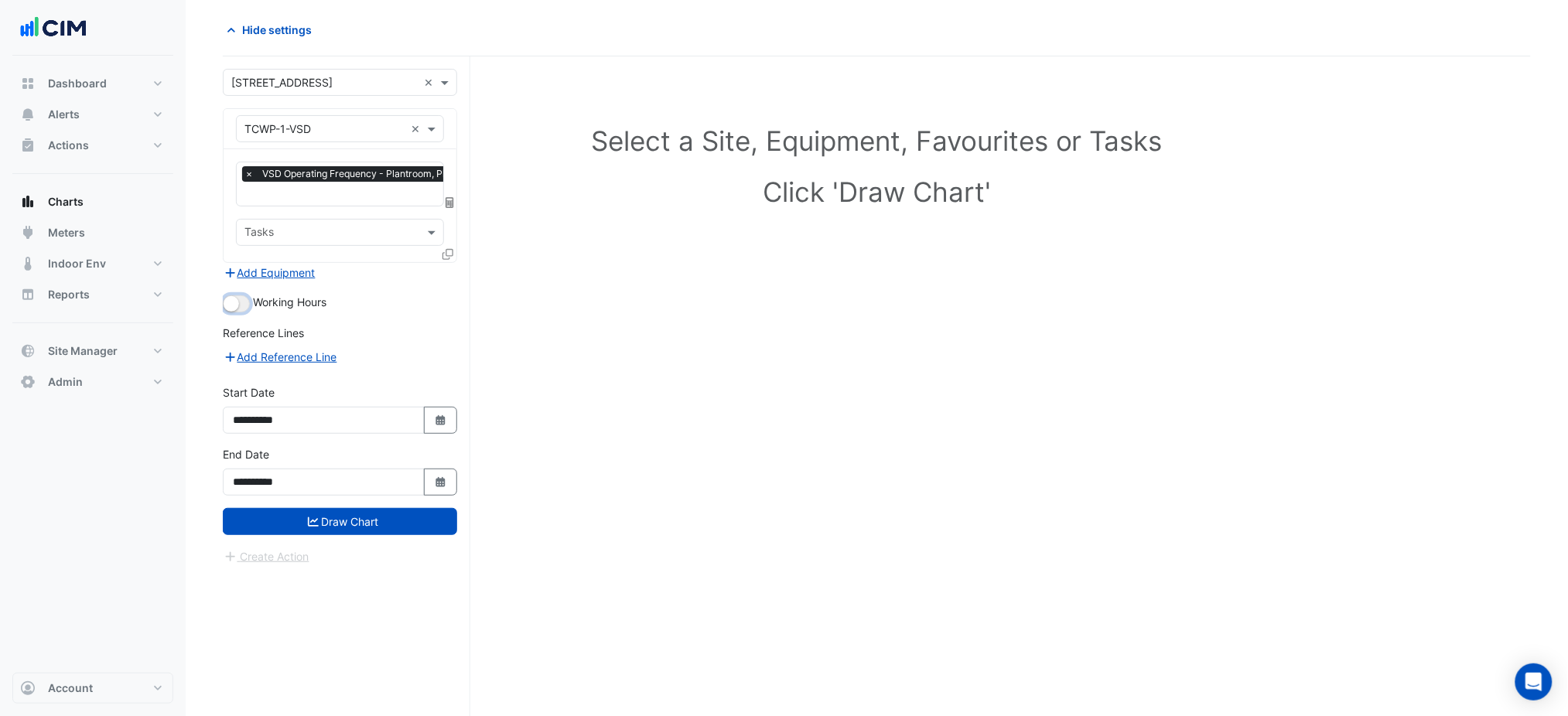
click at [237, 296] on small "button" at bounding box center [231, 304] width 16 height 16
click at [443, 414] on fa-icon "Select Date" at bounding box center [440, 420] width 14 height 13
select select "*"
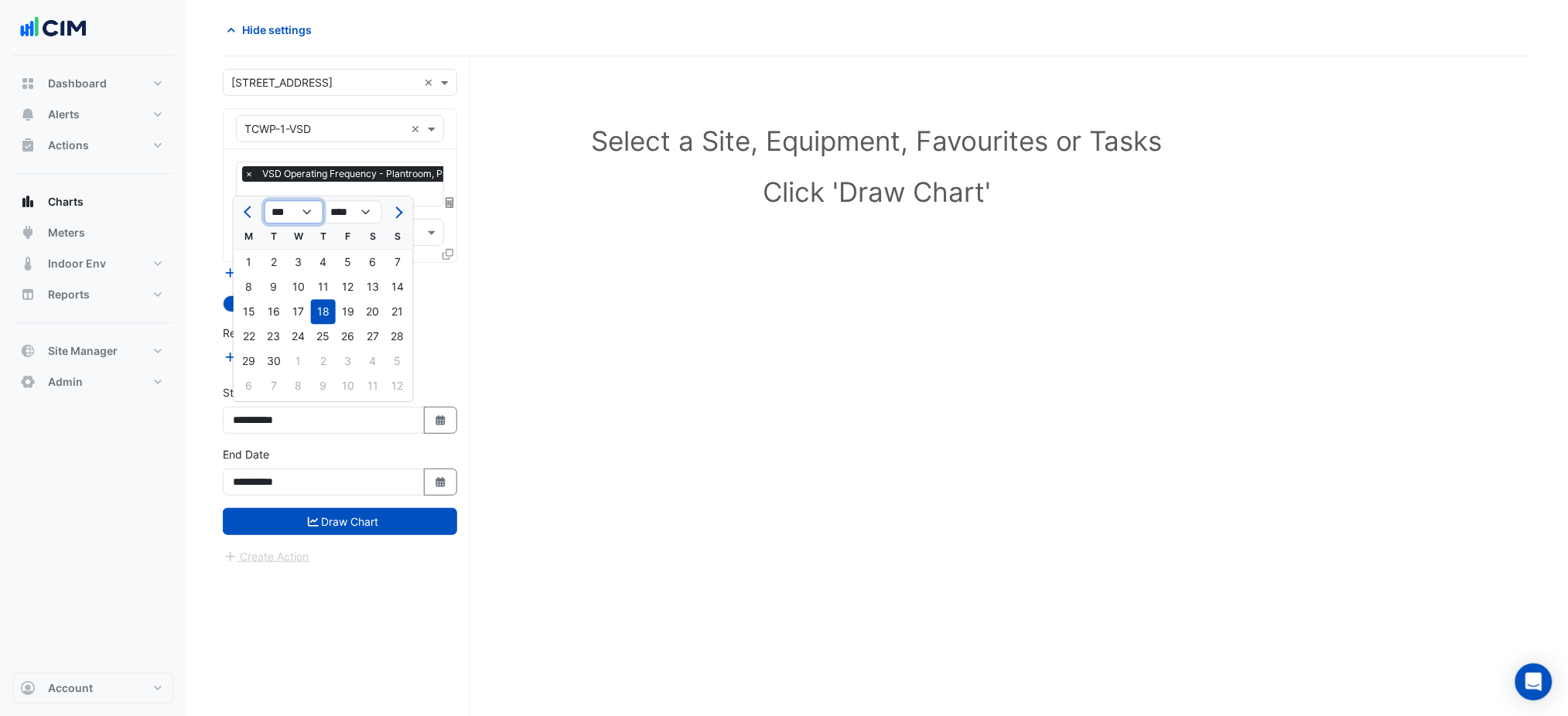
click at [288, 212] on select "*** *** *** *** *** *** *** *** *** ***" at bounding box center [294, 213] width 59 height 23
click at [334, 215] on select "**** **** **** **** **** **** **** **** **** **** ****" at bounding box center [352, 213] width 59 height 23
select select "****"
click at [323, 201] on select "**** **** **** **** **** **** **** **** **** **** ****" at bounding box center [352, 213] width 59 height 23
click at [352, 266] on div "1" at bounding box center [348, 262] width 25 height 25
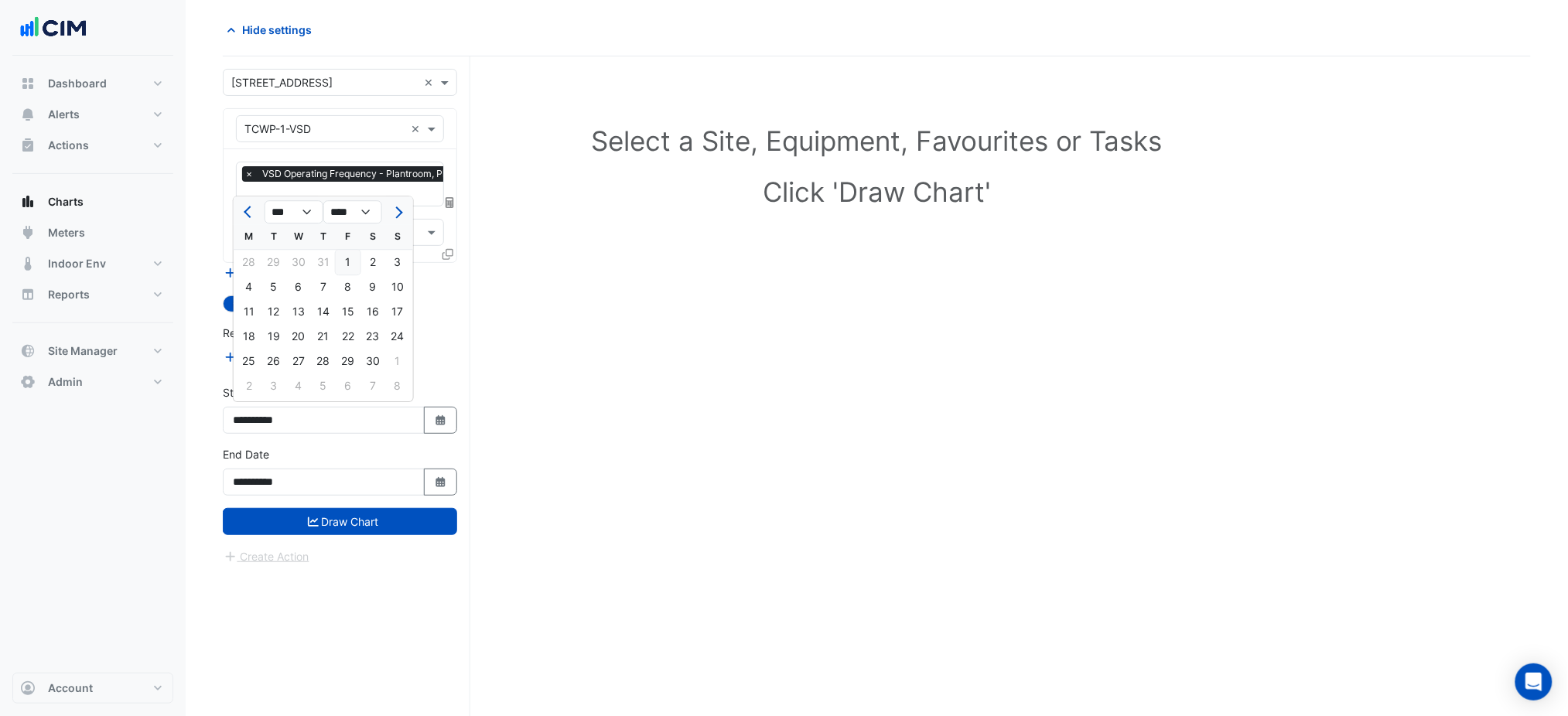
type input "**********"
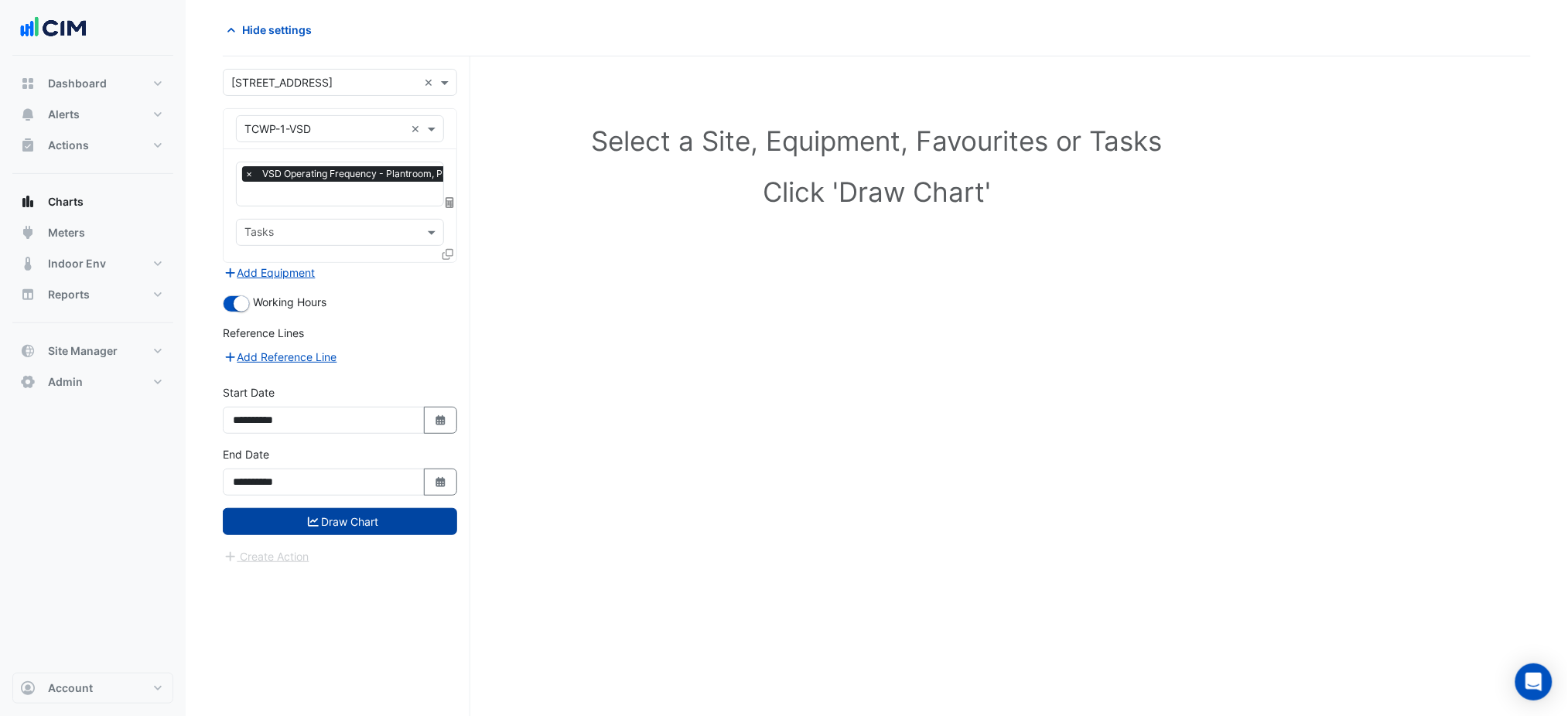
click at [390, 509] on button "Draw Chart" at bounding box center [339, 521] width 234 height 27
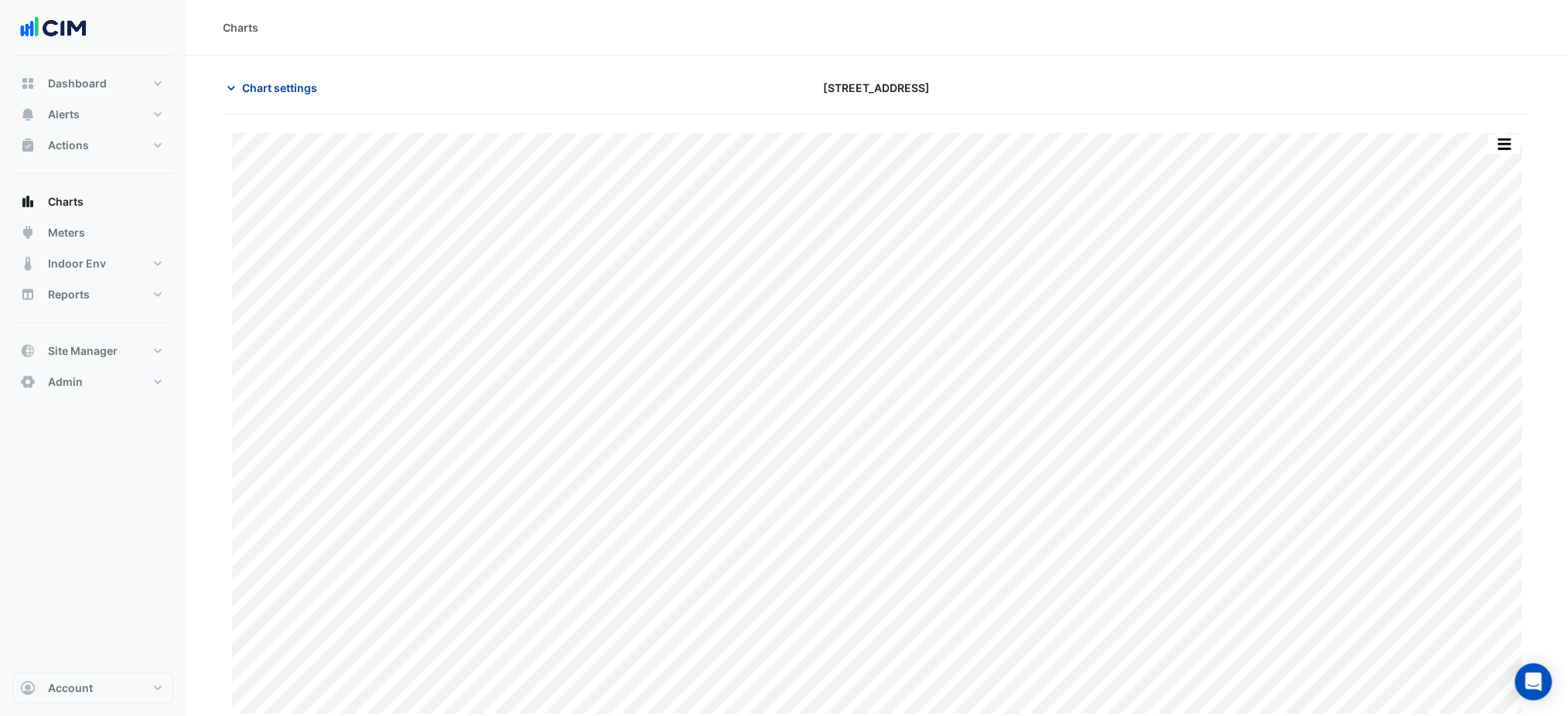
click at [261, 80] on span "Chart settings" at bounding box center [280, 87] width 75 height 16
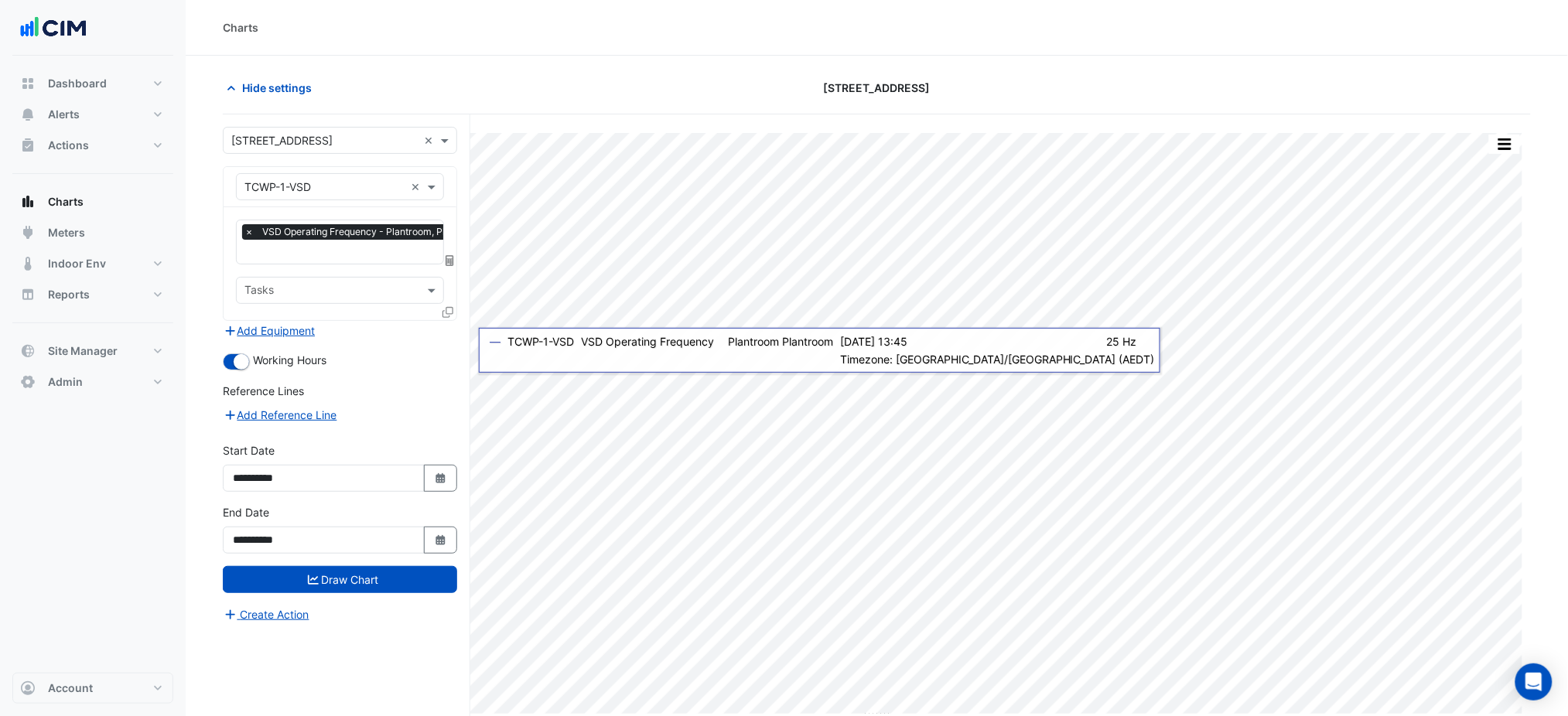
click at [443, 316] on div "× VSD Operating Frequency - Plantroom, Plantroom × Tasks" at bounding box center [340, 263] width 233 height 113
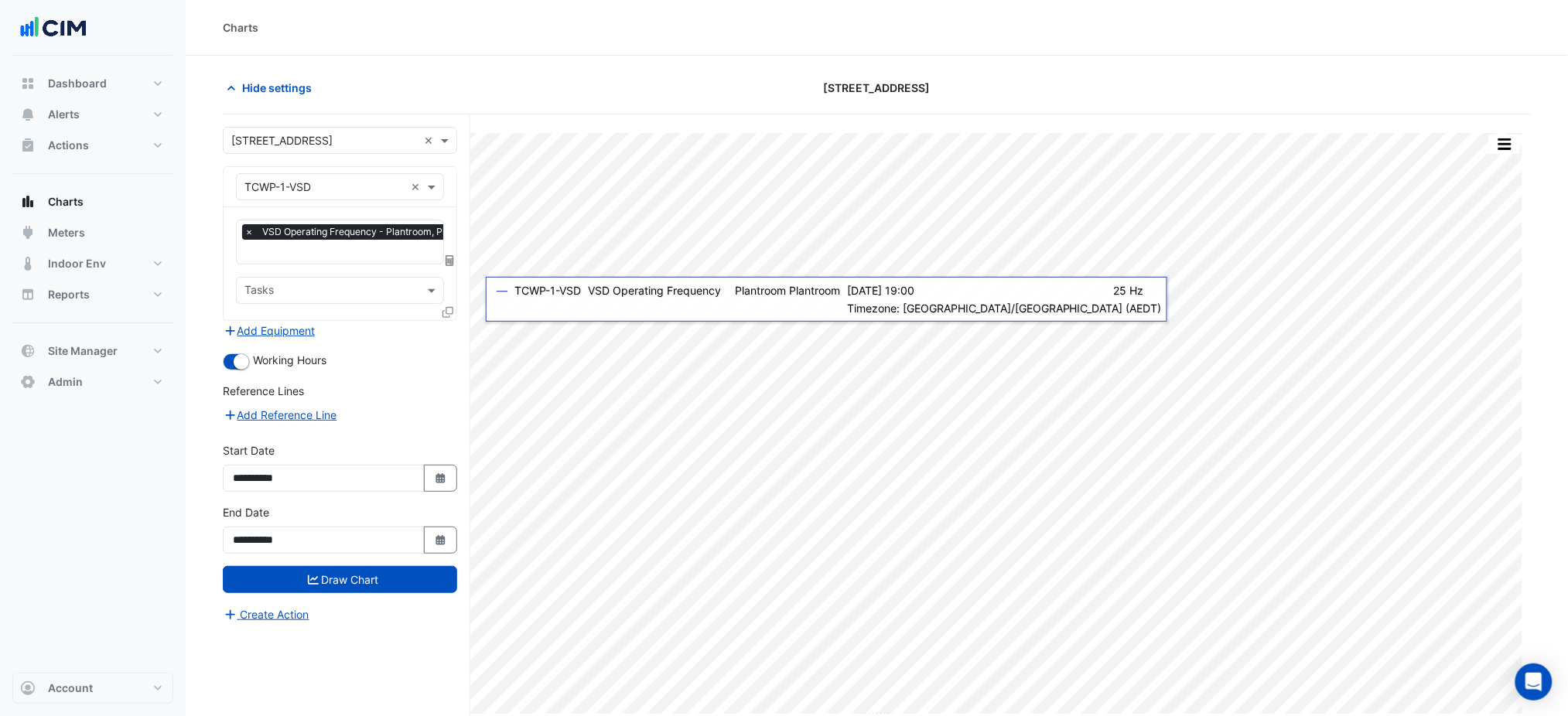
click at [444, 310] on icon at bounding box center [448, 312] width 11 height 11
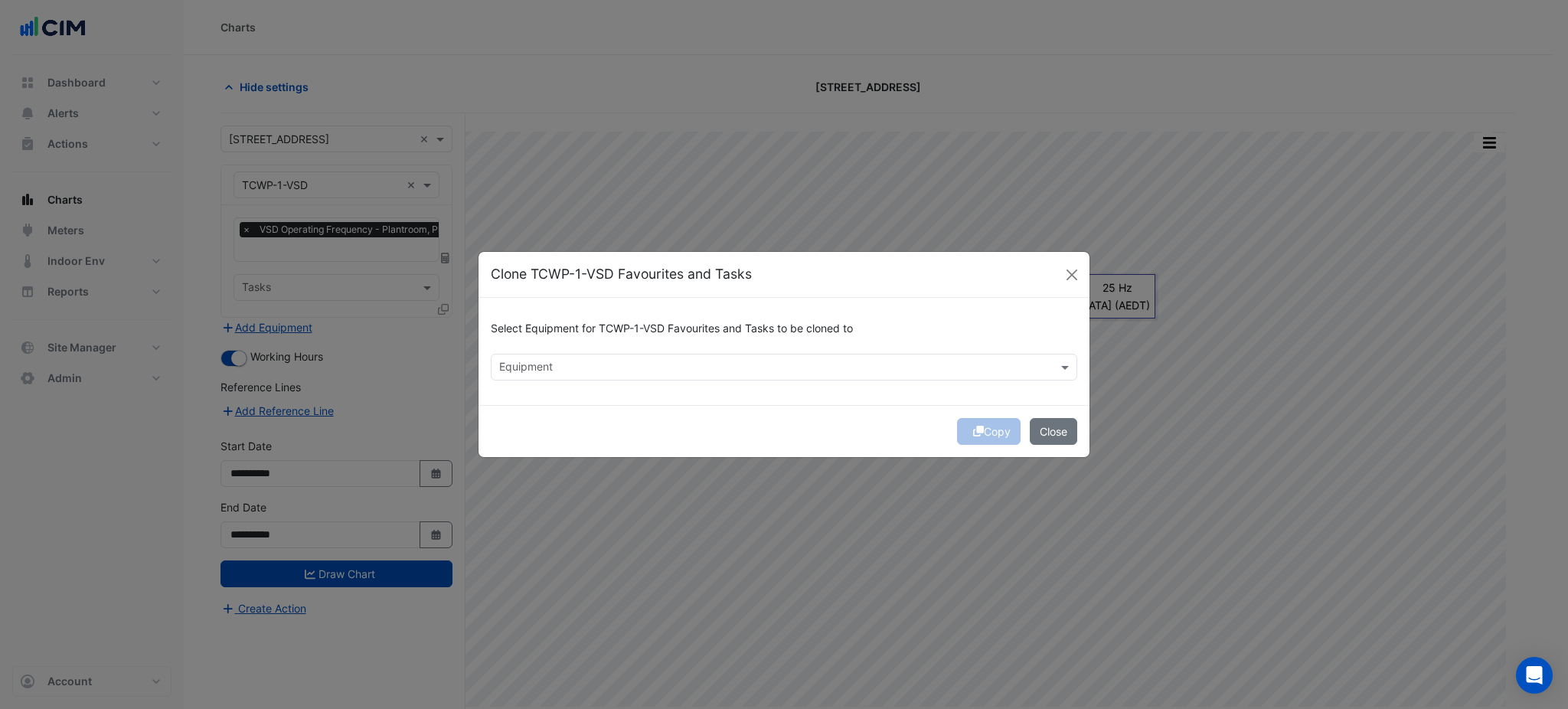
click at [592, 363] on input "text" at bounding box center [775, 368] width 552 height 16
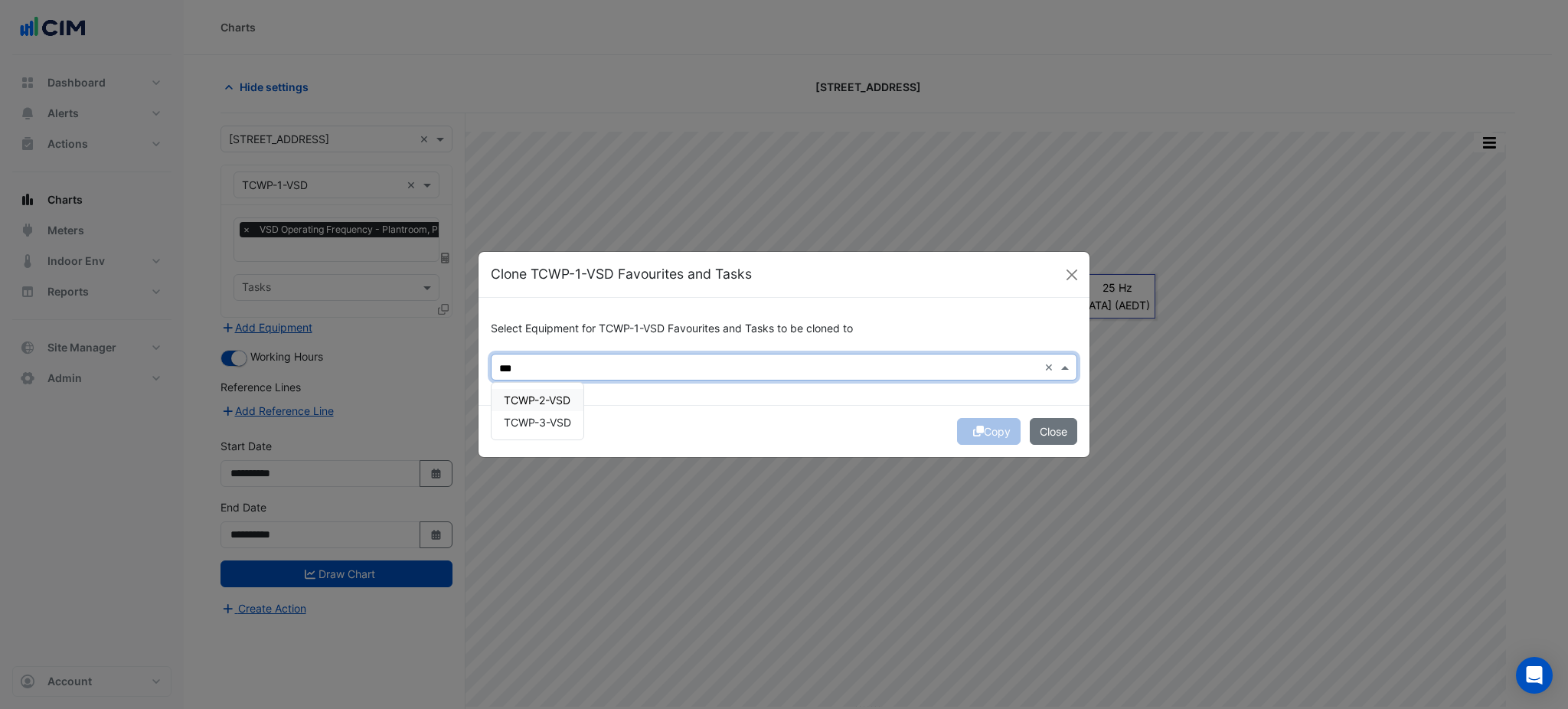
drag, startPoint x: 567, startPoint y: 396, endPoint x: 560, endPoint y: 424, distance: 28.9
click at [566, 398] on span "TCWP-2-VSD" at bounding box center [537, 400] width 66 height 13
click at [560, 425] on span "TCWP-3-VSD" at bounding box center [537, 423] width 67 height 13
type input "***"
click at [707, 416] on div "Copy Close" at bounding box center [784, 431] width 611 height 52
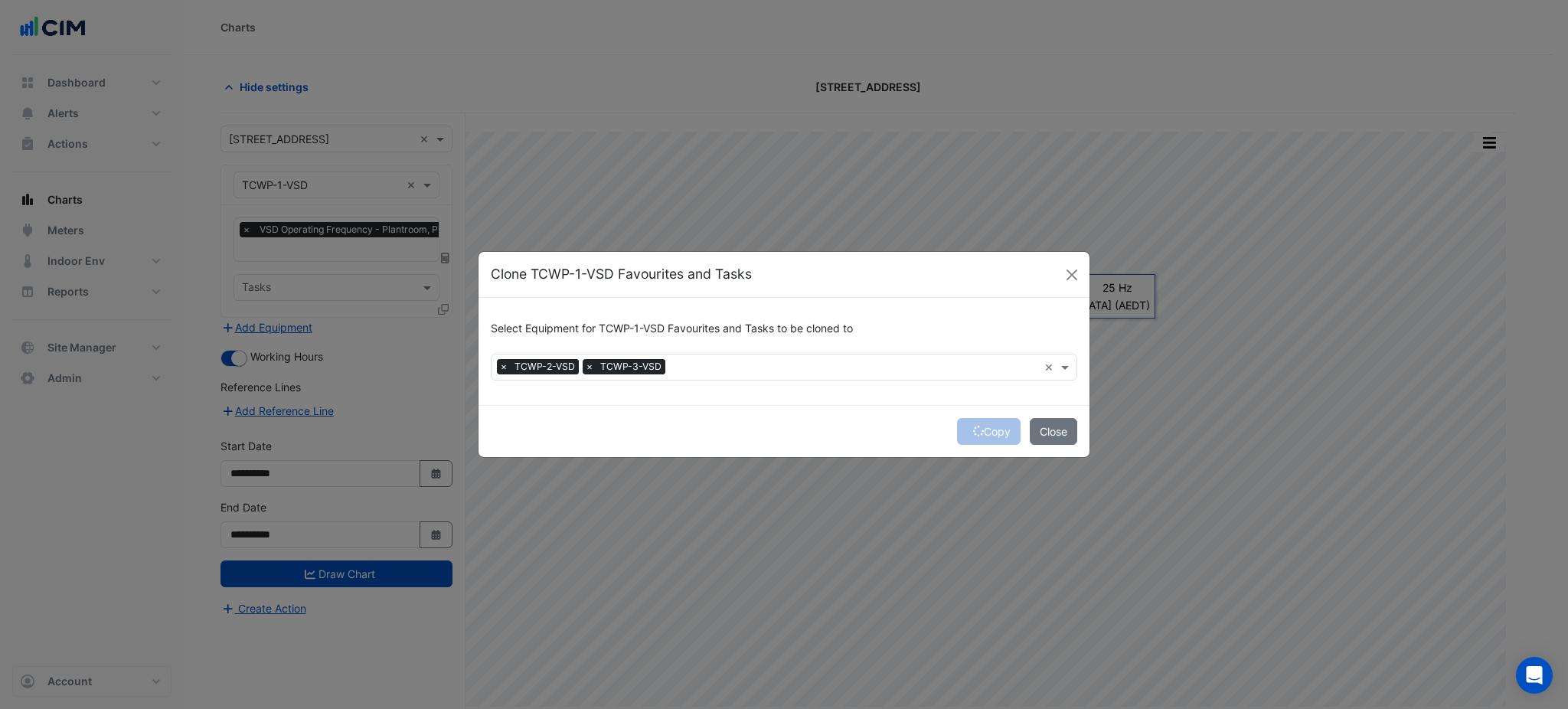
click at [989, 433] on div "Copy Close" at bounding box center [784, 431] width 611 height 52
click at [982, 432] on button "Copy" at bounding box center [988, 431] width 64 height 27
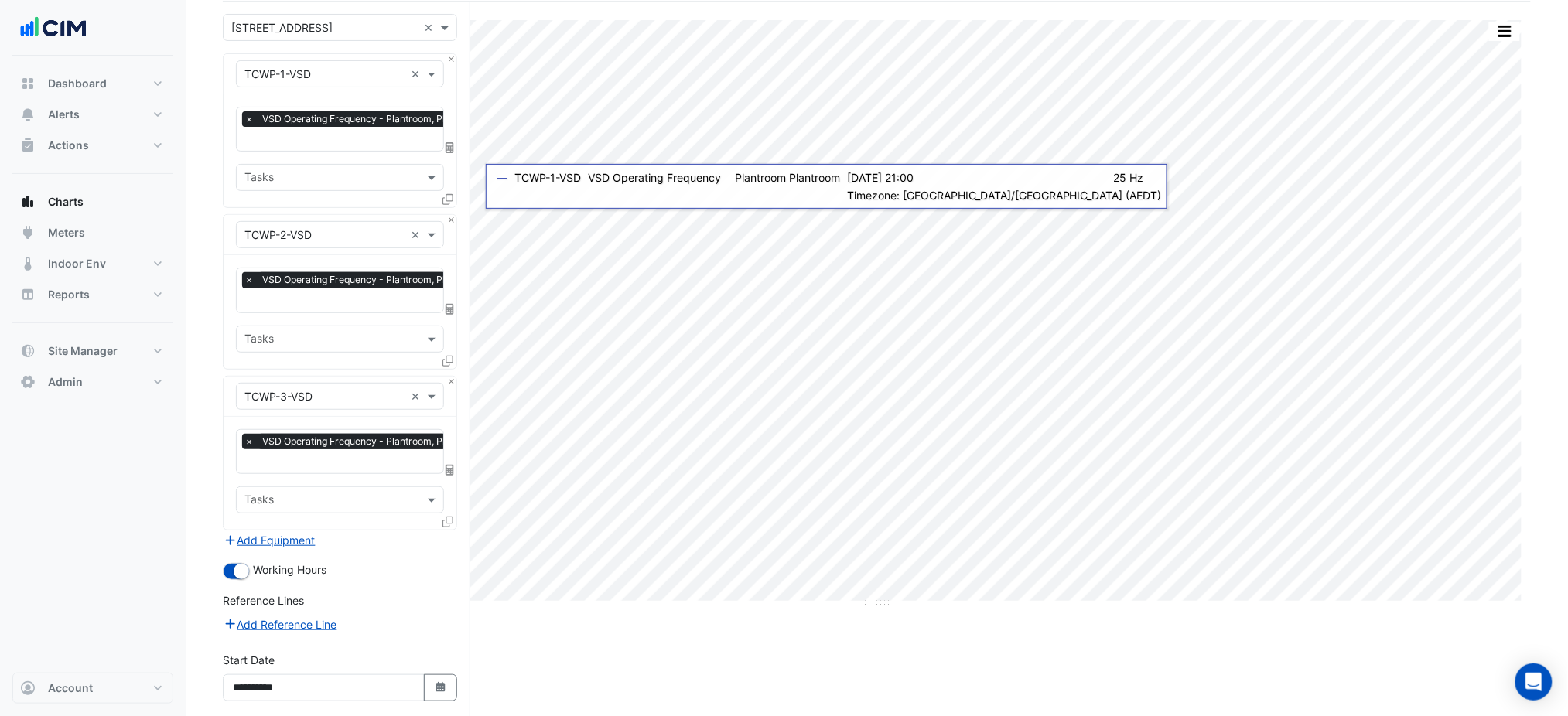
scroll to position [236, 0]
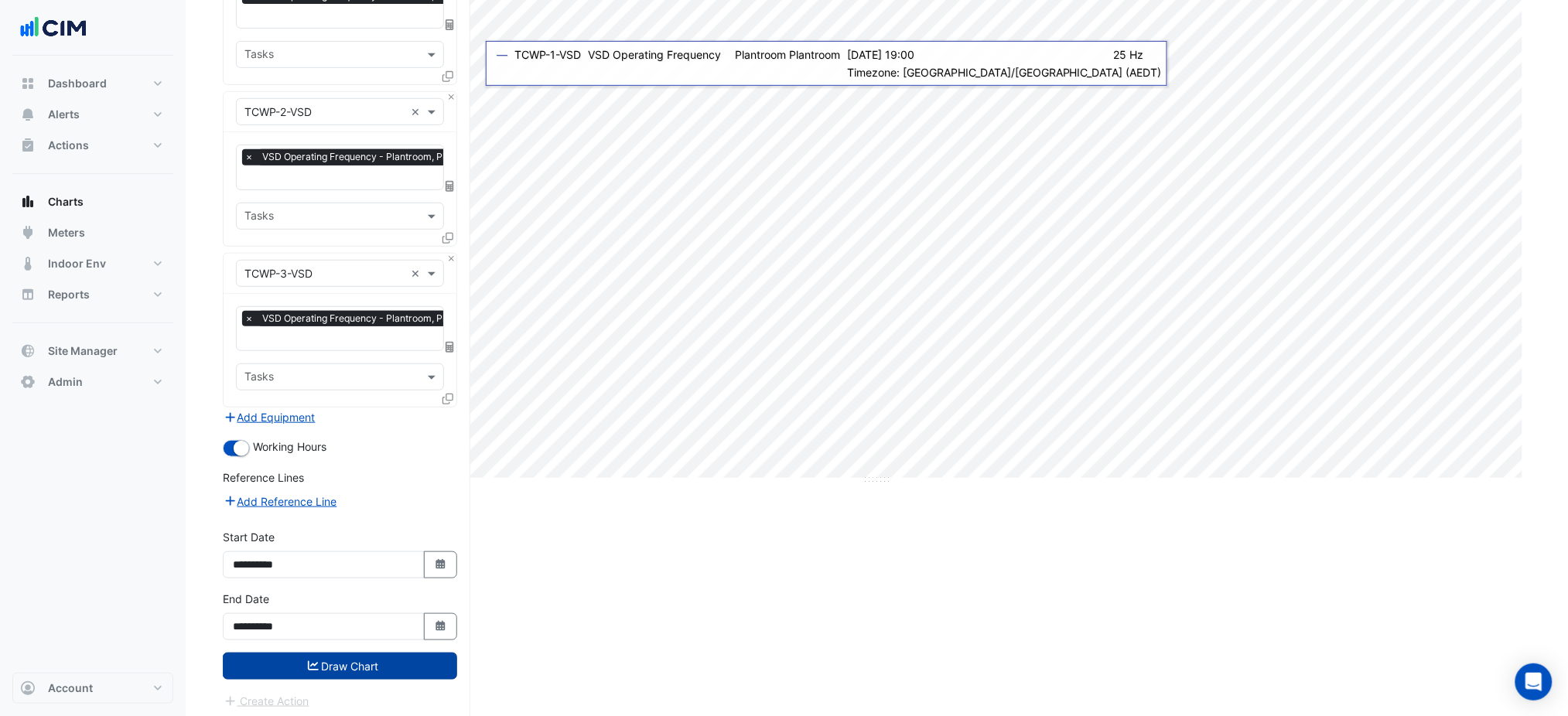
drag, startPoint x: 403, startPoint y: 678, endPoint x: 412, endPoint y: 671, distance: 11.4
click at [403, 679] on form "× 2-12 Macquarie St × × TCWP-1-VSD × × VSD Operating Frequency - Plantroom, Pla…" at bounding box center [339, 300] width 234 height 819
click at [416, 667] on button "Draw Chart" at bounding box center [339, 666] width 234 height 27
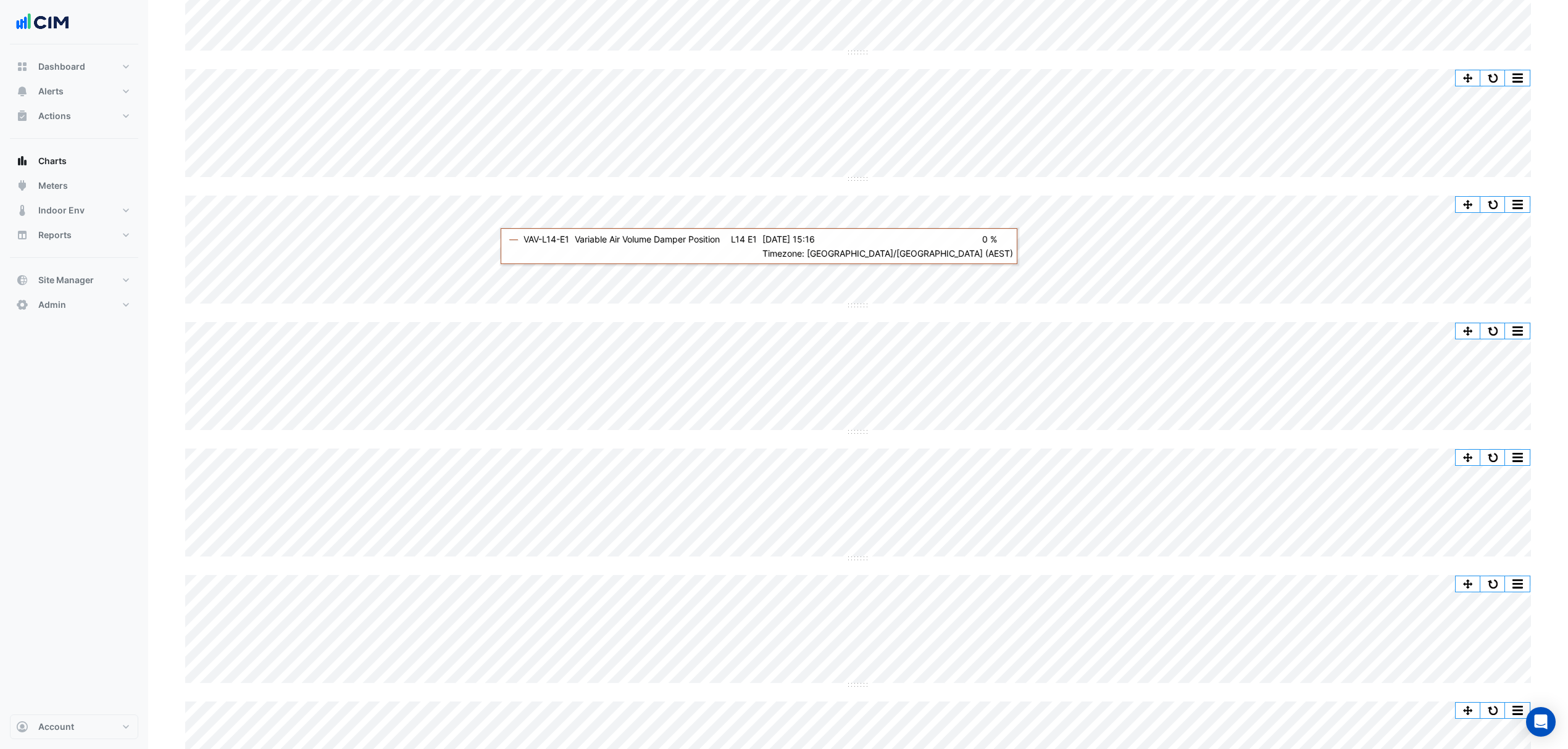
scroll to position [337, 0]
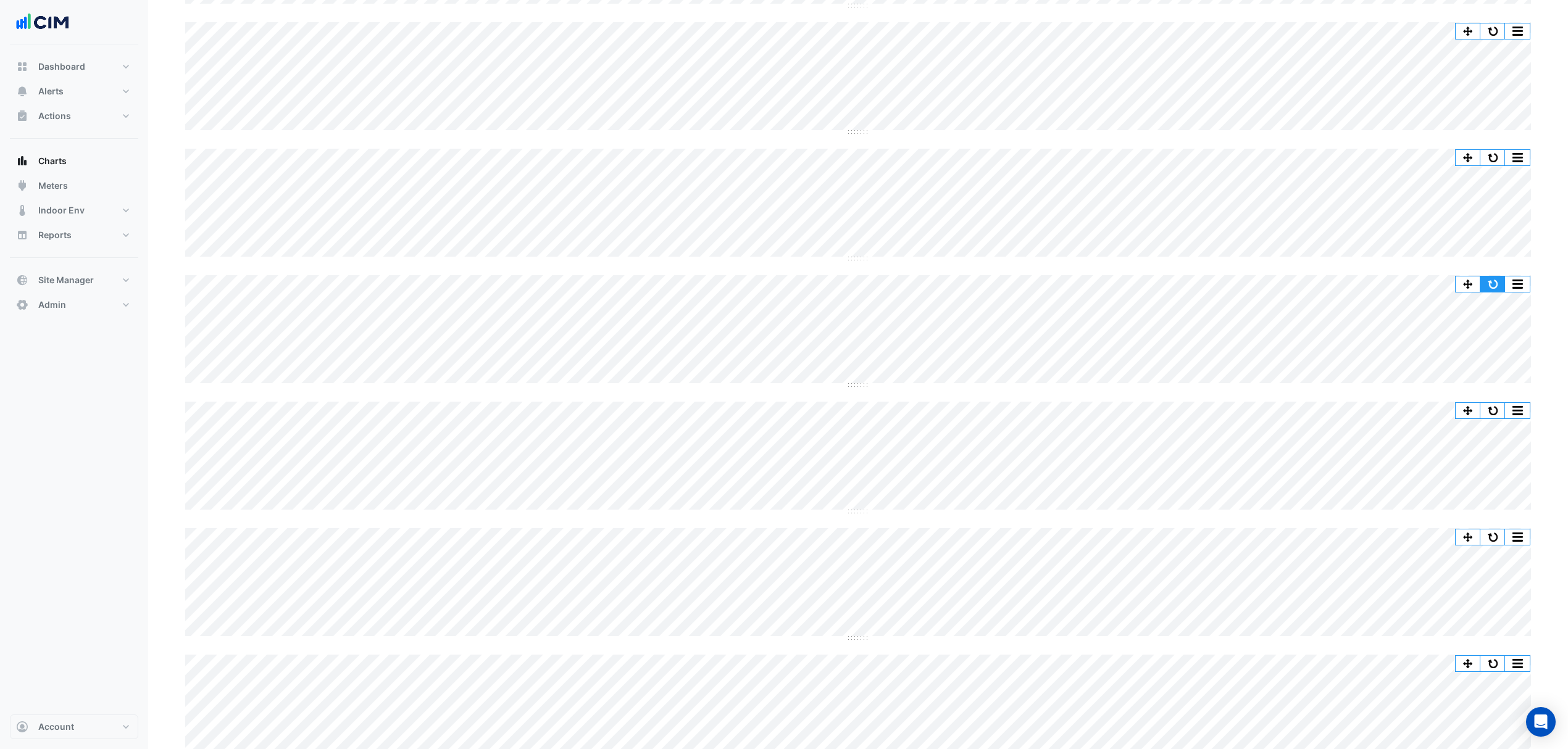
click at [1489, 284] on button "button" at bounding box center [1493, 284] width 25 height 16
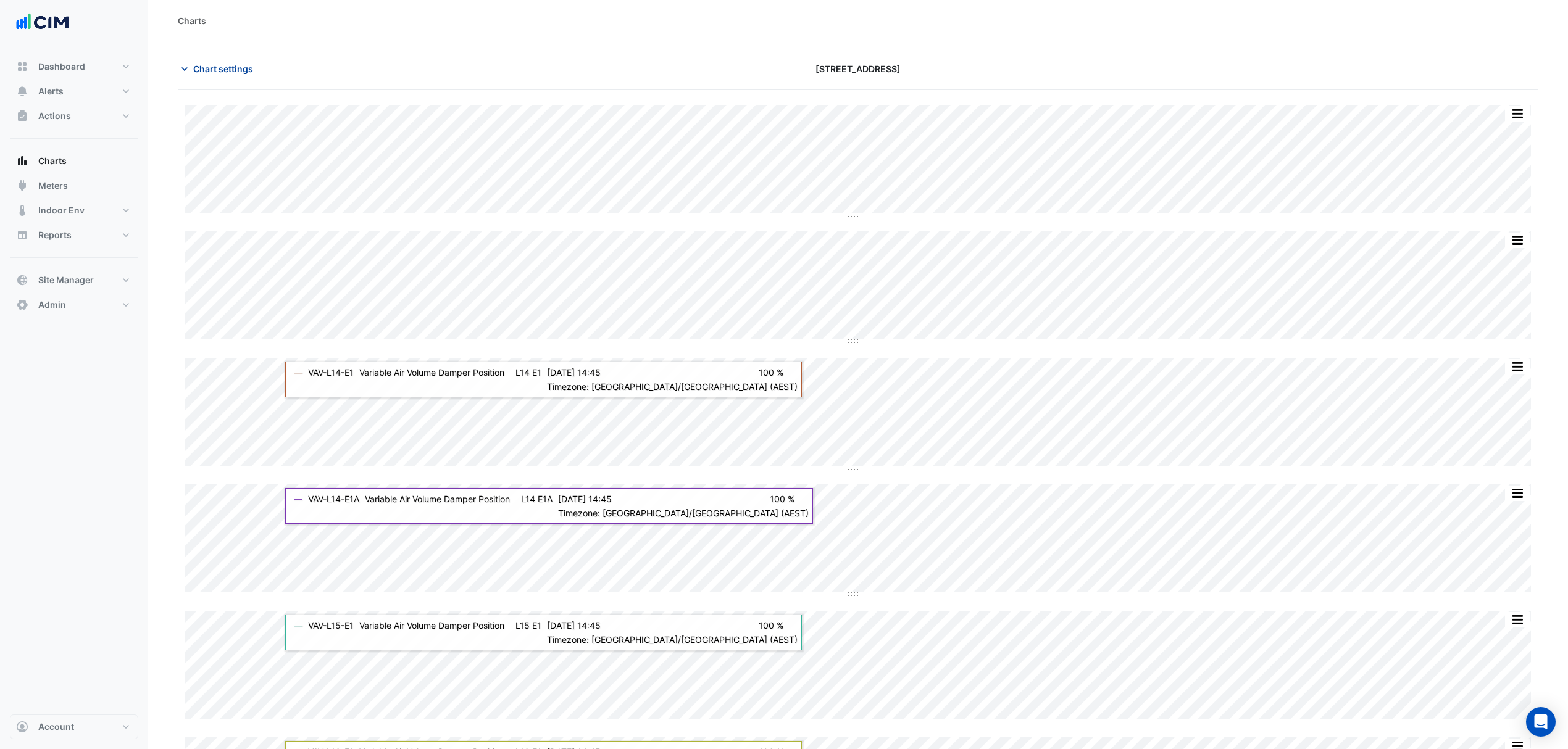
scroll to position [0, 0]
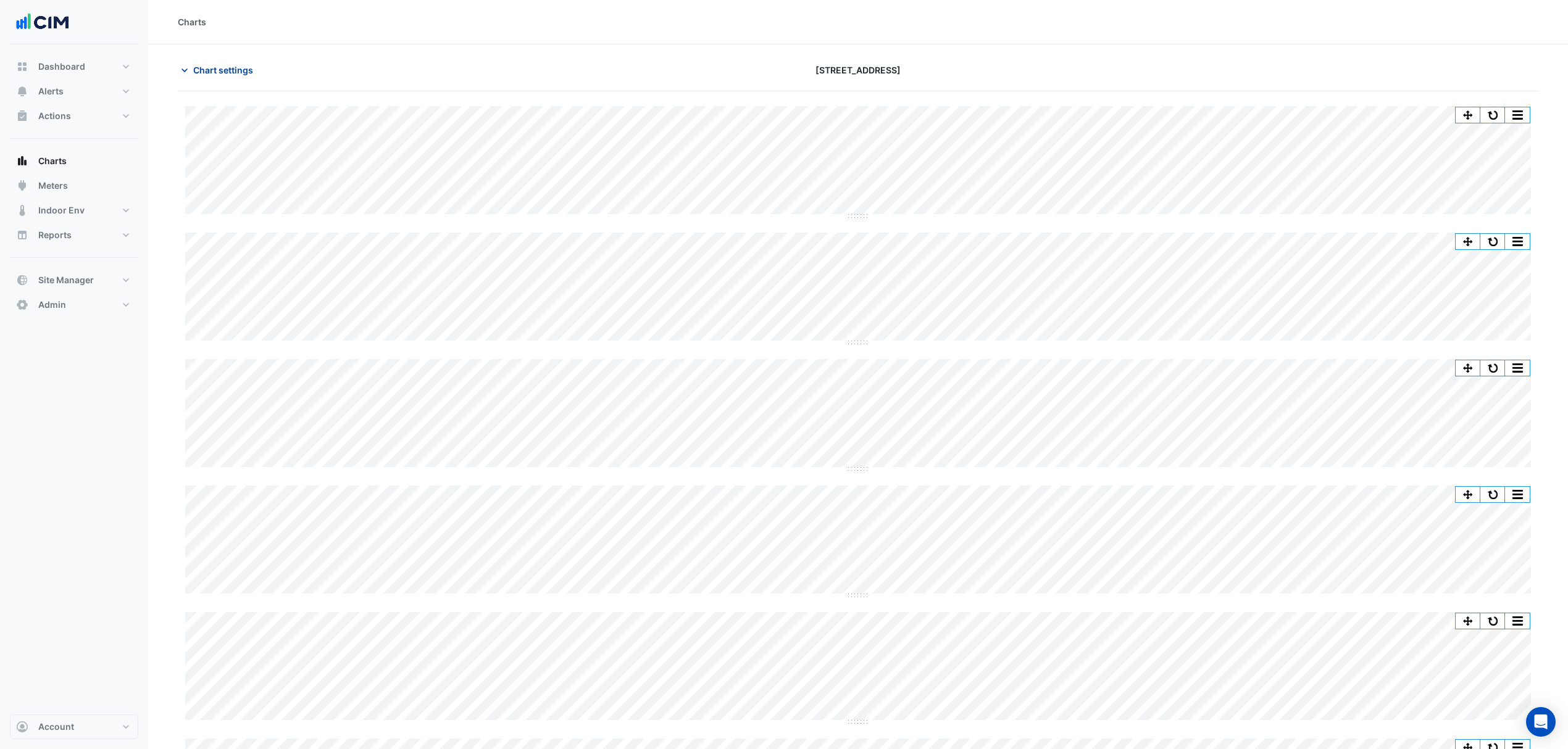
click at [230, 60] on button "Chart settings" at bounding box center [220, 70] width 83 height 22
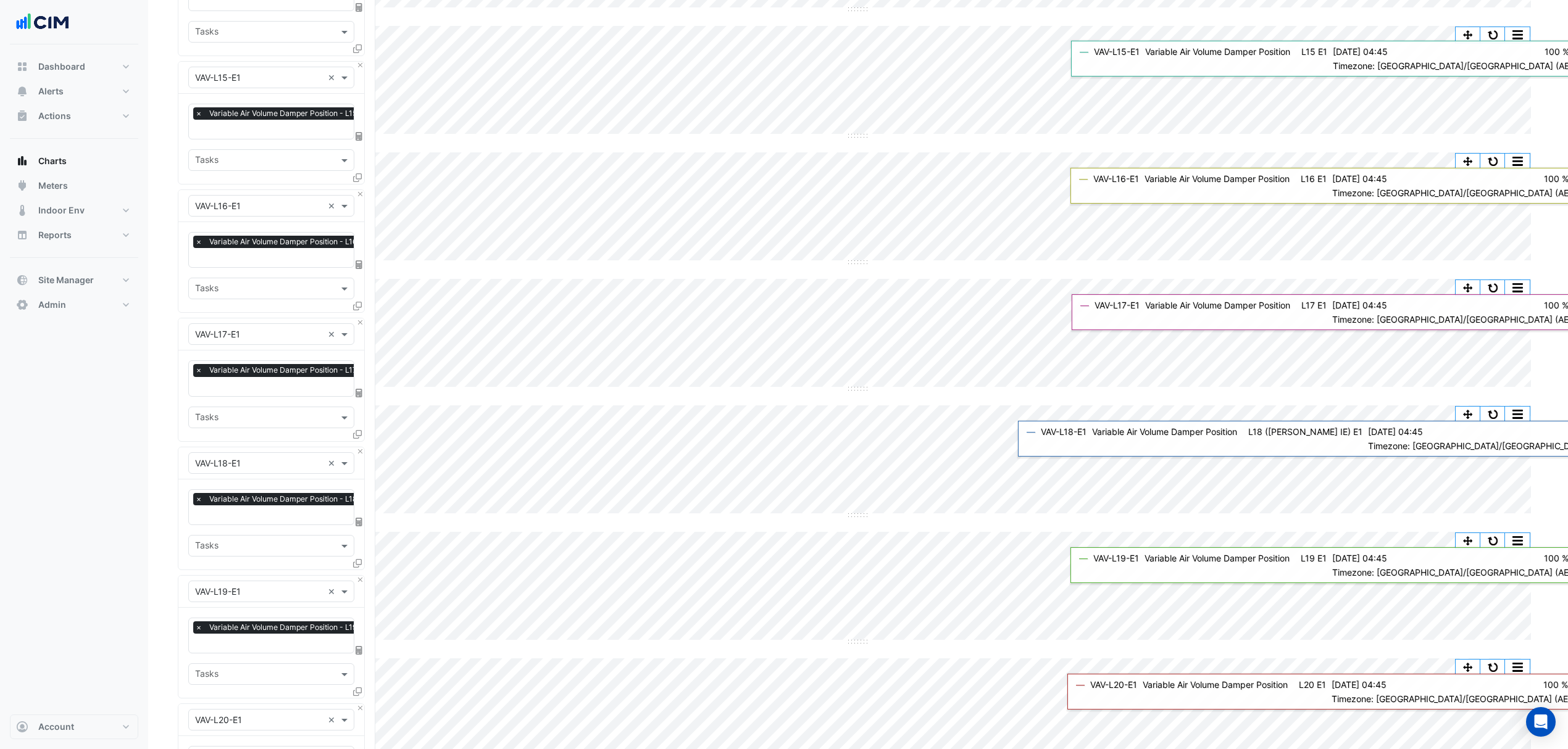
scroll to position [565, 0]
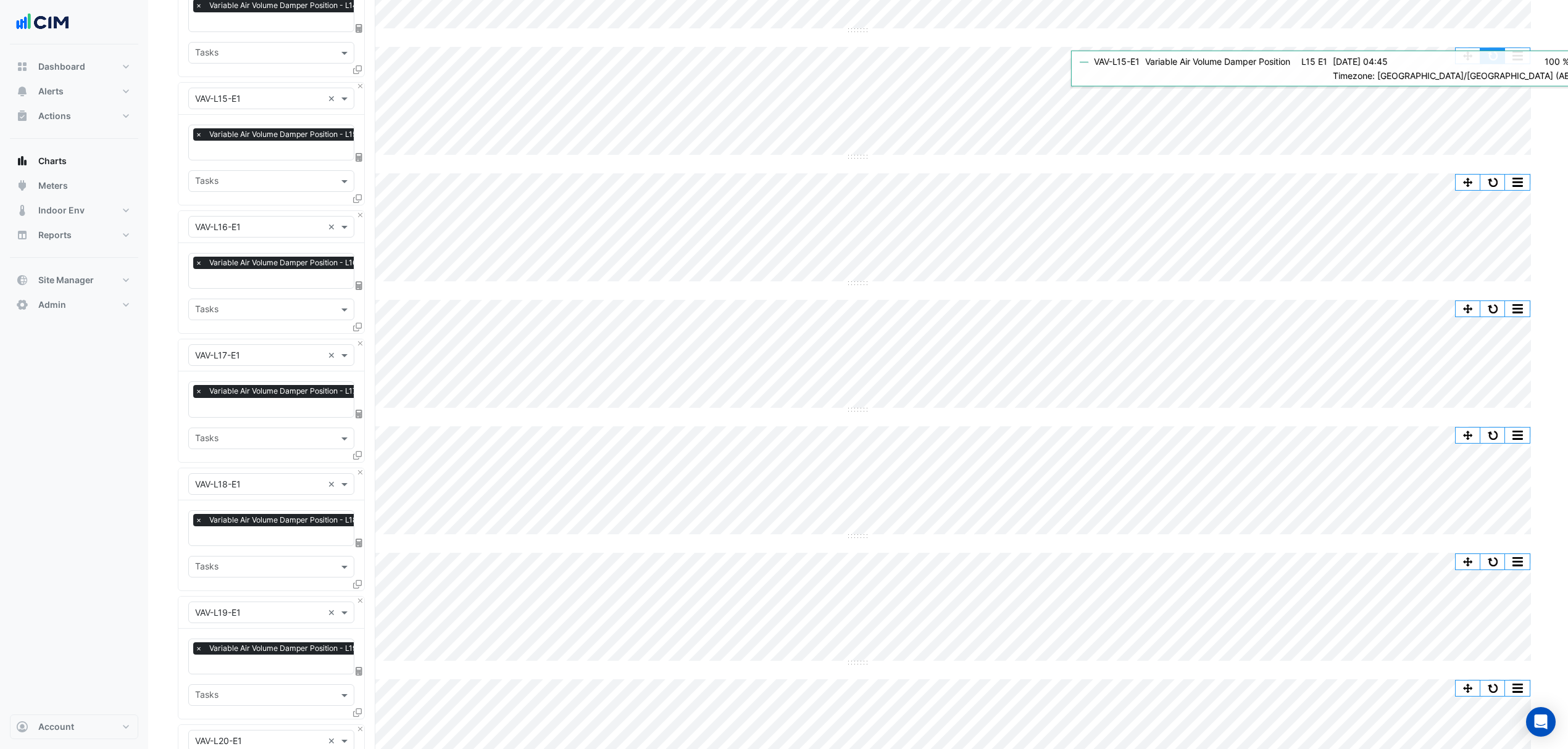
click at [1493, 51] on button "button" at bounding box center [1493, 56] width 25 height 16
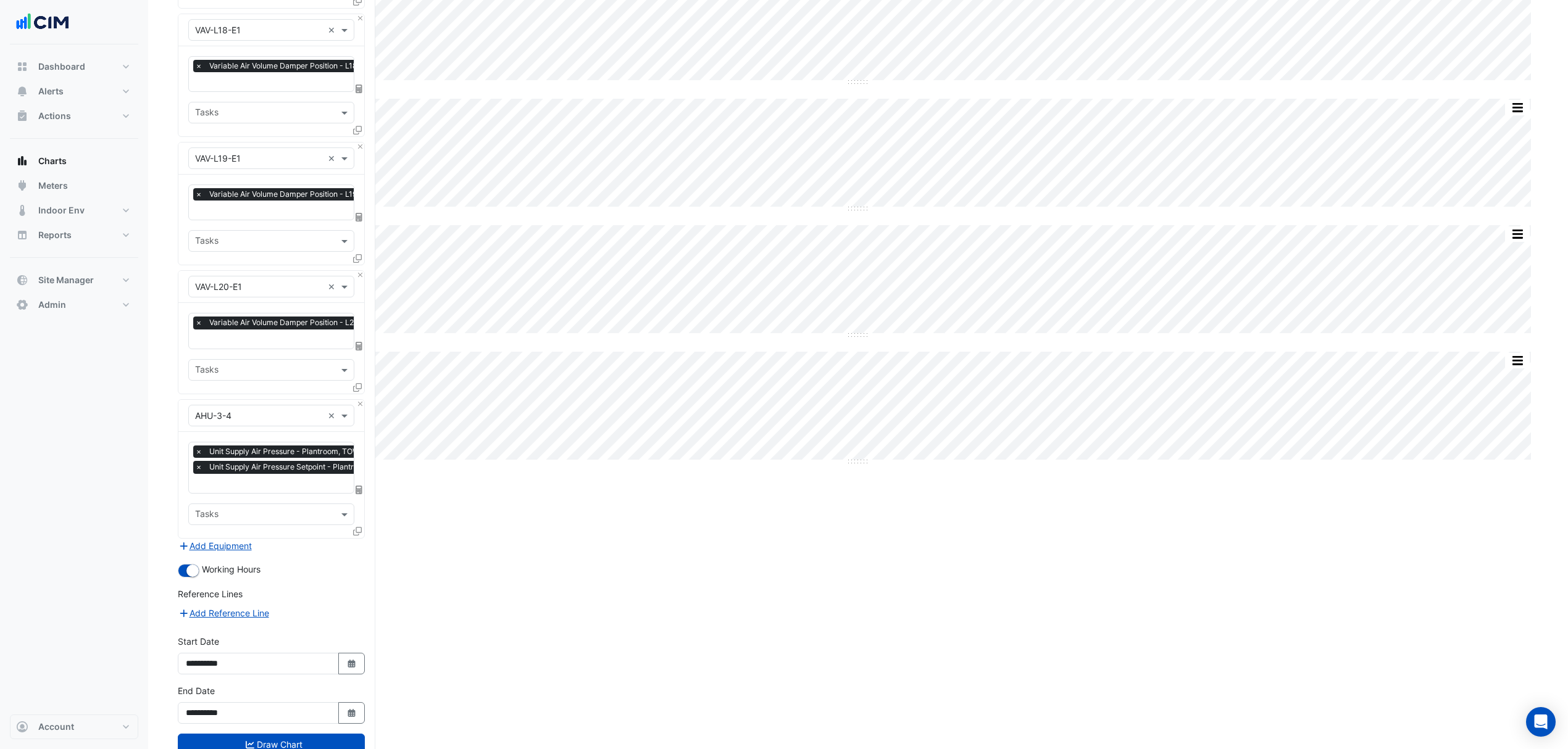
scroll to position [1059, 0]
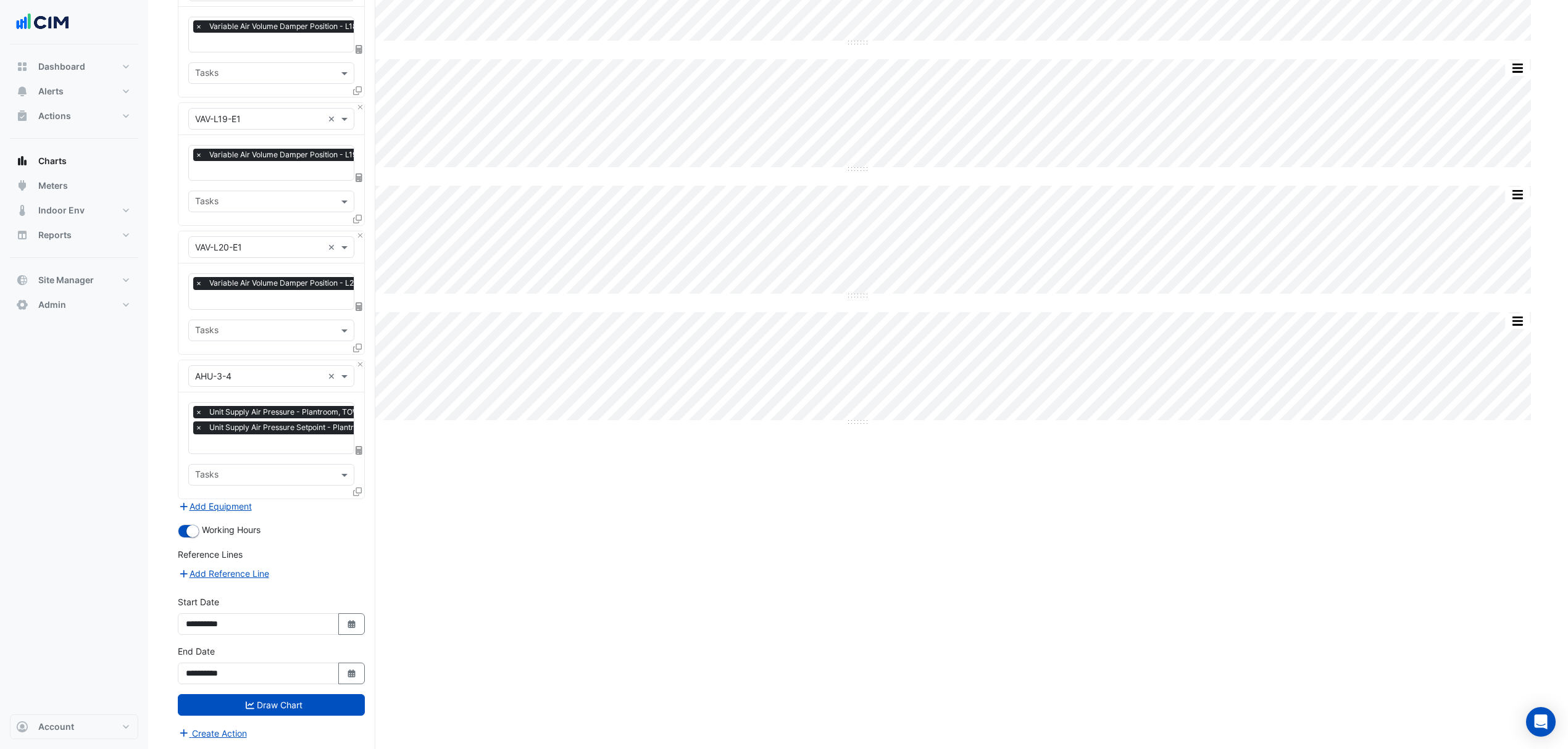
click at [266, 443] on input "text" at bounding box center [312, 445] width 234 height 13
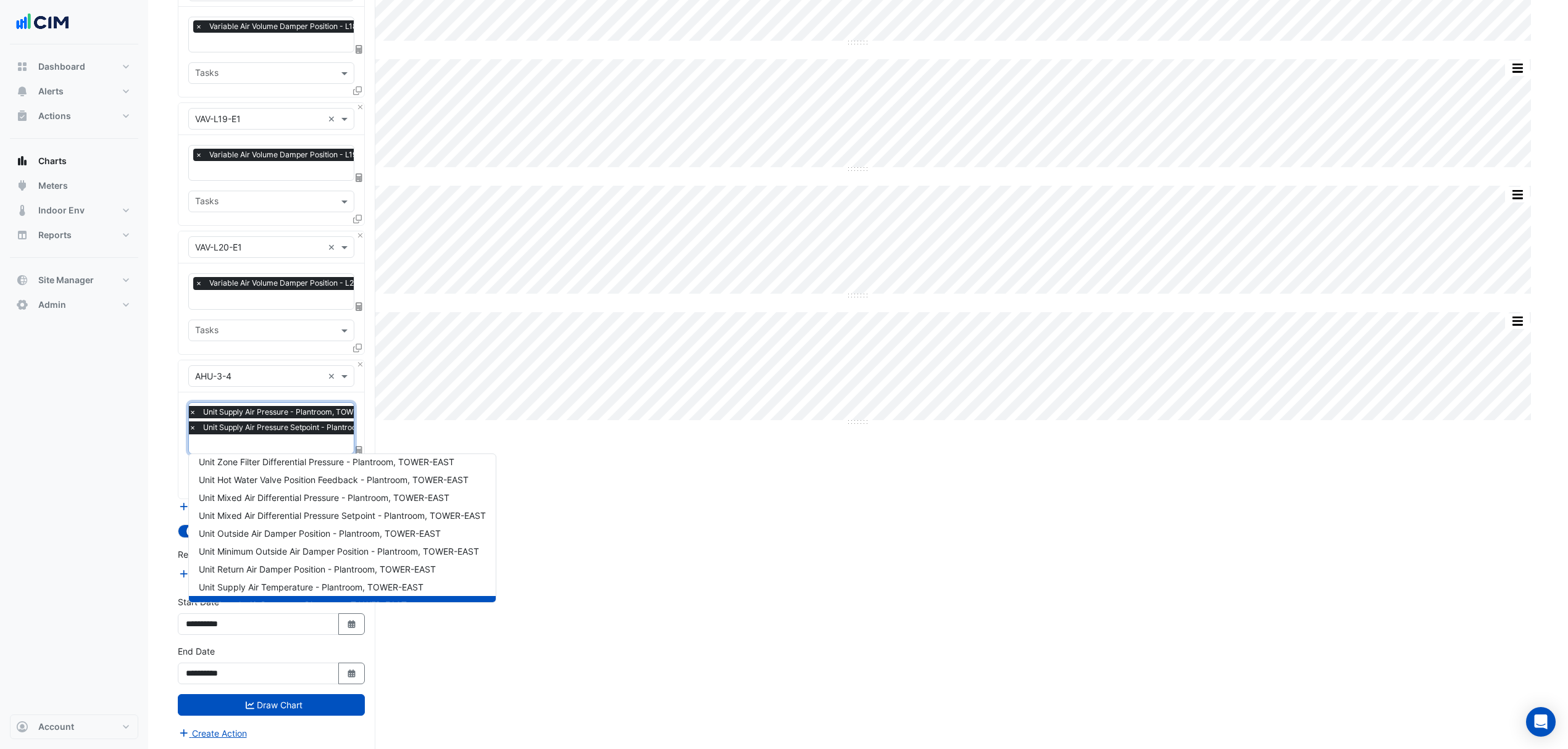
scroll to position [106, 0]
click at [400, 505] on span "Unit Mixed Air Differential Pressure - Plantroom, TOWER-EAST" at bounding box center [324, 505] width 251 height 10
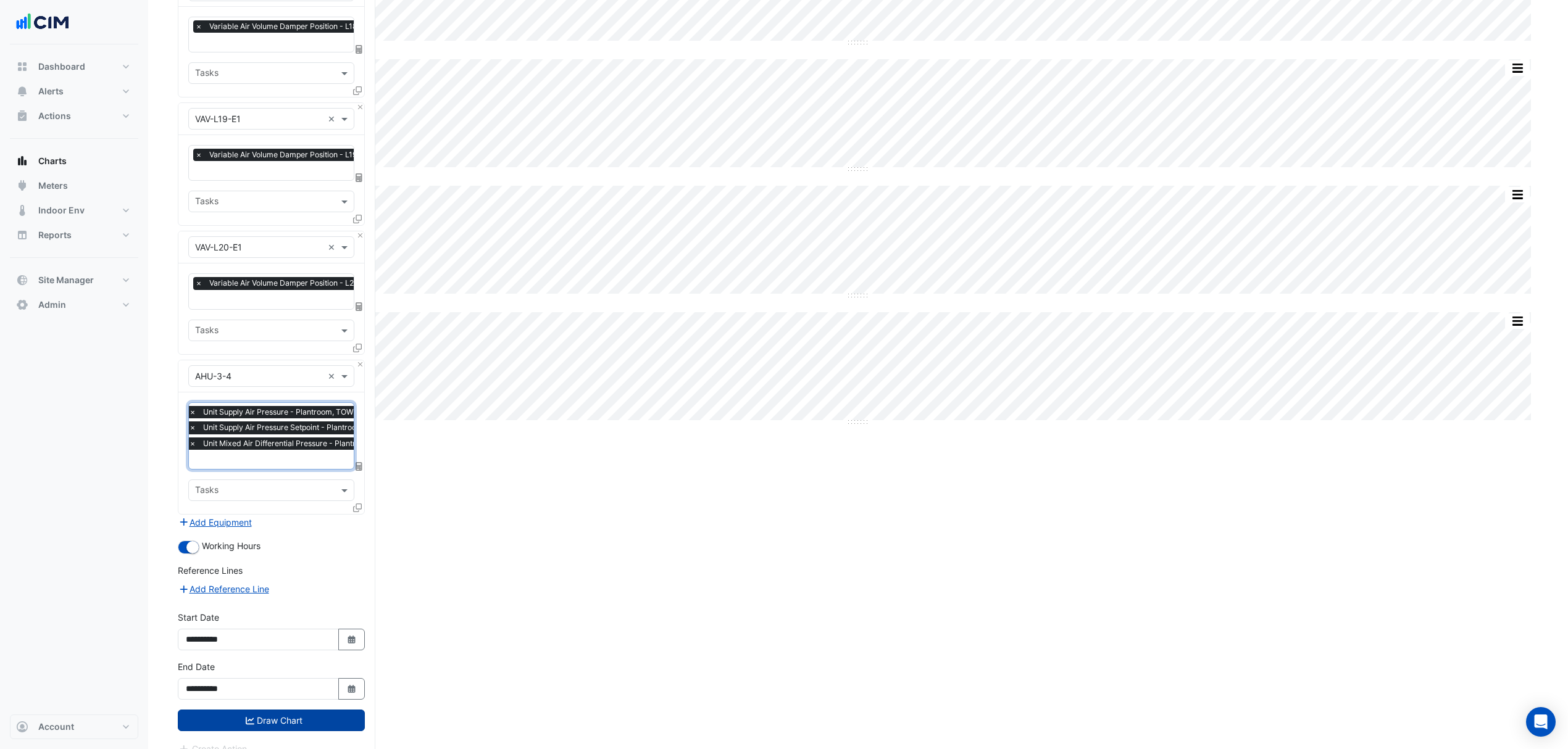
click at [302, 716] on button "Draw Chart" at bounding box center [271, 720] width 187 height 22
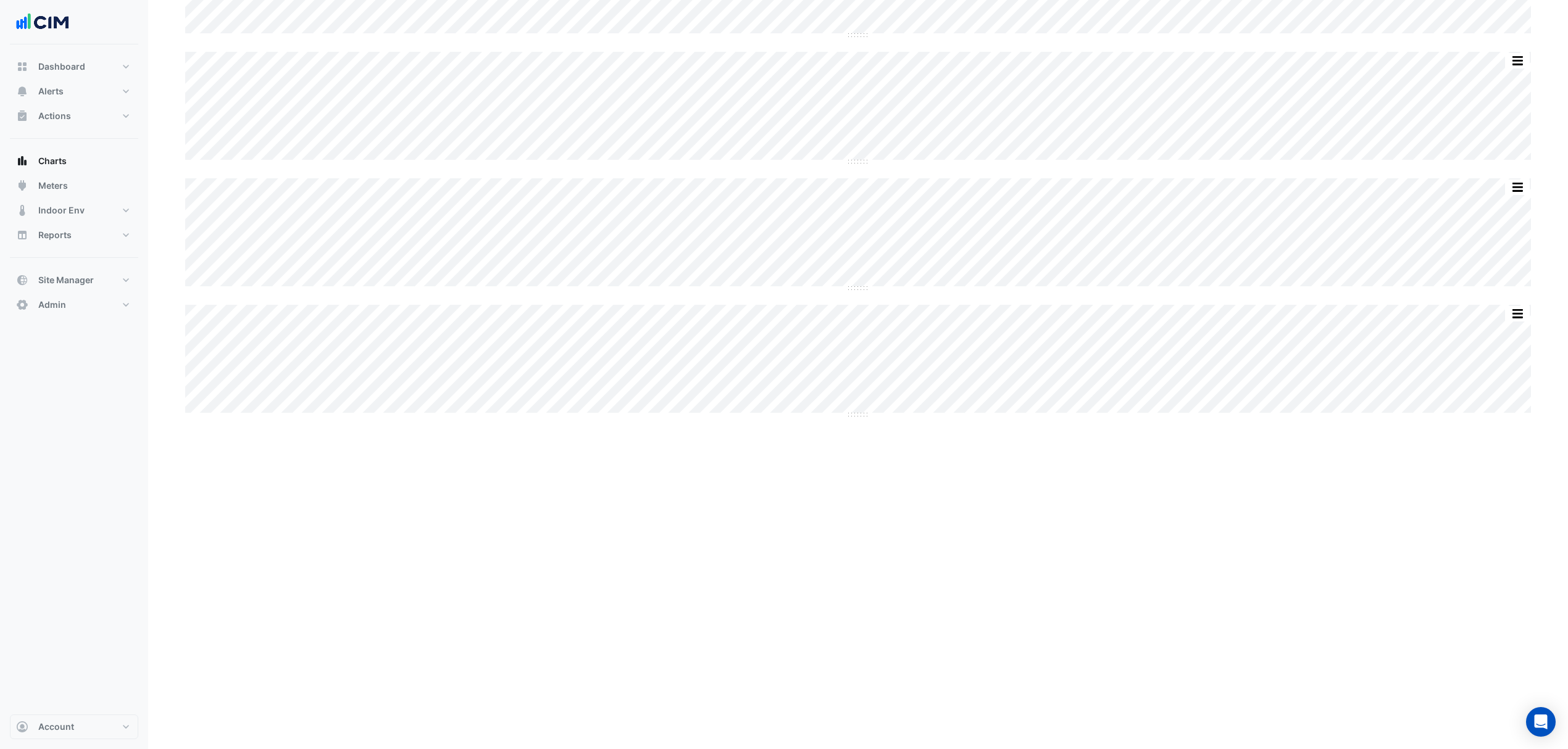
scroll to position [1070, 0]
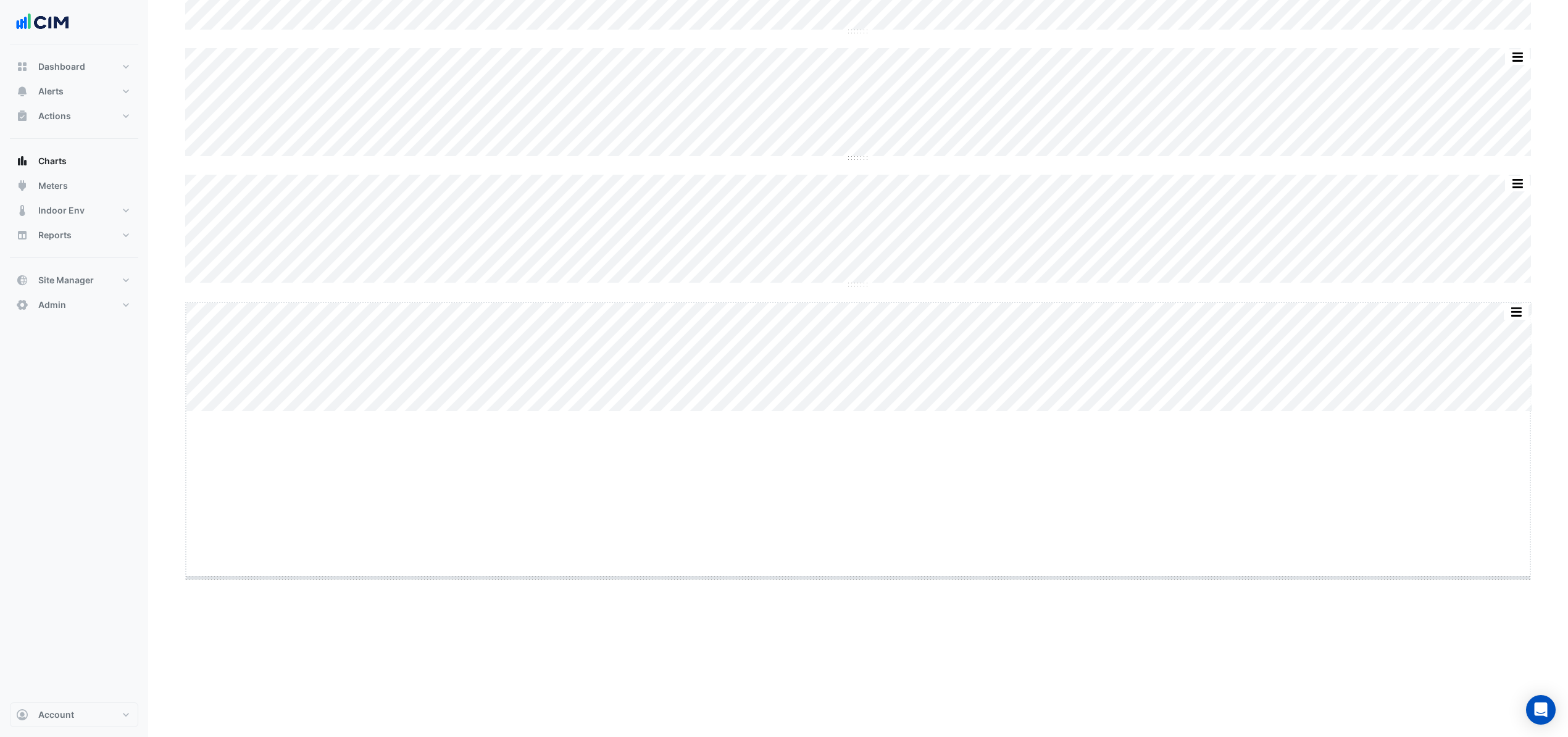
drag, startPoint x: 860, startPoint y: 411, endPoint x: 836, endPoint y: 576, distance: 166.7
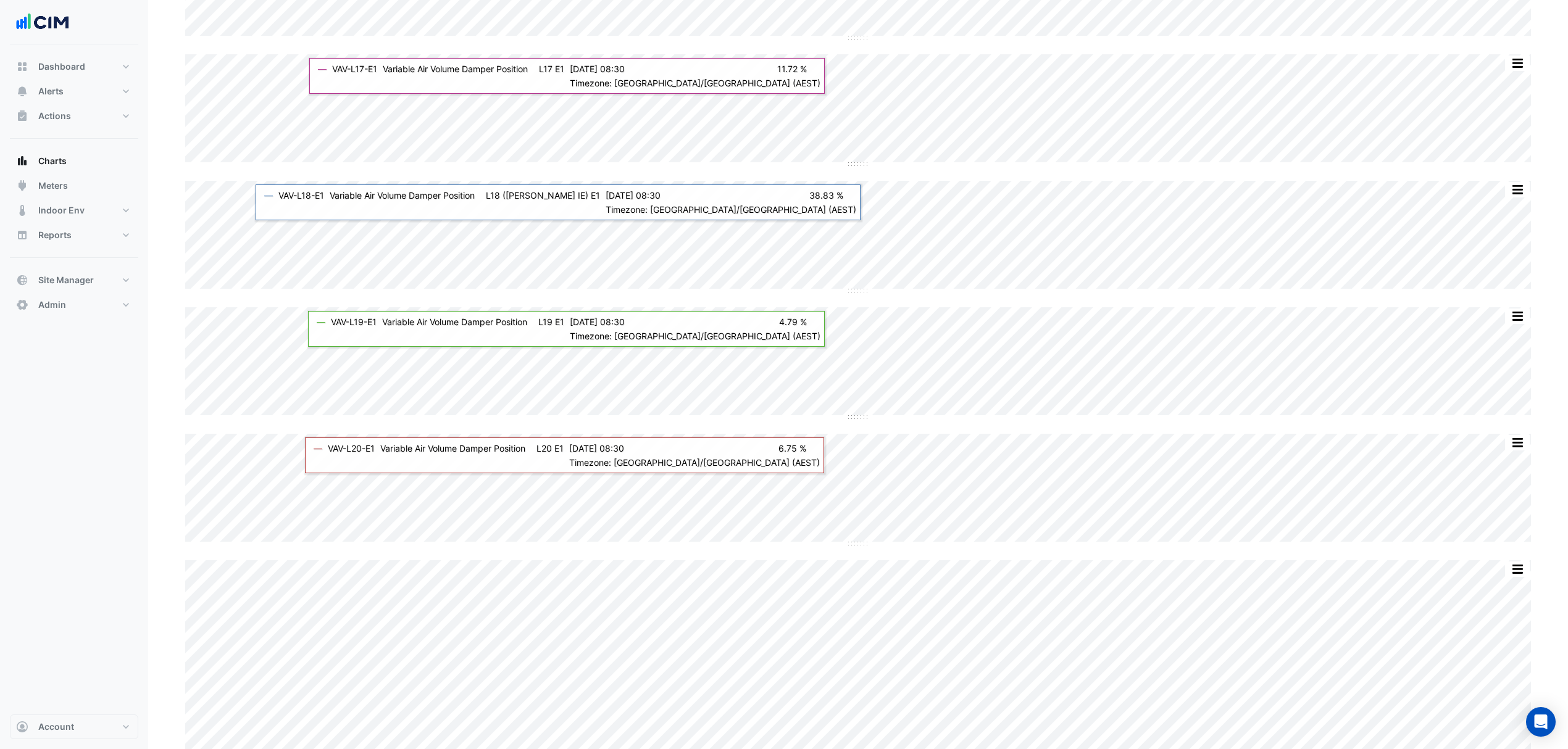
scroll to position [741, 0]
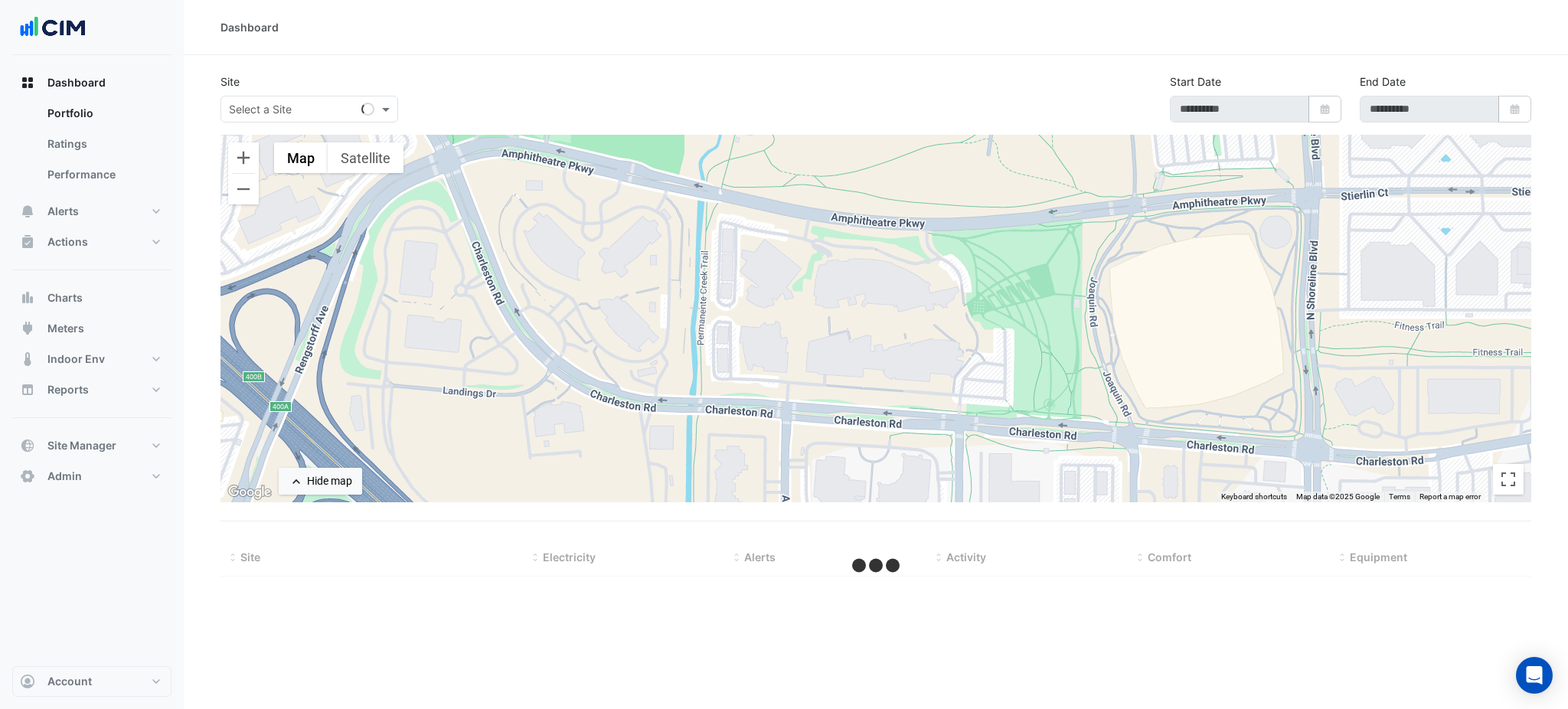
type input "**********"
select select "***"
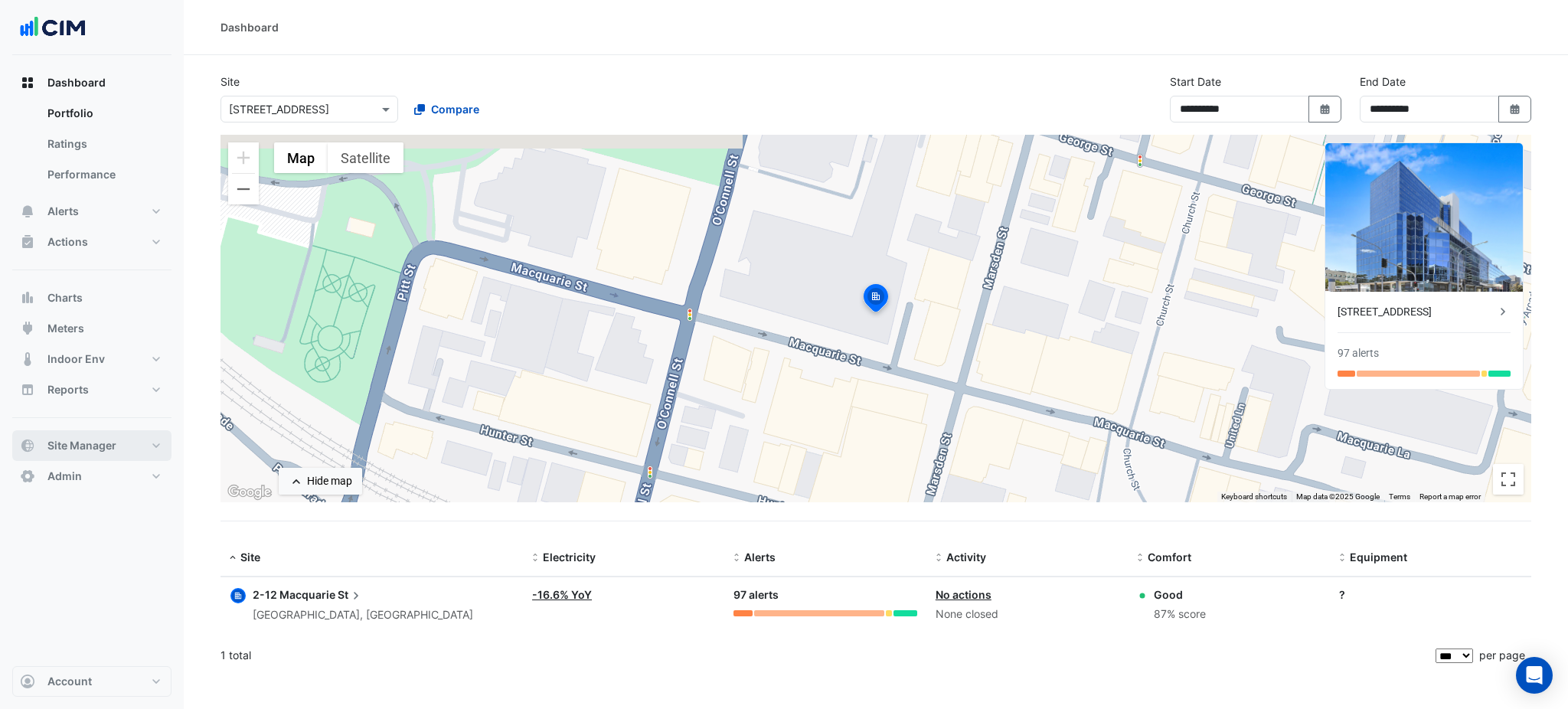
click at [106, 443] on span "Site Manager" at bounding box center [81, 446] width 69 height 16
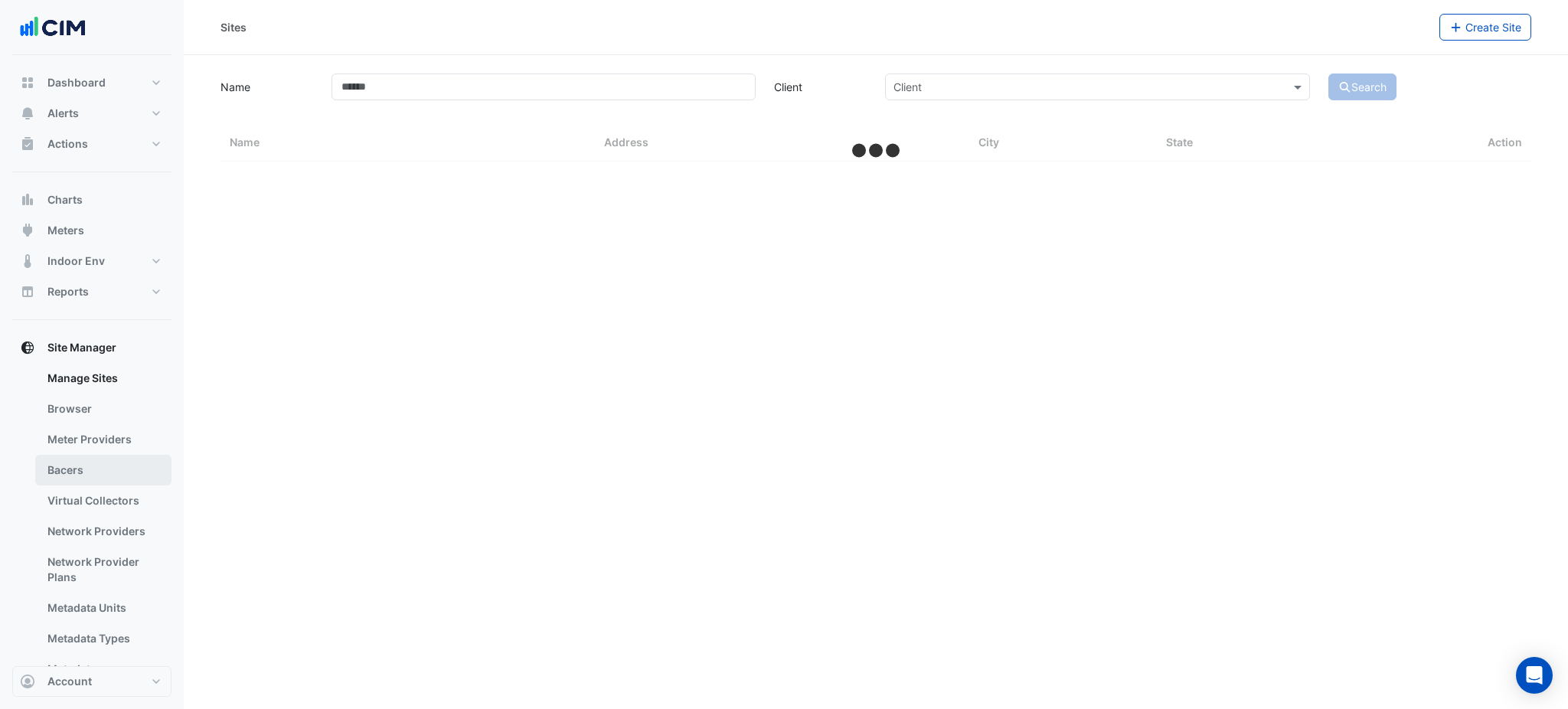
click at [112, 463] on link "Bacers" at bounding box center [103, 470] width 137 height 30
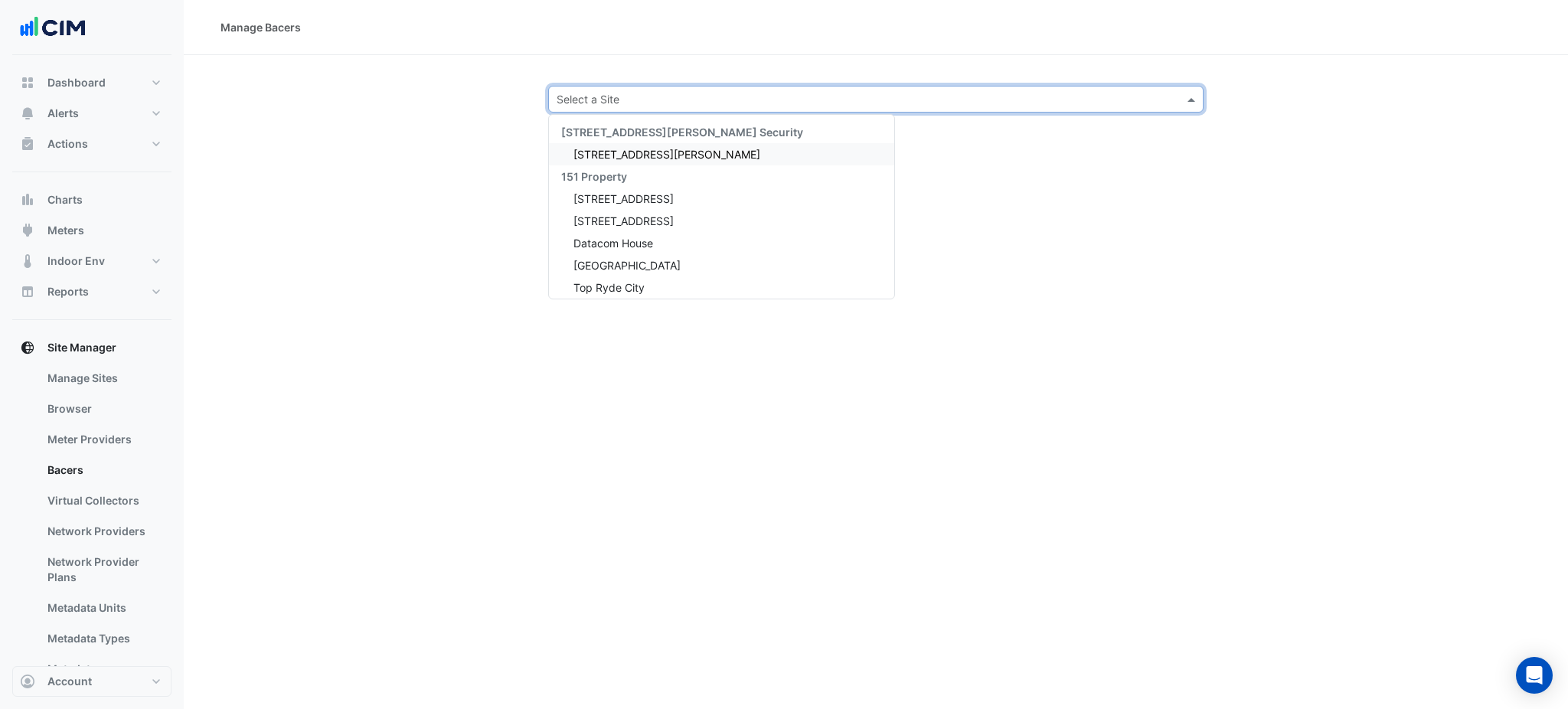
click at [670, 105] on input "text" at bounding box center [860, 100] width 608 height 16
type input "****"
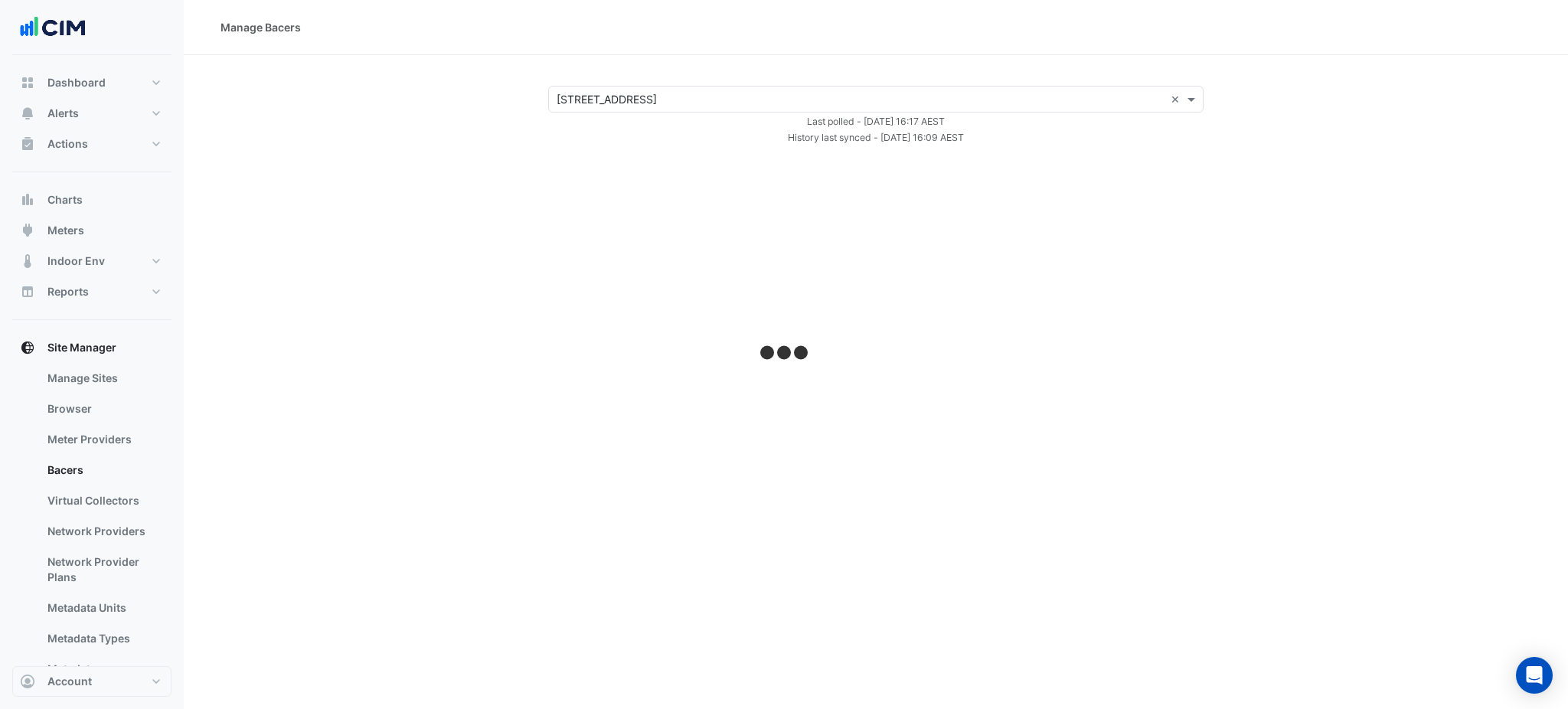
select select "***"
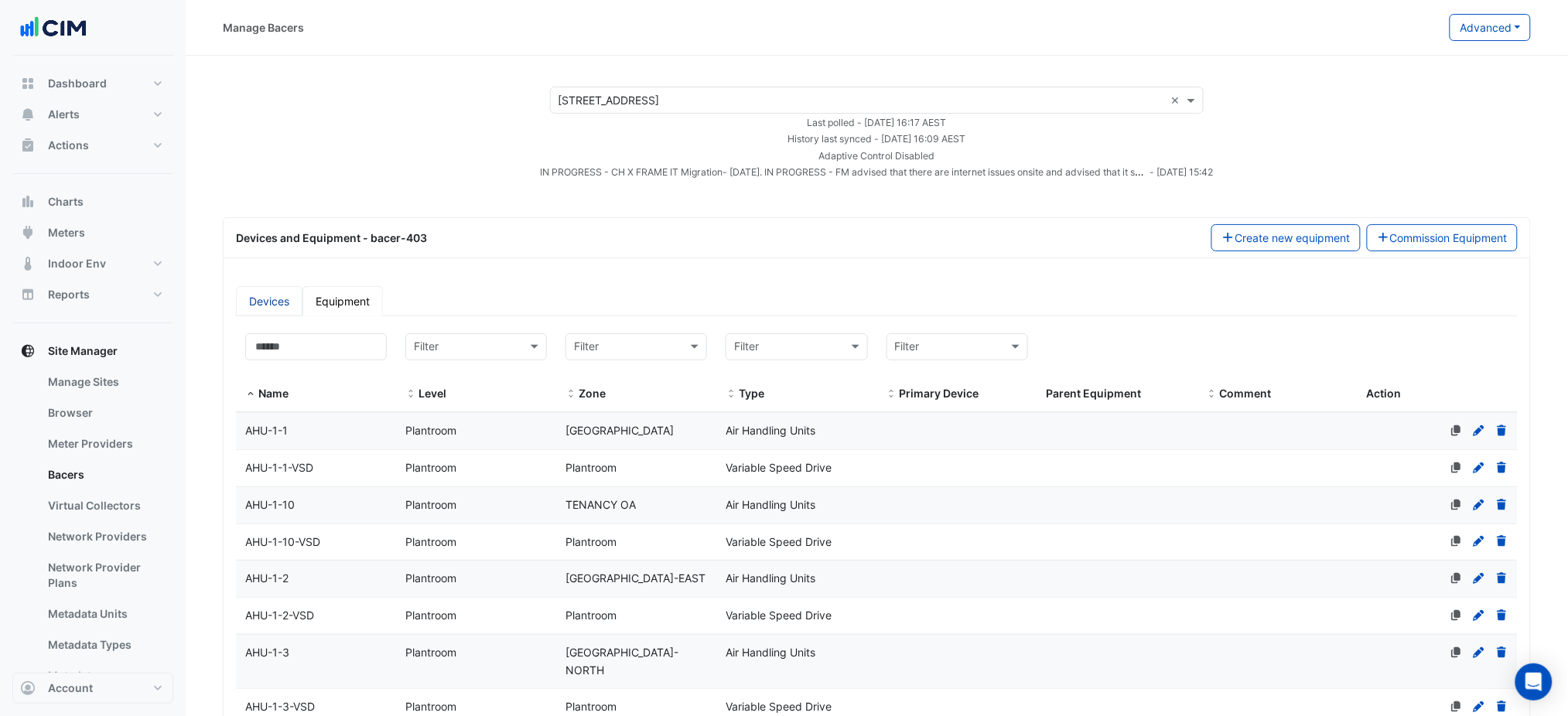
click at [276, 308] on link "Devices" at bounding box center [268, 301] width 66 height 30
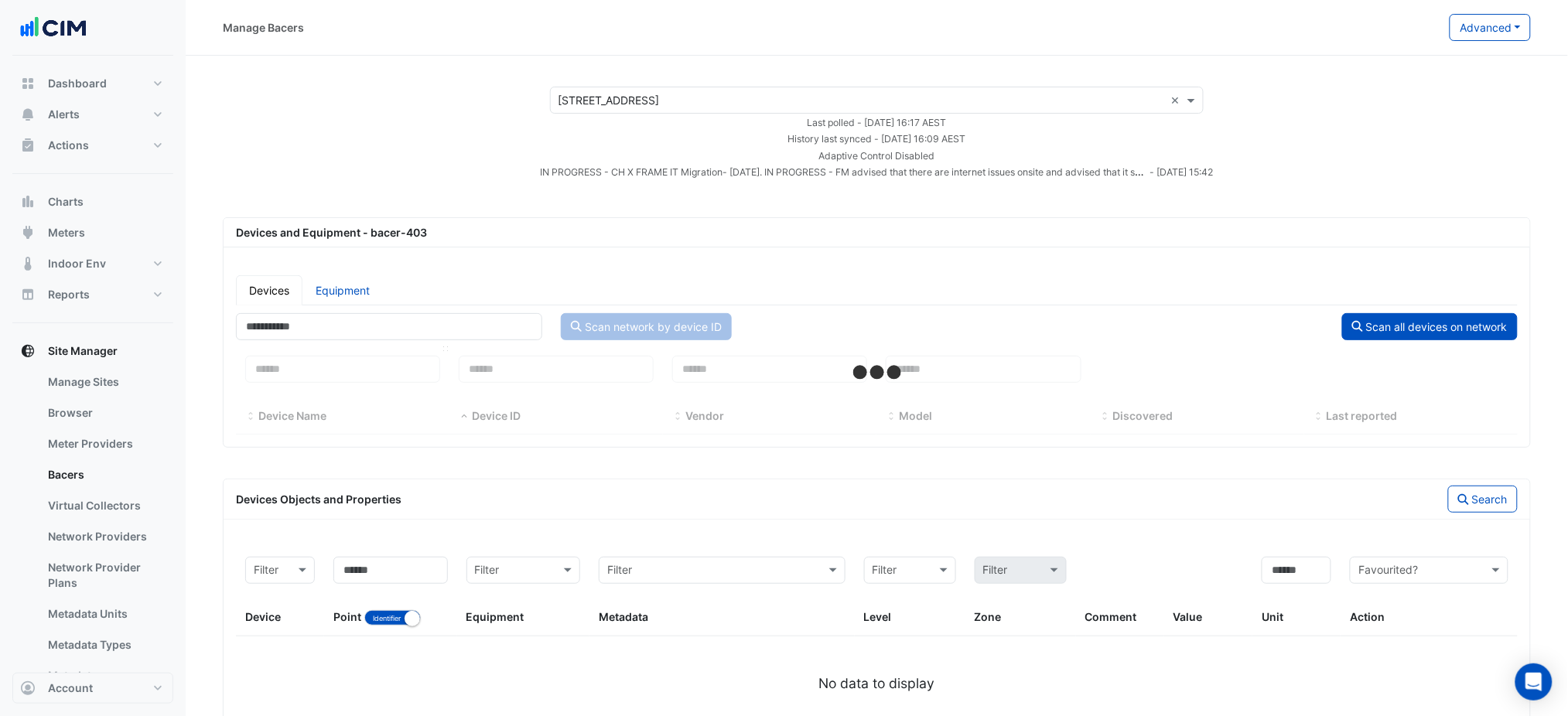
select select "***"
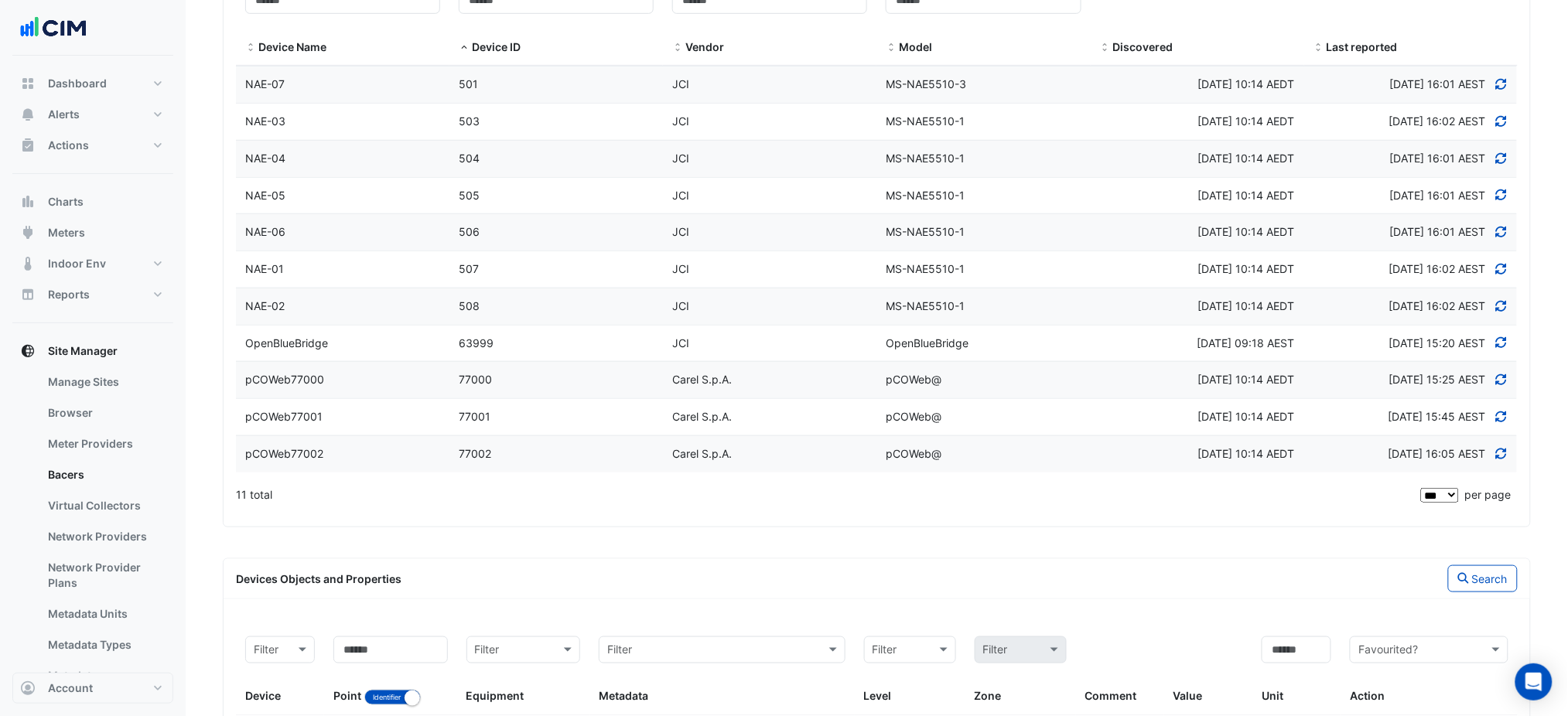
scroll to position [507, 0]
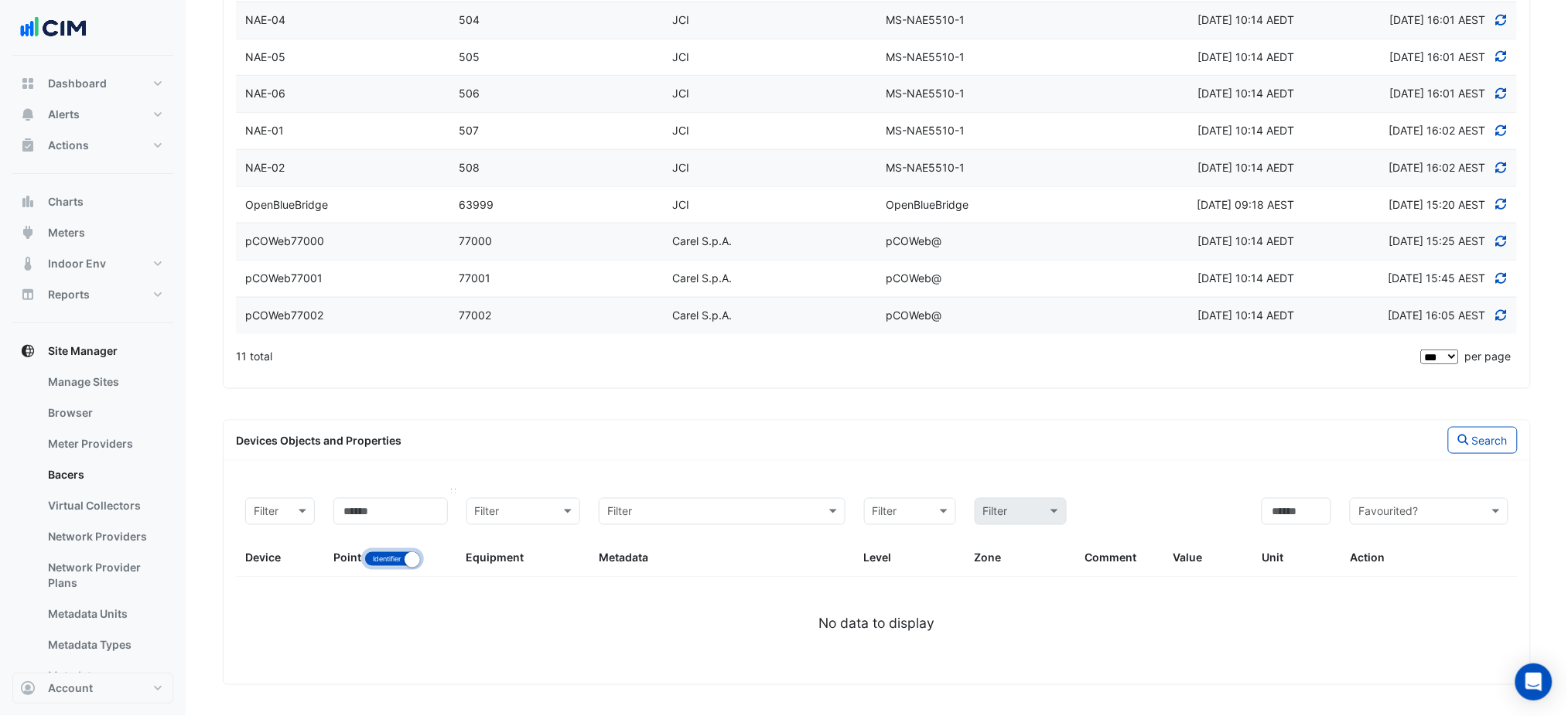
click at [386, 557] on button "Identifier Name" at bounding box center [392, 559] width 57 height 16
click at [396, 511] on input at bounding box center [391, 511] width 114 height 27
type input "**********"
click at [1492, 438] on button "Search" at bounding box center [1482, 440] width 70 height 27
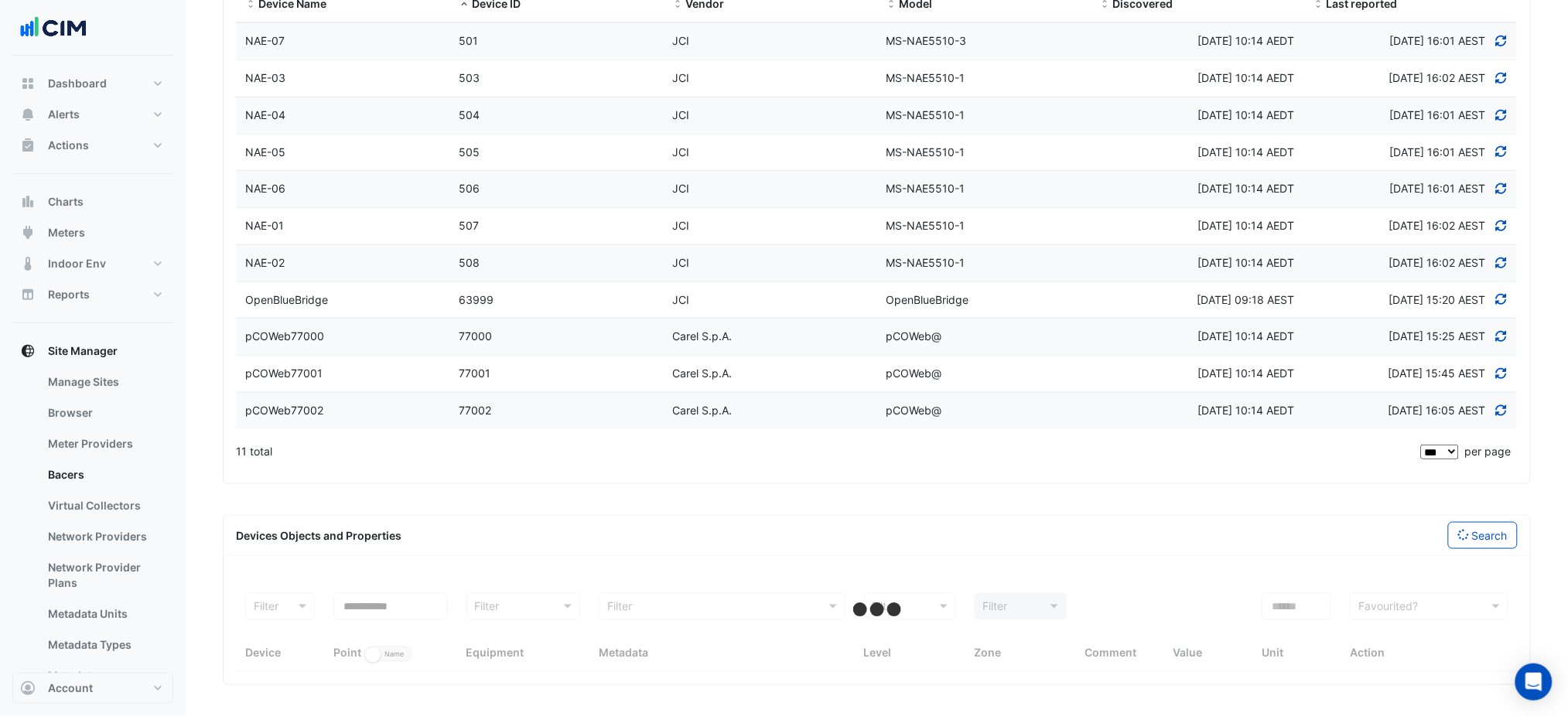
select select "***"
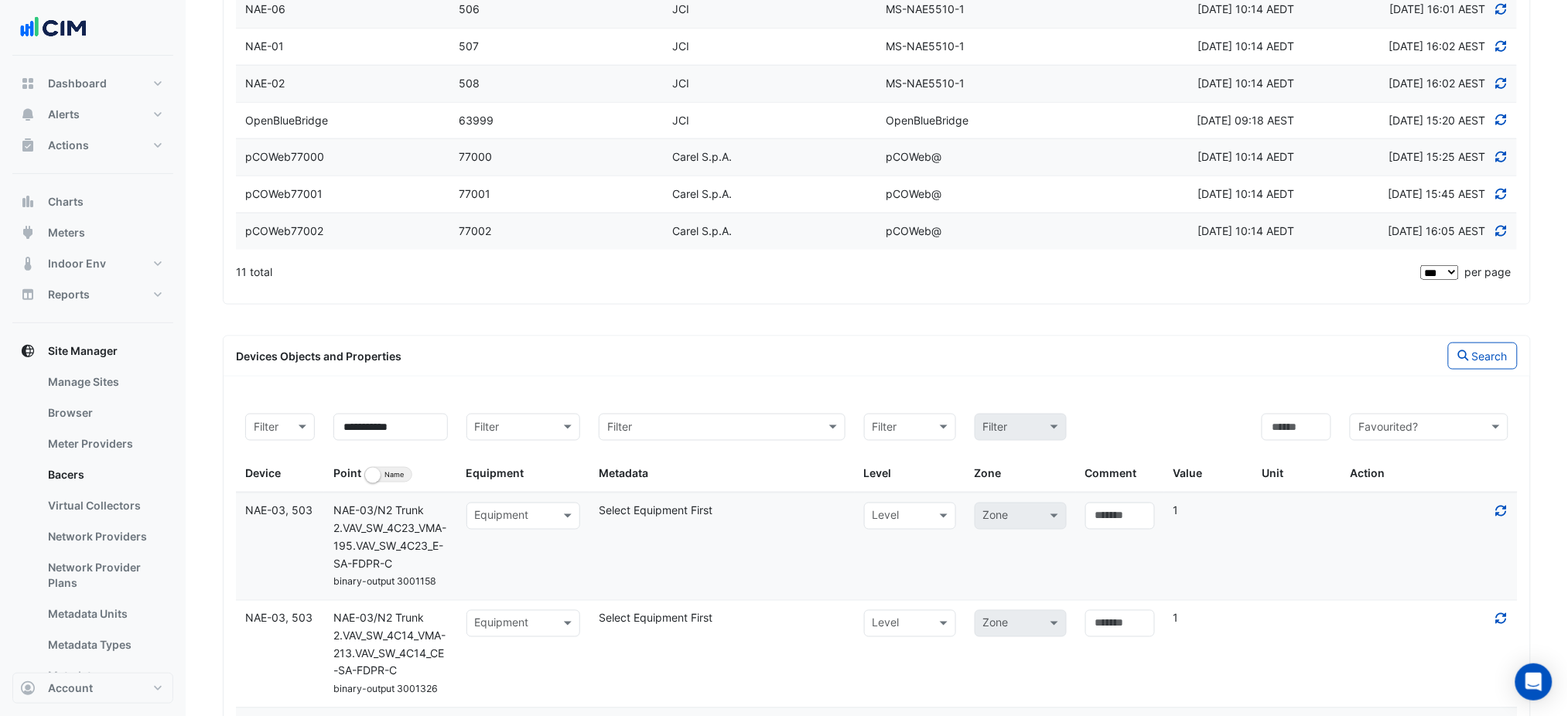
scroll to position [785, 0]
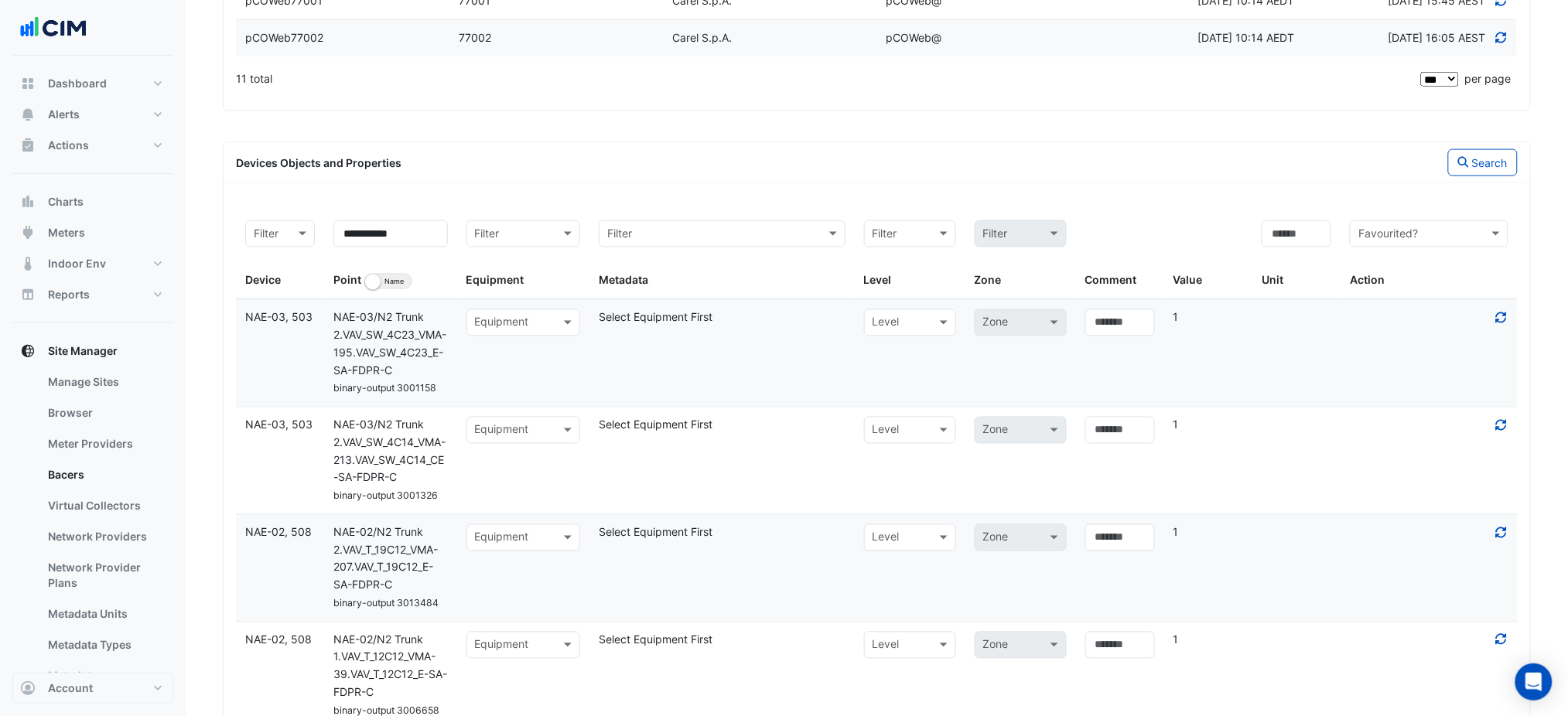
click at [511, 332] on input "text" at bounding box center [507, 324] width 66 height 18
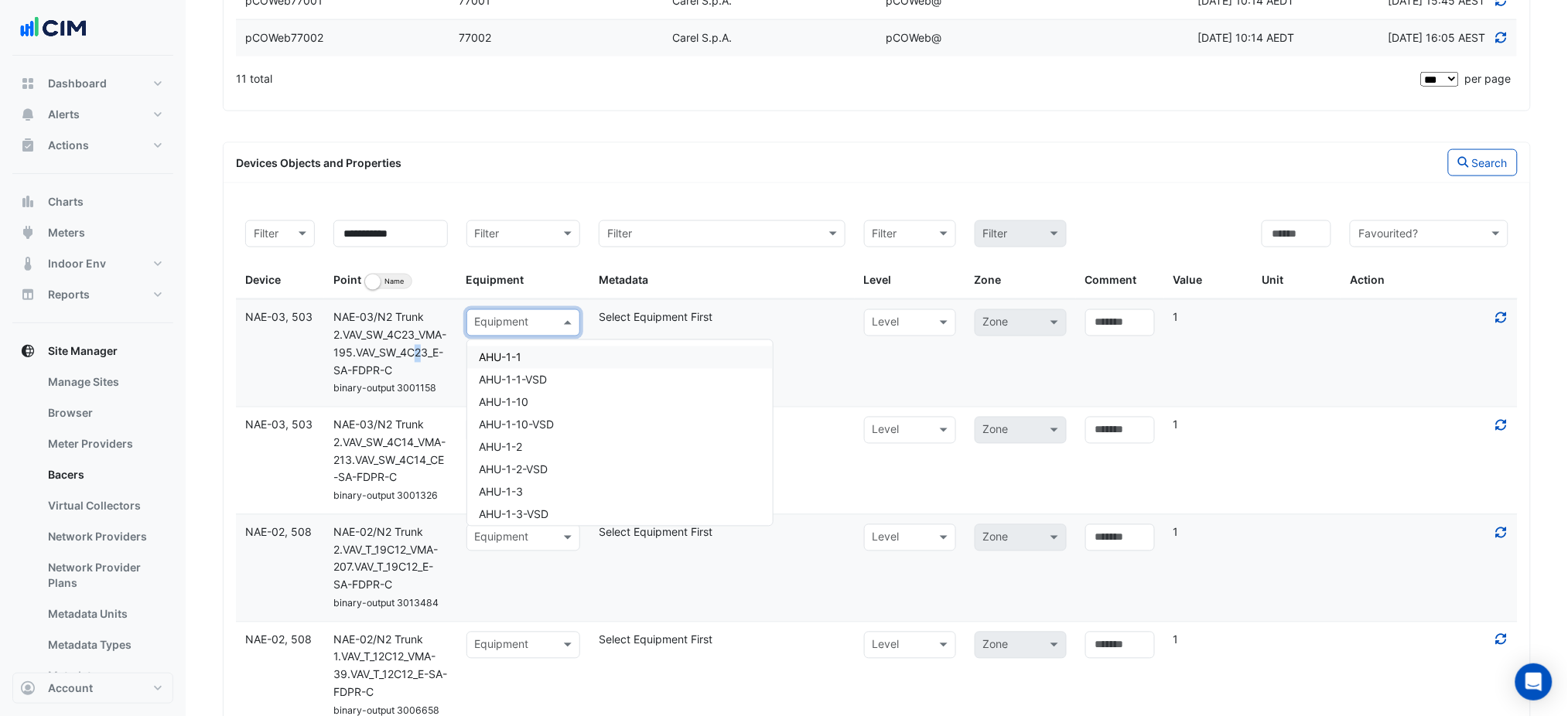
click at [429, 359] on span "NAE-03/N2 Trunk 2.VAV_SW_4C23_VMA-195.VAV_SW_4C23_E-SA-FDPR-C" at bounding box center [390, 344] width 113 height 66
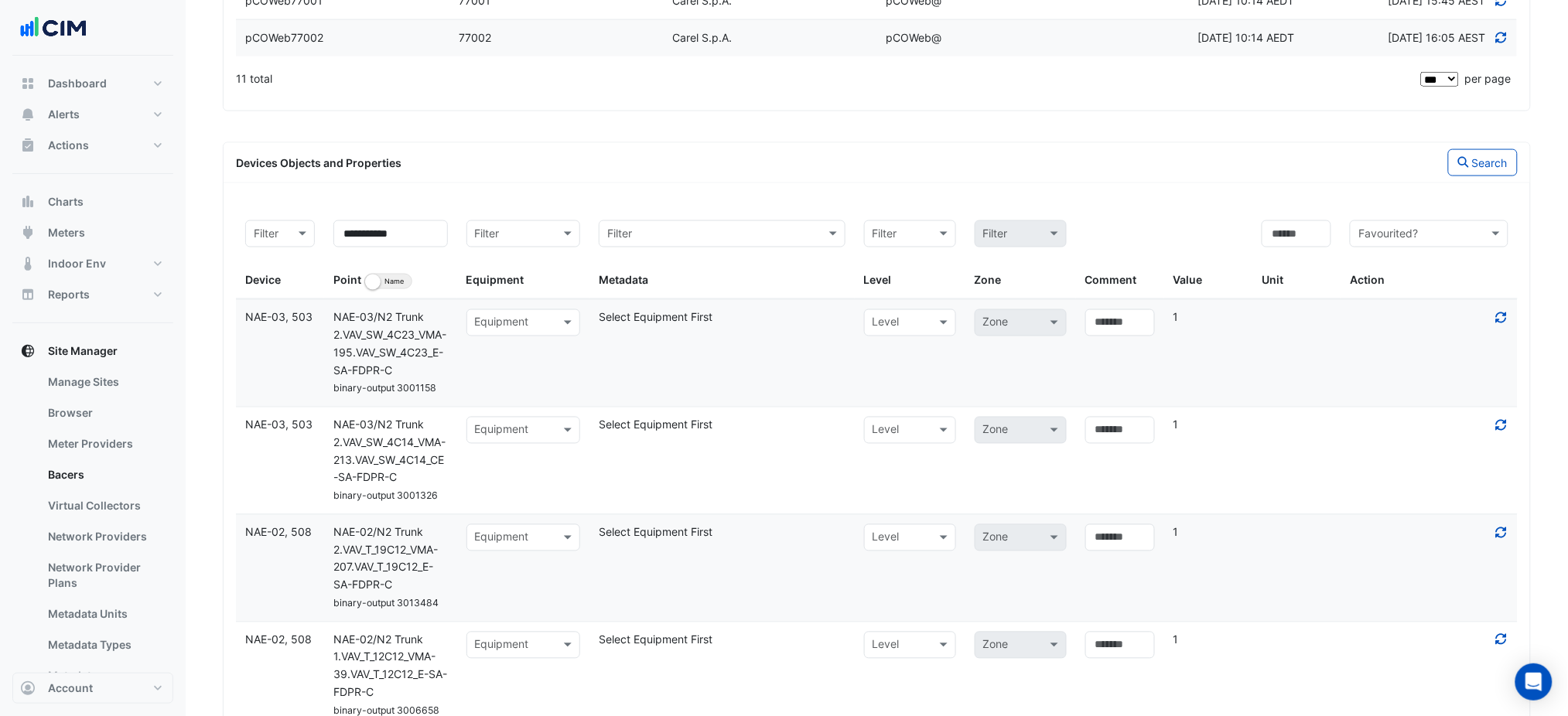
click at [435, 358] on span "NAE-03/N2 Trunk 2.VAV_SW_4C23_VMA-195.VAV_SW_4C23_E-SA-FDPR-C" at bounding box center [390, 344] width 113 height 66
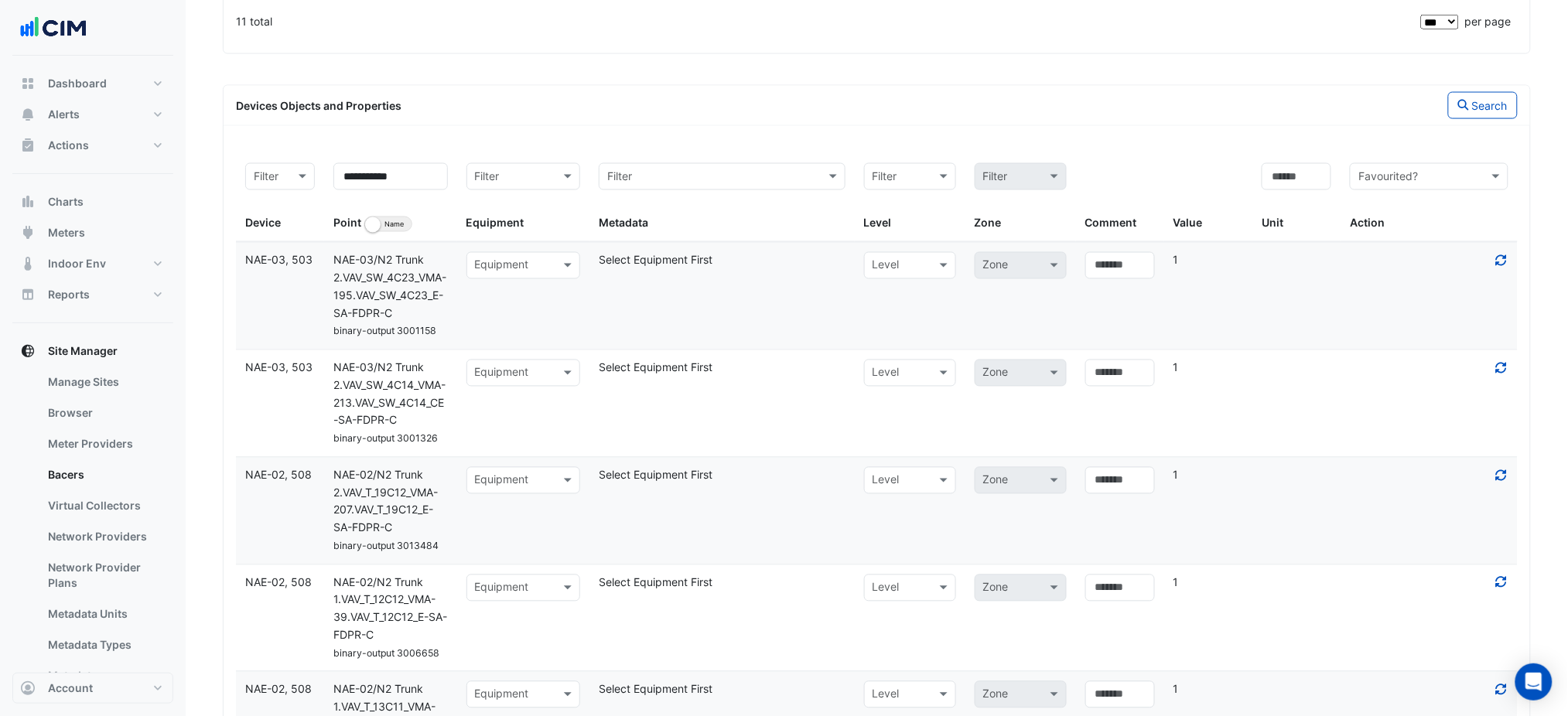
scroll to position [888, 0]
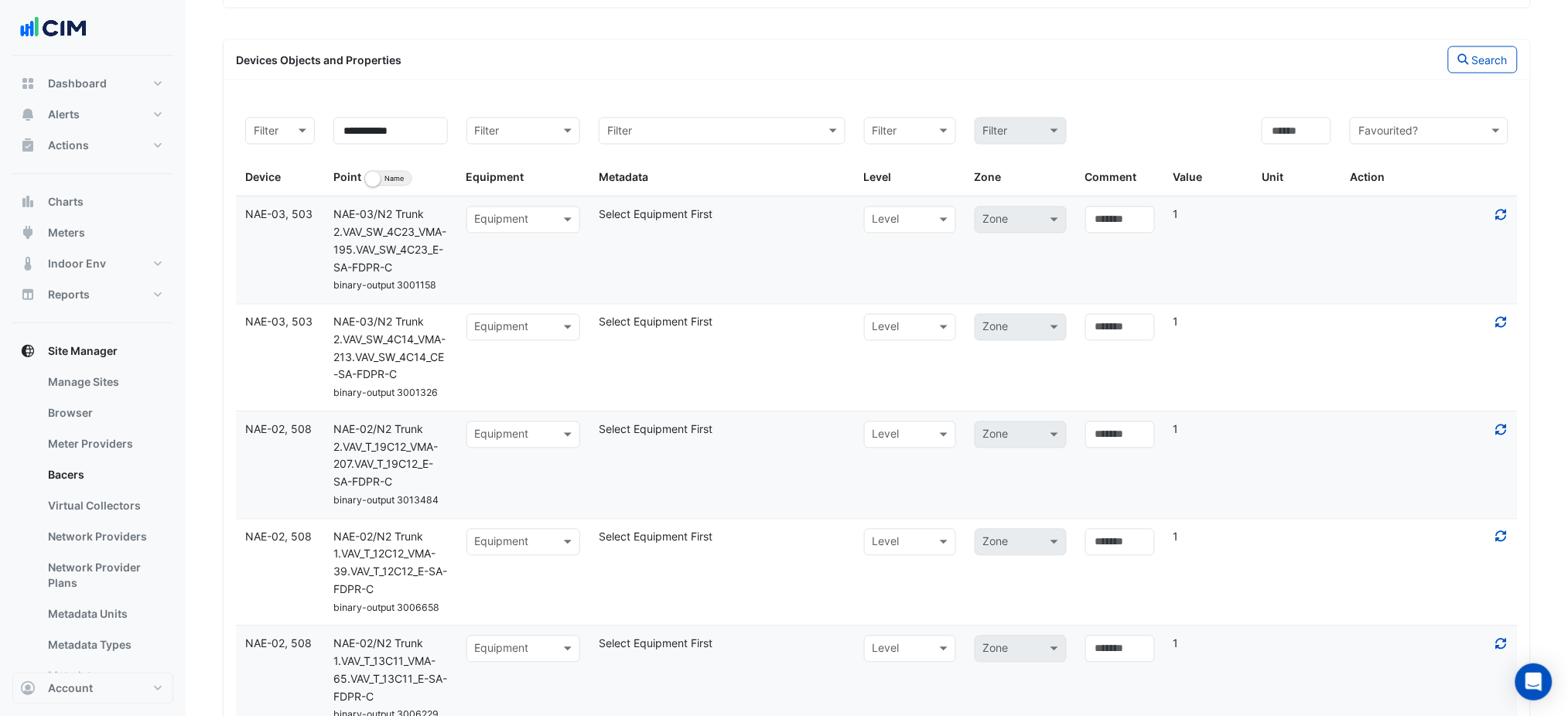
click at [538, 557] on datatable-body-cell "Select equipment Equipment" at bounding box center [523, 573] width 132 height 106
click at [542, 554] on div "Equipment" at bounding box center [523, 543] width 114 height 27
type input "*"
type input "*******"
click at [552, 493] on div "AHU-3-4" at bounding box center [523, 488] width 112 height 22
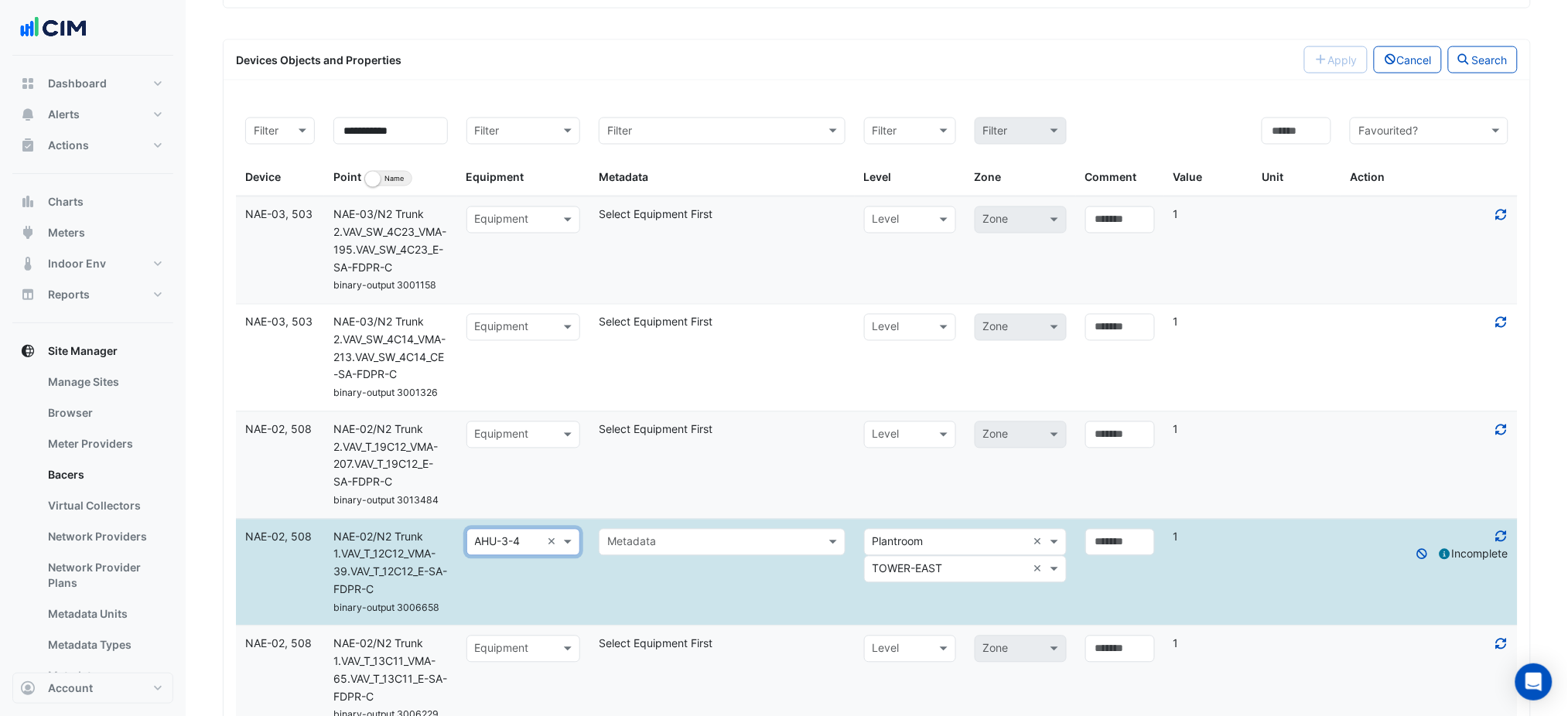
click at [629, 549] on input "text" at bounding box center [706, 543] width 199 height 18
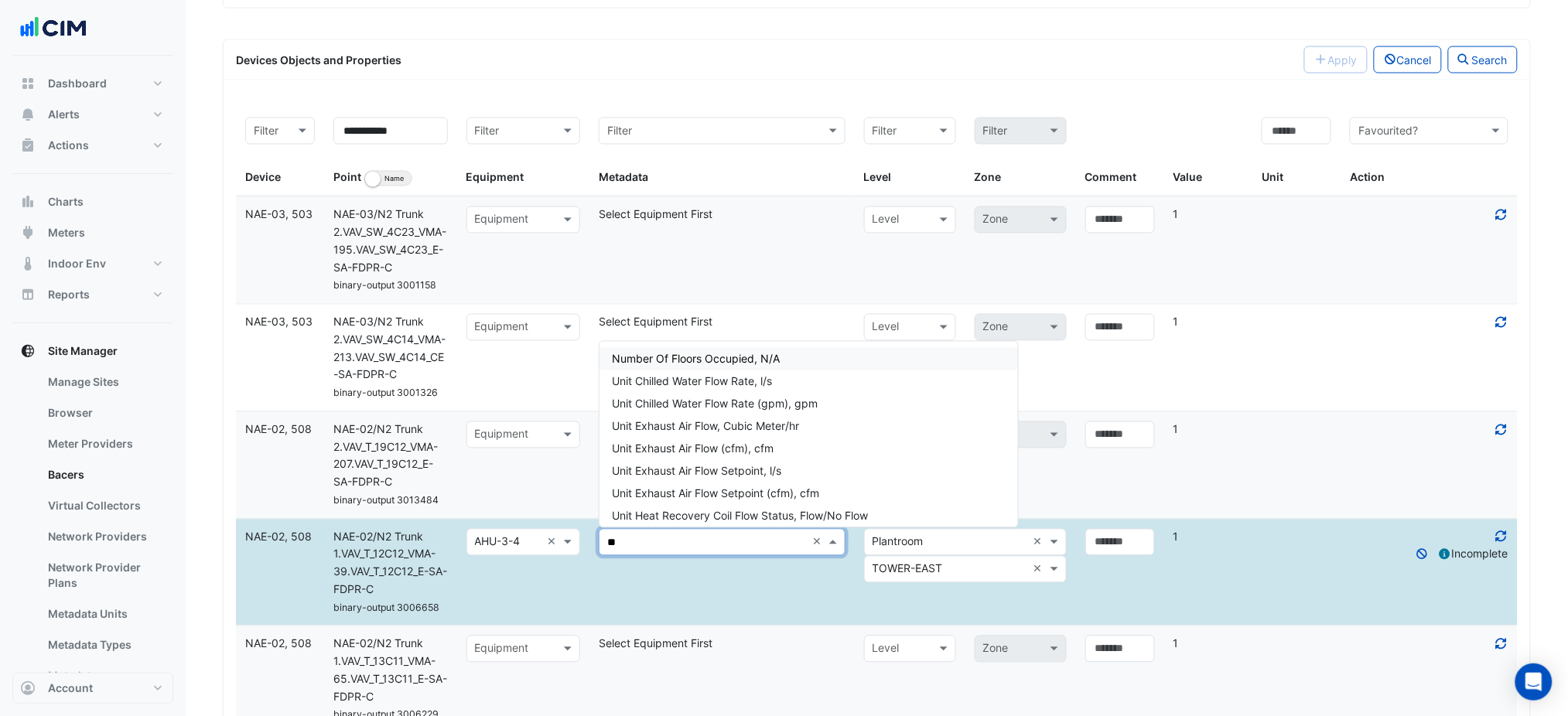
type input "*"
type input "******"
click at [722, 547] on input "******" at bounding box center [706, 543] width 199 height 18
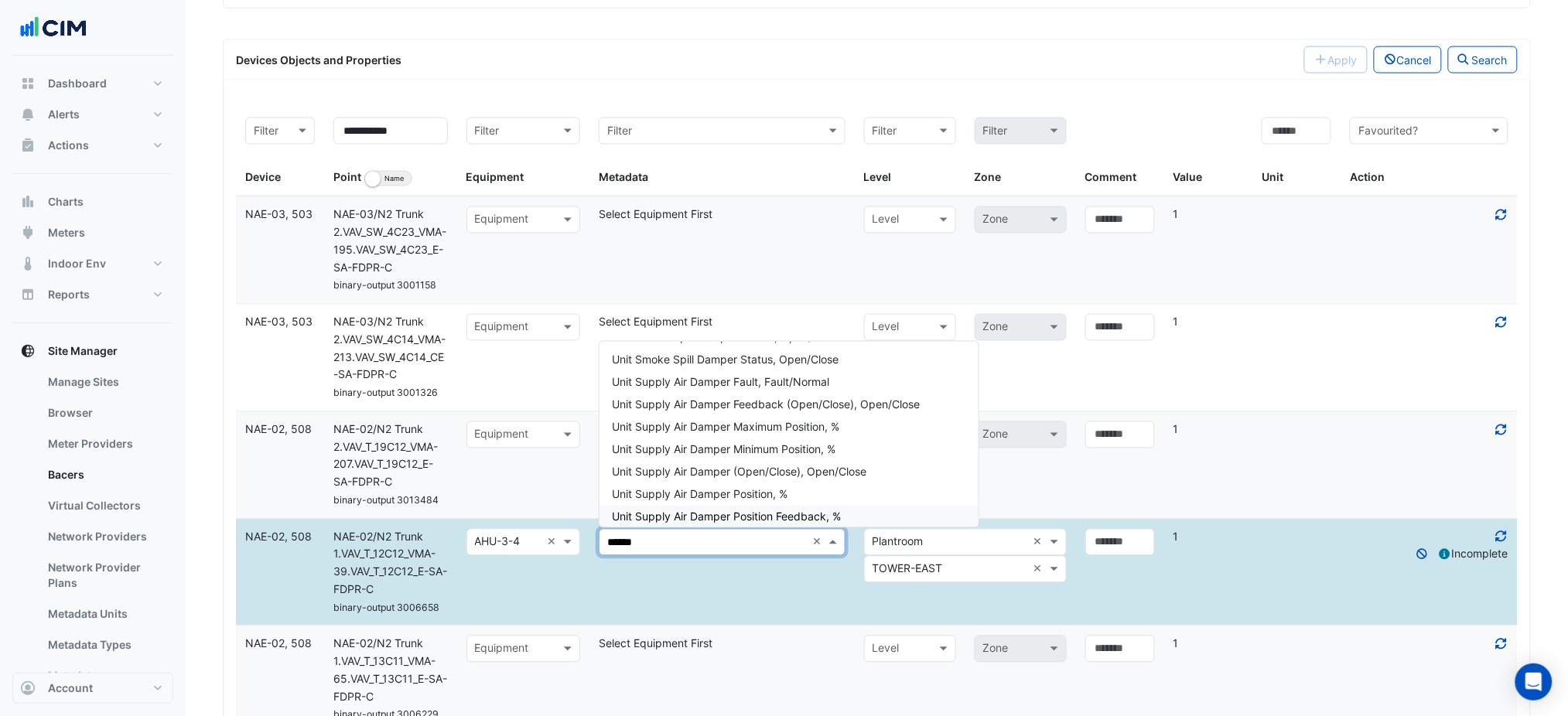
click at [932, 575] on input "text" at bounding box center [950, 570] width 155 height 18
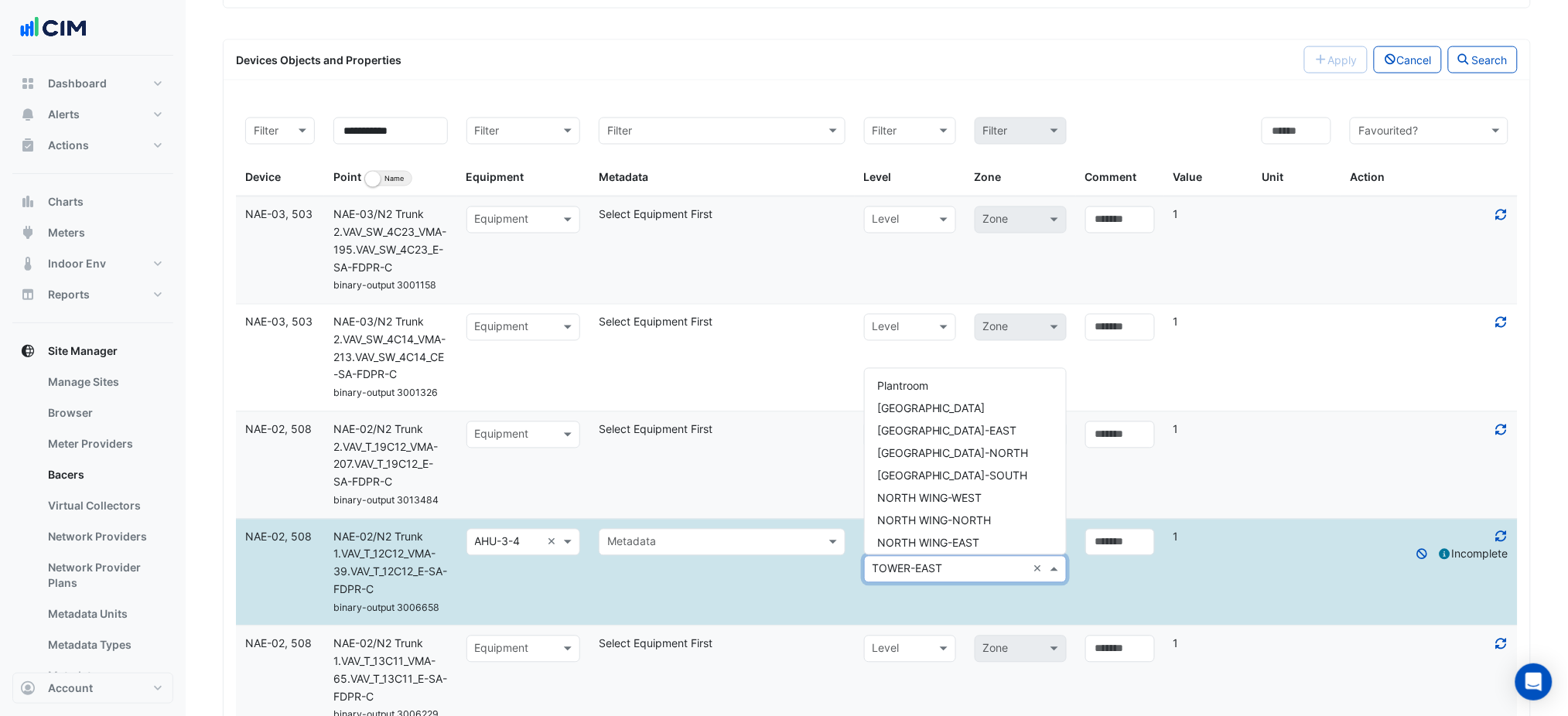
scroll to position [432, 0]
click at [903, 600] on datatable-body-cell "Select level × Plantroom × × TOWER-EAST ×" at bounding box center [965, 573] width 221 height 106
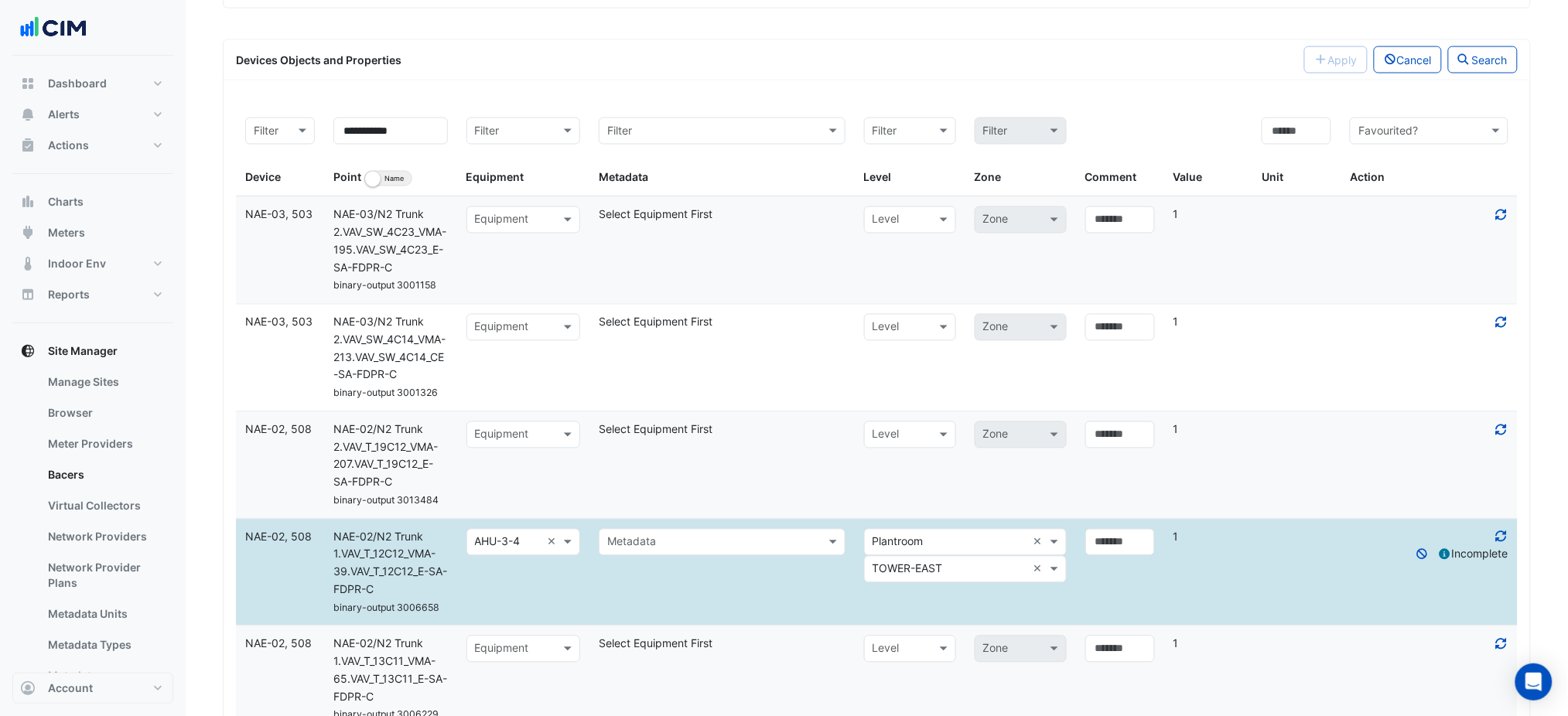
click at [888, 572] on input "text" at bounding box center [950, 570] width 155 height 18
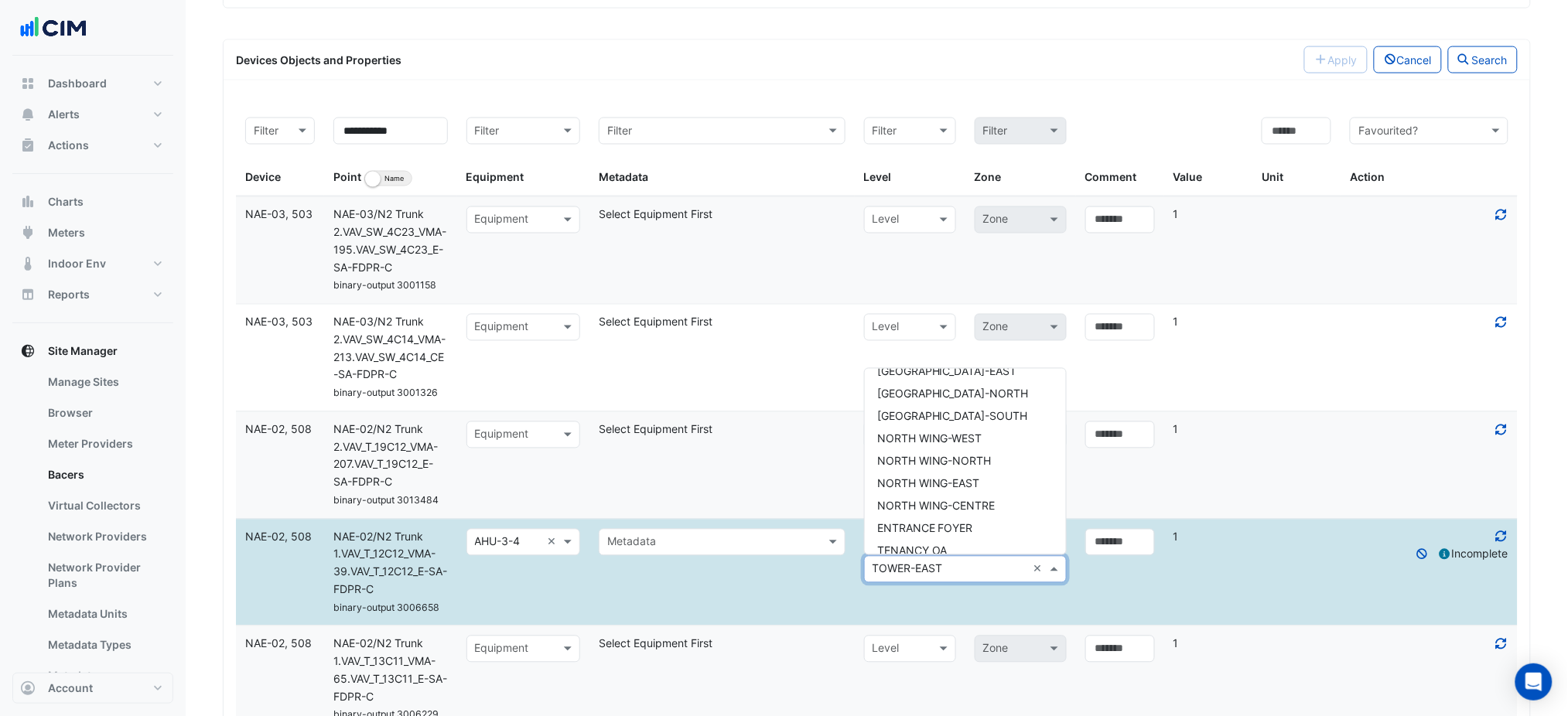
scroll to position [0, 0]
click at [838, 604] on datatable-body-cell "Select metadata Metadata" at bounding box center [722, 573] width 266 height 106
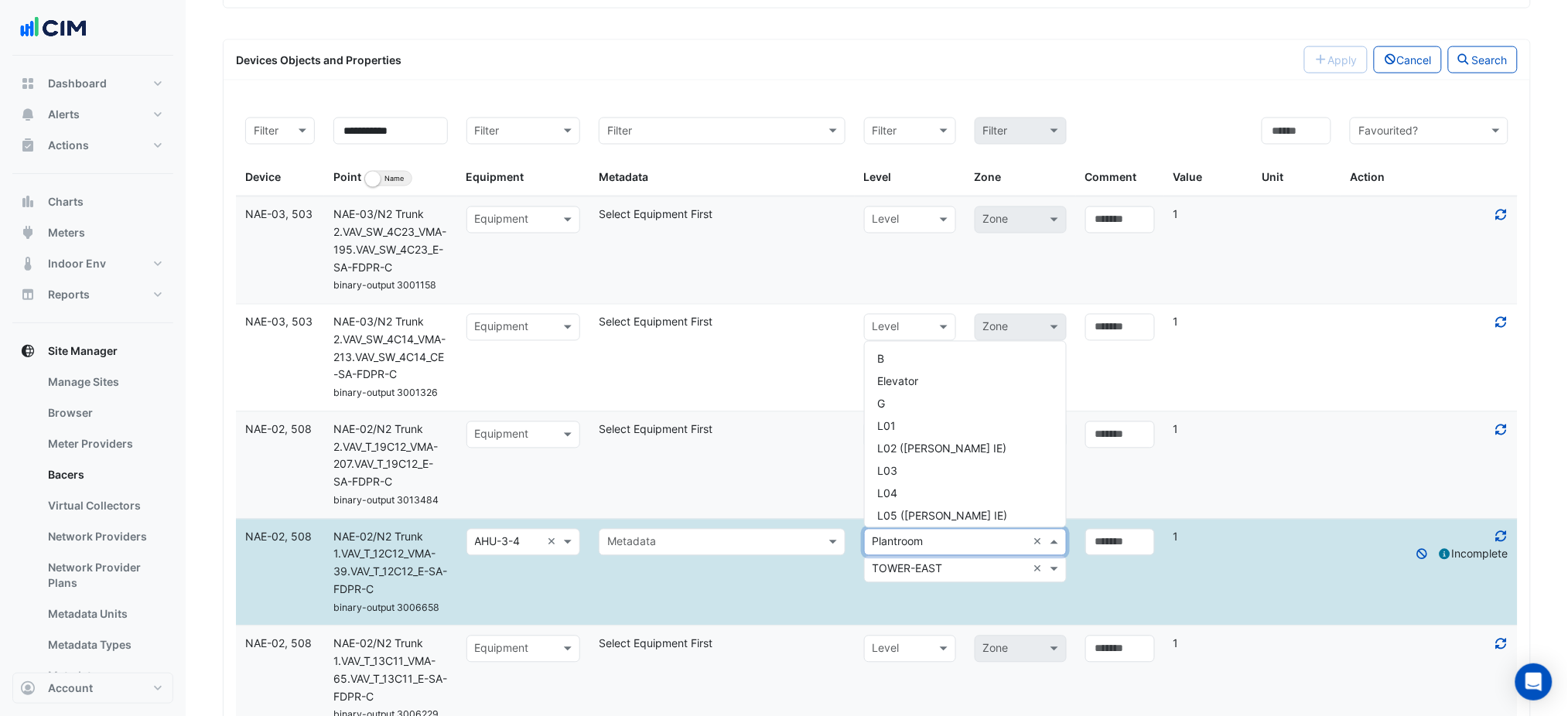
click at [898, 547] on input "text" at bounding box center [950, 543] width 155 height 18
click at [756, 531] on div "Metadata" at bounding box center [722, 543] width 247 height 27
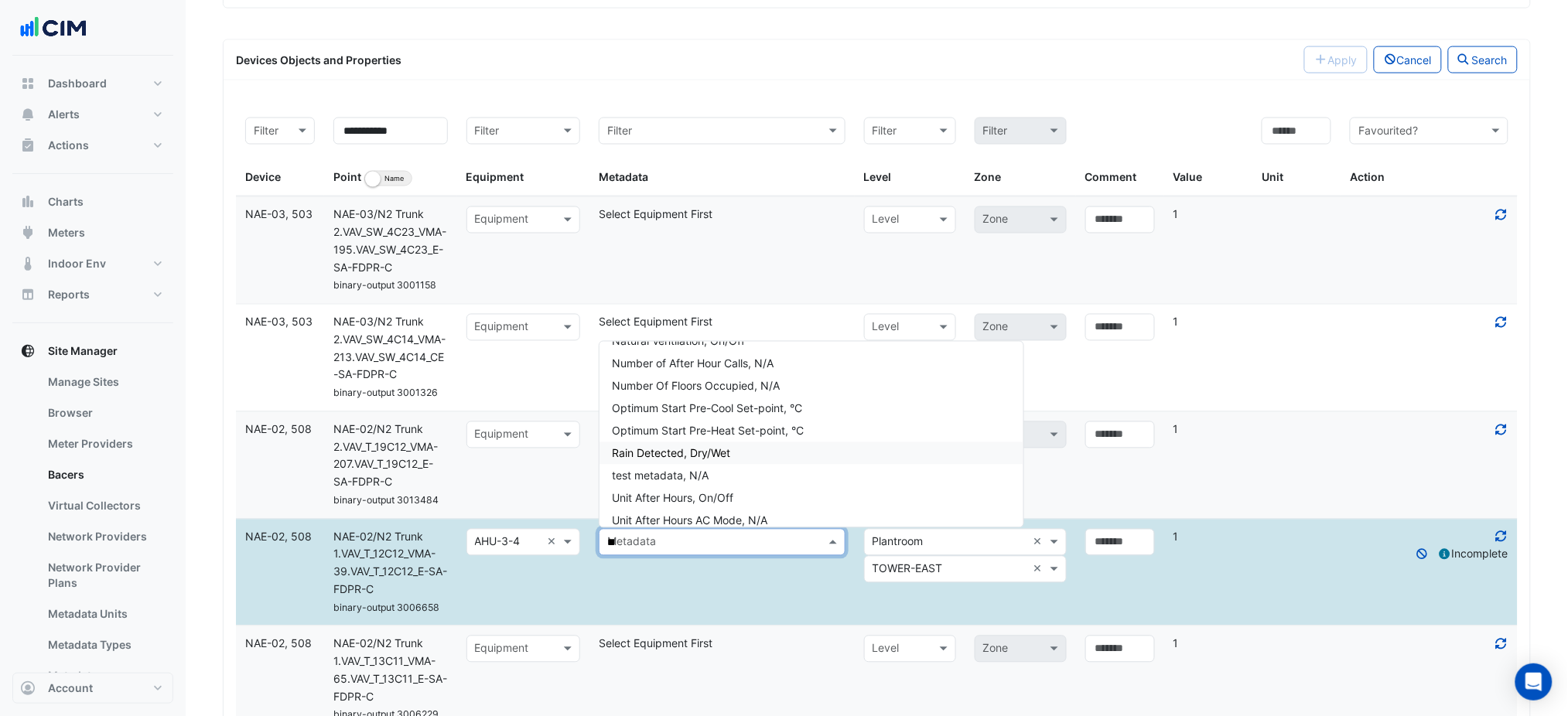
scroll to position [0, 0]
type input "******"
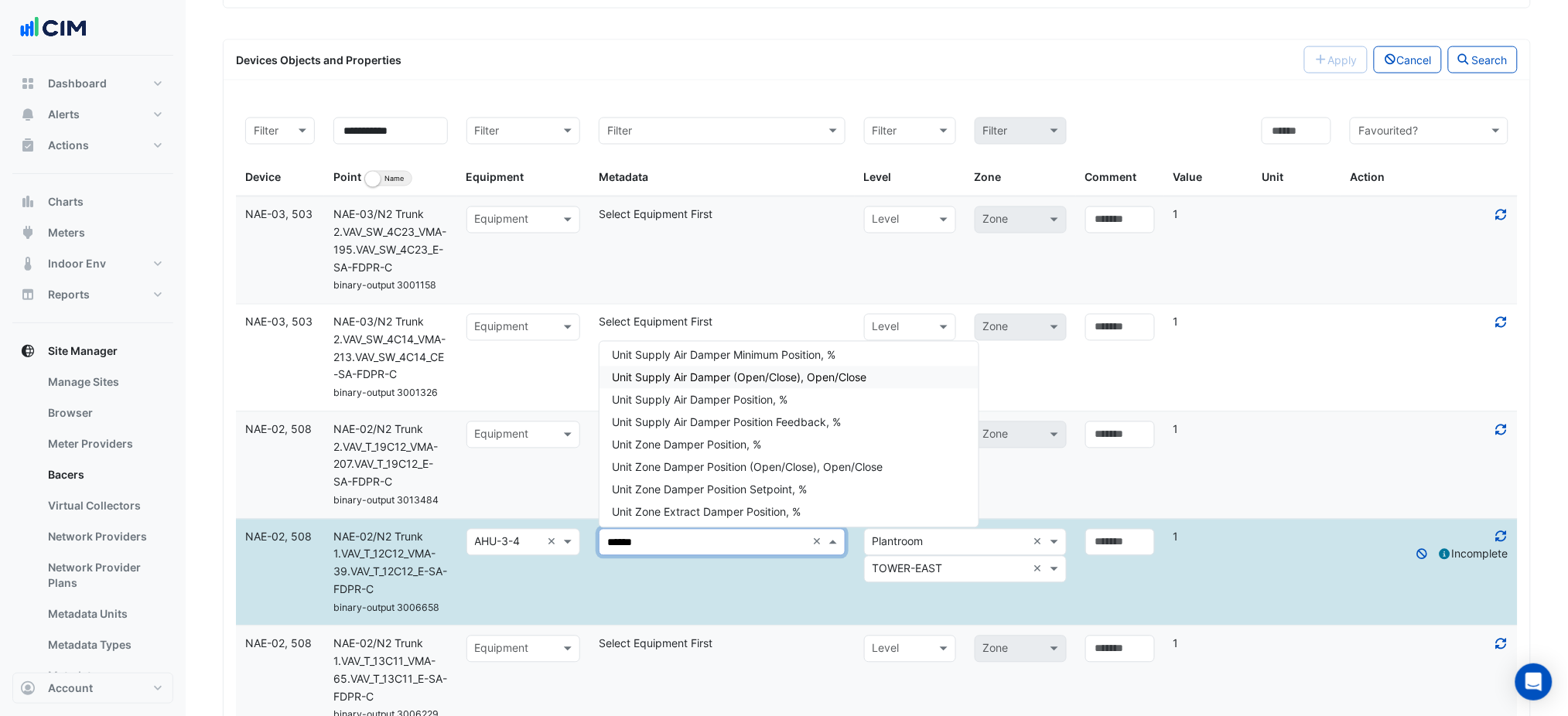
scroll to position [1899, 0]
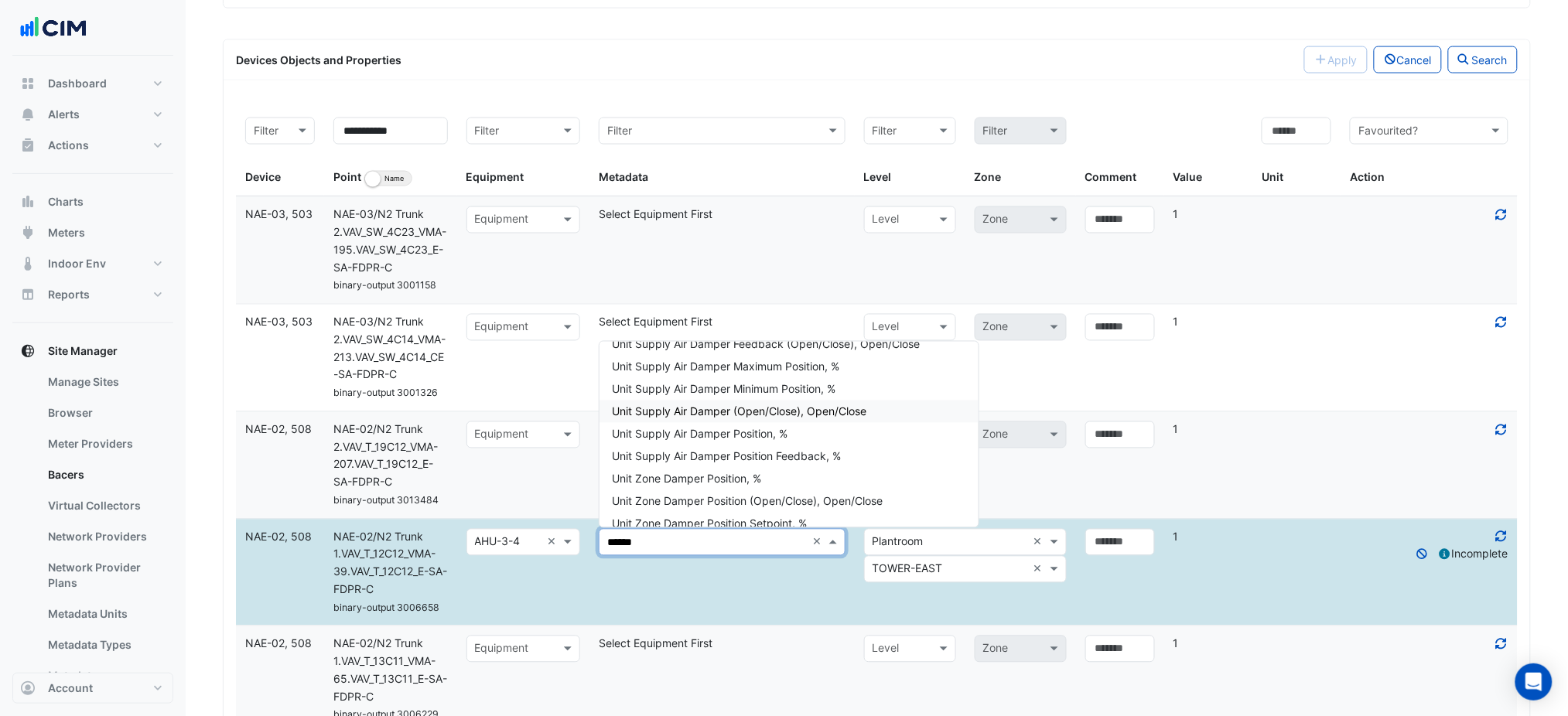
click at [887, 416] on div "Unit Supply Air Damper (Open/Close), Open/Close" at bounding box center [789, 412] width 379 height 22
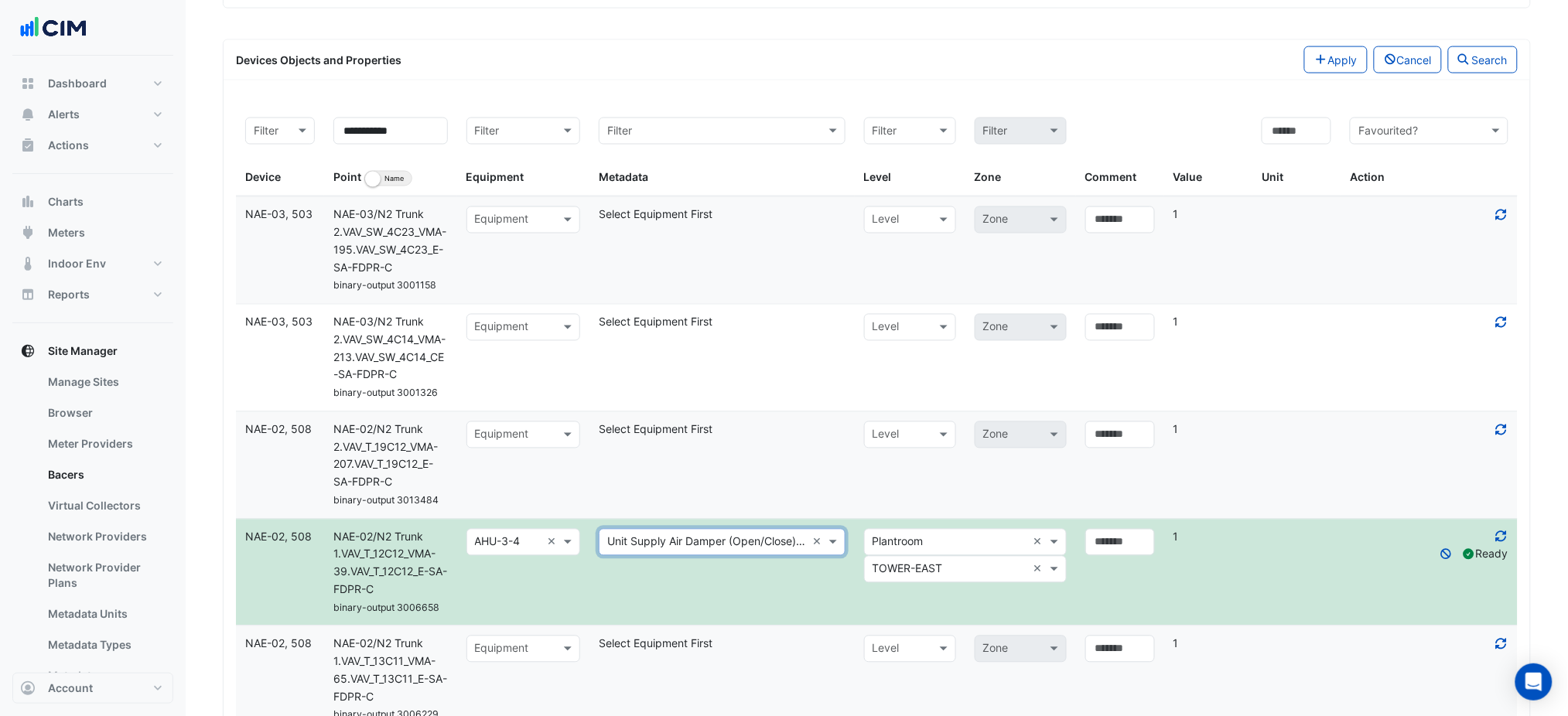
click at [761, 611] on datatable-body-cell "Select metadata Unit Supply Air Damper (Open/Close), Open/Close ×" at bounding box center [722, 573] width 266 height 106
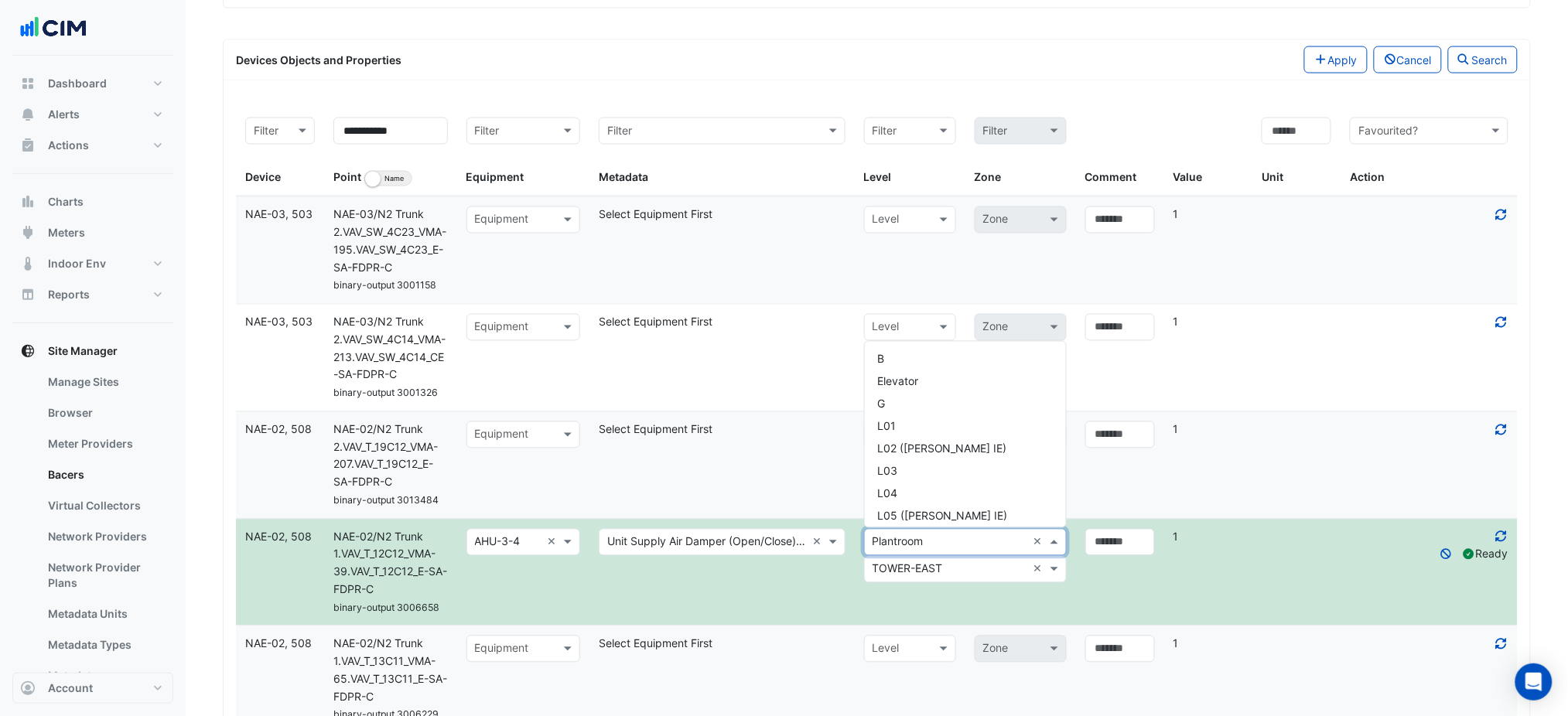
click at [896, 547] on input "text" at bounding box center [950, 543] width 155 height 18
type input "**"
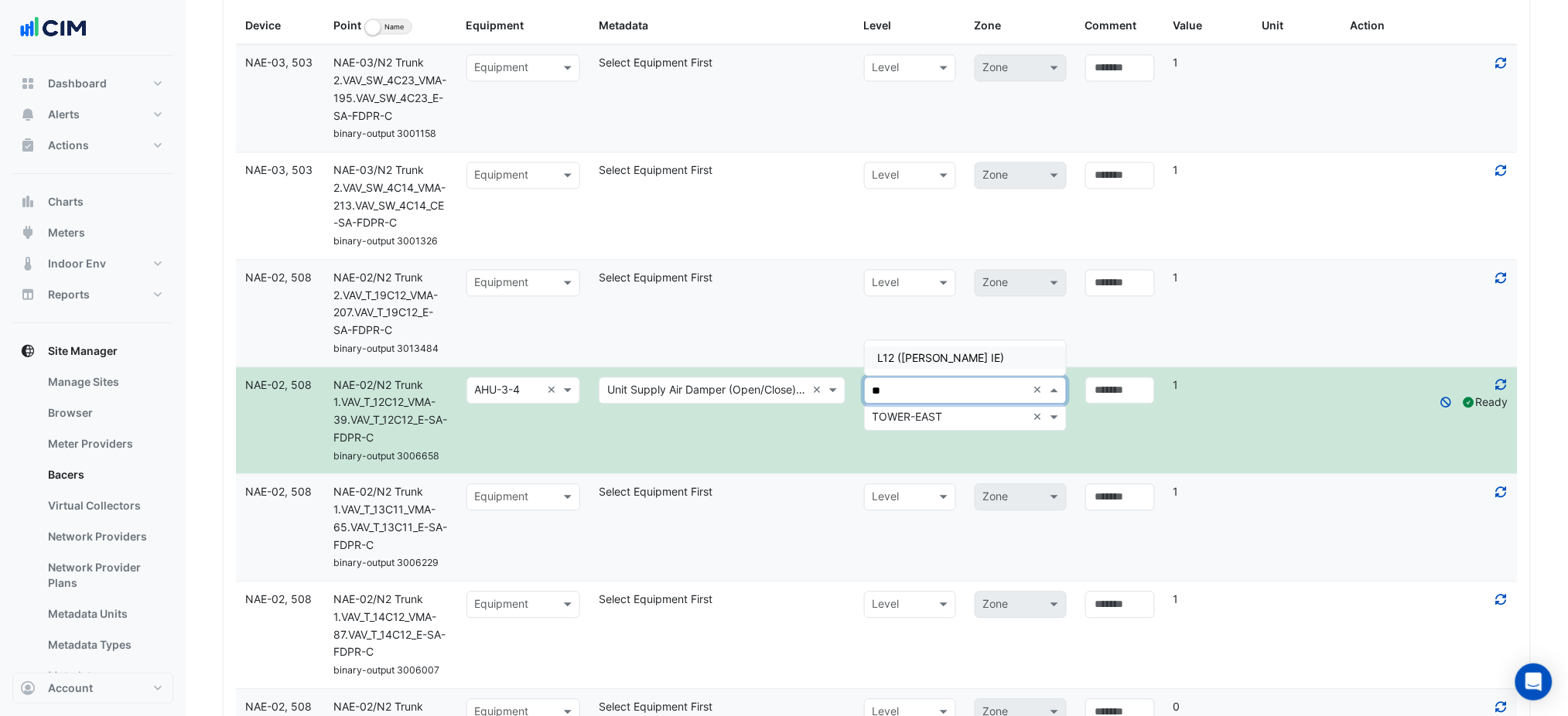
click at [983, 368] on div "L12 ([PERSON_NAME] IE)" at bounding box center [966, 359] width 201 height 22
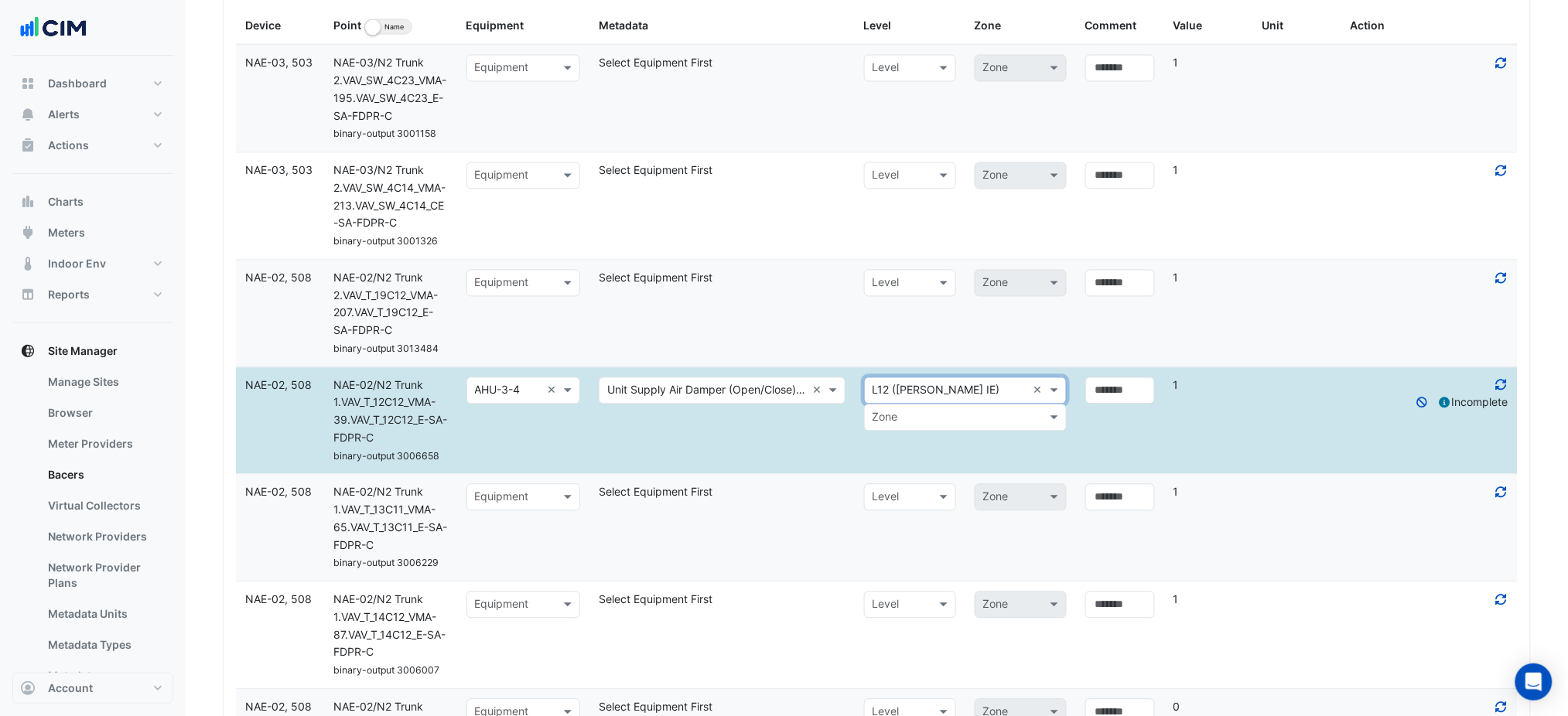
click at [930, 406] on div "Zone" at bounding box center [965, 418] width 202 height 27
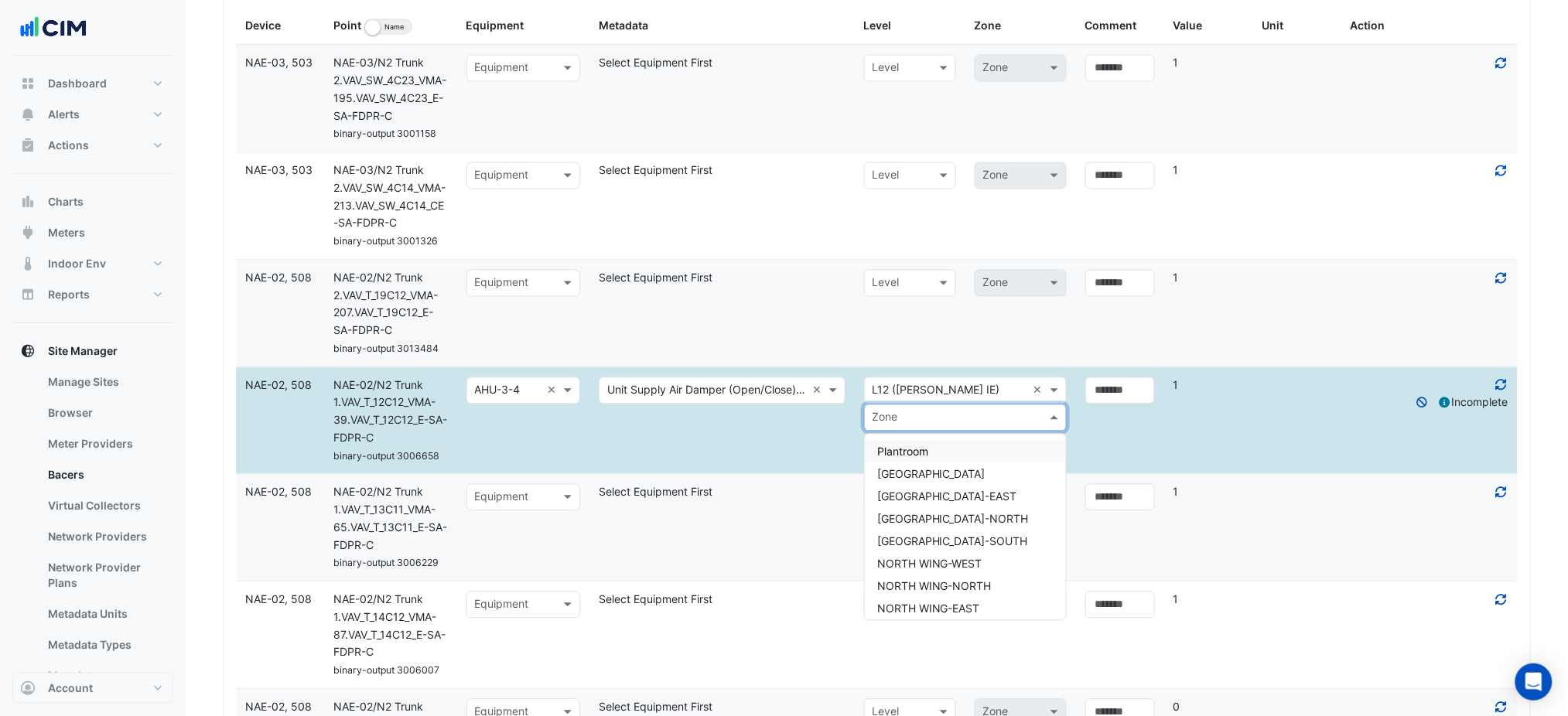
click at [935, 443] on div "Plantroom" at bounding box center [966, 452] width 201 height 22
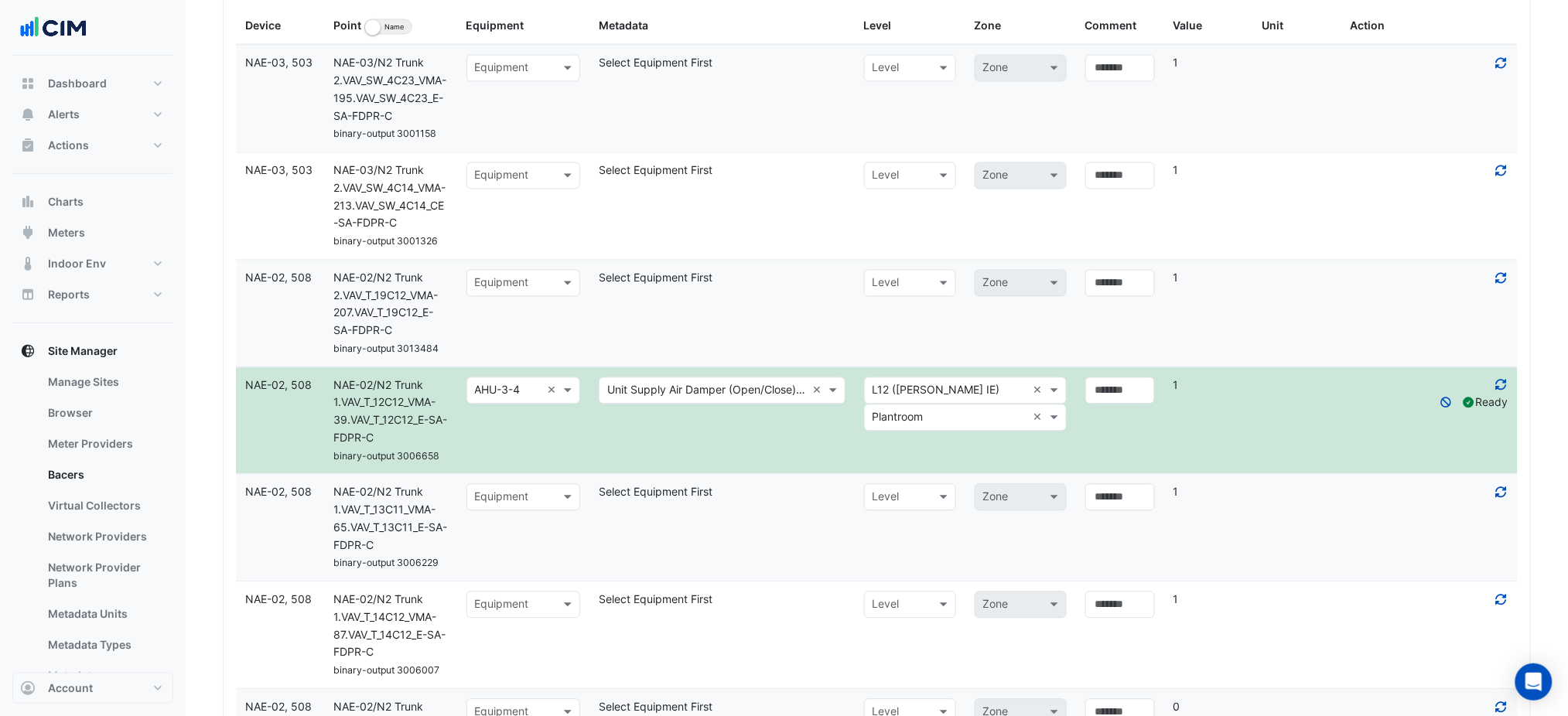
click at [738, 433] on datatable-body-cell "Select metadata Unit Supply Air Damper (Open/Close), Open/Close ×" at bounding box center [722, 421] width 266 height 106
click at [570, 508] on div "Equipment" at bounding box center [523, 497] width 114 height 27
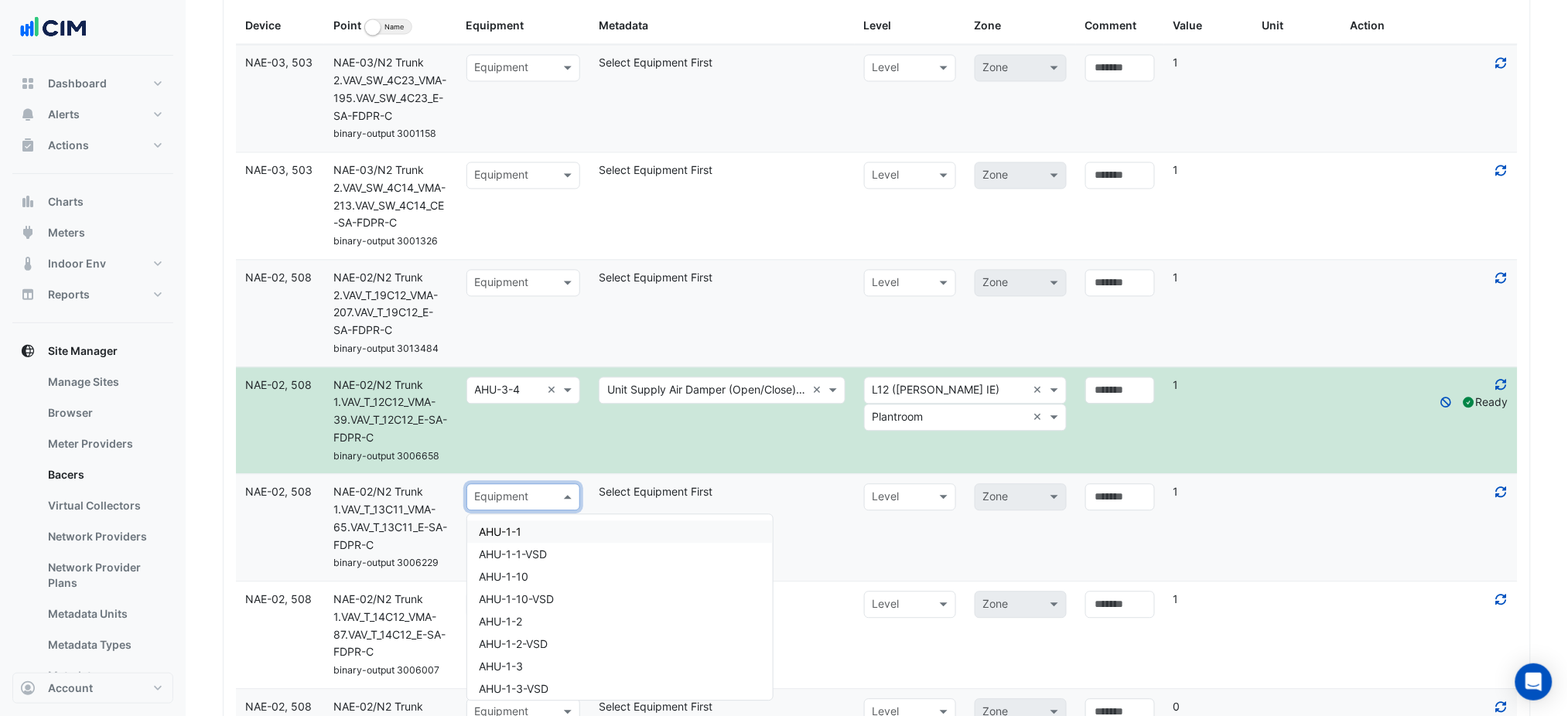
click at [769, 499] on div "Select Equipment First" at bounding box center [722, 492] width 266 height 18
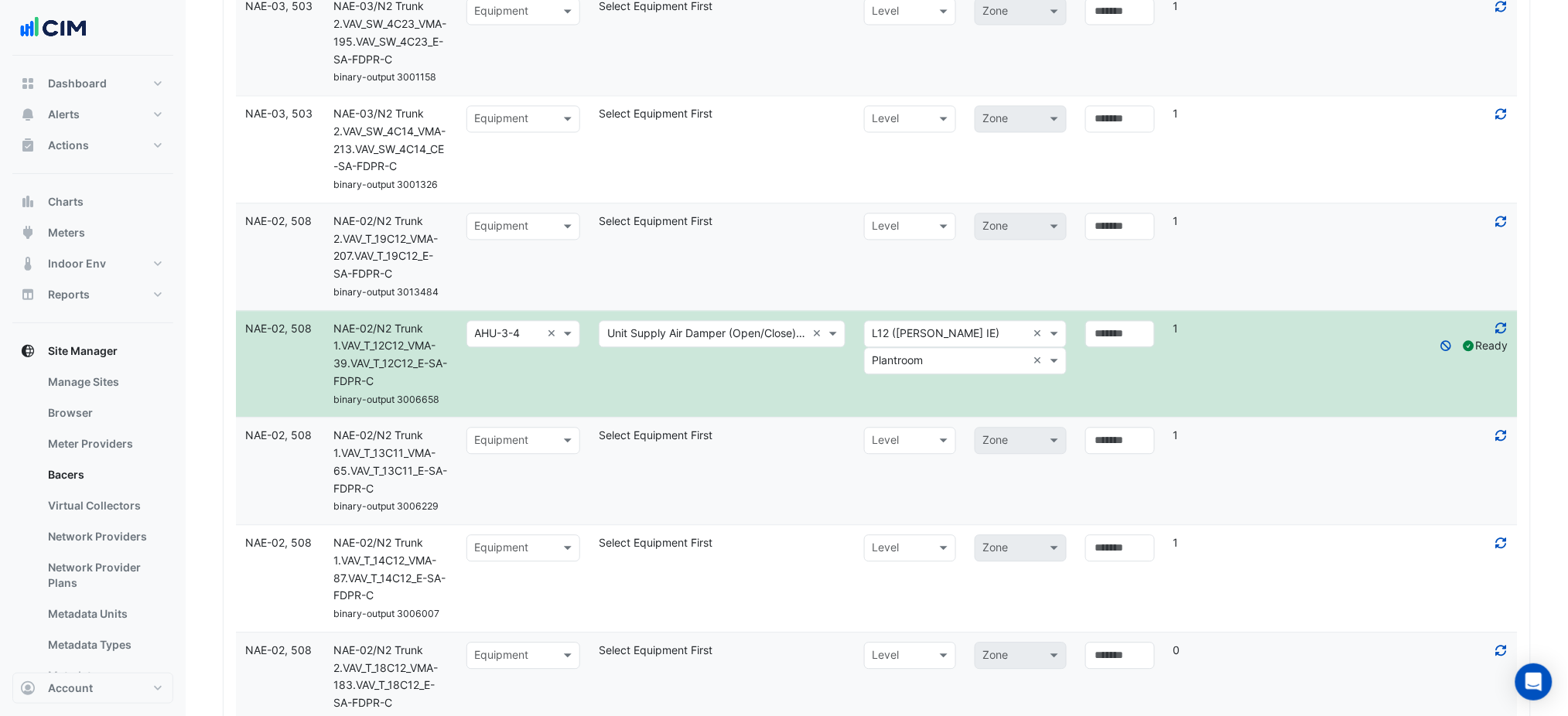
scroll to position [1142, 0]
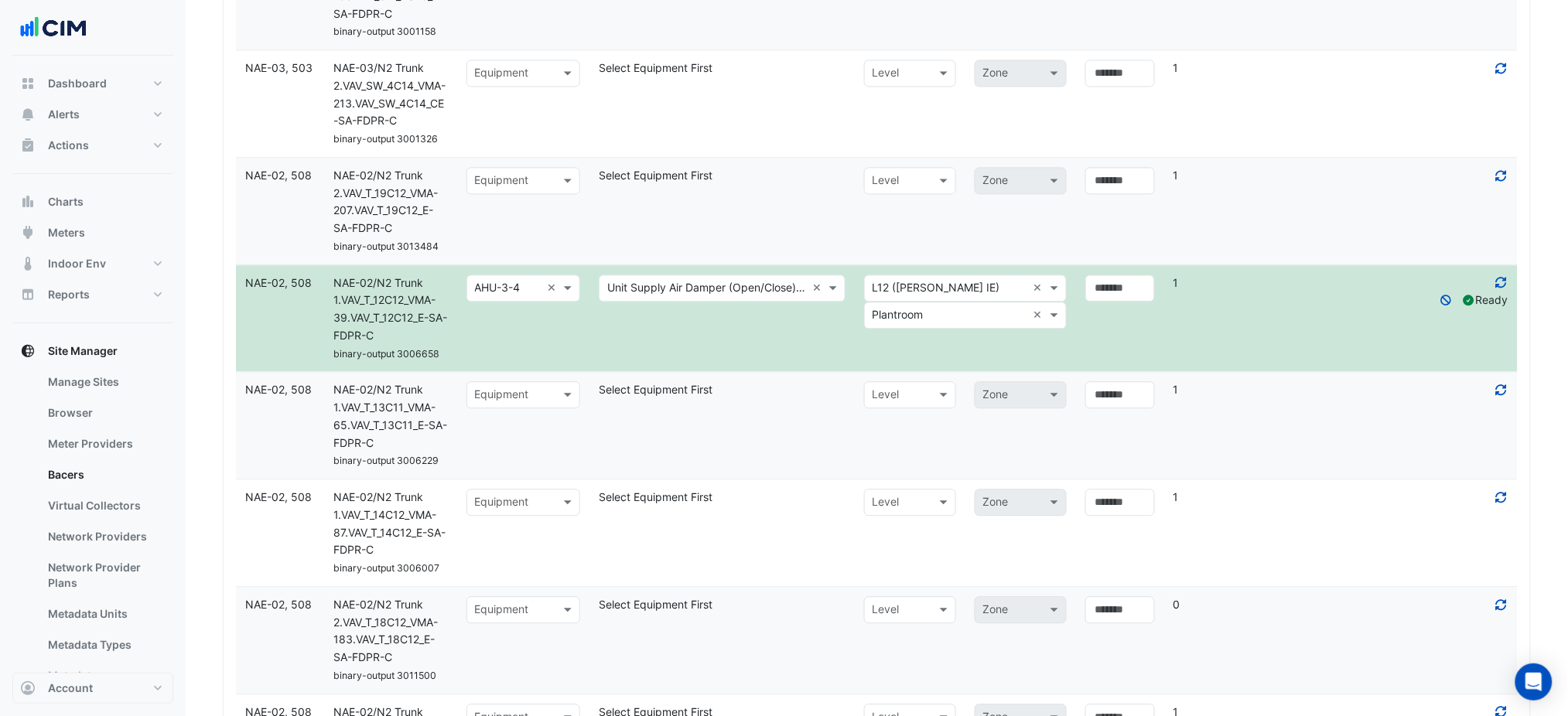
click at [785, 465] on datatable-body-cell "Select metadata Select Equipment First" at bounding box center [722, 425] width 266 height 106
click at [502, 387] on input "text" at bounding box center [507, 395] width 66 height 18
type input "*******"
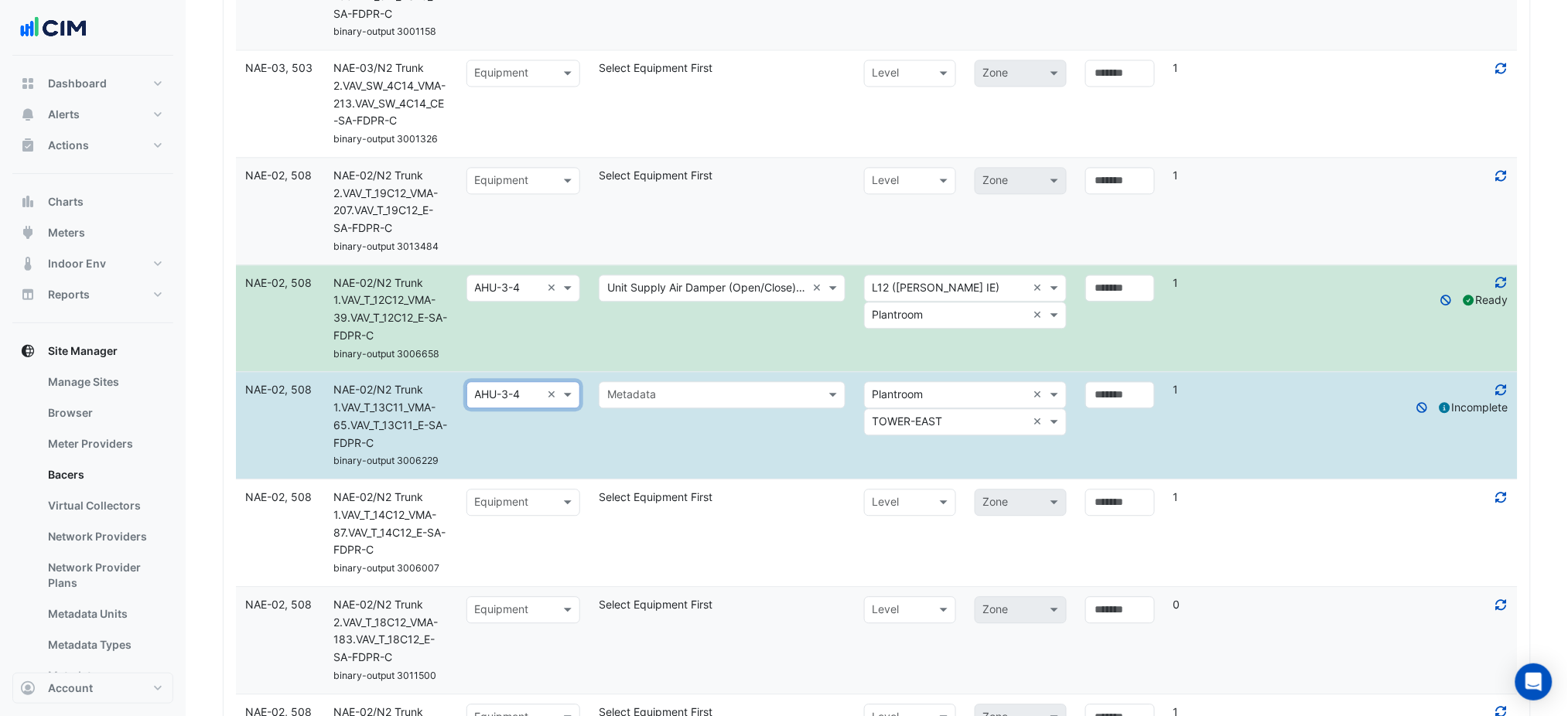
click at [668, 402] on input "text" at bounding box center [706, 395] width 199 height 18
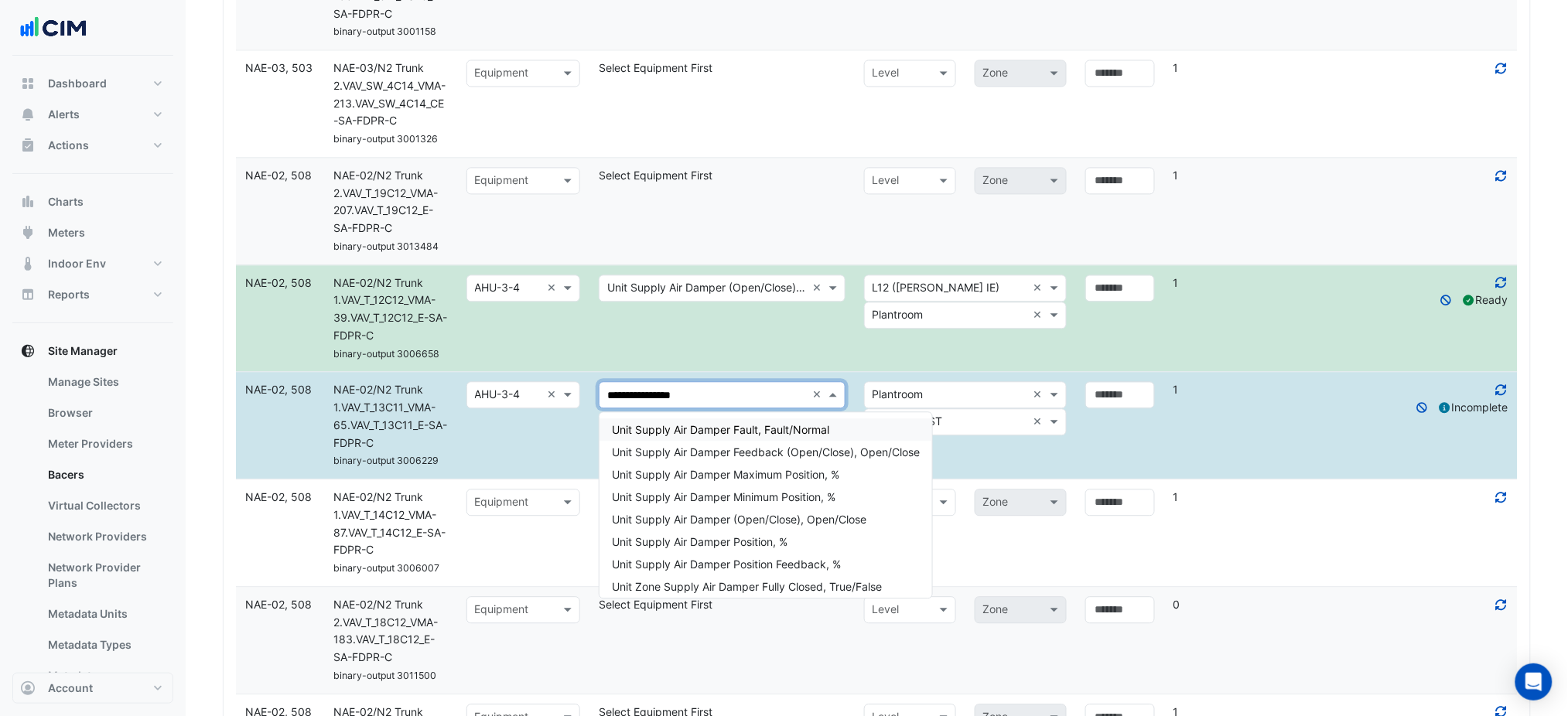
type input "**********"
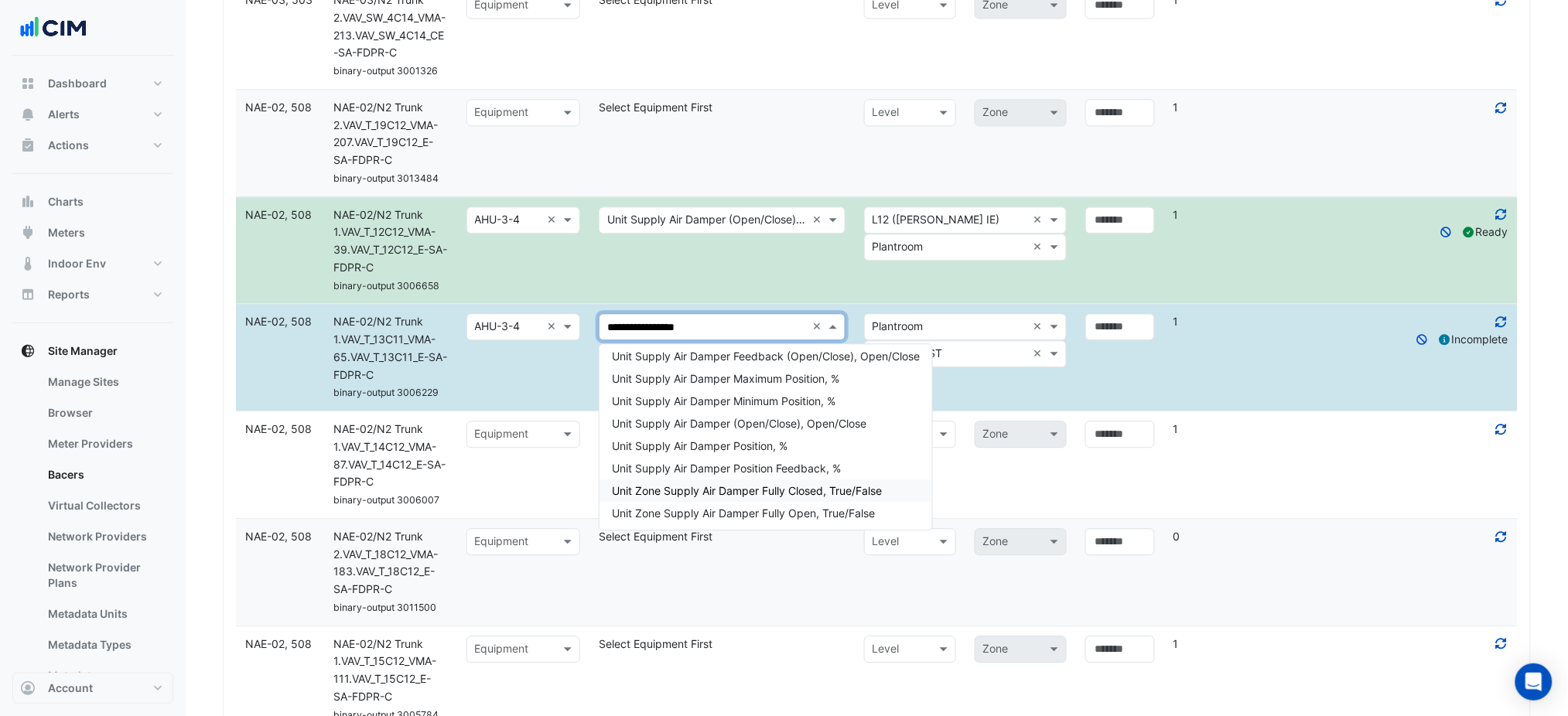
scroll to position [1246, 0]
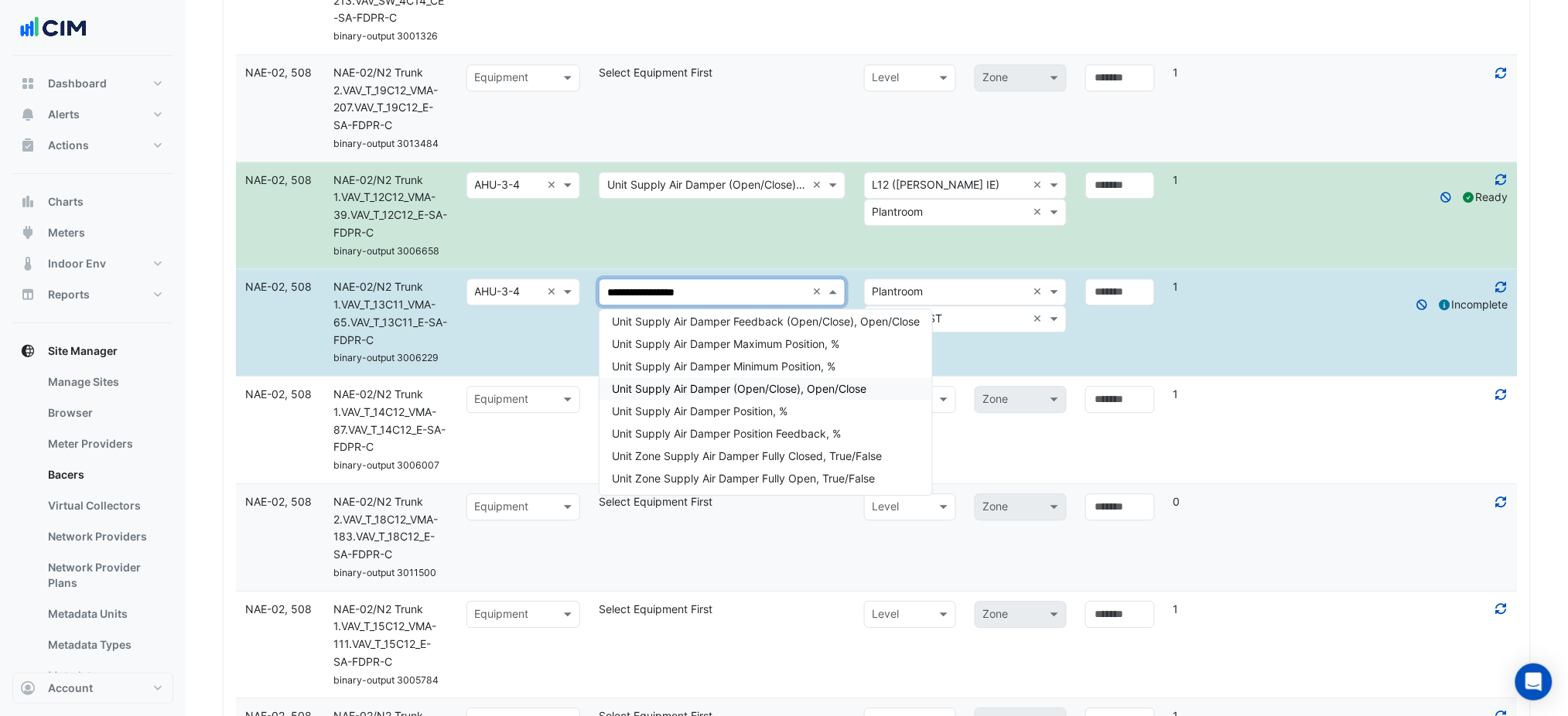
click at [777, 392] on span "Unit Supply Air Damper (Open/Close), Open/Close" at bounding box center [738, 389] width 254 height 13
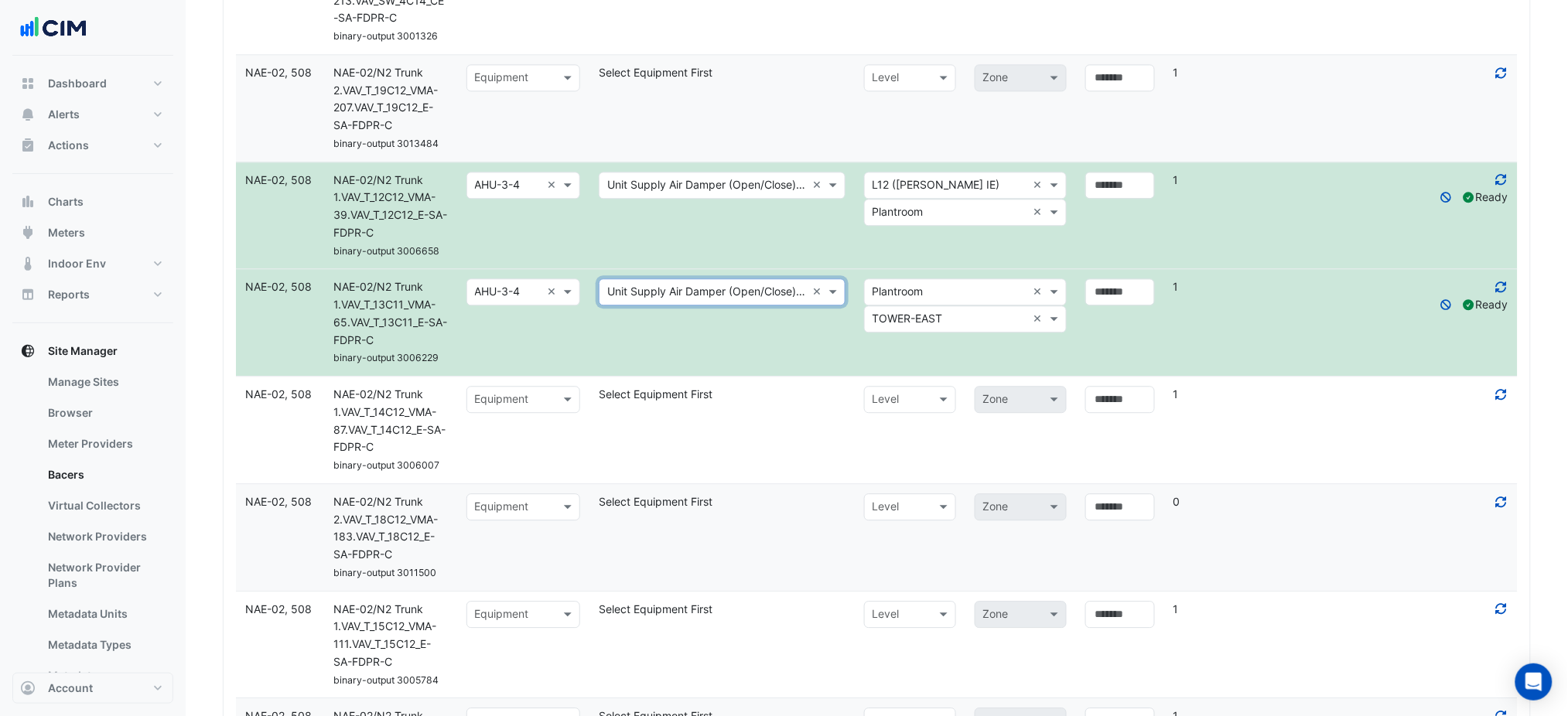
click at [743, 243] on datatable-body-cell "Select metadata Unit Supply Air Damper (Open/Close), Open/Close ×" at bounding box center [722, 215] width 266 height 106
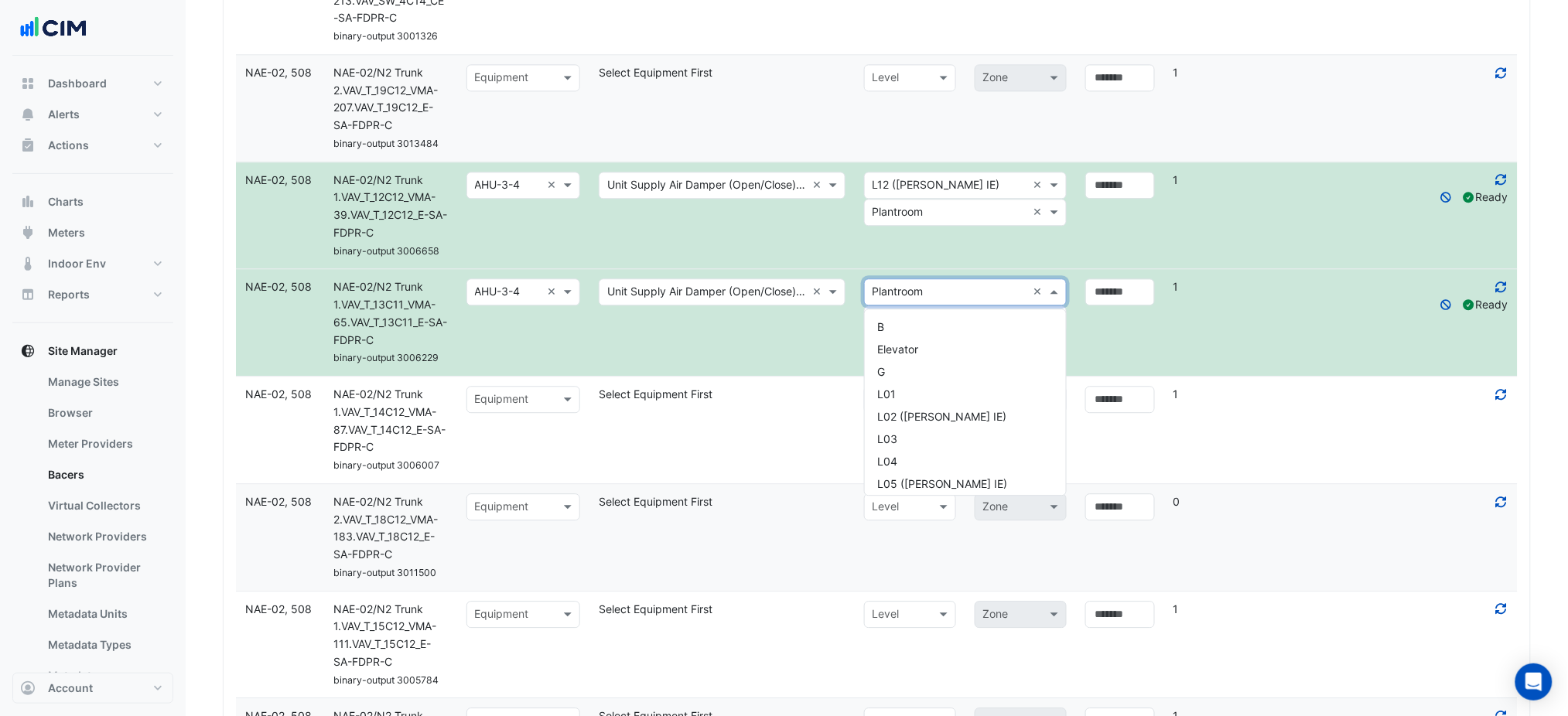
click at [912, 281] on div "× Plantroom ×" at bounding box center [965, 292] width 202 height 27
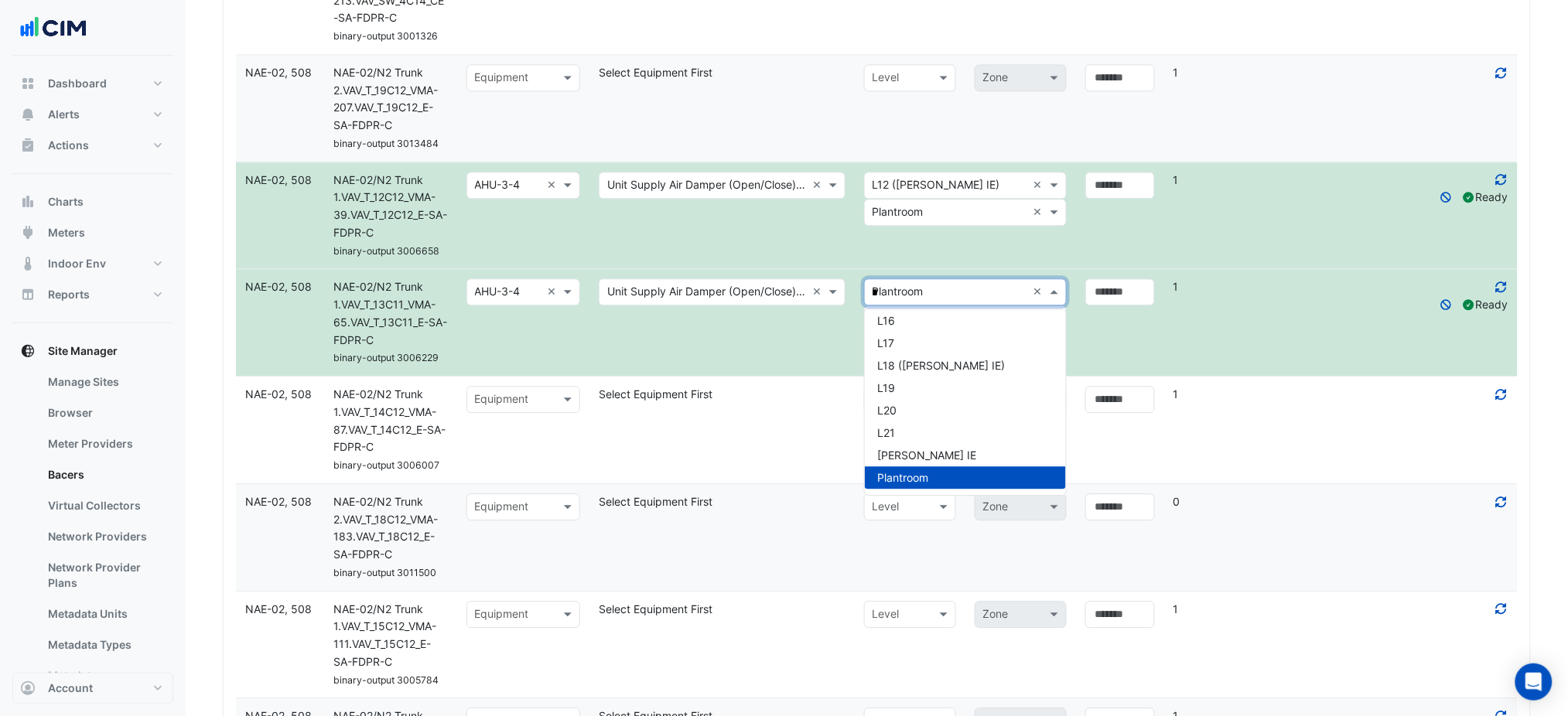
type input "**"
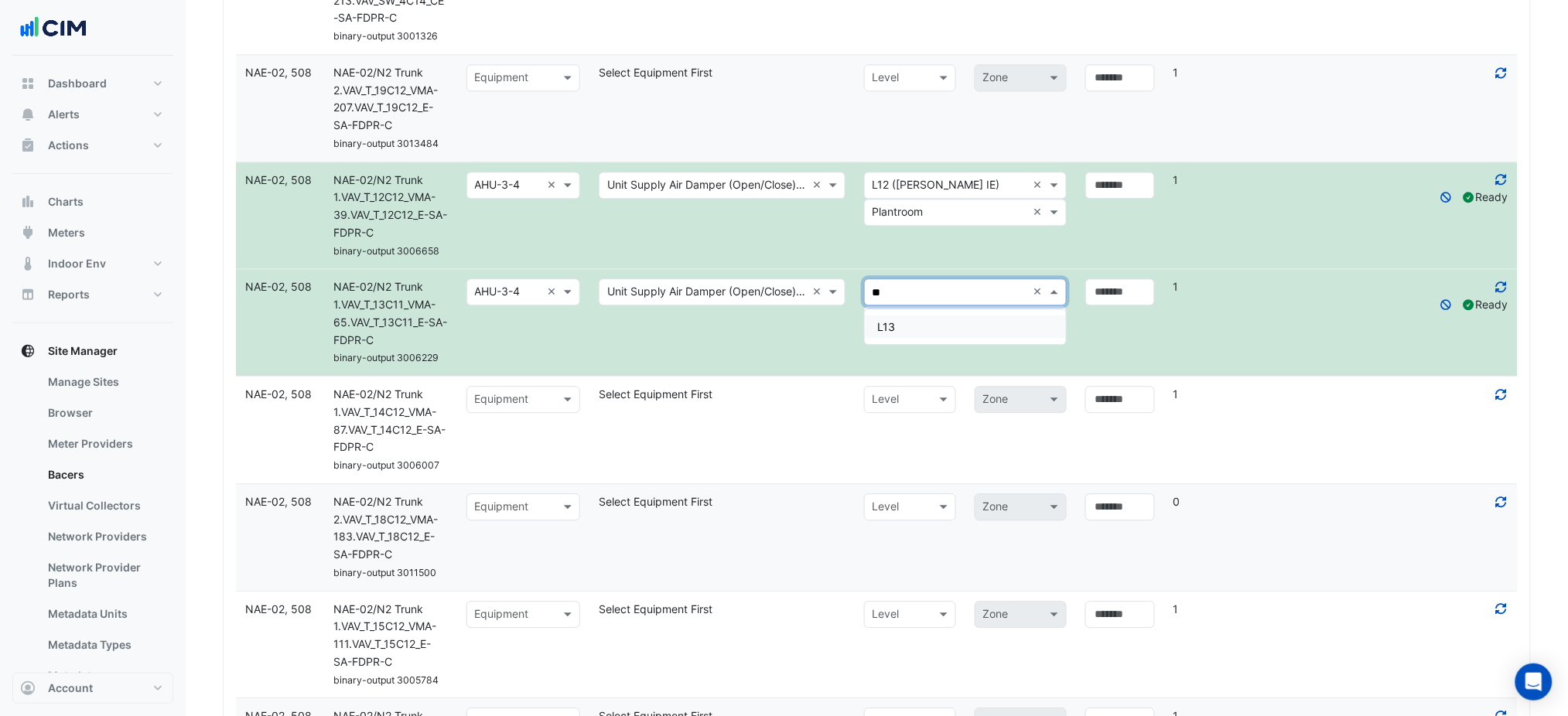
click at [918, 320] on div "L13" at bounding box center [966, 327] width 201 height 22
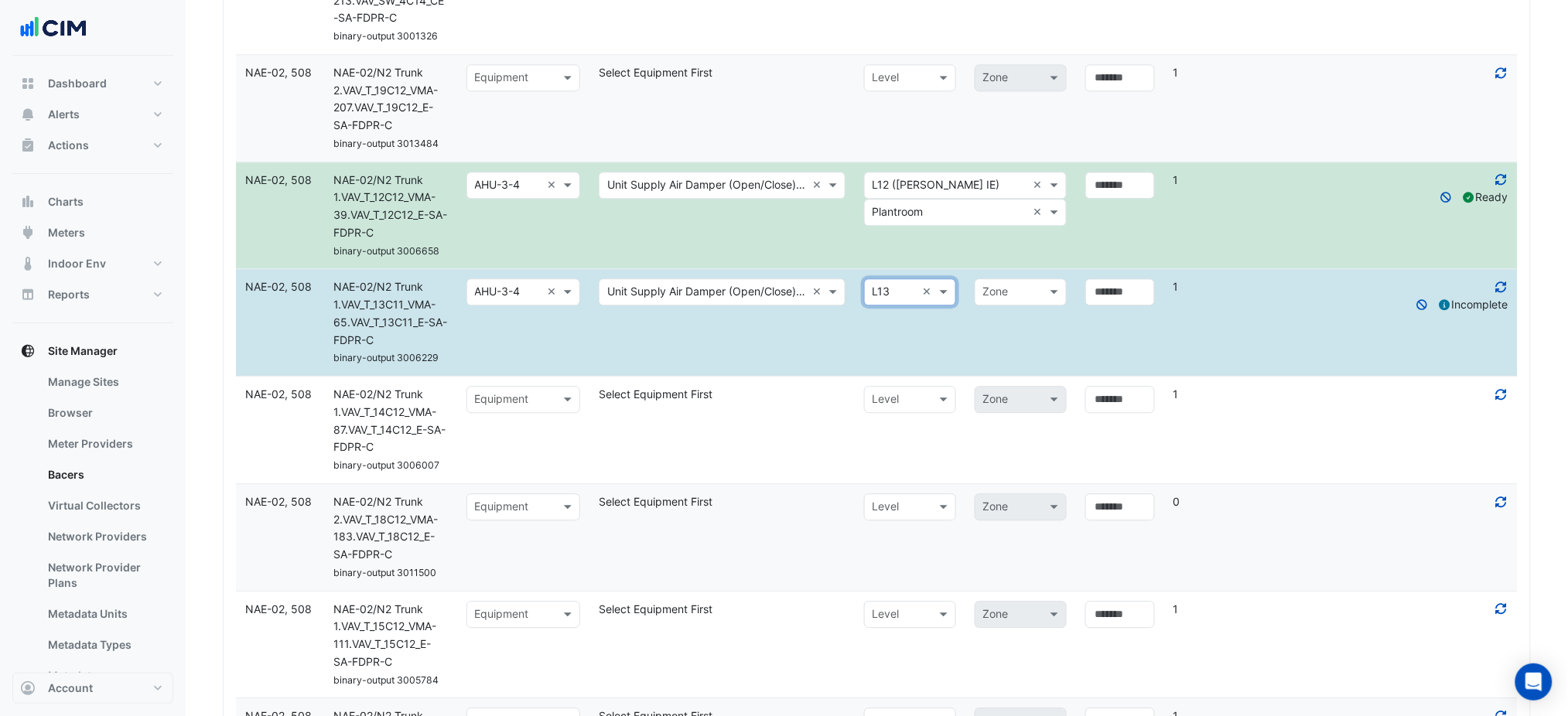
drag, startPoint x: 918, startPoint y: 322, endPoint x: 970, endPoint y: 315, distance: 52.5
click at [920, 322] on datatable-body-cell "Select level × L13 × Zone" at bounding box center [965, 323] width 221 height 106
drag, startPoint x: 1033, startPoint y: 280, endPoint x: 1024, endPoint y: 285, distance: 10.3
click at [1032, 280] on div "Zone" at bounding box center [1020, 292] width 92 height 27
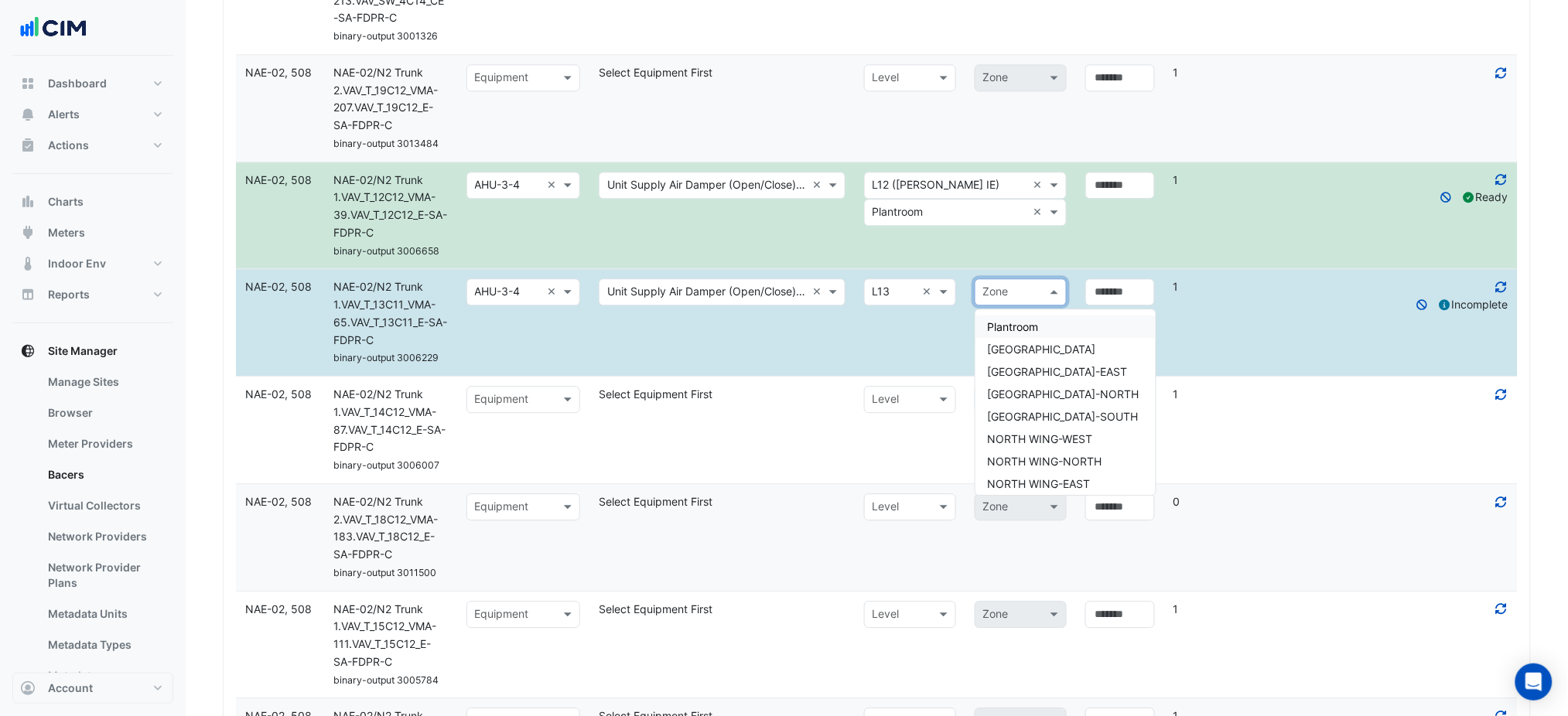
click at [1020, 316] on div "Plantroom" at bounding box center [1065, 327] width 180 height 22
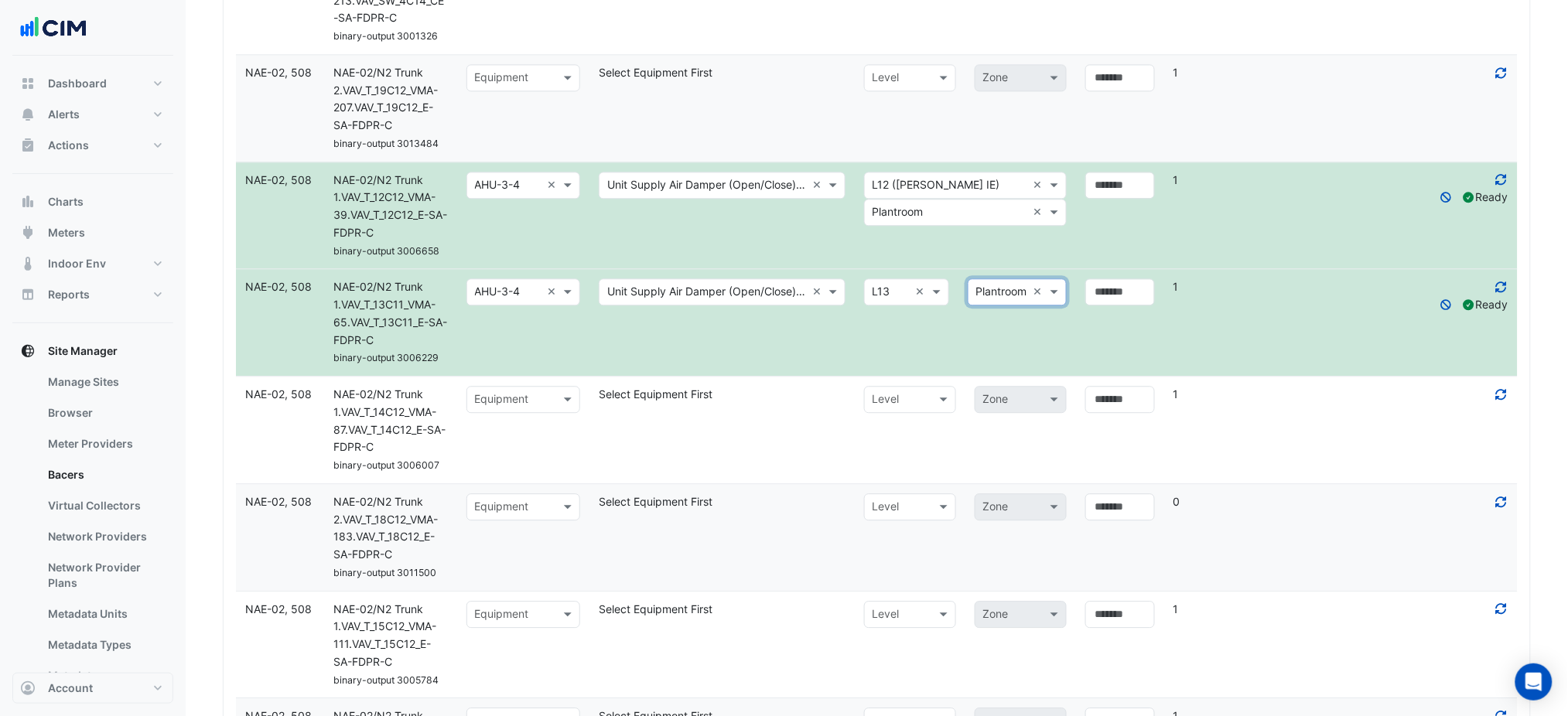
click at [733, 373] on datatable-body-cell "Select metadata Unit Supply Air Damper (Open/Close), Open/Close ×" at bounding box center [722, 323] width 266 height 106
click at [517, 402] on input "text" at bounding box center [507, 400] width 66 height 18
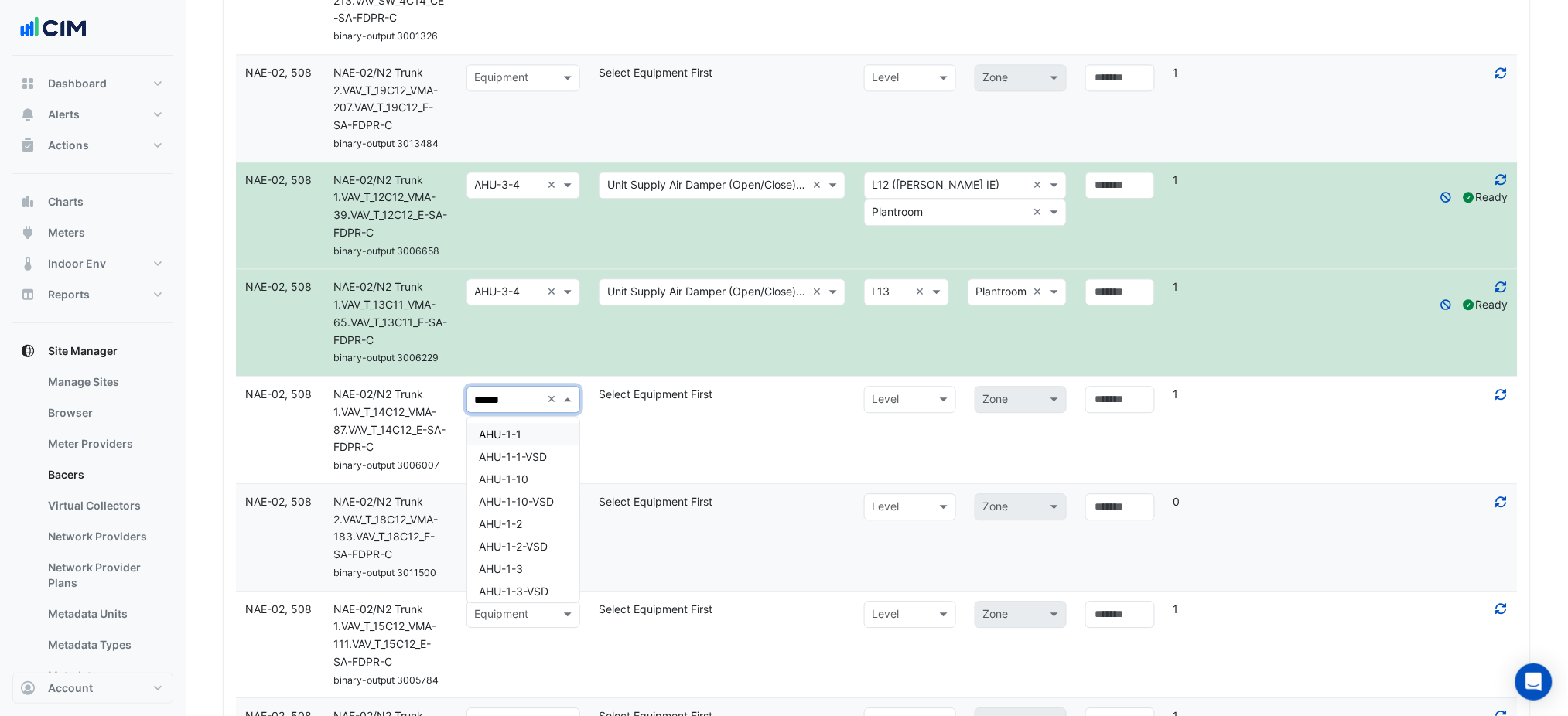
type input "*******"
click at [537, 433] on div "AHU-3-4" at bounding box center [523, 434] width 112 height 22
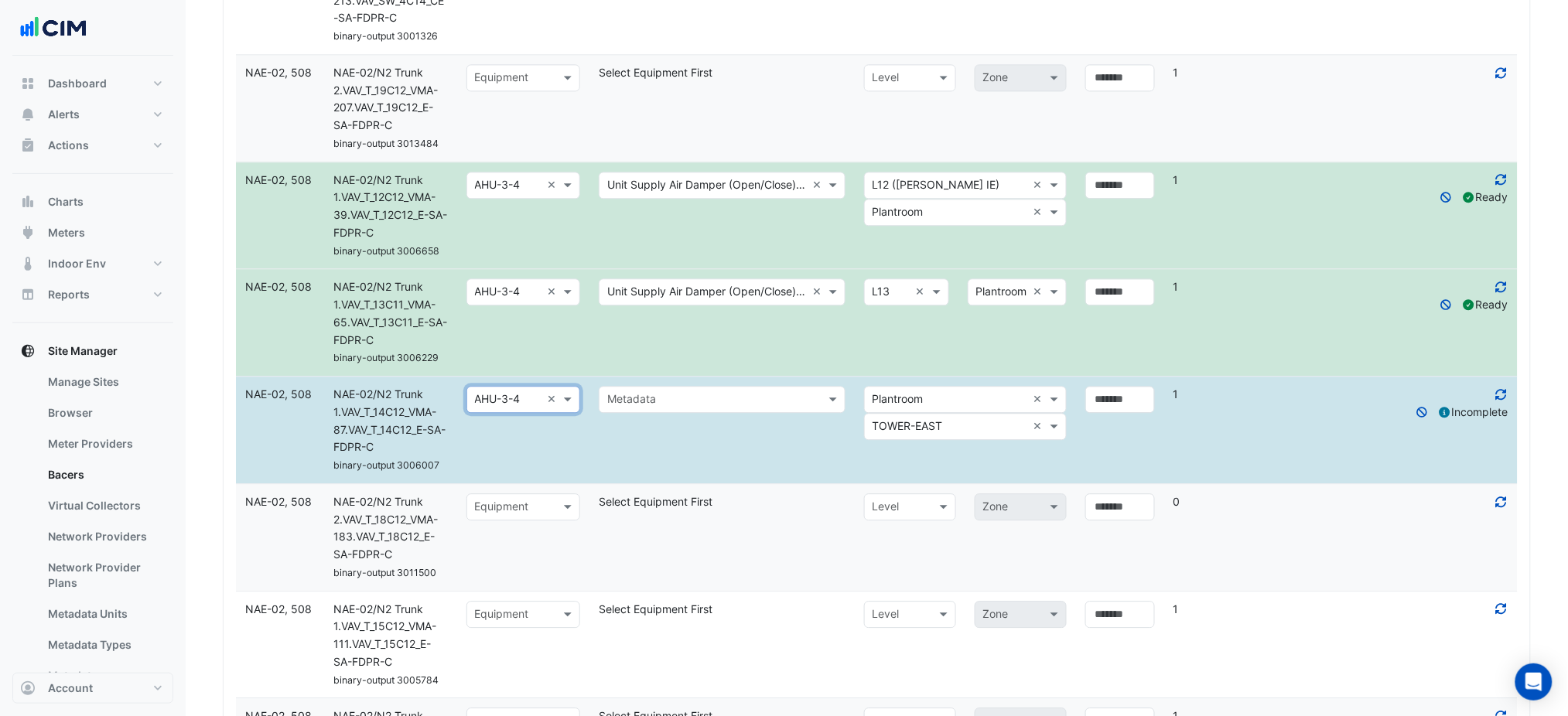
click at [631, 402] on input "text" at bounding box center [706, 400] width 199 height 18
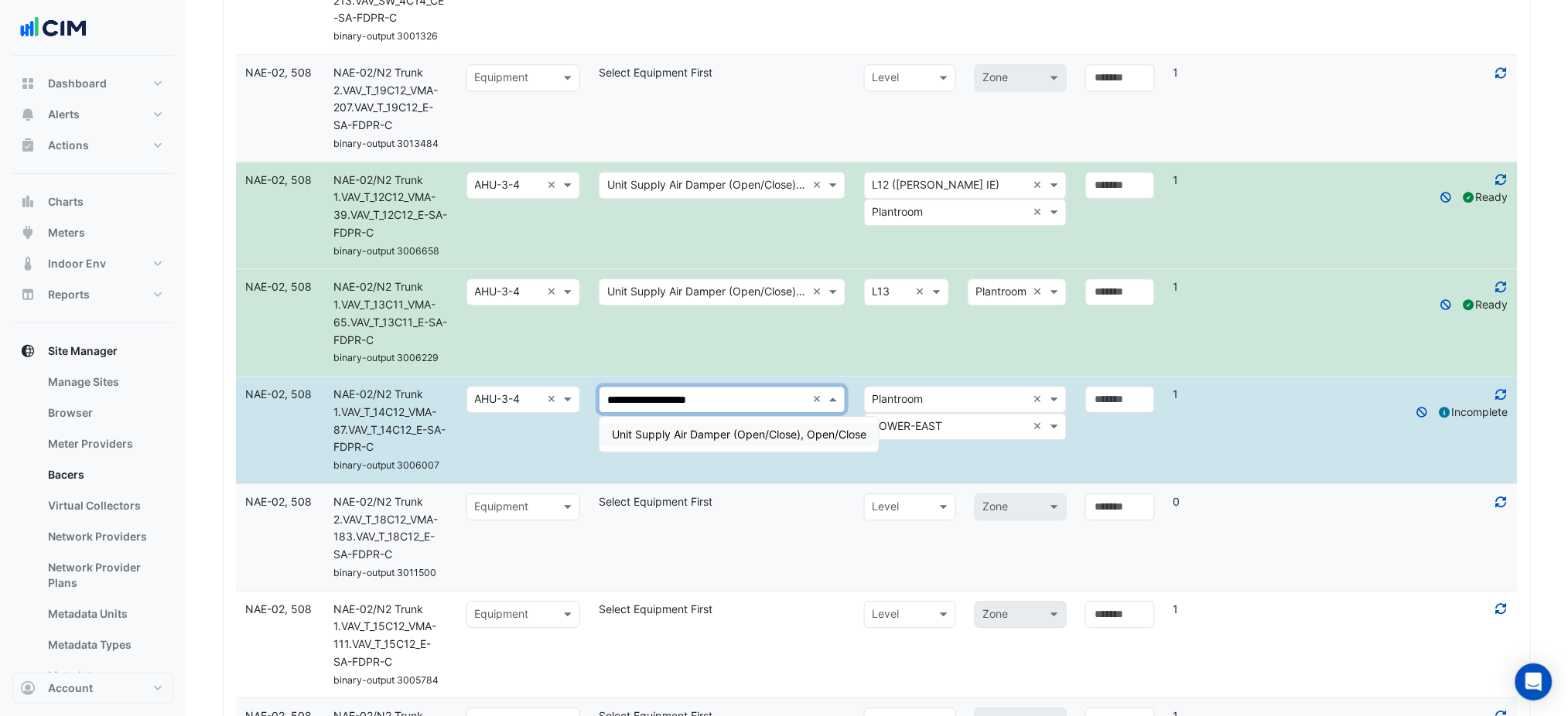
type input "**********"
drag, startPoint x: 724, startPoint y: 396, endPoint x: 538, endPoint y: 397, distance: 186.0
click at [538, 397] on div "**********" at bounding box center [876, 430] width 1282 height 106
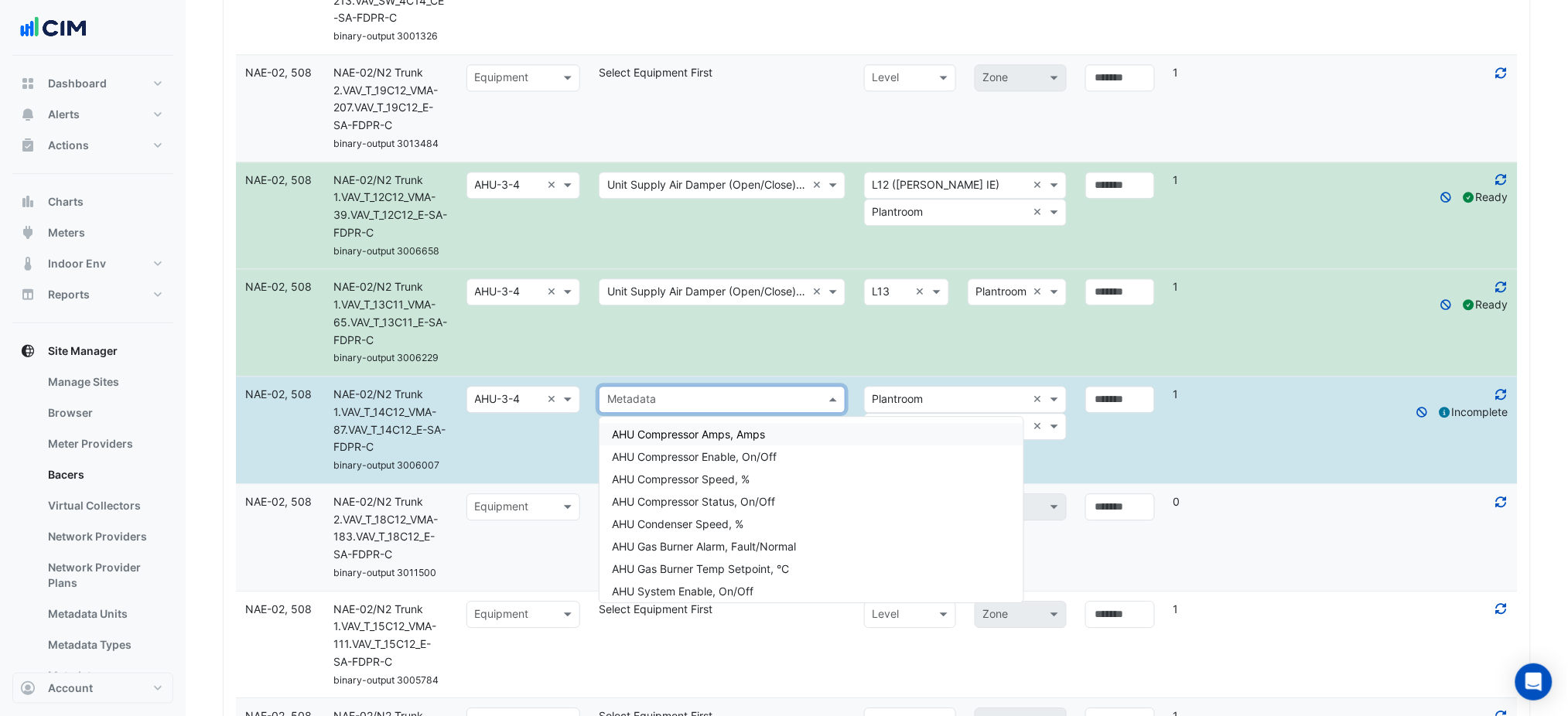
click at [696, 401] on input "text" at bounding box center [706, 400] width 199 height 18
paste input "*"
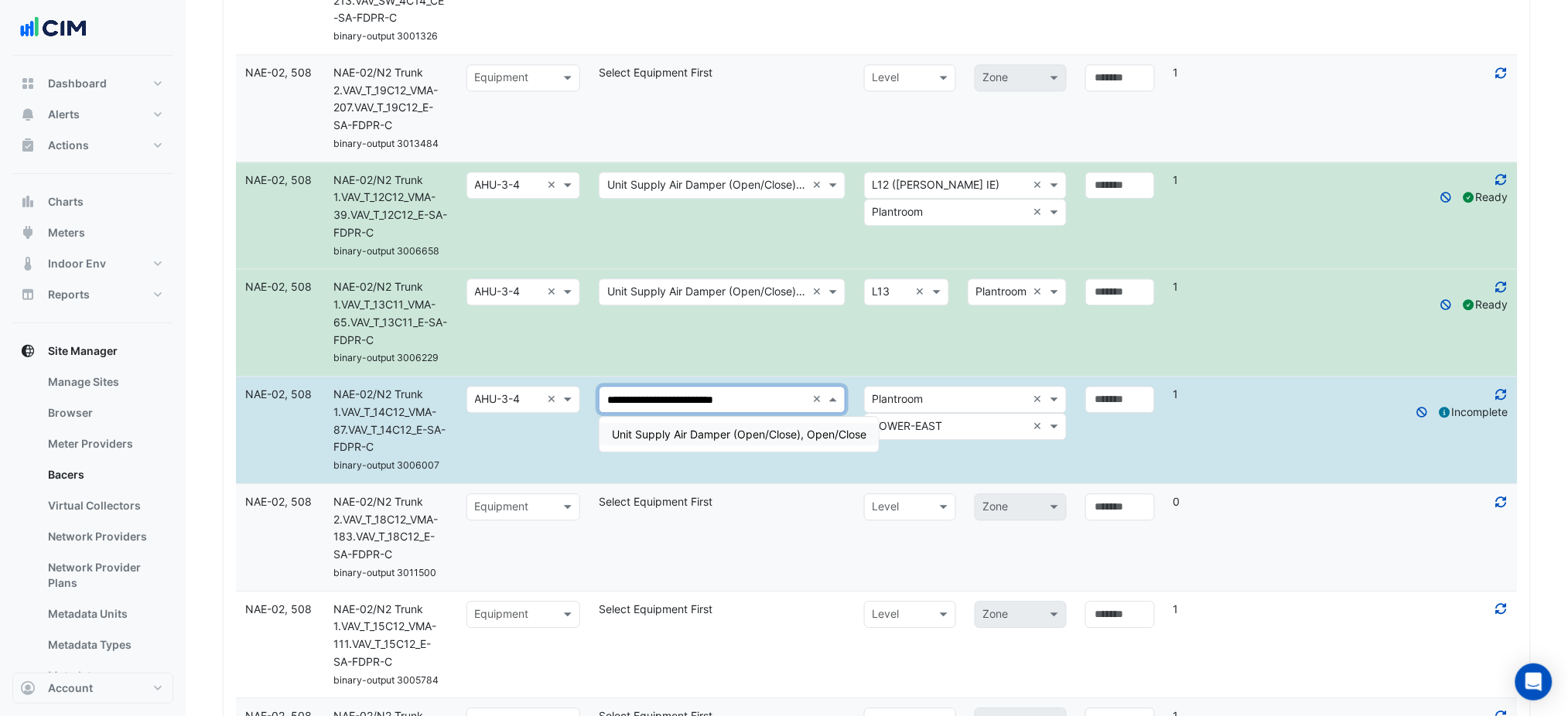
type input "**********"
click at [776, 442] on div "Unit Supply Air Damper (Open/Close), Open/Close" at bounding box center [739, 434] width 280 height 22
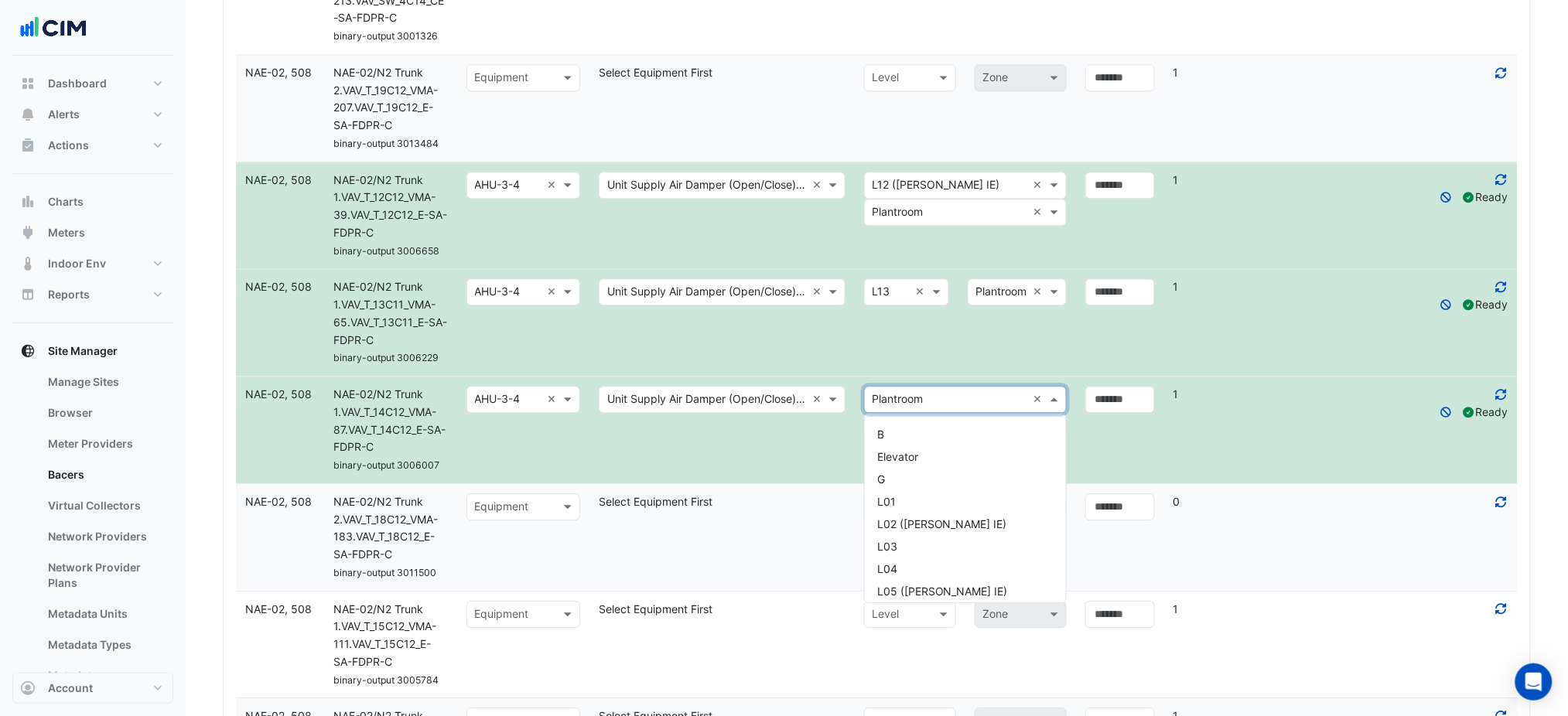
click at [906, 406] on input "text" at bounding box center [950, 400] width 155 height 18
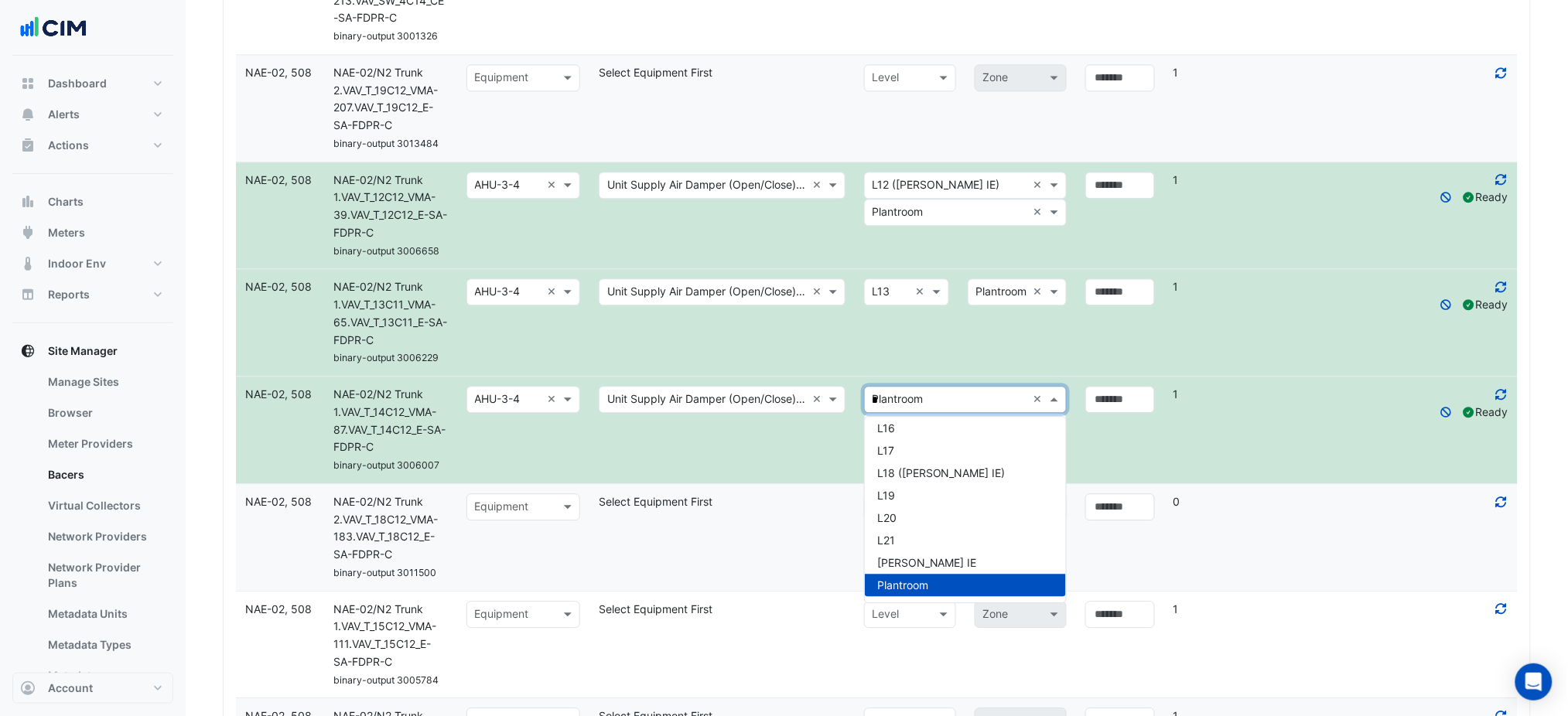
type input "**"
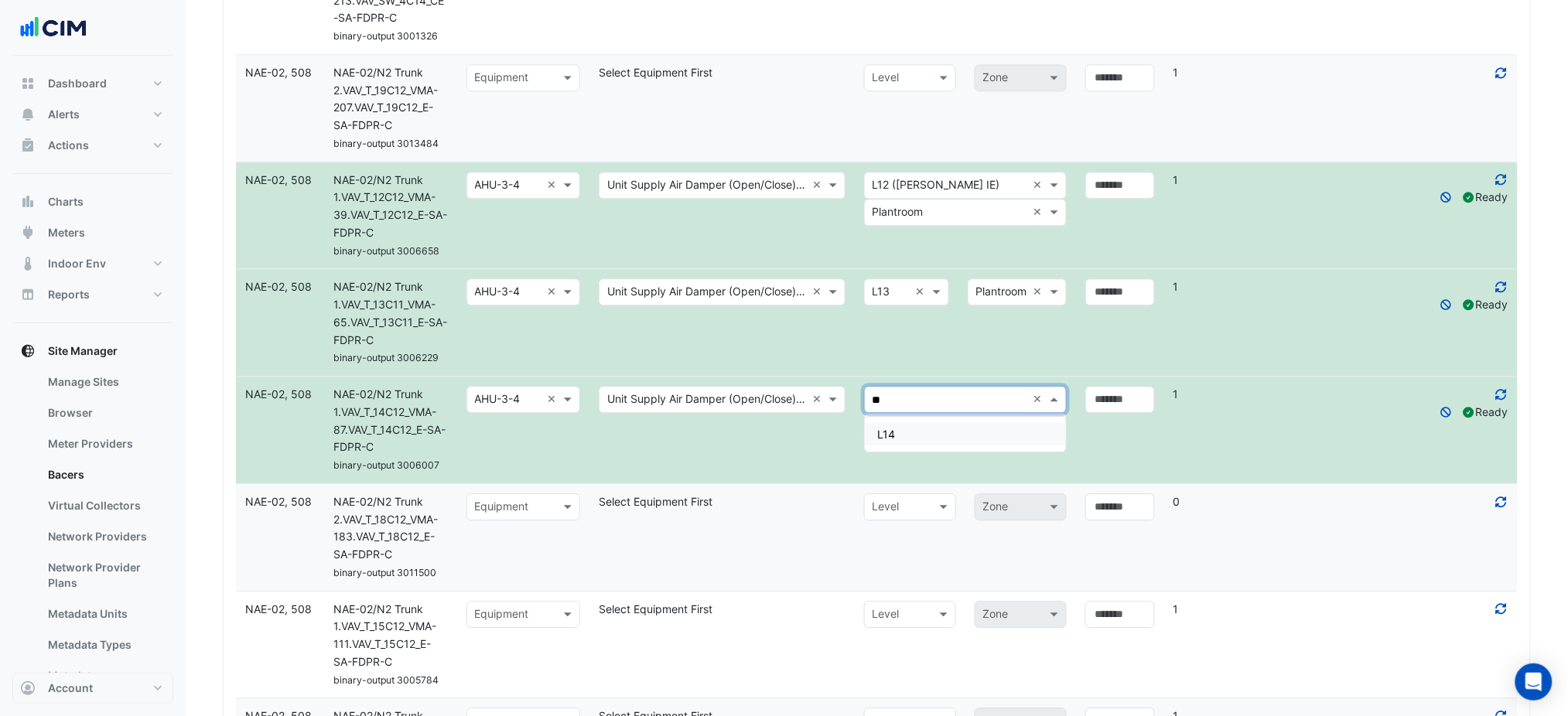
scroll to position [0, 0]
click at [908, 428] on div "L14" at bounding box center [966, 434] width 201 height 22
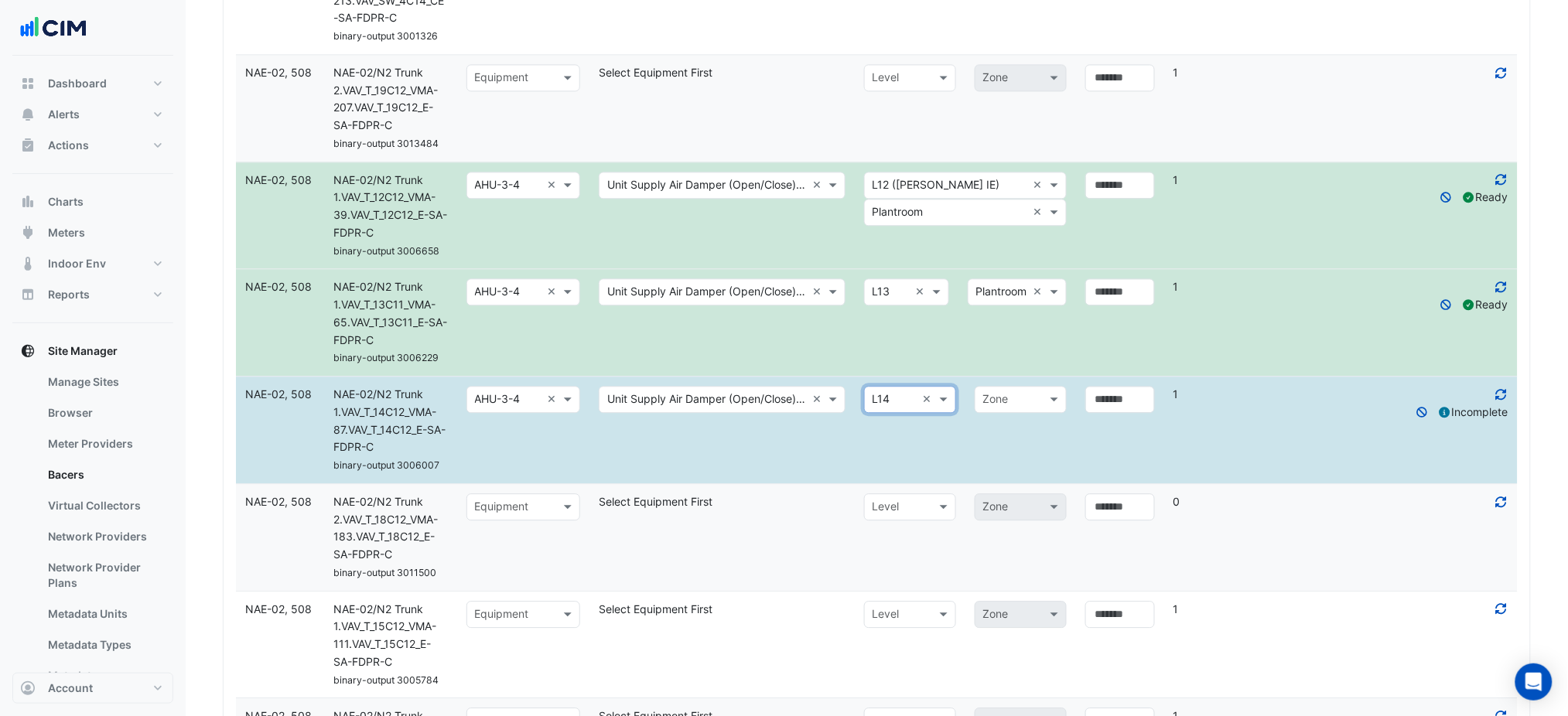
click at [984, 399] on input "text" at bounding box center [1005, 400] width 44 height 18
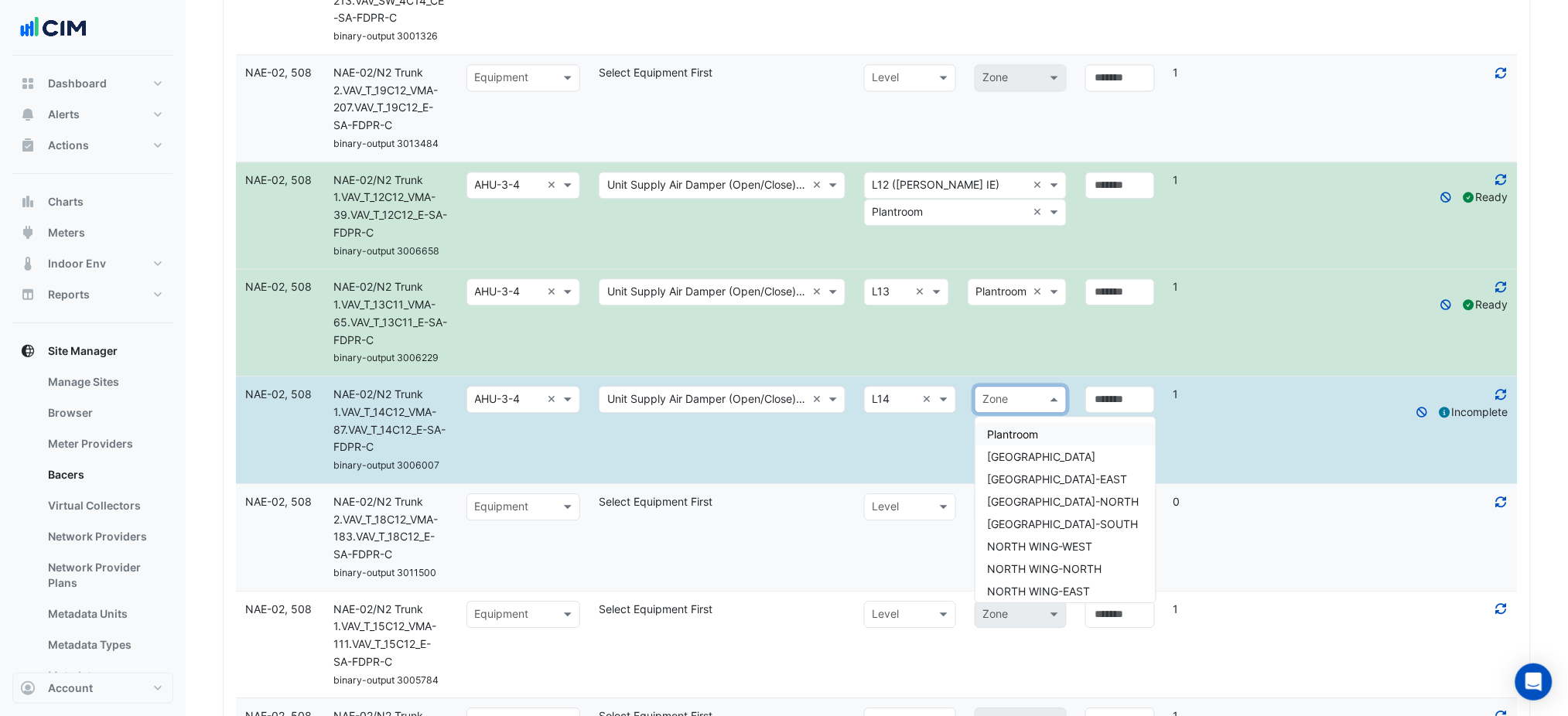
click at [994, 432] on span "Plantroom" at bounding box center [1013, 434] width 51 height 13
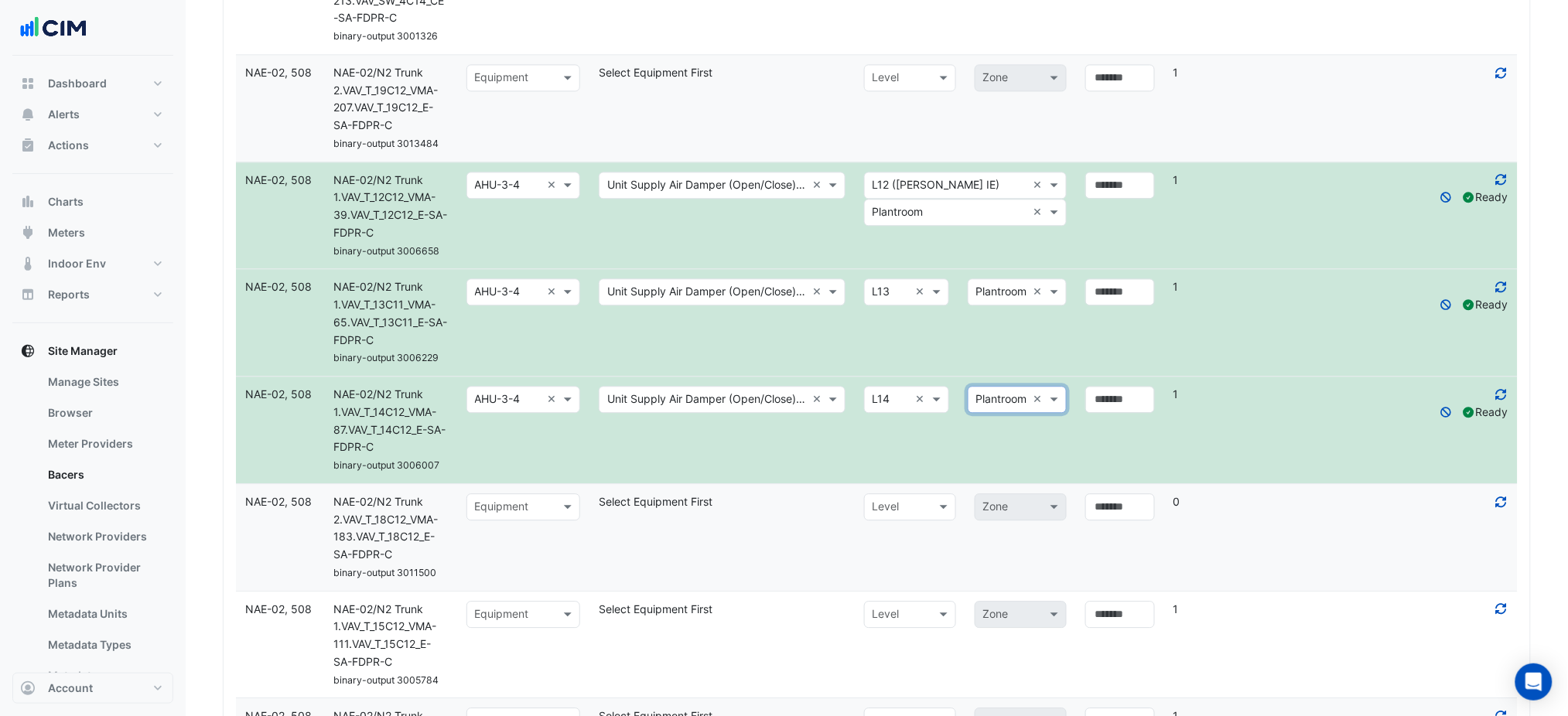
click at [1504, 499] on icon at bounding box center [1502, 502] width 11 height 11
click at [528, 504] on input "text" at bounding box center [507, 507] width 66 height 18
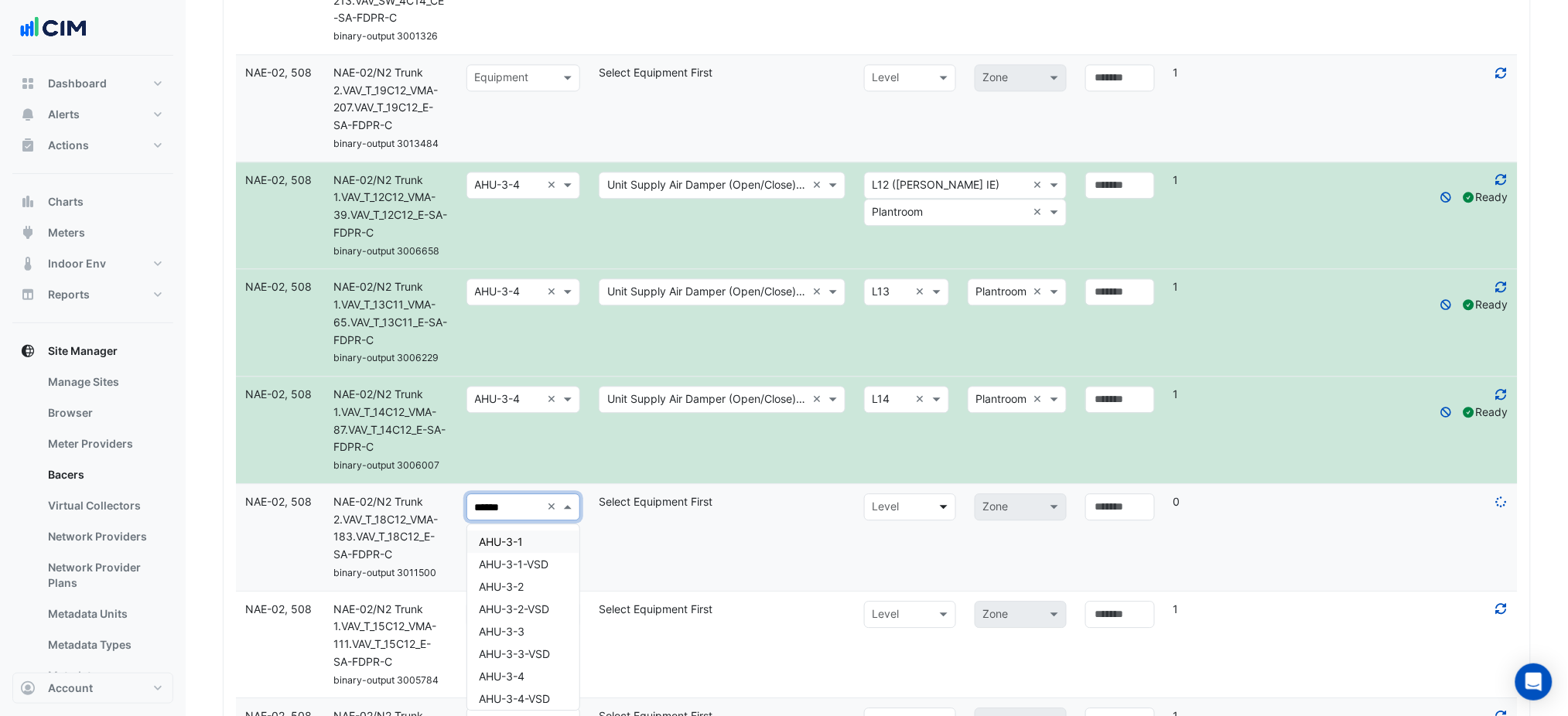
type input "*******"
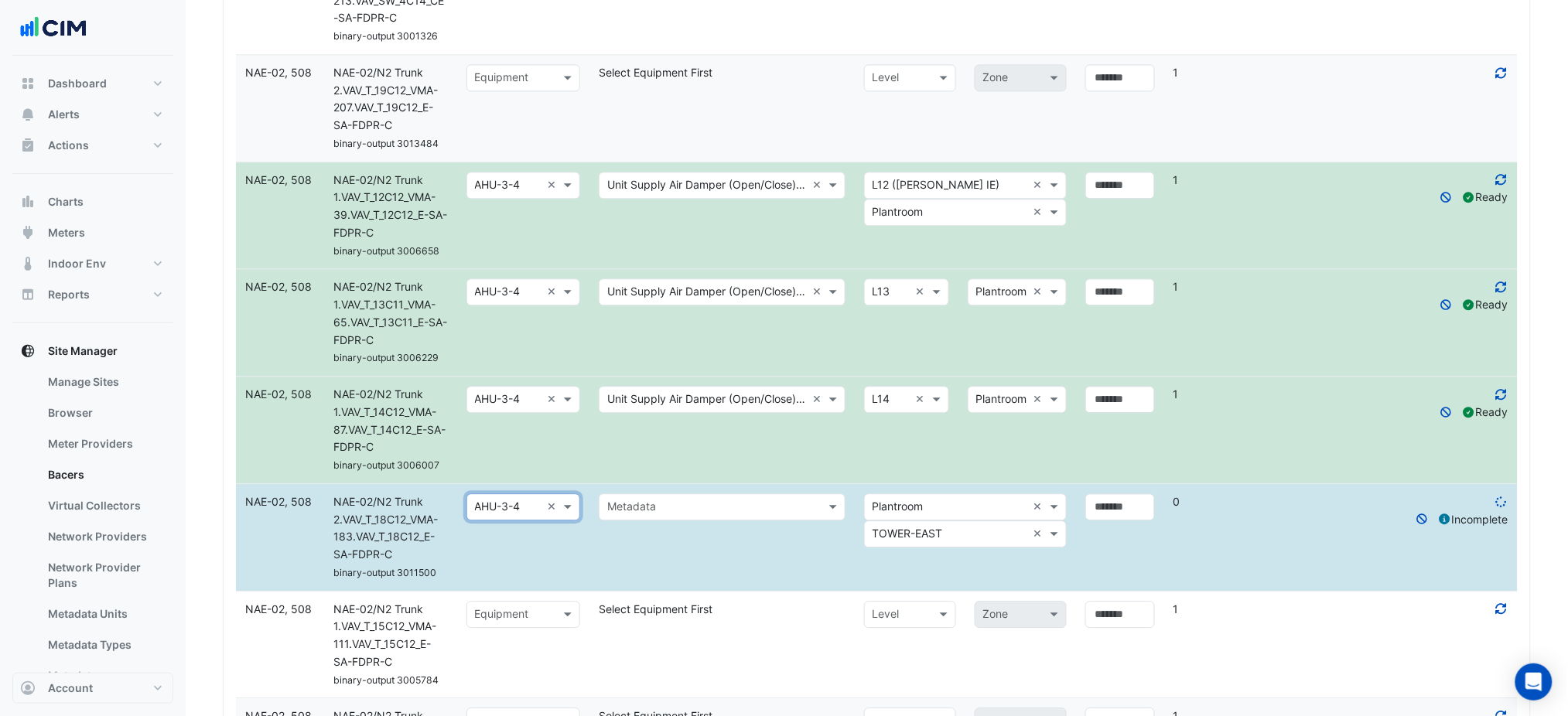
click at [756, 513] on input "text" at bounding box center [706, 507] width 199 height 18
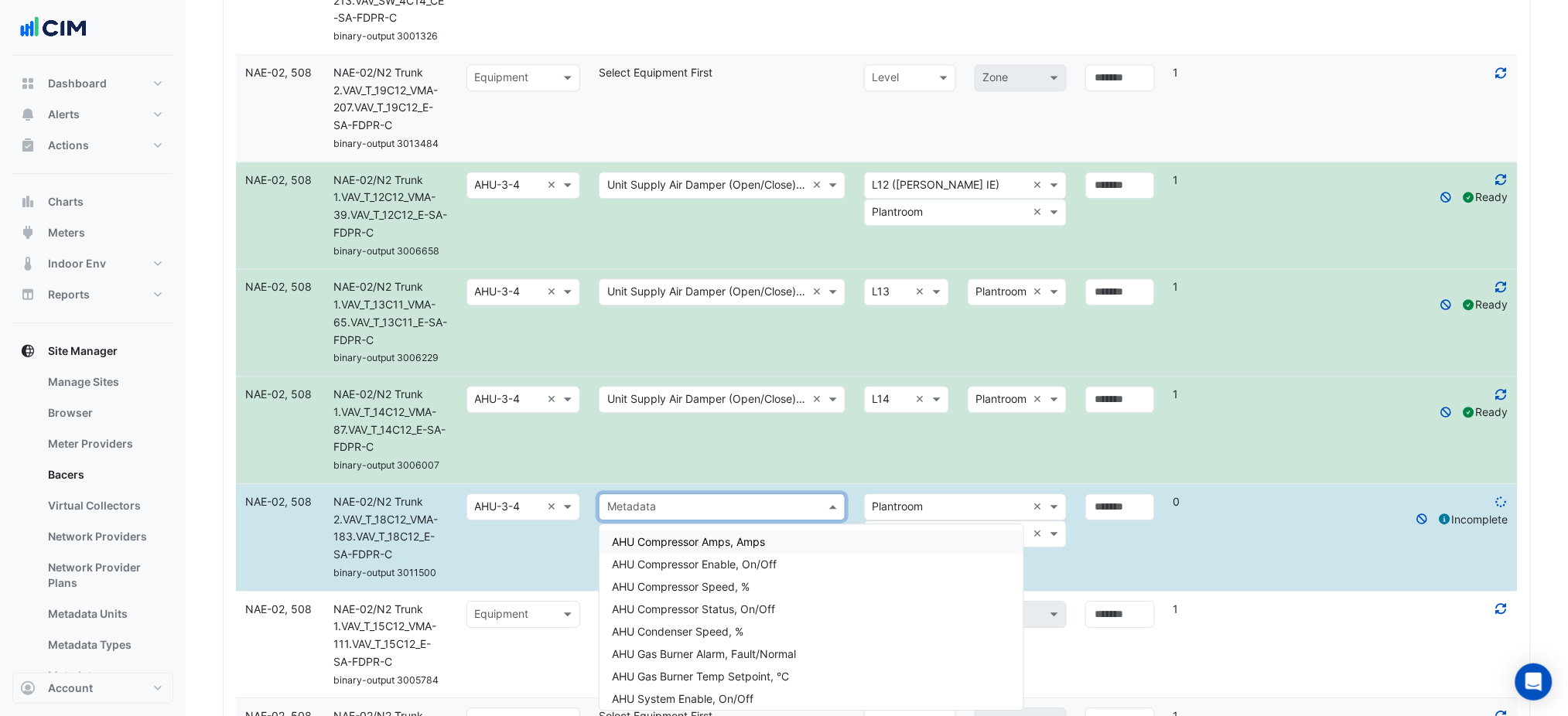
paste input "**********"
type input "**********"
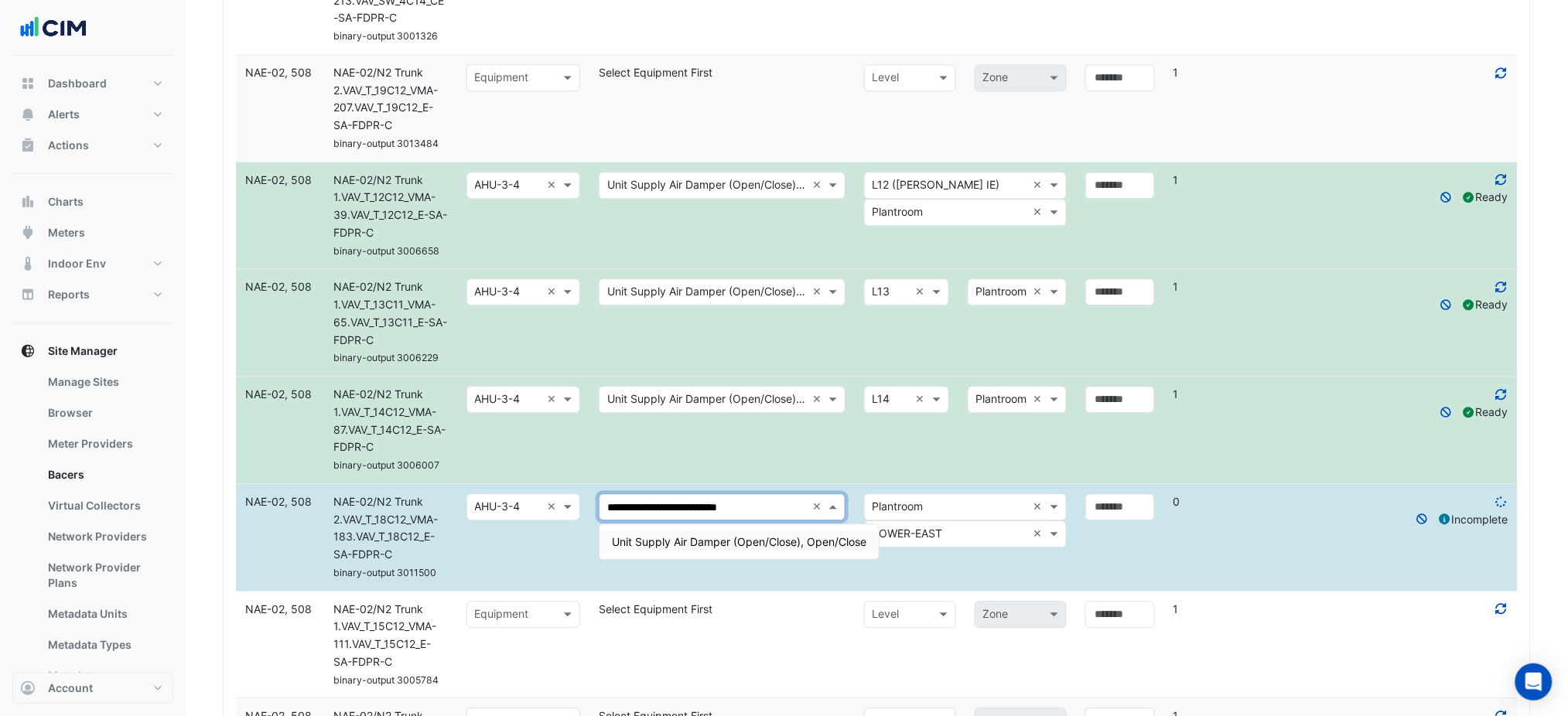
click at [741, 539] on span "Unit Supply Air Damper (Open/Close), Open/Close" at bounding box center [738, 542] width 254 height 13
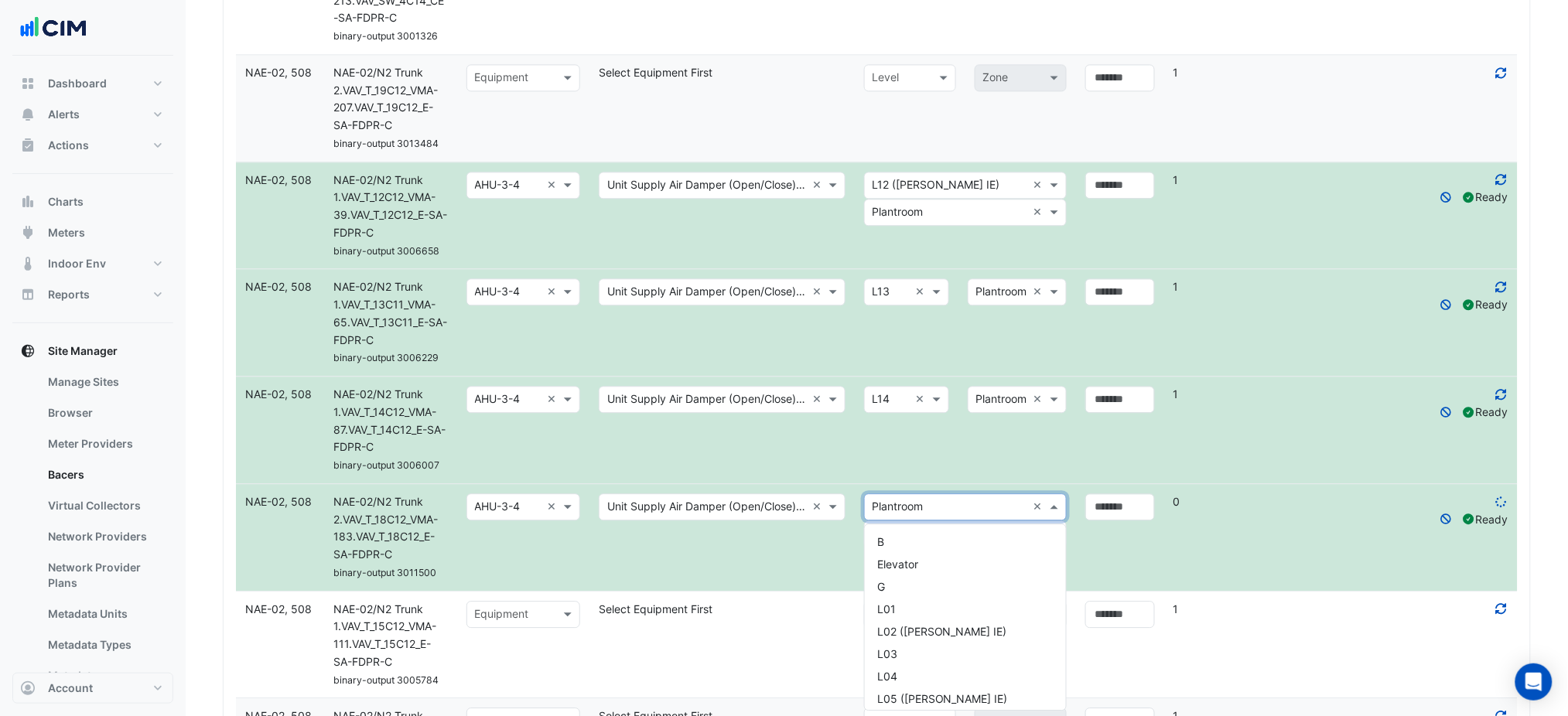
click at [905, 506] on input "text" at bounding box center [950, 507] width 155 height 18
type input "**"
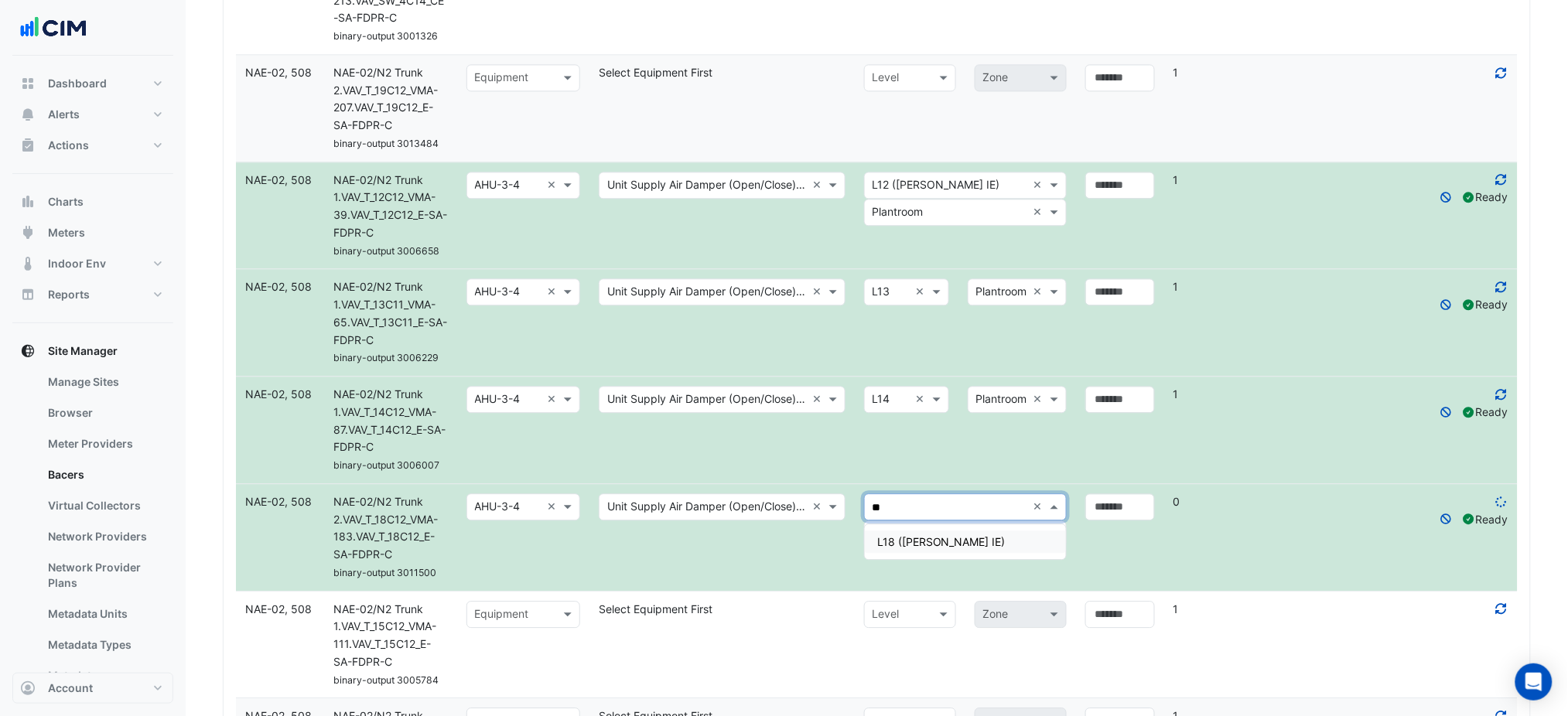
click at [928, 547] on div "L18 ([PERSON_NAME] IE)" at bounding box center [966, 542] width 201 height 22
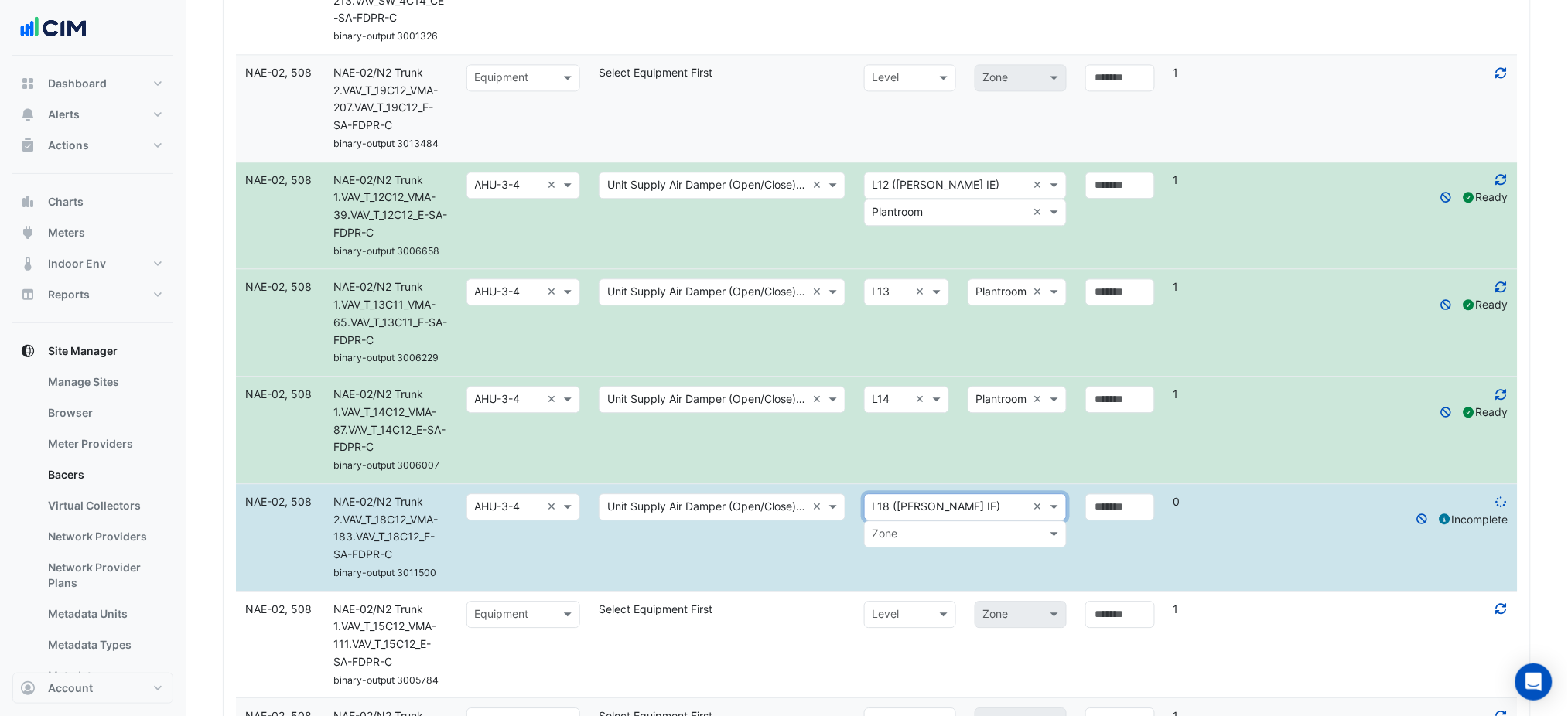
click at [957, 539] on input "text" at bounding box center [950, 534] width 155 height 18
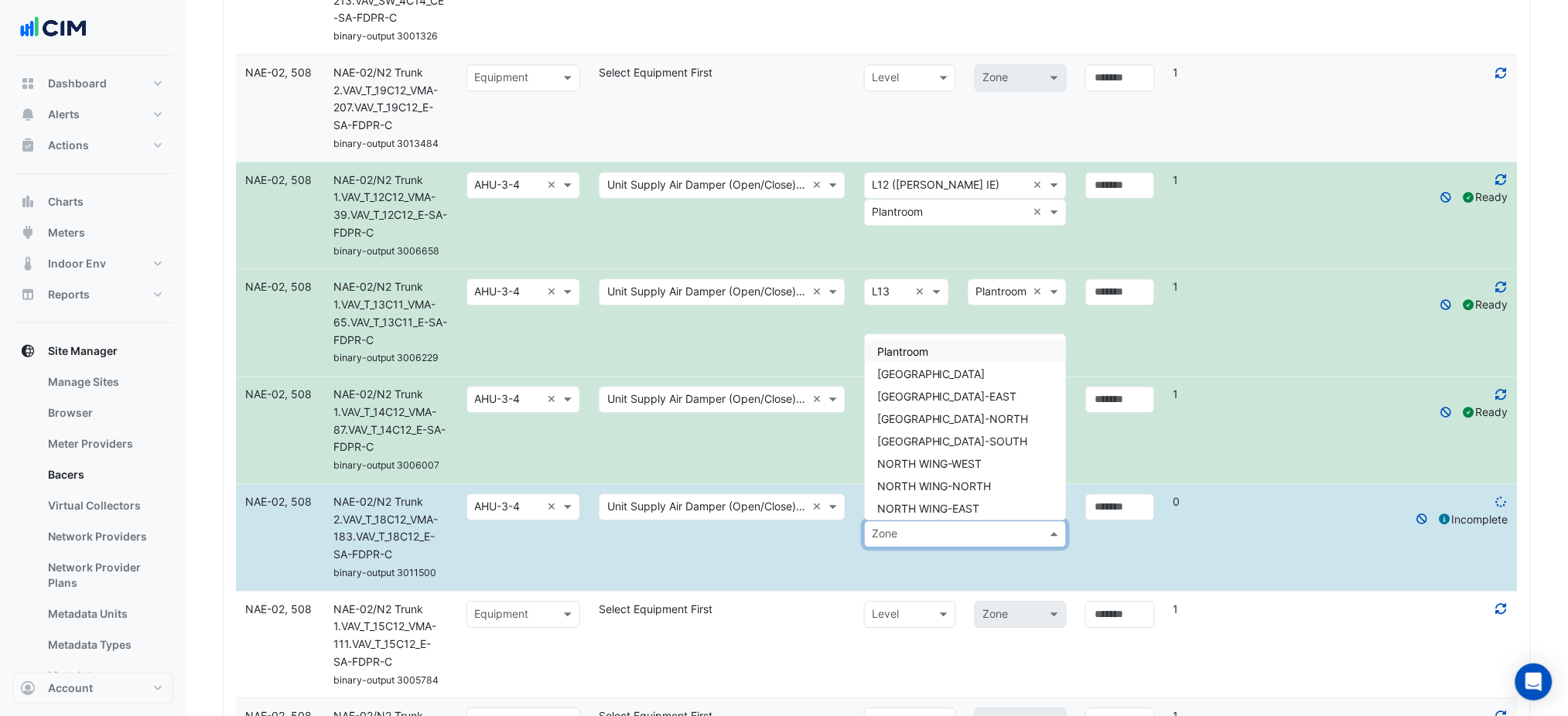
click at [912, 352] on span "Plantroom" at bounding box center [902, 351] width 51 height 13
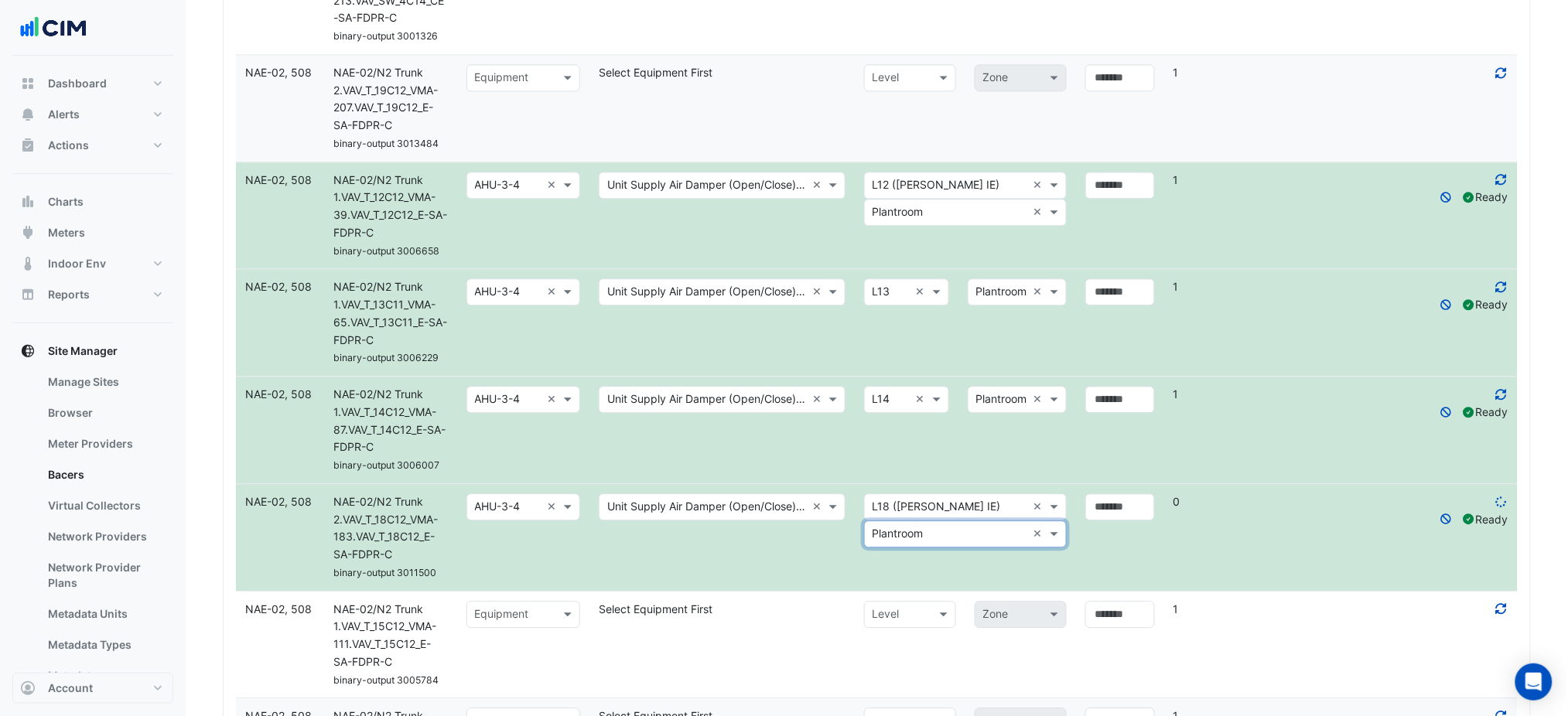
scroll to position [1349, 0]
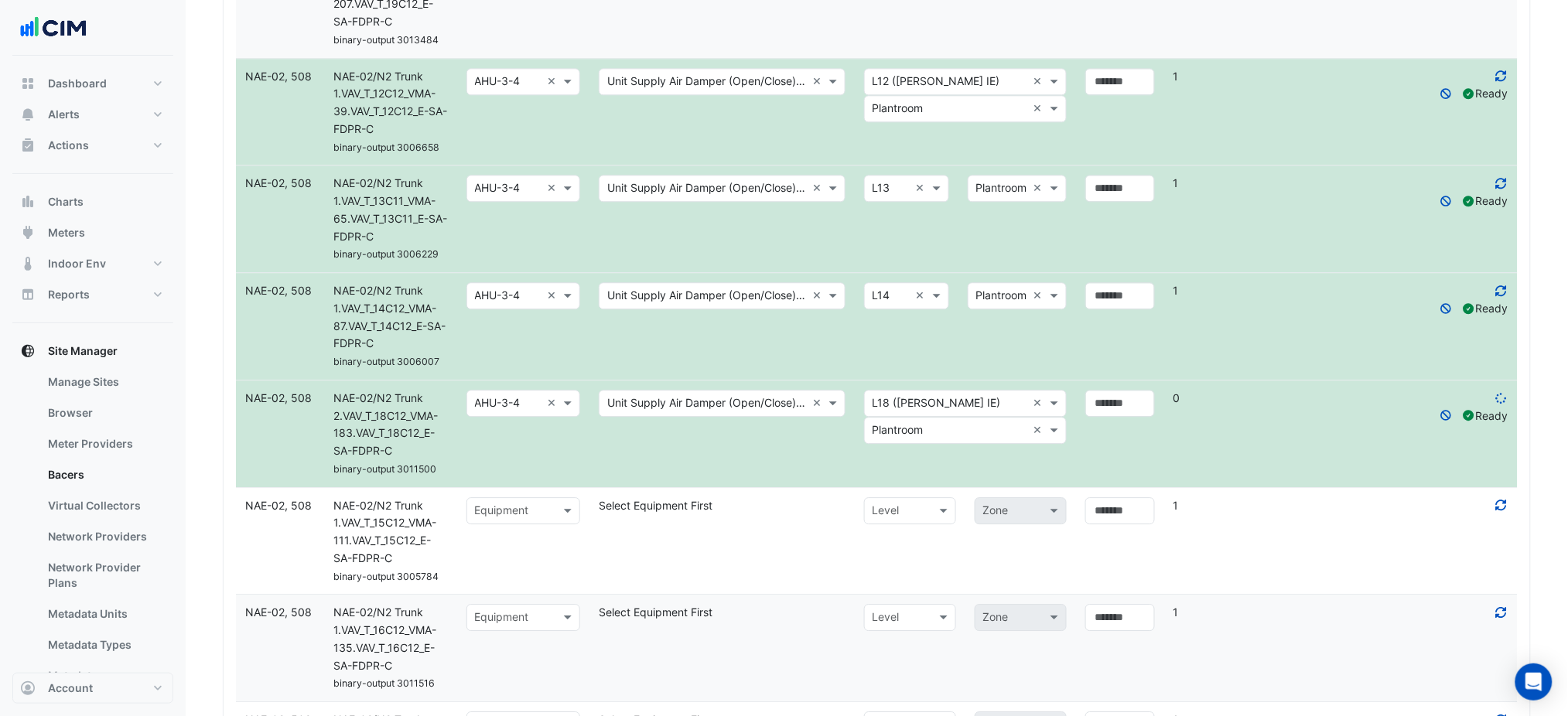
click at [606, 538] on datatable-body-cell "Select metadata Select Equipment First" at bounding box center [722, 542] width 266 height 106
click at [541, 515] on div at bounding box center [523, 511] width 112 height 19
type input "*******"
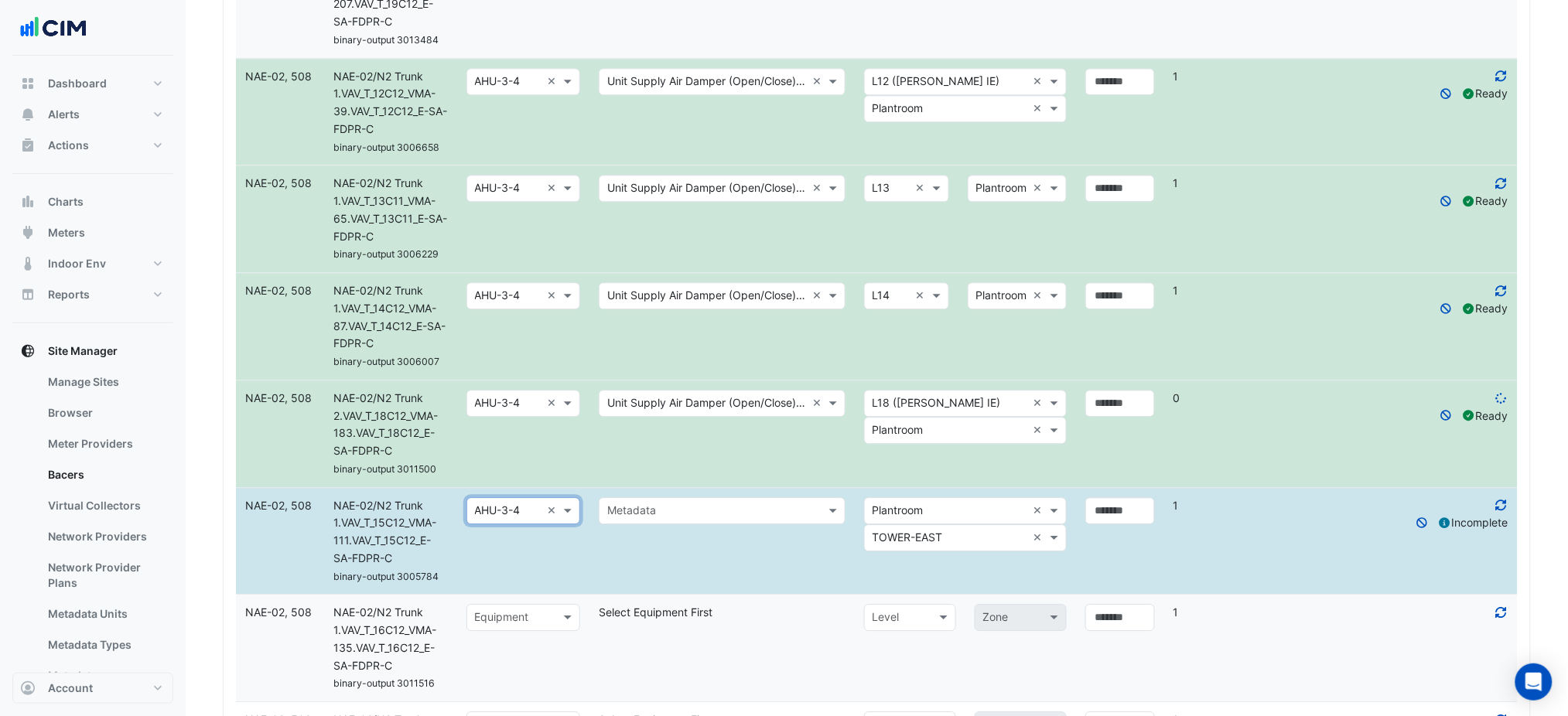
click at [602, 511] on div at bounding box center [722, 511] width 245 height 19
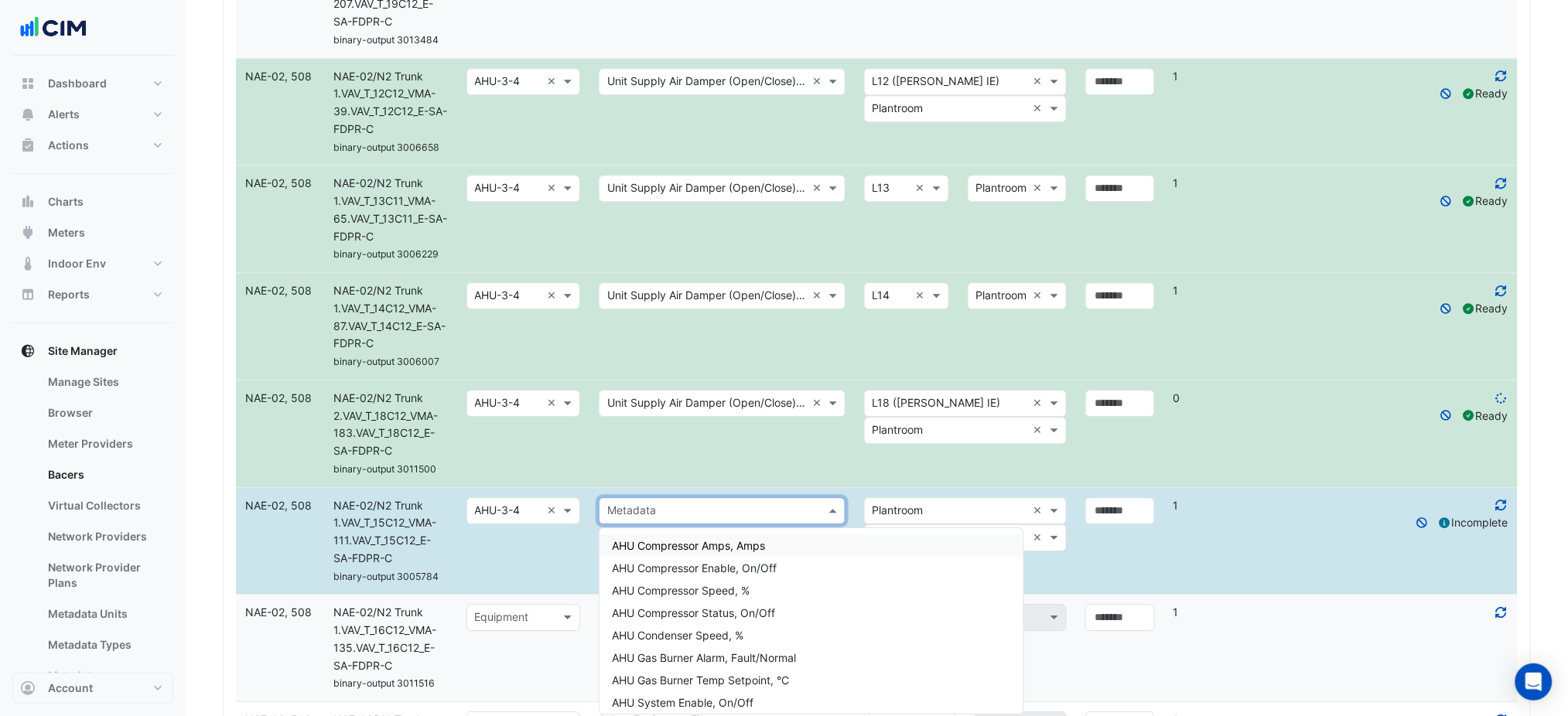
paste input "**********"
type input "**********"
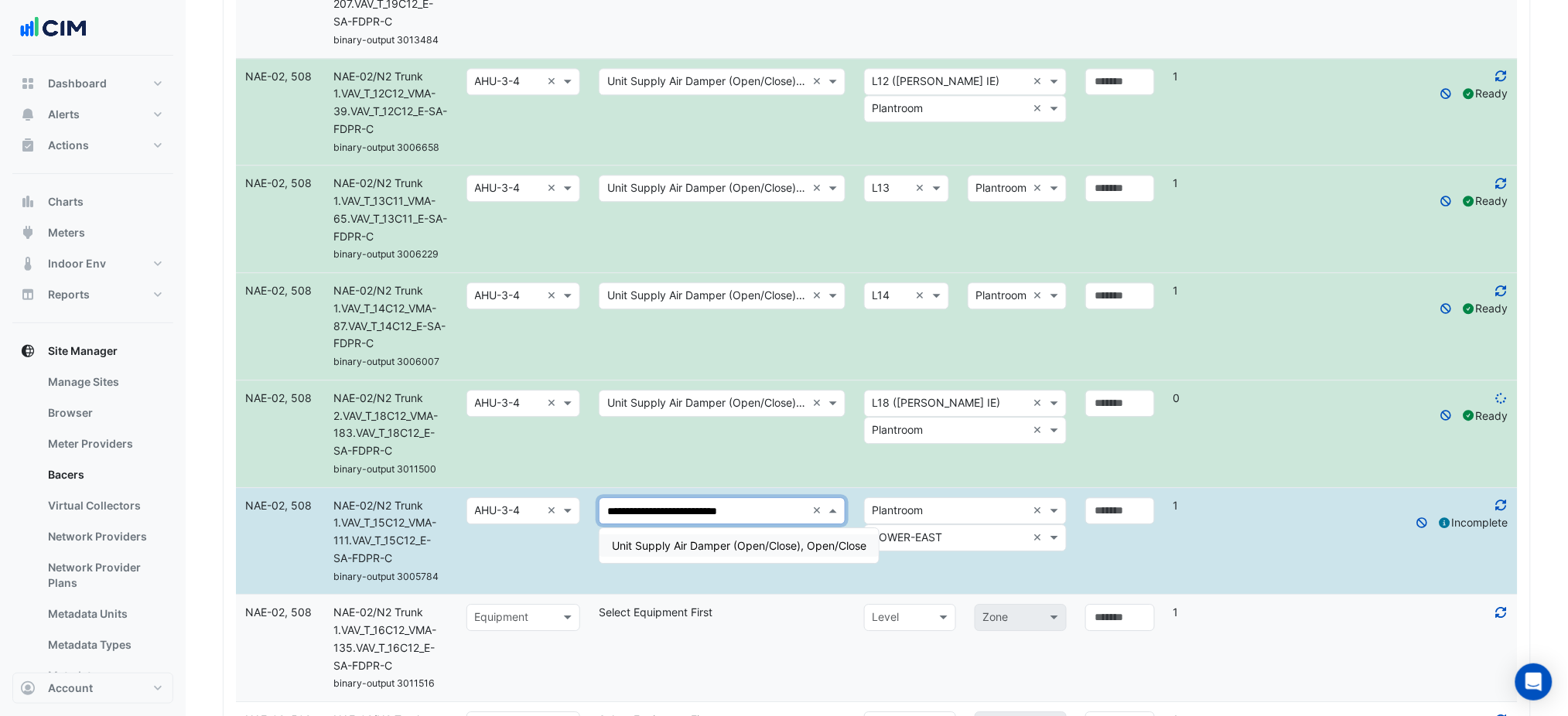
click at [666, 539] on span "Unit Supply Air Damper (Open/Close), Open/Close" at bounding box center [738, 545] width 254 height 13
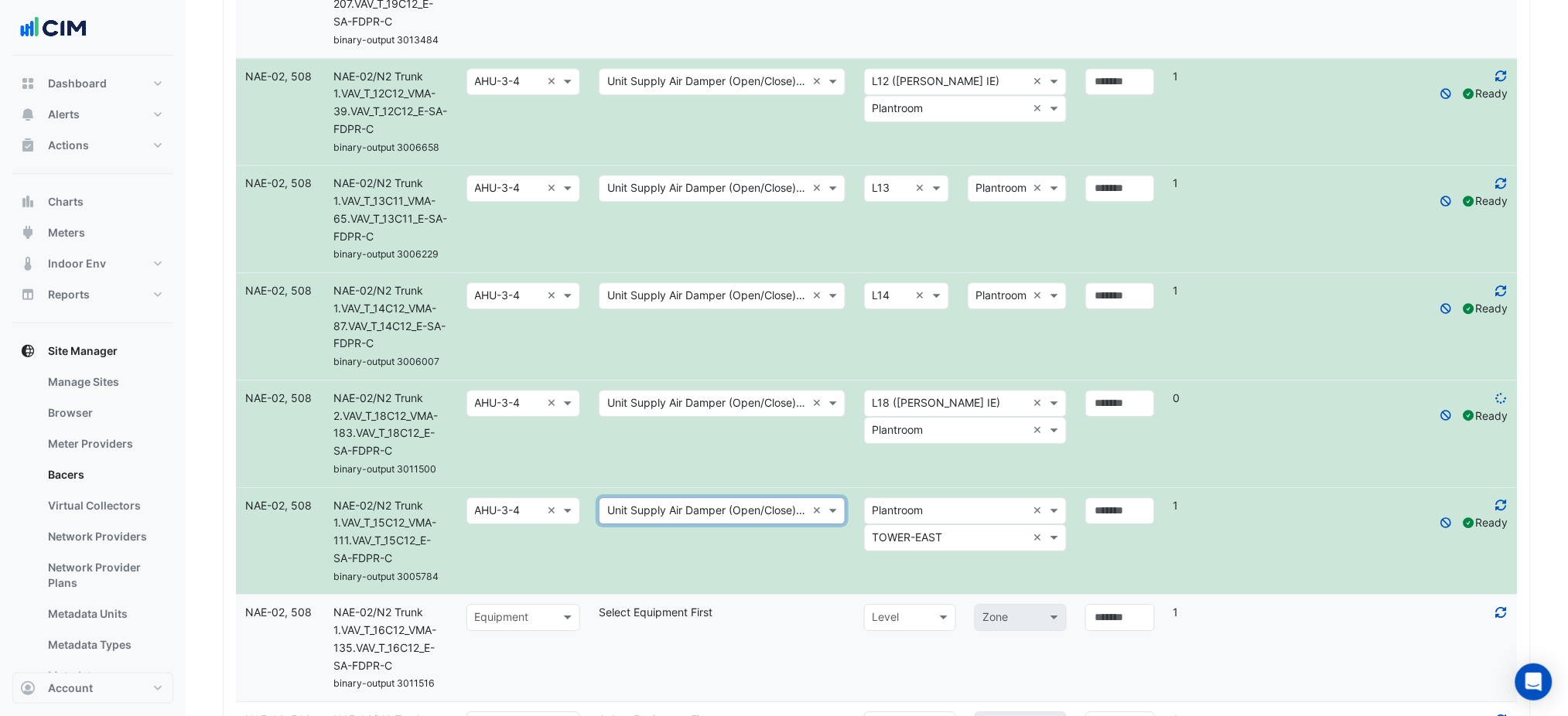
click at [879, 508] on input "text" at bounding box center [950, 511] width 155 height 18
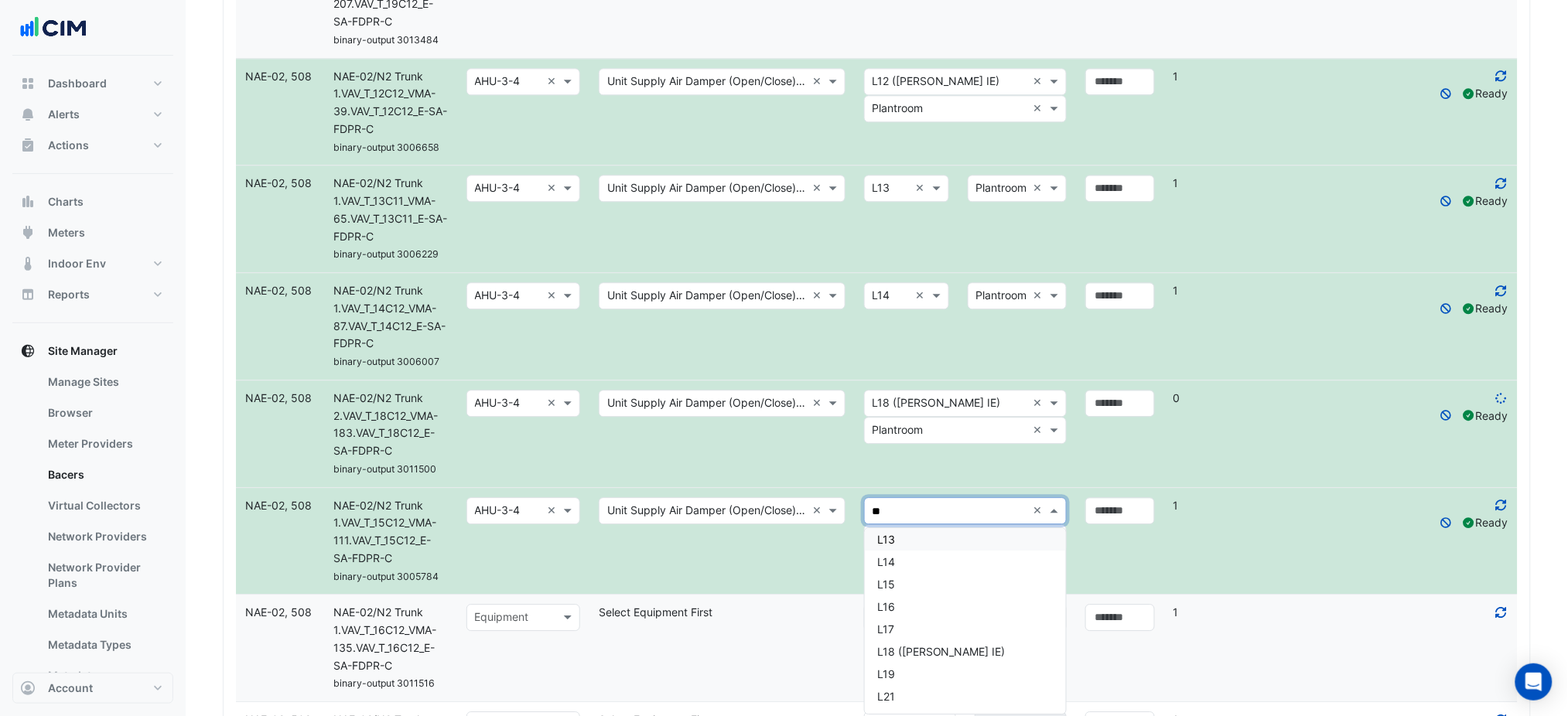
scroll to position [0, 0]
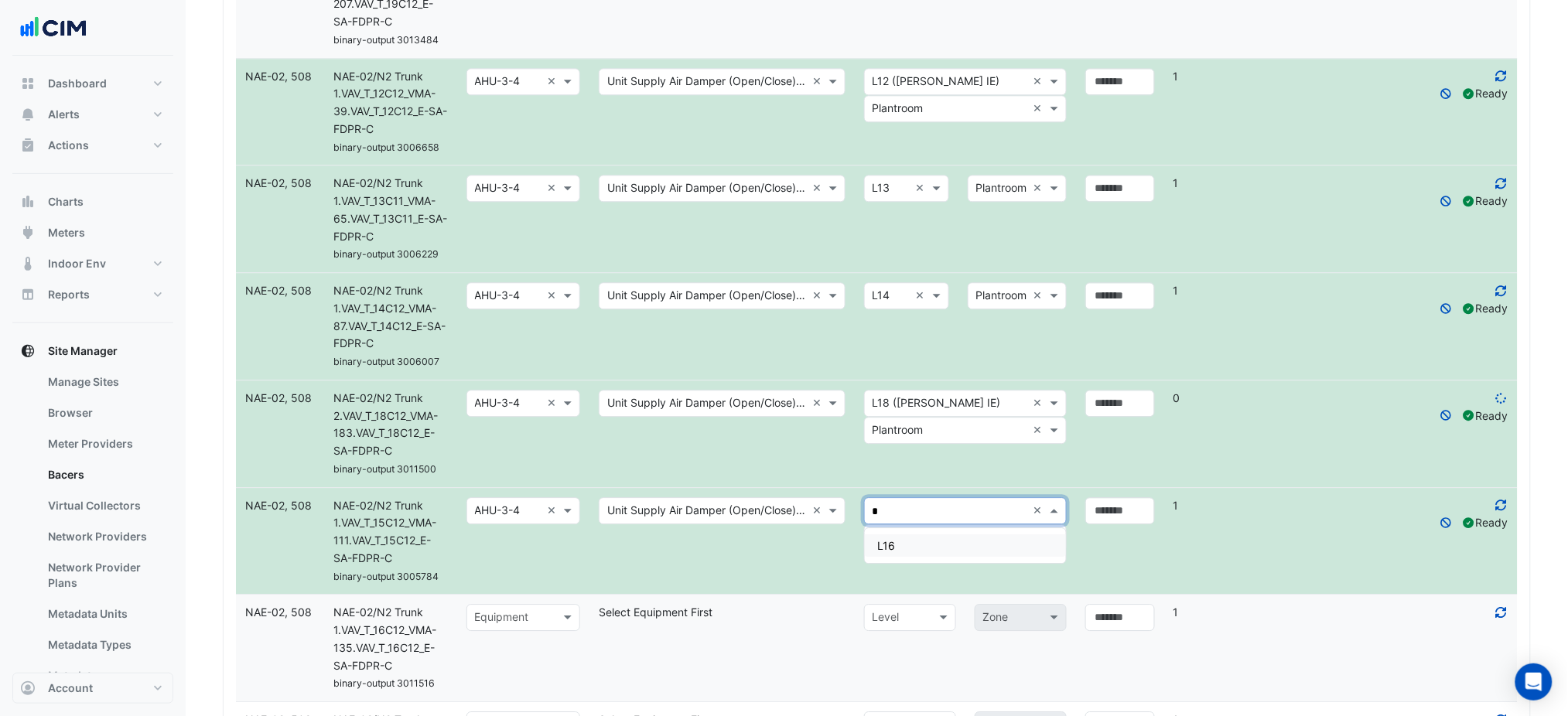
type input "**"
click at [935, 543] on div "L15" at bounding box center [966, 545] width 201 height 22
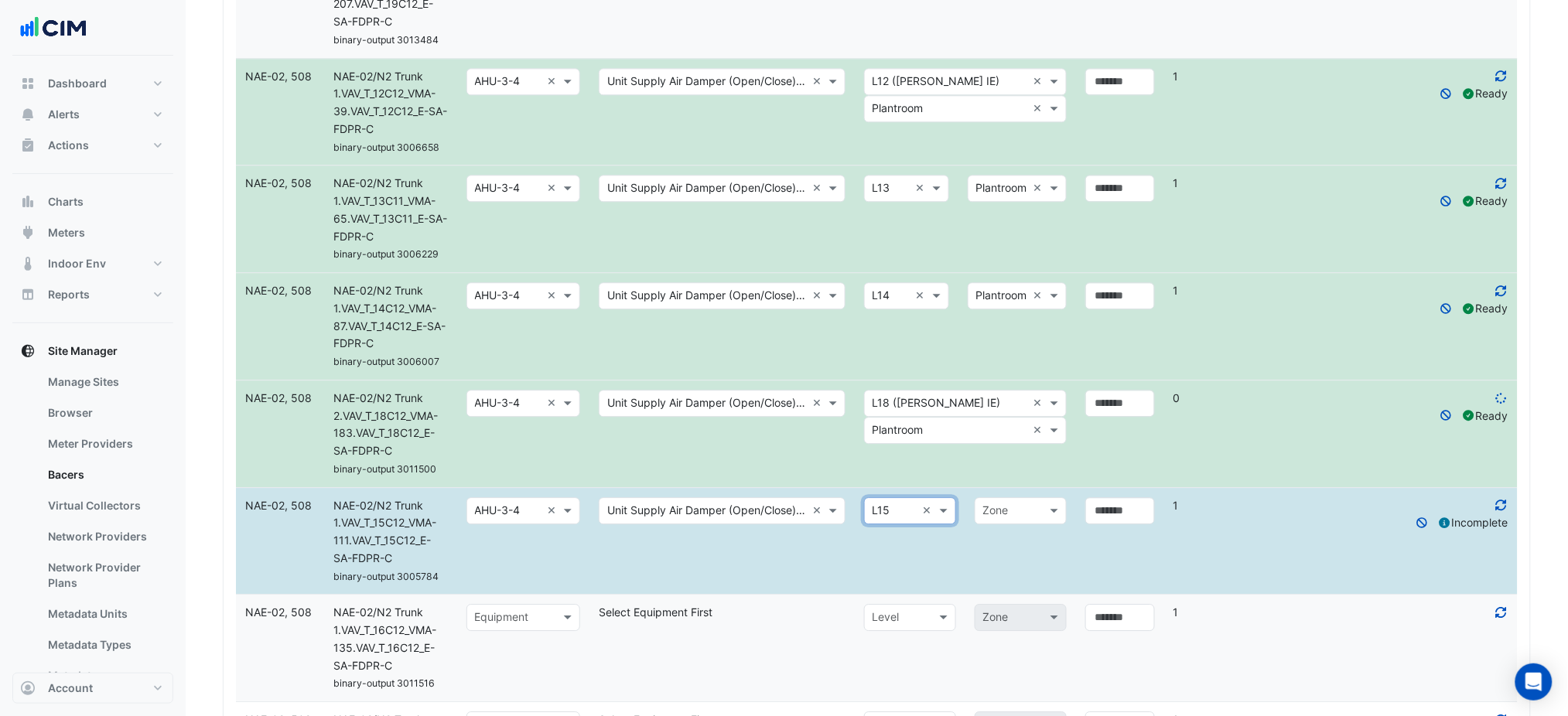
click at [935, 543] on datatable-body-cell "Select level × L15 × Zone" at bounding box center [965, 542] width 221 height 106
click at [1005, 514] on input "text" at bounding box center [1005, 511] width 44 height 18
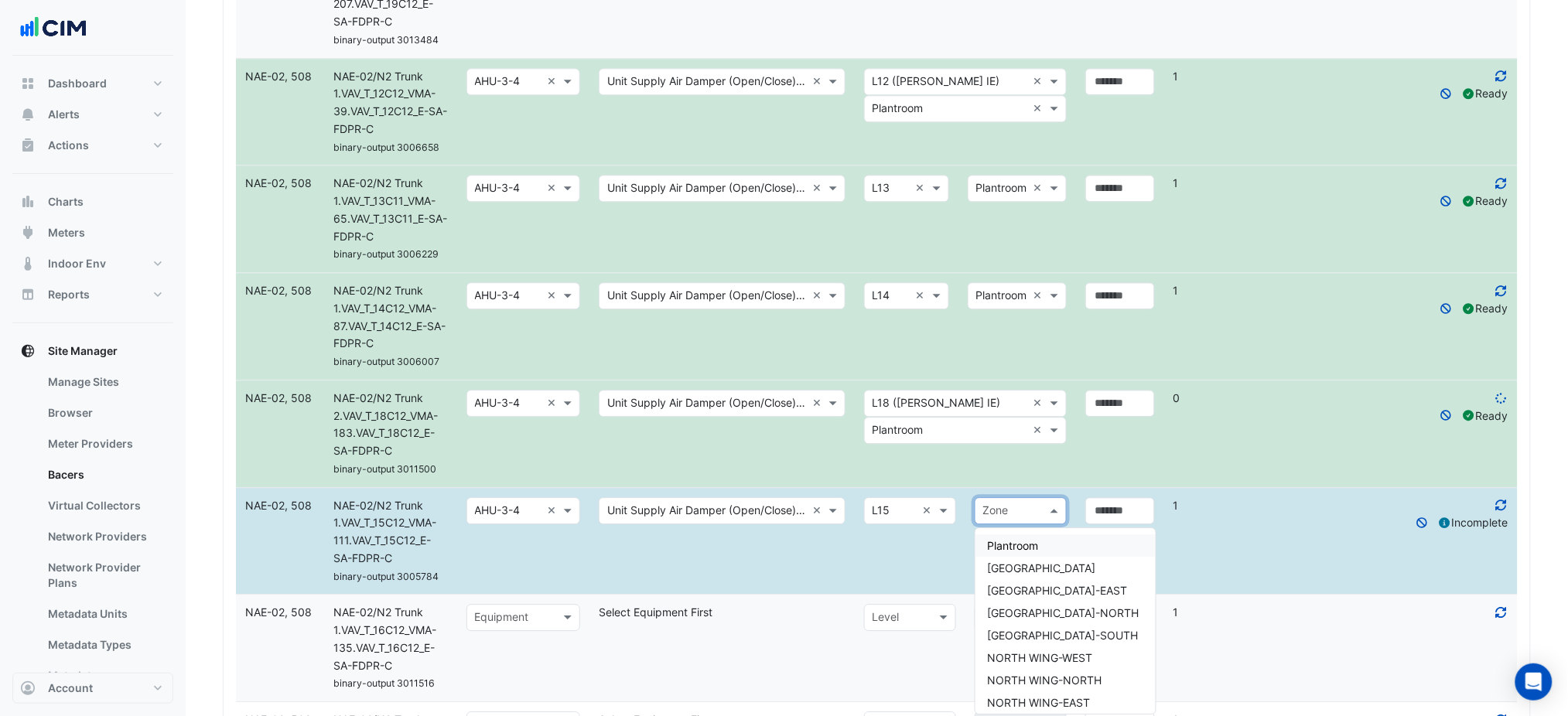
click at [1009, 545] on span "Plantroom" at bounding box center [1013, 545] width 51 height 13
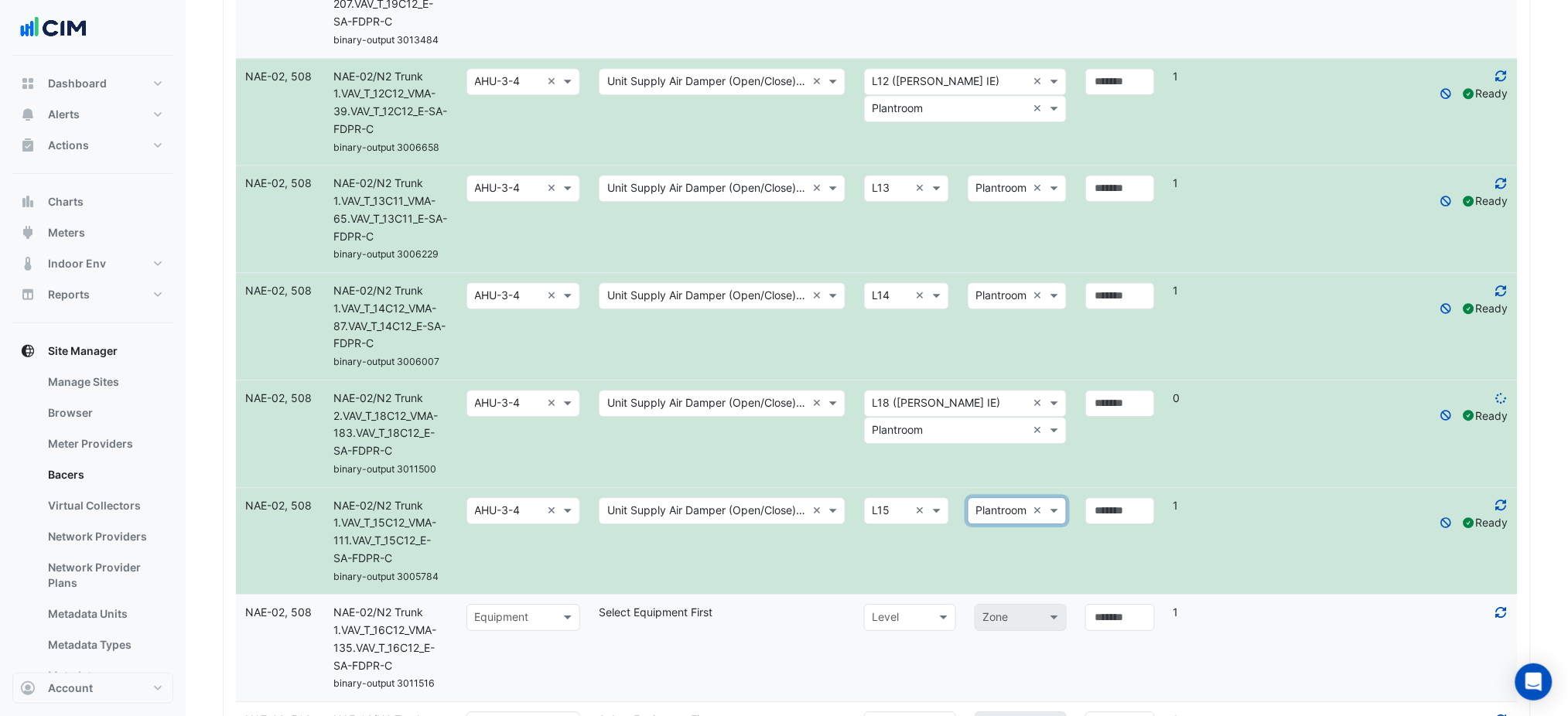
click at [832, 553] on datatable-body-cell "Select metadata Unit Supply Air Damper (Open/Close), Open/Close ×" at bounding box center [722, 542] width 266 height 106
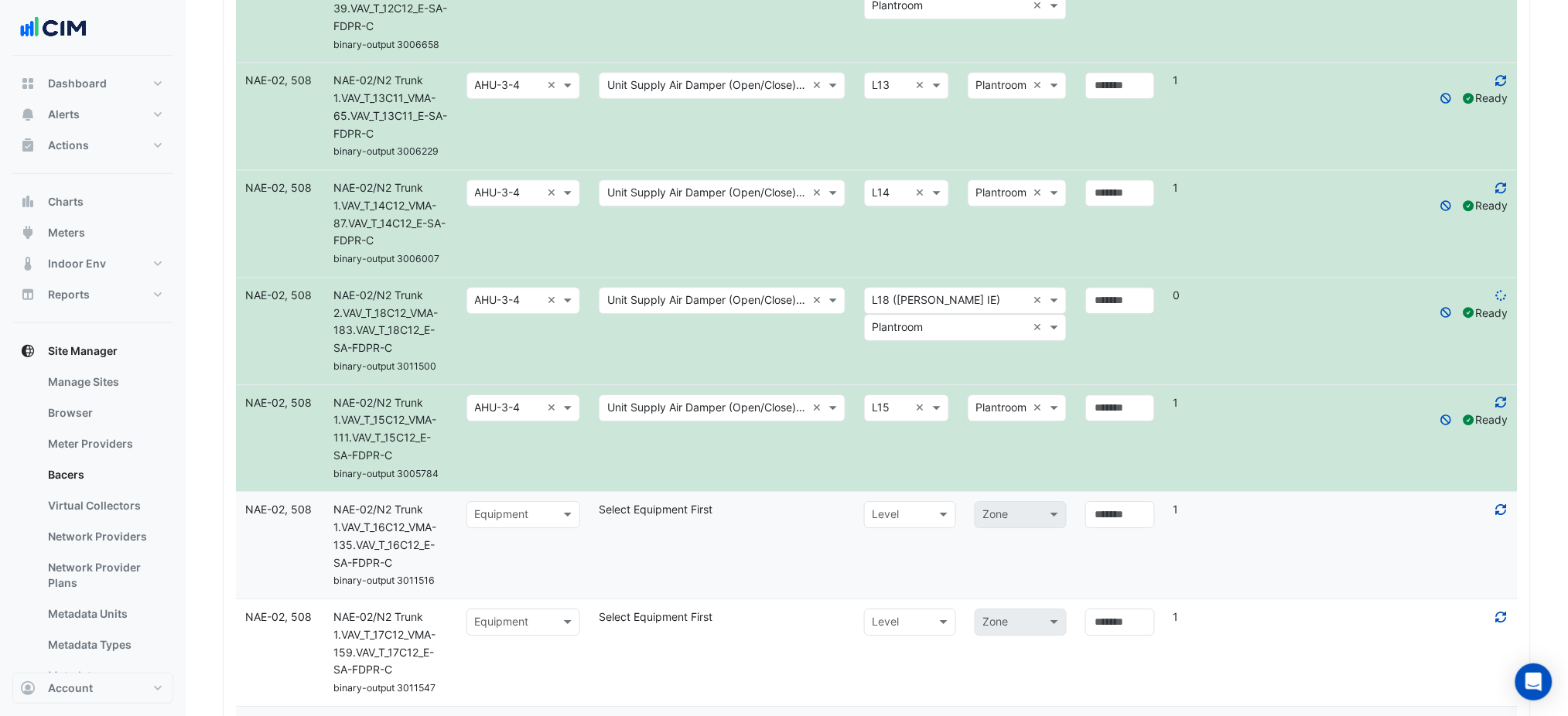
scroll to position [1555, 0]
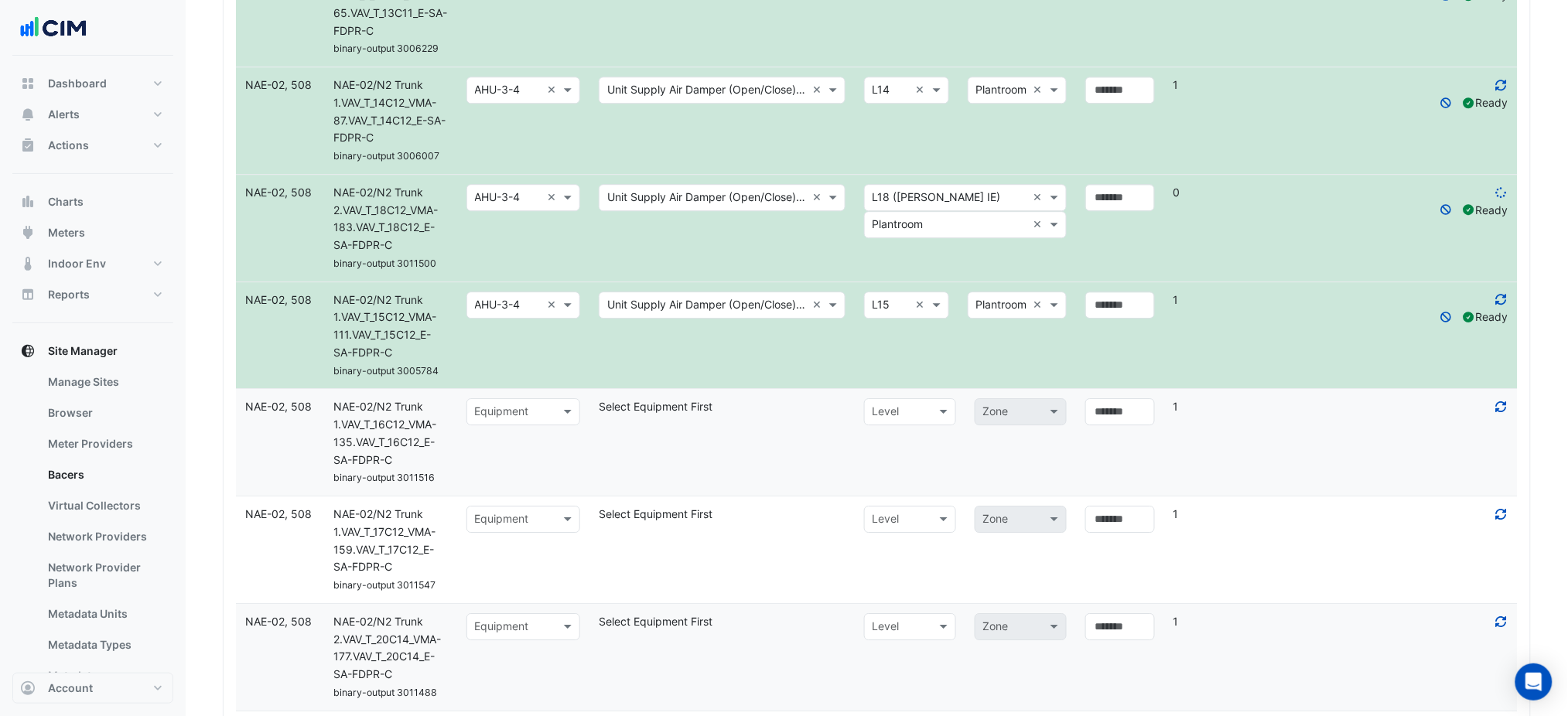
click at [532, 410] on input "text" at bounding box center [507, 412] width 66 height 18
drag, startPoint x: 960, startPoint y: 475, endPoint x: 832, endPoint y: 460, distance: 128.9
click at [956, 475] on datatable-body-cell "Select level Level Zone" at bounding box center [965, 442] width 221 height 106
click at [548, 425] on div "Equipment" at bounding box center [523, 411] width 114 height 27
type input "*******"
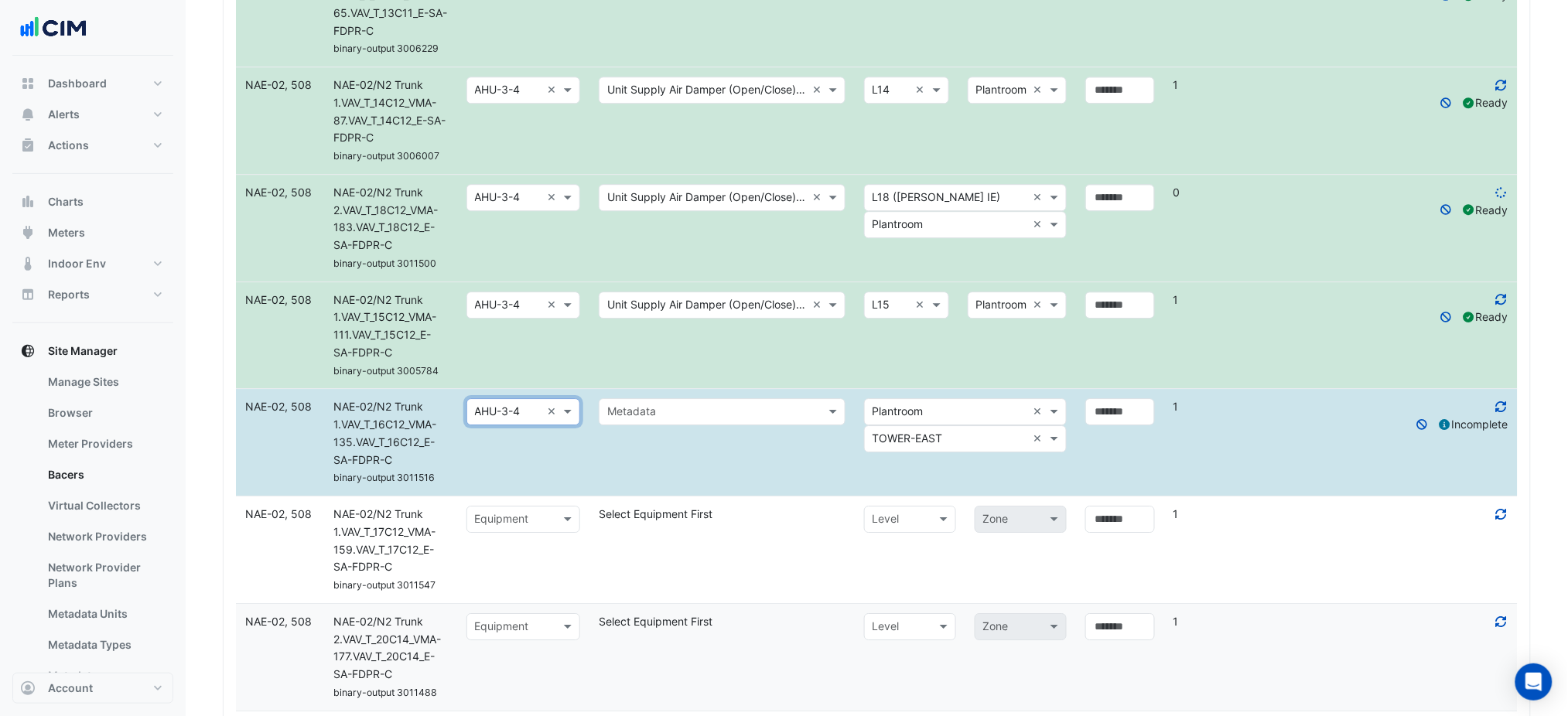
click at [688, 406] on input "text" at bounding box center [706, 412] width 199 height 18
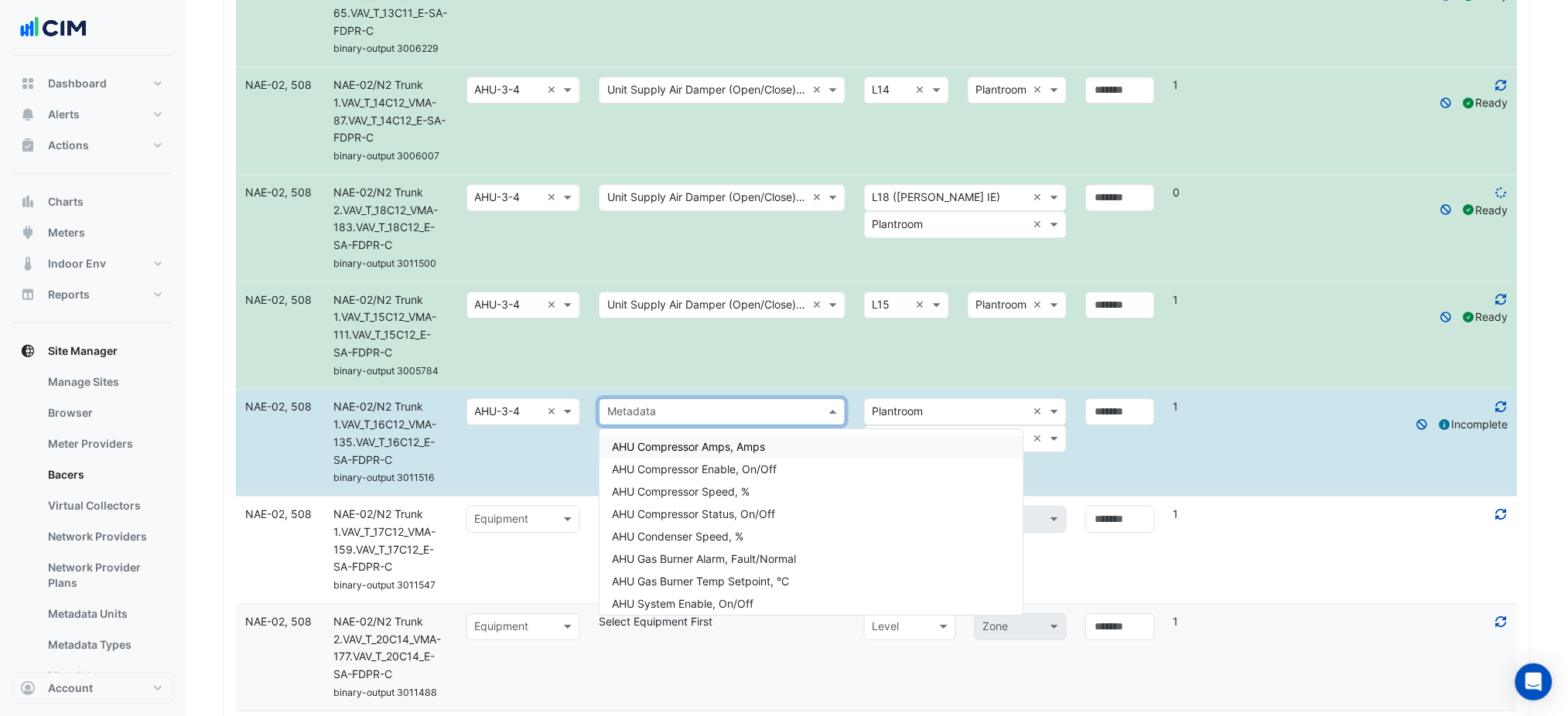
paste input "**********"
type input "**********"
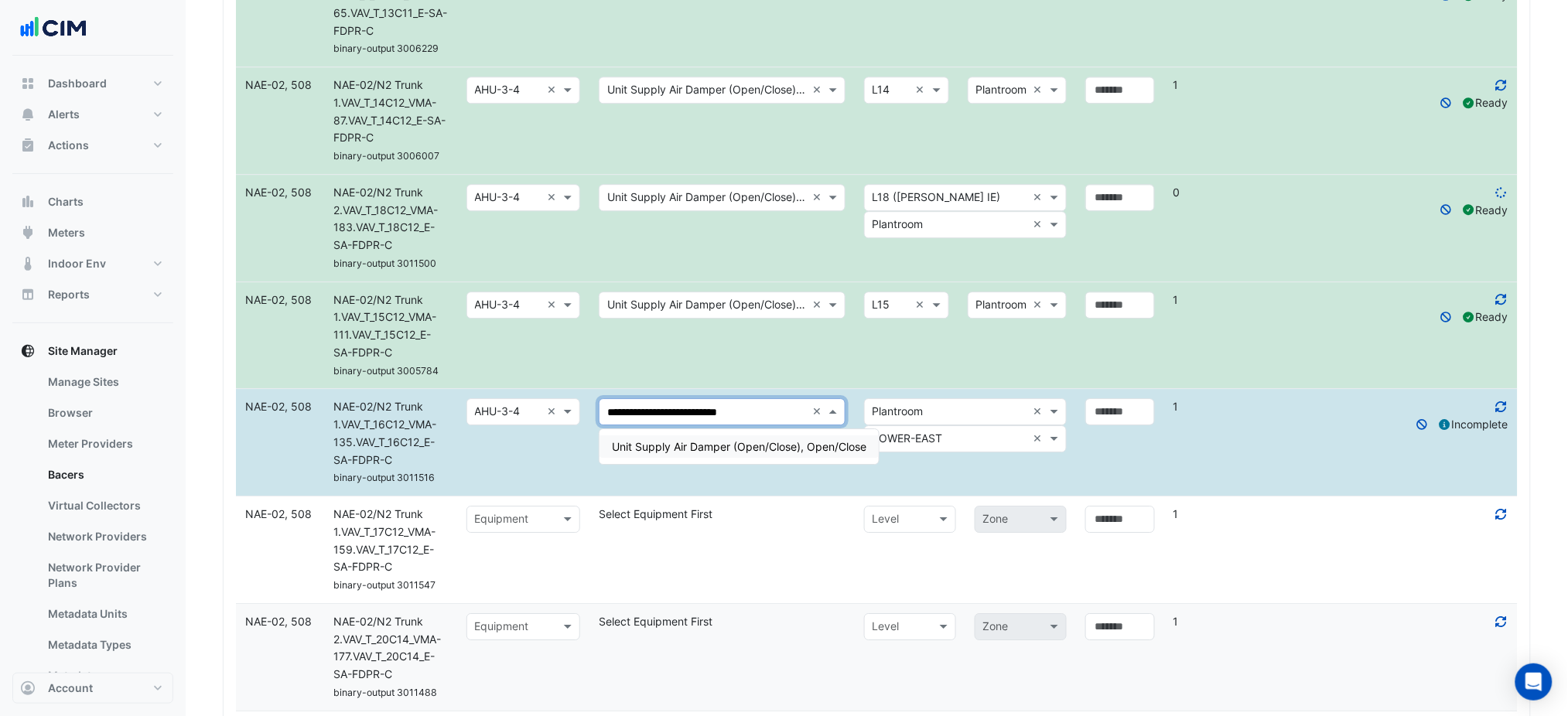
click at [687, 442] on span "Unit Supply Air Damper (Open/Close), Open/Close" at bounding box center [738, 447] width 254 height 13
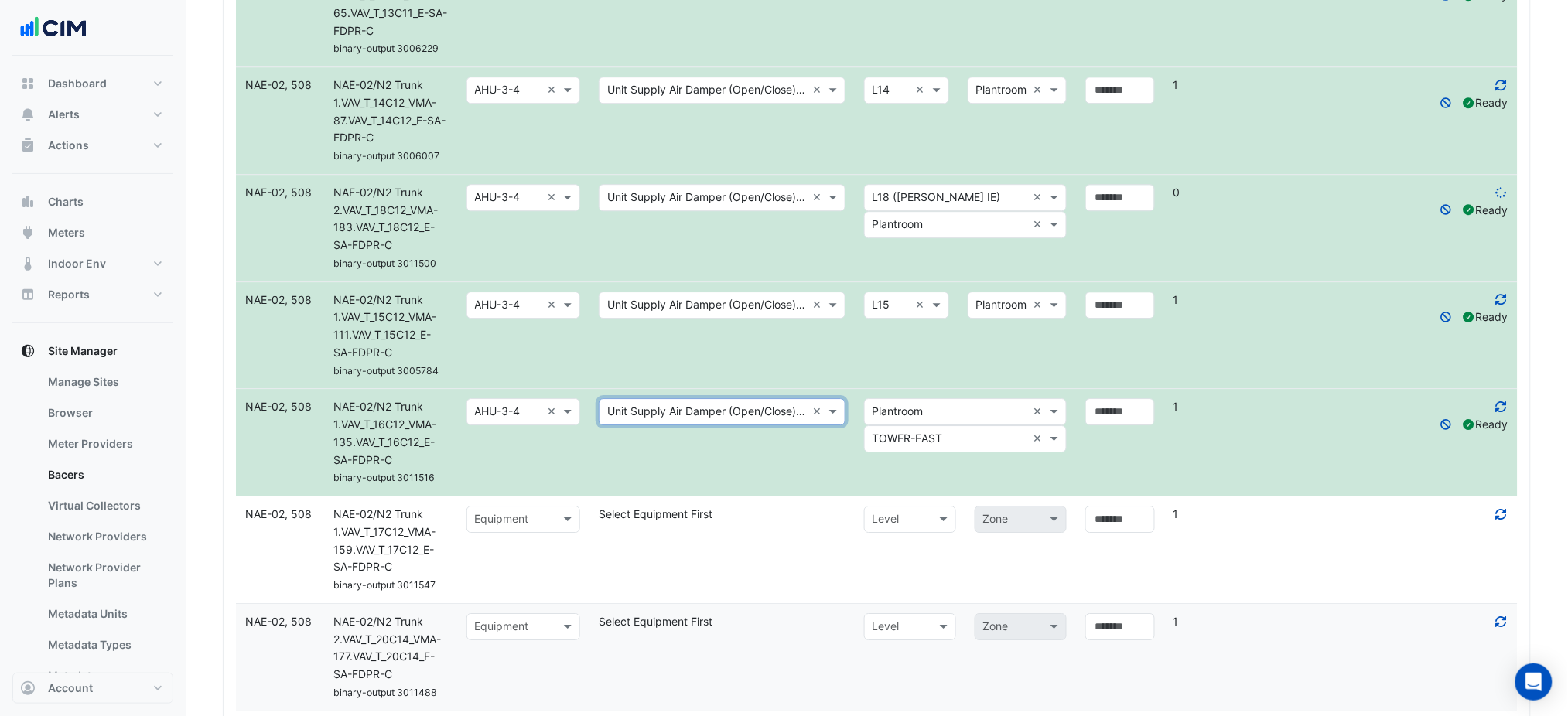
click at [905, 410] on input "text" at bounding box center [950, 412] width 155 height 18
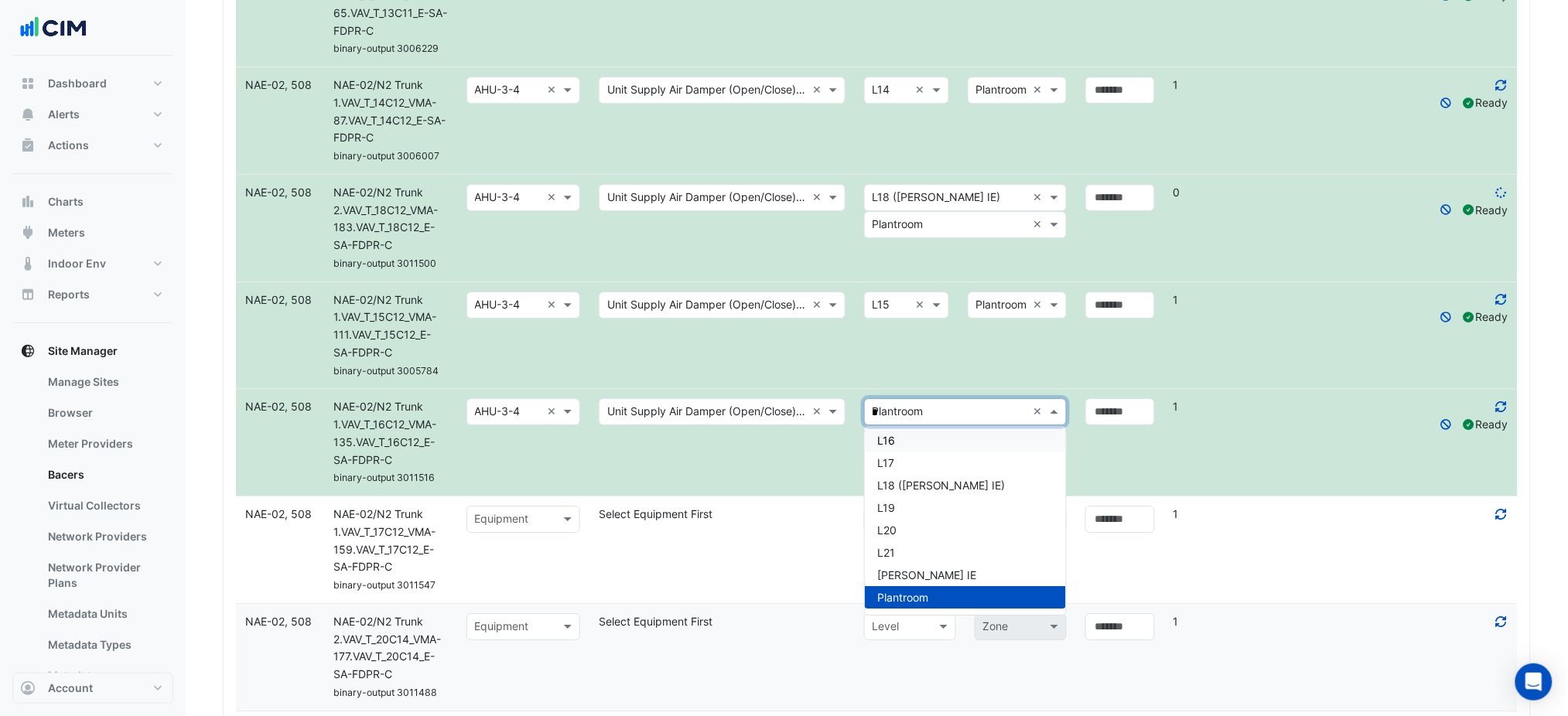
scroll to position [95, 0]
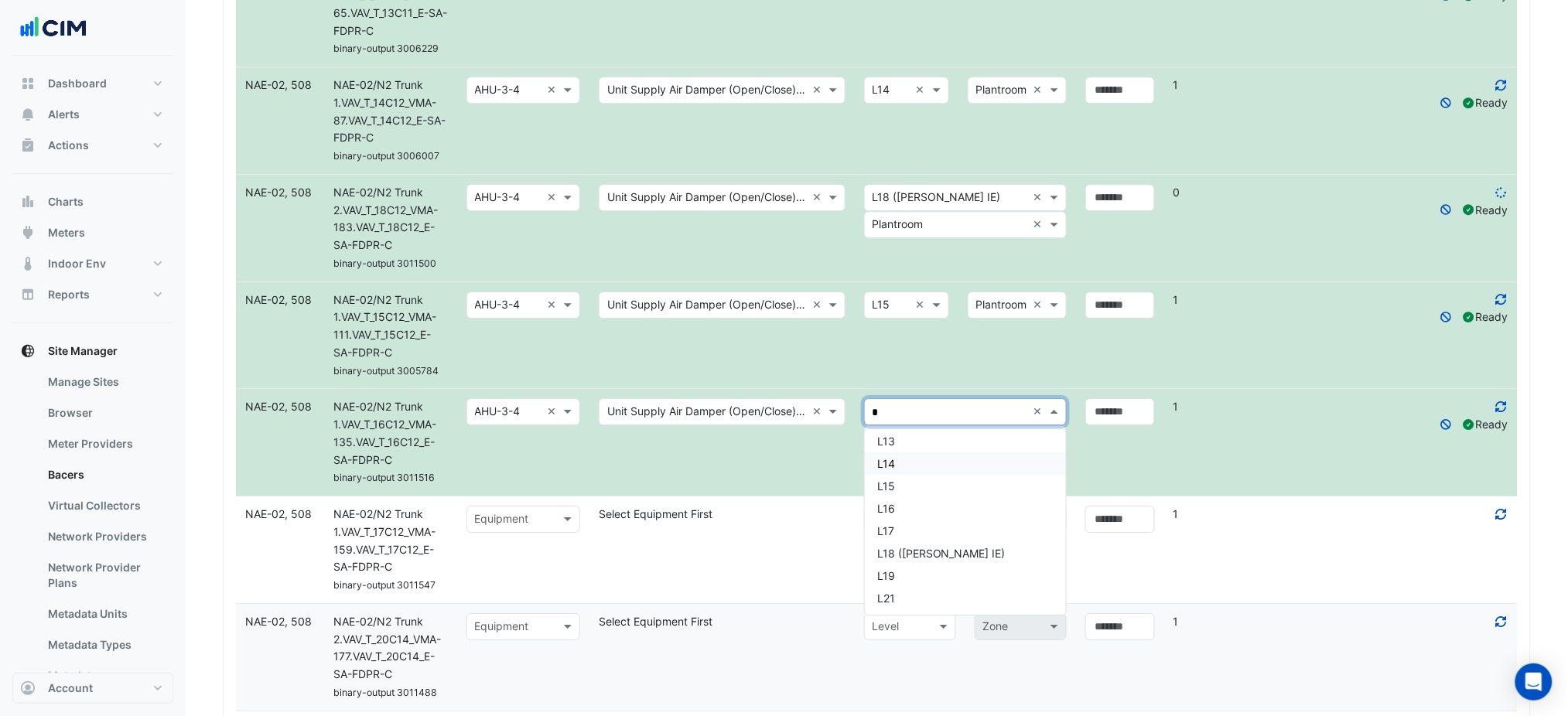
type input "**"
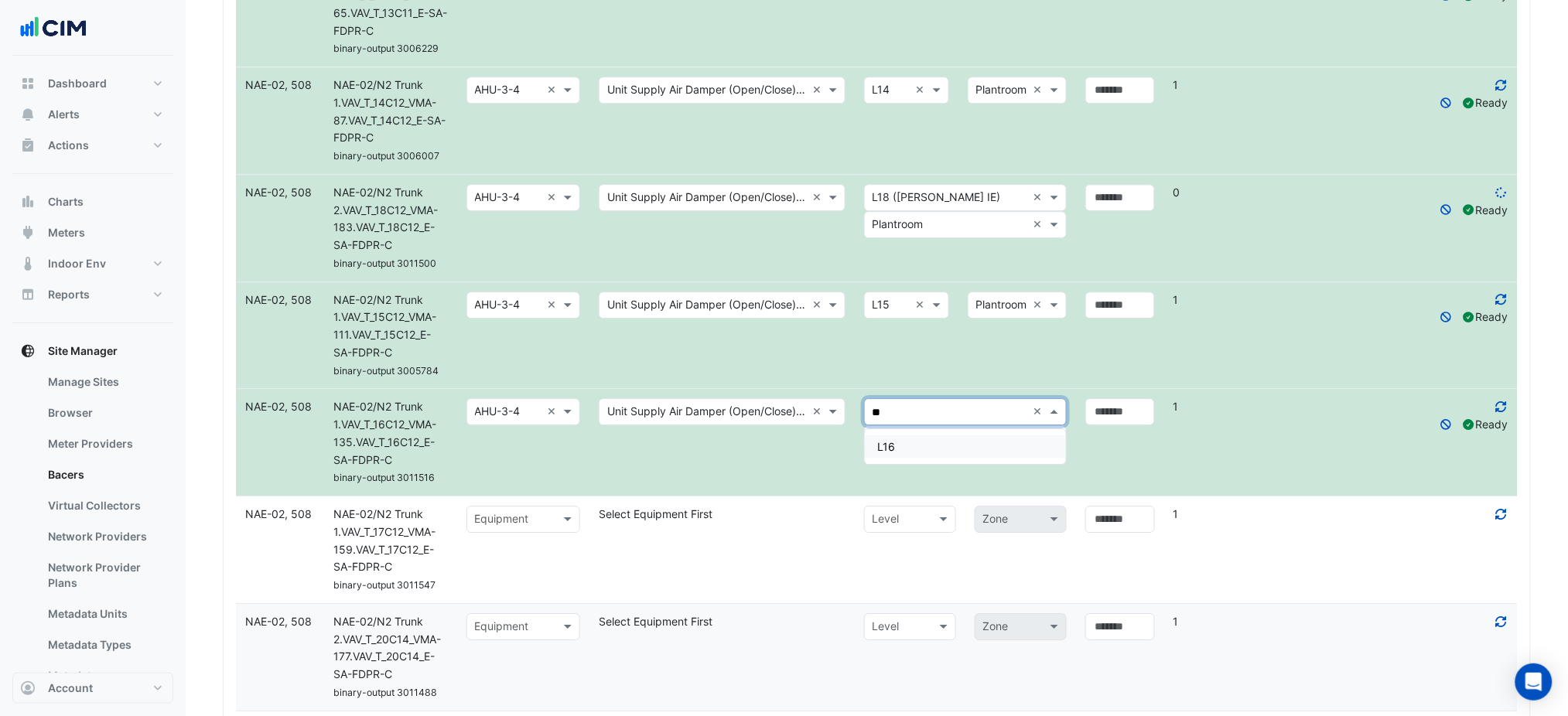
scroll to position [0, 0]
click at [905, 451] on div "L16" at bounding box center [966, 447] width 201 height 22
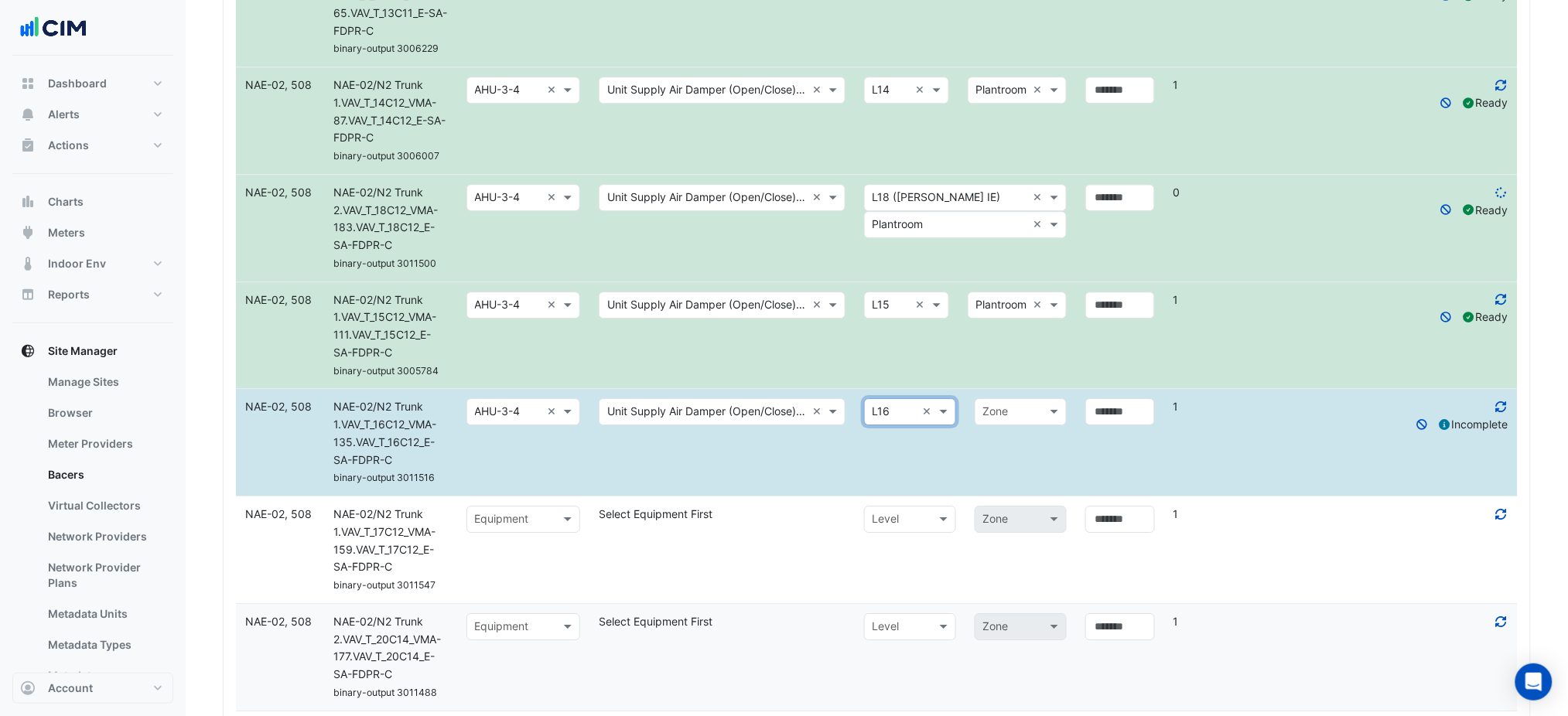
click at [913, 446] on datatable-body-cell "Select level × L16 × Zone" at bounding box center [965, 442] width 221 height 106
click at [983, 425] on div "Zone" at bounding box center [1020, 411] width 92 height 27
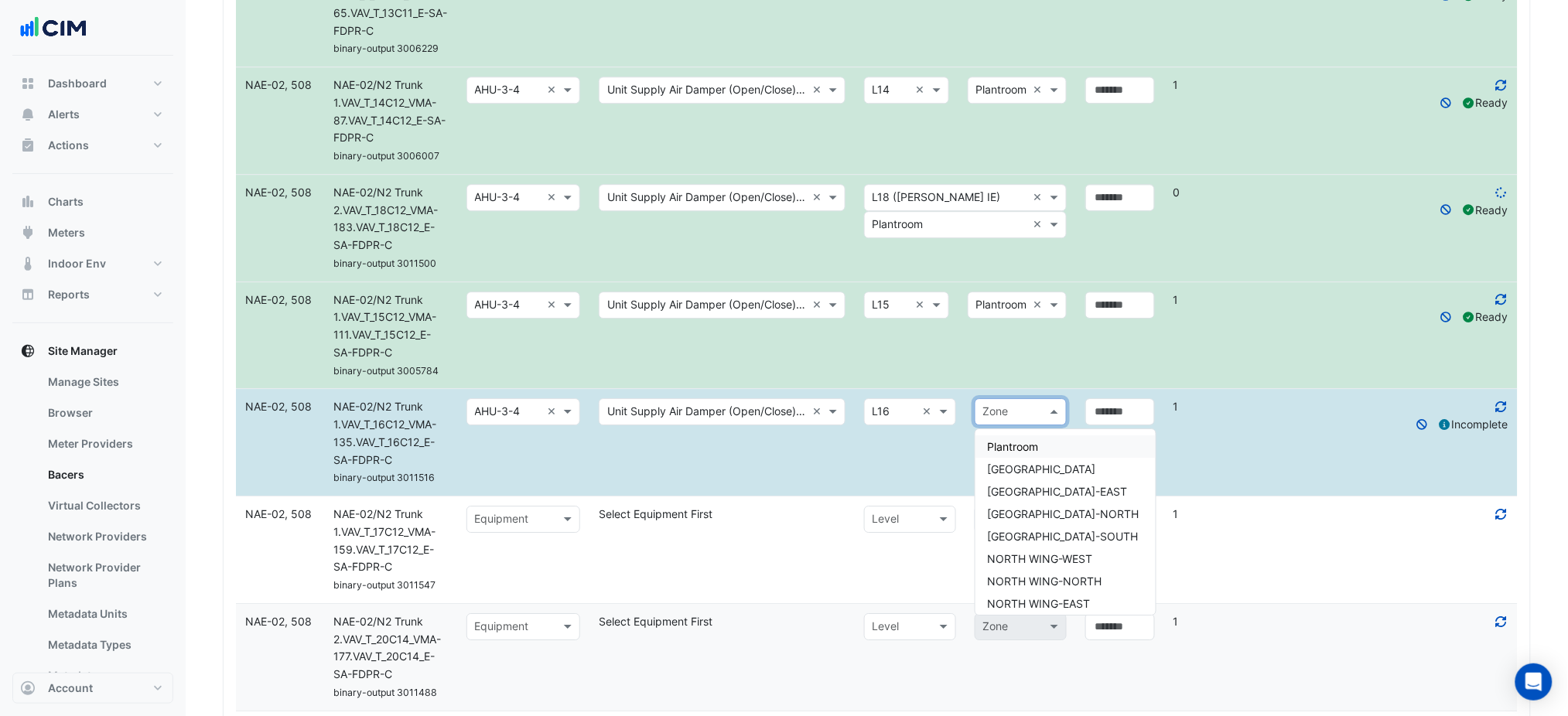
click at [1000, 448] on span "Plantroom" at bounding box center [1013, 447] width 51 height 13
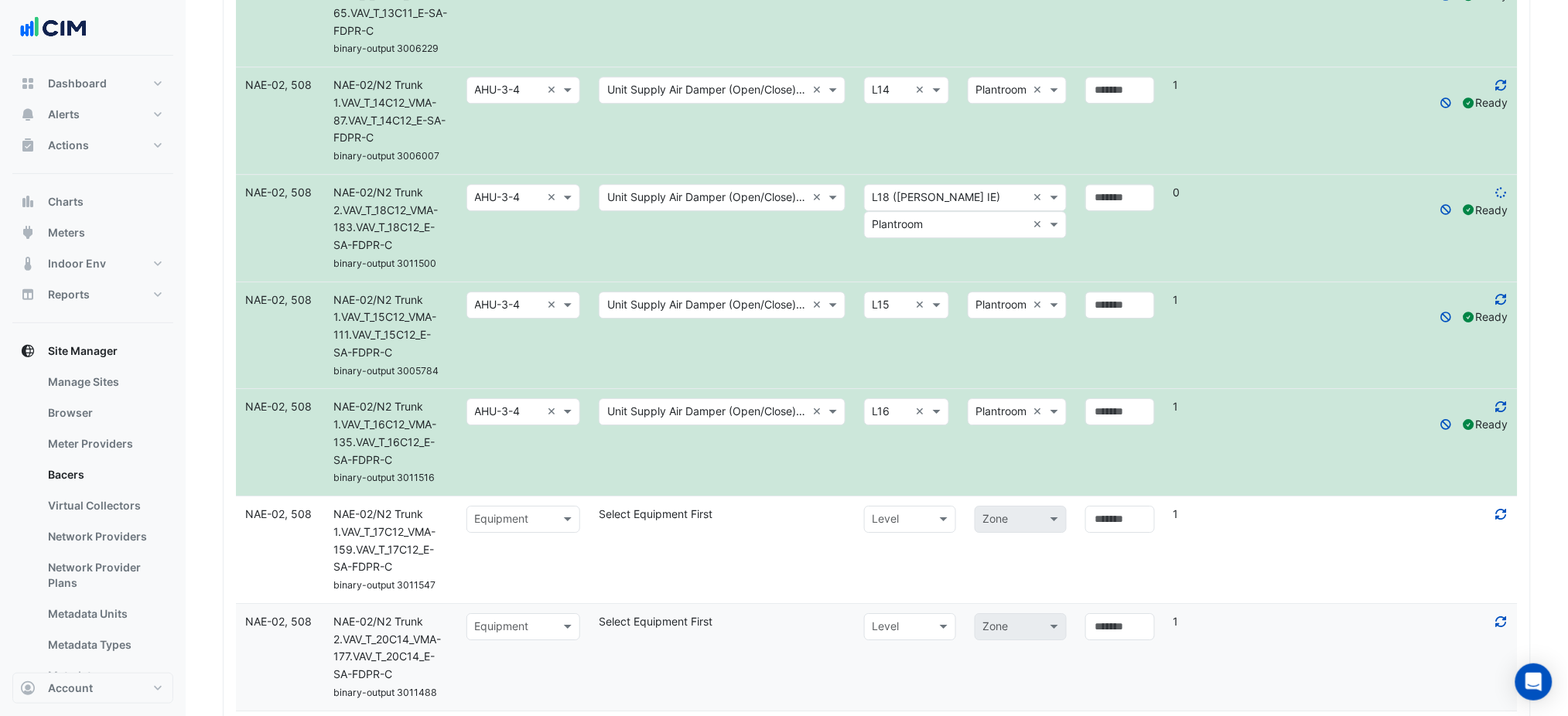
click at [956, 455] on datatable-body-cell "Select level × L16 × × Plantroom ×" at bounding box center [965, 442] width 221 height 106
click at [510, 523] on input "text" at bounding box center [507, 519] width 66 height 18
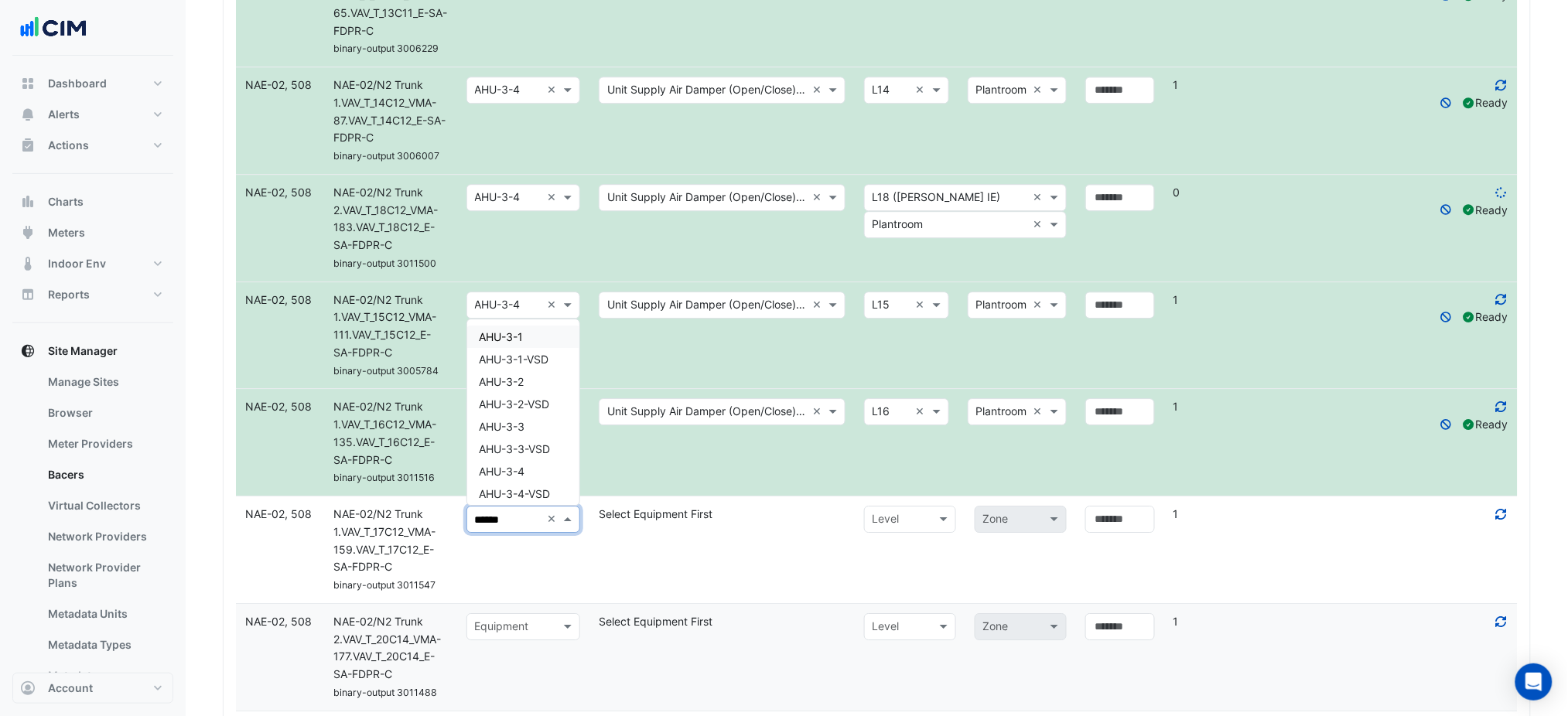
type input "*******"
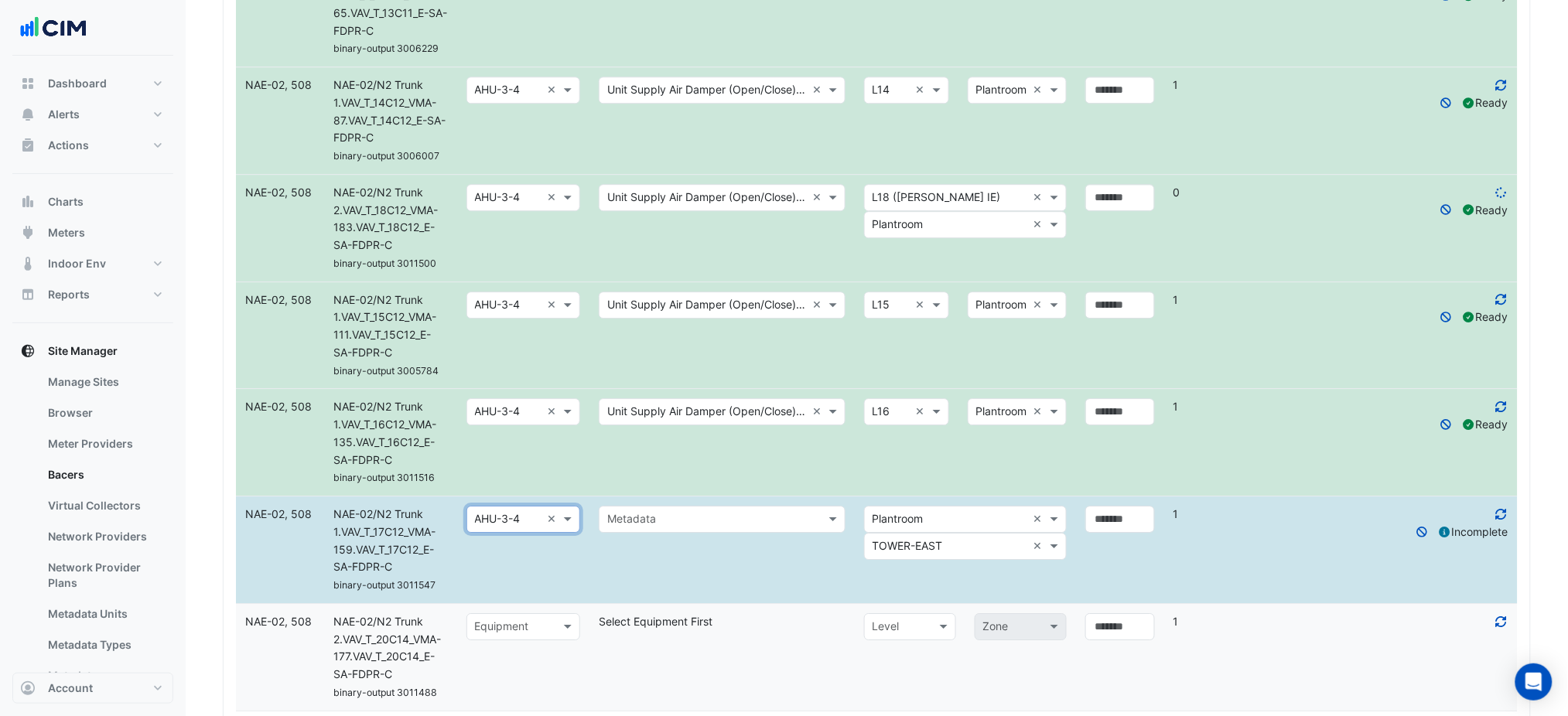
click at [641, 515] on input "text" at bounding box center [706, 519] width 199 height 18
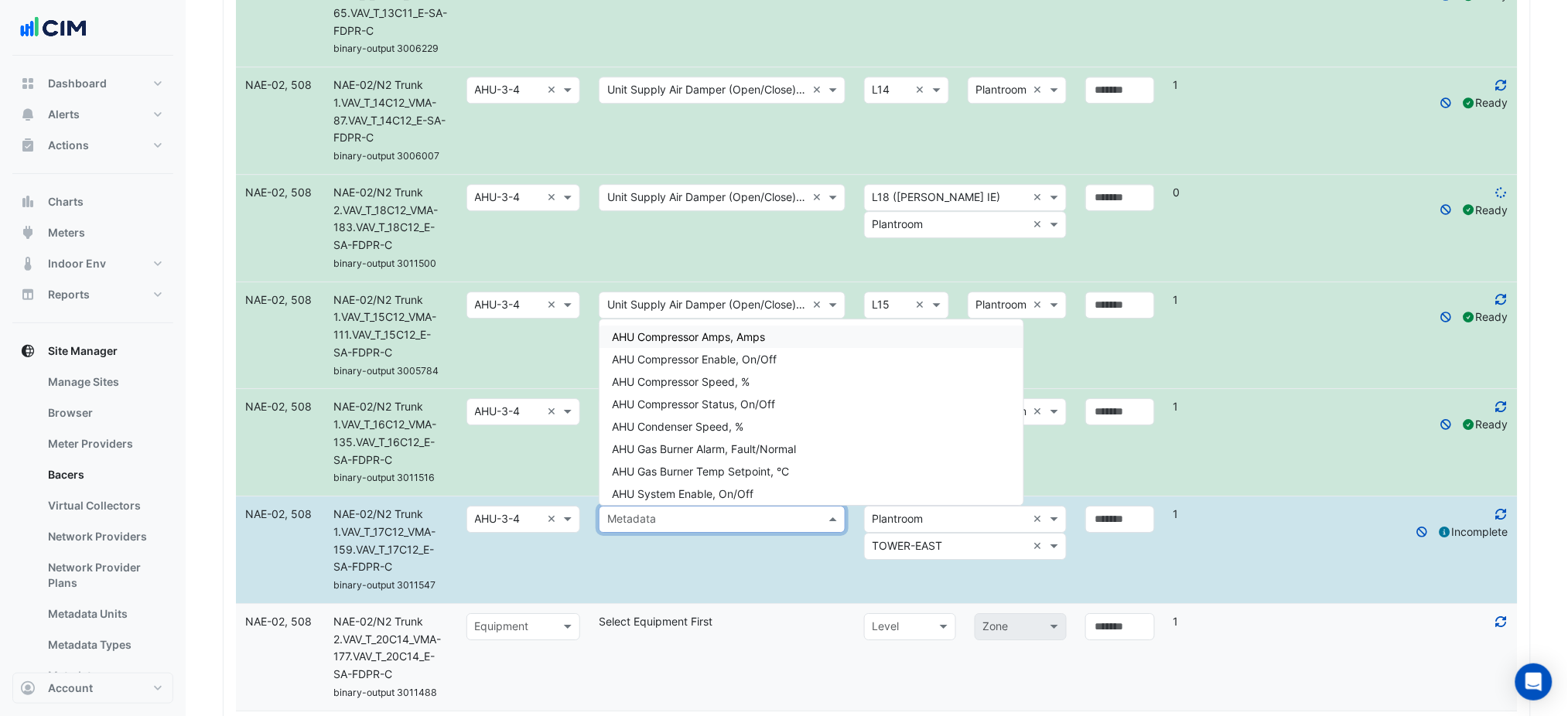
paste input "**********"
type input "**********"
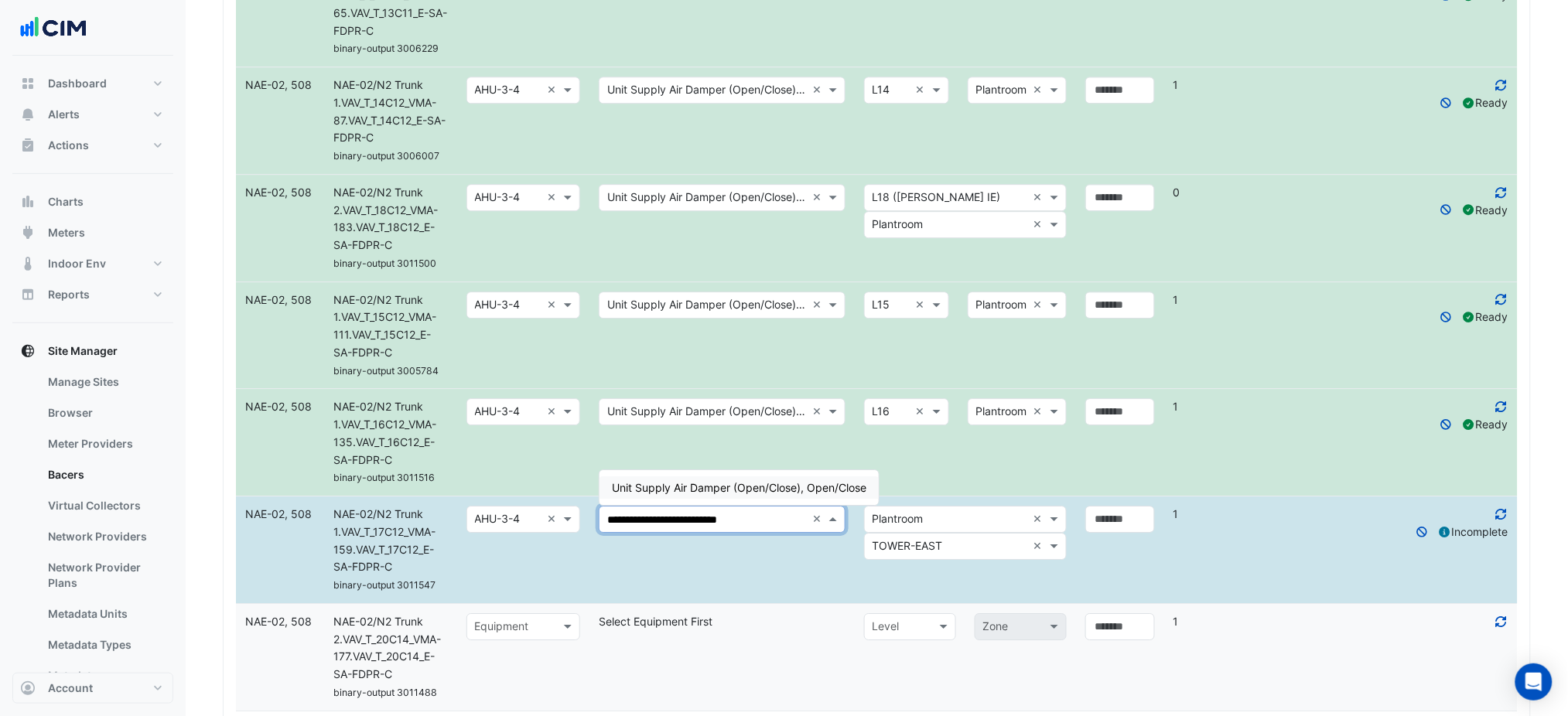
click at [715, 493] on div "Unit Supply Air Damper (Open/Close), Open/Close" at bounding box center [739, 488] width 280 height 22
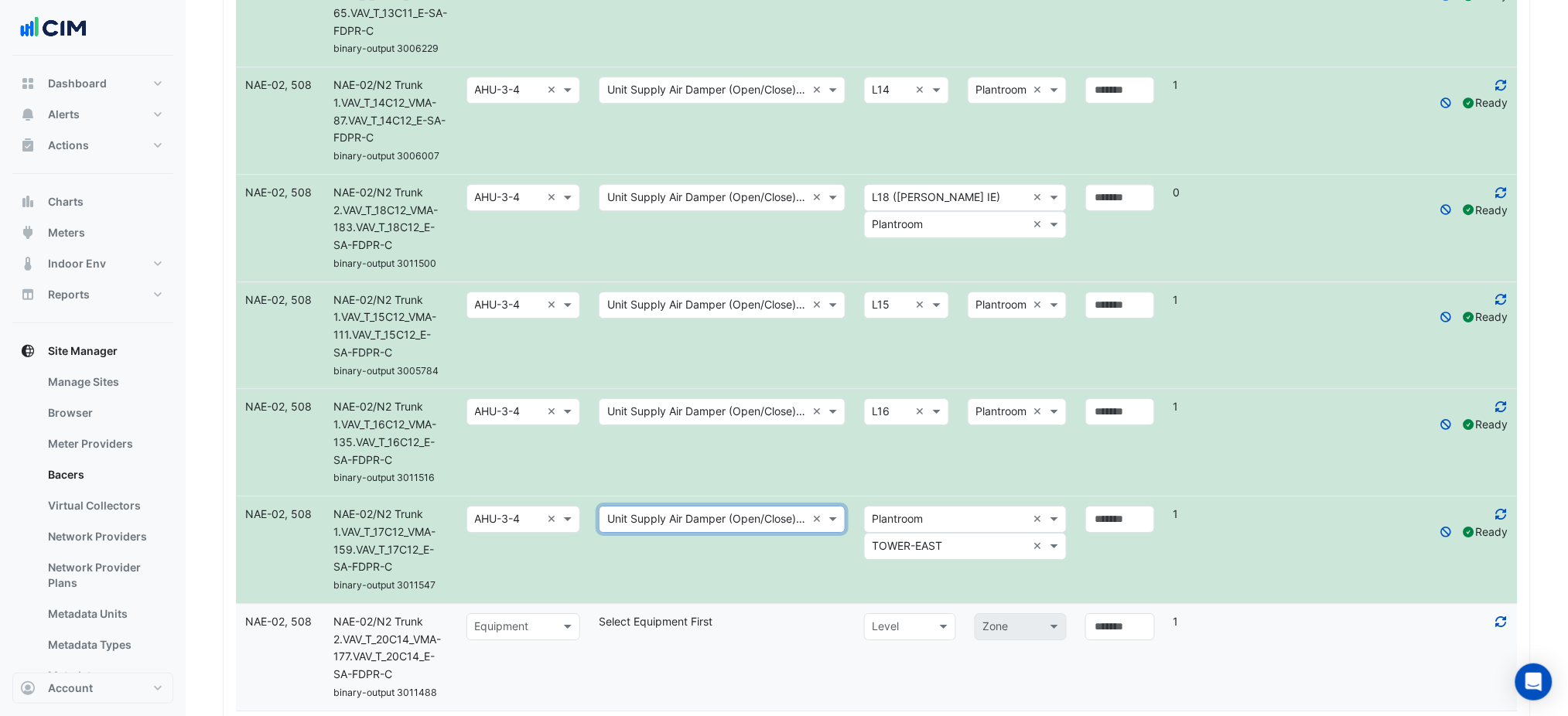
click at [945, 523] on input "text" at bounding box center [950, 519] width 155 height 18
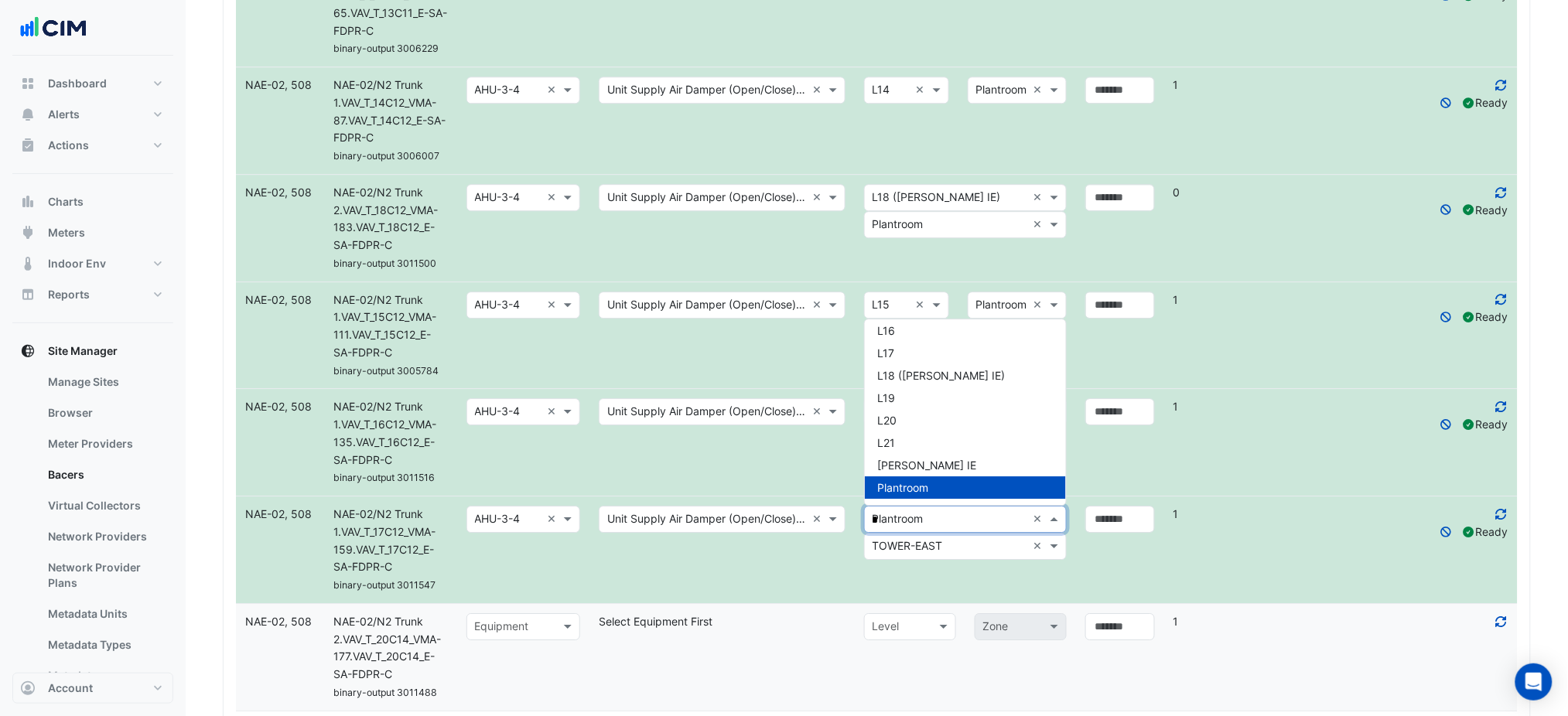
scroll to position [95, 0]
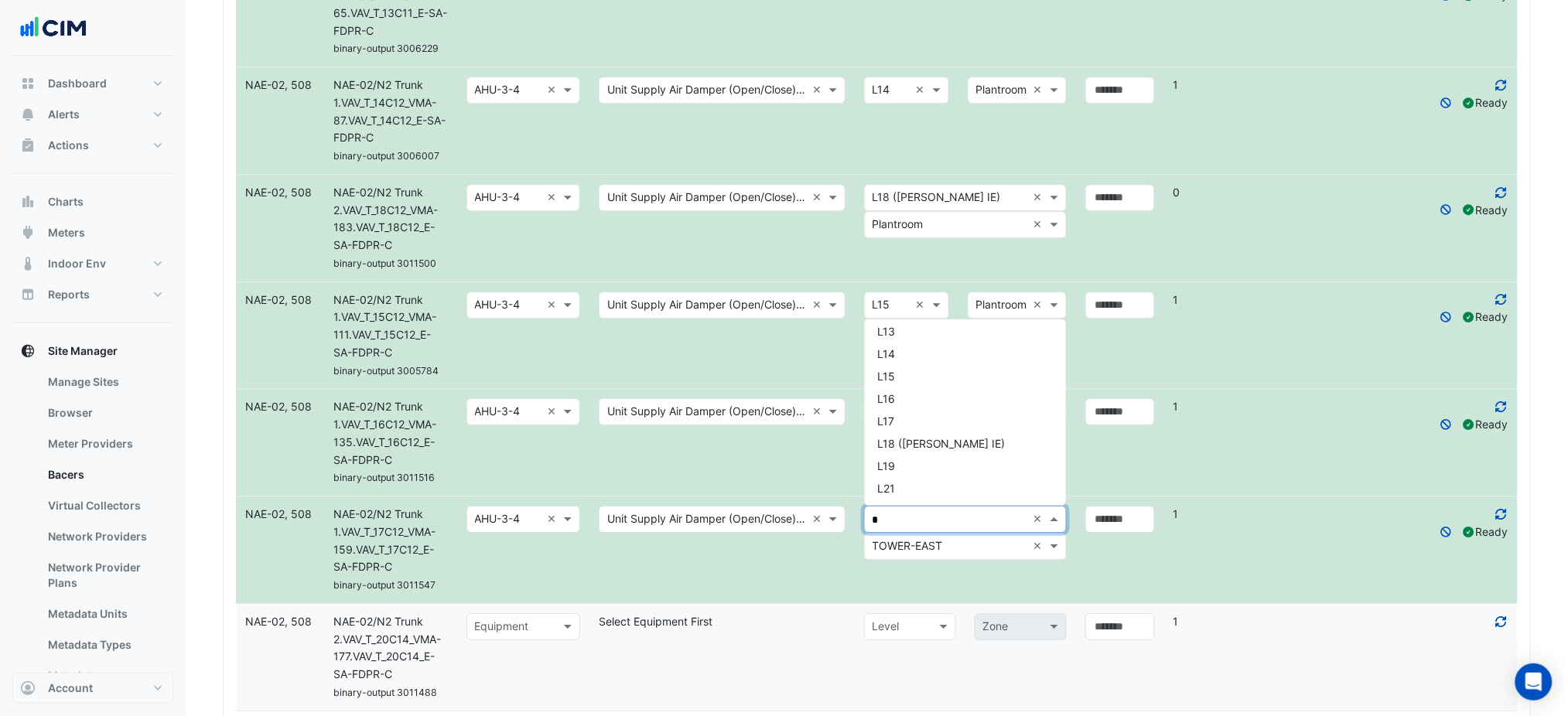
type input "**"
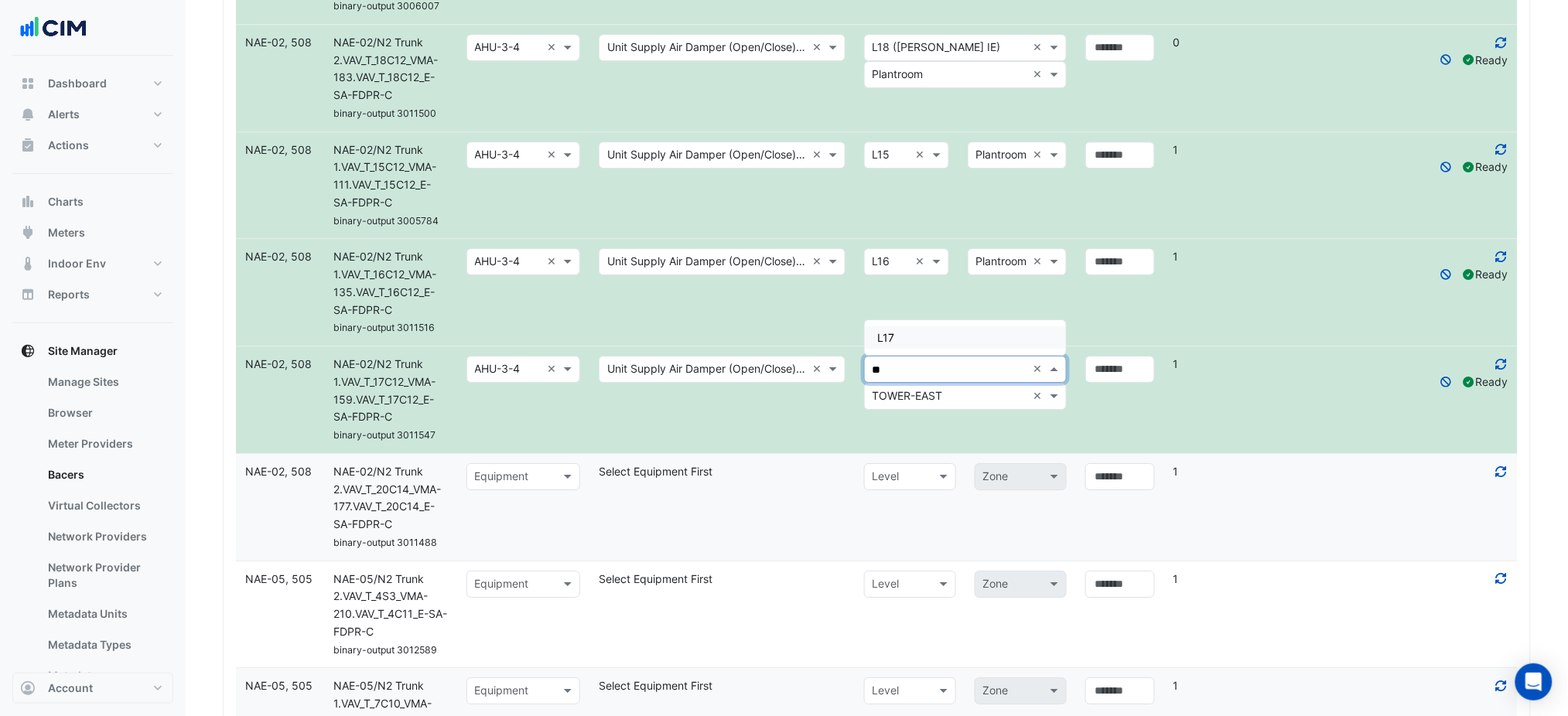
click at [911, 341] on div "L17" at bounding box center [966, 337] width 201 height 22
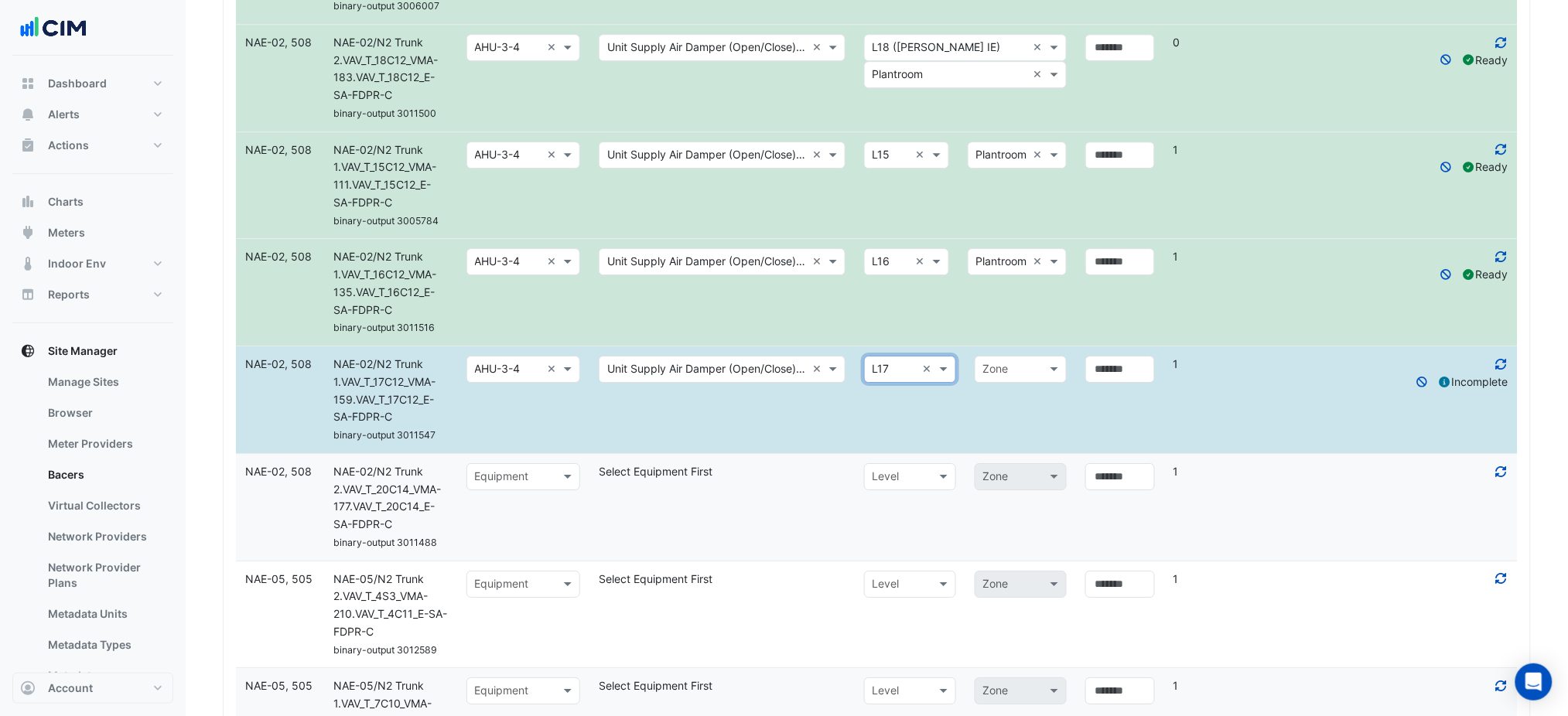
click at [994, 372] on input "text" at bounding box center [1005, 369] width 44 height 18
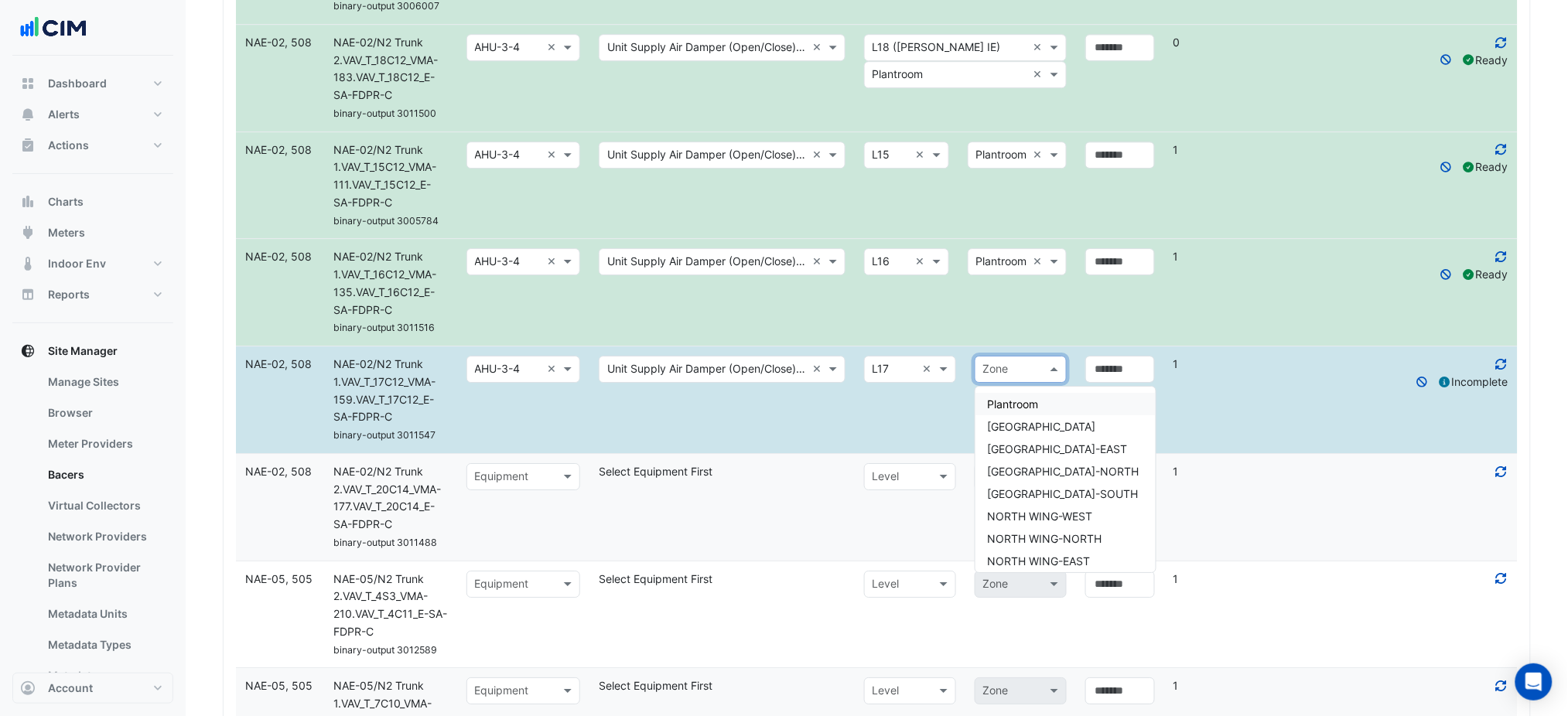
click at [997, 400] on span "Plantroom" at bounding box center [1013, 404] width 51 height 13
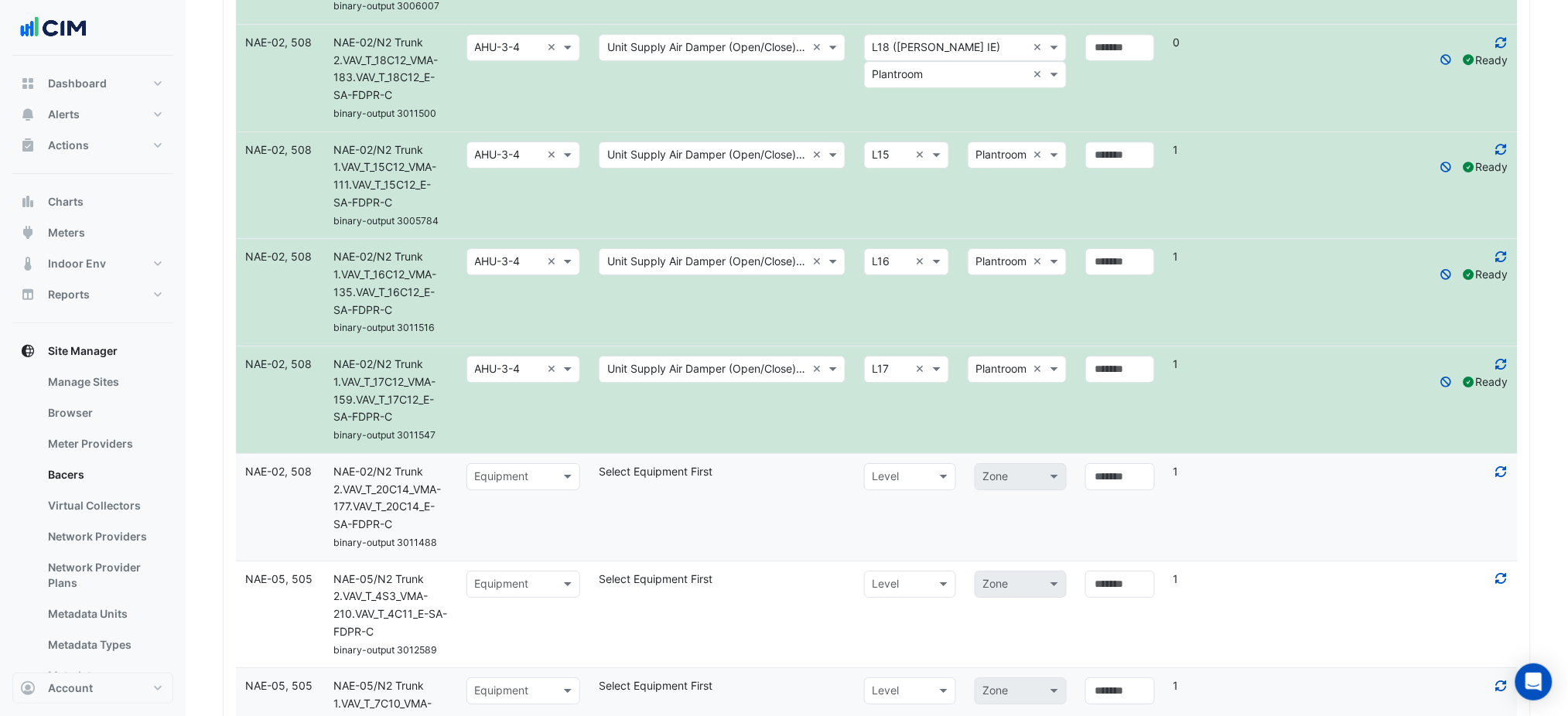
click at [826, 421] on datatable-body-cell "Select metadata Unit Supply Air Damper (Open/Close), Open/Close ×" at bounding box center [722, 400] width 266 height 106
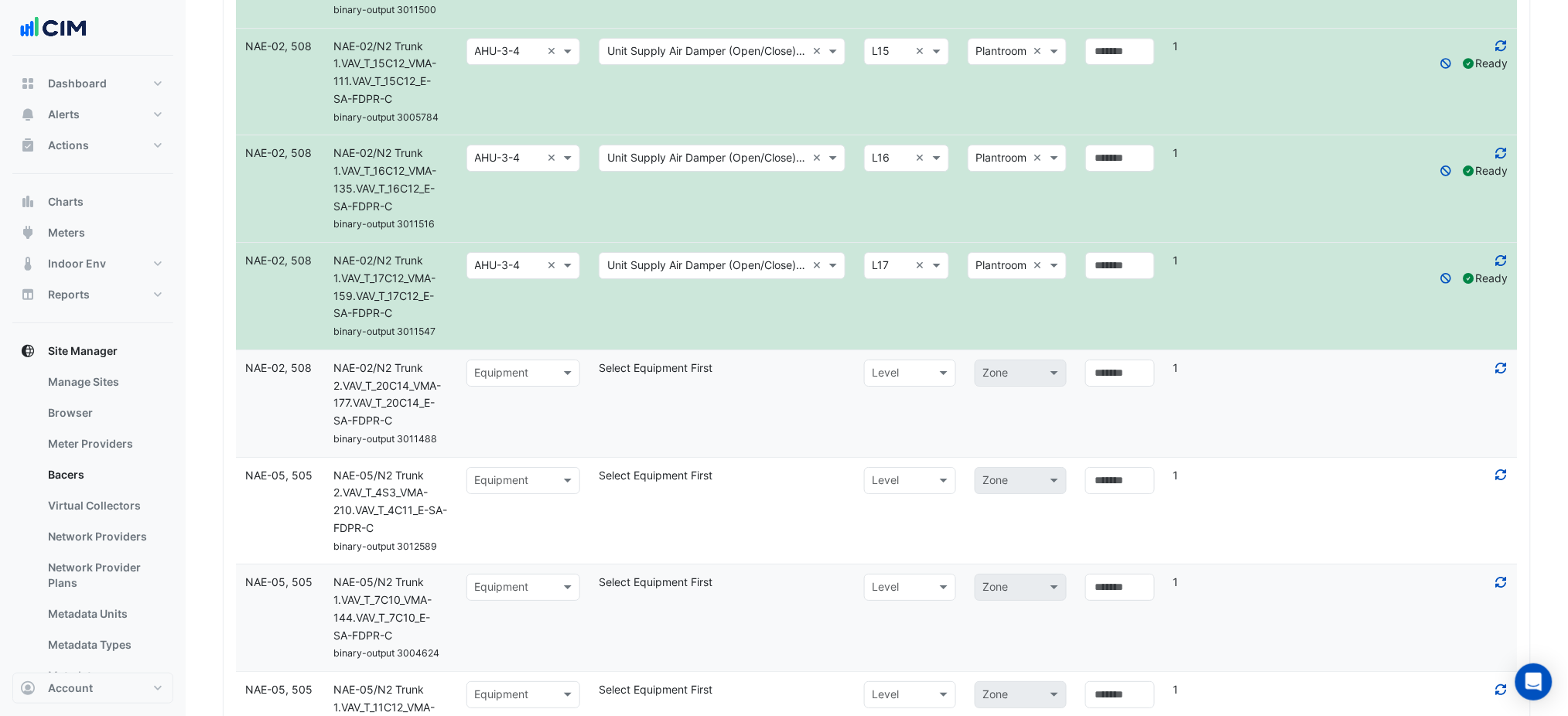
scroll to position [1911, 0]
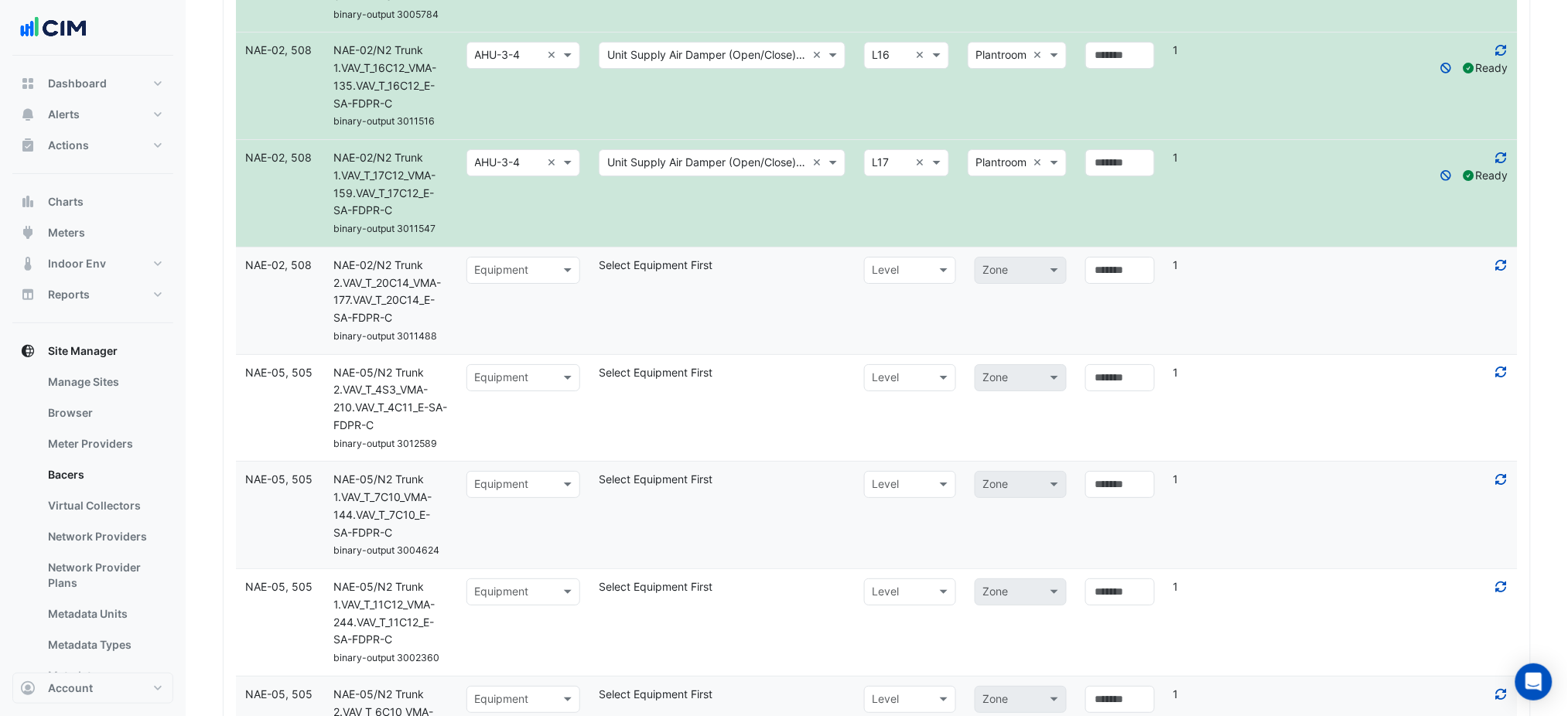
click at [514, 270] on input "text" at bounding box center [507, 270] width 66 height 18
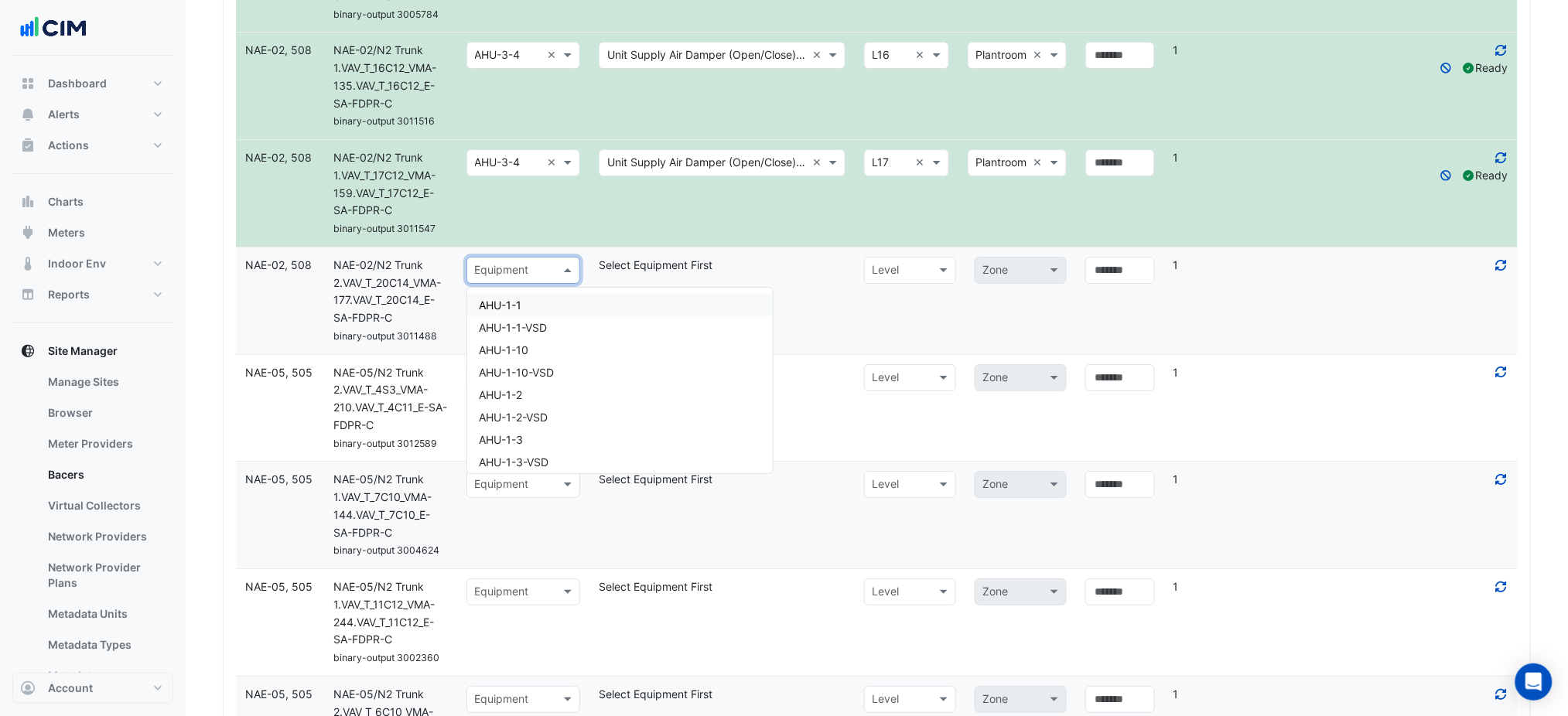
click at [809, 289] on datatable-body-cell "Select metadata Select Equipment First" at bounding box center [722, 301] width 266 height 106
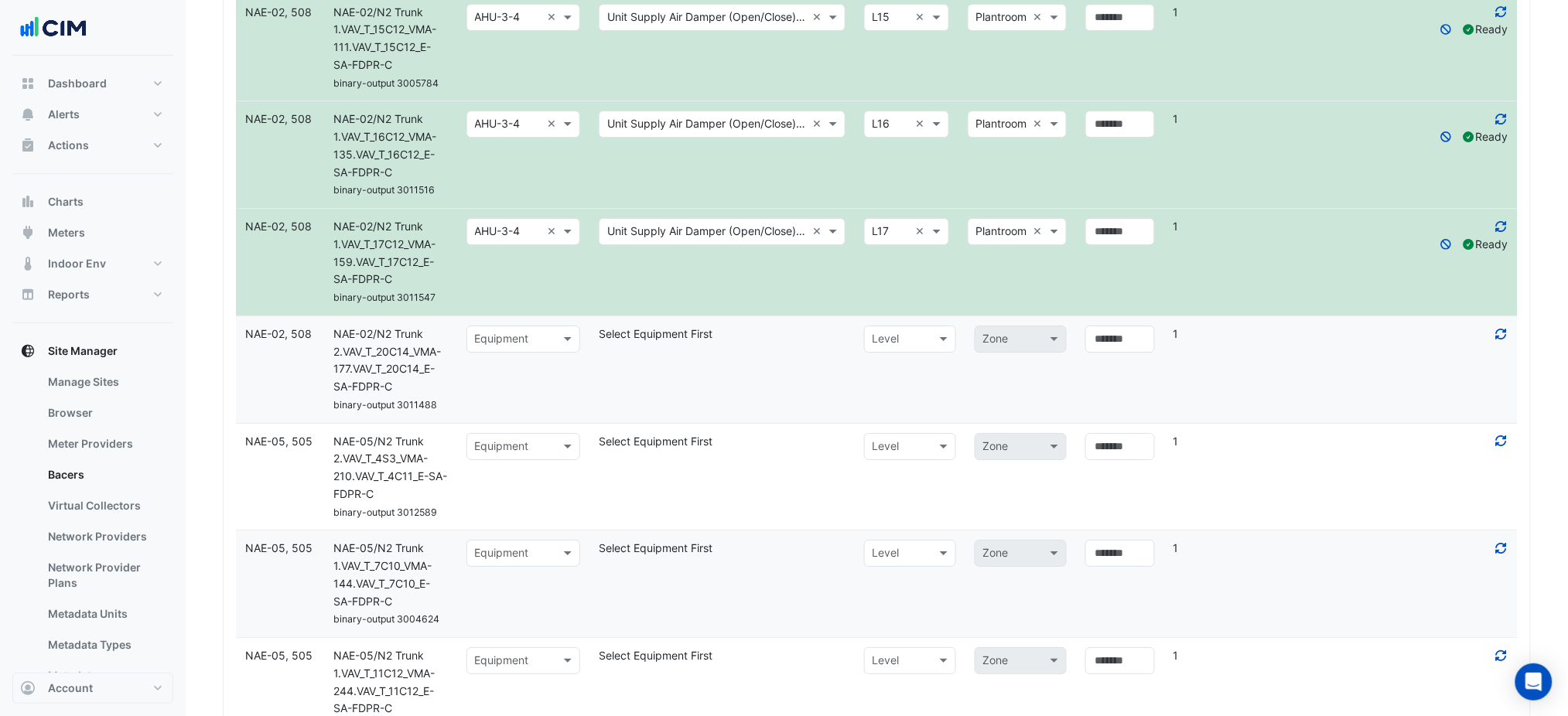
scroll to position [1809, 0]
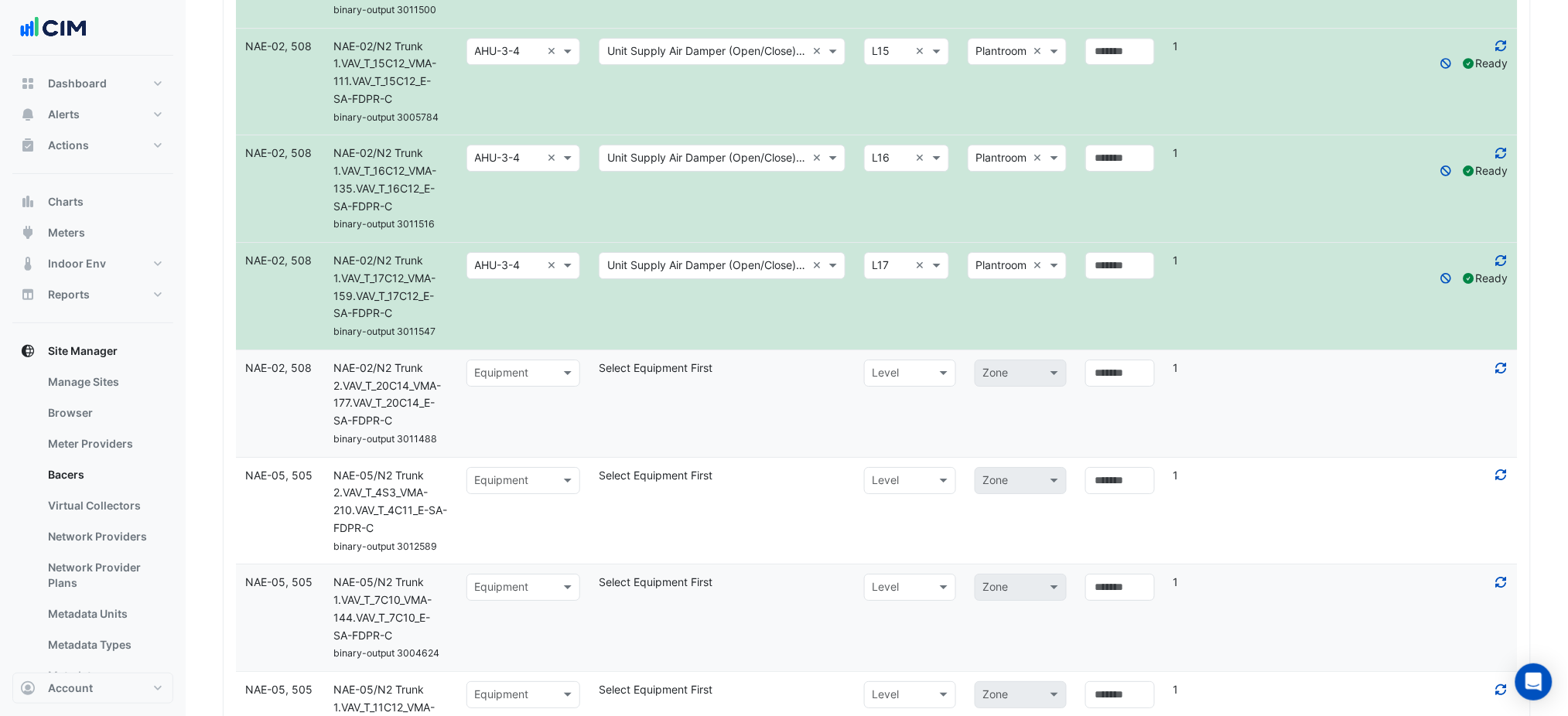
click at [523, 372] on input "text" at bounding box center [507, 374] width 66 height 18
type input "*******"
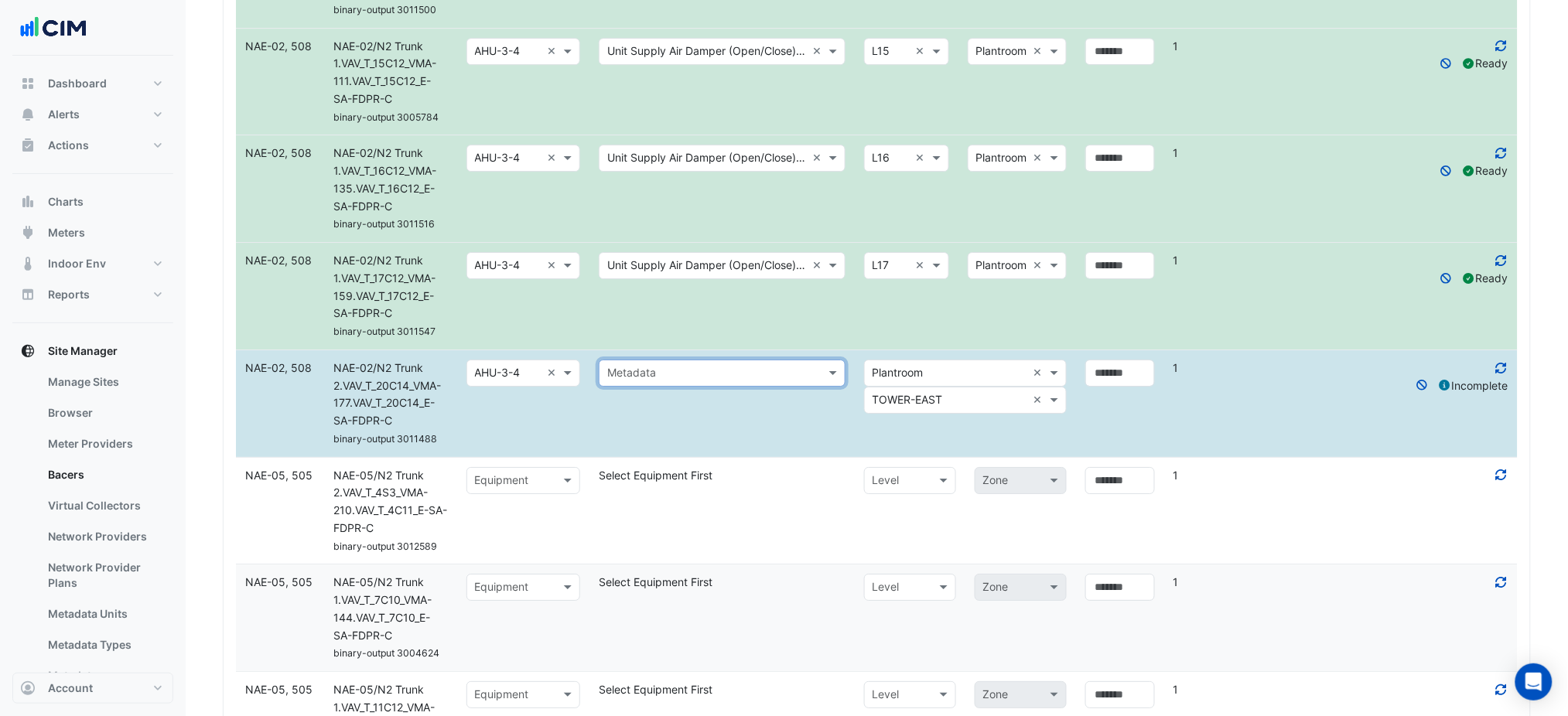
paste input "**********"
type input "**********"
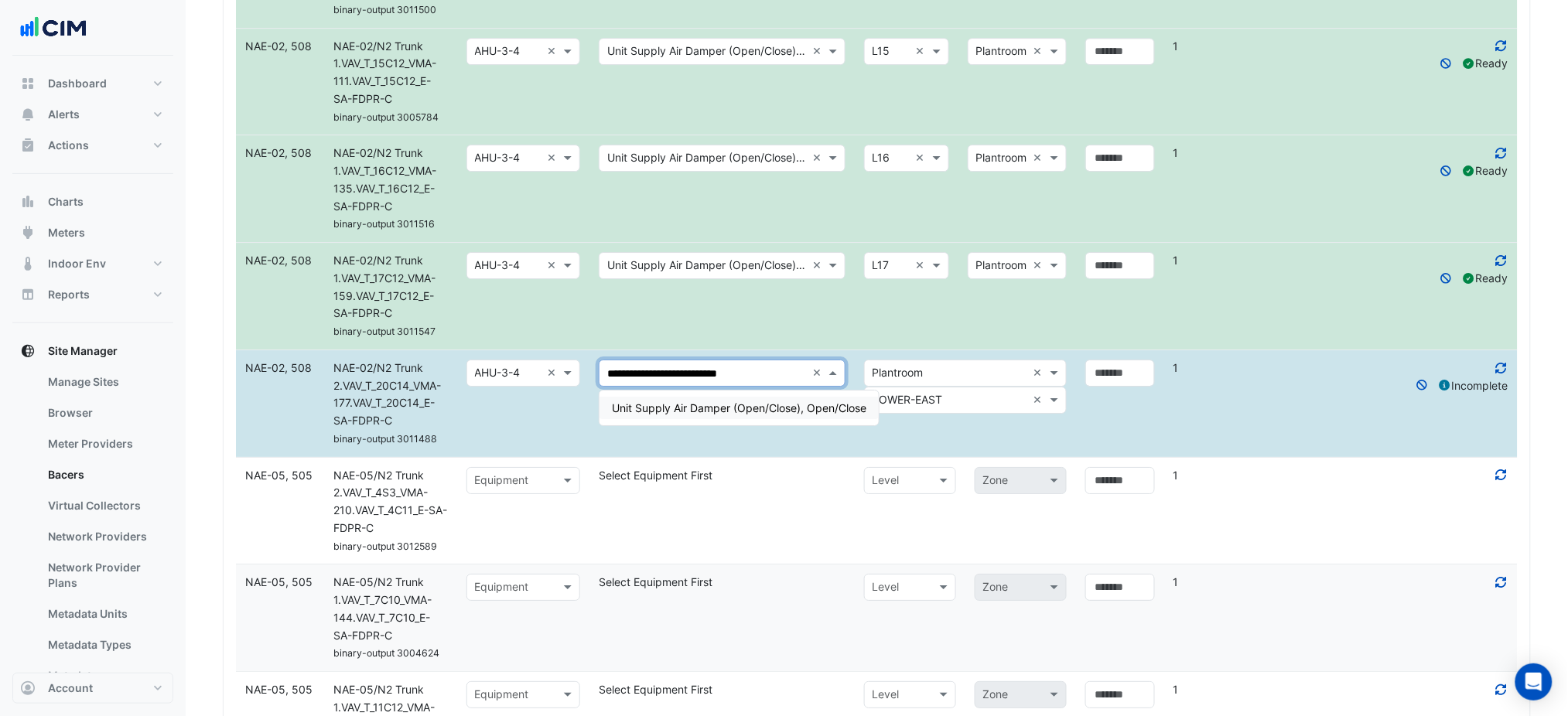
click at [640, 402] on span "Unit Supply Air Damper (Open/Close), Open/Close" at bounding box center [738, 408] width 254 height 13
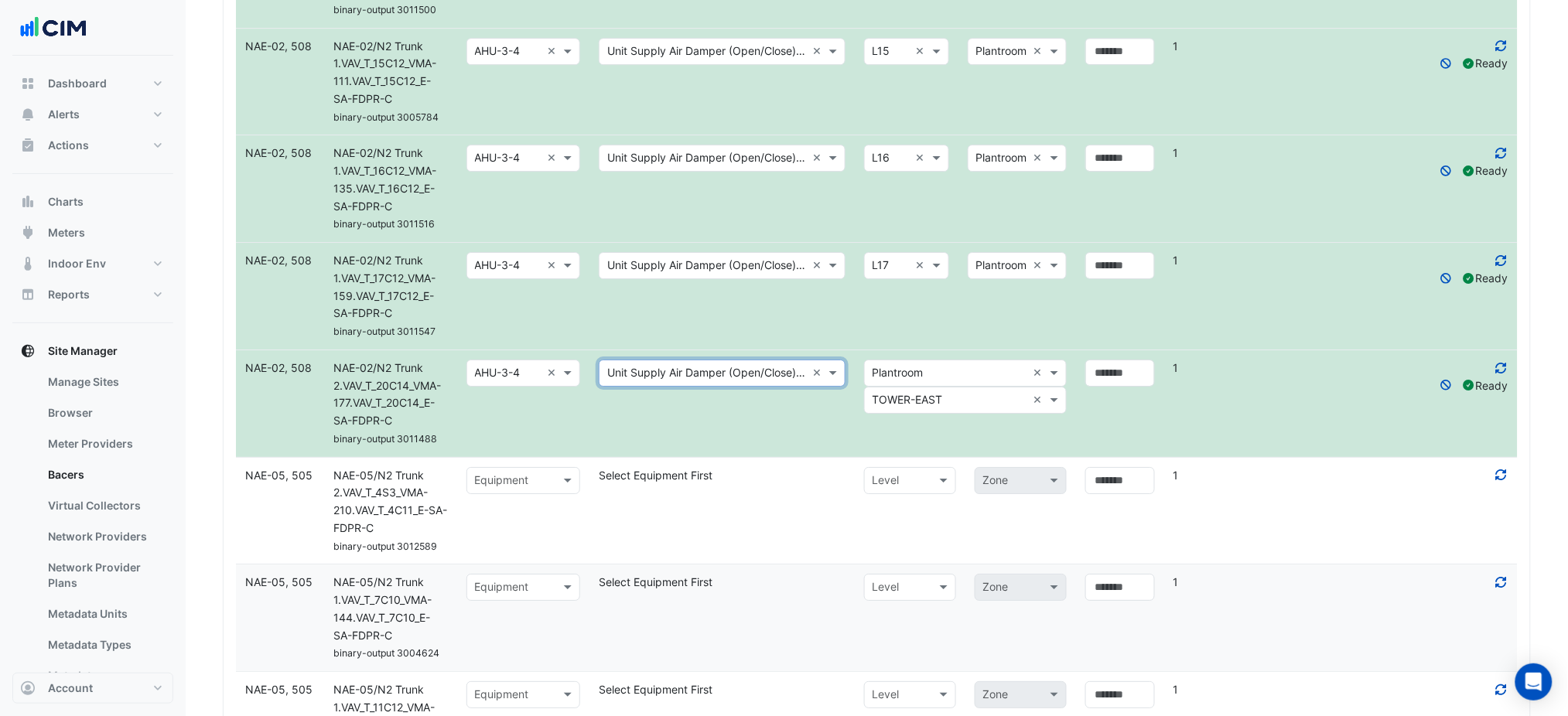
click at [919, 391] on div "× TOWER-EAST ×" at bounding box center [965, 400] width 202 height 27
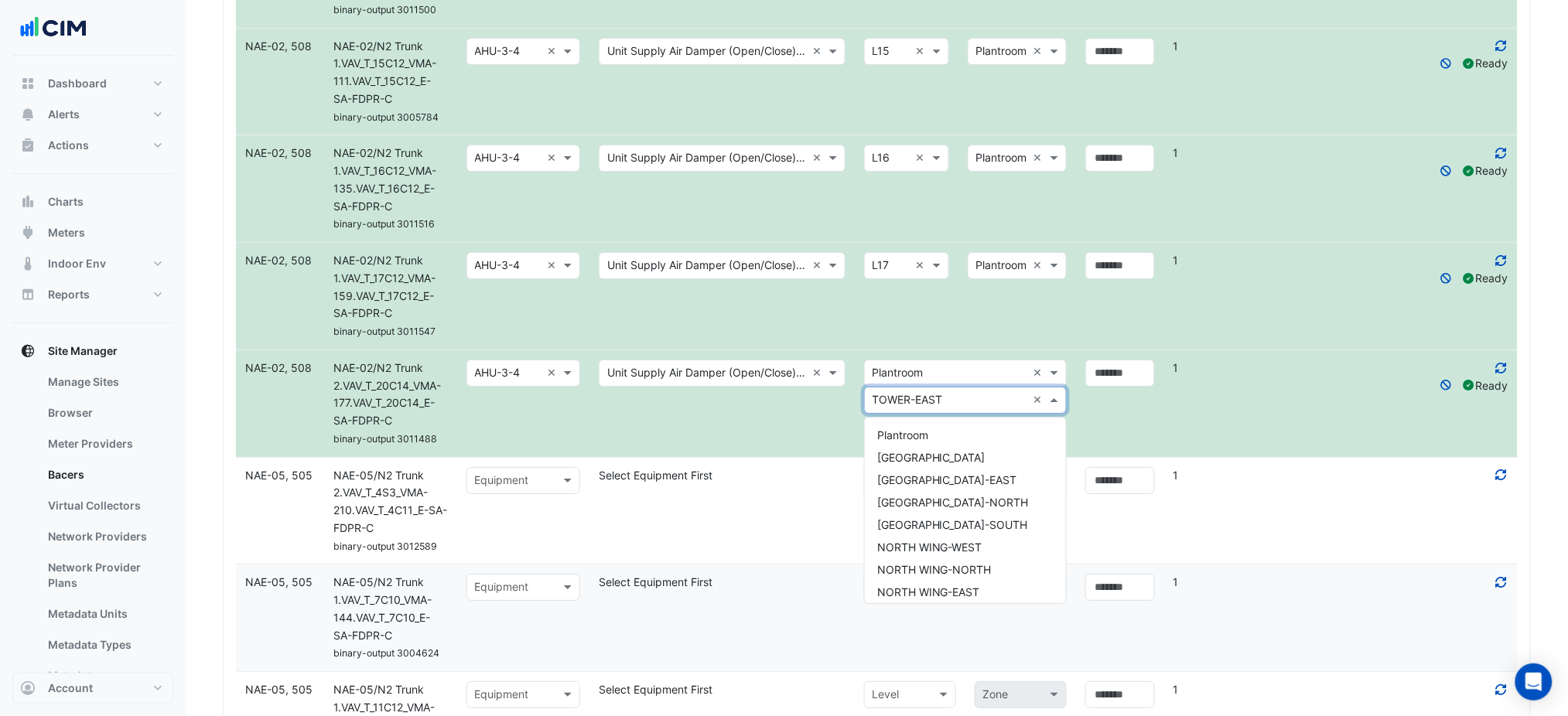
scroll to position [432, 0]
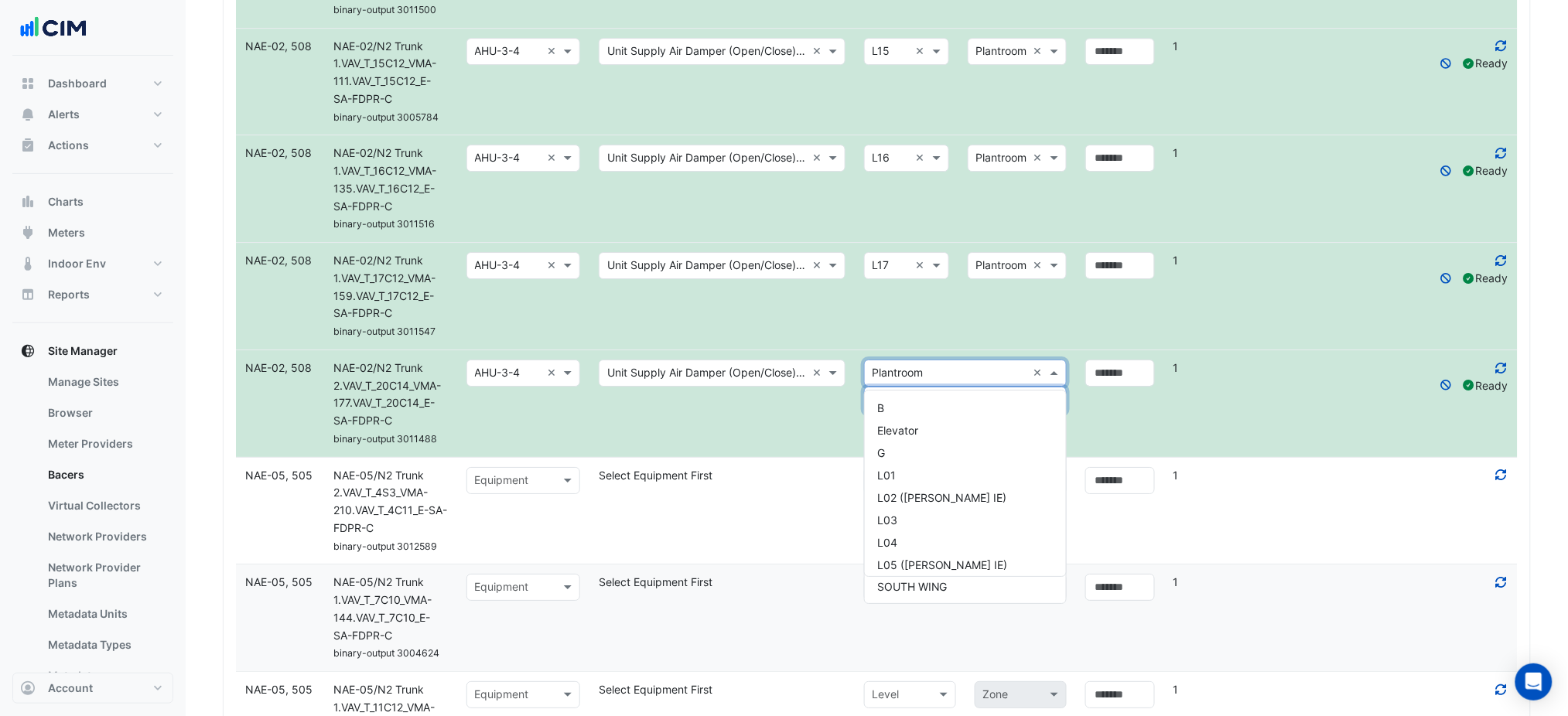
click at [920, 379] on input "text" at bounding box center [950, 374] width 155 height 18
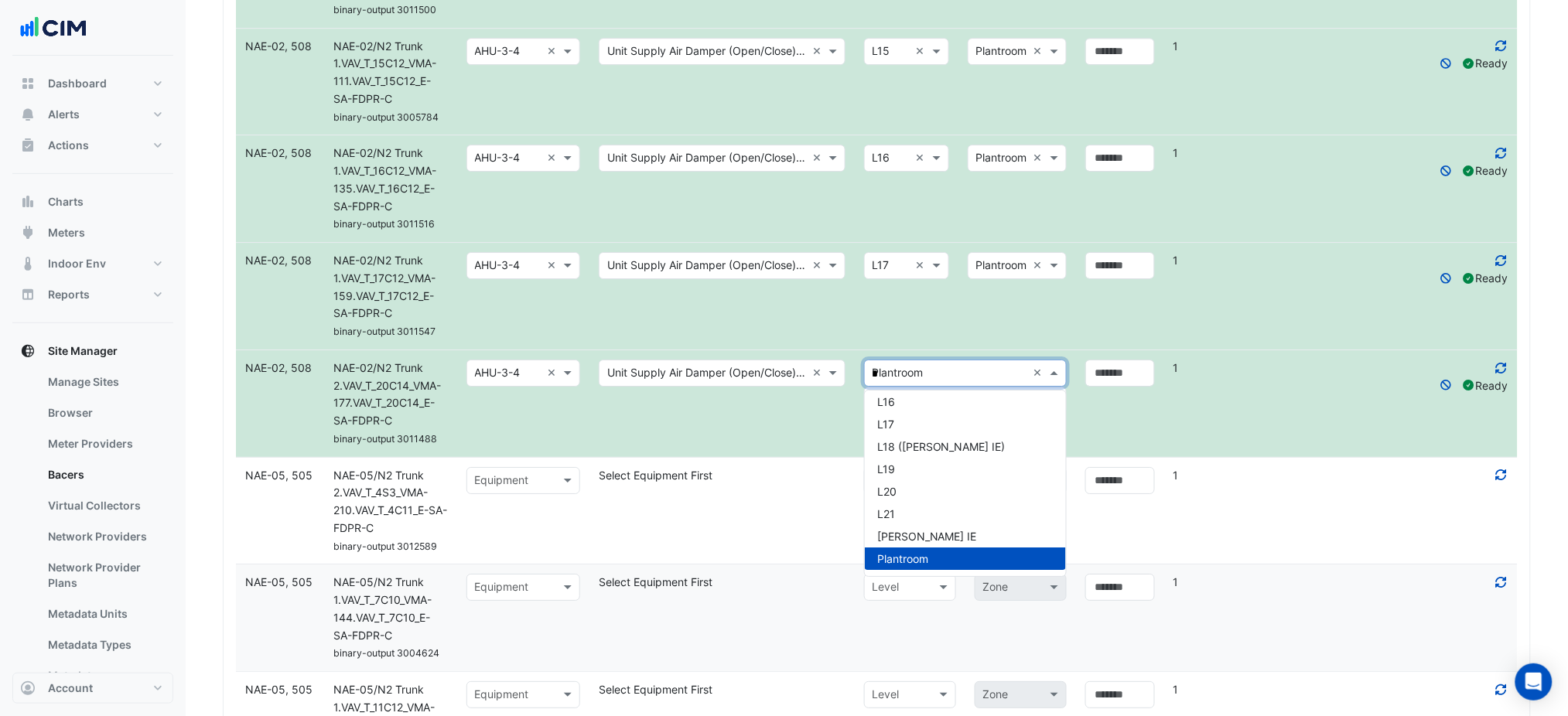
scroll to position [95, 0]
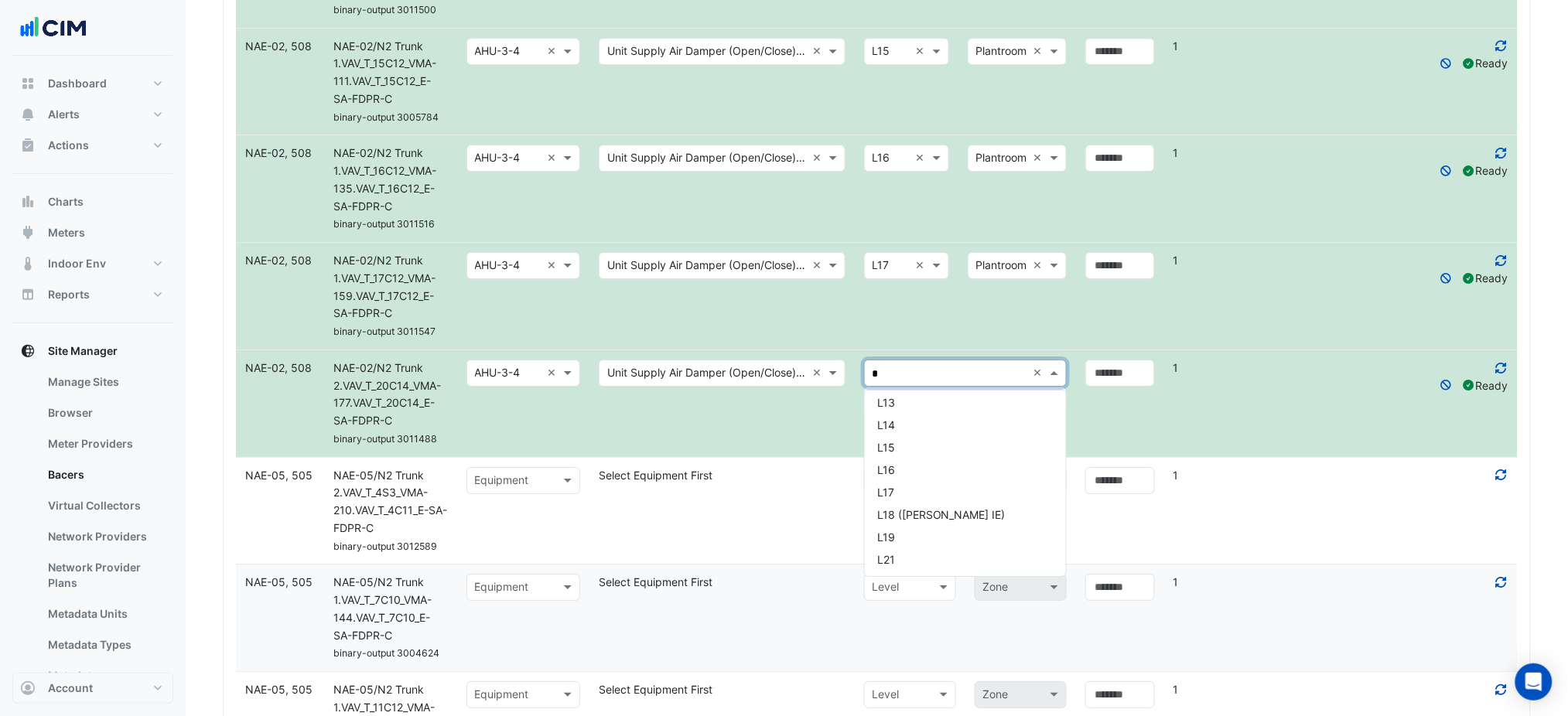
type input "**"
click at [924, 403] on div "L19" at bounding box center [966, 408] width 201 height 22
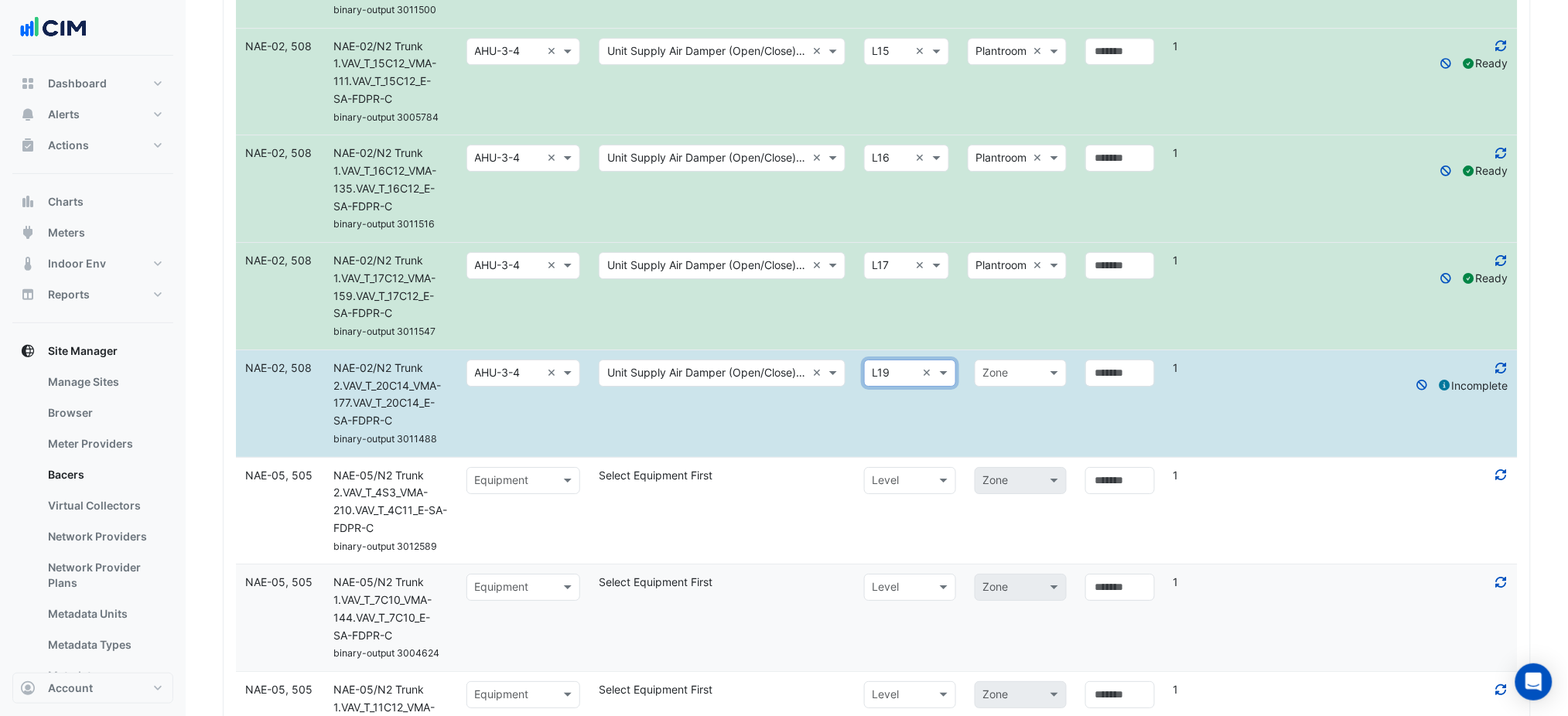
click at [1012, 371] on input "text" at bounding box center [1005, 374] width 44 height 18
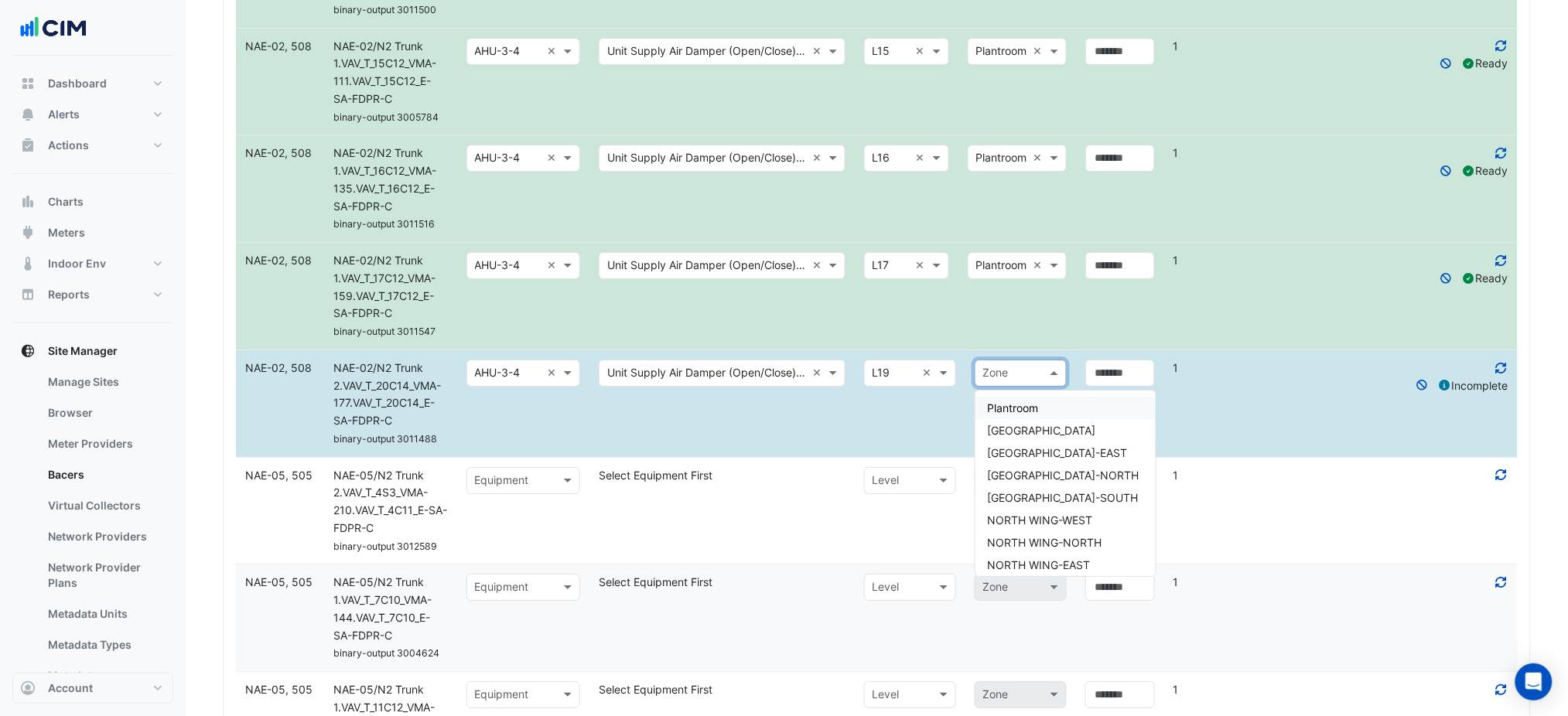
click at [1018, 406] on span "Plantroom" at bounding box center [1013, 408] width 51 height 13
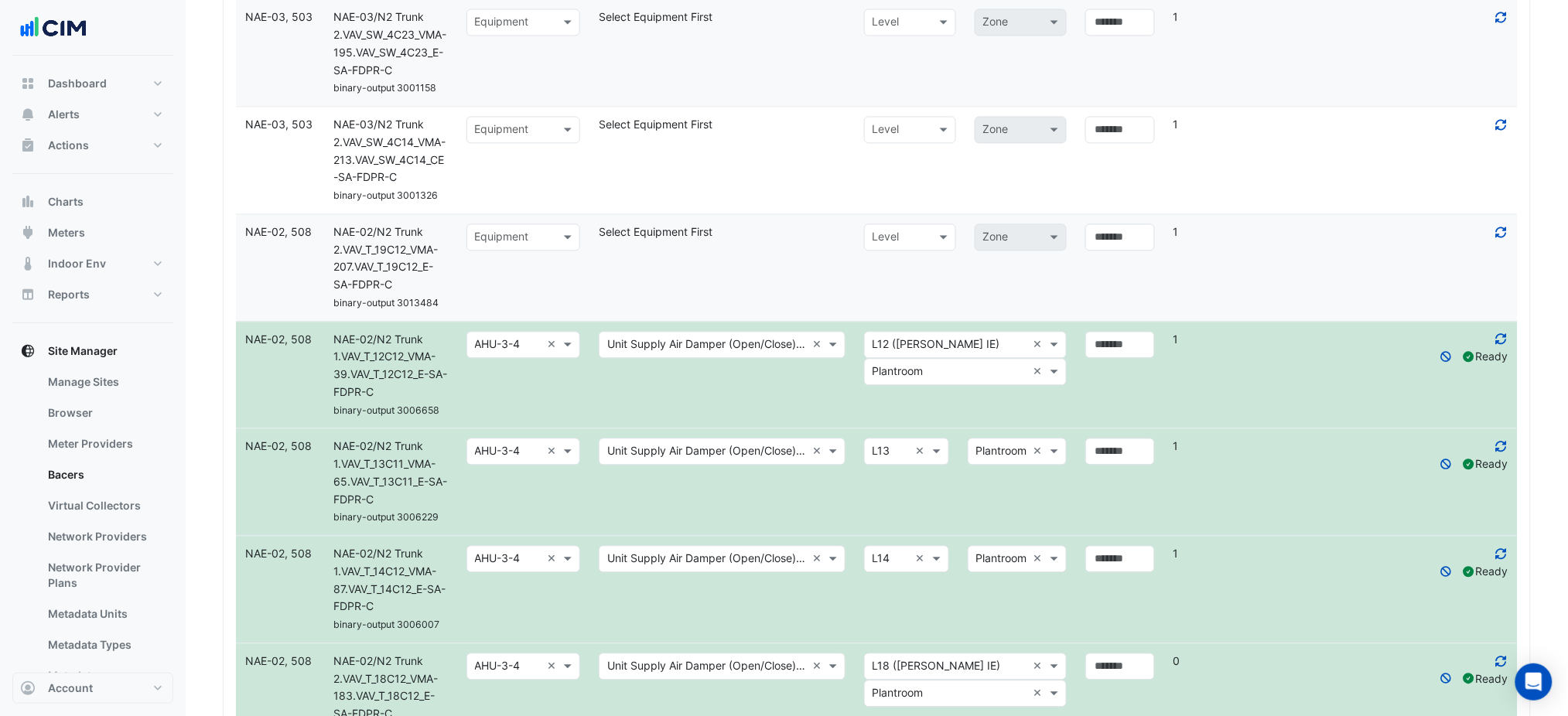
scroll to position [984, 0]
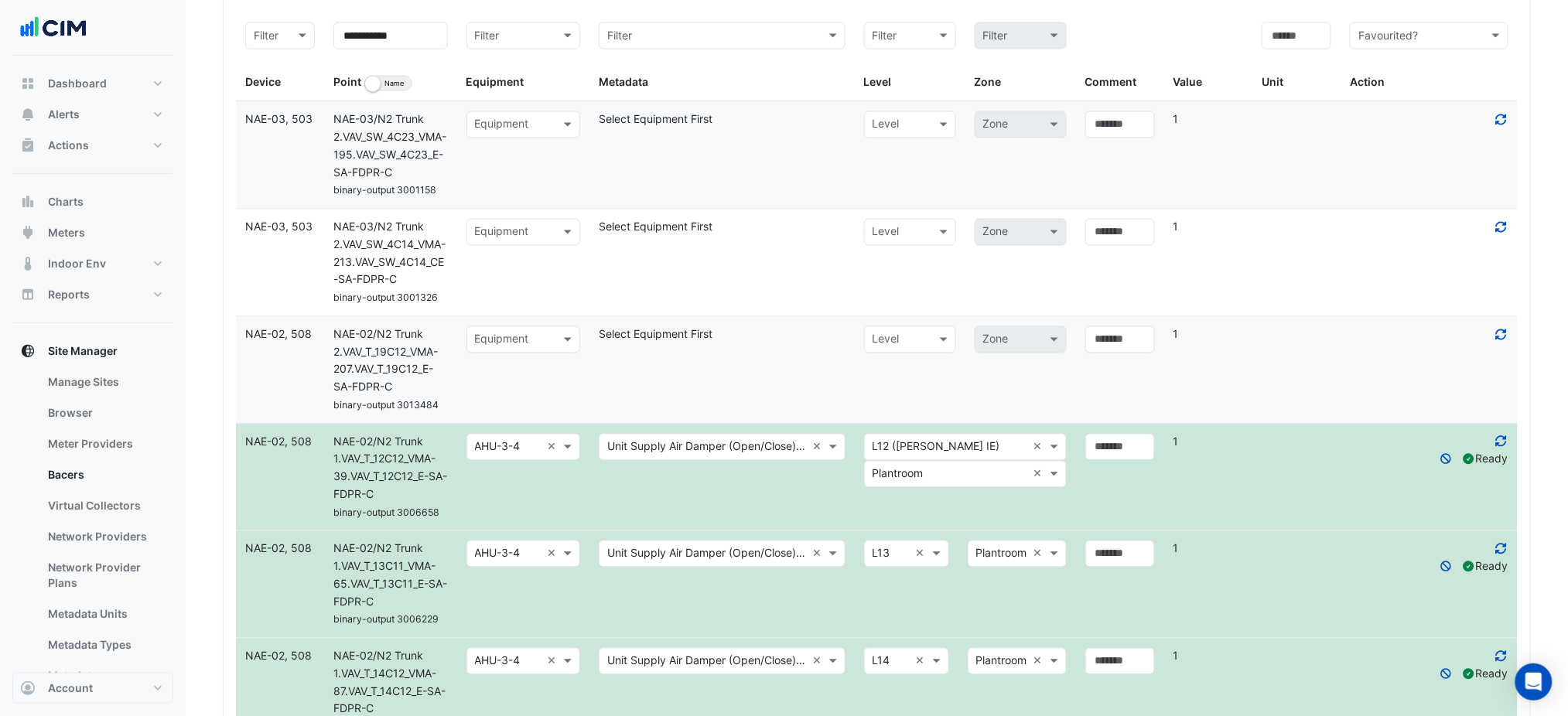
click at [486, 343] on input "text" at bounding box center [507, 340] width 66 height 18
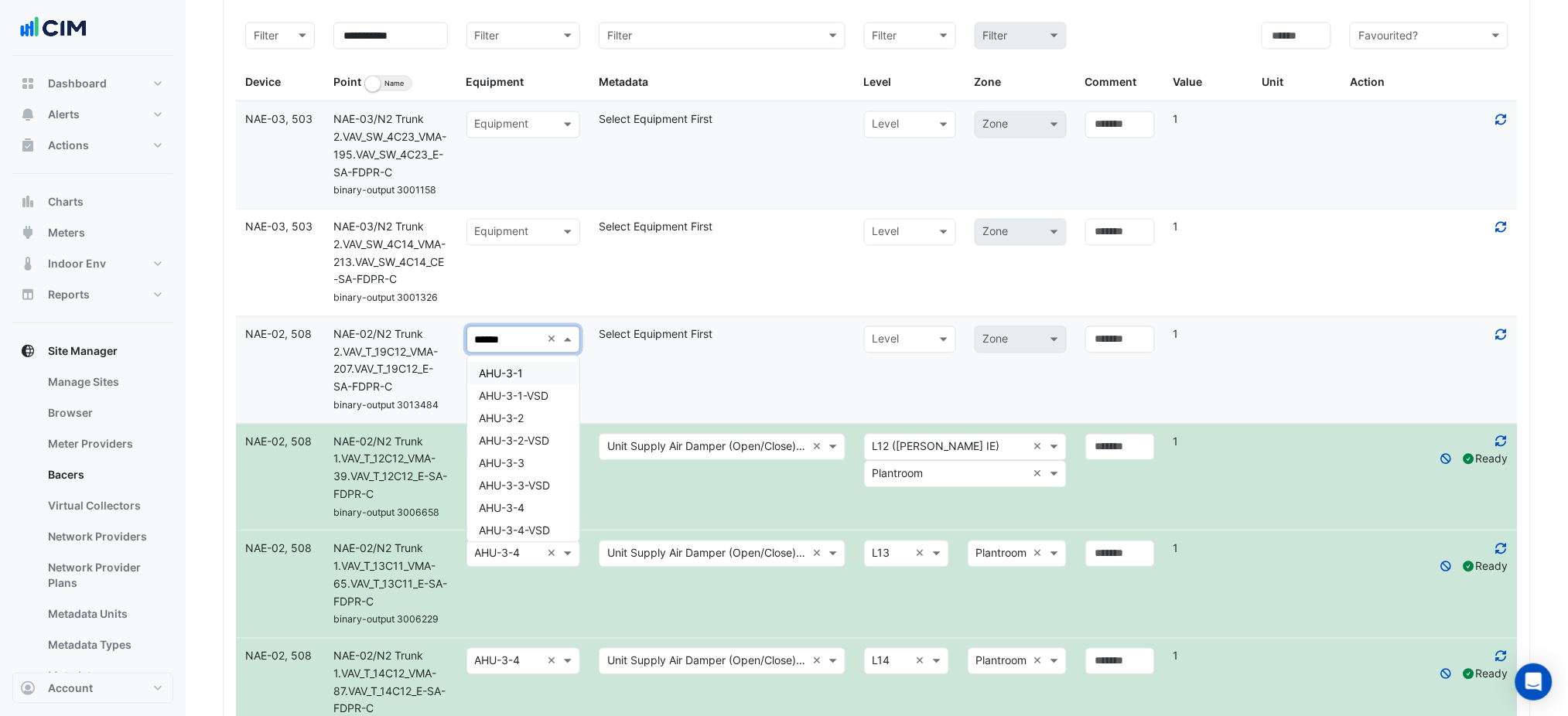
type input "*******"
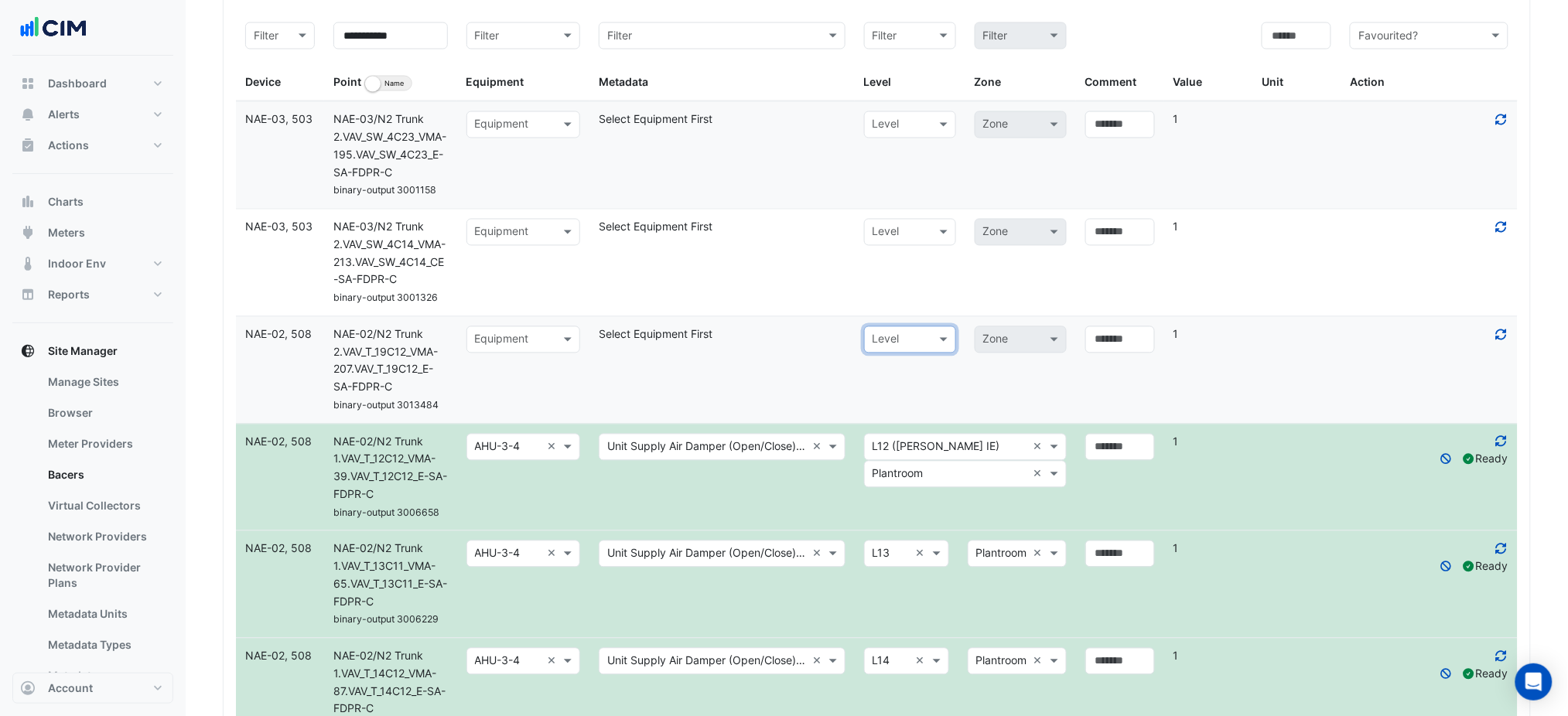
click at [543, 346] on div at bounding box center [523, 340] width 112 height 19
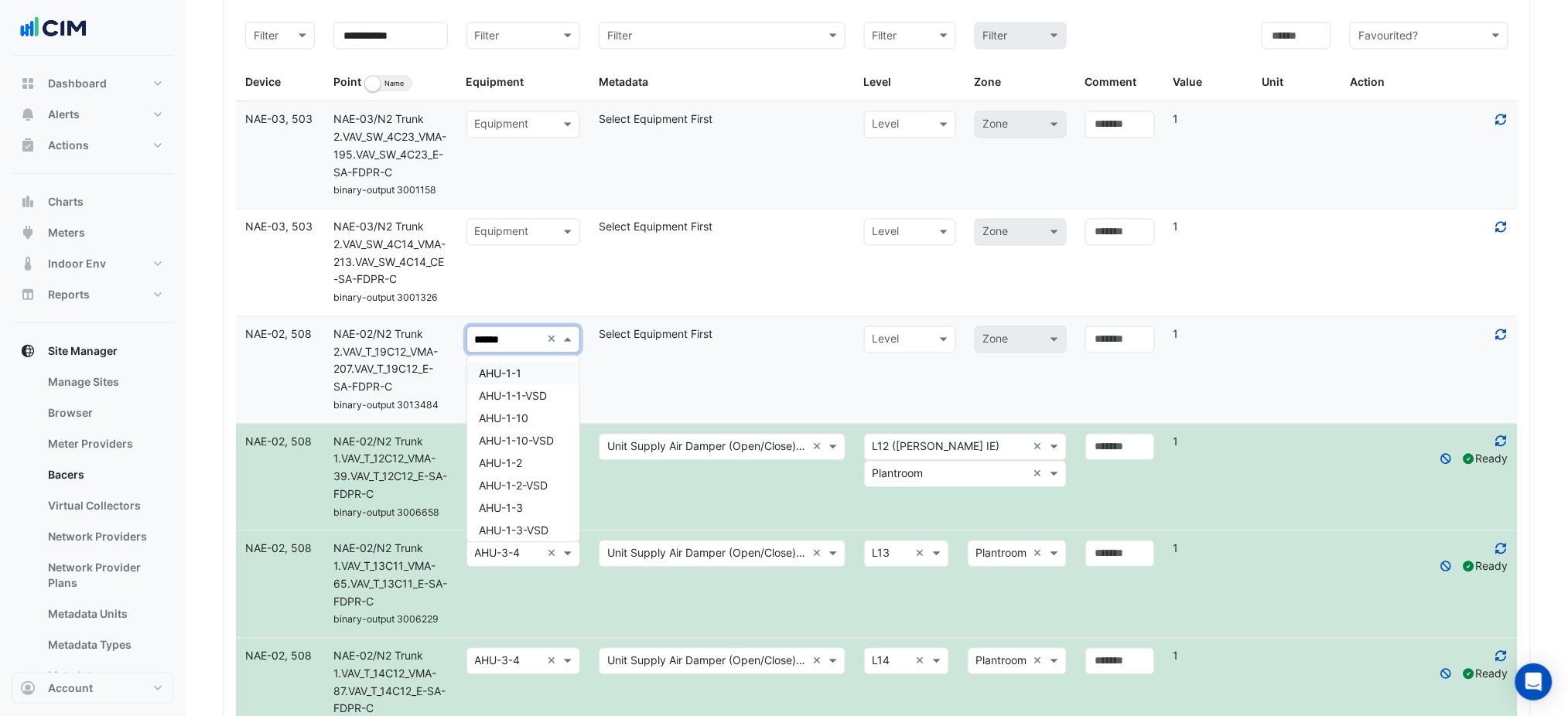
type input "*******"
click at [541, 366] on div "AHU-3-4" at bounding box center [523, 374] width 112 height 22
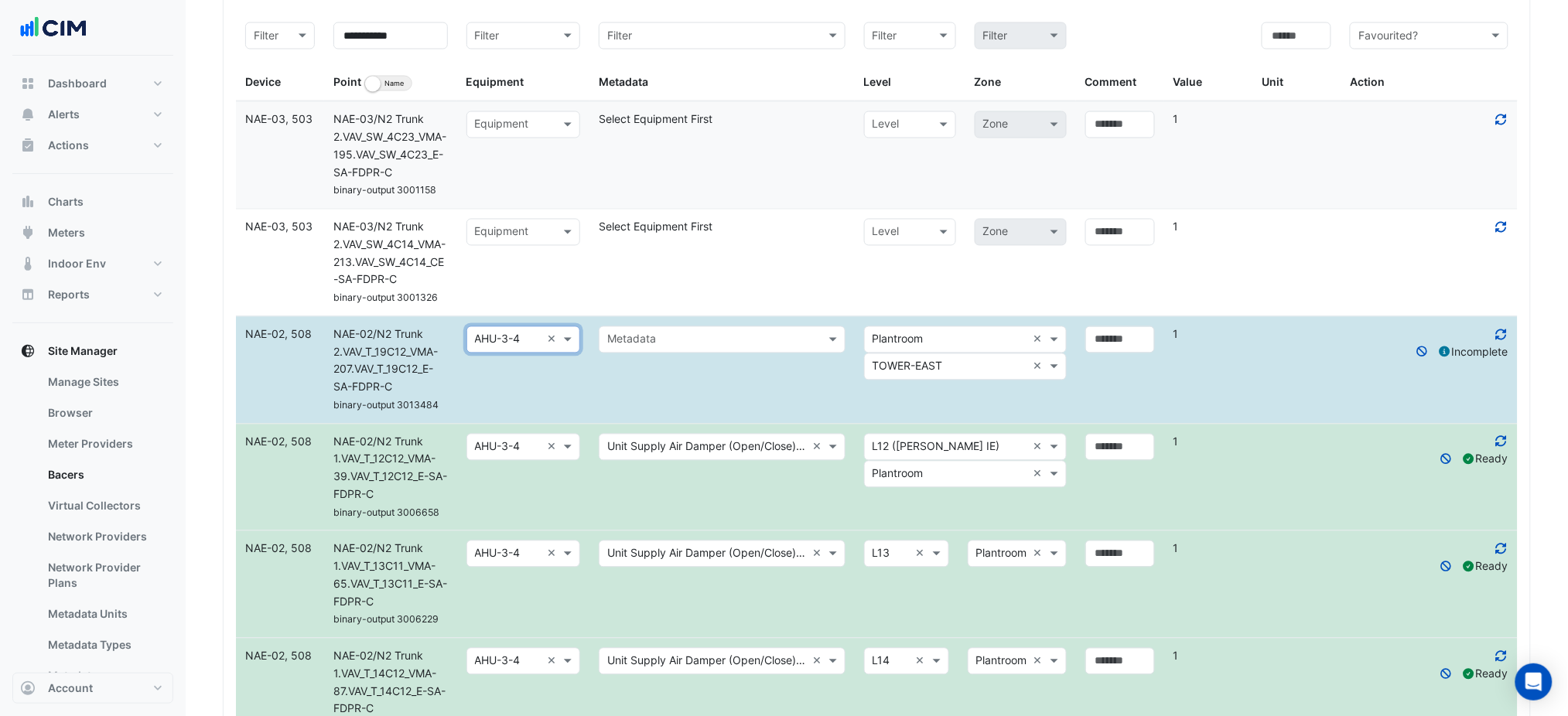
click at [628, 343] on input "text" at bounding box center [706, 340] width 199 height 18
paste input "**********"
type input "**********"
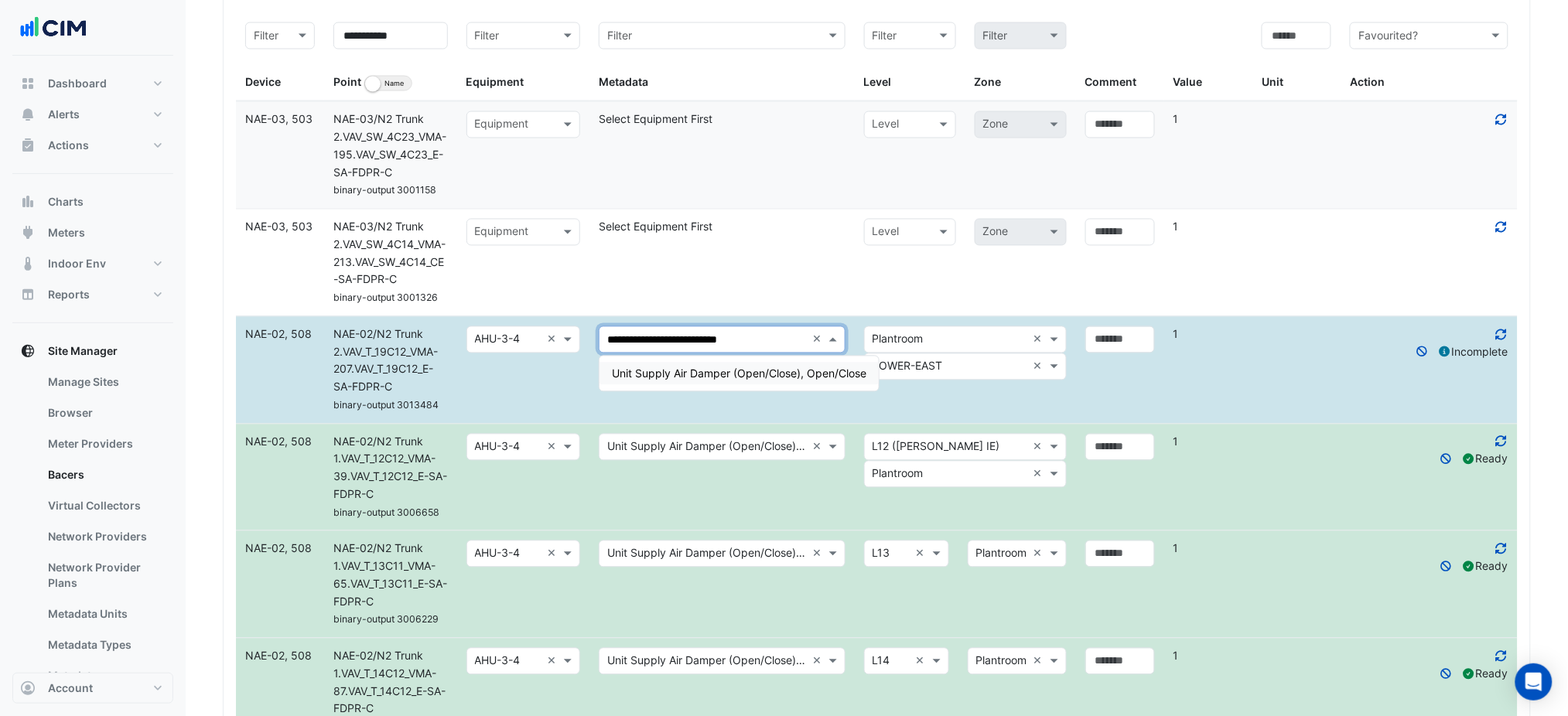
click at [662, 358] on div "Unit Supply Air Damper (Open/Close), Open/Close" at bounding box center [739, 373] width 280 height 34
click at [662, 361] on div "Unit Supply Air Damper (Open/Close), Open/Close" at bounding box center [739, 373] width 280 height 34
click at [714, 373] on span "Unit Supply Air Damper (Open/Close), Open/Close" at bounding box center [738, 374] width 254 height 13
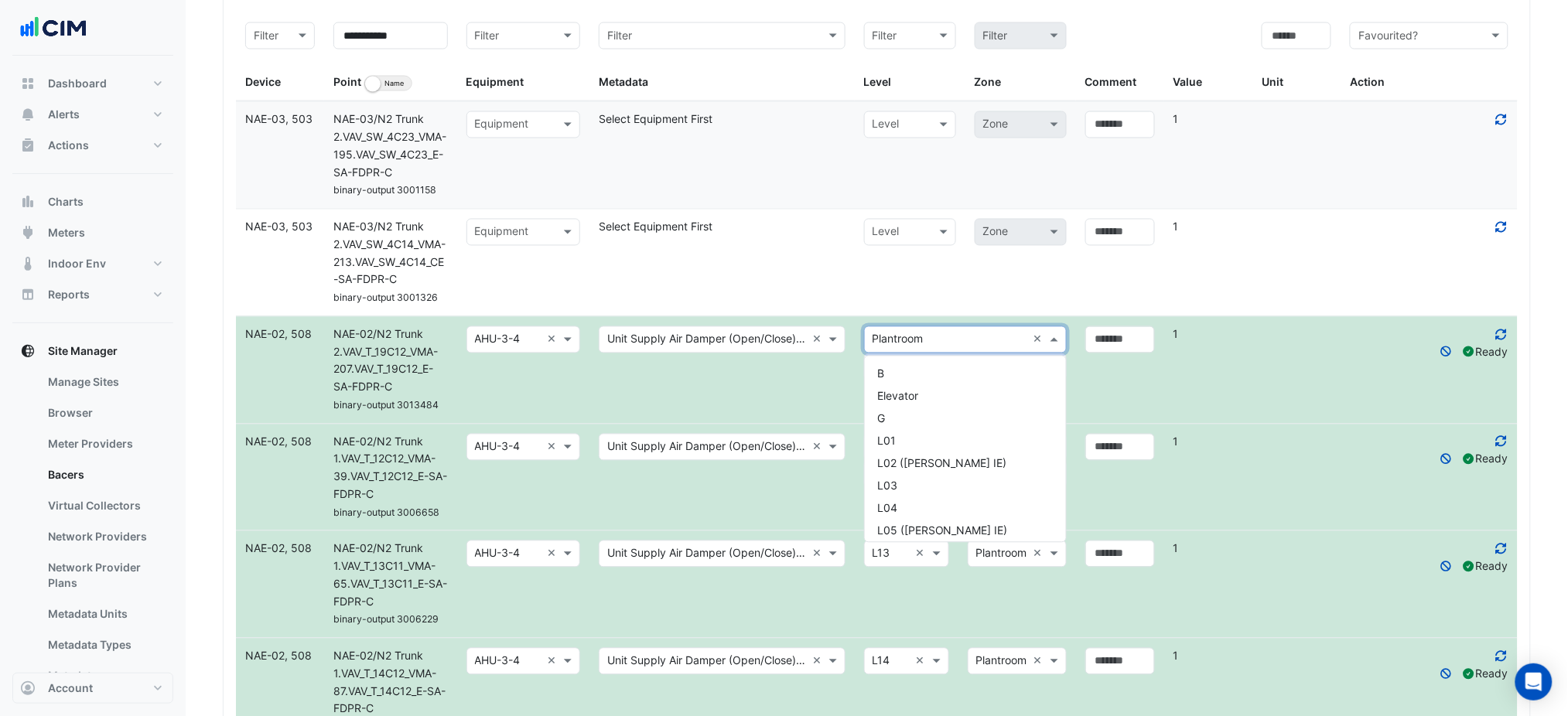
click at [949, 342] on input "text" at bounding box center [950, 340] width 155 height 18
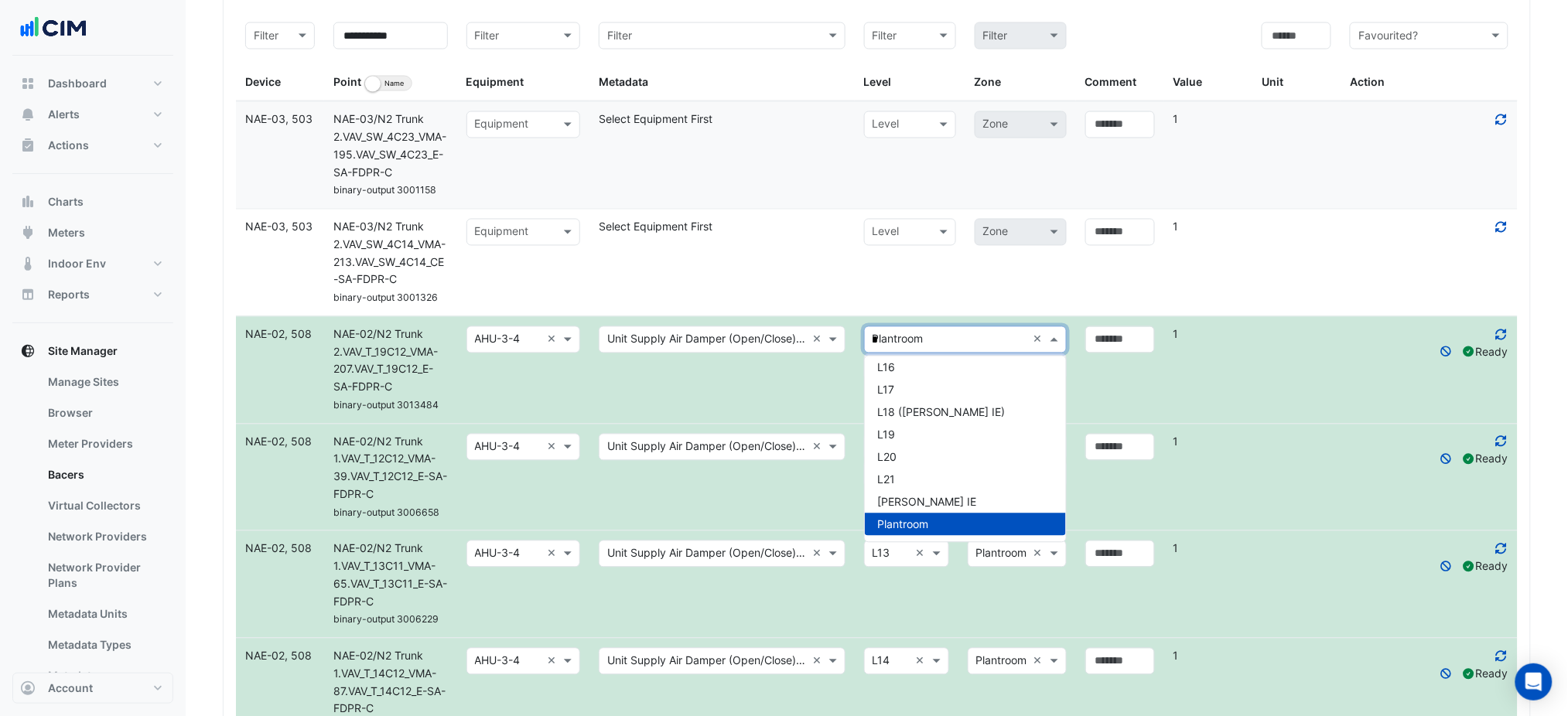
scroll to position [95, 0]
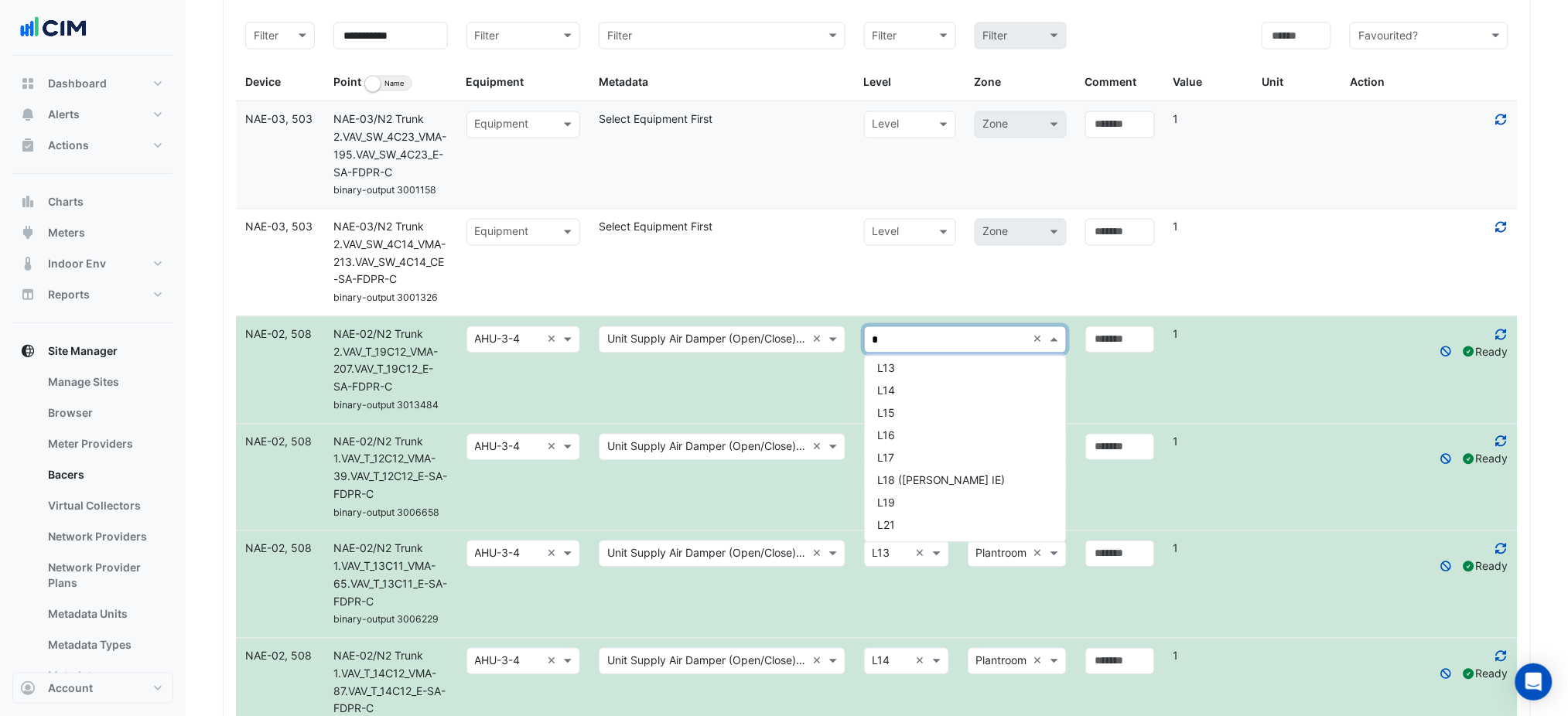
type input "**"
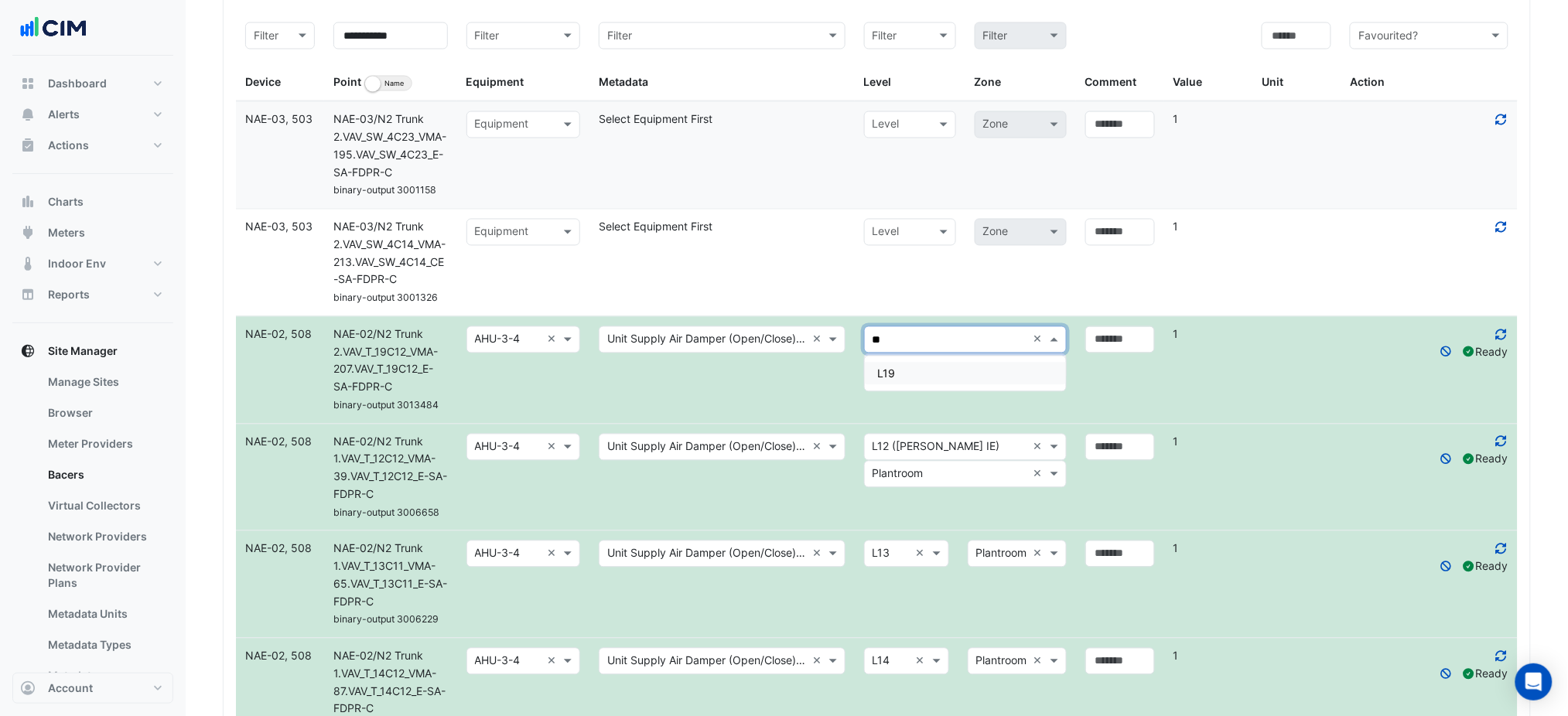
scroll to position [0, 0]
click at [929, 369] on div "L19" at bounding box center [966, 374] width 201 height 22
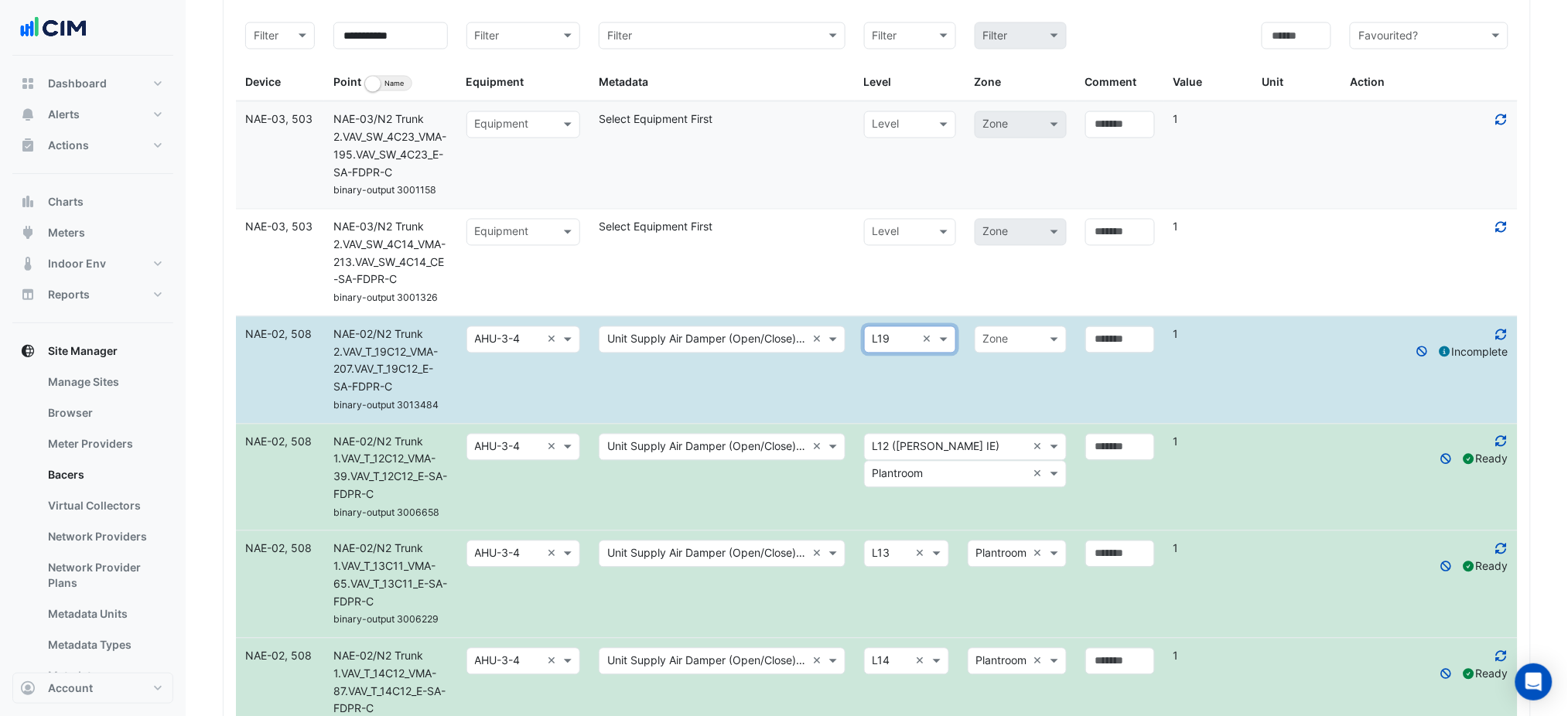
click at [929, 369] on datatable-body-cell "Select level × L19 × Zone" at bounding box center [965, 370] width 221 height 106
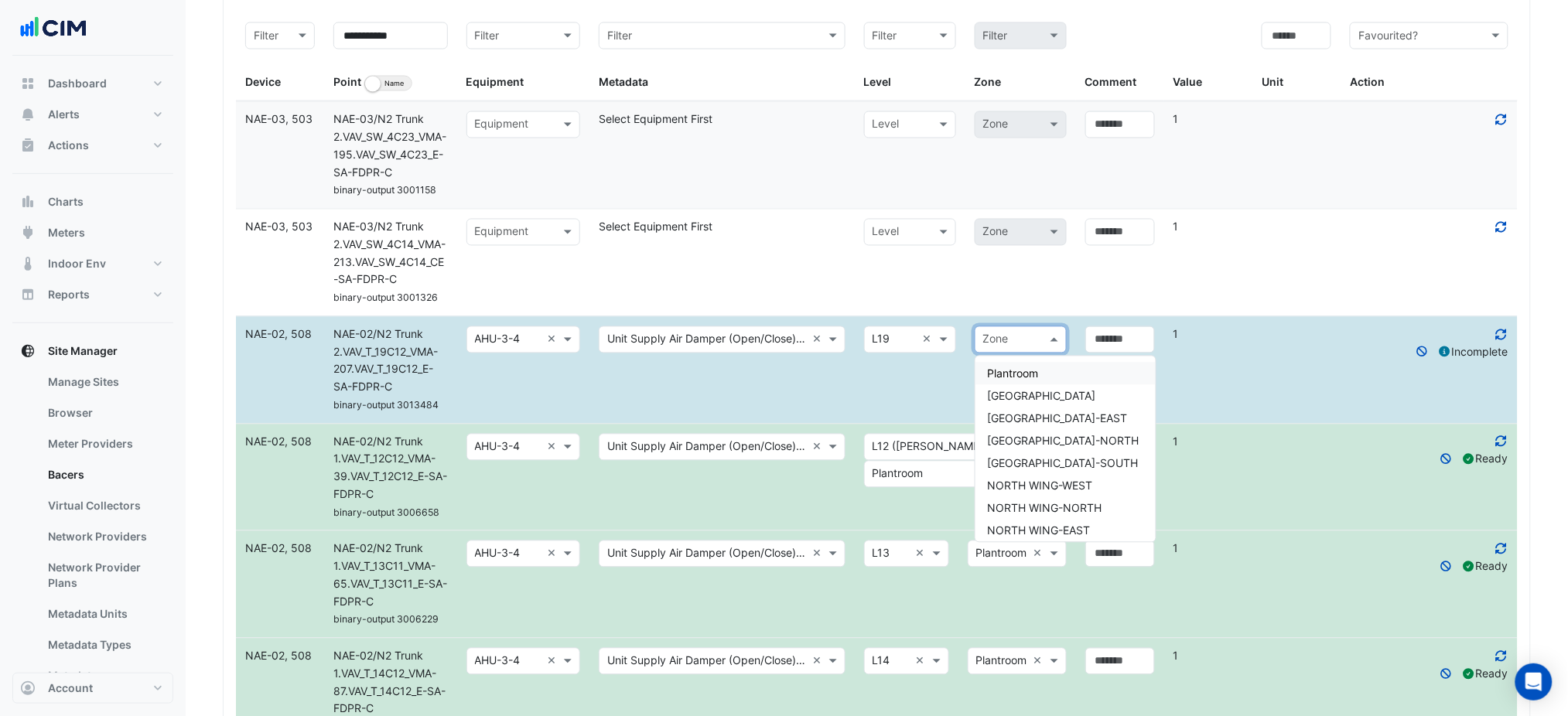
click at [987, 346] on input "text" at bounding box center [1005, 340] width 44 height 18
click at [1015, 369] on span "Plantroom" at bounding box center [1013, 374] width 51 height 13
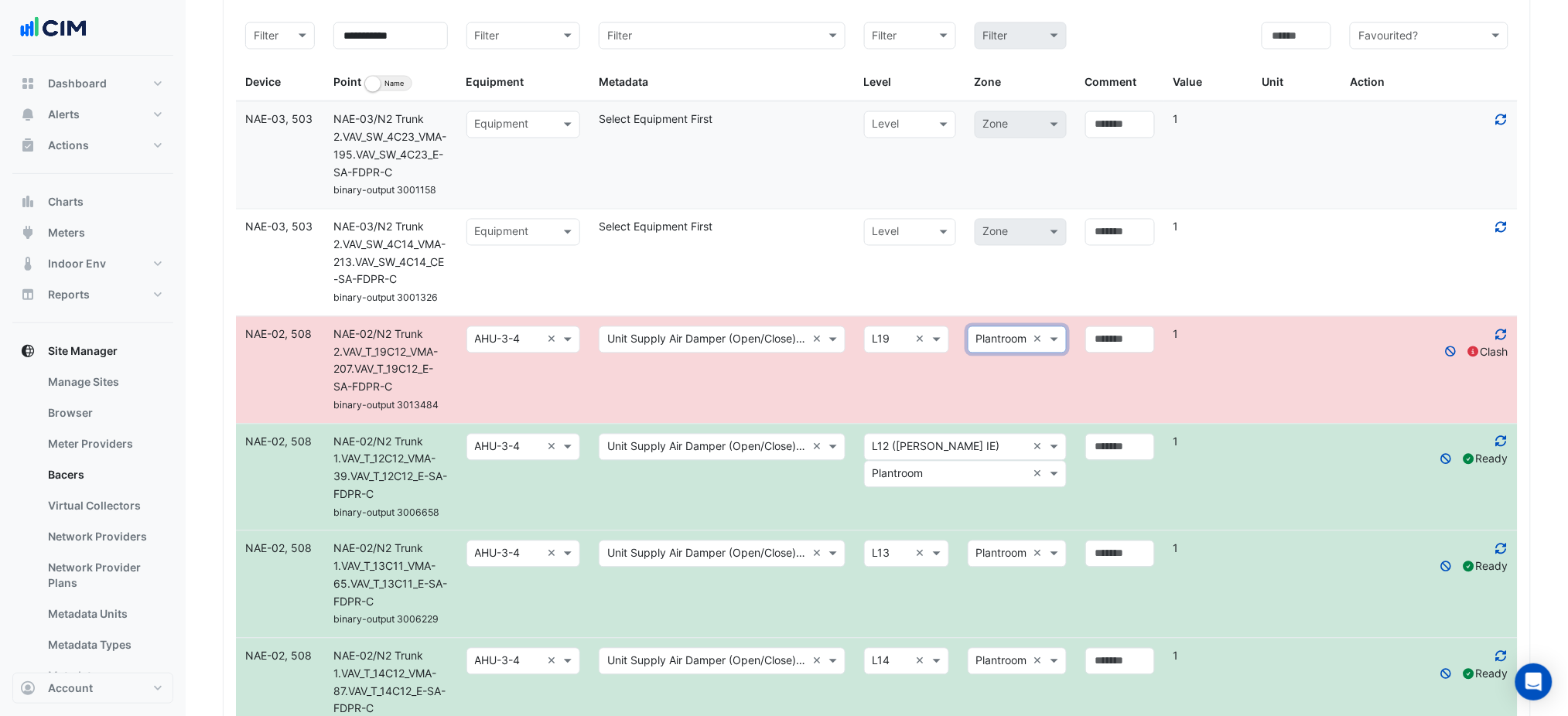
click at [1107, 389] on datatable-body-cell "Add a comment" at bounding box center [1120, 370] width 89 height 106
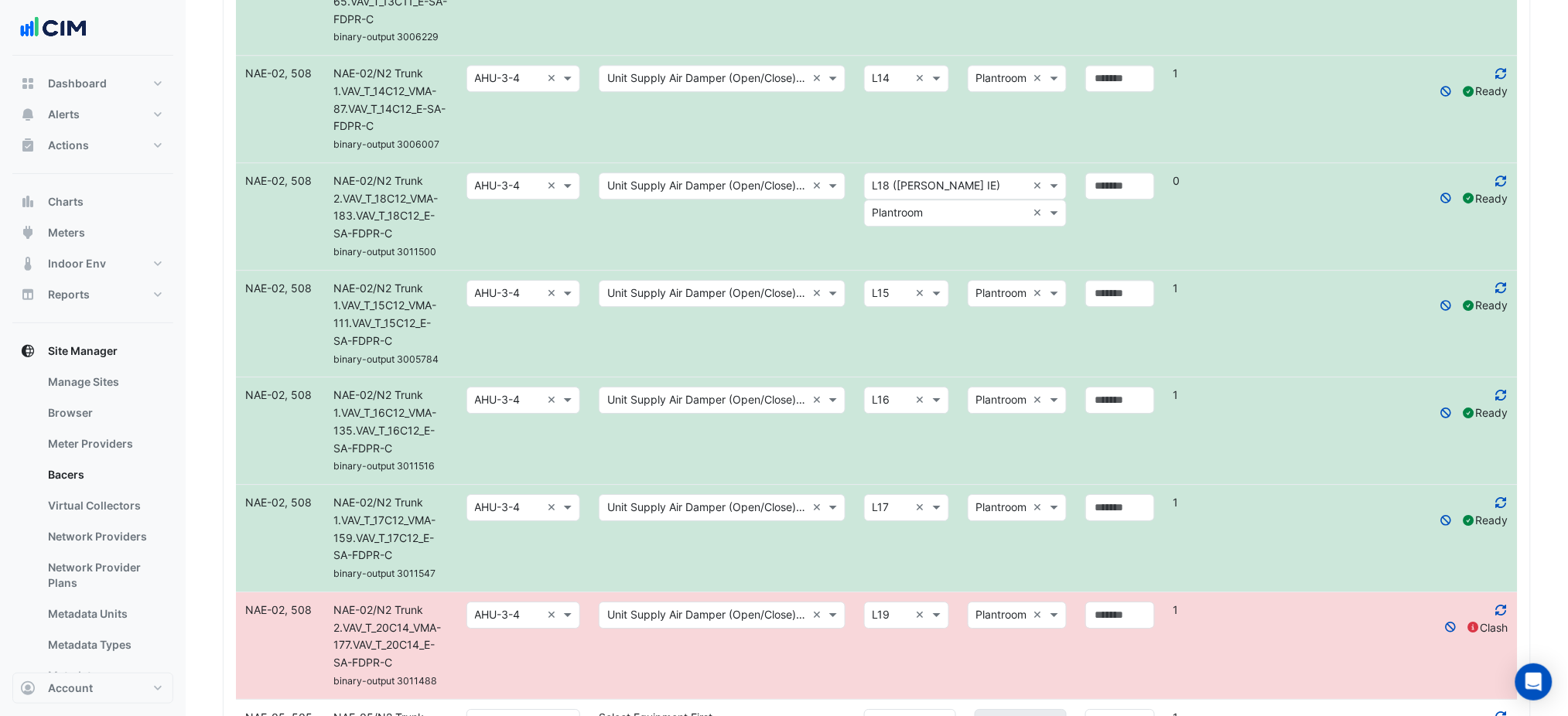
scroll to position [1602, 0]
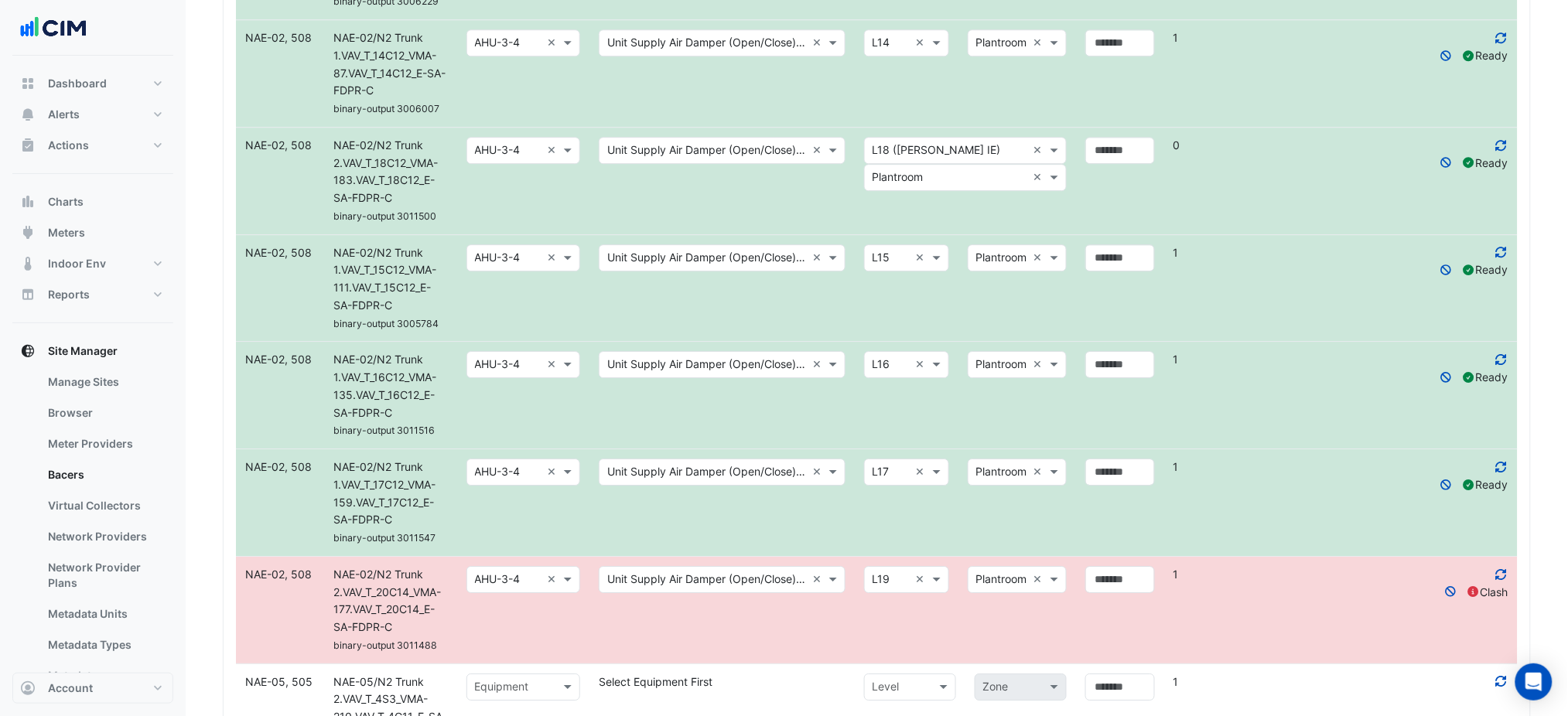
click at [885, 583] on input "text" at bounding box center [891, 580] width 37 height 18
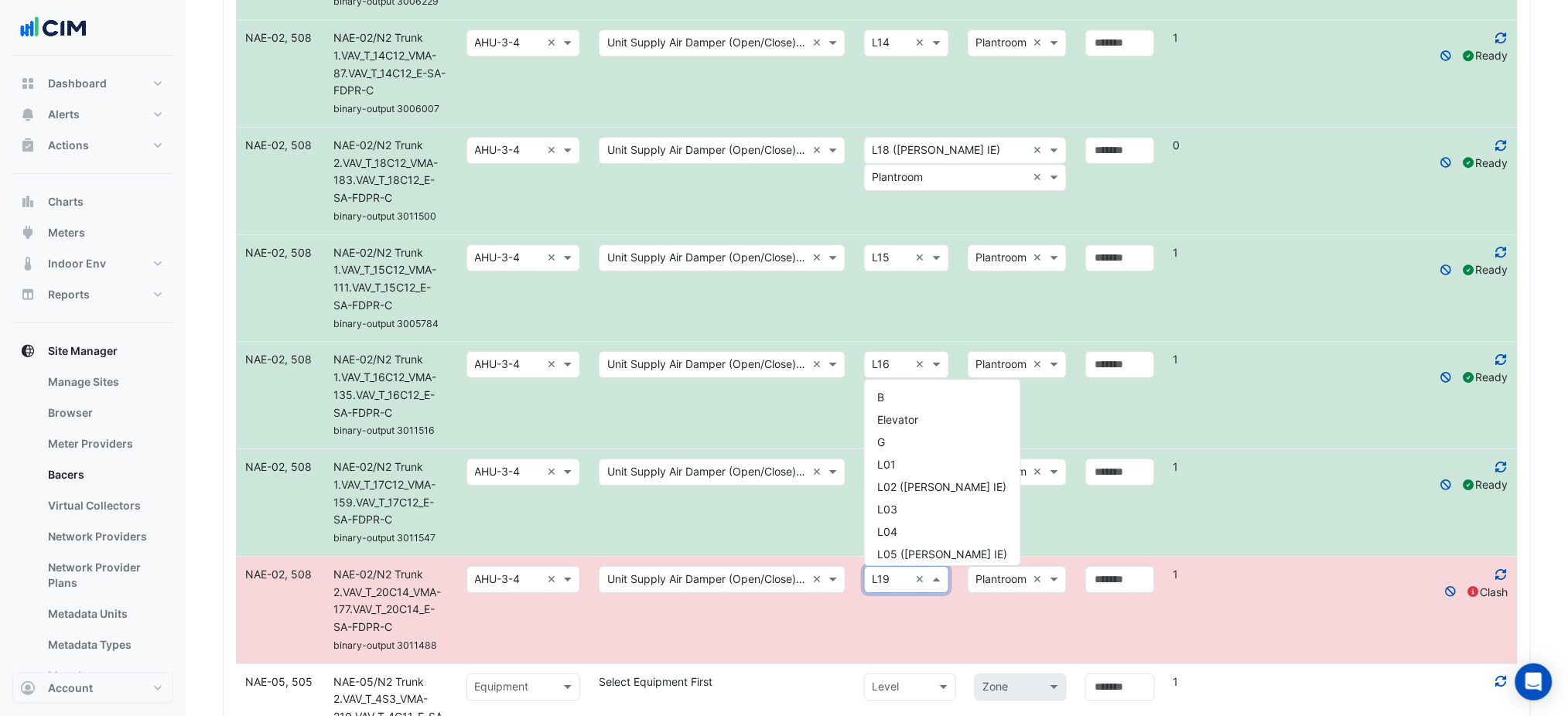
scroll to position [410, 0]
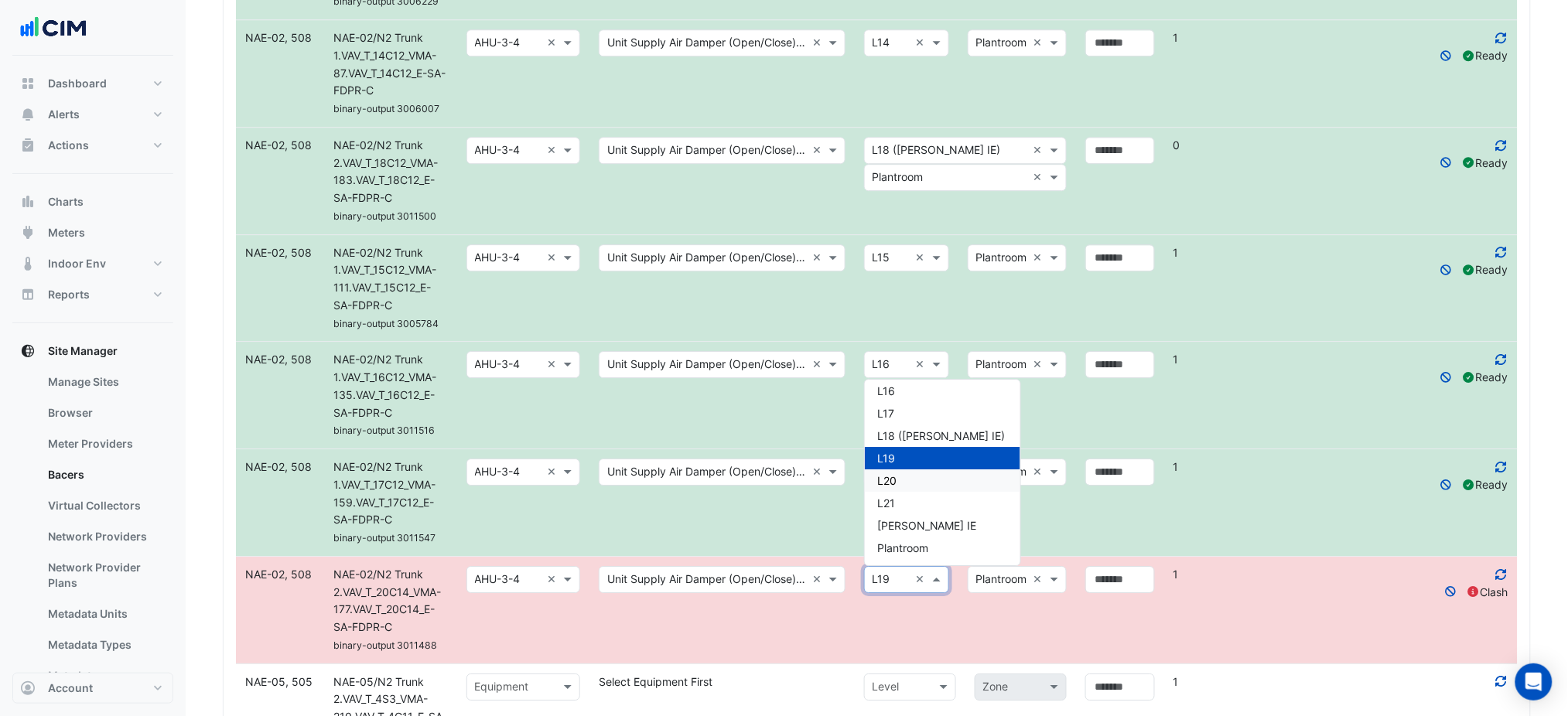
click at [907, 484] on div "L20" at bounding box center [942, 481] width 156 height 22
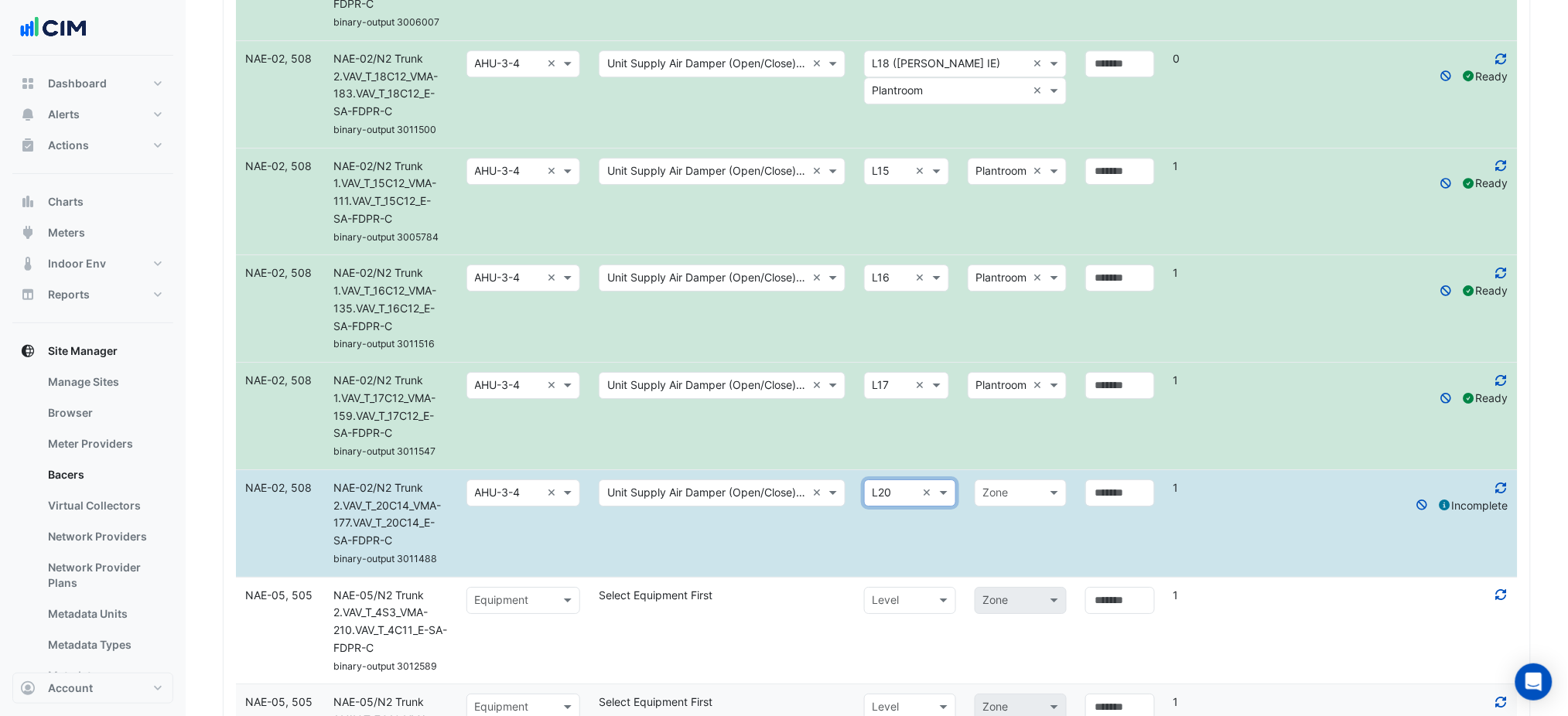
scroll to position [1809, 0]
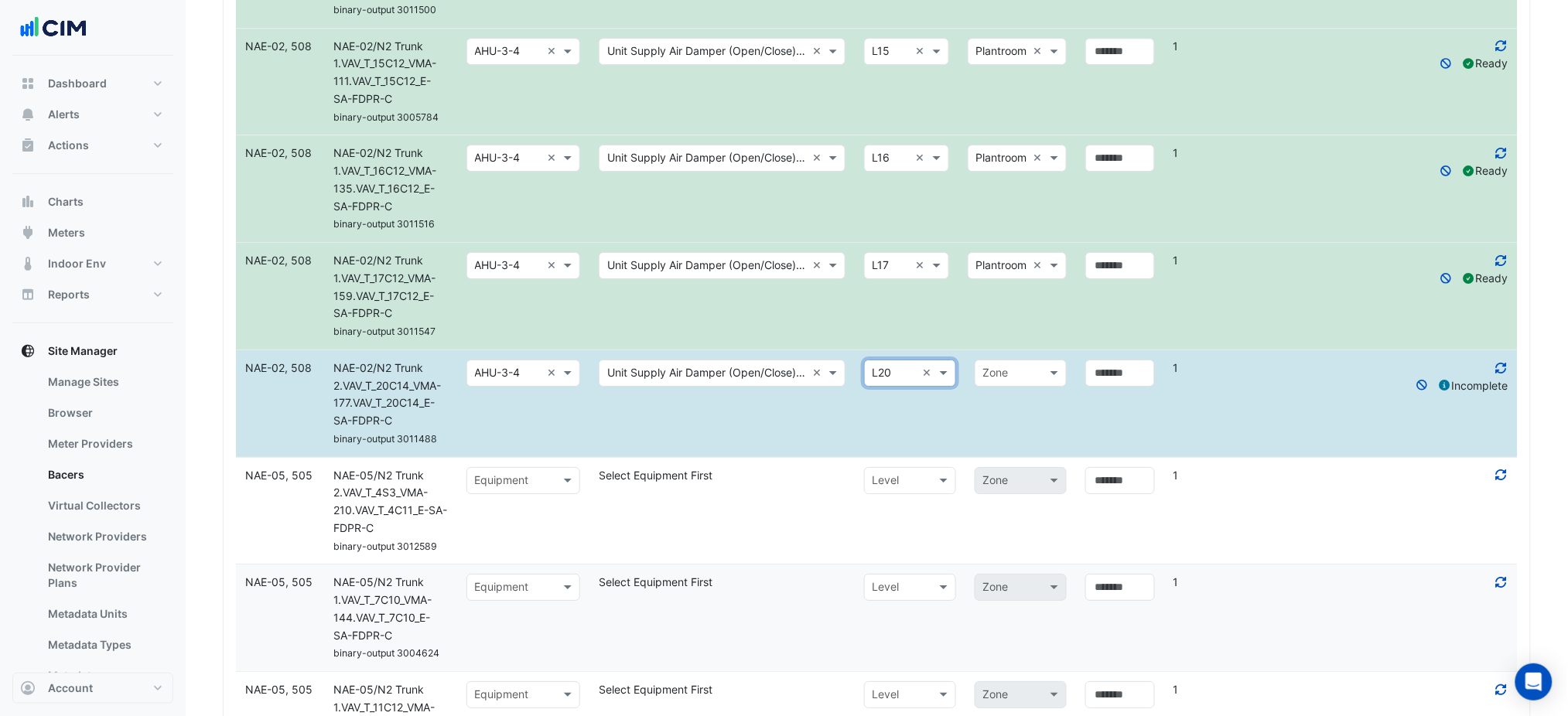
click at [1001, 376] on input "text" at bounding box center [1005, 374] width 44 height 18
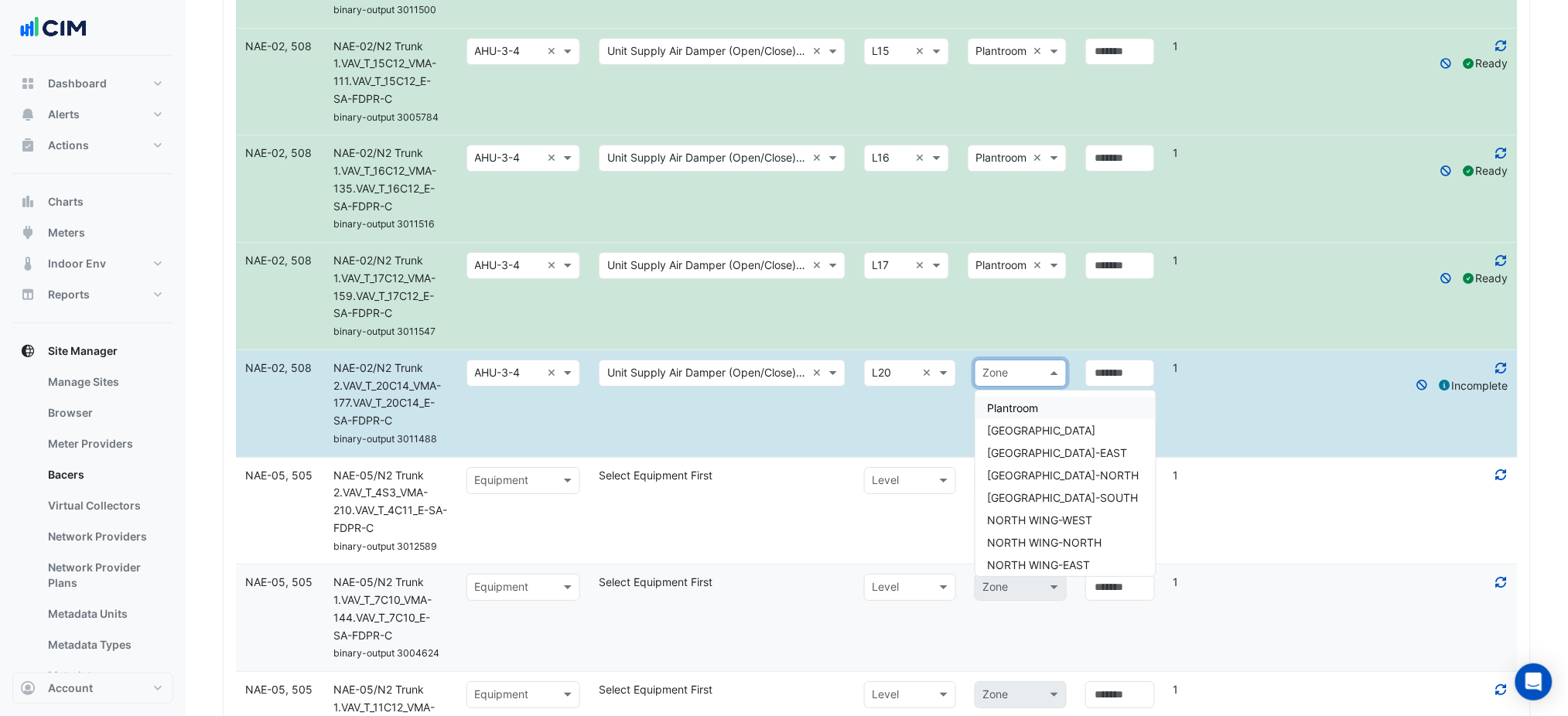
click at [1011, 404] on span "Plantroom" at bounding box center [1013, 408] width 51 height 13
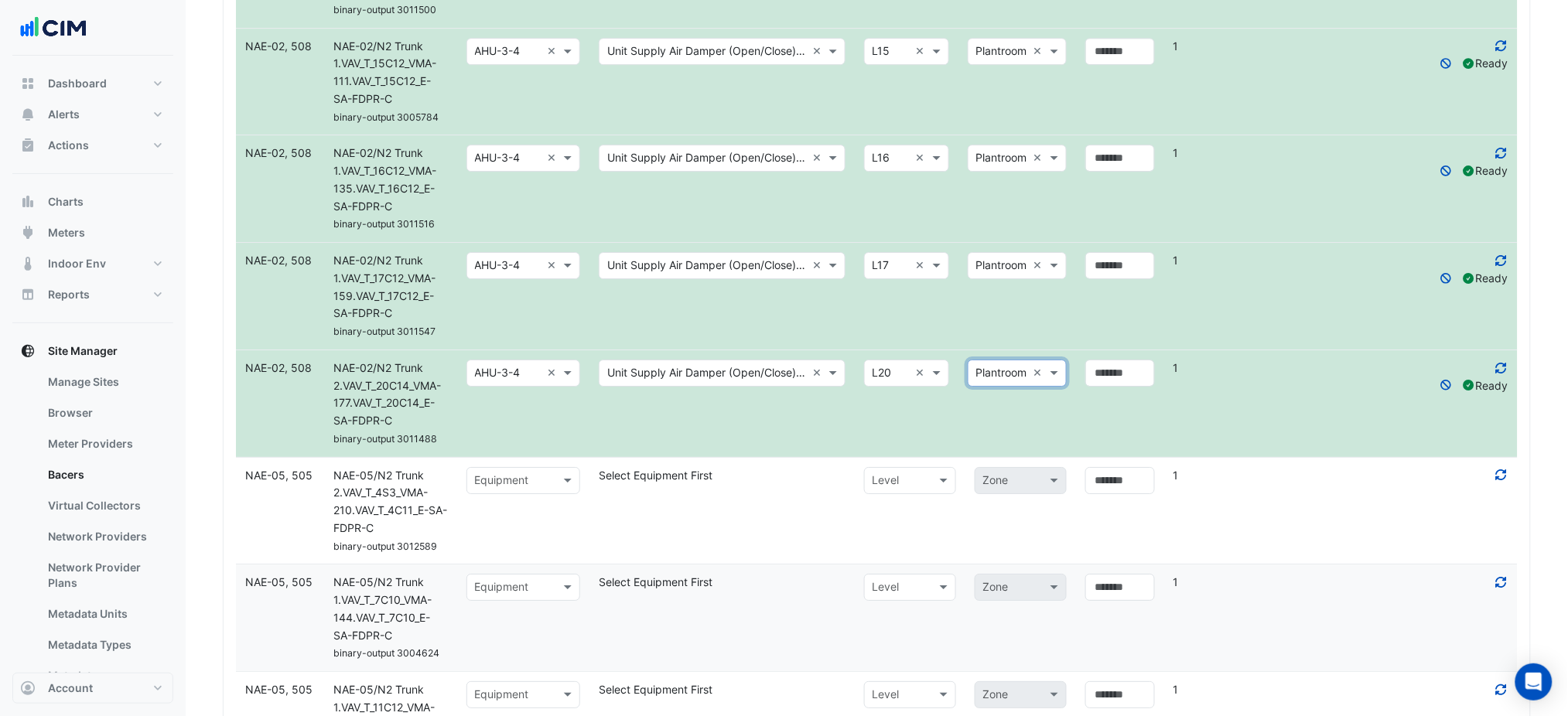
click at [1007, 424] on datatable-body-cell "Select level × L20 × × Plantroom ×" at bounding box center [965, 404] width 221 height 106
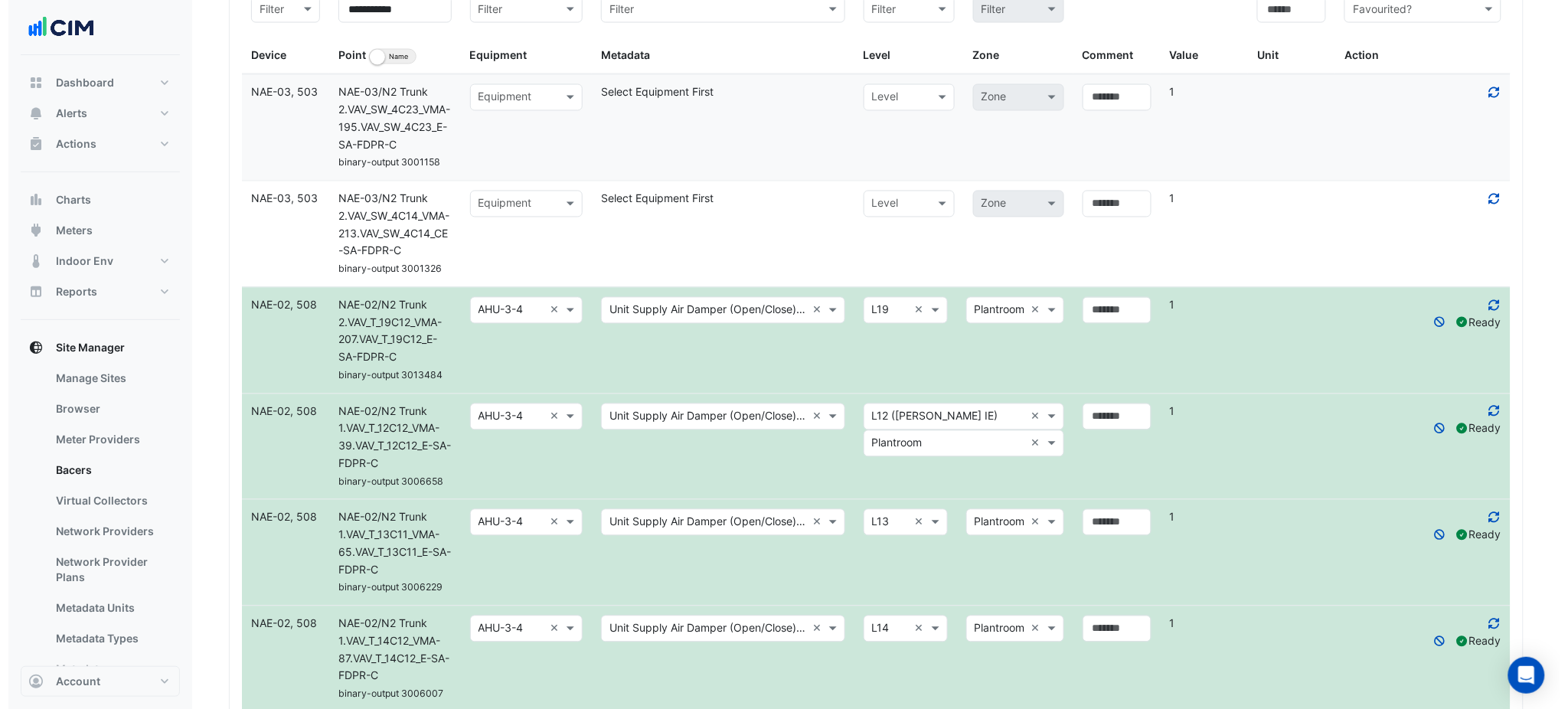
scroll to position [871, 0]
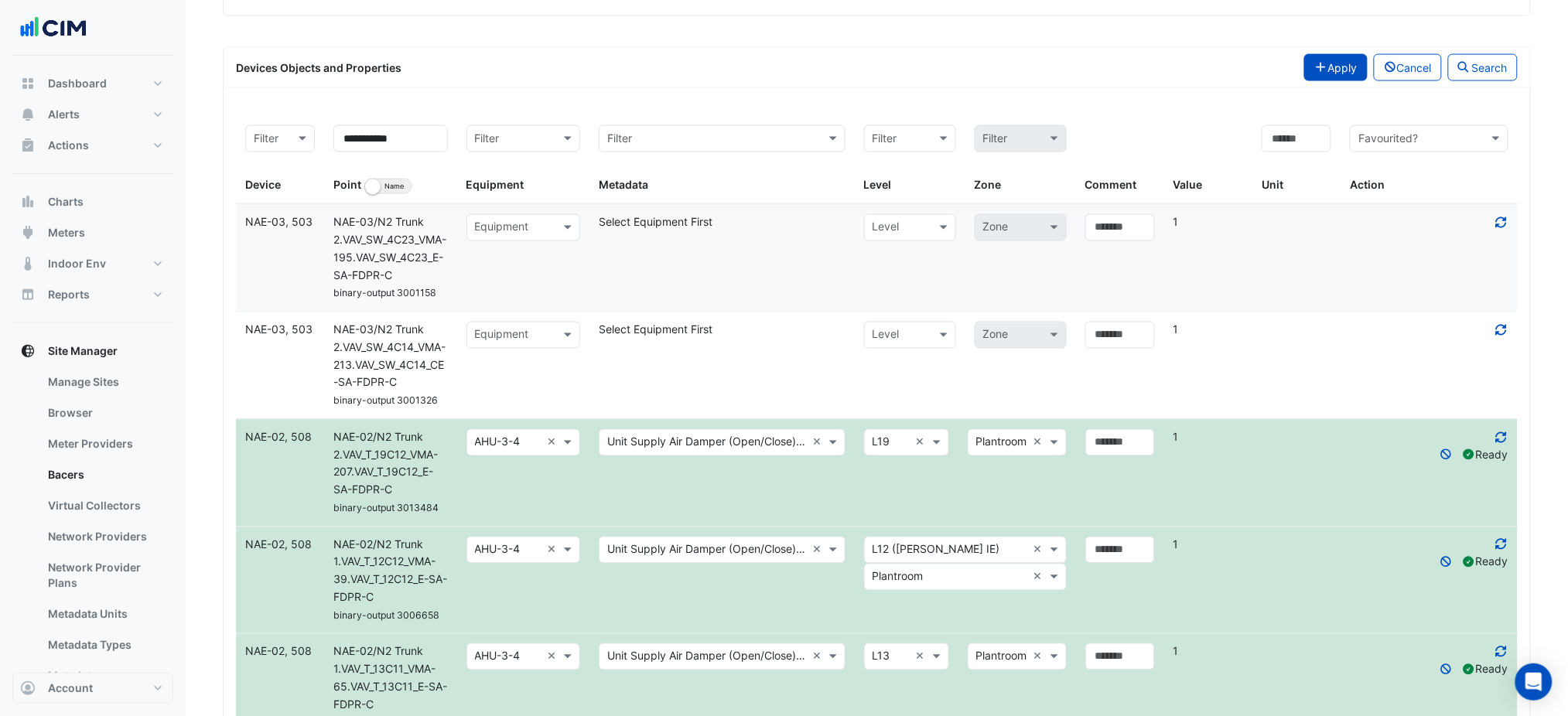
click at [1331, 76] on button "Apply" at bounding box center [1336, 67] width 63 height 27
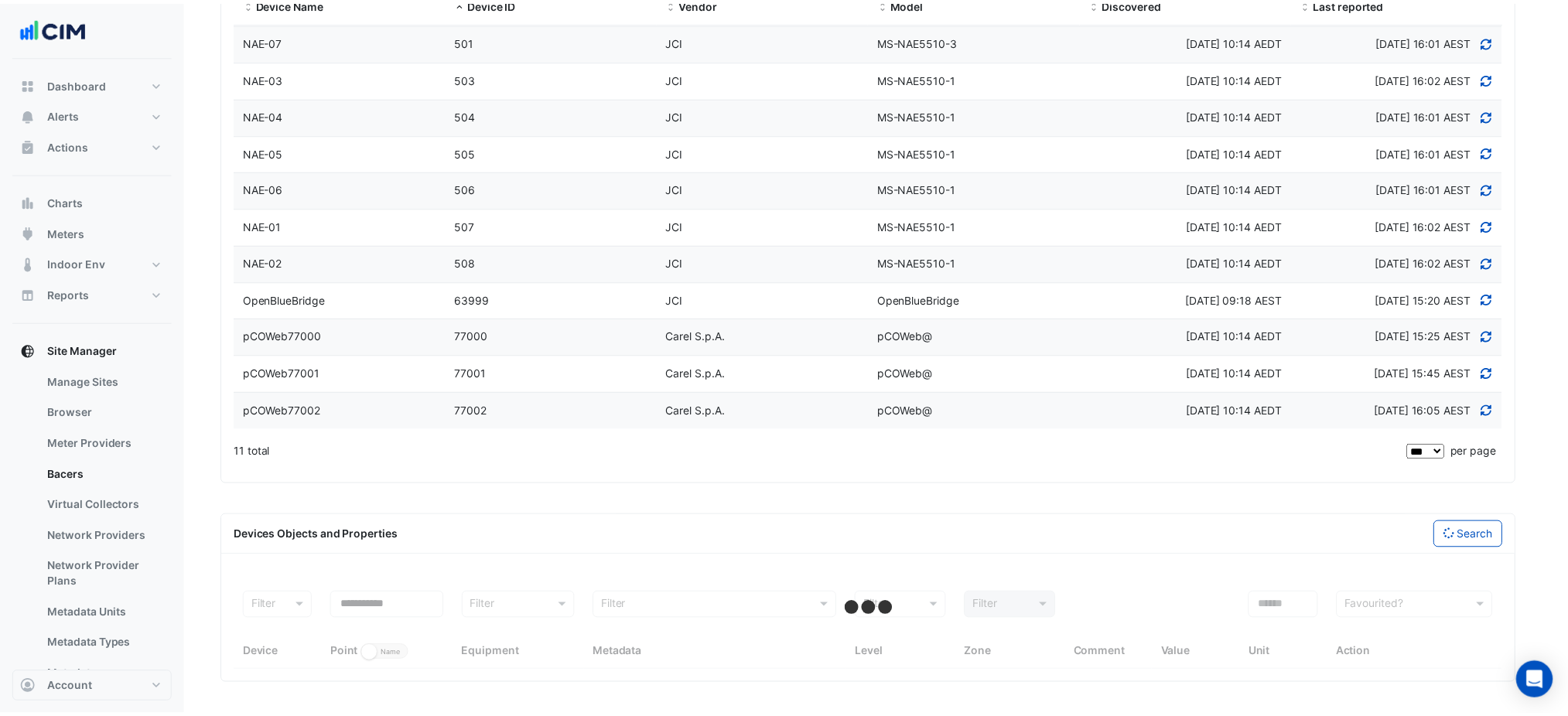
scroll to position [413, 0]
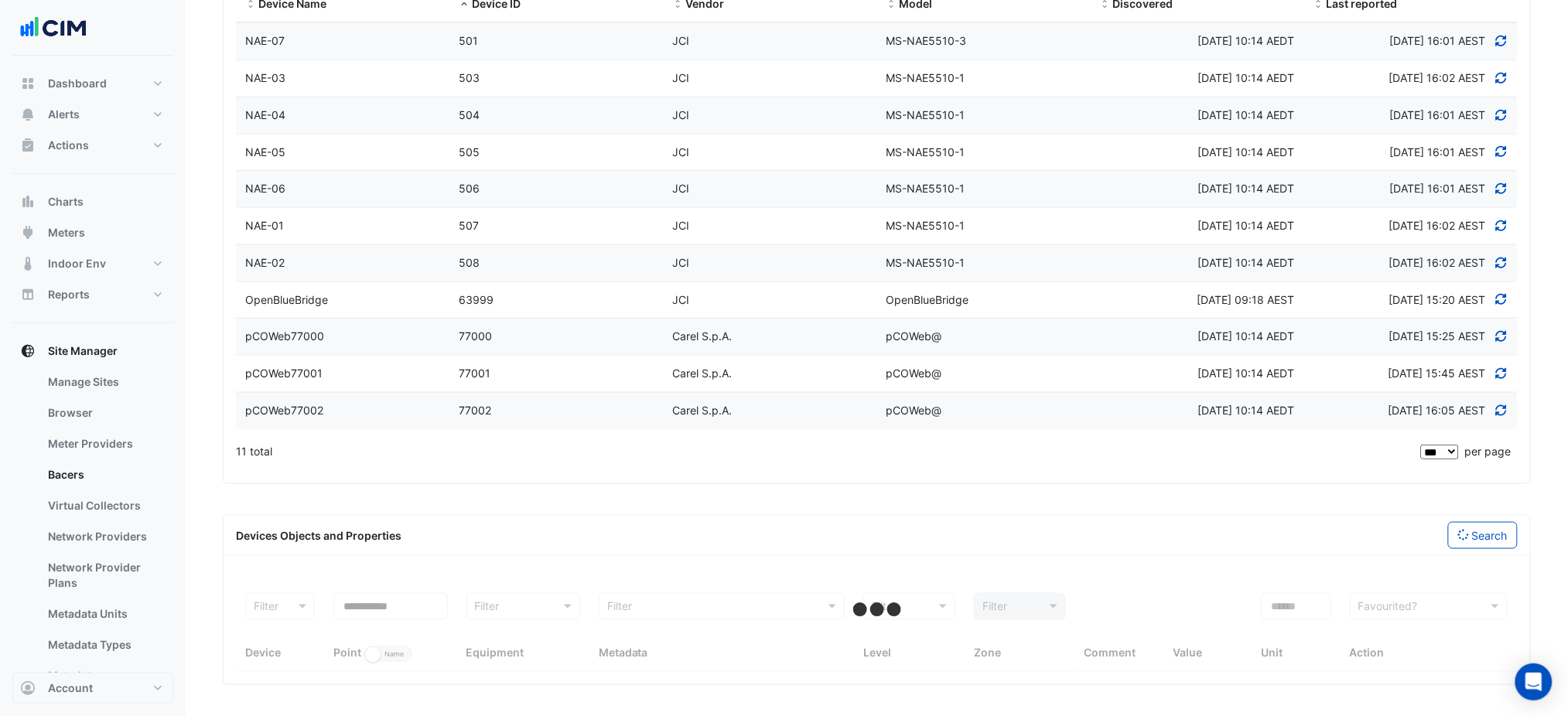
select select "***"
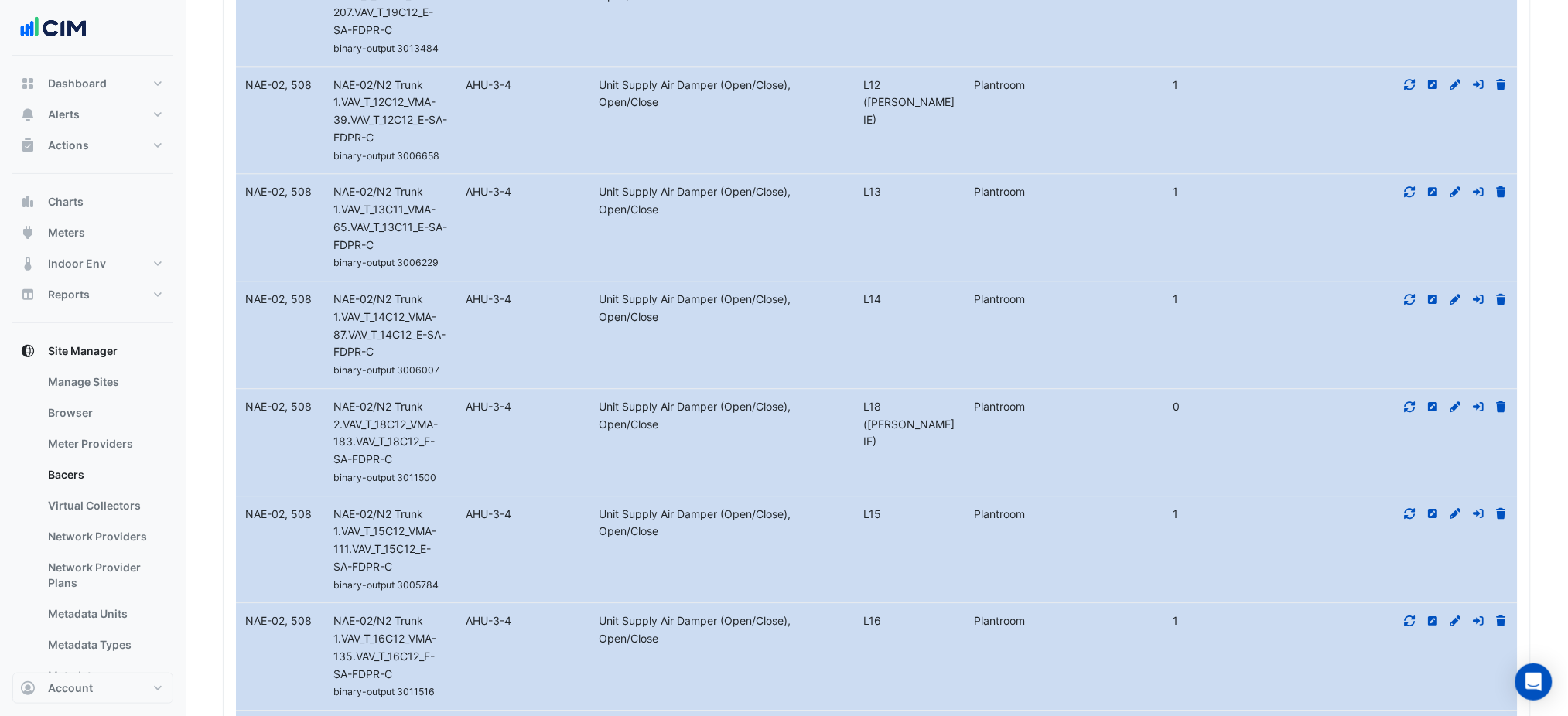
scroll to position [1342, 0]
click at [1455, 401] on icon at bounding box center [1455, 406] width 14 height 11
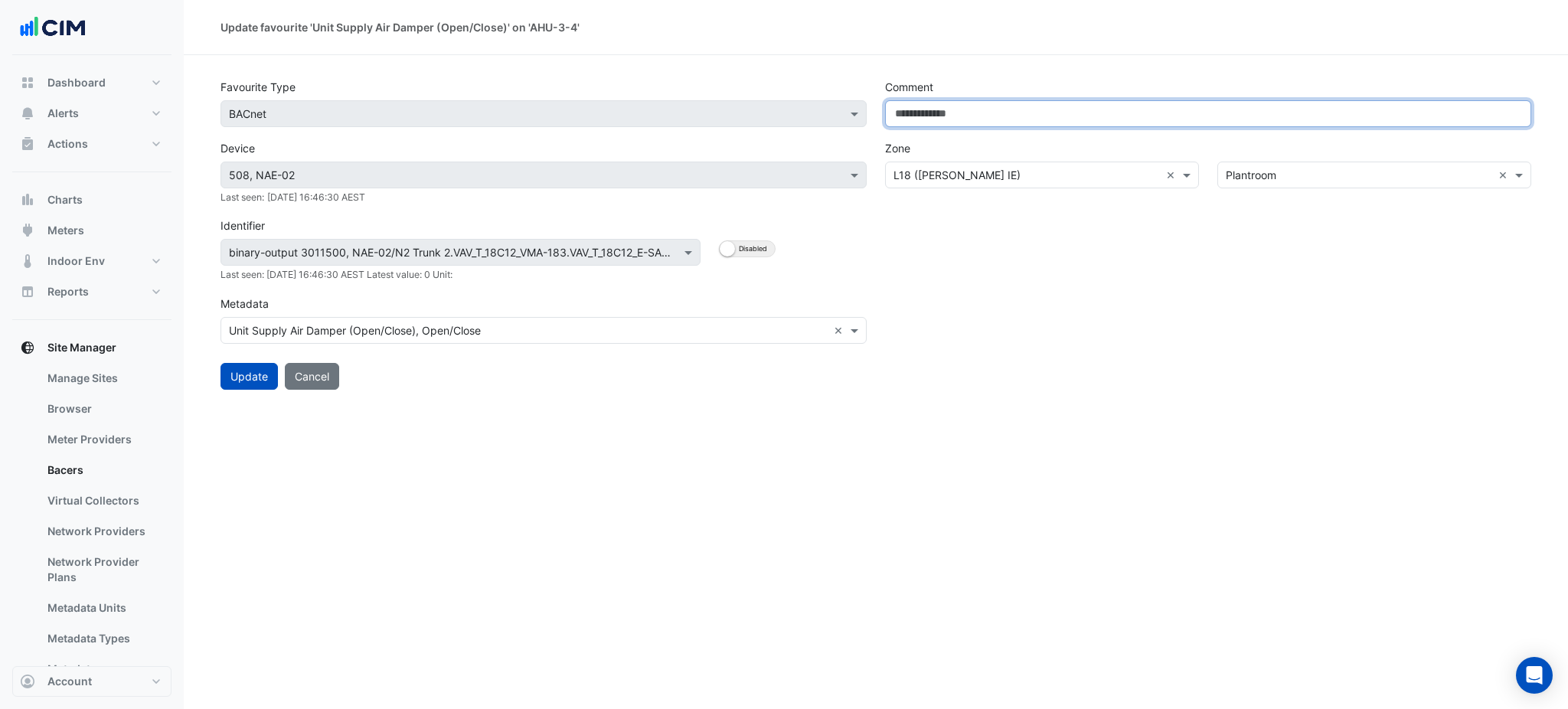
click at [1133, 121] on input "Comment" at bounding box center [1208, 114] width 646 height 27
type input "**********"
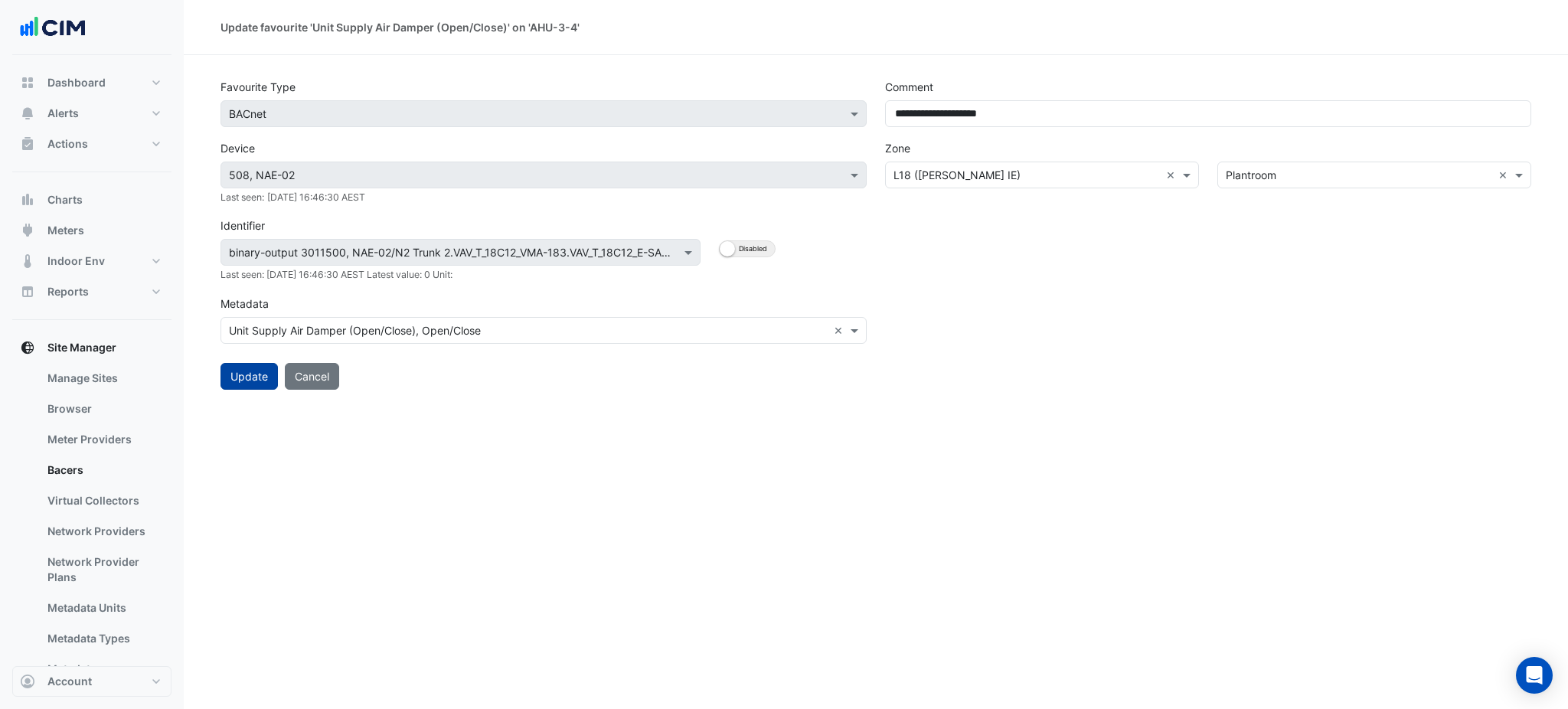
click at [245, 371] on button "Update" at bounding box center [249, 376] width 57 height 27
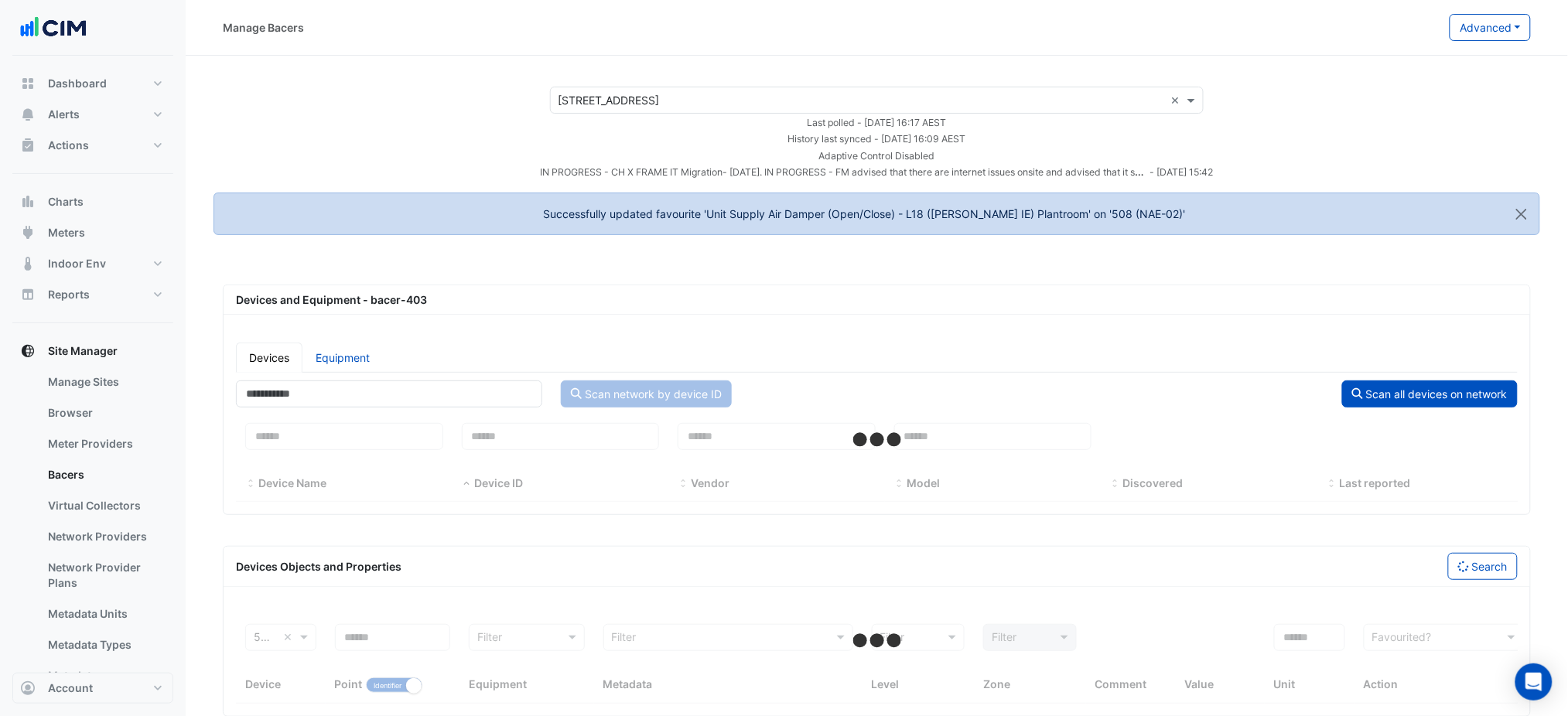
select select "***"
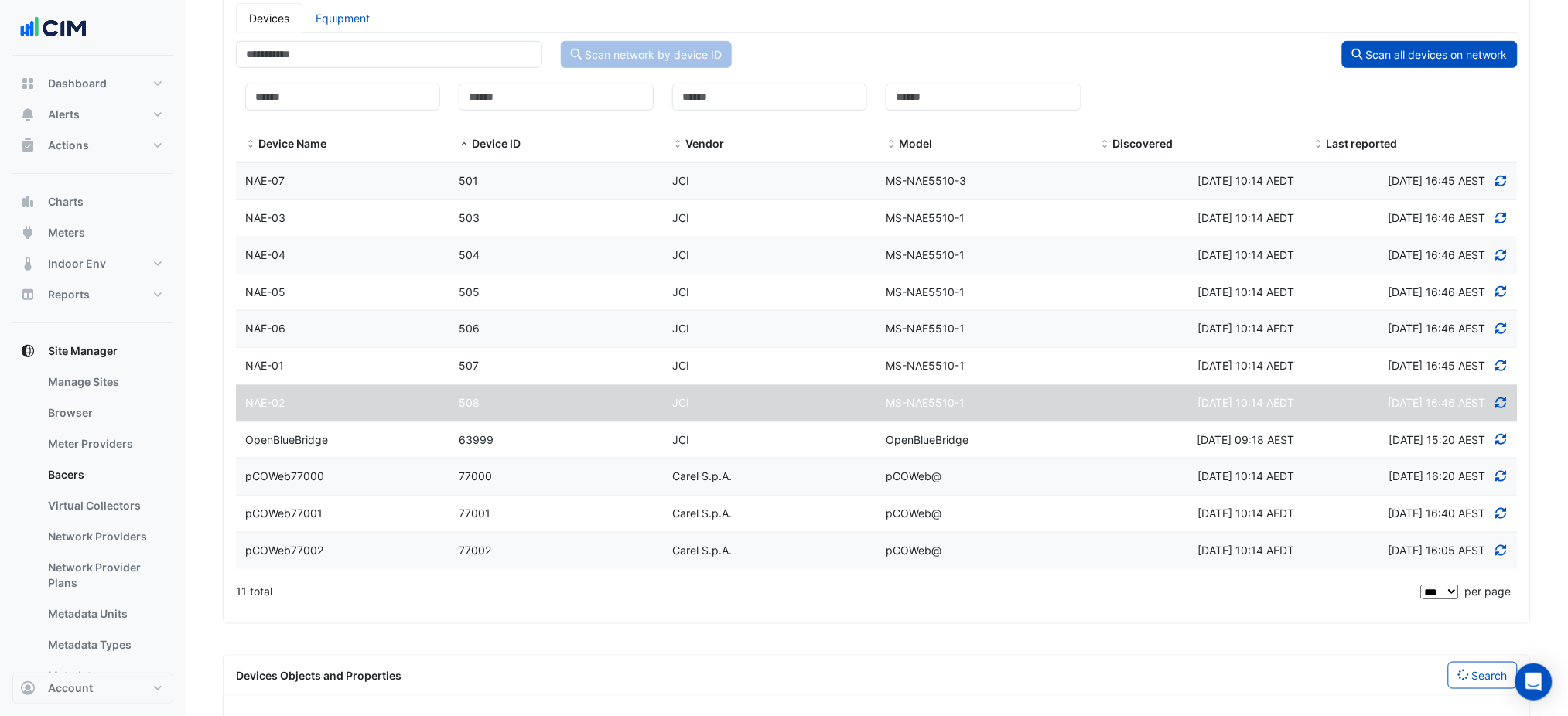
scroll to position [479, 0]
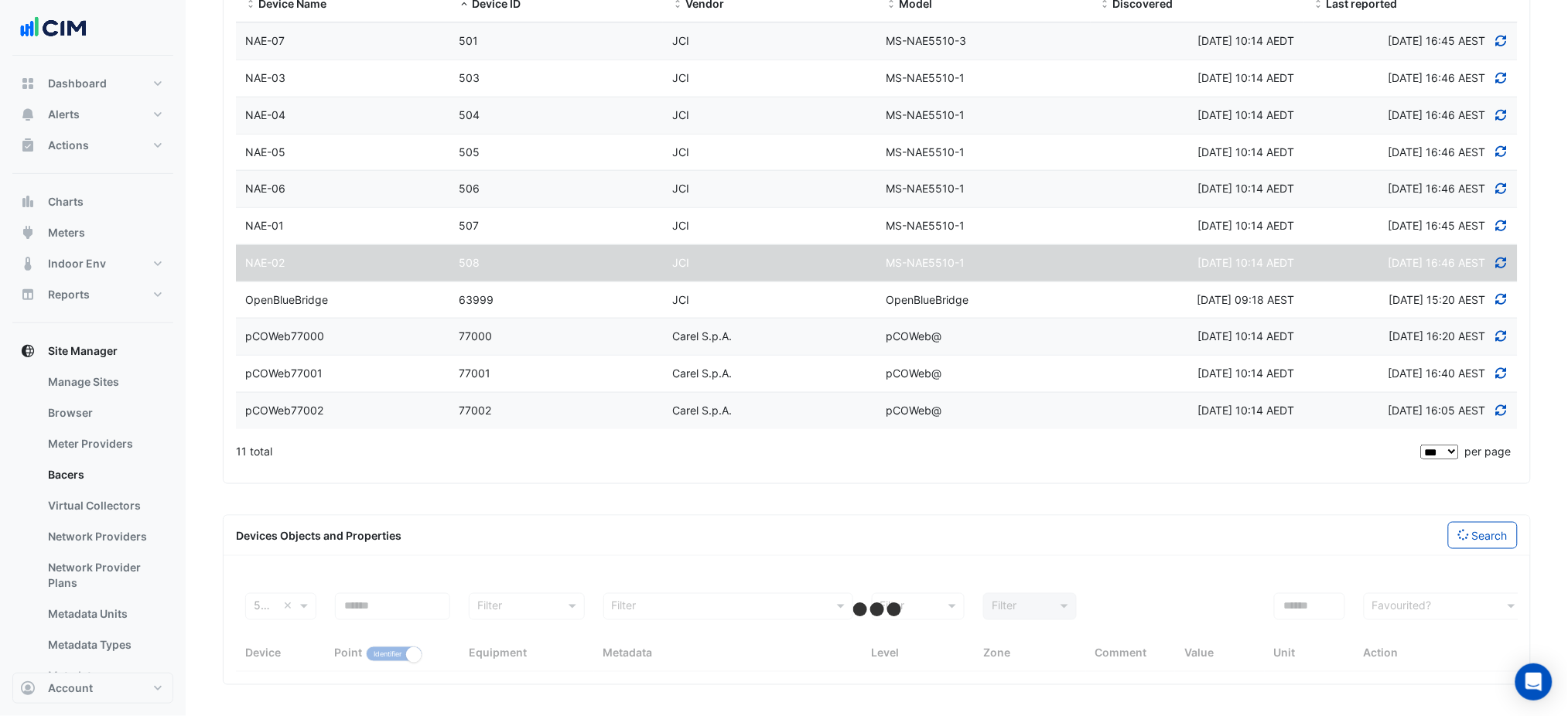
select select "***"
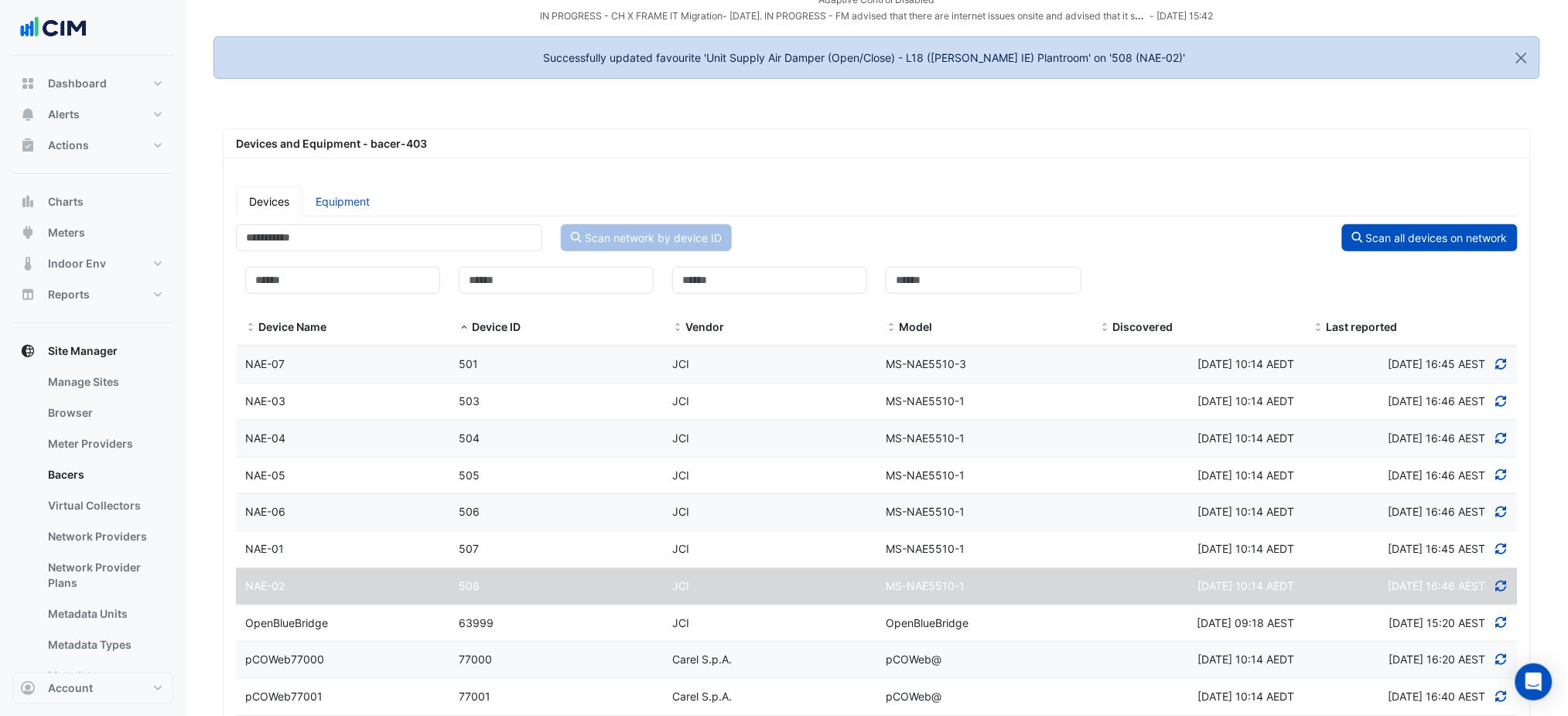
scroll to position [0, 0]
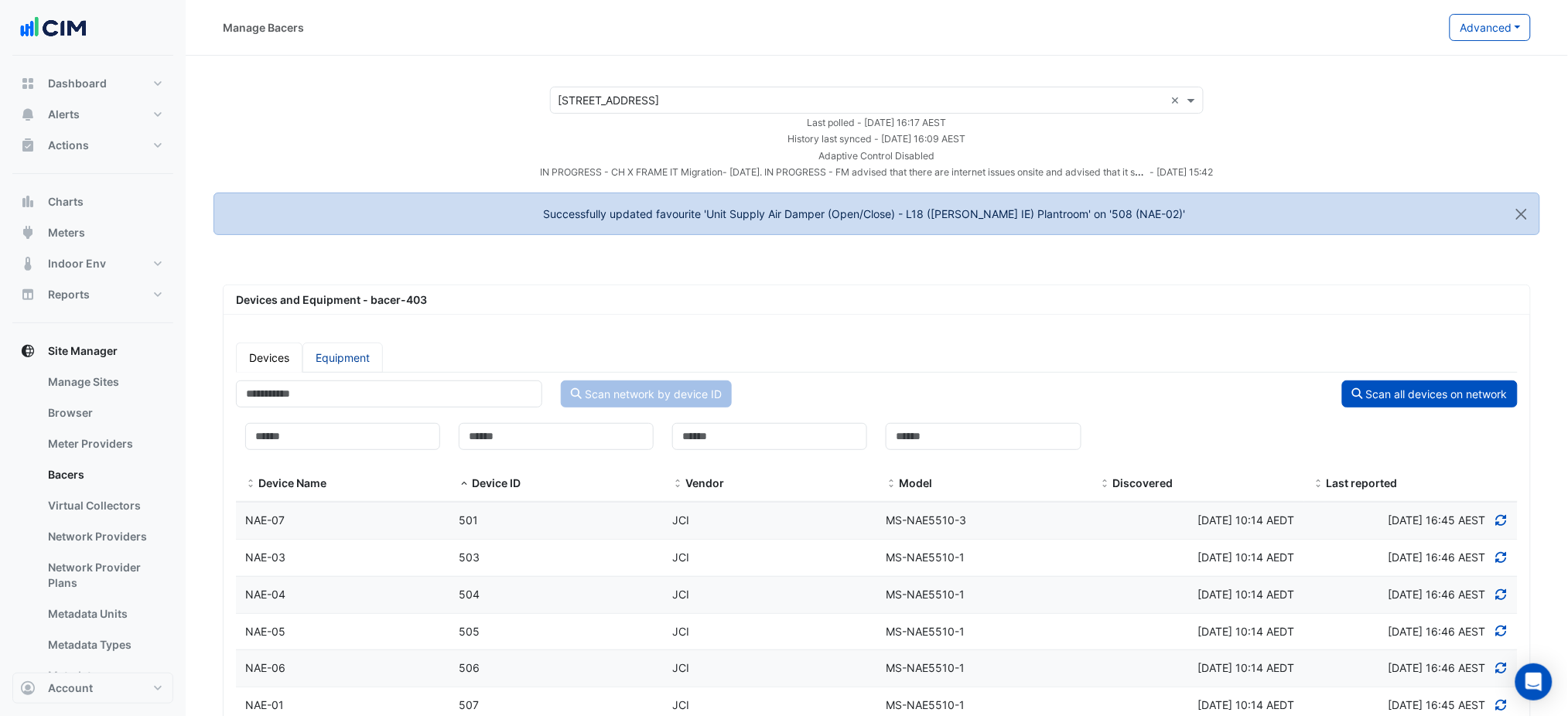
click at [334, 356] on link "Equipment" at bounding box center [342, 358] width 80 height 30
select select "***"
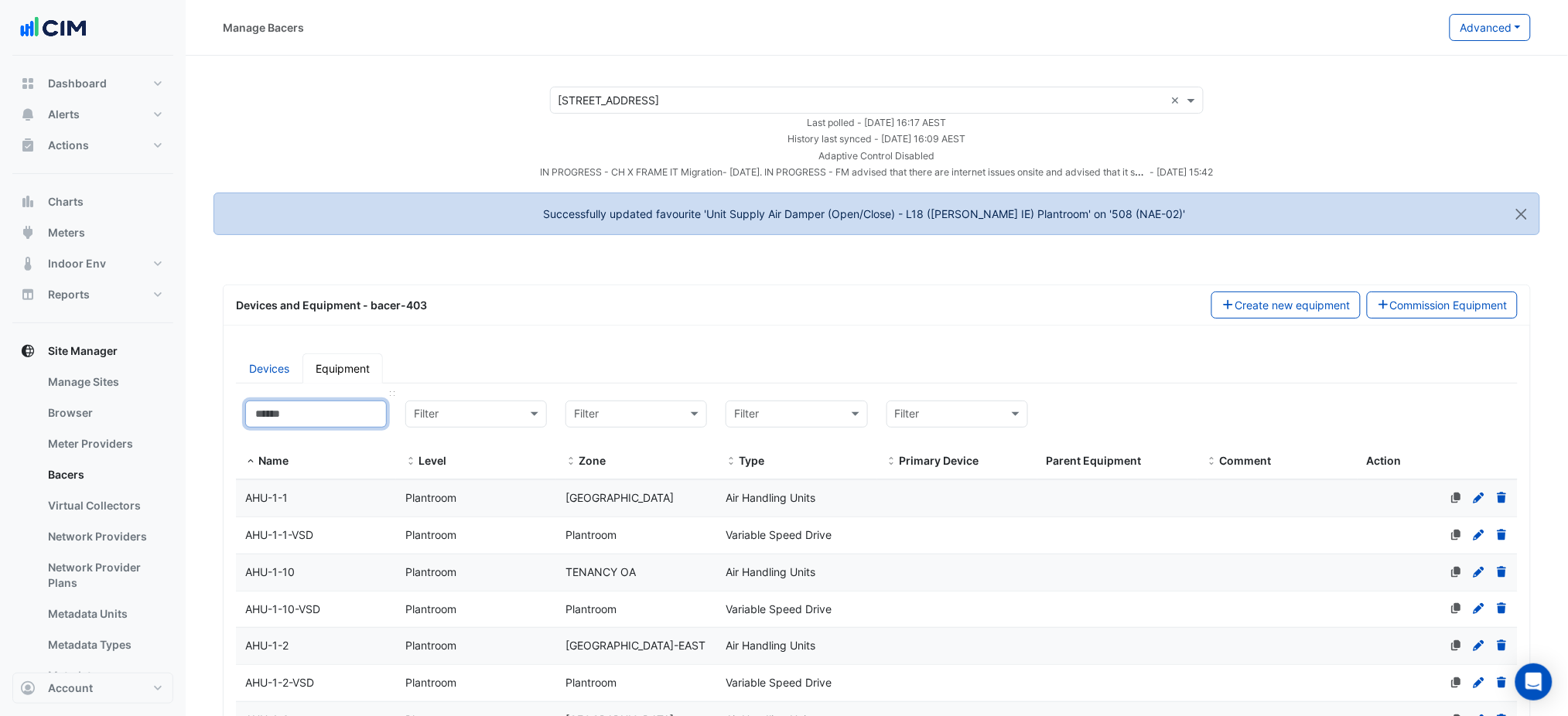
click at [341, 419] on input at bounding box center [316, 414] width 142 height 27
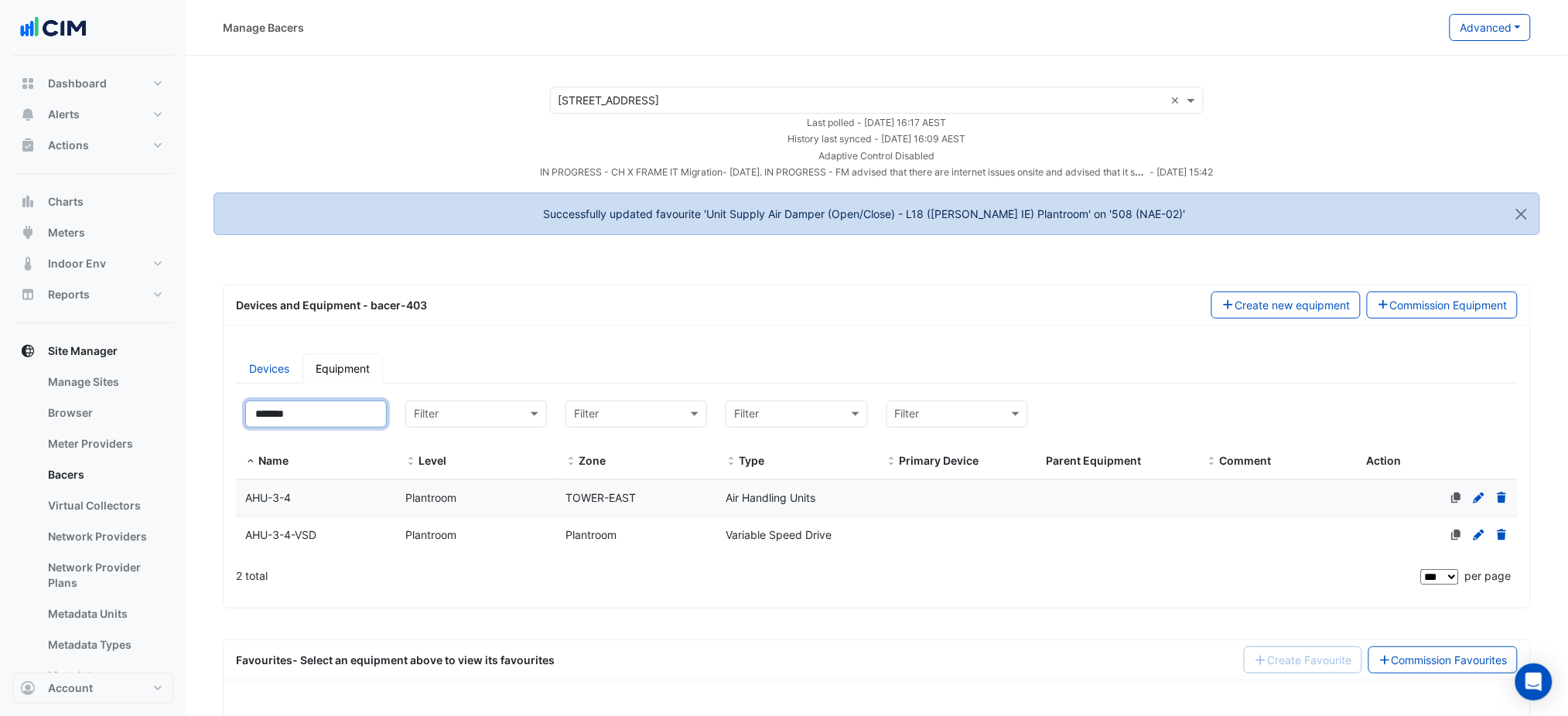
type input "*******"
click at [373, 514] on datatable-body-cell "Name AHU-3-4" at bounding box center [316, 498] width 160 height 36
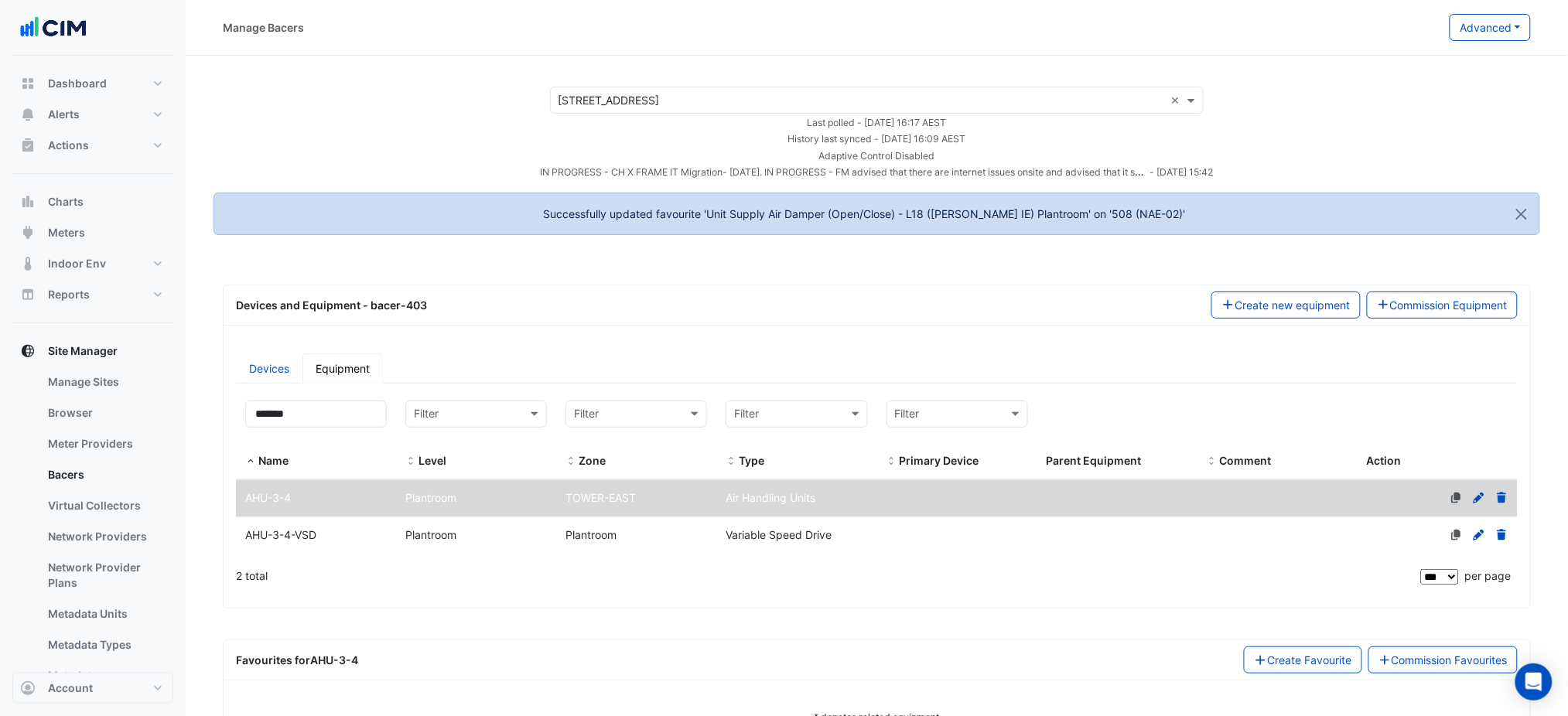
scroll to position [52, 0]
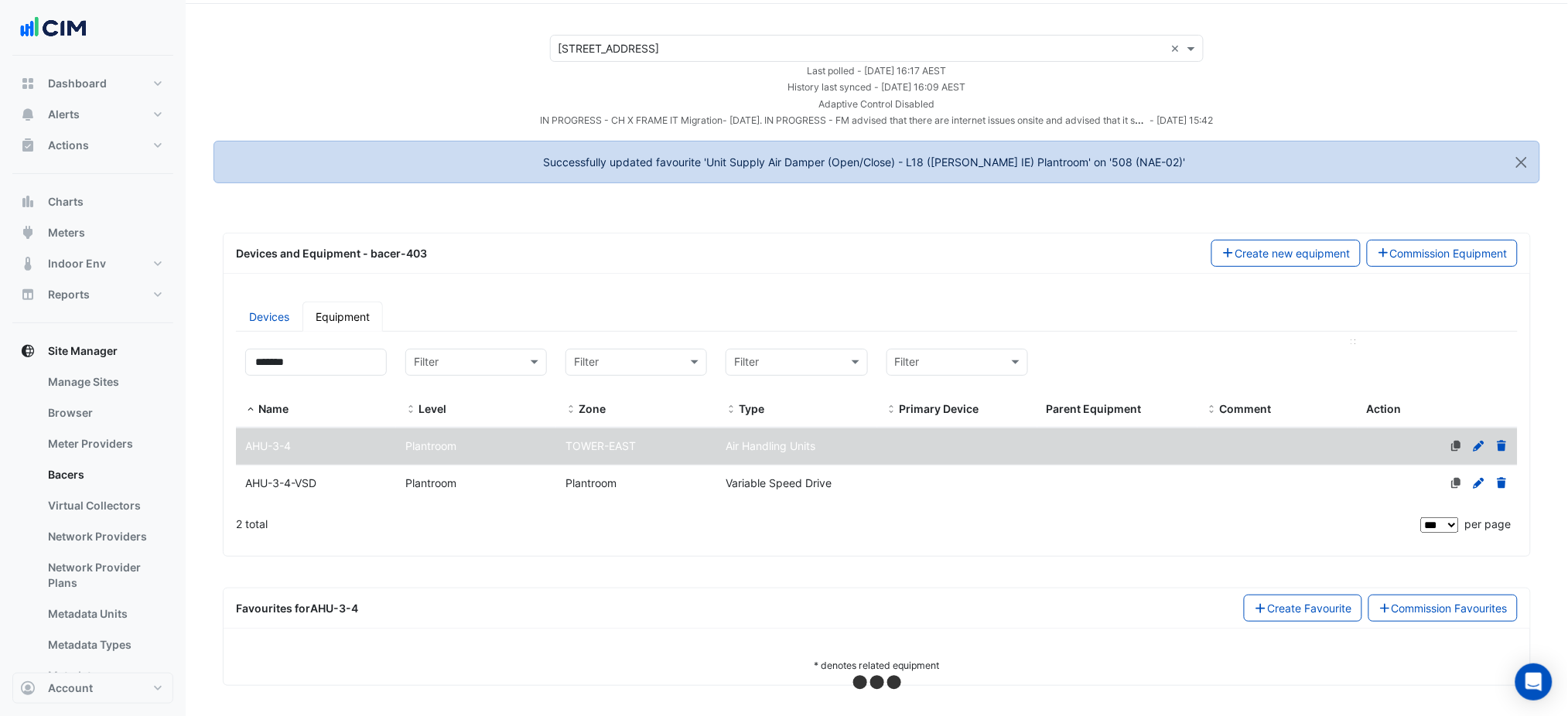
select select "***"
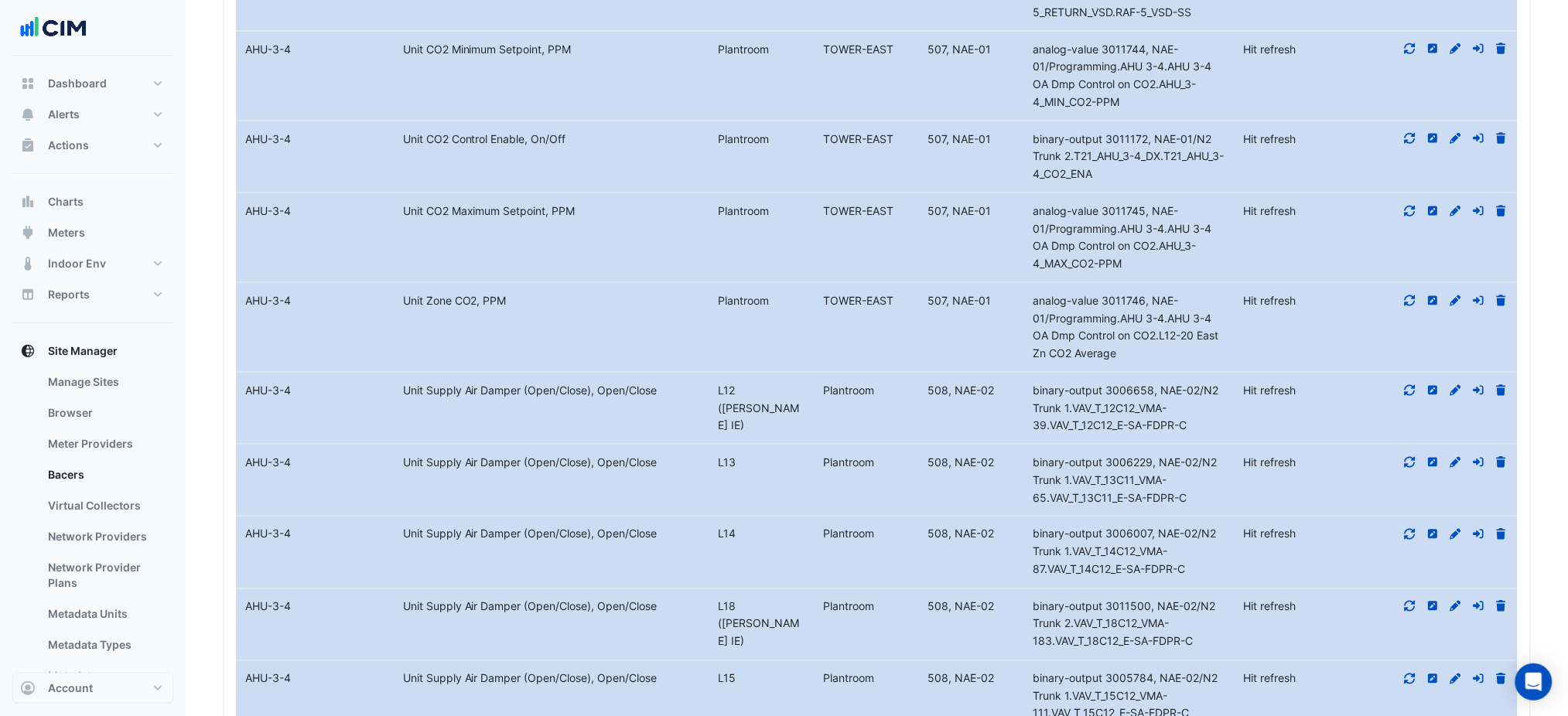
scroll to position [2674, 0]
drag, startPoint x: 763, startPoint y: 403, endPoint x: 1106, endPoint y: 424, distance: 343.6
click at [1089, 422] on div "Equipment Name AHU-3-4 Metadata Unit Supply Air Damper (Open/Close), Open/Close…" at bounding box center [876, 411] width 1282 height 71
drag, startPoint x: 1206, startPoint y: 420, endPoint x: 1218, endPoint y: 420, distance: 12.0
click at [1209, 420] on div "binary-output 3006658, NAE-02/N2 Trunk 1.VAV_T_12C12_VMA-39.VAV_T_12C12_E-SA-FD…" at bounding box center [1130, 411] width 211 height 52
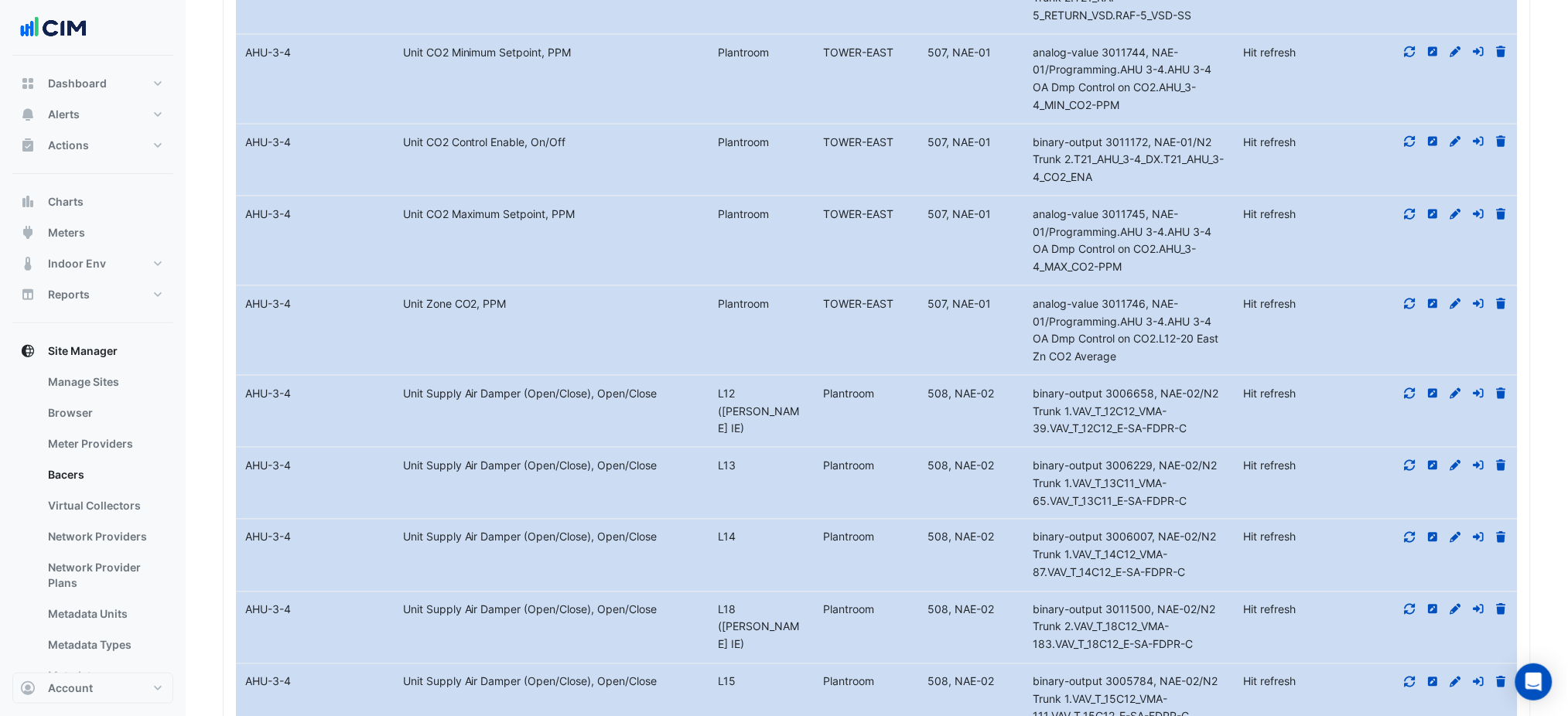
click at [1313, 422] on datatable-body-cell "Latest Value Hit refresh" at bounding box center [1296, 411] width 126 height 71
click at [1456, 394] on icon at bounding box center [1456, 393] width 11 height 11
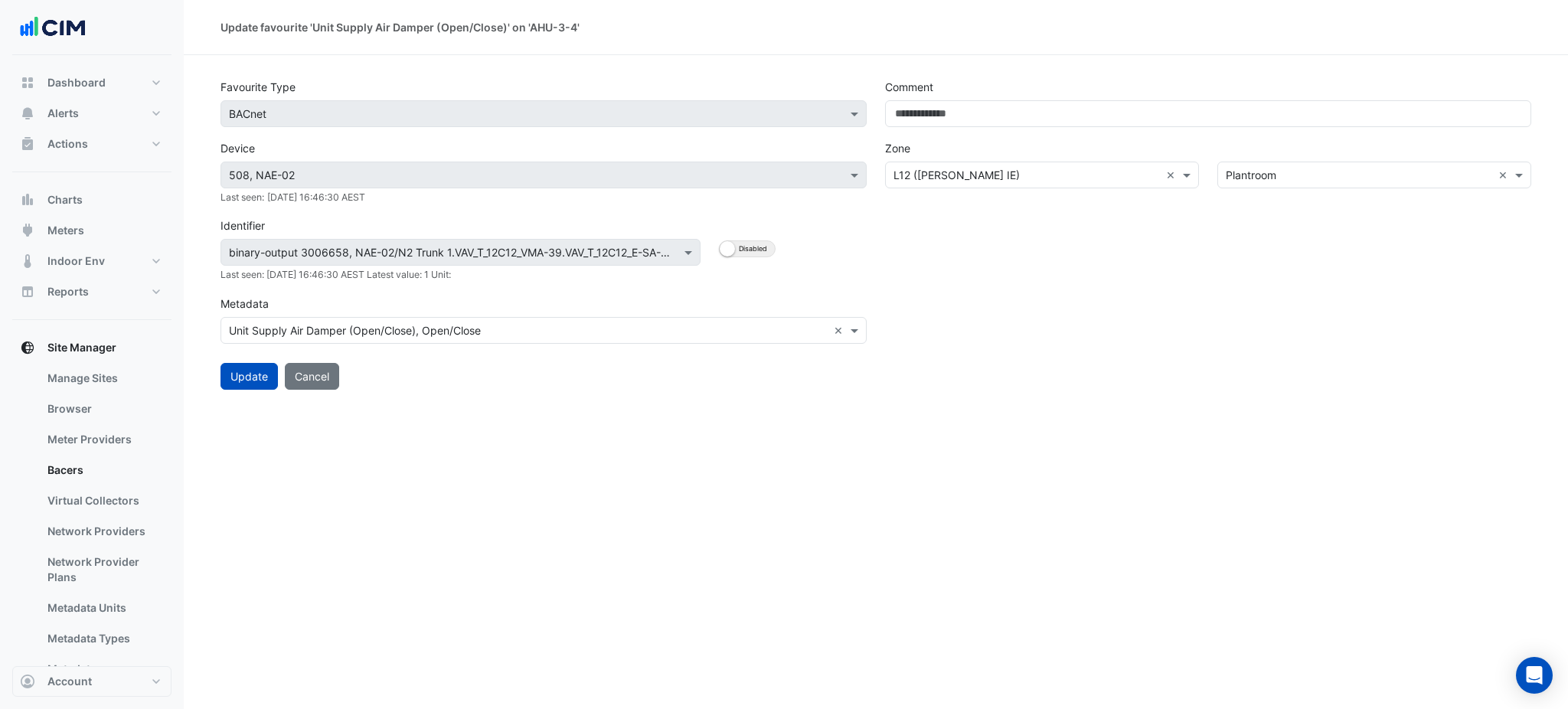
click at [1140, 128] on div "Comment Zone × L12 (NABERS IE) × × Plantroom ×" at bounding box center [1208, 212] width 664 height 278
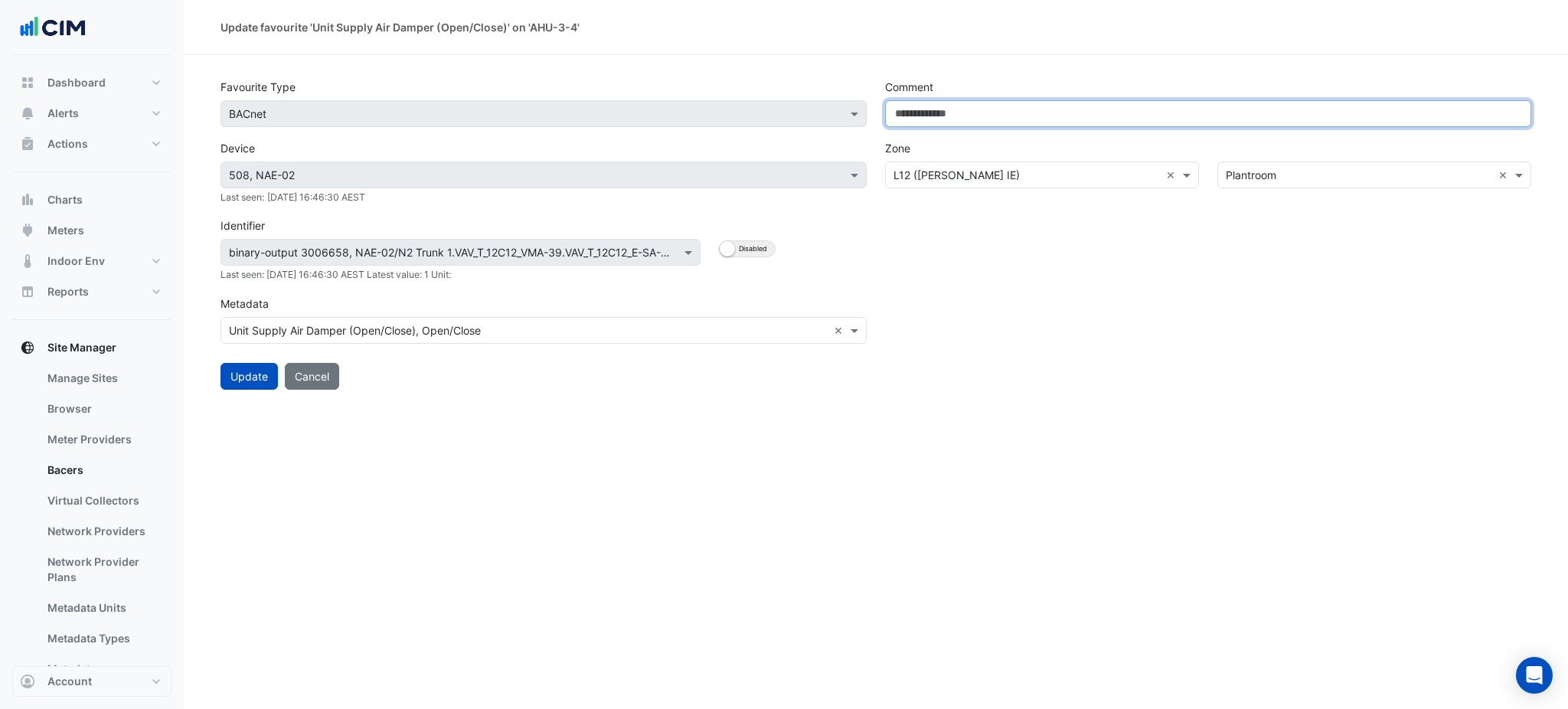
click at [1135, 126] on input "Comment" at bounding box center [1208, 114] width 646 height 27
drag, startPoint x: 1104, startPoint y: 119, endPoint x: 1127, endPoint y: 127, distance: 24.4
click at [1104, 120] on input "Comment" at bounding box center [1208, 114] width 646 height 27
paste input "**********"
type input "**********"
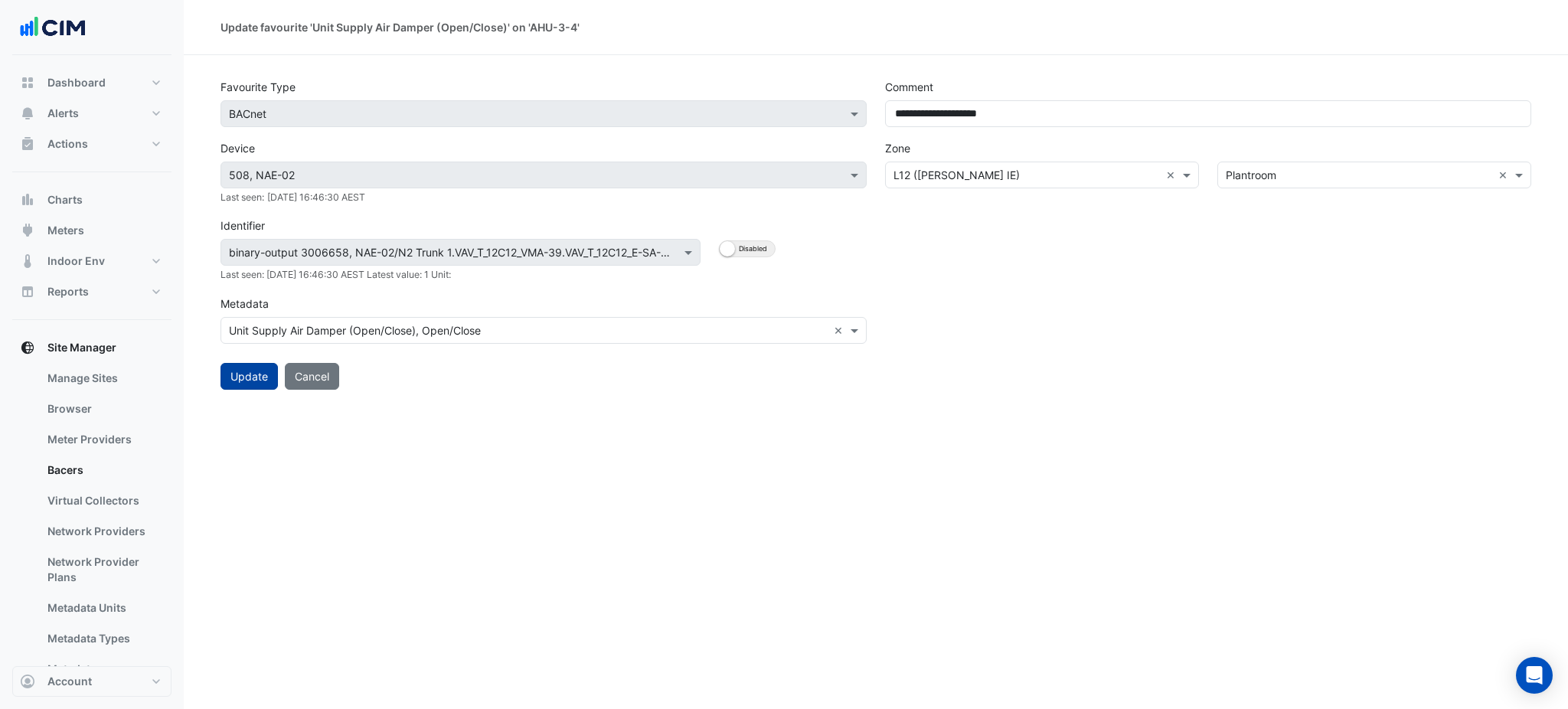
click at [262, 364] on button "Update" at bounding box center [249, 376] width 57 height 27
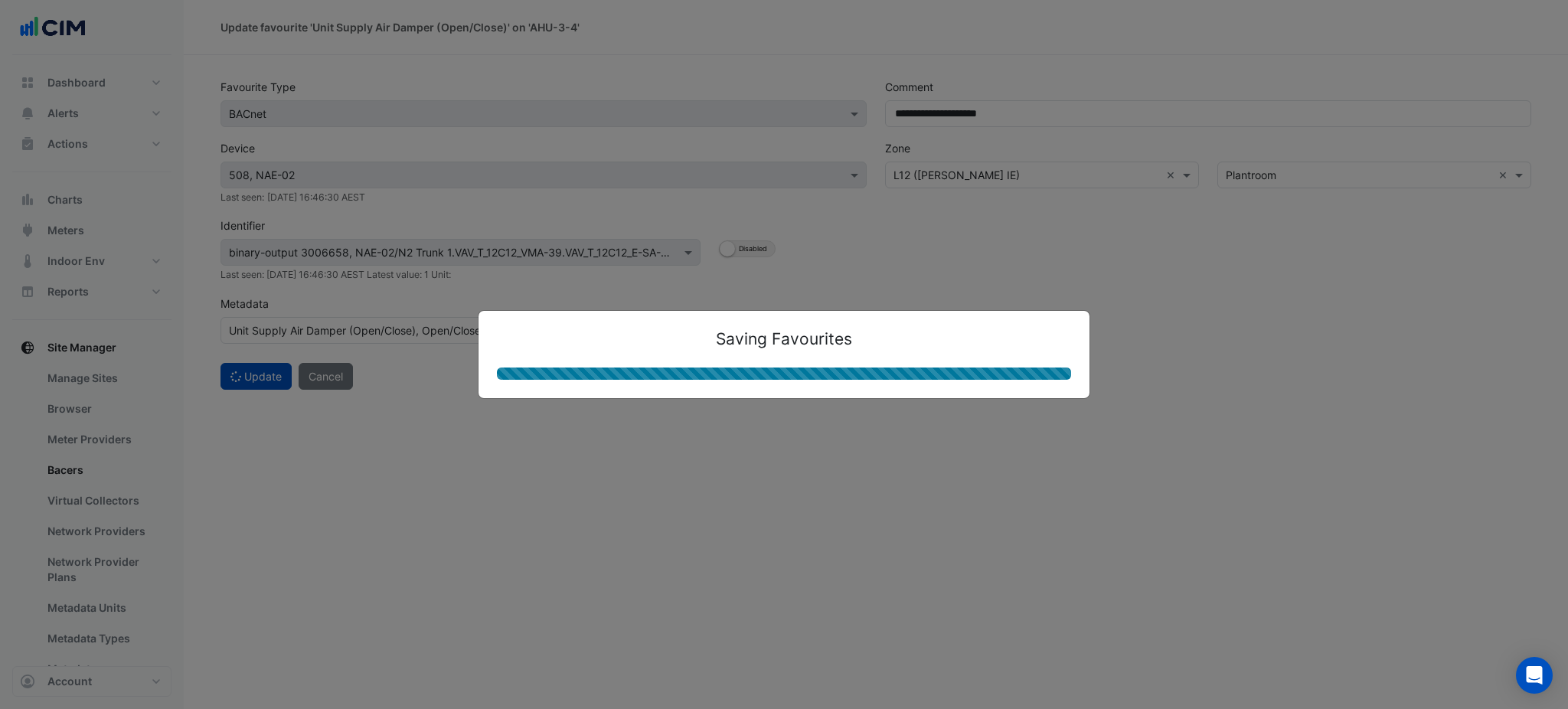
select select "***"
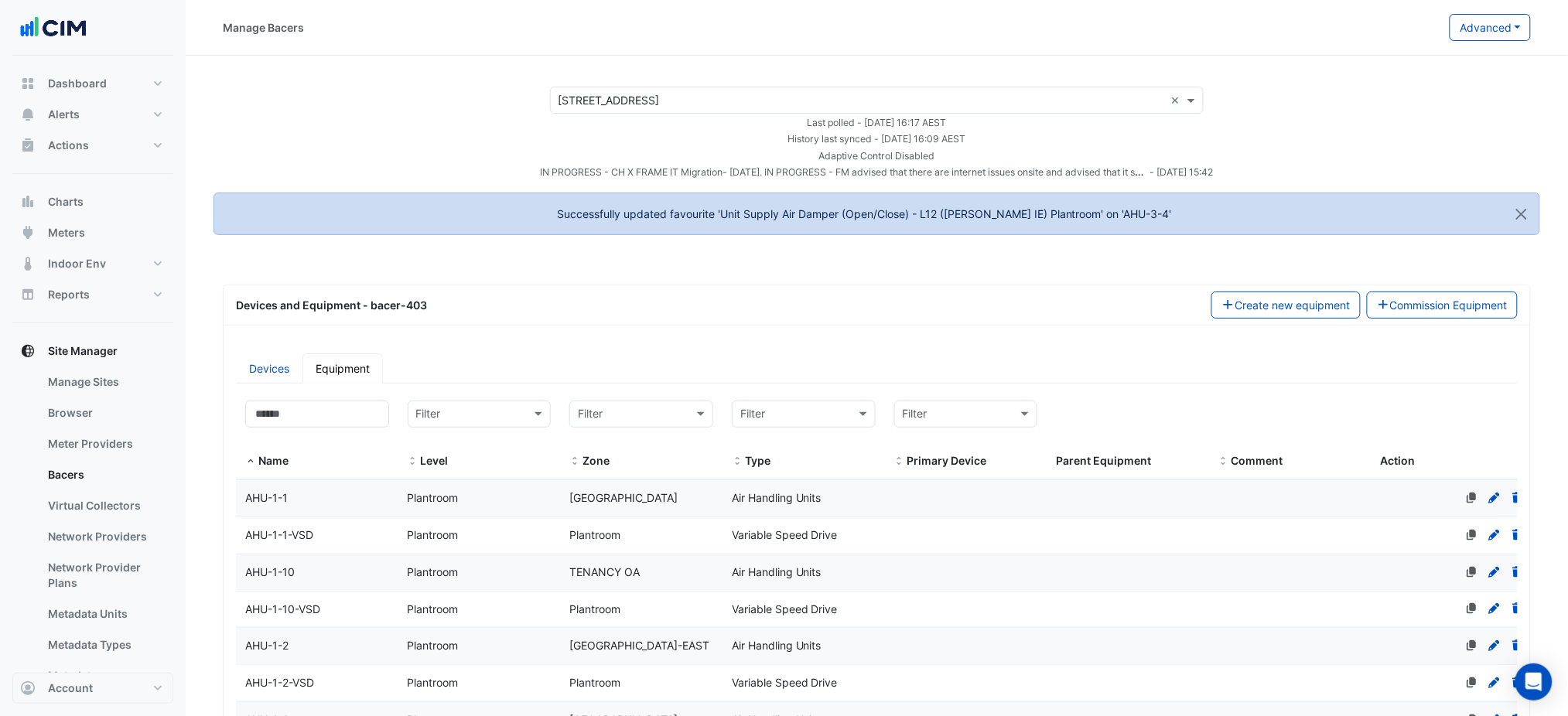
select select "***"
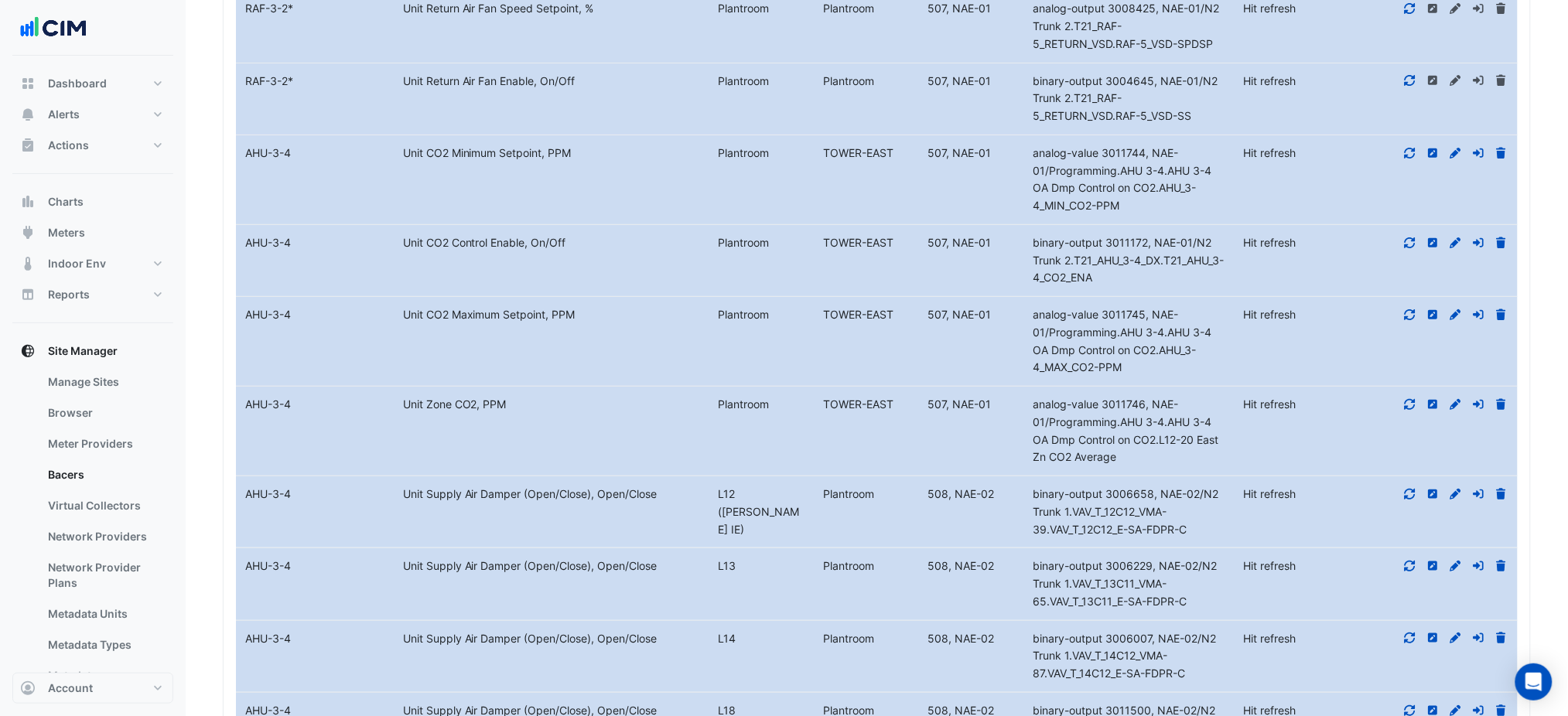
scroll to position [6387, 0]
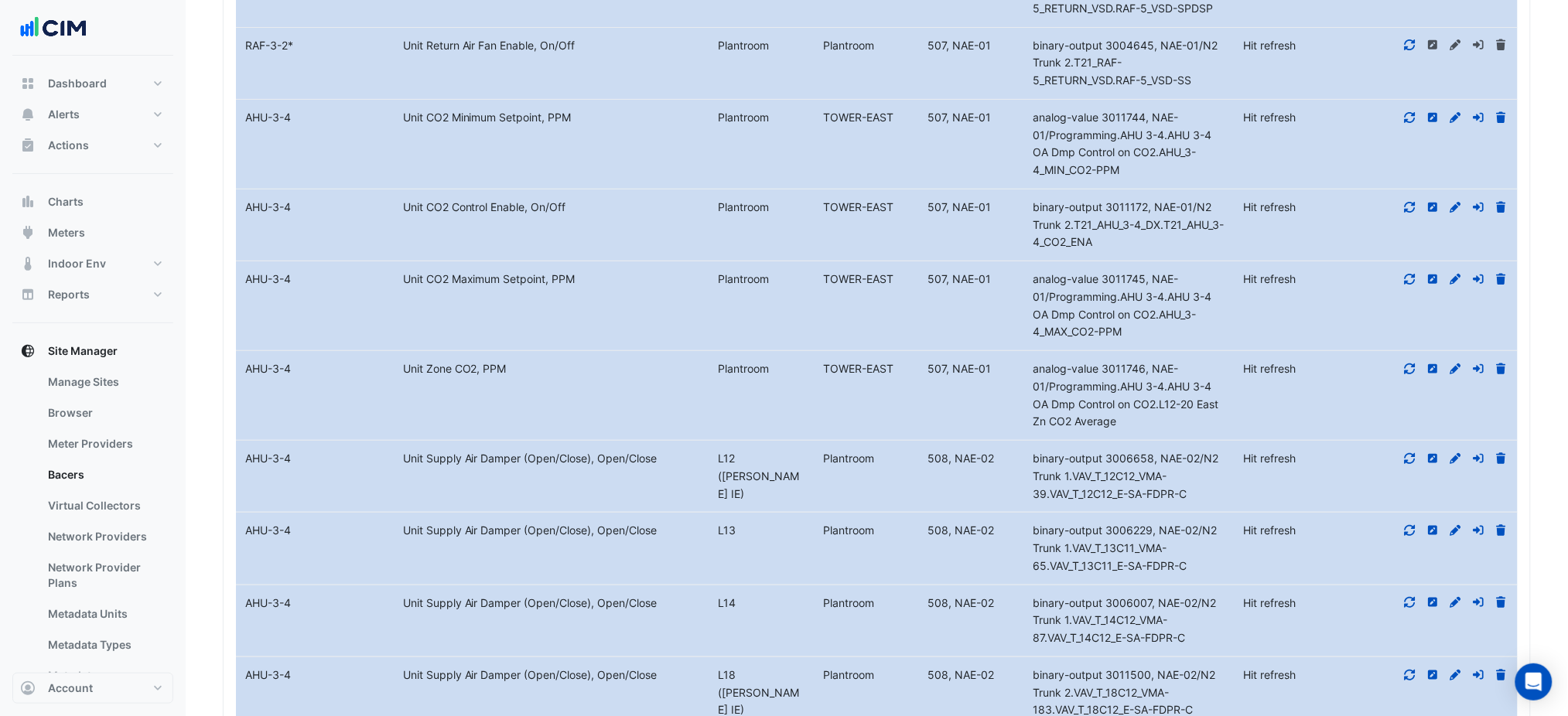
click at [1454, 525] on icon at bounding box center [1456, 530] width 11 height 11
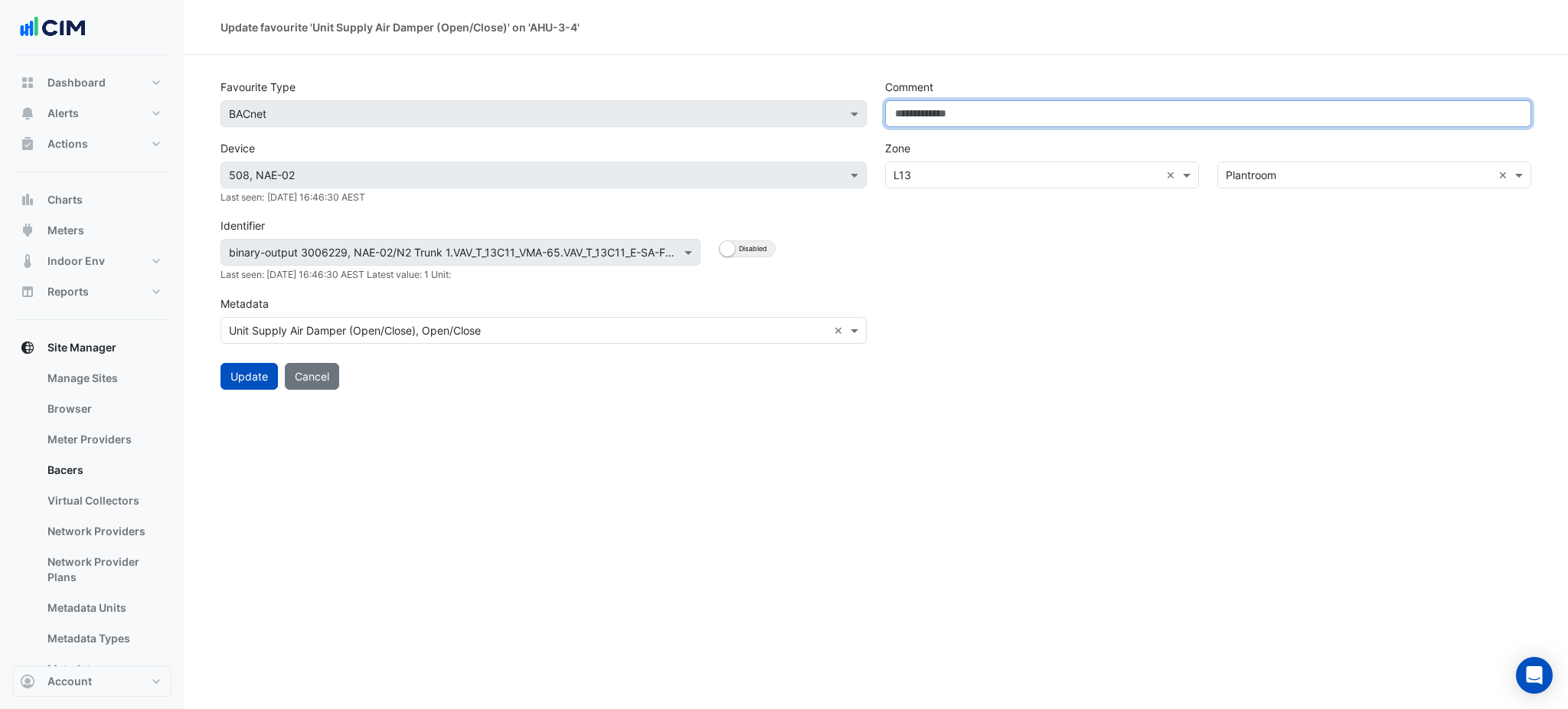
click at [1085, 115] on input "Comment" at bounding box center [1208, 114] width 646 height 27
paste input "**********"
type input "**********"
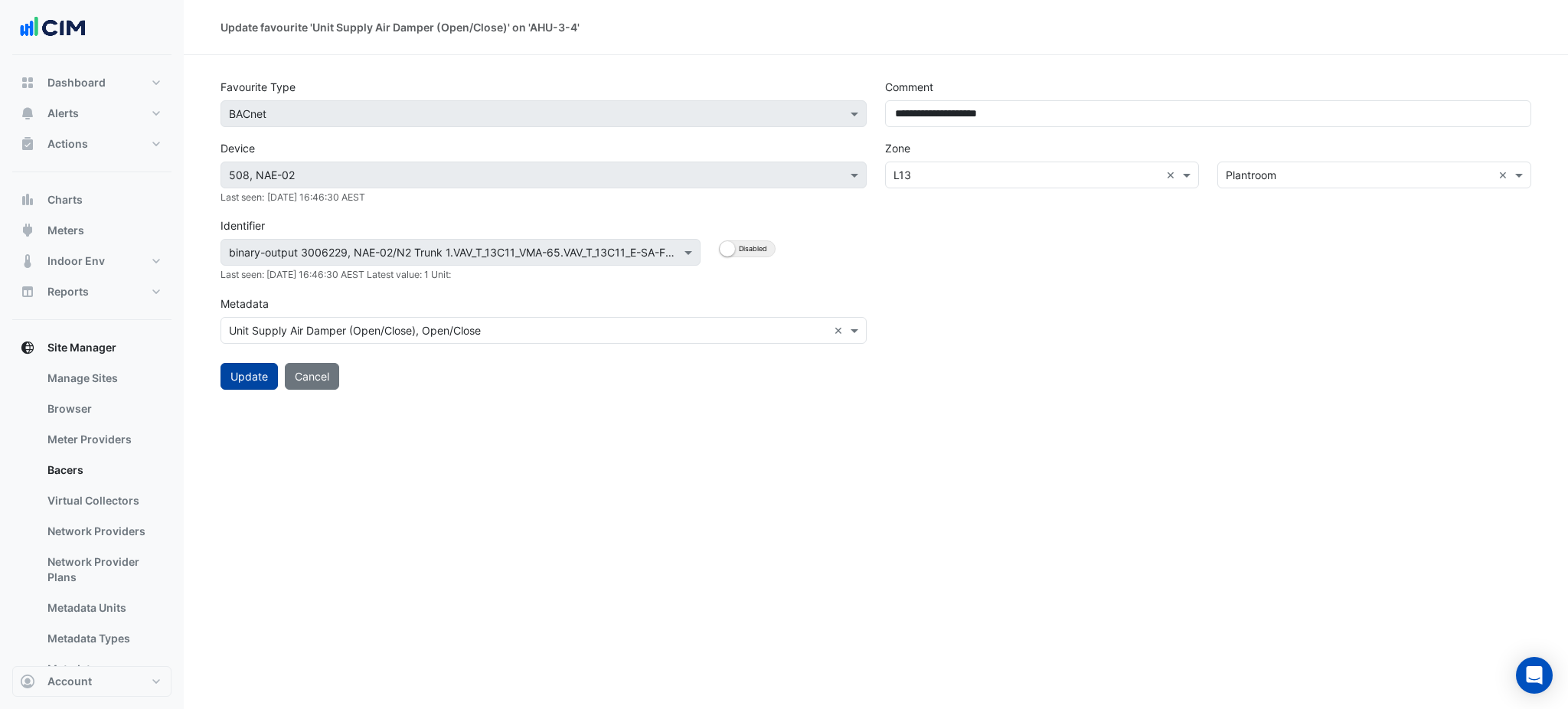
click at [237, 371] on button "Update" at bounding box center [249, 376] width 57 height 27
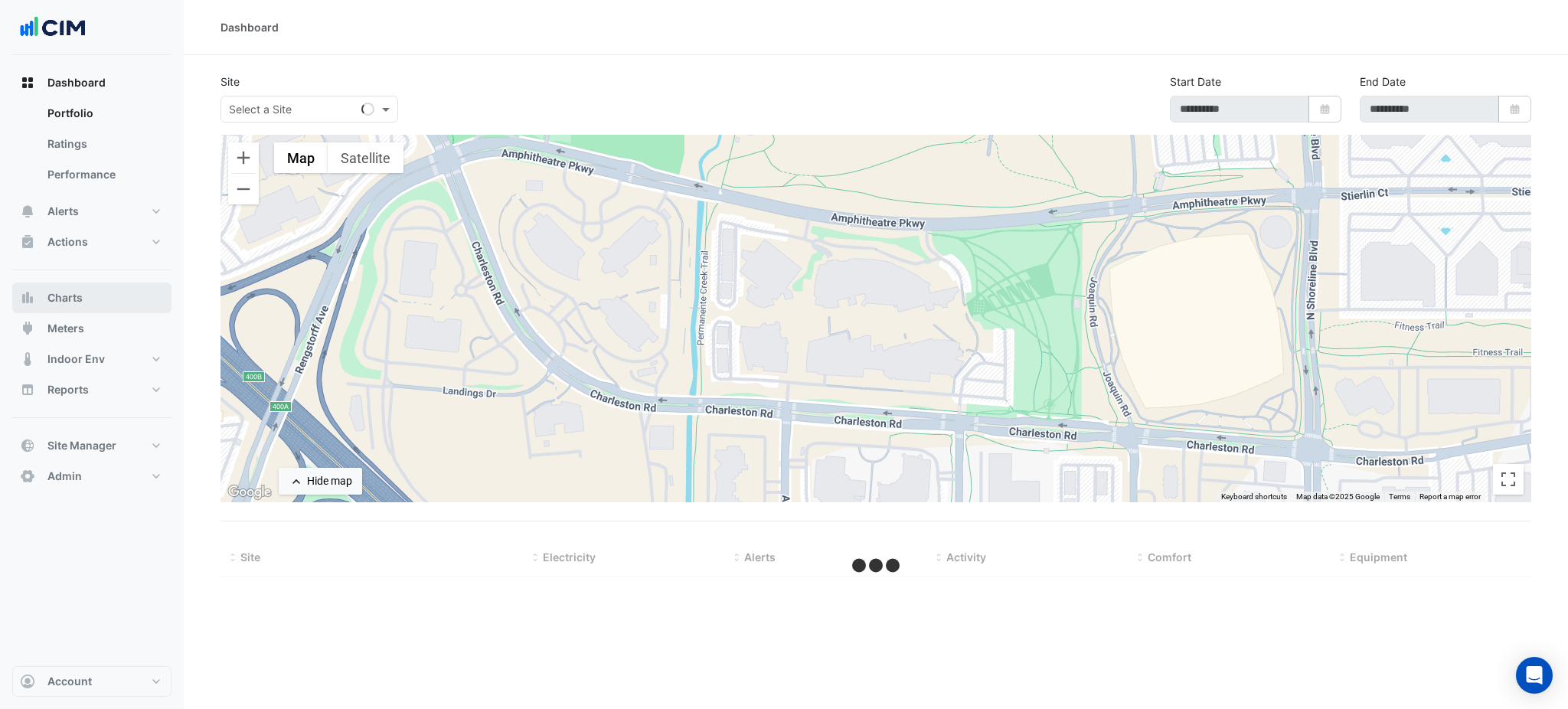
click at [70, 290] on span "Charts" at bounding box center [65, 297] width 35 height 16
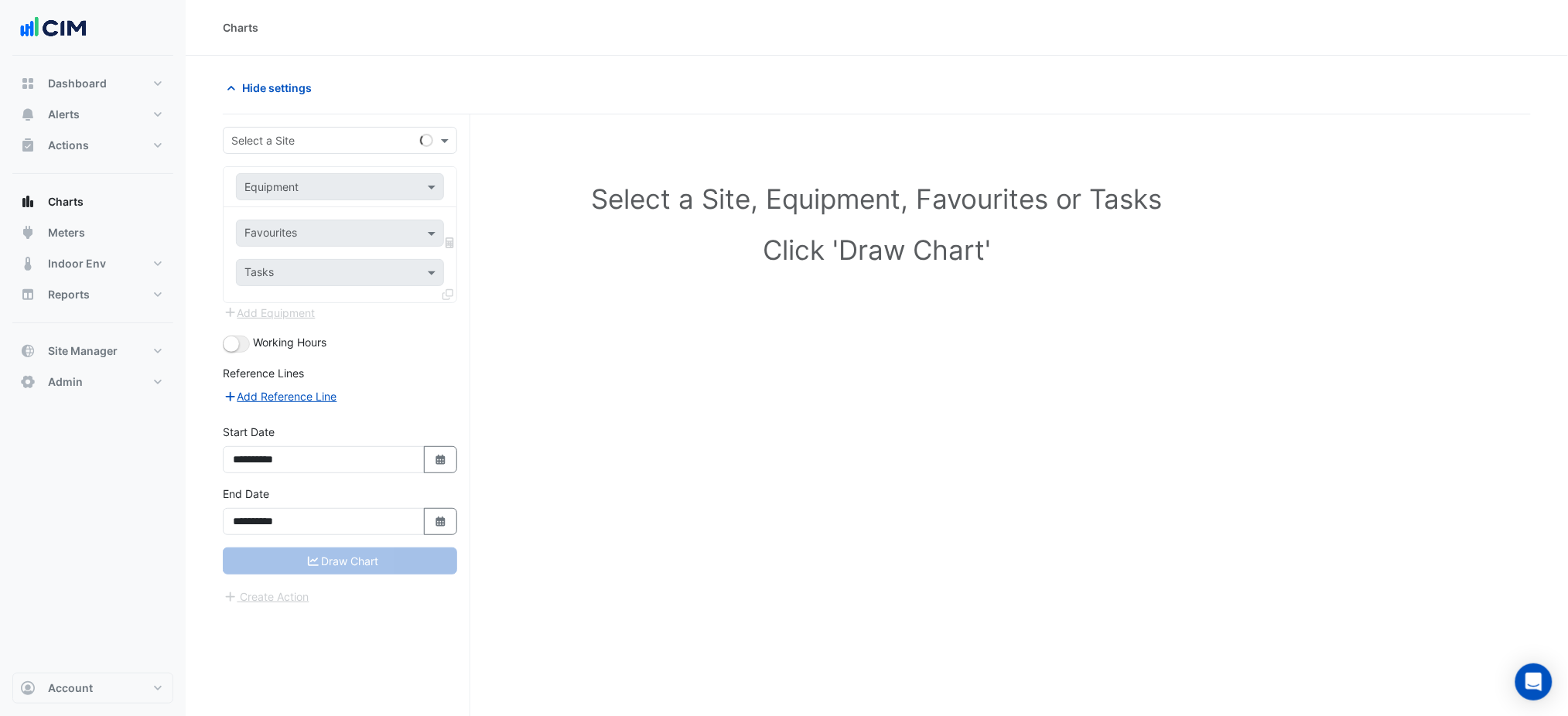
click at [282, 139] on input "text" at bounding box center [324, 141] width 186 height 16
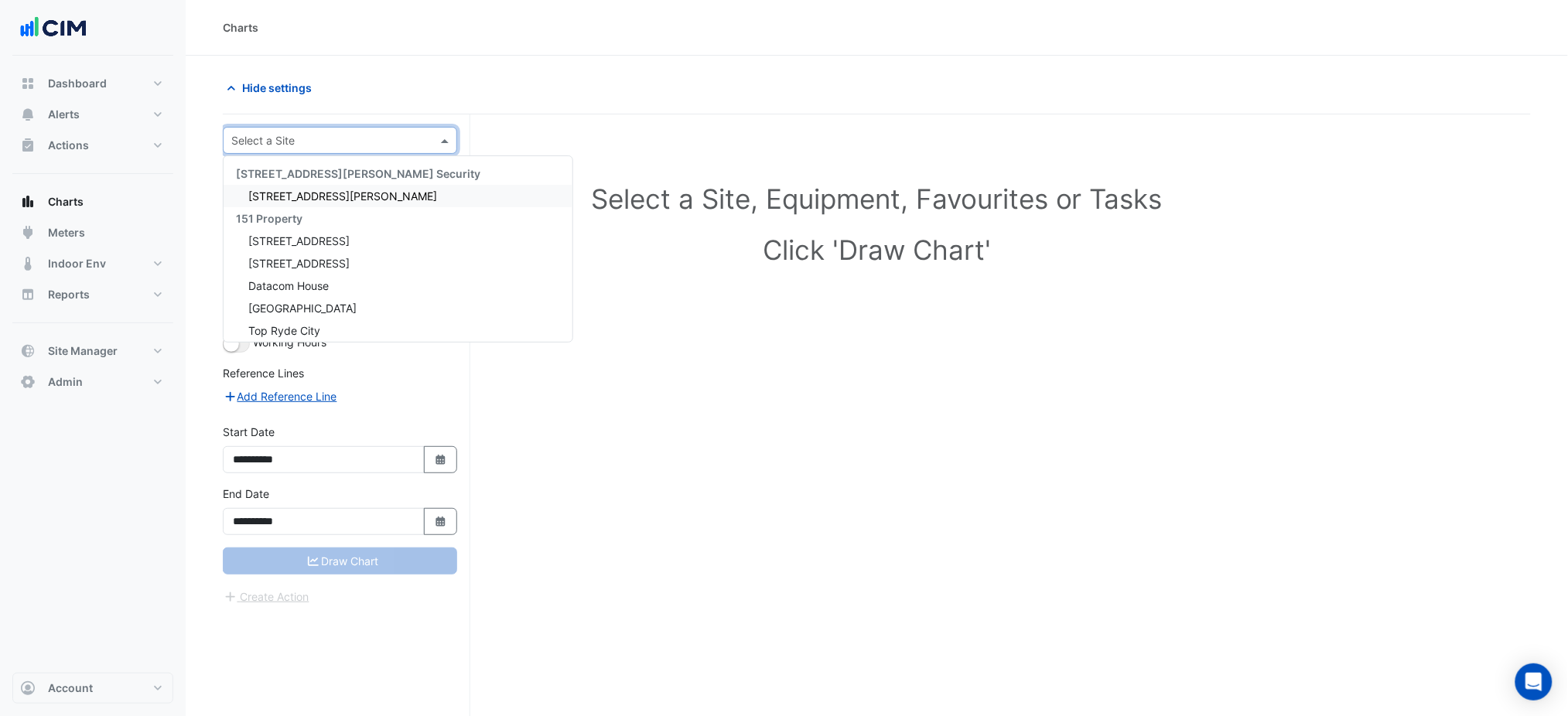
drag, startPoint x: 288, startPoint y: 135, endPoint x: 298, endPoint y: 125, distance: 14.1
click at [297, 125] on div "**********" at bounding box center [347, 445] width 248 height 661
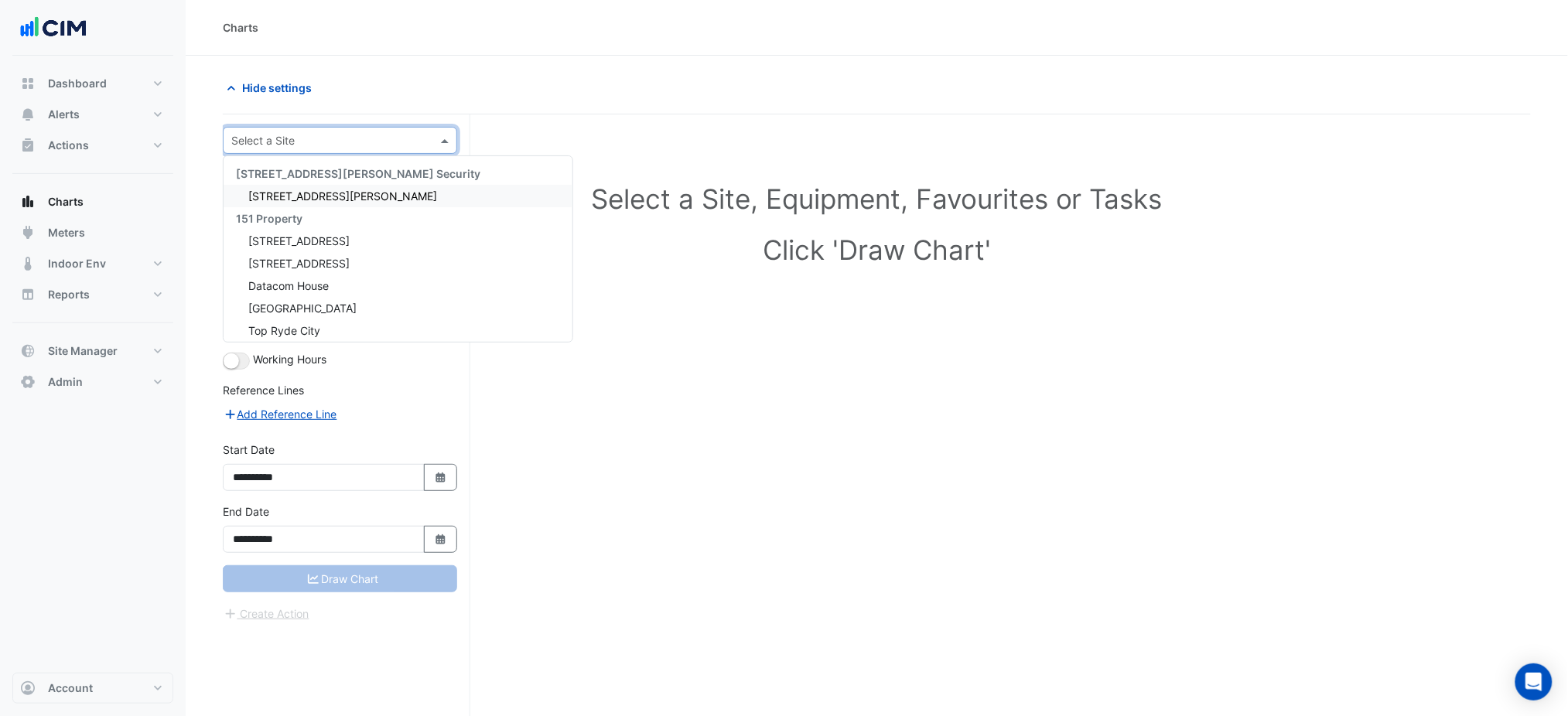
click at [304, 134] on input "text" at bounding box center [324, 141] width 186 height 16
type input "****"
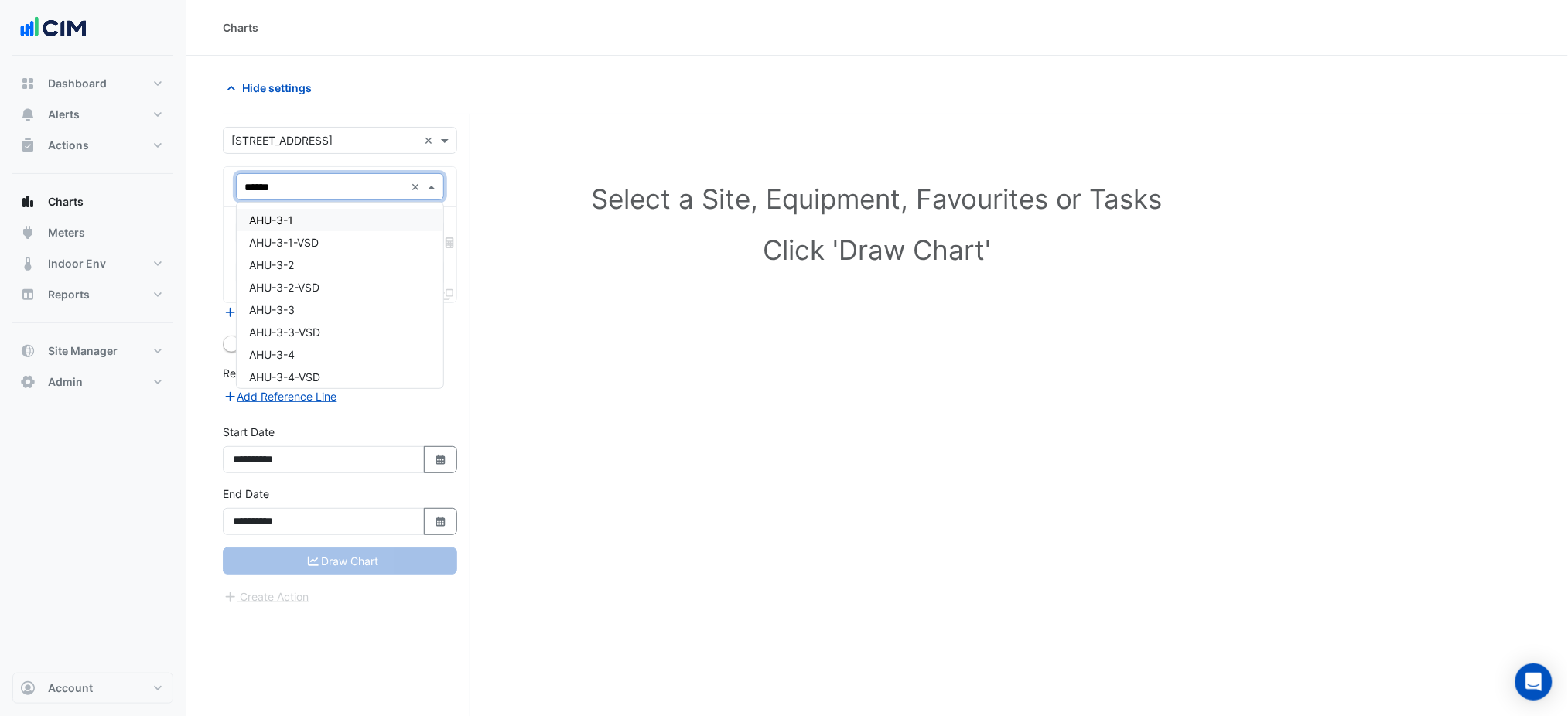
type input "*******"
click at [341, 228] on input "text" at bounding box center [323, 234] width 157 height 16
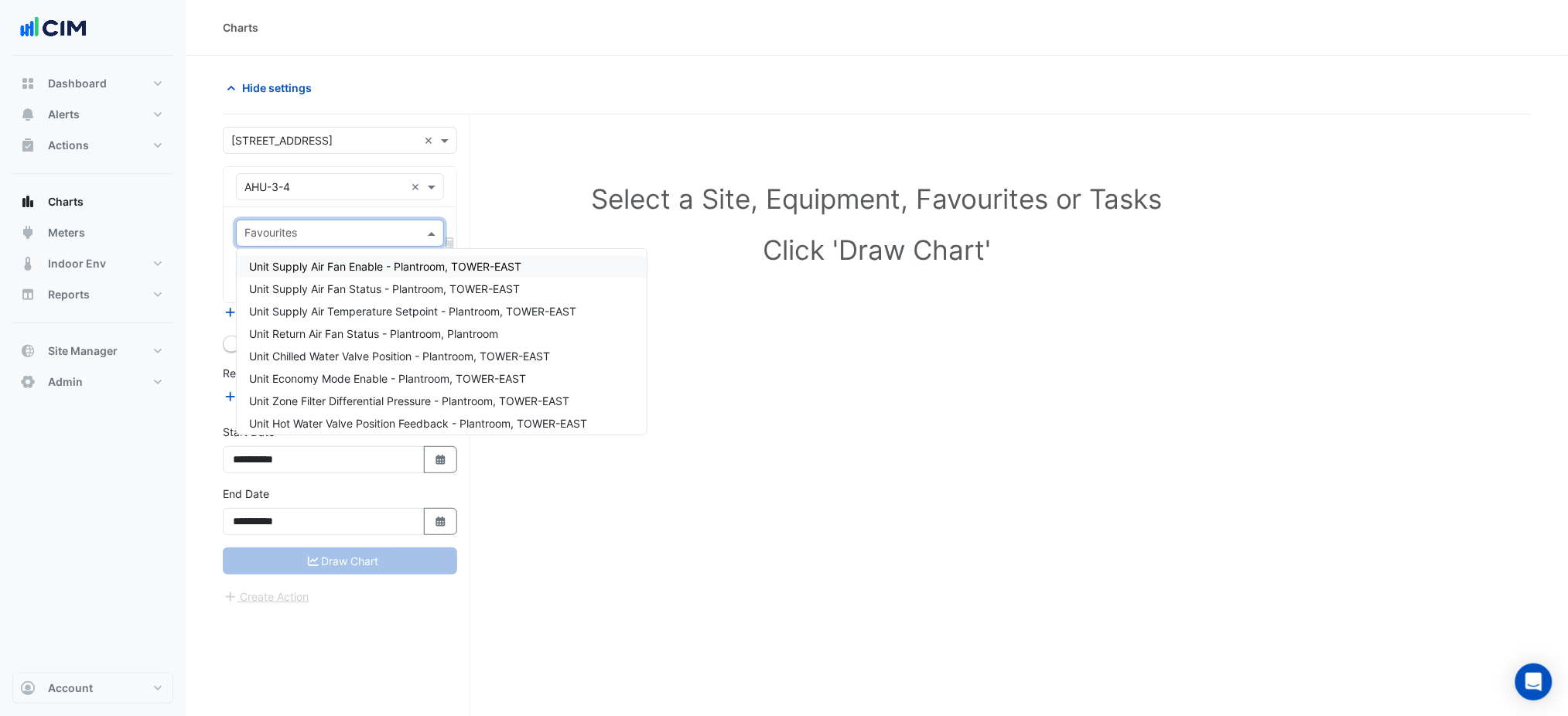
click at [323, 185] on input "text" at bounding box center [324, 186] width 160 height 16
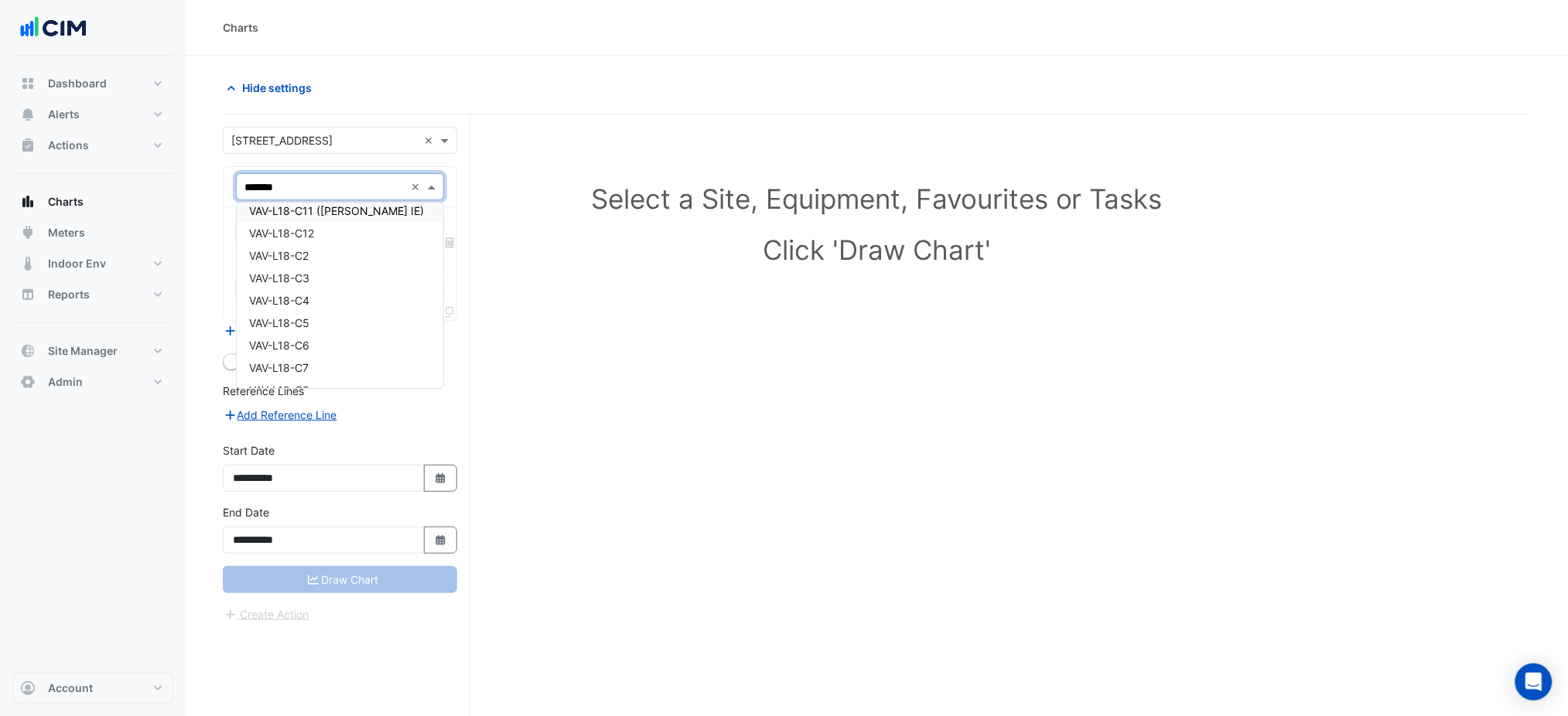
scroll to position [103, 0]
type input "*********"
click at [338, 212] on div "VAV-L18-E1" at bounding box center [340, 220] width 207 height 22
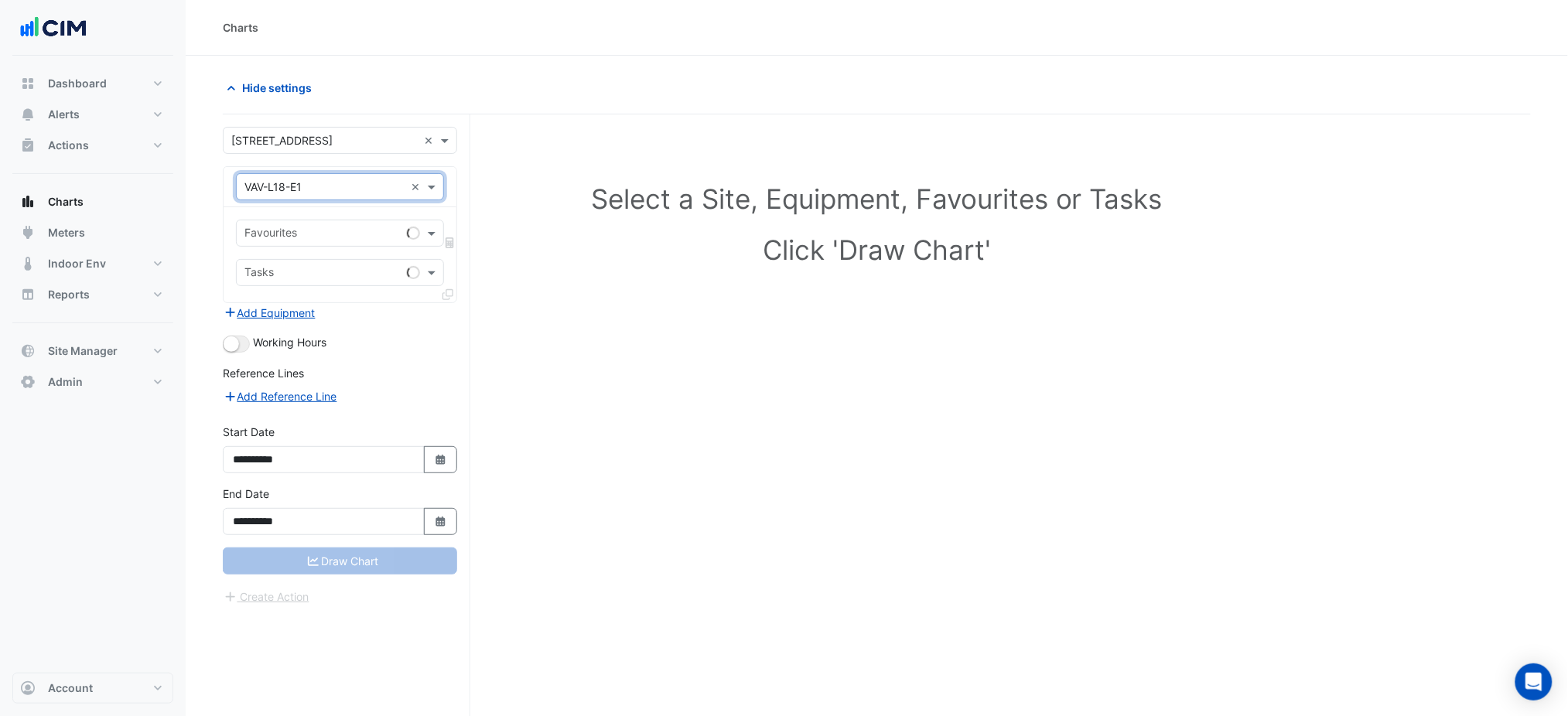
click at [338, 230] on input "text" at bounding box center [323, 234] width 157 height 16
type input "*****"
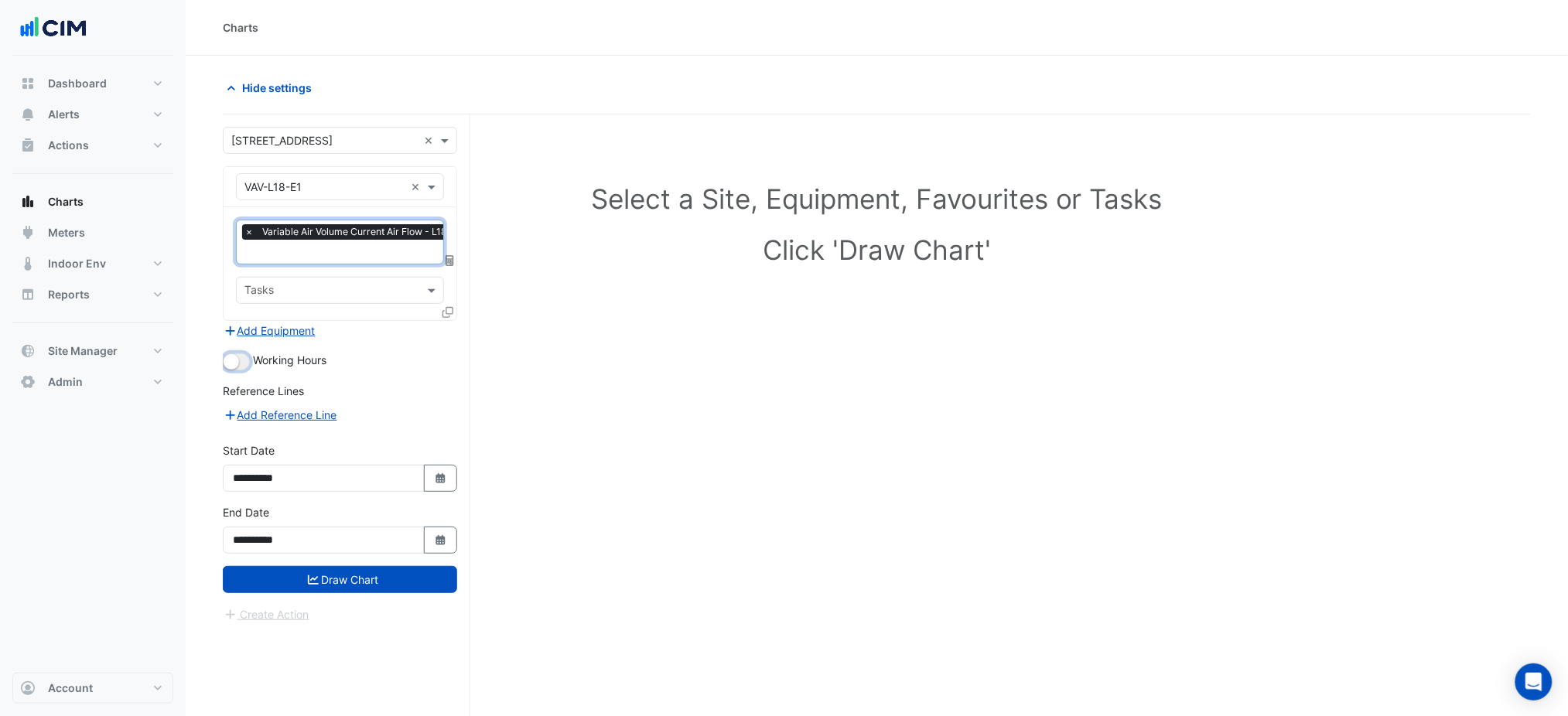
click at [236, 364] on small "button" at bounding box center [231, 362] width 16 height 16
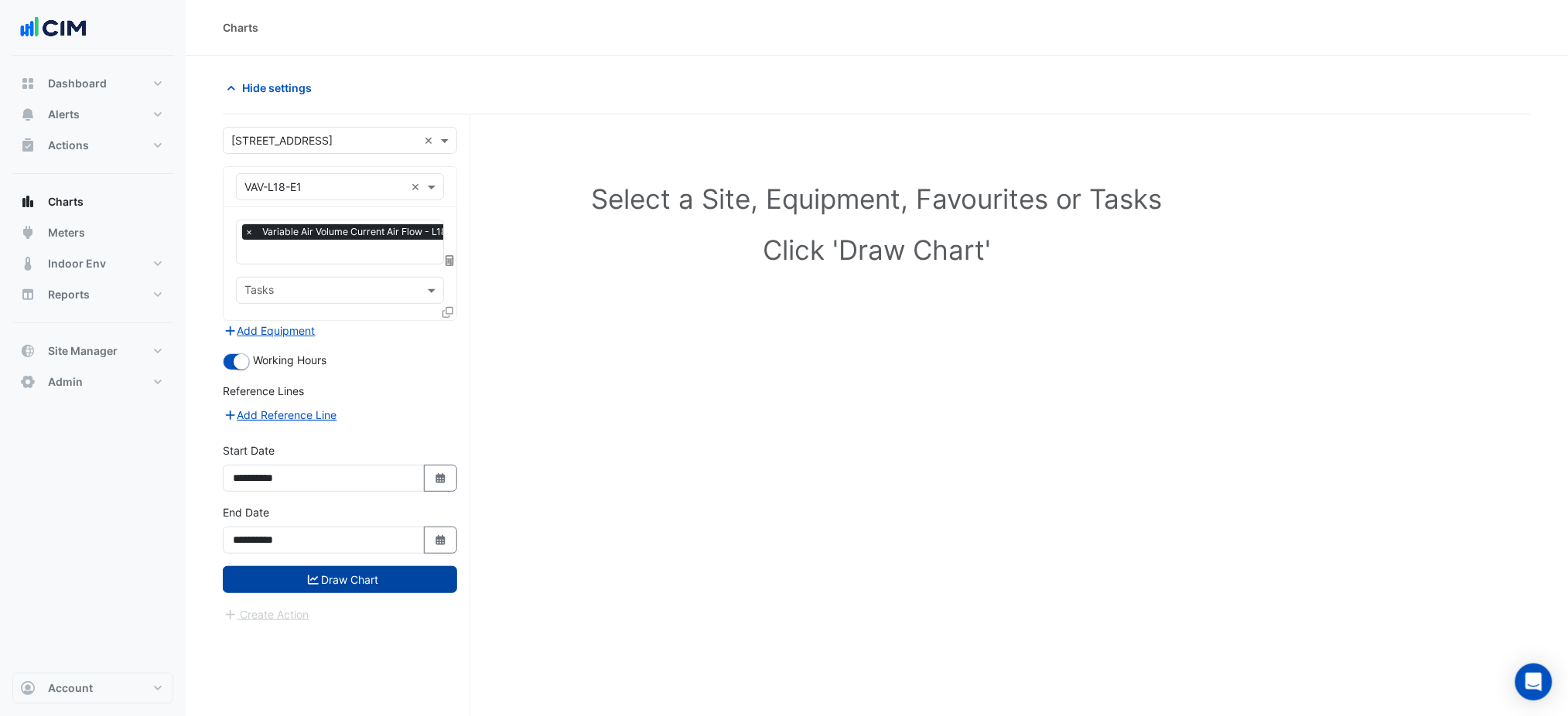
click at [393, 568] on button "Draw Chart" at bounding box center [339, 579] width 234 height 27
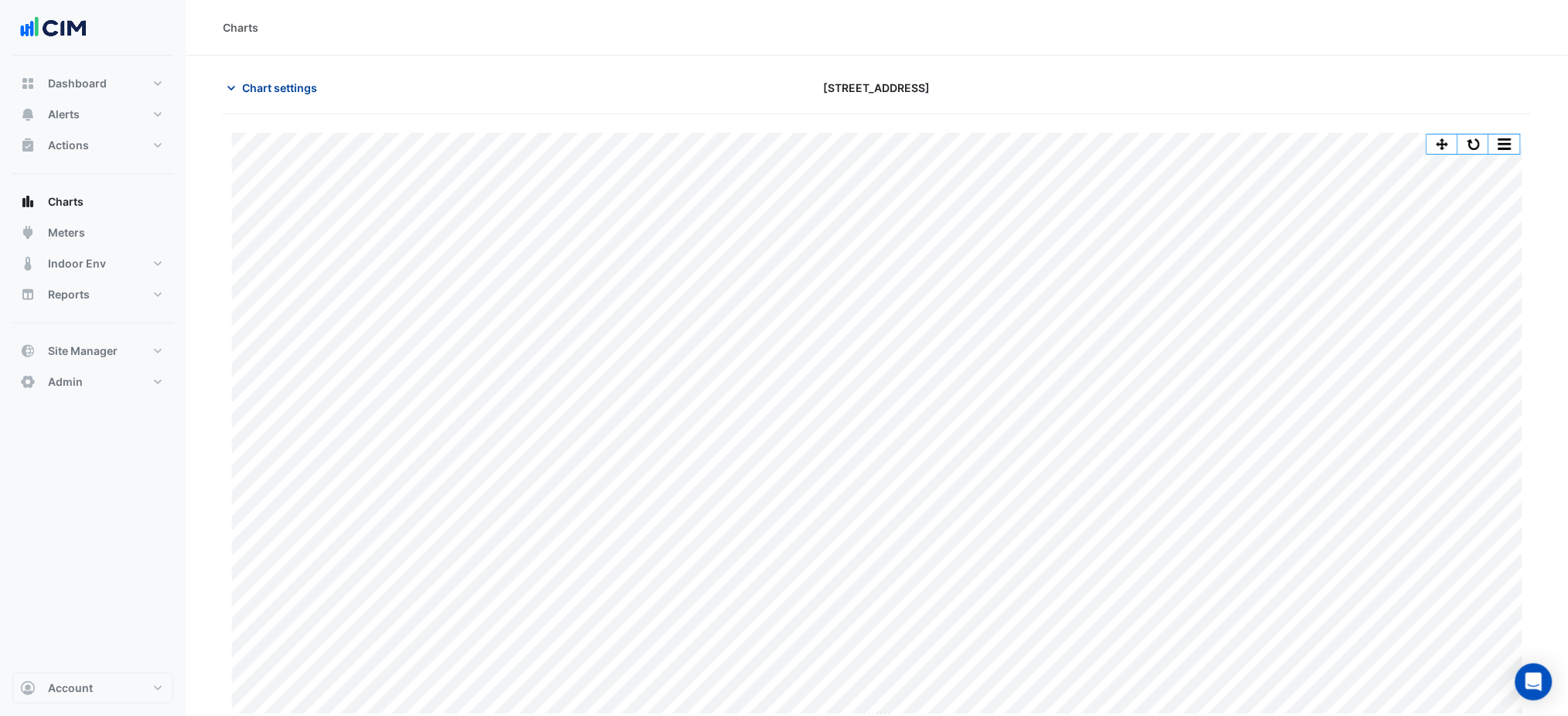
click at [263, 79] on span "Chart settings" at bounding box center [280, 87] width 75 height 16
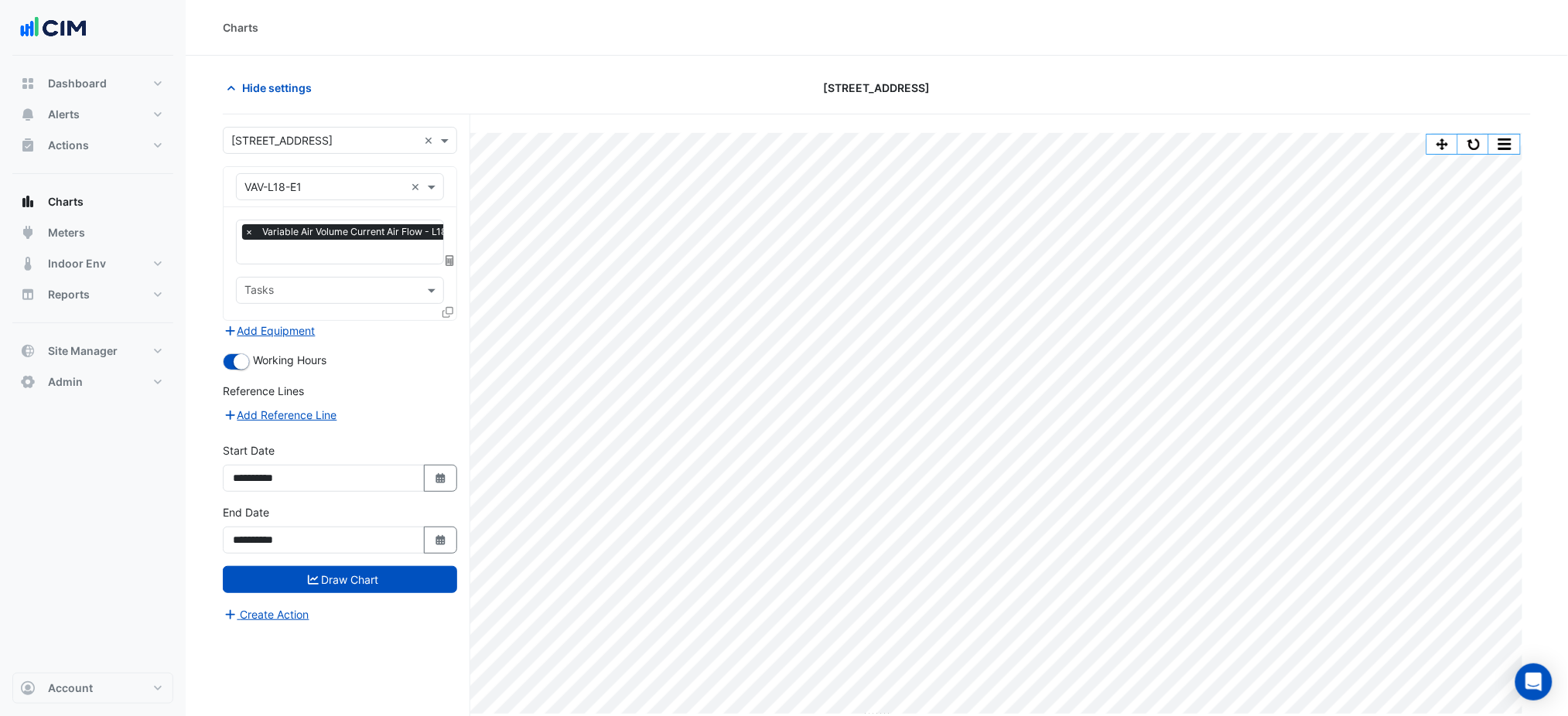
click at [360, 240] on span "Variable Air Volume Current Air Flow - L18 (NABERS IE), E1" at bounding box center [409, 232] width 302 height 16
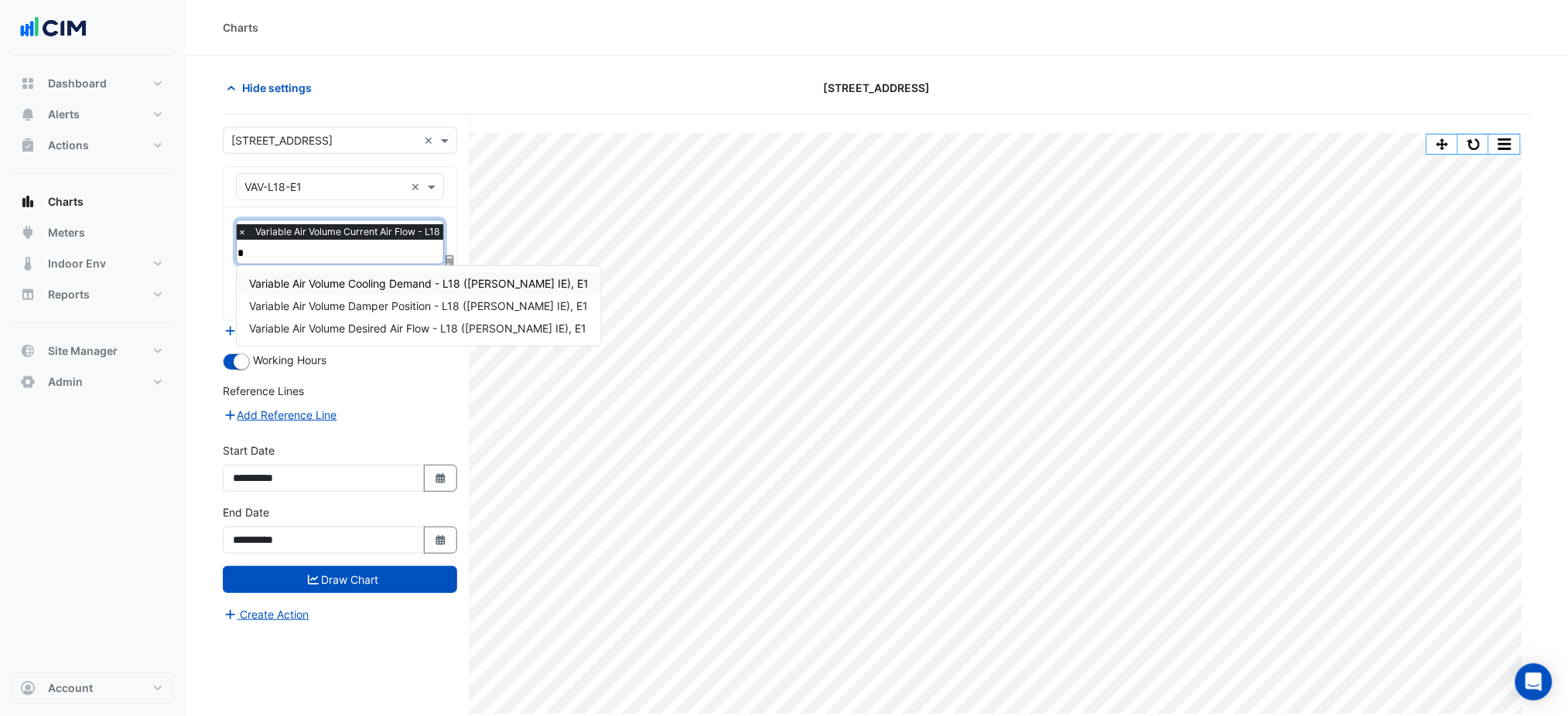
type input "**"
click at [368, 290] on div "Variable Air Volume Damper Position - L18 (NABERS IE), E1" at bounding box center [419, 283] width 364 height 22
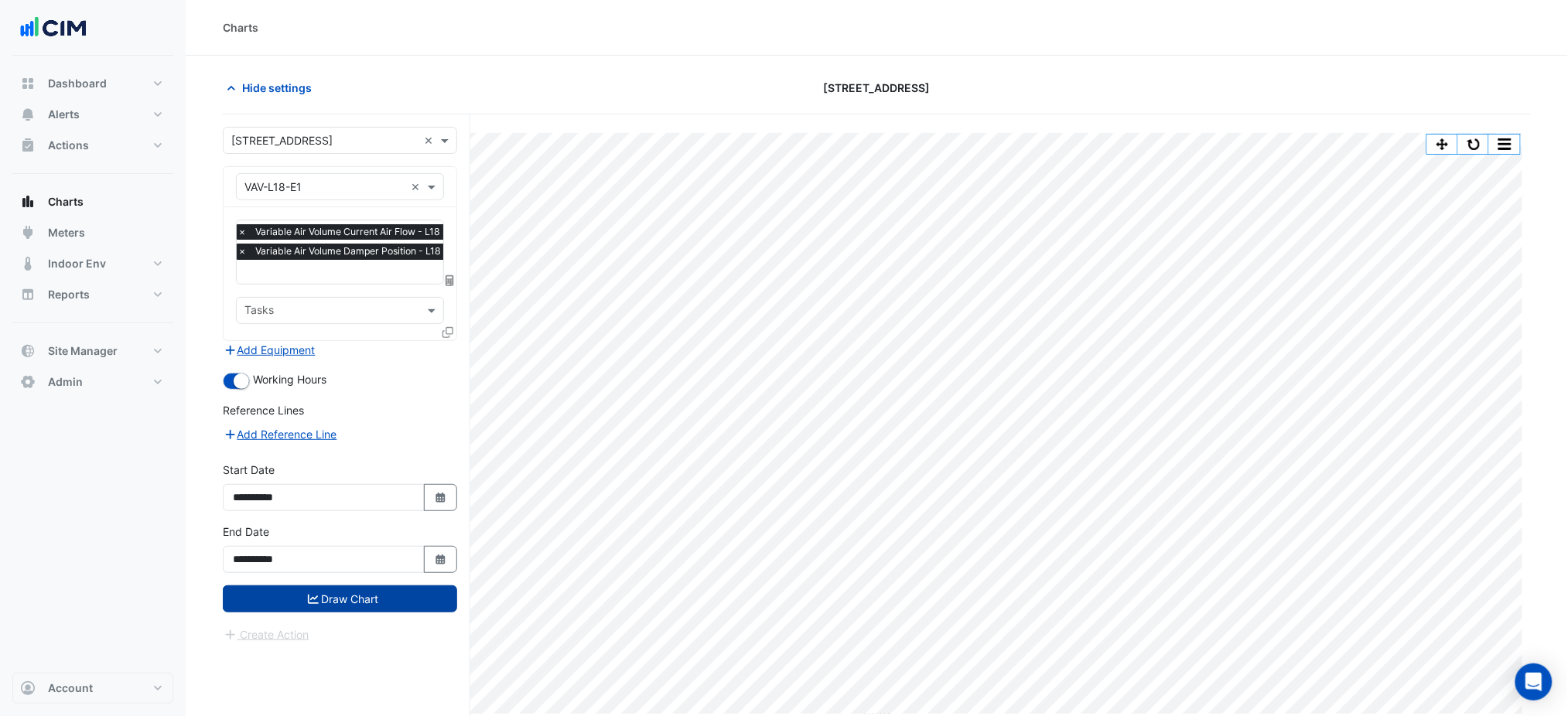
click at [412, 592] on button "Draw Chart" at bounding box center [339, 599] width 234 height 27
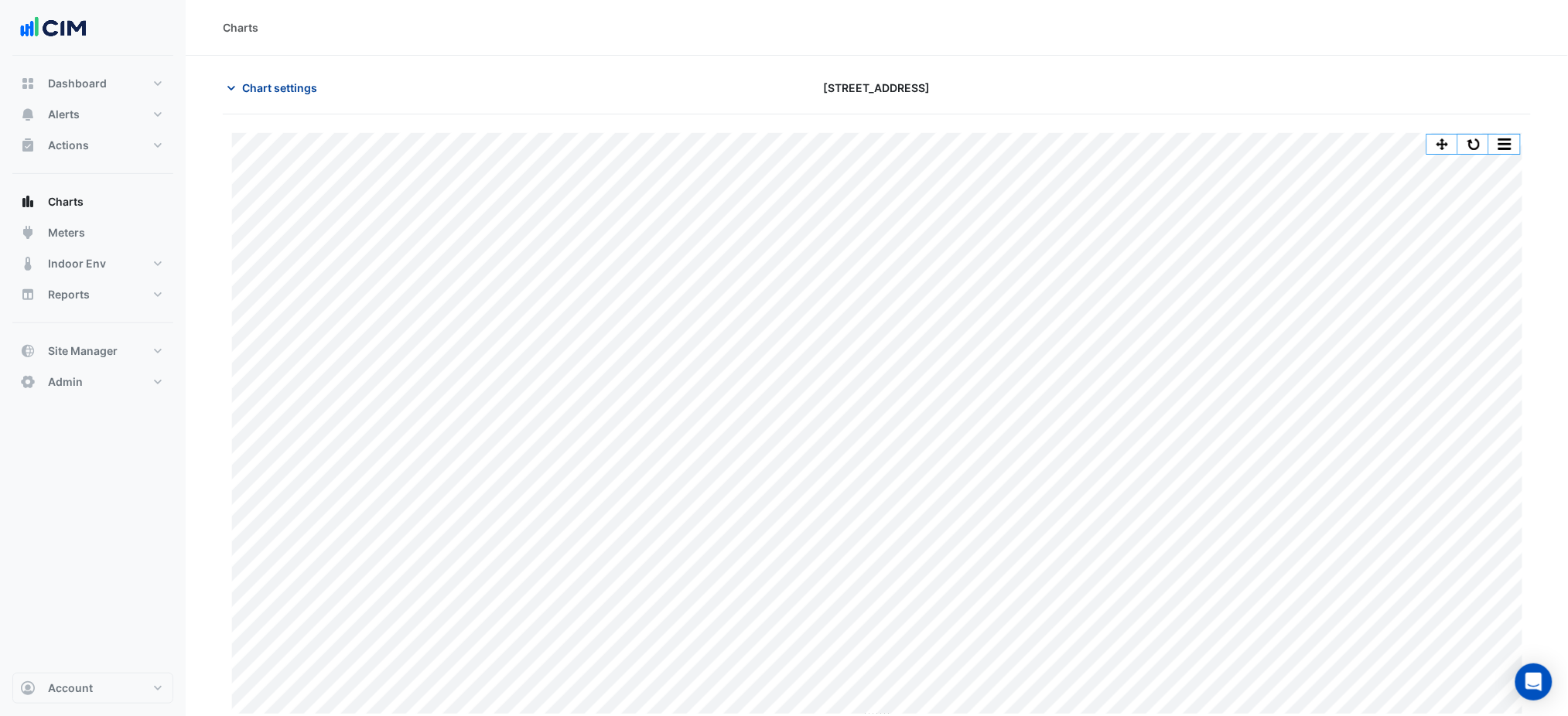
click at [307, 78] on button "Chart settings" at bounding box center [275, 88] width 104 height 27
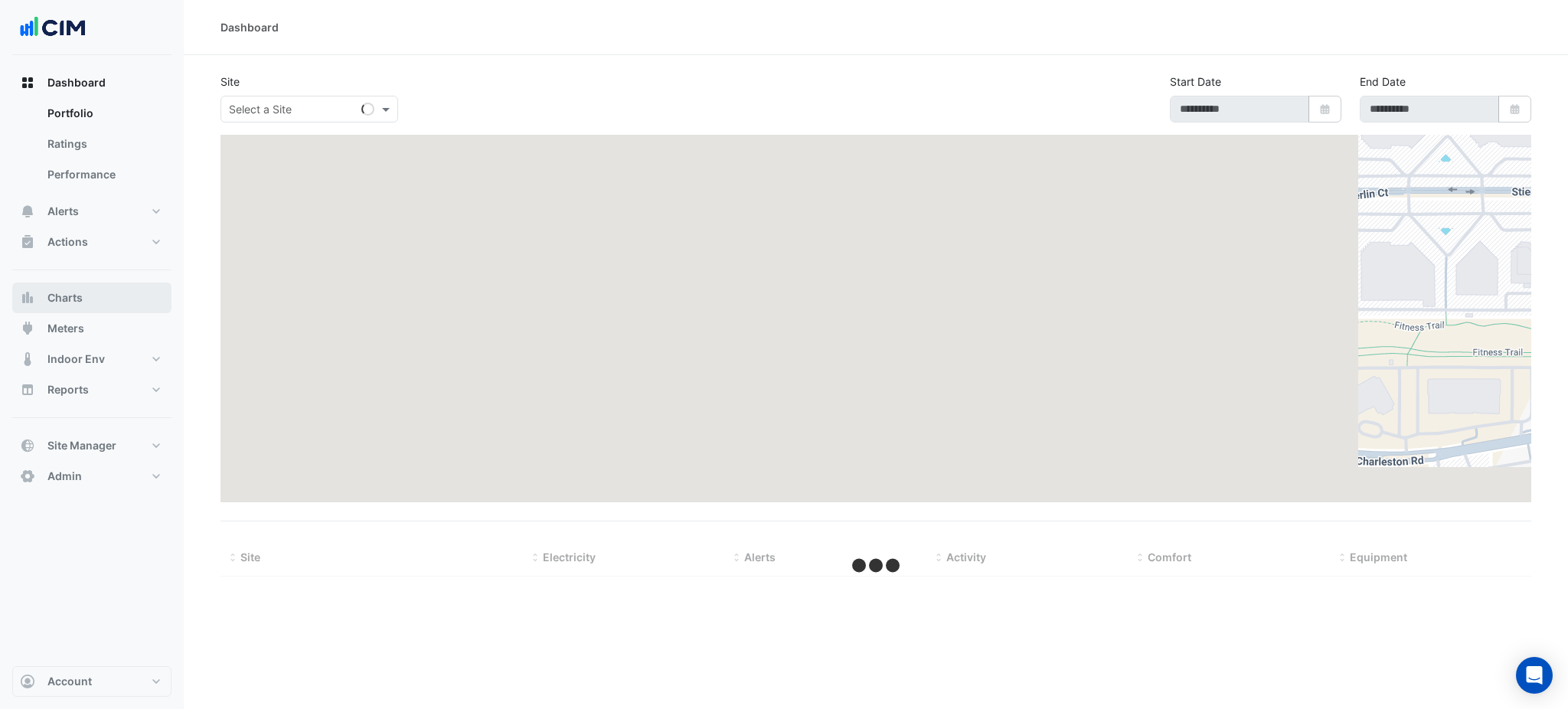
click at [103, 309] on button "Charts" at bounding box center [91, 297] width 160 height 30
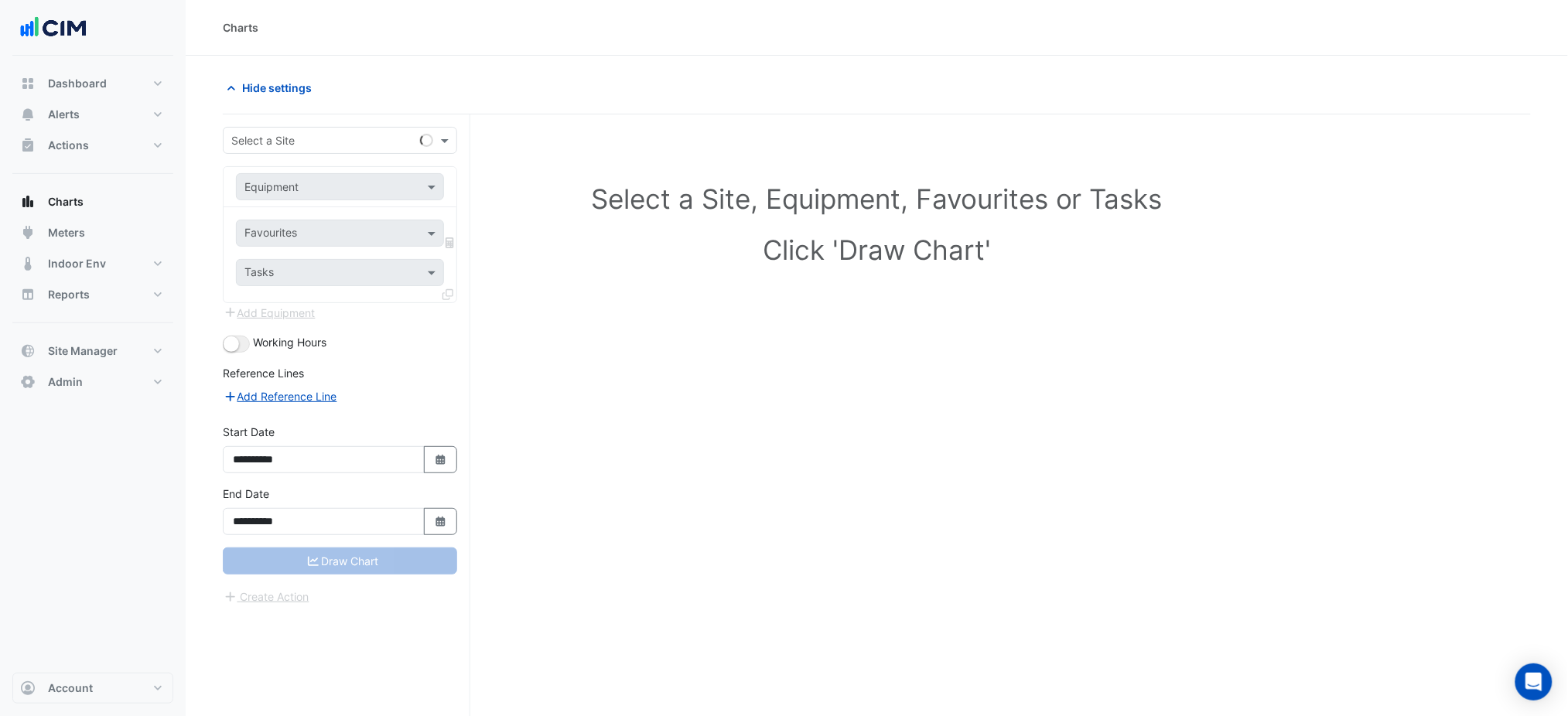
click at [280, 125] on div "**********" at bounding box center [347, 445] width 248 height 661
click at [283, 133] on input "text" at bounding box center [324, 141] width 186 height 16
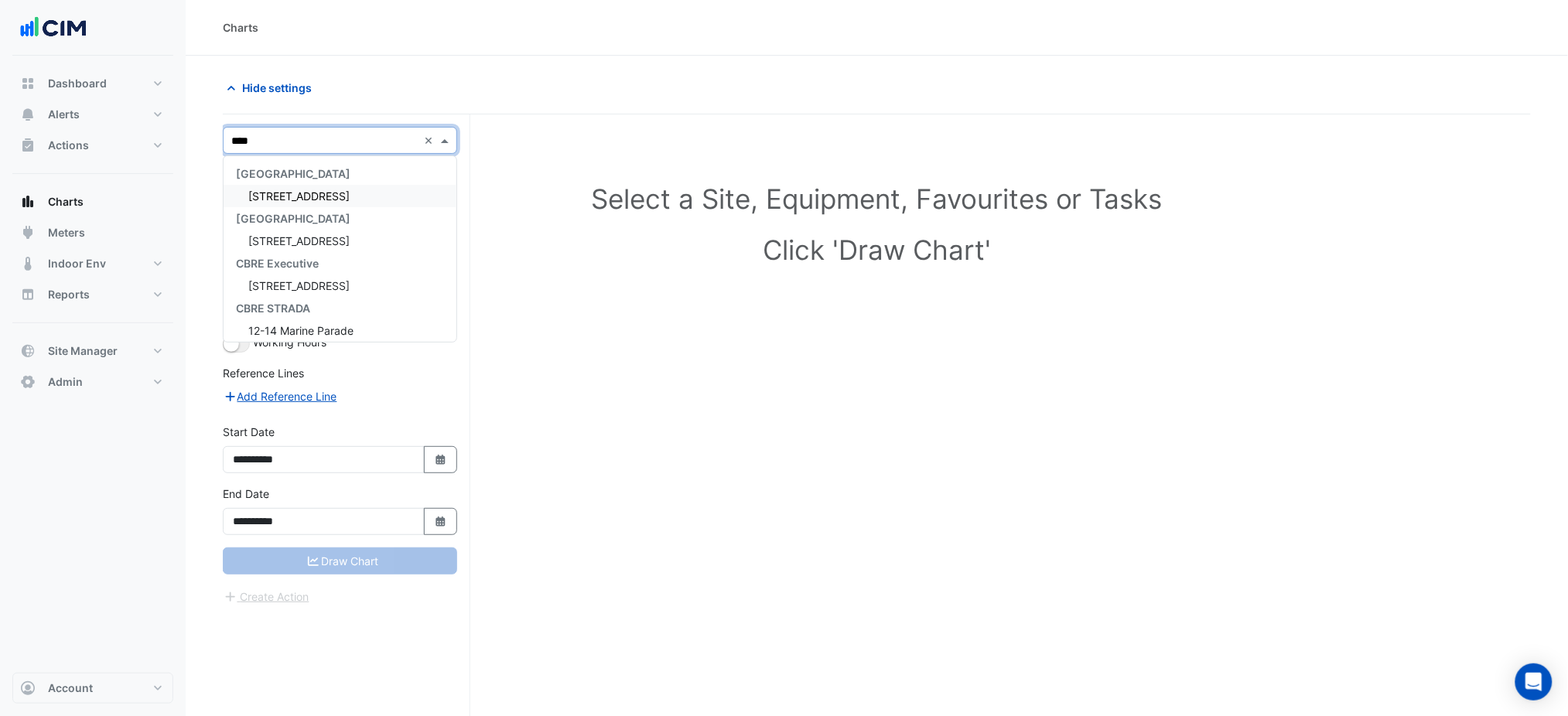
type input "****"
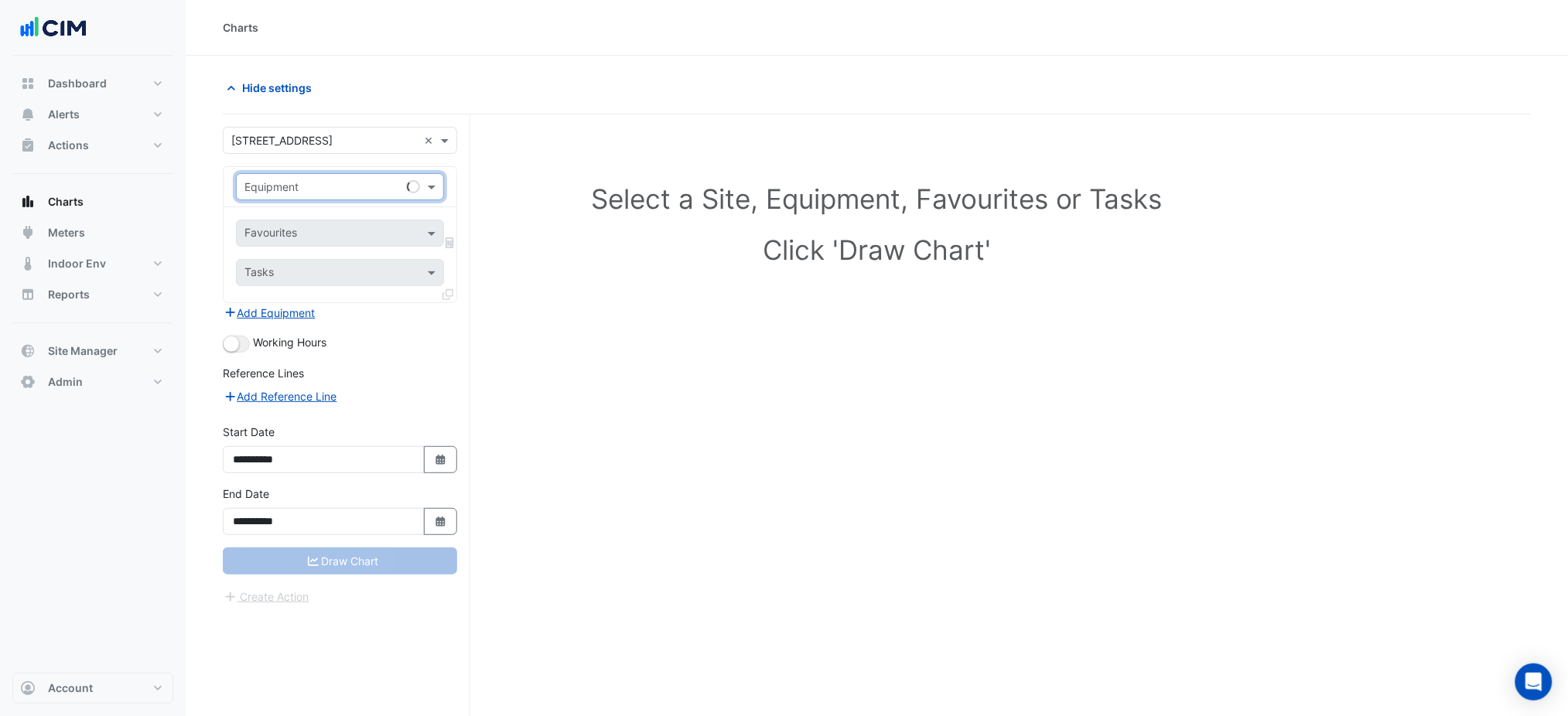
click at [387, 179] on div "Equipment" at bounding box center [339, 186] width 208 height 27
type input "*******"
click at [387, 241] on input "text" at bounding box center [323, 234] width 157 height 16
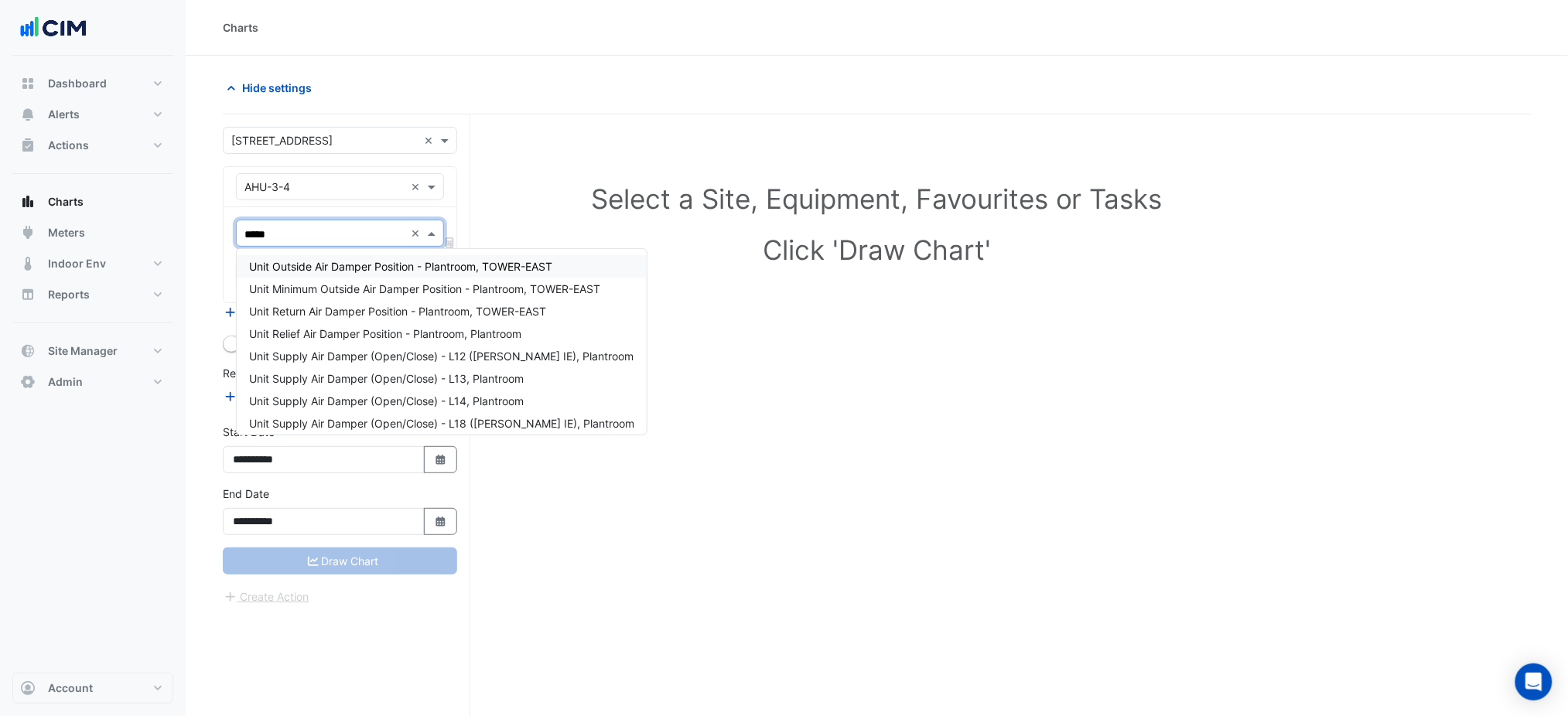
type input "******"
click at [420, 364] on div "Unit Supply Air Damper (Open/Close) - L12 (NABERS IE), Plantroom" at bounding box center [442, 356] width 410 height 22
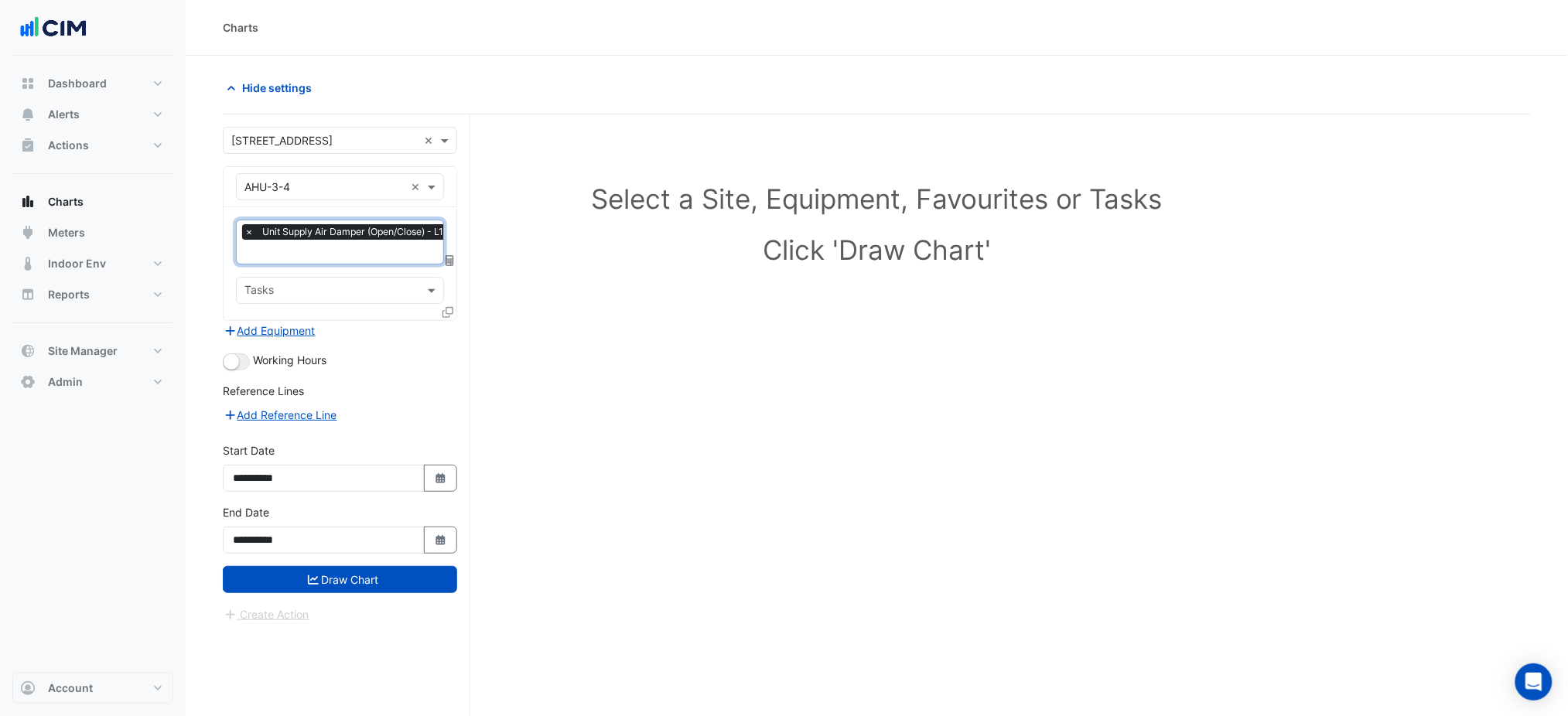
click at [371, 256] on input "text" at bounding box center [422, 253] width 356 height 16
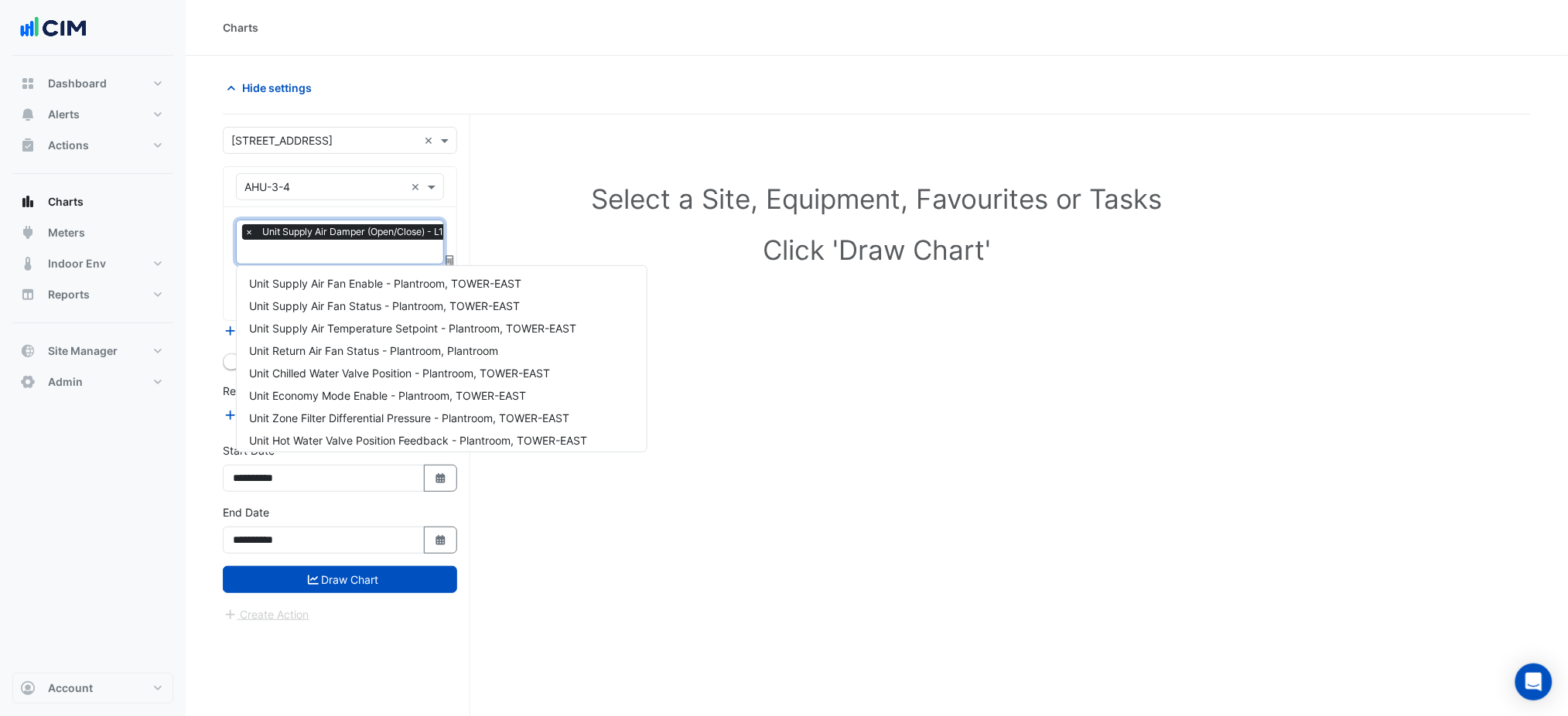
scroll to position [679, 0]
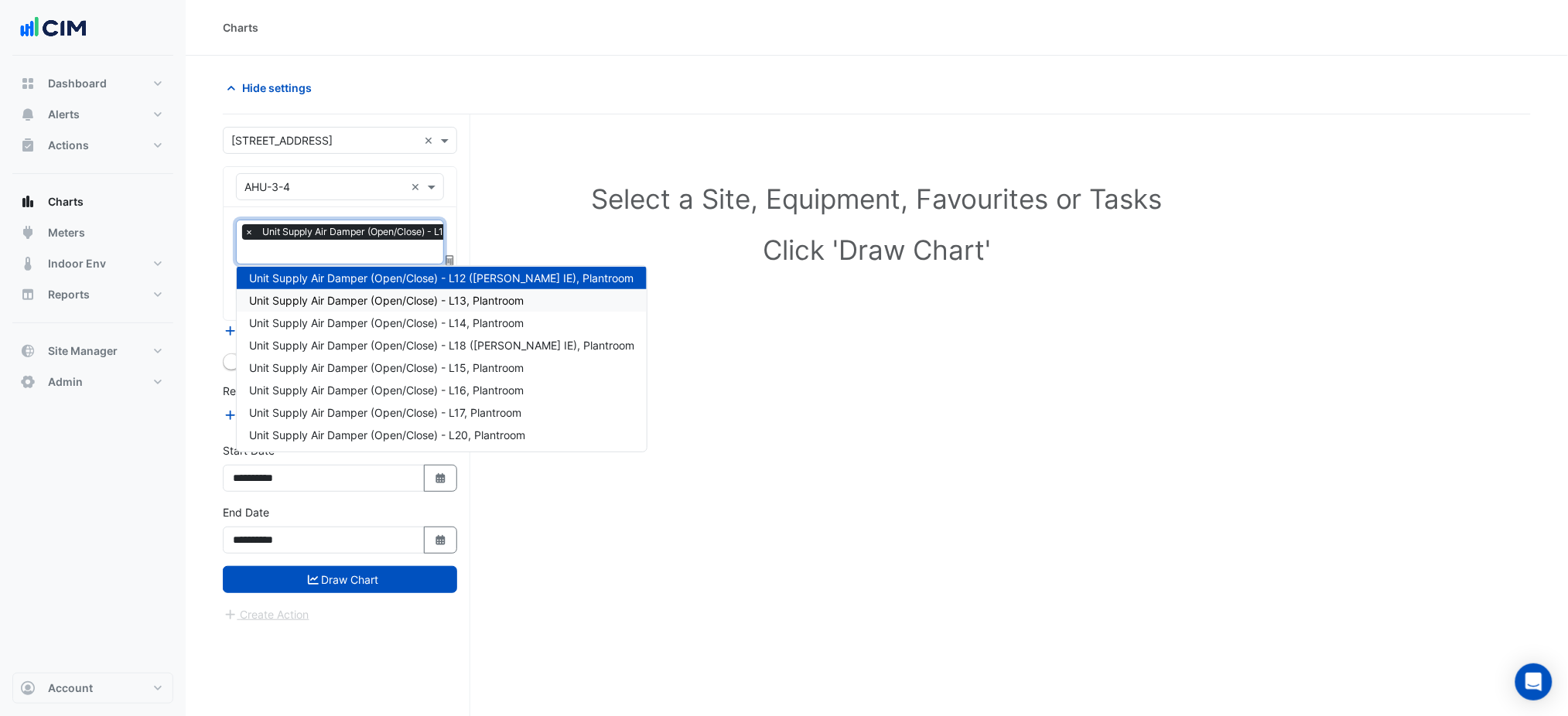
click at [363, 297] on span "Unit Supply Air Damper (Open/Close) - L13, Plantroom" at bounding box center [386, 300] width 275 height 13
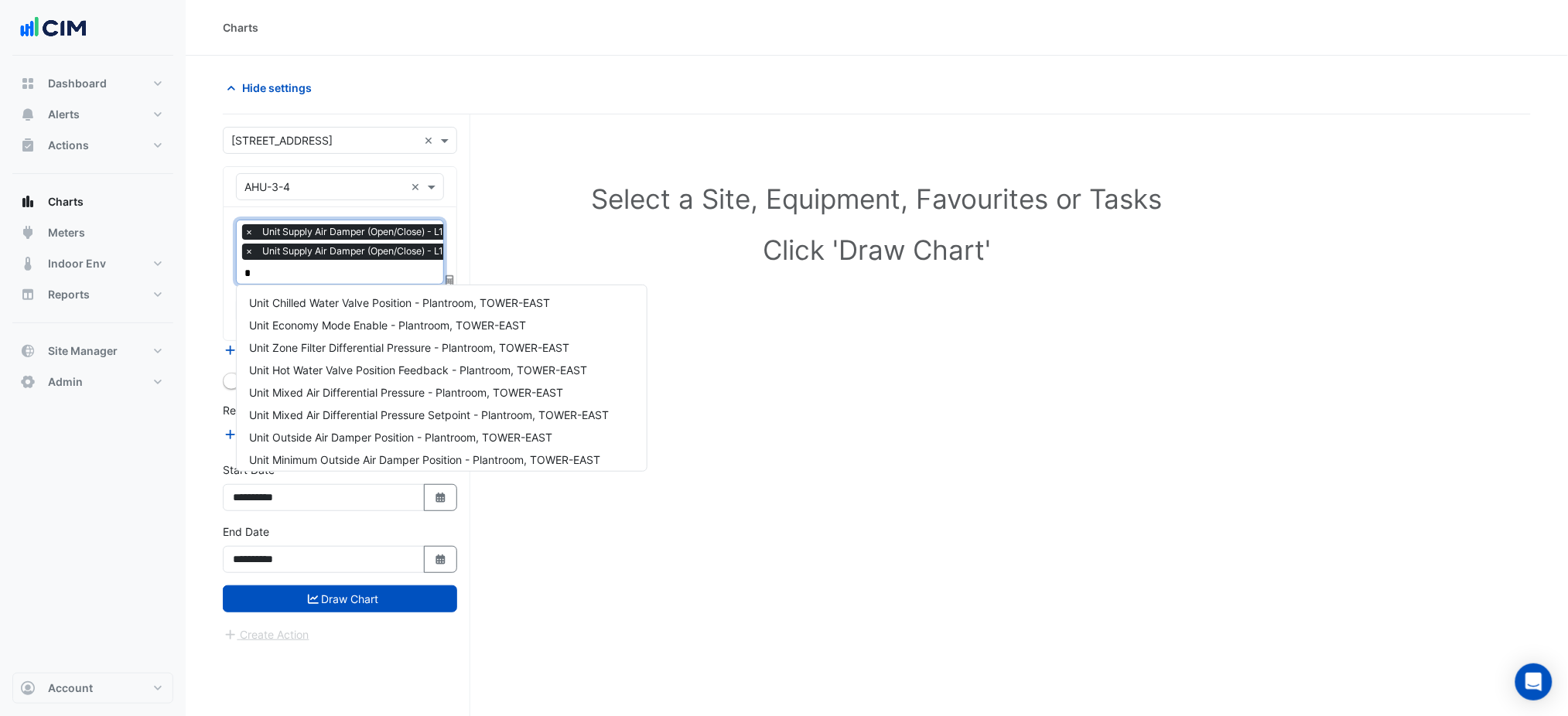
type input "**"
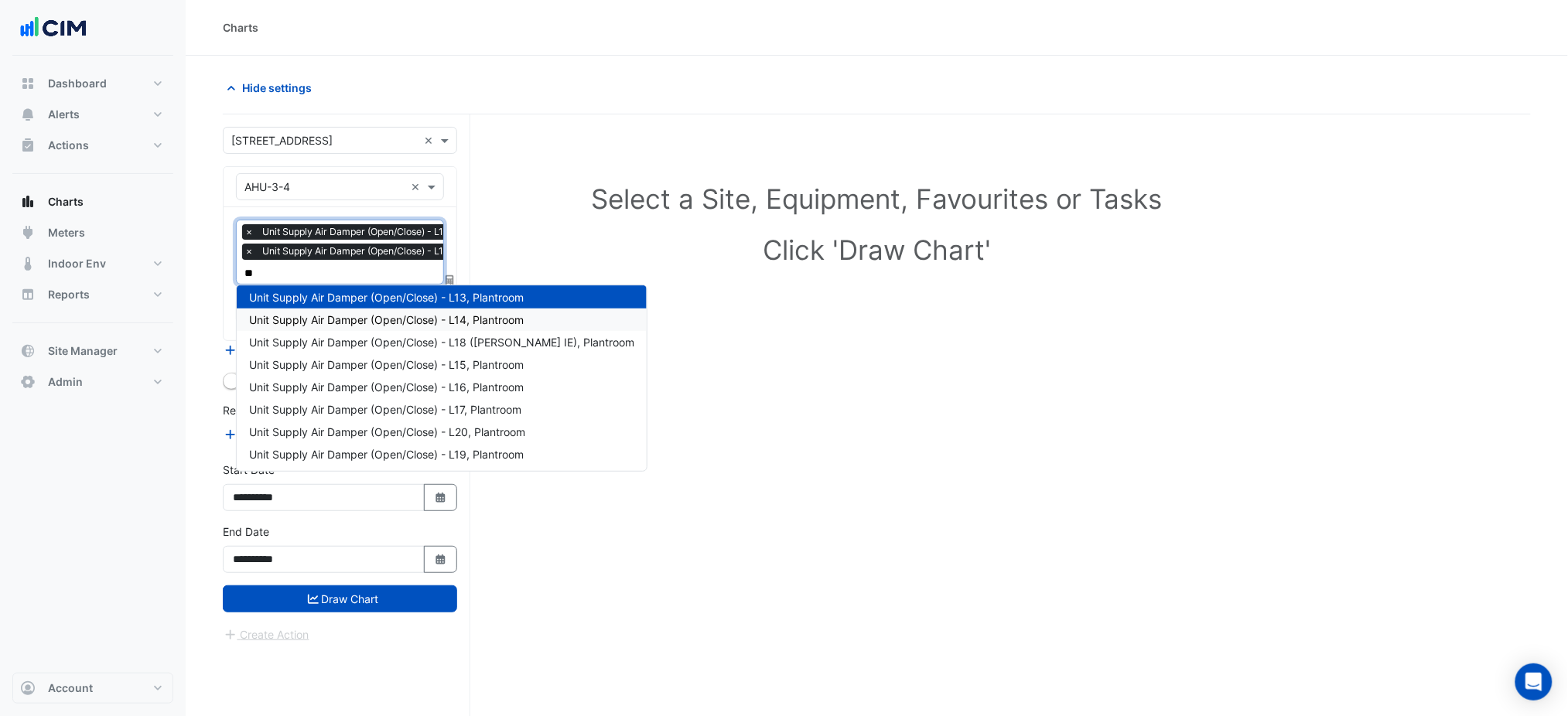
click at [403, 323] on span "Unit Supply Air Damper (Open/Close) - L14, Plantroom" at bounding box center [386, 320] width 275 height 13
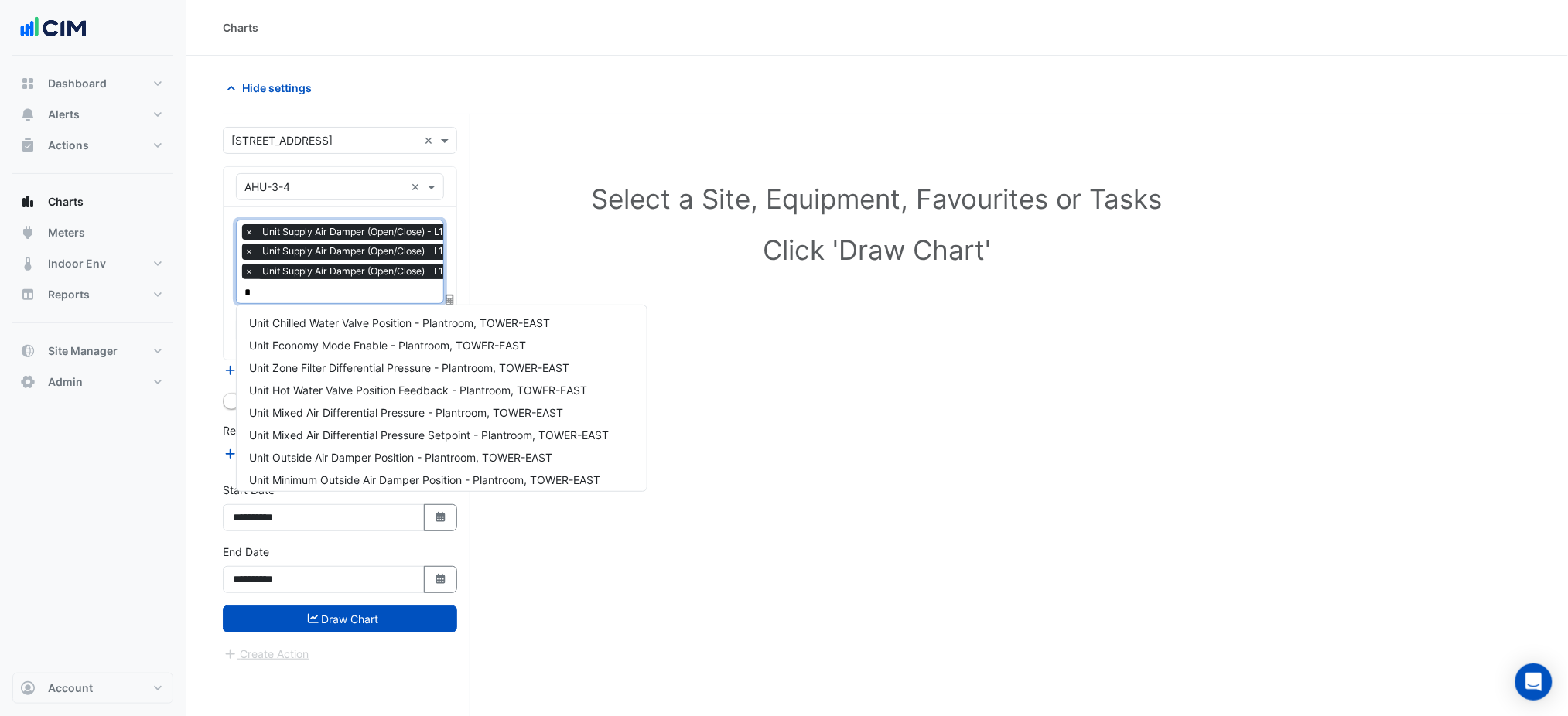
type input "**"
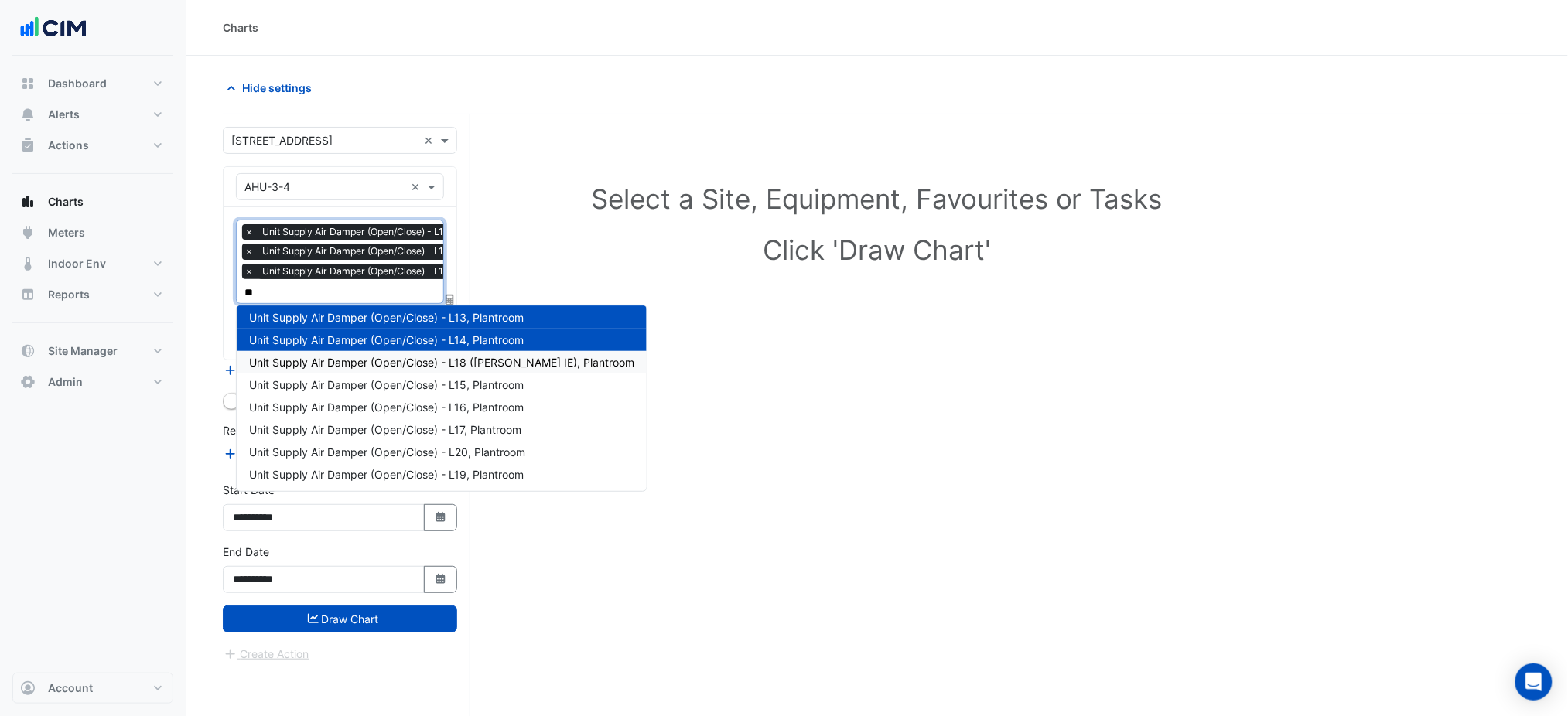
click at [397, 360] on span "Unit Supply Air Damper (Open/Close) - L18 (NABERS IE), Plantroom" at bounding box center [441, 363] width 385 height 13
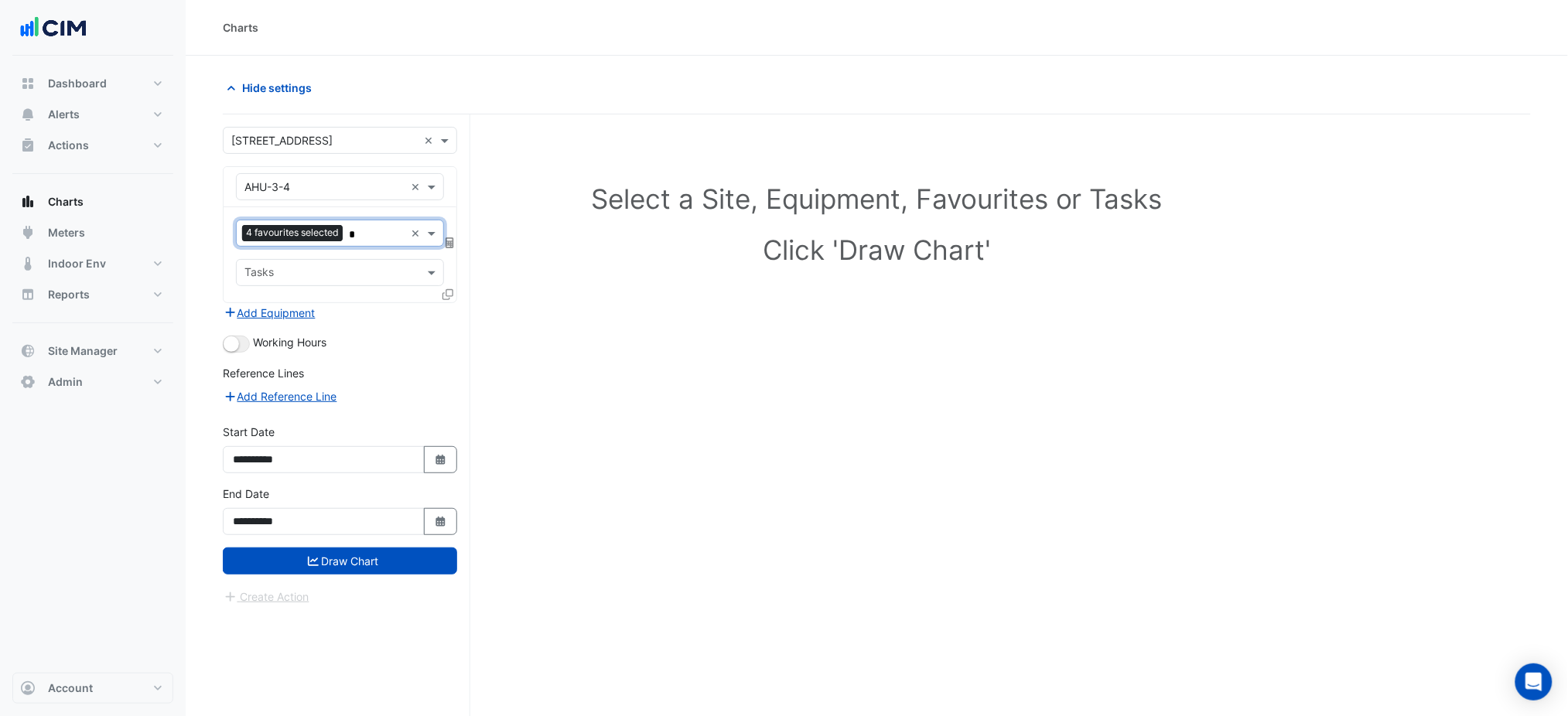
type input "**"
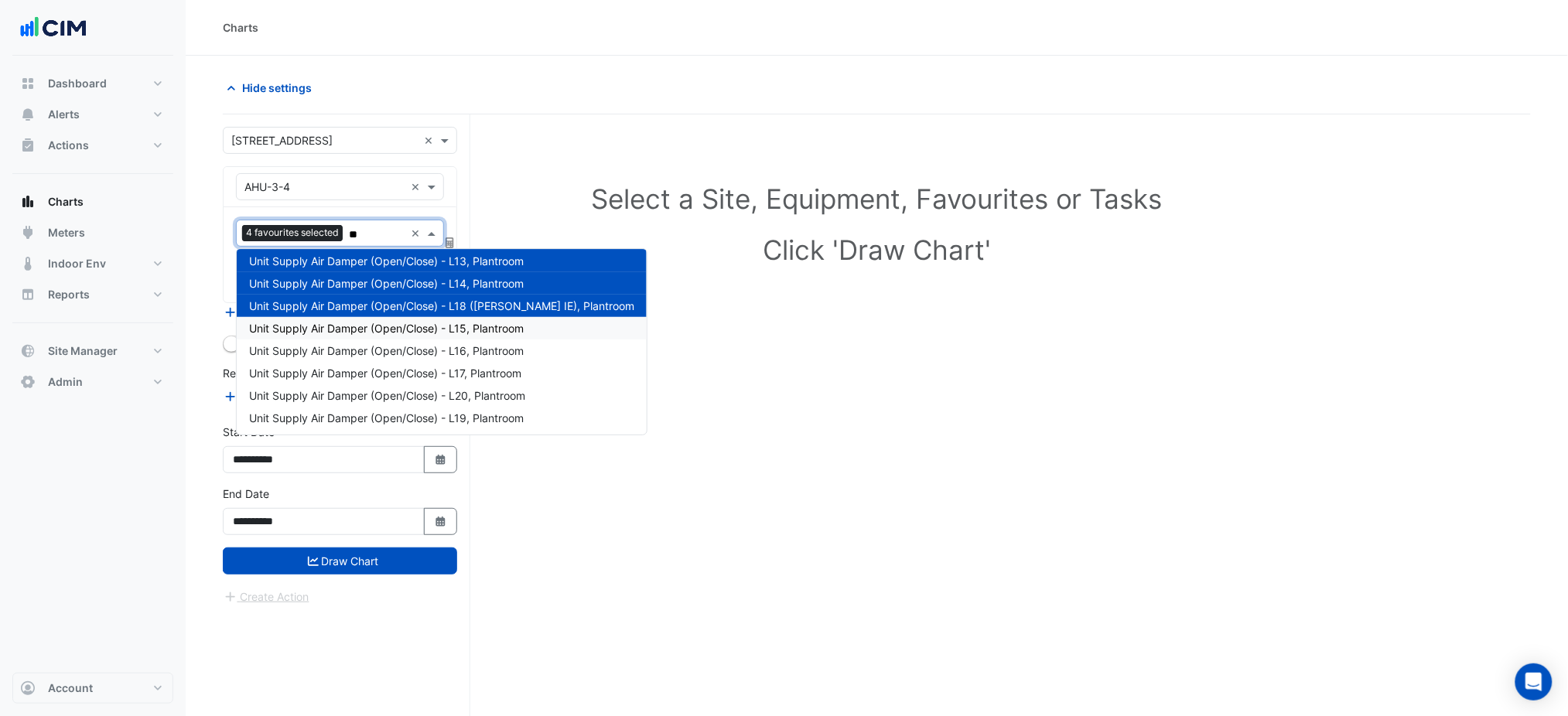
click at [411, 332] on span "Unit Supply Air Damper (Open/Close) - L15, Plantroom" at bounding box center [386, 328] width 275 height 13
type input "**"
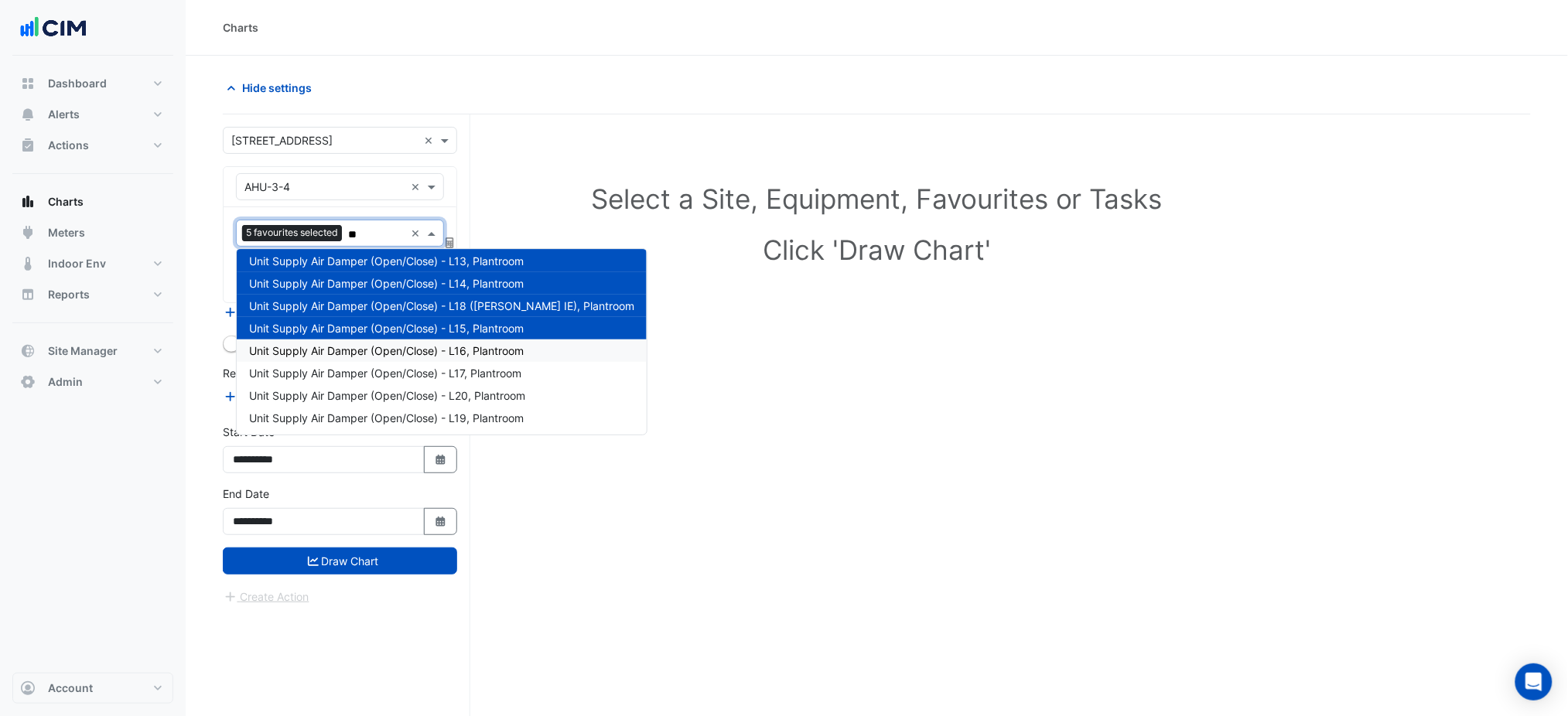
click at [406, 352] on span "Unit Supply Air Damper (Open/Close) - L16, Plantroom" at bounding box center [386, 351] width 275 height 13
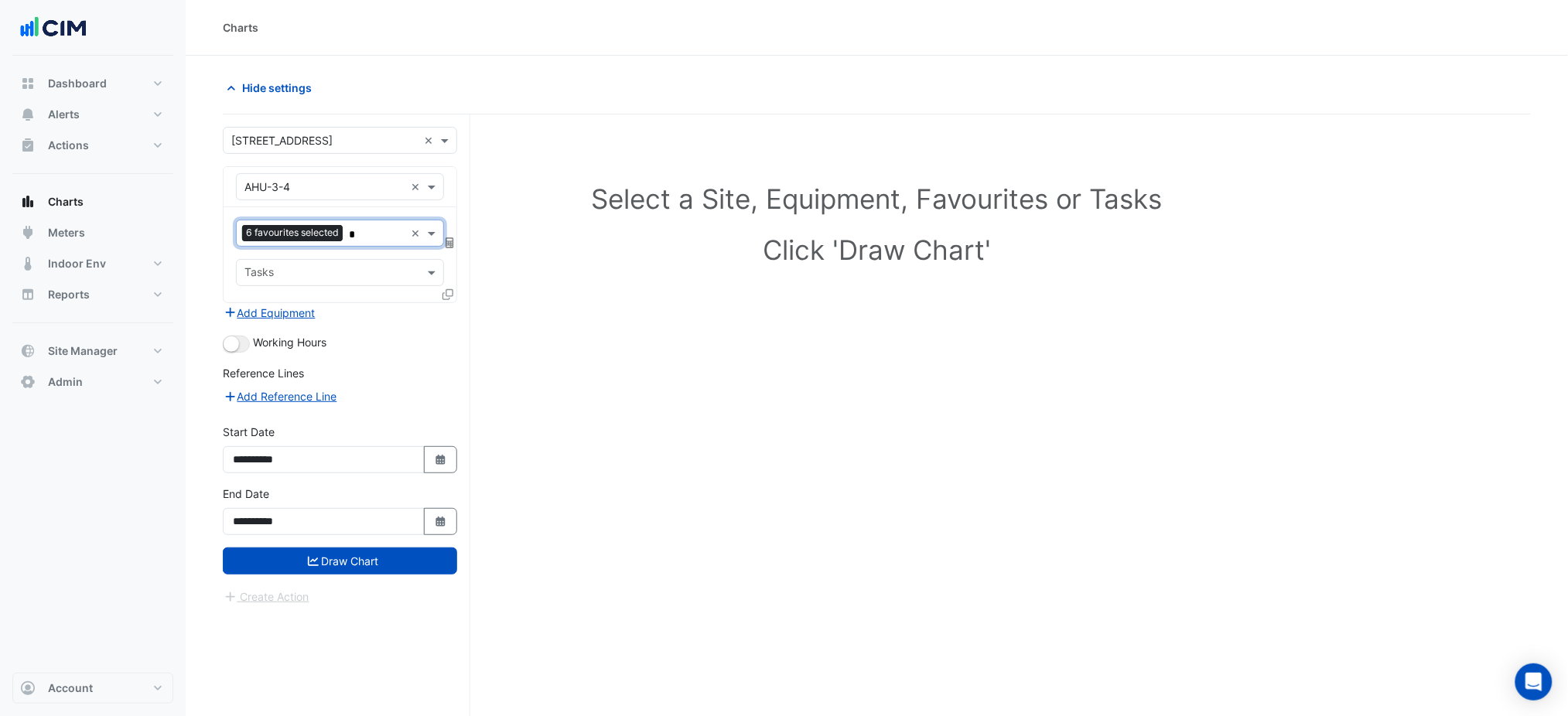
type input "**"
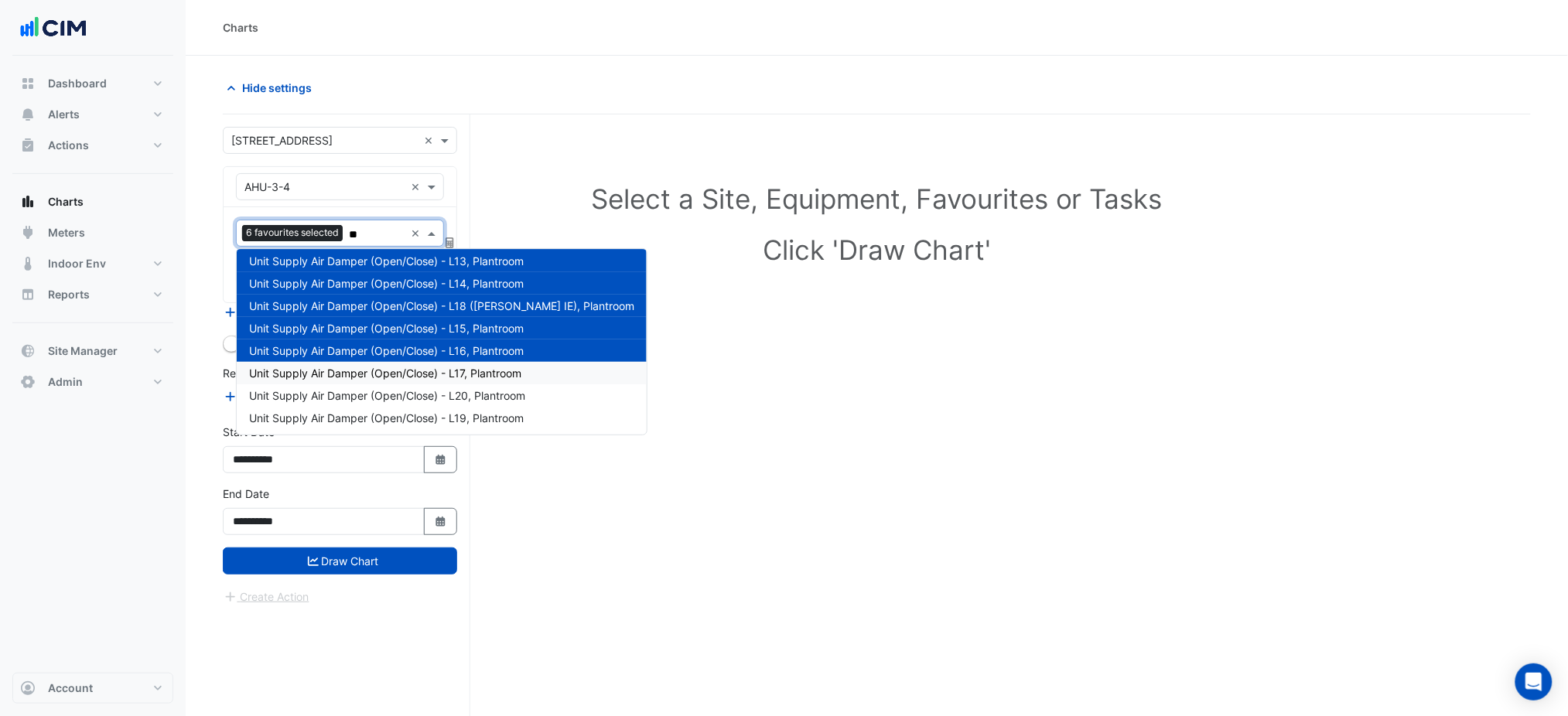
click at [409, 375] on span "Unit Supply Air Damper (Open/Close) - L17, Plantroom" at bounding box center [385, 373] width 272 height 13
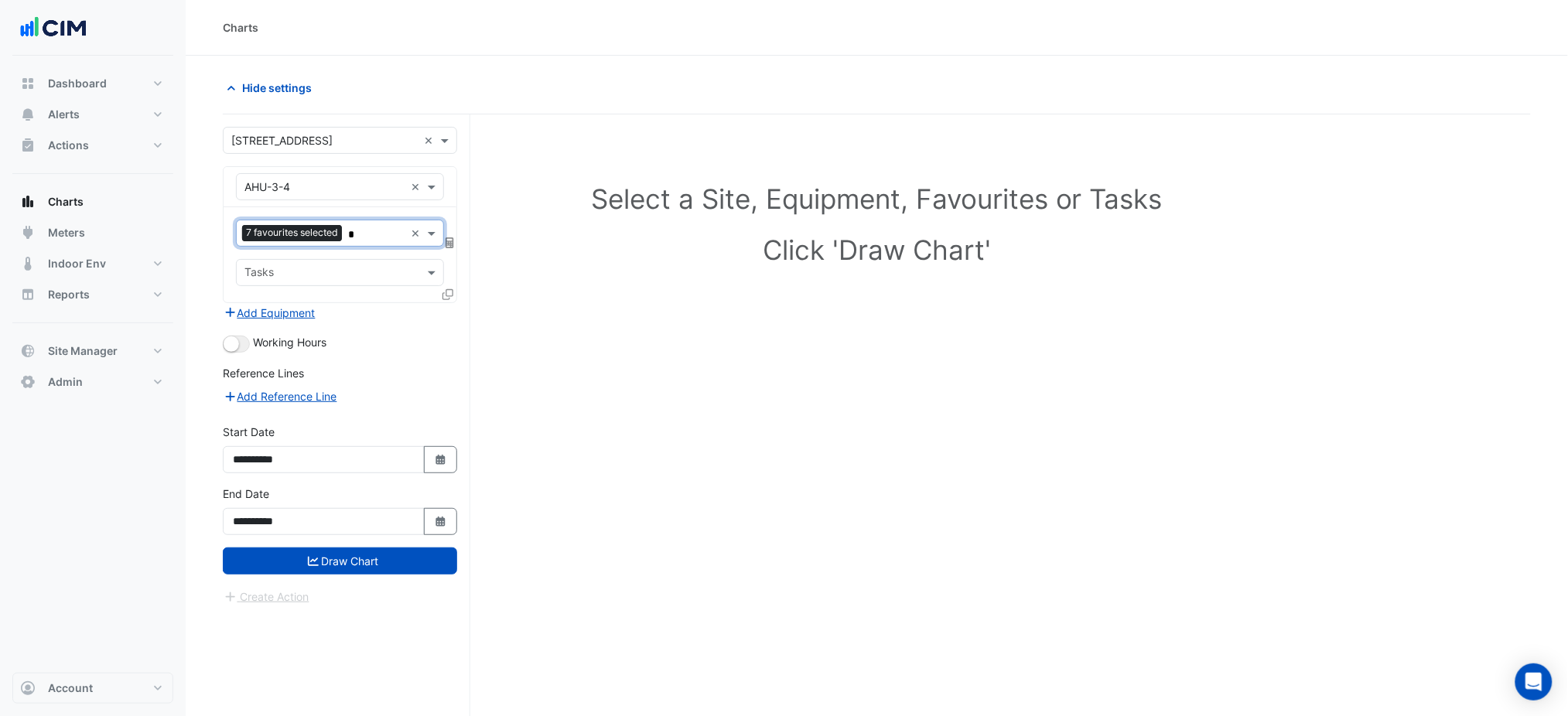
type input "**"
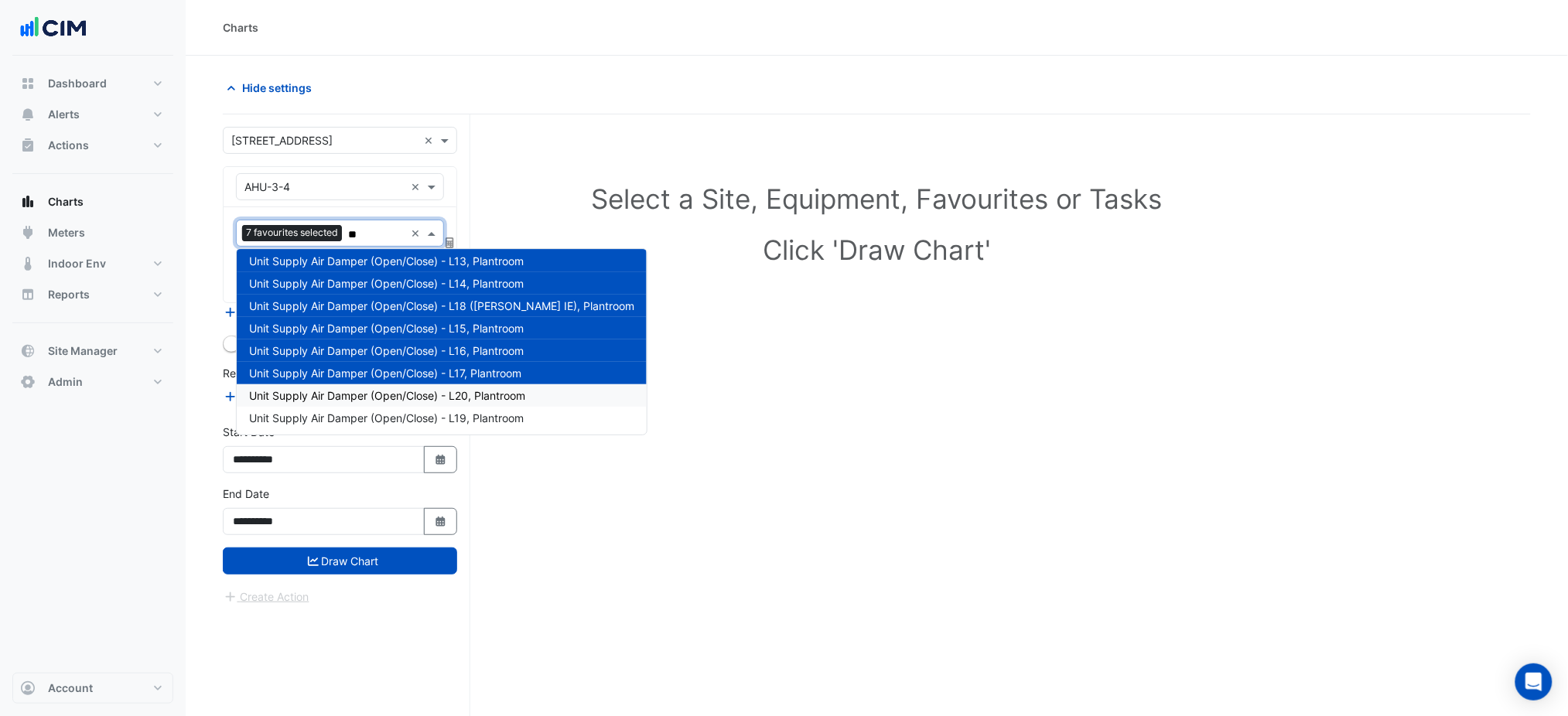
click at [408, 392] on span "Unit Supply Air Damper (Open/Close) - L20, Plantroom" at bounding box center [387, 395] width 276 height 13
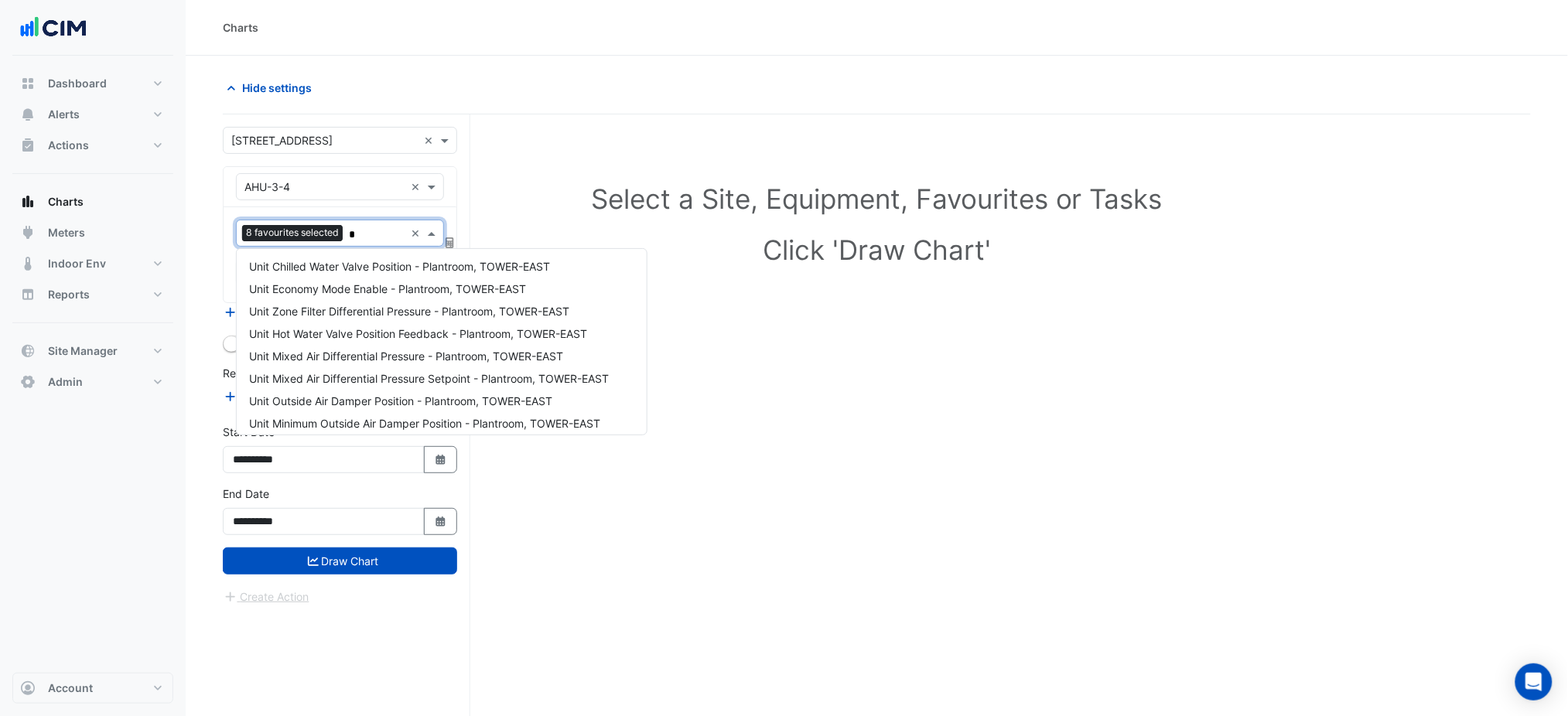
type input "**"
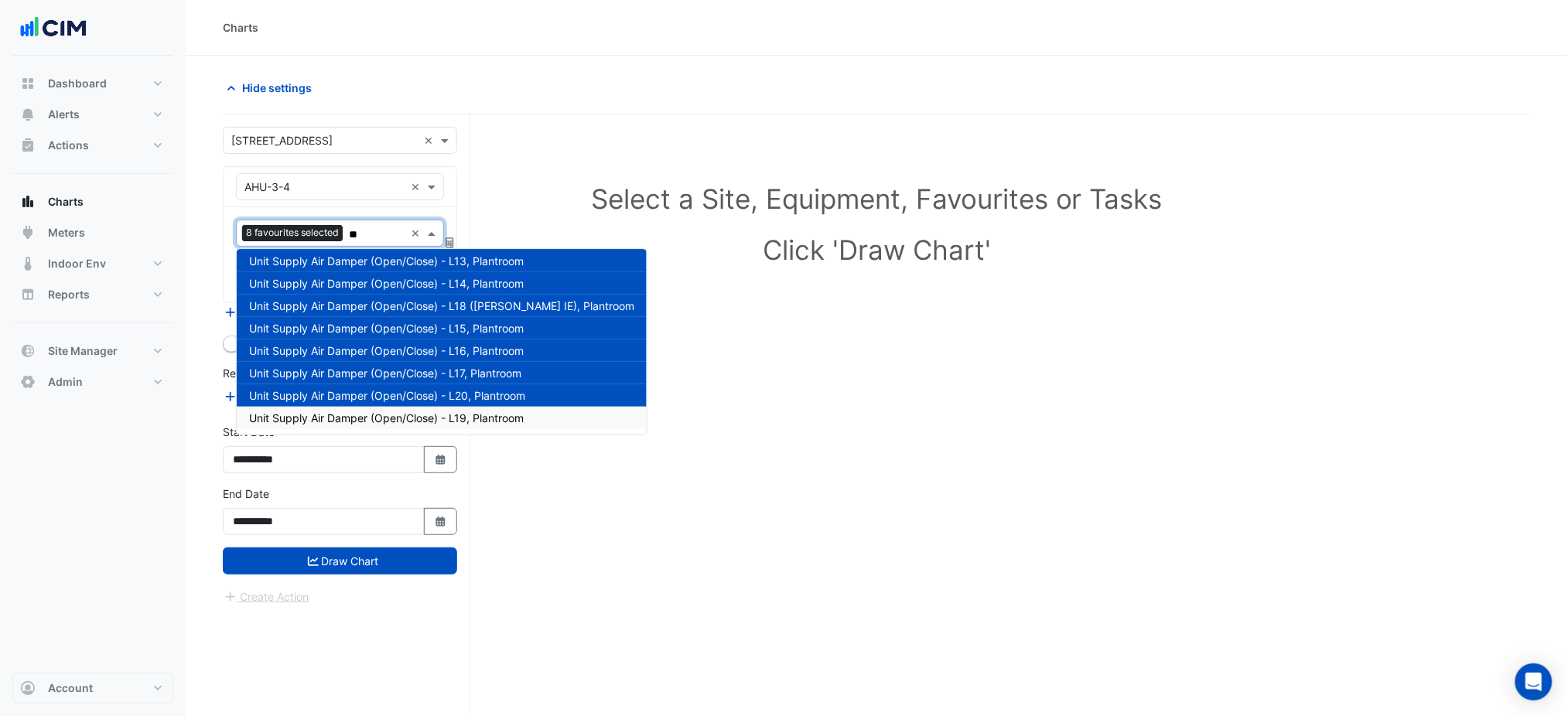
click at [416, 418] on span "Unit Supply Air Damper (Open/Close) - L19, Plantroom" at bounding box center [386, 418] width 275 height 13
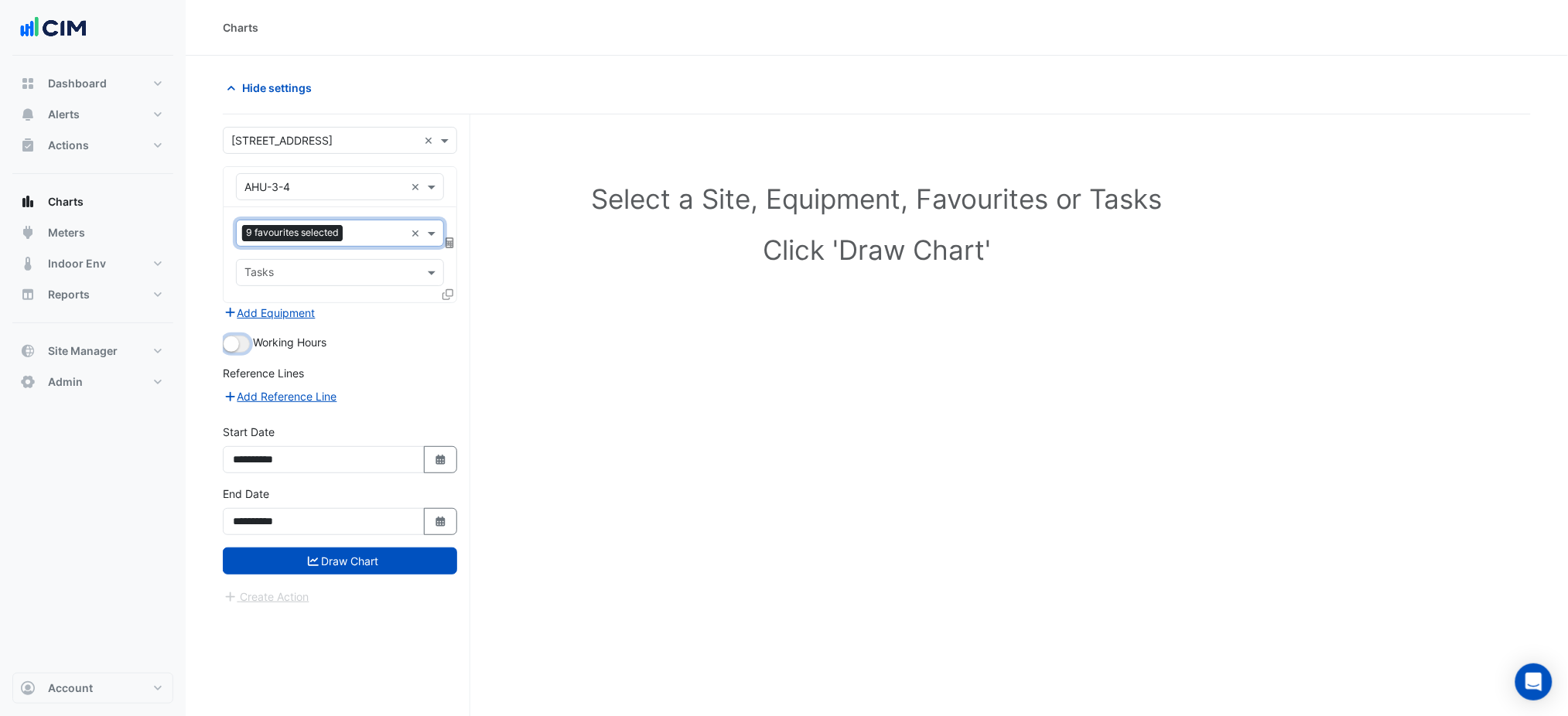
click at [239, 351] on button "button" at bounding box center [236, 344] width 27 height 17
click at [352, 539] on div "**********" at bounding box center [339, 516] width 253 height 62
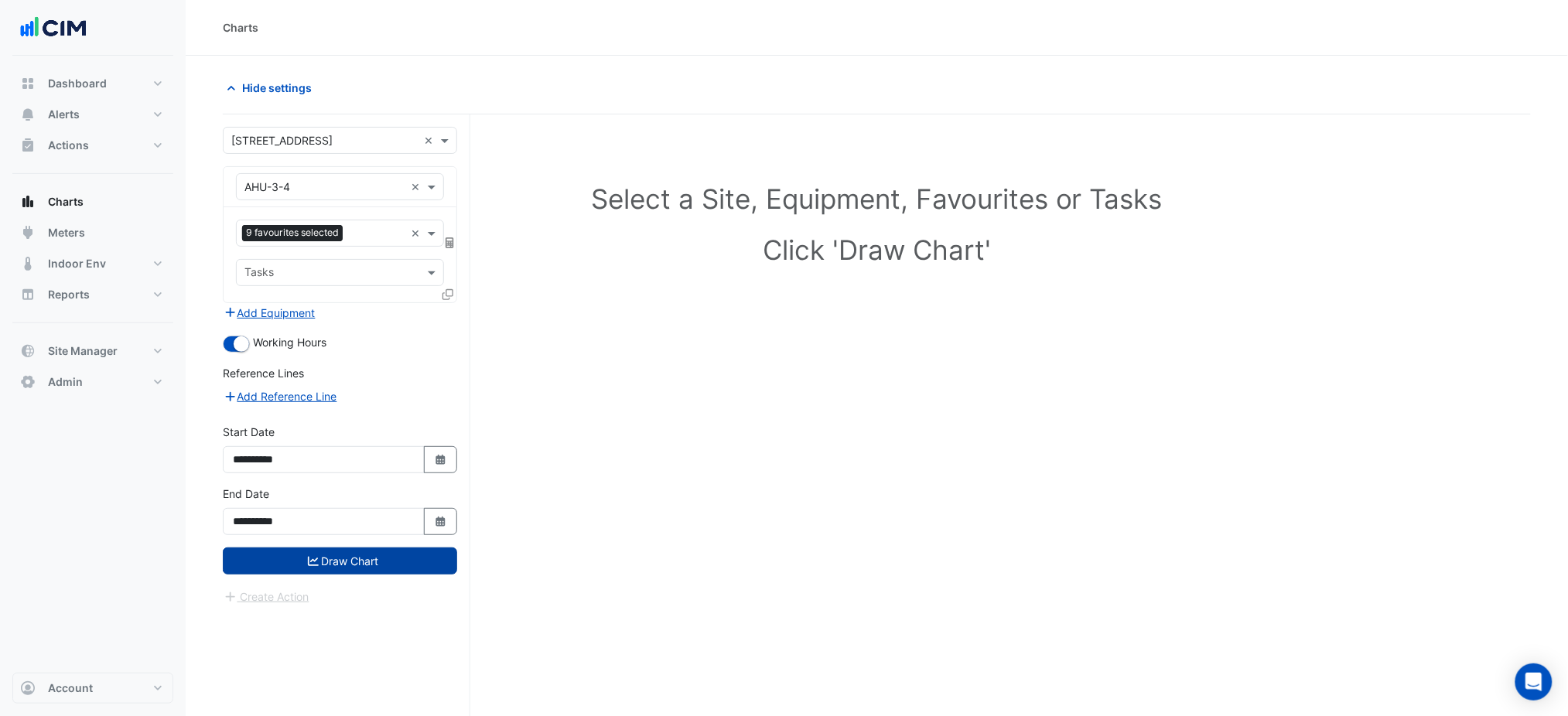
click at [356, 552] on button "Draw Chart" at bounding box center [339, 560] width 234 height 27
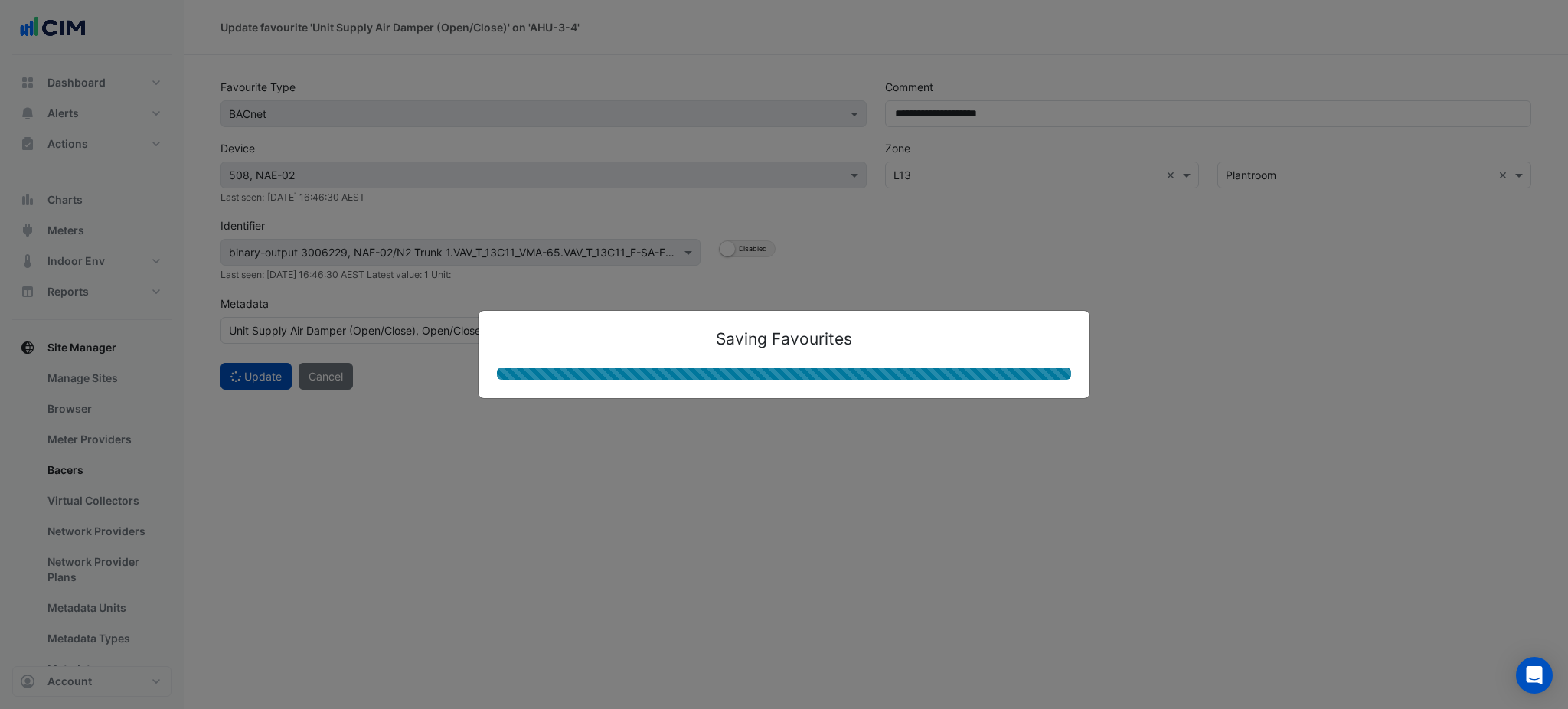
select select "***"
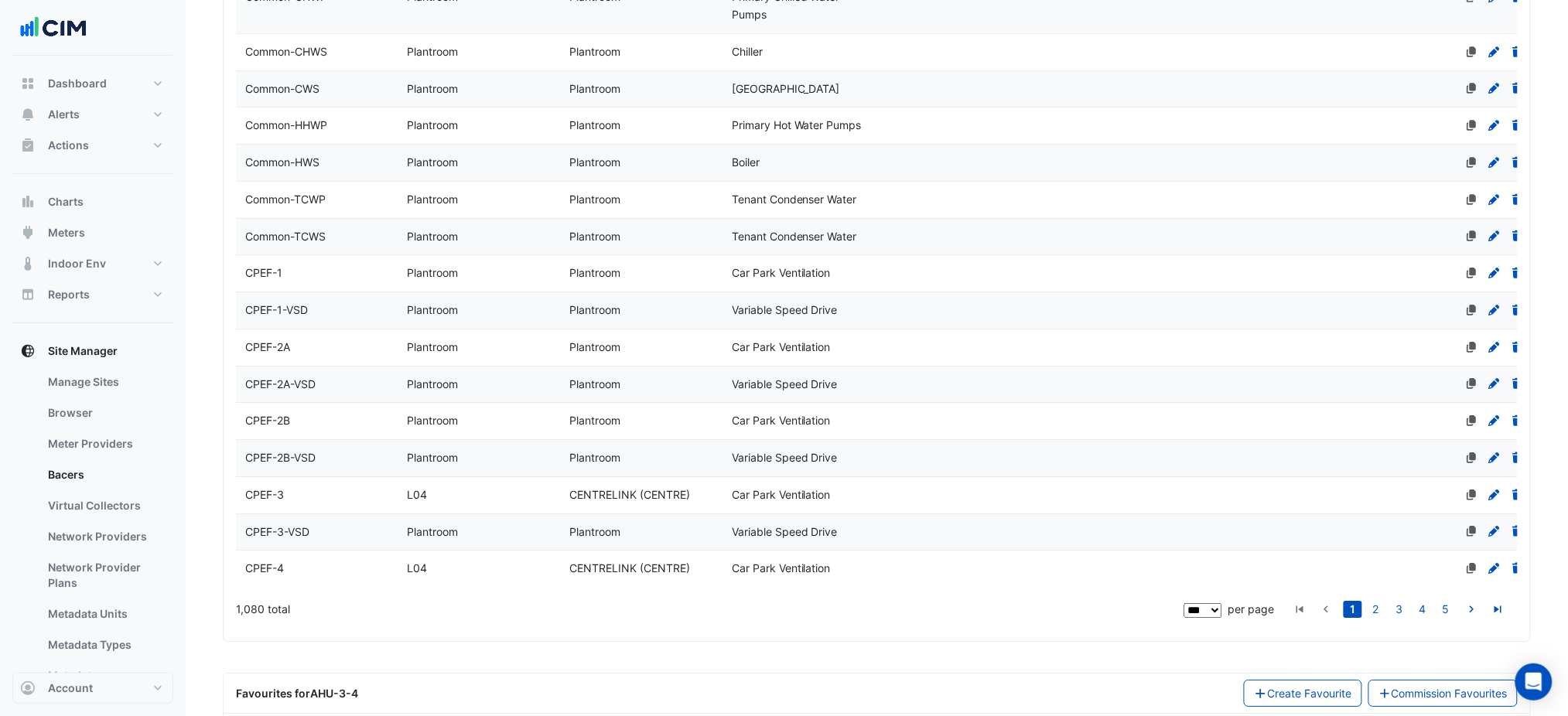
scroll to position [3765, 0]
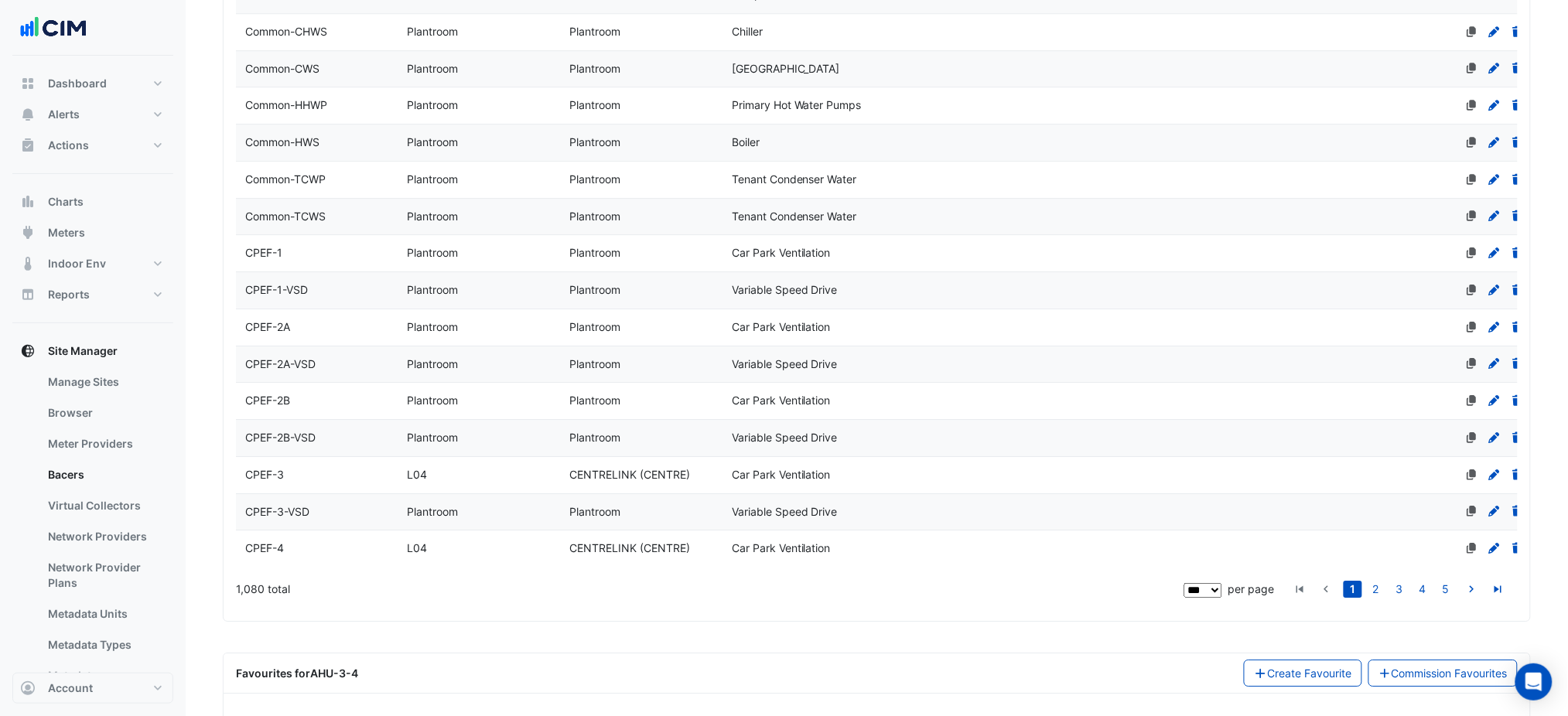
select select "***"
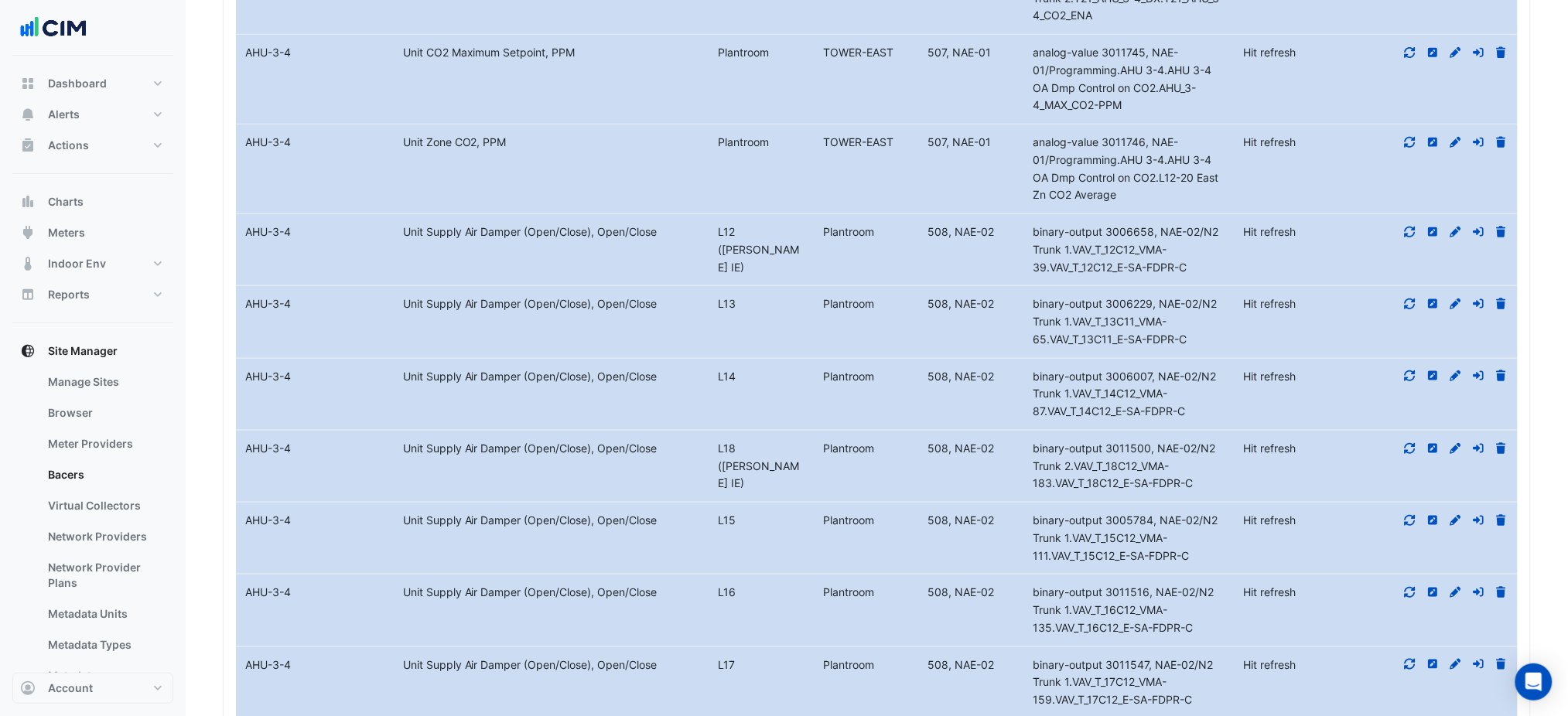
scroll to position [6549, 0]
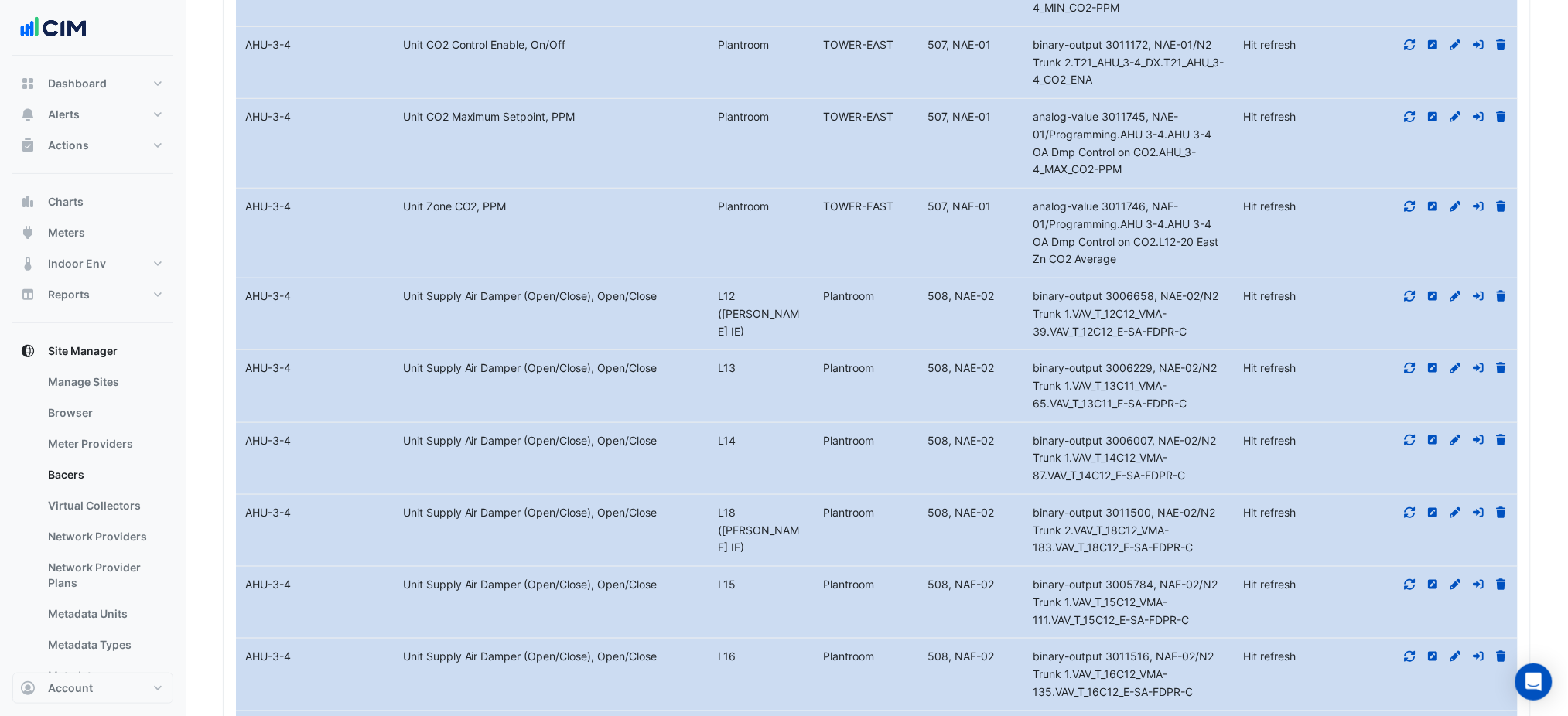
click at [866, 360] on div "Plantroom" at bounding box center [866, 368] width 105 height 18
click at [1124, 360] on div "binary-output 3006229, NAE-02/N2 Trunk 1.VAV_T_13C11_VMA-65.VAV_T_13C11_E-SA-FD…" at bounding box center [1130, 386] width 211 height 52
drag, startPoint x: 1198, startPoint y: 375, endPoint x: 1208, endPoint y: 377, distance: 10.2
click at [1199, 434] on span "binary-output 3006007, NAE-02/N2 Trunk 1.VAV_T_14C12_VMA-87.VAV_T_14C12_E-SA-FD…" at bounding box center [1124, 458] width 184 height 48
click at [1452, 434] on icon at bounding box center [1455, 440] width 14 height 11
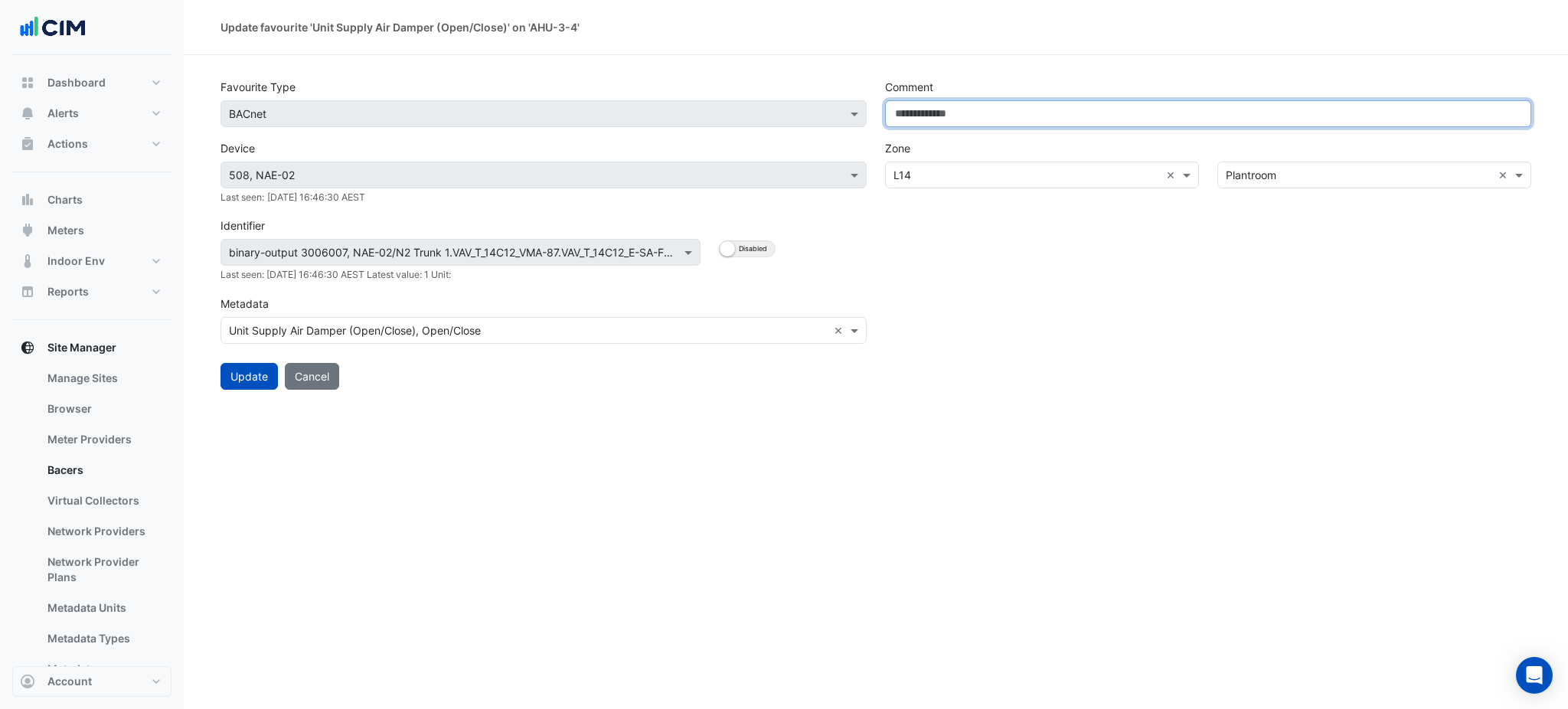
drag, startPoint x: 1131, startPoint y: 114, endPoint x: 1140, endPoint y: 112, distance: 9.2
click at [1131, 114] on input "Comment" at bounding box center [1208, 114] width 646 height 27
paste input "**********"
type input "**********"
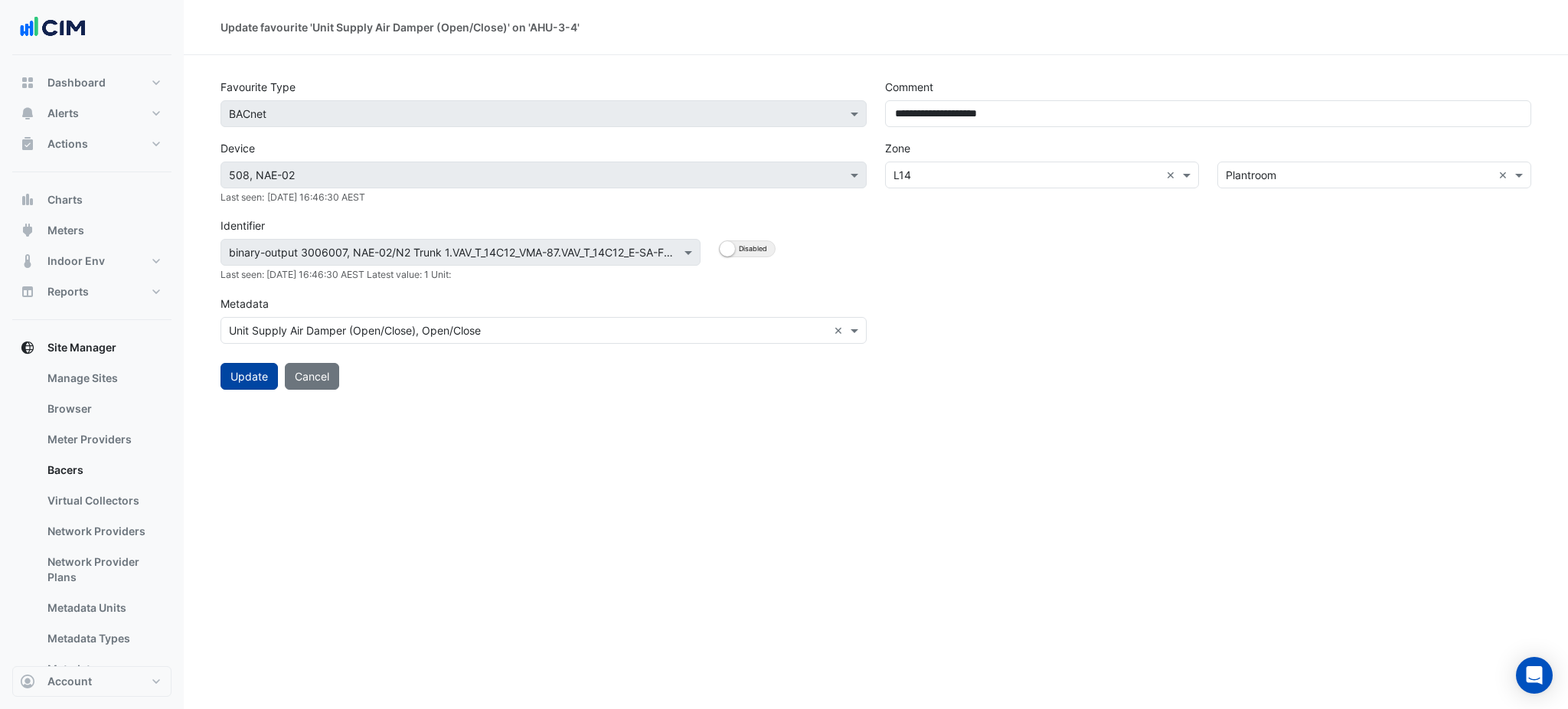
click at [254, 367] on button "Update" at bounding box center [249, 376] width 57 height 27
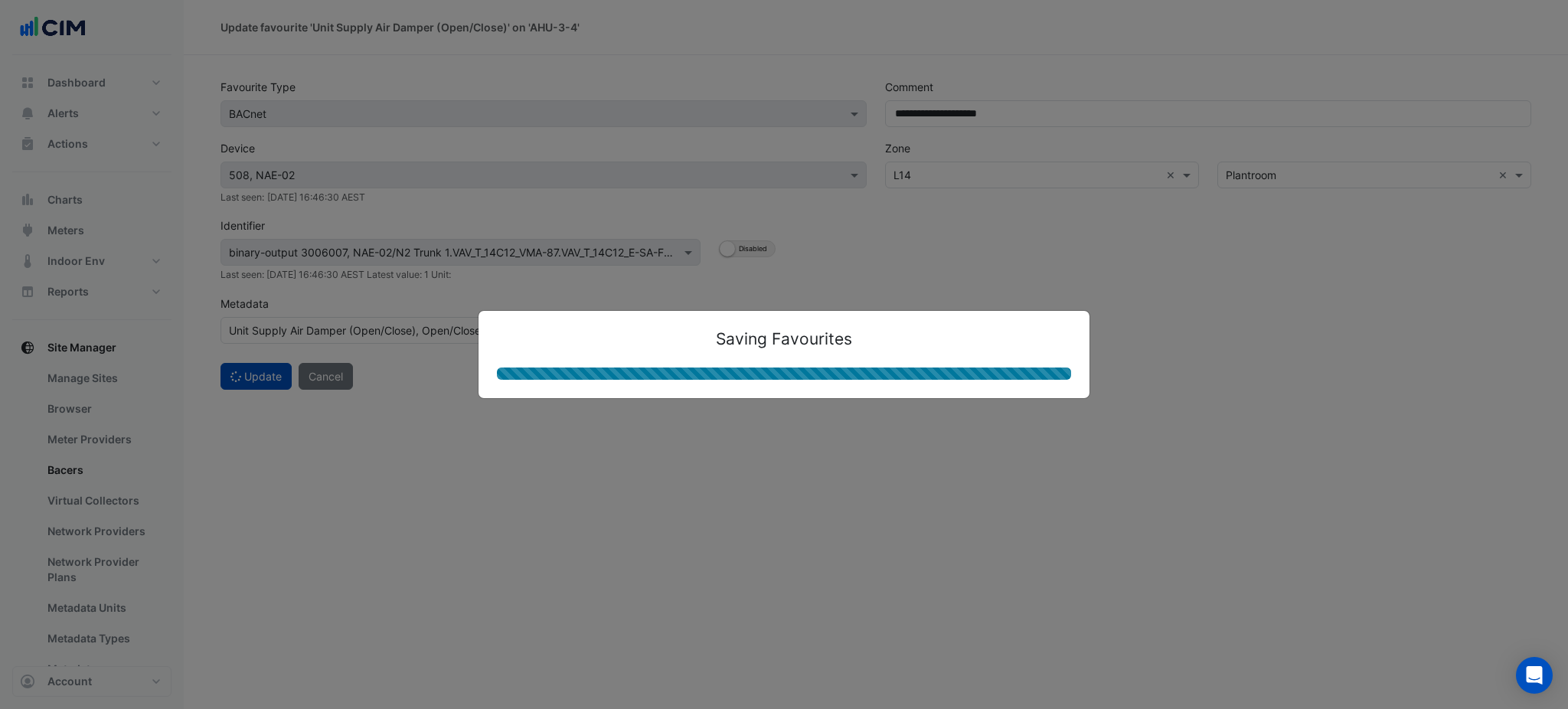
select select "***"
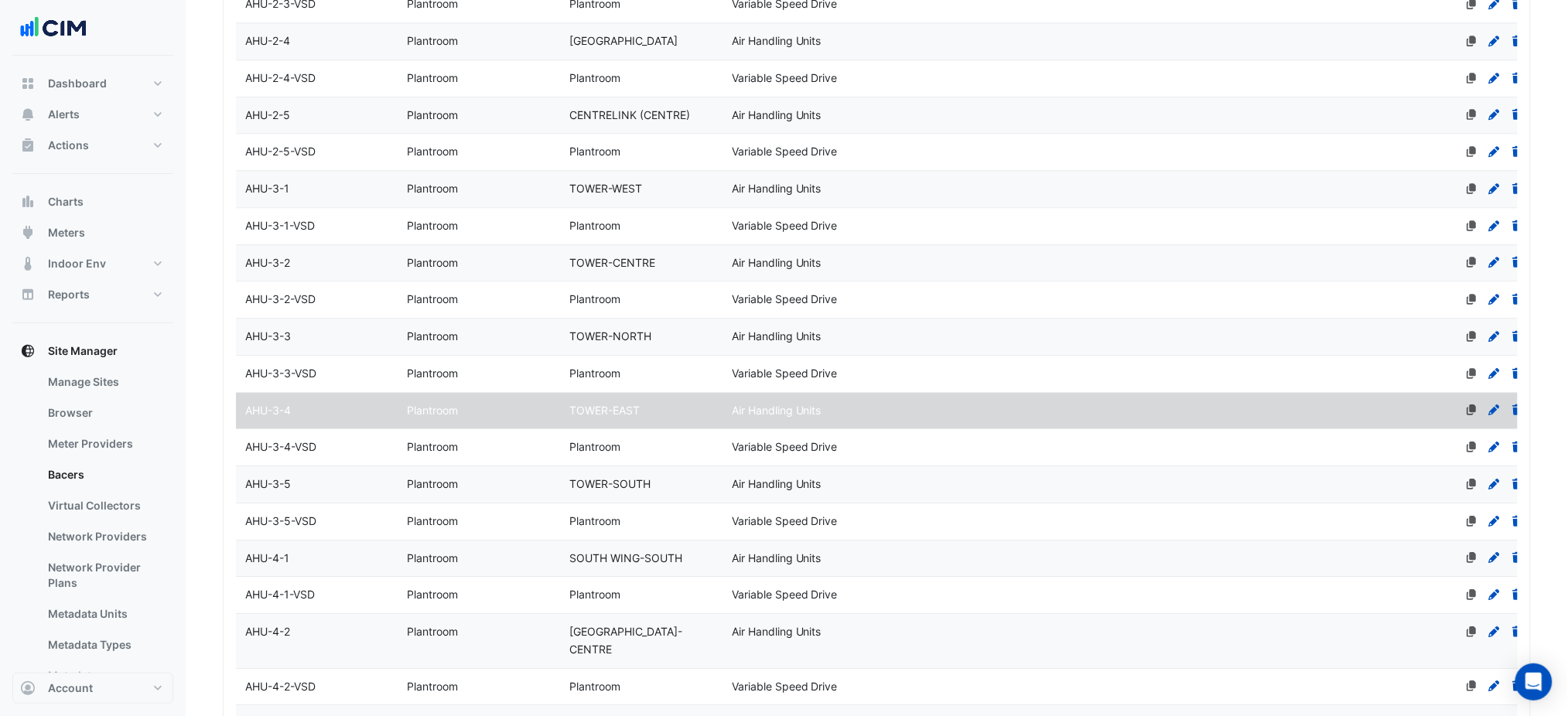
scroll to position [3765, 0]
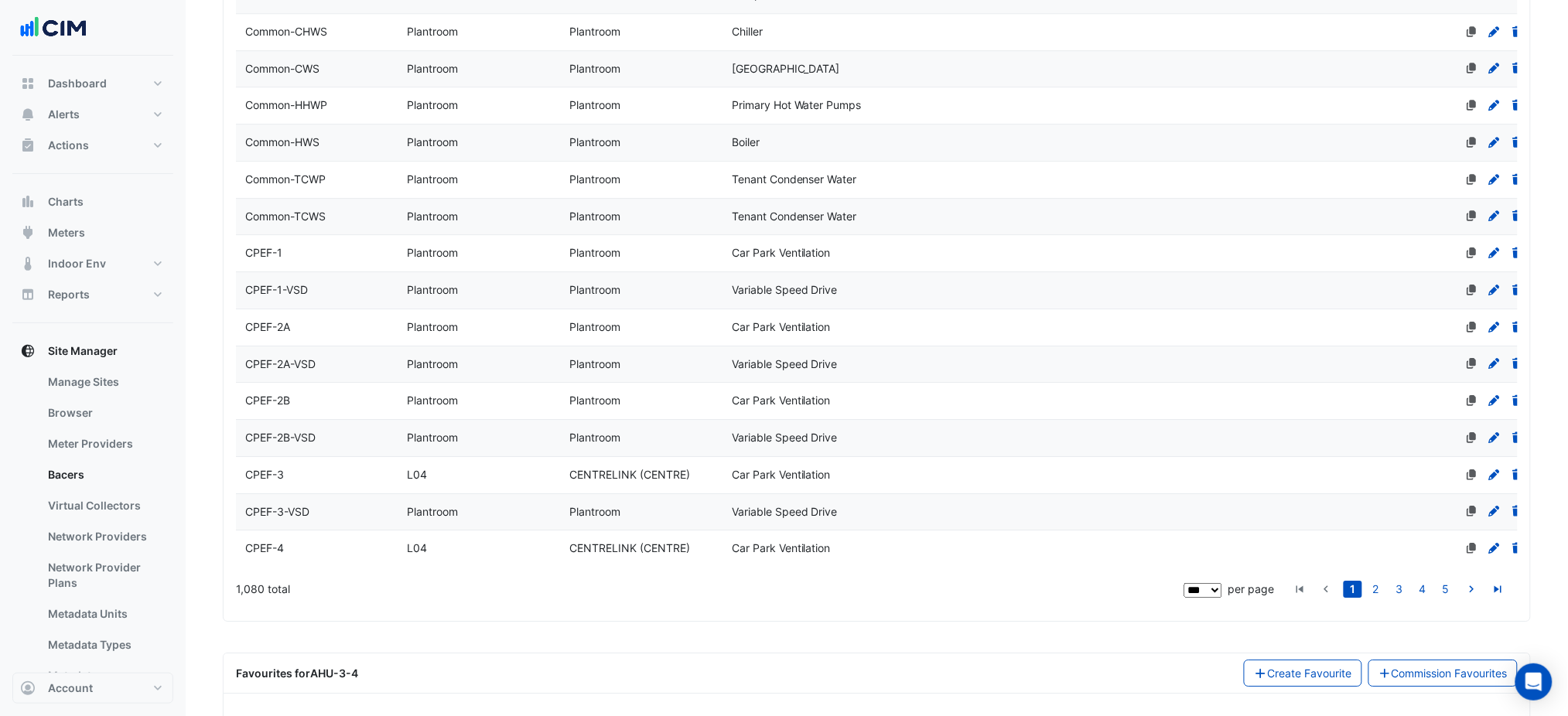
drag, startPoint x: 956, startPoint y: 459, endPoint x: 1003, endPoint y: 765, distance: 309.6
select select "***"
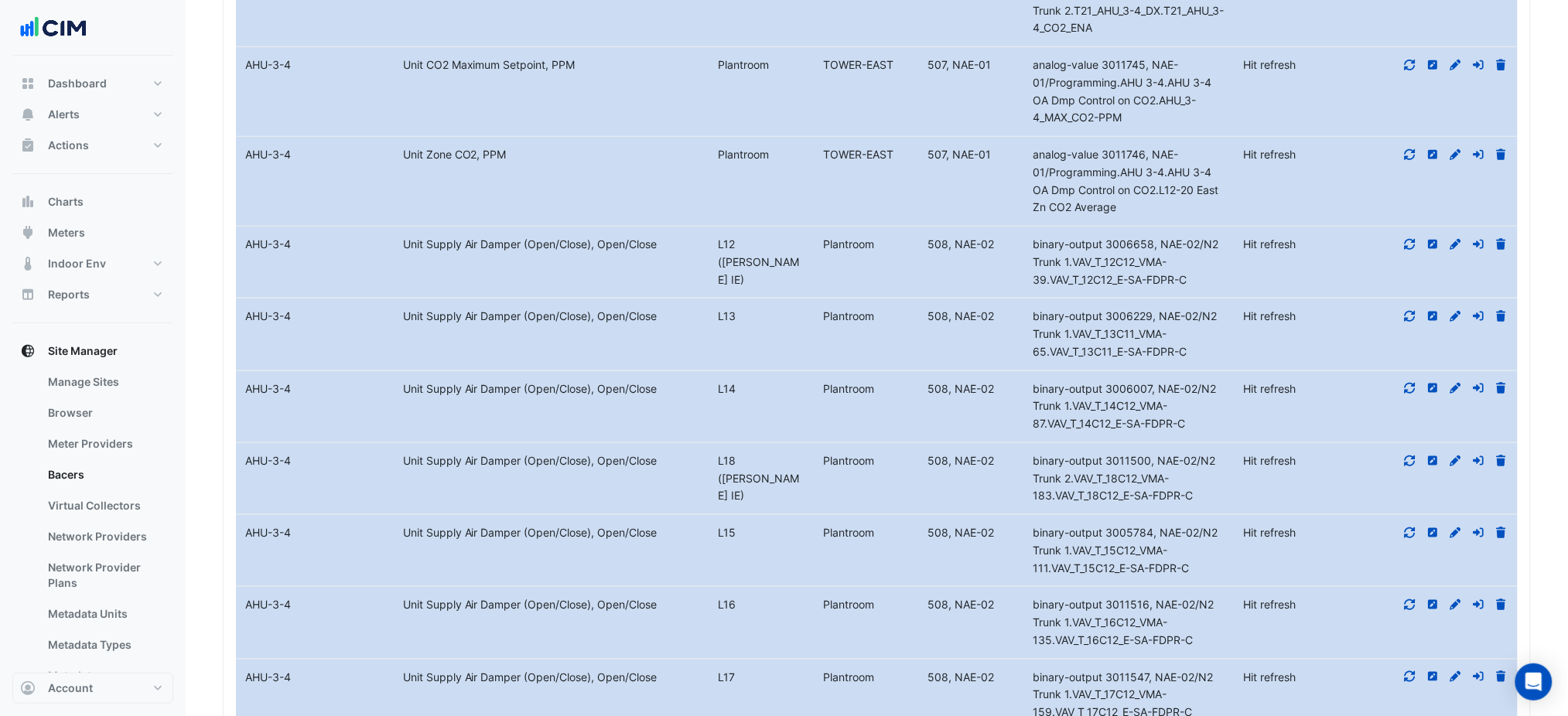
scroll to position [6593, 0]
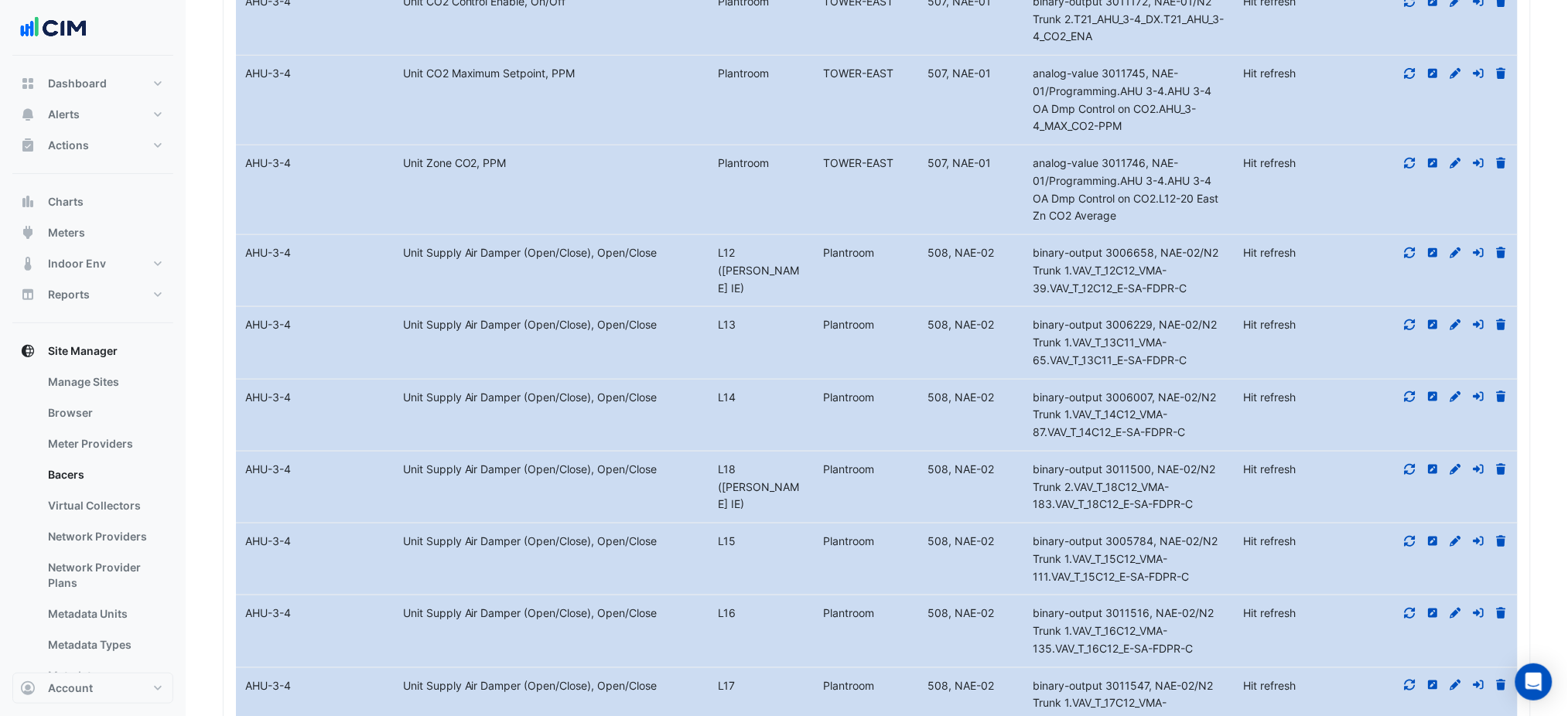
click at [1270, 318] on span "Hit refresh" at bounding box center [1269, 324] width 52 height 13
click at [1245, 235] on datatable-body-cell "Latest Value Hit refresh" at bounding box center [1296, 270] width 126 height 71
drag, startPoint x: 1203, startPoint y: 220, endPoint x: 1104, endPoint y: 221, distance: 99.0
click at [1104, 244] on div "binary-output 3006658, NAE-02/N2 Trunk 1.VAV_T_12C12_VMA-39.VAV_T_12C12_E-SA-FD…" at bounding box center [1130, 270] width 211 height 52
click at [1188, 318] on span "binary-output 3006229, NAE-02/N2 Trunk 1.VAV_T_13C11_VMA-65.VAV_T_13C11_E-SA-FD…" at bounding box center [1124, 342] width 184 height 48
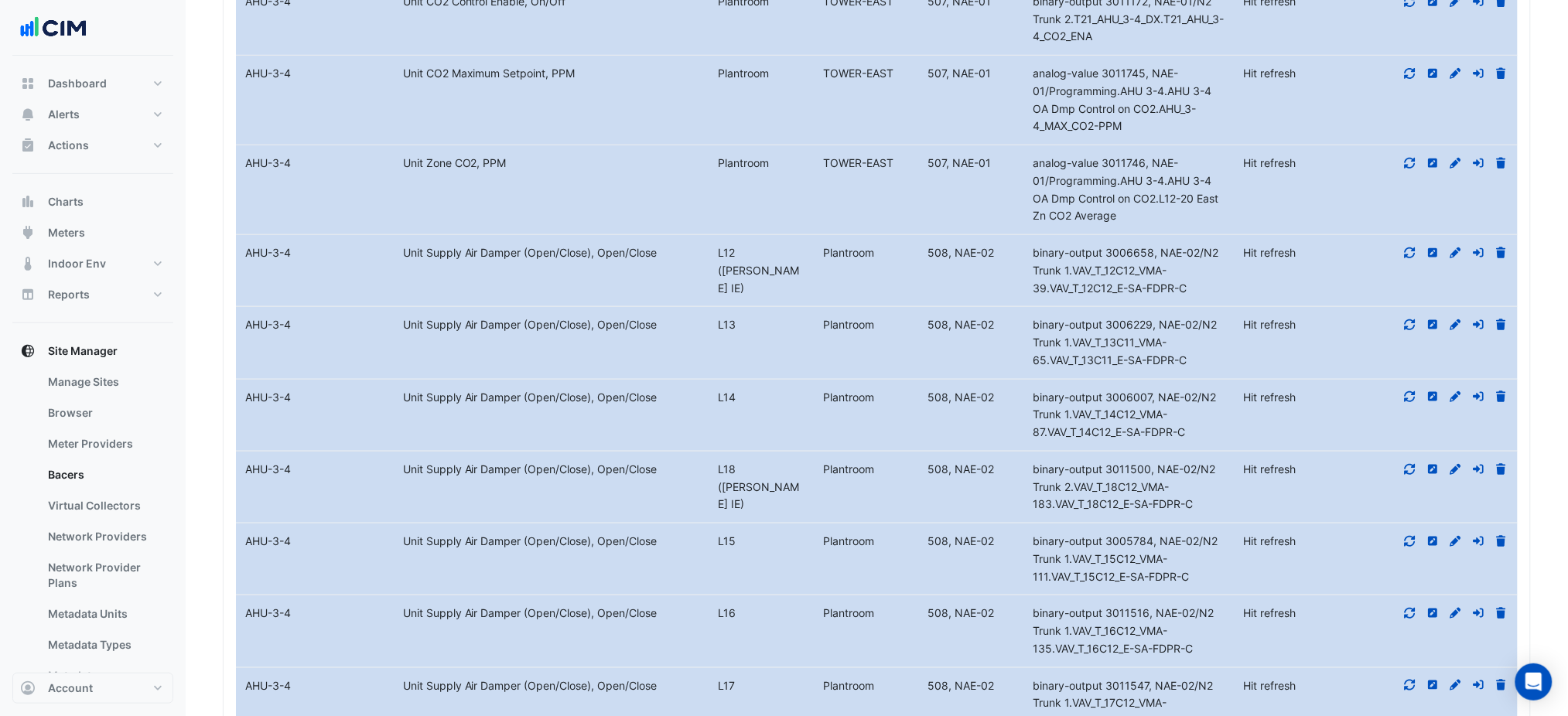
click at [1233, 452] on datatable-body-cell "Latest Value Hit refresh" at bounding box center [1296, 488] width 126 height 71
click at [1452, 464] on icon at bounding box center [1455, 470] width 14 height 11
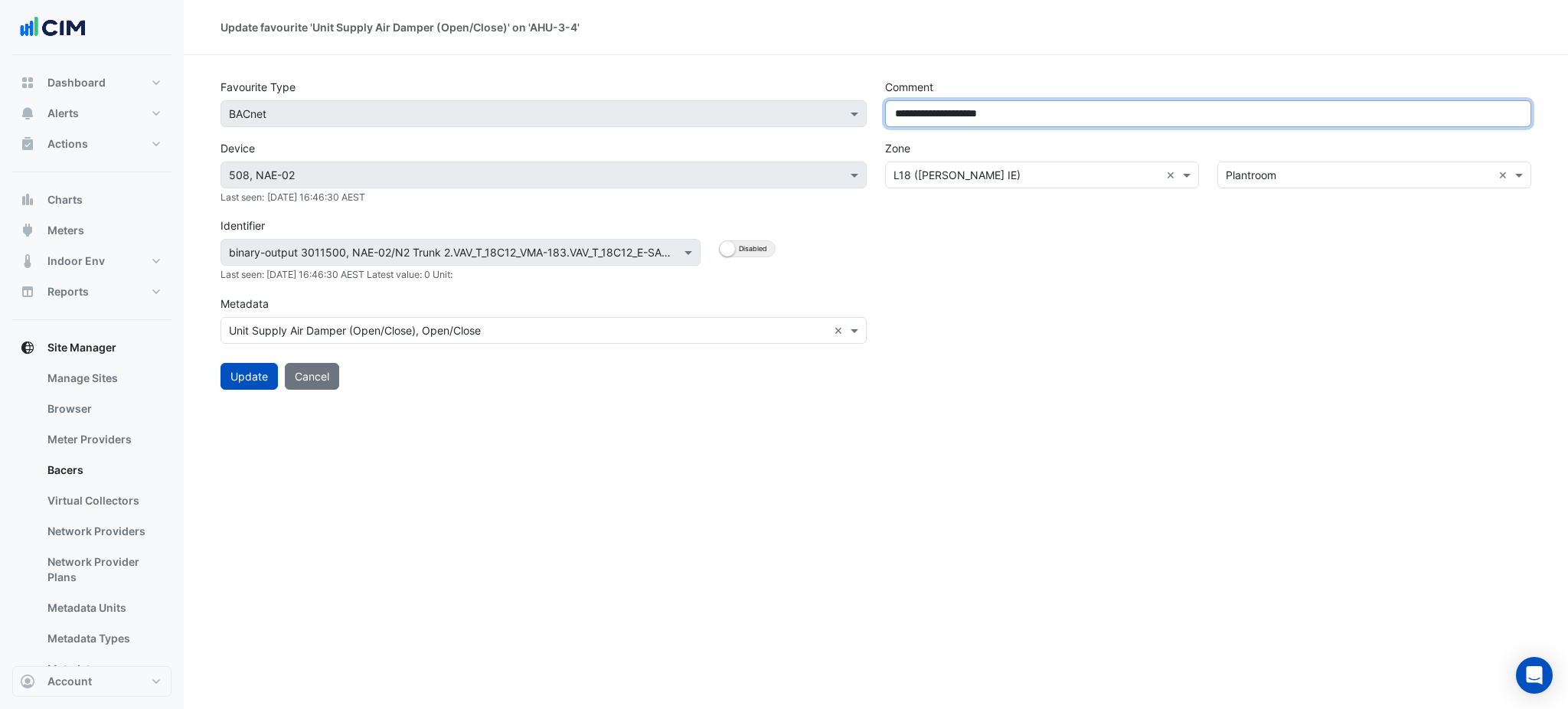
click at [1169, 121] on input "**********" at bounding box center [1208, 114] width 646 height 27
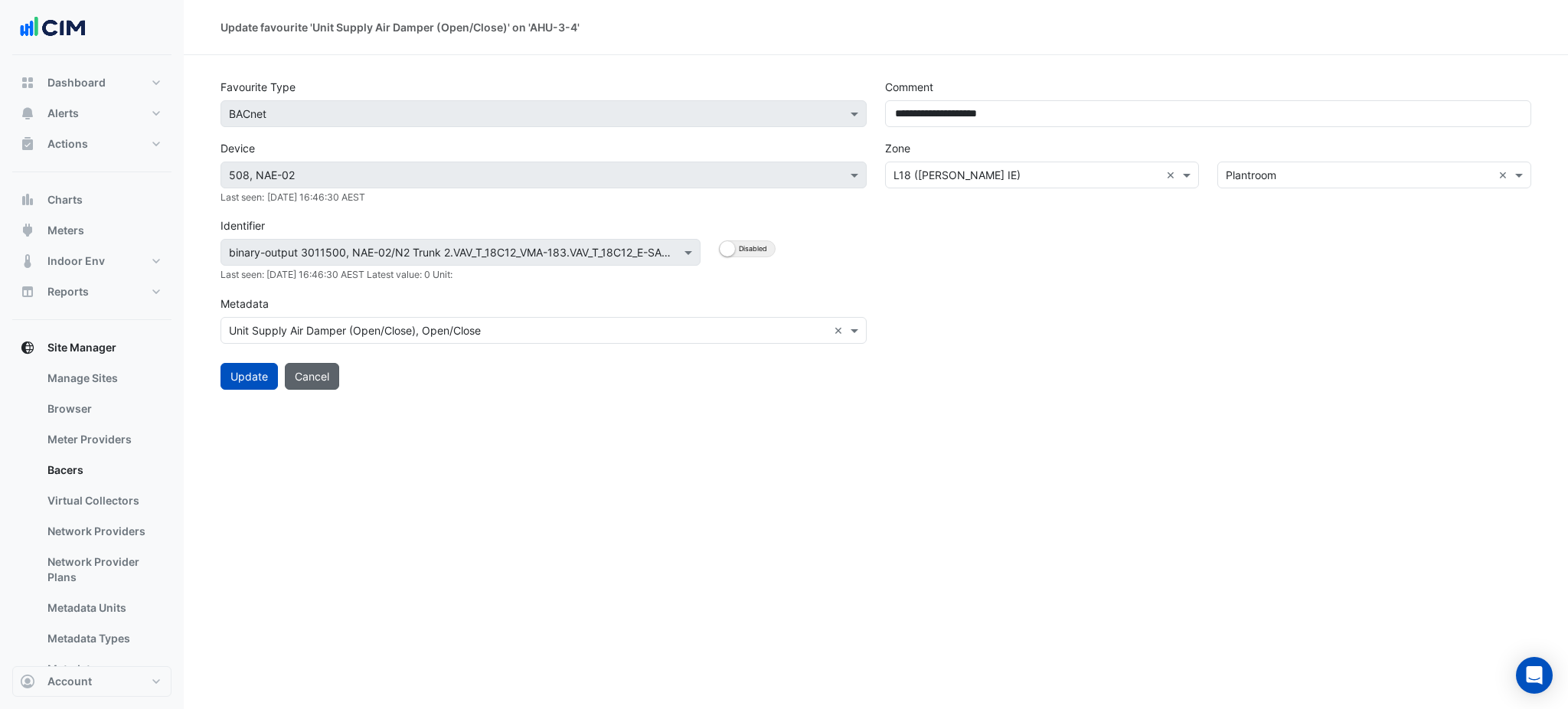
click at [307, 367] on button "Cancel" at bounding box center [312, 376] width 54 height 27
select select "***"
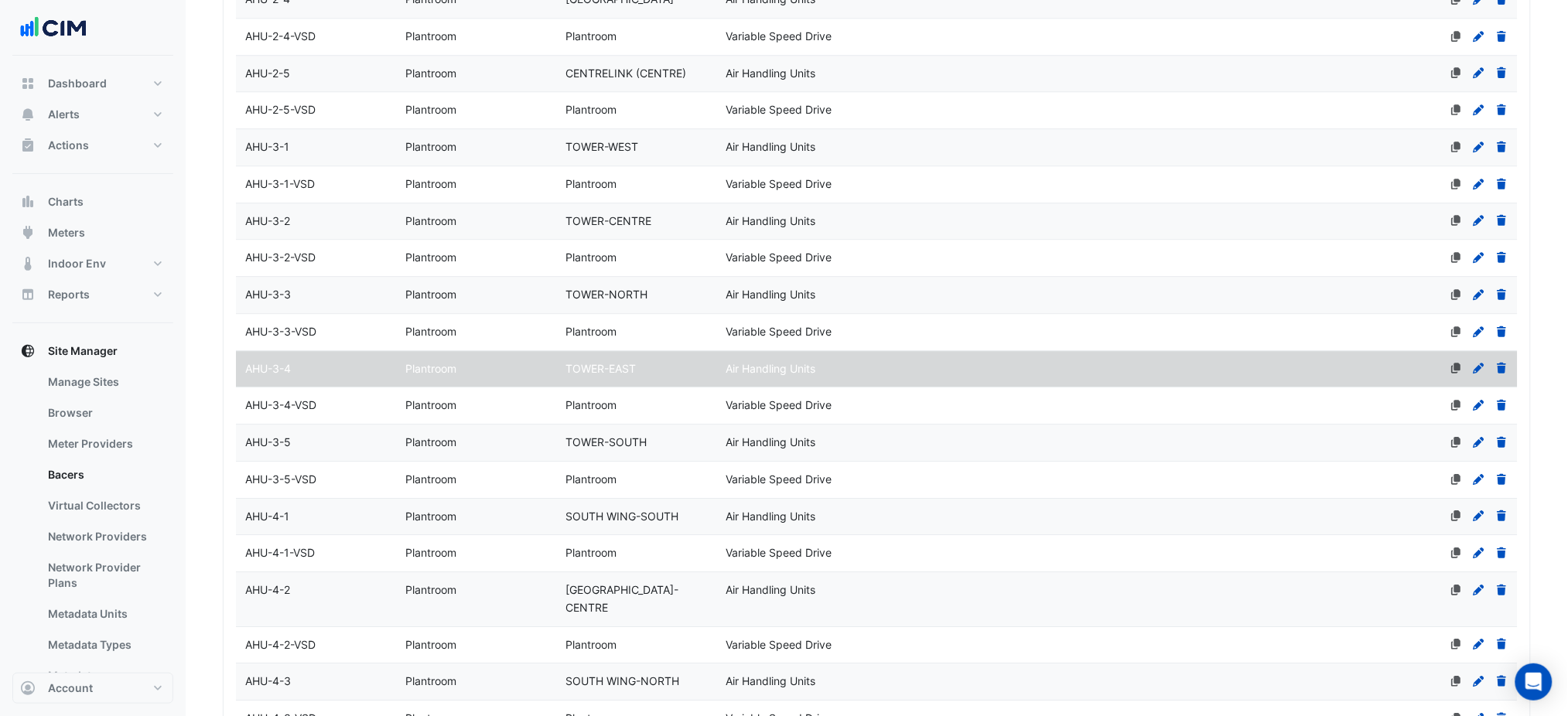
scroll to position [3697, 0]
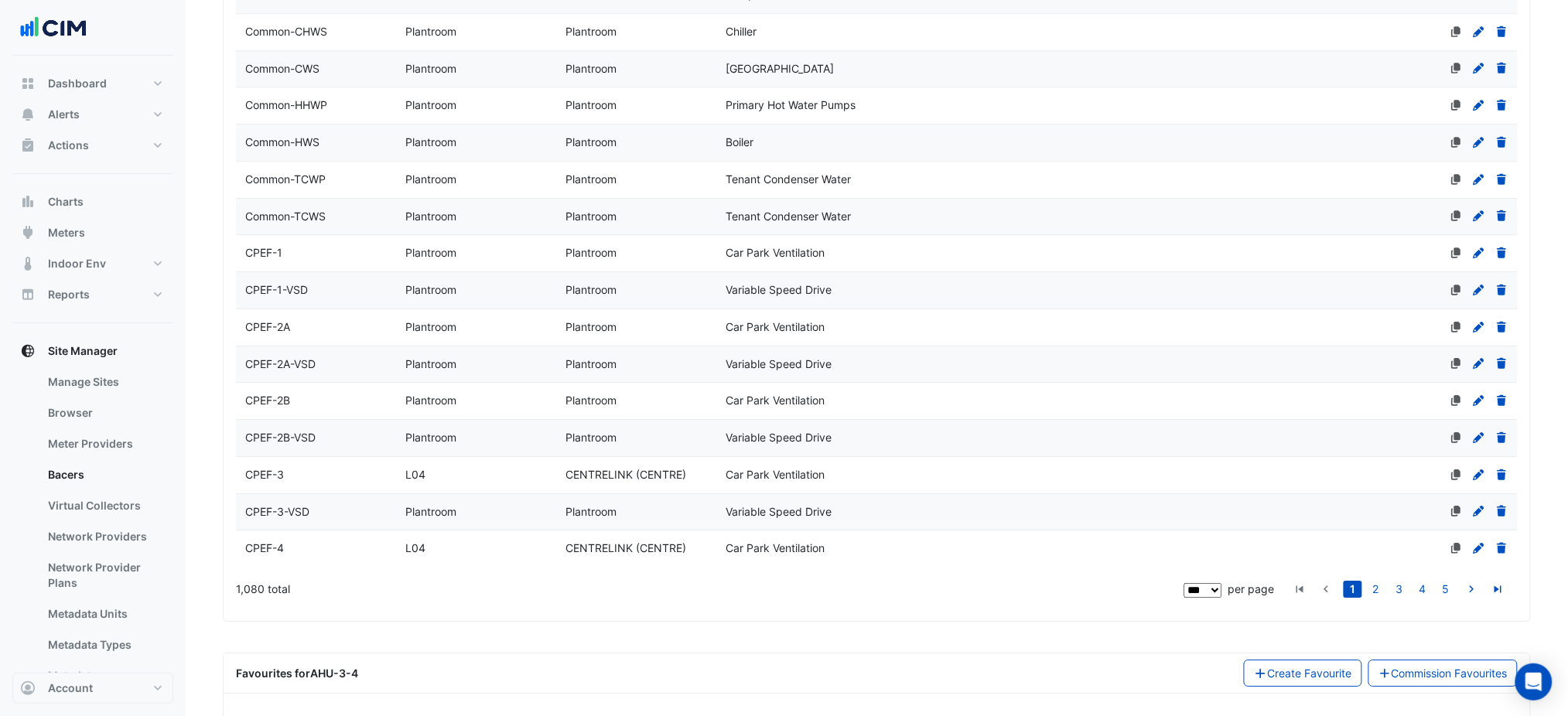
drag, startPoint x: 1340, startPoint y: 346, endPoint x: 1350, endPoint y: 761, distance: 415.1
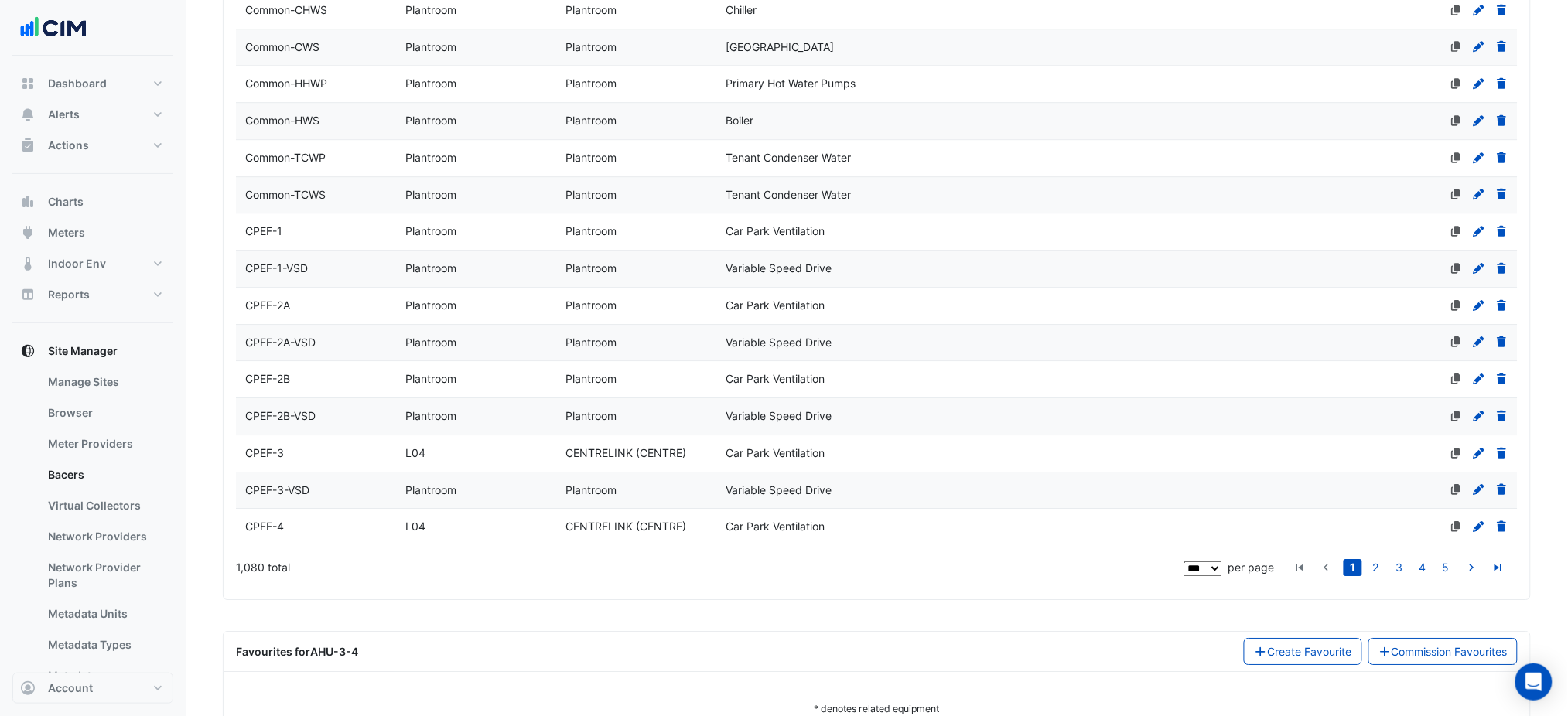
drag, startPoint x: 1059, startPoint y: 550, endPoint x: 1072, endPoint y: 765, distance: 215.4
select select "***"
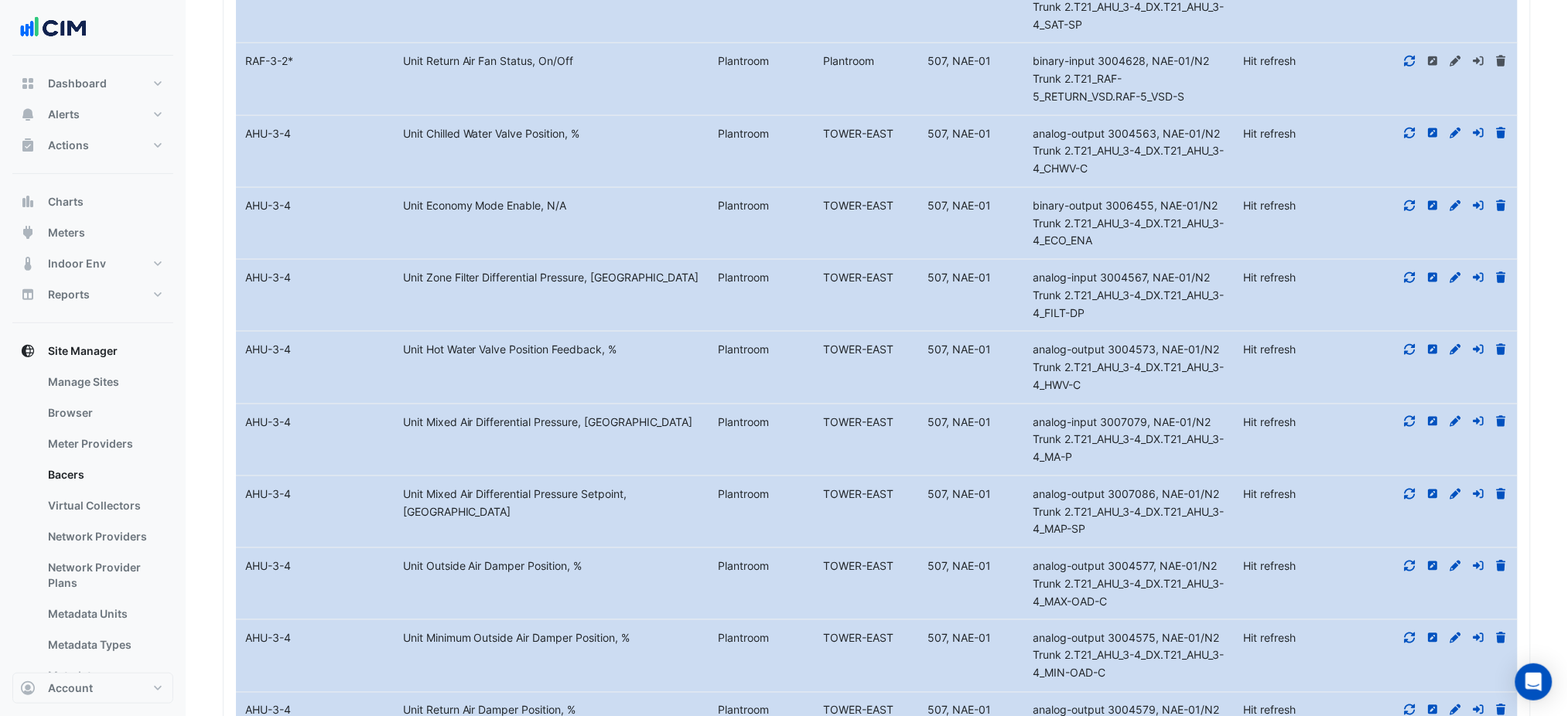
drag, startPoint x: 994, startPoint y: 681, endPoint x: 1008, endPoint y: 750, distance: 70.4
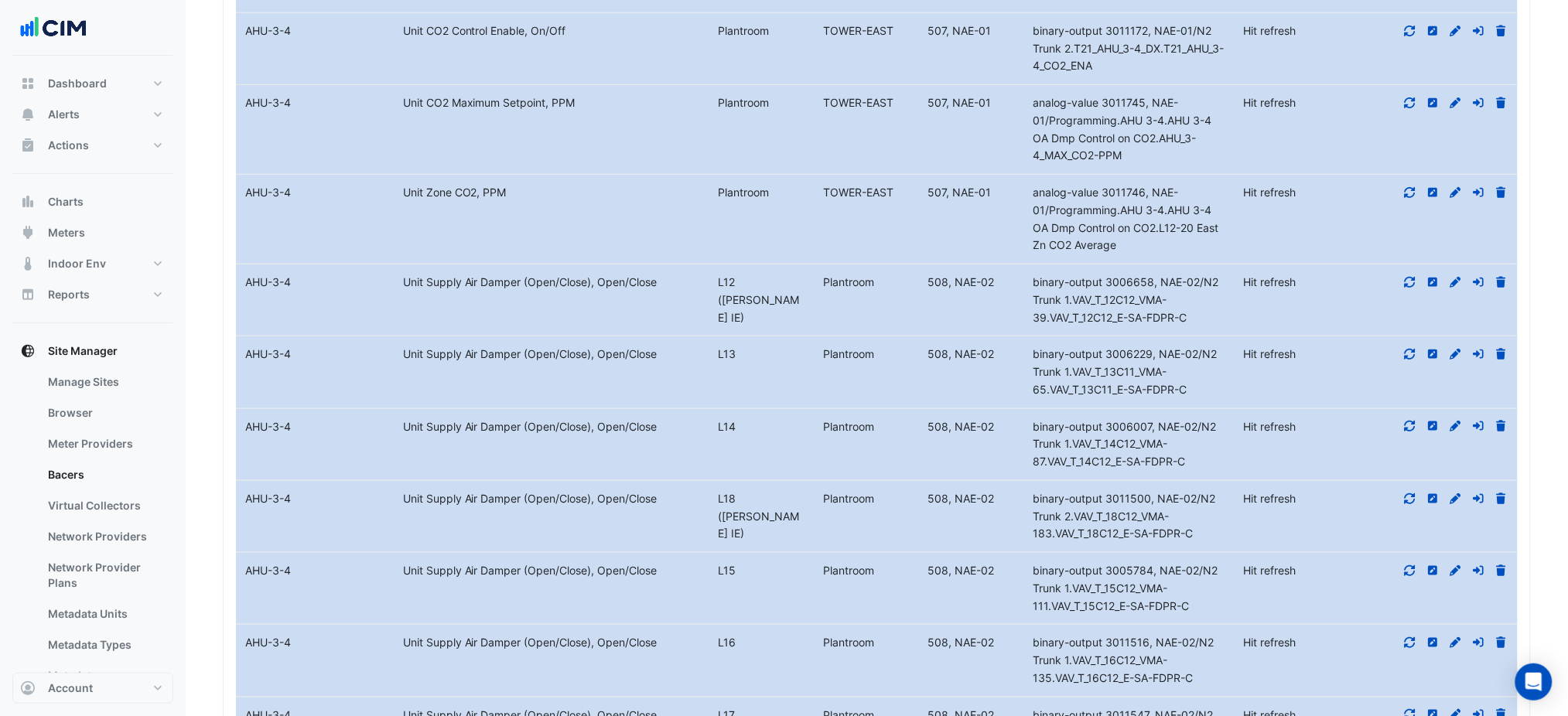
scroll to position [6653, 0]
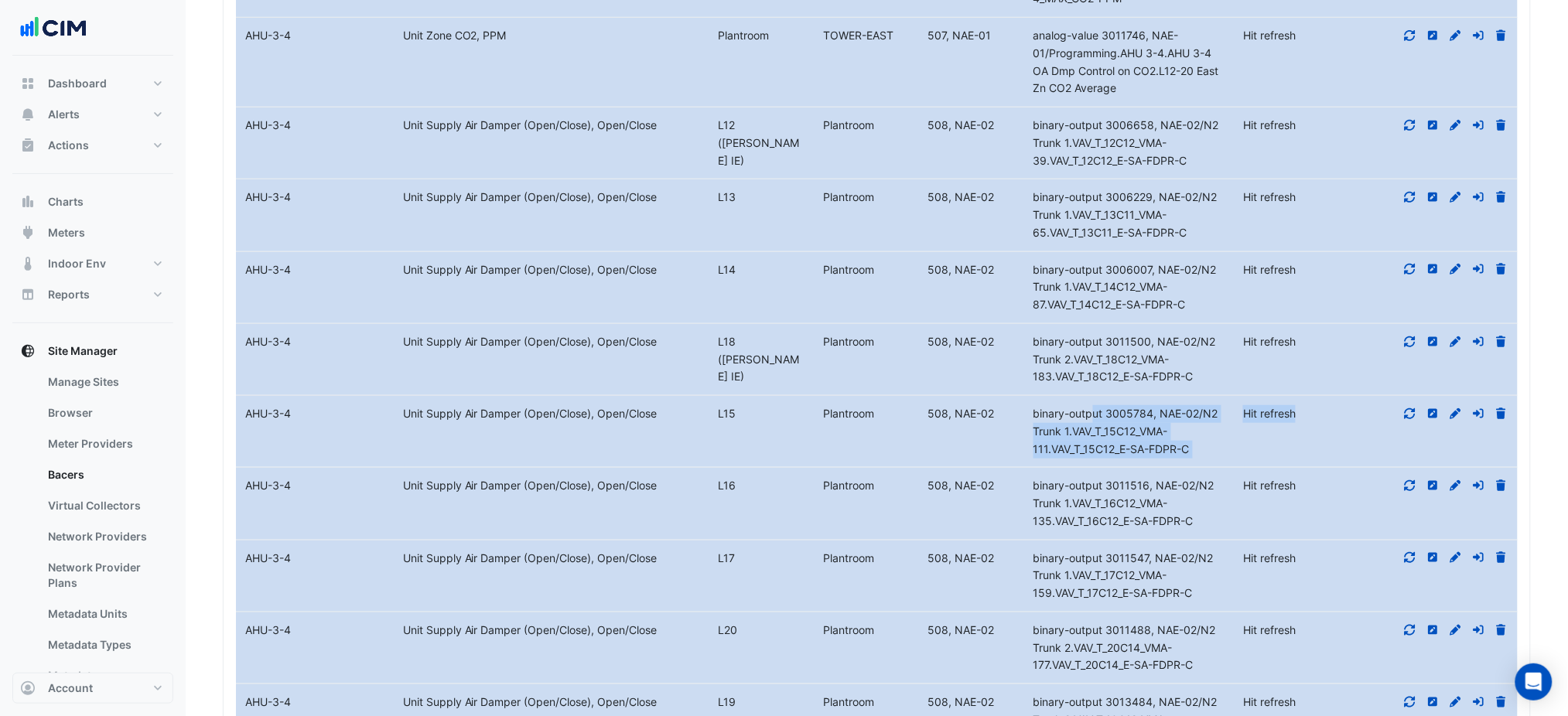
drag, startPoint x: 1071, startPoint y: 352, endPoint x: 1374, endPoint y: 361, distance: 303.1
click at [1350, 396] on div "Equipment Name AHU-3-4 Metadata Unit Supply Air Damper (Open/Close), Open/Close…" at bounding box center [876, 432] width 1282 height 71
click at [1210, 334] on div "binary-output 3011500, NAE-02/N2 Trunk 2.VAV_T_18C12_VMA-183.VAV_T_18C12_E-SA-F…" at bounding box center [1130, 360] width 211 height 52
drag, startPoint x: 1239, startPoint y: 296, endPoint x: 1213, endPoint y: 308, distance: 28.6
click at [1211, 324] on div "Equipment Name AHU-3-4 Metadata Unit Supply Air Damper (Open/Close), Open/Close…" at bounding box center [876, 360] width 1282 height 71
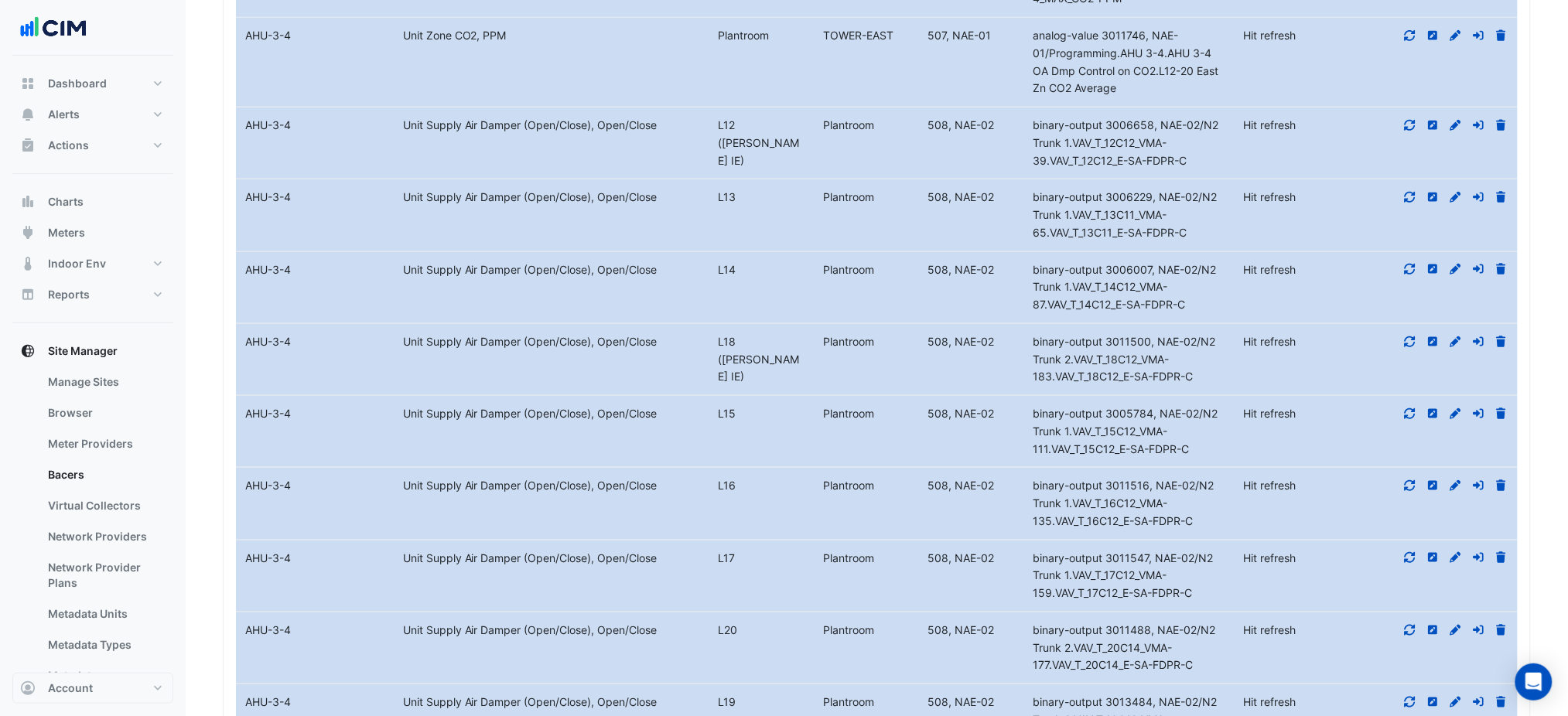
click at [1451, 408] on icon at bounding box center [1455, 414] width 14 height 11
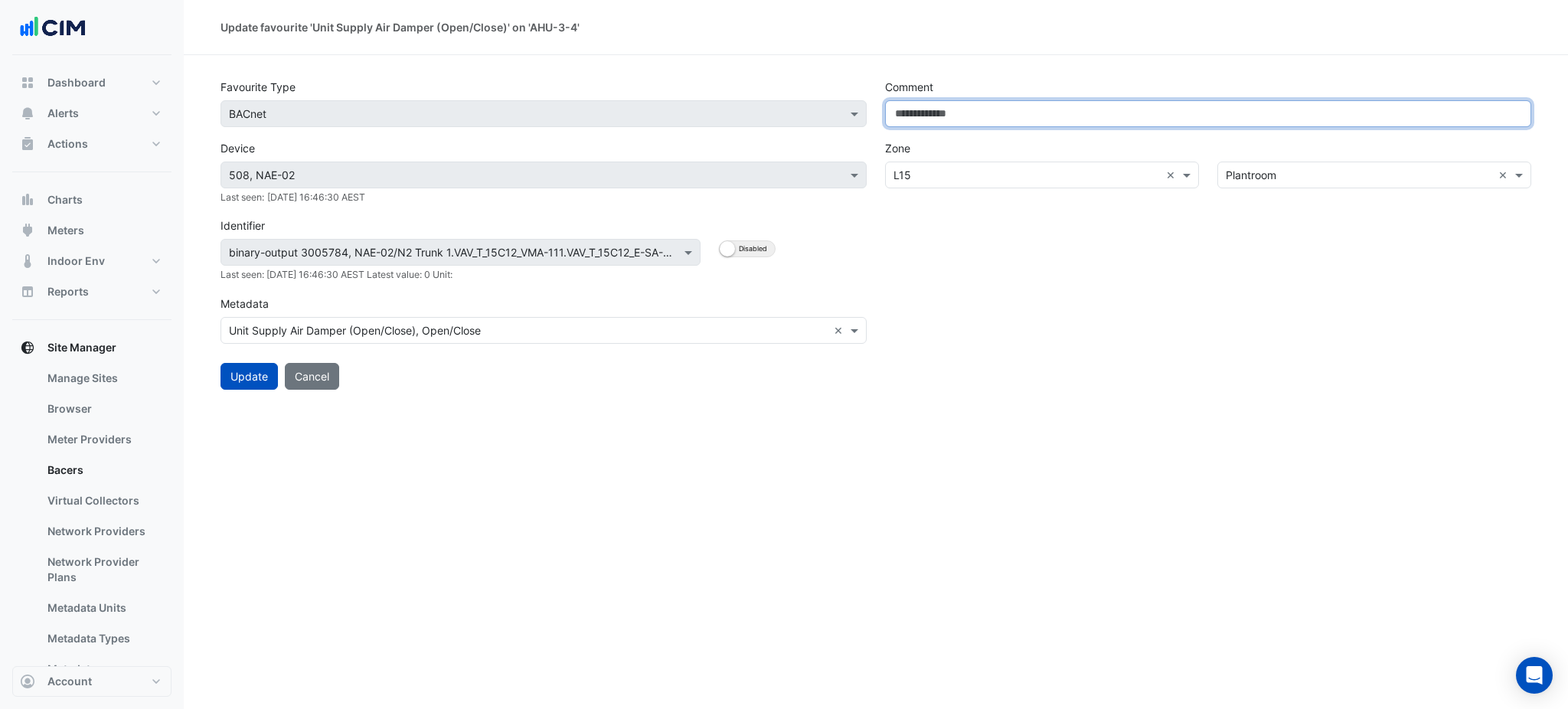
drag, startPoint x: 1020, startPoint y: 118, endPoint x: 1001, endPoint y: 120, distance: 19.1
click at [1013, 118] on input "Comment" at bounding box center [1208, 114] width 646 height 27
paste input "**********"
type input "**********"
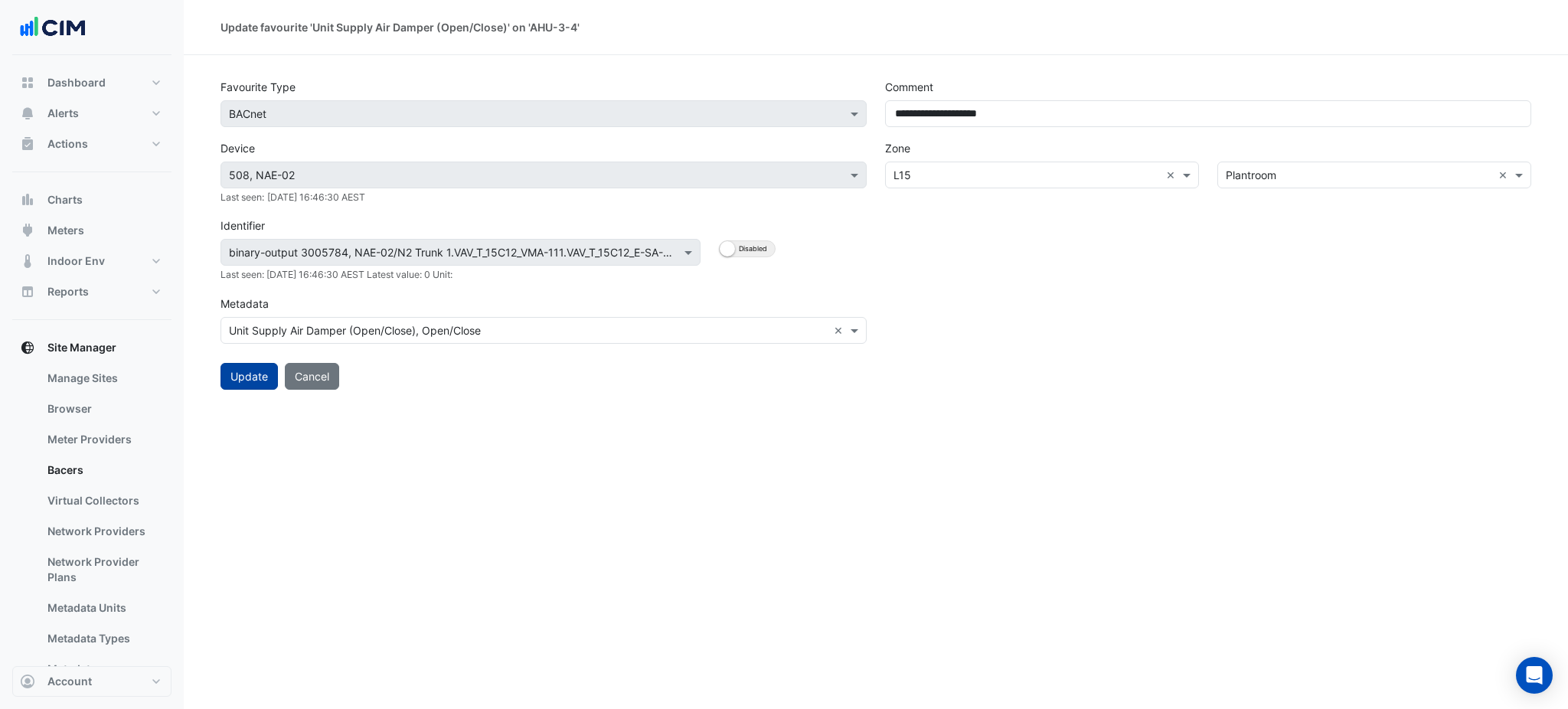
click at [240, 368] on button "Update" at bounding box center [249, 376] width 57 height 27
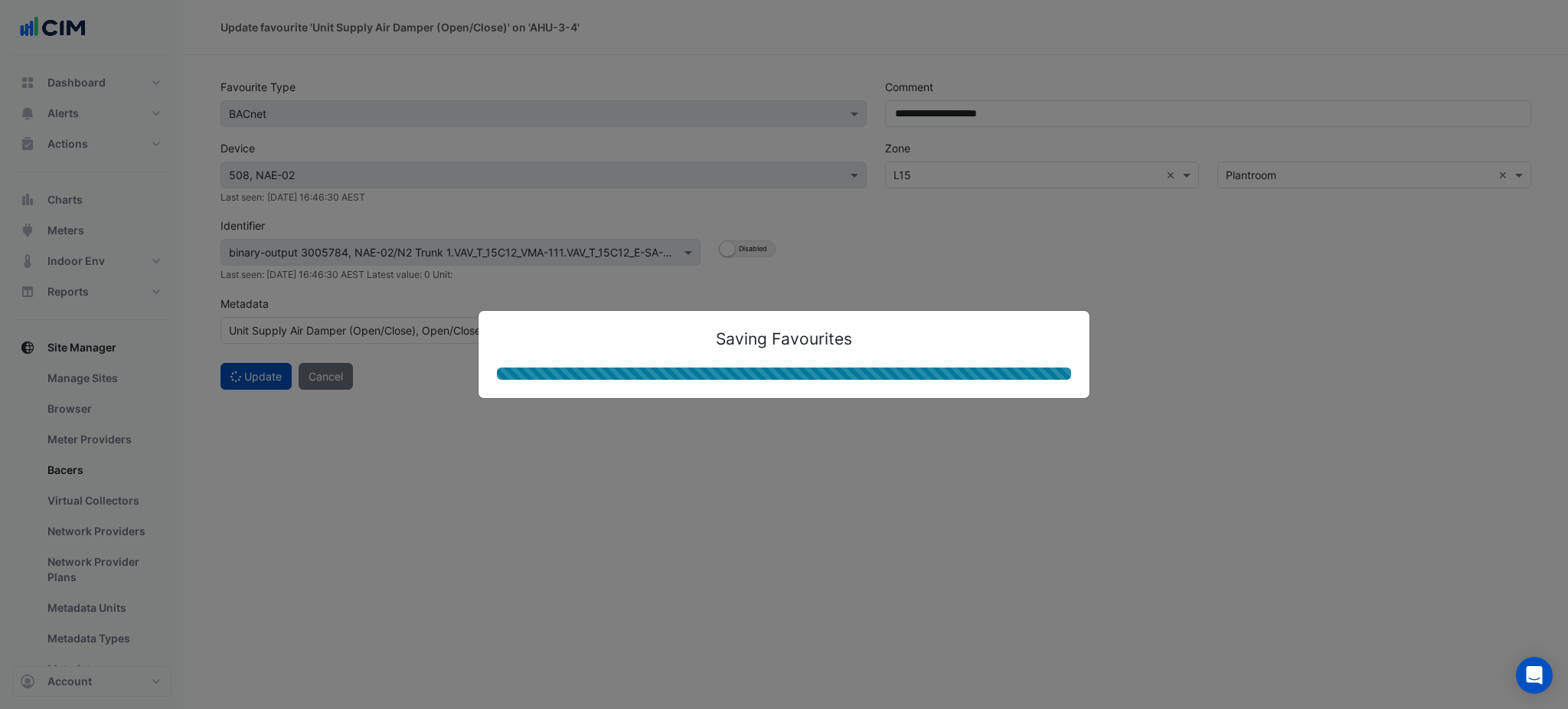
select select "***"
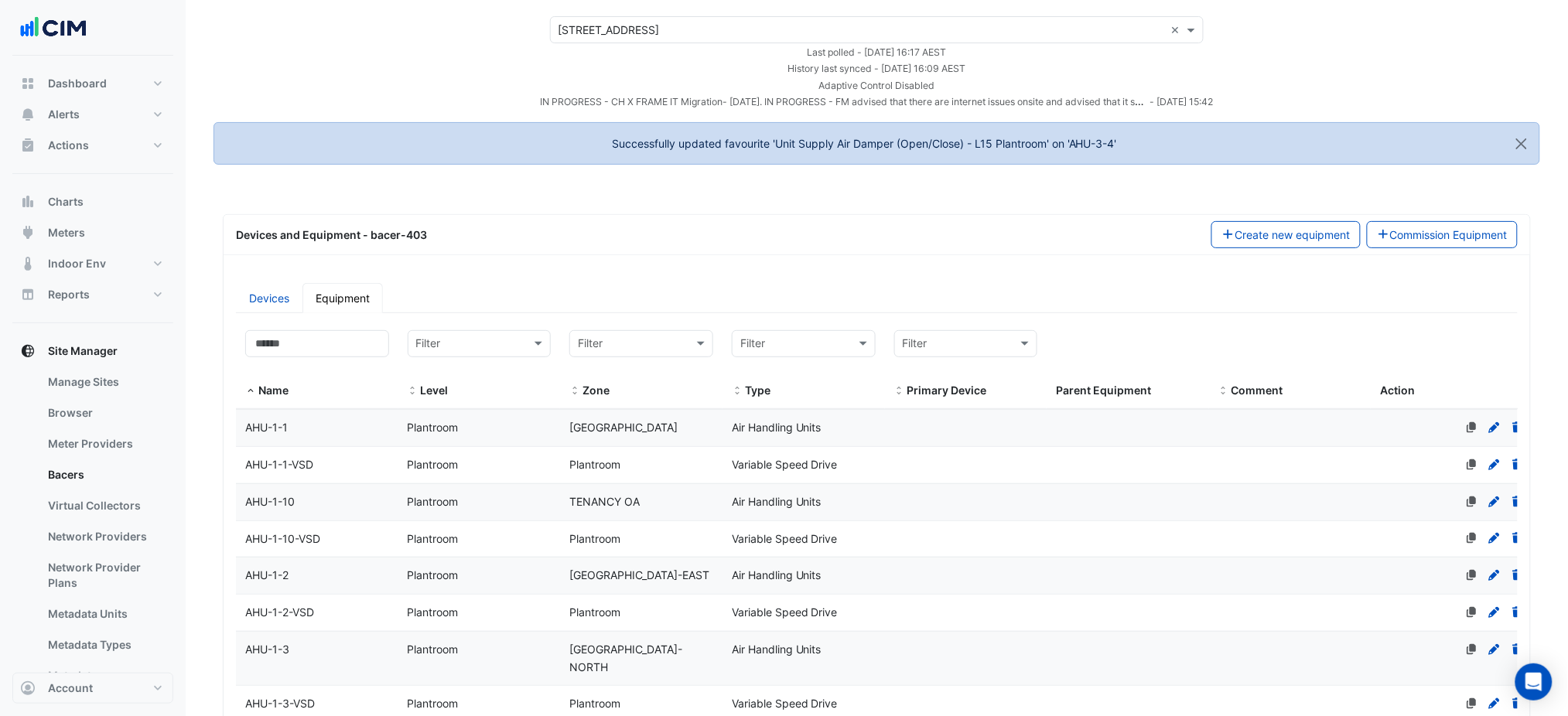
scroll to position [3765, 0]
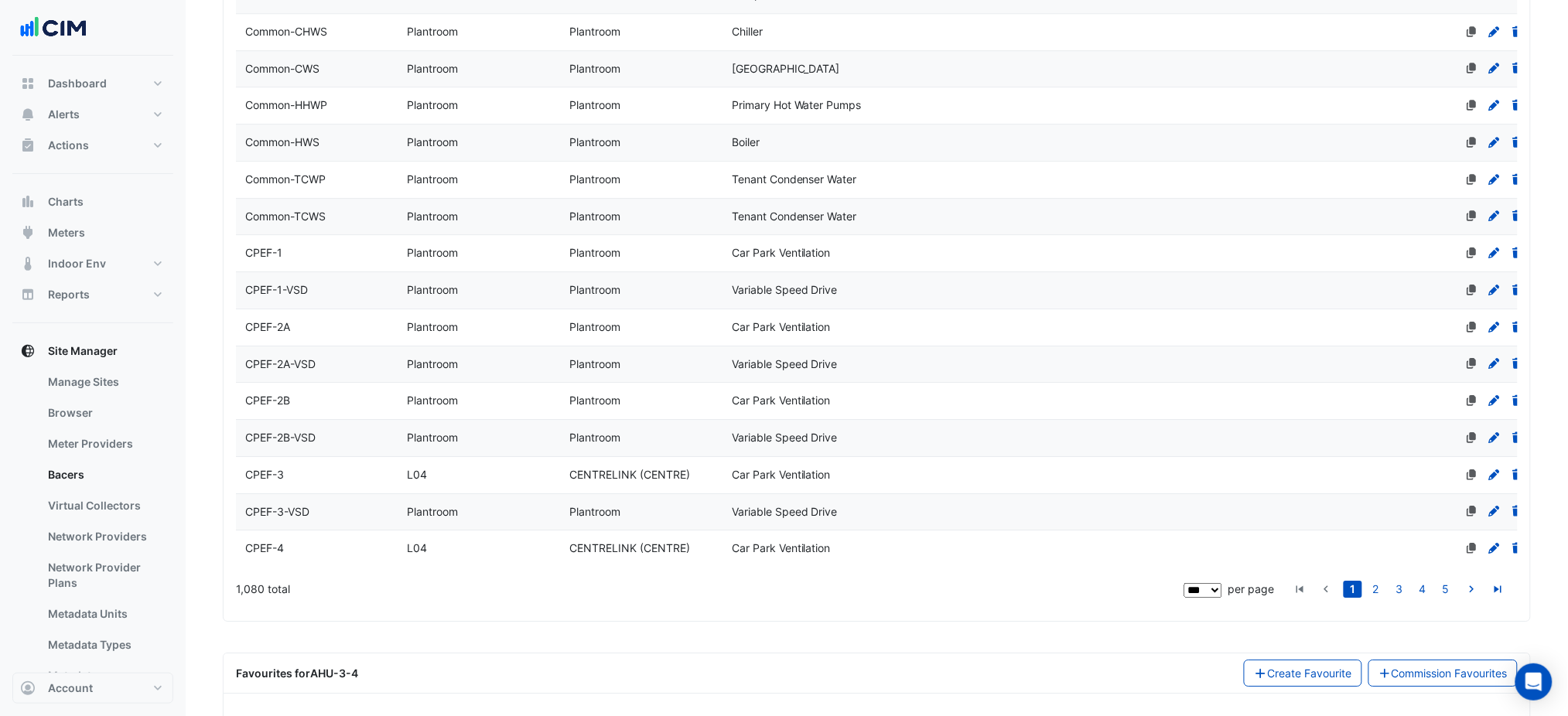
drag, startPoint x: 911, startPoint y: 271, endPoint x: 1048, endPoint y: 663, distance: 415.3
select select "***"
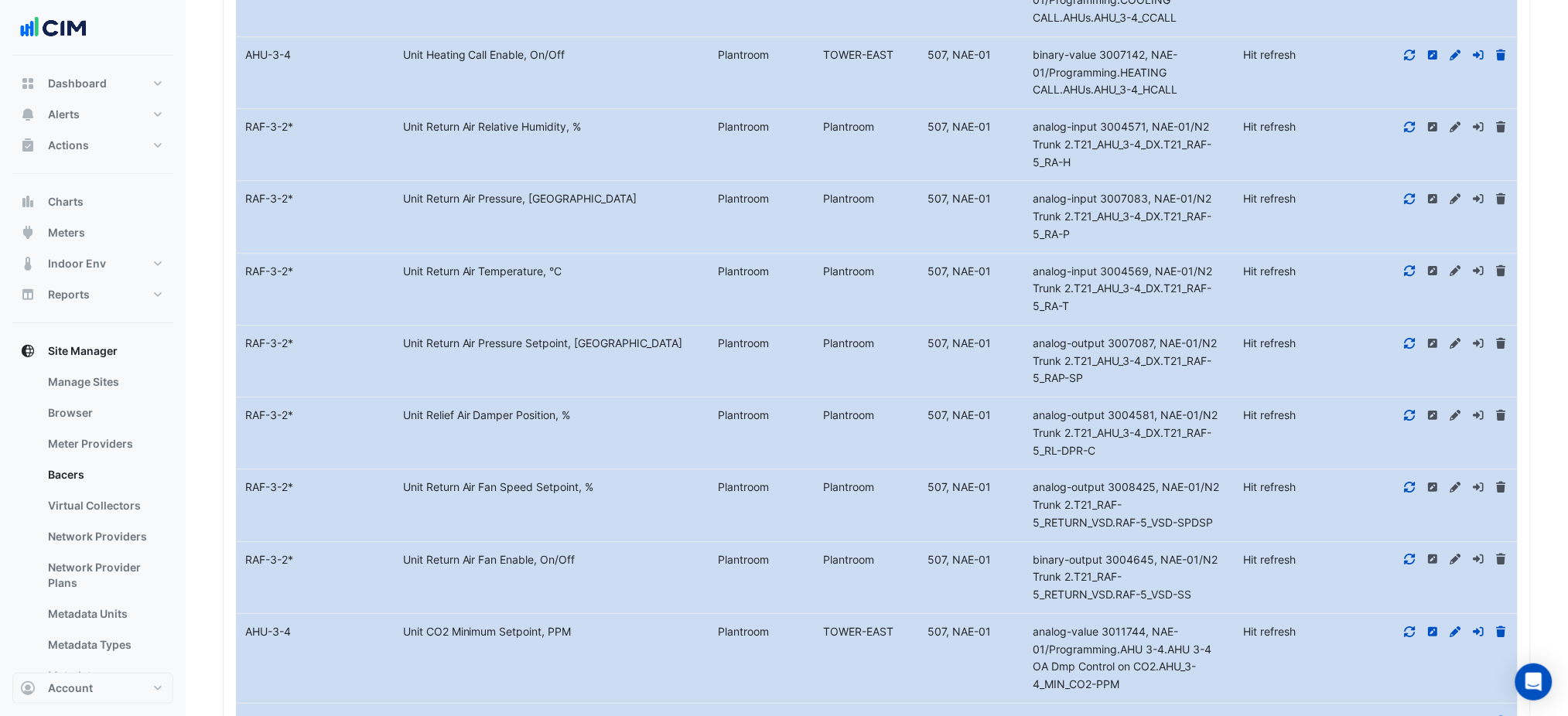
drag, startPoint x: 993, startPoint y: 624, endPoint x: 1126, endPoint y: 764, distance: 193.1
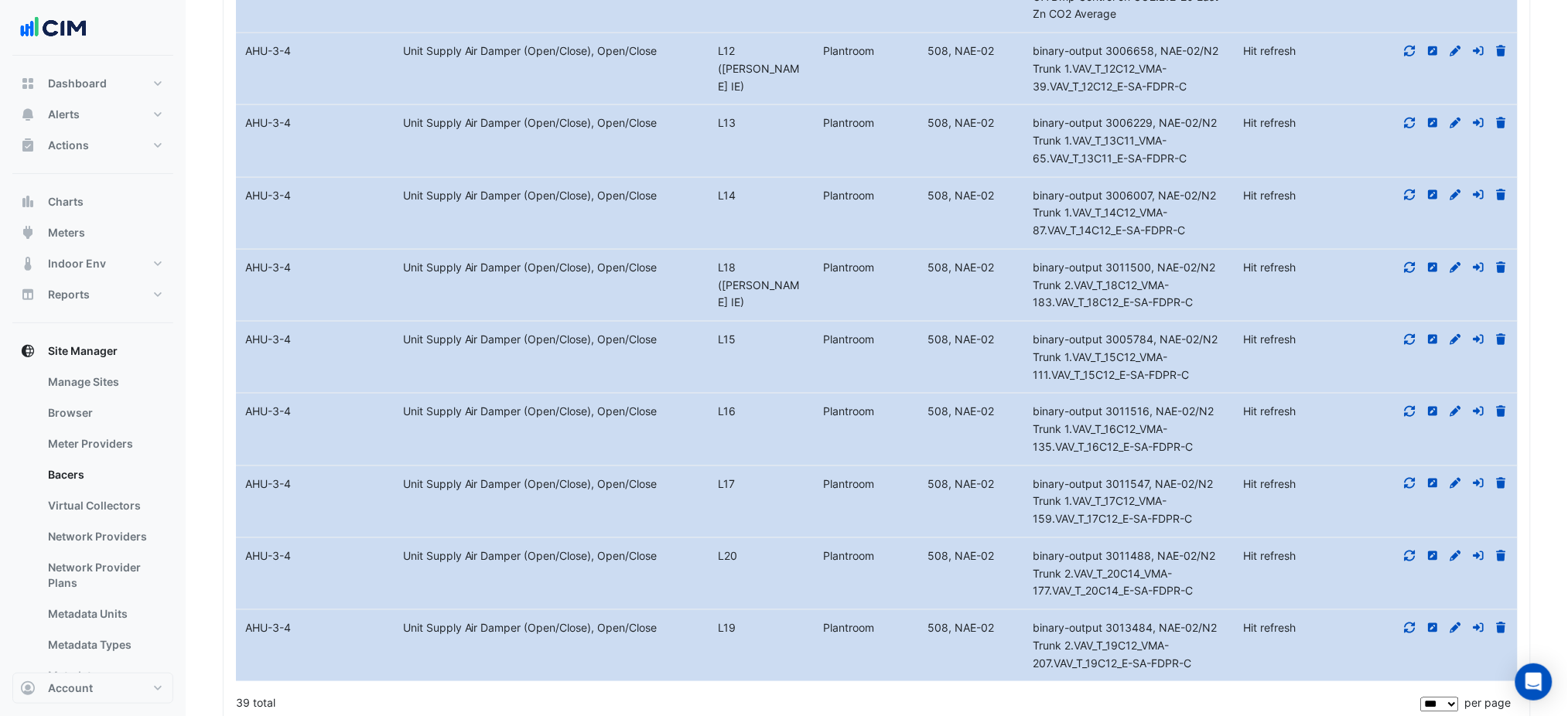
scroll to position [6799, 0]
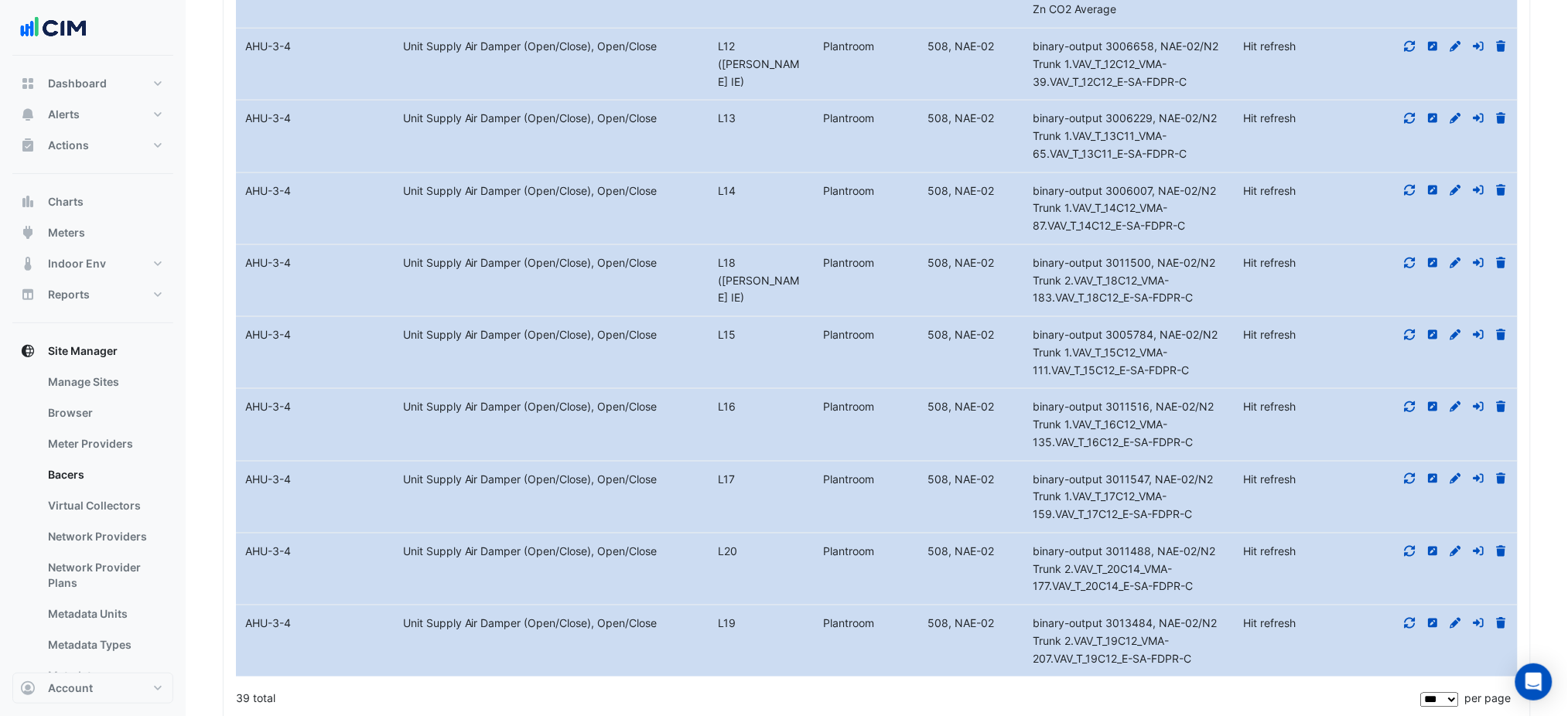
click at [1456, 402] on icon at bounding box center [1456, 407] width 11 height 11
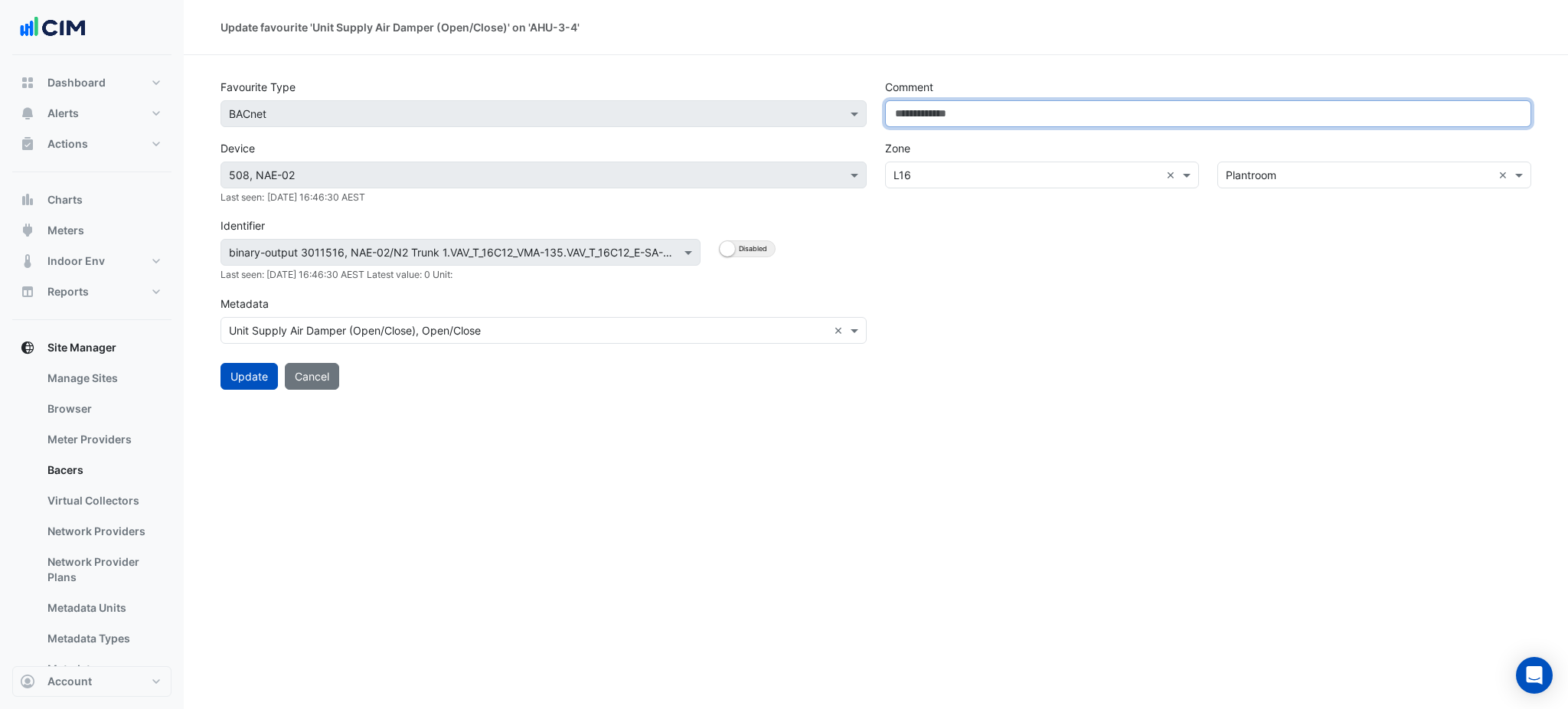
drag, startPoint x: 1212, startPoint y: 105, endPoint x: 1185, endPoint y: 144, distance: 47.4
click at [1210, 106] on input "Comment" at bounding box center [1208, 114] width 646 height 27
paste input "**********"
type input "**********"
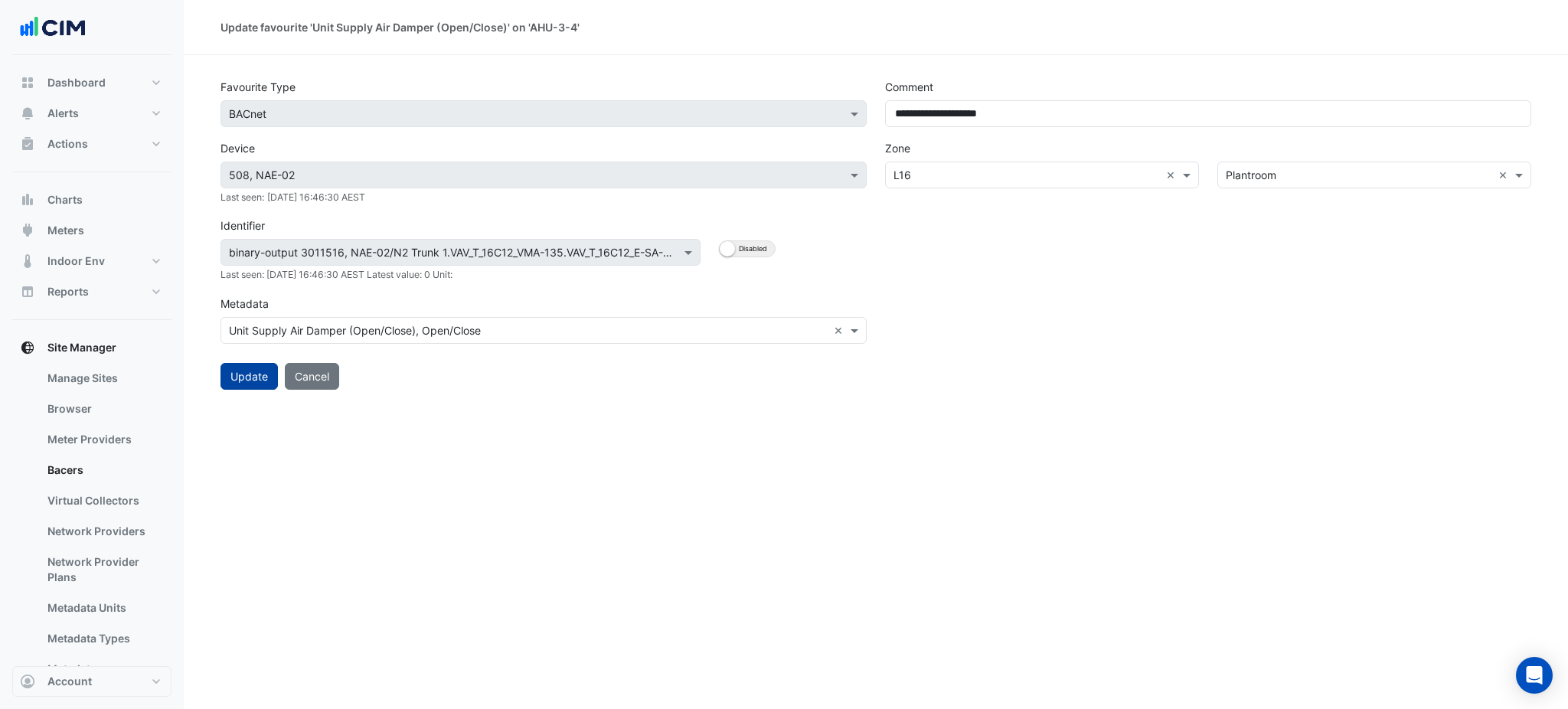
click at [241, 380] on button "Update" at bounding box center [249, 376] width 57 height 27
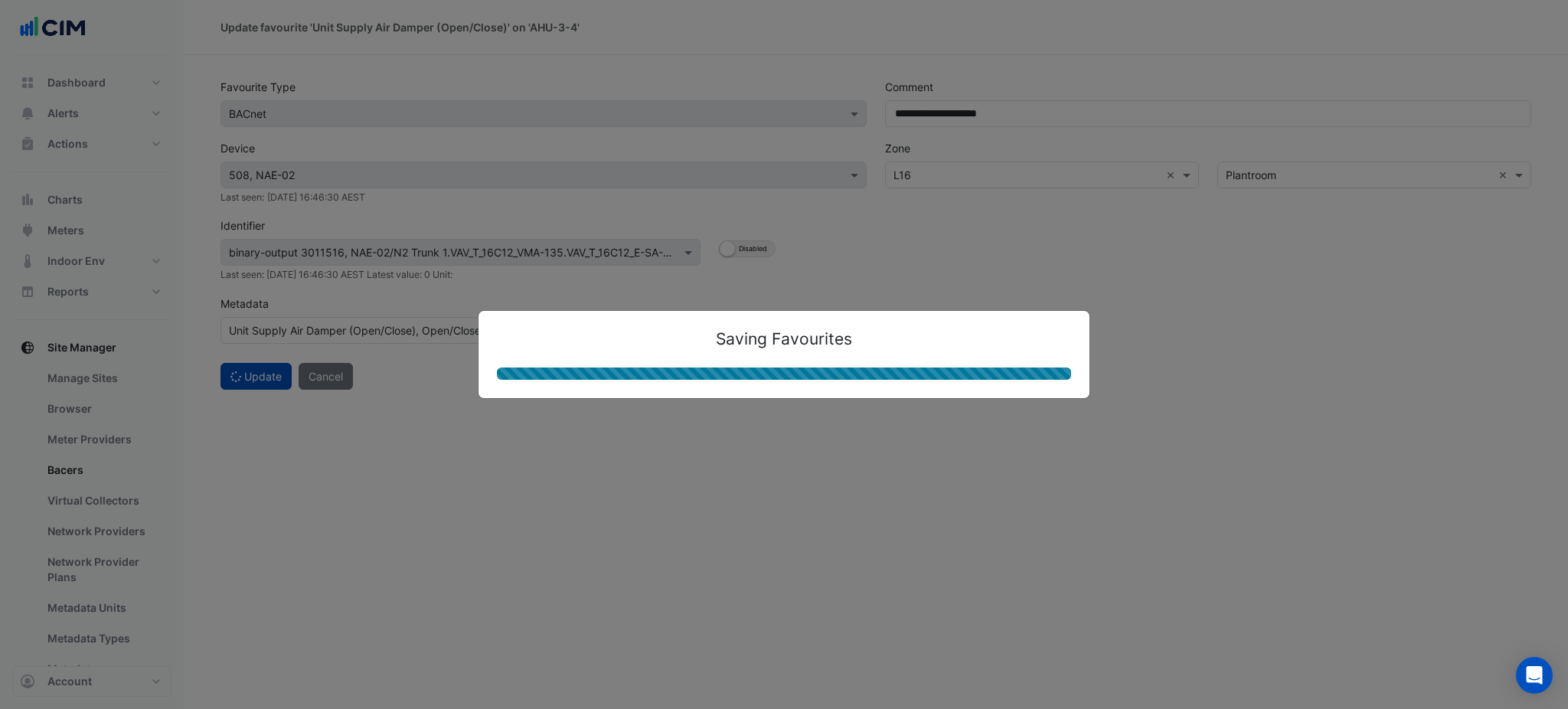
select select "***"
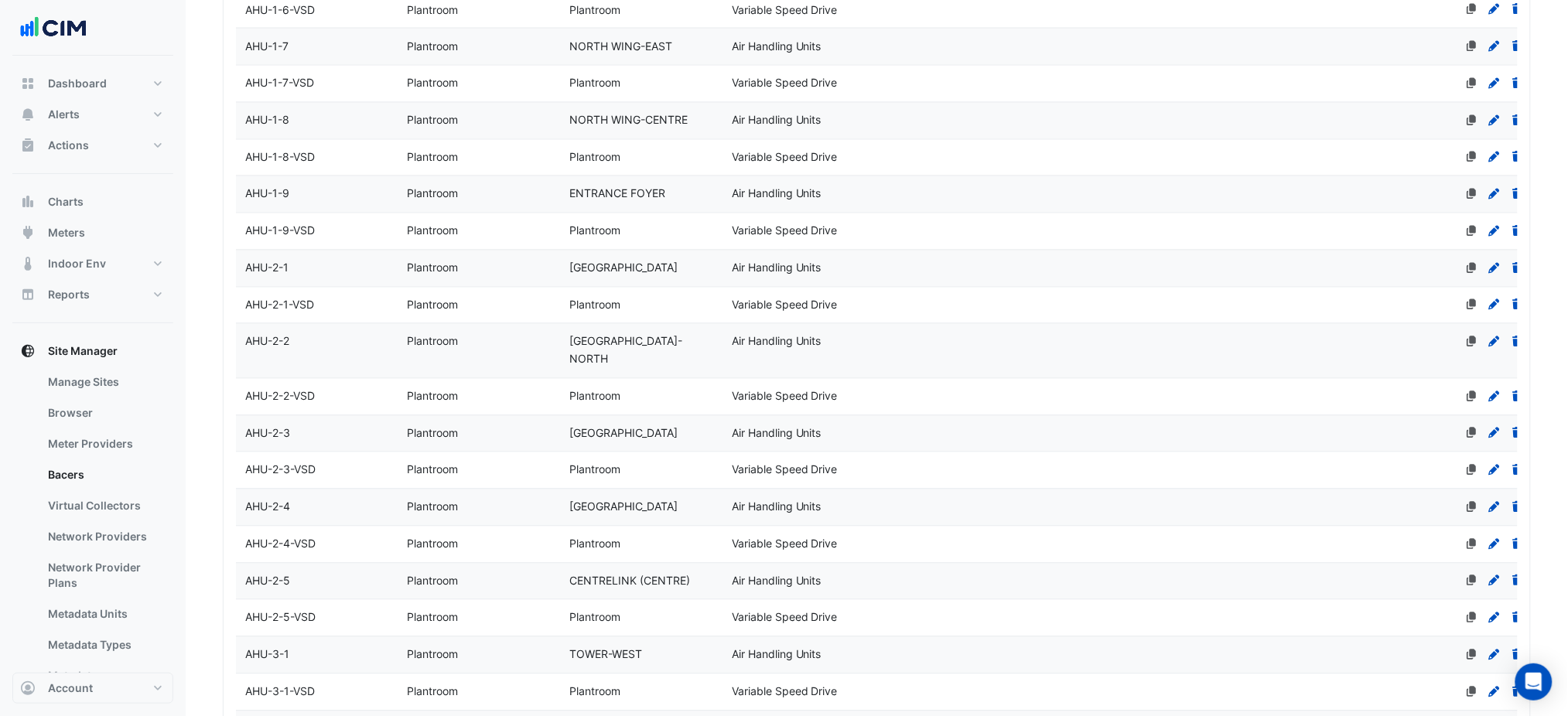
scroll to position [3765, 0]
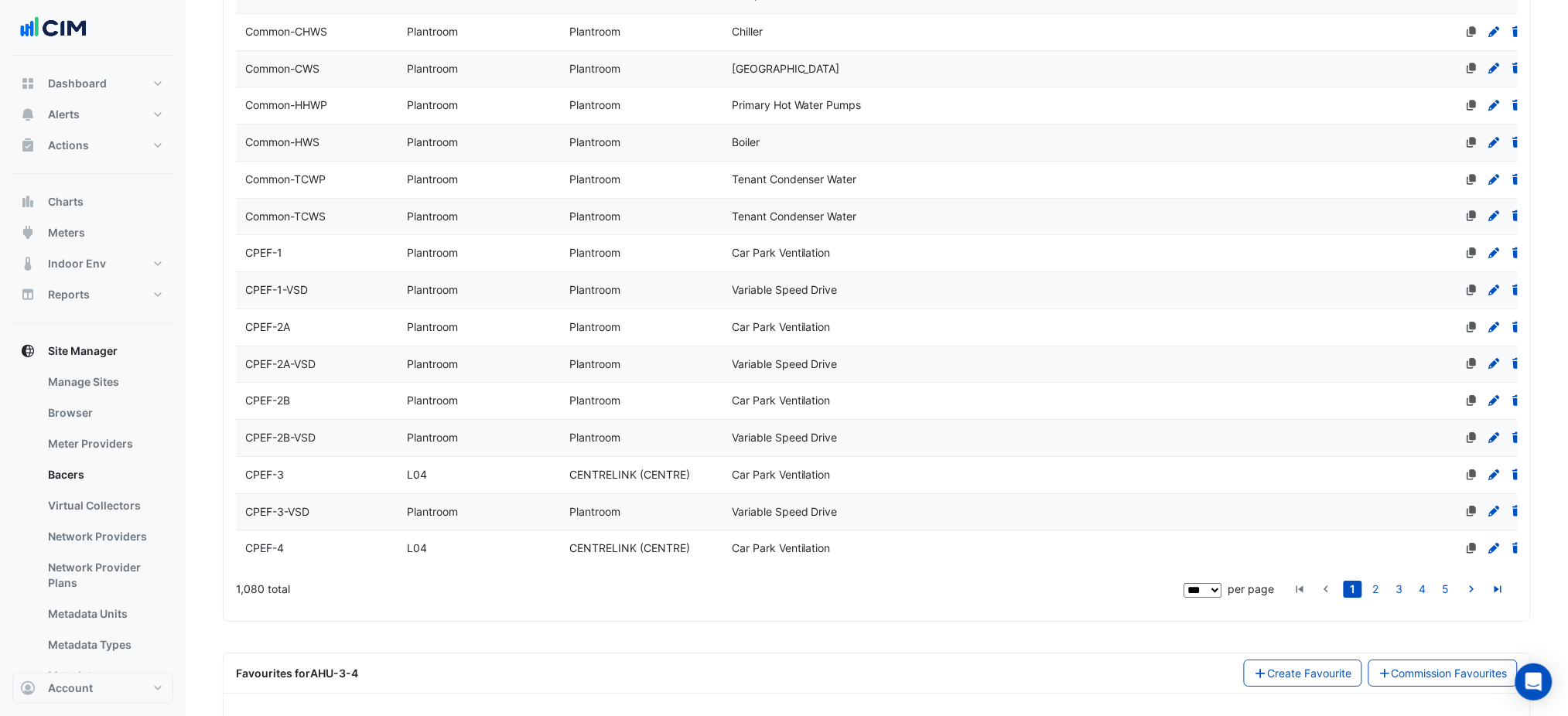
drag, startPoint x: 881, startPoint y: 84, endPoint x: 927, endPoint y: 693, distance: 610.7
select select "***"
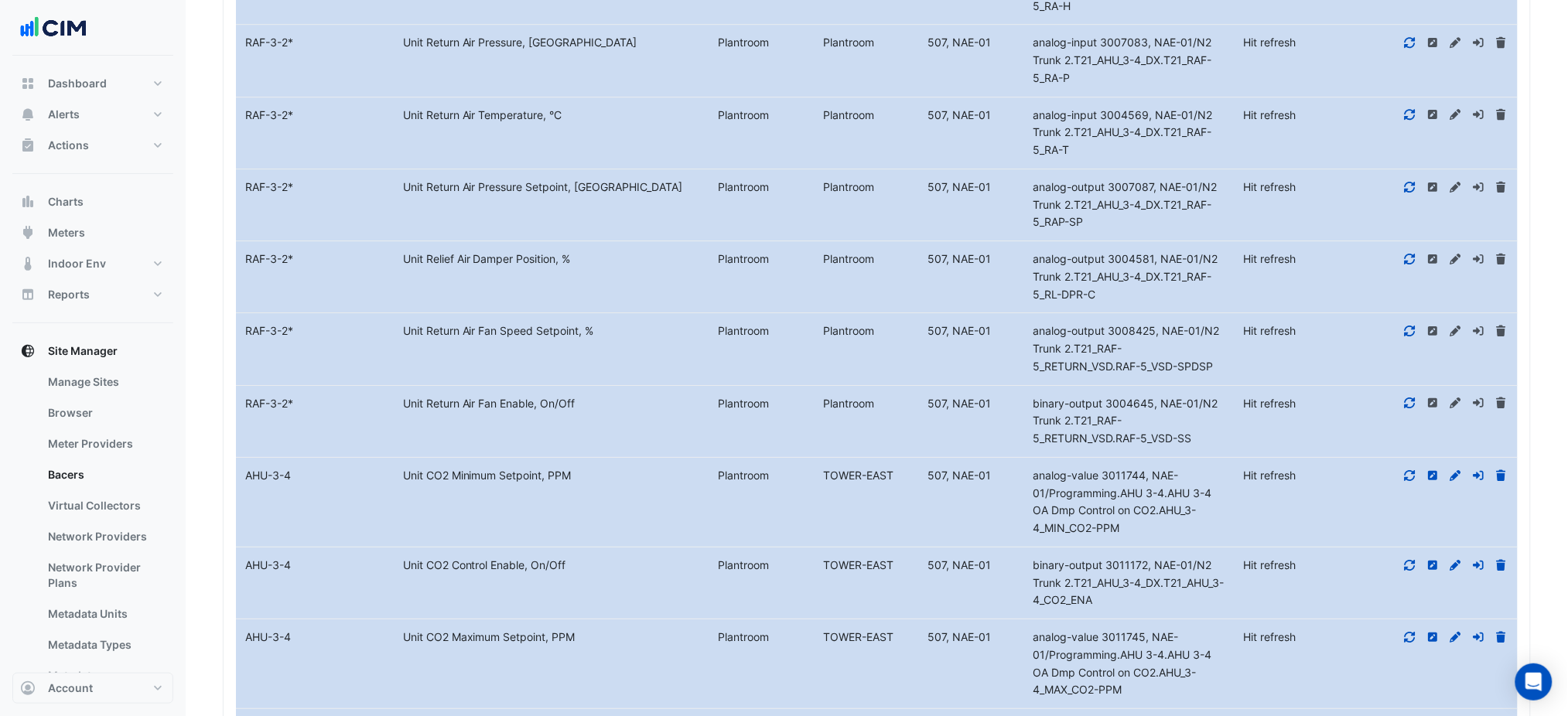
drag, startPoint x: 1002, startPoint y: 562, endPoint x: 1038, endPoint y: 765, distance: 206.2
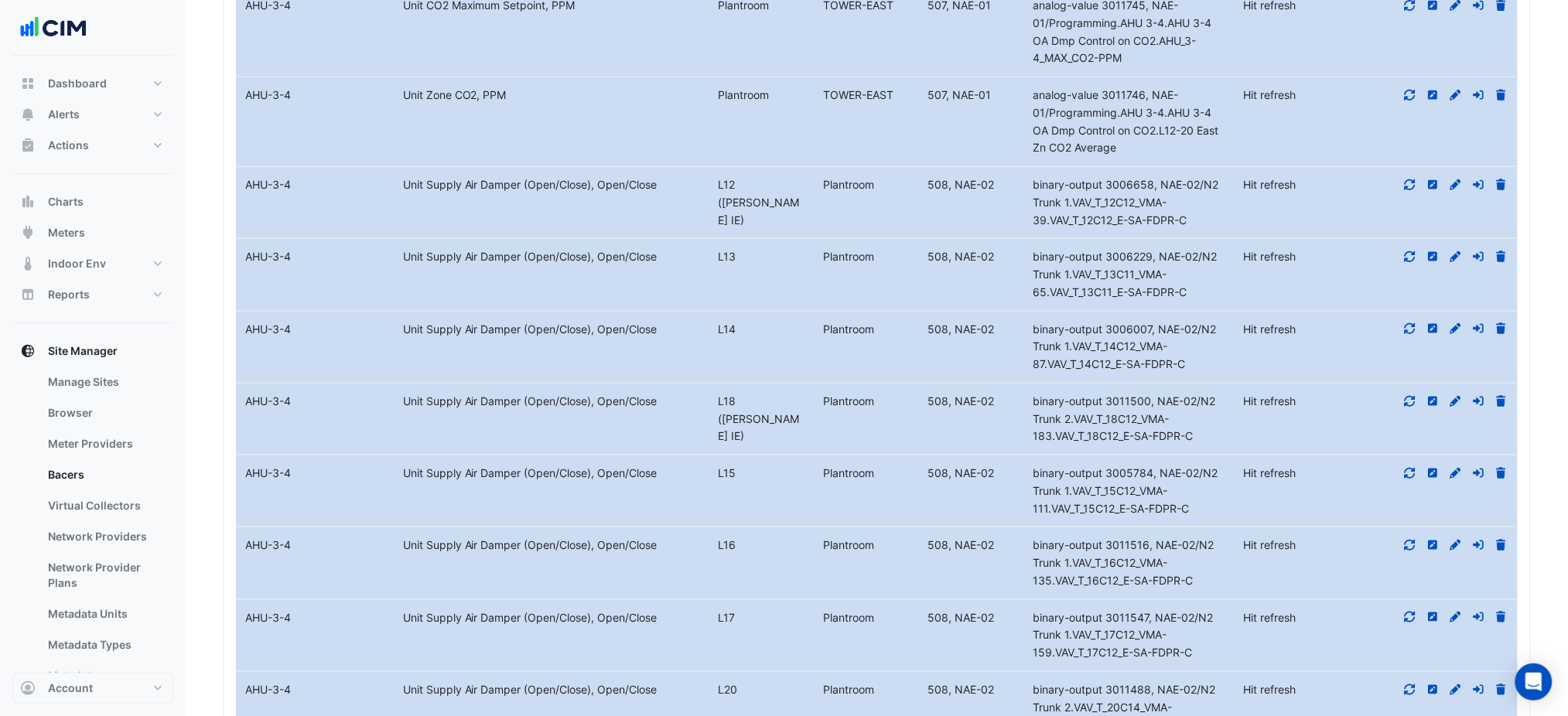
scroll to position [6799, 0]
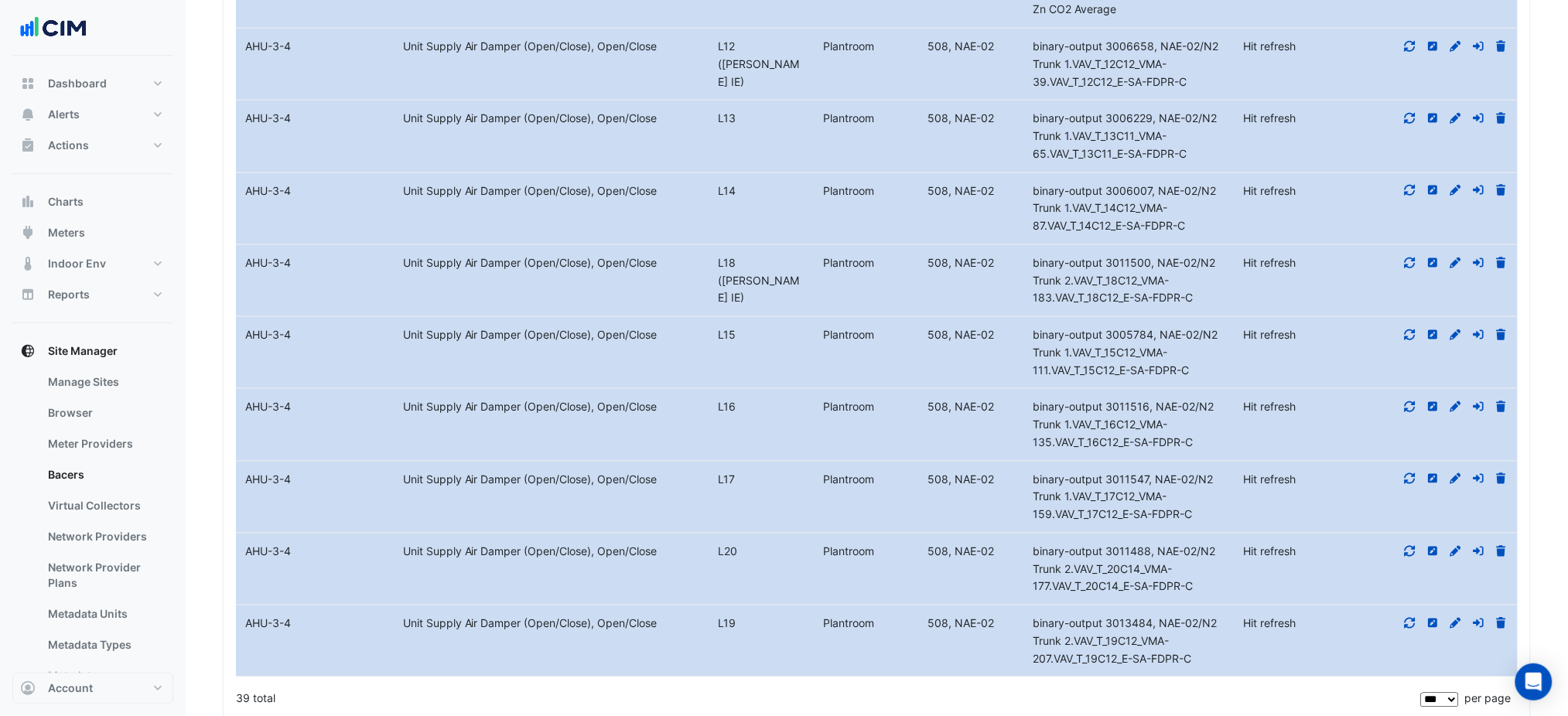
drag, startPoint x: 1455, startPoint y: 420, endPoint x: 1455, endPoint y: 448, distance: 28.0
click at [1455, 461] on datatable-body-cell "Action" at bounding box center [1438, 497] width 158 height 71
click at [1452, 474] on icon at bounding box center [1456, 479] width 11 height 11
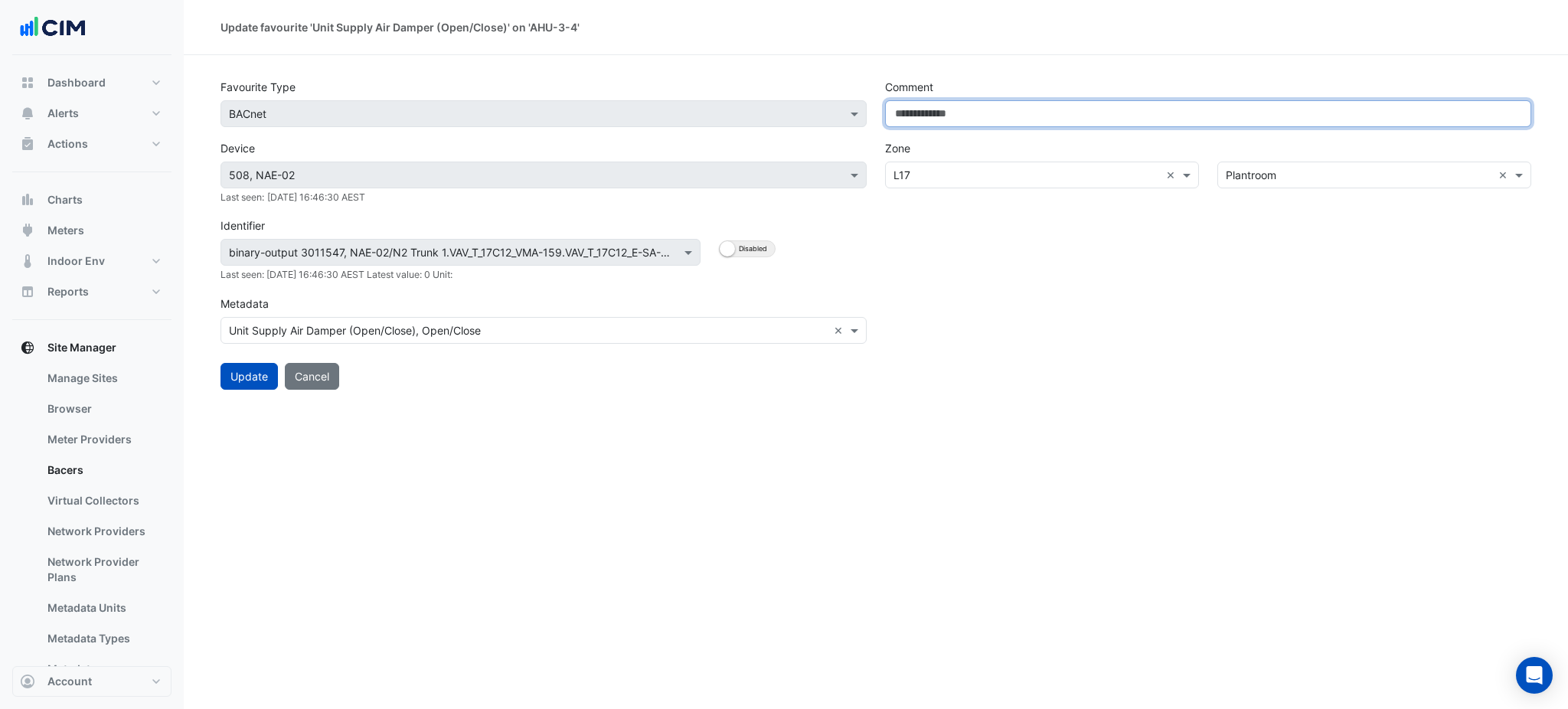
click at [973, 115] on input "Comment" at bounding box center [1208, 114] width 646 height 27
paste input "**********"
type input "**********"
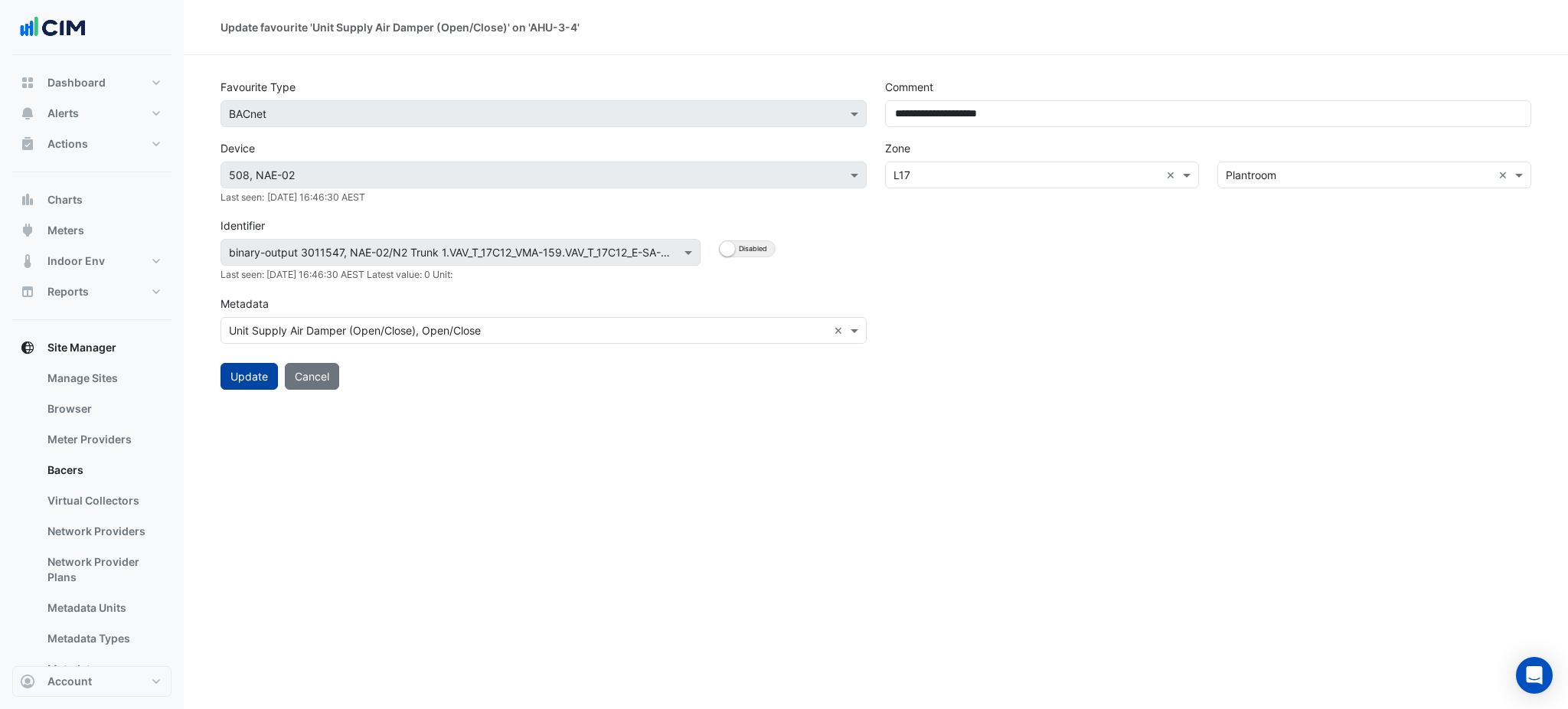
click at [236, 379] on button "Update" at bounding box center [249, 376] width 57 height 27
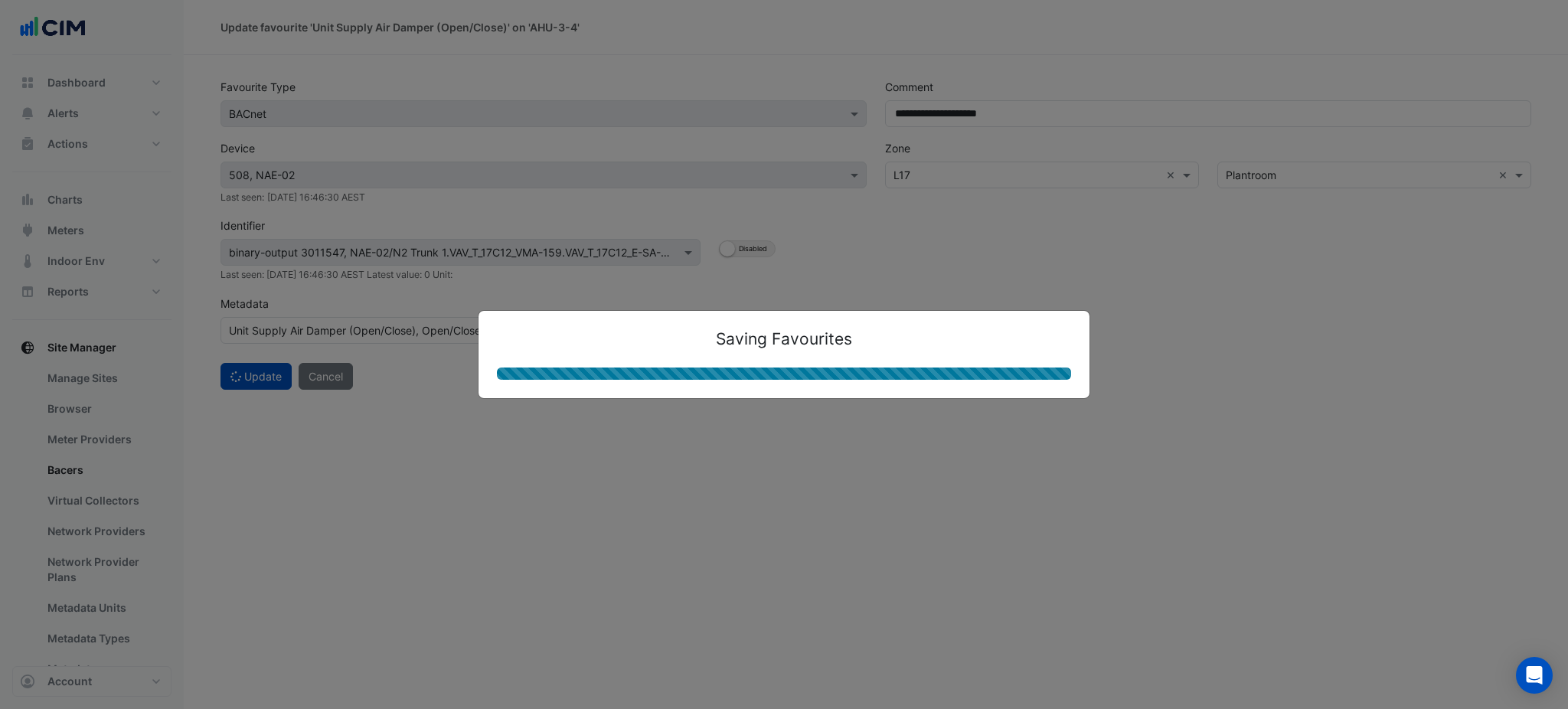
select select "***"
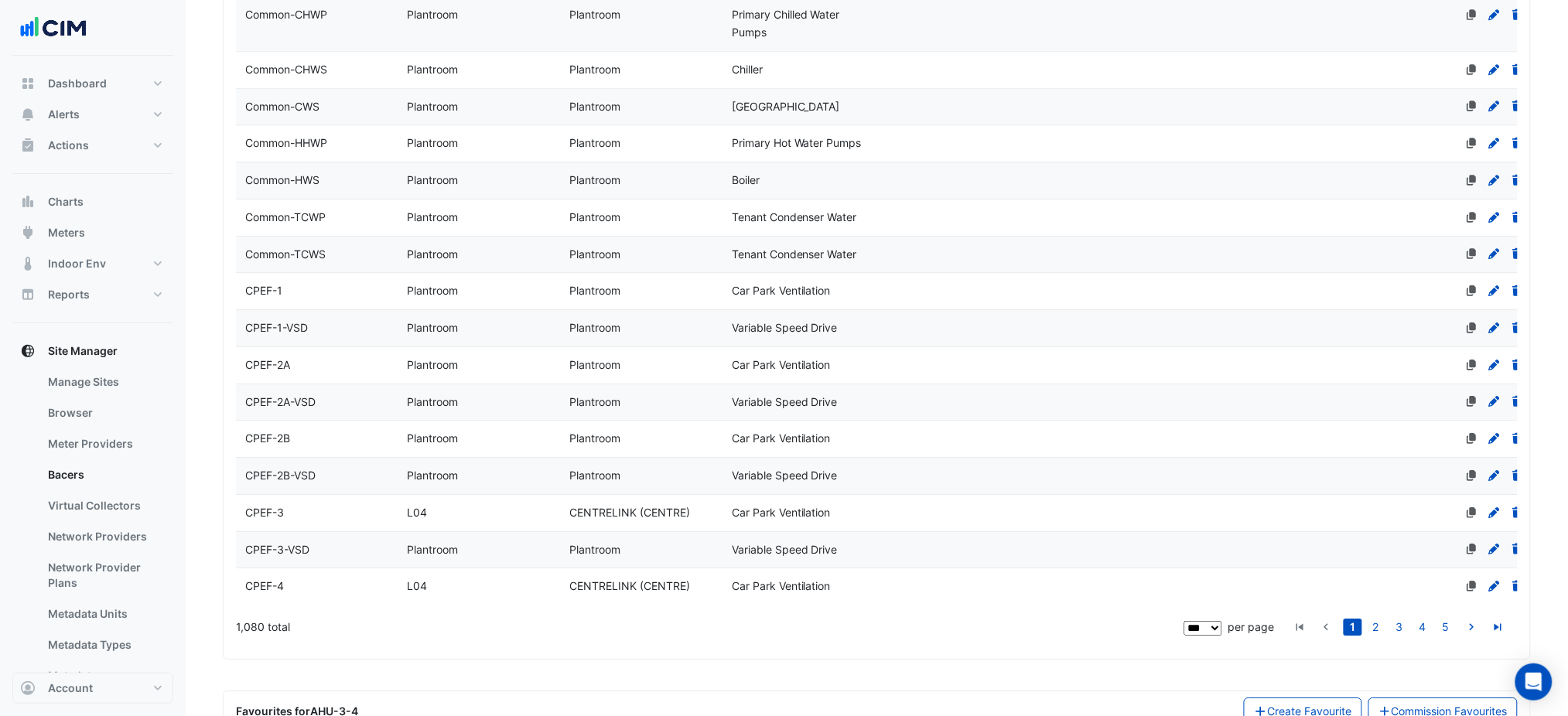
scroll to position [3765, 0]
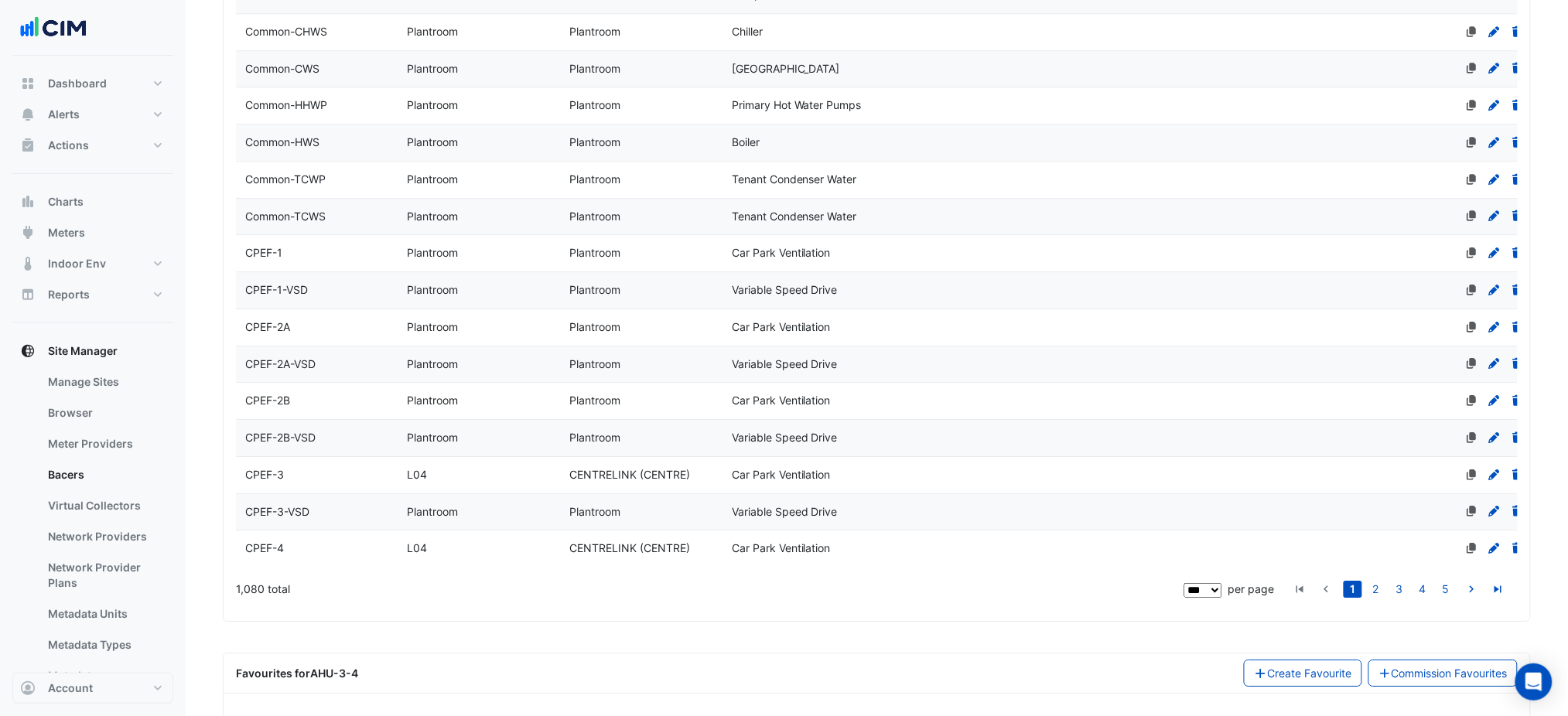
drag, startPoint x: 1099, startPoint y: 271, endPoint x: 1202, endPoint y: 765, distance: 504.6
select select "***"
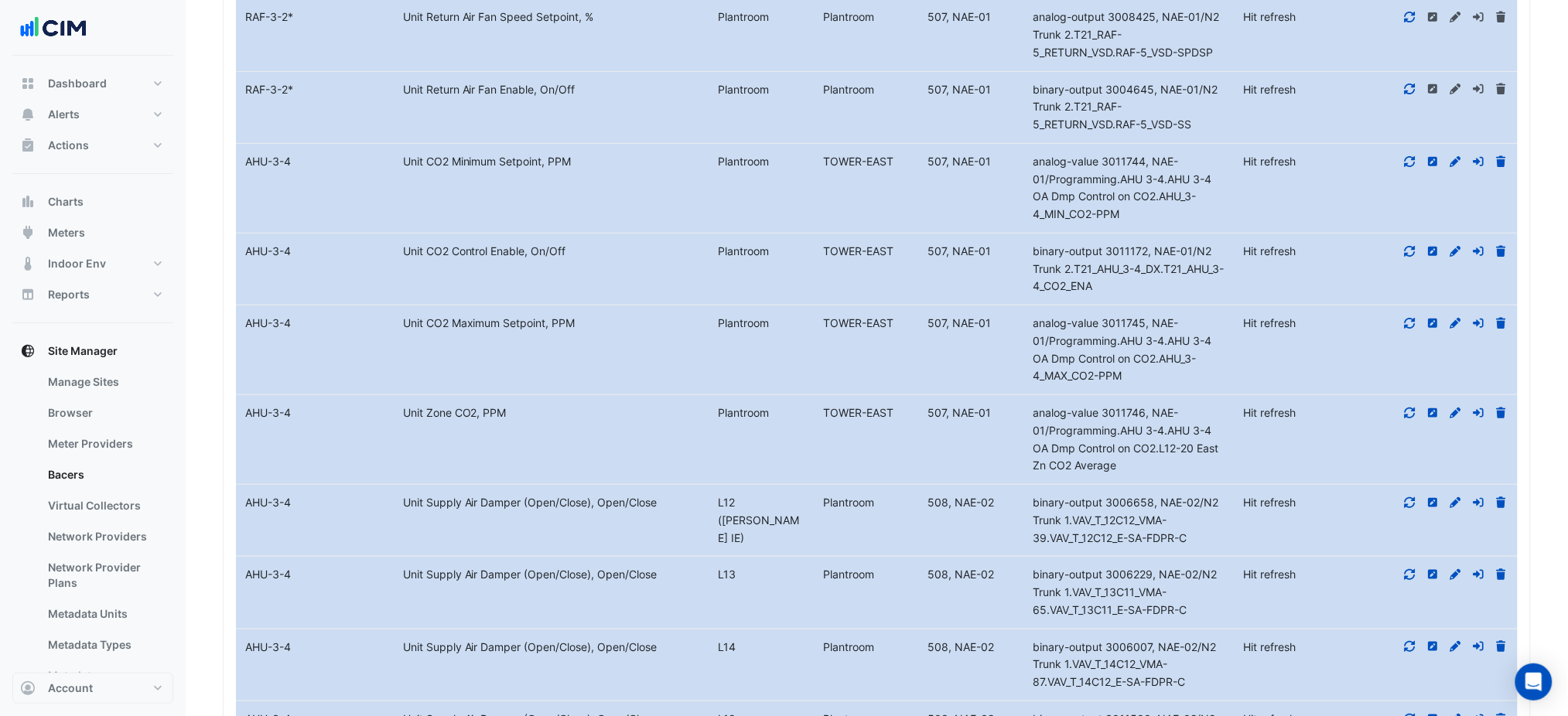
scroll to position [6799, 0]
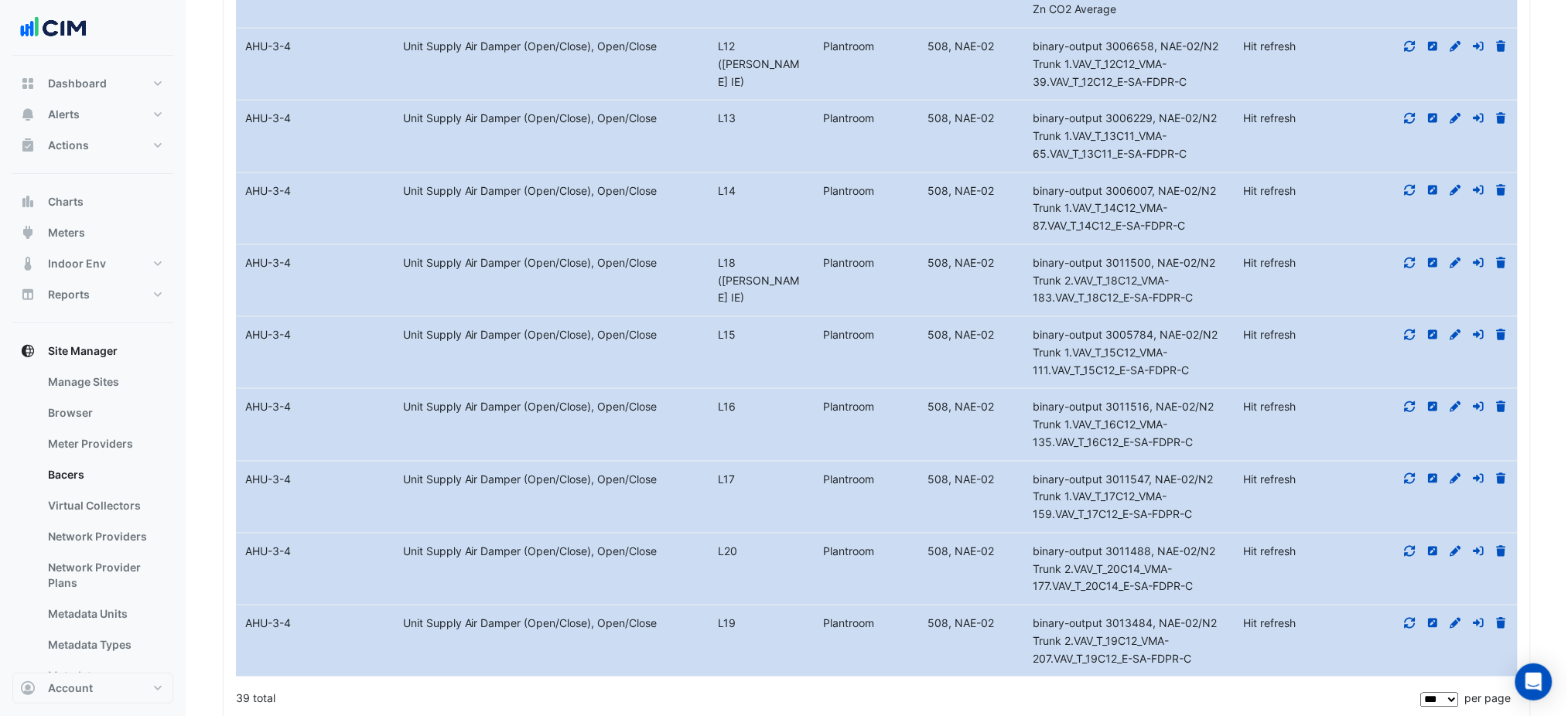
click at [1403, 533] on datatable-body-cell "Action" at bounding box center [1438, 569] width 158 height 71
click at [1452, 545] on icon at bounding box center [1456, 551] width 11 height 11
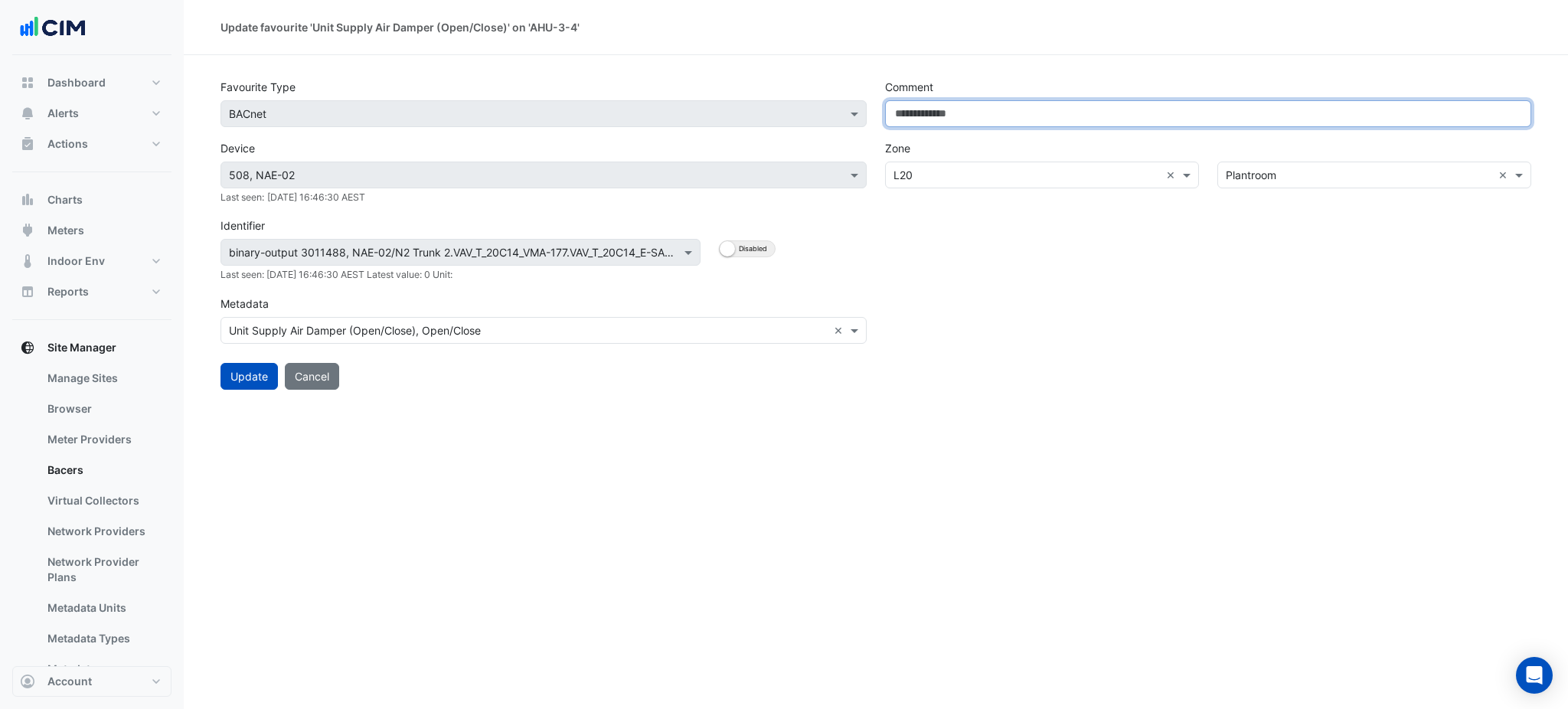
click at [1141, 115] on input "Comment" at bounding box center [1208, 114] width 646 height 27
paste input "**********"
type input "**********"
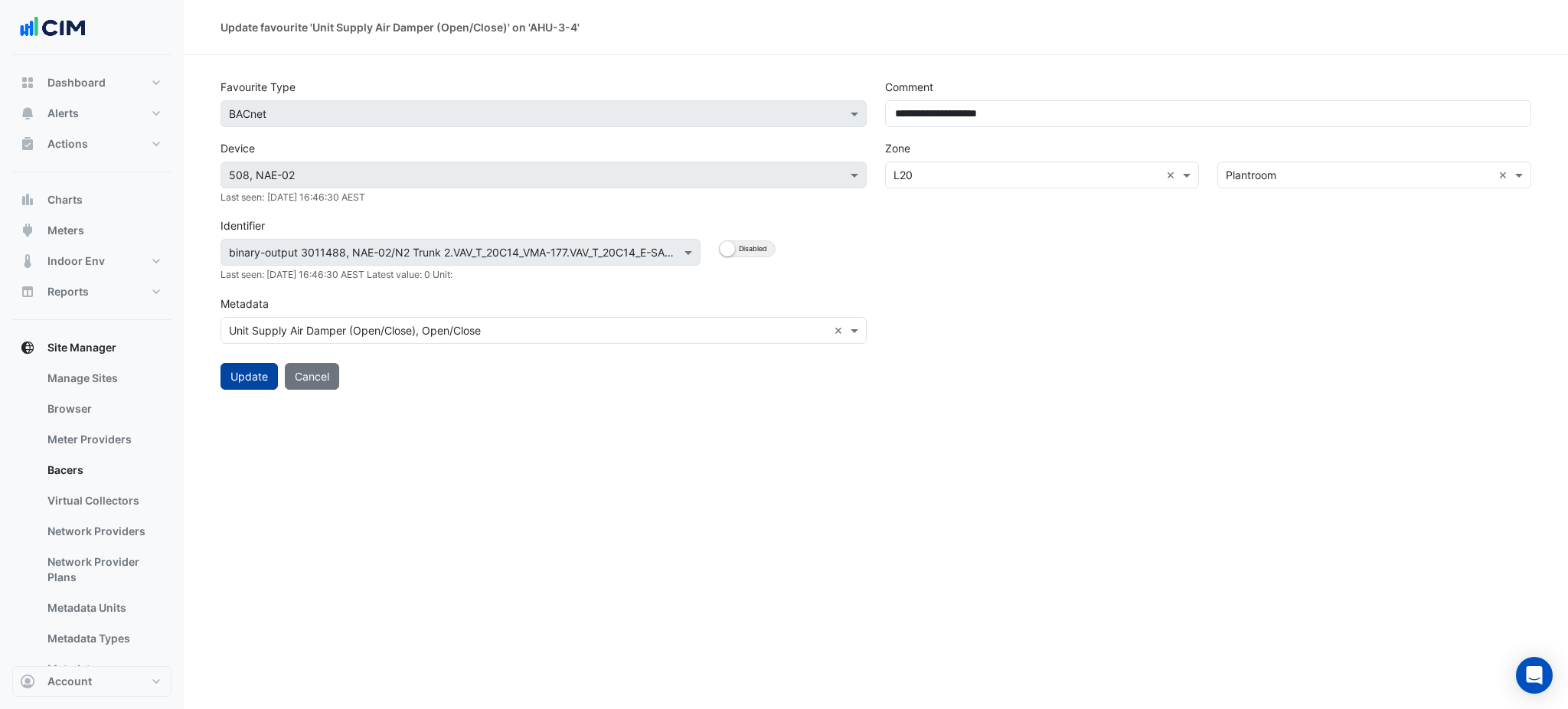
click at [269, 363] on button "Update" at bounding box center [249, 376] width 57 height 27
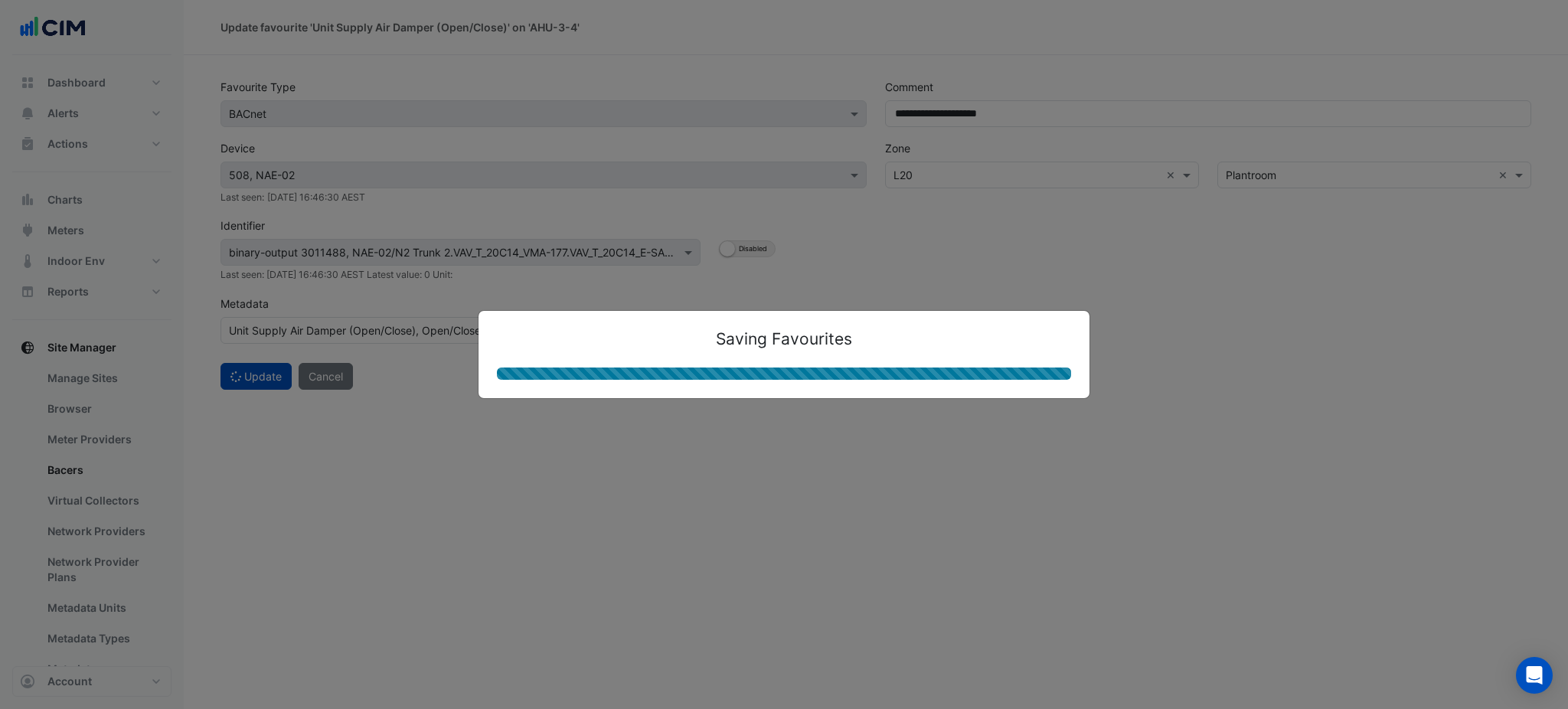
select select "***"
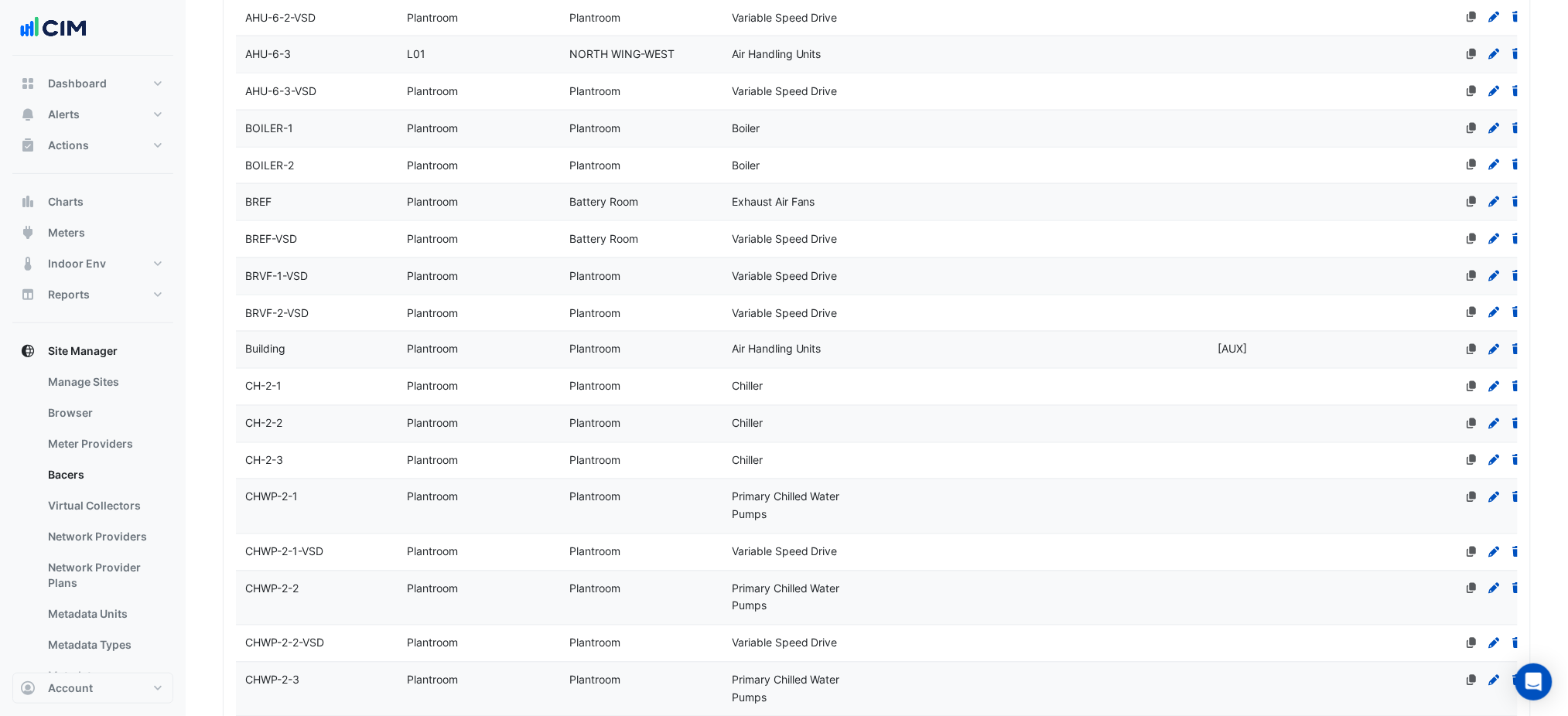
scroll to position [3765, 0]
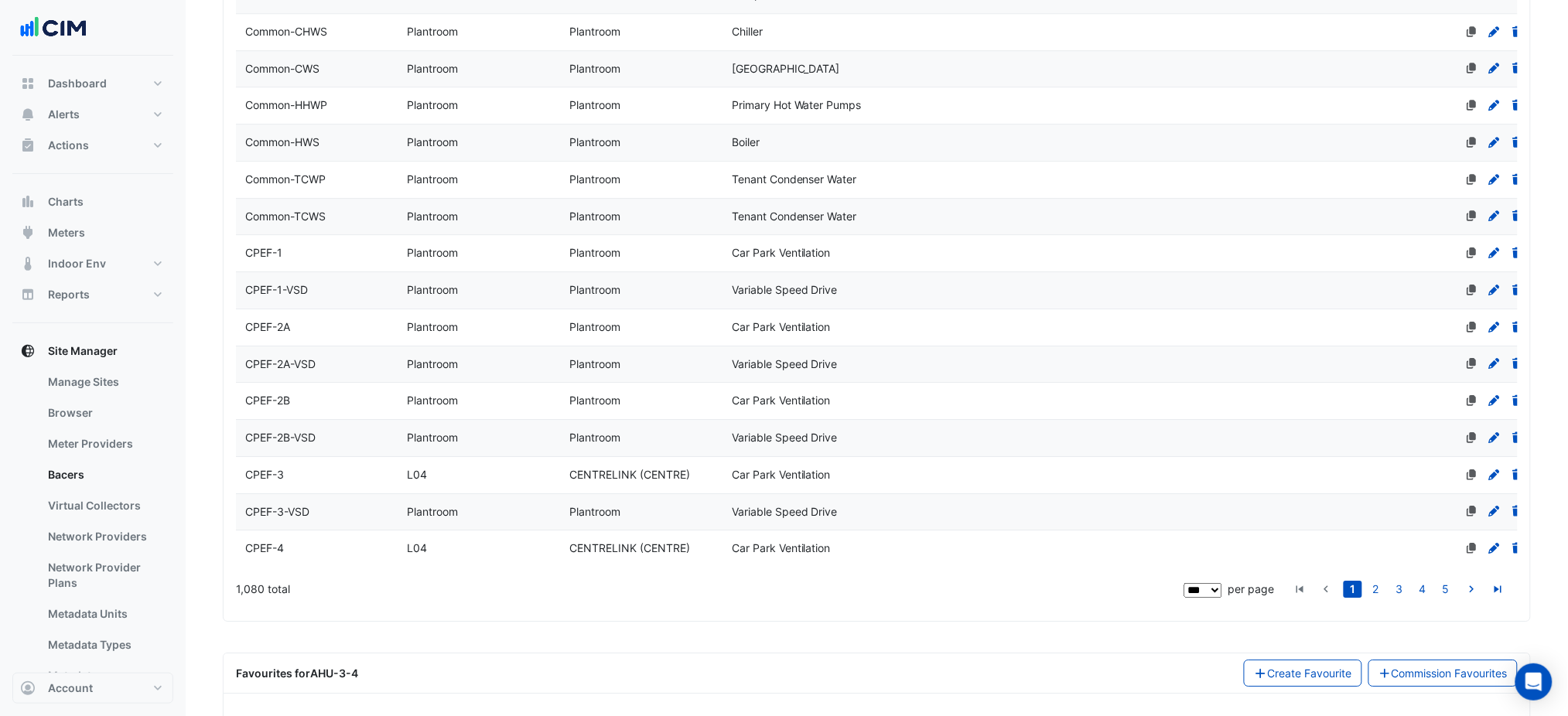
drag, startPoint x: 970, startPoint y: 348, endPoint x: 1001, endPoint y: 765, distance: 418.2
drag, startPoint x: 1053, startPoint y: 562, endPoint x: 1084, endPoint y: 764, distance: 204.4
select select "***"
drag, startPoint x: 1025, startPoint y: 626, endPoint x: 991, endPoint y: 660, distance: 48.1
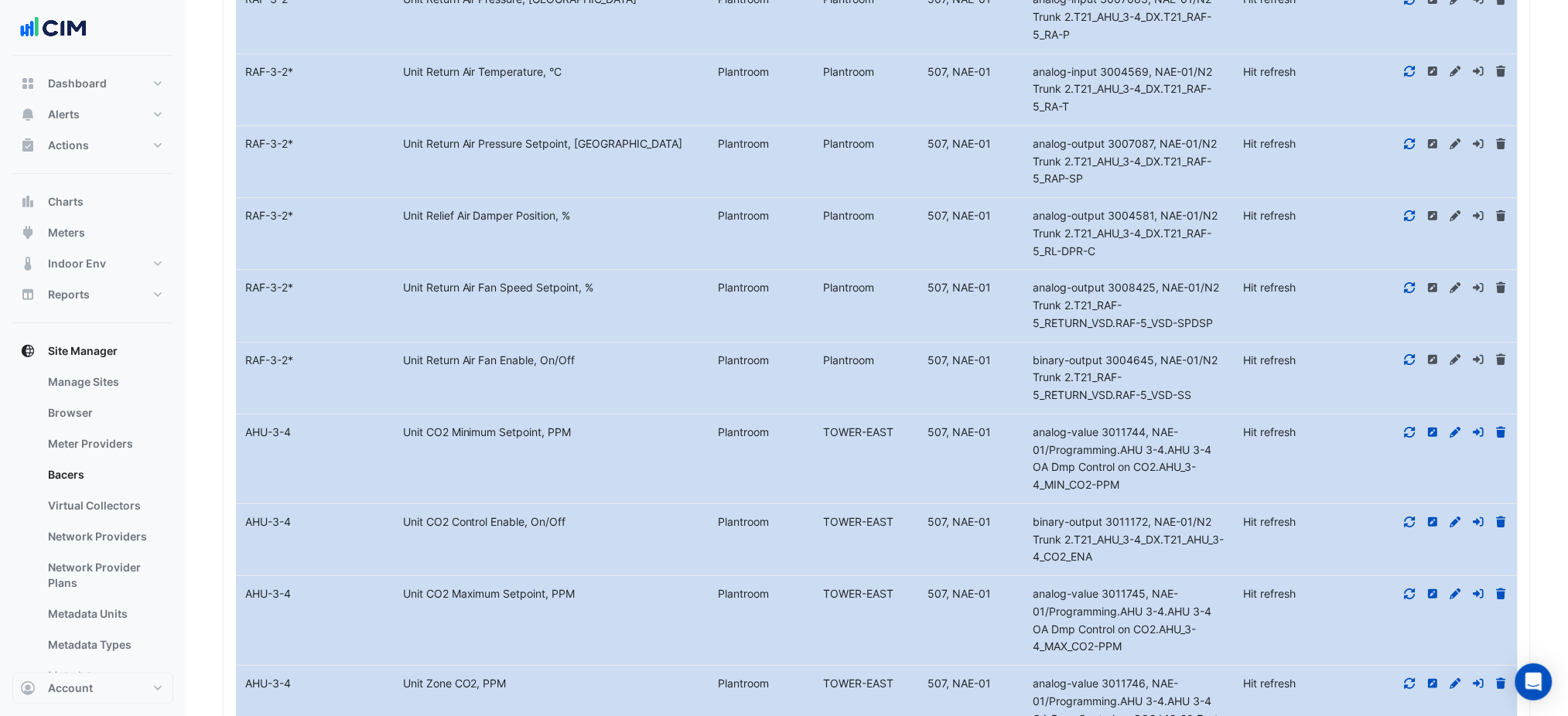
scroll to position [6799, 0]
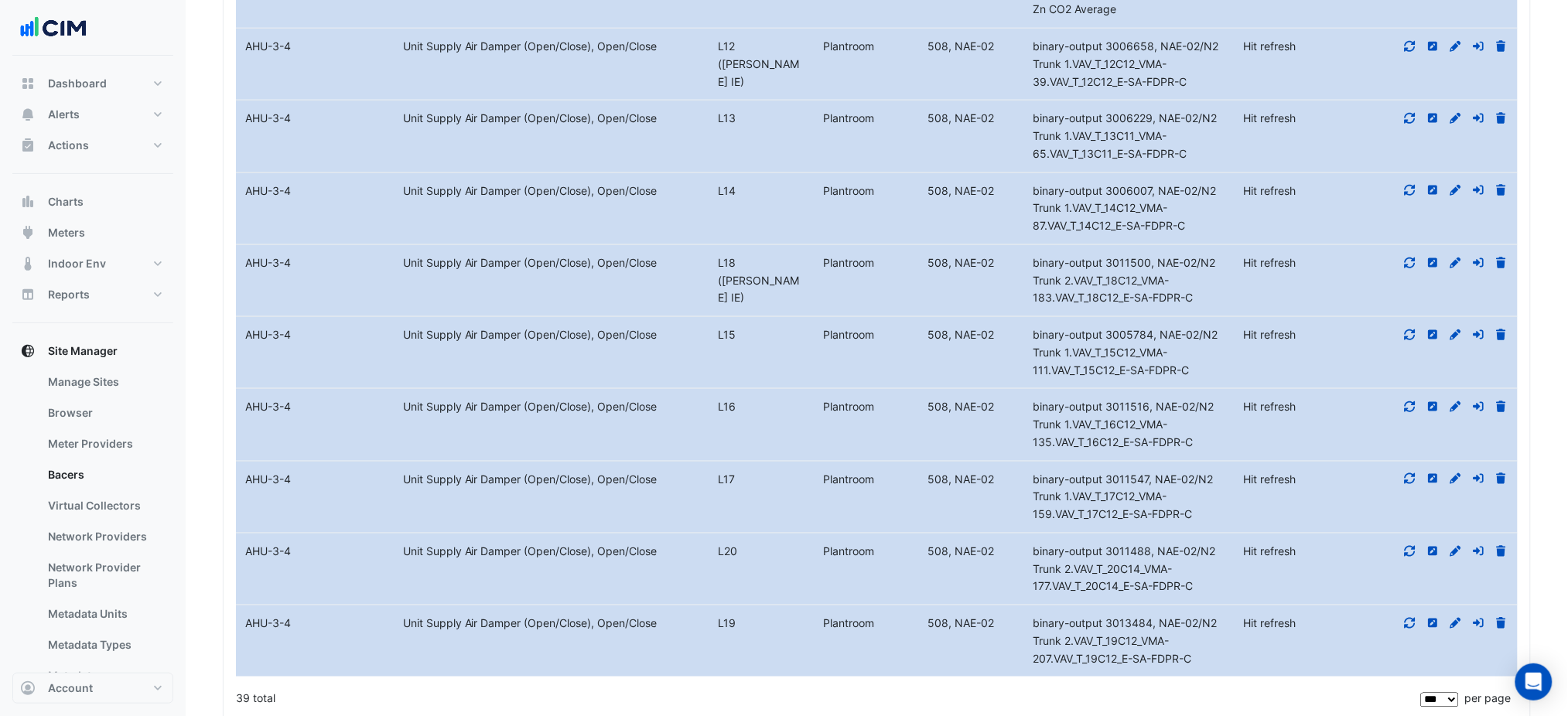
drag, startPoint x: 970, startPoint y: 531, endPoint x: 982, endPoint y: 758, distance: 227.3
click at [1454, 618] on icon at bounding box center [1455, 624] width 14 height 11
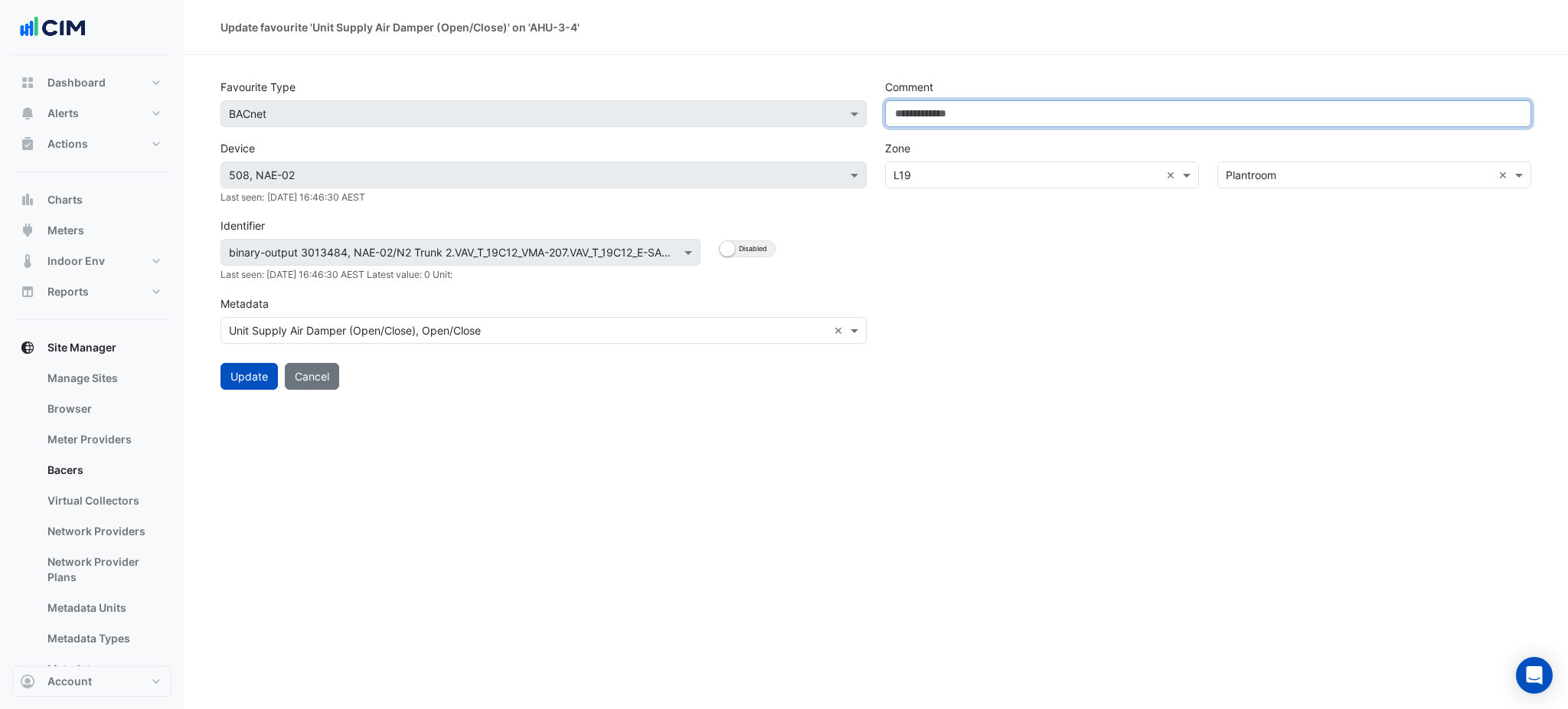
click at [892, 117] on input "Comment" at bounding box center [1208, 114] width 646 height 27
paste input "**********"
type input "**********"
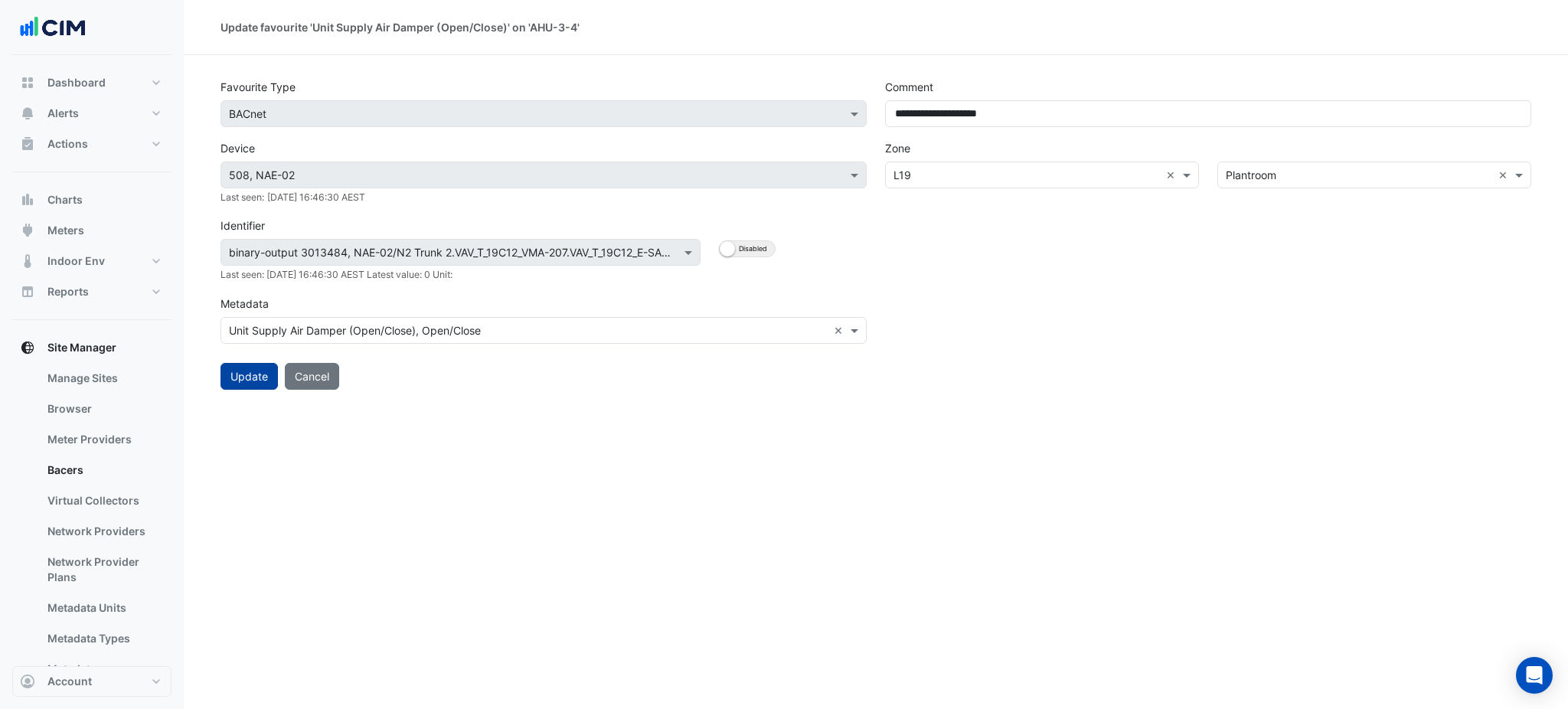
click at [260, 365] on button "Update" at bounding box center [249, 376] width 57 height 27
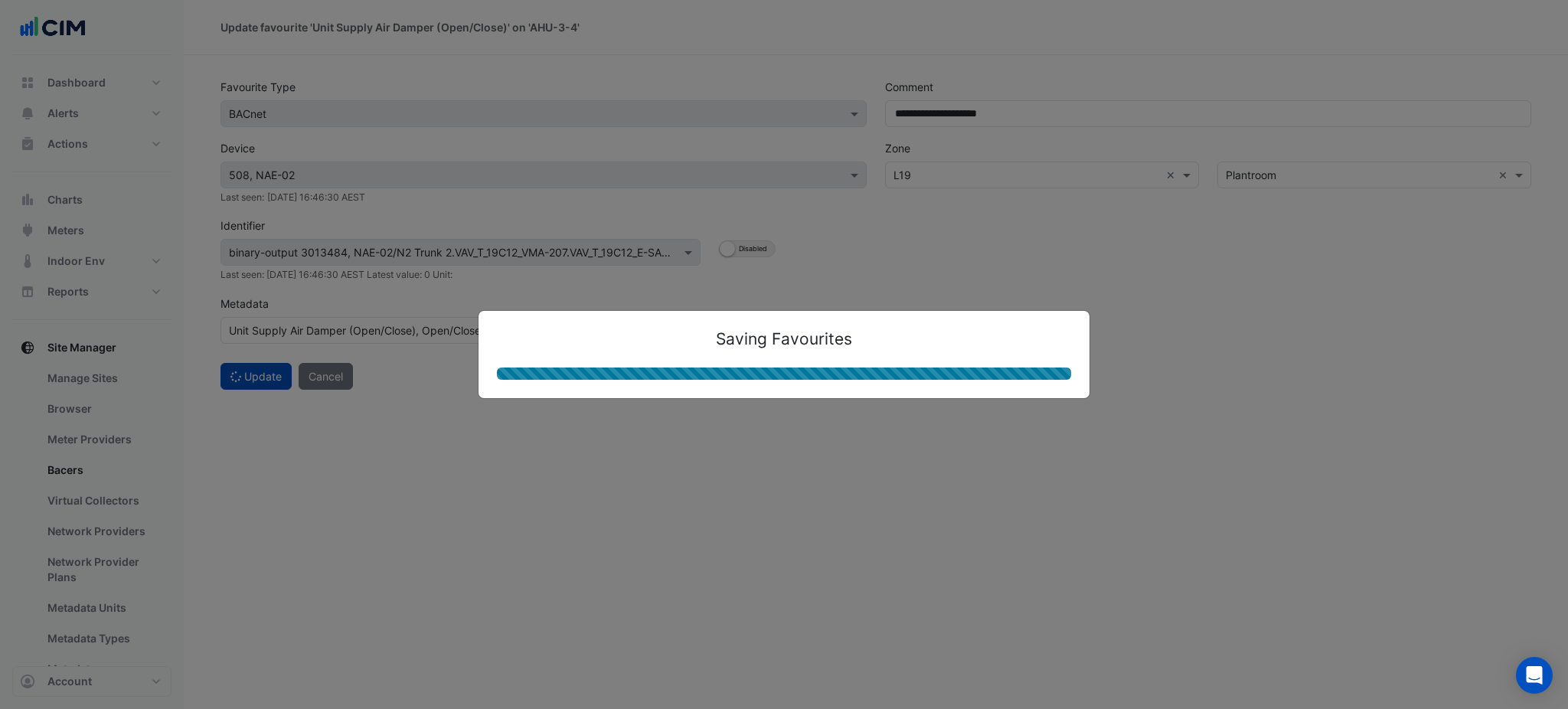
select select "***"
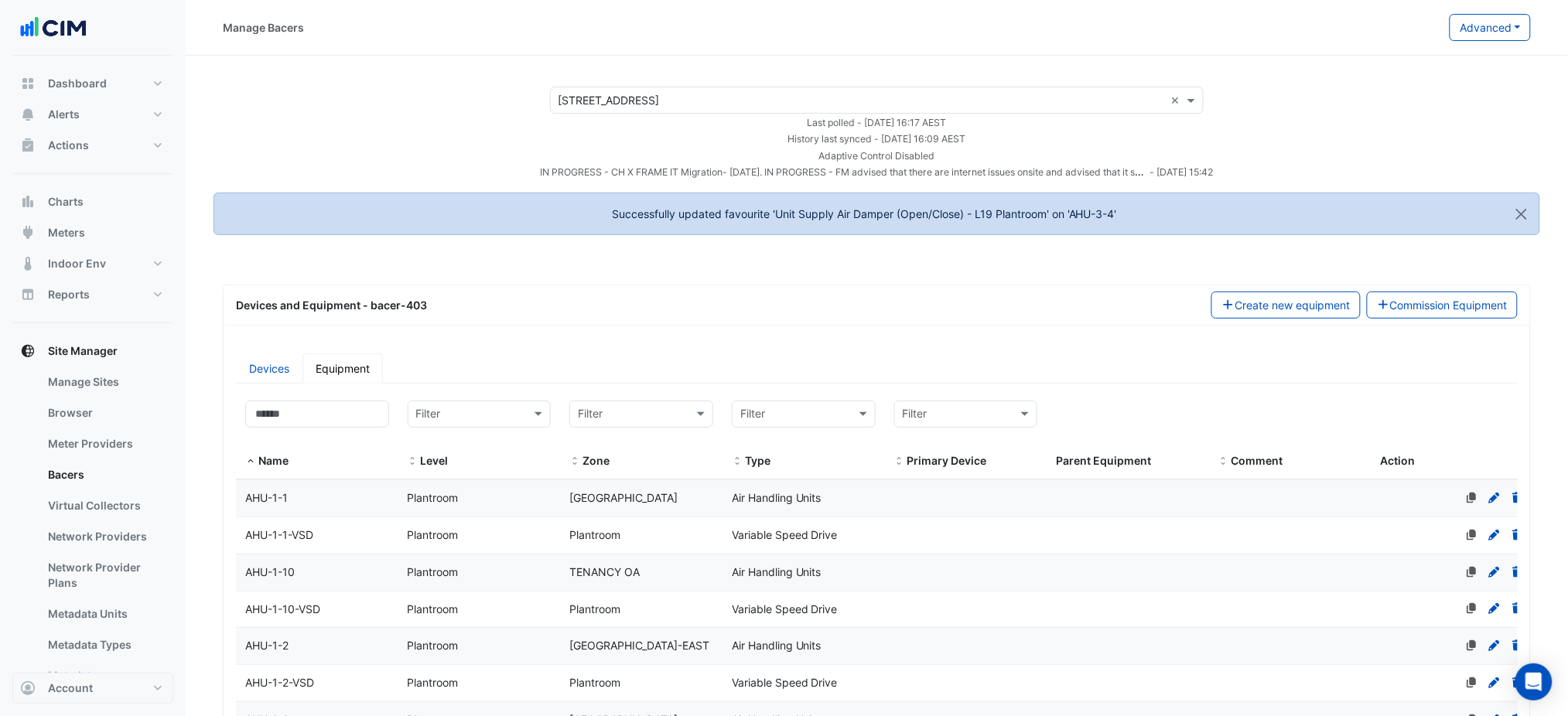
select select "***"
